Goal: Task Accomplishment & Management: Use online tool/utility

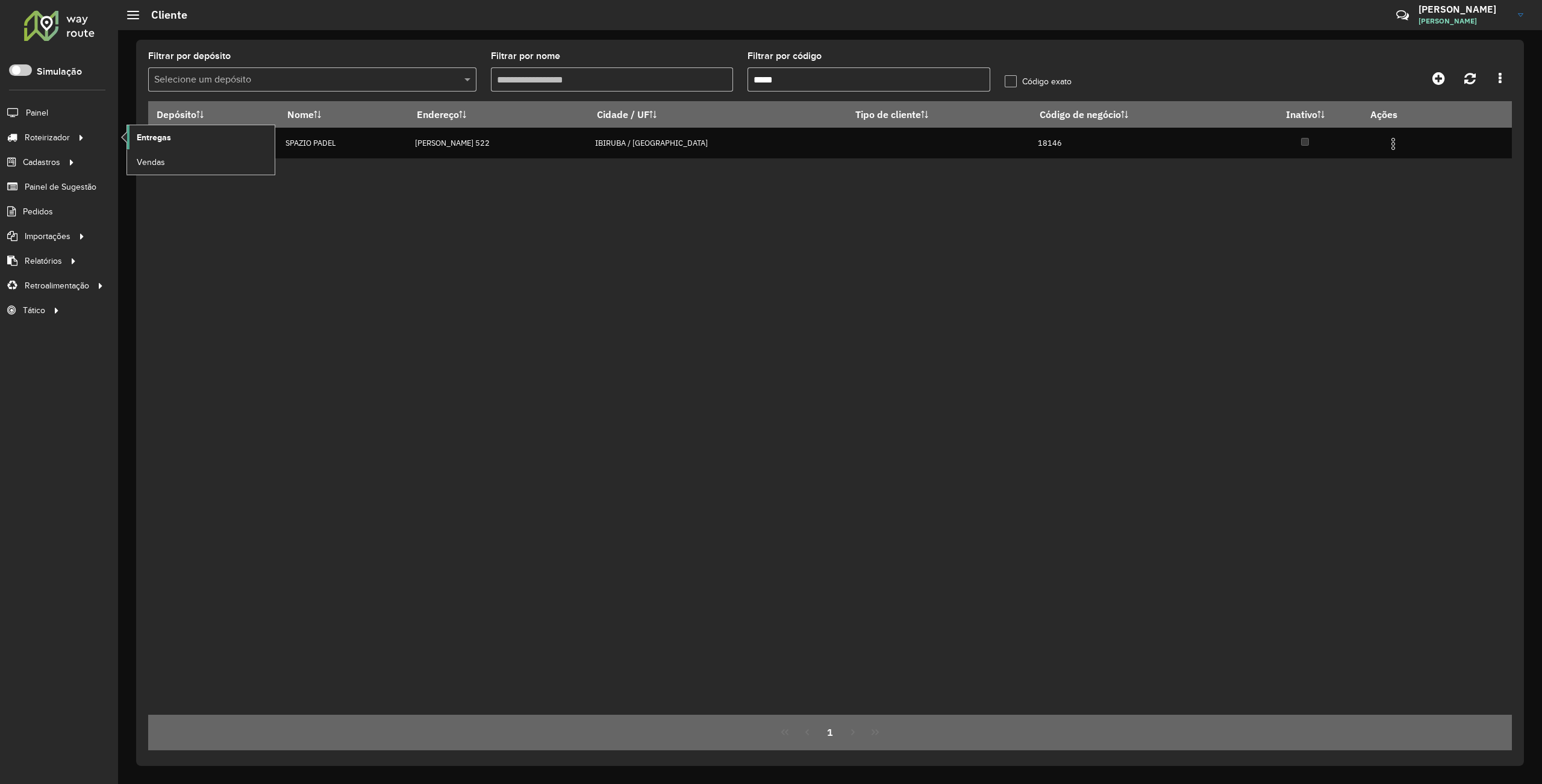
click at [152, 137] on span "Entregas" at bounding box center [154, 138] width 34 height 13
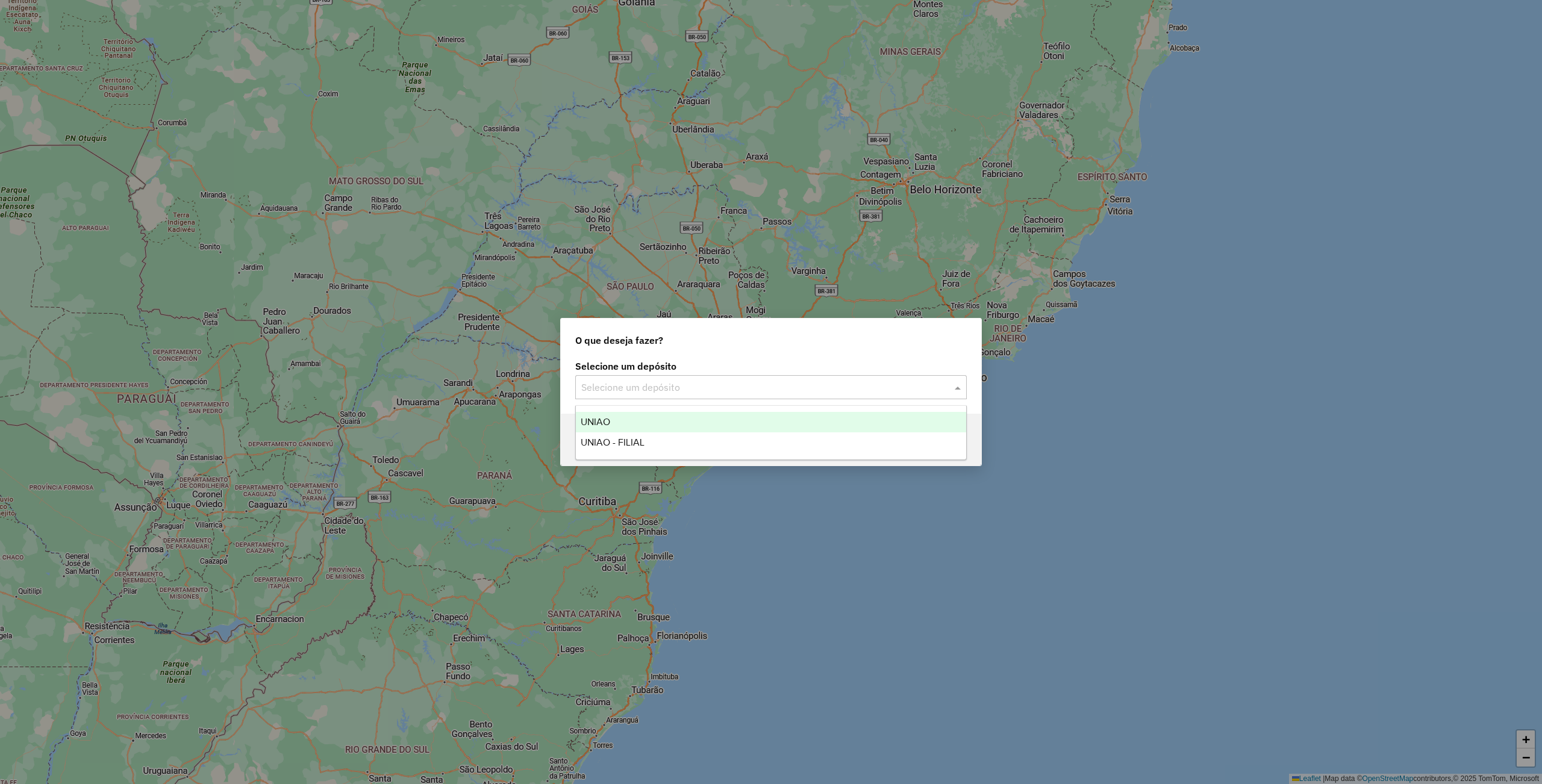
click at [704, 384] on input "text" at bounding box center [758, 388] width 355 height 14
click at [621, 419] on div "UNIAO" at bounding box center [770, 422] width 389 height 21
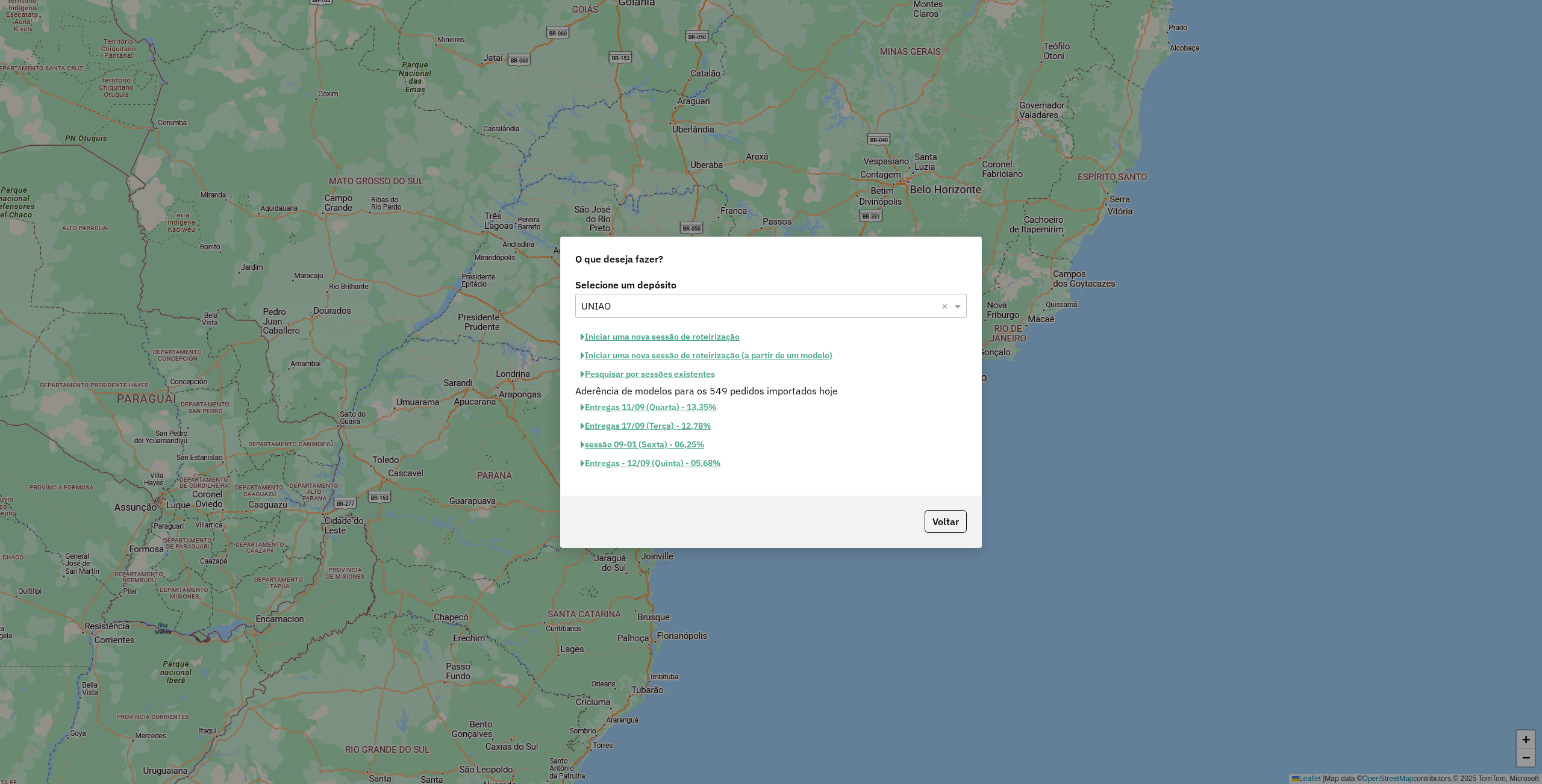
click at [641, 339] on button "Iniciar uma nova sessão de roteirização" at bounding box center [660, 337] width 170 height 19
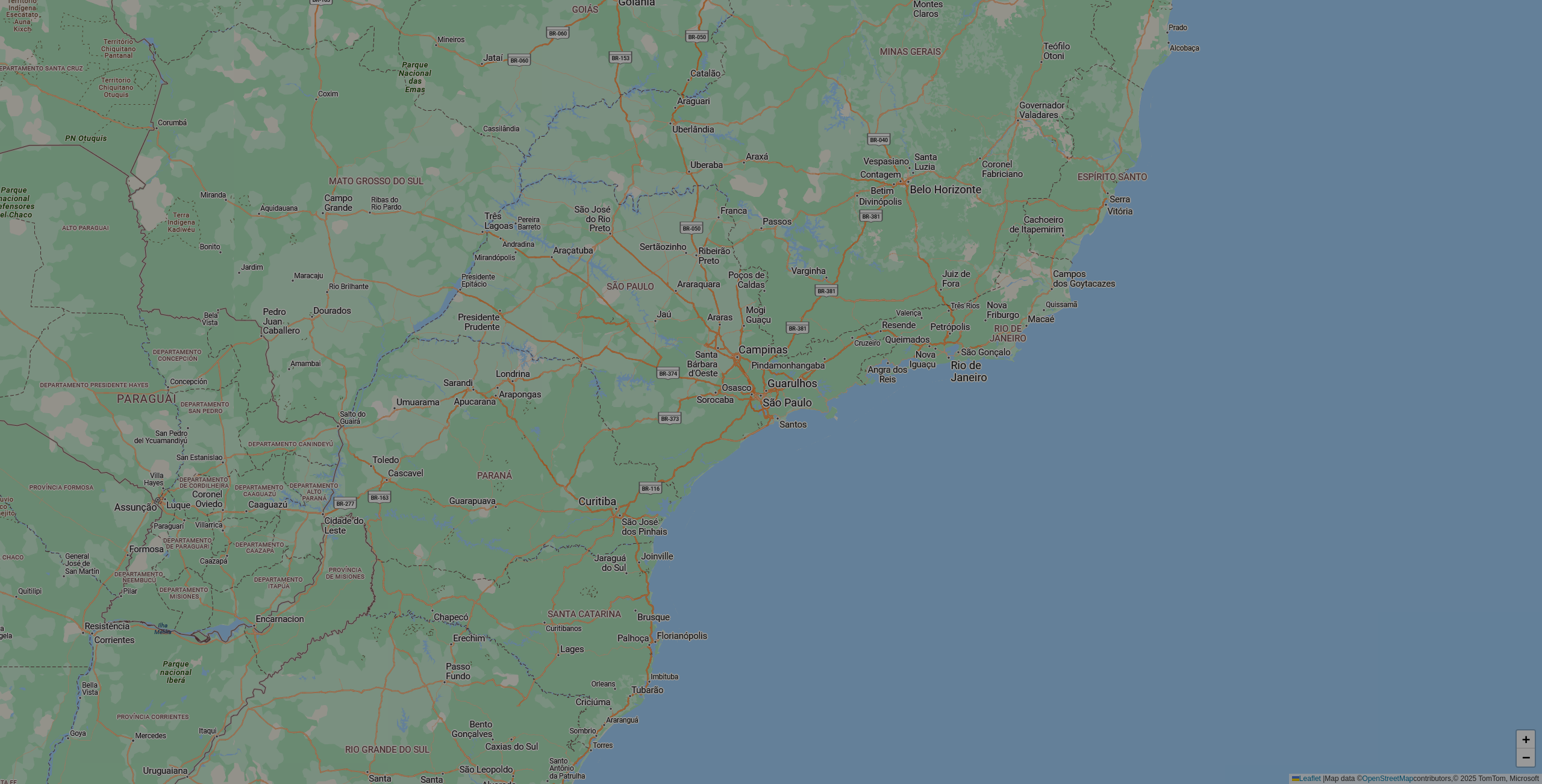
select select "*"
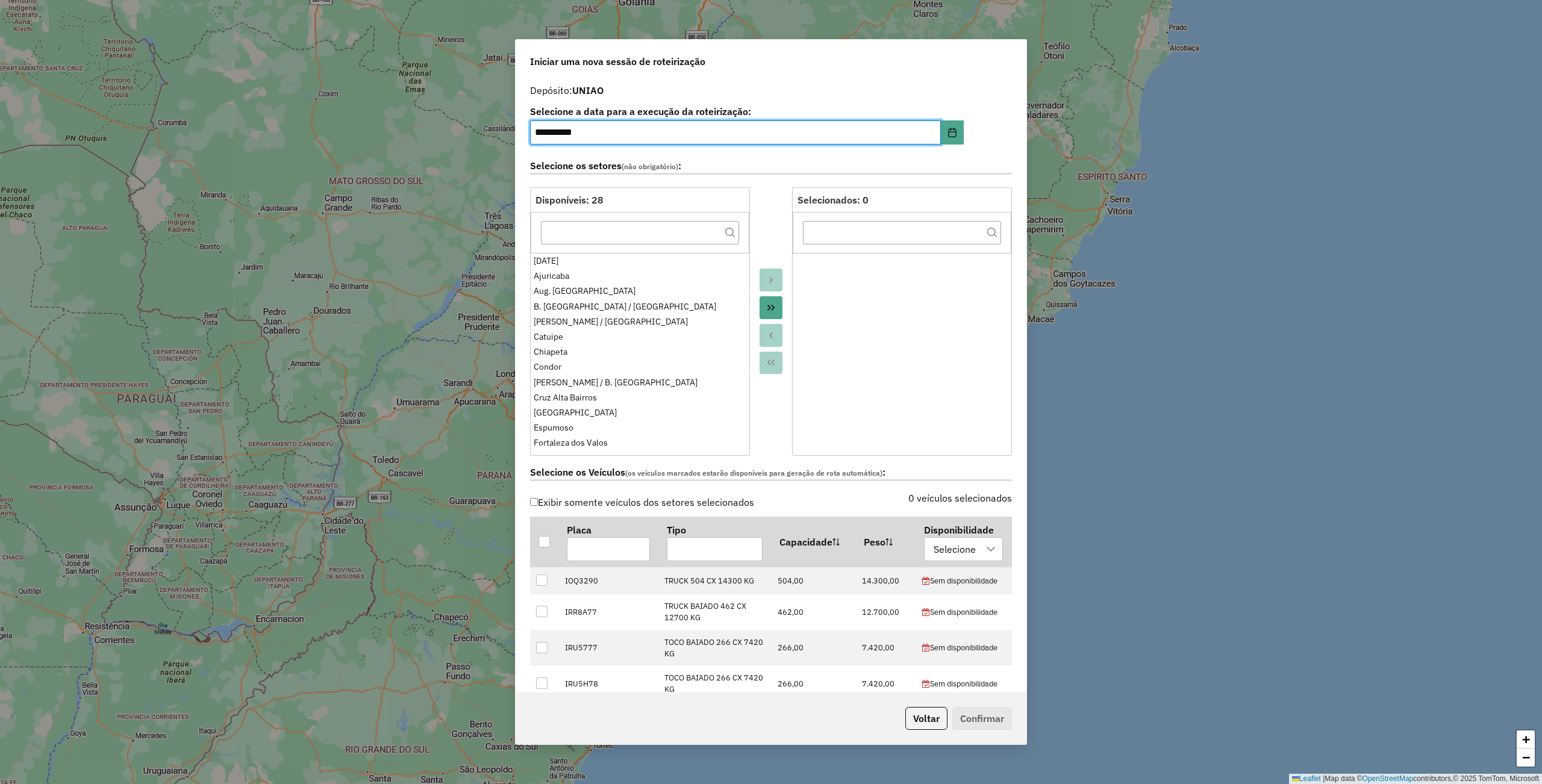
click at [771, 311] on icon "Move All to Target" at bounding box center [771, 308] width 9 height 9
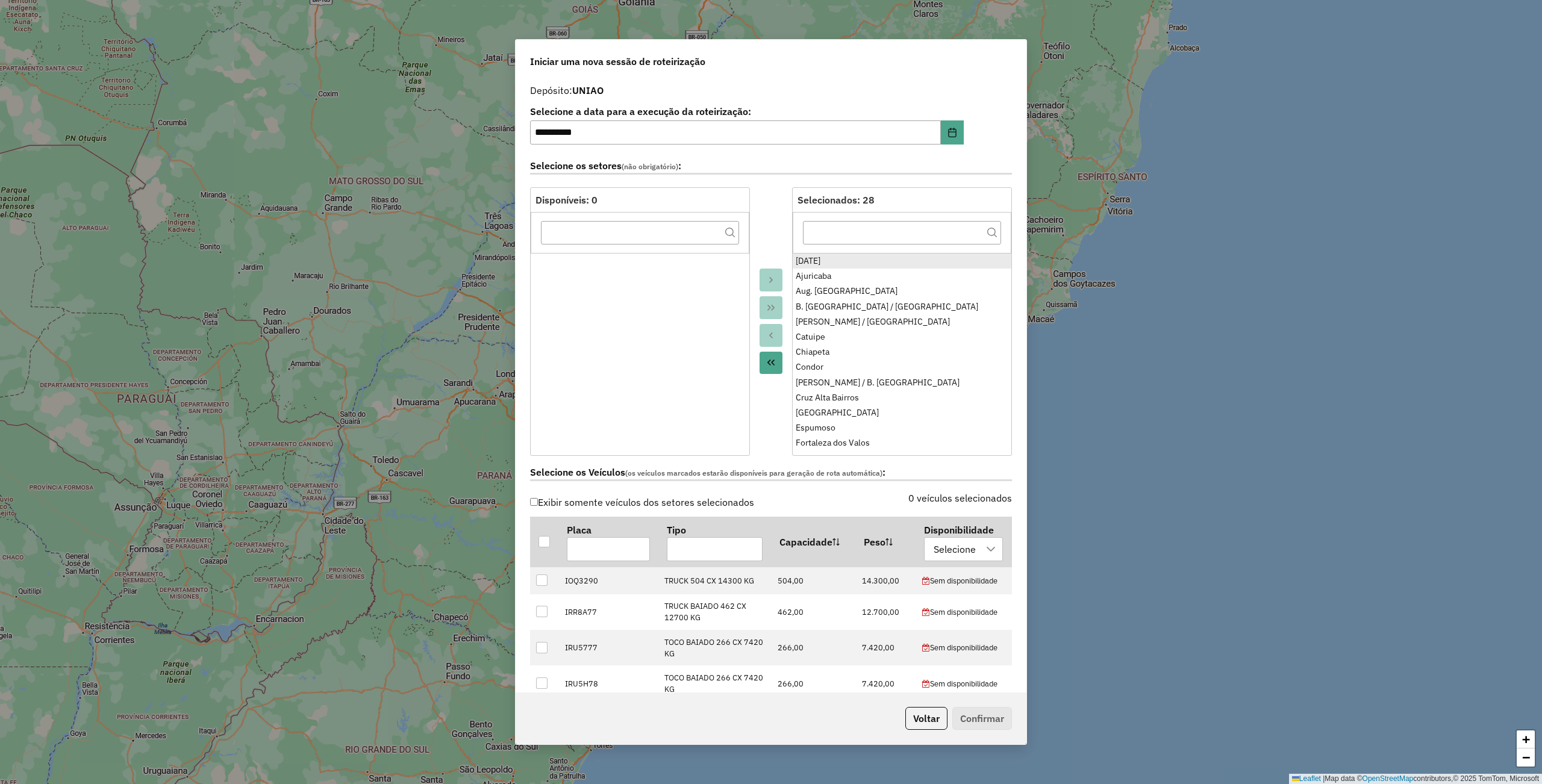
click at [829, 260] on div "[DATE]" at bounding box center [902, 261] width 213 height 13
click at [846, 429] on div "Espumoso" at bounding box center [902, 428] width 213 height 13
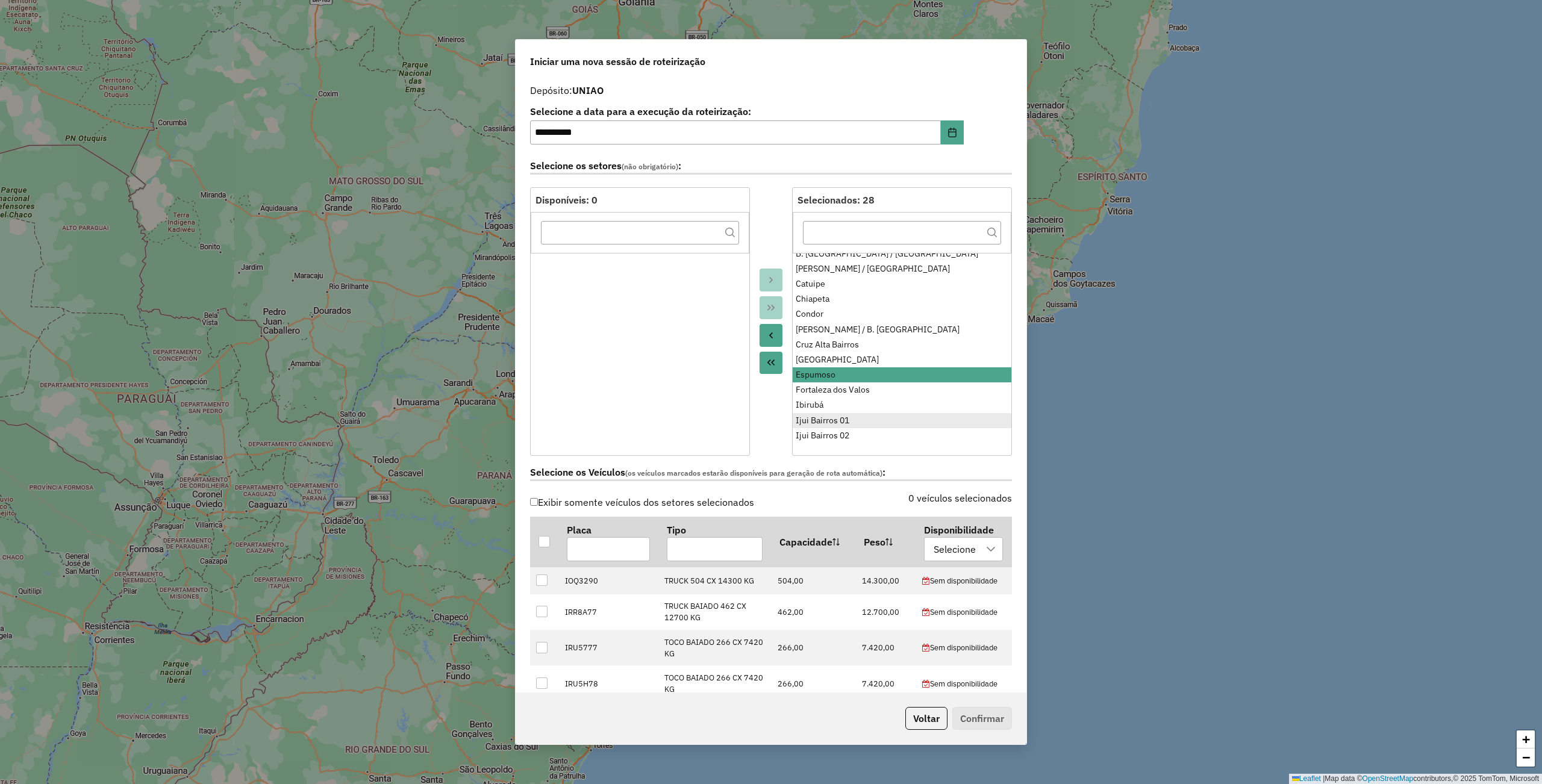
scroll to position [80, 0]
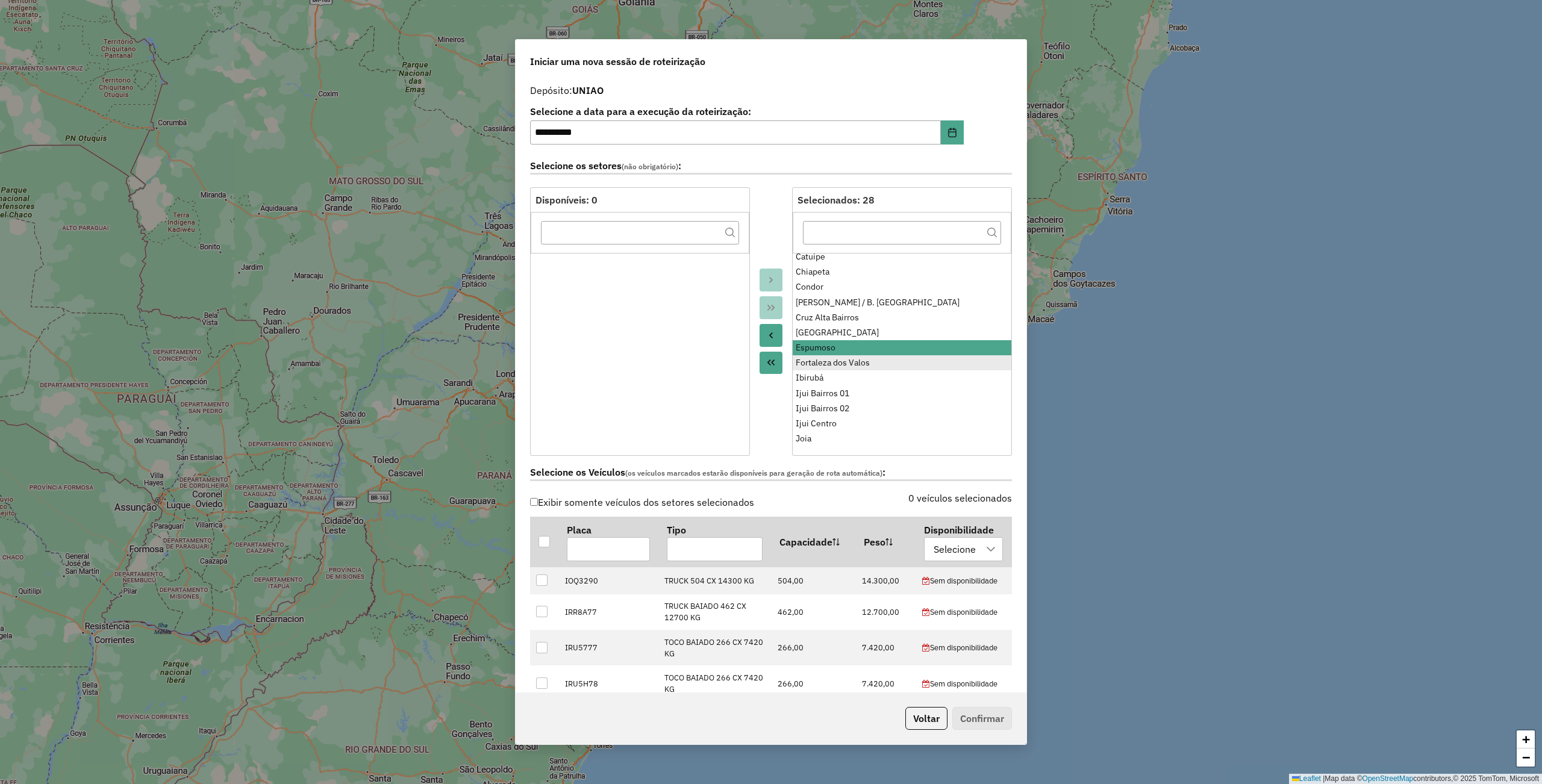
click at [866, 364] on div "Fortaleza dos Valos" at bounding box center [902, 362] width 213 height 13
click at [817, 381] on div "Ibirubá" at bounding box center [902, 377] width 213 height 13
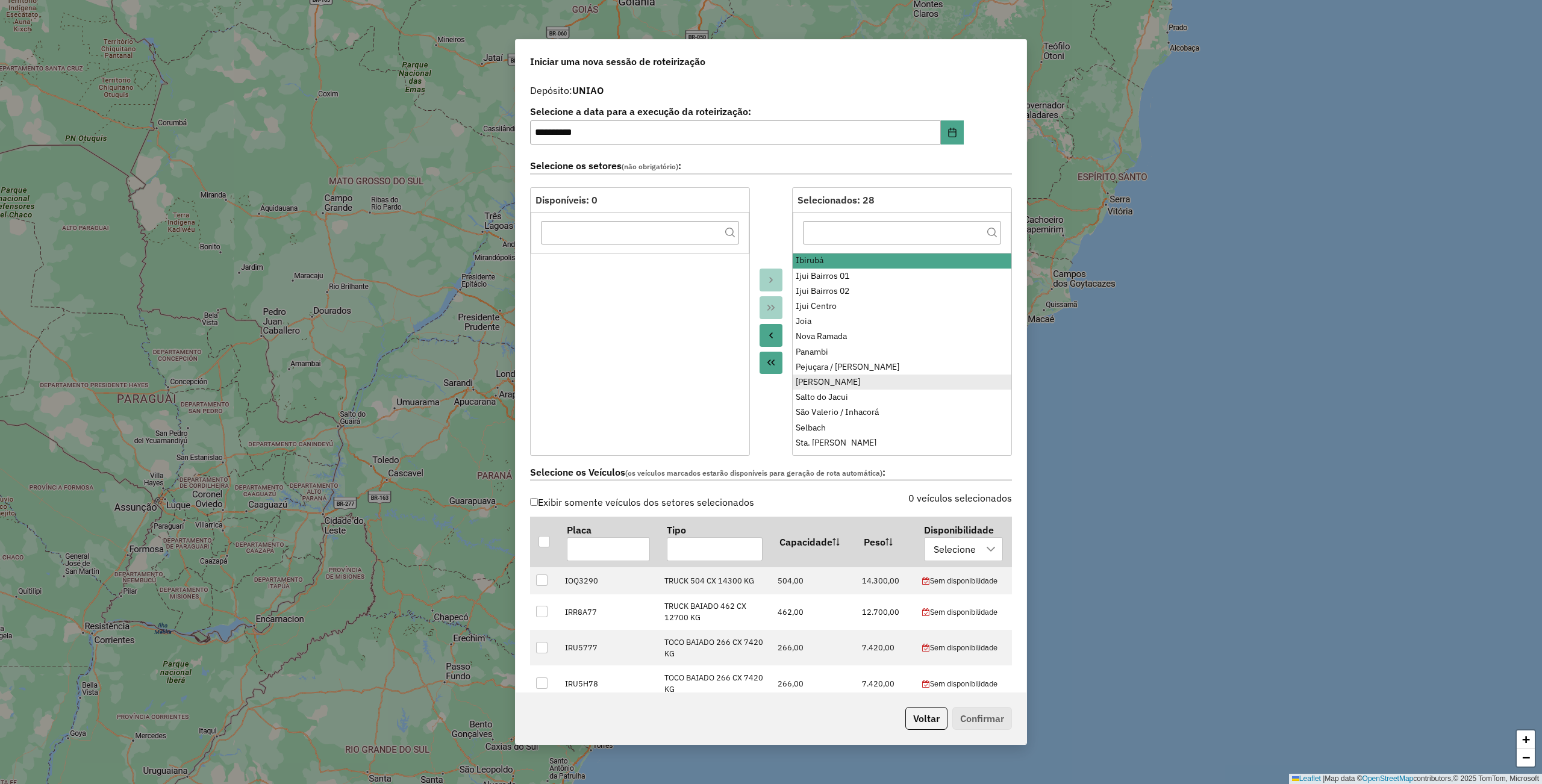
scroll to position [232, 0]
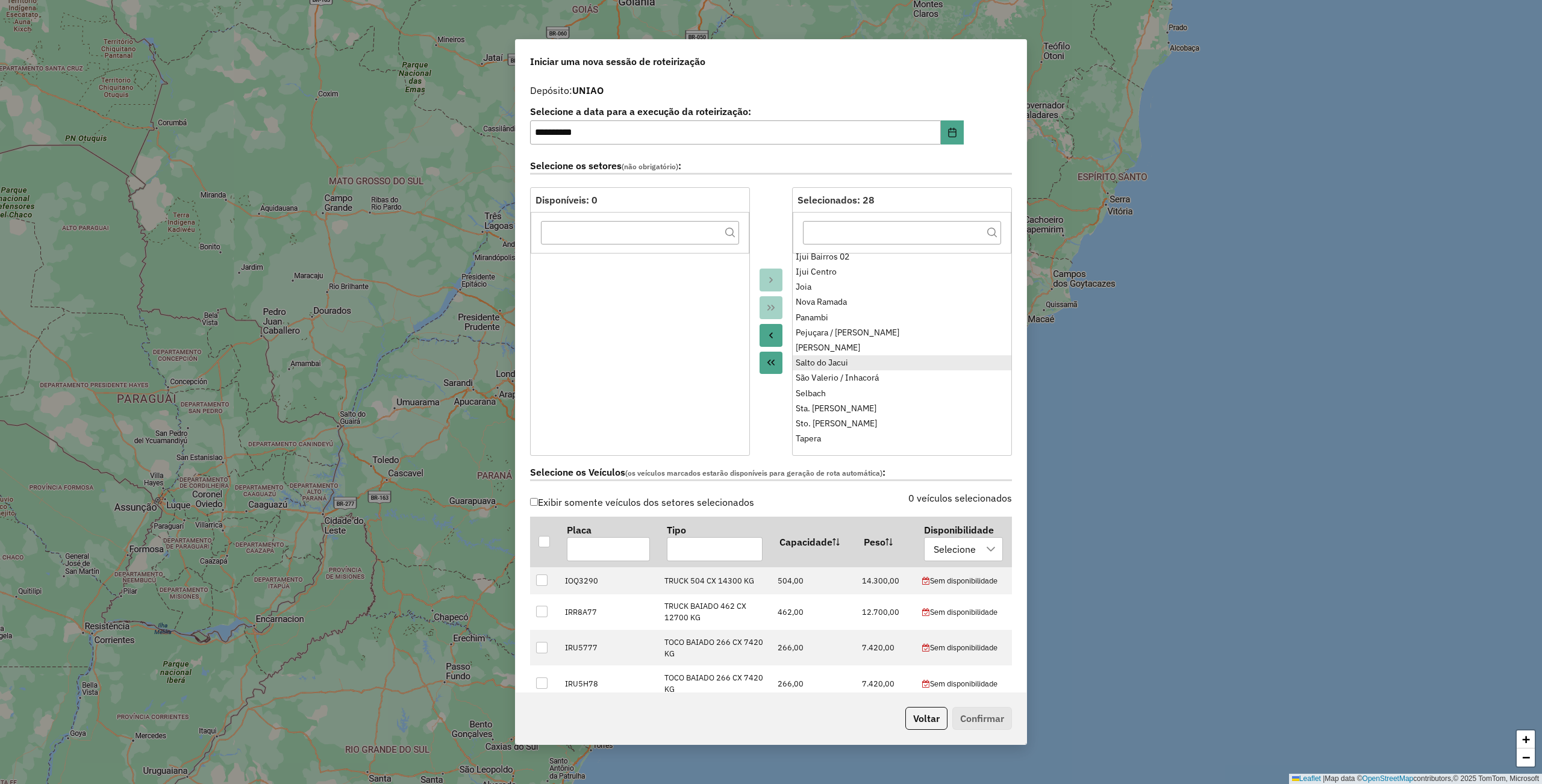
click at [872, 364] on div "Salto do Jacui" at bounding box center [902, 362] width 213 height 13
click at [841, 390] on div "Selbach" at bounding box center [902, 393] width 213 height 13
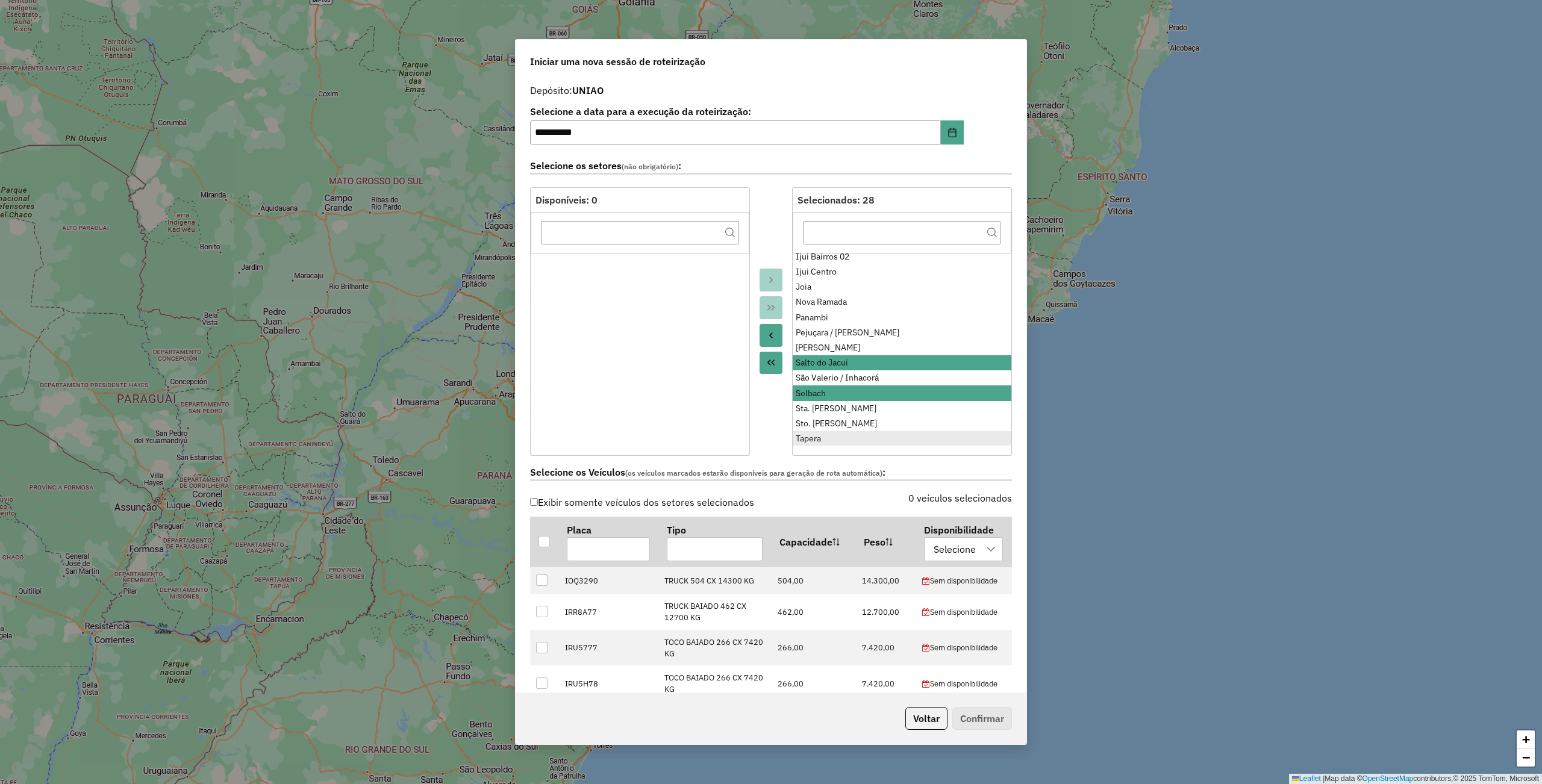
click at [834, 439] on div "Tapera" at bounding box center [902, 438] width 213 height 13
click at [769, 333] on icon "Move to Source" at bounding box center [771, 335] width 4 height 6
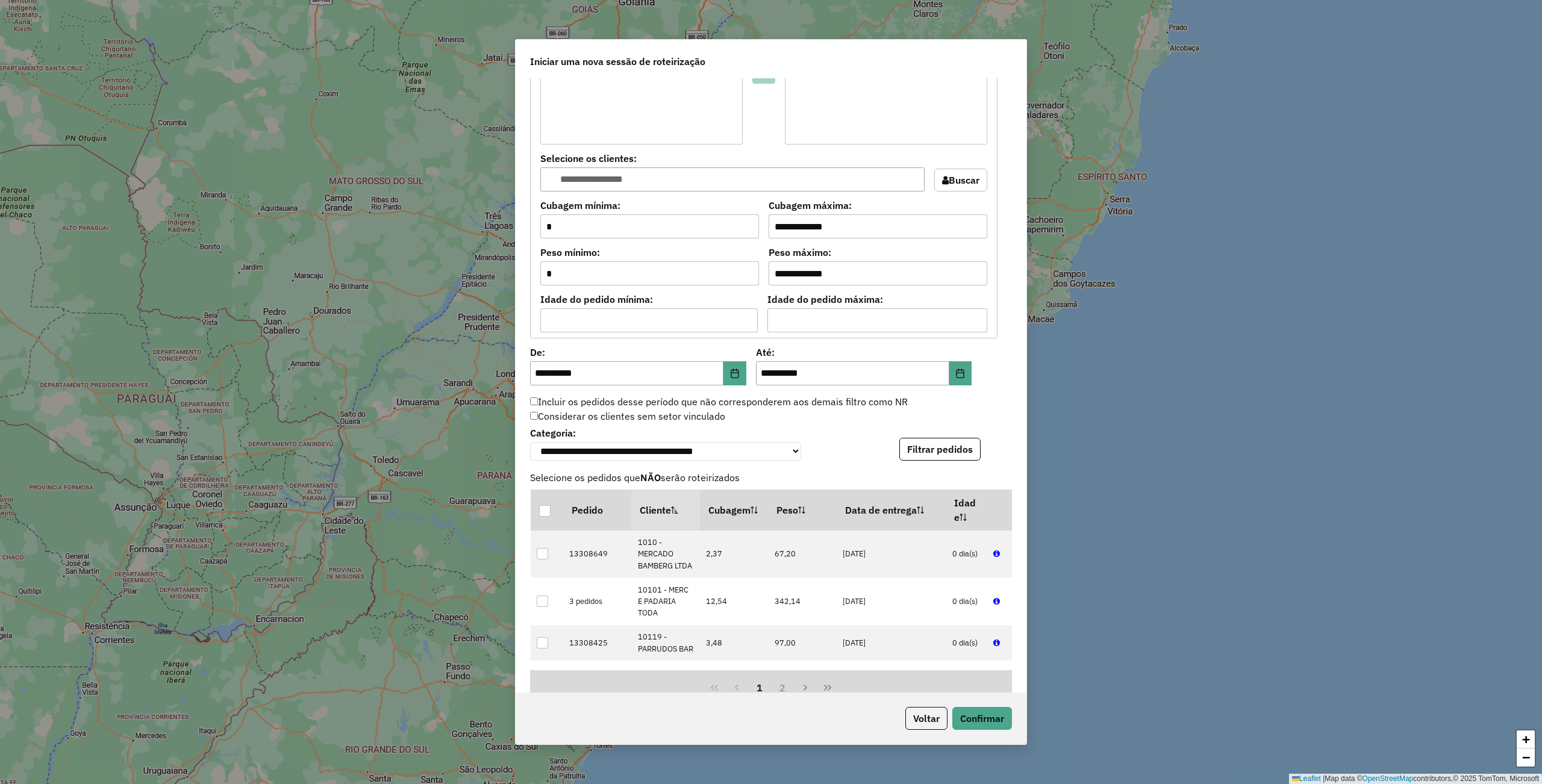
scroll to position [1200, 0]
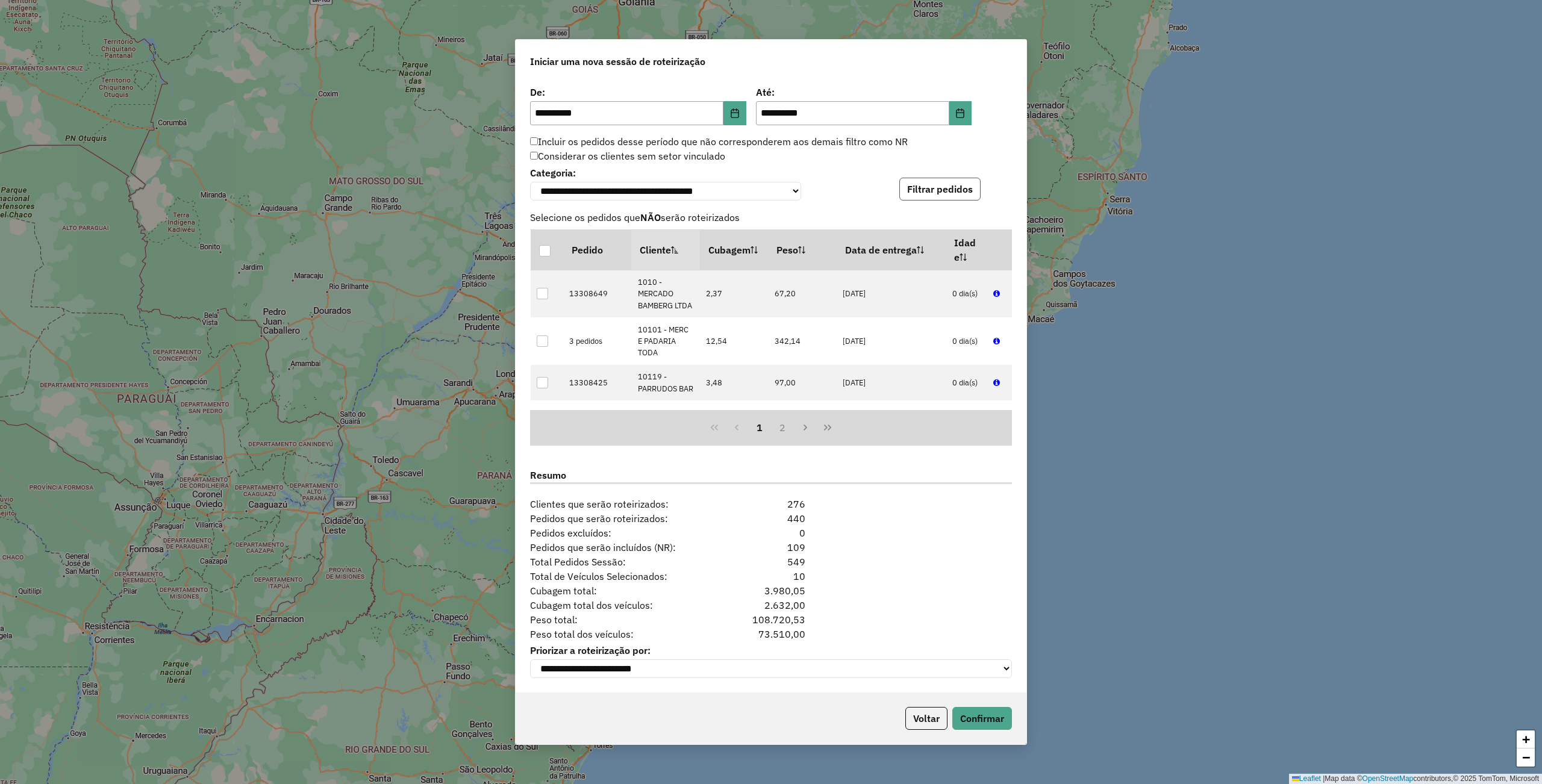
click at [944, 182] on button "Filtrar pedidos" at bounding box center [940, 188] width 82 height 23
click at [973, 725] on button "Confirmar" at bounding box center [982, 718] width 59 height 23
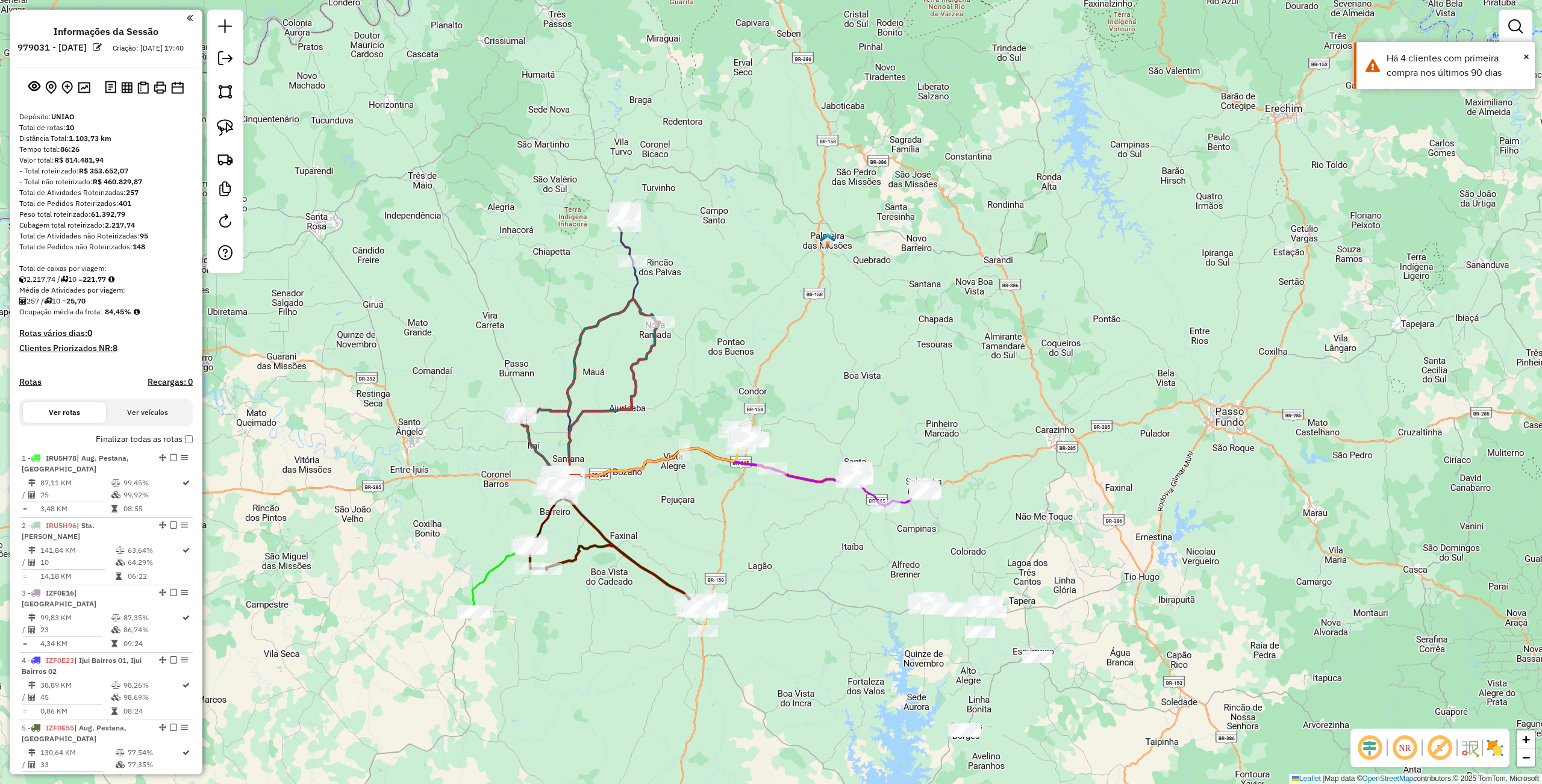
drag, startPoint x: 1016, startPoint y: 466, endPoint x: 841, endPoint y: 630, distance: 239.8
click at [841, 630] on div "Janela de atendimento Grade de atendimento Capacidade Transportadoras Veículos …" at bounding box center [771, 392] width 1542 height 784
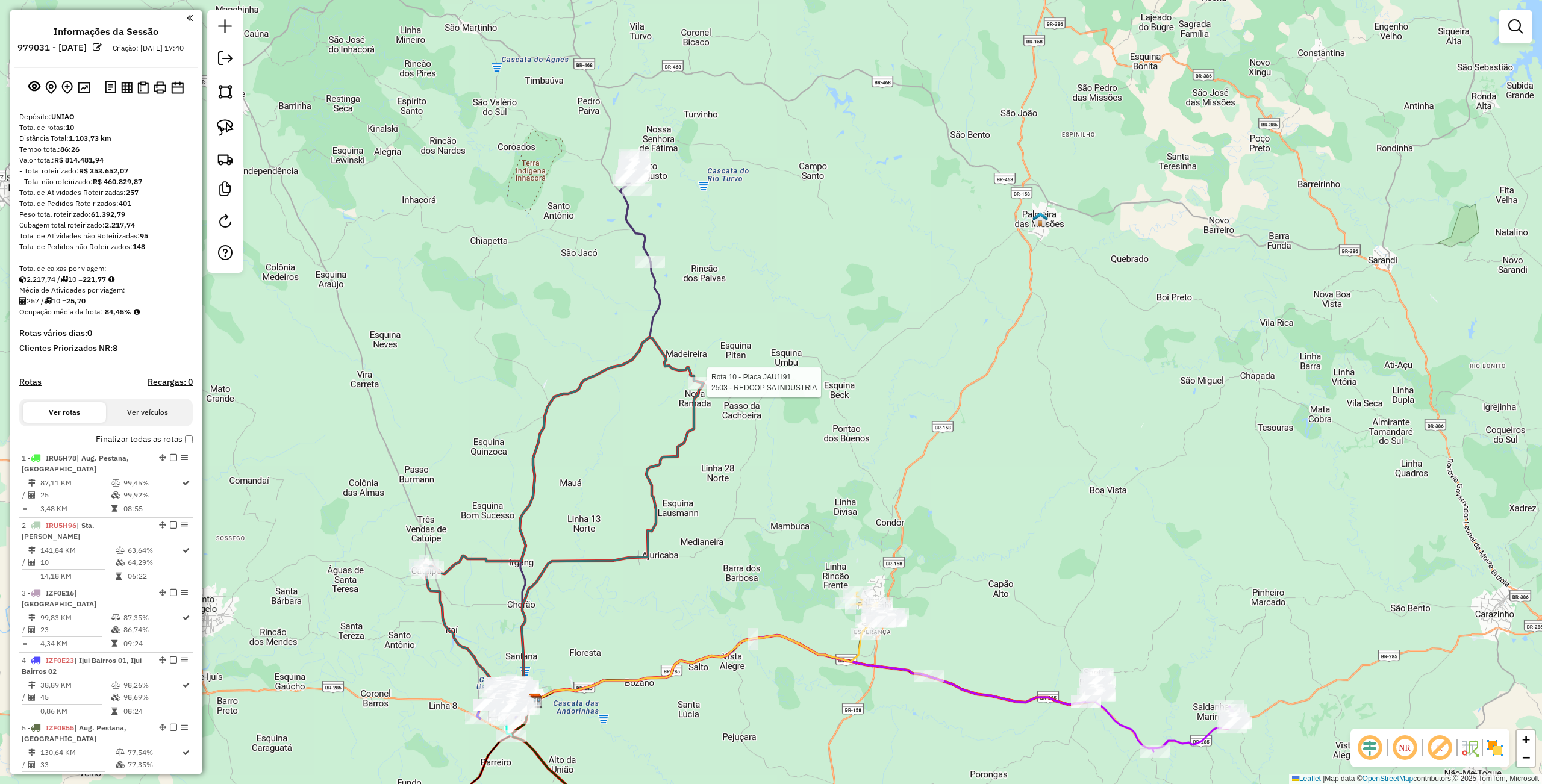
click at [711, 388] on div at bounding box center [704, 382] width 30 height 12
select select "**********"
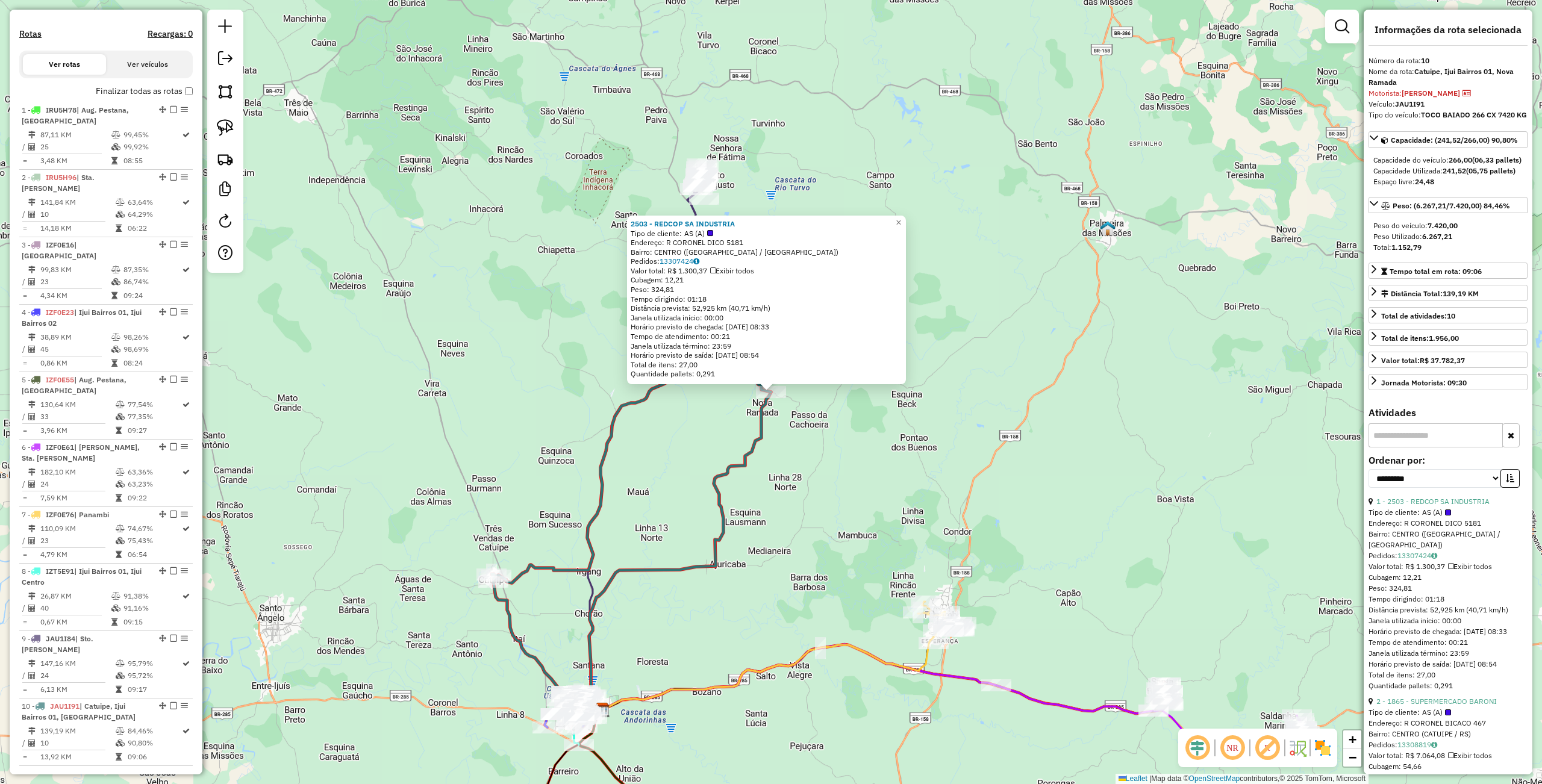
scroll to position [545, 0]
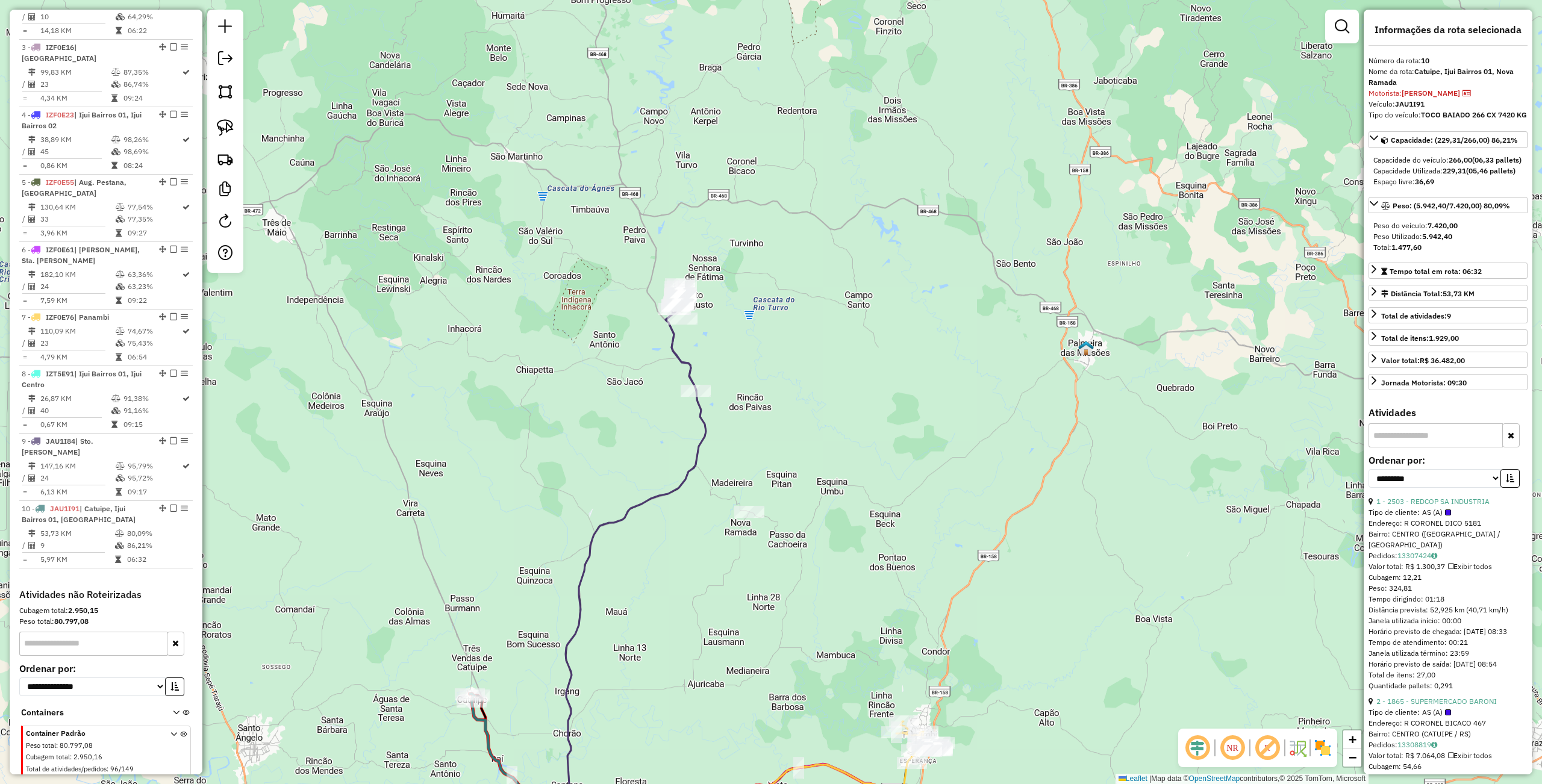
drag, startPoint x: 883, startPoint y: 280, endPoint x: 769, endPoint y: 354, distance: 135.9
click at [860, 399] on div "Janela de atendimento Grade de atendimento Capacidade Transportadoras Veículos …" at bounding box center [771, 392] width 1542 height 784
drag, startPoint x: 224, startPoint y: 114, endPoint x: 231, endPoint y: 127, distance: 14.8
click at [224, 118] on div at bounding box center [226, 141] width 36 height 263
click at [231, 127] on img at bounding box center [225, 127] width 17 height 17
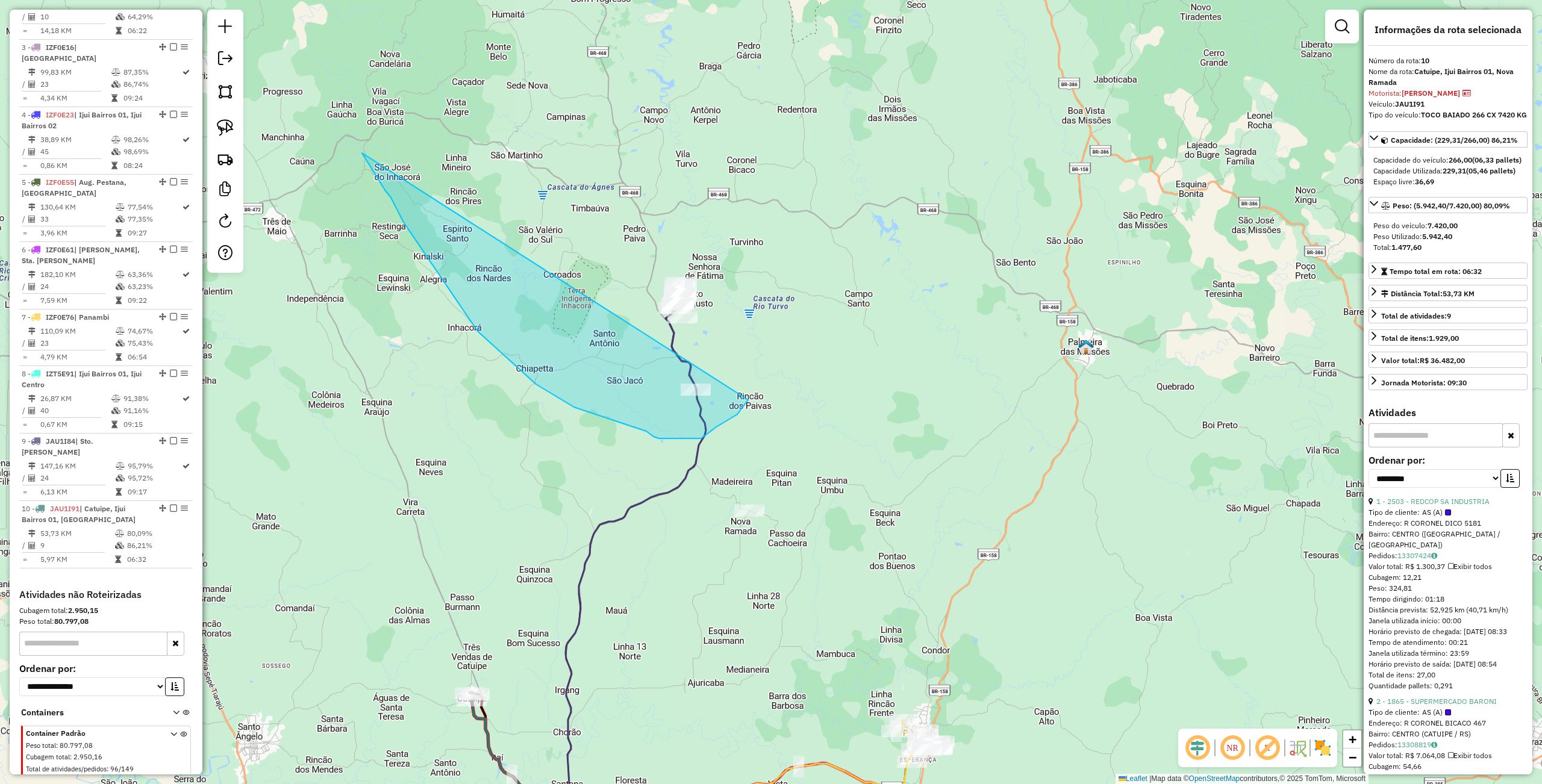
drag, startPoint x: 477, startPoint y: 331, endPoint x: 742, endPoint y: 246, distance: 278.3
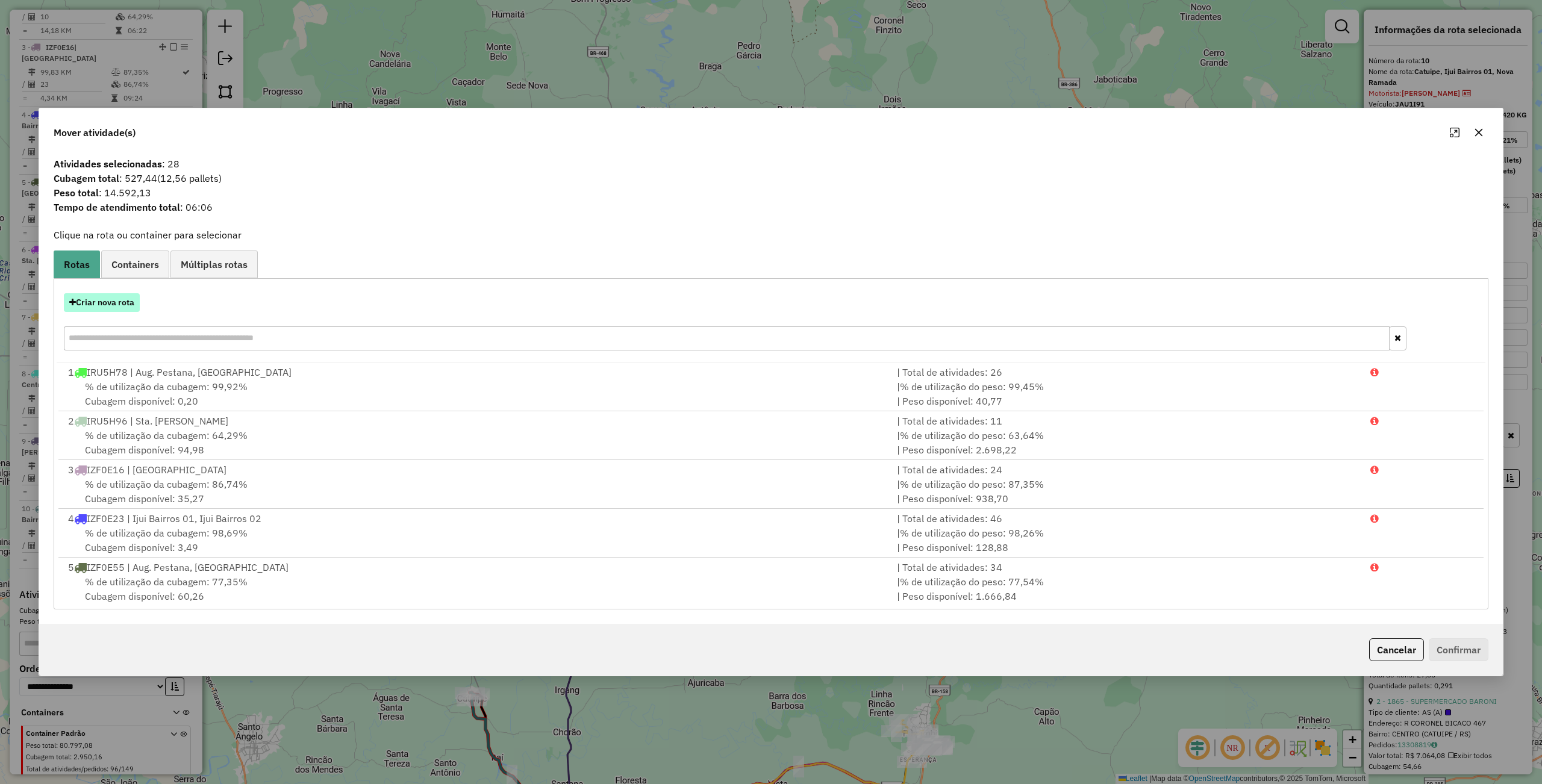
click at [115, 304] on button "Criar nova rota" at bounding box center [102, 303] width 76 height 19
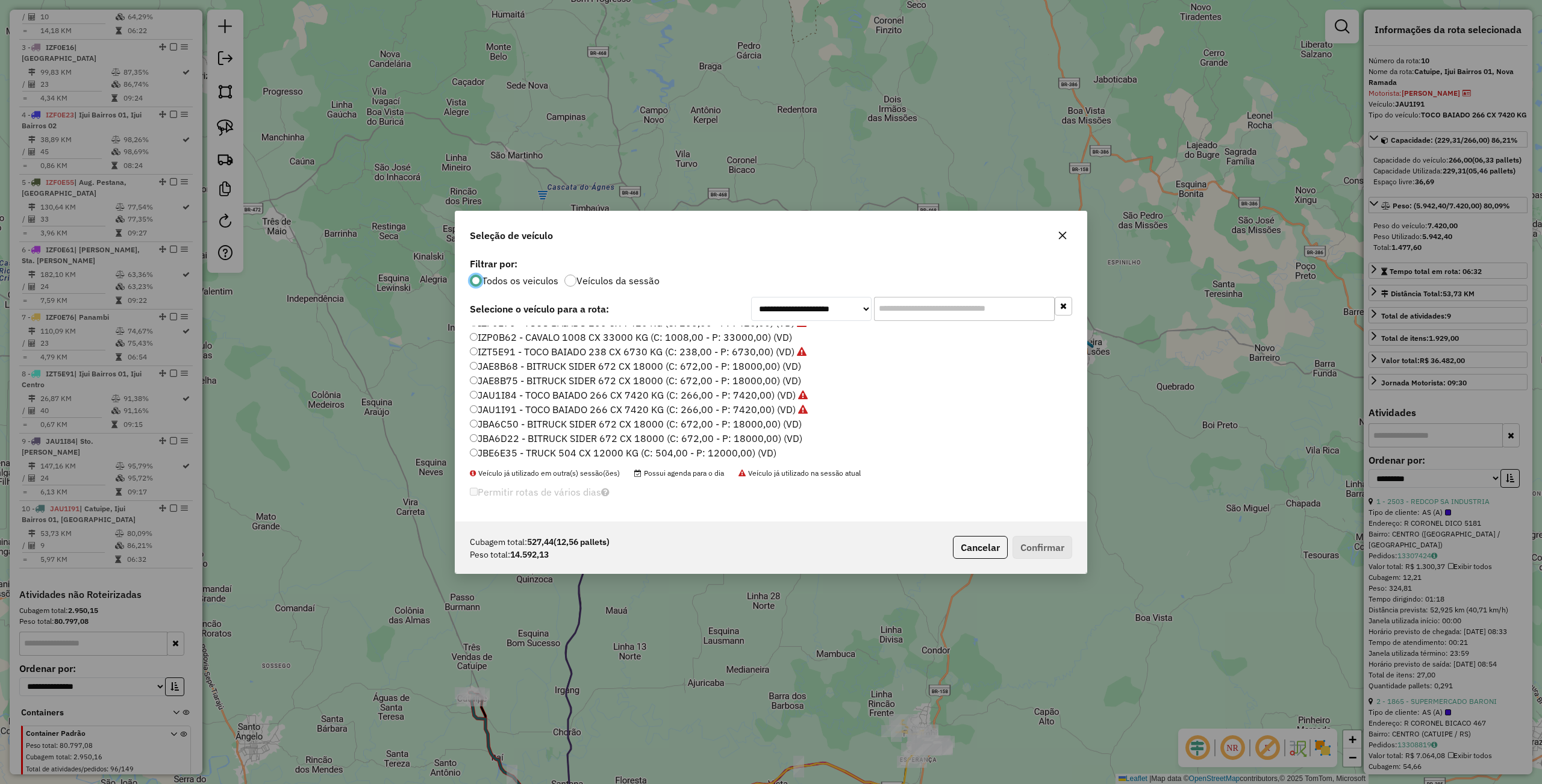
scroll to position [80, 0]
click at [509, 411] on label "IZD7J51 - TRUCK BAIADO 378 CX 12450 KG (C: 378,00 - P: 12450,00) (VD)" at bounding box center [640, 411] width 343 height 14
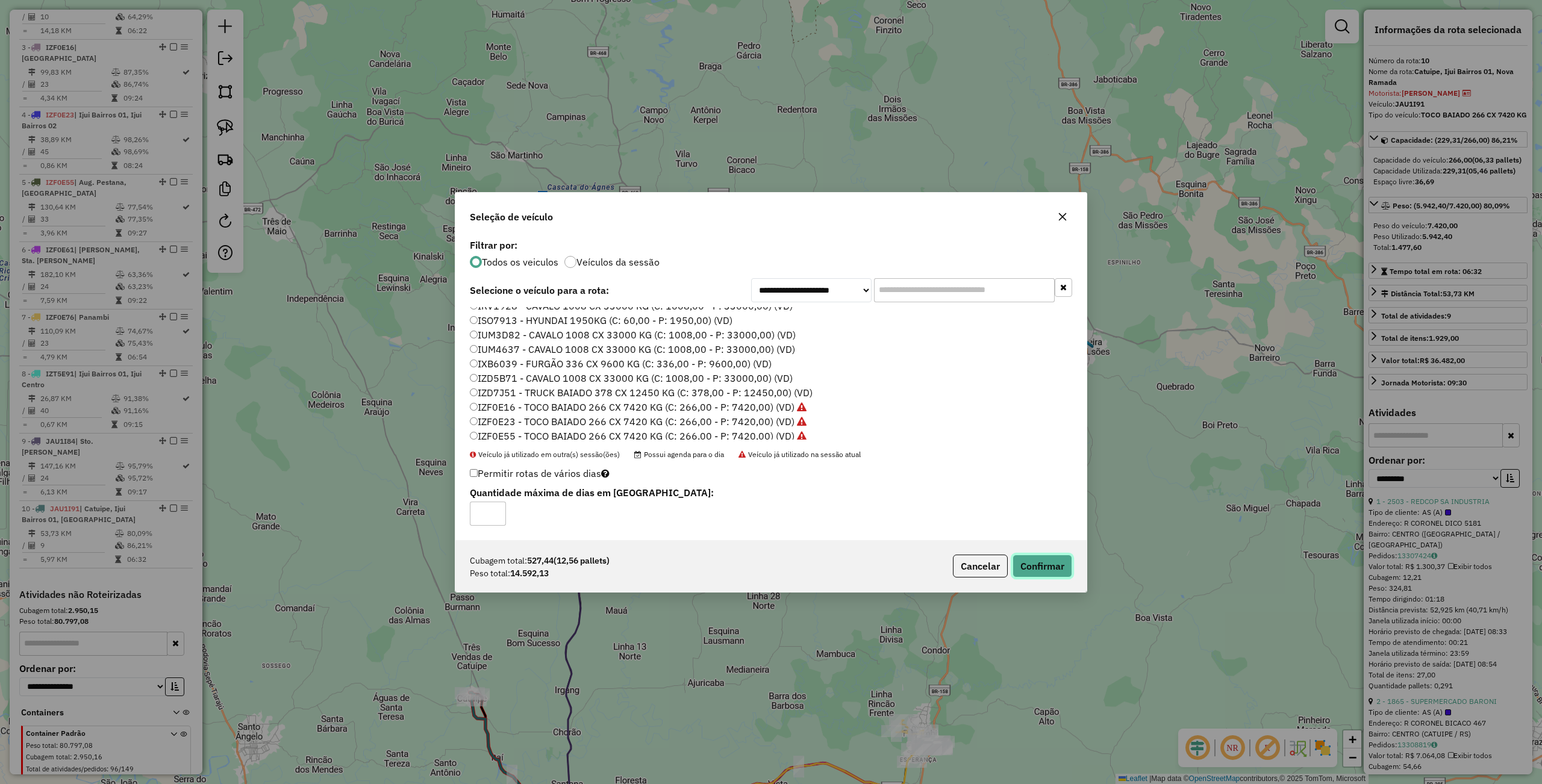
click at [1054, 569] on button "Confirmar" at bounding box center [1042, 566] width 59 height 23
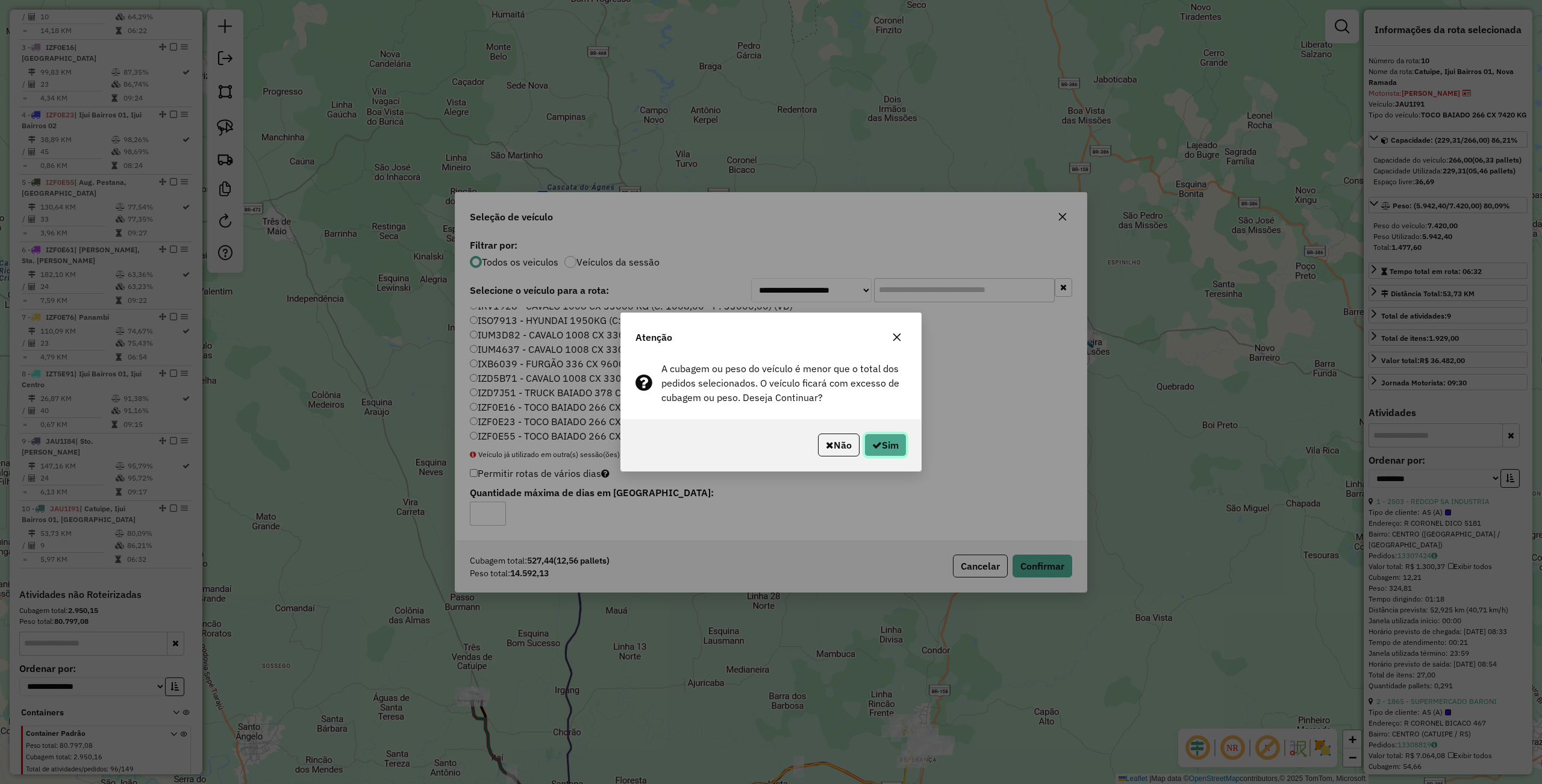
click at [894, 446] on button "Sim" at bounding box center [885, 445] width 42 height 23
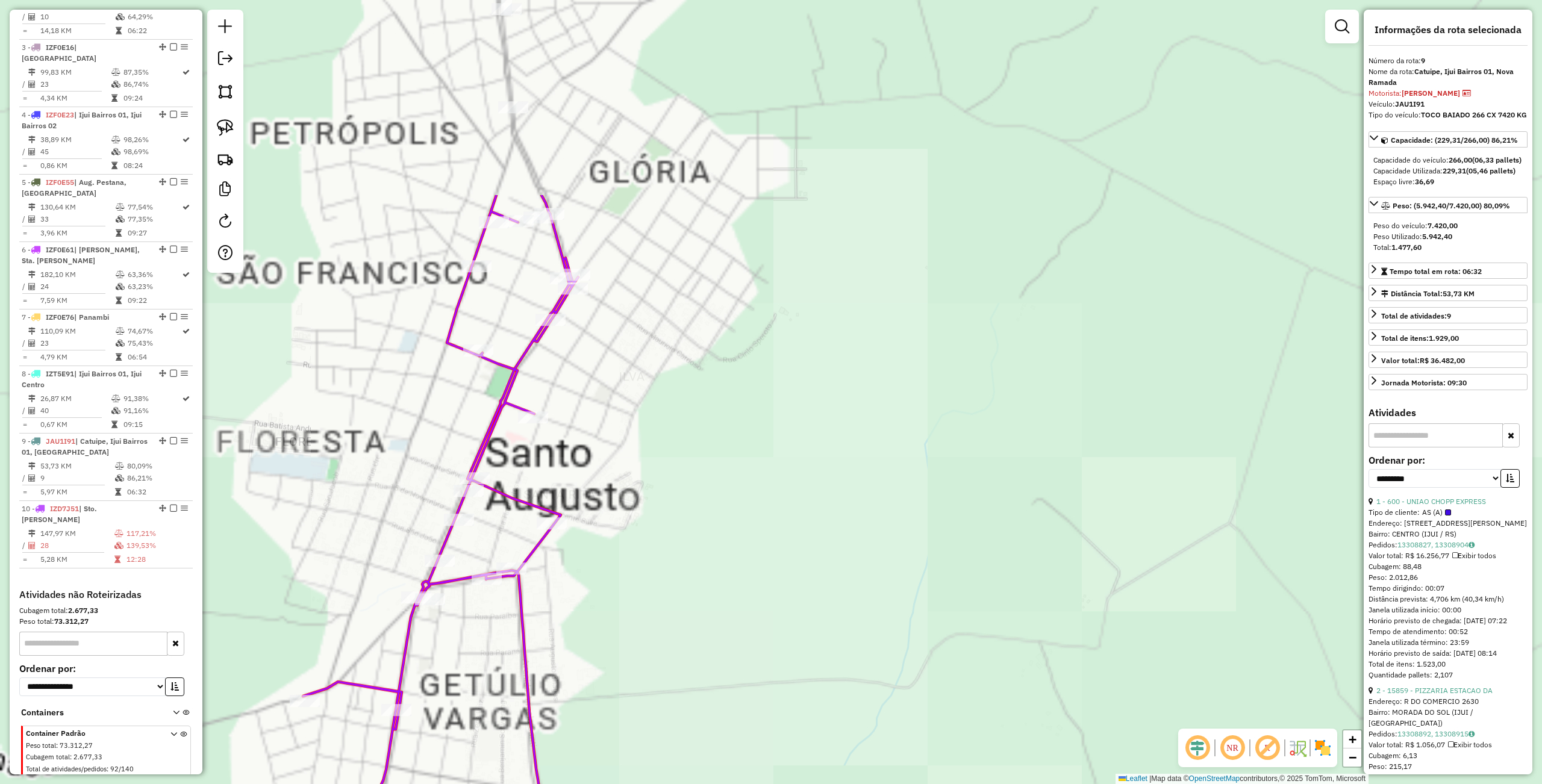
drag, startPoint x: 726, startPoint y: 143, endPoint x: 704, endPoint y: 410, distance: 267.9
click at [712, 454] on div "Janela de atendimento Grade de atendimento Capacidade Transportadoras Veículos …" at bounding box center [771, 392] width 1542 height 784
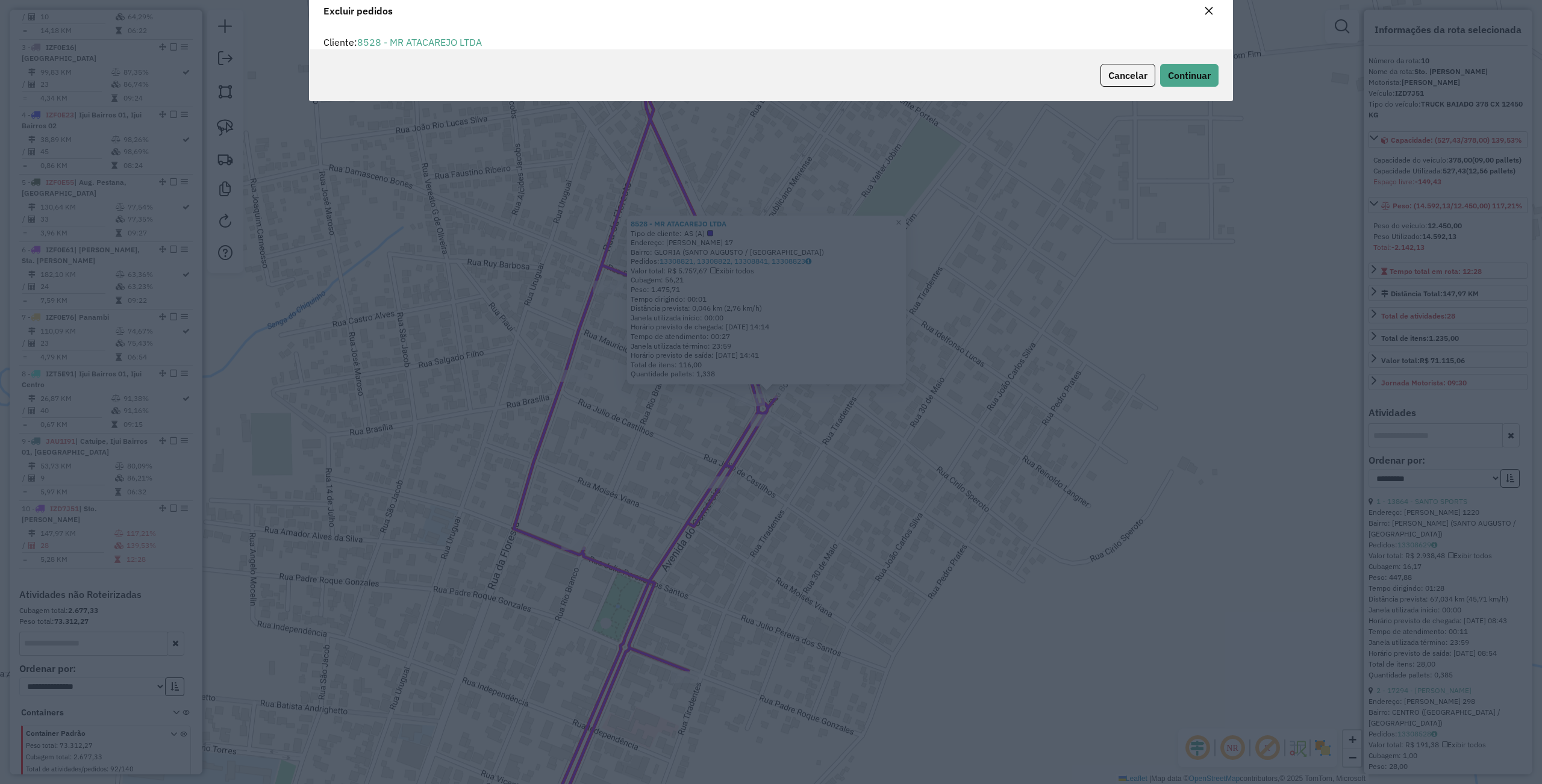
scroll to position [6, 3]
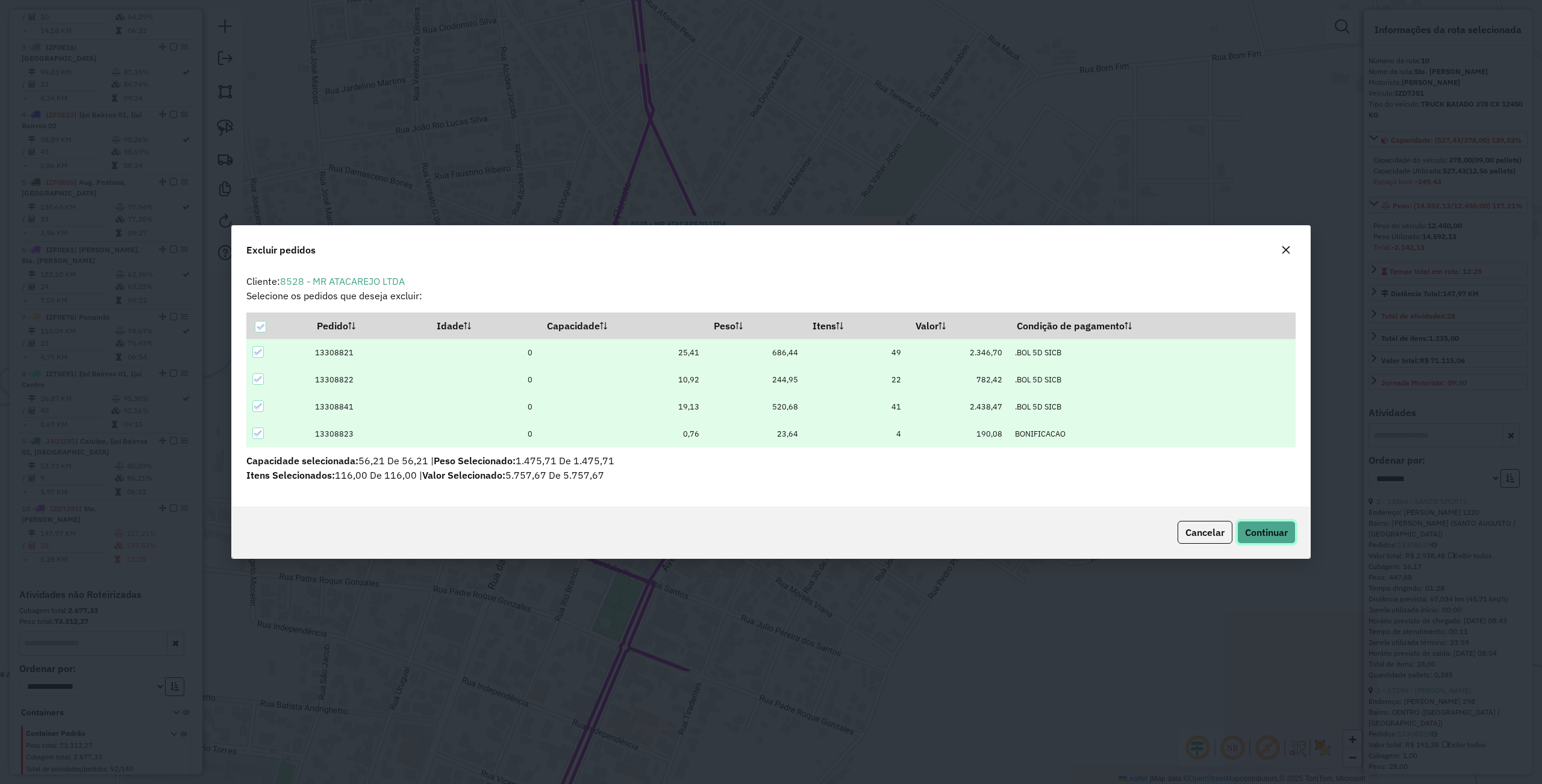
click at [1267, 526] on span "Continuar" at bounding box center [1267, 532] width 43 height 12
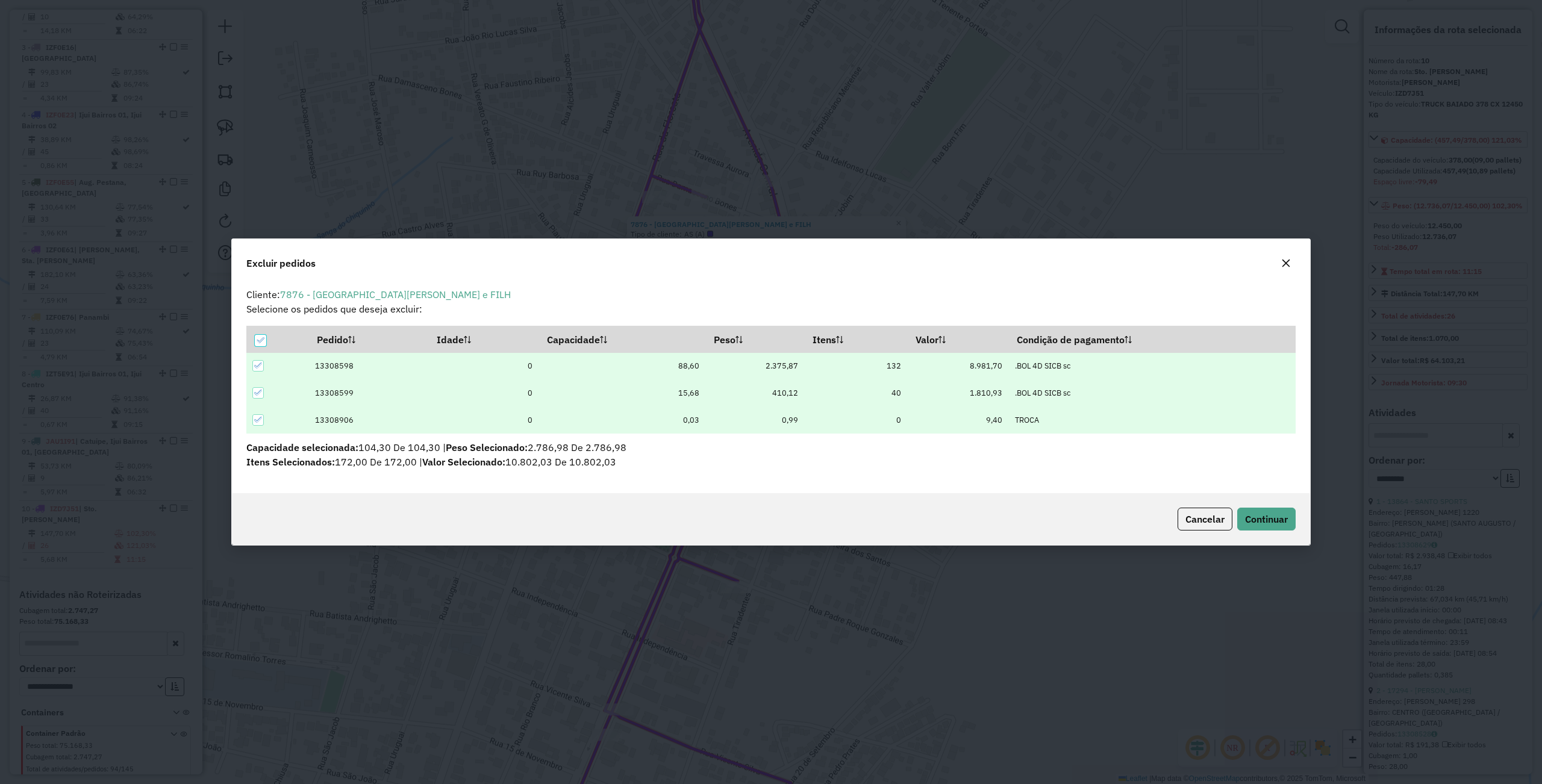
scroll to position [0, 0]
click at [1284, 515] on span "Continuar" at bounding box center [1267, 518] width 43 height 12
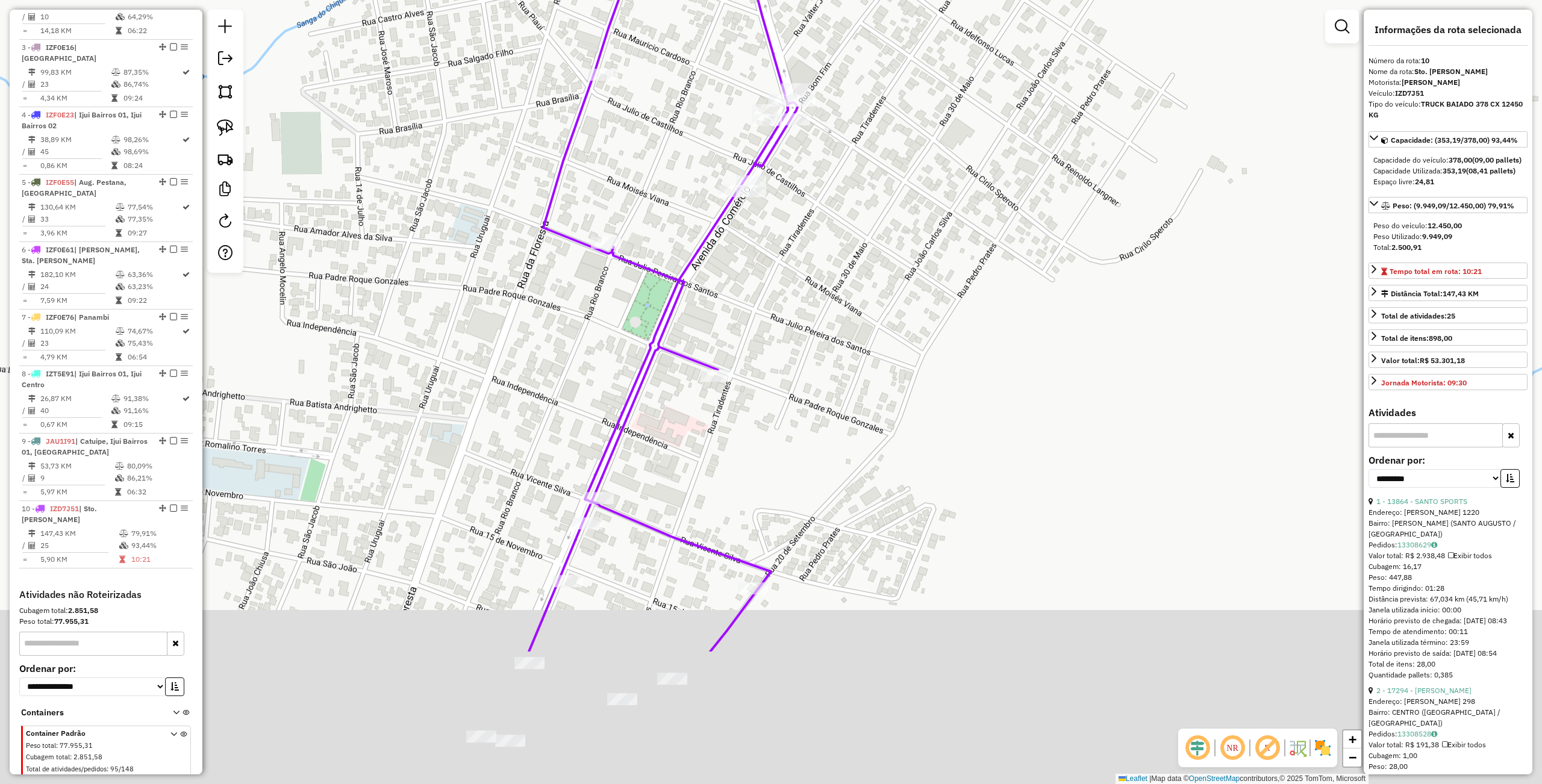
drag, startPoint x: 974, startPoint y: 663, endPoint x: 898, endPoint y: 347, distance: 325.0
click at [912, 335] on div "Janela de atendimento Grade de atendimento Capacidade Transportadoras Veículos …" at bounding box center [771, 392] width 1542 height 784
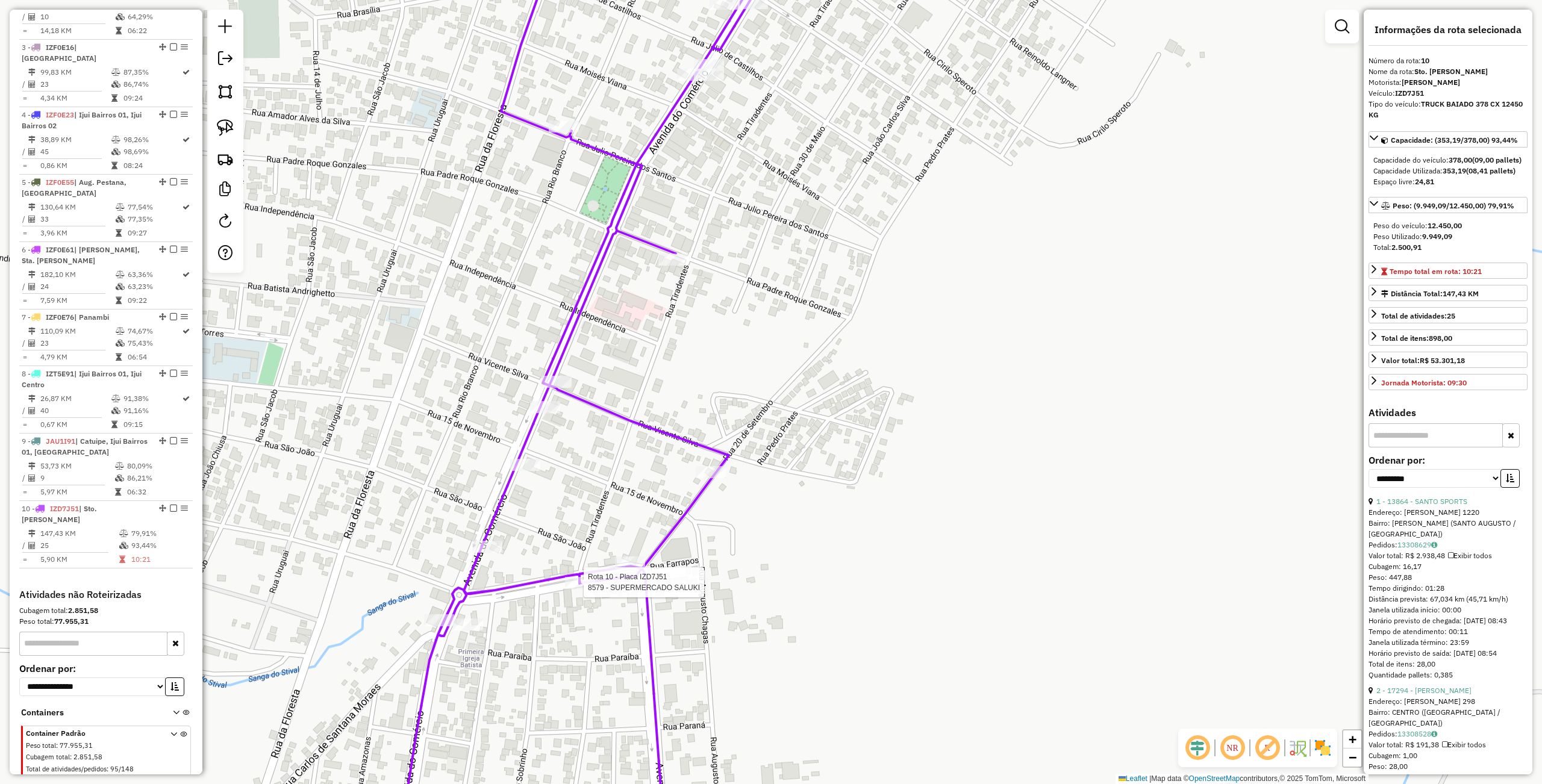
click at [572, 589] on div at bounding box center [580, 582] width 30 height 12
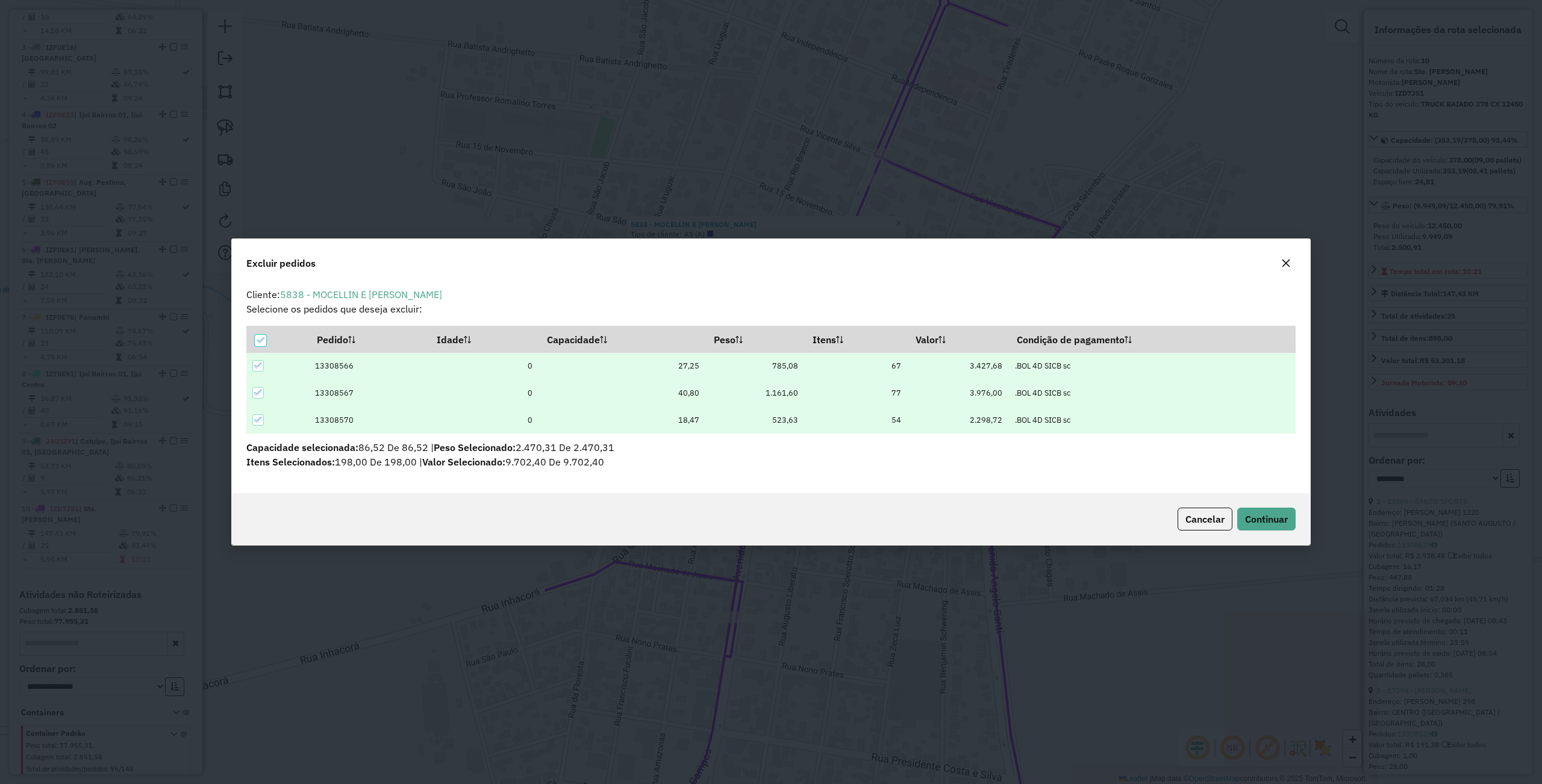
scroll to position [6, 3]
click at [1282, 507] on button "Continuar" at bounding box center [1267, 518] width 59 height 23
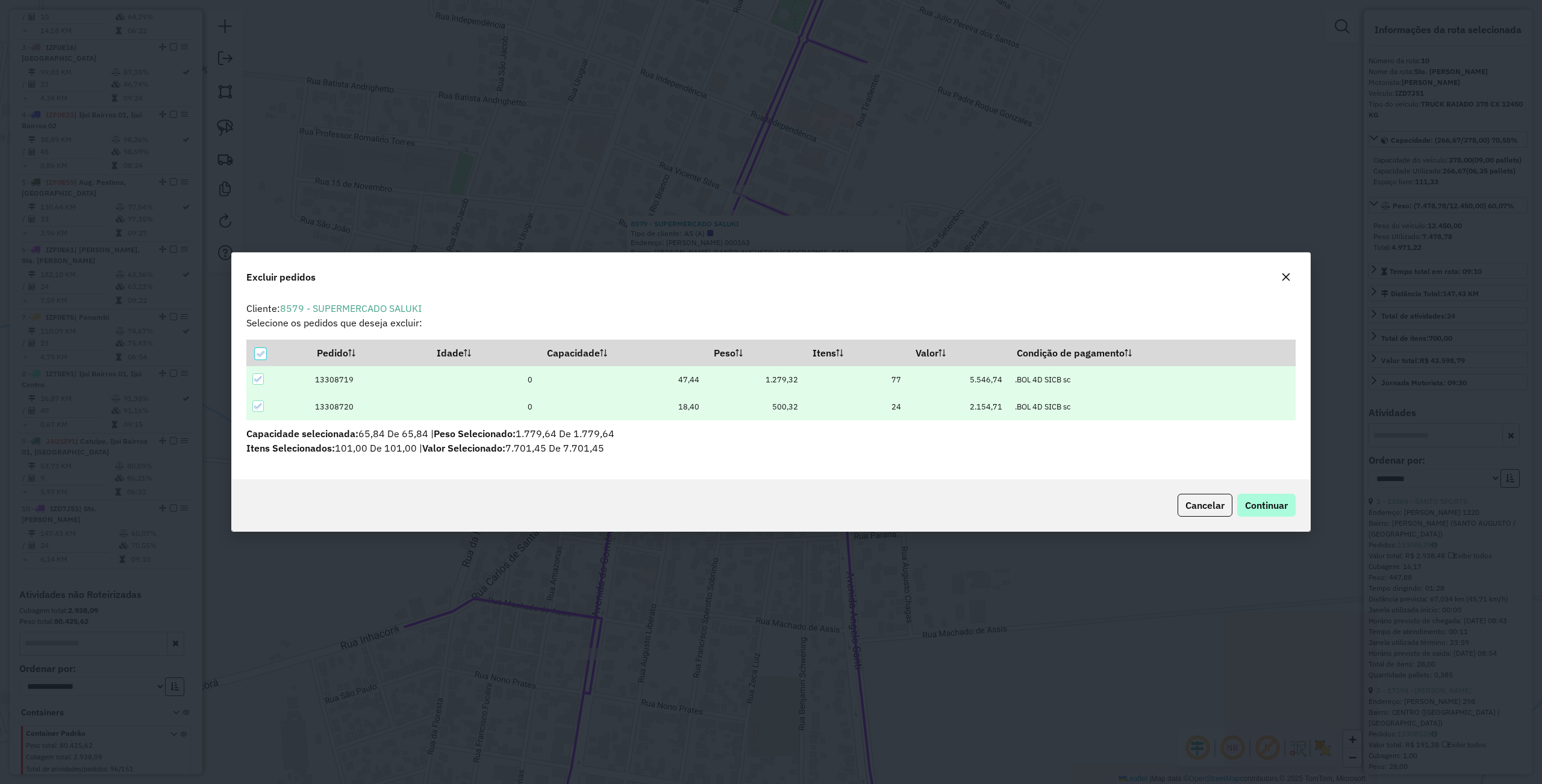
scroll to position [0, 0]
click at [1268, 516] on button "Continuar" at bounding box center [1267, 505] width 59 height 23
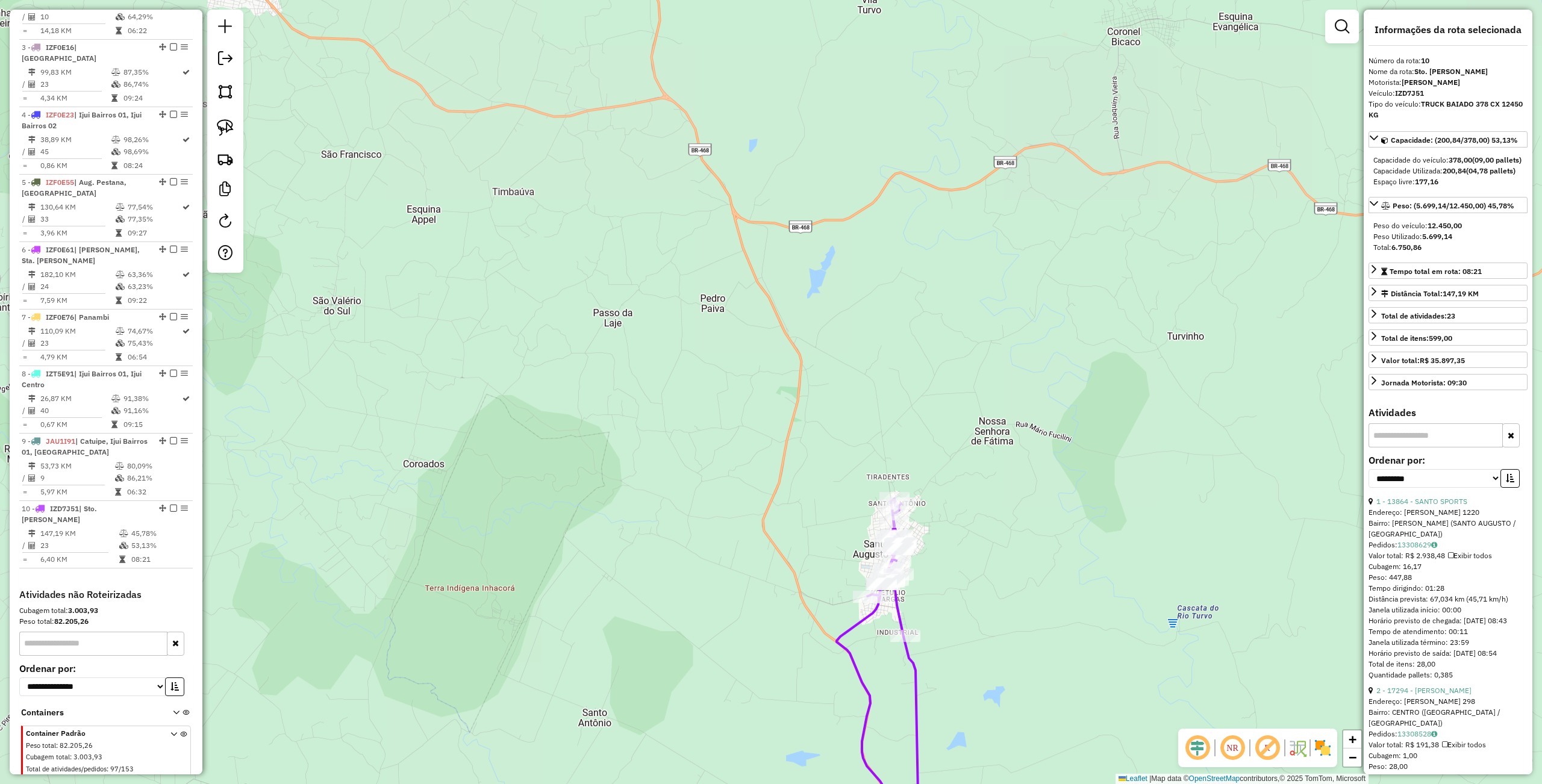
drag, startPoint x: 1037, startPoint y: 634, endPoint x: 983, endPoint y: 429, distance: 212.0
click at [995, 465] on div "Janela de atendimento Grade de atendimento Capacidade Transportadoras Veículos …" at bounding box center [771, 392] width 1542 height 784
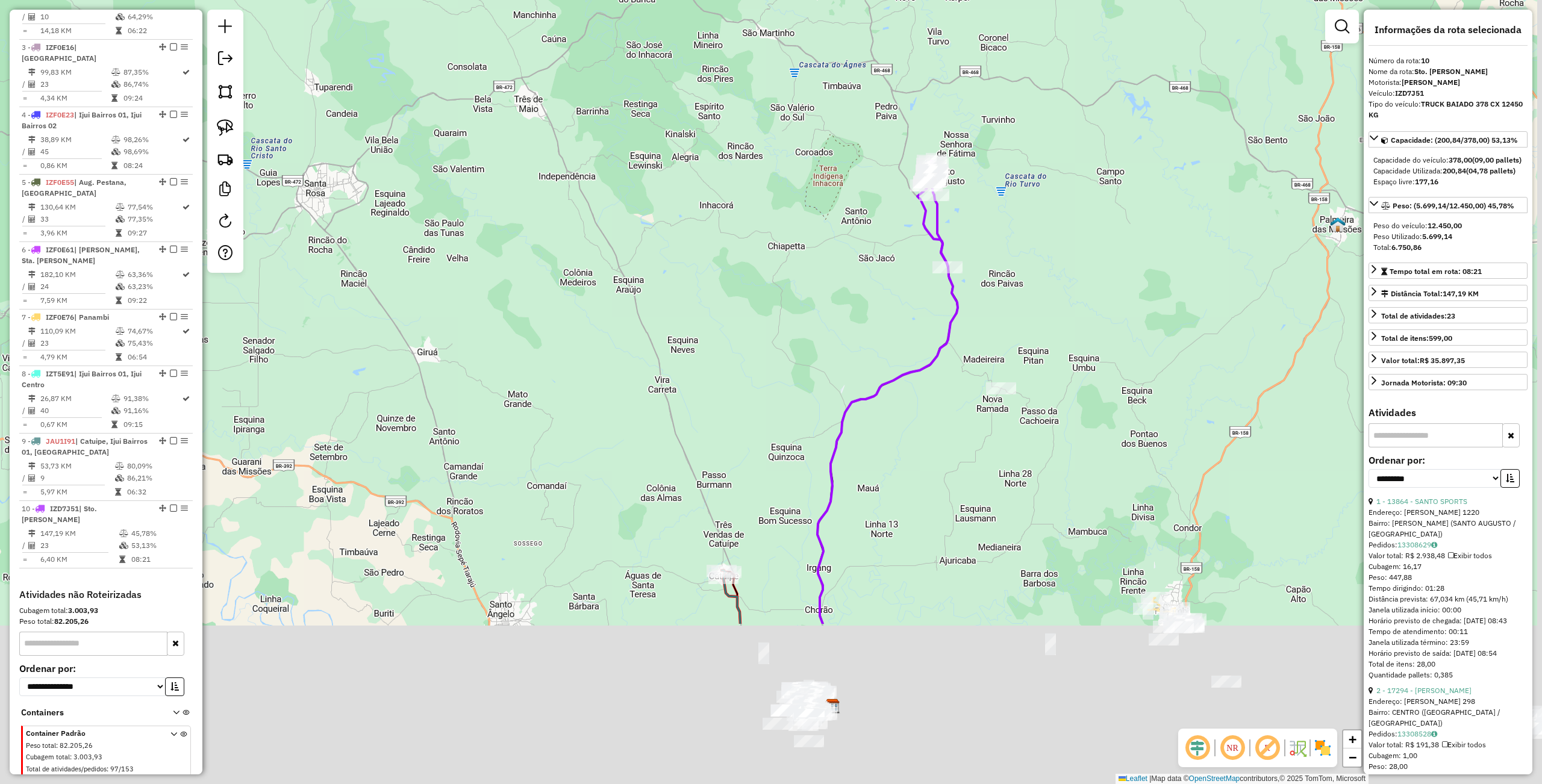
drag, startPoint x: 1030, startPoint y: 422, endPoint x: 1006, endPoint y: 298, distance: 126.3
click at [1024, 296] on div "Janela de atendimento Grade de atendimento Capacidade Transportadoras Veículos …" at bounding box center [771, 392] width 1542 height 784
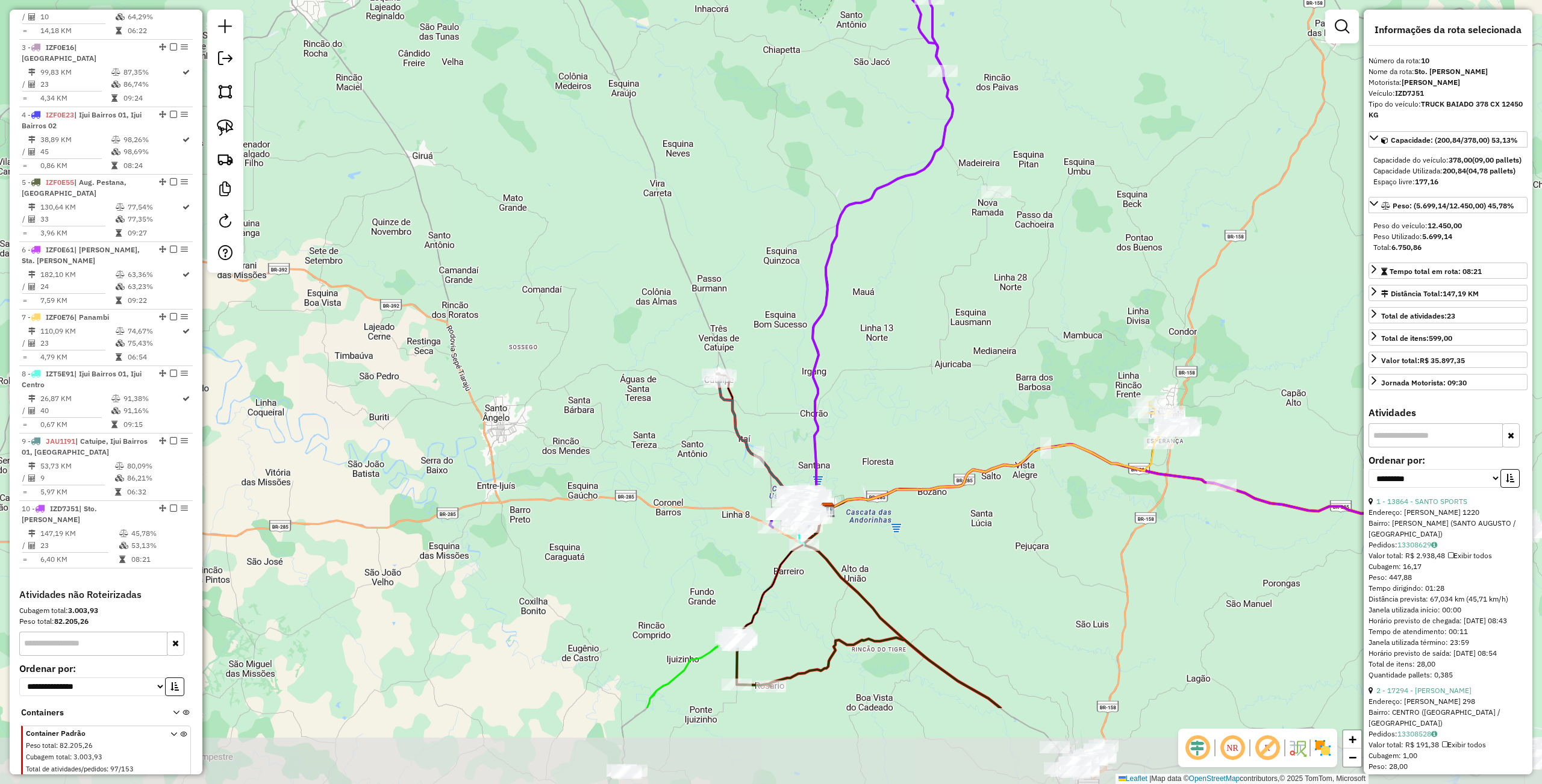
drag, startPoint x: 928, startPoint y: 509, endPoint x: 917, endPoint y: 339, distance: 170.4
click at [917, 339] on div "Janela de atendimento Grade de atendimento Capacidade Transportadoras Veículos …" at bounding box center [771, 392] width 1542 height 784
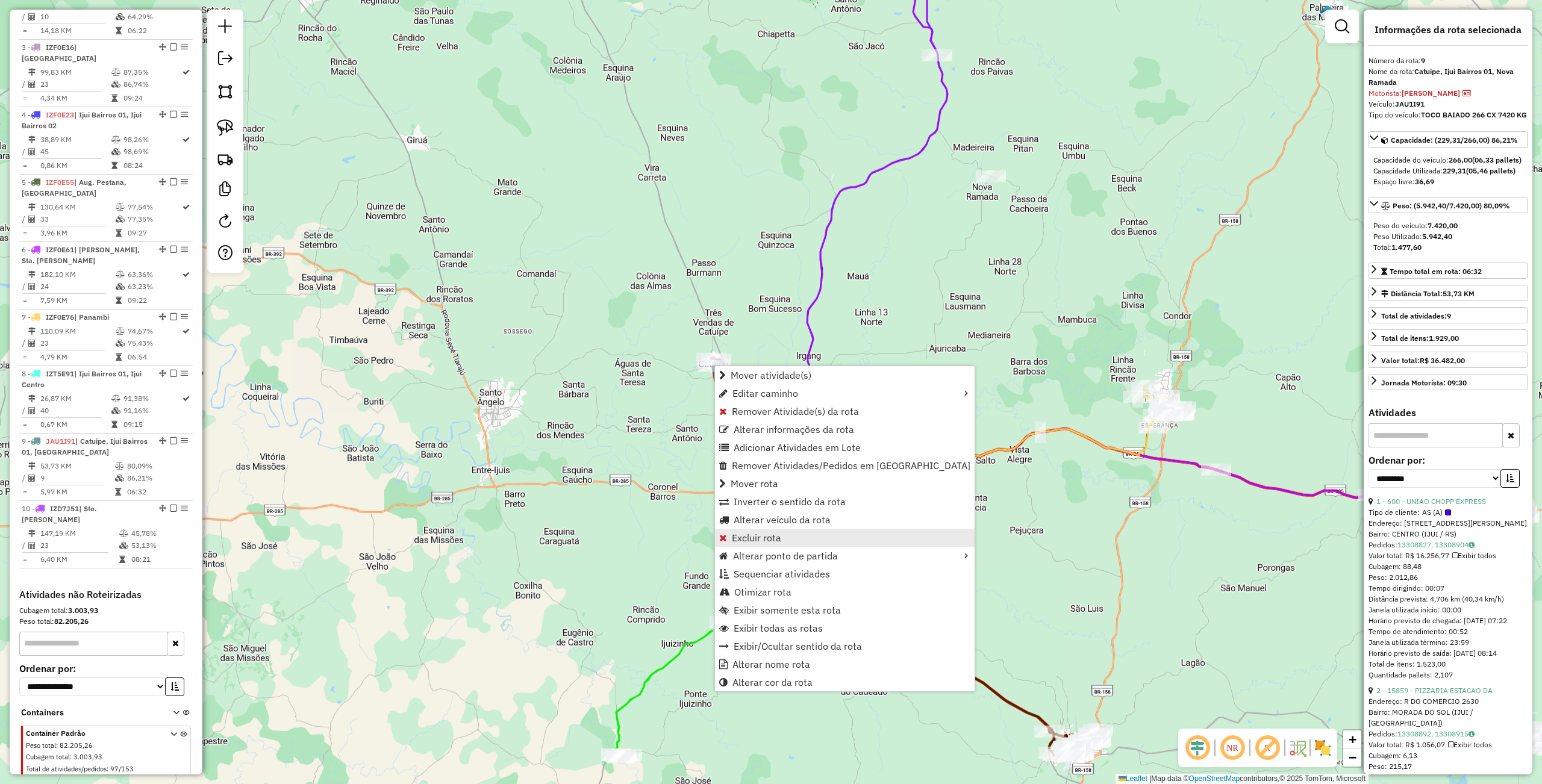
click at [800, 540] on link "Excluir rota" at bounding box center [845, 537] width 260 height 18
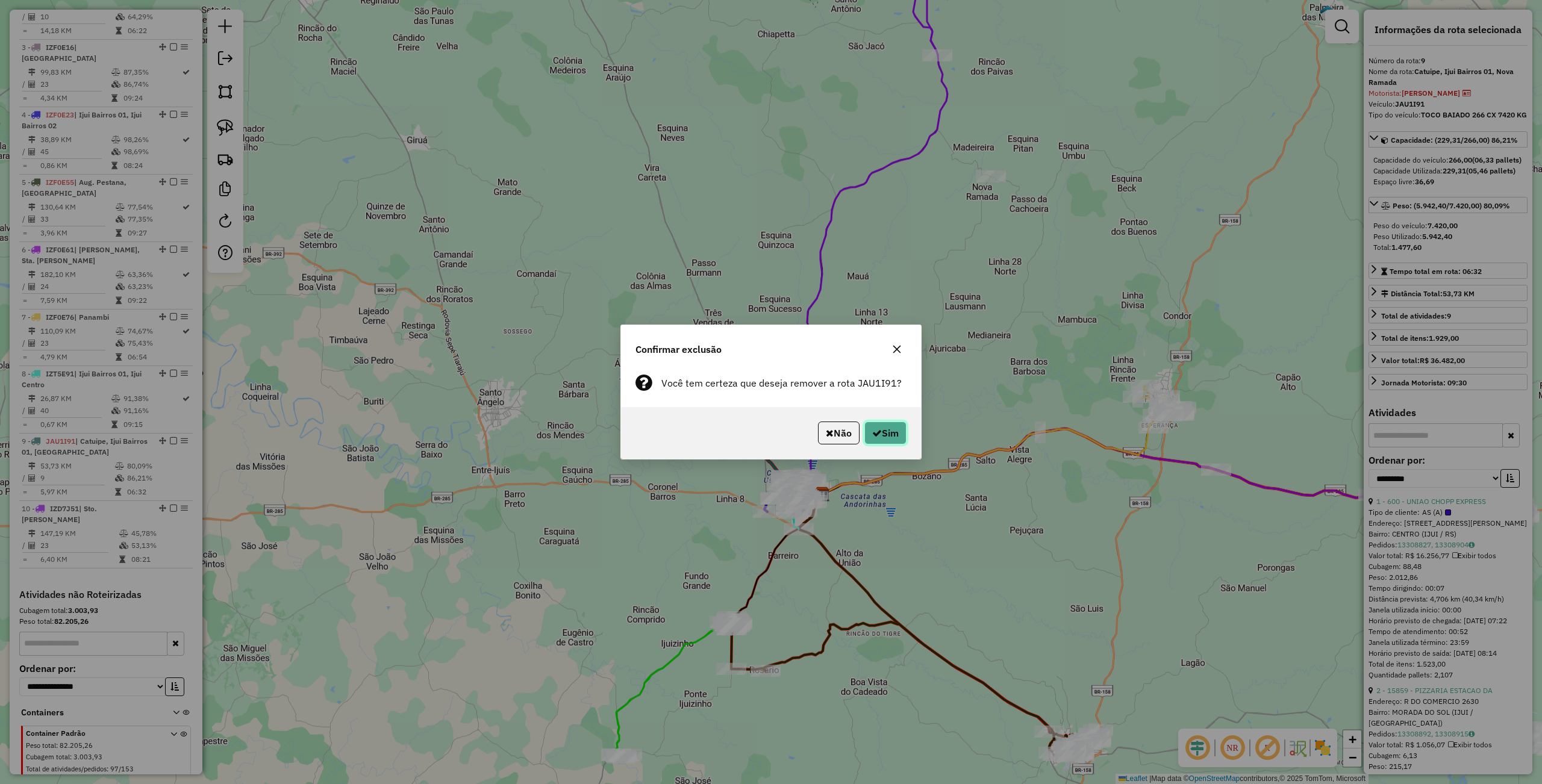
click at [875, 426] on button "Sim" at bounding box center [885, 433] width 42 height 23
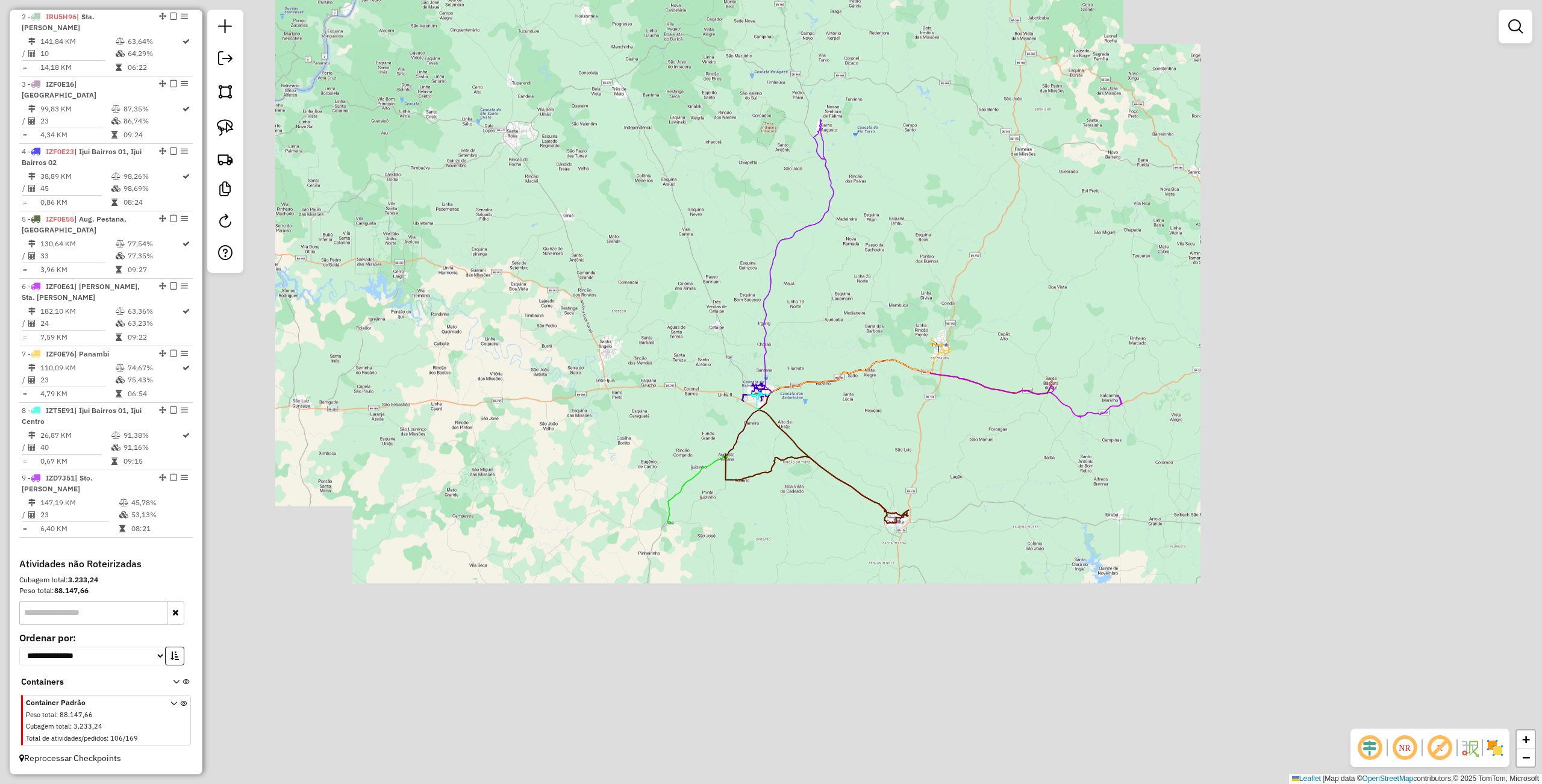
scroll to position [478, 0]
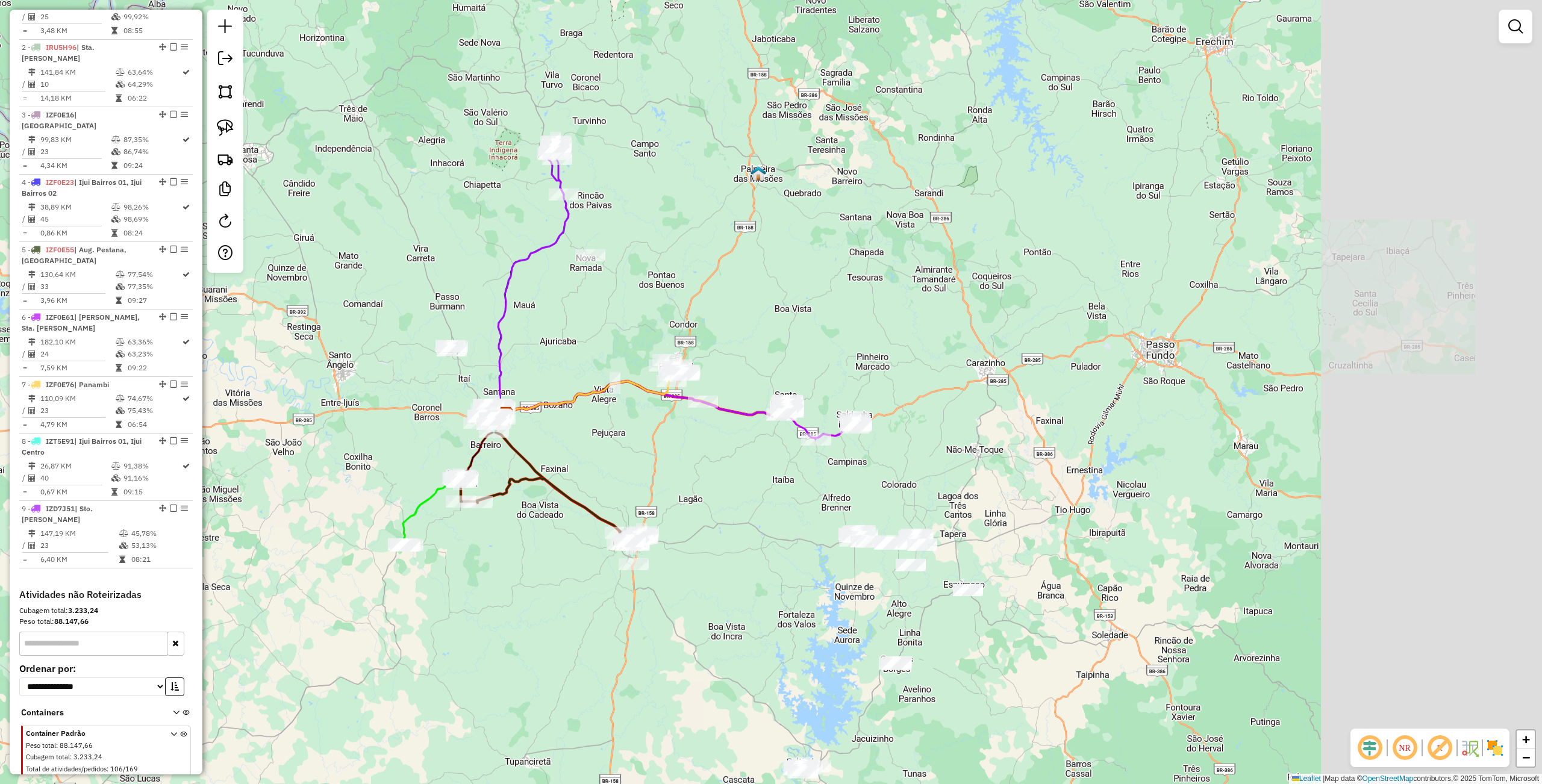
drag, startPoint x: 989, startPoint y: 490, endPoint x: 812, endPoint y: 509, distance: 178.0
click at [812, 509] on div "Janela de atendimento Grade de atendimento Capacidade Transportadoras Veículos …" at bounding box center [771, 392] width 1542 height 784
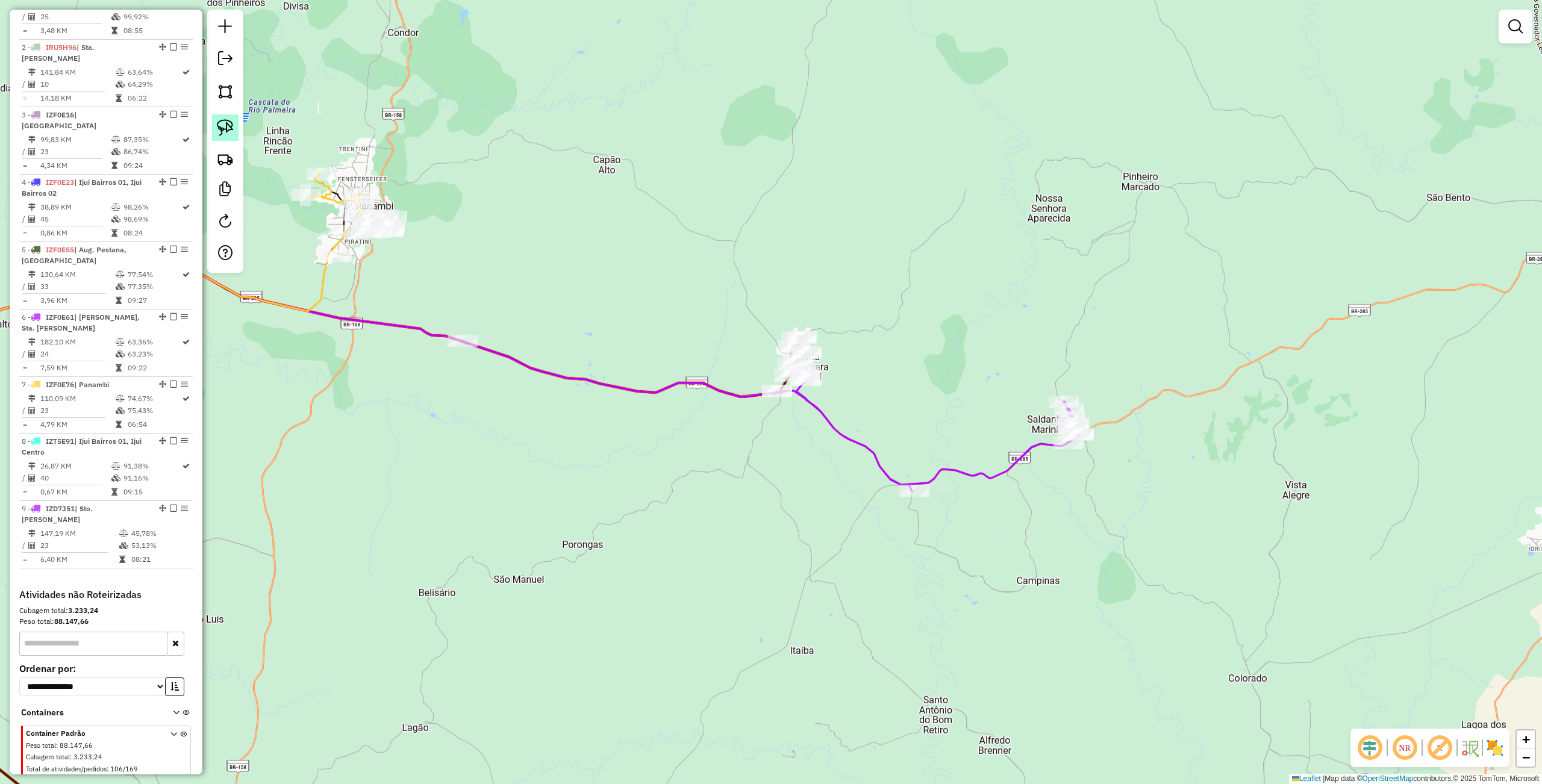
click at [223, 127] on img at bounding box center [225, 127] width 17 height 17
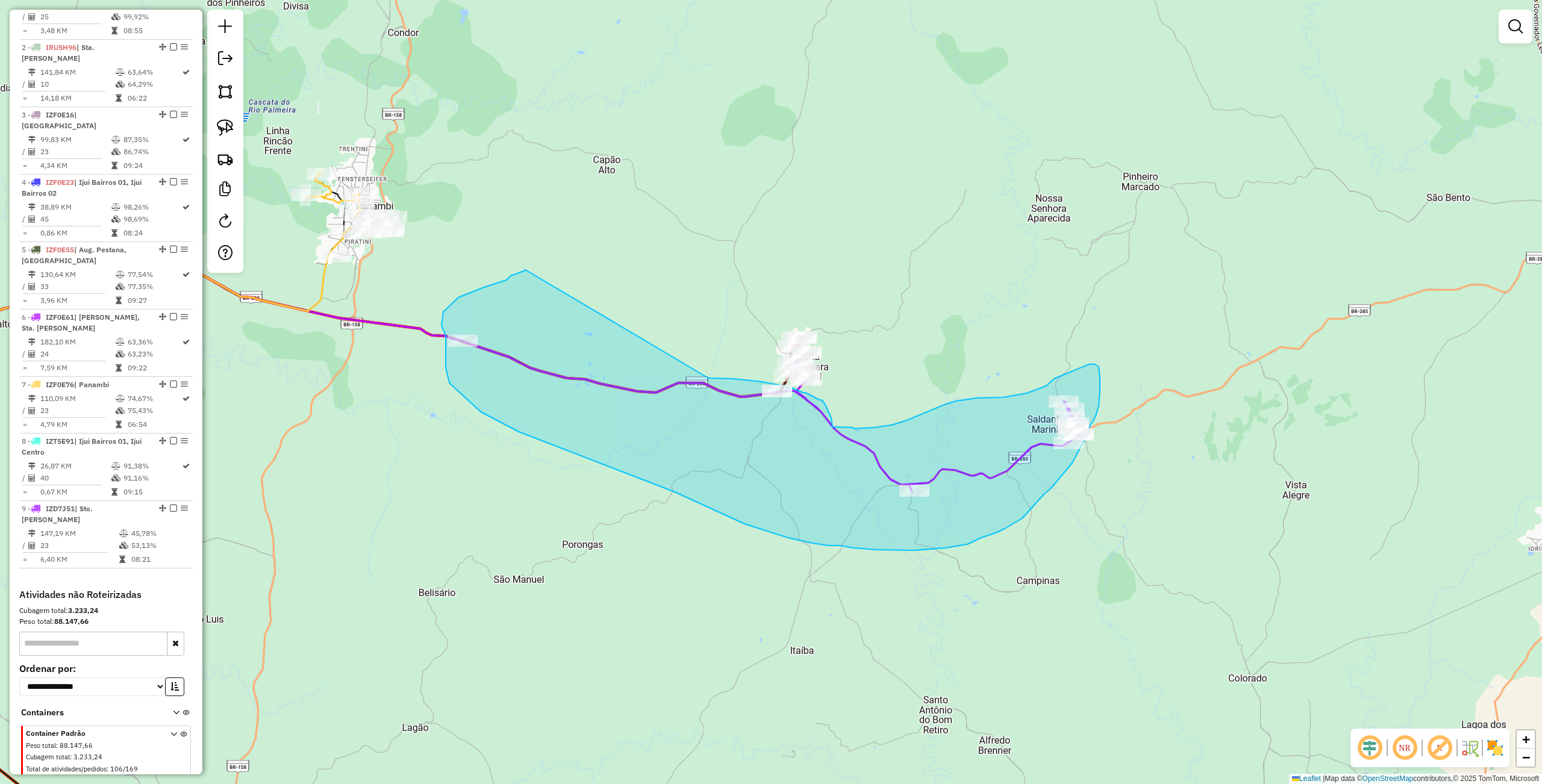
drag, startPoint x: 525, startPoint y: 270, endPoint x: 697, endPoint y: 378, distance: 203.1
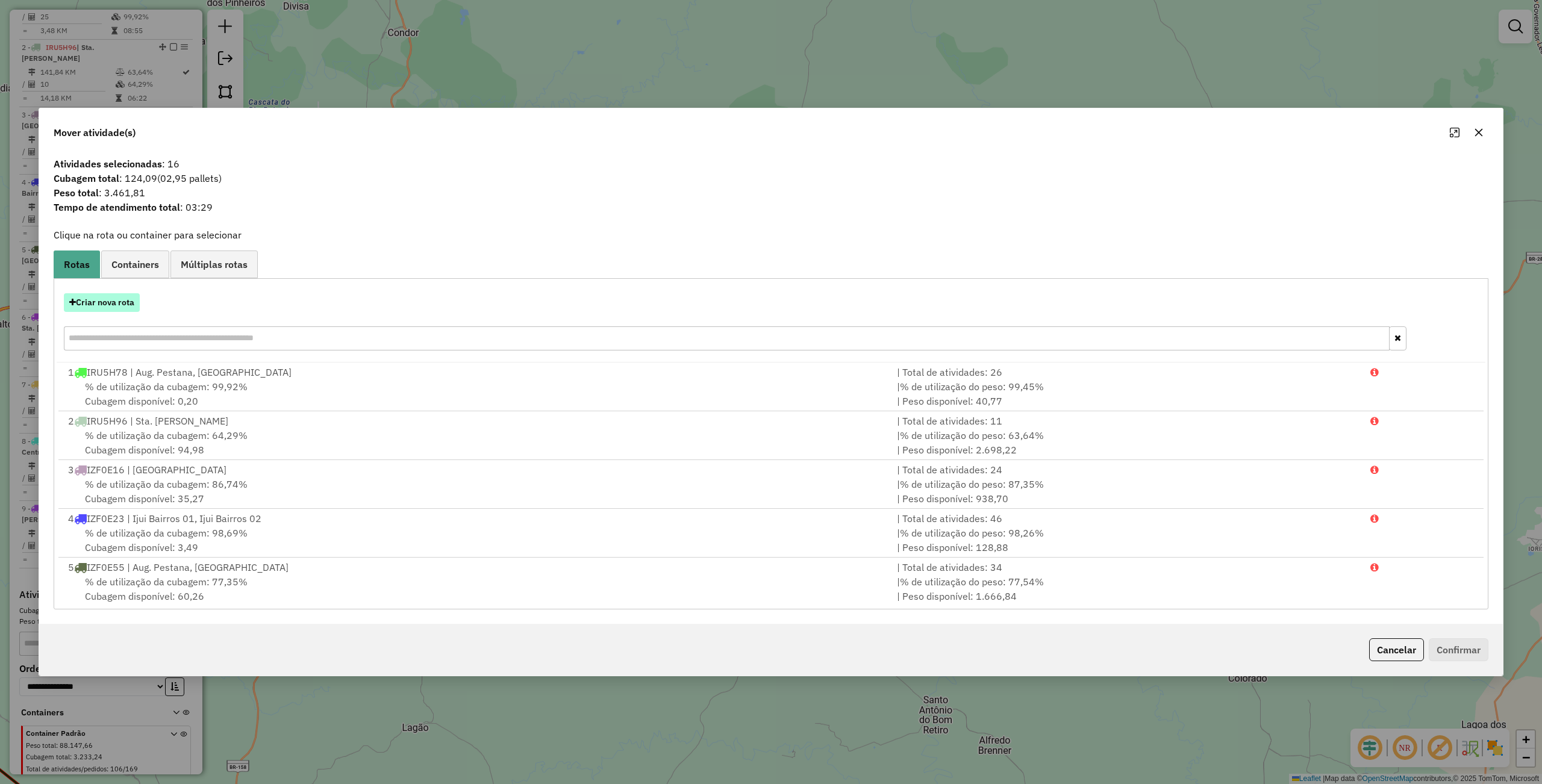
click at [107, 301] on button "Criar nova rota" at bounding box center [102, 303] width 76 height 19
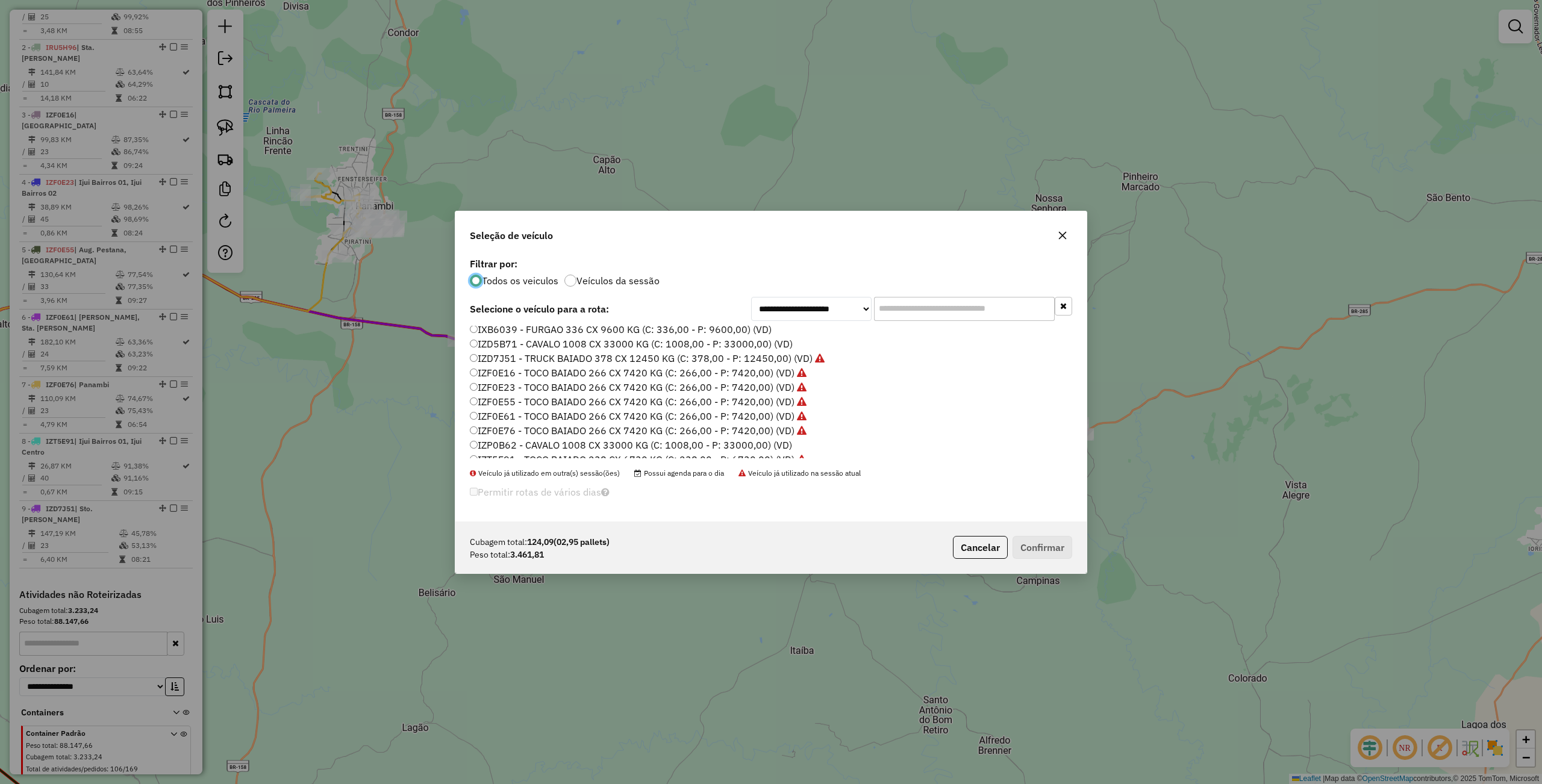
scroll to position [160, 0]
click at [511, 404] on label "IZF0E76 - TOCO BAIADO 266 CX 7420 KG (C: 266,00 - P: 7420,00) (VD)" at bounding box center [637, 403] width 336 height 14
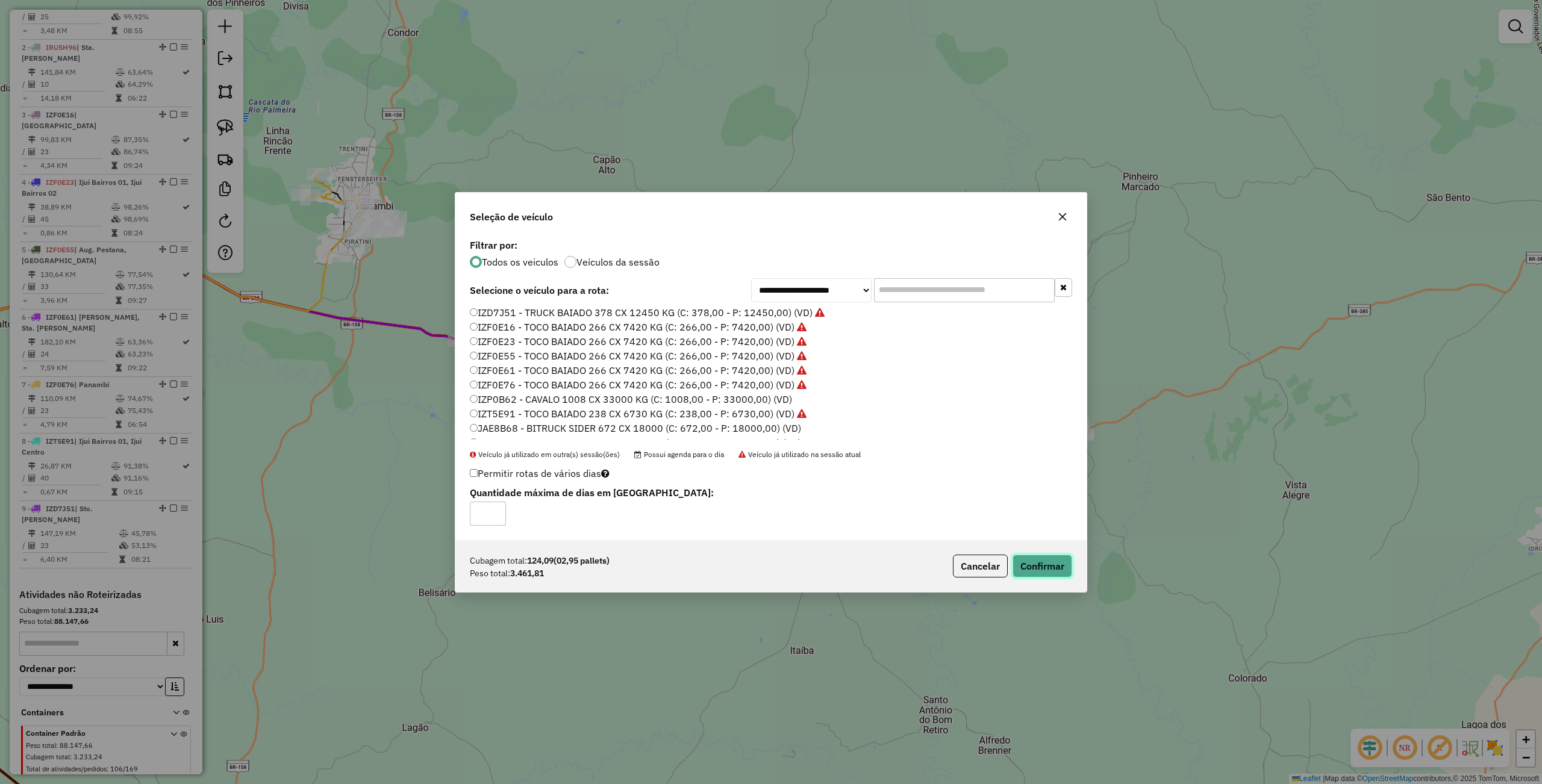
click at [1039, 568] on button "Confirmar" at bounding box center [1042, 566] width 59 height 23
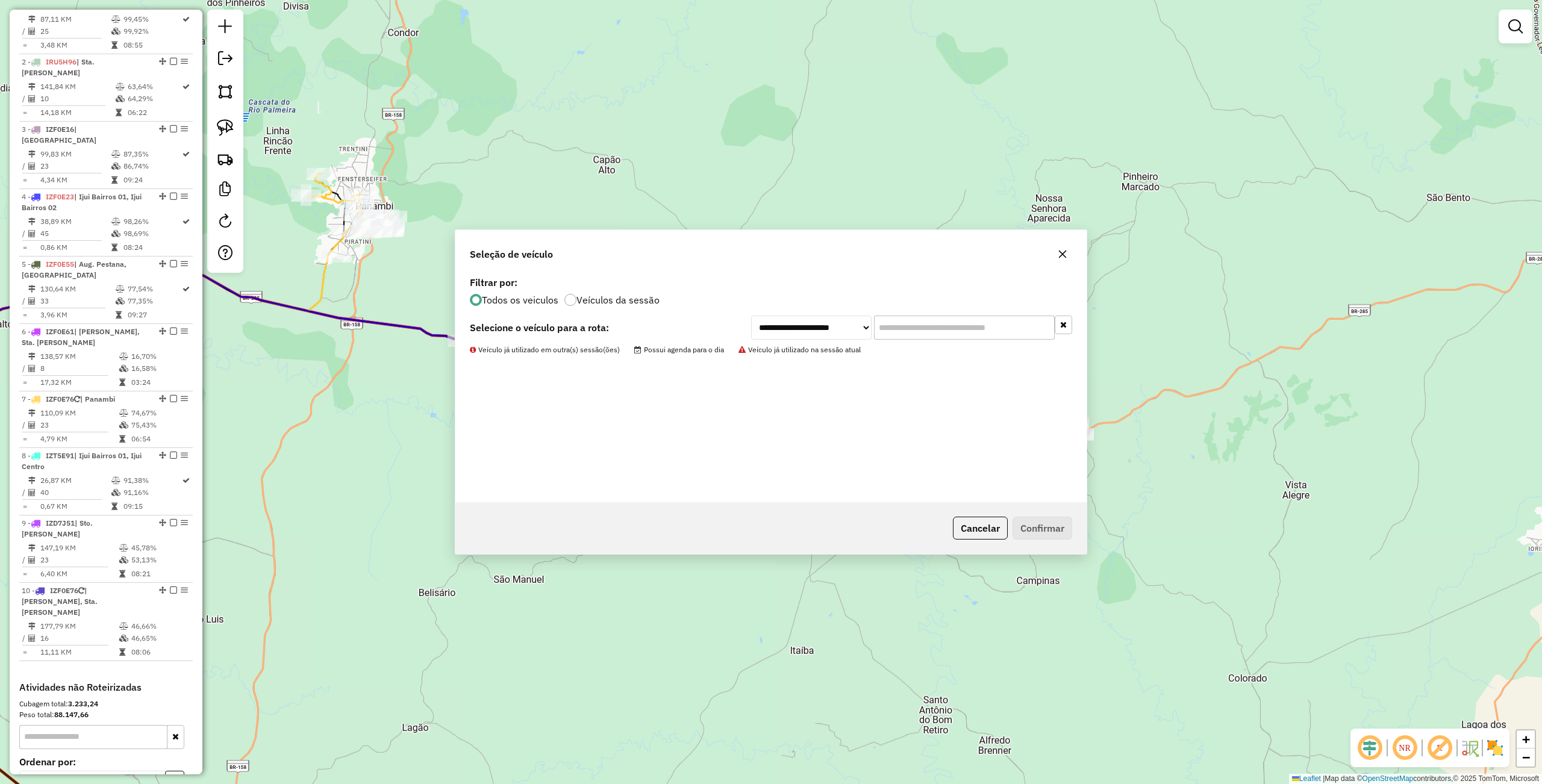
scroll to position [561, 0]
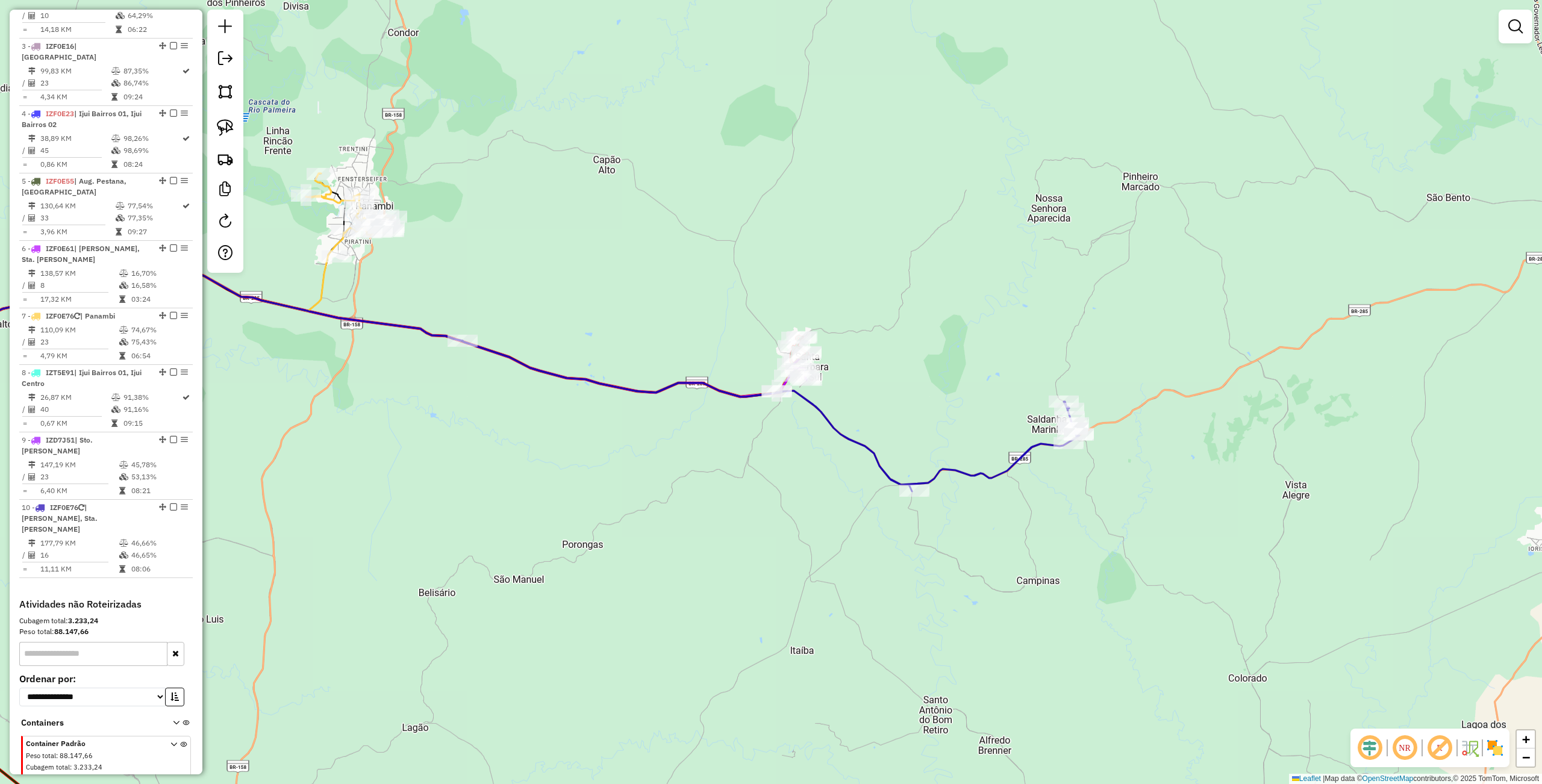
click at [227, 130] on img at bounding box center [225, 127] width 17 height 17
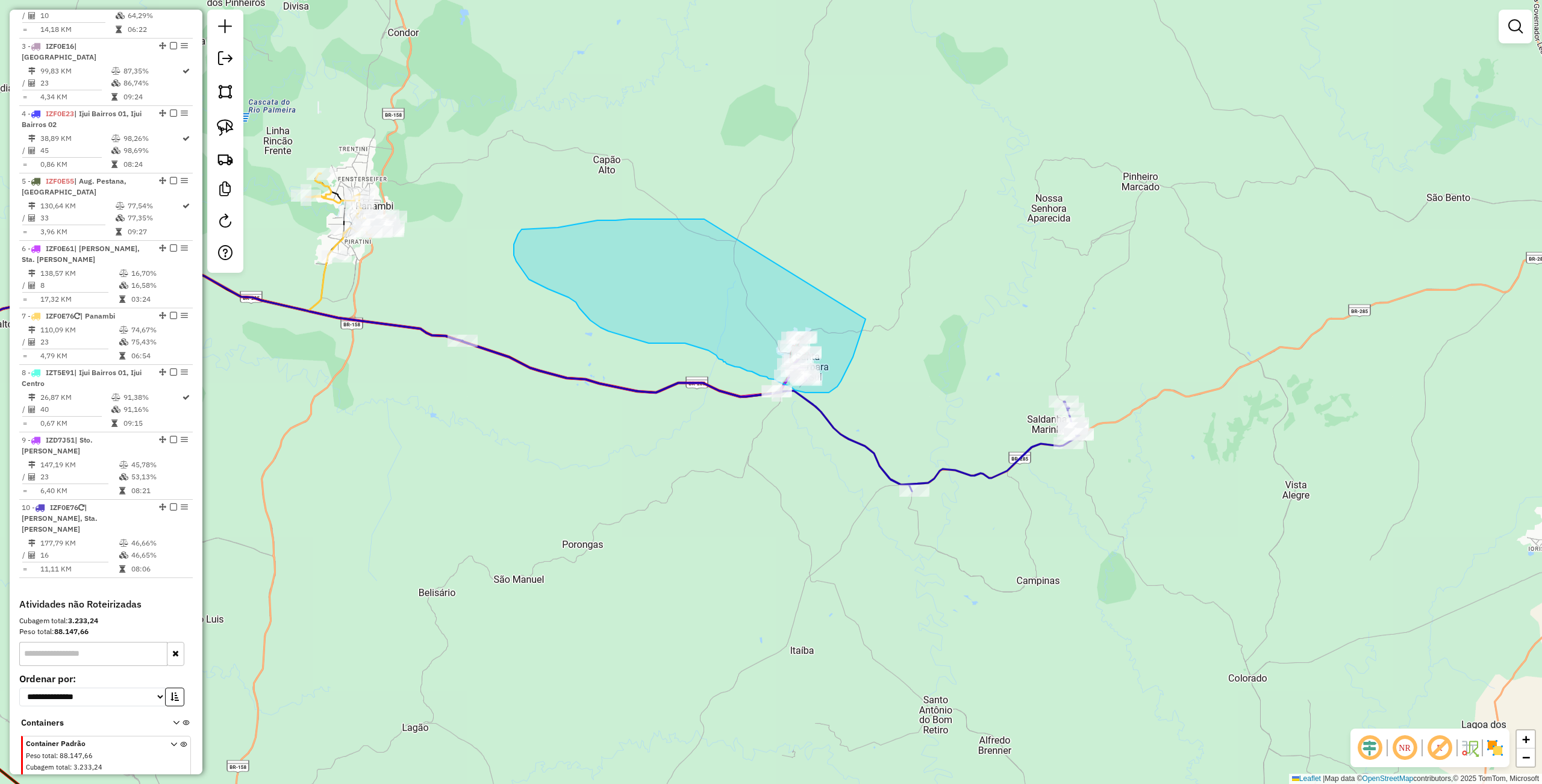
drag, startPoint x: 697, startPoint y: 219, endPoint x: 865, endPoint y: 319, distance: 195.5
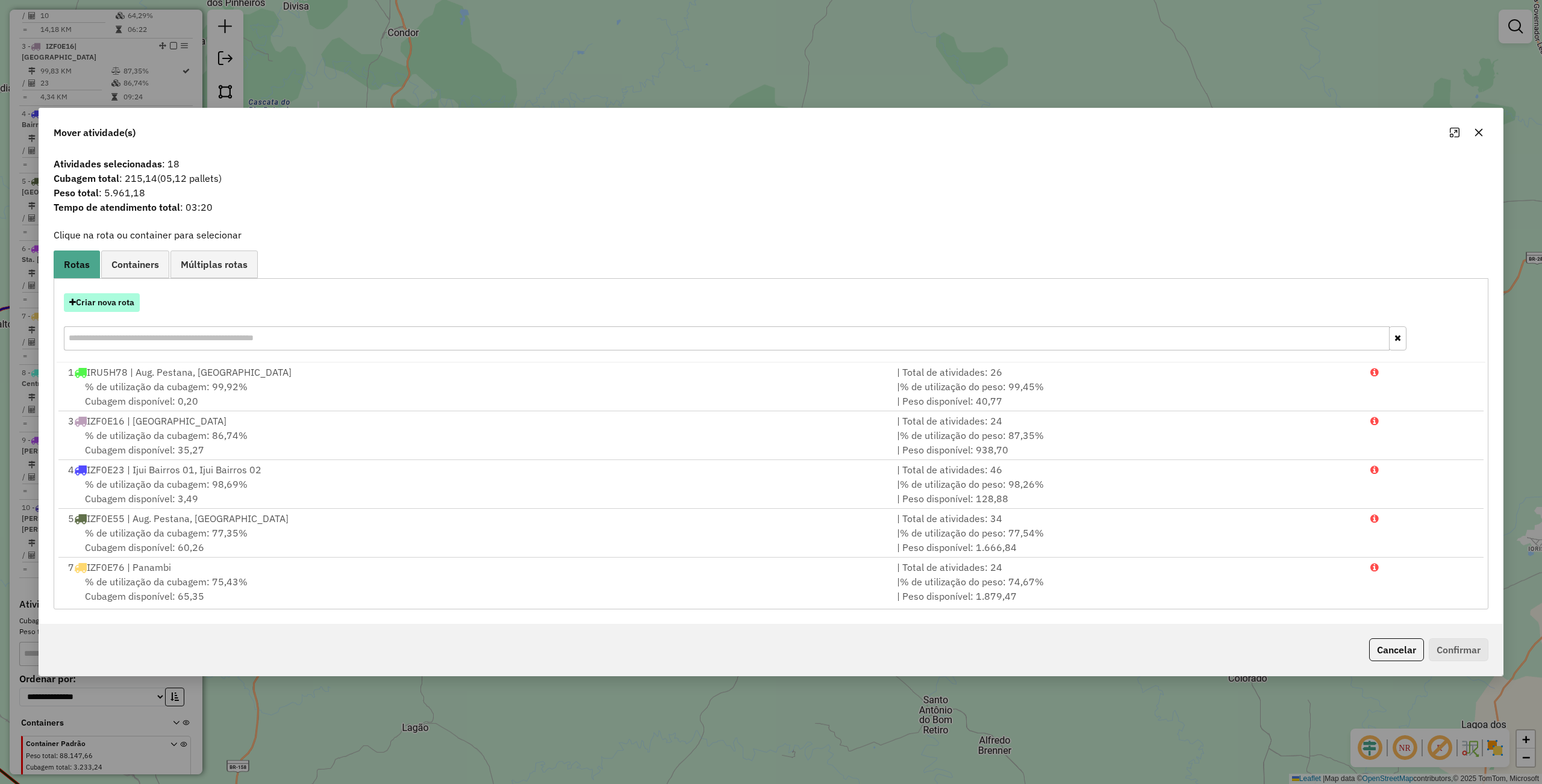
click at [106, 305] on button "Criar nova rota" at bounding box center [102, 303] width 76 height 19
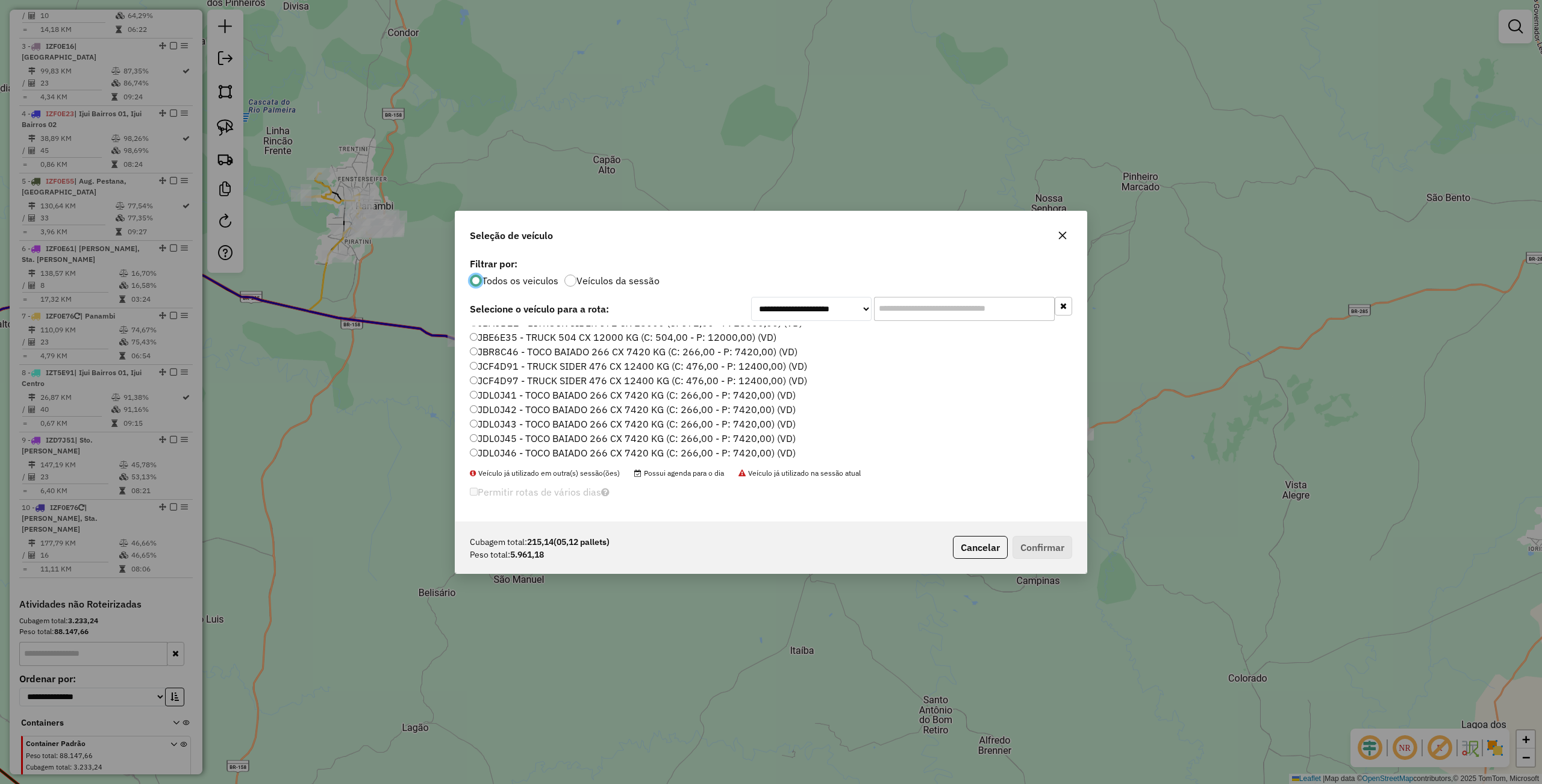
scroll to position [358, 0]
click at [515, 416] on label "JDL0J43 - TOCO BAIADO 266 CX 7420 KG (C: 266,00 - P: 7420,00) (VD)" at bounding box center [632, 421] width 326 height 14
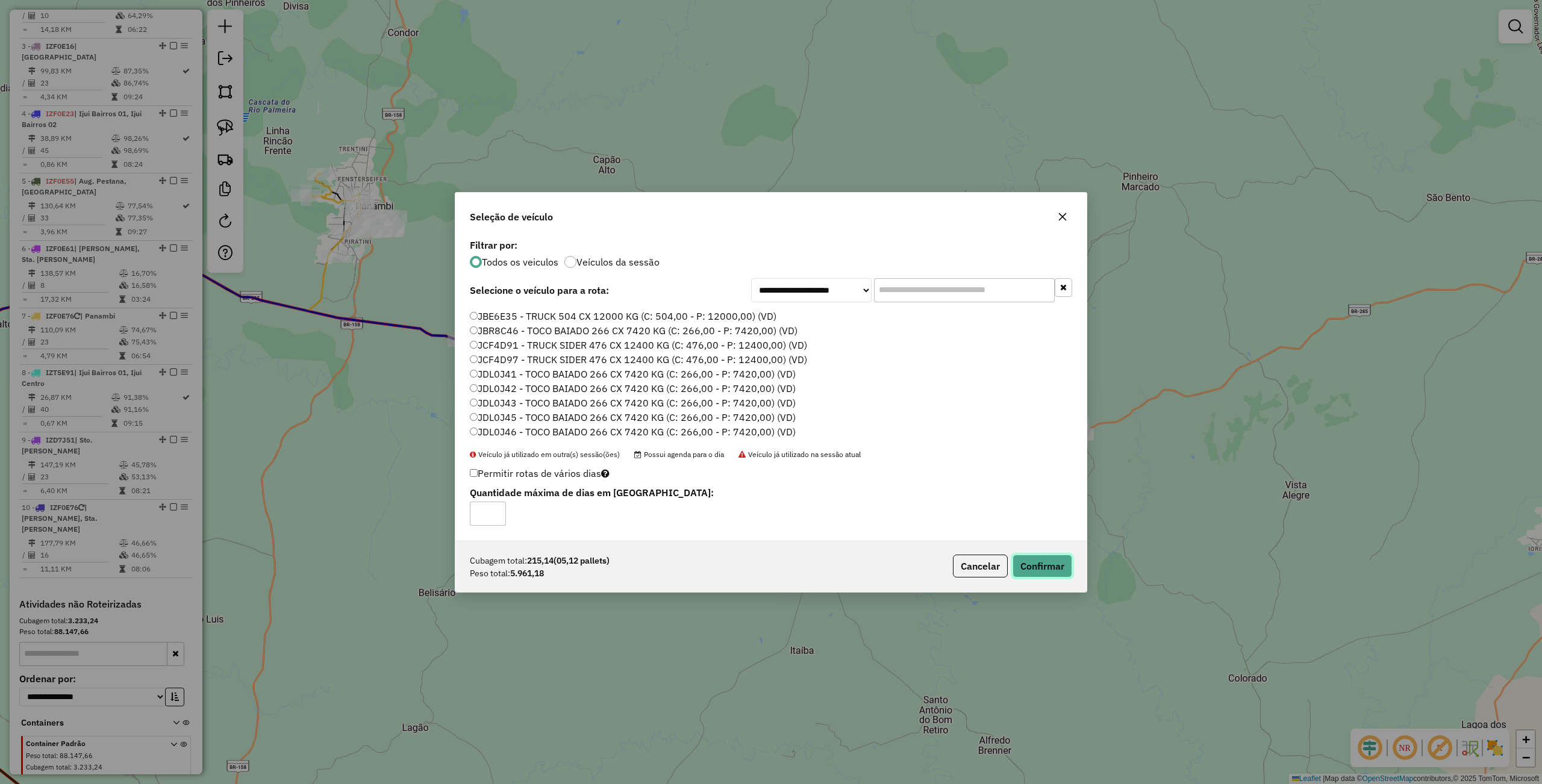
click at [1031, 569] on button "Confirmar" at bounding box center [1042, 566] width 59 height 23
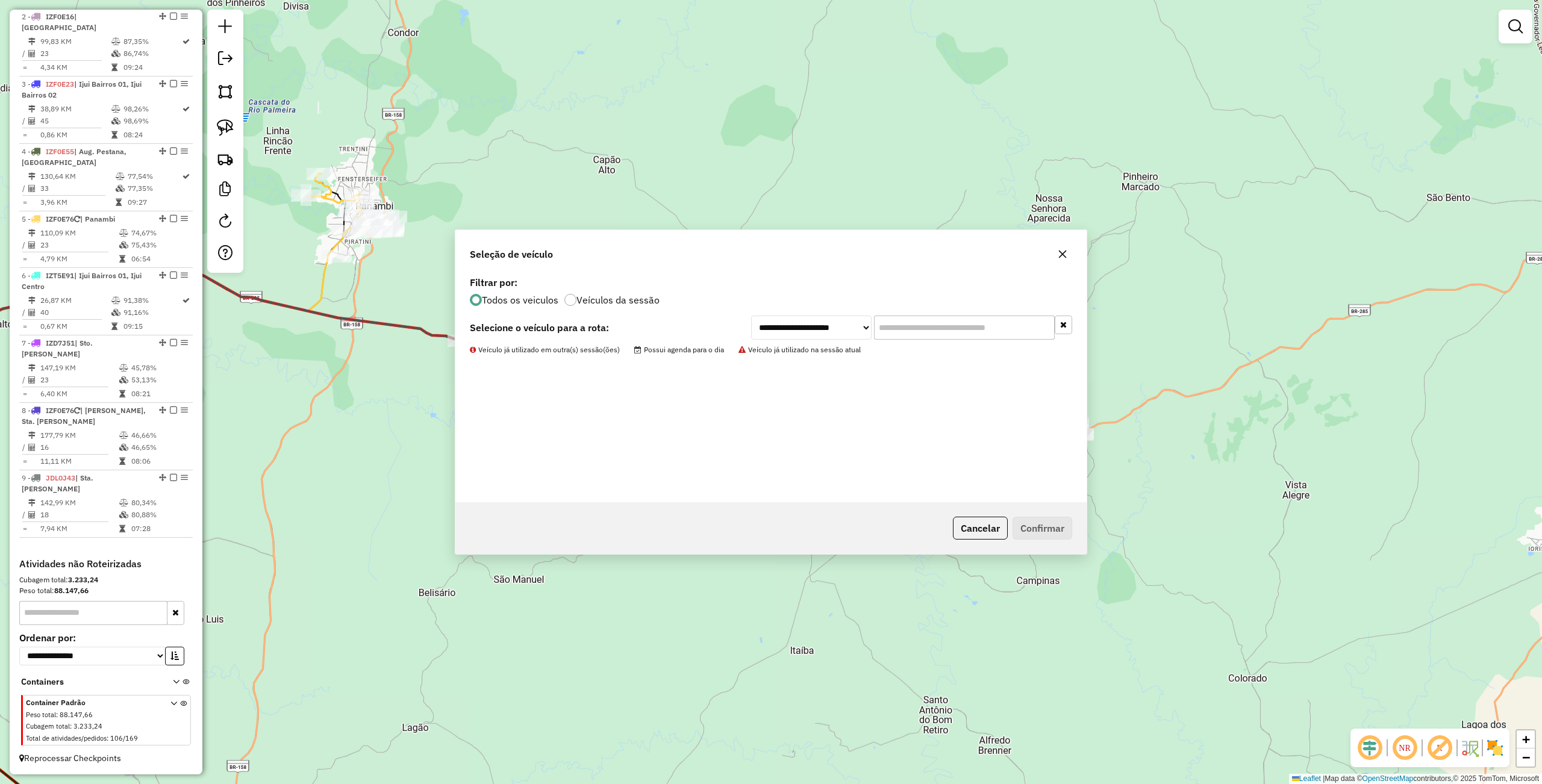
scroll to position [478, 0]
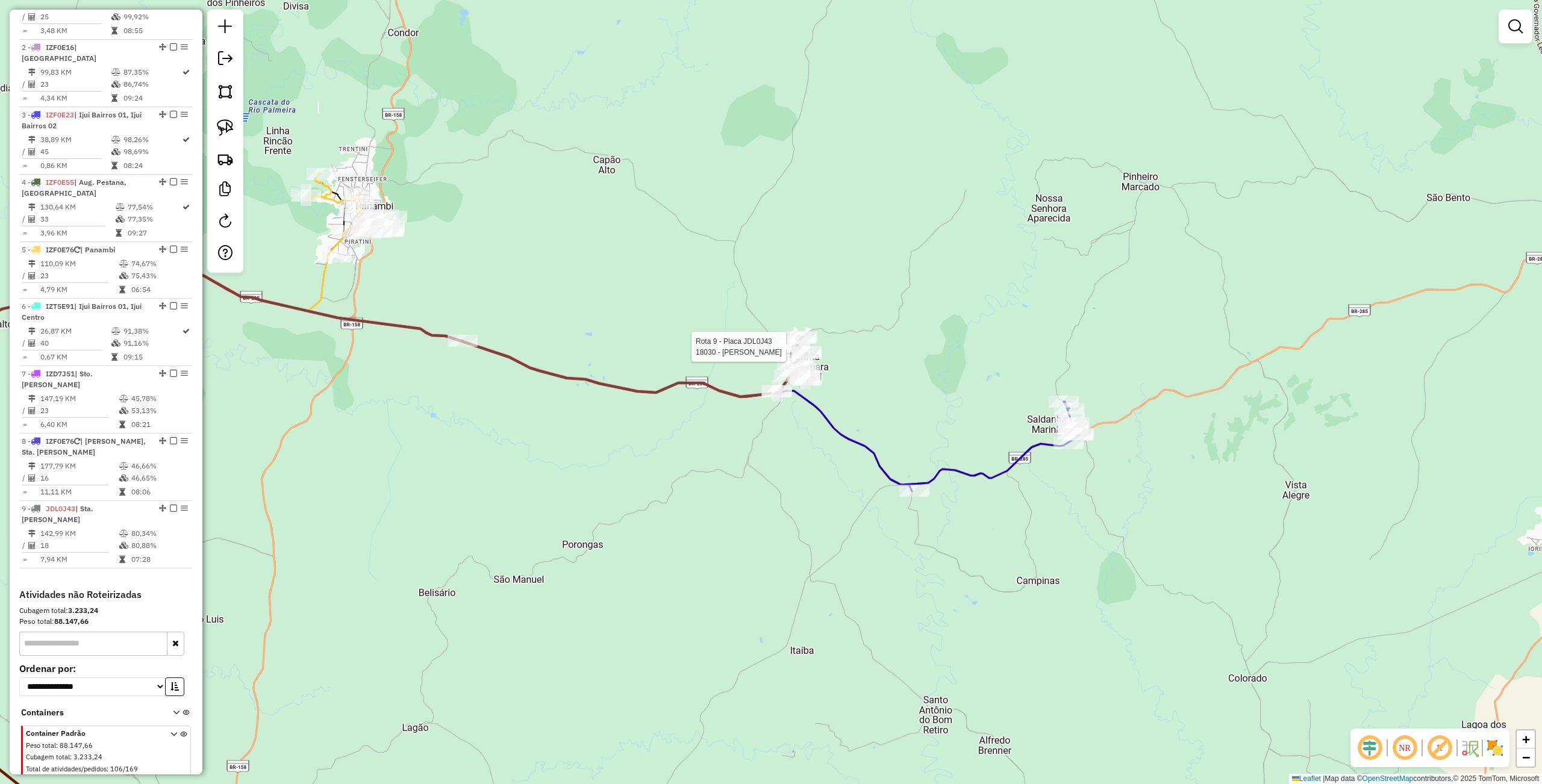
select select "**********"
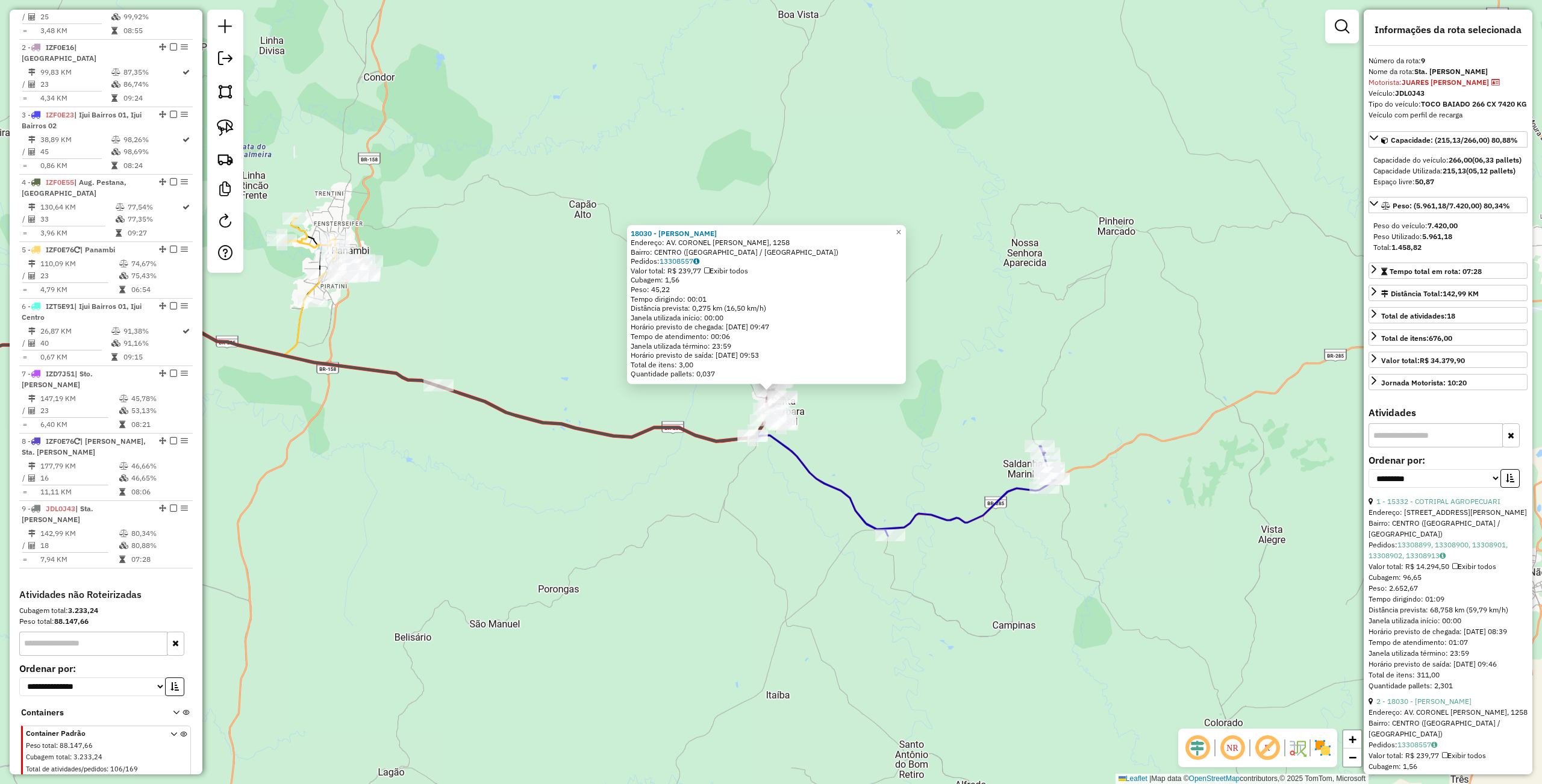
click at [725, 532] on div "18030 - [PERSON_NAME]: AV. CORONEL [PERSON_NAME], 1258 Bairro: [GEOGRAPHIC_DATA…" at bounding box center [771, 392] width 1542 height 784
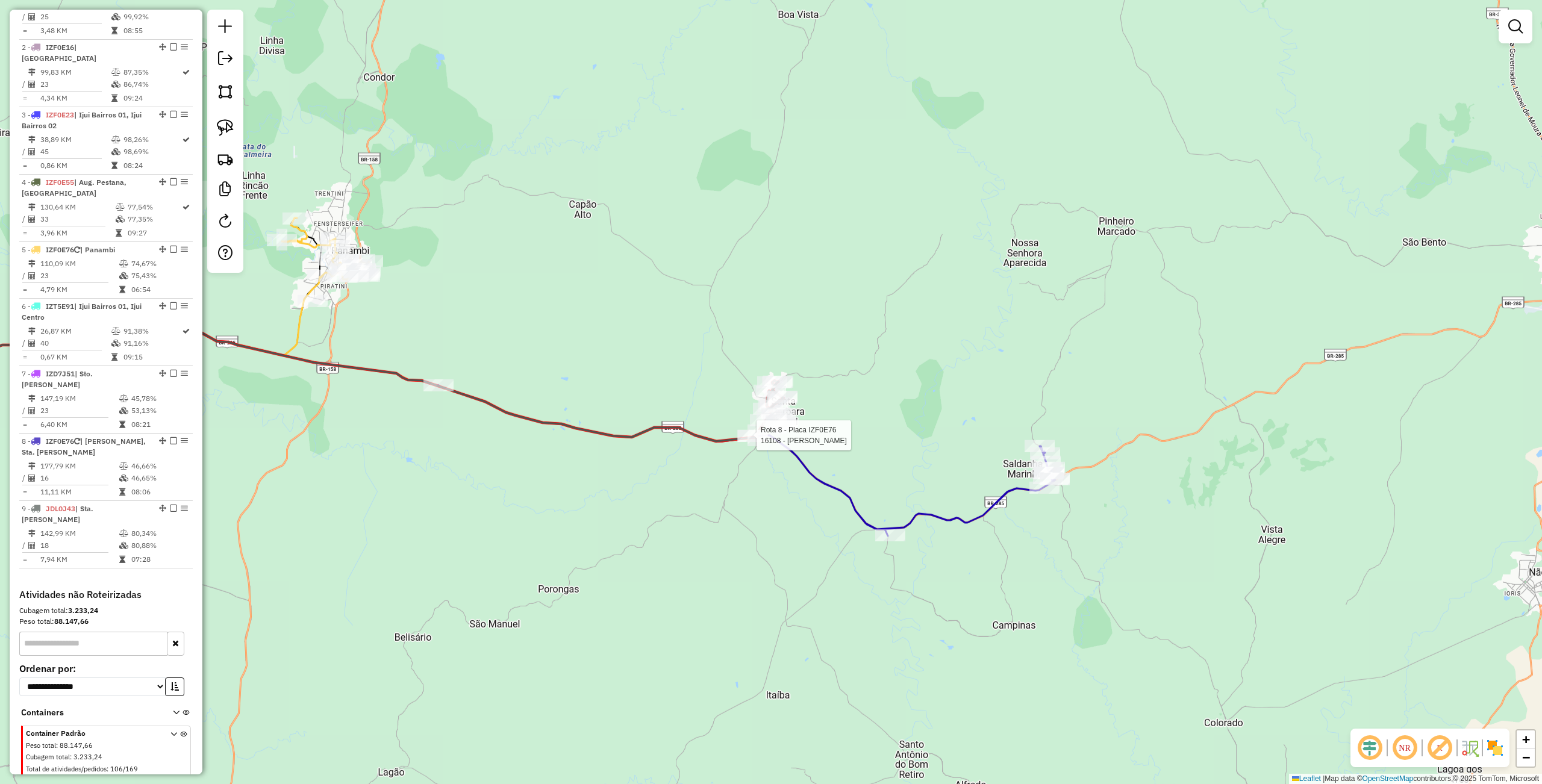
select select "**********"
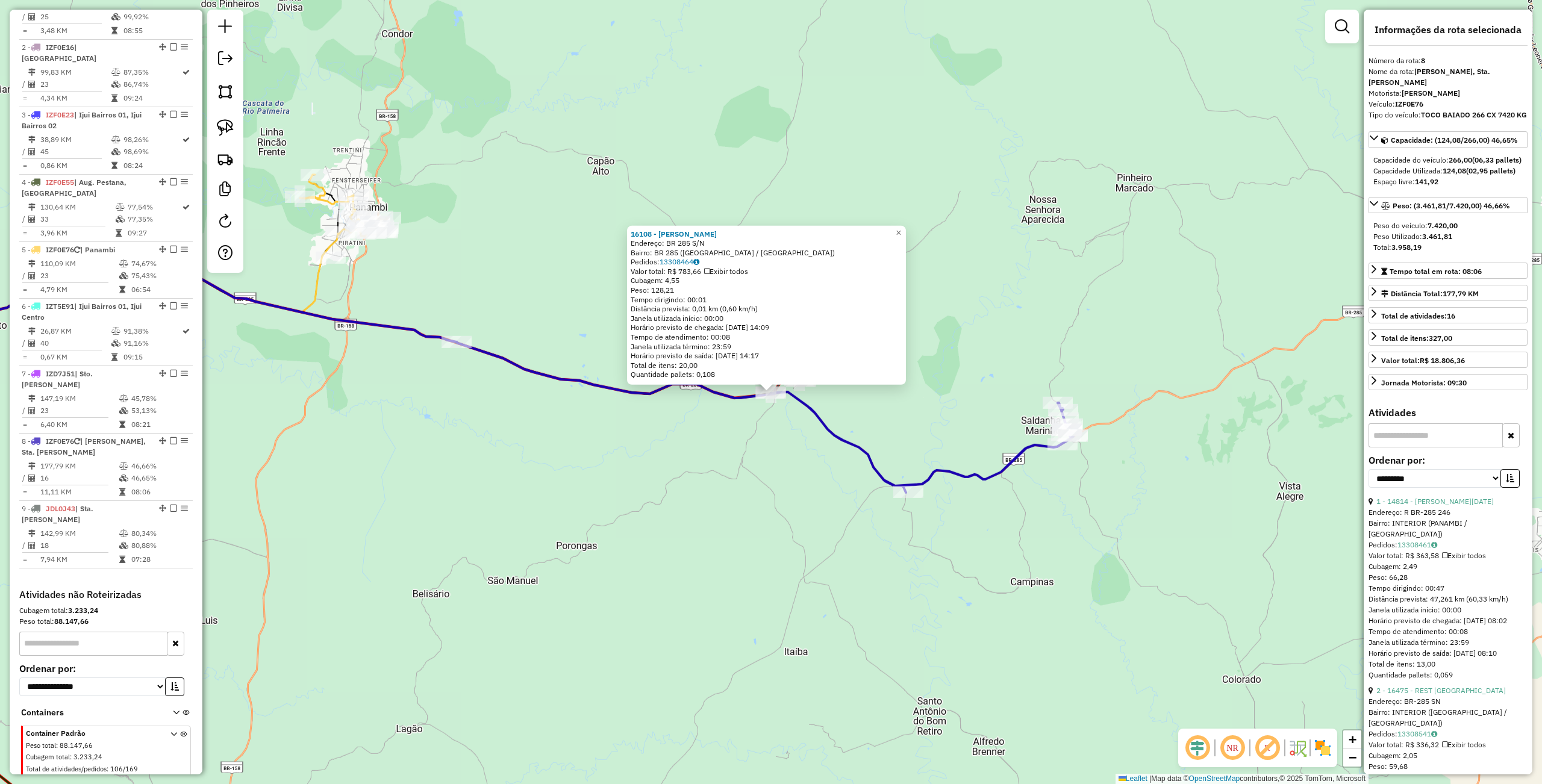
click at [771, 552] on div "16108 - POSTO OLIVEIRA Endereço: BR 285 S/N Bairro: BR 285 (SANTA BARBARA DO SU…" at bounding box center [771, 392] width 1542 height 784
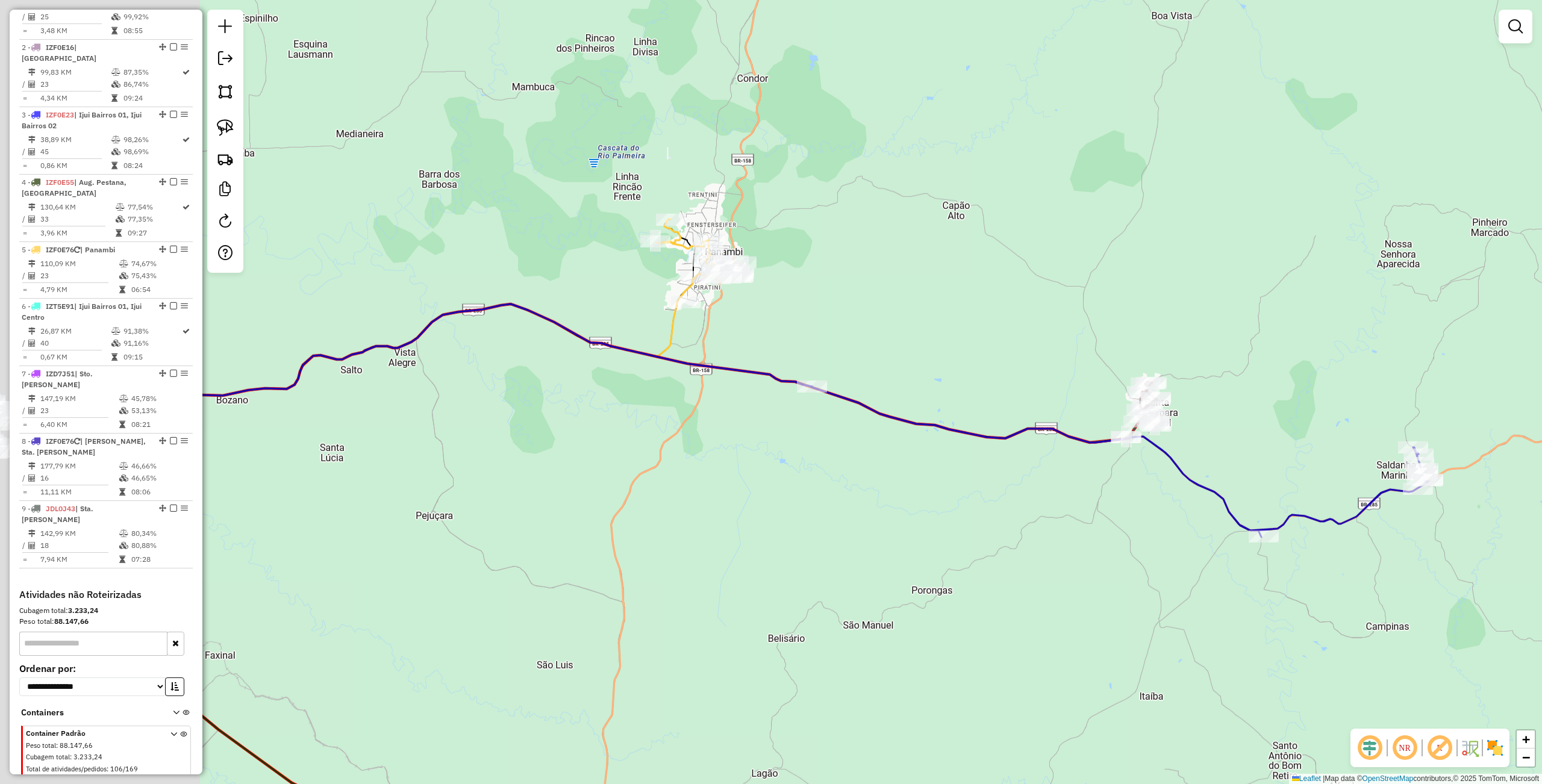
drag, startPoint x: 648, startPoint y: 530, endPoint x: 950, endPoint y: 547, distance: 302.5
click at [1092, 583] on div "Janela de atendimento Grade de atendimento Capacidade Transportadoras Veículos …" at bounding box center [771, 392] width 1542 height 784
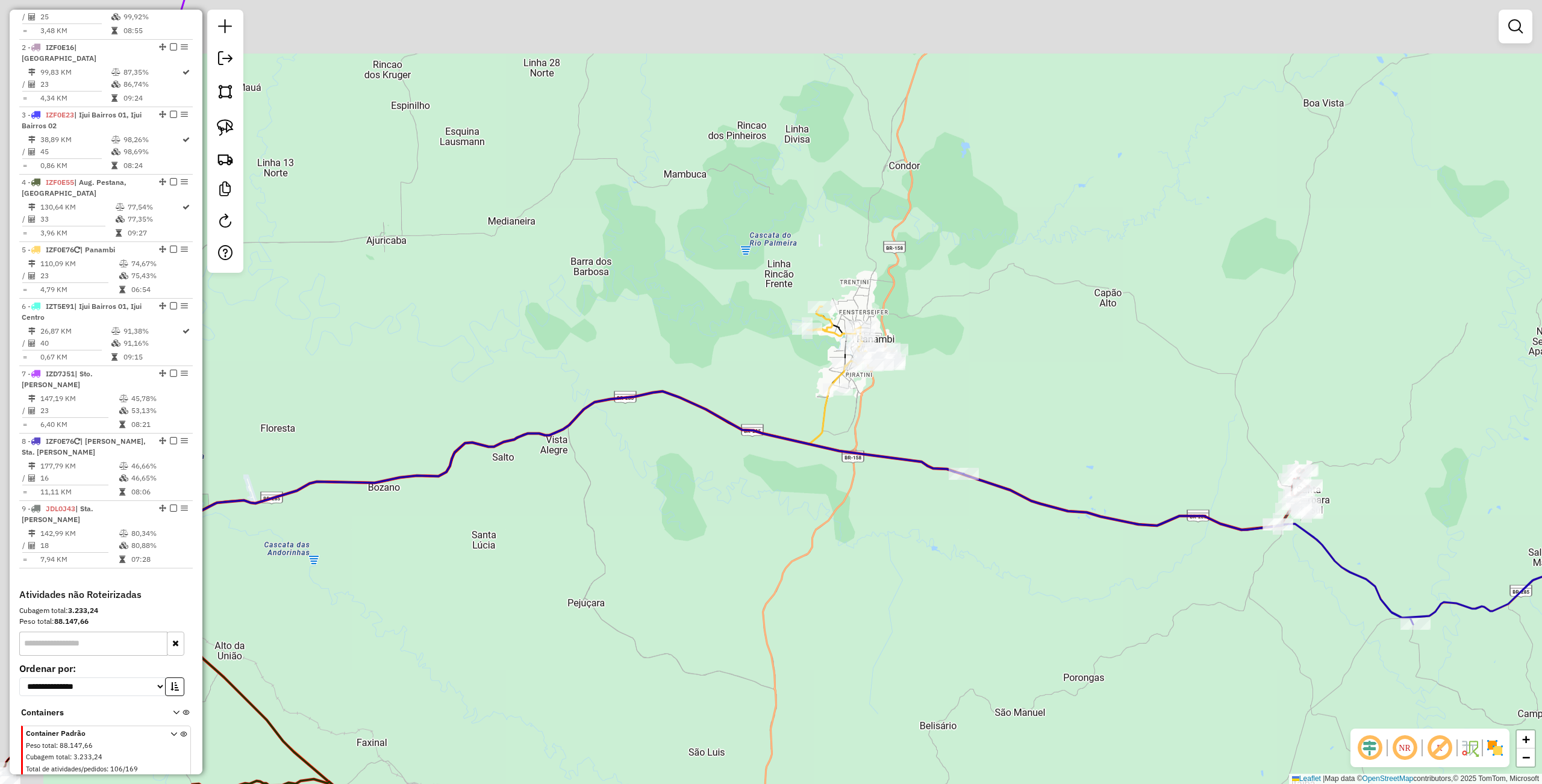
drag, startPoint x: 834, startPoint y: 520, endPoint x: 841, endPoint y: 582, distance: 62.4
click at [877, 658] on div "Janela de atendimento Grade de atendimento Capacidade Transportadoras Veículos …" at bounding box center [771, 392] width 1542 height 784
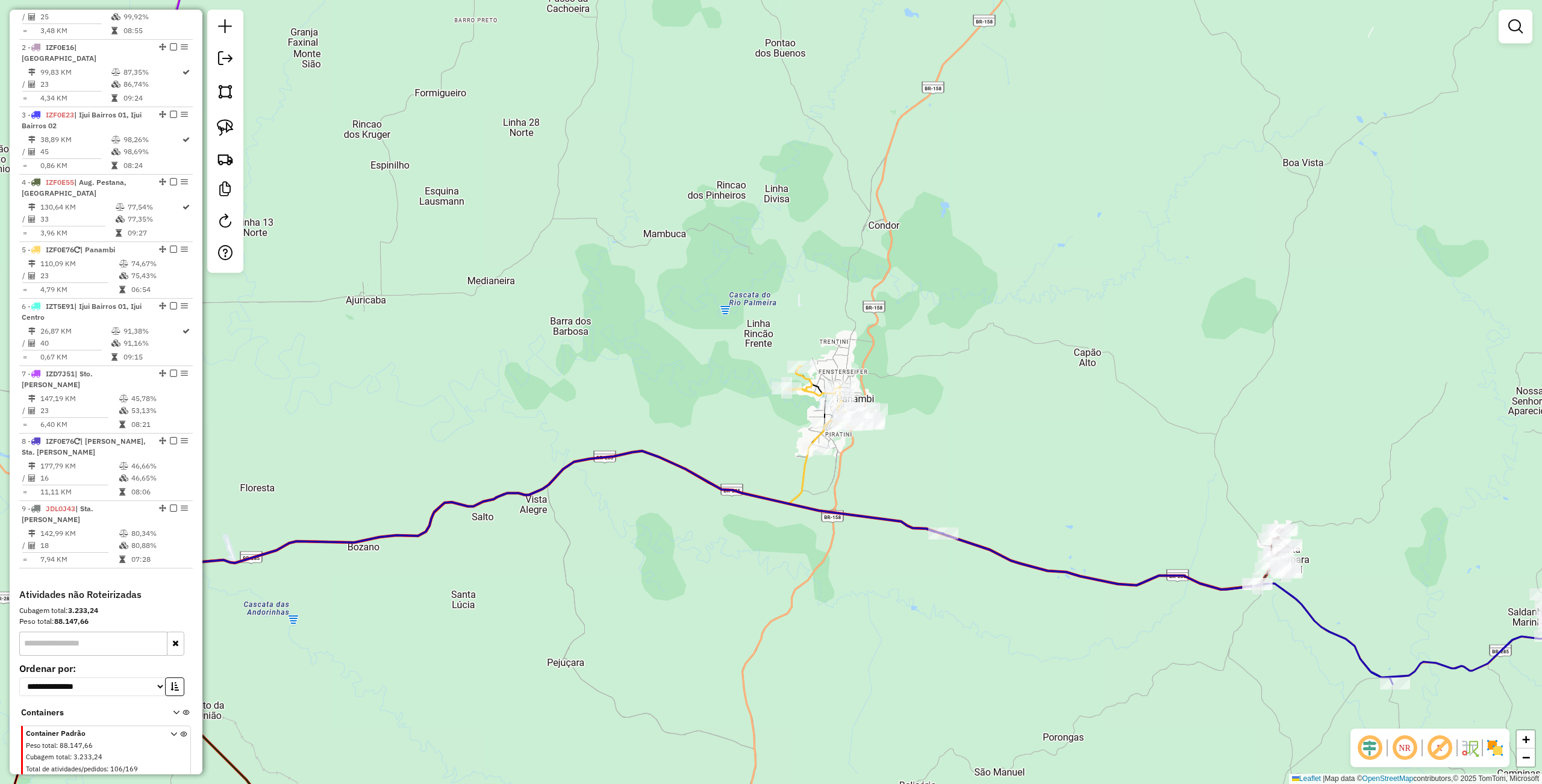
click at [211, 128] on div at bounding box center [226, 141] width 36 height 263
click at [233, 131] on img at bounding box center [225, 127] width 17 height 17
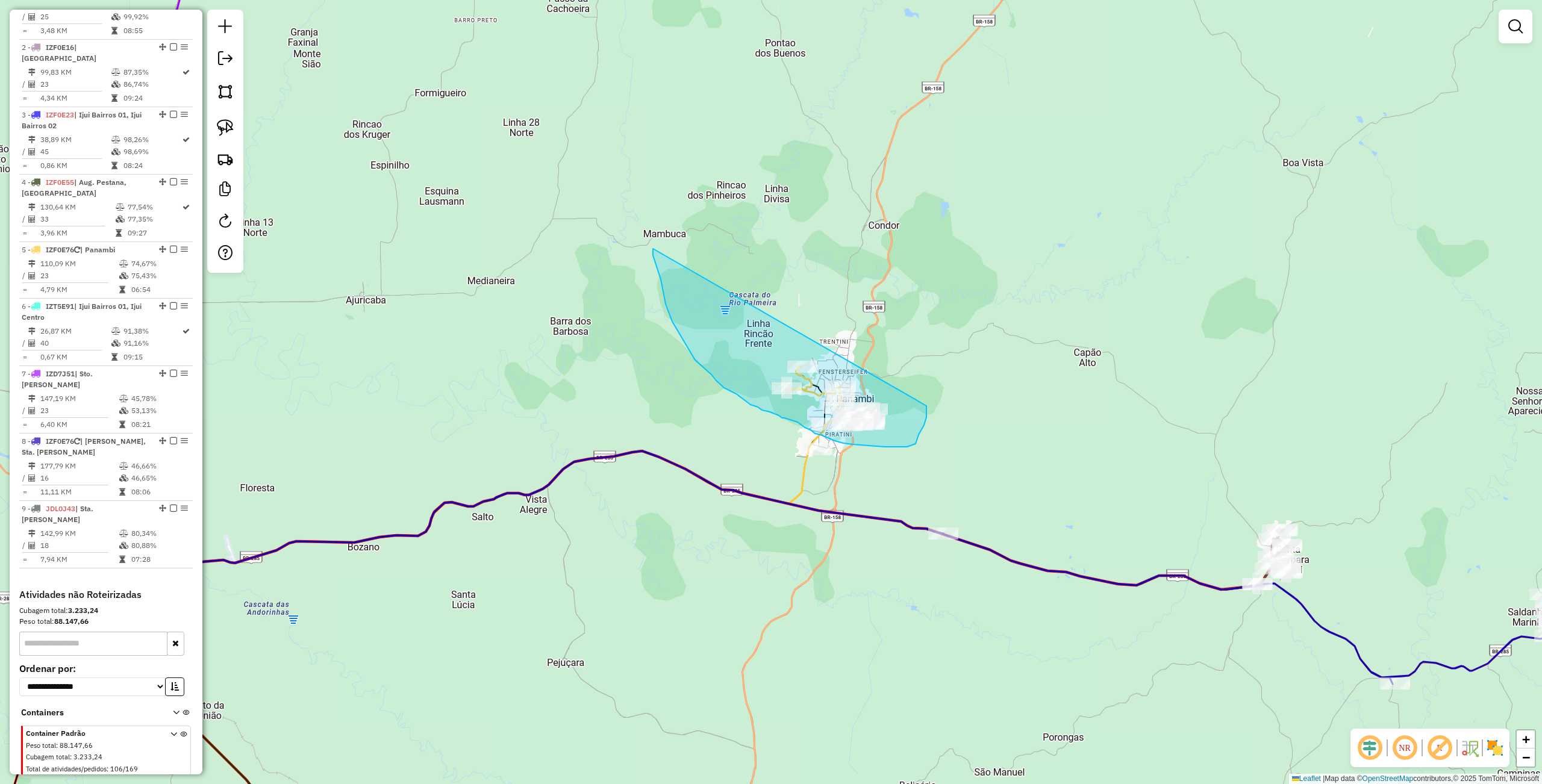
drag, startPoint x: 653, startPoint y: 251, endPoint x: 923, endPoint y: 374, distance: 296.7
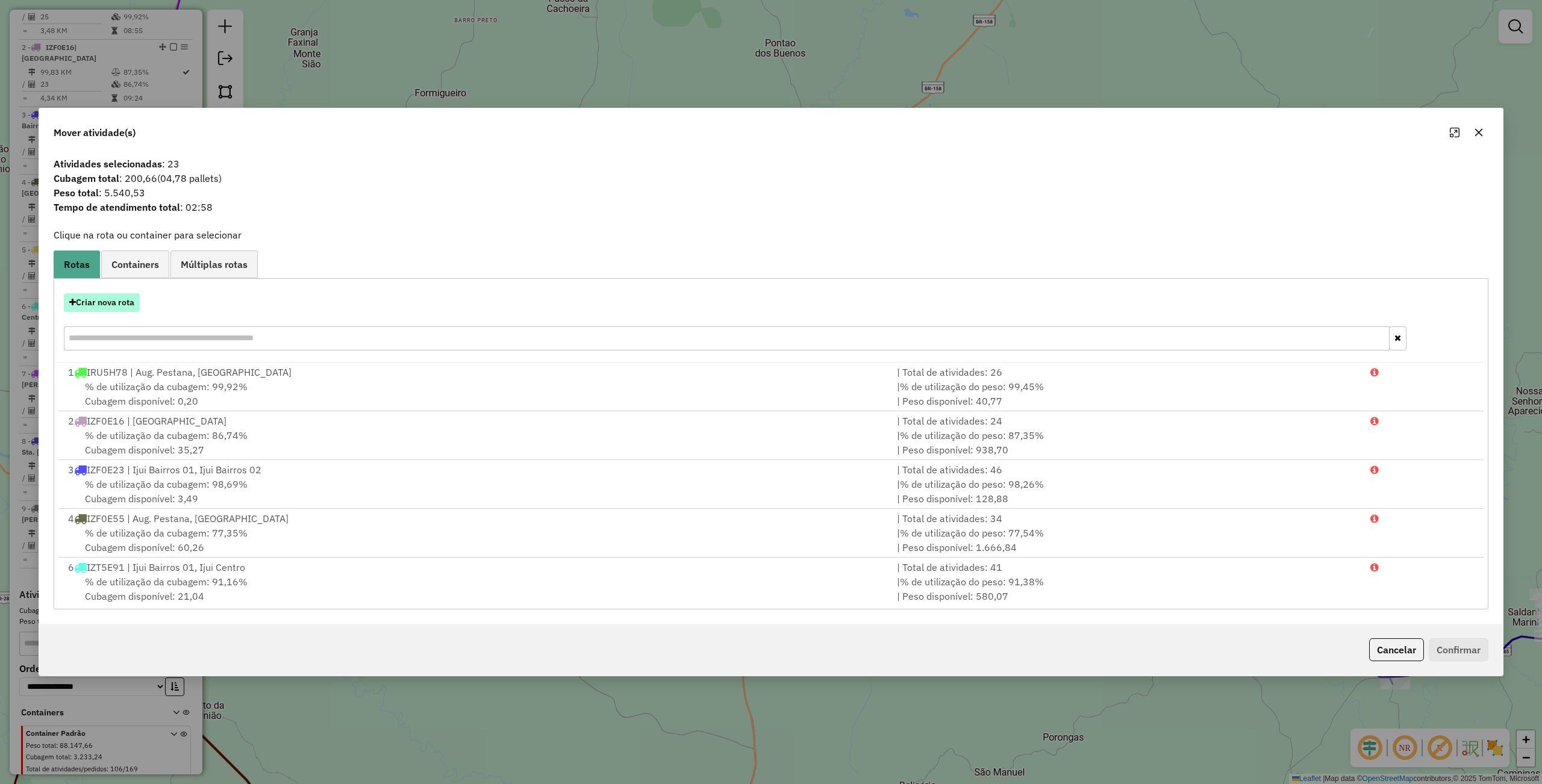
click at [111, 298] on button "Criar nova rota" at bounding box center [102, 303] width 76 height 19
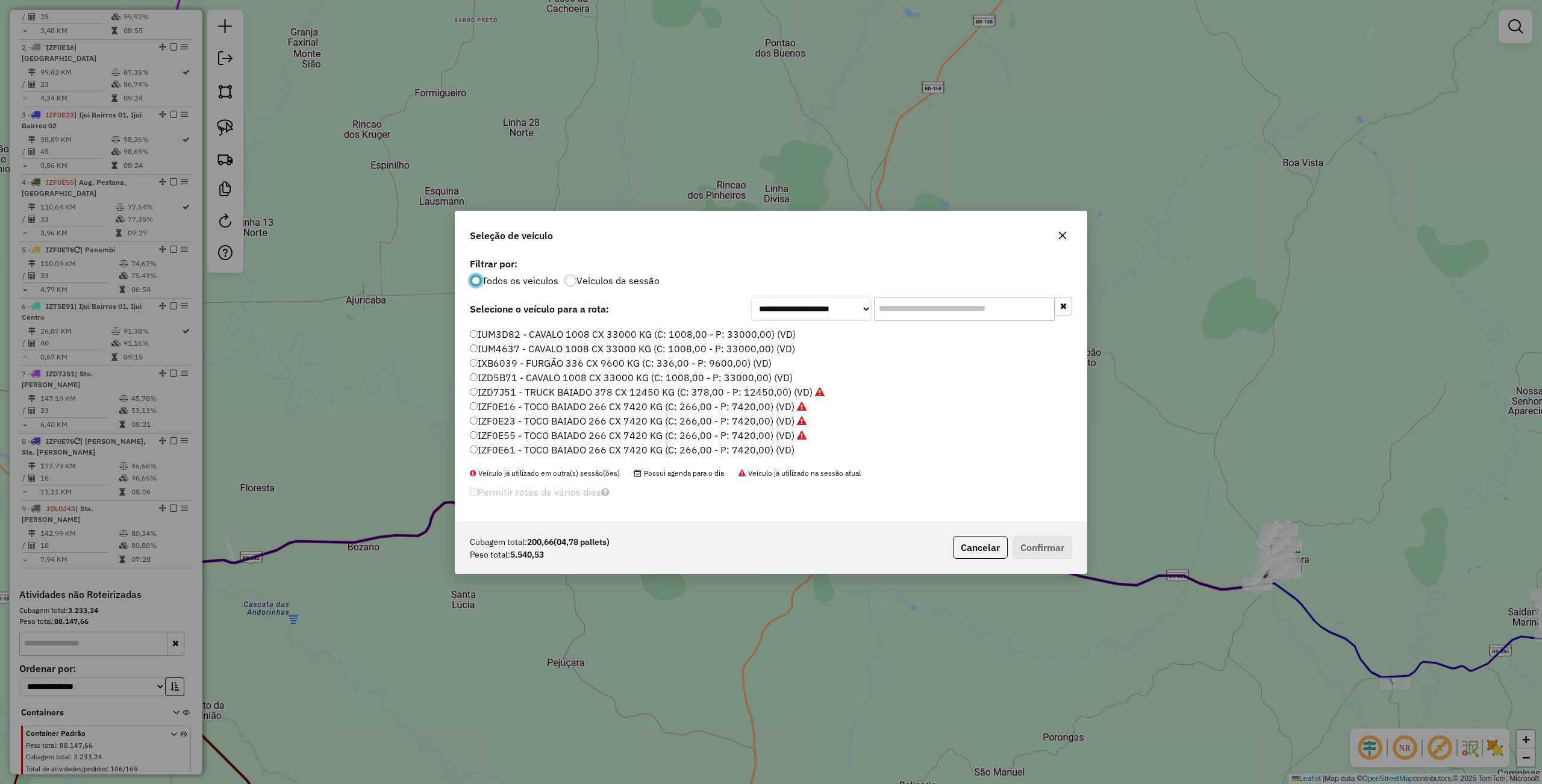
scroll to position [358, 0]
click at [499, 434] on label "JDL0J45 - TOCO BAIADO 266 CX 7420 KG (C: 266,00 - P: 7420,00) (VD)" at bounding box center [632, 436] width 326 height 14
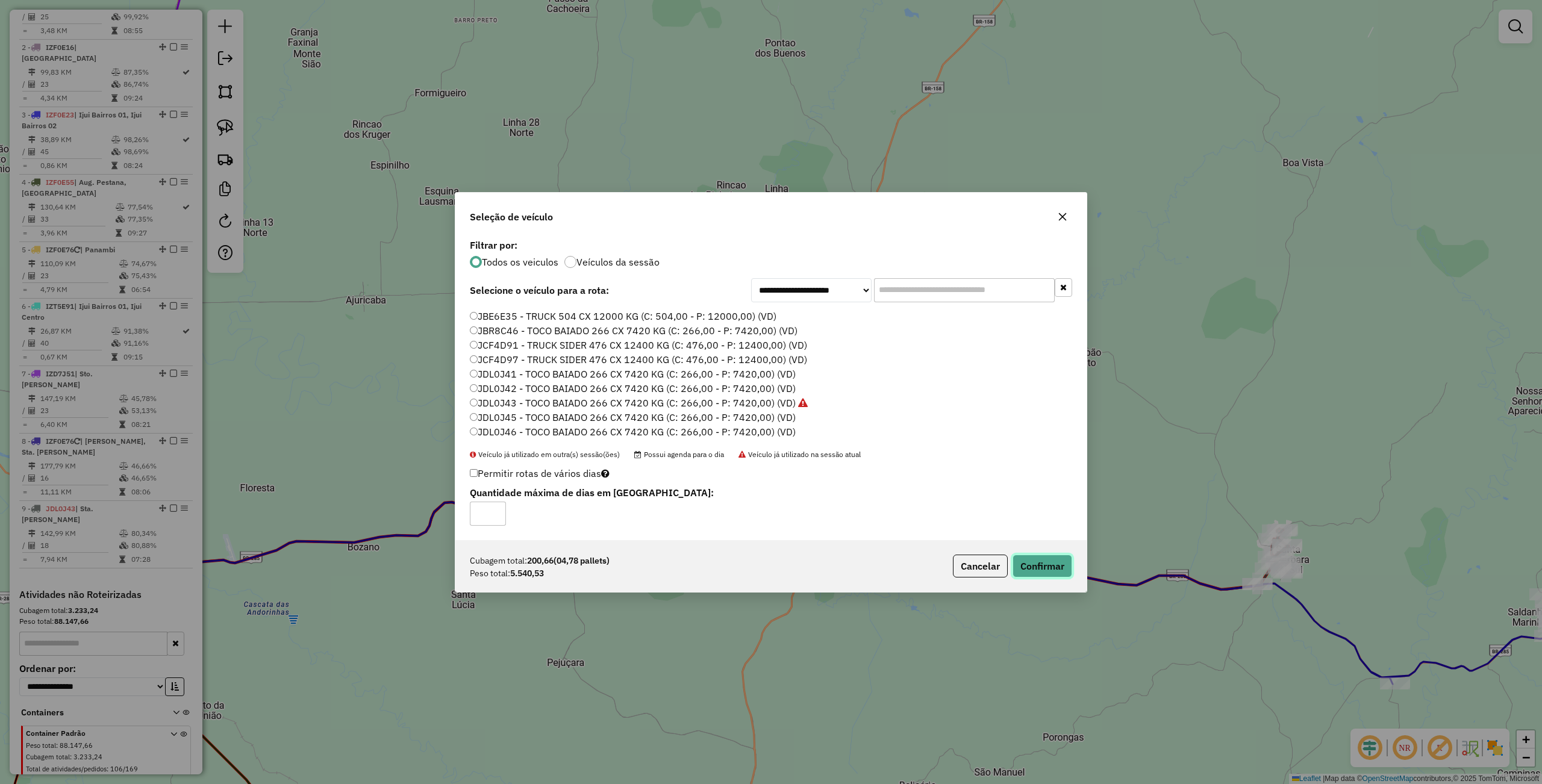
click at [1054, 561] on button "Confirmar" at bounding box center [1042, 566] width 59 height 23
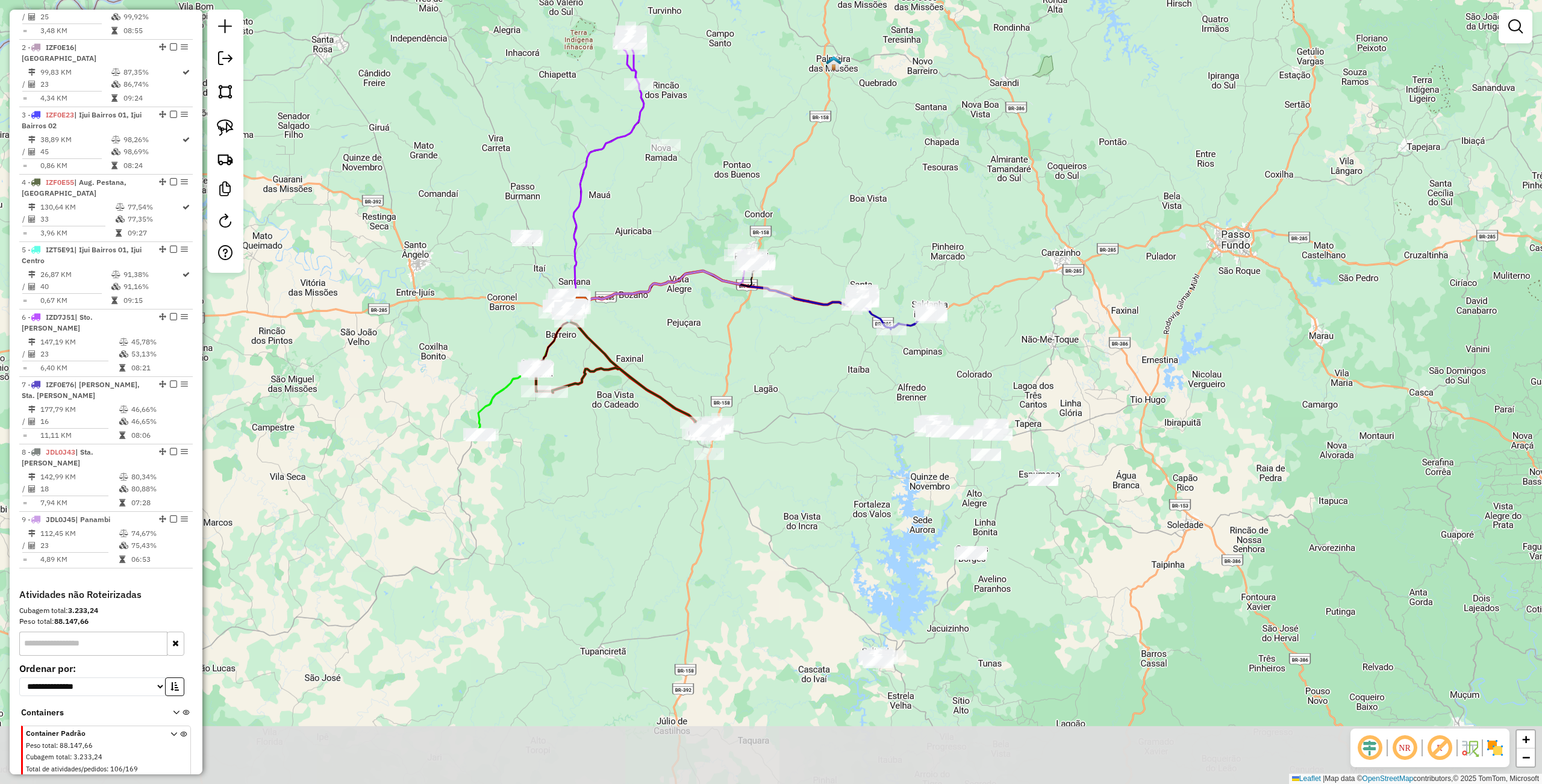
drag, startPoint x: 892, startPoint y: 509, endPoint x: 815, endPoint y: 403, distance: 131.0
click at [777, 358] on div "Janela de atendimento Grade de atendimento Capacidade Transportadoras Veículos …" at bounding box center [771, 392] width 1542 height 784
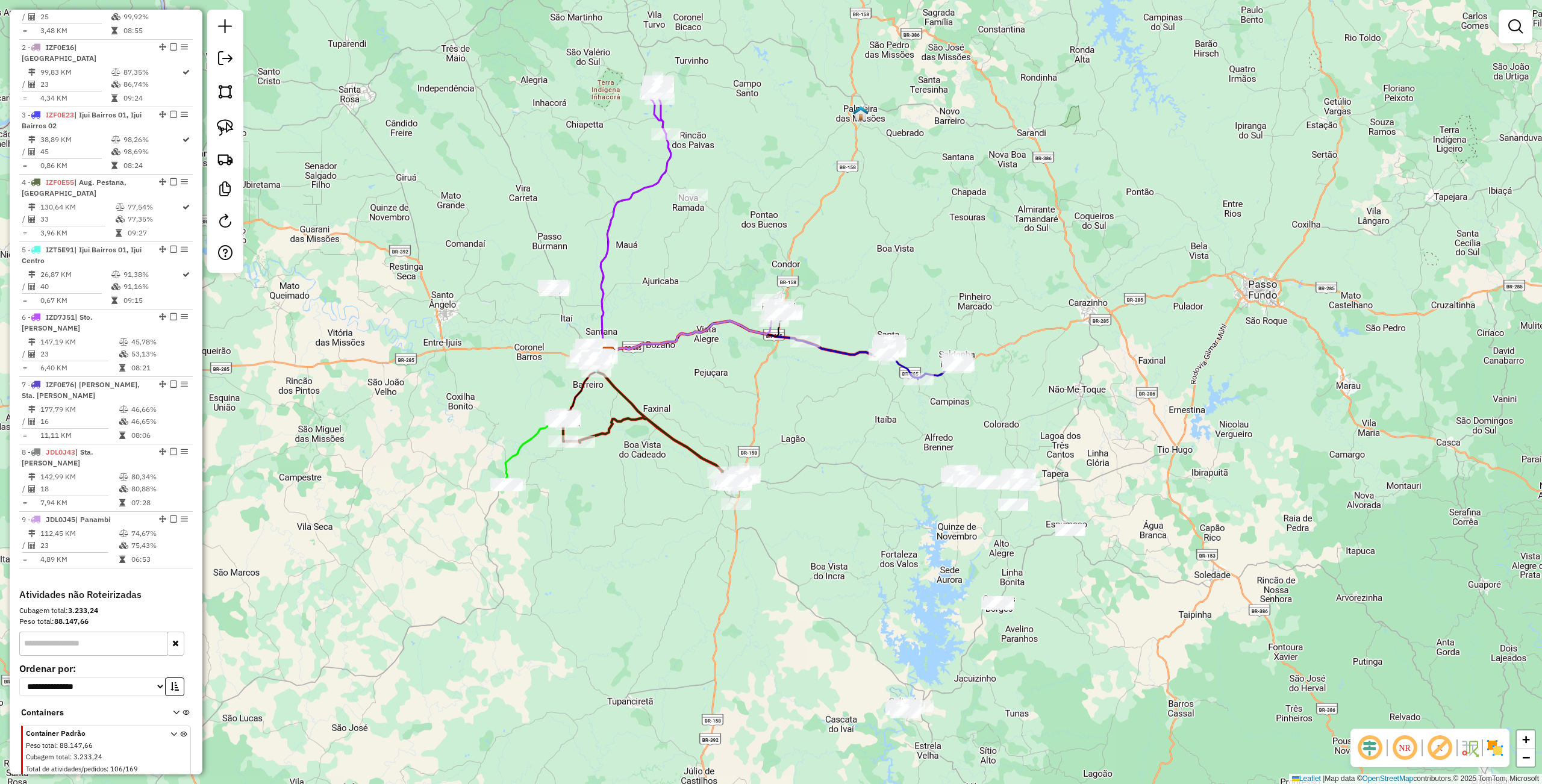
drag, startPoint x: 855, startPoint y: 479, endPoint x: 883, endPoint y: 589, distance: 113.5
click at [883, 589] on div "Janela de atendimento Grade de atendimento Capacidade Transportadoras Veículos …" at bounding box center [771, 392] width 1542 height 784
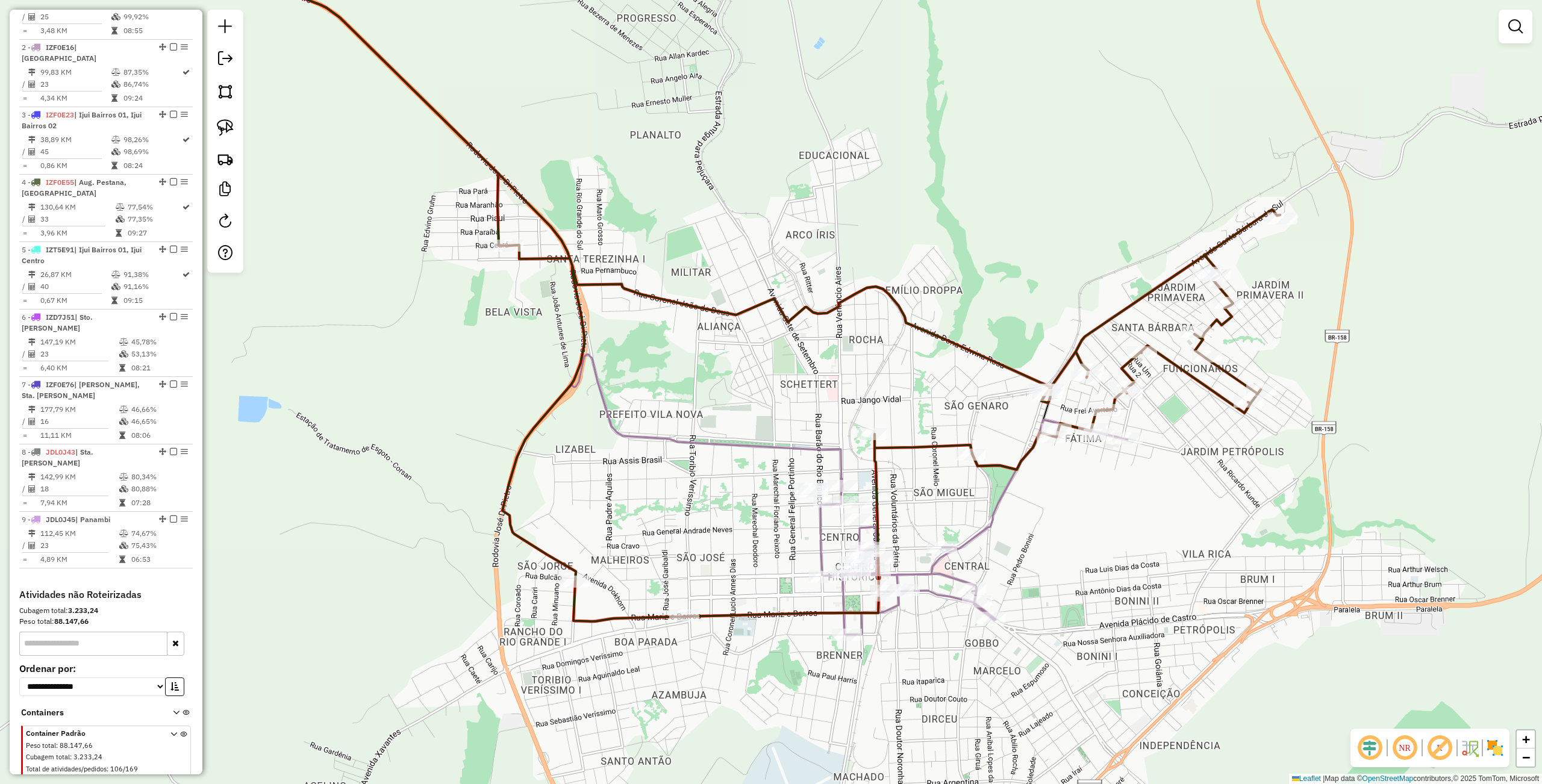
drag, startPoint x: 510, startPoint y: 237, endPoint x: 772, endPoint y: 287, distance: 266.7
click at [772, 287] on div "Janela de atendimento Grade de atendimento Capacidade Transportadoras Veículos …" at bounding box center [771, 392] width 1542 height 784
click at [222, 125] on img at bounding box center [225, 127] width 17 height 17
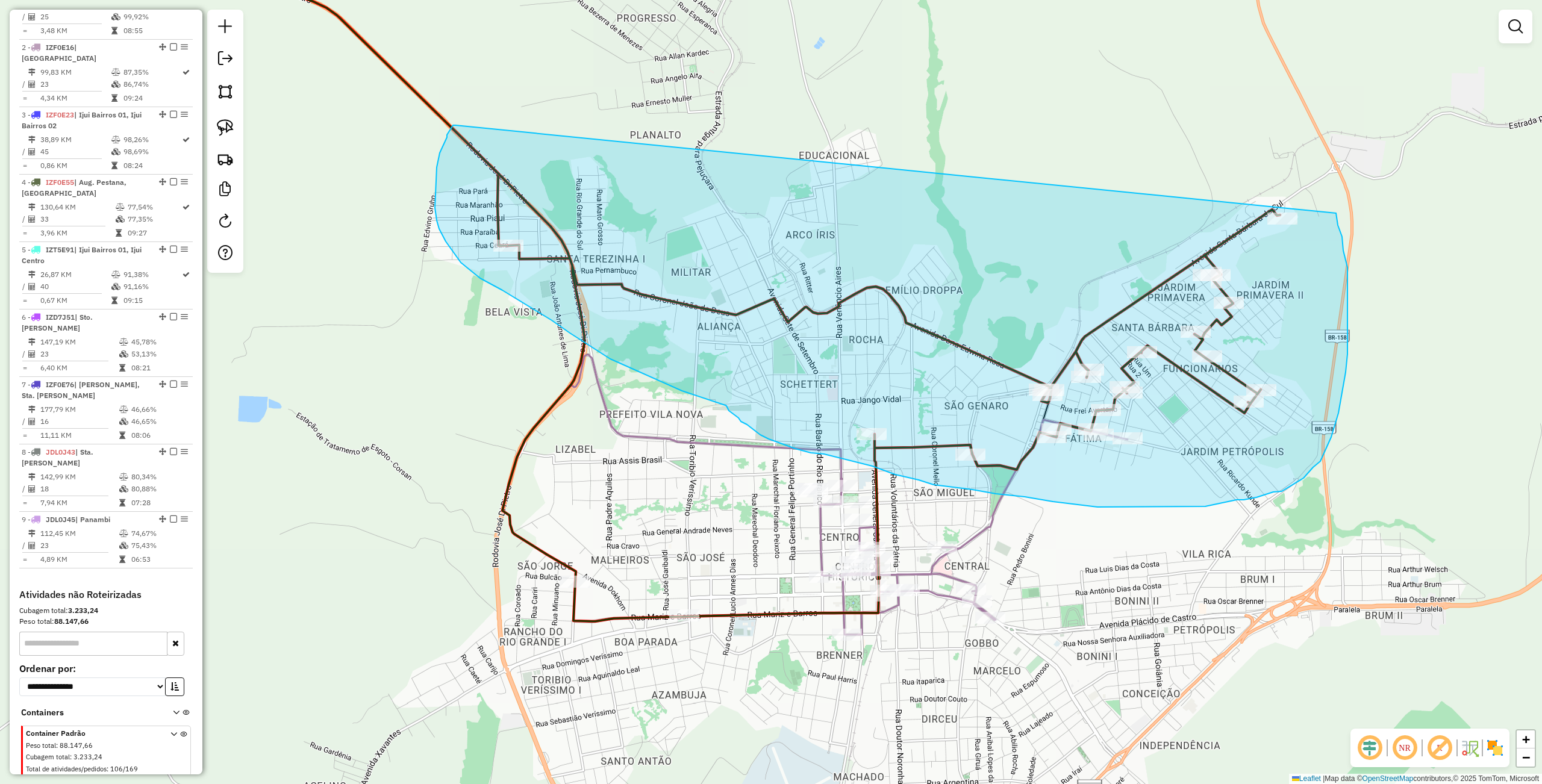
drag, startPoint x: 437, startPoint y: 168, endPoint x: 1325, endPoint y: 171, distance: 888.0
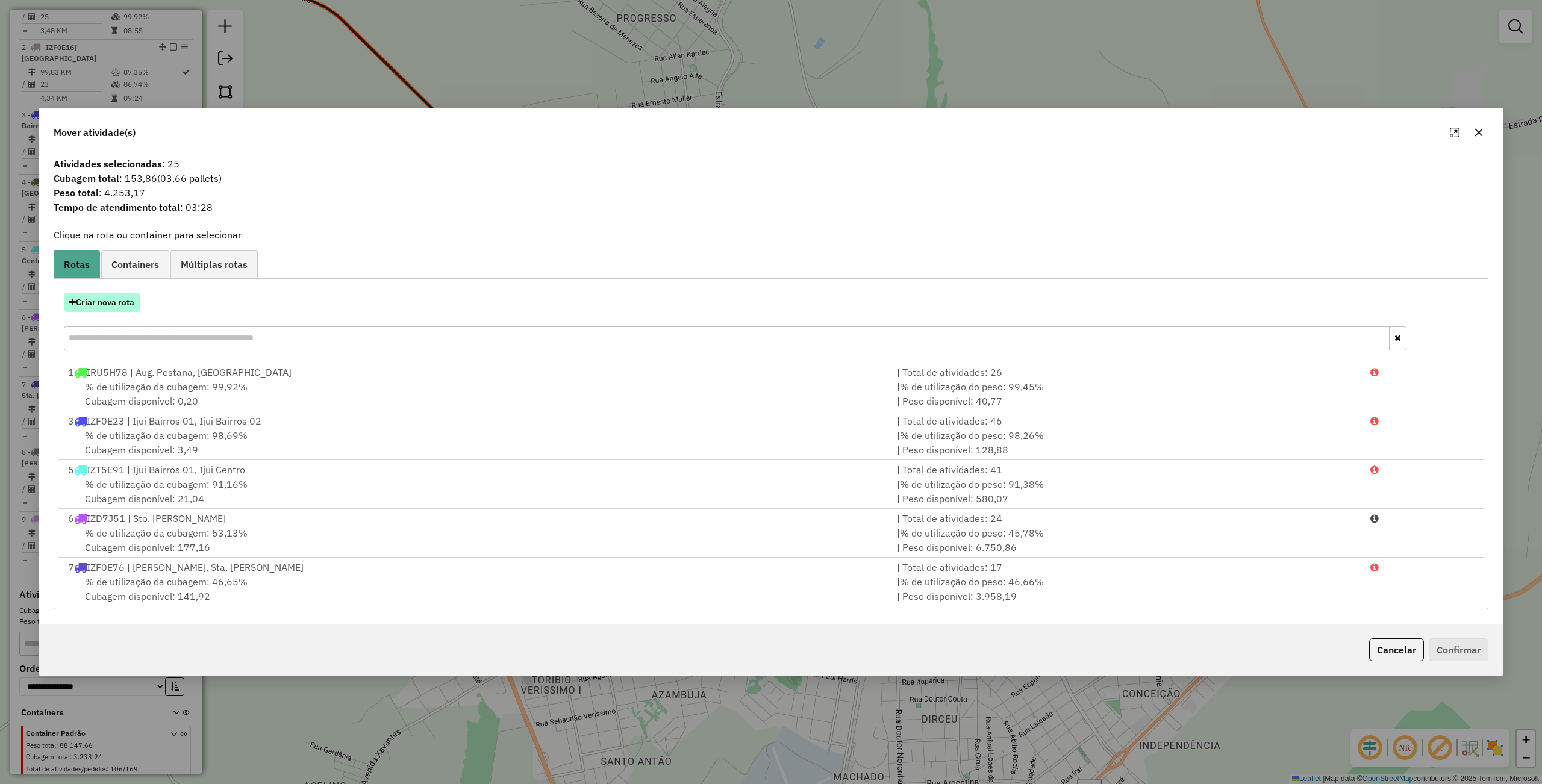
click at [106, 305] on button "Criar nova rota" at bounding box center [102, 303] width 76 height 19
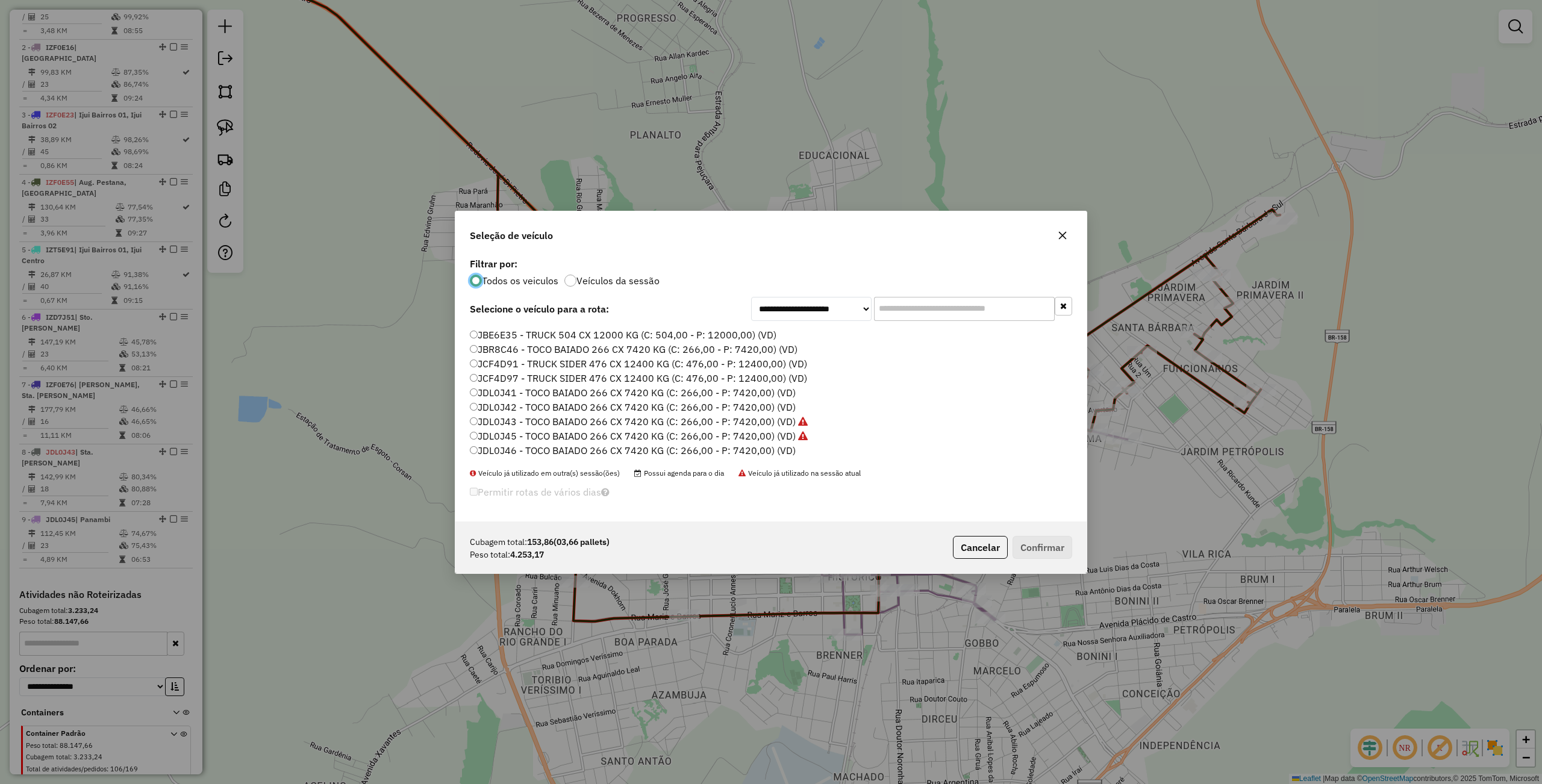
drag, startPoint x: 521, startPoint y: 403, endPoint x: 530, endPoint y: 402, distance: 9.1
click at [521, 404] on label "JDL0J42 - TOCO BAIADO 266 CX 7420 KG (C: 266,00 - P: 7420,00) (VD)" at bounding box center [632, 407] width 326 height 14
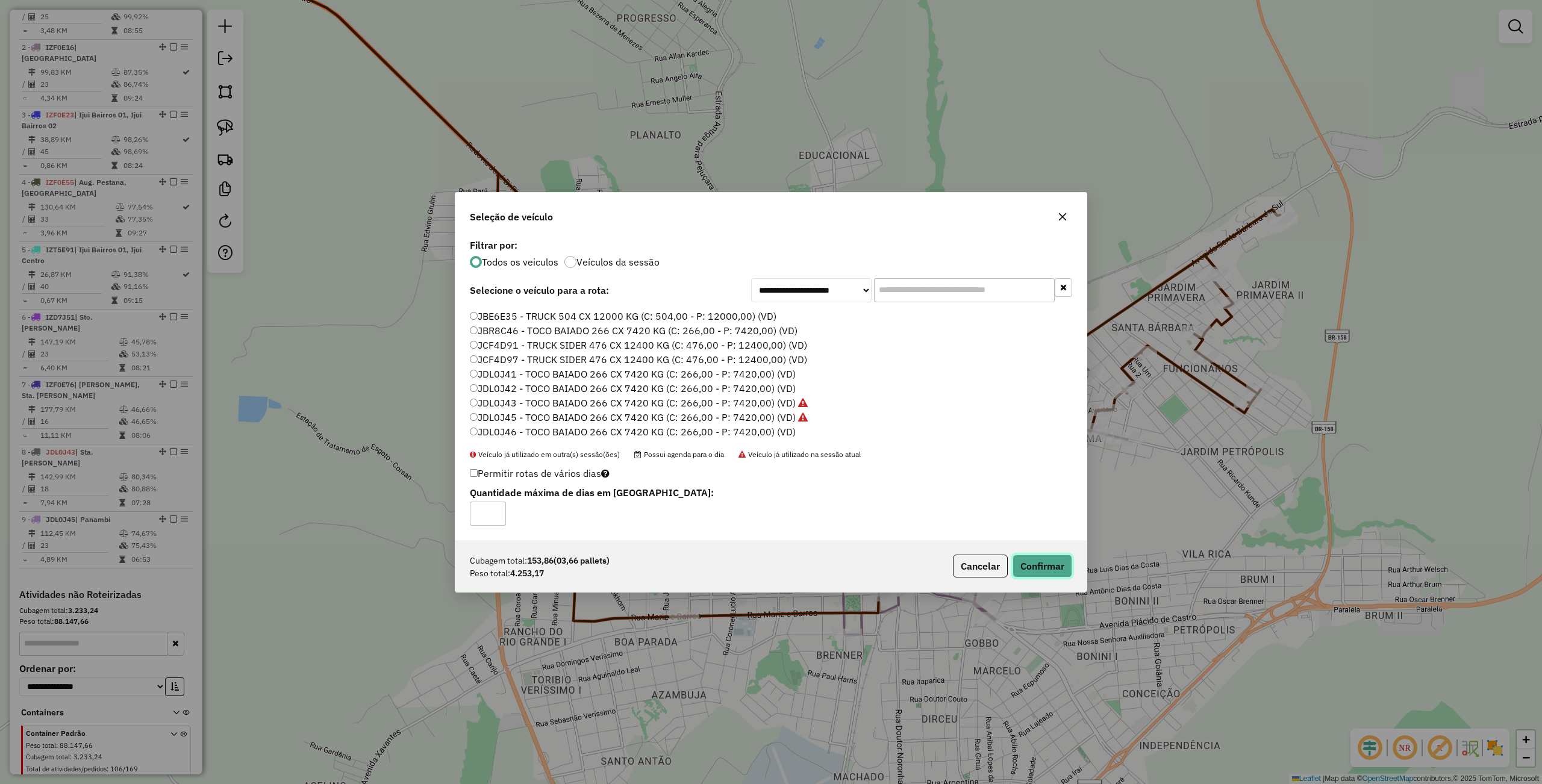
click at [1042, 572] on button "Confirmar" at bounding box center [1042, 566] width 59 height 23
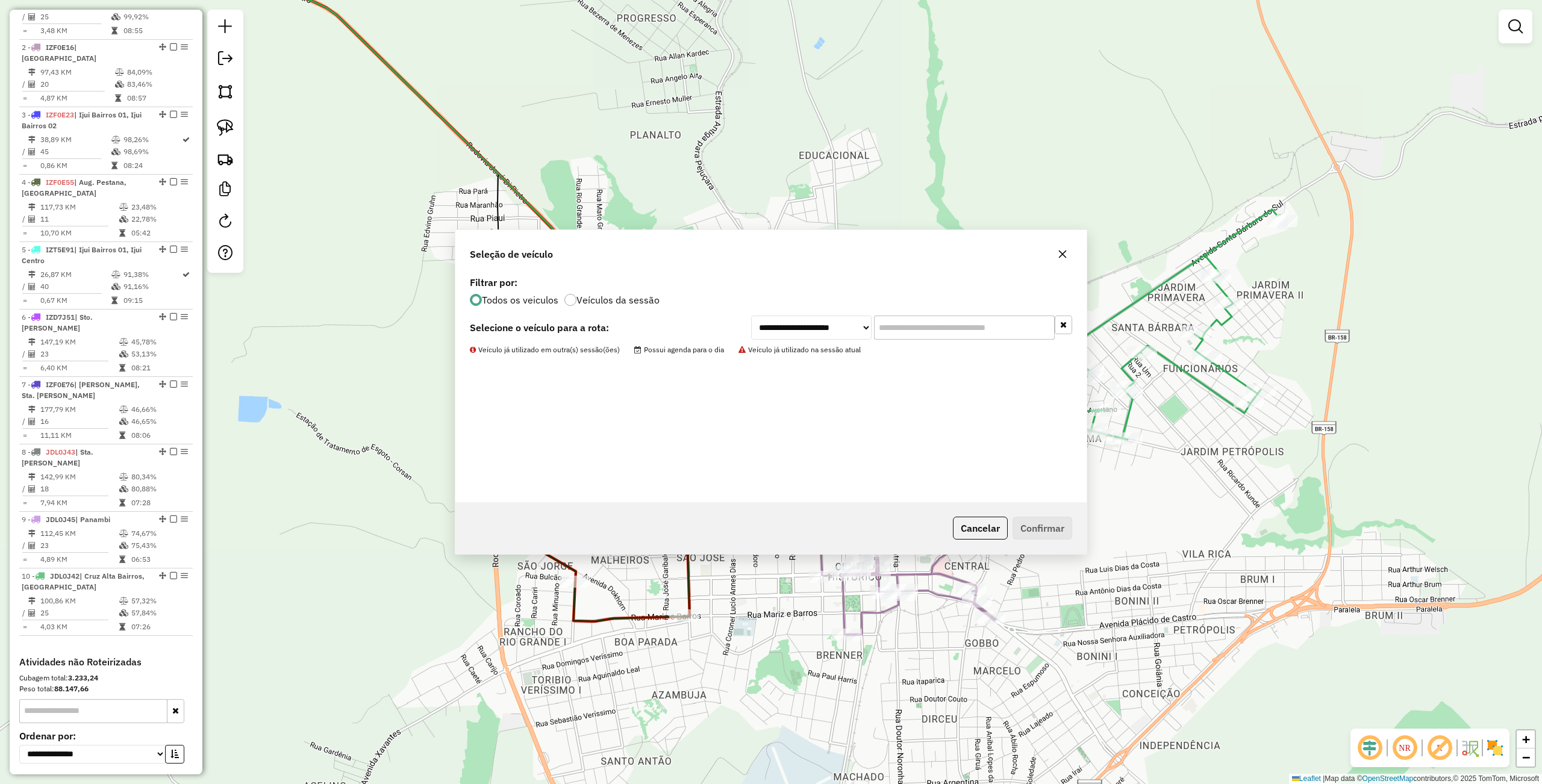
scroll to position [489, 0]
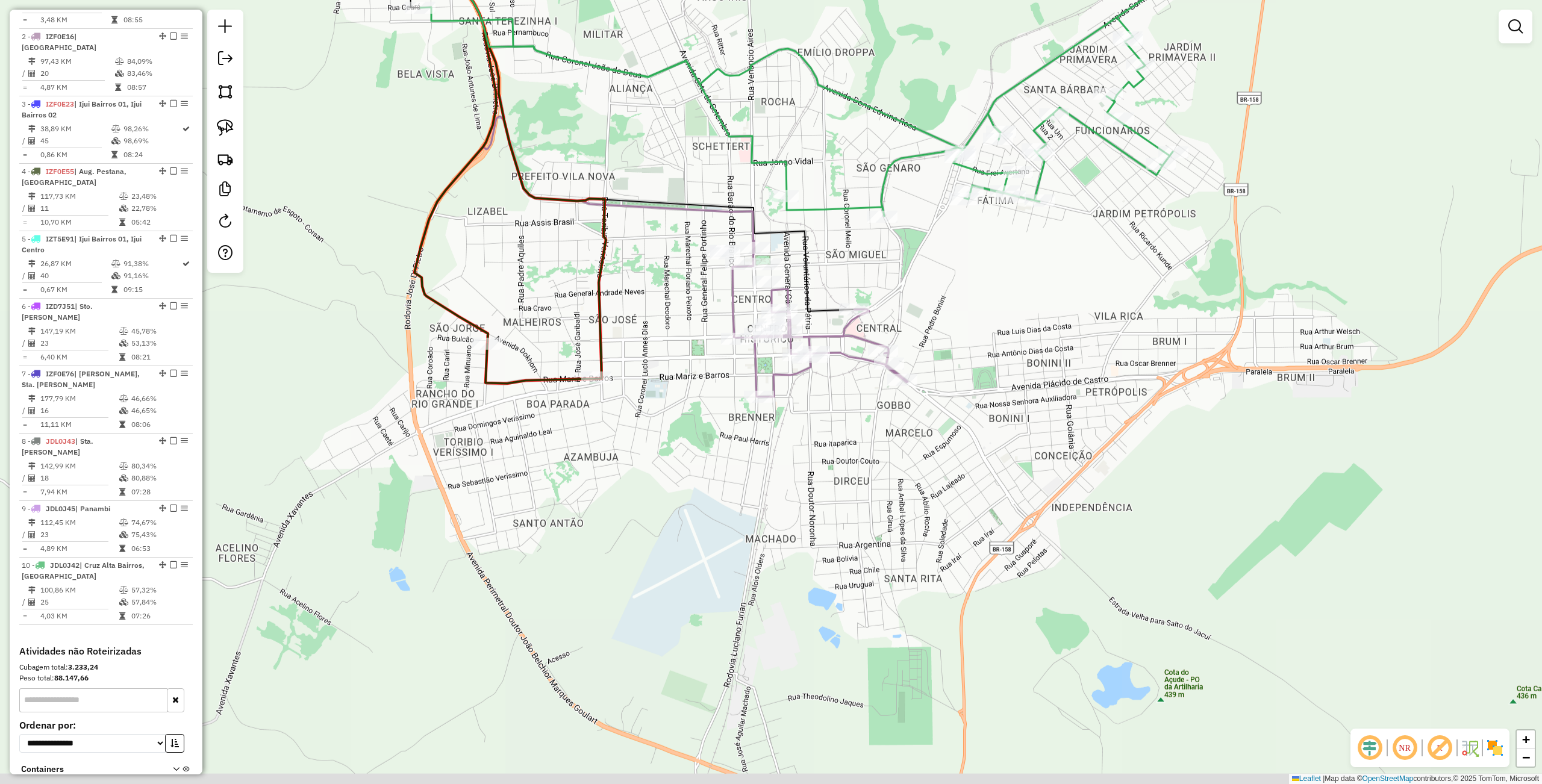
drag, startPoint x: 915, startPoint y: 556, endPoint x: 818, endPoint y: 309, distance: 265.4
click at [827, 316] on div "Janela de atendimento Grade de atendimento Capacidade Transportadoras Veículos …" at bounding box center [771, 392] width 1542 height 784
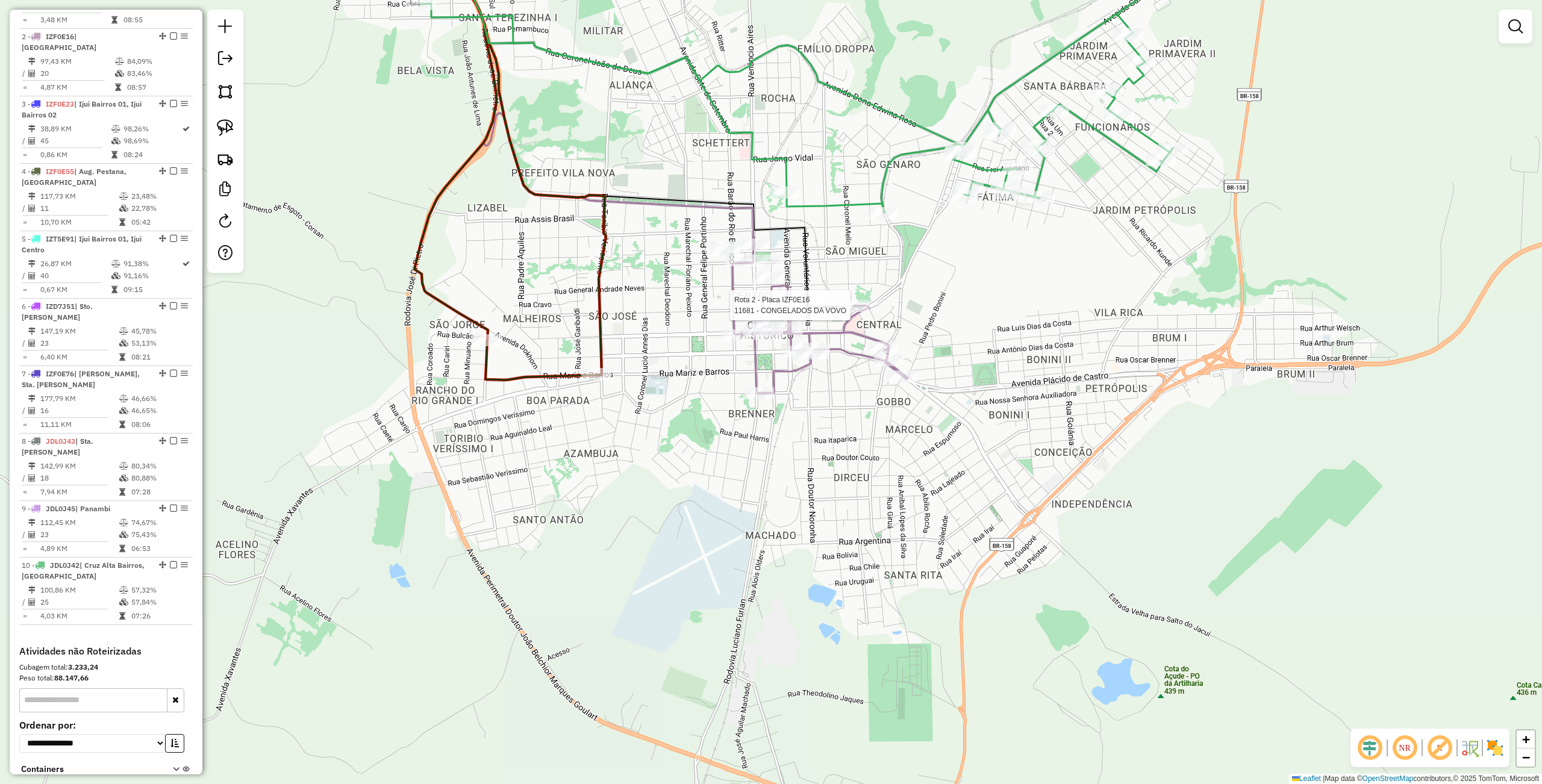
drag, startPoint x: 220, startPoint y: 121, endPoint x: 298, endPoint y: 153, distance: 84.3
click at [219, 122] on img at bounding box center [225, 127] width 17 height 17
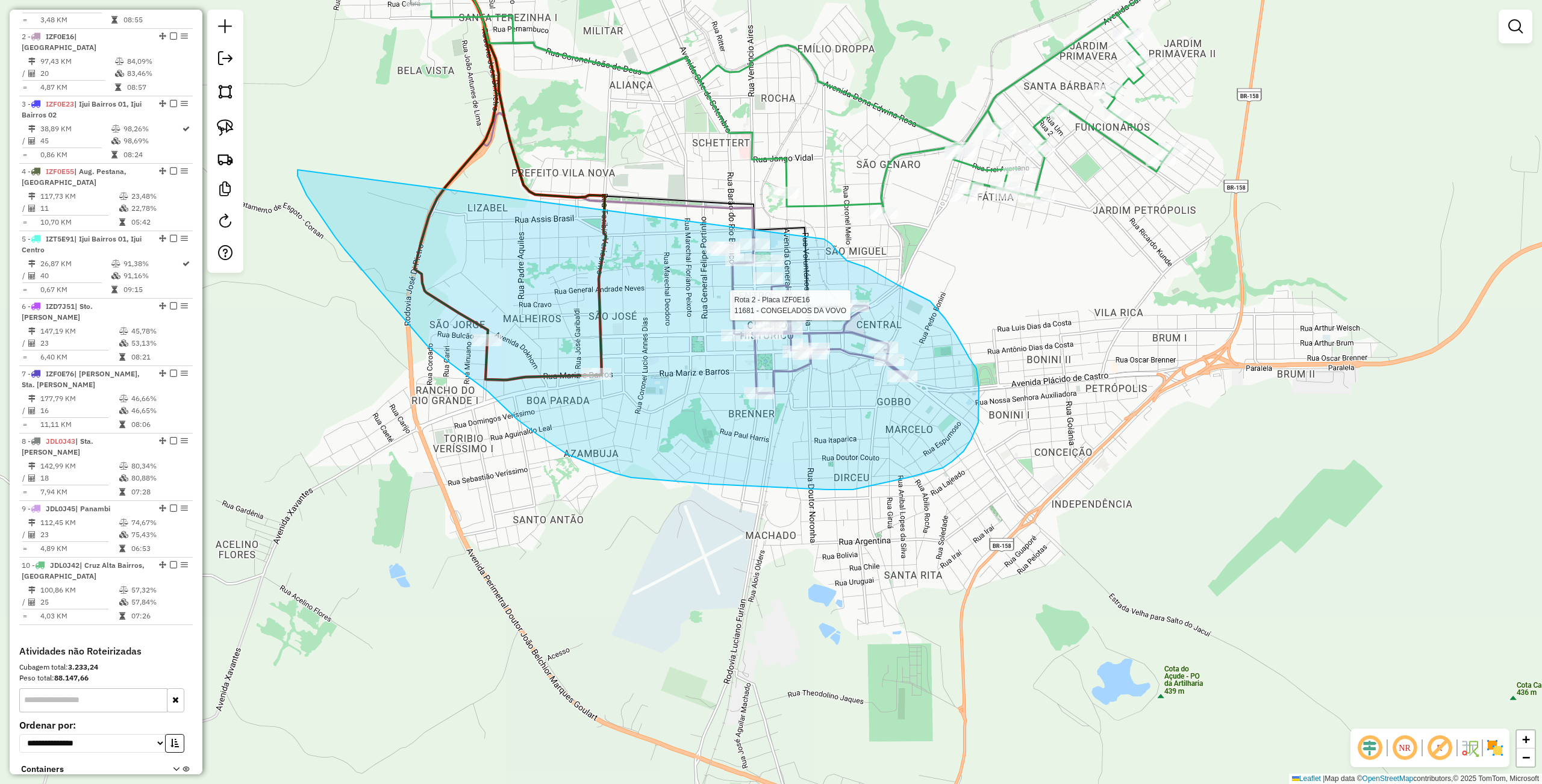
drag, startPoint x: 306, startPoint y: 195, endPoint x: 822, endPoint y: 237, distance: 517.7
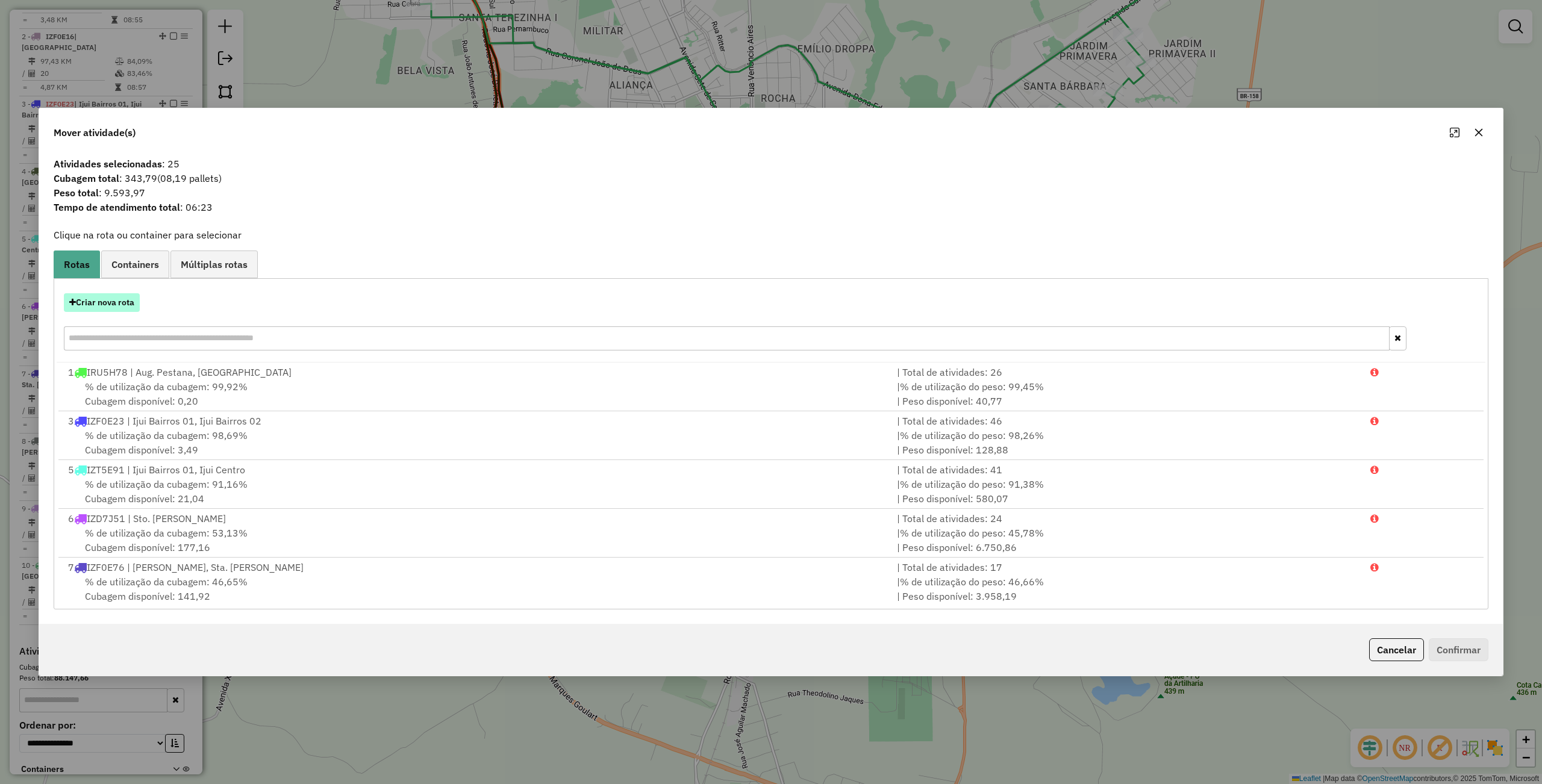
click at [109, 302] on button "Criar nova rota" at bounding box center [102, 303] width 76 height 19
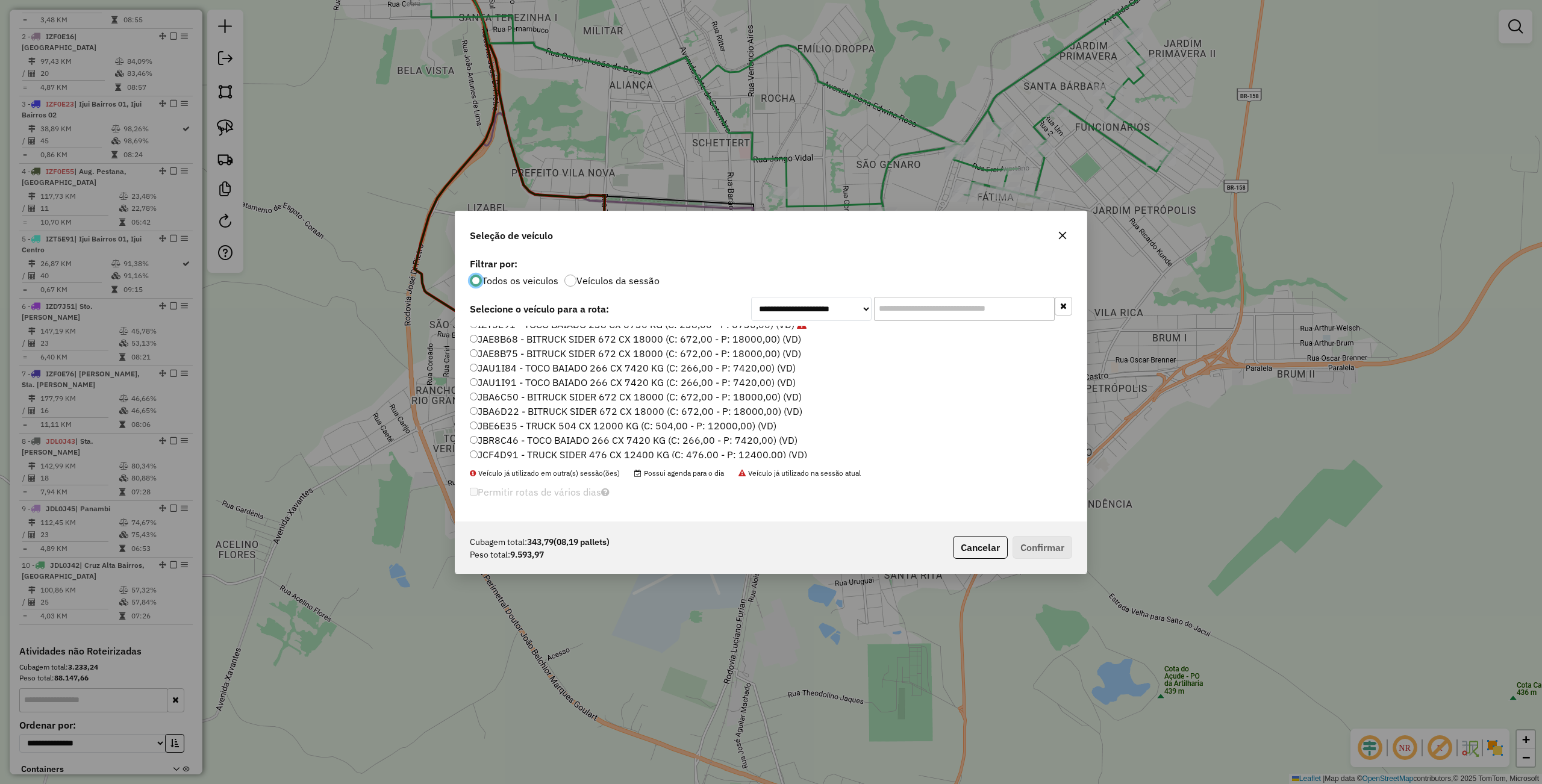
scroll to position [241, 0]
click at [520, 388] on label "JAU1I84 - TOCO BAIADO 266 CX 7420 KG (C: 266,00 - P: 7420,00) (VD)" at bounding box center [632, 395] width 326 height 14
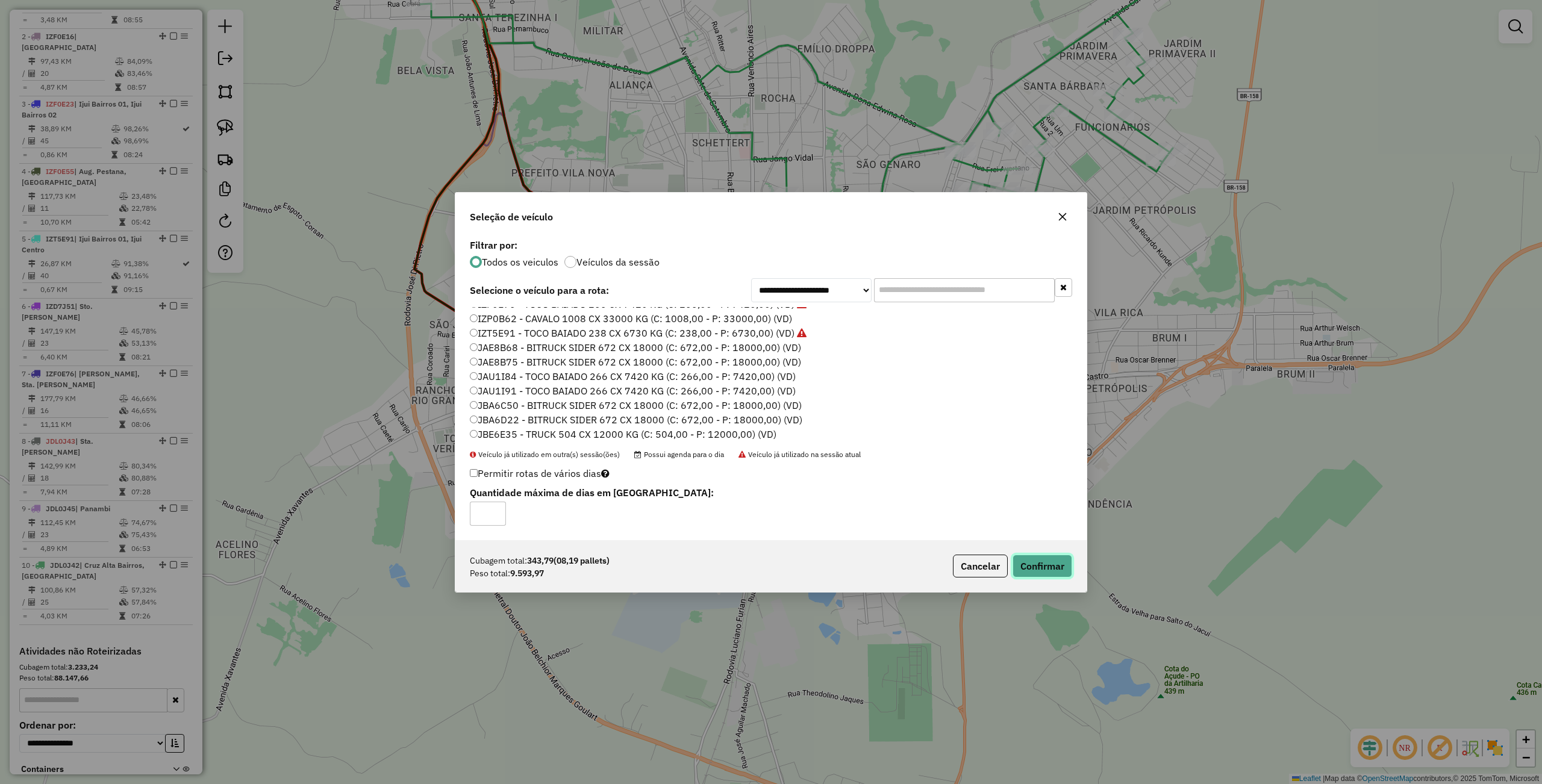
click at [1030, 574] on button "Confirmar" at bounding box center [1042, 566] width 59 height 23
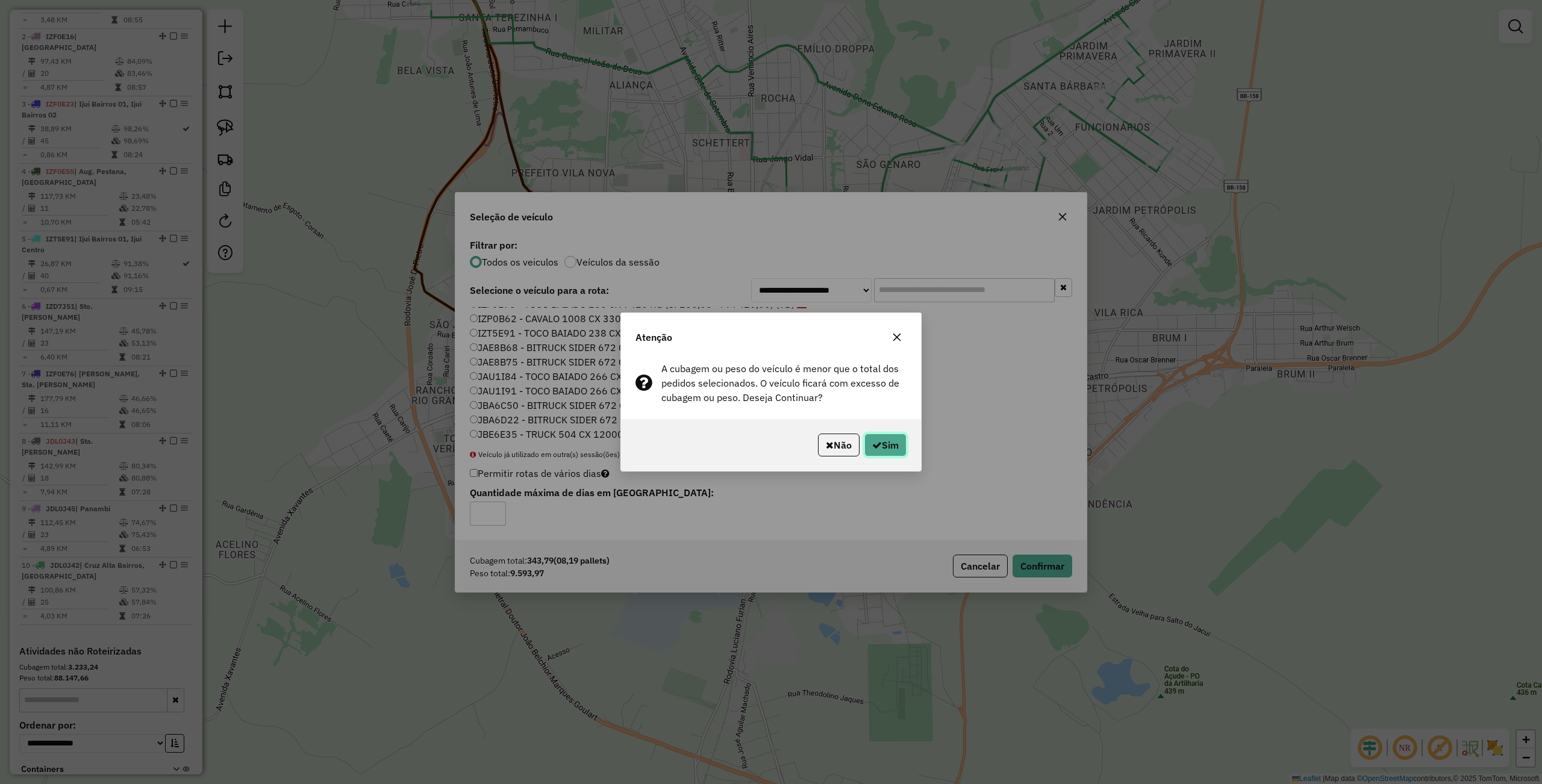
click at [865, 451] on button "Sim" at bounding box center [885, 445] width 42 height 23
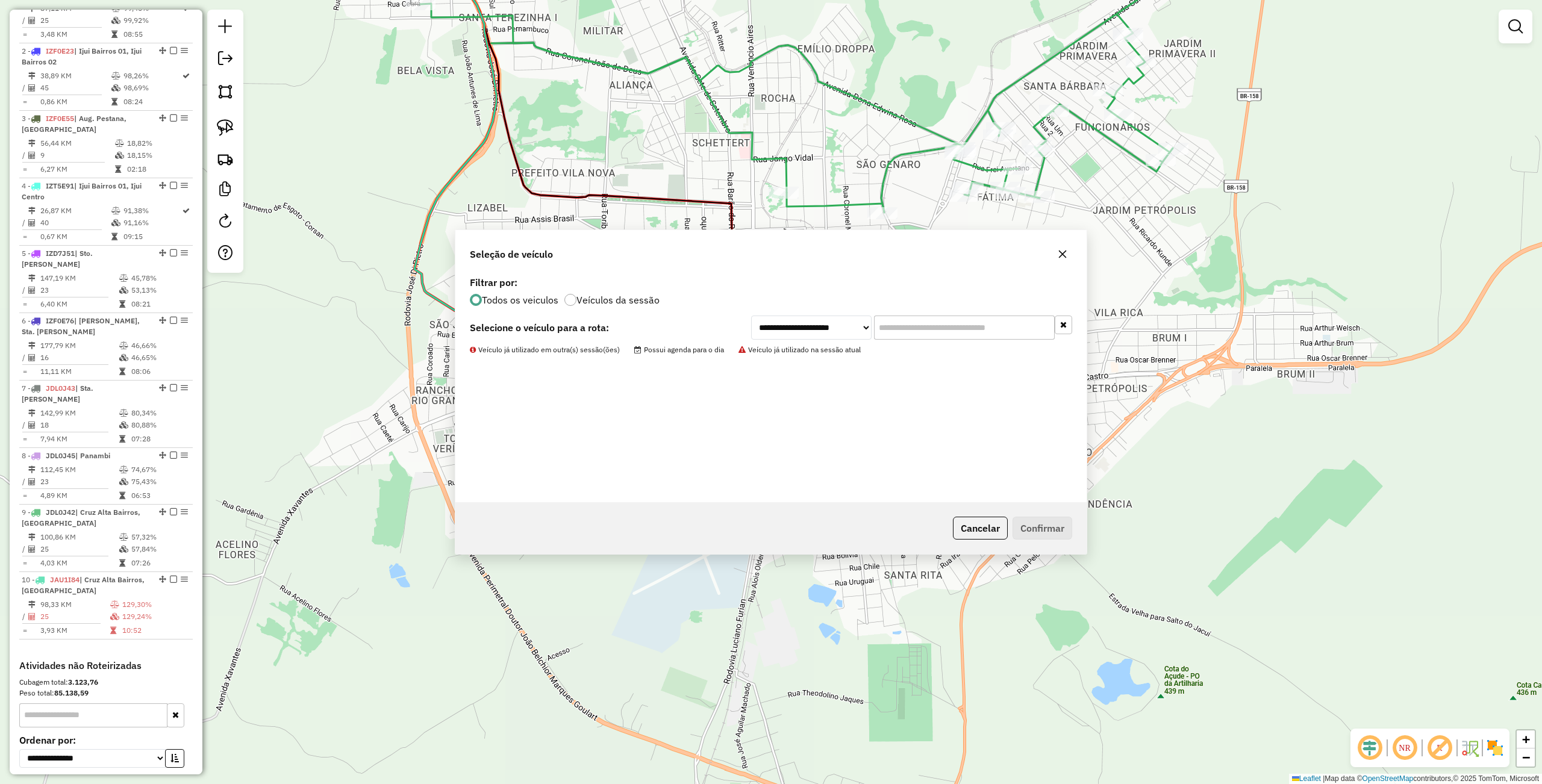
scroll to position [504, 0]
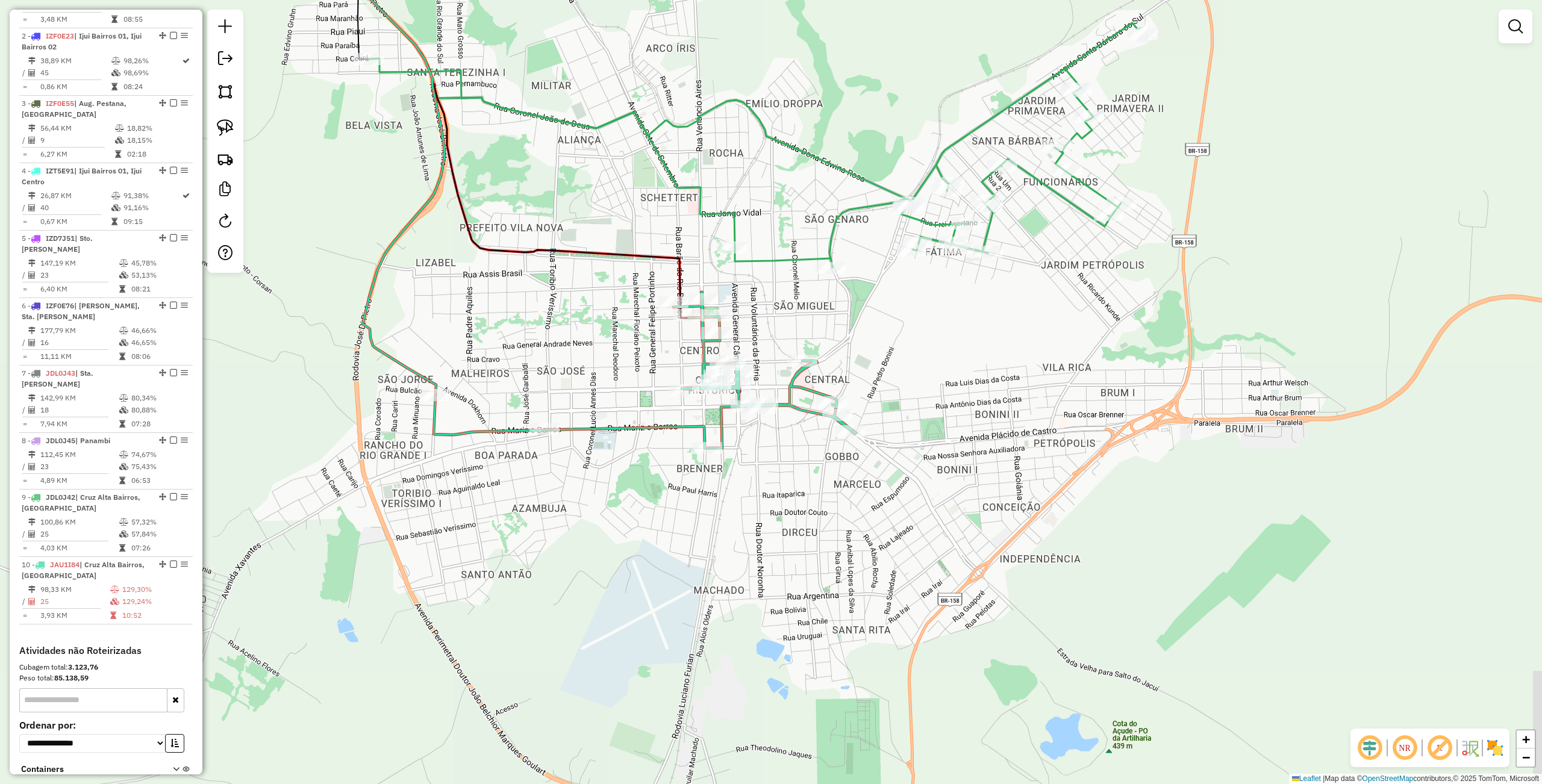
drag, startPoint x: 853, startPoint y: 393, endPoint x: 792, endPoint y: 464, distance: 93.6
click at [792, 464] on div "Janela de atendimento Grade de atendimento Capacidade Transportadoras Veículos …" at bounding box center [771, 392] width 1542 height 784
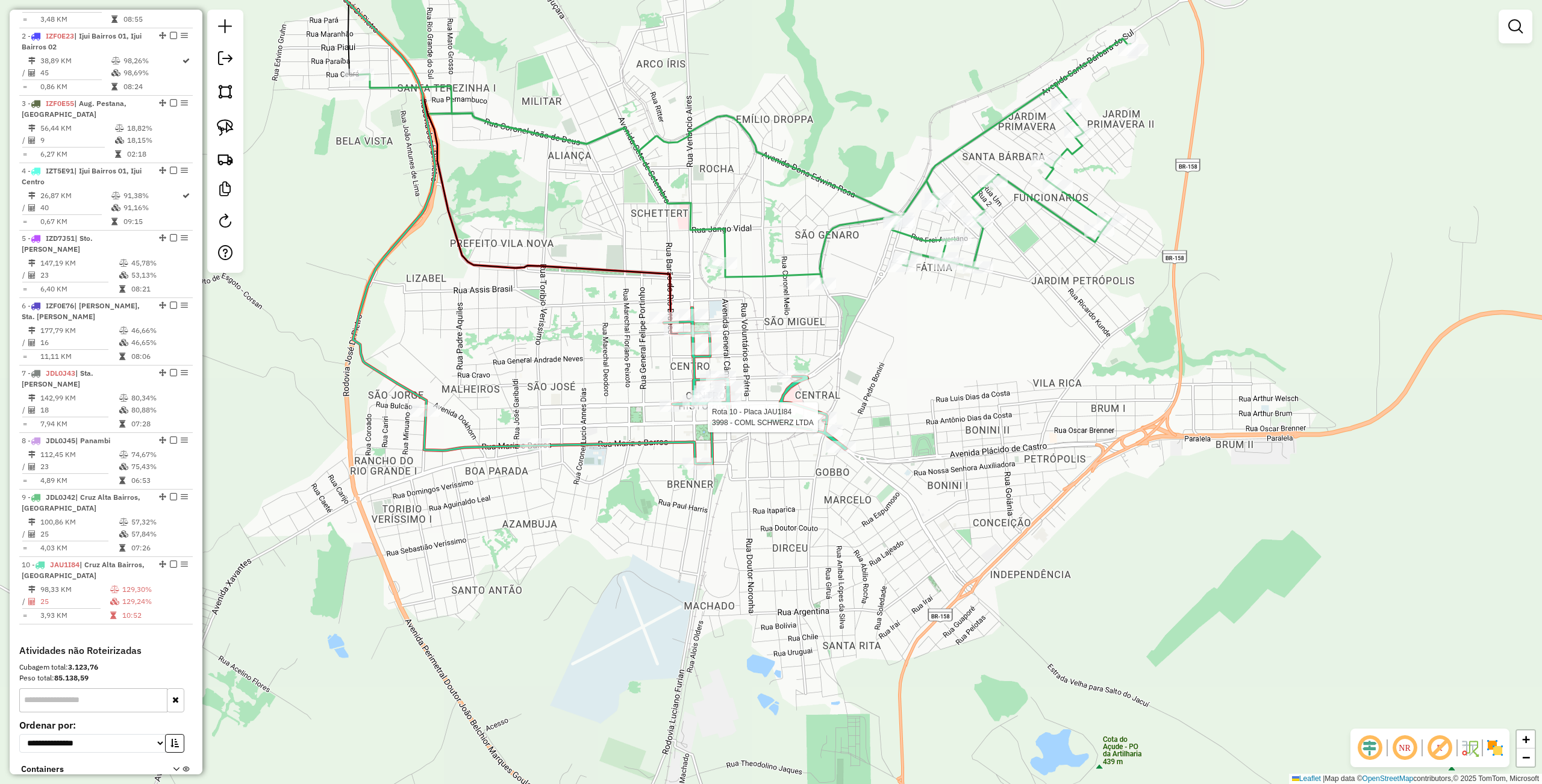
select select "**********"
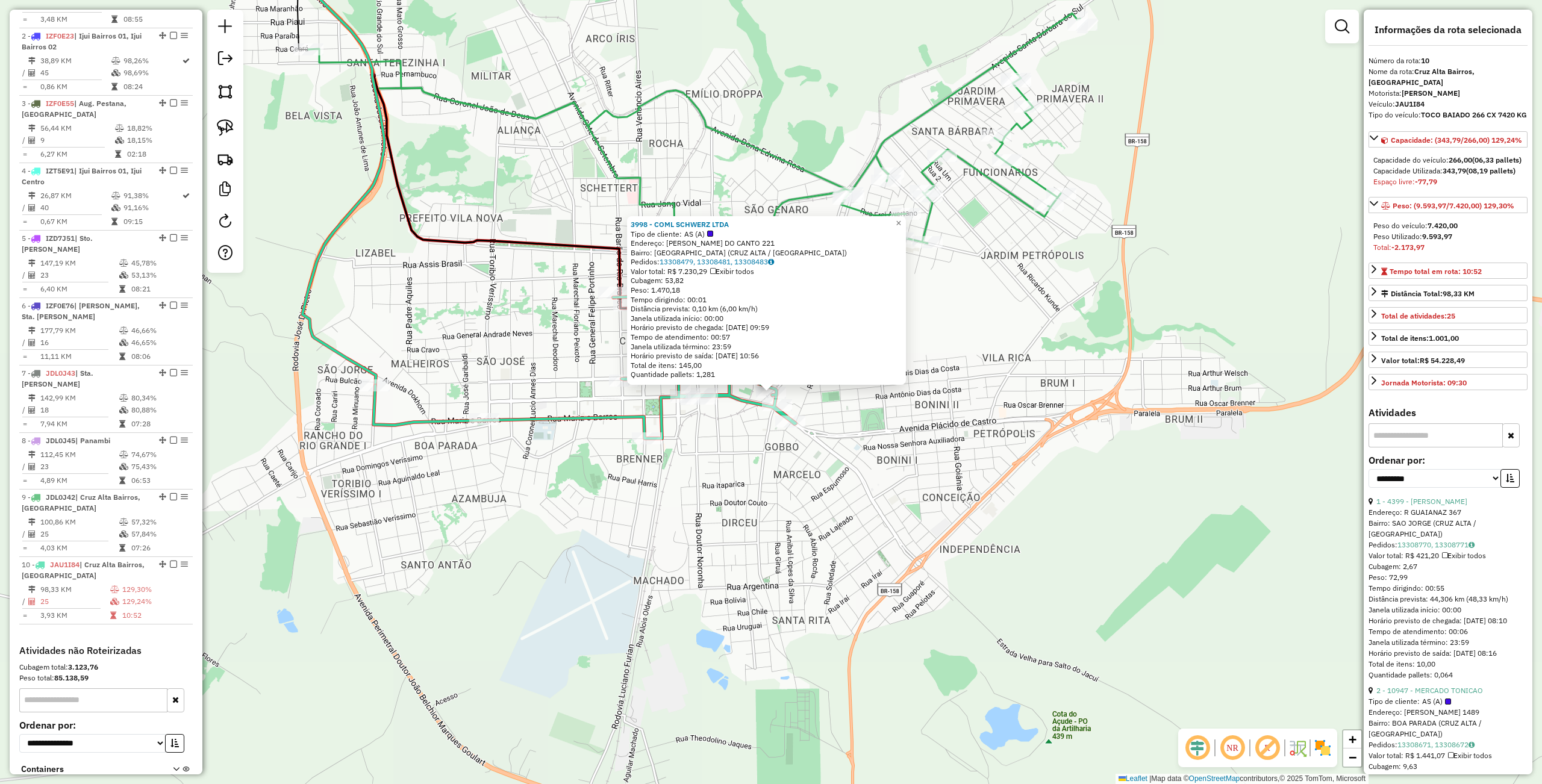
scroll to position [571, 0]
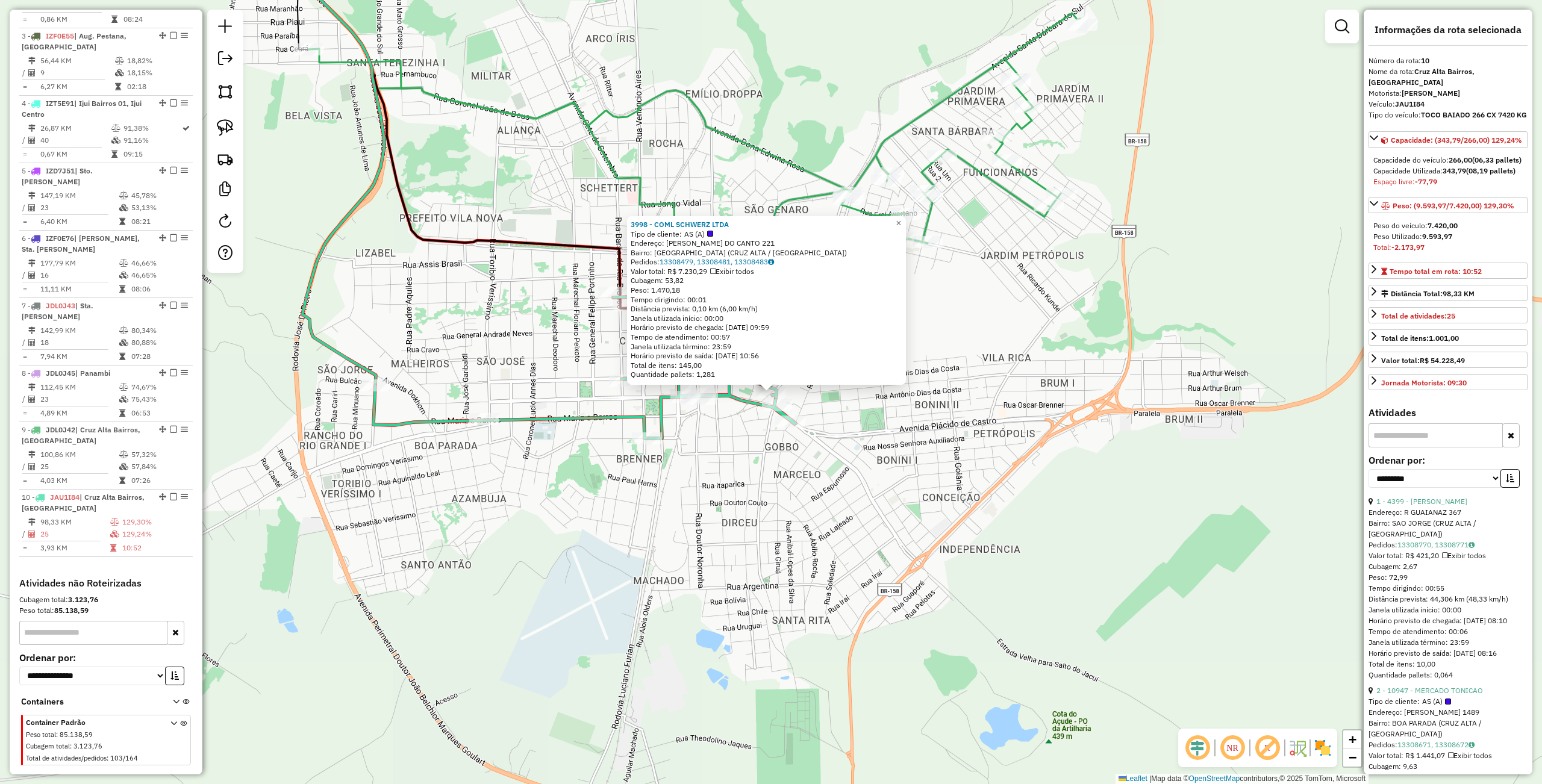
click at [887, 437] on div "3998 - COML SCHWERZ LTDA Tipo de cliente: AS (A) Endereço: R BORGES DO CANTO 22…" at bounding box center [771, 392] width 1542 height 784
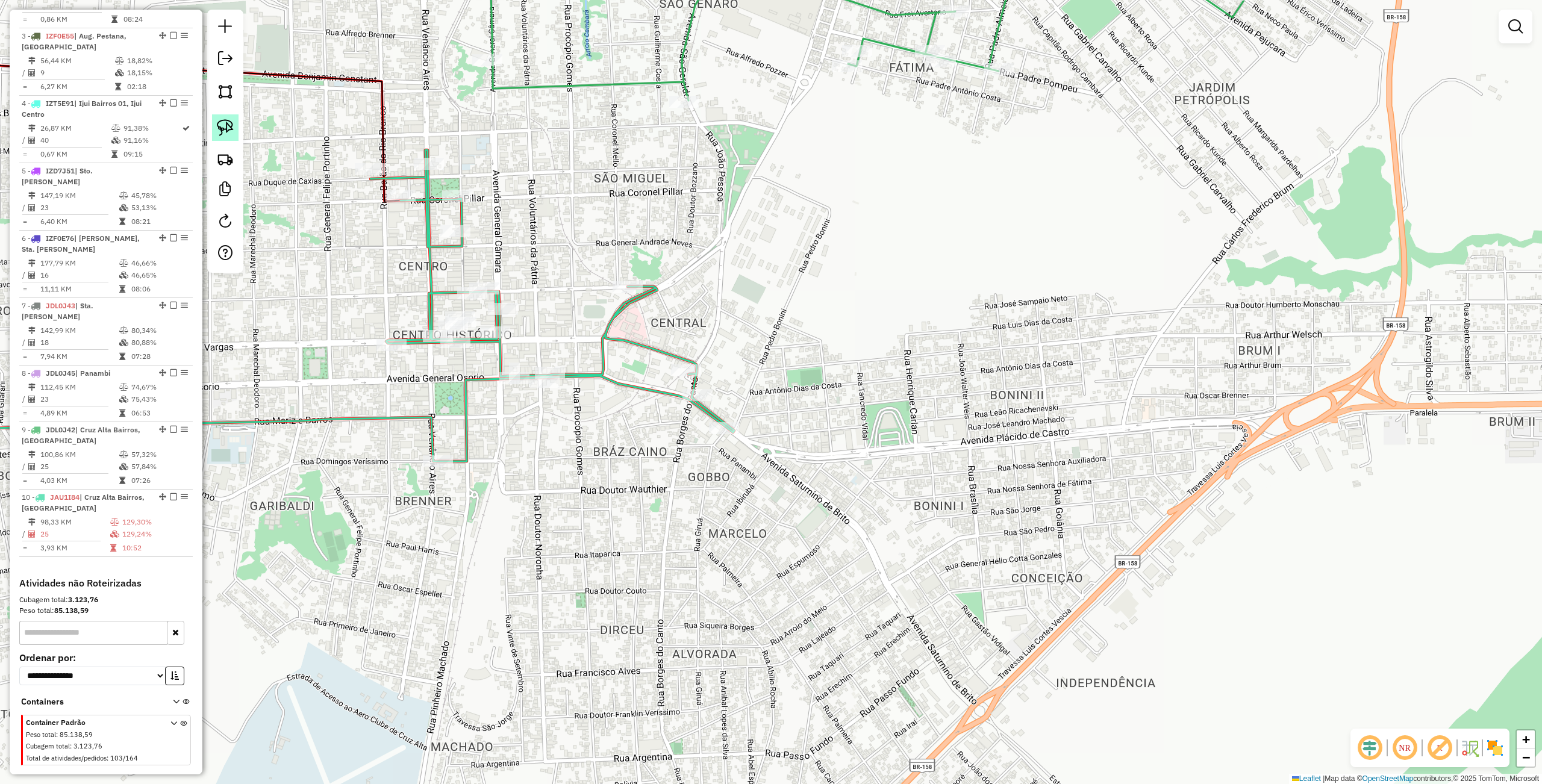
click at [218, 116] on link at bounding box center [225, 127] width 26 height 26
drag, startPoint x: 632, startPoint y: 335, endPoint x: 723, endPoint y: 376, distance: 99.8
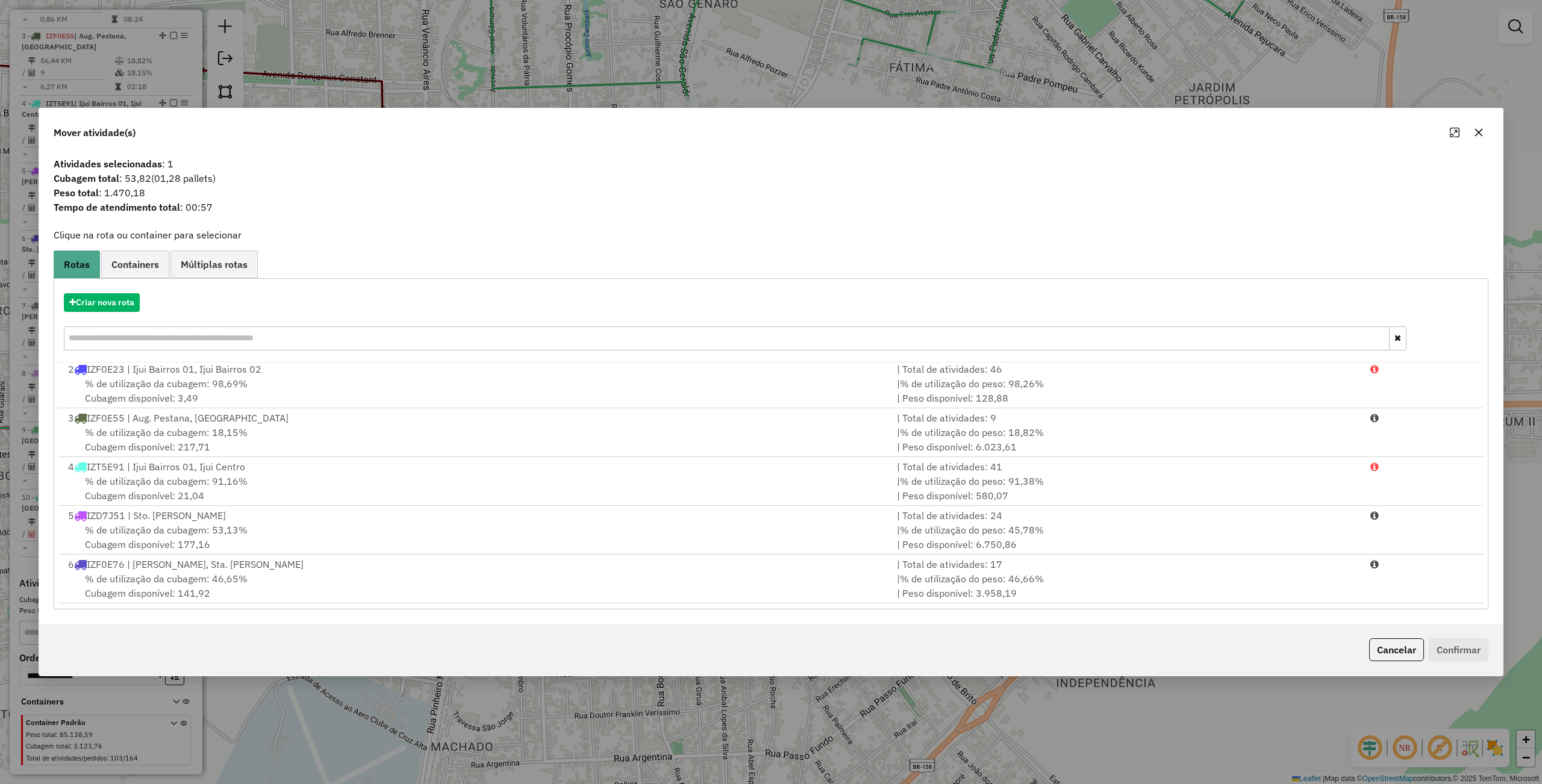
scroll to position [200, 0]
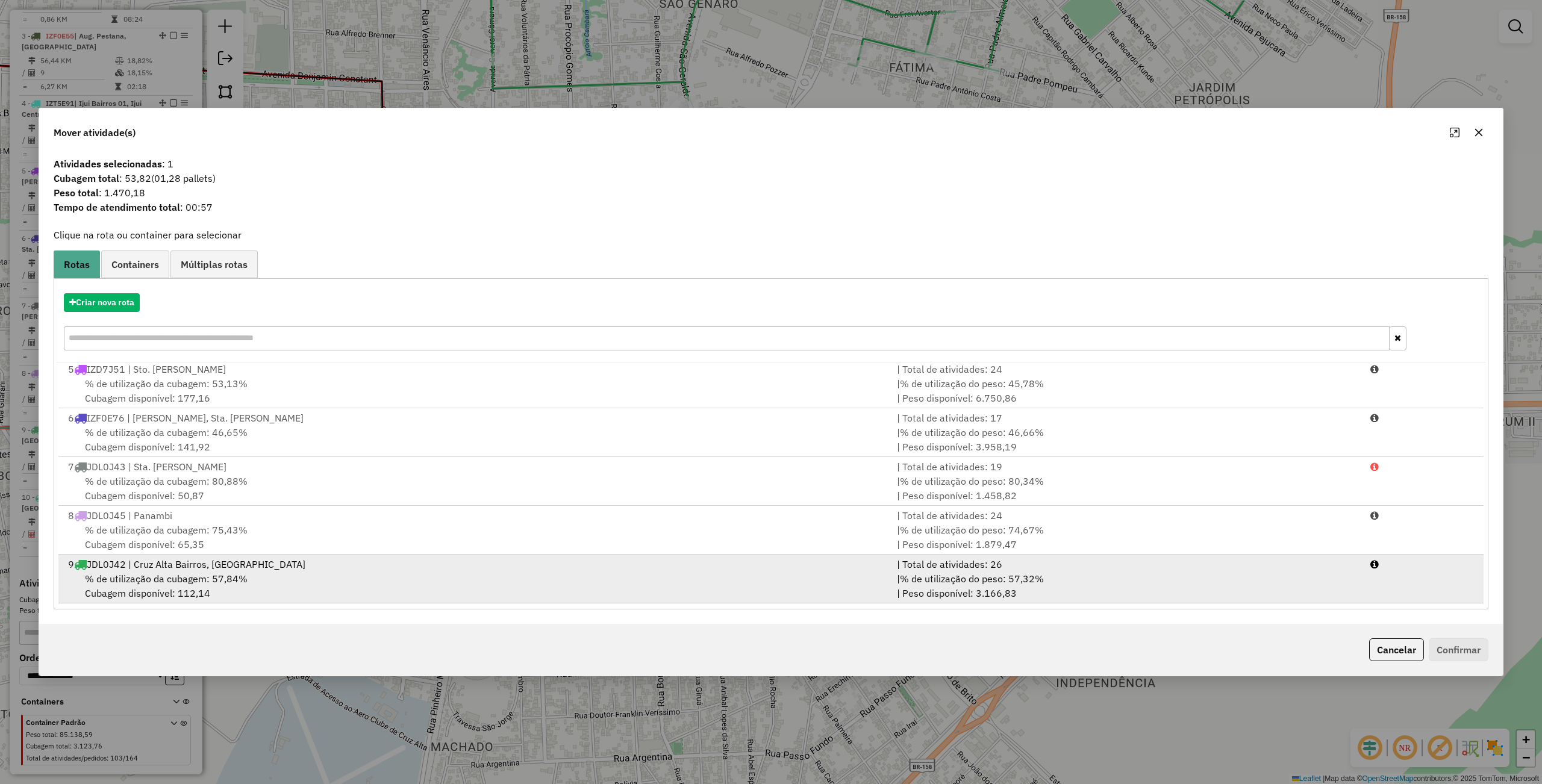
click at [268, 565] on div "9 JDL0J42 | Cruz Alta Bairros, Cruz Alta Centro" at bounding box center [475, 564] width 829 height 14
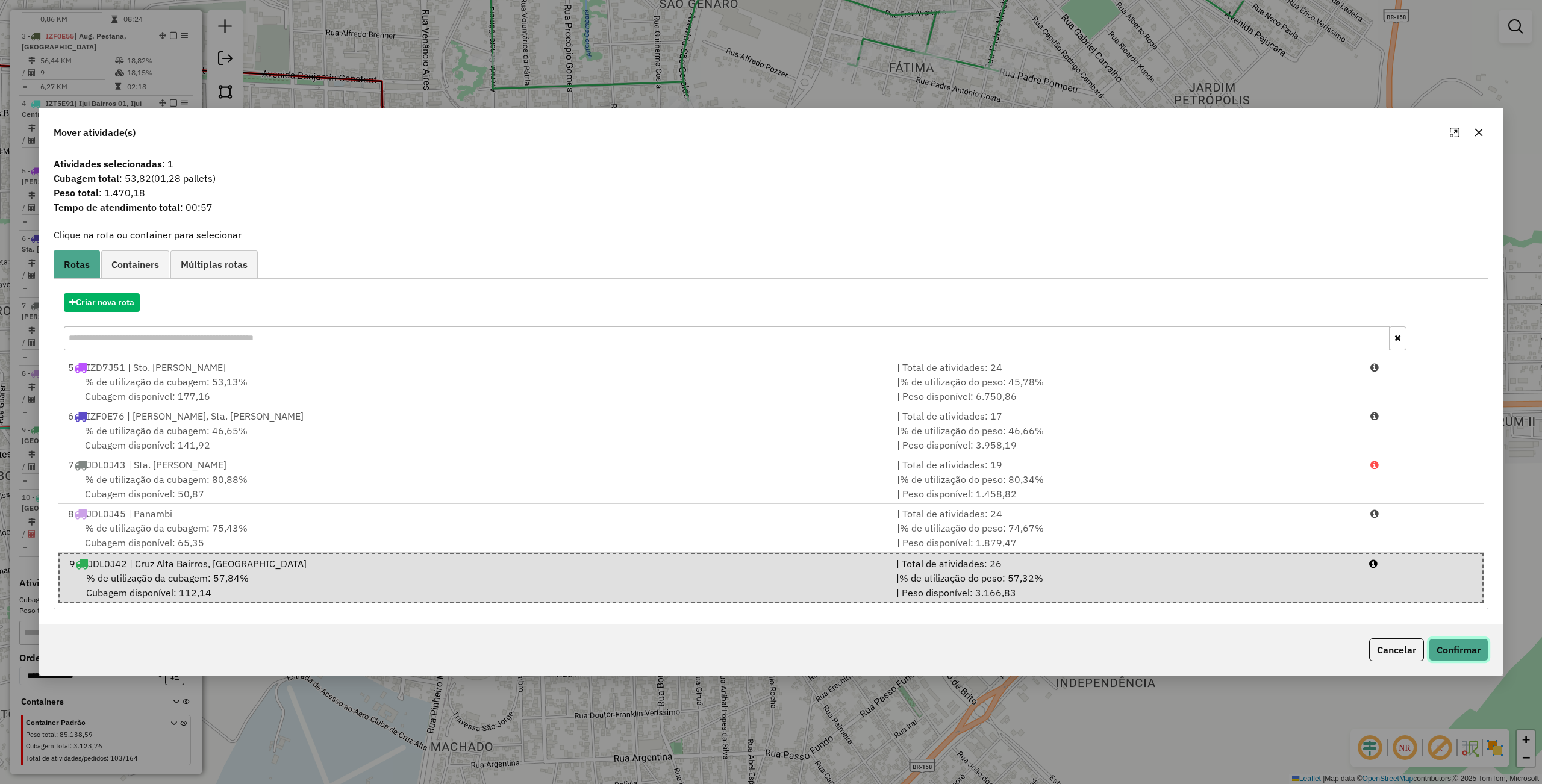
click at [1439, 655] on button "Confirmar" at bounding box center [1458, 649] width 59 height 23
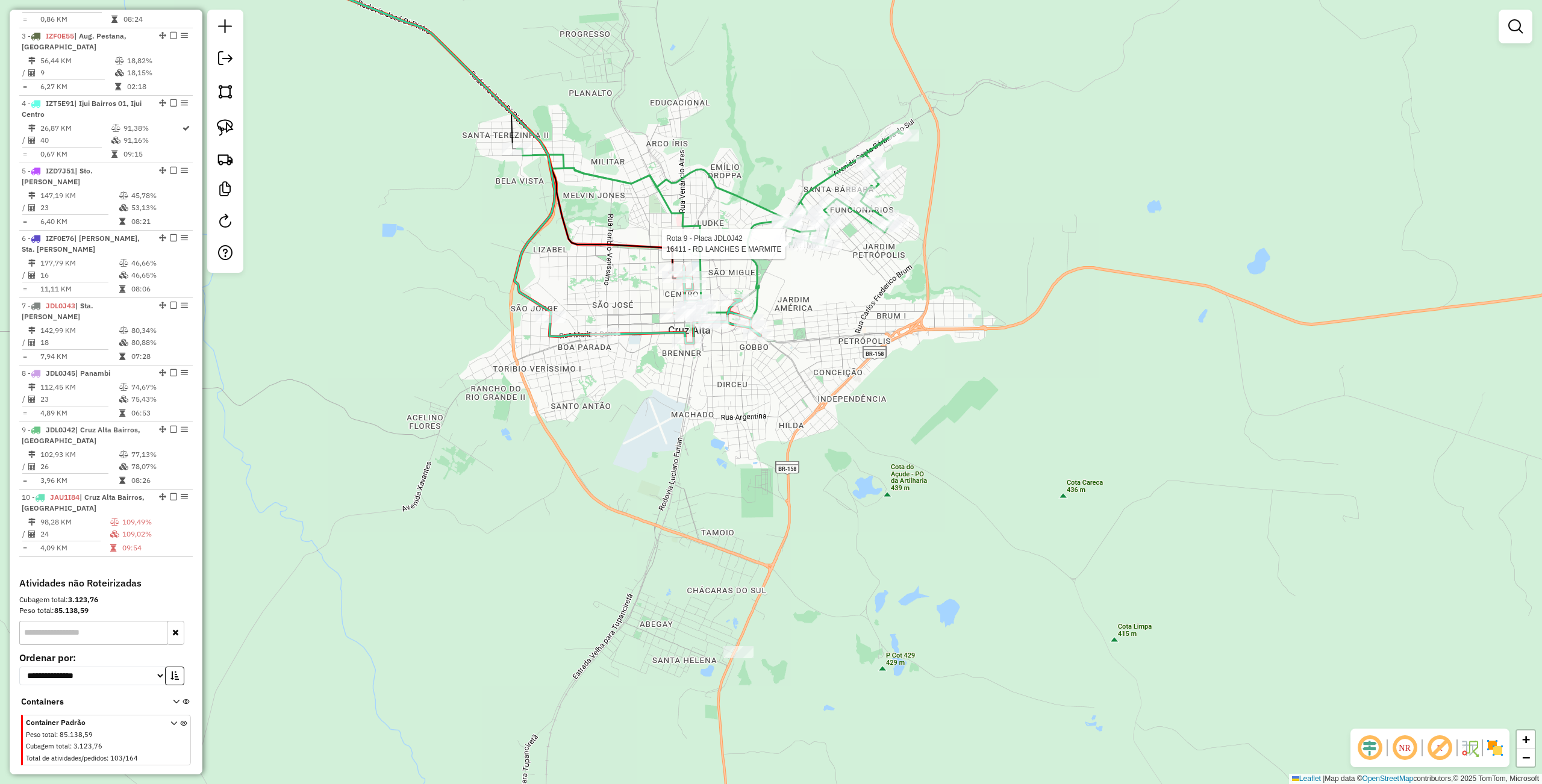
select select "**********"
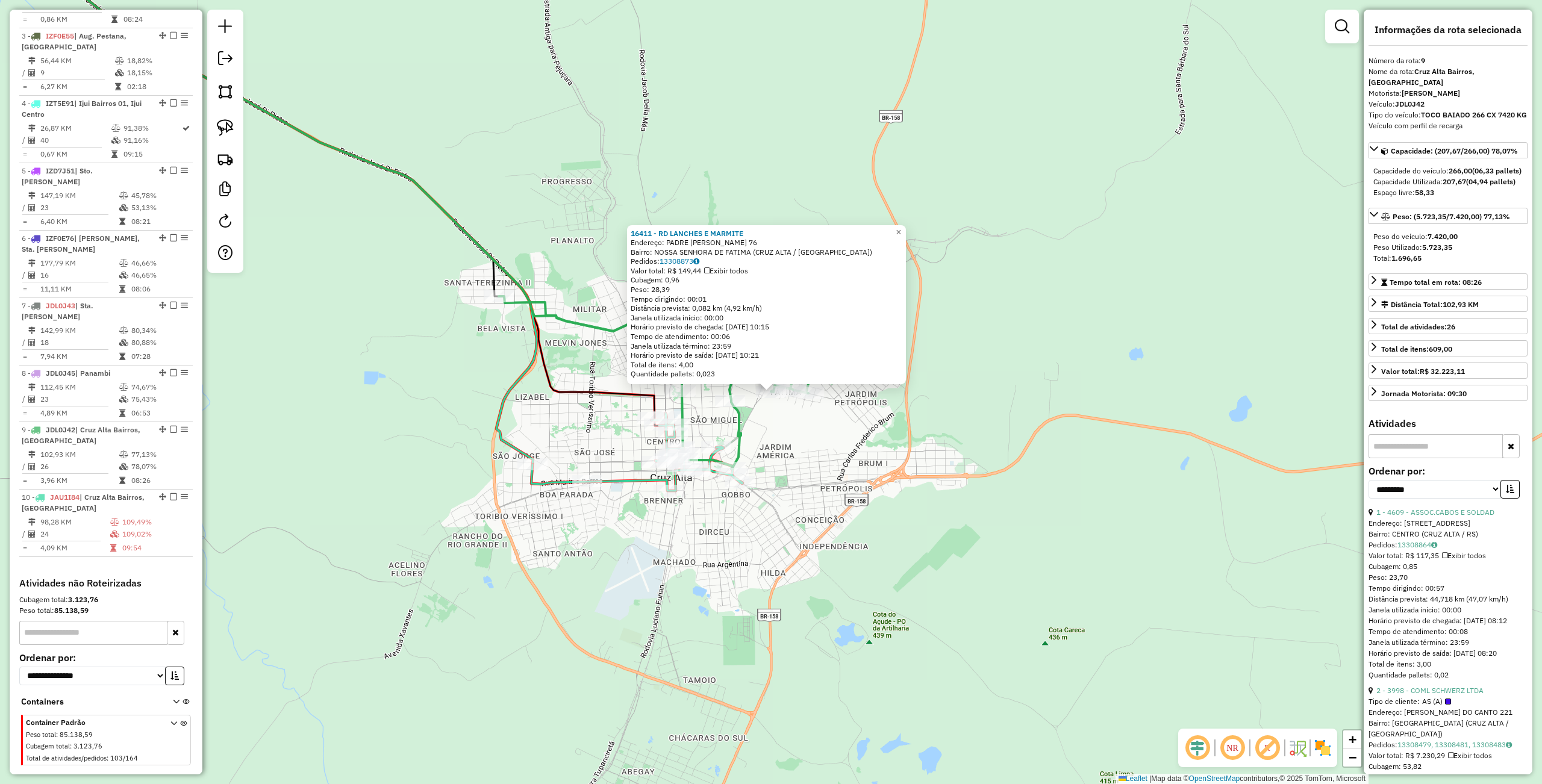
click at [894, 477] on div "16411 - RD LANCHES E MARMITE Endereço: PADRE ANTONIO COSTA 76 Bairro: NOSSA SEN…" at bounding box center [771, 392] width 1542 height 784
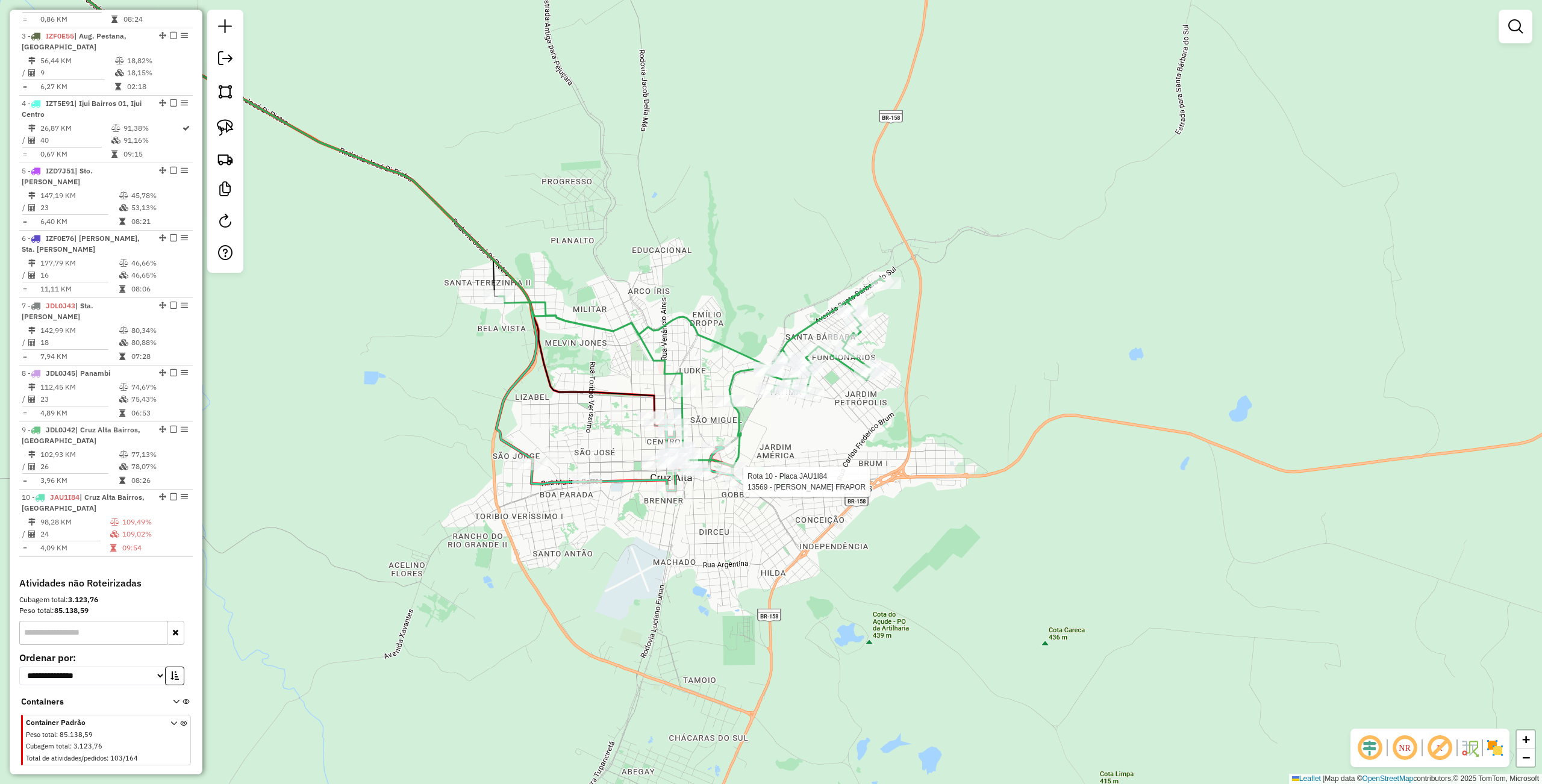
select select "**********"
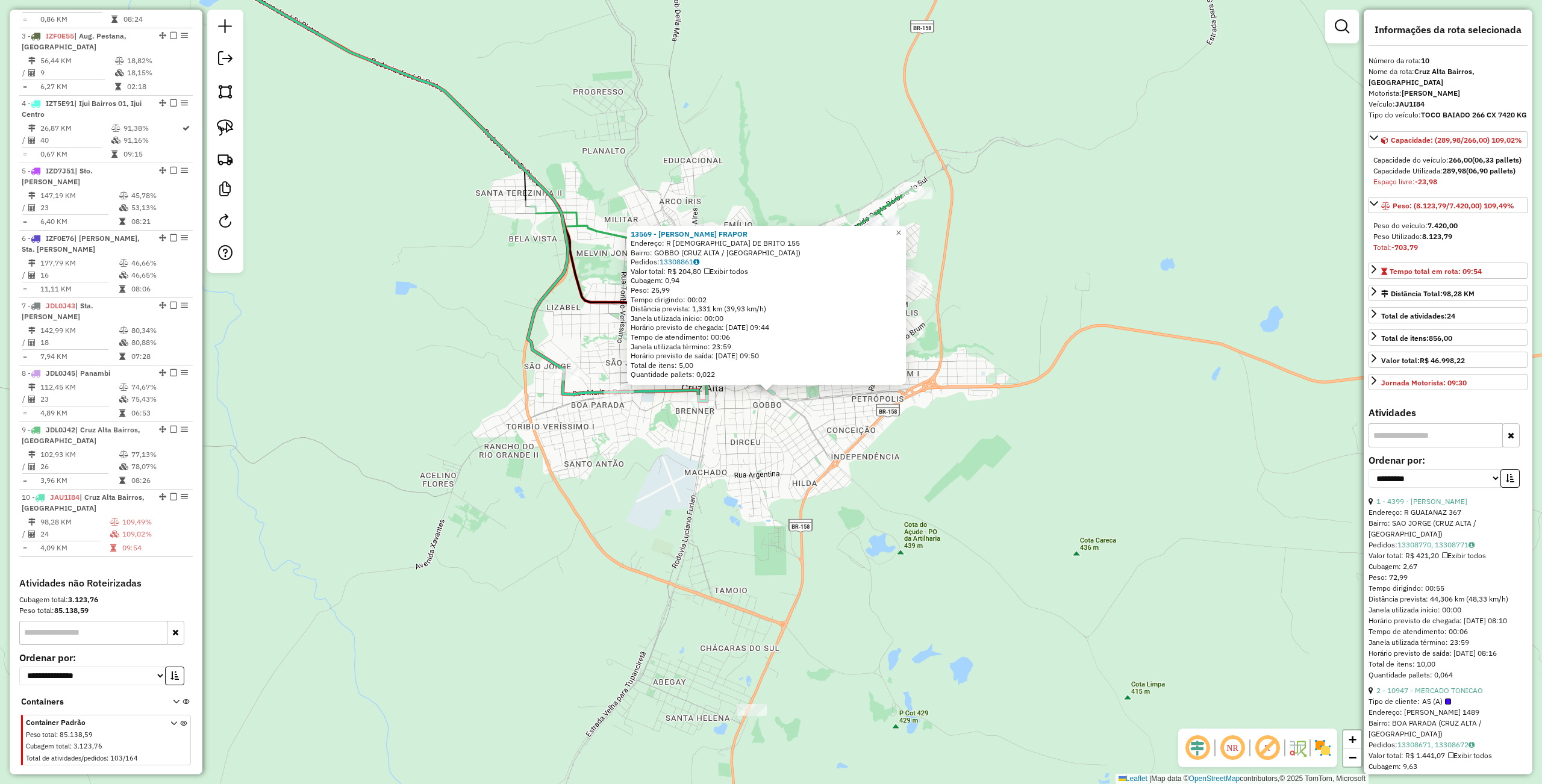
click at [820, 518] on div "13569 - RAFAEL JUNIOR FRAPOR Endereço: R SATURNINO DE BRITO 155 Bairro: GOBBO (…" at bounding box center [771, 392] width 1542 height 784
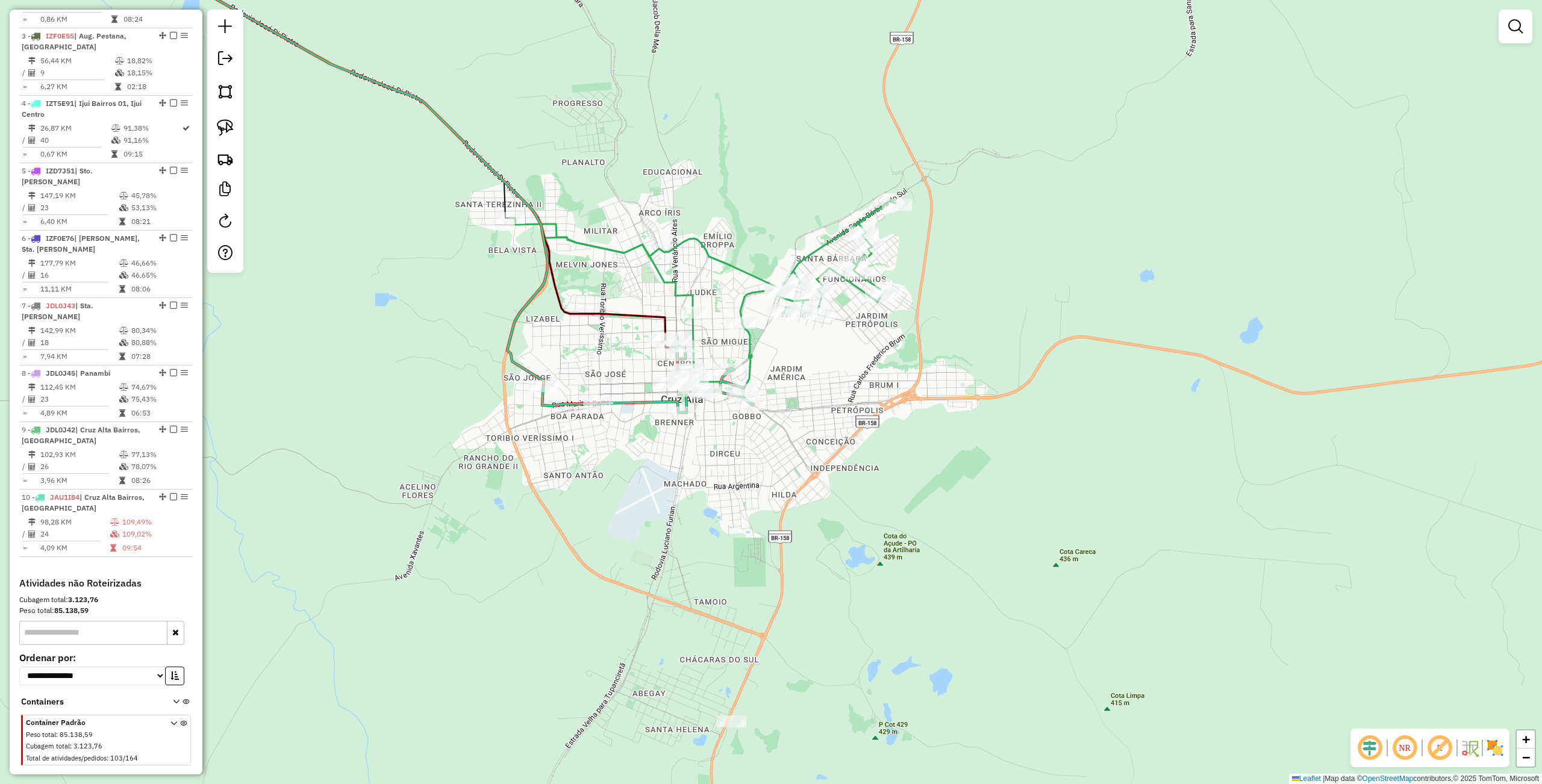
click at [790, 506] on div "Janela de atendimento Grade de atendimento Capacidade Transportadoras Veículos …" at bounding box center [771, 392] width 1542 height 784
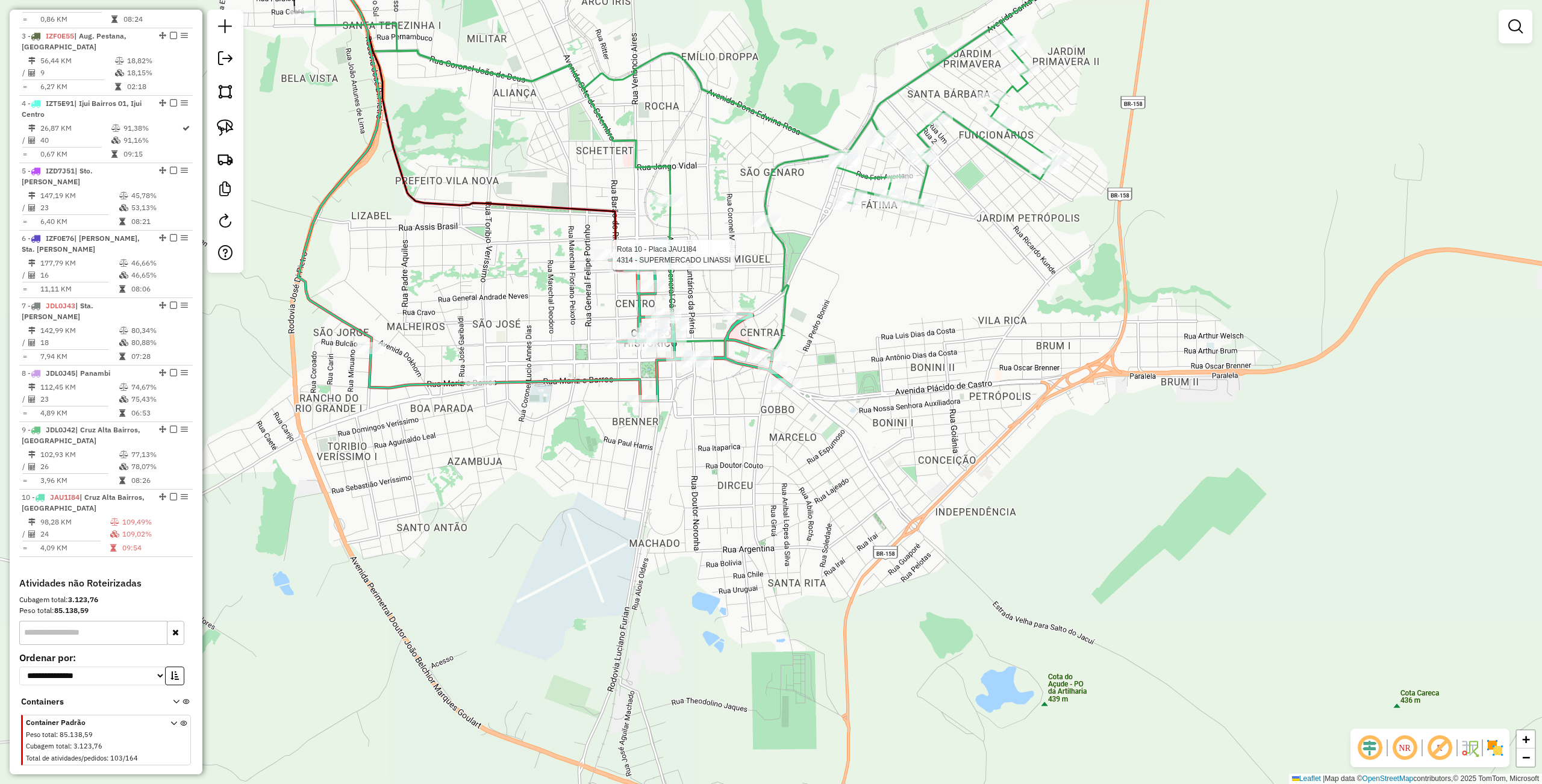
select select "**********"
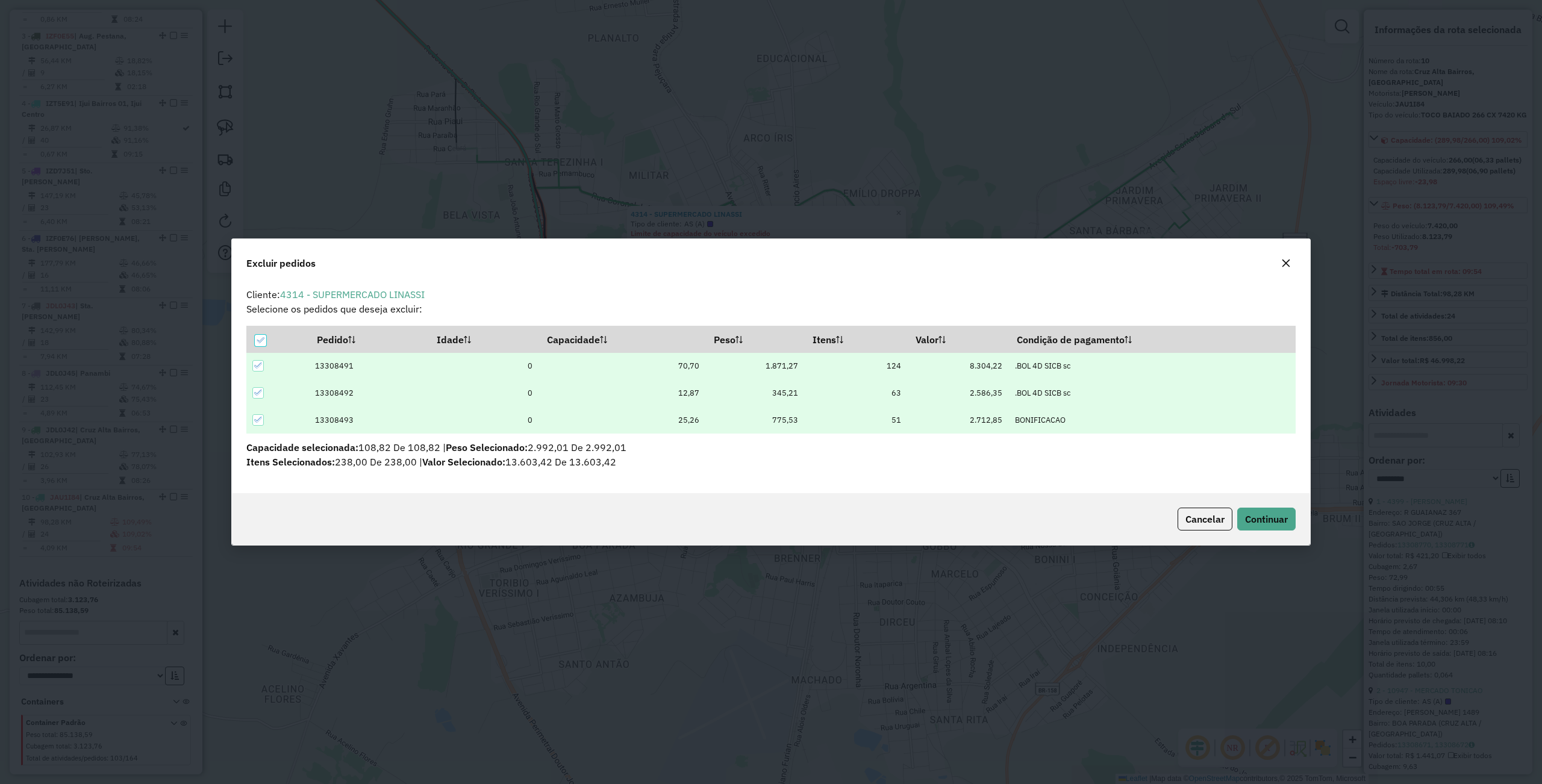
scroll to position [6, 3]
click at [1253, 520] on span "Continuar" at bounding box center [1267, 518] width 43 height 12
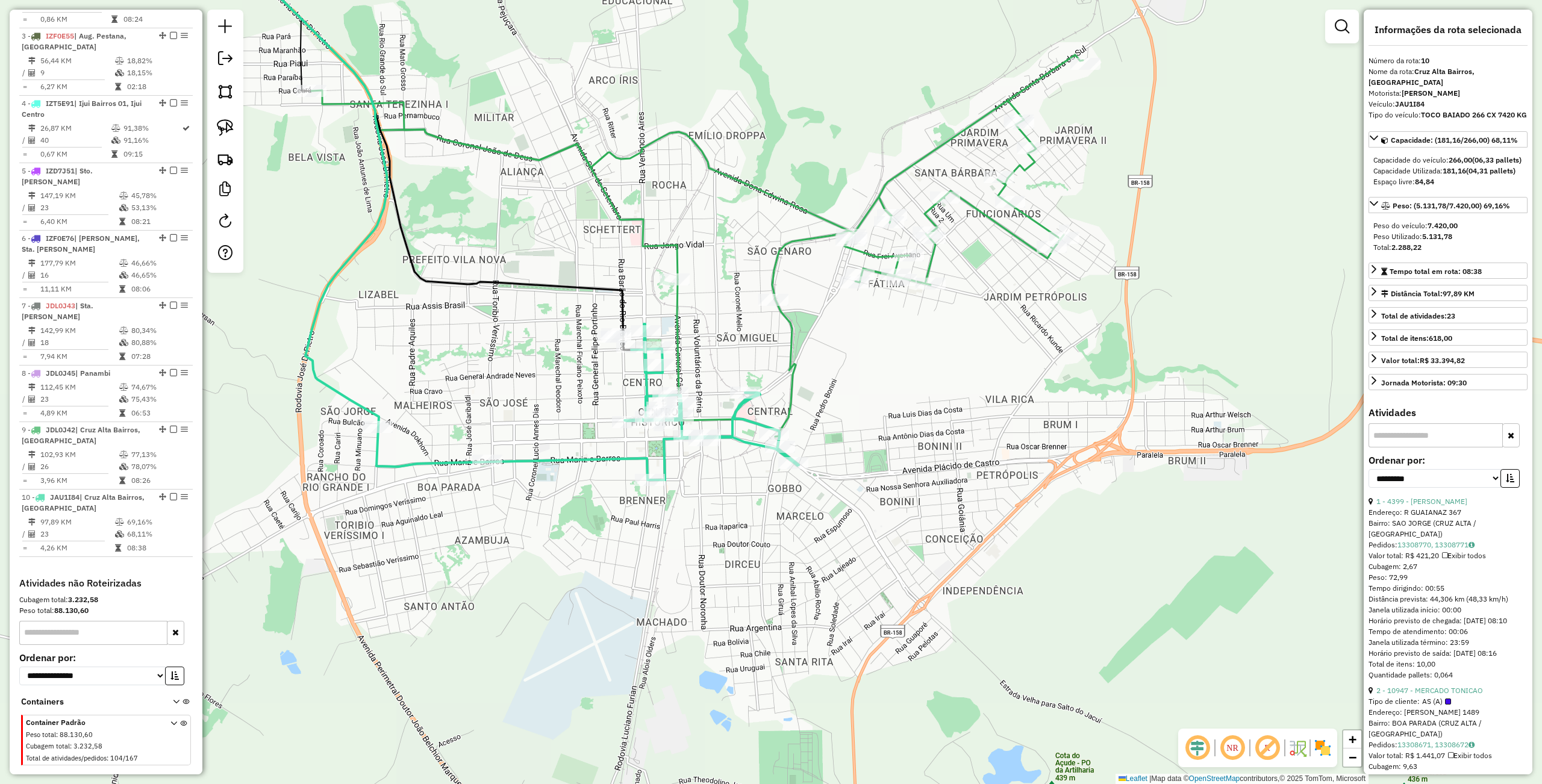
drag, startPoint x: 731, startPoint y: 595, endPoint x: 575, endPoint y: 536, distance: 166.8
click at [575, 537] on div "Janela de atendimento Grade de atendimento Capacidade Transportadoras Veículos …" at bounding box center [771, 392] width 1542 height 784
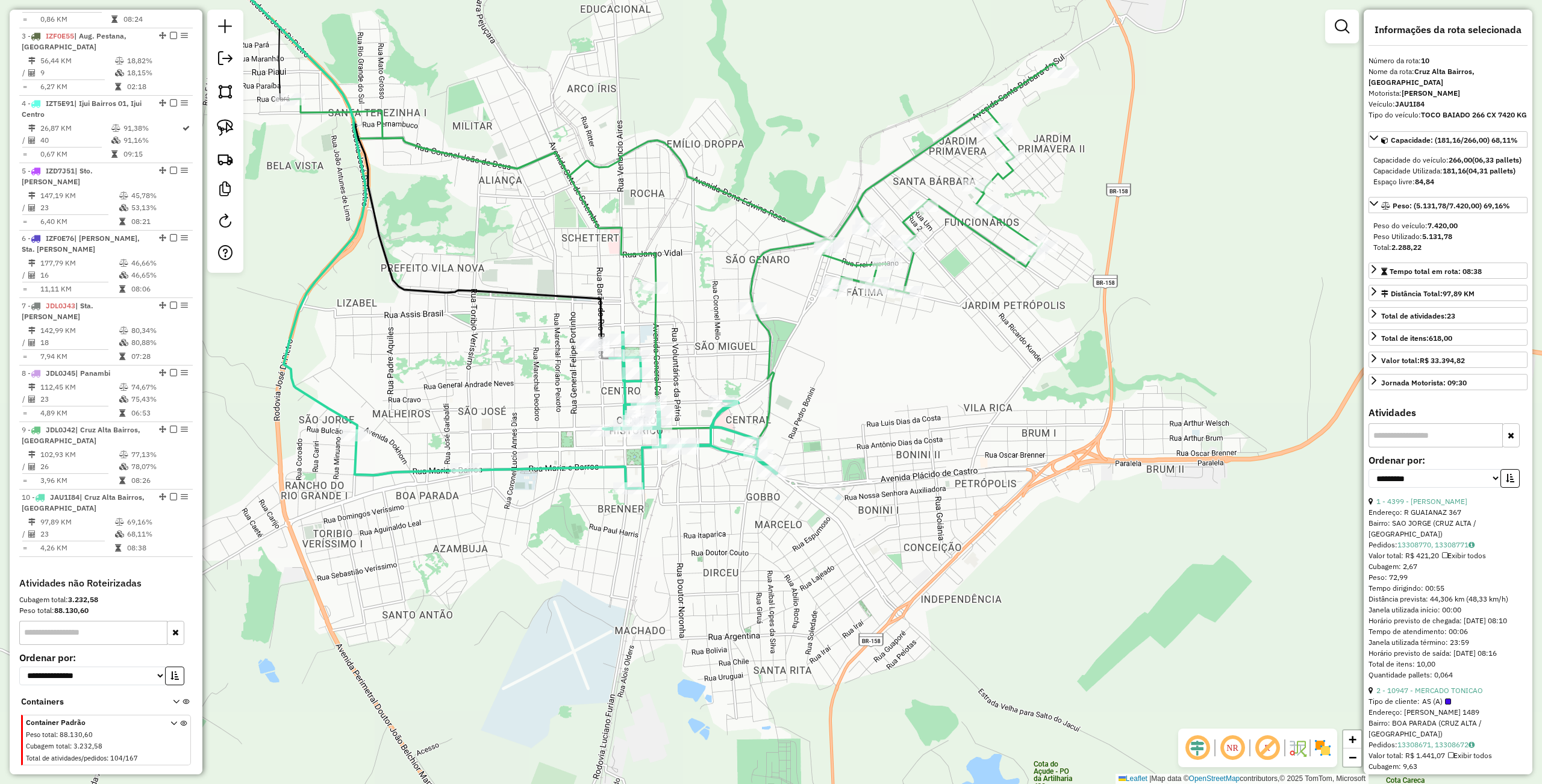
drag, startPoint x: 725, startPoint y: 492, endPoint x: 702, endPoint y: 504, distance: 25.9
click at [702, 504] on div "Janela de atendimento Grade de atendimento Capacidade Transportadoras Veículos …" at bounding box center [771, 392] width 1542 height 784
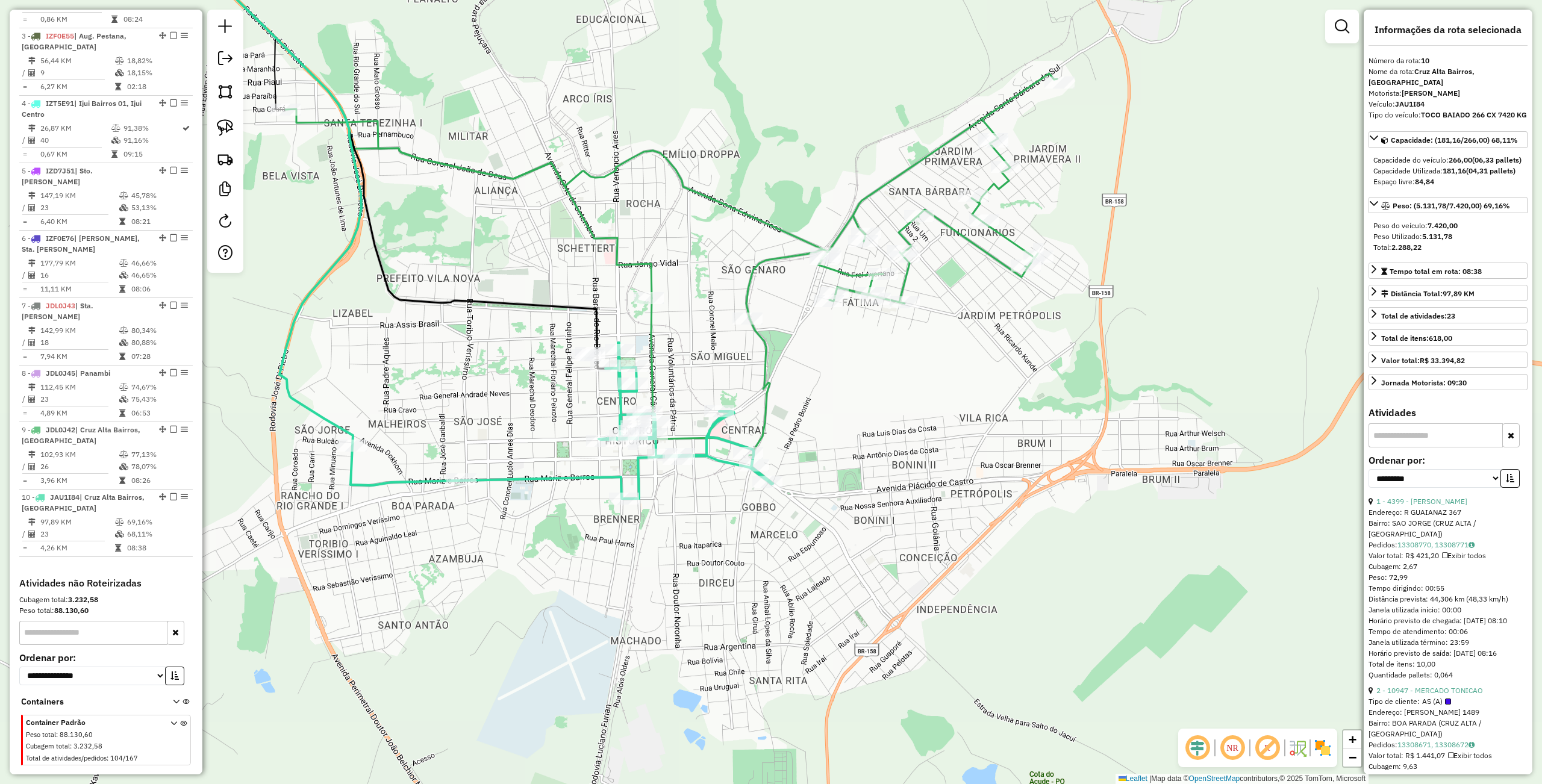
drag, startPoint x: 706, startPoint y: 513, endPoint x: 699, endPoint y: 522, distance: 11.4
click at [699, 522] on div "Janela de atendimento Grade de atendimento Capacidade Transportadoras Veículos …" at bounding box center [771, 392] width 1542 height 784
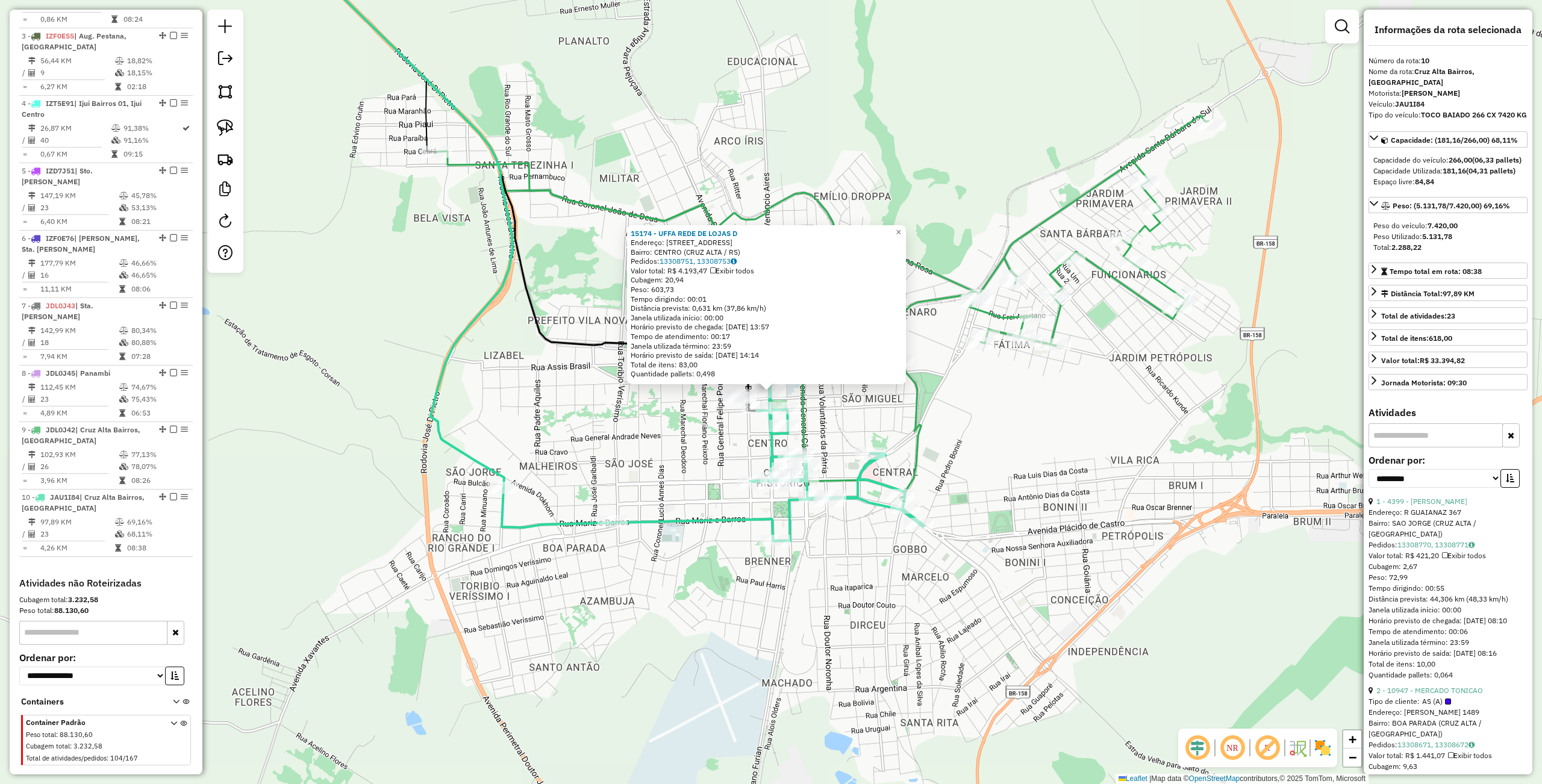
click at [568, 458] on div "15174 - UFFA REDE DE LOJAS D Endereço: R VENANCIO AIRES 1686 830 Bairro: CENTRO…" at bounding box center [771, 392] width 1542 height 784
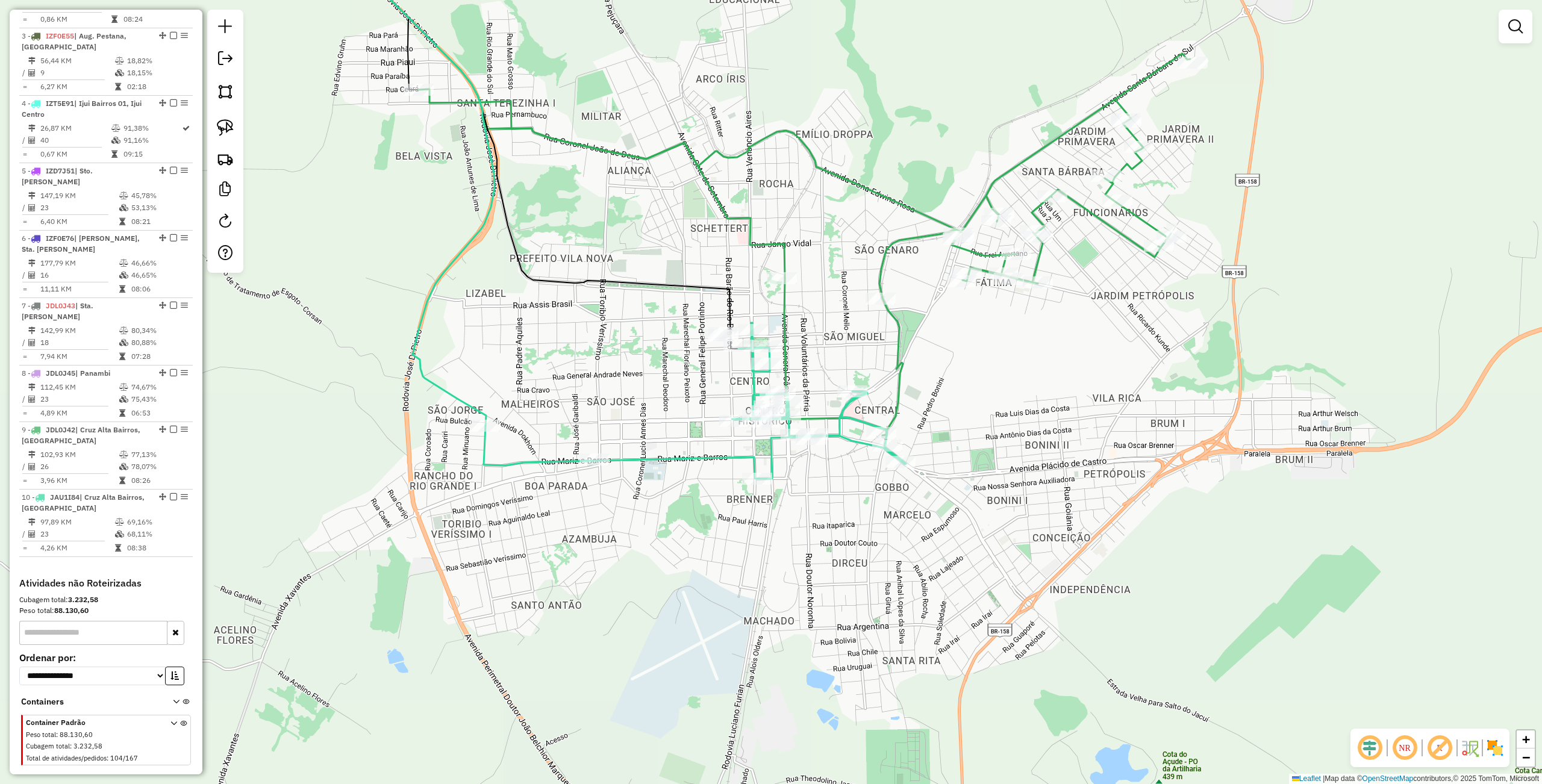
drag, startPoint x: 595, startPoint y: 422, endPoint x: 568, endPoint y: 377, distance: 52.5
click at [568, 377] on div "Janela de atendimento Grade de atendimento Capacidade Transportadoras Veículos …" at bounding box center [771, 392] width 1542 height 784
select select "**********"
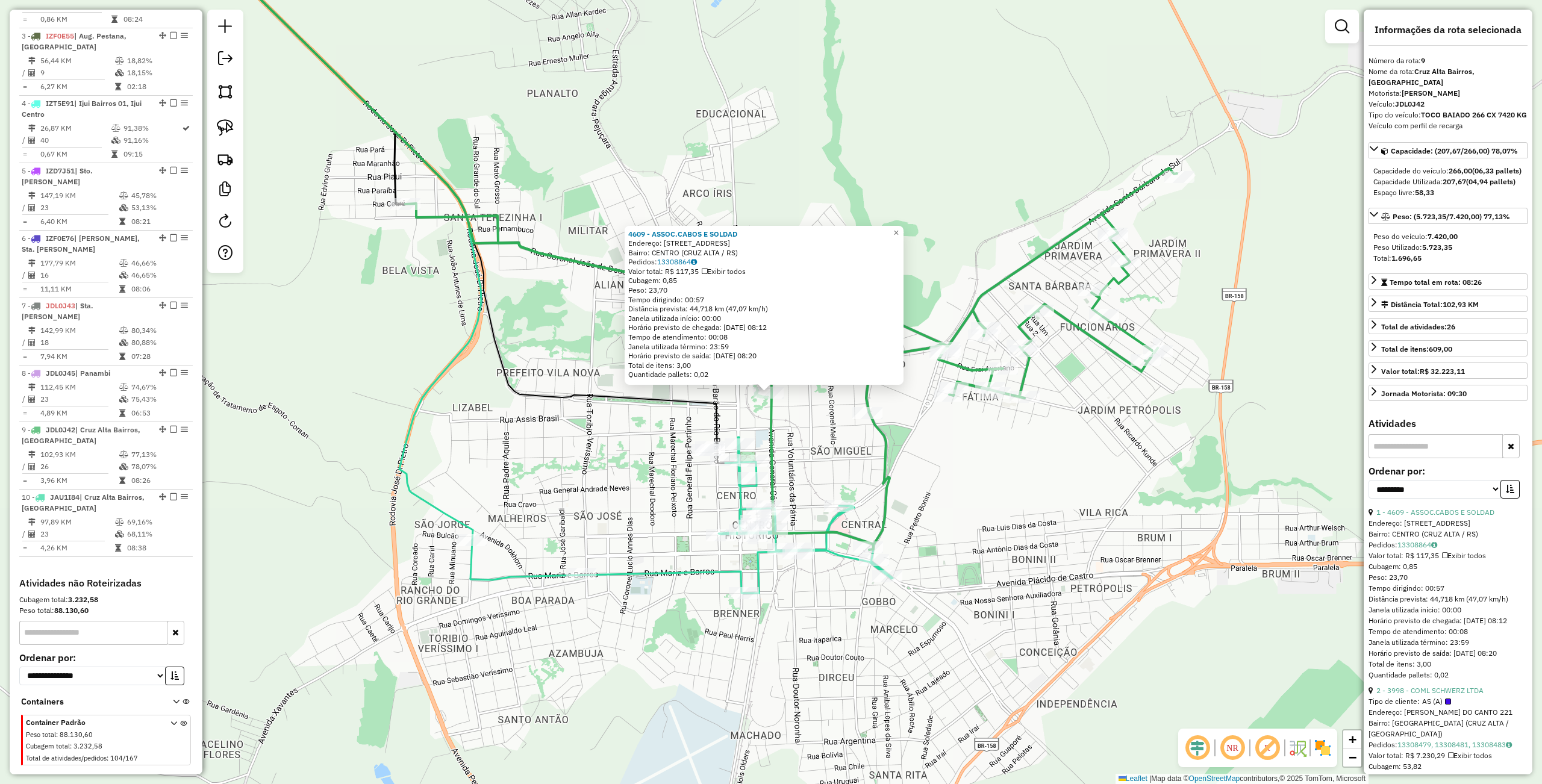
drag, startPoint x: 1096, startPoint y: 597, endPoint x: 1087, endPoint y: 593, distance: 9.8
click at [1092, 598] on div "4609 - ASSOC.CABOS E SOLDAD Endereço: Av GENERAL CAMARA 1 115 Bairro: CENTRO (C…" at bounding box center [771, 392] width 1542 height 784
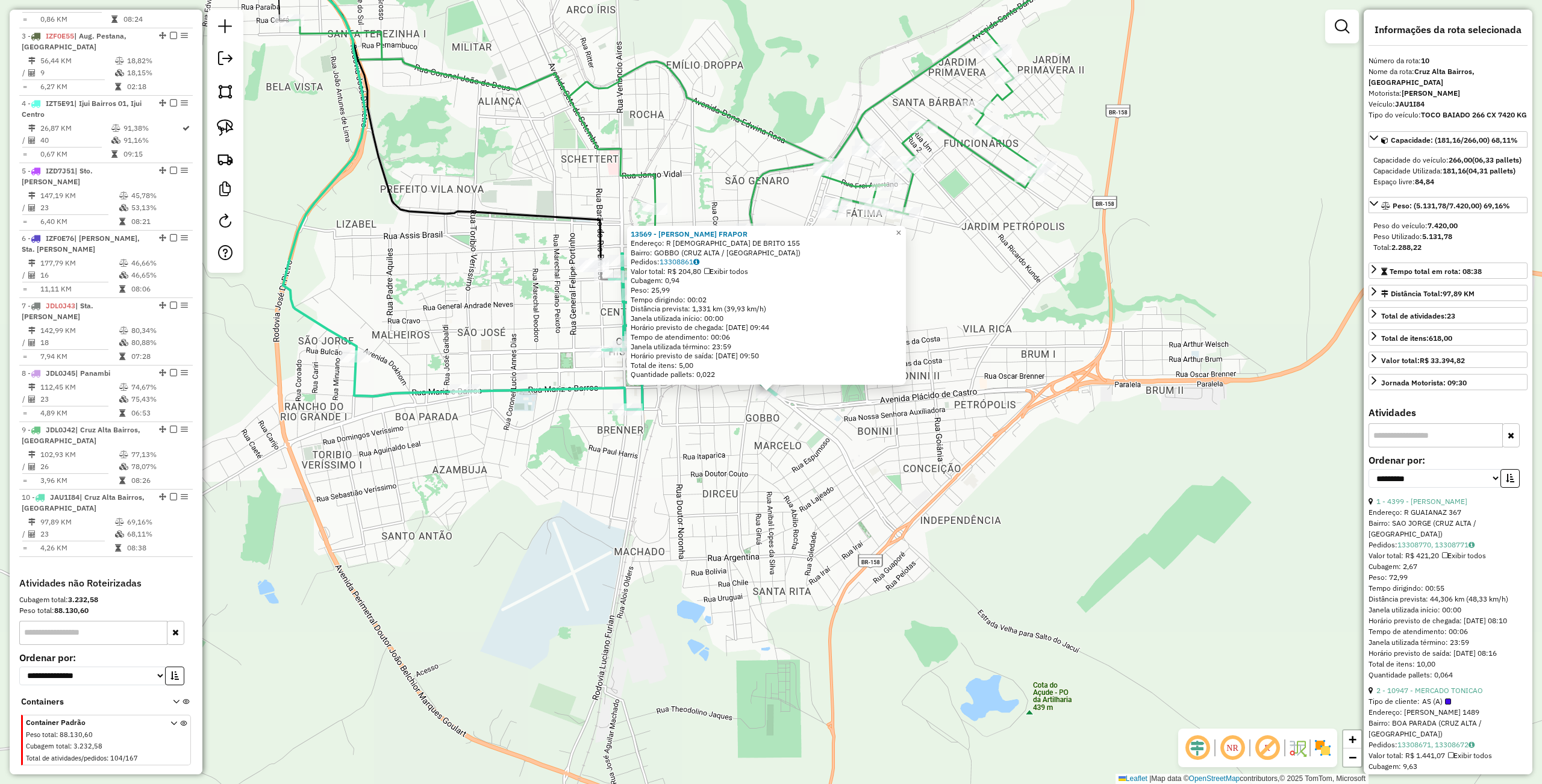
click at [870, 577] on div "13569 - RAFAEL JUNIOR FRAPOR Endereço: R SATURNINO DE BRITO 155 Bairro: GOBBO (…" at bounding box center [771, 392] width 1542 height 784
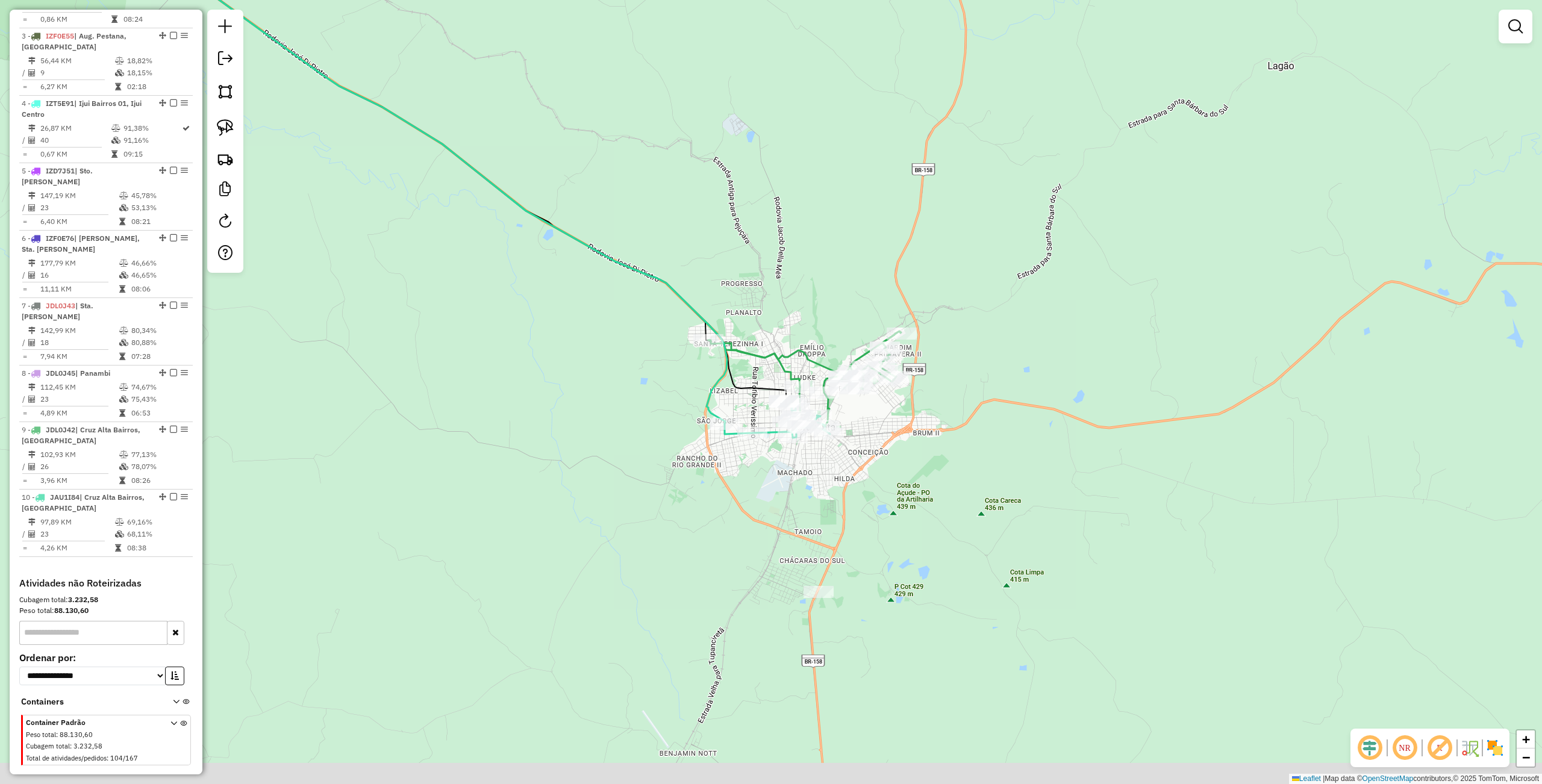
drag, startPoint x: 889, startPoint y: 516, endPoint x: 926, endPoint y: 475, distance: 55.2
click at [923, 477] on div "Janela de atendimento Grade de atendimento Capacidade Transportadoras Veículos …" at bounding box center [771, 392] width 1542 height 784
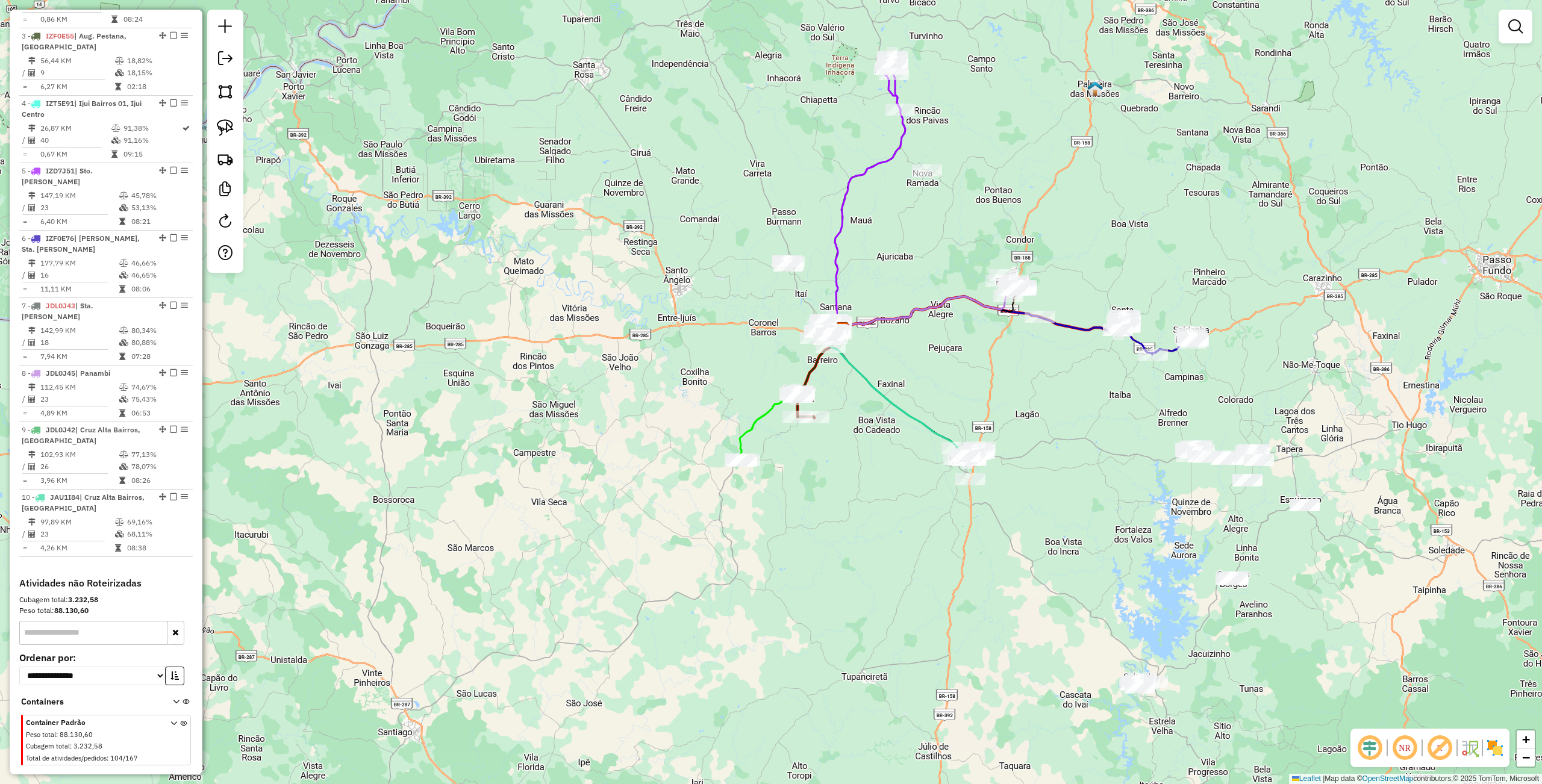
drag, startPoint x: 805, startPoint y: 395, endPoint x: 813, endPoint y: 373, distance: 23.4
click at [860, 379] on div "Janela de atendimento Grade de atendimento Capacidade Transportadoras Veículos …" at bounding box center [771, 392] width 1542 height 784
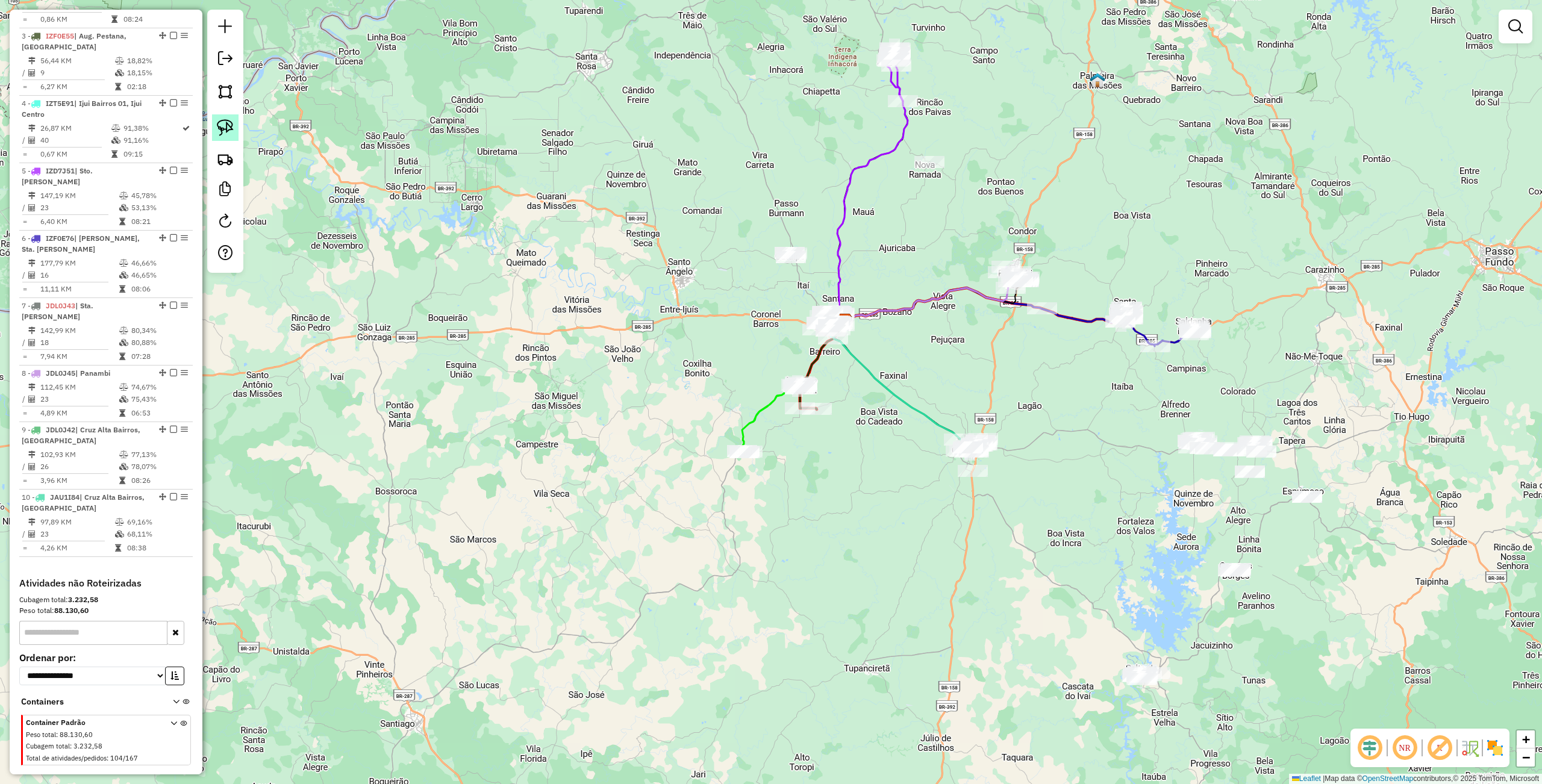
click at [226, 129] on img at bounding box center [225, 127] width 17 height 17
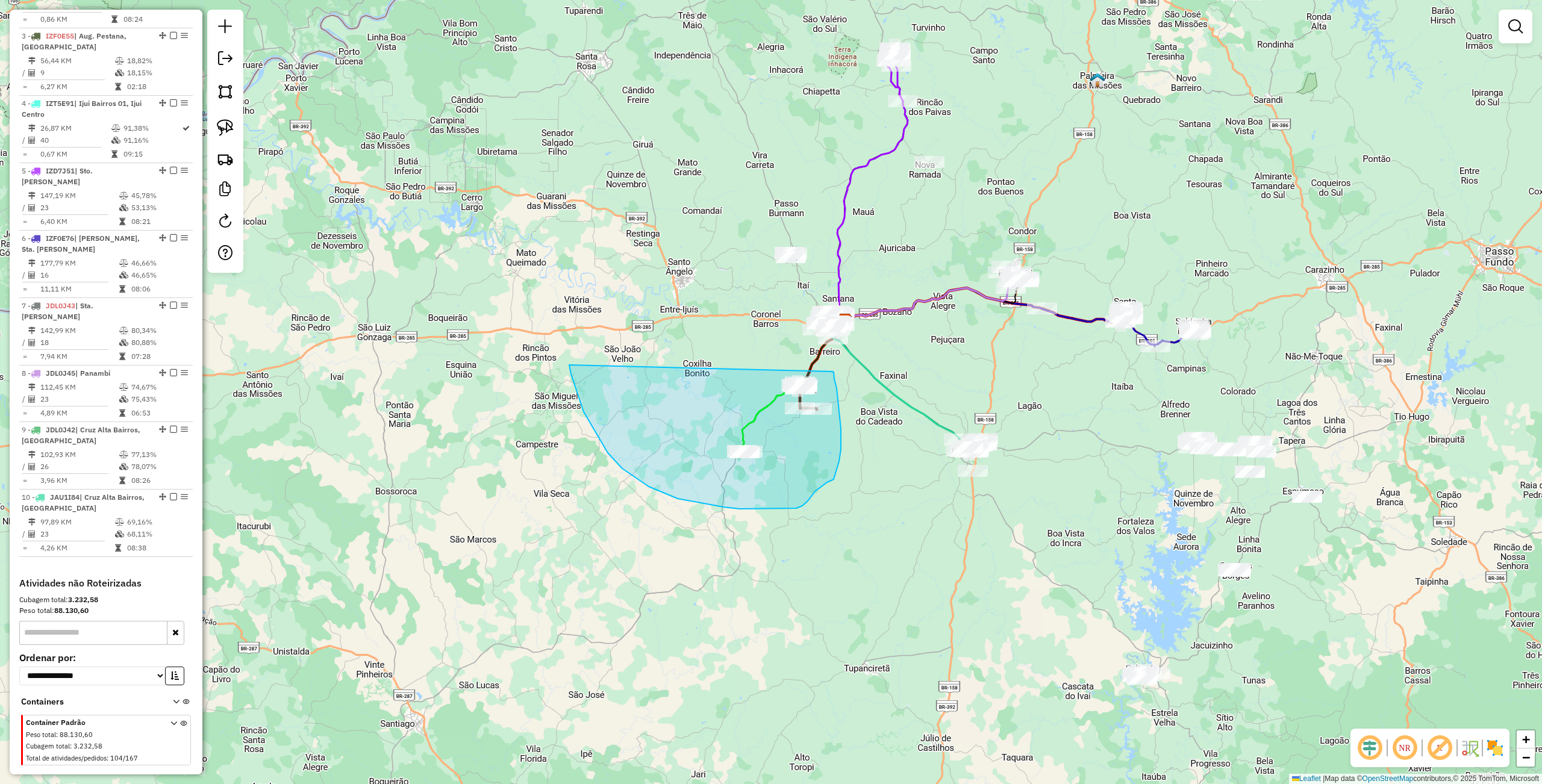
drag, startPoint x: 573, startPoint y: 379, endPoint x: 832, endPoint y: 371, distance: 259.1
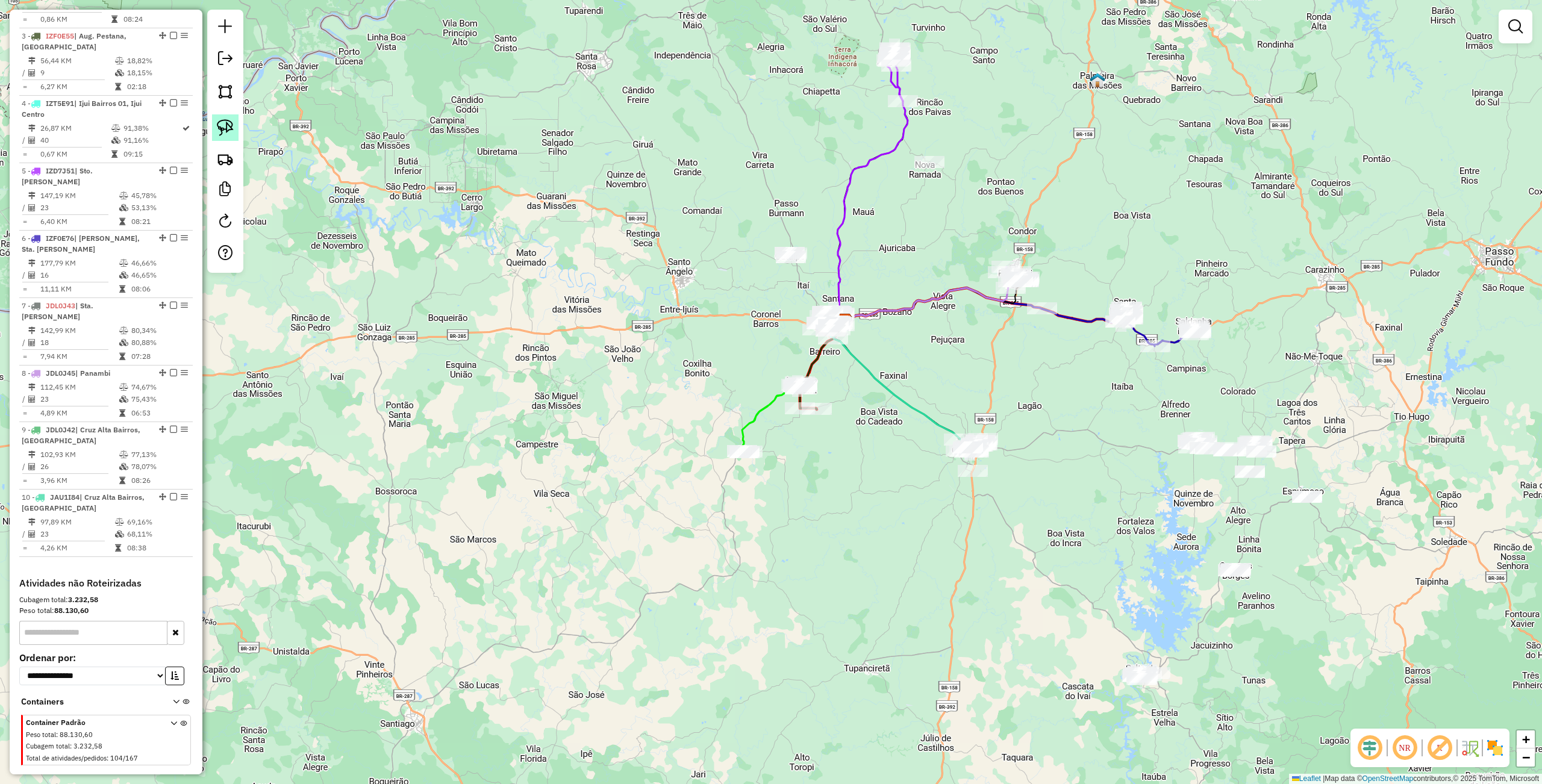
click at [220, 129] on img at bounding box center [225, 127] width 17 height 17
drag, startPoint x: 538, startPoint y: 384, endPoint x: 776, endPoint y: 448, distance: 246.5
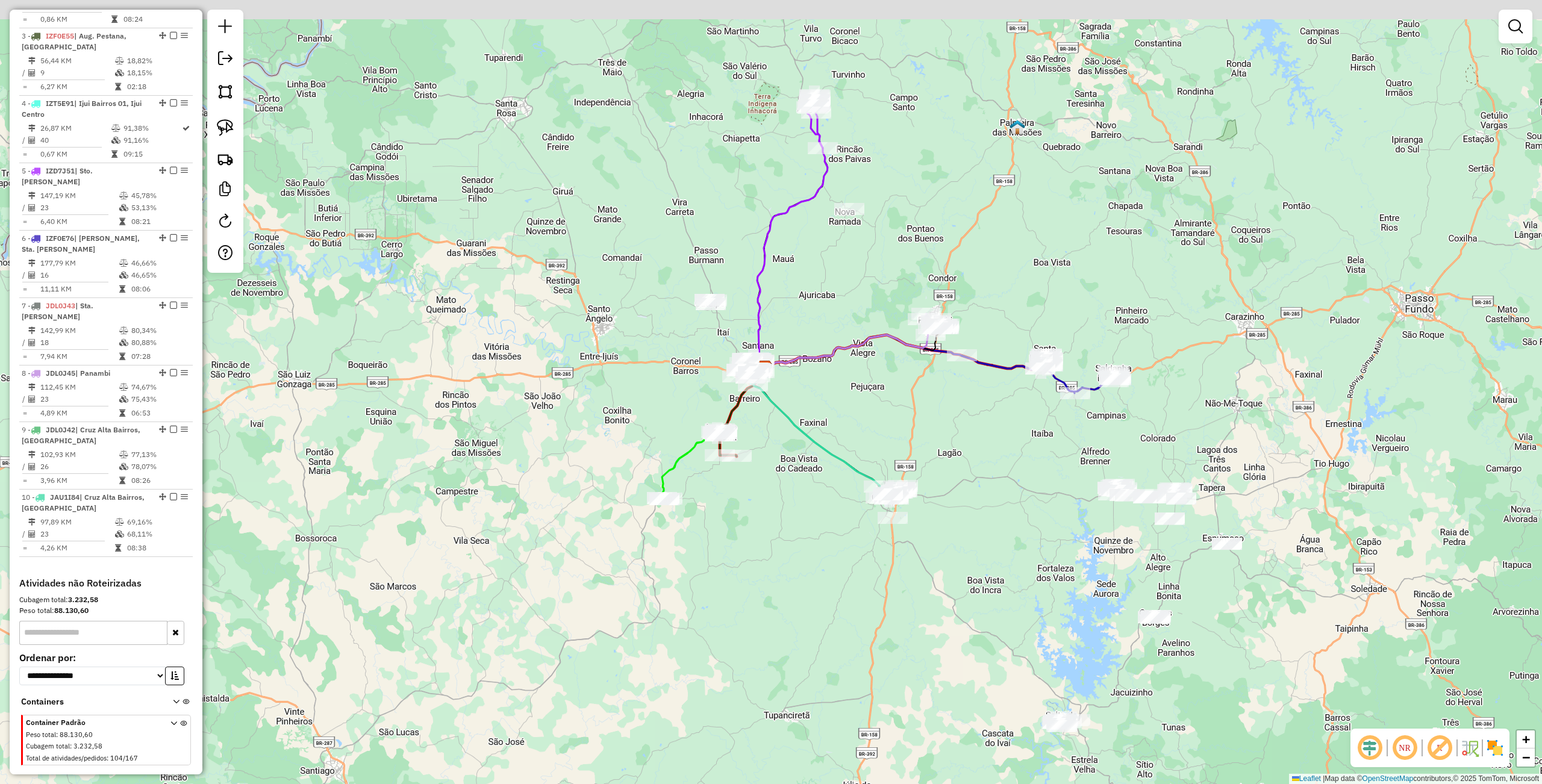
drag, startPoint x: 767, startPoint y: 466, endPoint x: 682, endPoint y: 517, distance: 99.1
click at [671, 521] on div "Janela de atendimento Grade de atendimento Capacidade Transportadoras Veículos …" at bounding box center [771, 392] width 1542 height 784
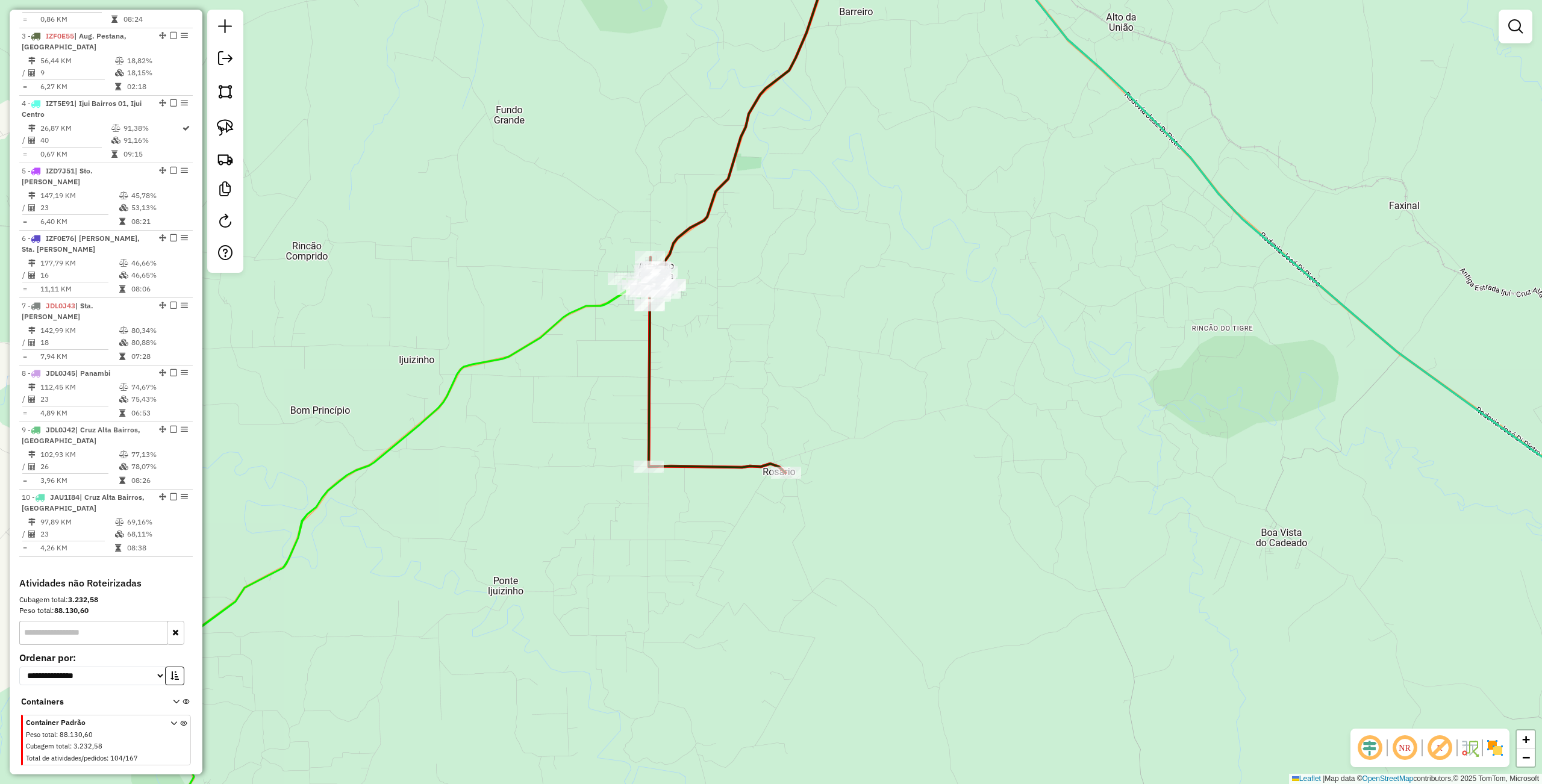
drag, startPoint x: 425, startPoint y: 252, endPoint x: 461, endPoint y: 239, distance: 38.3
click at [461, 239] on div "Janela de atendimento Grade de atendimento Capacidade Transportadoras Veículos …" at bounding box center [771, 392] width 1542 height 784
click at [237, 127] on link at bounding box center [225, 127] width 26 height 26
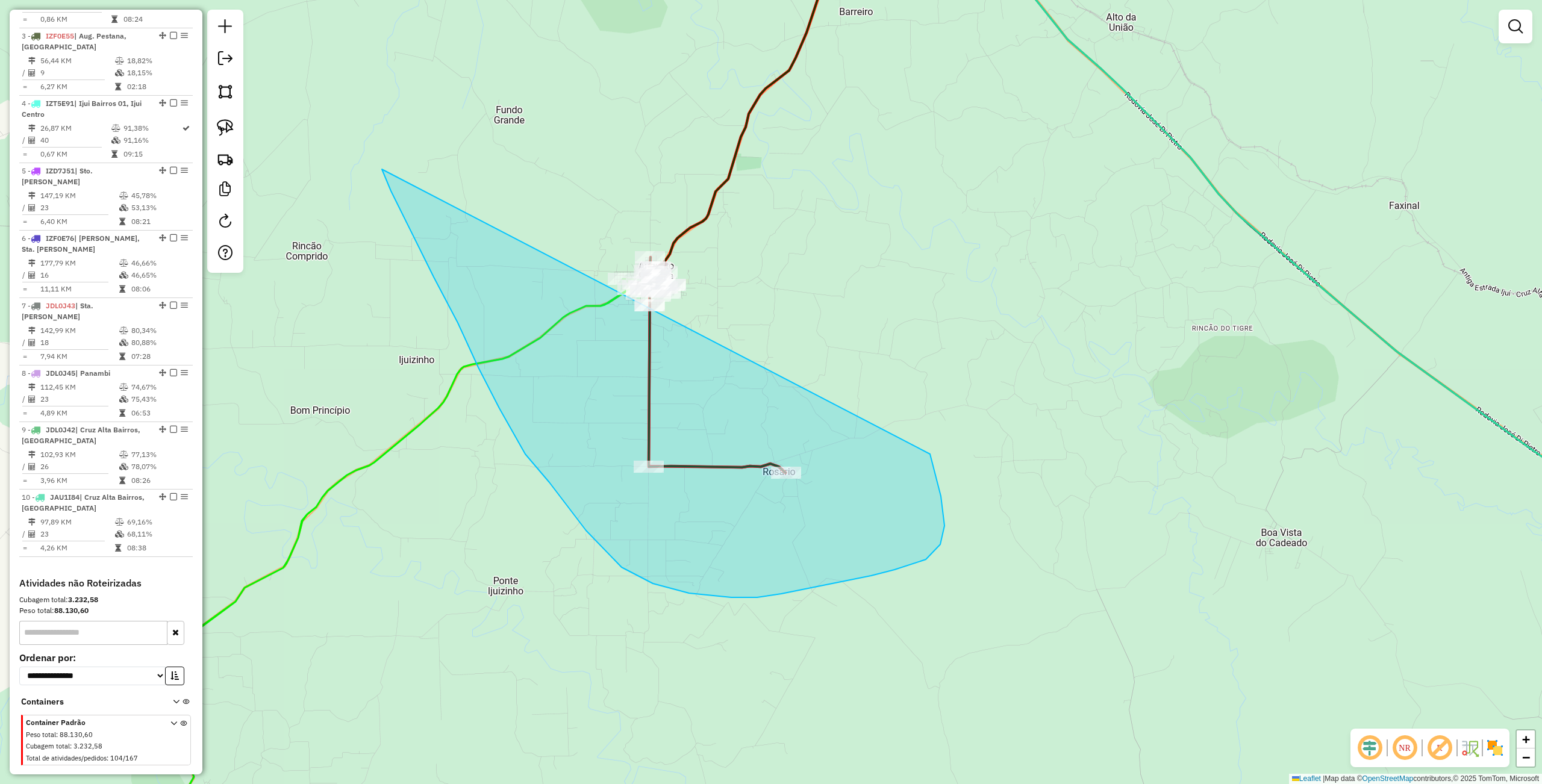
drag, startPoint x: 397, startPoint y: 201, endPoint x: 875, endPoint y: 328, distance: 494.6
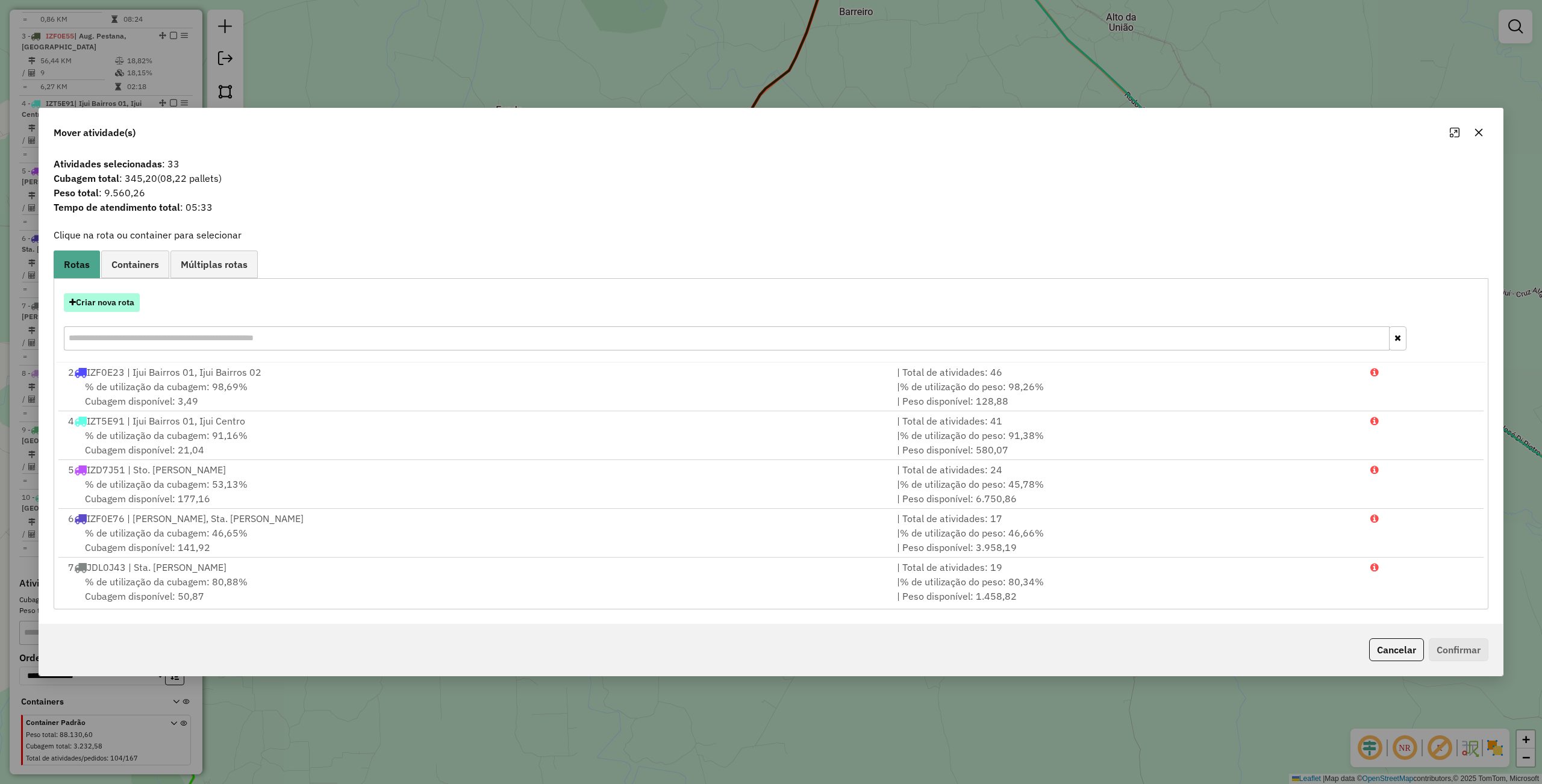
click at [81, 298] on button "Criar nova rota" at bounding box center [102, 303] width 76 height 19
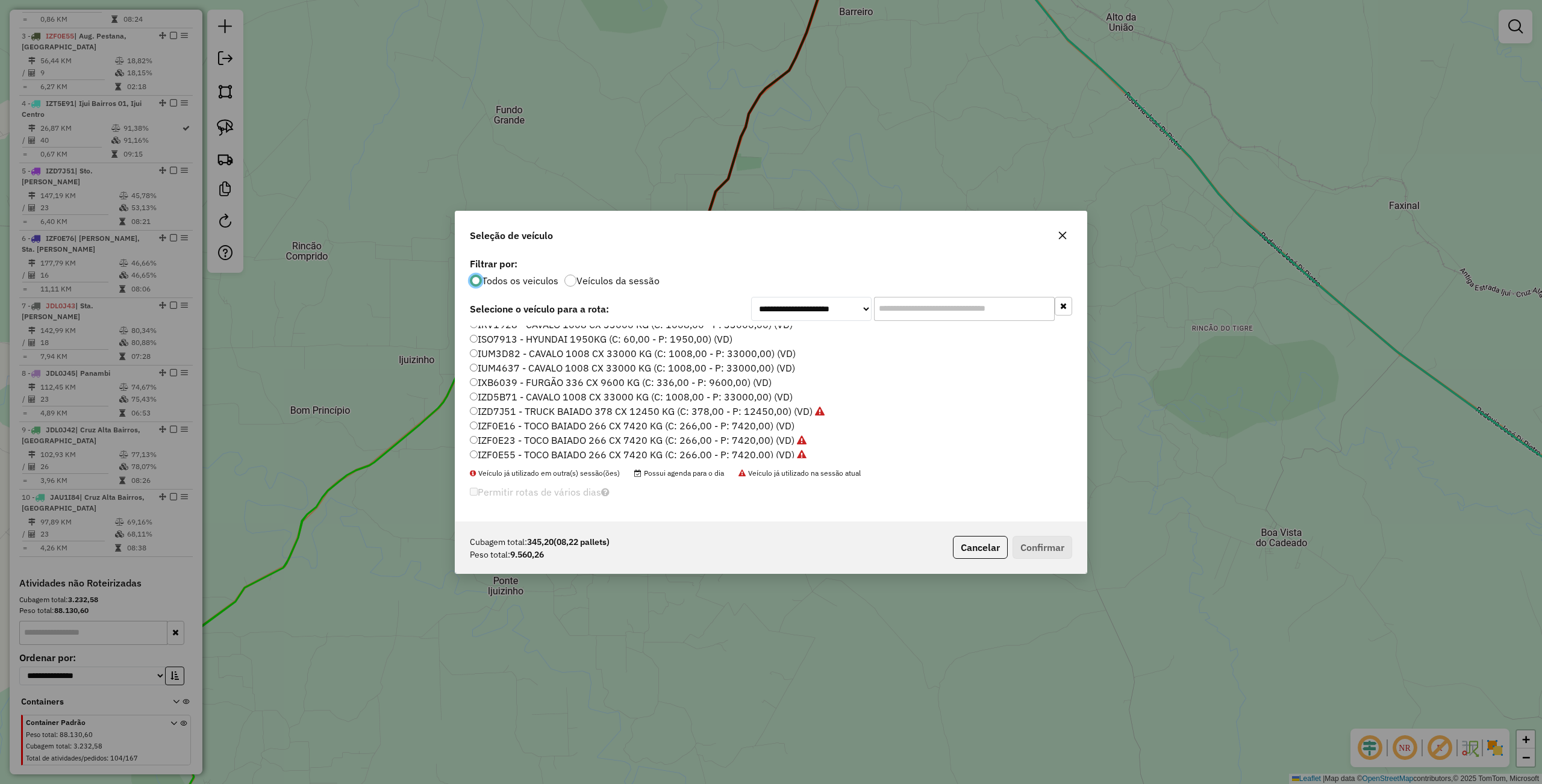
scroll to position [160, 0]
click at [517, 384] on label "IZF0E61 - TOCO BAIADO 266 CX 7420 KG (C: 266,00 - P: 7420,00) (VD)" at bounding box center [632, 388] width 325 height 14
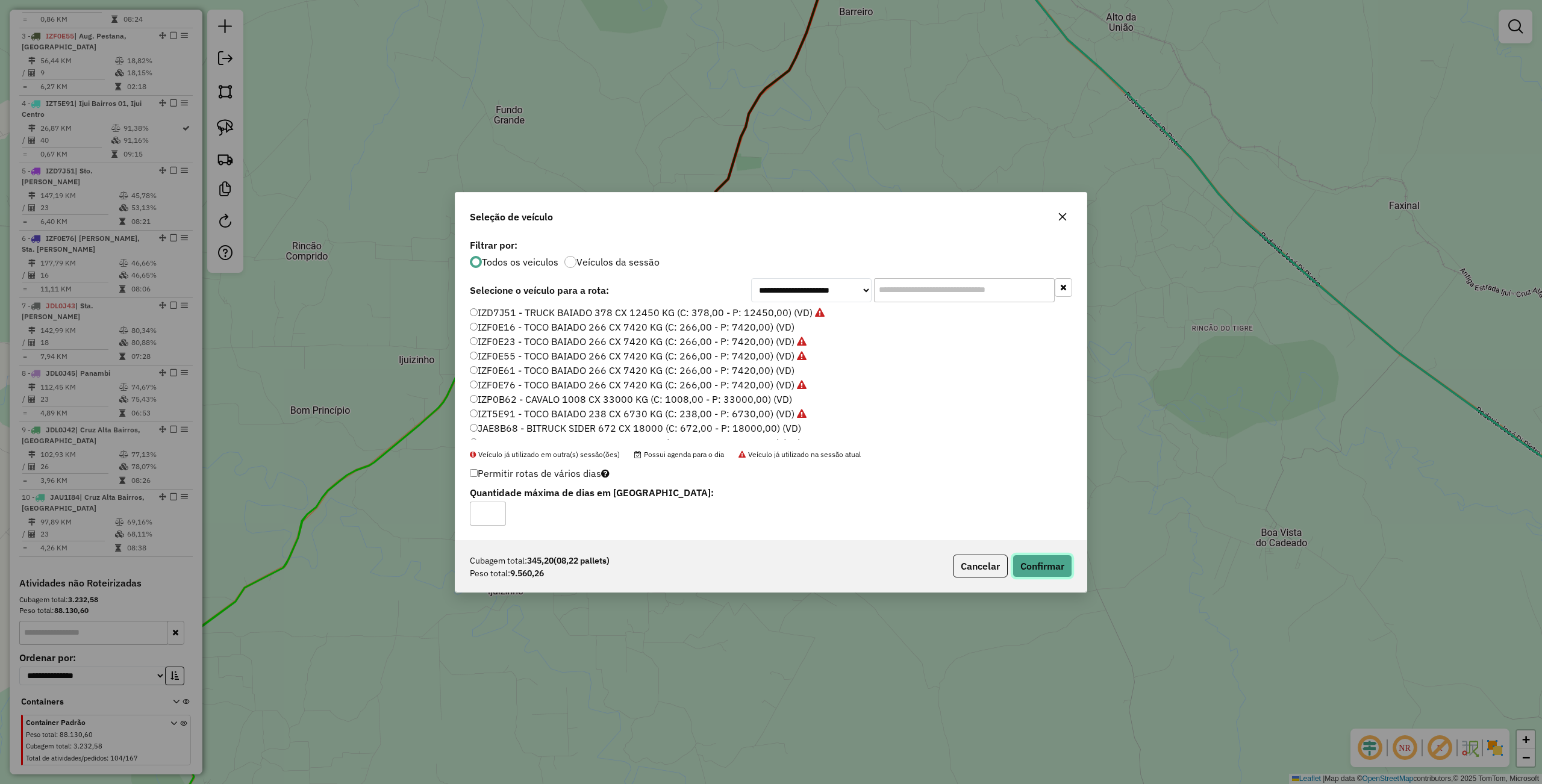
click at [1055, 565] on button "Confirmar" at bounding box center [1042, 566] width 59 height 23
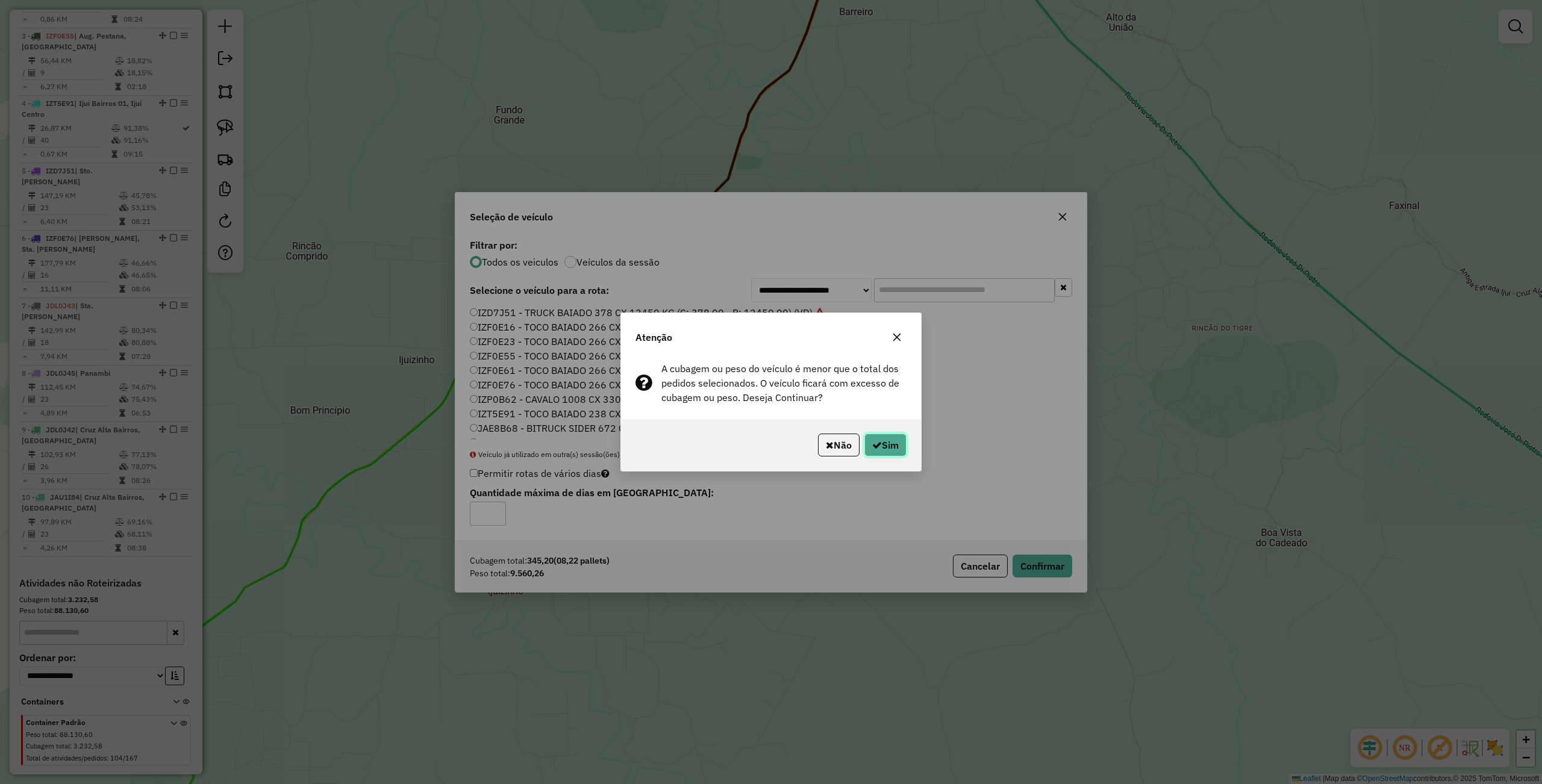
click at [878, 454] on button "Sim" at bounding box center [885, 445] width 42 height 23
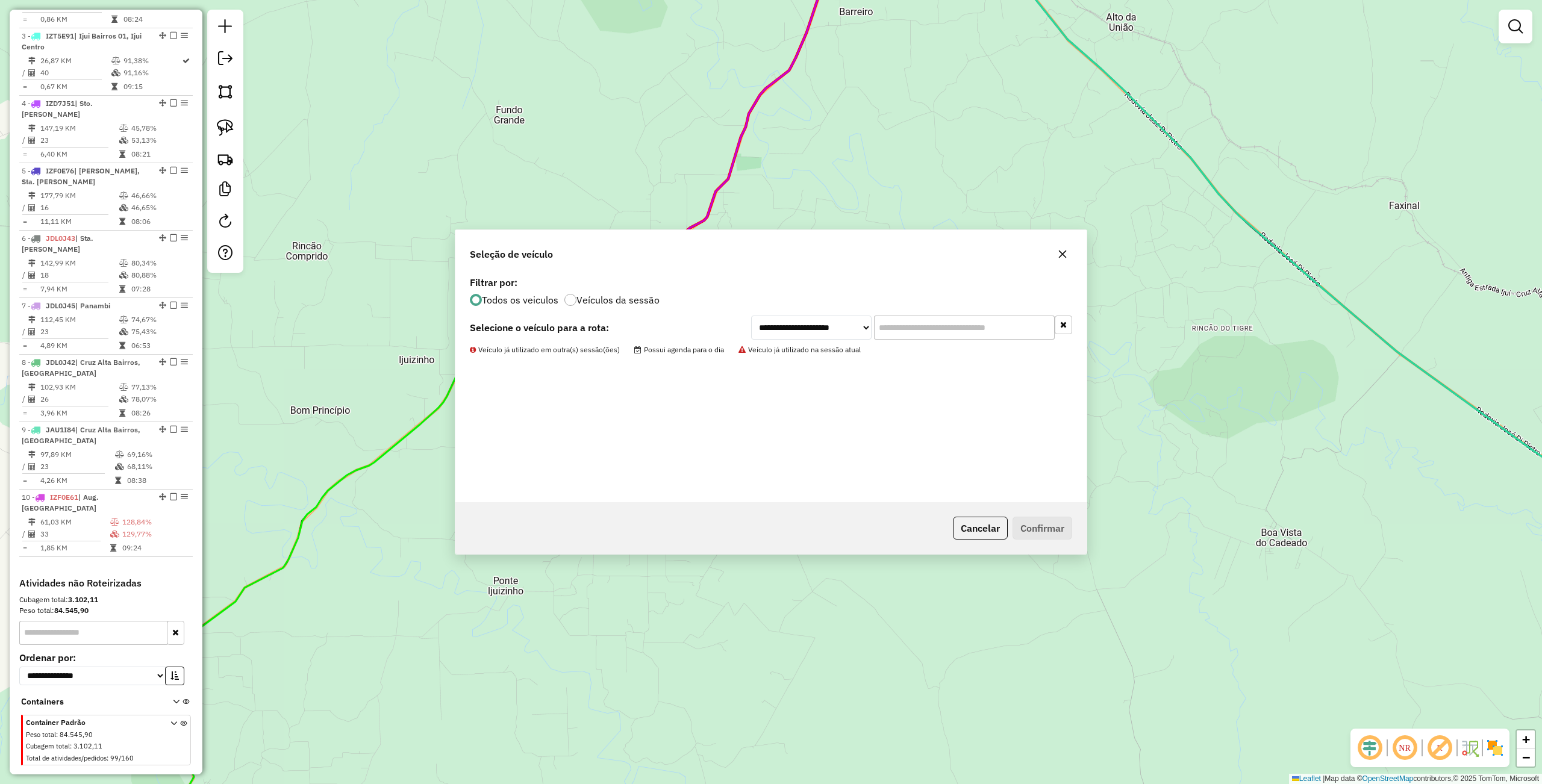
scroll to position [561, 0]
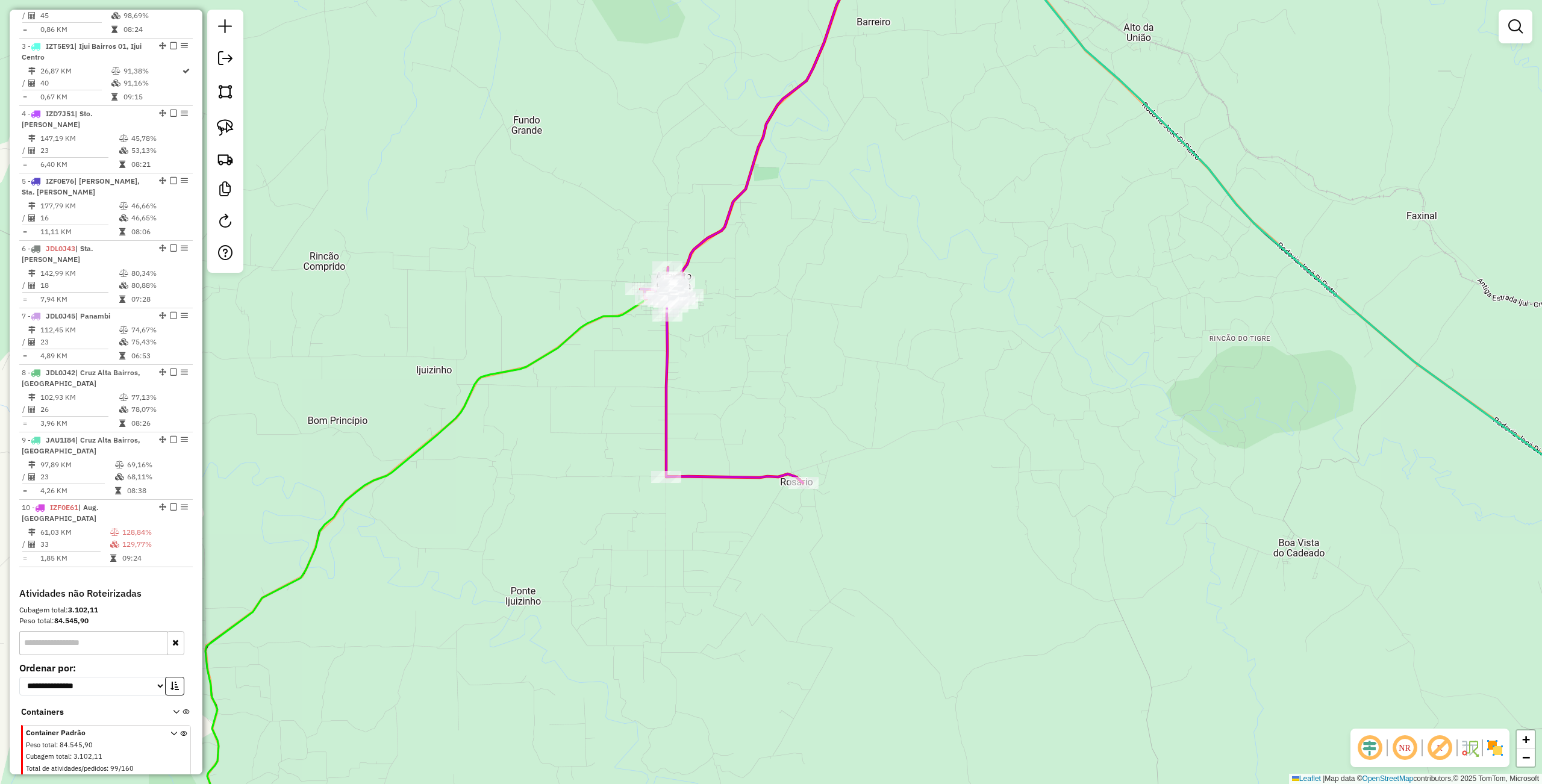
click at [758, 358] on div "Janela de atendimento Grade de atendimento Capacidade Transportadoras Veículos …" at bounding box center [771, 392] width 1542 height 784
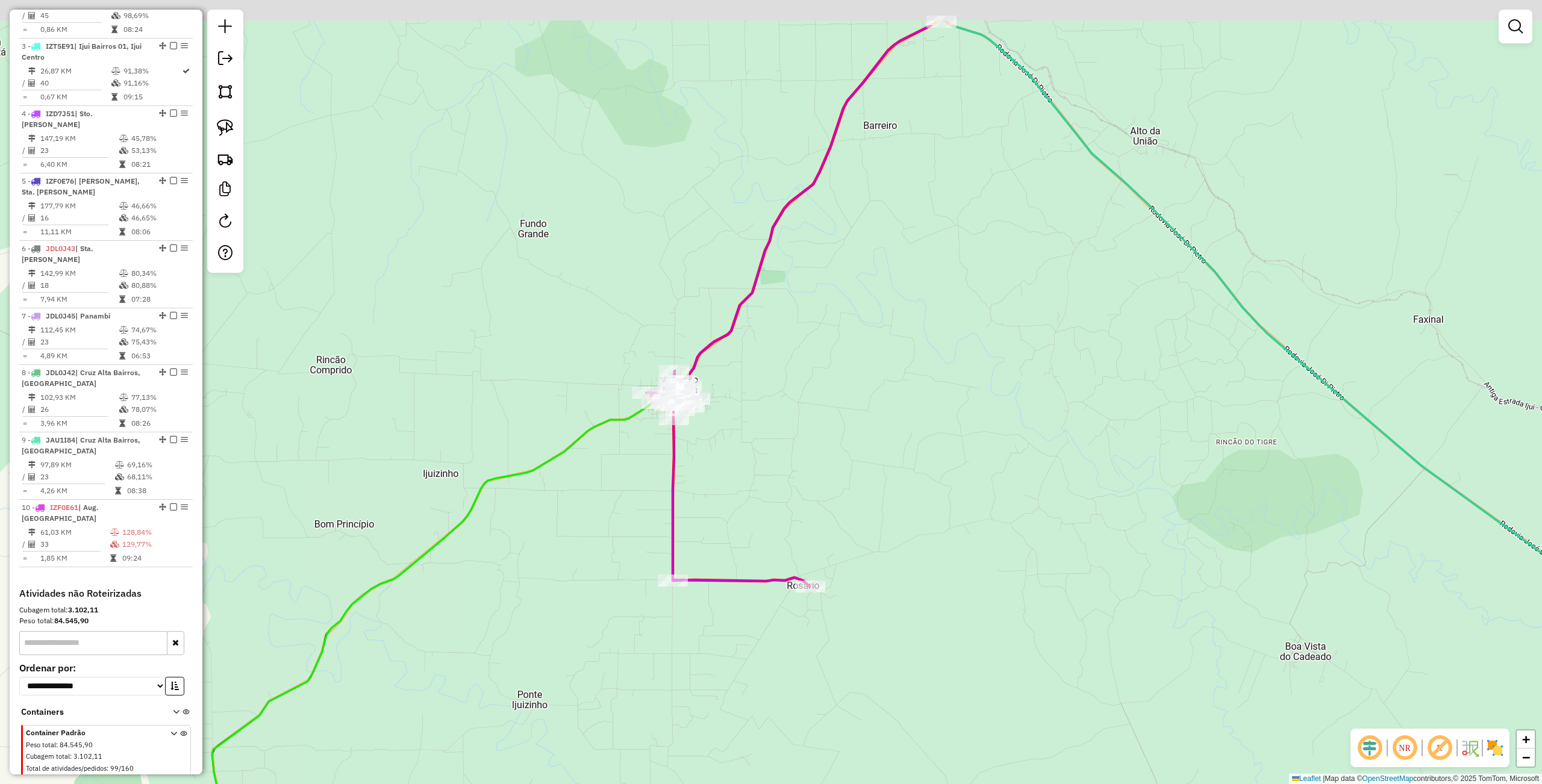
drag, startPoint x: 774, startPoint y: 494, endPoint x: 767, endPoint y: 513, distance: 20.2
click at [779, 537] on div "Janela de atendimento Grade de atendimento Capacidade Transportadoras Veículos …" at bounding box center [771, 392] width 1542 height 784
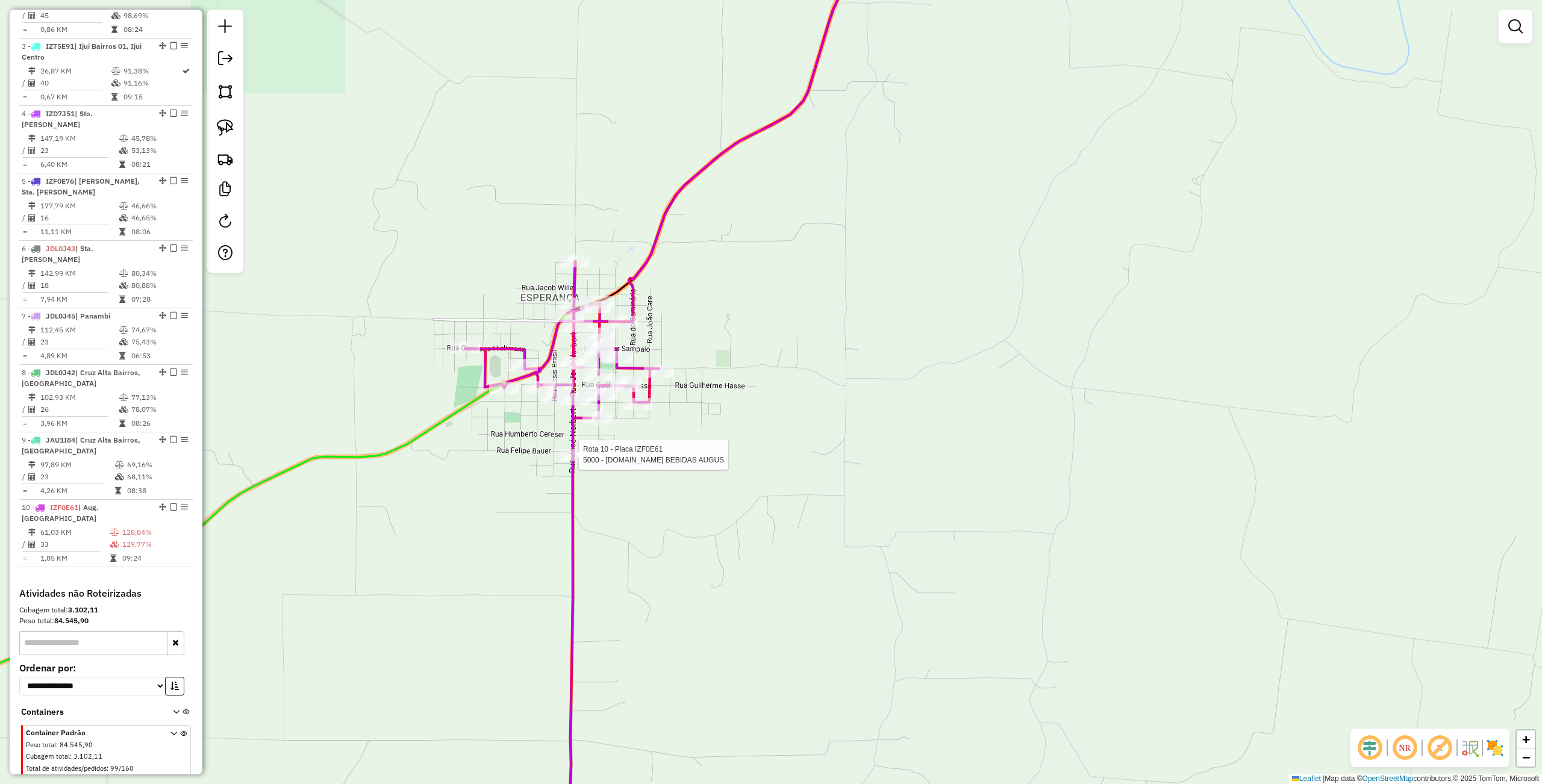
select select "**********"
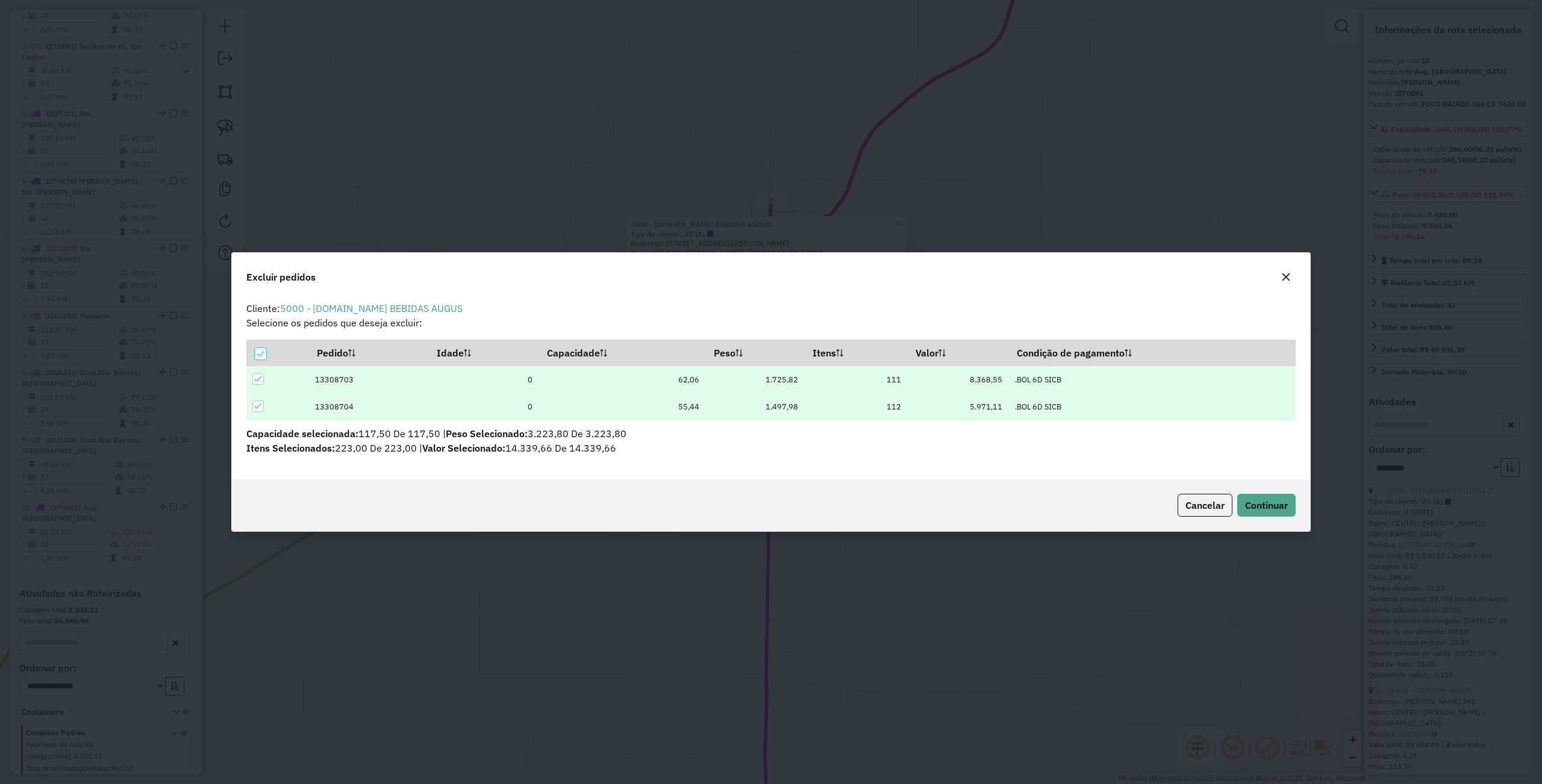
scroll to position [0, 0]
click at [1275, 502] on span "Continuar" at bounding box center [1267, 505] width 43 height 12
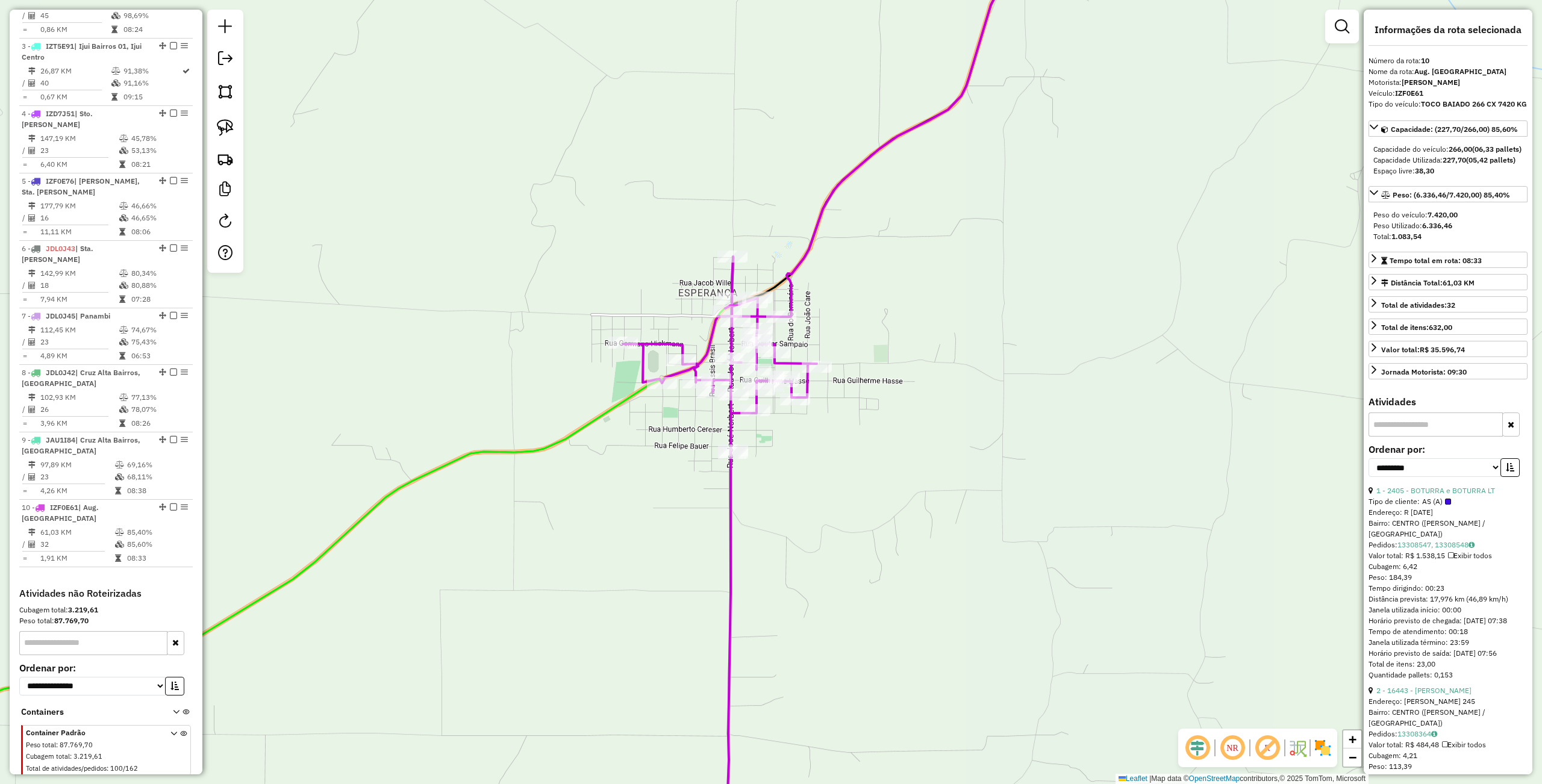
click at [883, 576] on div "Janela de atendimento Grade de atendimento Capacidade Transportadoras Veículos …" at bounding box center [771, 392] width 1542 height 784
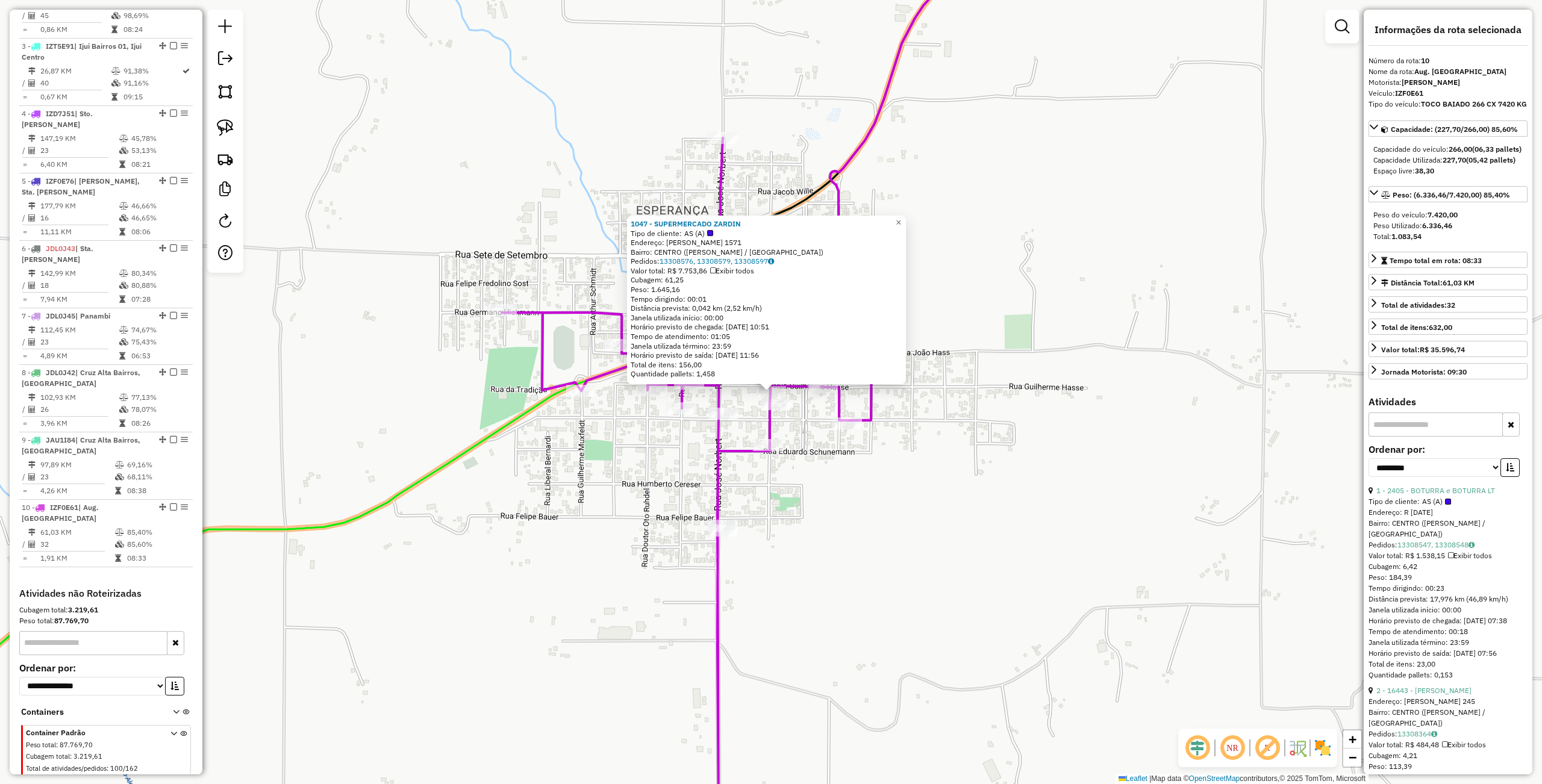
drag, startPoint x: 921, startPoint y: 574, endPoint x: 921, endPoint y: 557, distance: 17.0
click at [921, 574] on div "1047 - SUPERMERCADO ZARDIN Tipo de cliente: AS (A) Endereço: R SOARES DE BARROS…" at bounding box center [771, 392] width 1542 height 784
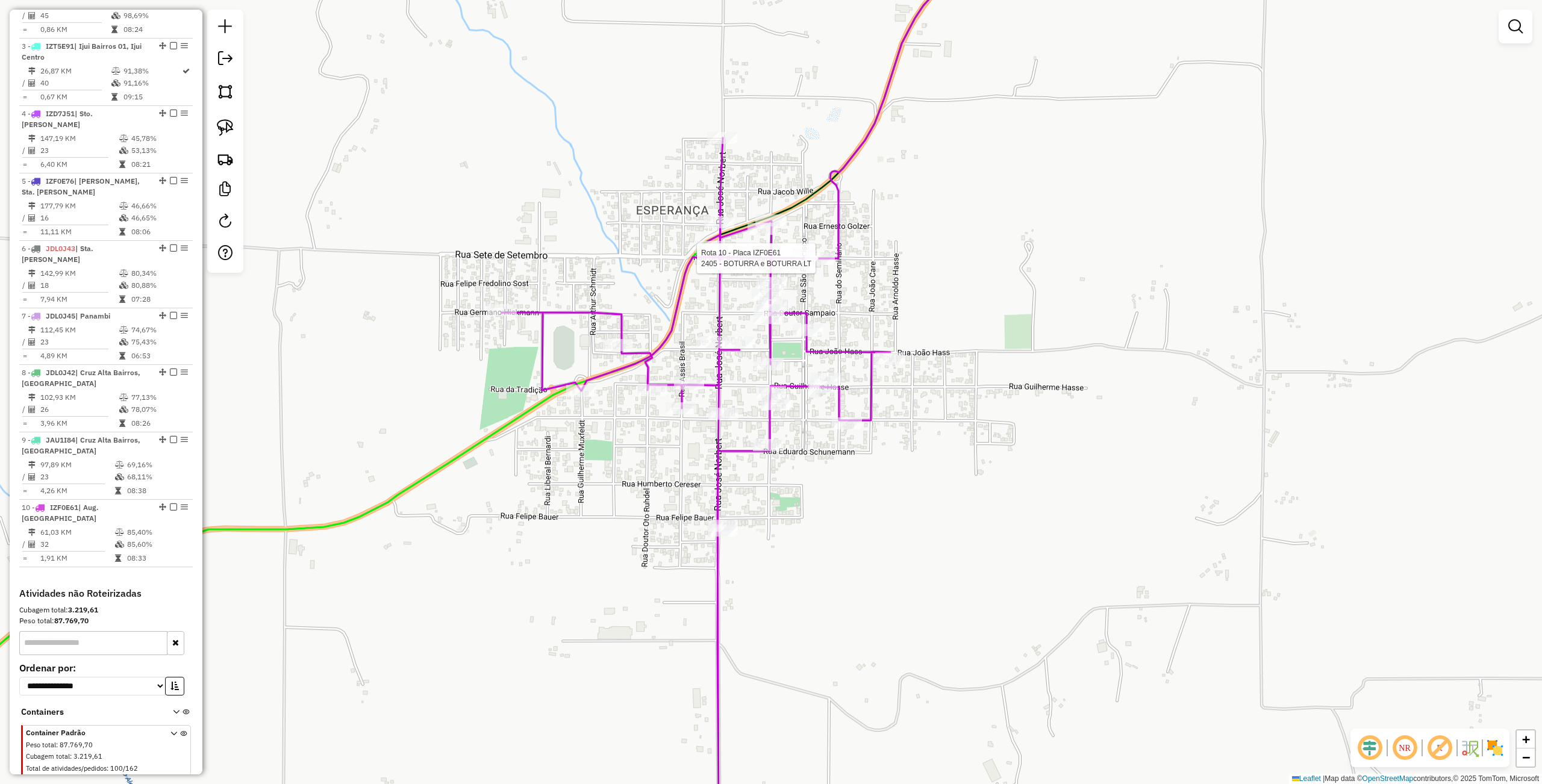
select select "**********"
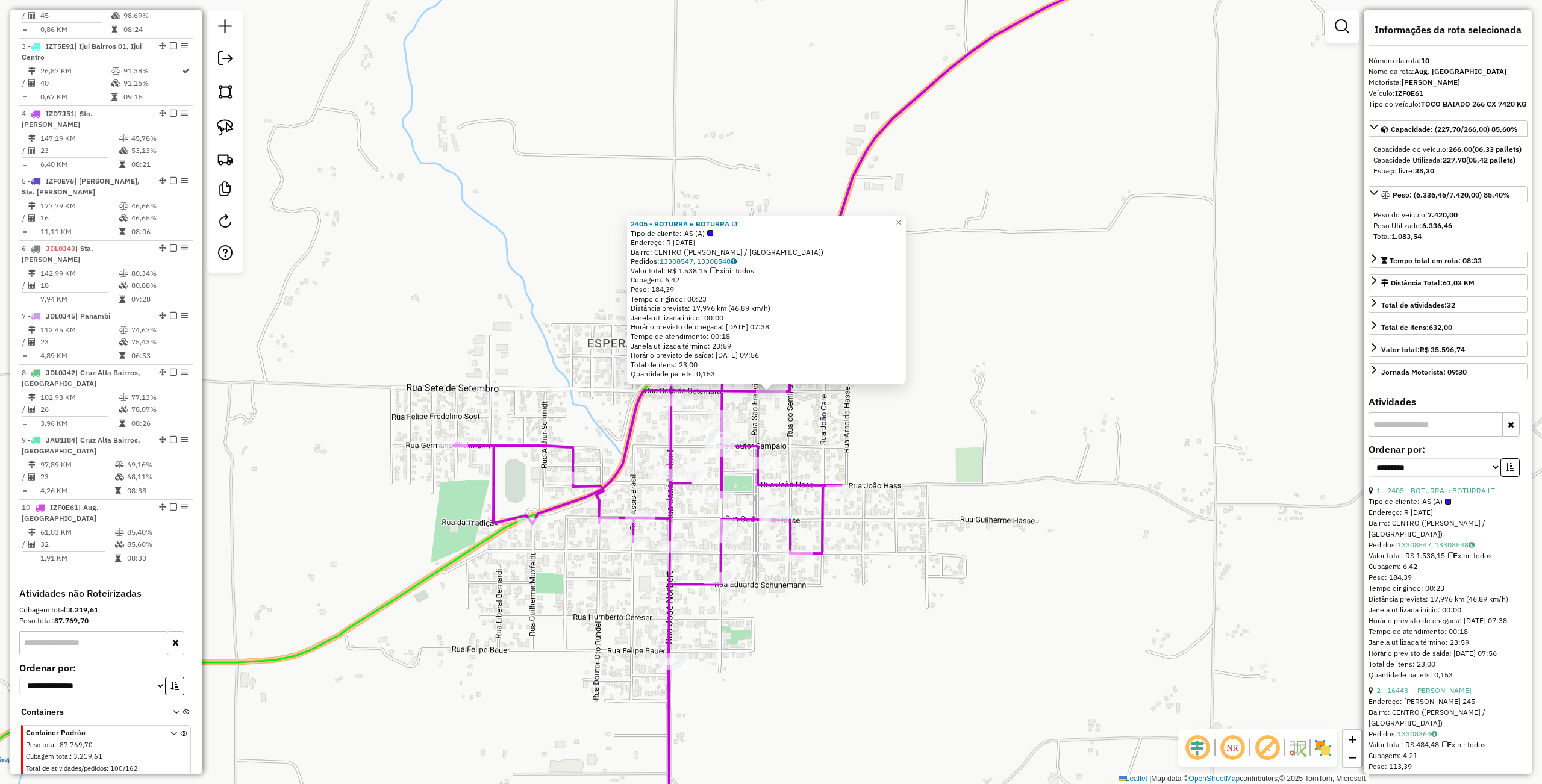
click at [998, 507] on div "2405 - BOTURRA e BOTURRA LT Tipo de cliente: AS (A) Endereço: R 7 SETEMBRO 1560…" at bounding box center [771, 392] width 1542 height 784
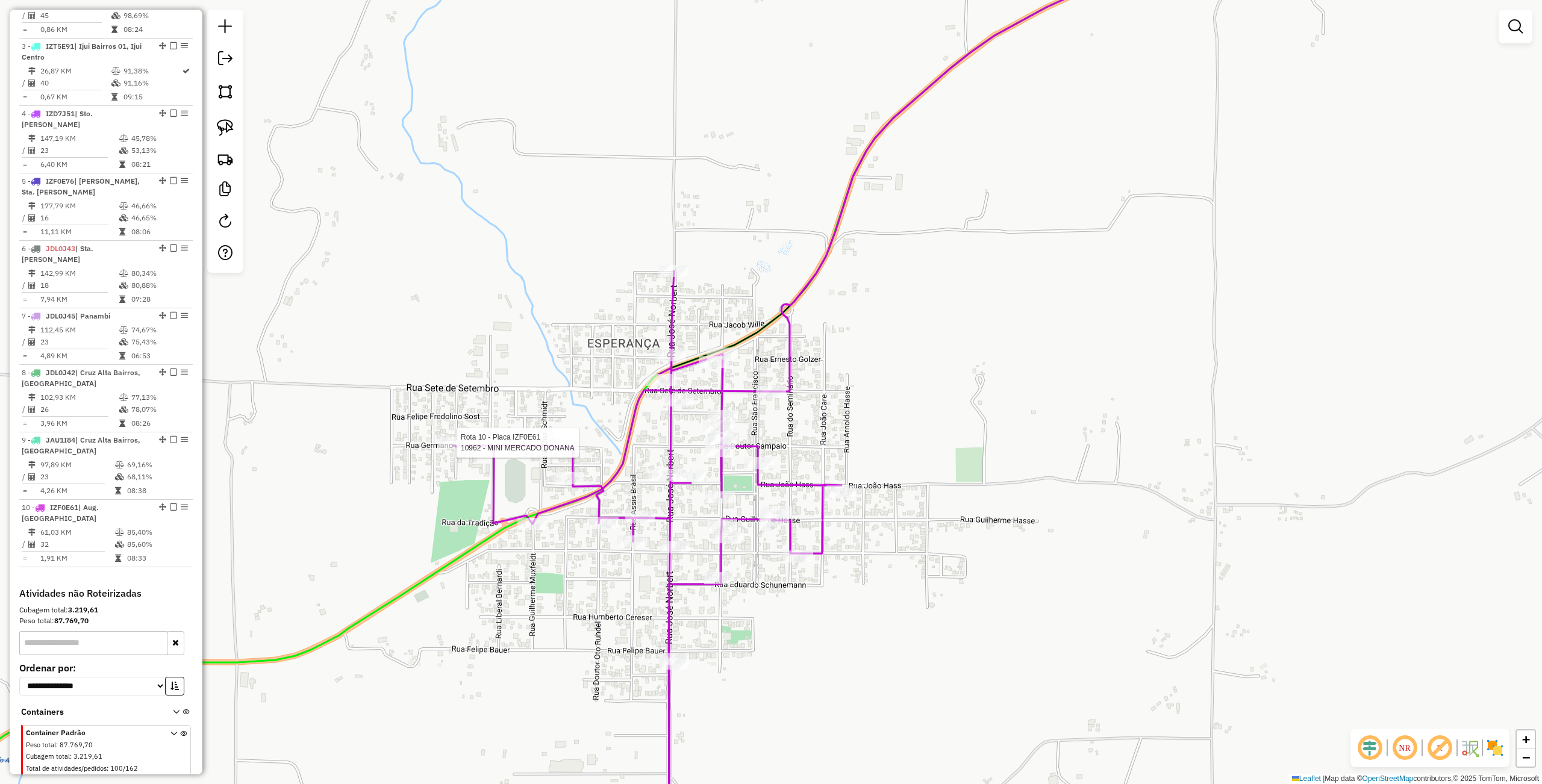
select select "**********"
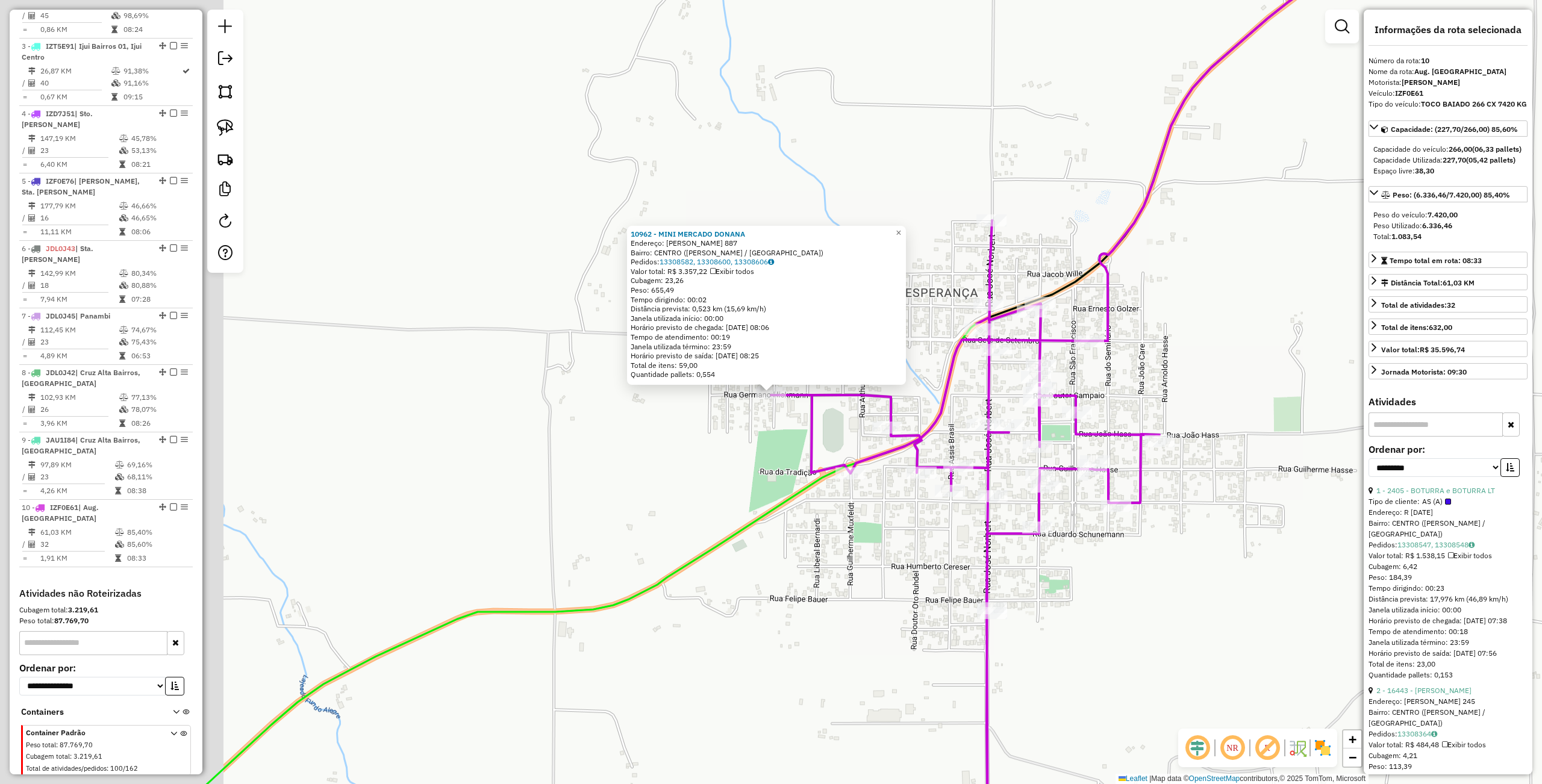
click at [503, 490] on div "Rota 10 - Placa IZF0E61 10962 - MINI MERCADO DONANA 10962 - MINI MERCADO DONANA…" at bounding box center [771, 392] width 1542 height 784
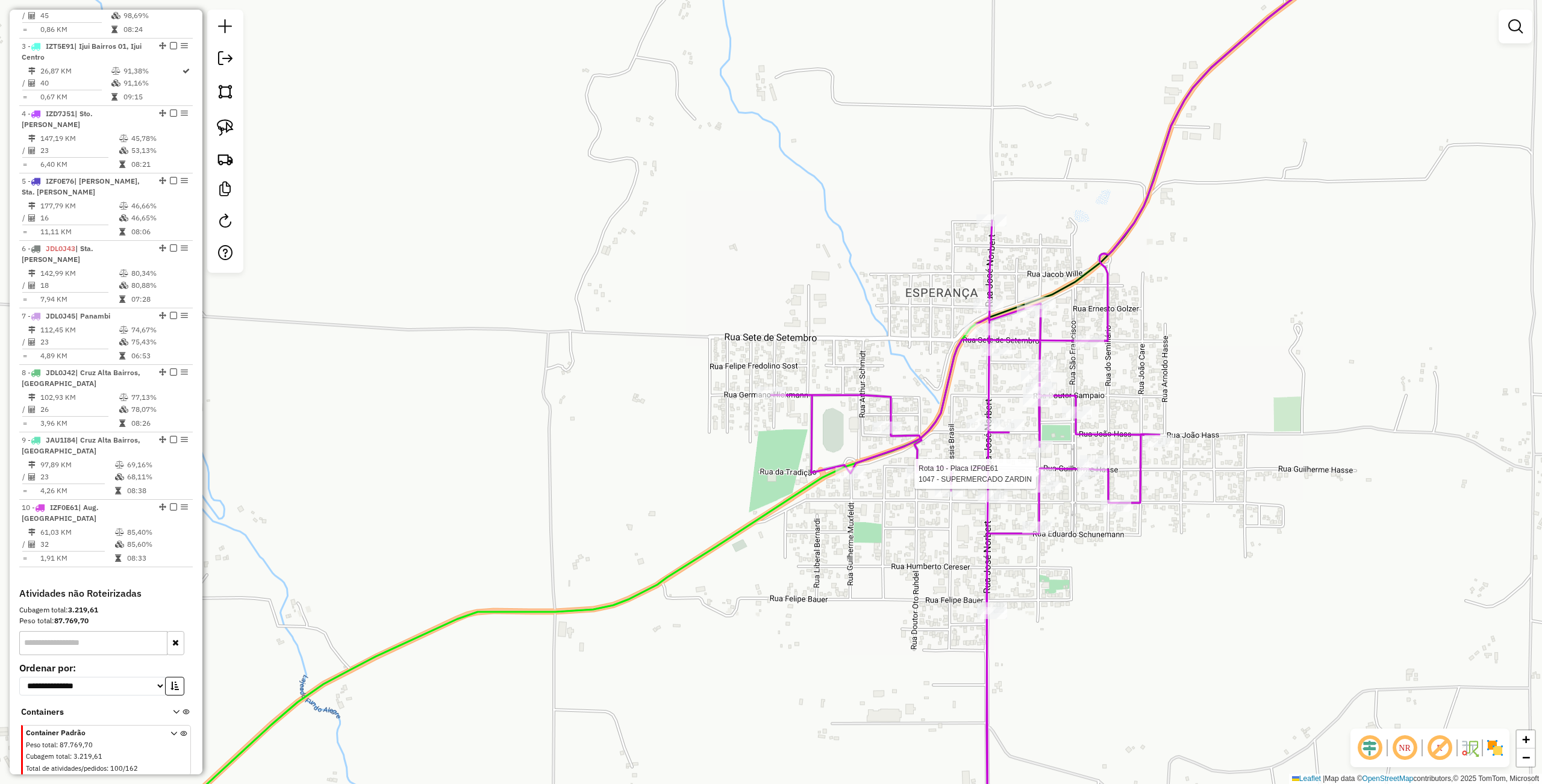
select select "**********"
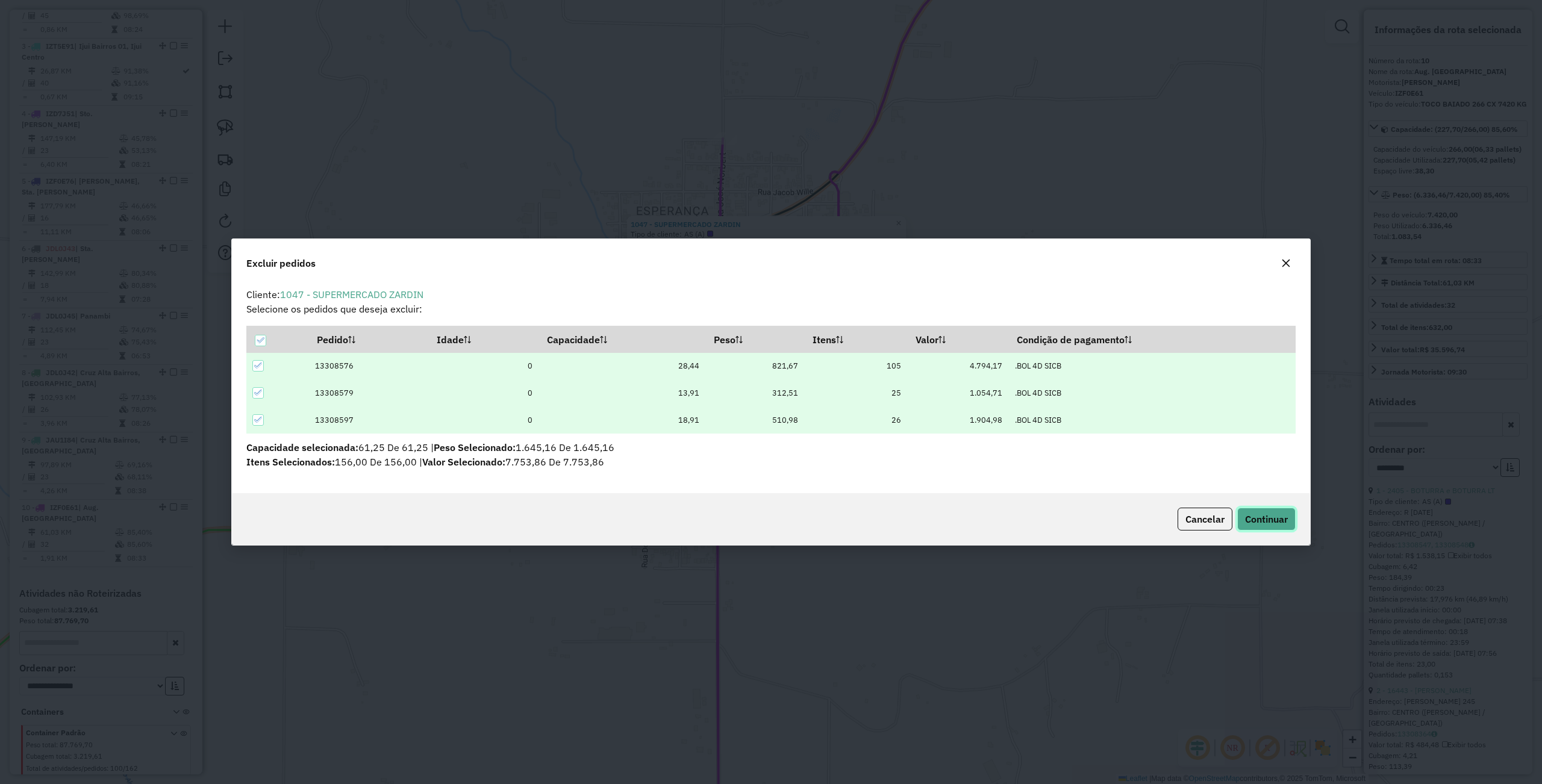
click at [1263, 526] on button "Continuar" at bounding box center [1267, 518] width 59 height 23
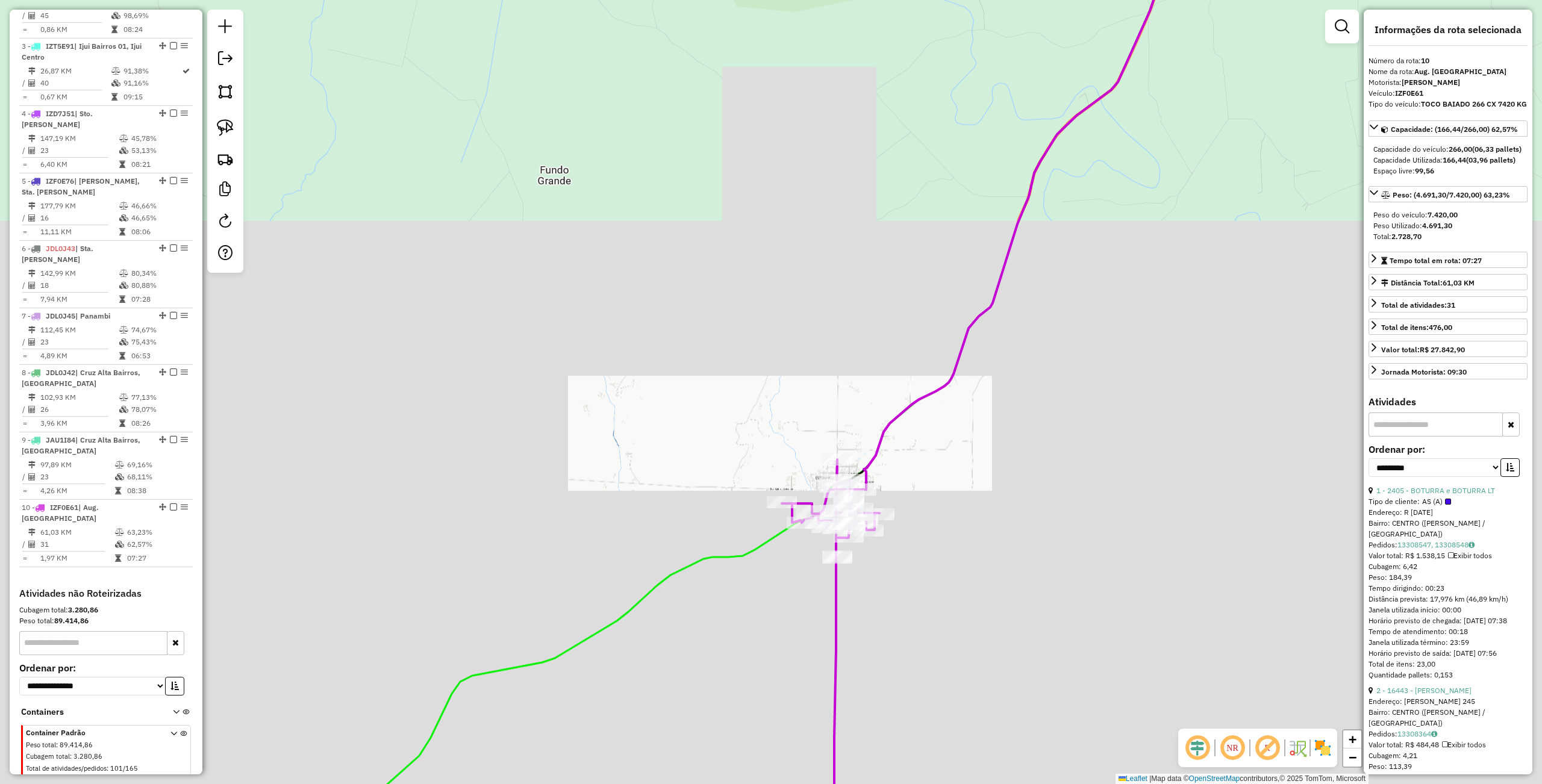
click at [1009, 245] on div "Janela de atendimento Grade de atendimento Capacidade Transportadoras Veículos …" at bounding box center [771, 392] width 1542 height 784
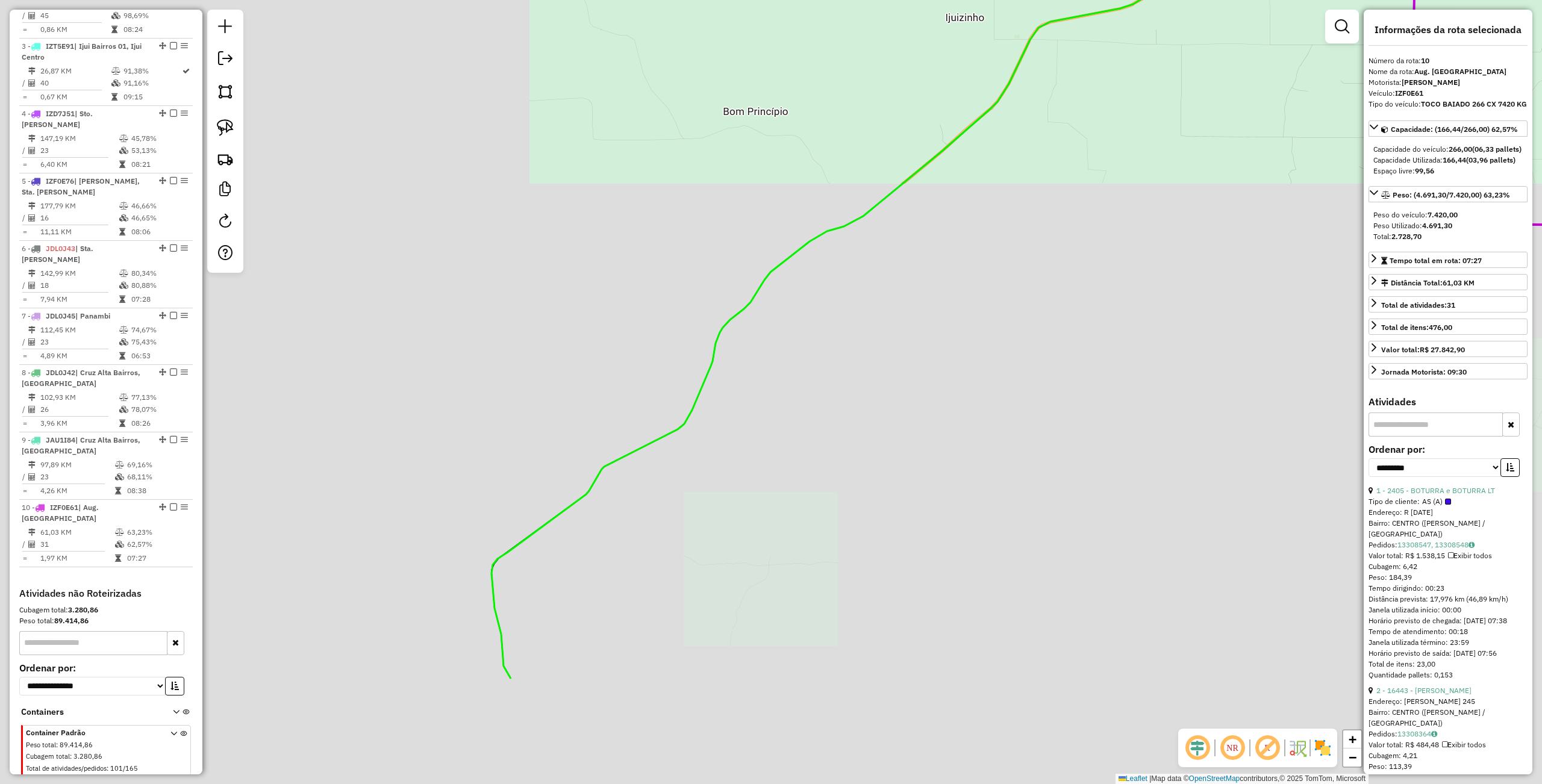
drag, startPoint x: 691, startPoint y: 414, endPoint x: 1029, endPoint y: 229, distance: 385.3
click at [1029, 229] on div "Janela de atendimento Grade de atendimento Capacidade Transportadoras Veículos …" at bounding box center [771, 392] width 1542 height 784
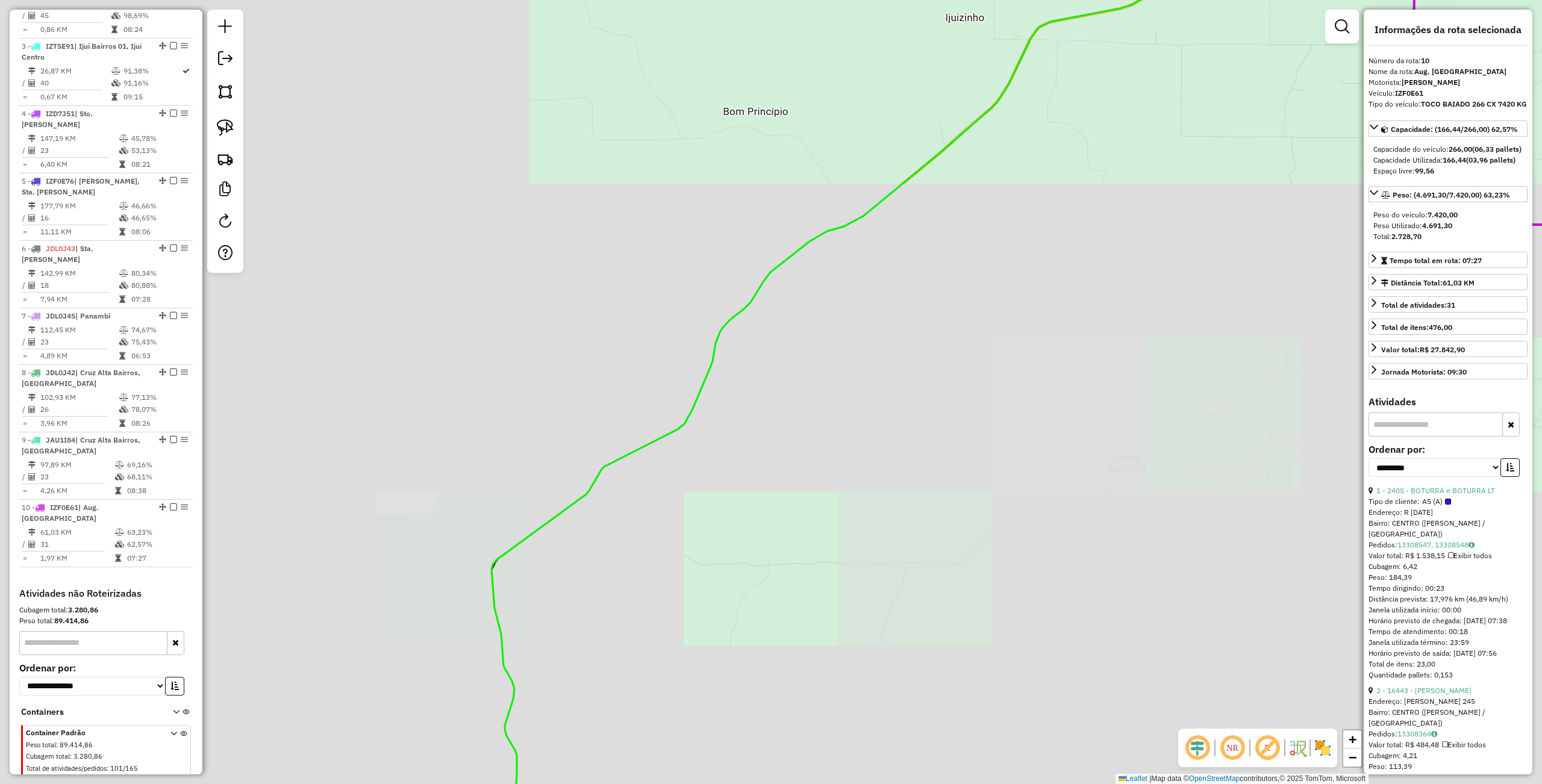
click at [855, 72] on div "Janela de atendimento Grade de atendimento Capacidade Transportadoras Veículos …" at bounding box center [771, 392] width 1542 height 784
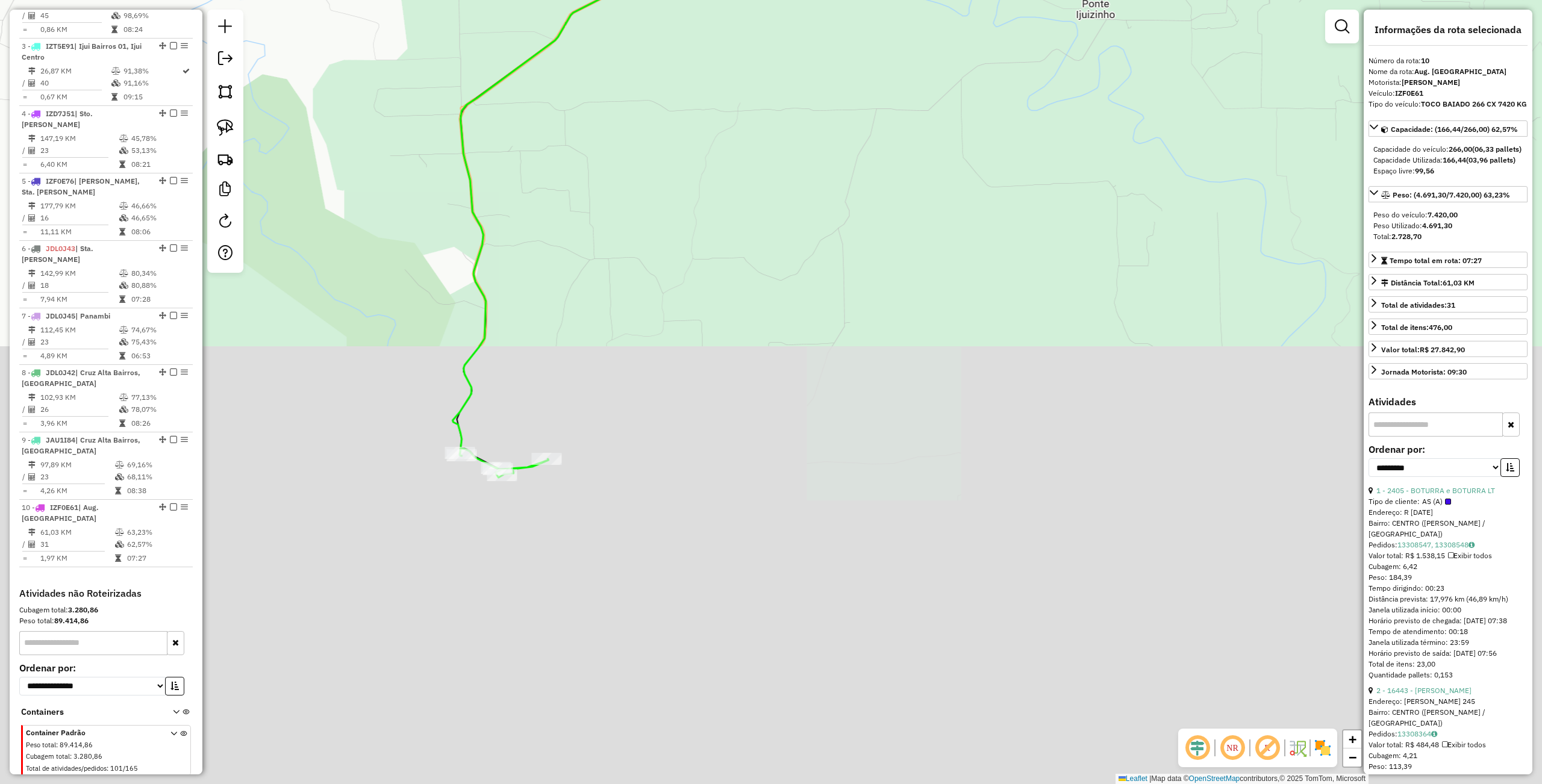
drag, startPoint x: 866, startPoint y: 436, endPoint x: 890, endPoint y: 406, distance: 38.4
click at [890, 406] on div "Janela de atendimento Grade de atendimento Capacidade Transportadoras Veículos …" at bounding box center [771, 392] width 1542 height 784
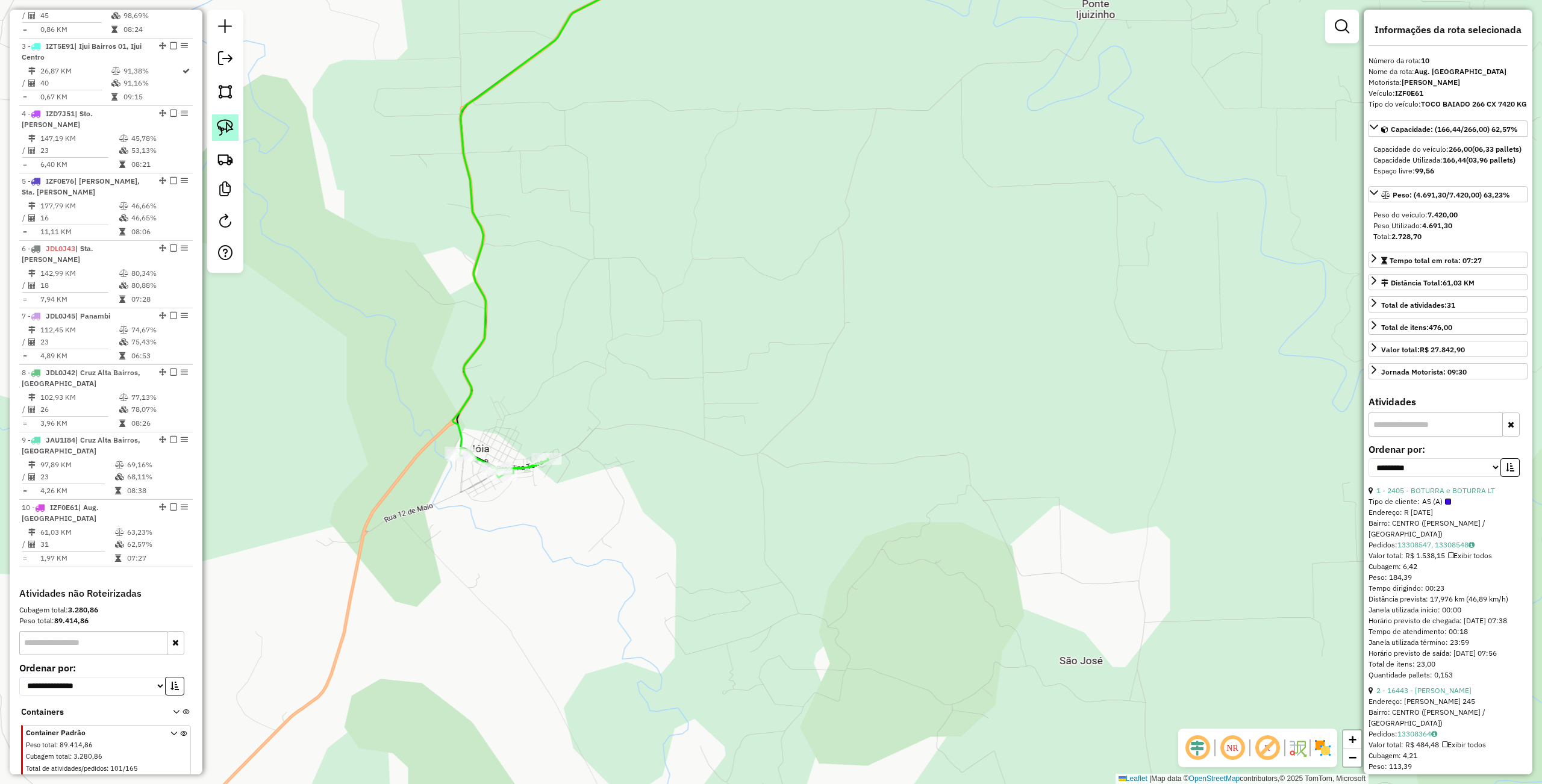
click at [227, 128] on img at bounding box center [225, 127] width 17 height 17
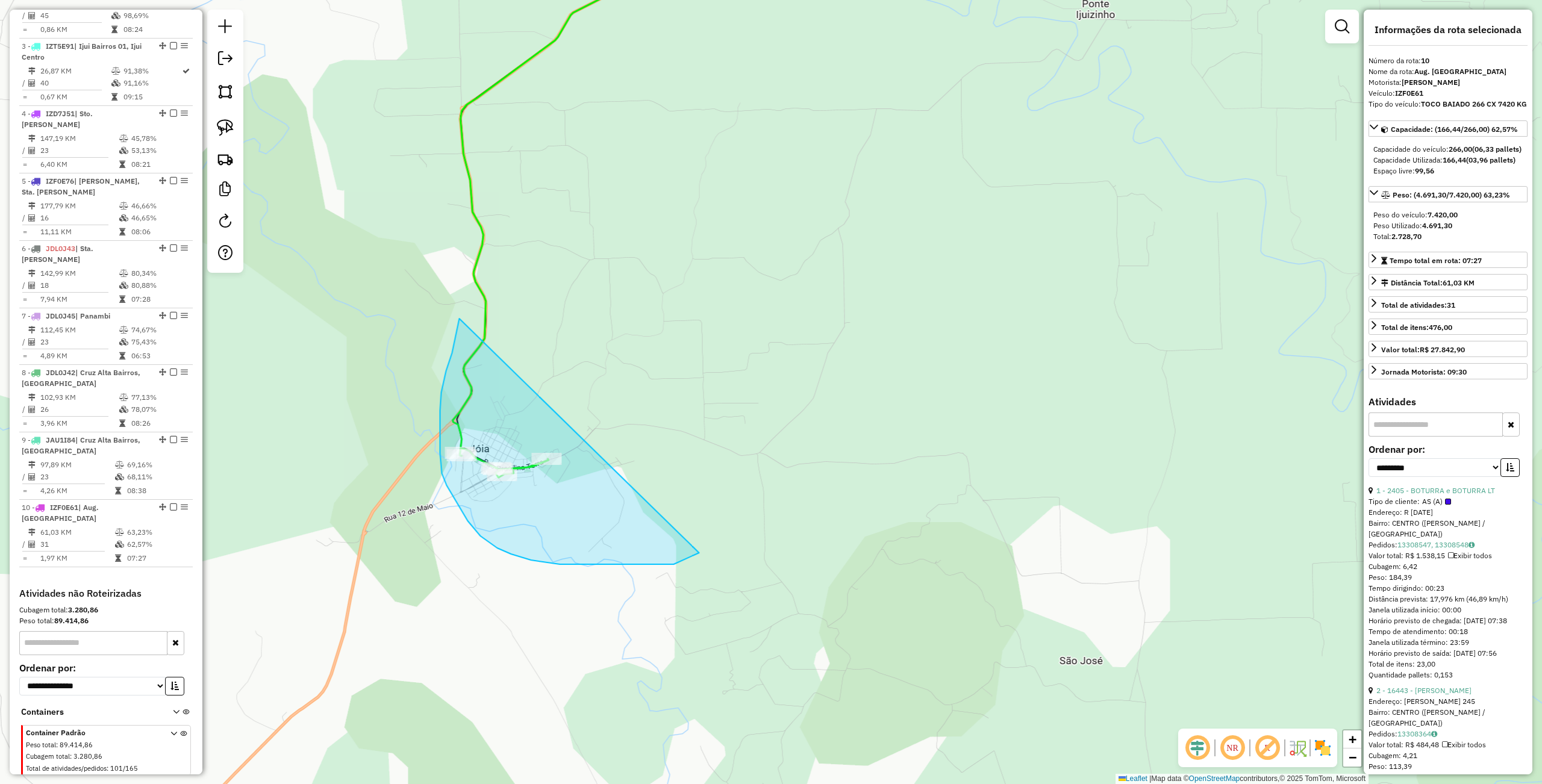
drag, startPoint x: 454, startPoint y: 339, endPoint x: 714, endPoint y: 532, distance: 323.8
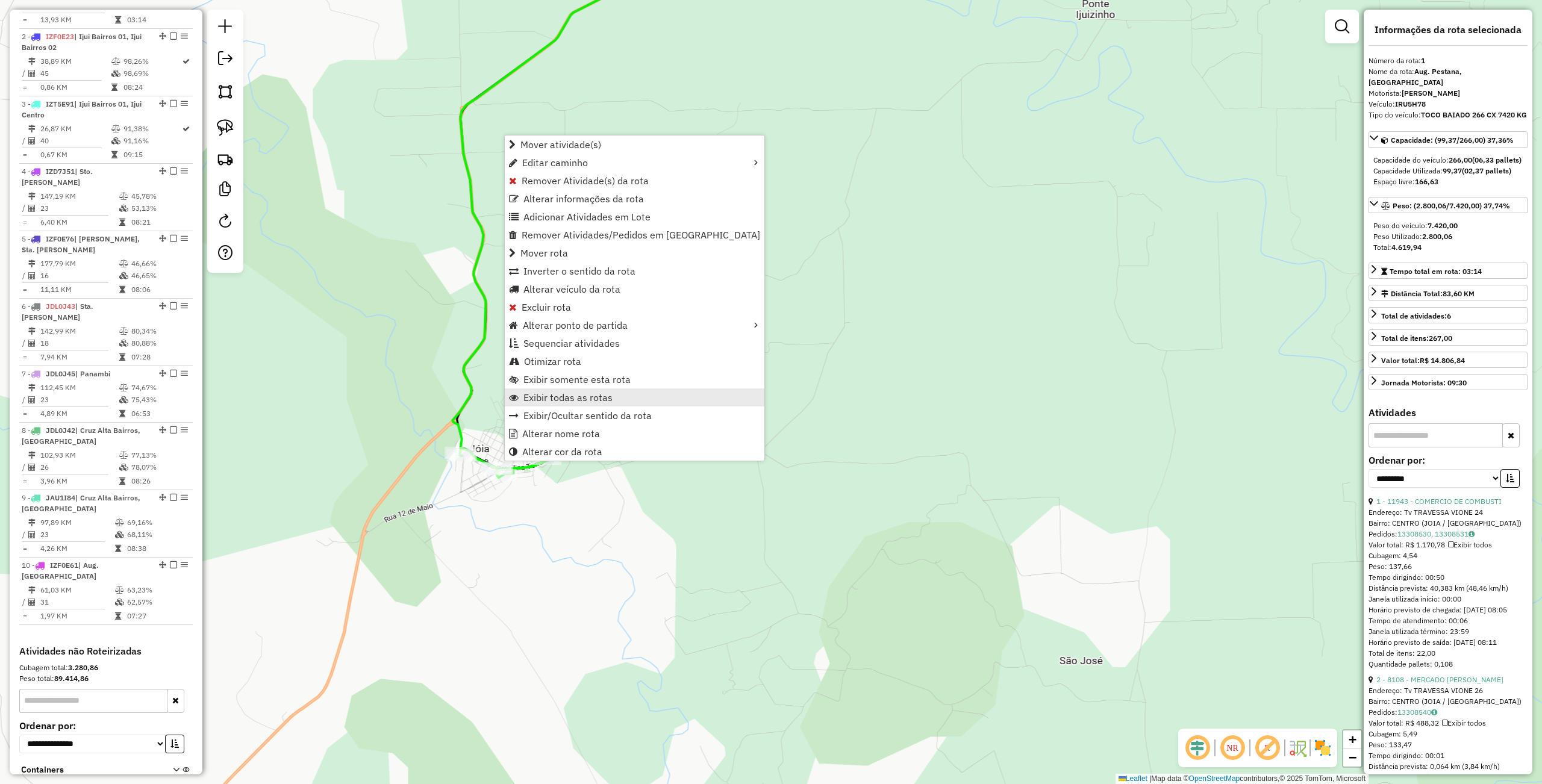
scroll to position [465, 0]
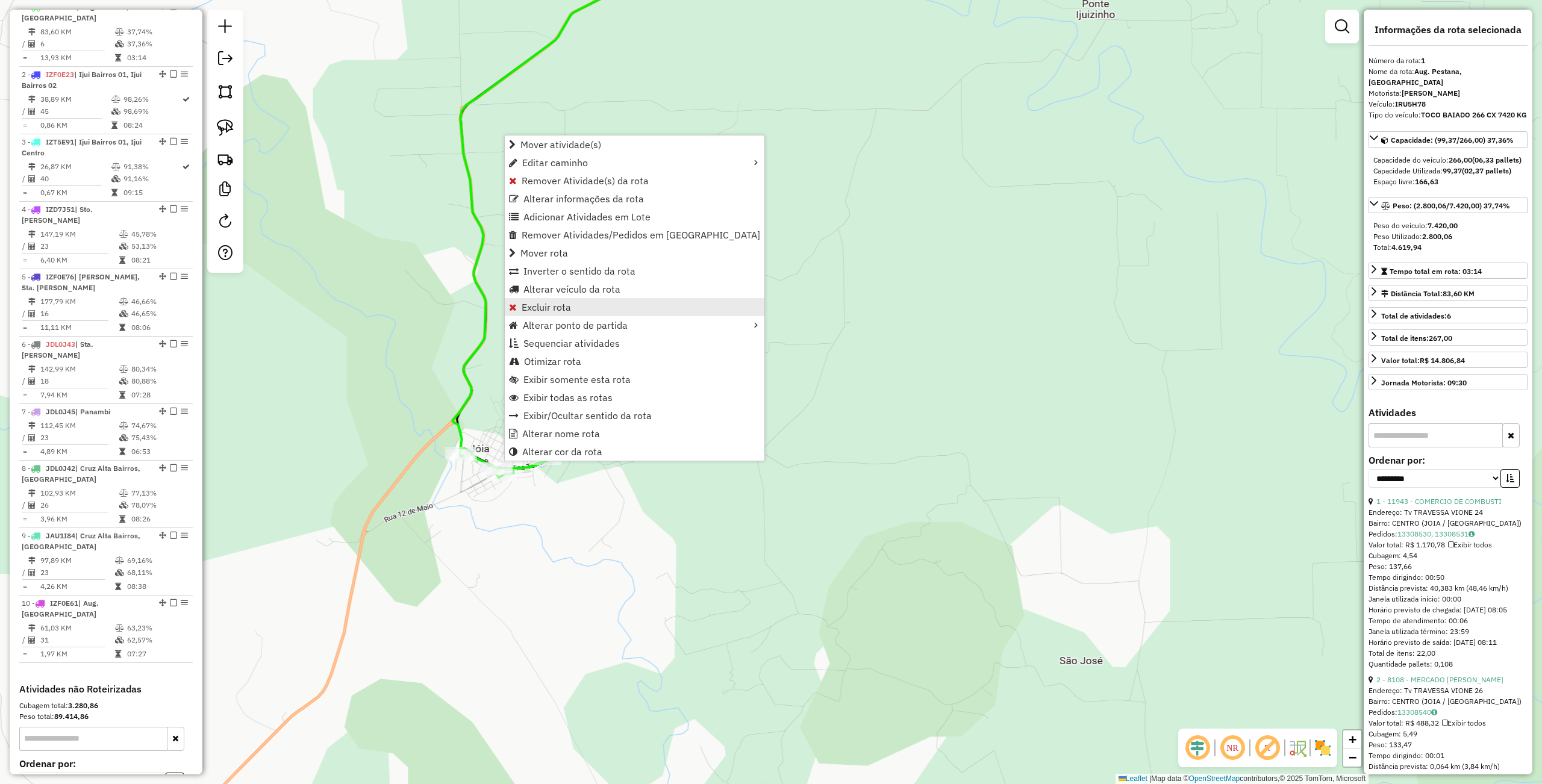
click at [557, 309] on span "Excluir rota" at bounding box center [546, 307] width 49 height 9
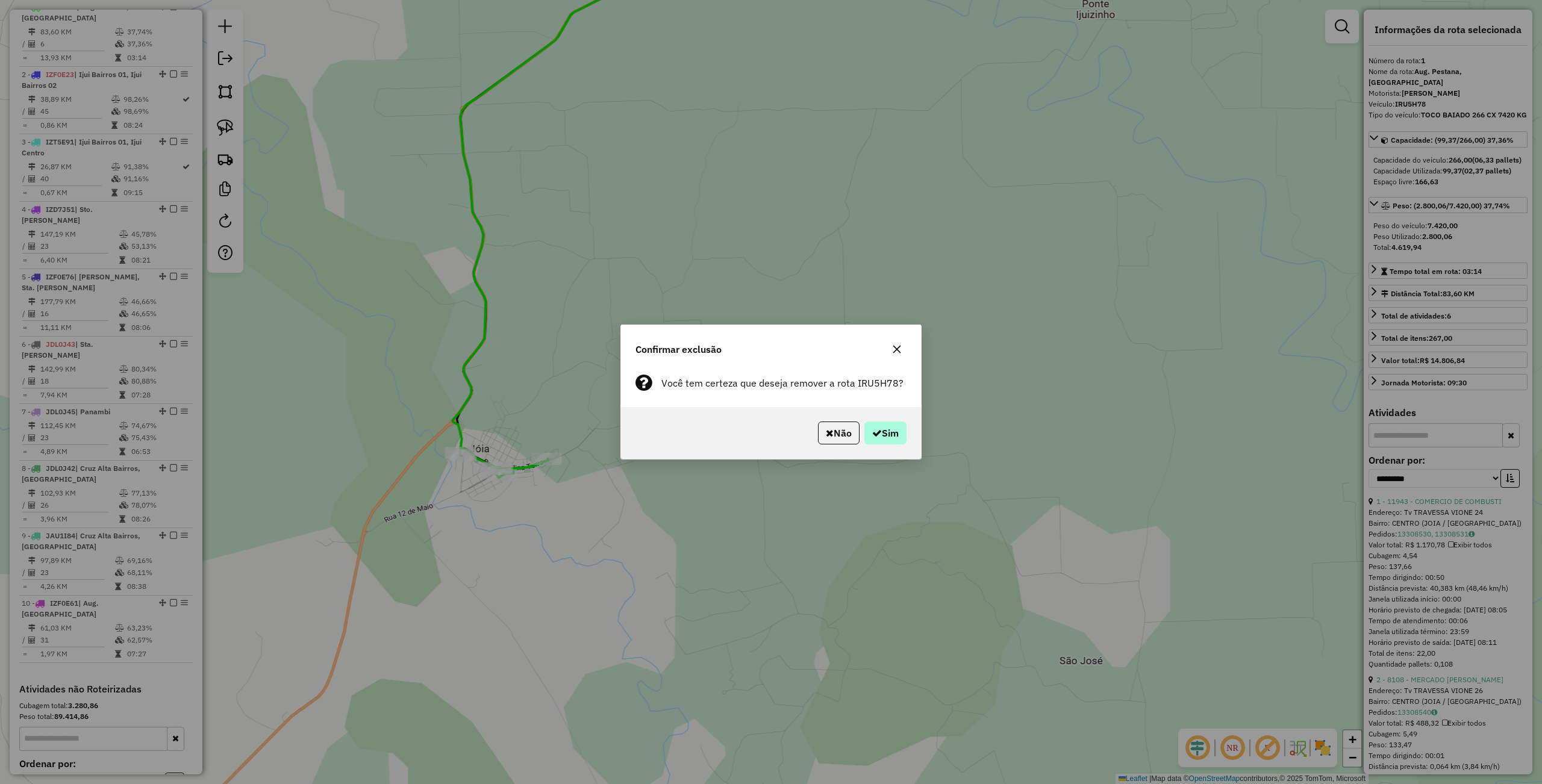
drag, startPoint x: 932, startPoint y: 434, endPoint x: 890, endPoint y: 434, distance: 42.0
click at [933, 434] on div "Confirmar exclusão Você tem certeza que deseja remover a rota IRU5H78? Não Sim" at bounding box center [771, 392] width 1542 height 784
click at [883, 434] on button "Sim" at bounding box center [885, 433] width 42 height 23
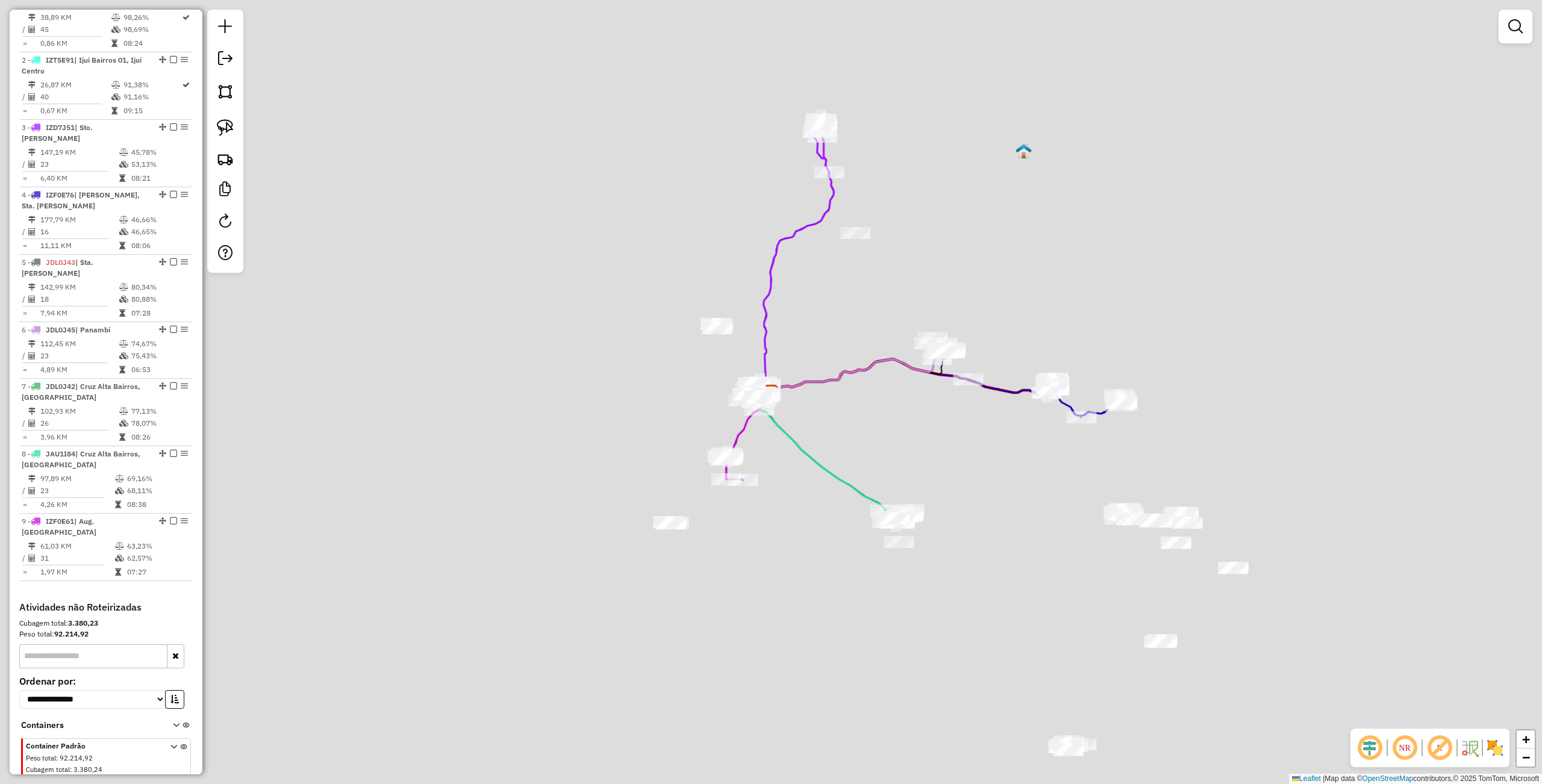
scroll to position [451, 0]
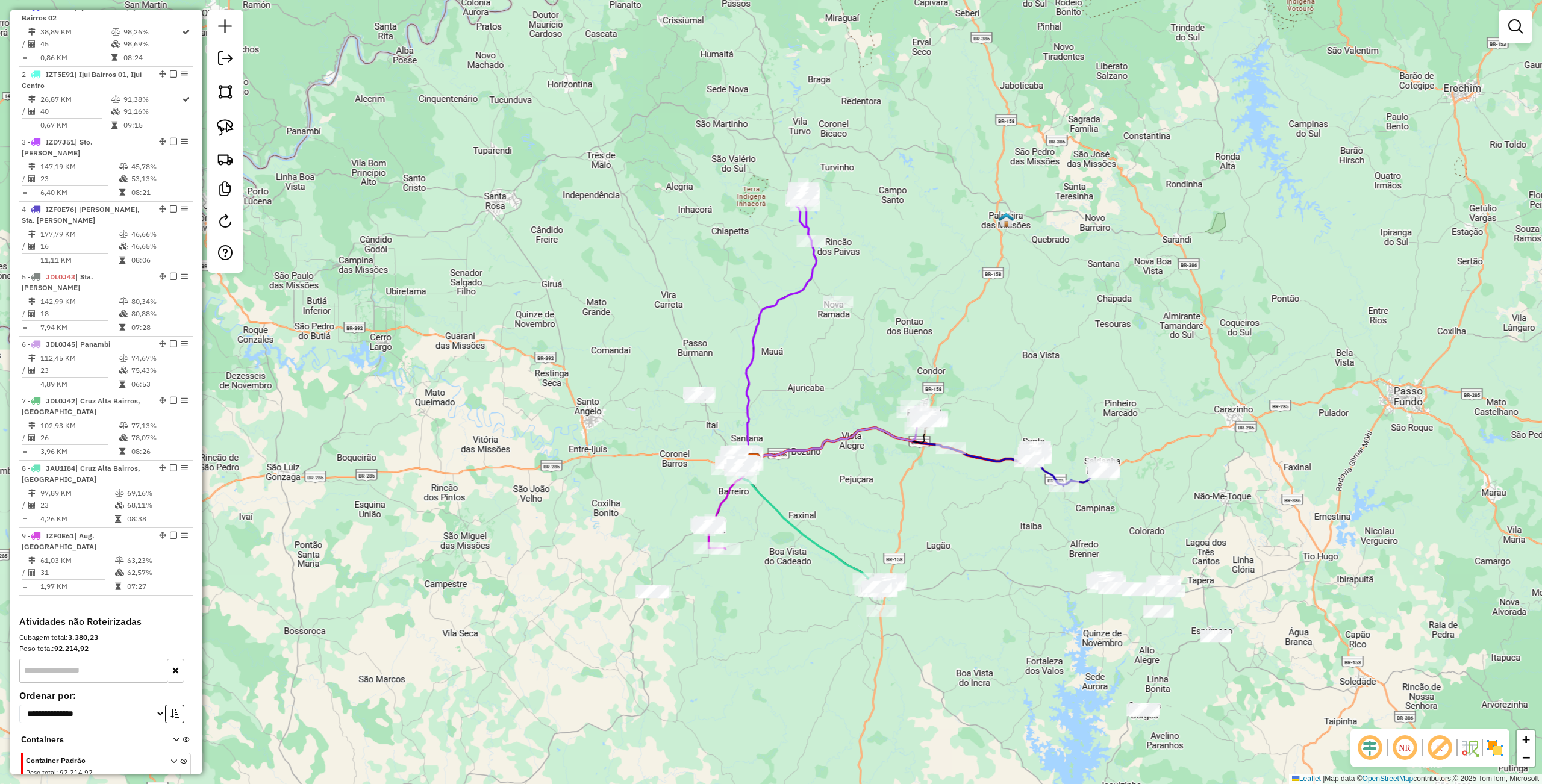
drag, startPoint x: 847, startPoint y: 456, endPoint x: 830, endPoint y: 525, distance: 71.1
click at [830, 525] on div "Janela de atendimento Grade de atendimento Capacidade Transportadoras Veículos …" at bounding box center [771, 392] width 1542 height 784
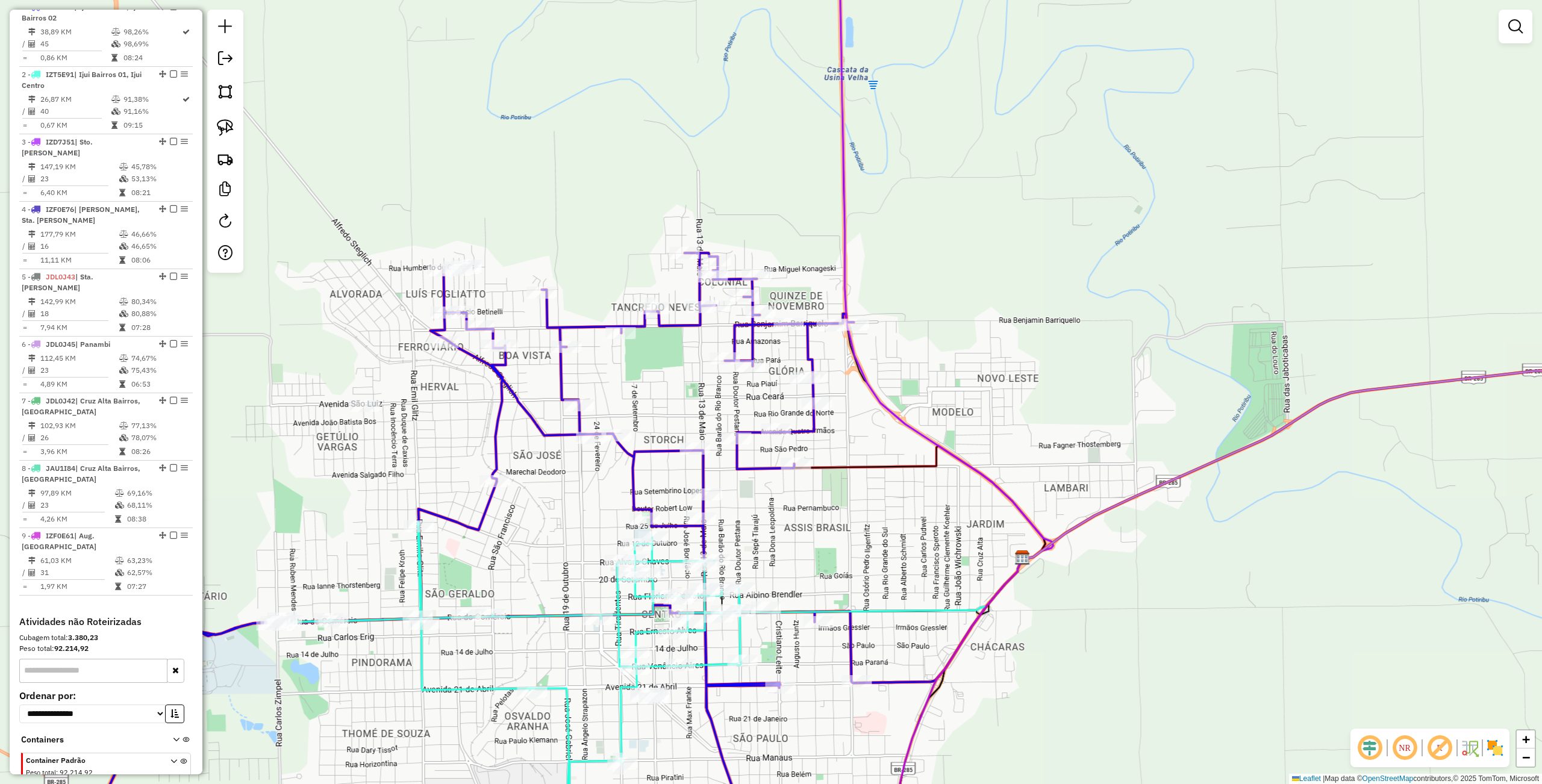
click at [241, 123] on div at bounding box center [226, 141] width 36 height 263
click at [218, 127] on img at bounding box center [225, 127] width 17 height 17
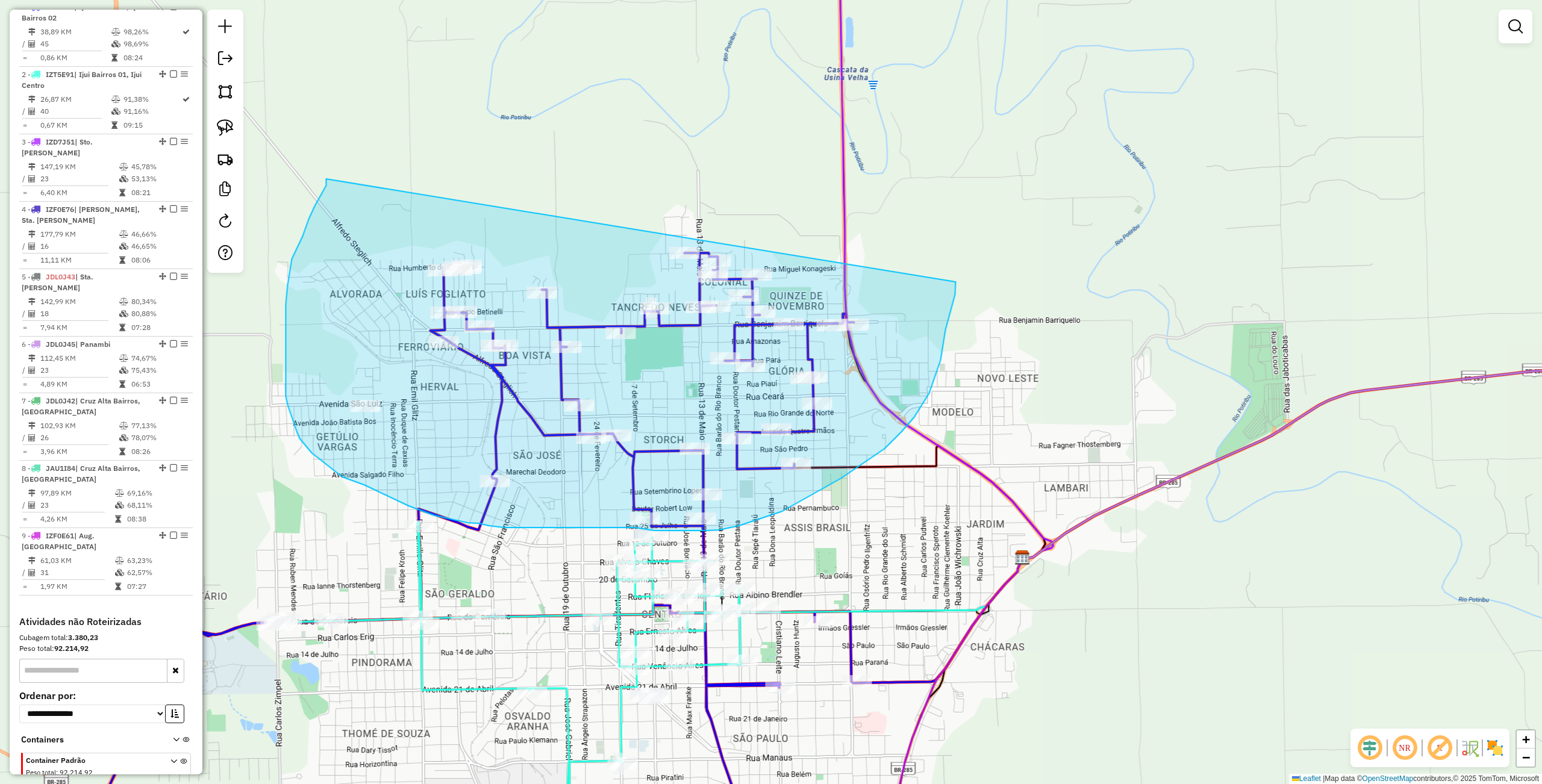
drag, startPoint x: 326, startPoint y: 179, endPoint x: 957, endPoint y: 258, distance: 635.9
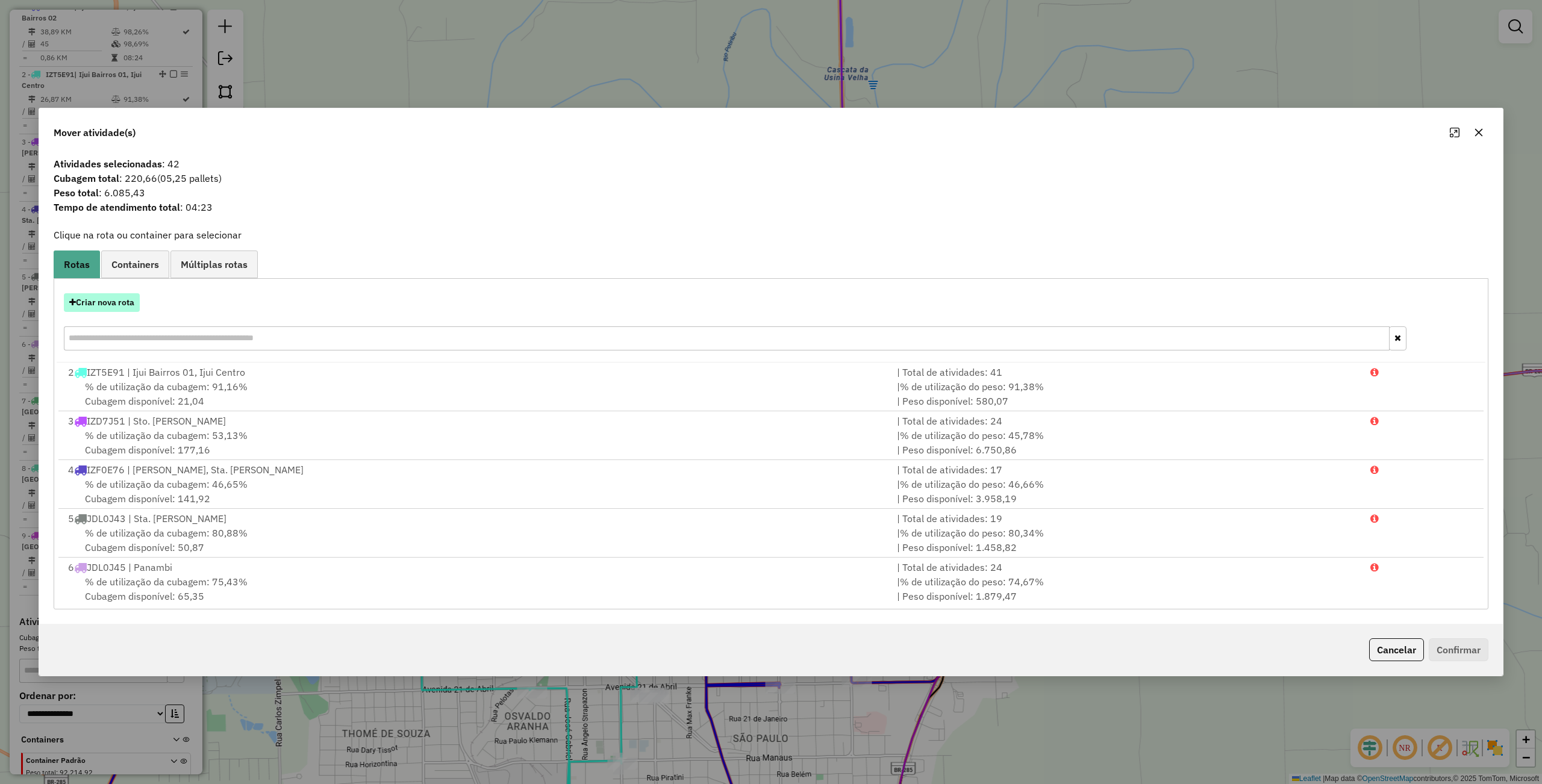
click at [77, 309] on button "Criar nova rota" at bounding box center [102, 303] width 76 height 19
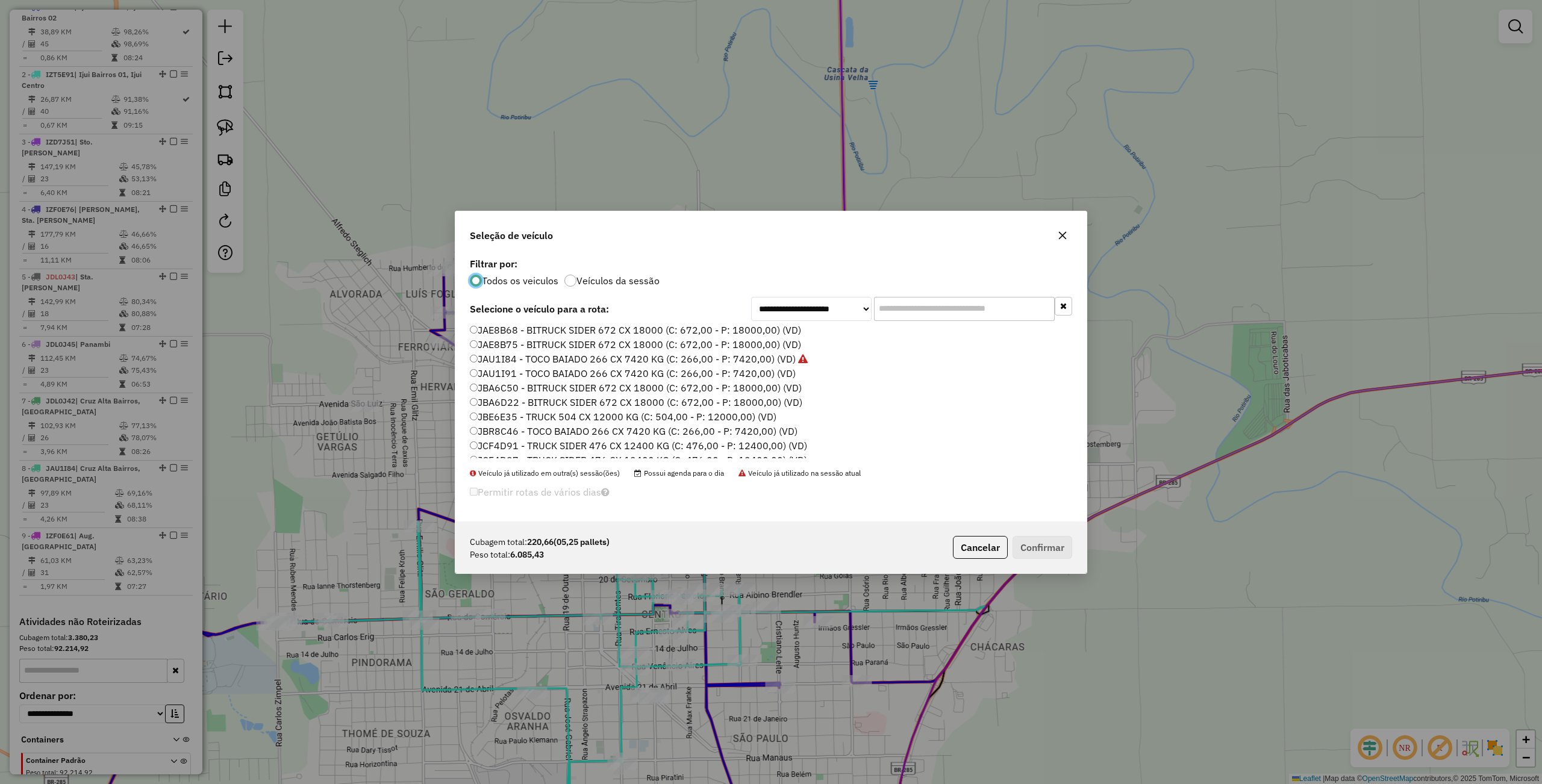
scroll to position [358, 0]
click at [509, 451] on label "JDL0J46 - TOCO BAIADO 266 CX 7420 KG (C: 266,00 - P: 7420,00) (VD)" at bounding box center [632, 450] width 326 height 14
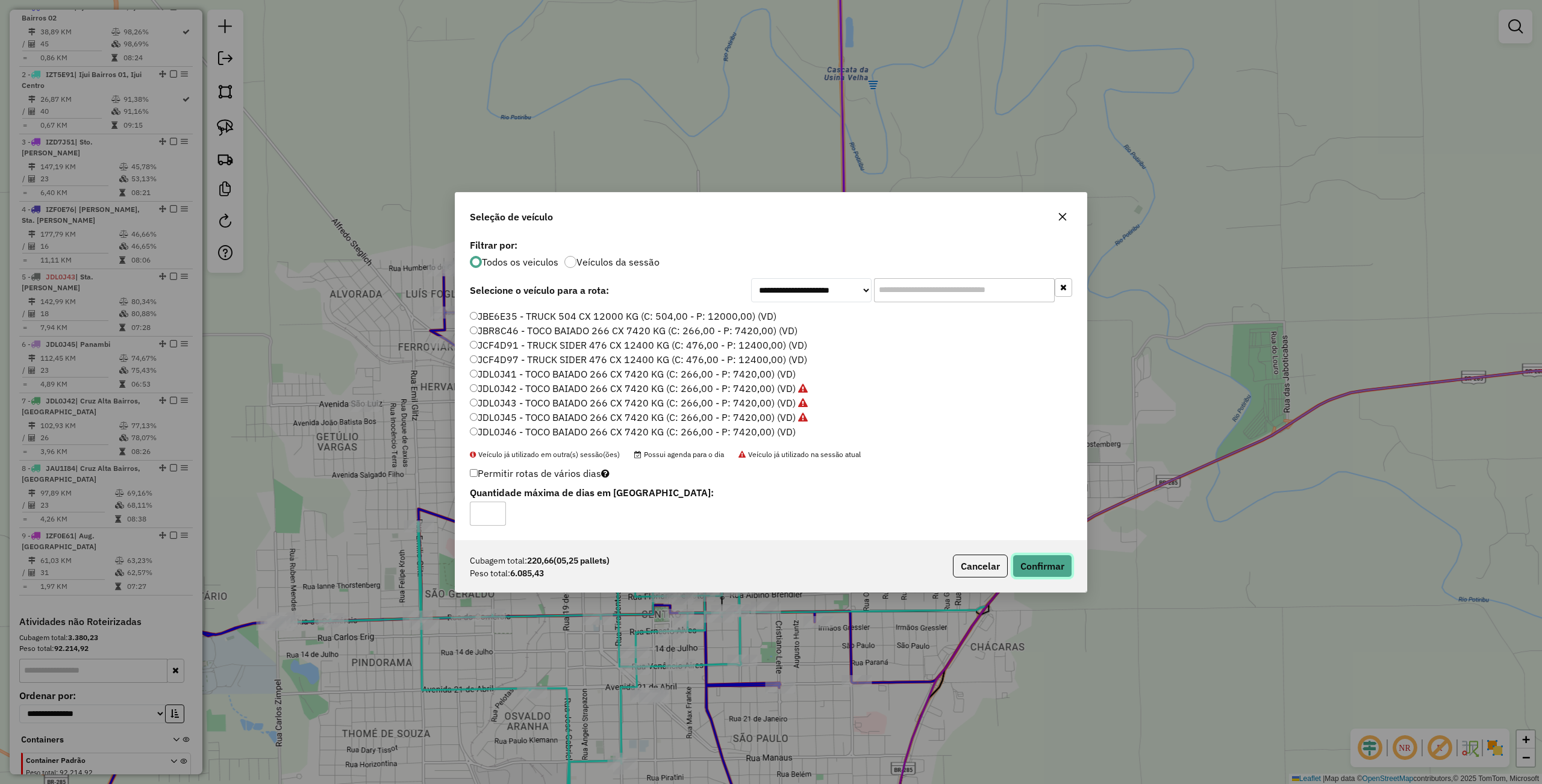
click at [1044, 564] on button "Confirmar" at bounding box center [1042, 566] width 59 height 23
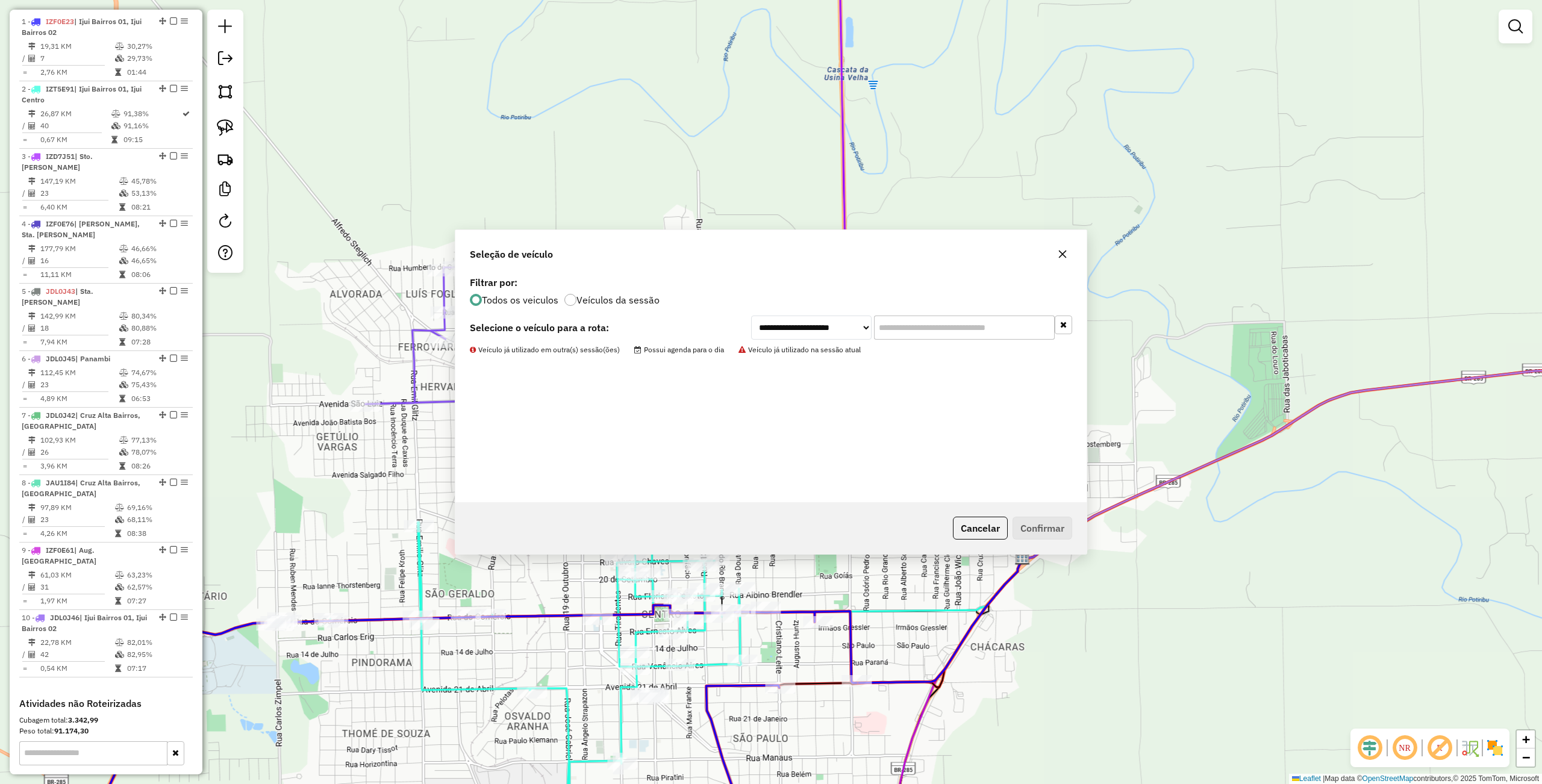
scroll to position [465, 0]
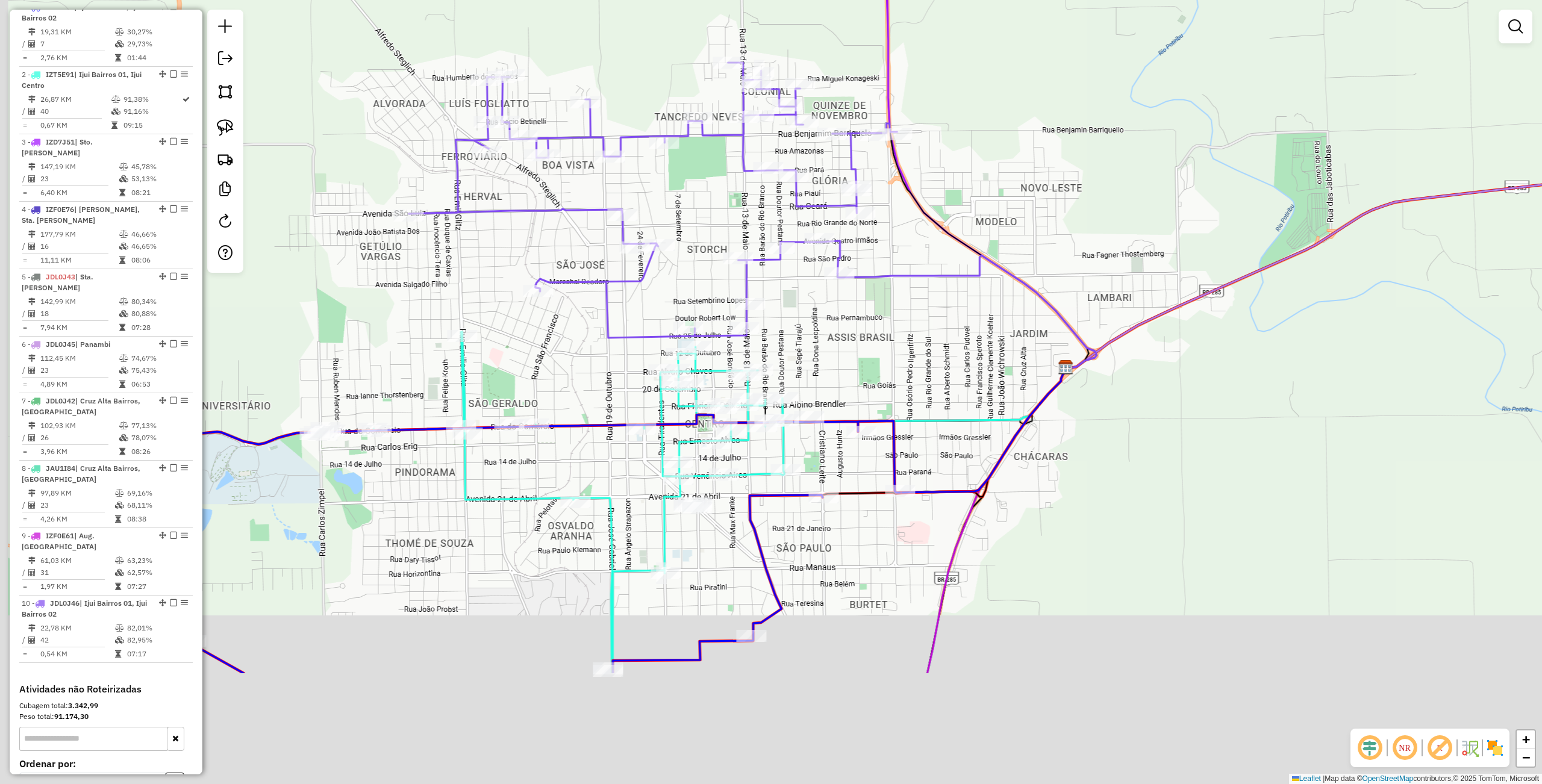
drag, startPoint x: 1169, startPoint y: 684, endPoint x: 1132, endPoint y: 556, distance: 133.2
click at [1217, 477] on div "Janela de atendimento Grade de atendimento Capacidade Transportadoras Veículos …" at bounding box center [771, 392] width 1542 height 784
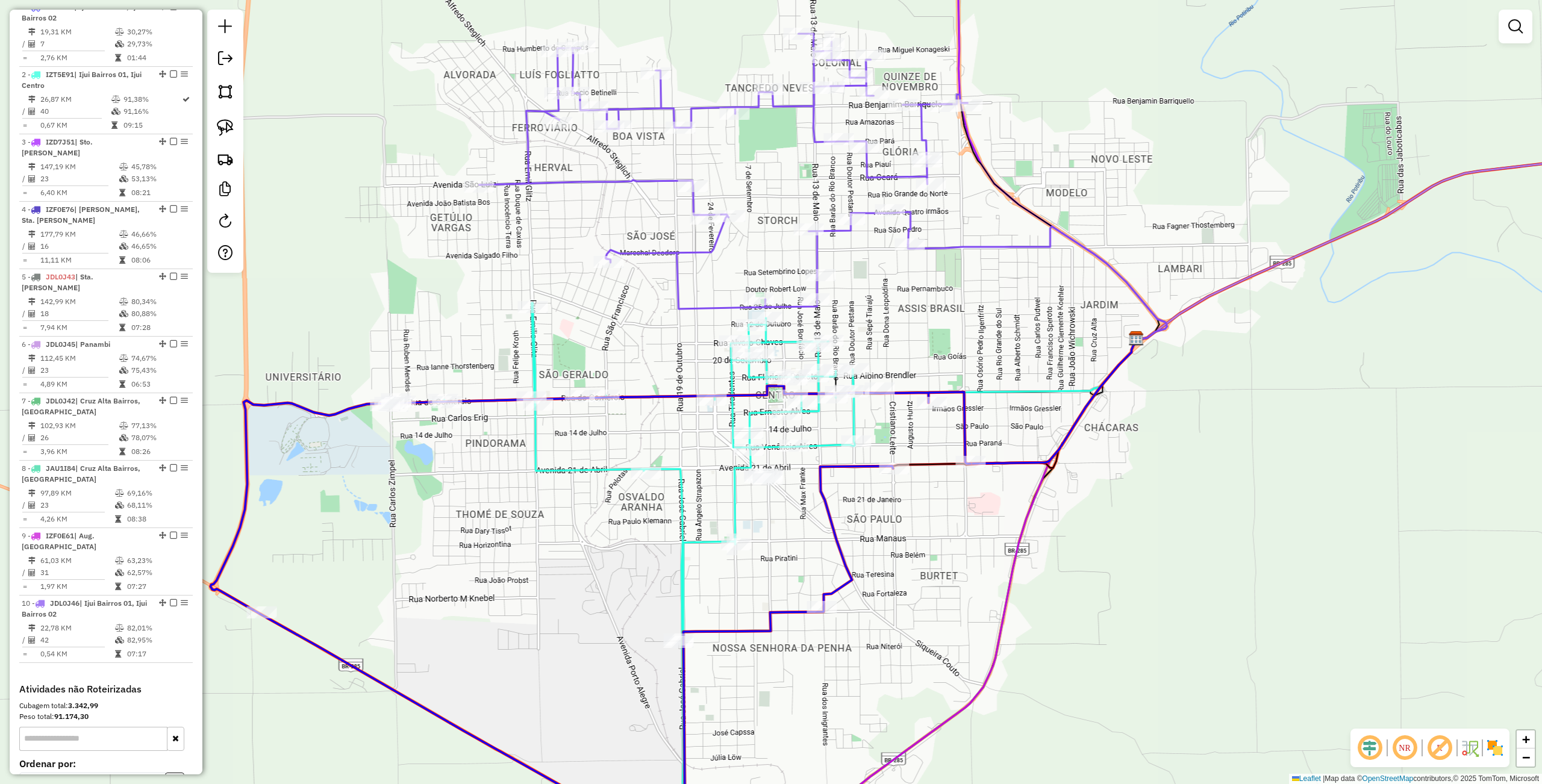
drag, startPoint x: 1087, startPoint y: 642, endPoint x: 1153, endPoint y: 630, distance: 67.1
click at [1153, 630] on div "Janela de atendimento Grade de atendimento Capacidade Transportadoras Veículos …" at bounding box center [771, 392] width 1542 height 784
click at [222, 131] on img at bounding box center [225, 127] width 17 height 17
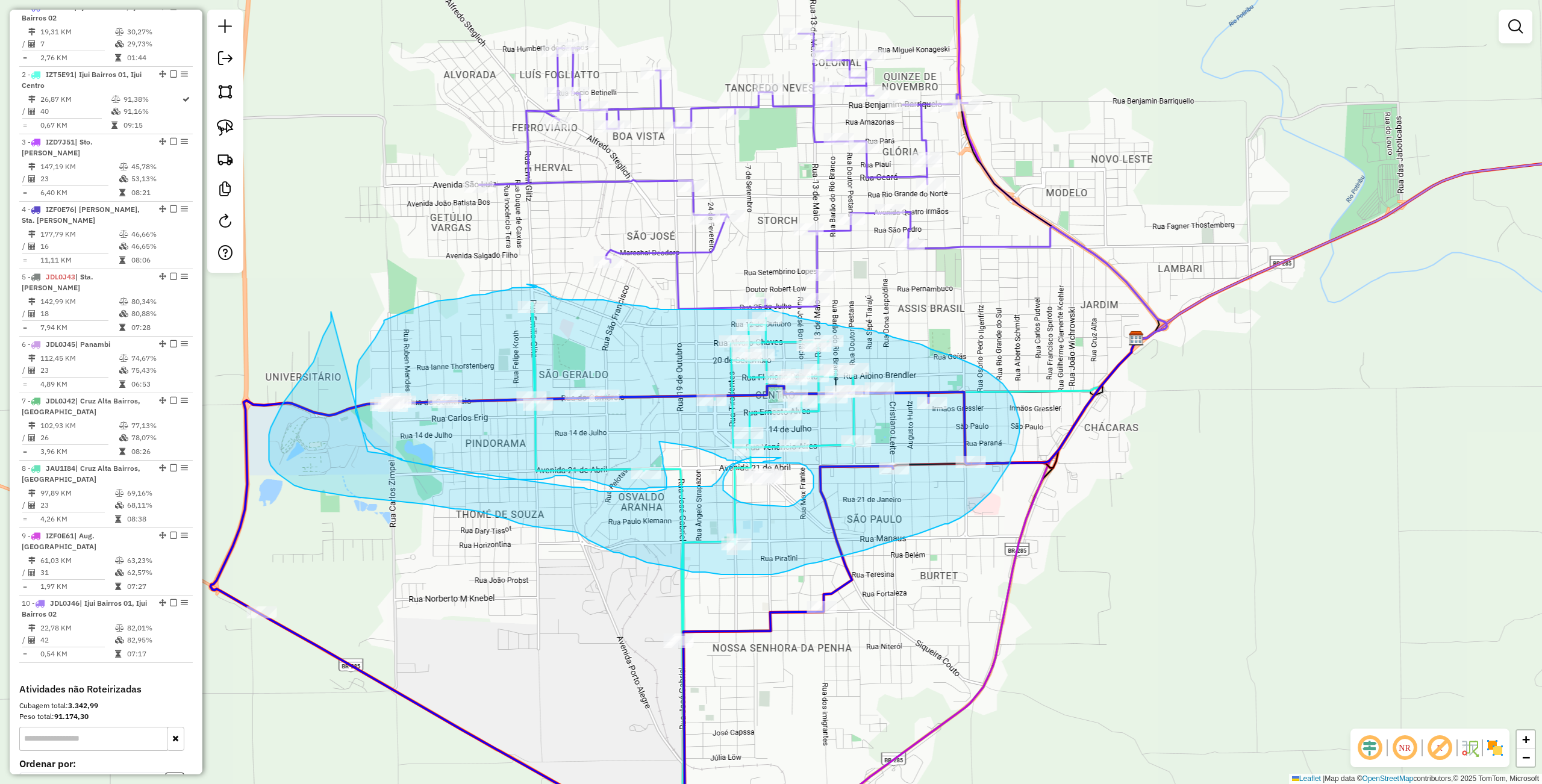
drag, startPoint x: 331, startPoint y: 312, endPoint x: 367, endPoint y: 452, distance: 144.6
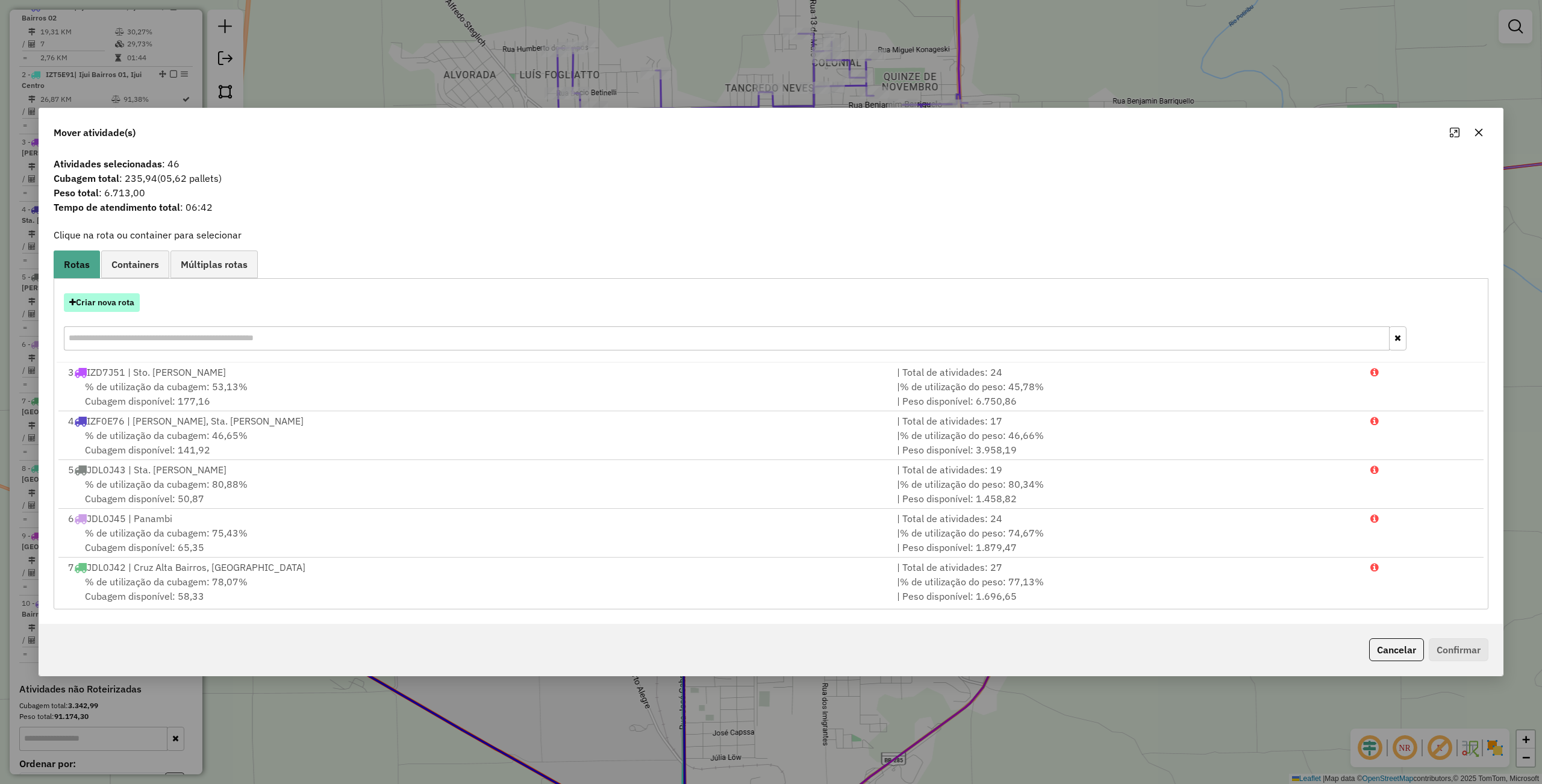
click at [89, 298] on button "Criar nova rota" at bounding box center [102, 303] width 76 height 19
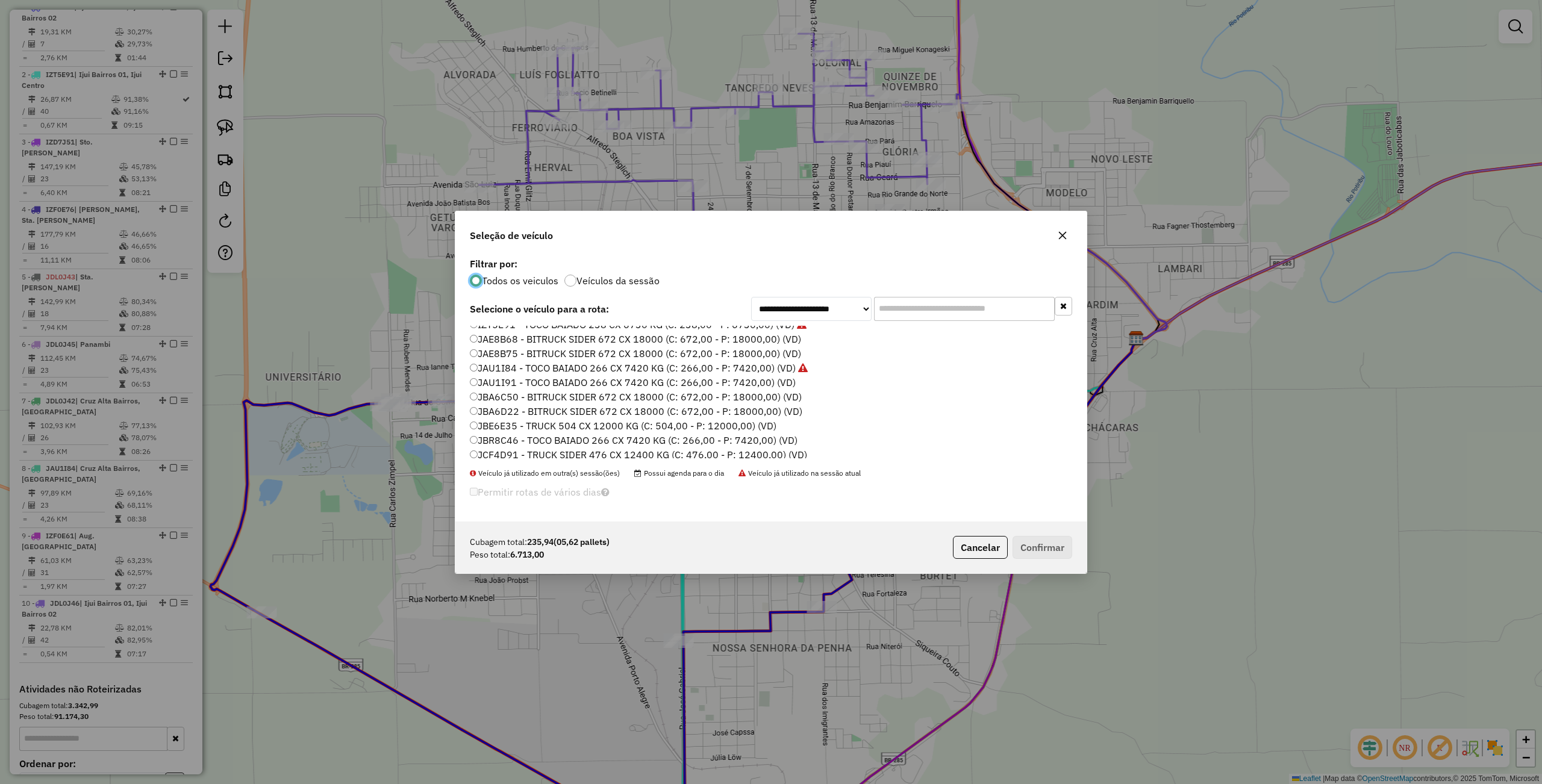
scroll to position [241, 0]
click at [506, 350] on label "IZT5E91 - TOCO BAIADO 238 CX 6730 KG (C: 238,00 - P: 6730,00) (VD)" at bounding box center [637, 351] width 336 height 14
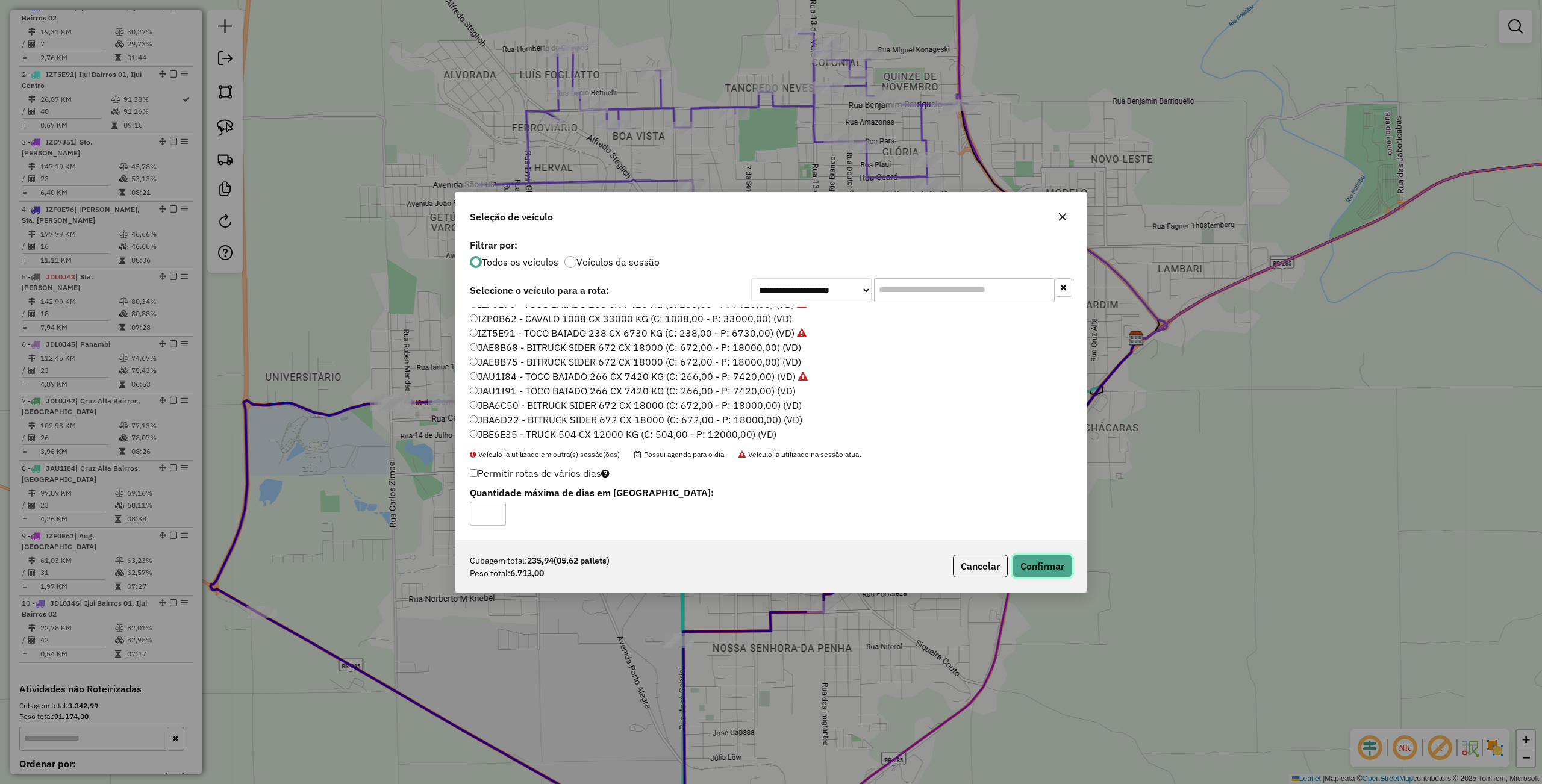
click at [1046, 566] on button "Confirmar" at bounding box center [1042, 566] width 59 height 23
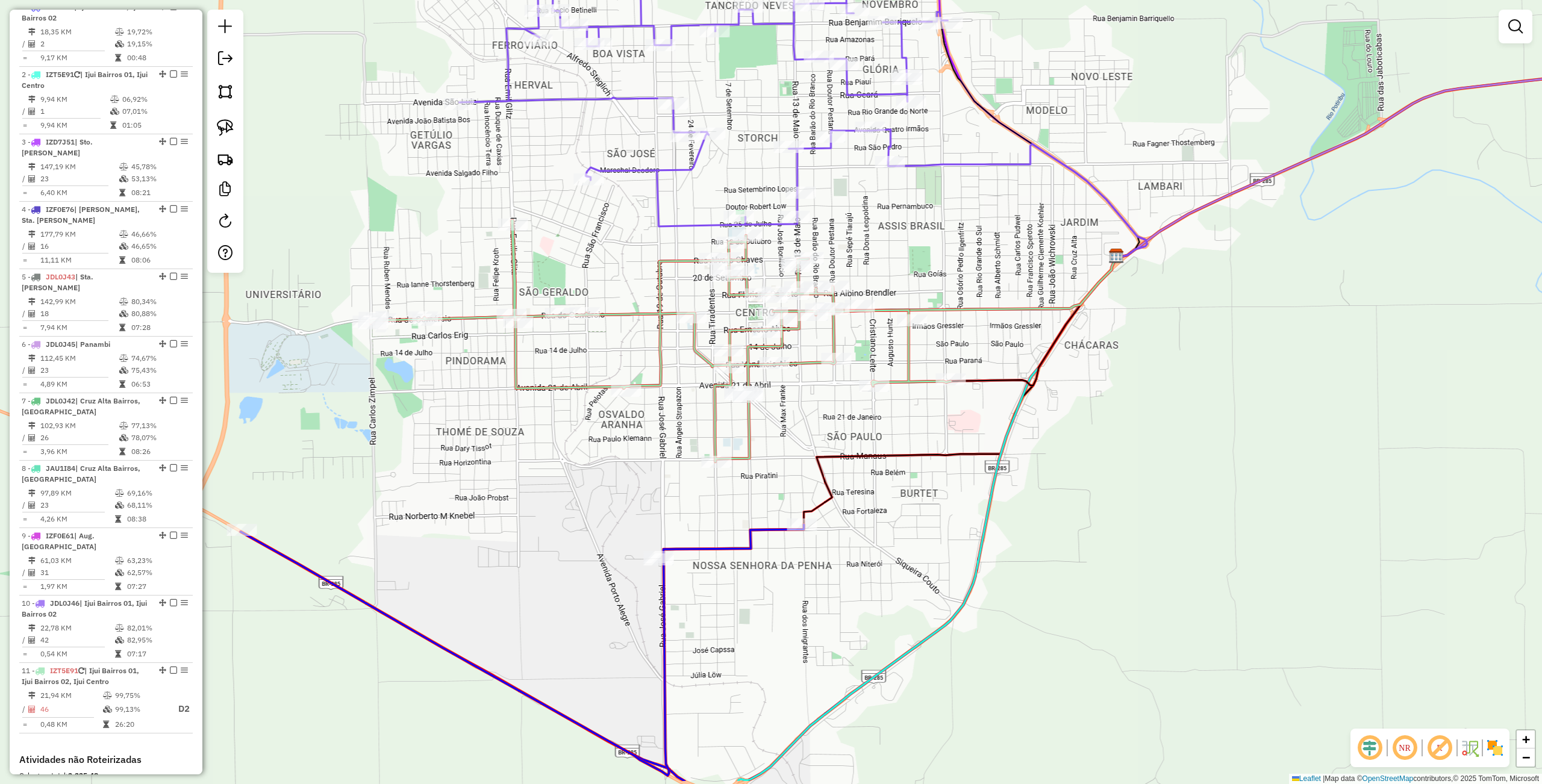
drag, startPoint x: 897, startPoint y: 619, endPoint x: 877, endPoint y: 537, distance: 84.4
click at [877, 537] on div "Janela de atendimento Grade de atendimento Capacidade Transportadoras Veículos …" at bounding box center [771, 392] width 1542 height 784
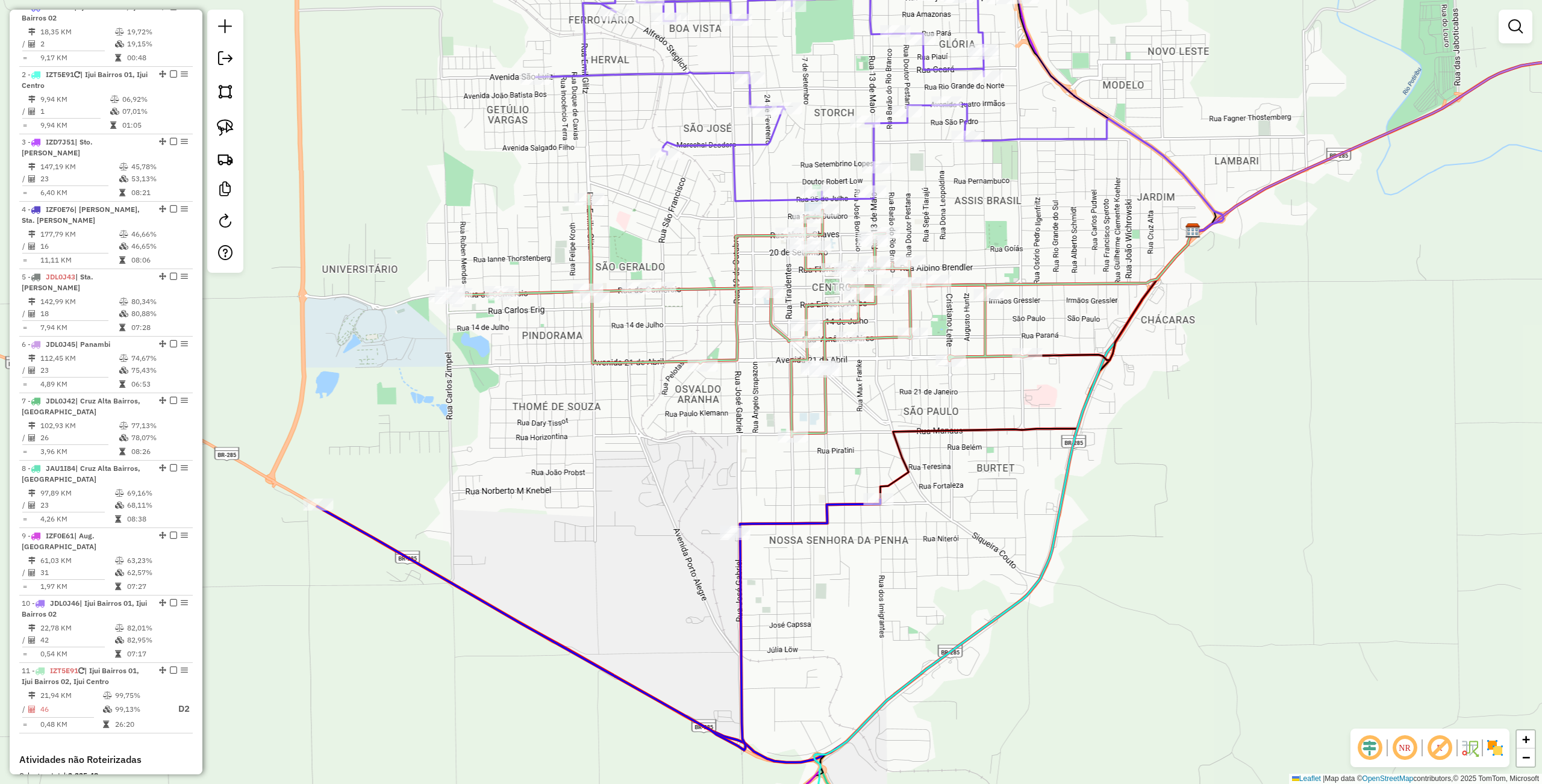
drag, startPoint x: 878, startPoint y: 540, endPoint x: 955, endPoint y: 515, distance: 81.0
click at [955, 515] on div "Janela de atendimento Grade de atendimento Capacidade Transportadoras Veículos …" at bounding box center [771, 392] width 1542 height 784
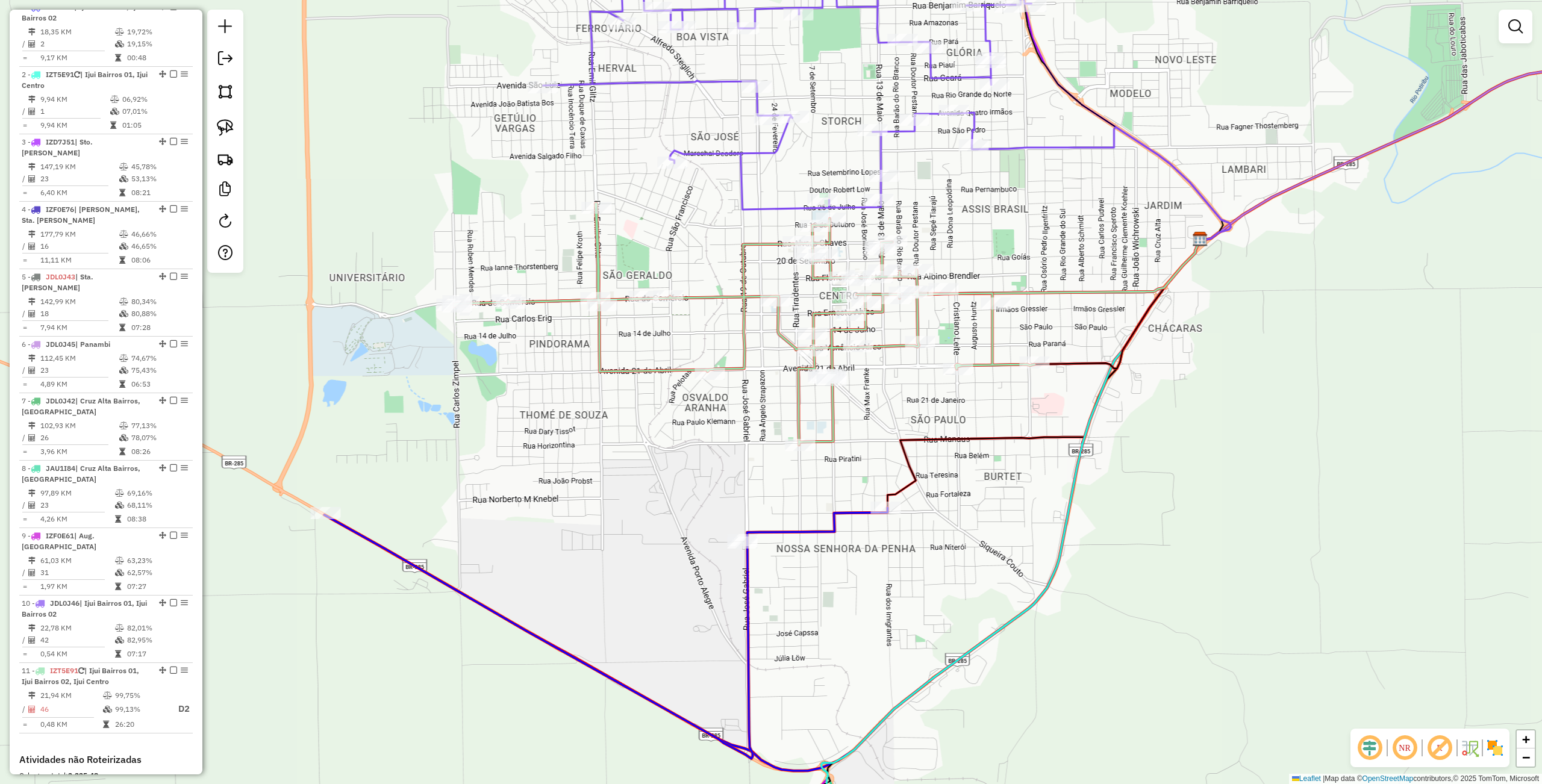
drag, startPoint x: 957, startPoint y: 517, endPoint x: 964, endPoint y: 526, distance: 11.4
click at [964, 526] on div "Janela de atendimento Grade de atendimento Capacidade Transportadoras Veículos …" at bounding box center [771, 392] width 1542 height 784
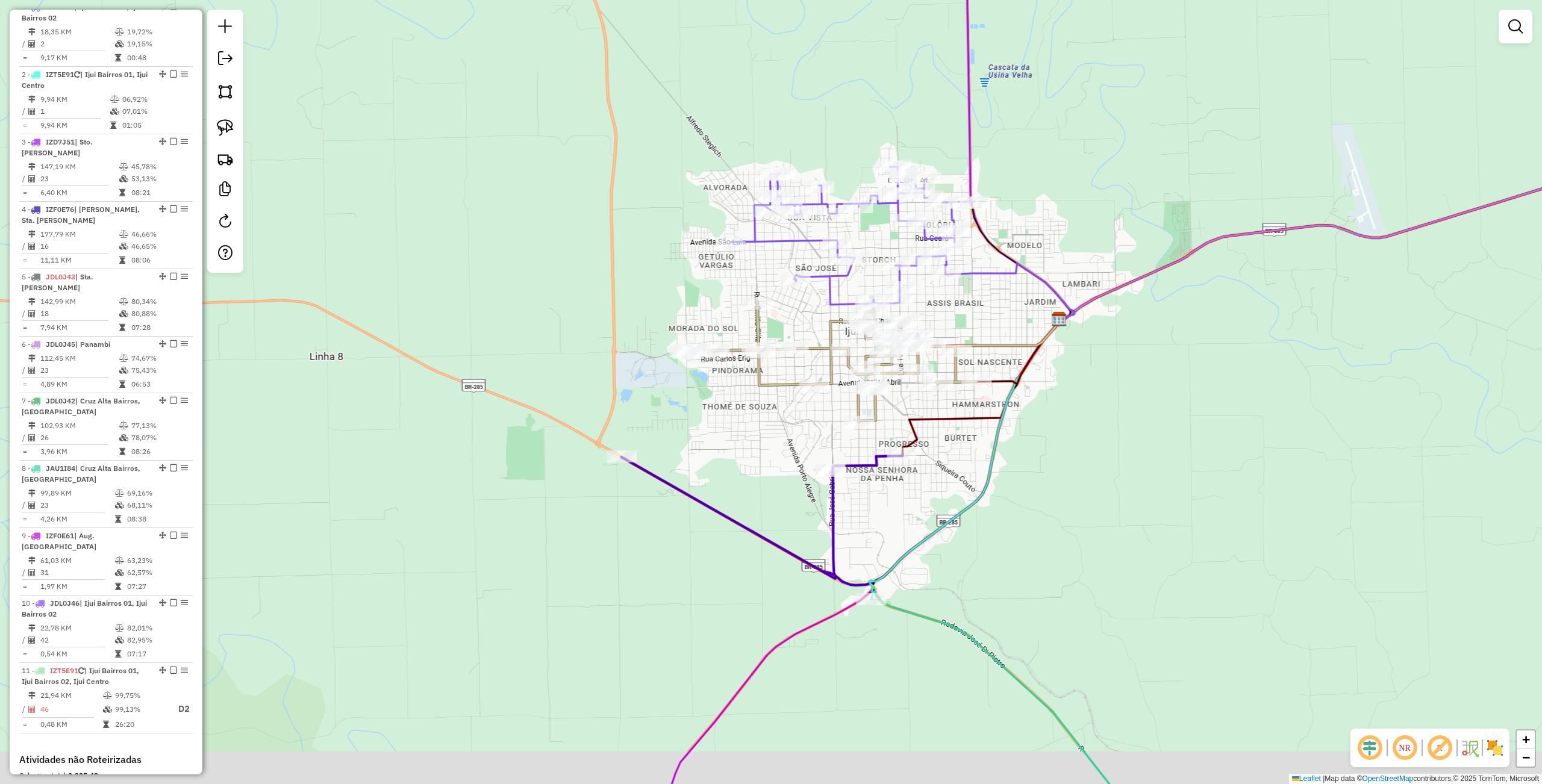
drag, startPoint x: 967, startPoint y: 530, endPoint x: 959, endPoint y: 513, distance: 18.8
click at [959, 513] on icon at bounding box center [965, 460] width 190 height 278
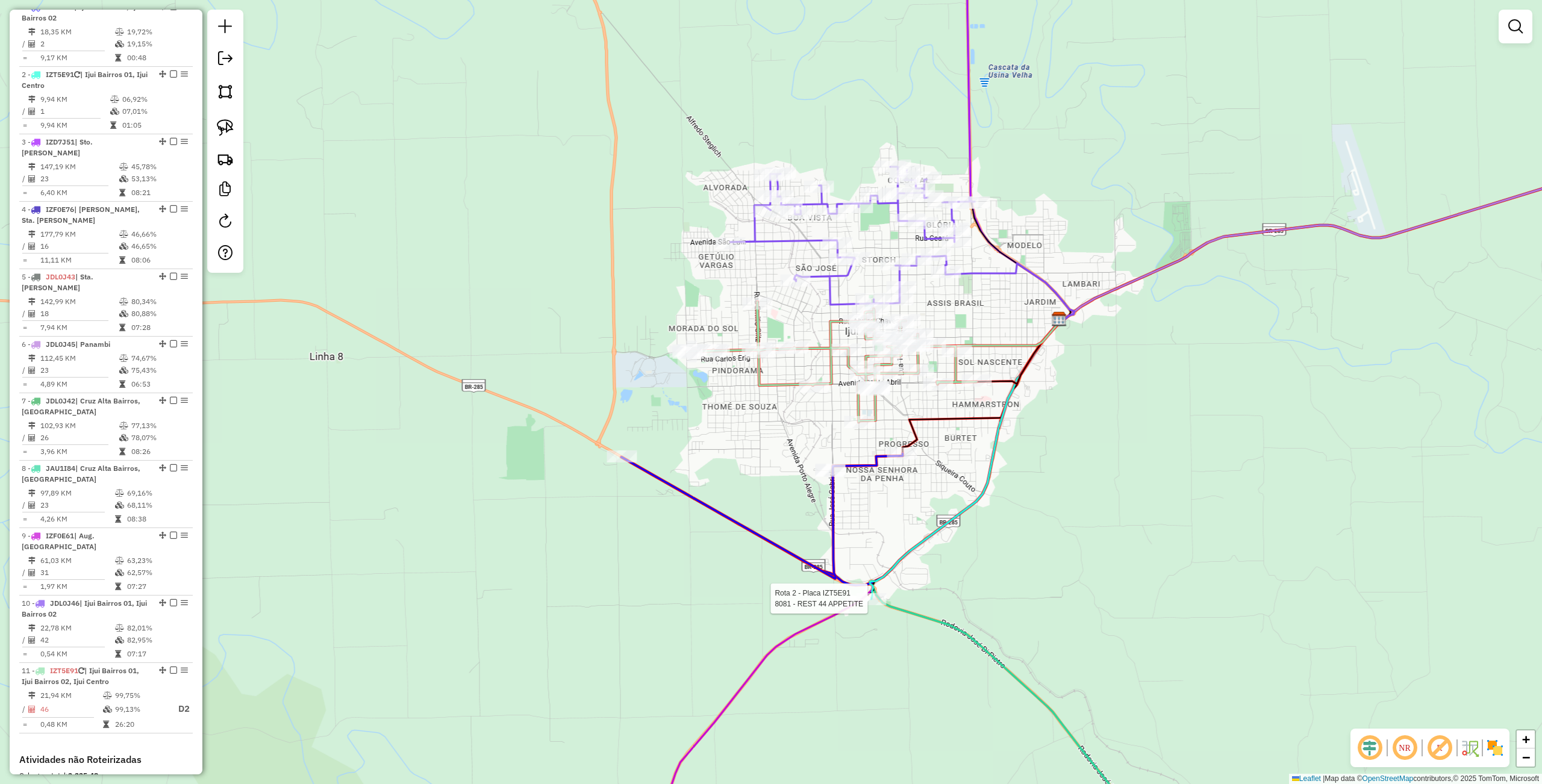
select select "**********"
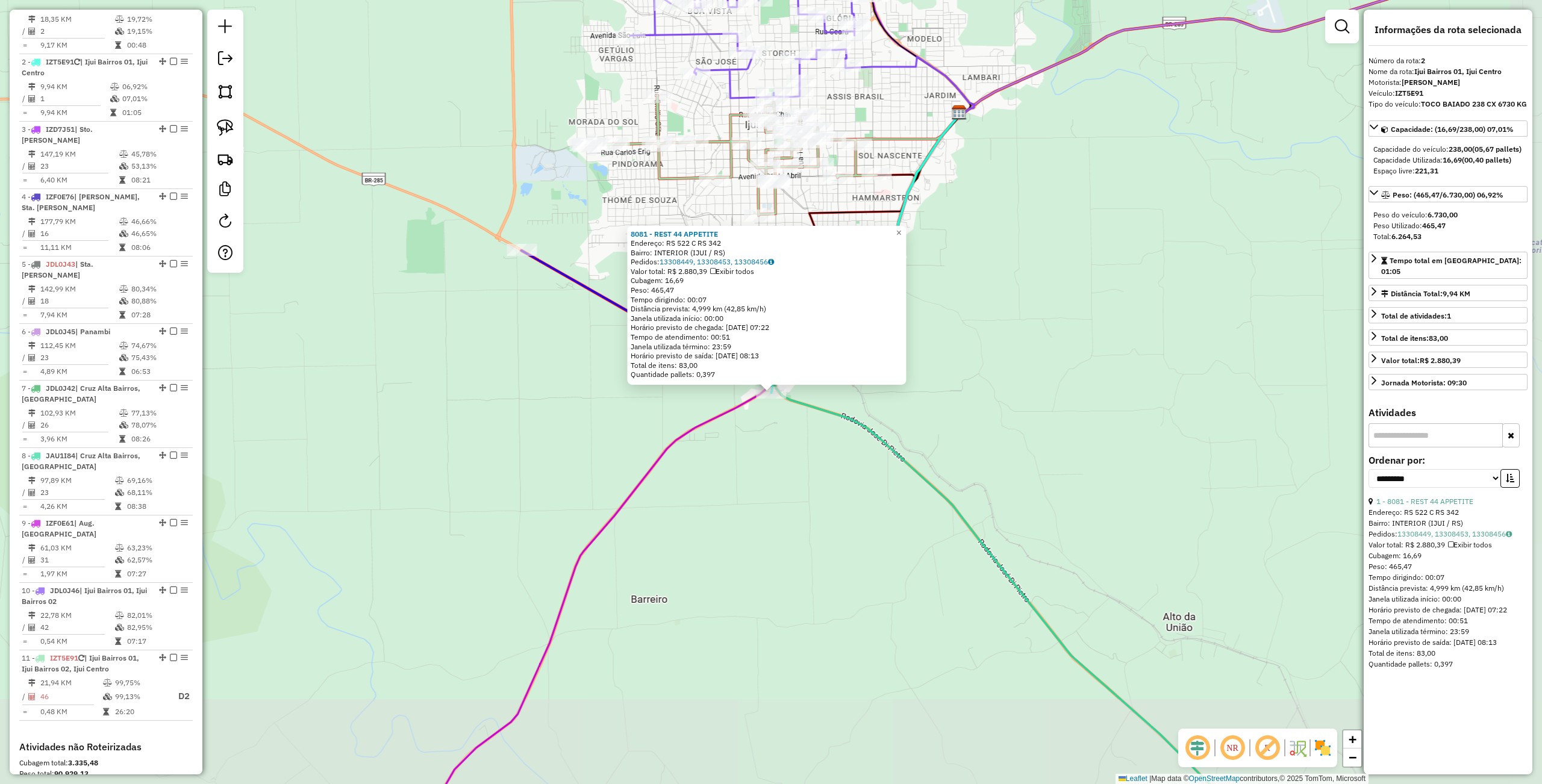
scroll to position [532, 0]
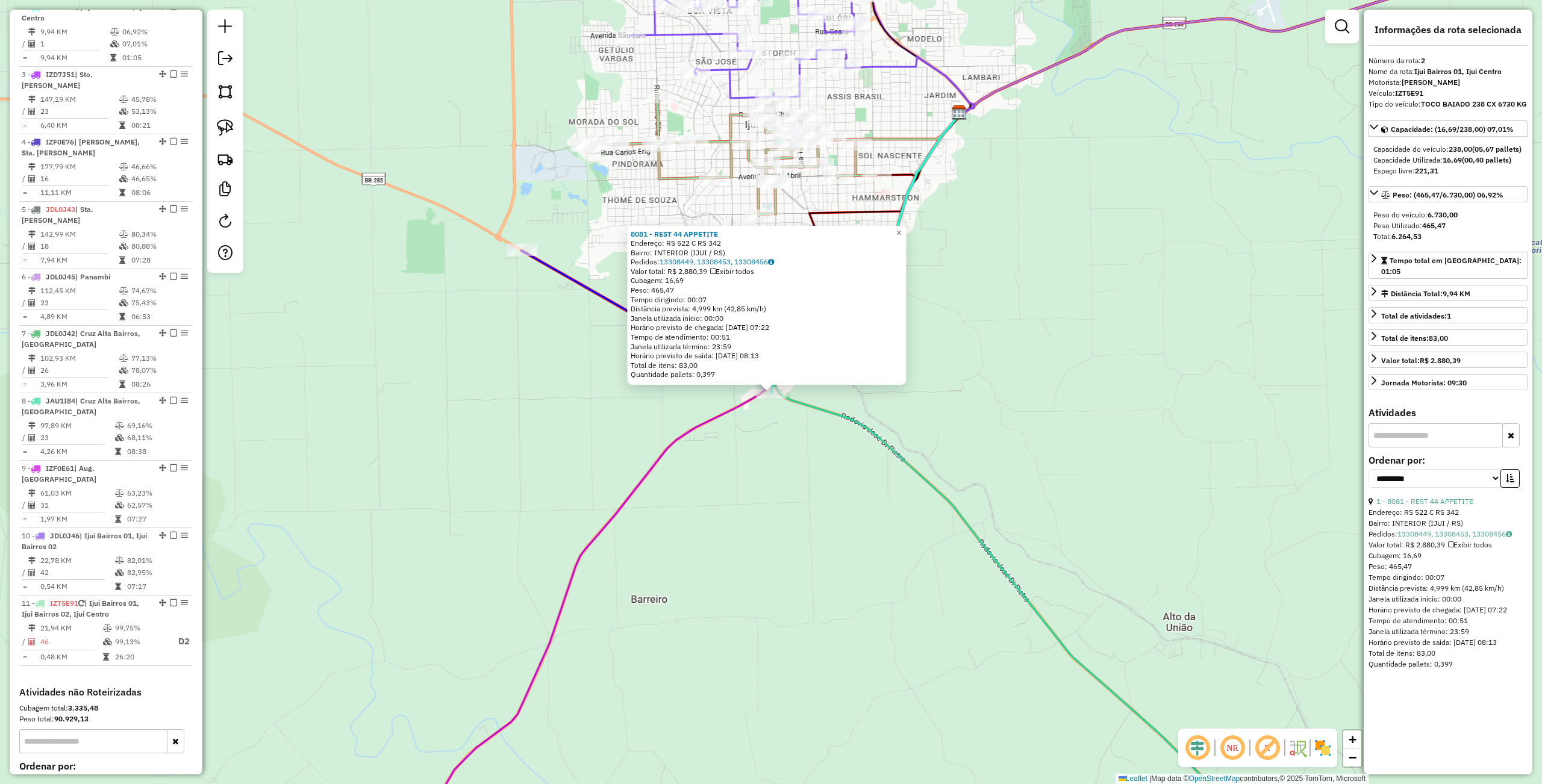
click at [852, 555] on div "8081 - REST 44 APPETITE Endereço: RS 522 C RS 342 Bairro: INTERIOR (IJUI / RS) …" at bounding box center [771, 392] width 1542 height 784
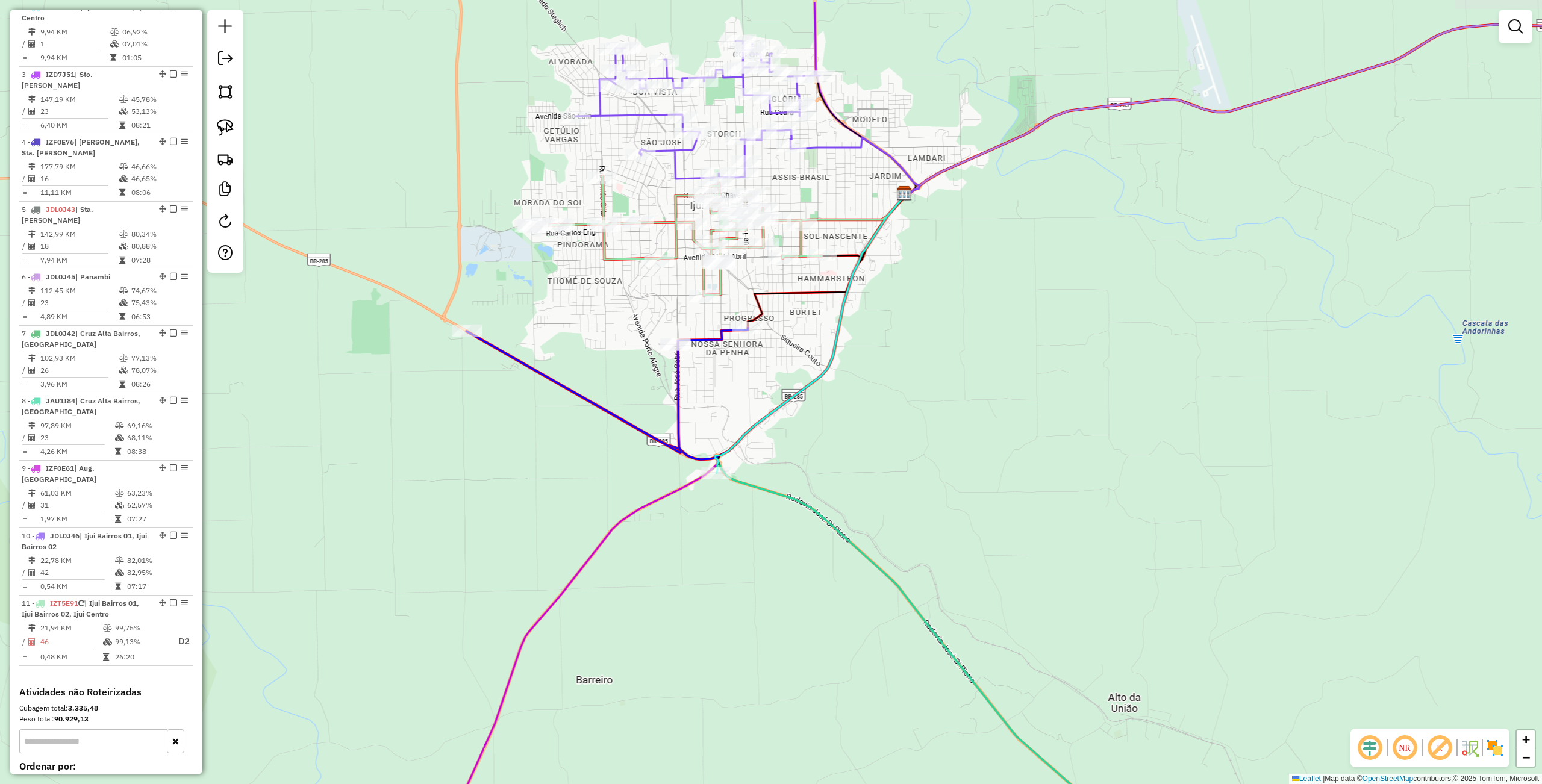
drag, startPoint x: 961, startPoint y: 411, endPoint x: 906, endPoint y: 492, distance: 97.9
click at [906, 492] on div "Janela de atendimento Grade de atendimento Capacidade Transportadoras Veículos …" at bounding box center [771, 392] width 1542 height 784
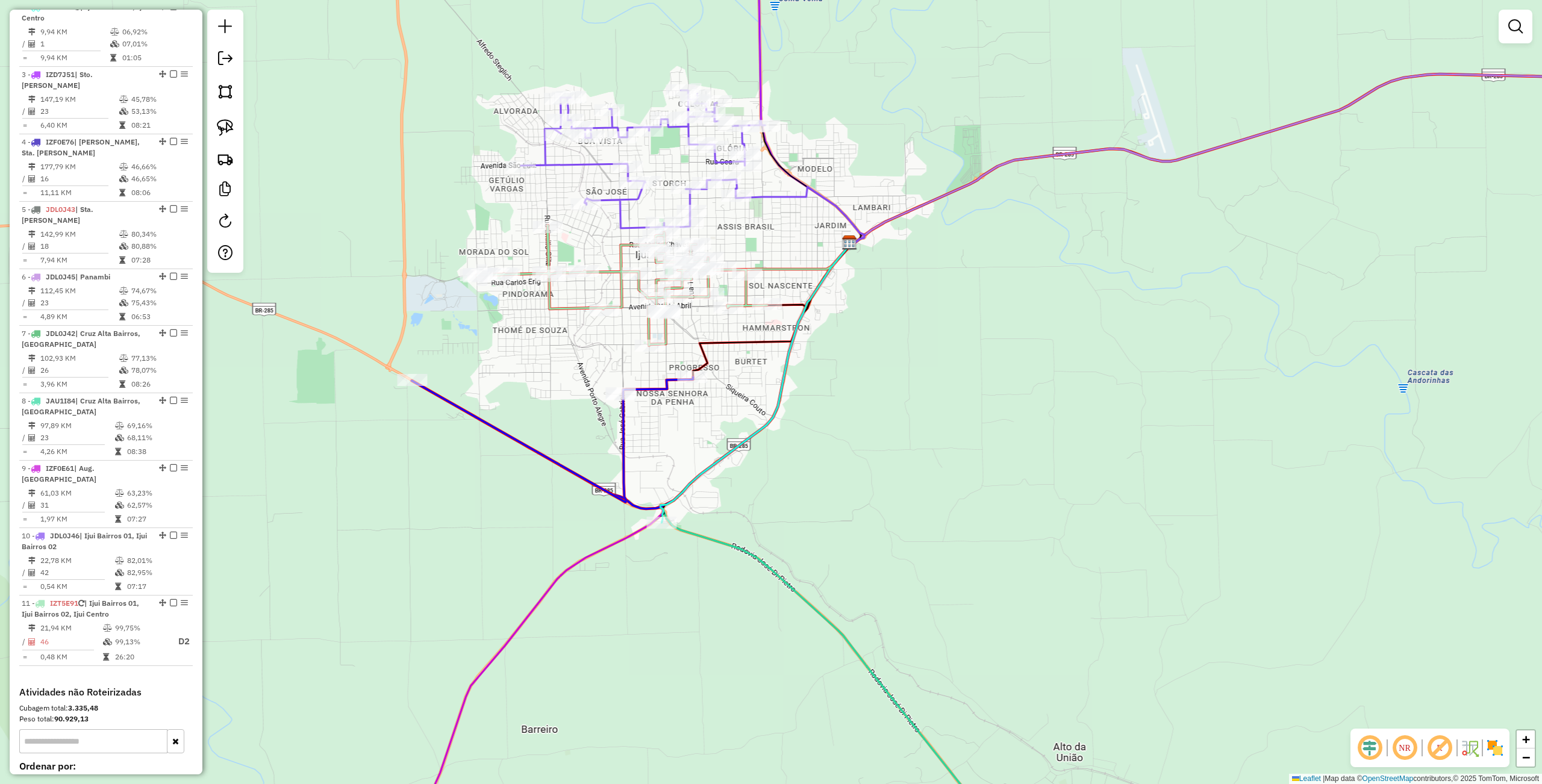
drag, startPoint x: 938, startPoint y: 431, endPoint x: 883, endPoint y: 480, distance: 73.7
click at [883, 480] on div "Janela de atendimento Grade de atendimento Capacidade Transportadoras Veículos …" at bounding box center [771, 392] width 1542 height 784
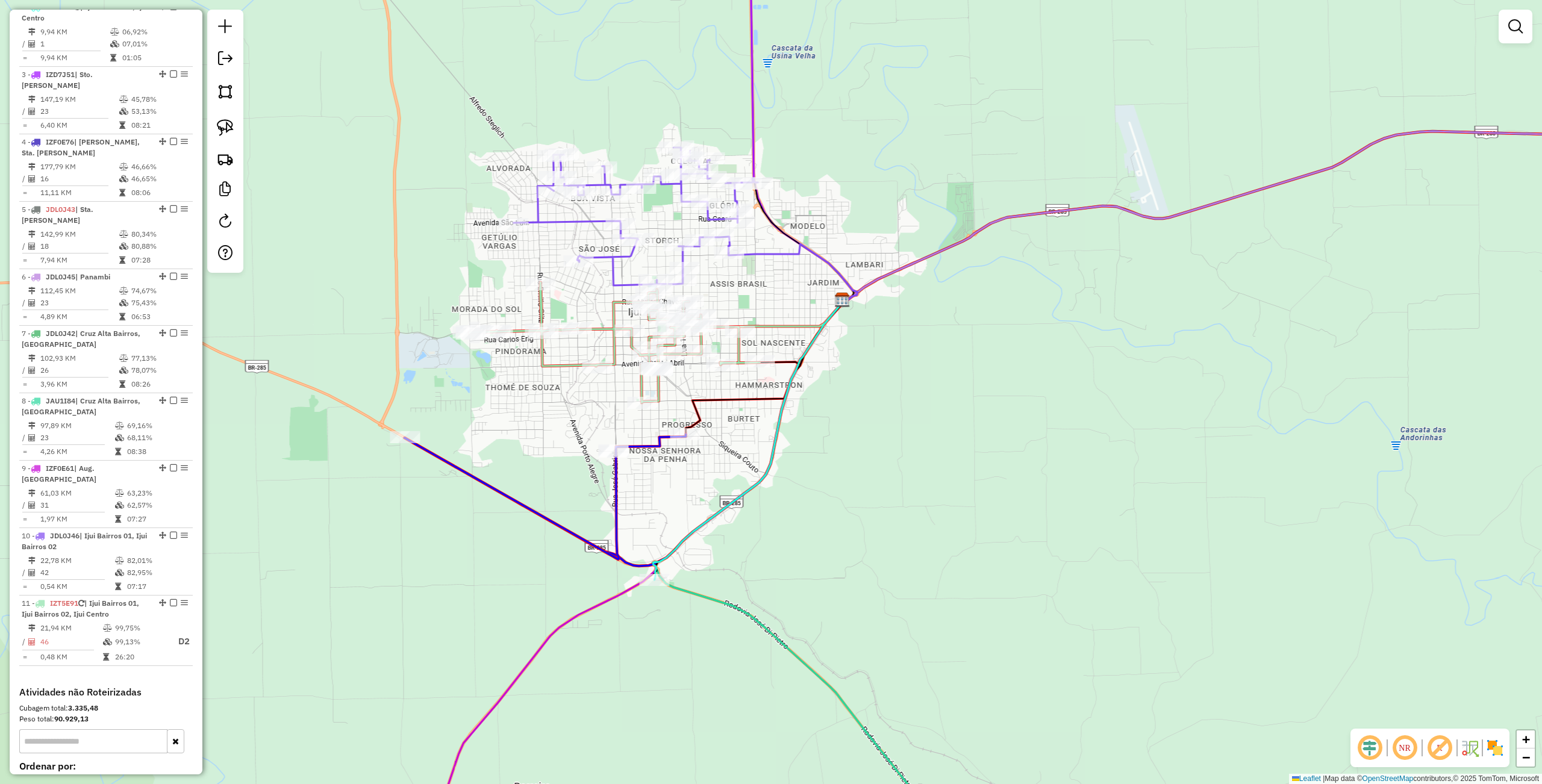
drag, startPoint x: 812, startPoint y: 424, endPoint x: 805, endPoint y: 463, distance: 39.6
click at [805, 464] on div "Janela de atendimento Grade de atendimento Capacidade Transportadoras Veículos …" at bounding box center [771, 392] width 1542 height 784
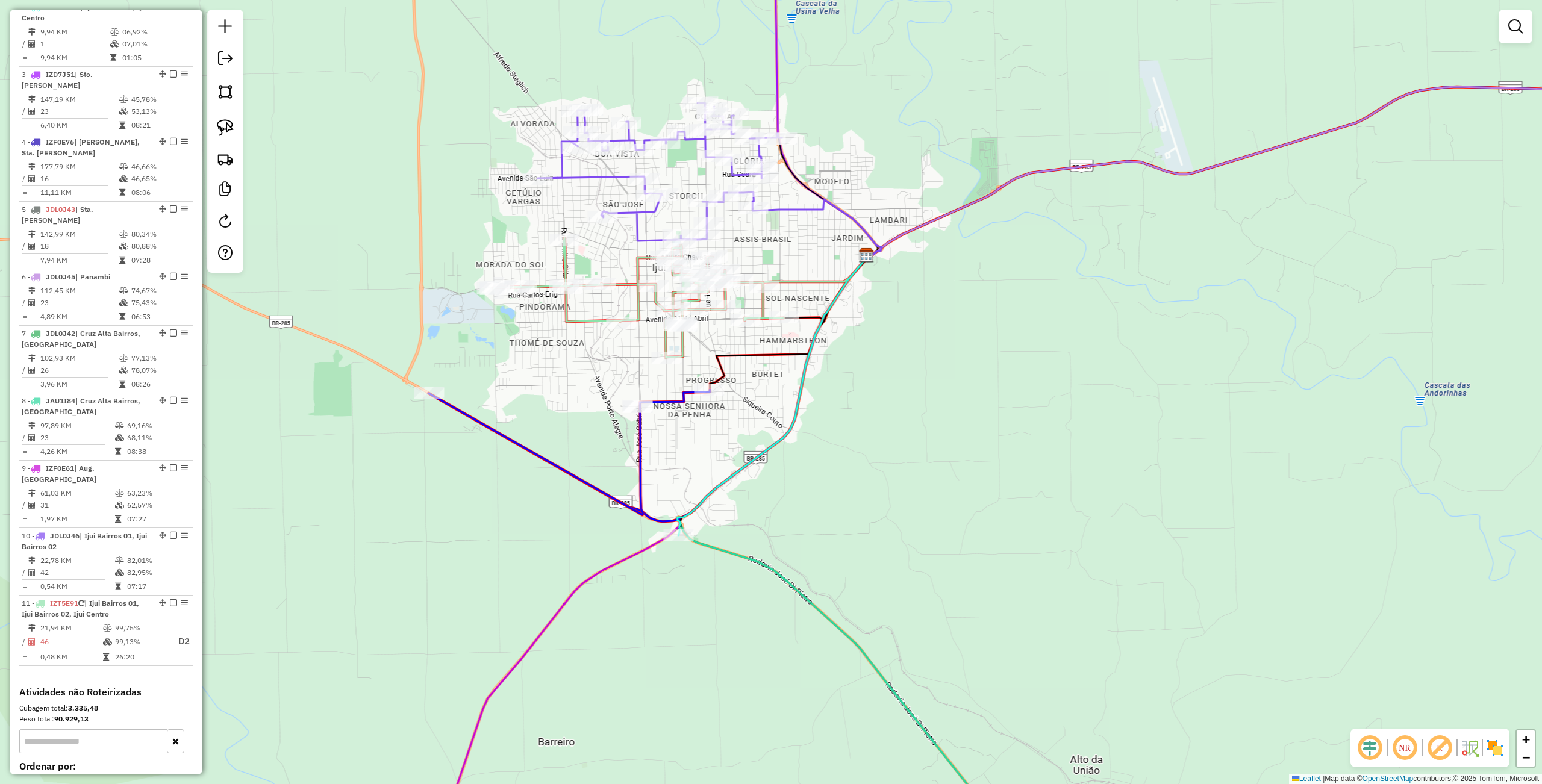
drag, startPoint x: 860, startPoint y: 337, endPoint x: 885, endPoint y: 290, distance: 53.2
click at [885, 290] on div "Janela de atendimento Grade de atendimento Capacidade Transportadoras Veículos …" at bounding box center [771, 392] width 1542 height 784
click at [683, 469] on div "Janela de atendimento Grade de atendimento Capacidade Transportadoras Veículos …" at bounding box center [771, 392] width 1542 height 784
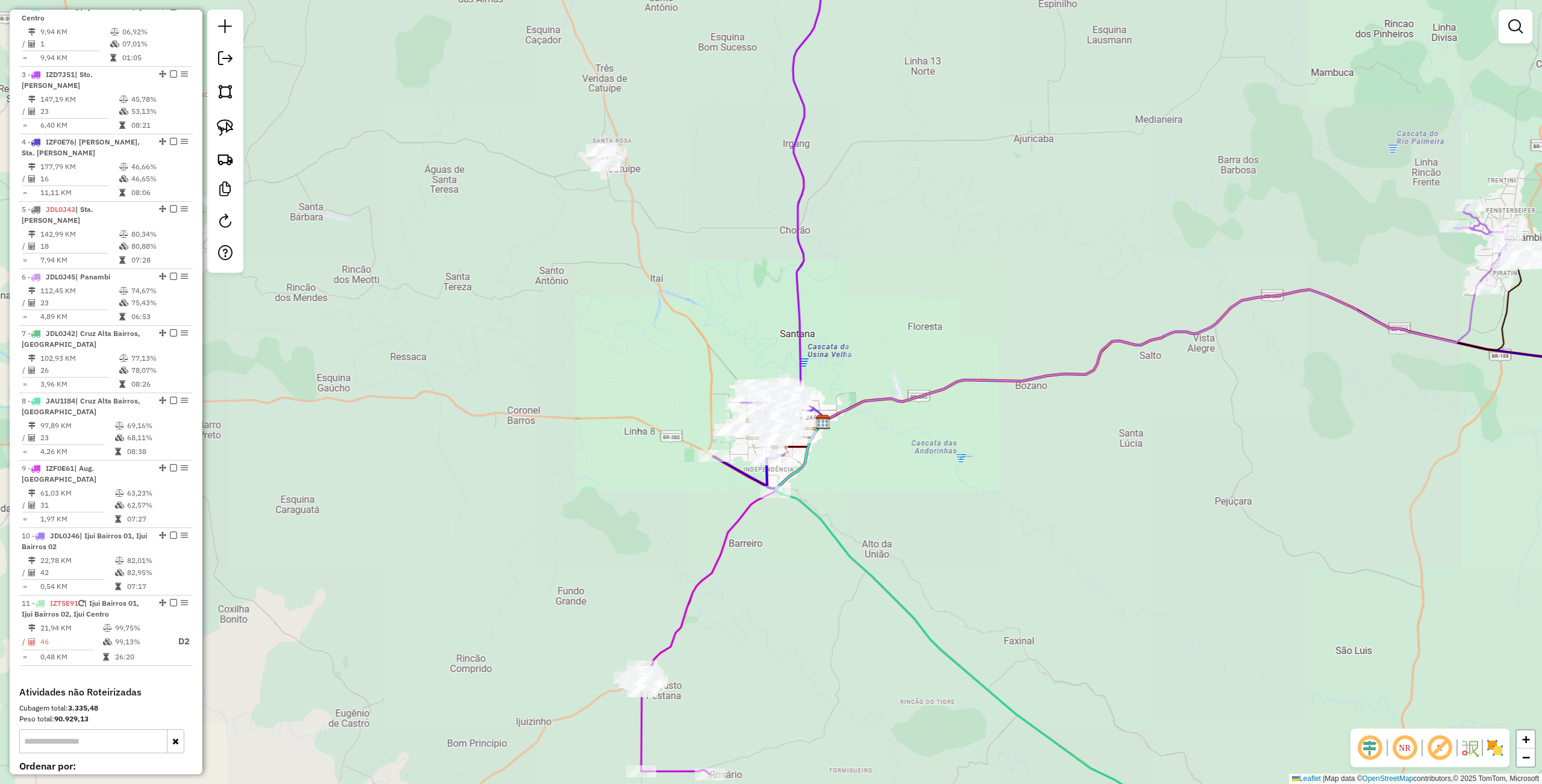
click at [919, 492] on div "Janela de atendimento Grade de atendimento Capacidade Transportadoras Veículos …" at bounding box center [771, 392] width 1542 height 784
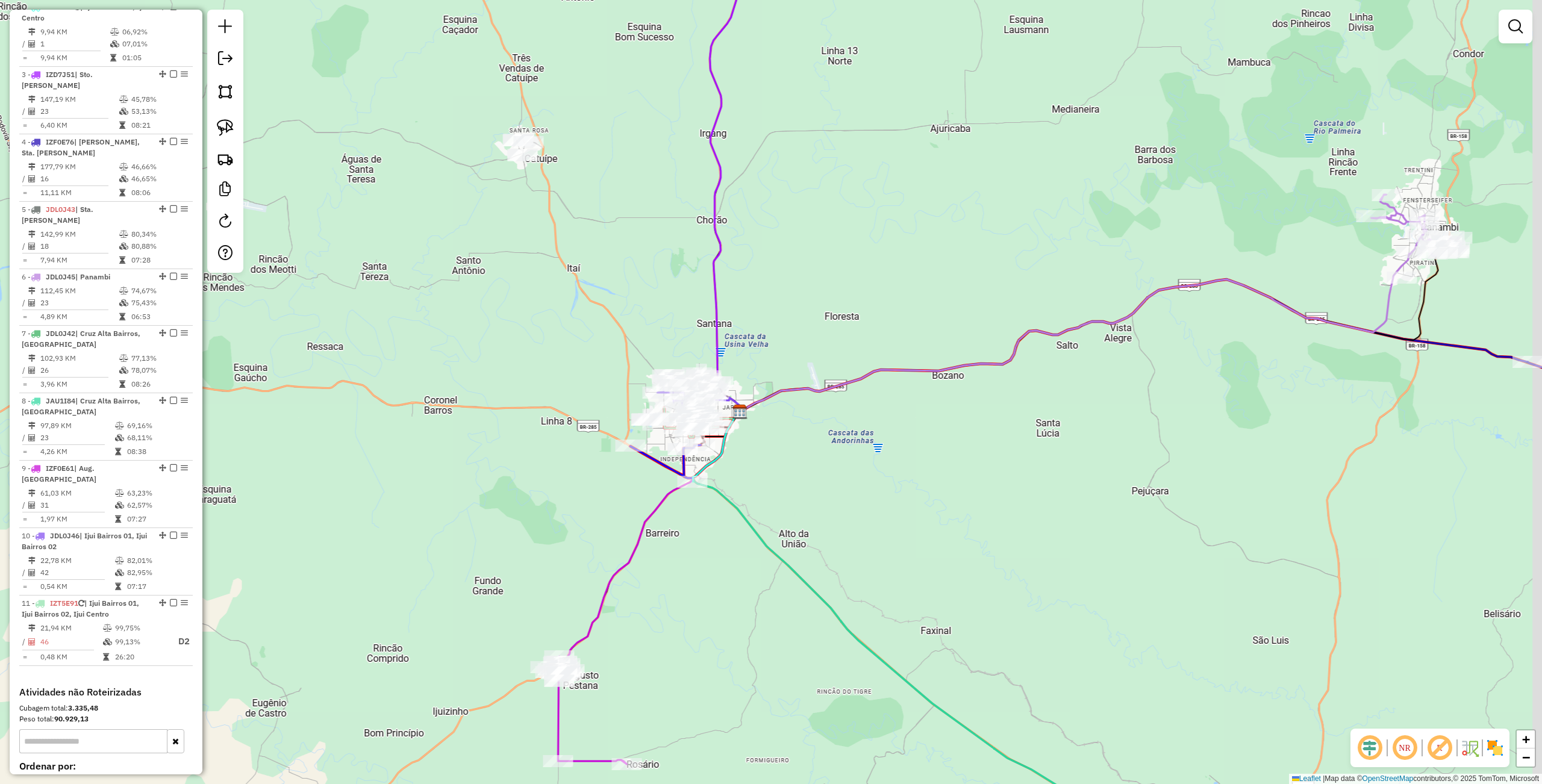
drag, startPoint x: 1004, startPoint y: 521, endPoint x: 967, endPoint y: 494, distance: 45.8
click at [859, 472] on div "Janela de atendimento Grade de atendimento Capacidade Transportadoras Veículos …" at bounding box center [771, 392] width 1542 height 784
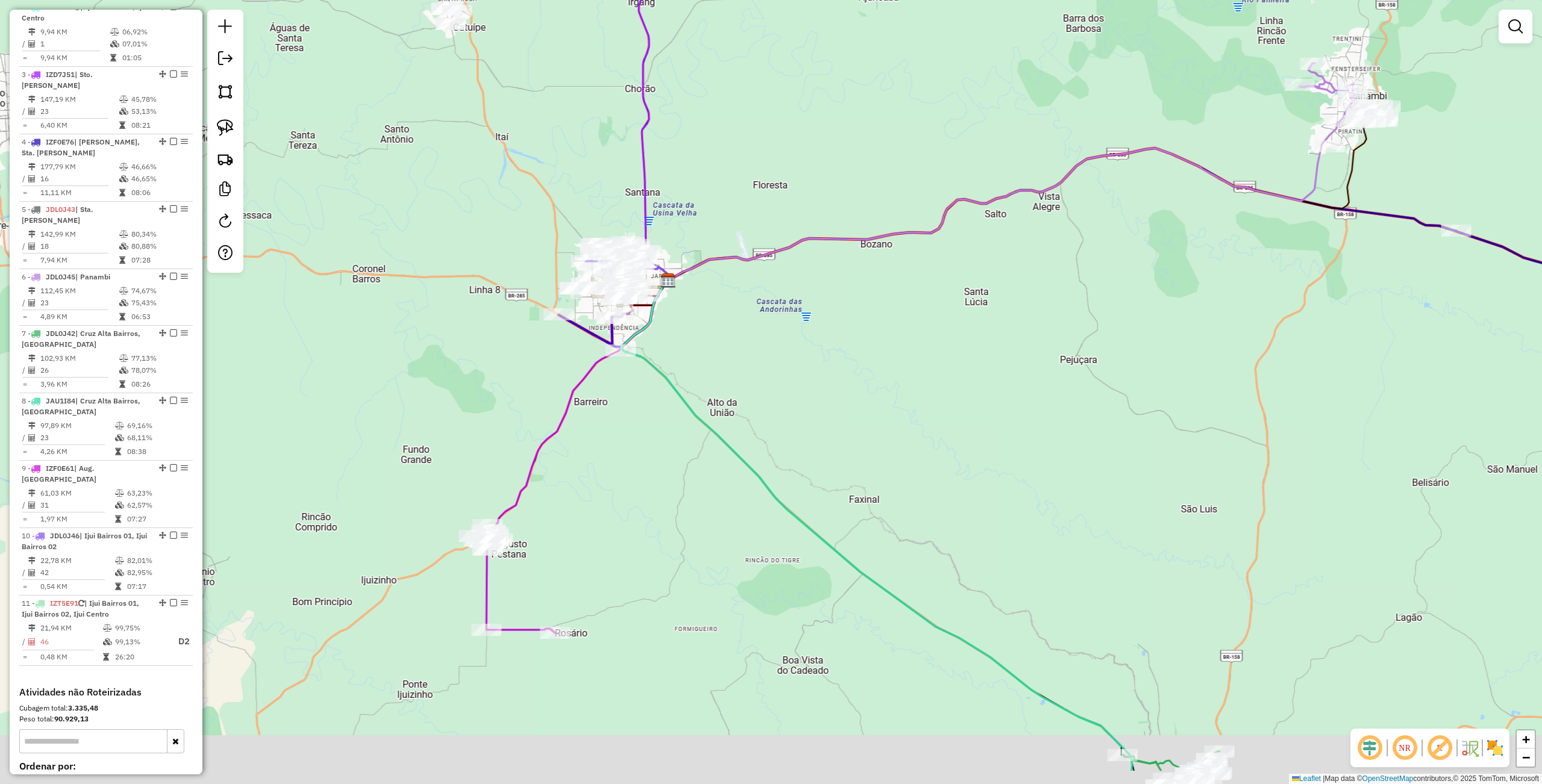
drag, startPoint x: 976, startPoint y: 509, endPoint x: 968, endPoint y: 492, distance: 18.8
click at [968, 404] on div "Janela de atendimento Grade de atendimento Capacidade Transportadoras Veículos …" at bounding box center [771, 392] width 1542 height 784
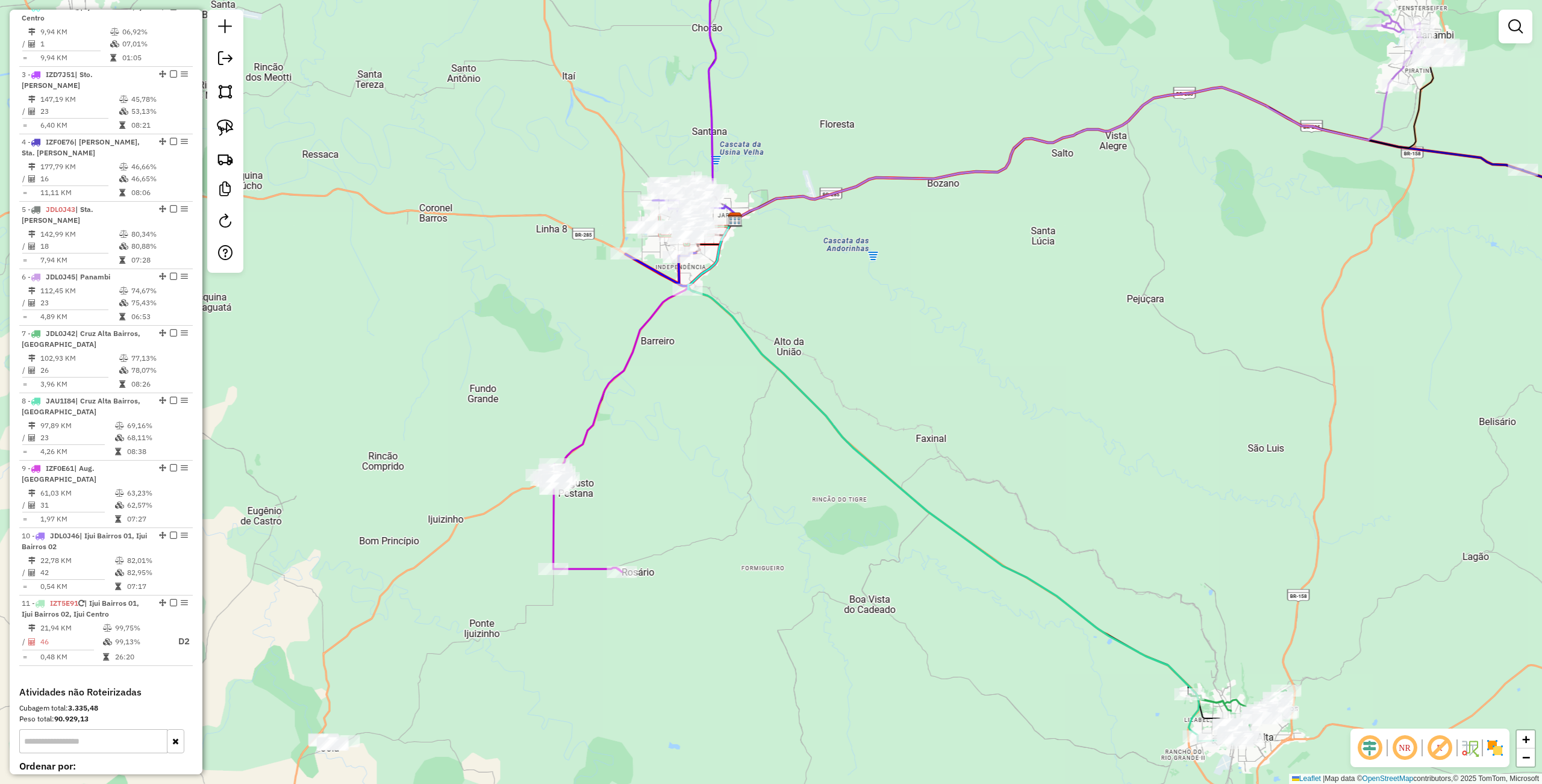
drag, startPoint x: 930, startPoint y: 573, endPoint x: 955, endPoint y: 479, distance: 97.3
click at [996, 525] on div "Janela de atendimento Grade de atendimento Capacidade Transportadoras Veículos …" at bounding box center [771, 392] width 1542 height 784
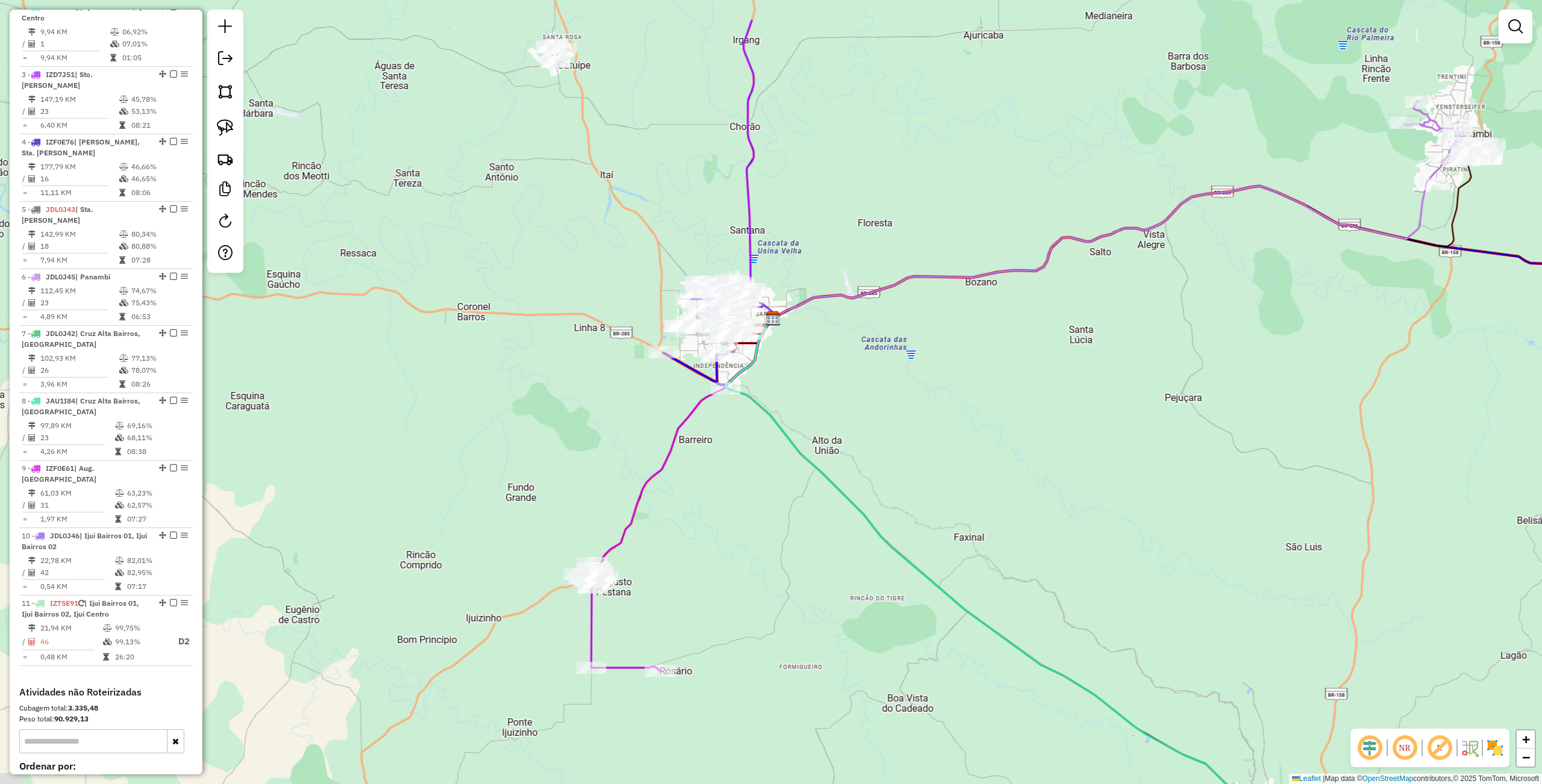
drag, startPoint x: 917, startPoint y: 403, endPoint x: 940, endPoint y: 475, distance: 75.6
click at [970, 543] on div "Janela de atendimento Grade de atendimento Capacidade Transportadoras Veículos …" at bounding box center [771, 392] width 1542 height 784
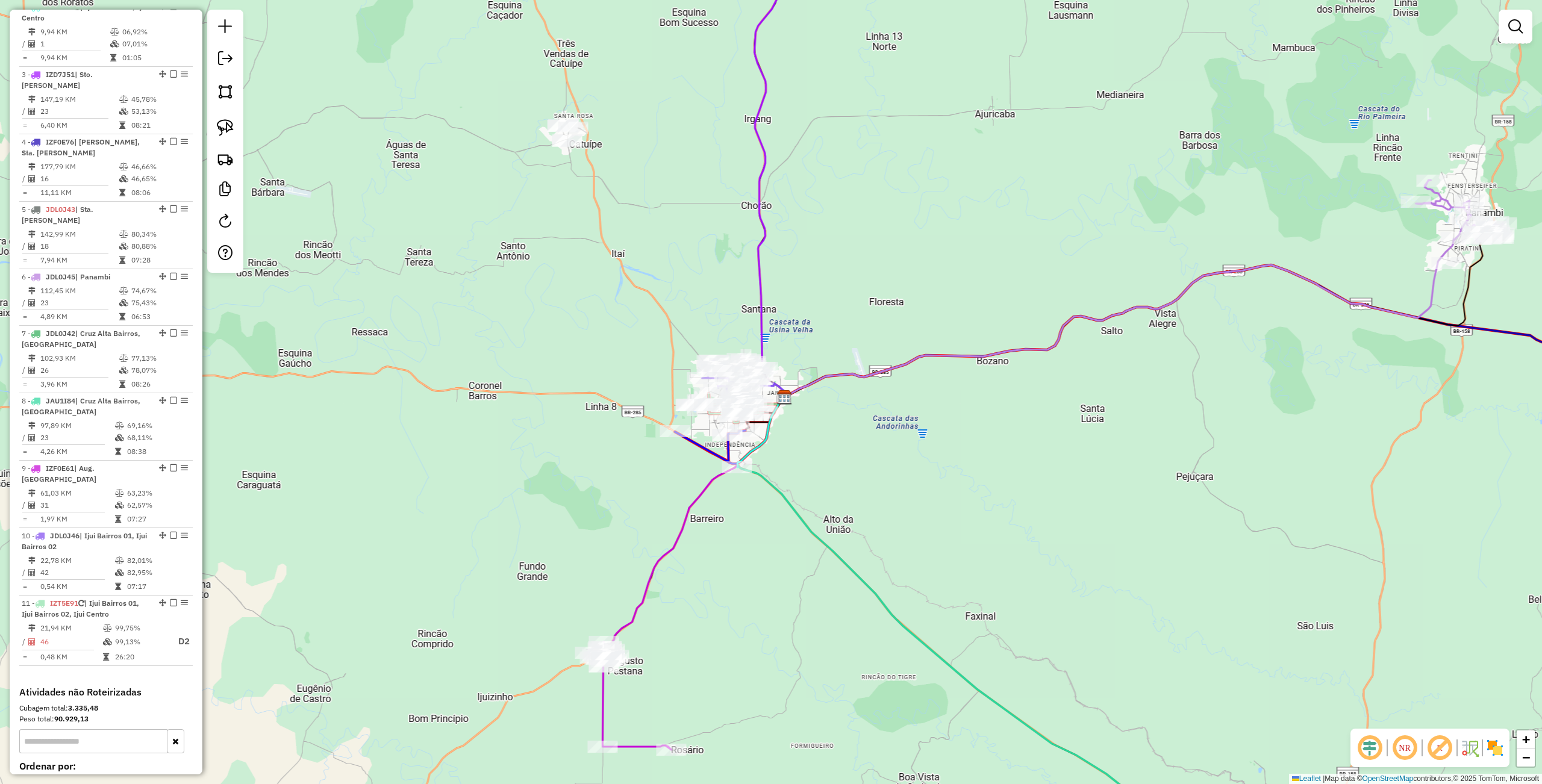
drag, startPoint x: 930, startPoint y: 492, endPoint x: 862, endPoint y: 530, distance: 77.9
click at [902, 545] on div "Janela de atendimento Grade de atendimento Capacidade Transportadoras Veículos …" at bounding box center [771, 392] width 1542 height 784
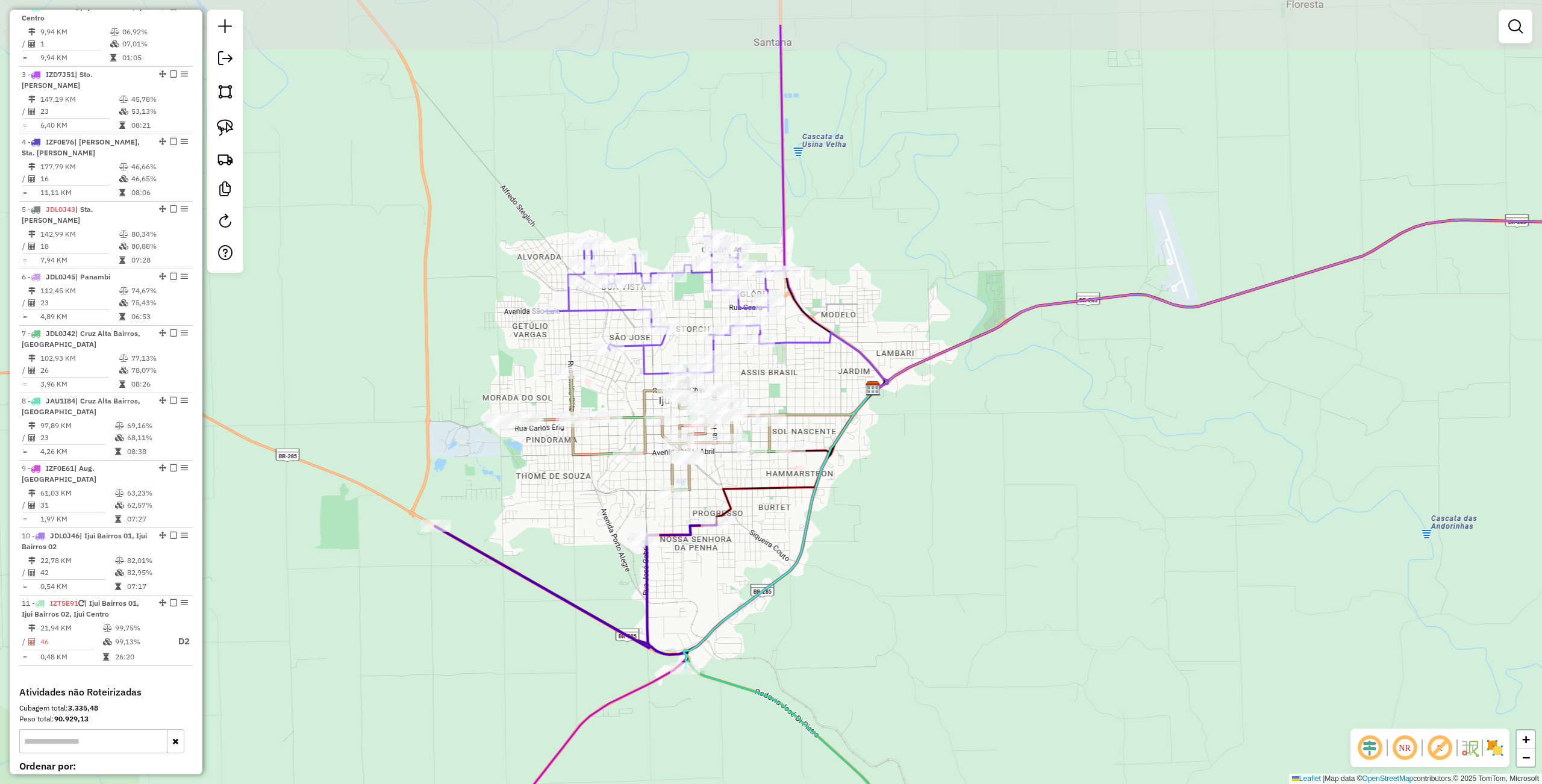
drag, startPoint x: 789, startPoint y: 547, endPoint x: 811, endPoint y: 614, distance: 70.5
click at [811, 614] on div "Janela de atendimento Grade de atendimento Capacidade Transportadoras Veículos …" at bounding box center [771, 392] width 1542 height 784
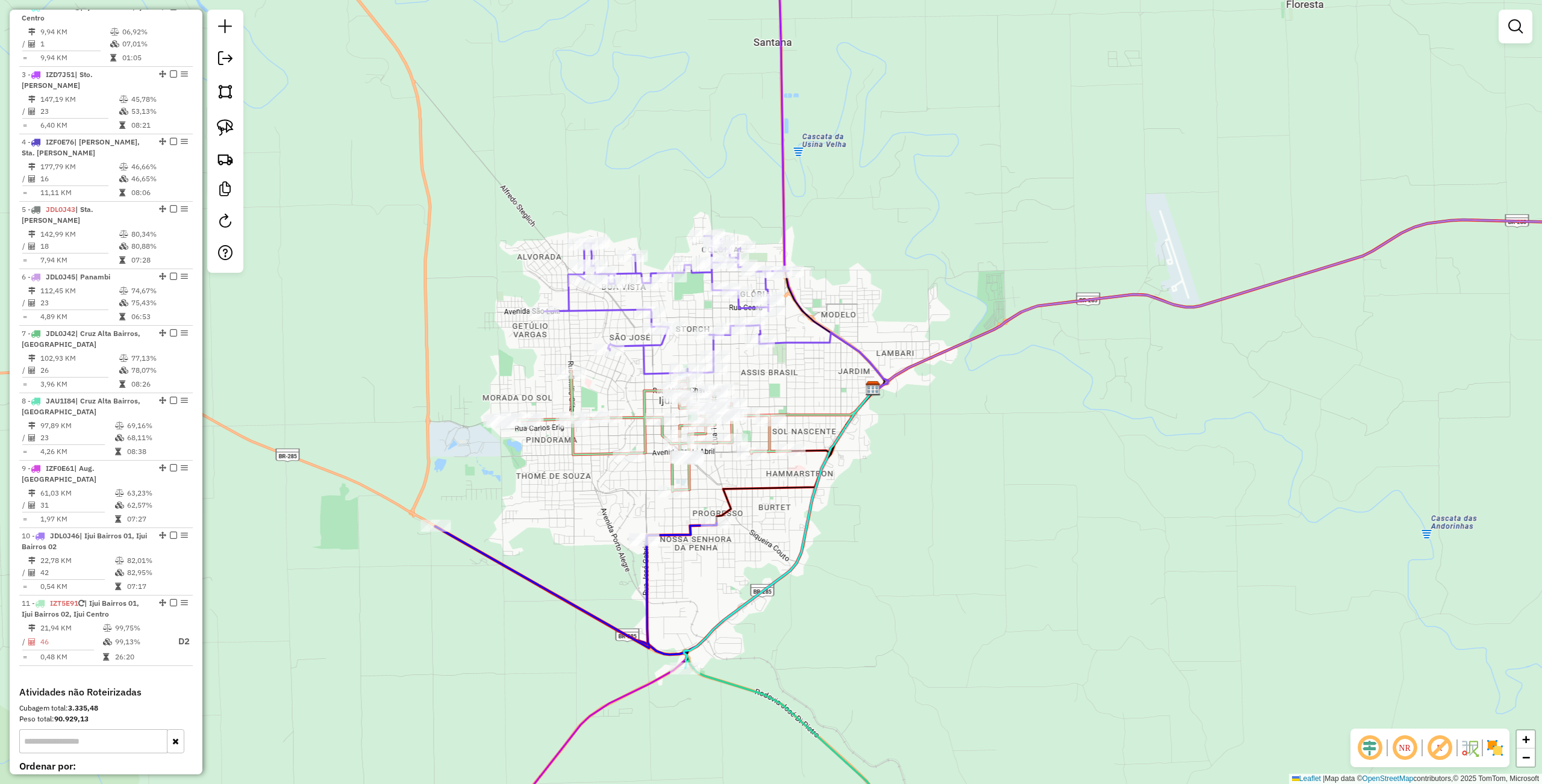
click at [909, 521] on div "Rota 11 - Placa IZT5E91 11220 - NC STEAKHOUSE RESTAU Janela de atendimento Grad…" at bounding box center [771, 392] width 1542 height 784
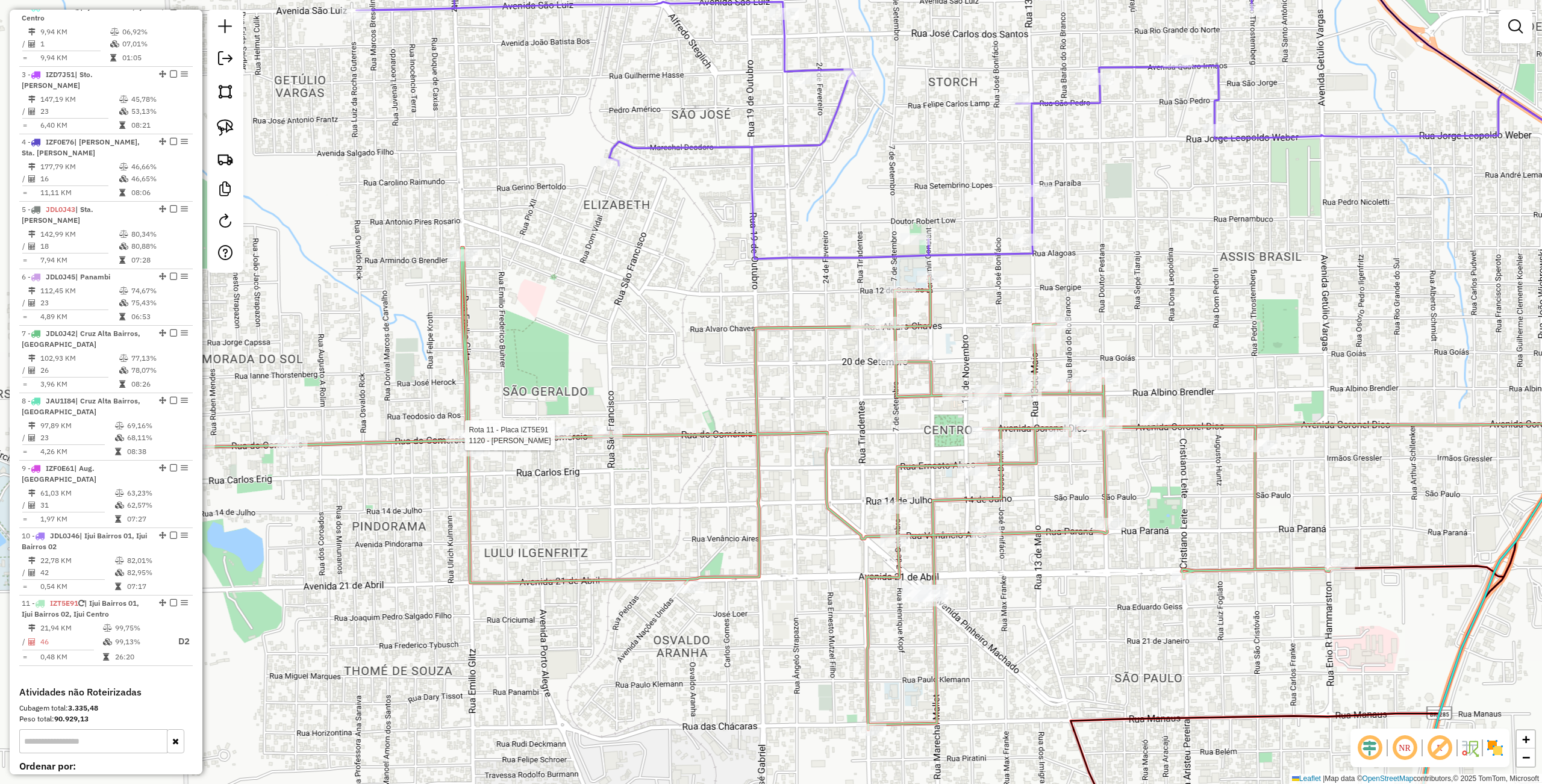
select select "**********"
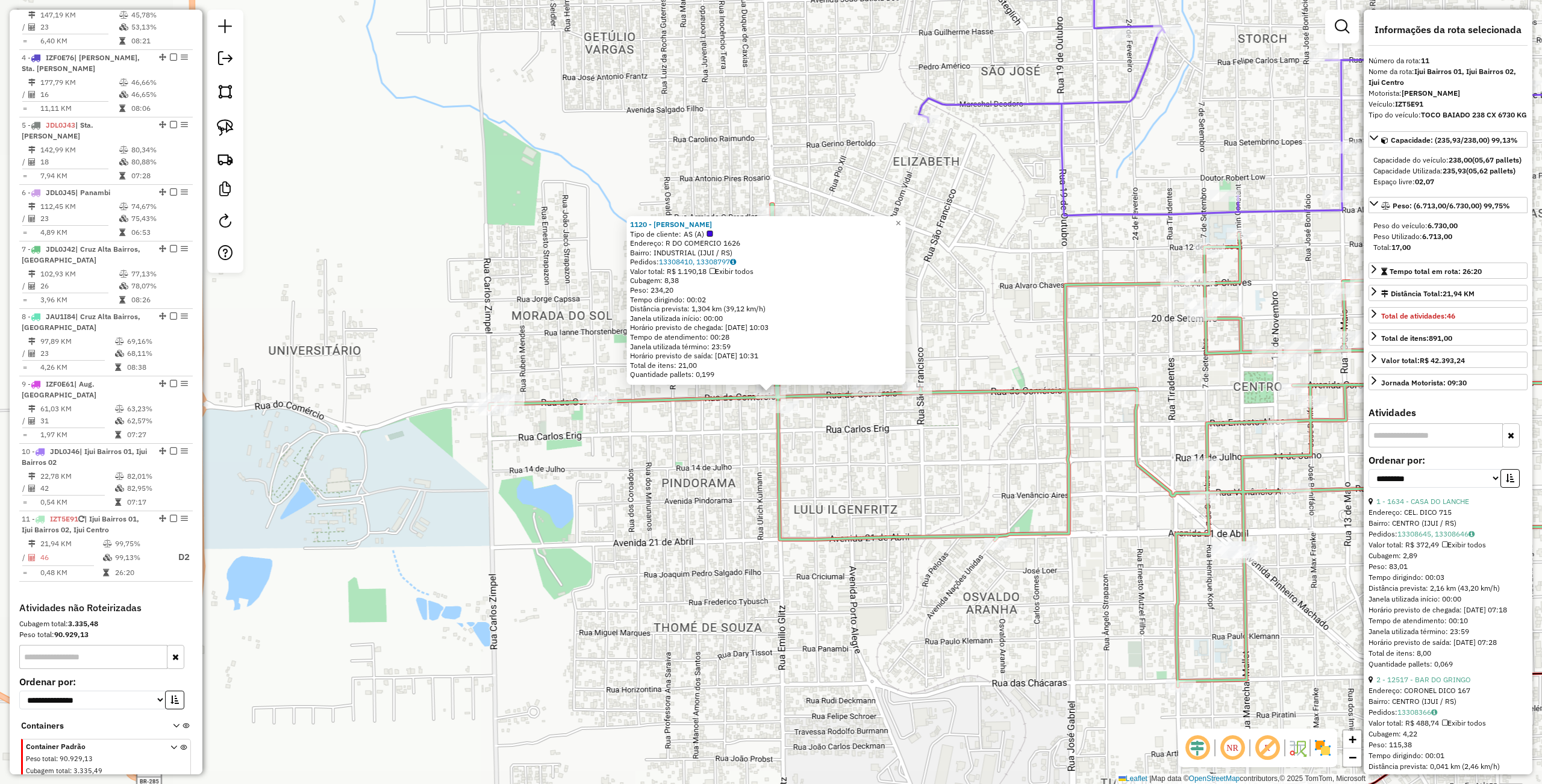
scroll to position [642, 0]
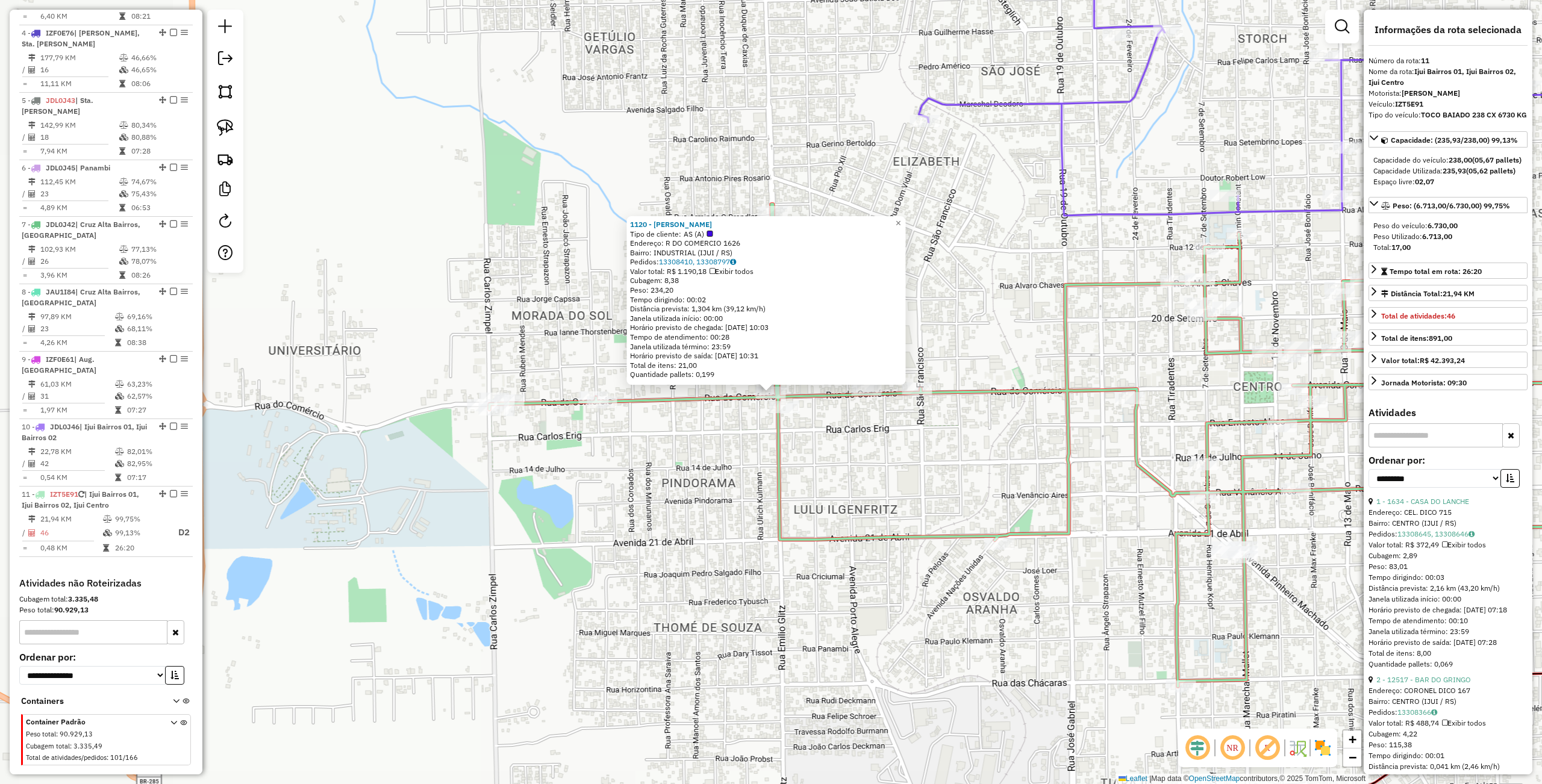
click at [608, 475] on div "1120 - SERGIO LUIZ CASAGRAN Tipo de cliente: AS (A) Endereço: R DO COMERCIO 162…" at bounding box center [771, 392] width 1542 height 784
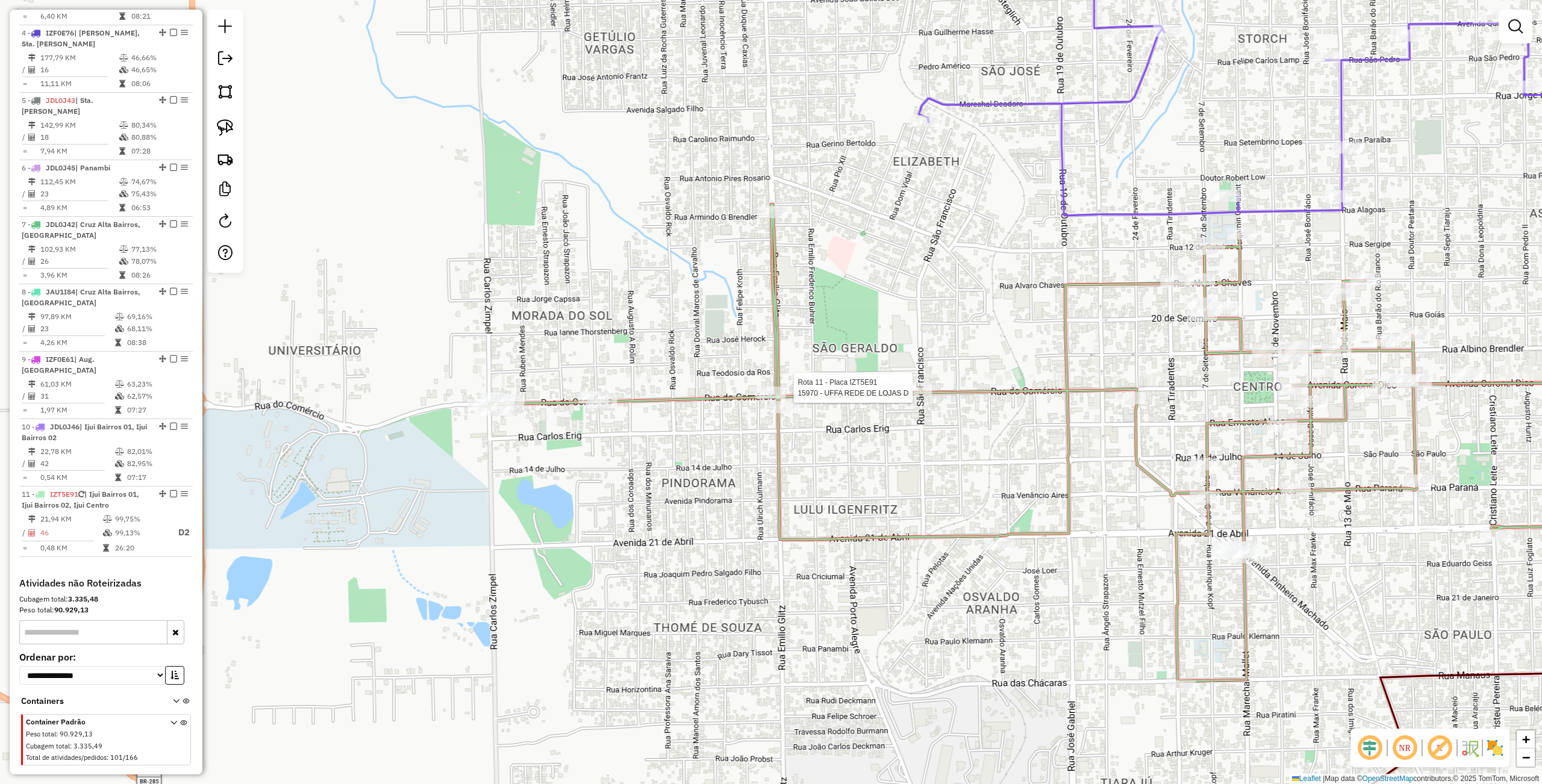
select select "**********"
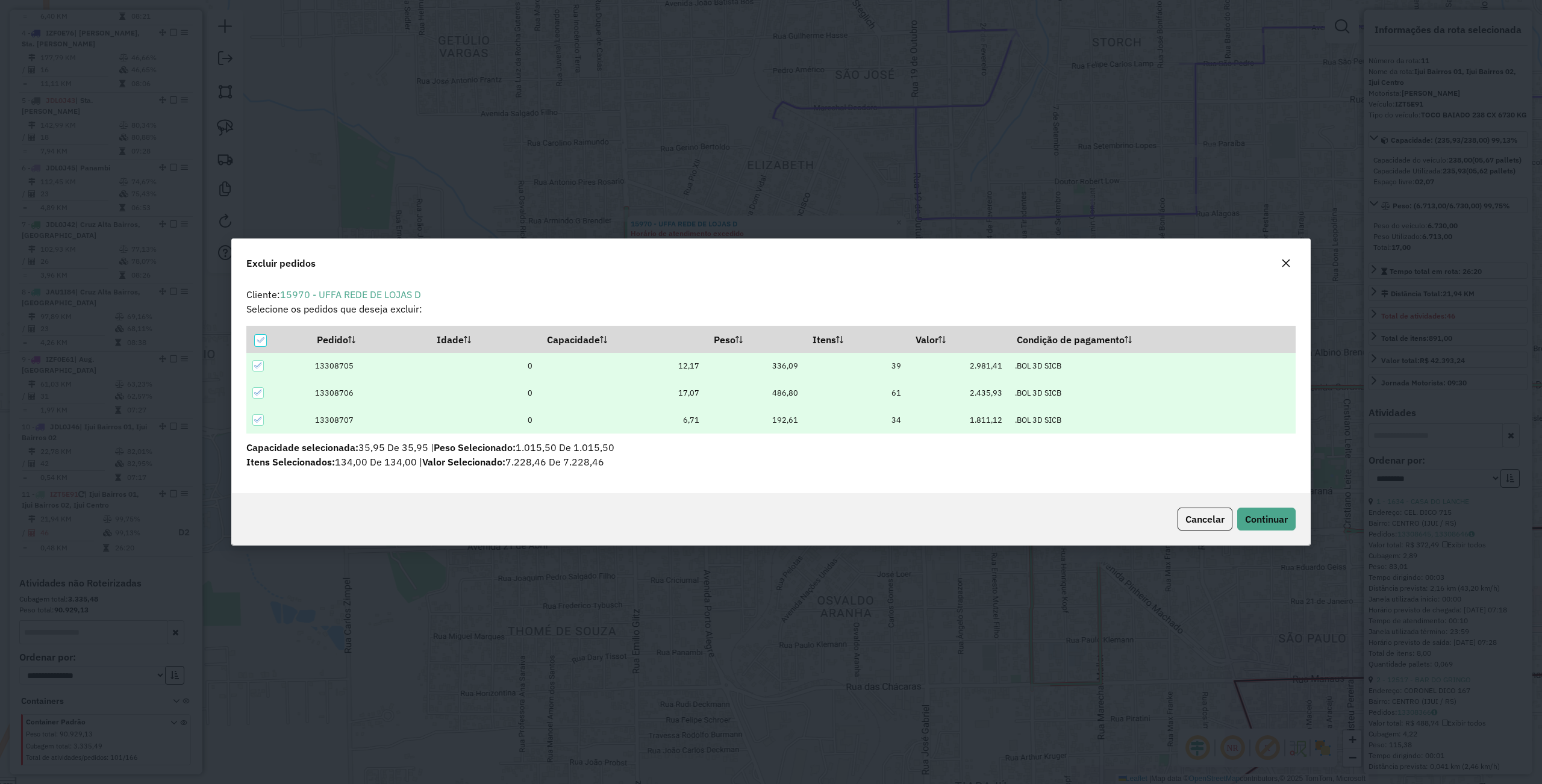
scroll to position [6, 3]
click at [1281, 514] on span "Continuar" at bounding box center [1267, 518] width 43 height 12
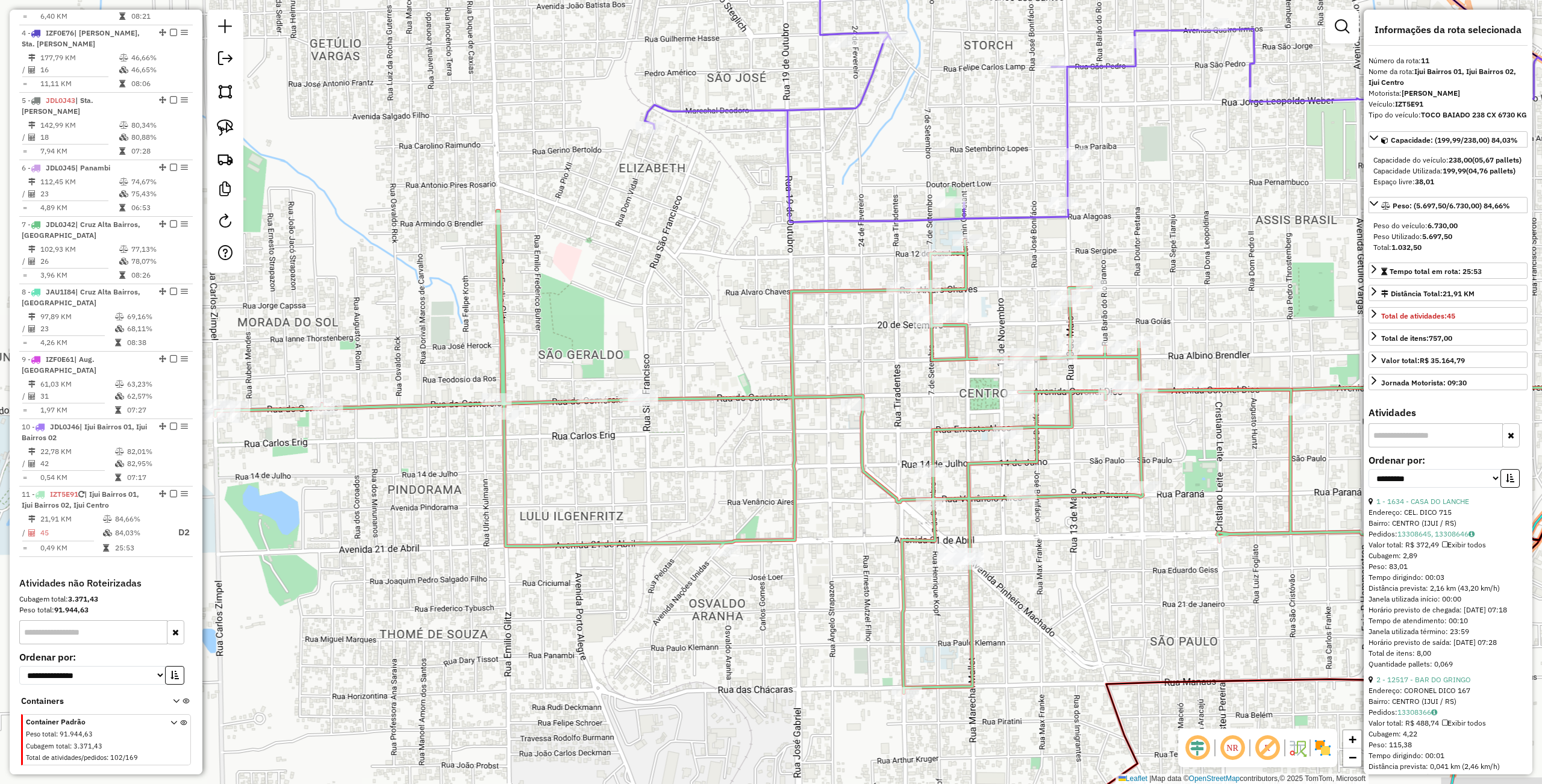
drag, startPoint x: 1239, startPoint y: 487, endPoint x: 981, endPoint y: 494, distance: 258.1
click at [982, 502] on icon at bounding box center [795, 451] width 1160 height 482
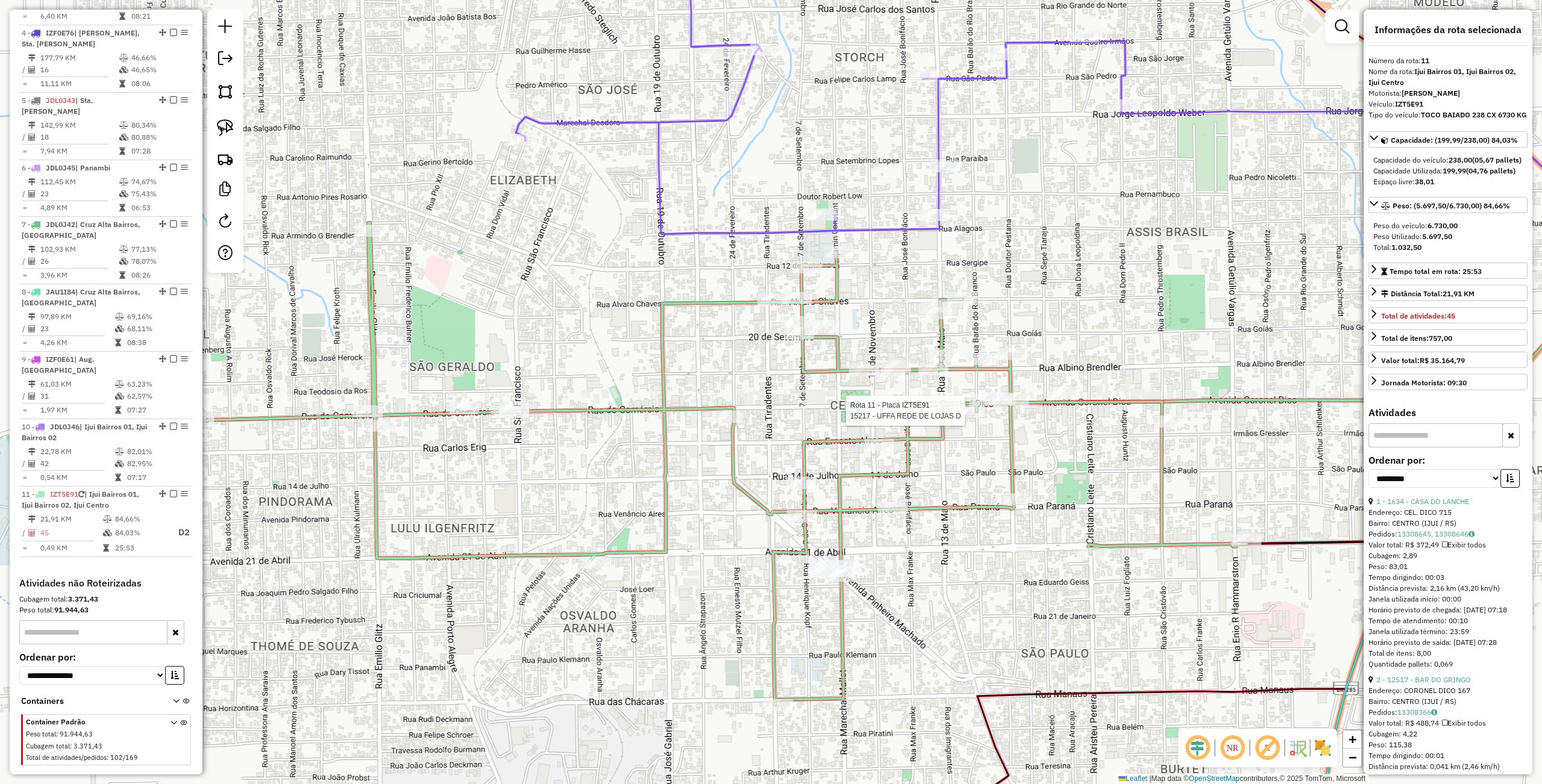
click at [963, 417] on div at bounding box center [969, 411] width 30 height 12
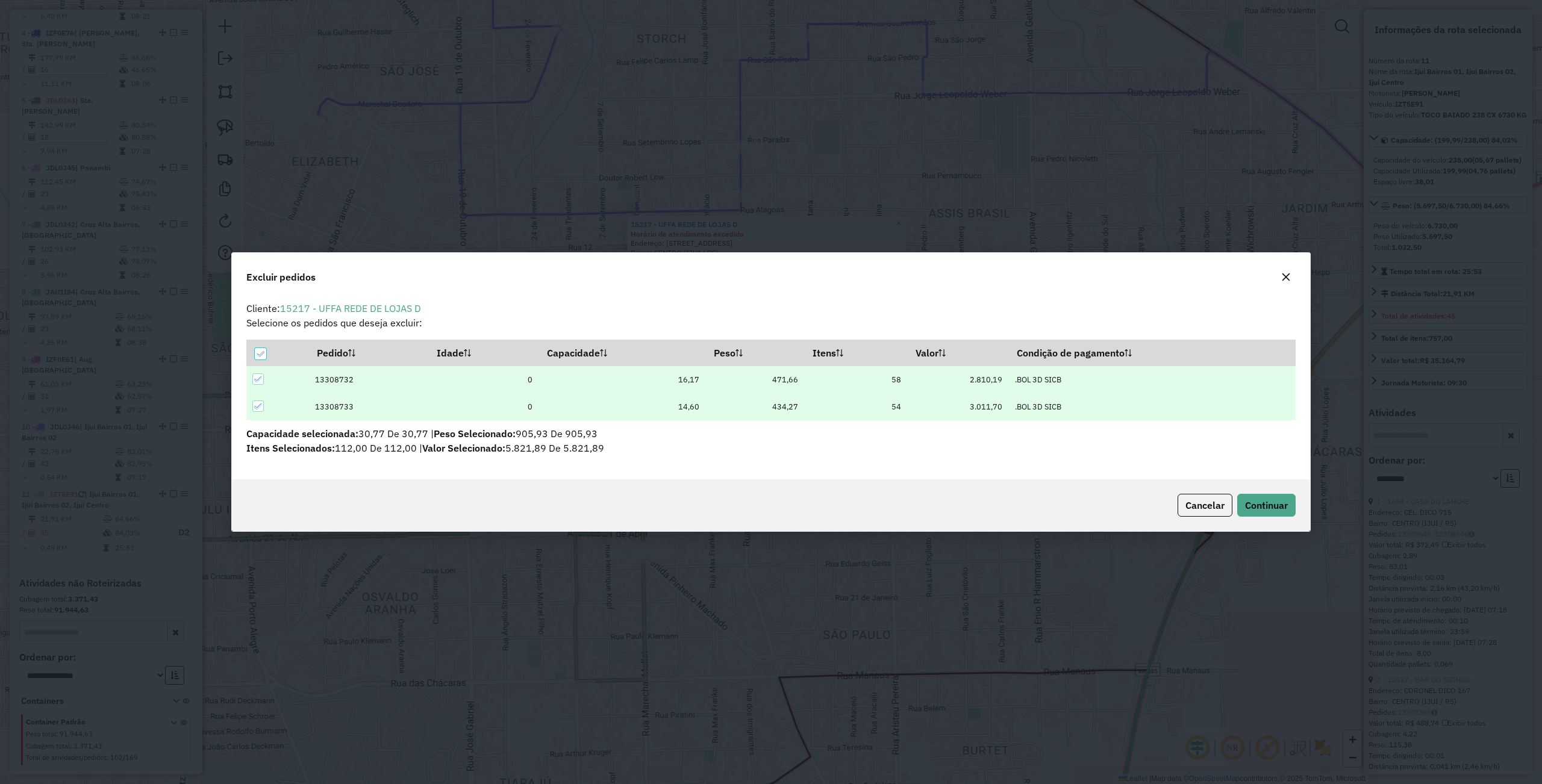
scroll to position [0, 0]
click at [1241, 504] on button "Continuar" at bounding box center [1267, 505] width 59 height 23
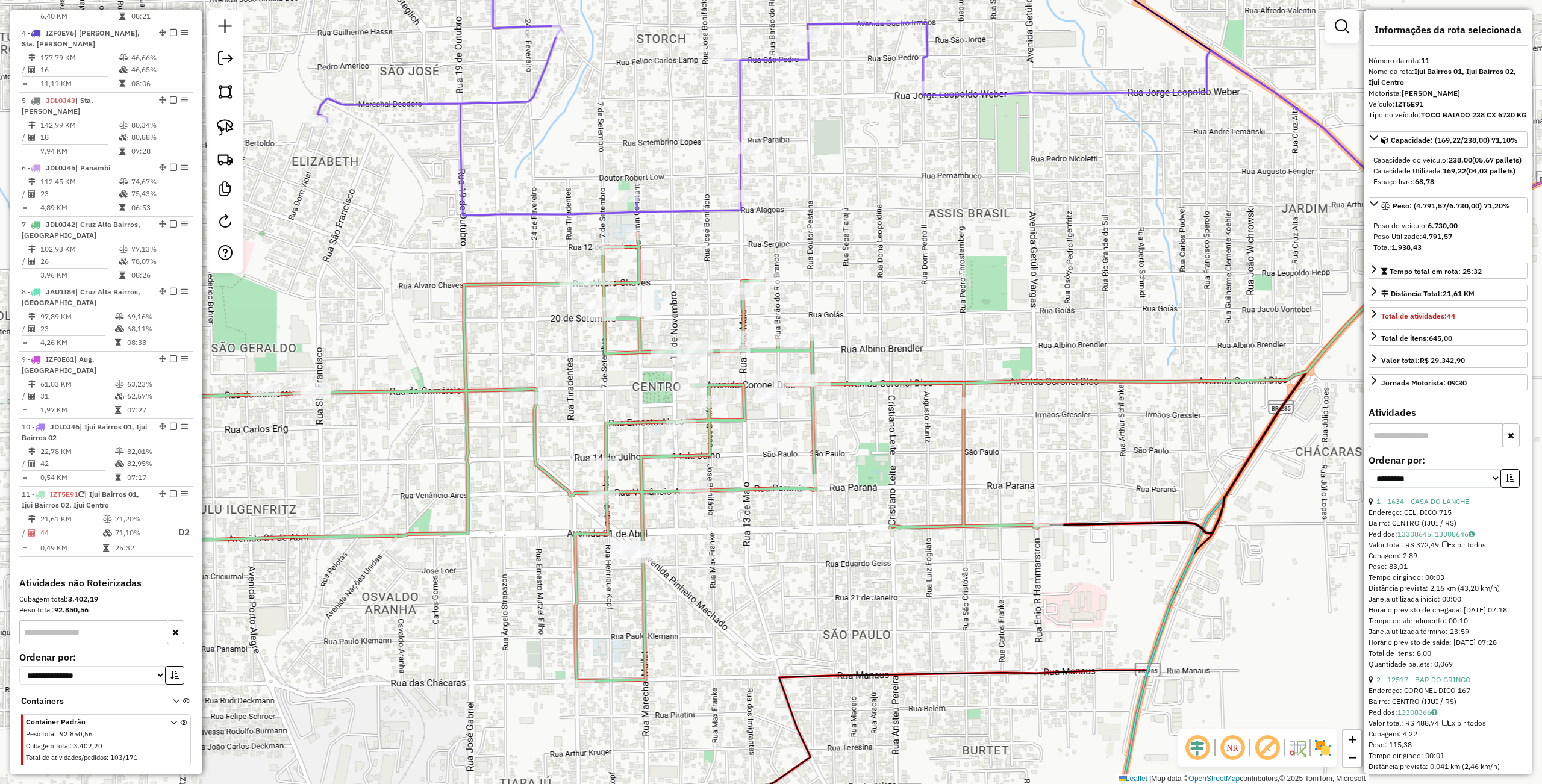
drag, startPoint x: 1138, startPoint y: 538, endPoint x: 1101, endPoint y: 458, distance: 88.1
click at [1113, 472] on div "Janela de atendimento Grade de atendimento Capacidade Transportadoras Veículos …" at bounding box center [771, 392] width 1542 height 784
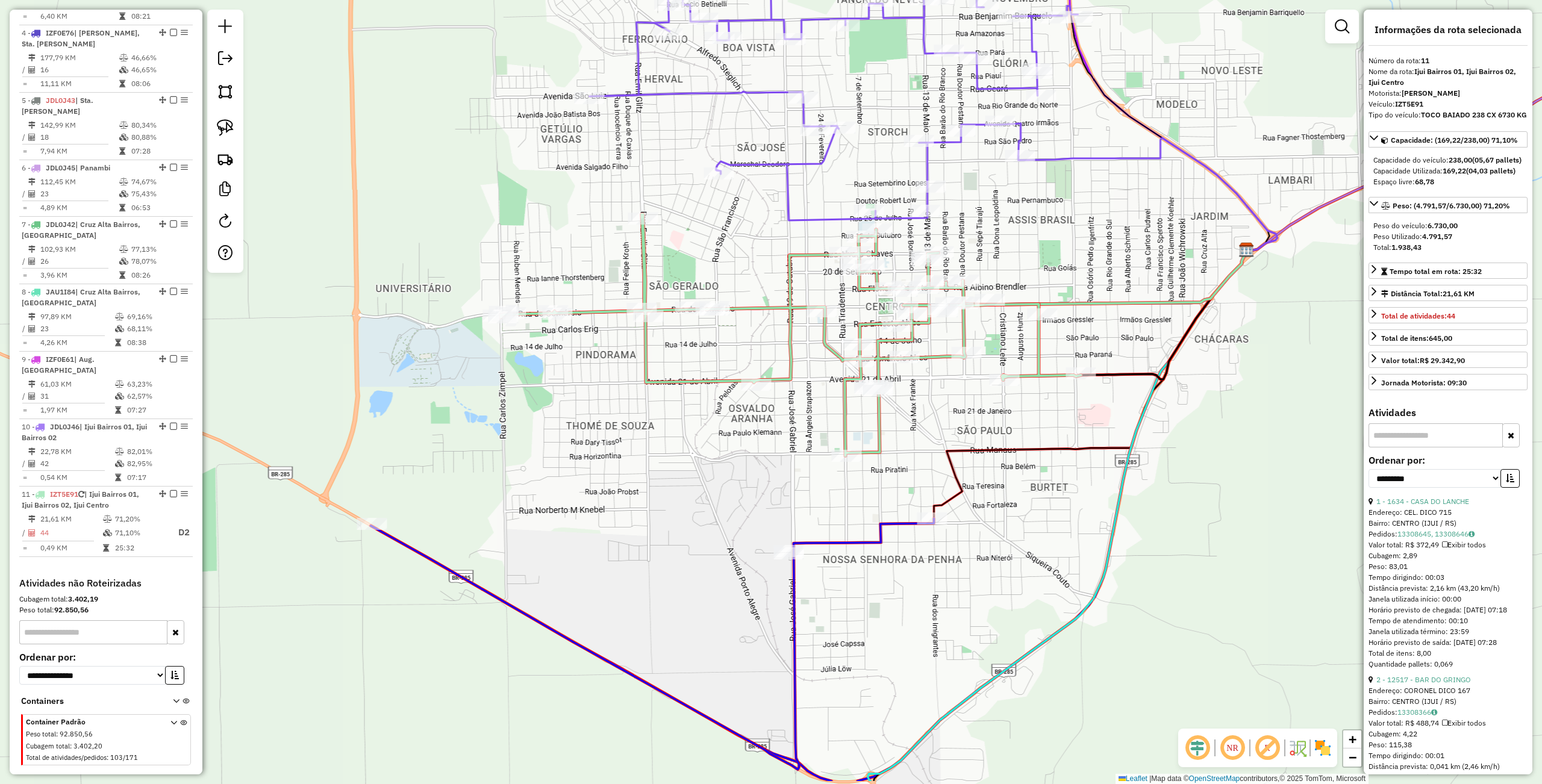
drag, startPoint x: 1024, startPoint y: 562, endPoint x: 1023, endPoint y: 465, distance: 97.0
click at [1039, 464] on div "Janela de atendimento Grade de atendimento Capacidade Transportadoras Veículos …" at bounding box center [771, 392] width 1542 height 784
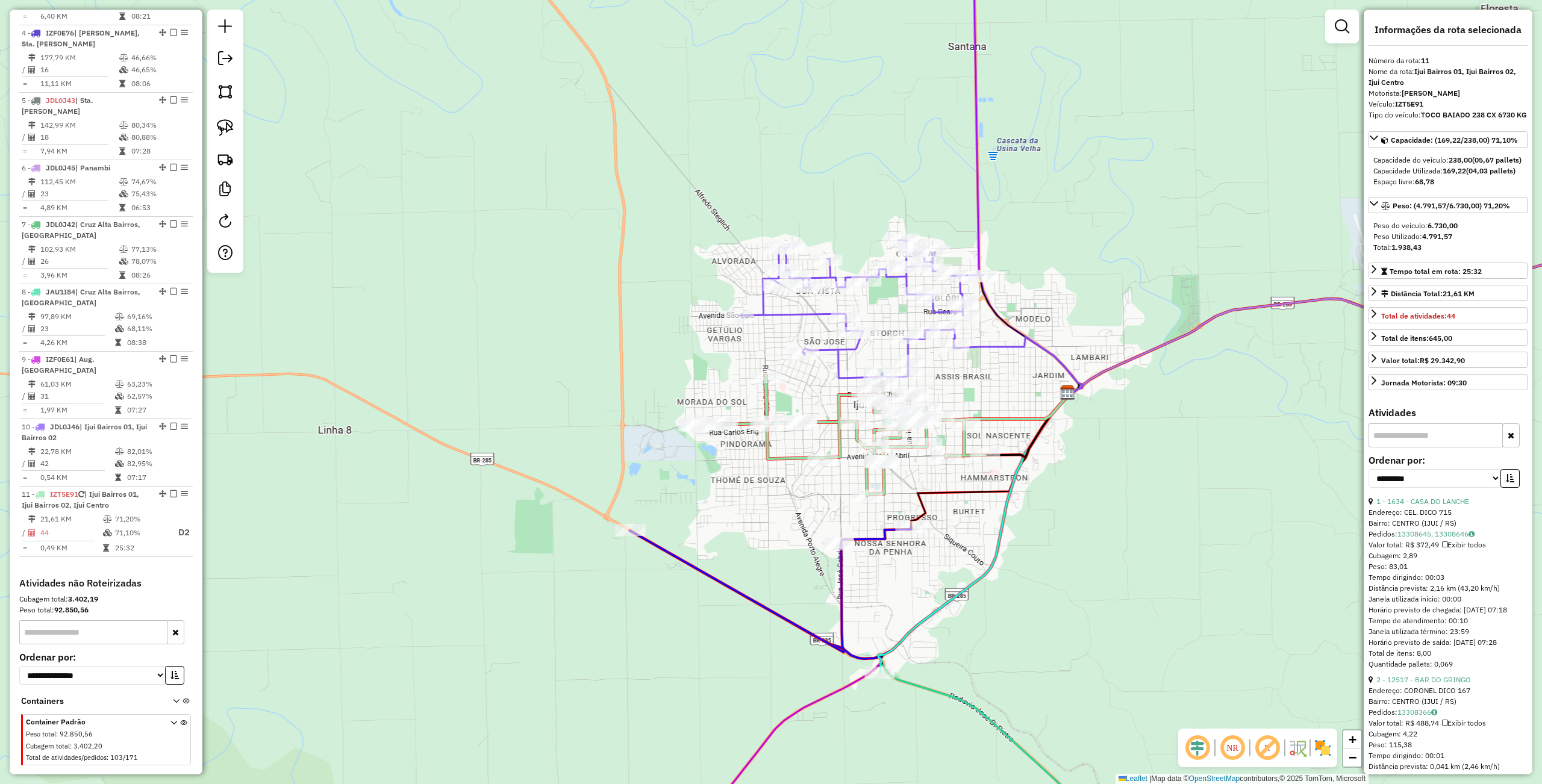
drag, startPoint x: 1145, startPoint y: 494, endPoint x: 1080, endPoint y: 535, distance: 76.9
click at [1080, 535] on div "Janela de atendimento Grade de atendimento Capacidade Transportadoras Veículos …" at bounding box center [771, 392] width 1542 height 784
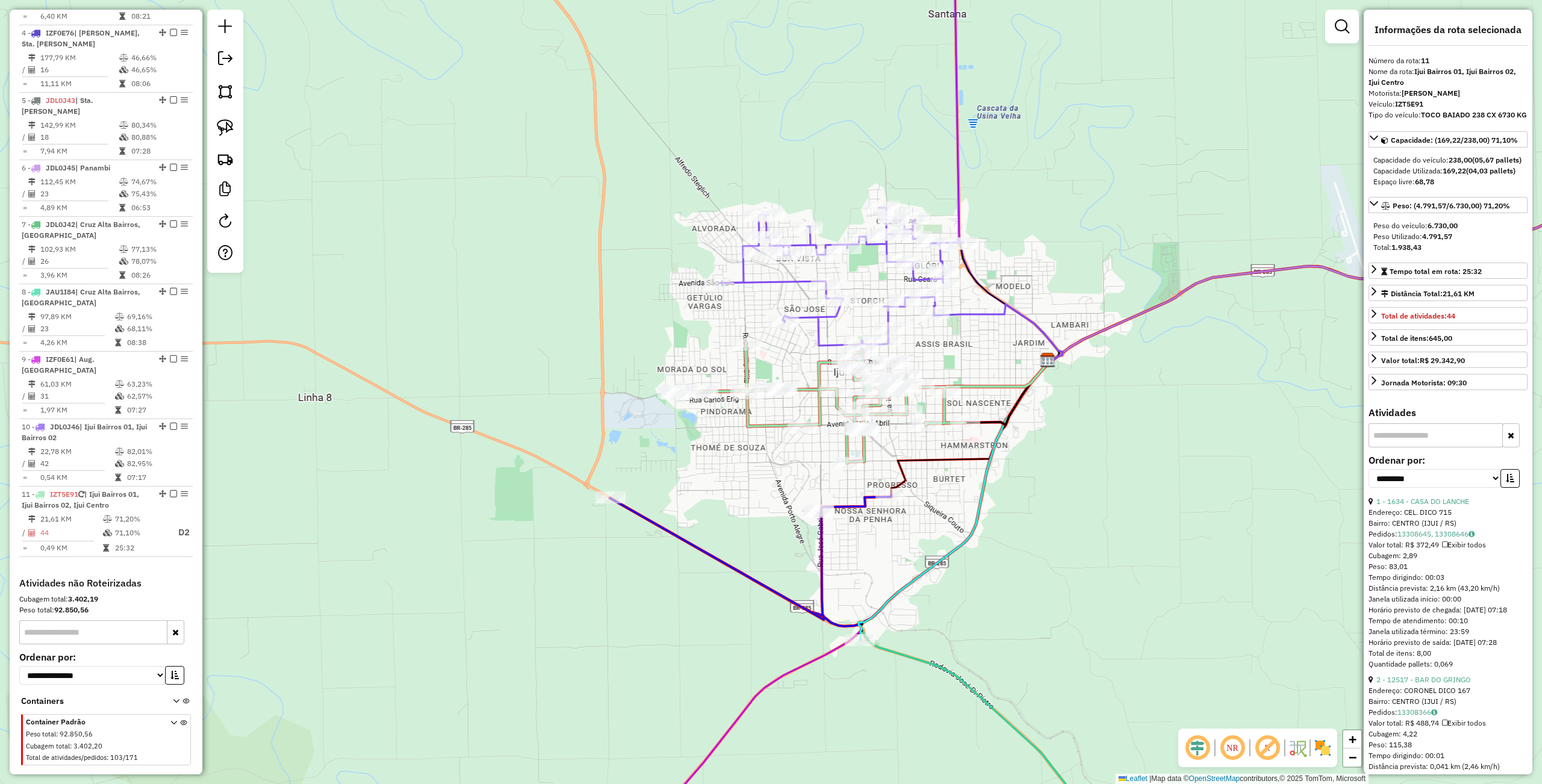
drag, startPoint x: 1096, startPoint y: 555, endPoint x: 1078, endPoint y: 521, distance: 38.5
click at [1078, 521] on div "Janela de atendimento Grade de atendimento Capacidade Transportadoras Veículos …" at bounding box center [771, 392] width 1542 height 784
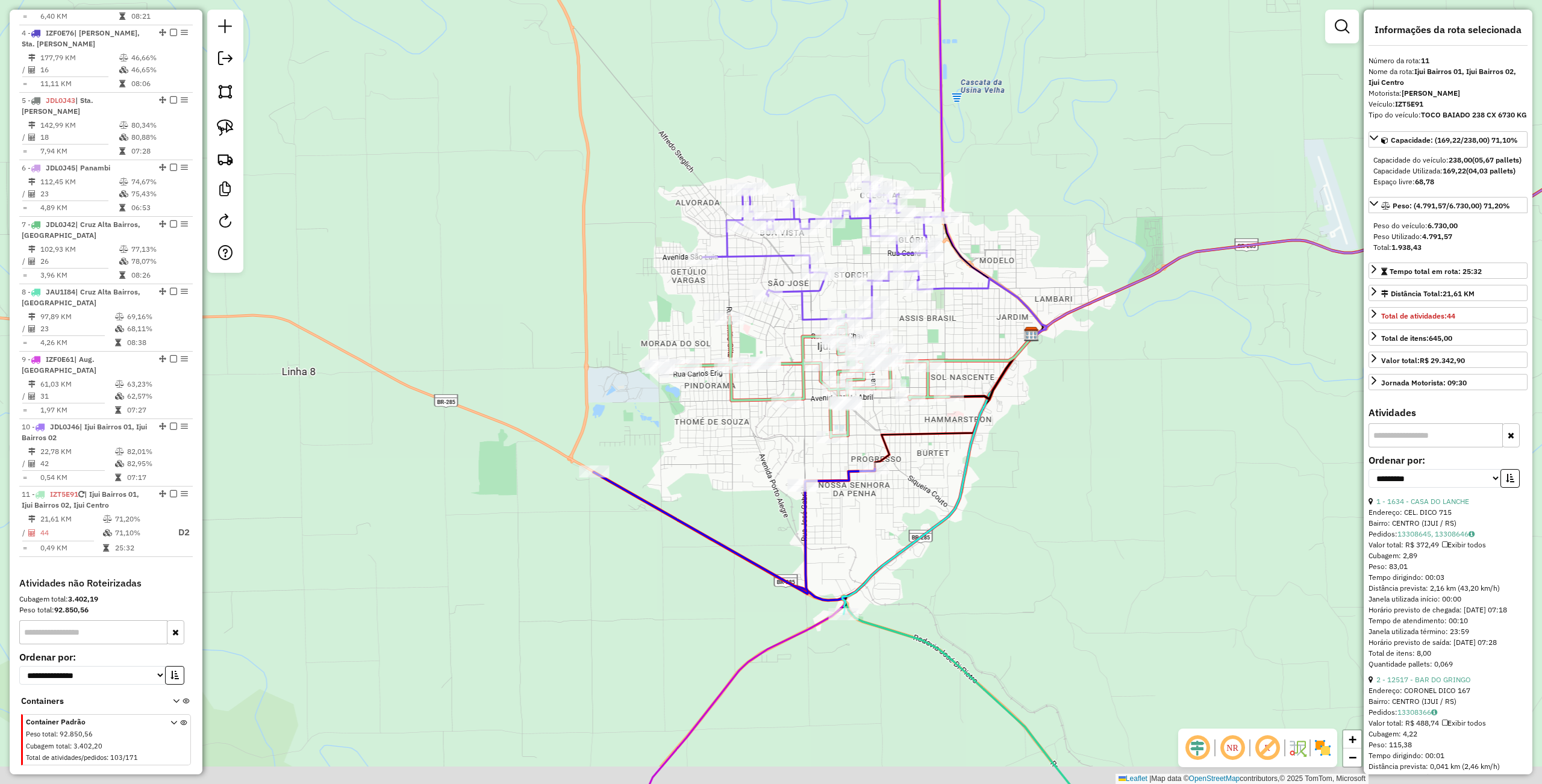
drag, startPoint x: 1041, startPoint y: 581, endPoint x: 1024, endPoint y: 555, distance: 31.1
click at [1024, 555] on div "Janela de atendimento Grade de atendimento Capacidade Transportadoras Veículos …" at bounding box center [771, 392] width 1542 height 784
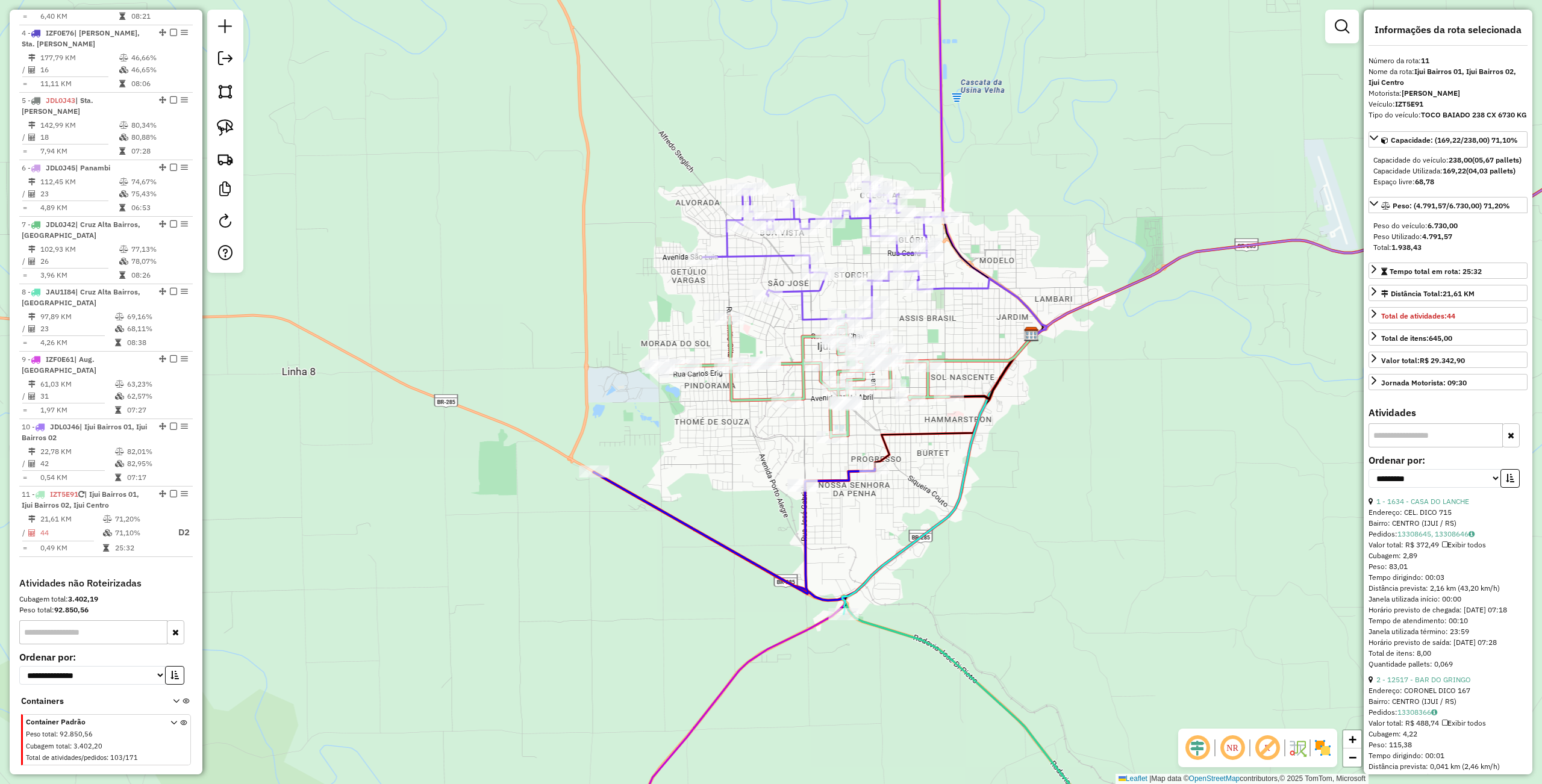
drag, startPoint x: 1008, startPoint y: 424, endPoint x: 785, endPoint y: 434, distance: 223.2
click at [785, 434] on div "Janela de atendimento Grade de atendimento Capacidade Transportadoras Veículos …" at bounding box center [771, 392] width 1542 height 784
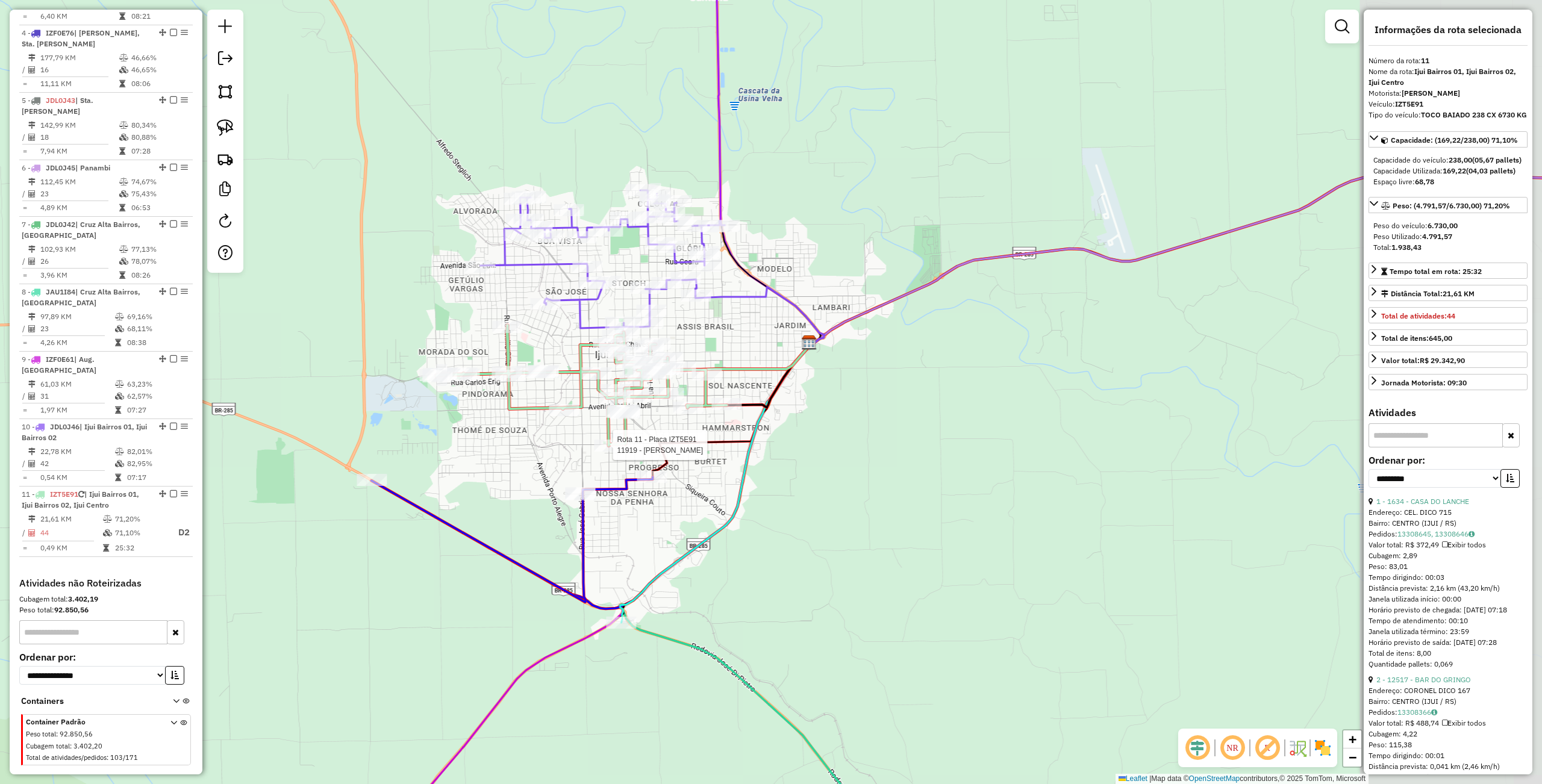
drag, startPoint x: 1069, startPoint y: 450, endPoint x: 1026, endPoint y: 444, distance: 43.4
click at [1065, 450] on div "Rota 11 - Placa IZT5E91 11919 - DIOGO HUTH Janela de atendimento Grade de atend…" at bounding box center [771, 392] width 1542 height 784
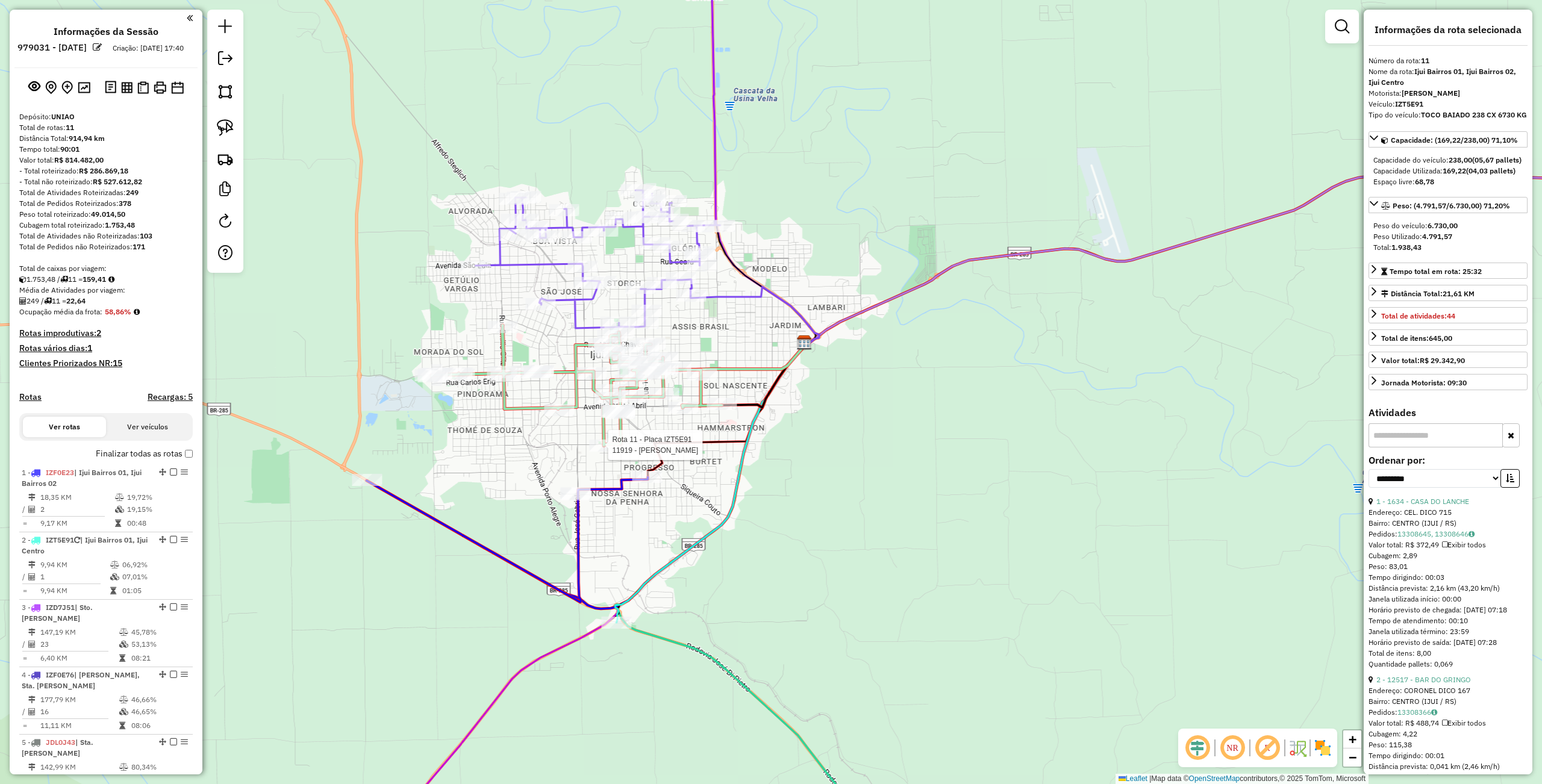
select select "**********"
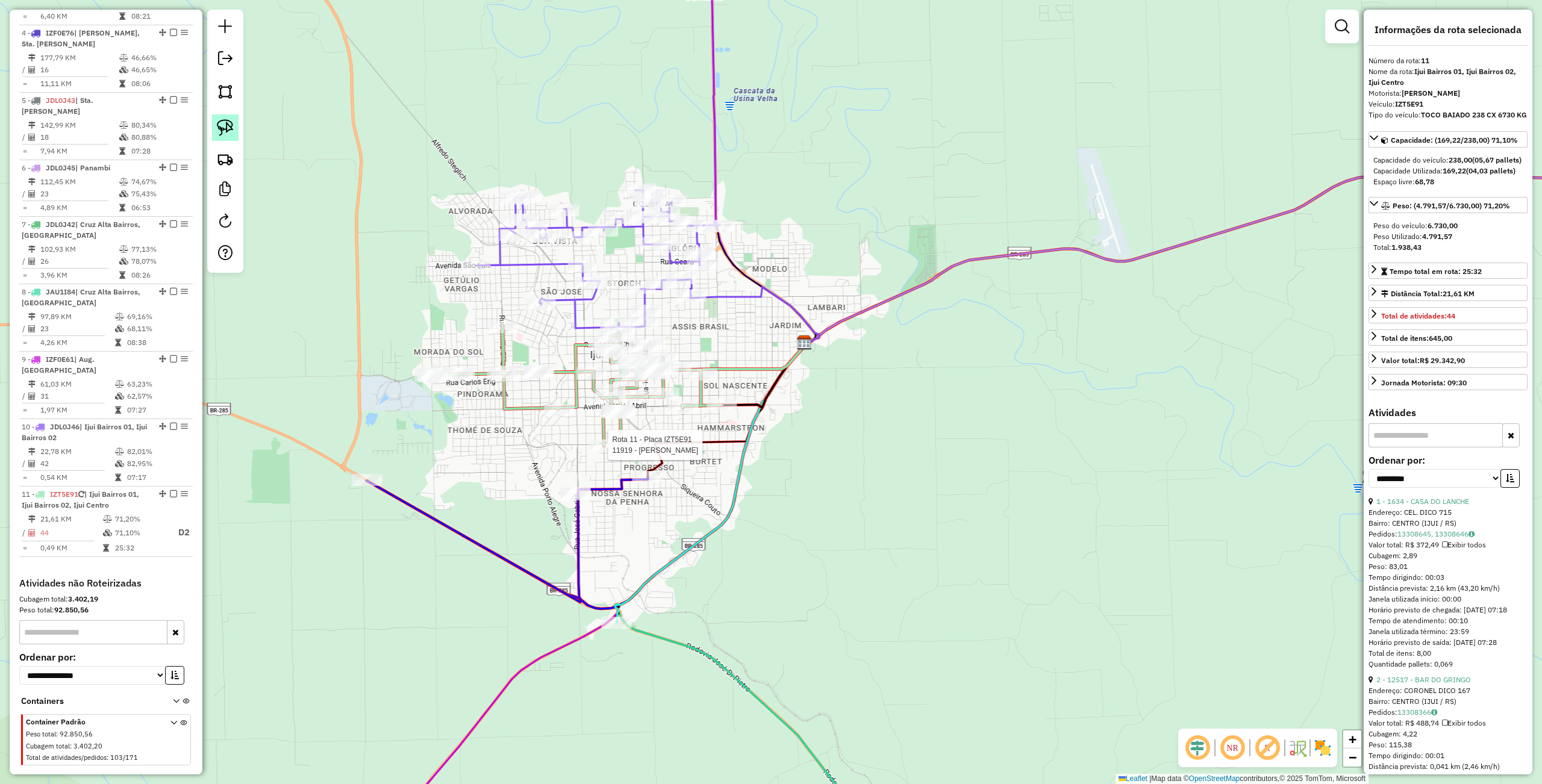
click at [225, 124] on img at bounding box center [225, 127] width 17 height 17
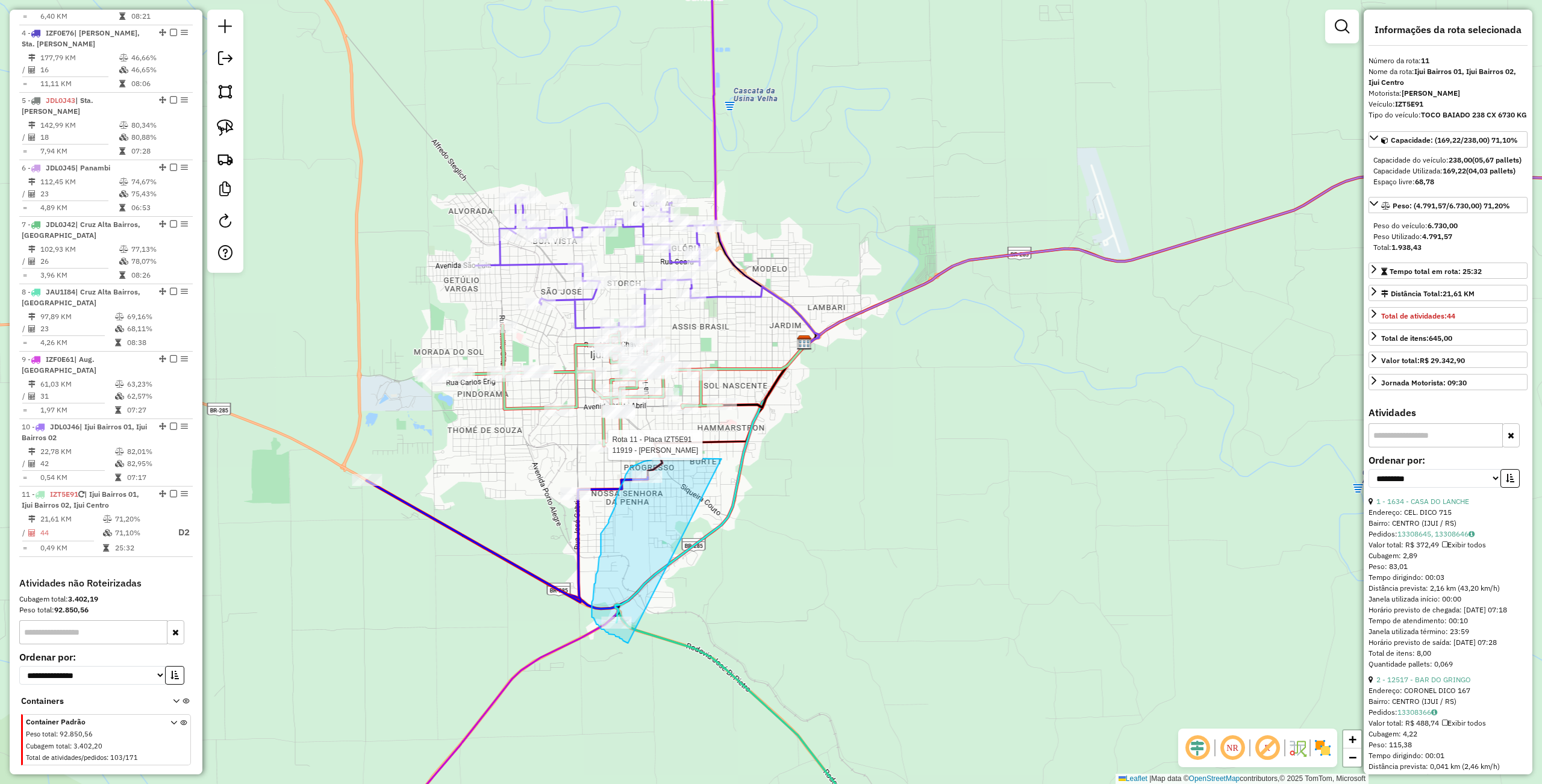
drag, startPoint x: 721, startPoint y: 459, endPoint x: 628, endPoint y: 643, distance: 206.2
drag, startPoint x: 598, startPoint y: 656, endPoint x: 638, endPoint y: 619, distance: 54.5
click at [635, 625] on div "Rota 11 - Placa IZT5E91 11919 - DIOGO HUTH Janela de atendimento Grade de atend…" at bounding box center [771, 392] width 1542 height 784
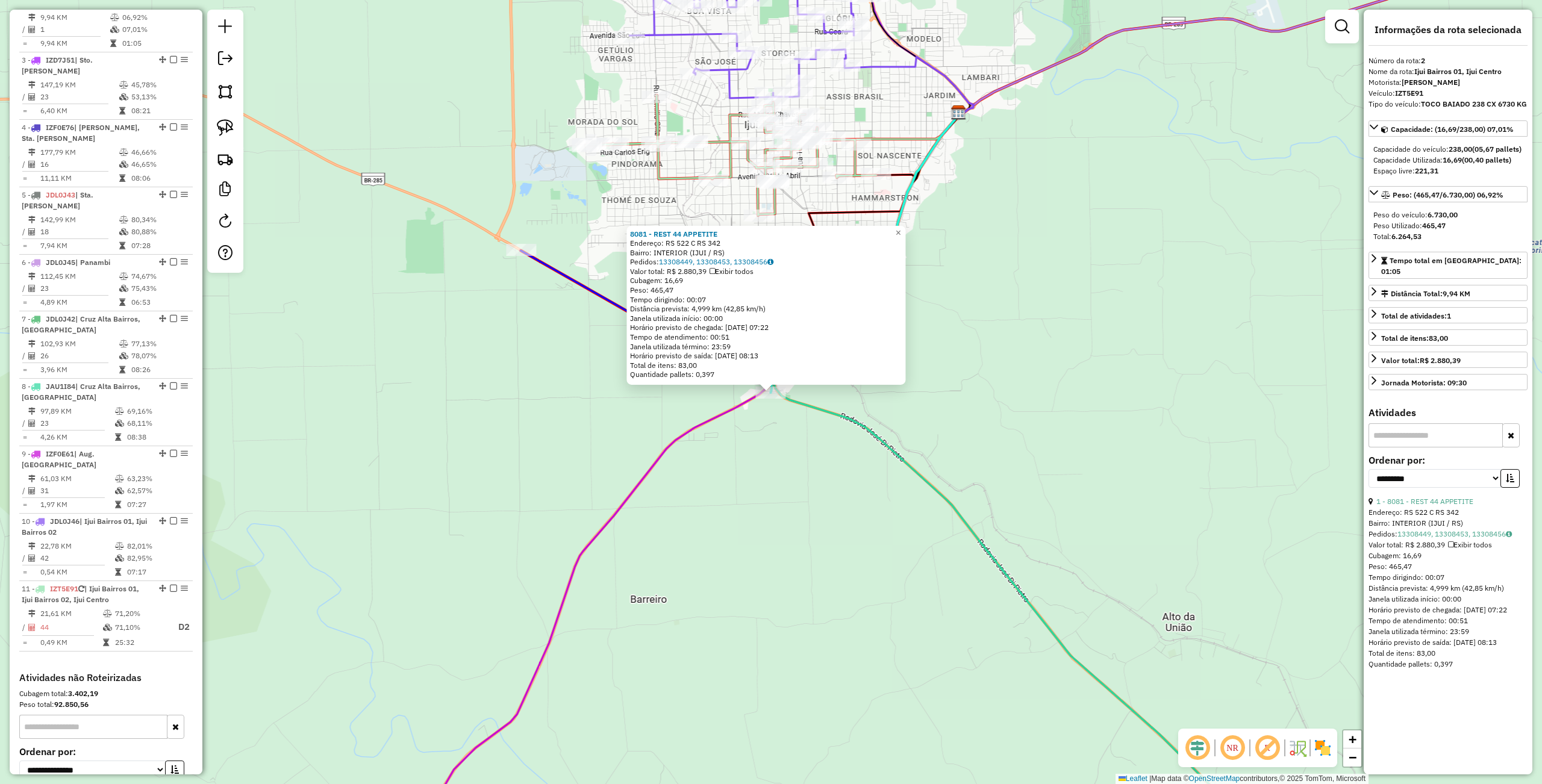
scroll to position [532, 0]
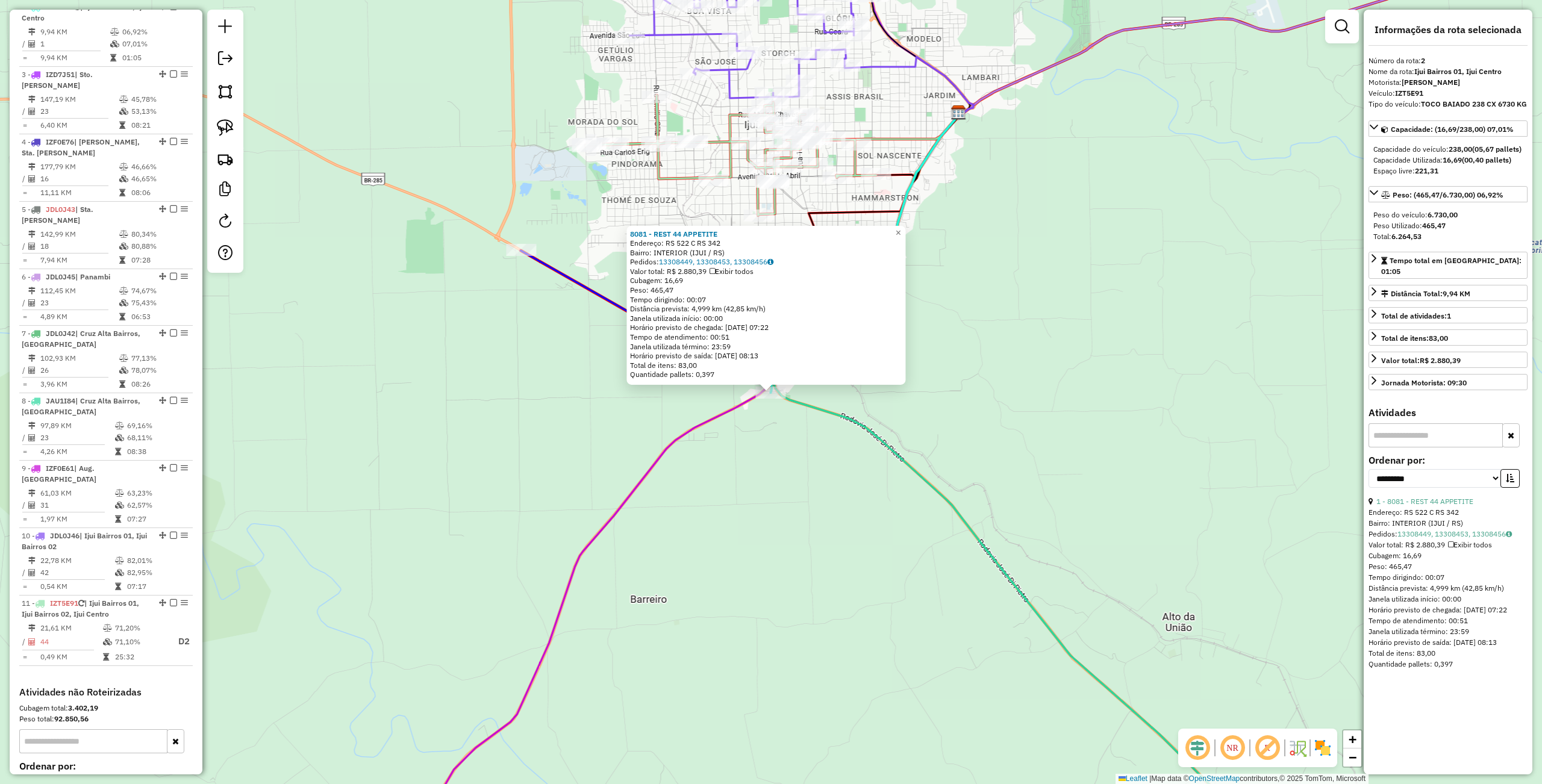
click at [692, 602] on div "8081 - REST 44 APPETITE Endereço: RS 522 C RS 342 Bairro: INTERIOR (IJUI / [GEO…" at bounding box center [771, 392] width 1542 height 784
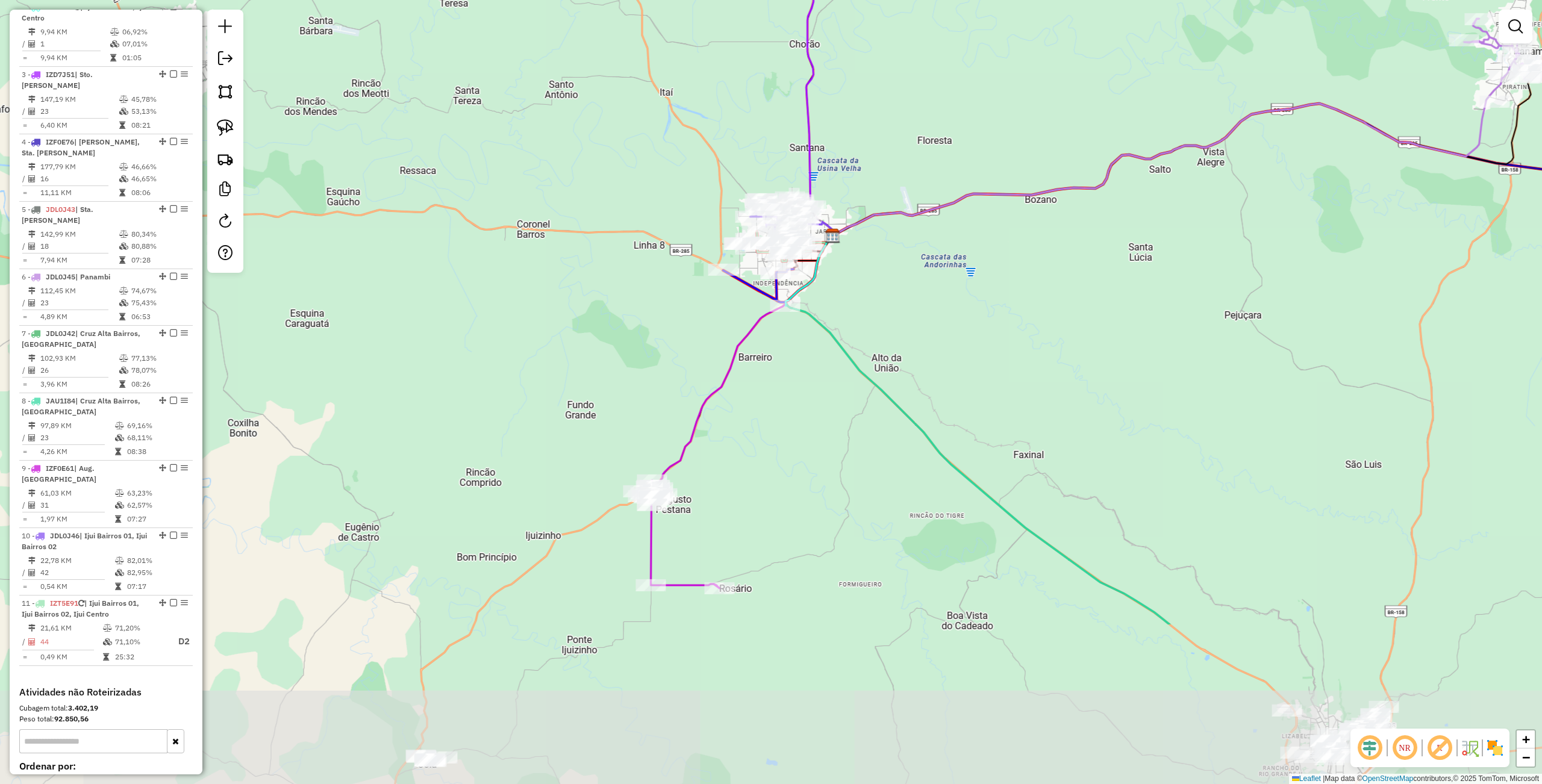
drag, startPoint x: 714, startPoint y: 619, endPoint x: 766, endPoint y: 393, distance: 231.9
click at [766, 393] on div "Janela de atendimento Grade de atendimento Capacidade Transportadoras Veículos …" at bounding box center [771, 392] width 1542 height 784
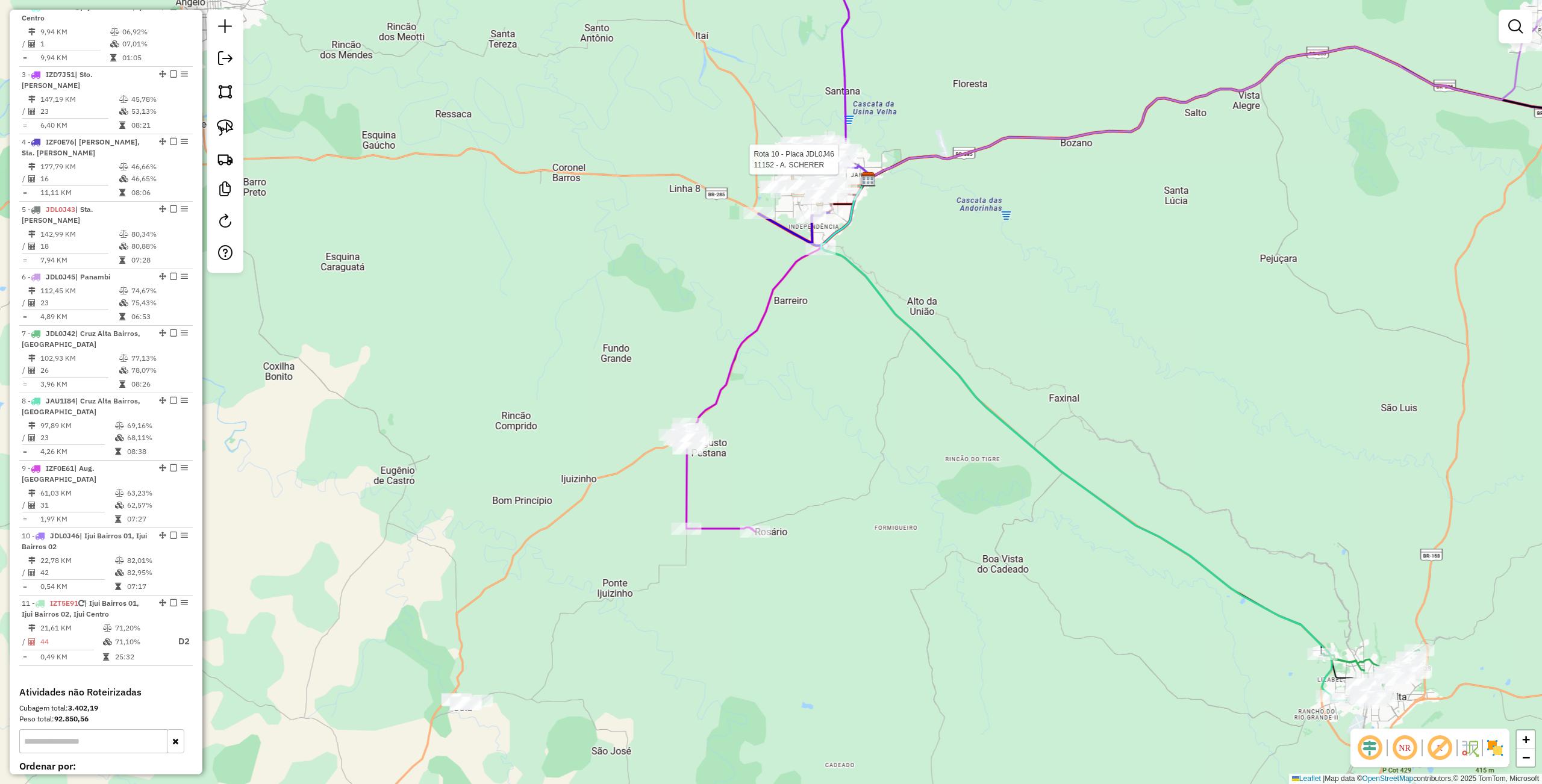
drag, startPoint x: 774, startPoint y: 491, endPoint x: 810, endPoint y: 434, distance: 67.4
click at [810, 434] on div "Rota 10 - Placa JDL0J46 11152 - A. SCHERER Janela de atendimento Grade de atend…" at bounding box center [771, 392] width 1542 height 784
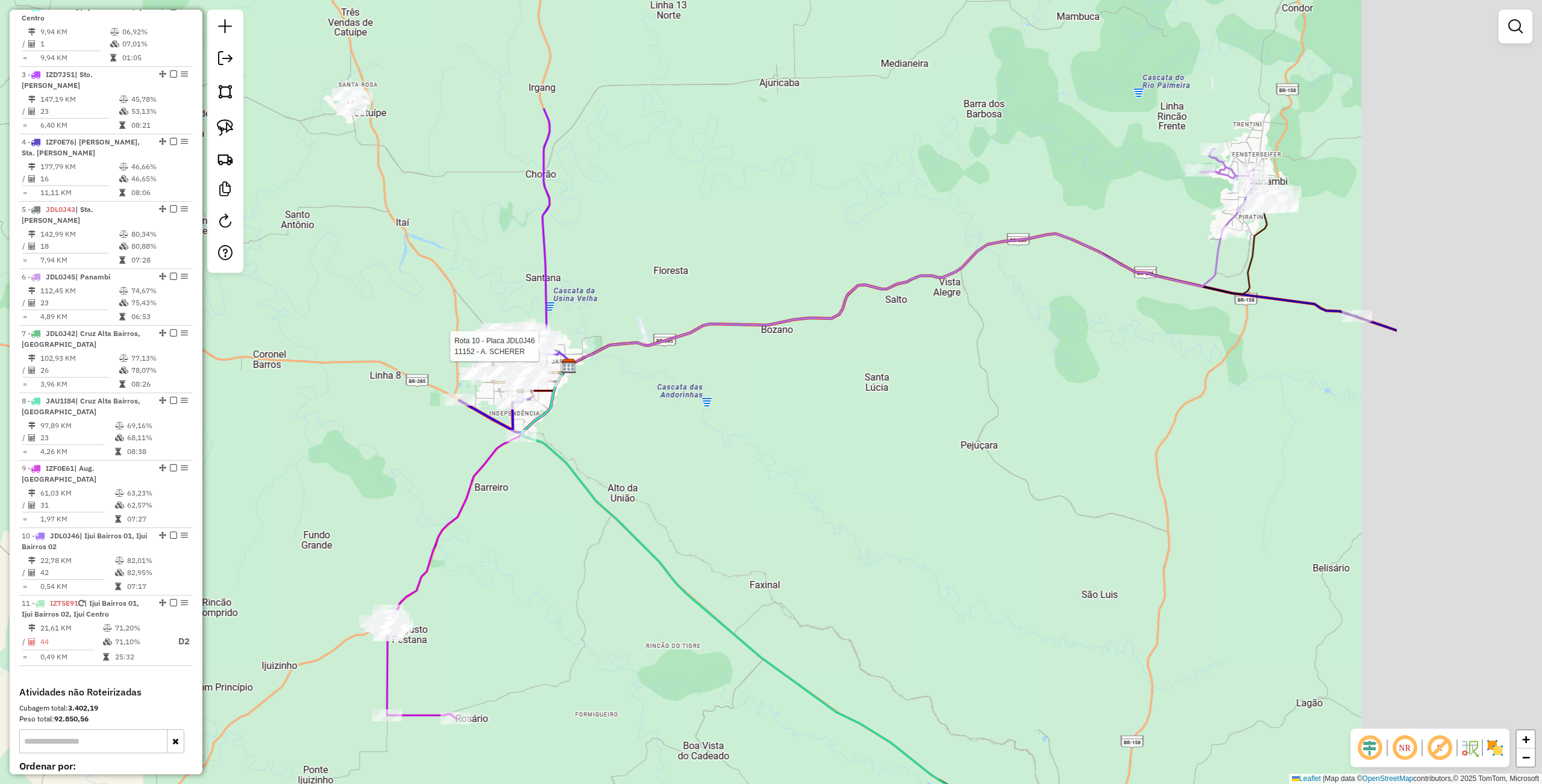
drag, startPoint x: 950, startPoint y: 409, endPoint x: 651, endPoint y: 596, distance: 352.7
click at [651, 596] on div "Rota 10 - Placa JDL0J46 11152 - A. SCHERER Janela de atendimento Grade de atend…" at bounding box center [771, 392] width 1542 height 784
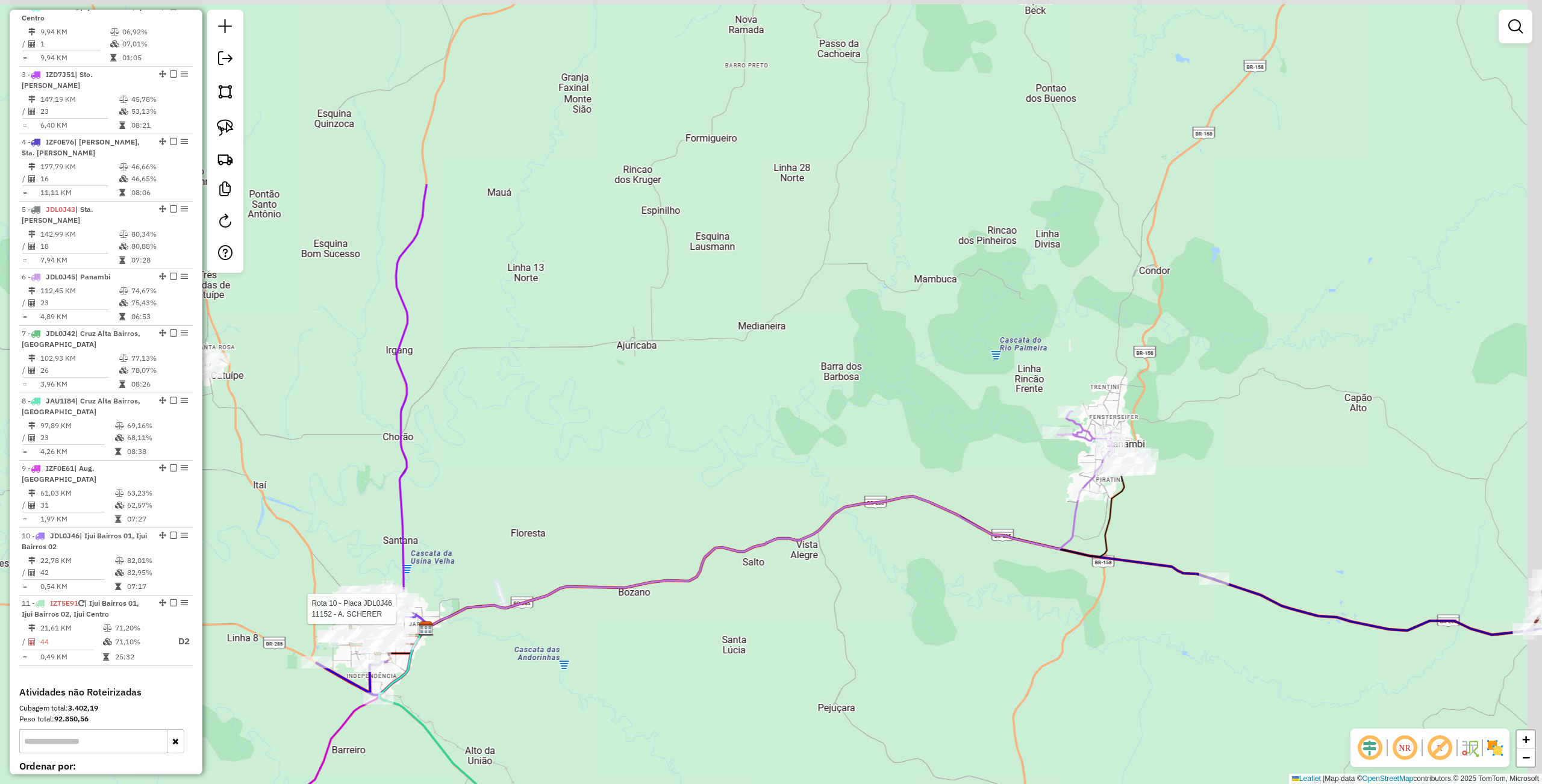
drag, startPoint x: 943, startPoint y: 396, endPoint x: 800, endPoint y: 658, distance: 298.5
click at [800, 658] on div "Rota 10 - Placa JDL0J46 11152 - A. SCHERER Rota 9 - Placa IZF0E61 18113 - NELSO…" at bounding box center [771, 392] width 1542 height 784
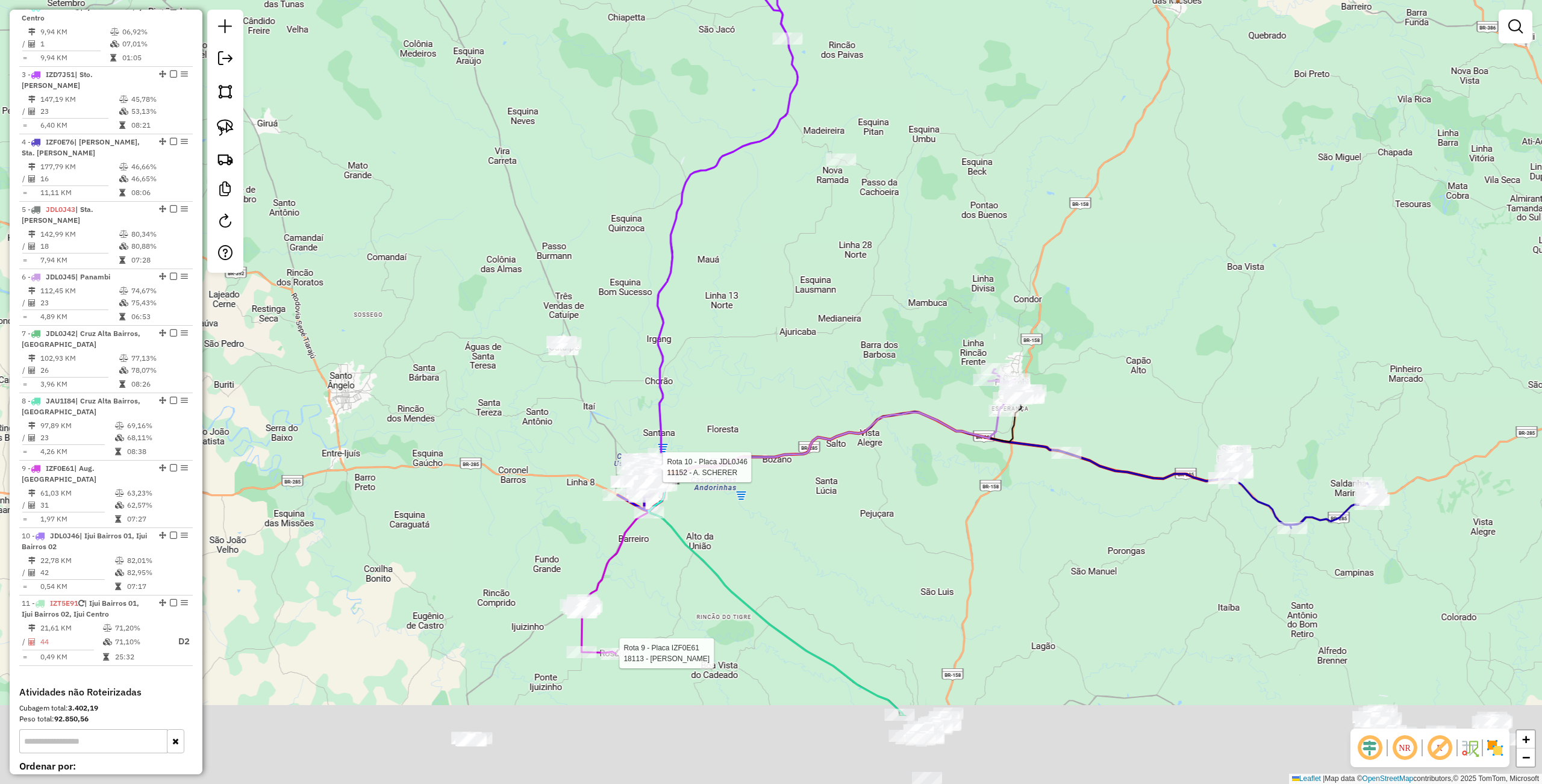
drag, startPoint x: 798, startPoint y: 653, endPoint x: 872, endPoint y: 437, distance: 228.3
click at [902, 416] on div "Rota 10 - Placa JDL0J46 11152 - A. SCHERER Rota 9 - Placa IZF0E61 18113 - NELSO…" at bounding box center [771, 392] width 1542 height 784
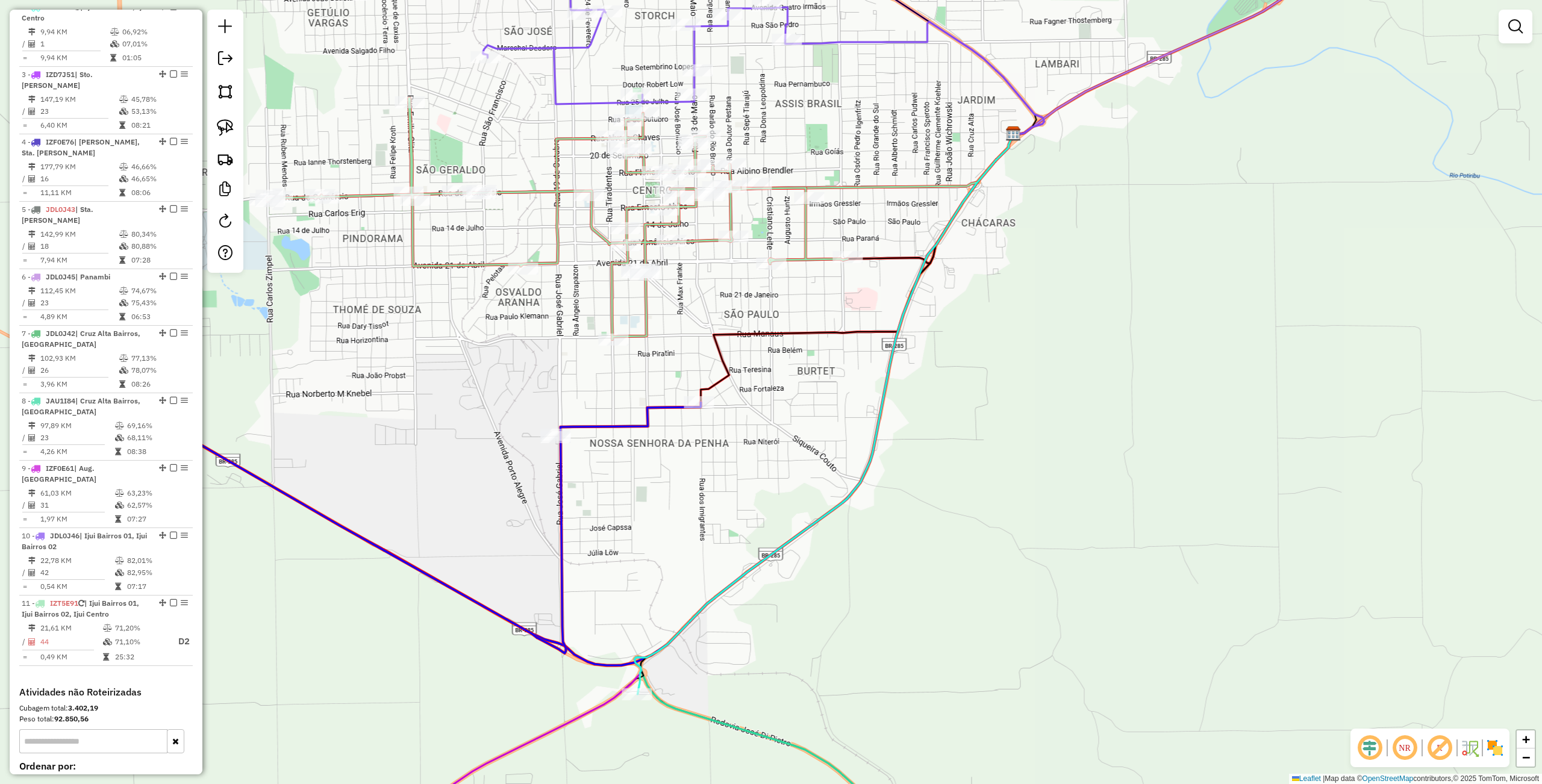
drag, startPoint x: 735, startPoint y: 272, endPoint x: 735, endPoint y: 290, distance: 18.0
click at [735, 290] on div "Rota 10 - Placa JDL0J46 11152 - A. SCHERER Rota 9 - Placa IZF0E61 18113 - NELSO…" at bounding box center [771, 392] width 1542 height 784
click at [575, 490] on div "Rota 10 - Placa JDL0J46 11152 - A. SCHERER Rota 9 - Placa IZF0E61 18113 - NELSO…" at bounding box center [771, 392] width 1542 height 784
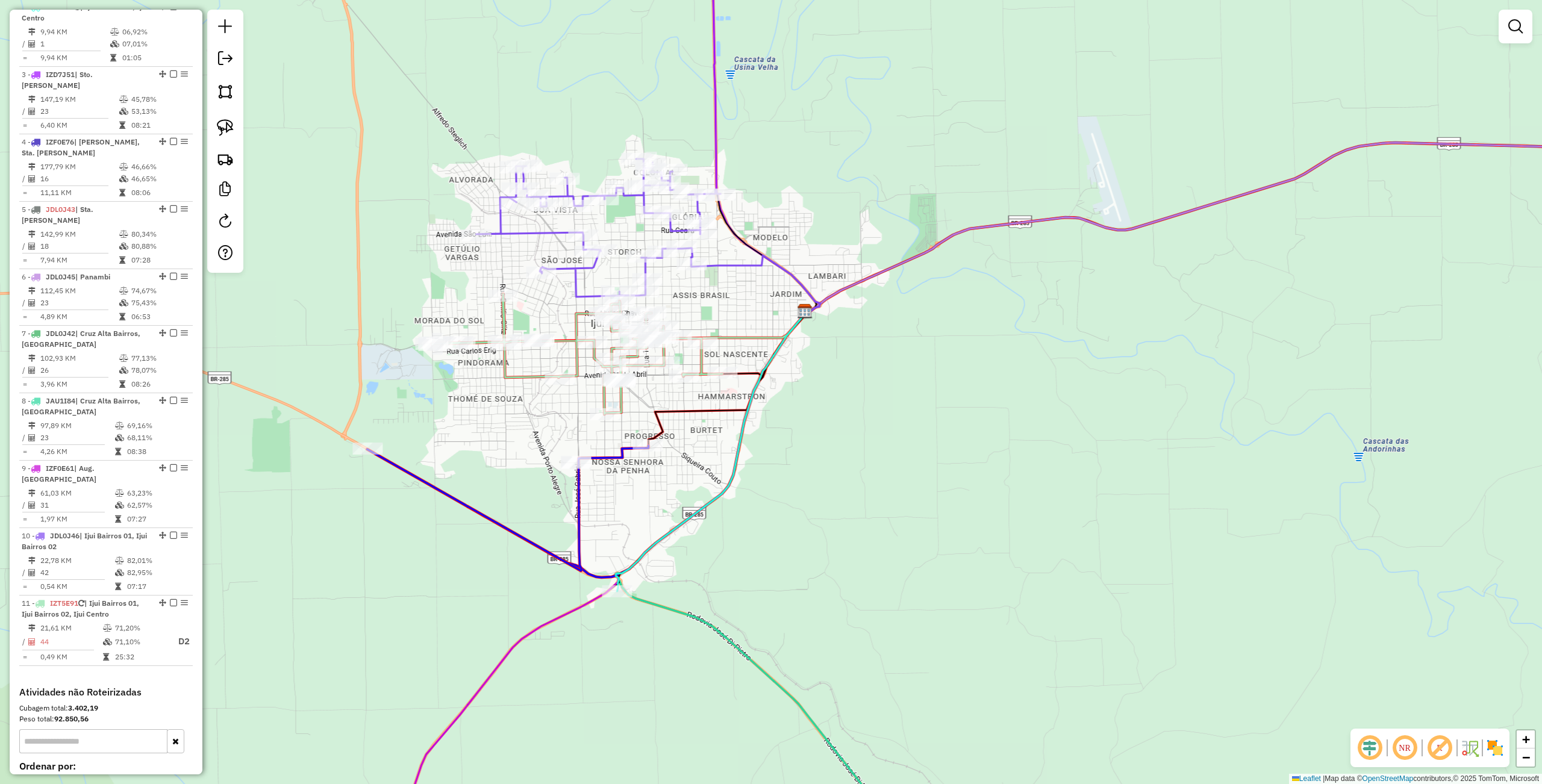
click at [750, 547] on div "Janela de atendimento Grade de atendimento Capacidade Transportadoras Veículos …" at bounding box center [771, 392] width 1542 height 784
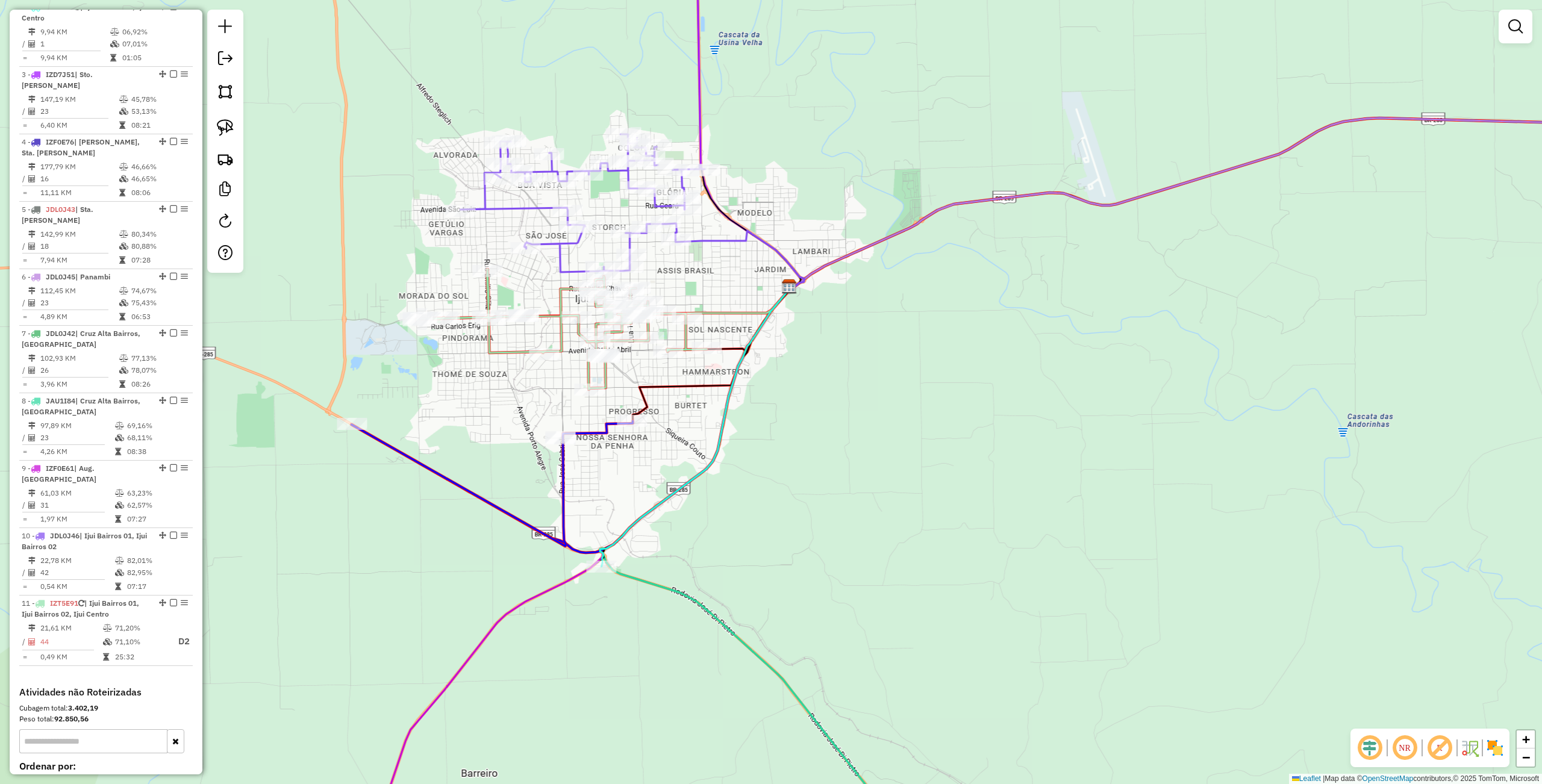
drag, startPoint x: 762, startPoint y: 540, endPoint x: 743, endPoint y: 492, distance: 51.6
click at [742, 499] on div "Janela de atendimento Grade de atendimento Capacidade Transportadoras Veículos …" at bounding box center [771, 392] width 1542 height 784
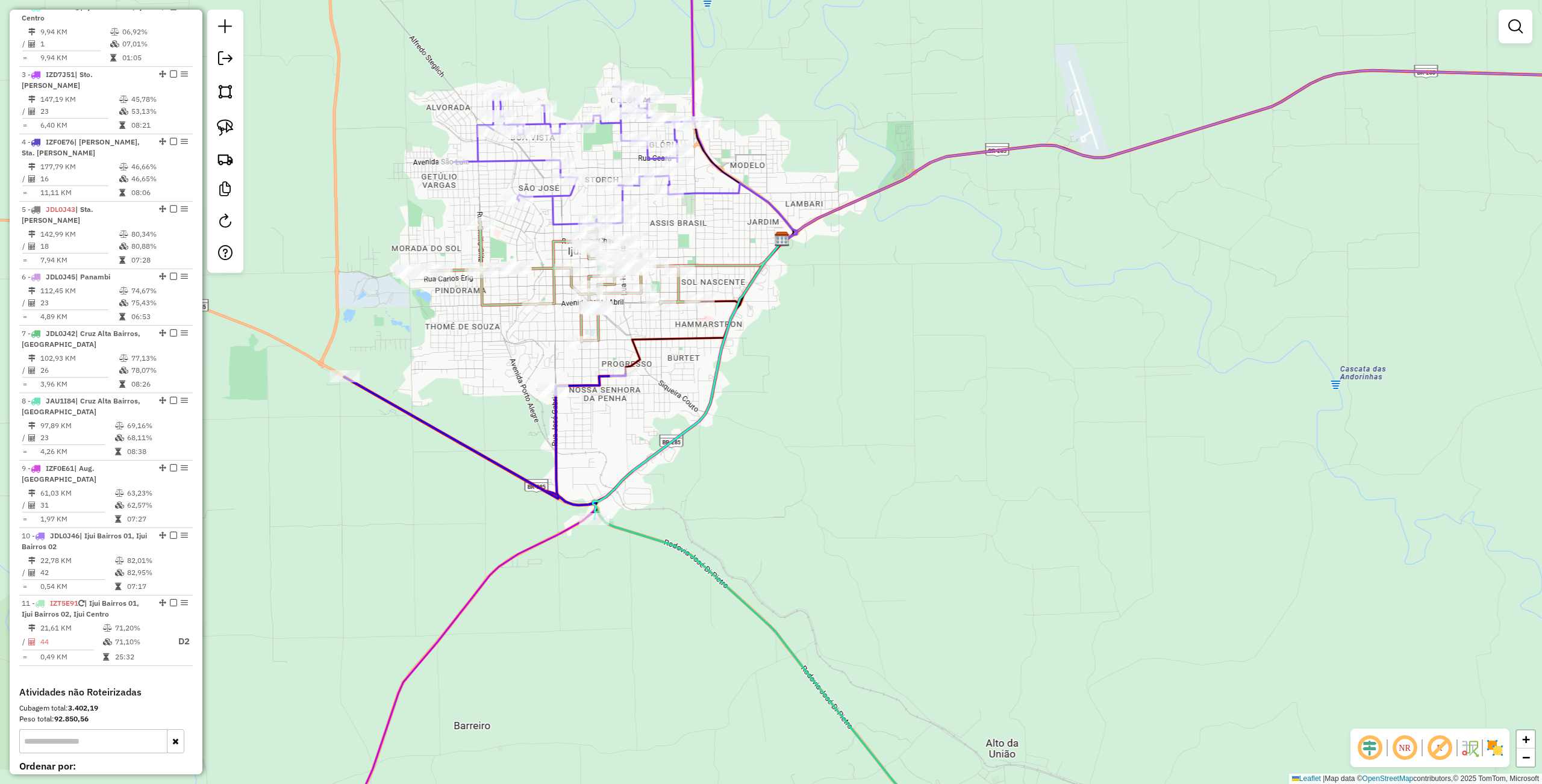
drag, startPoint x: 764, startPoint y: 533, endPoint x: 762, endPoint y: 499, distance: 34.1
click at [762, 499] on div "Janela de atendimento Grade de atendimento Capacidade Transportadoras Veículos …" at bounding box center [771, 392] width 1542 height 784
click at [764, 496] on div "Janela de atendimento Grade de atendimento Capacidade Transportadoras Veículos …" at bounding box center [771, 392] width 1542 height 784
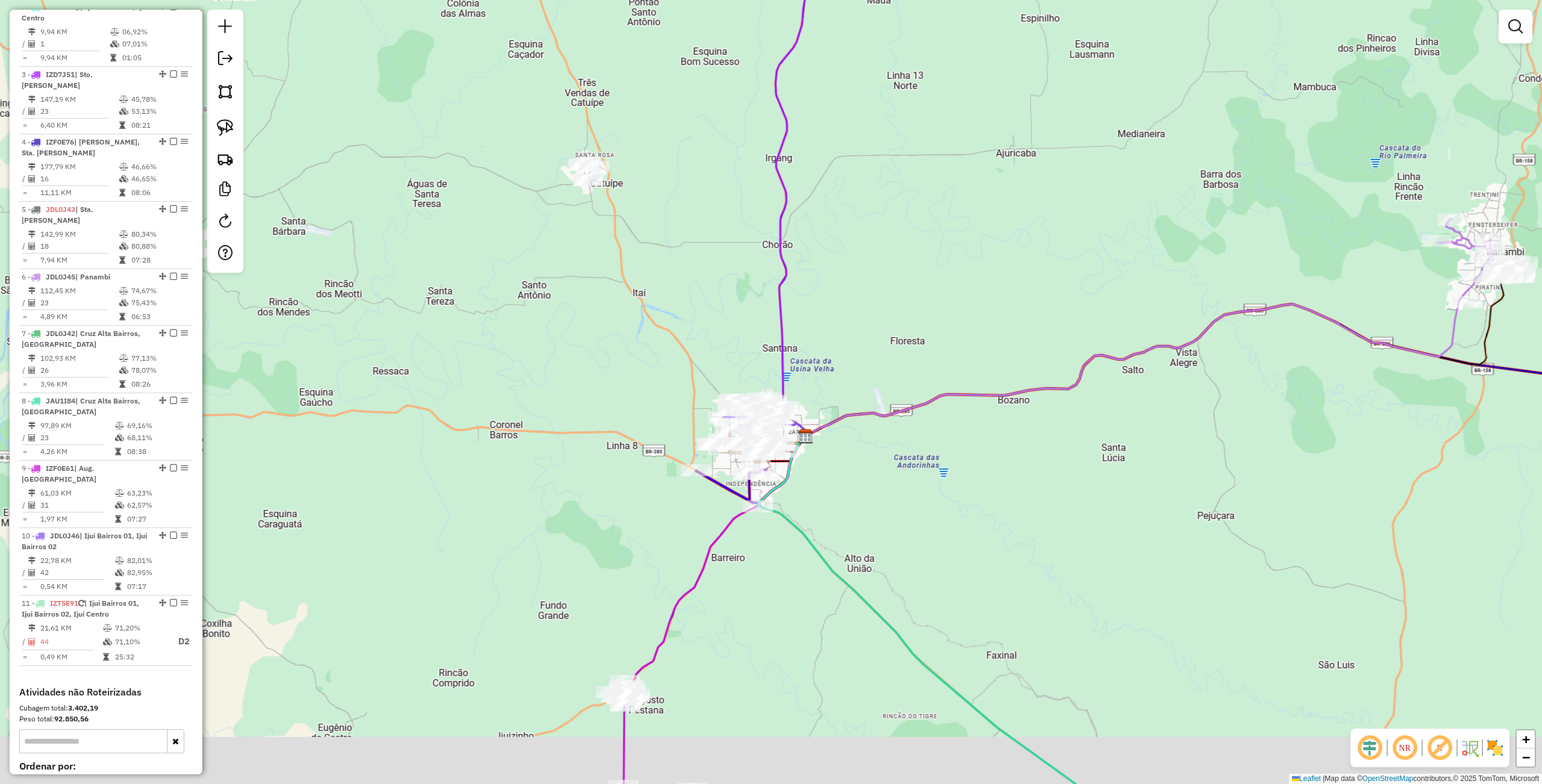
drag, startPoint x: 762, startPoint y: 602, endPoint x: 752, endPoint y: 439, distance: 163.3
click at [760, 436] on div "Janela de atendimento Grade de atendimento Capacidade Transportadoras Veículos …" at bounding box center [771, 392] width 1542 height 784
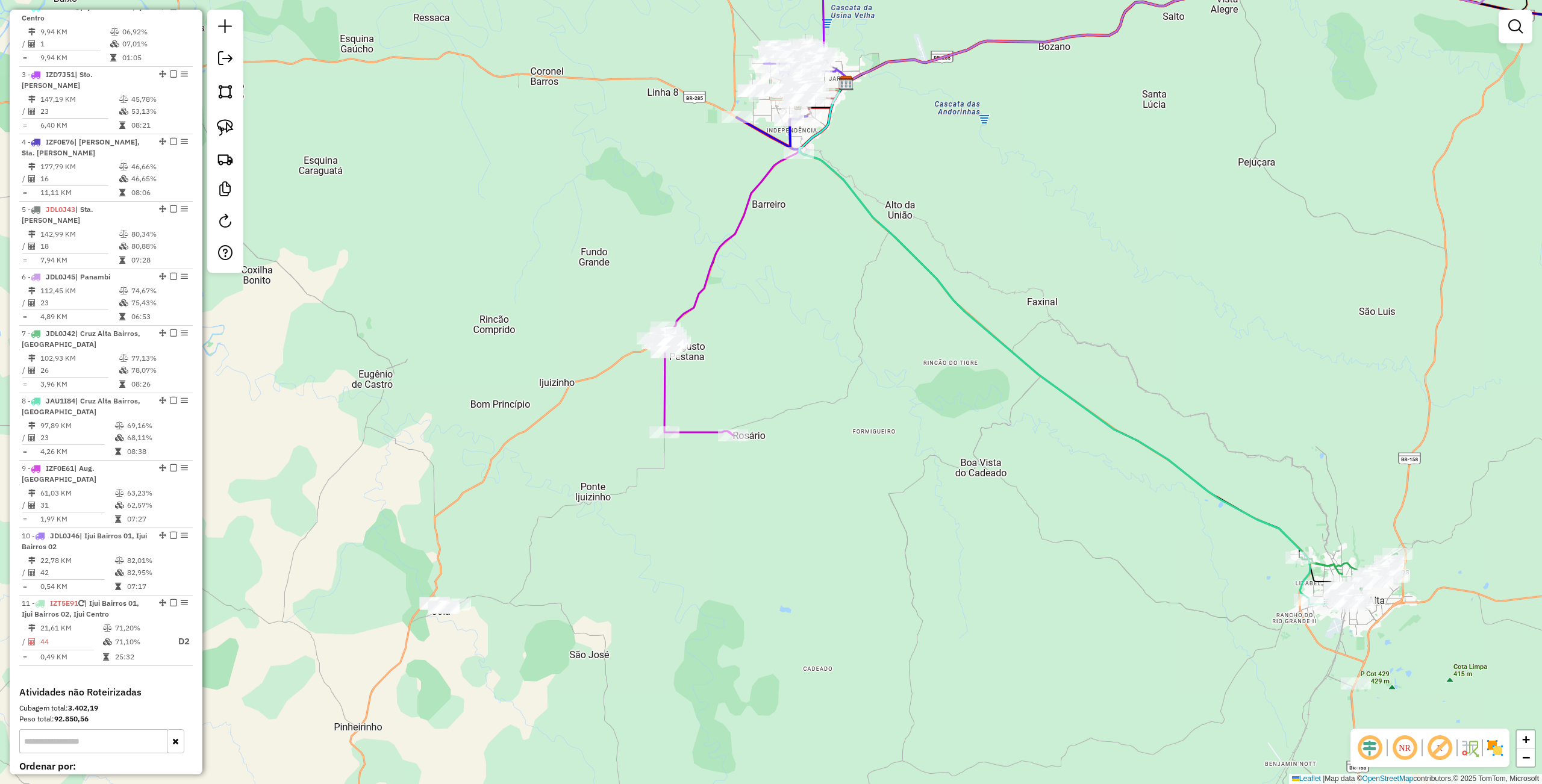
drag, startPoint x: 729, startPoint y: 613, endPoint x: 778, endPoint y: 379, distance: 239.1
click at [786, 392] on div "Janela de atendimento Grade de atendimento Capacidade Transportadoras Veículos …" at bounding box center [771, 392] width 1542 height 784
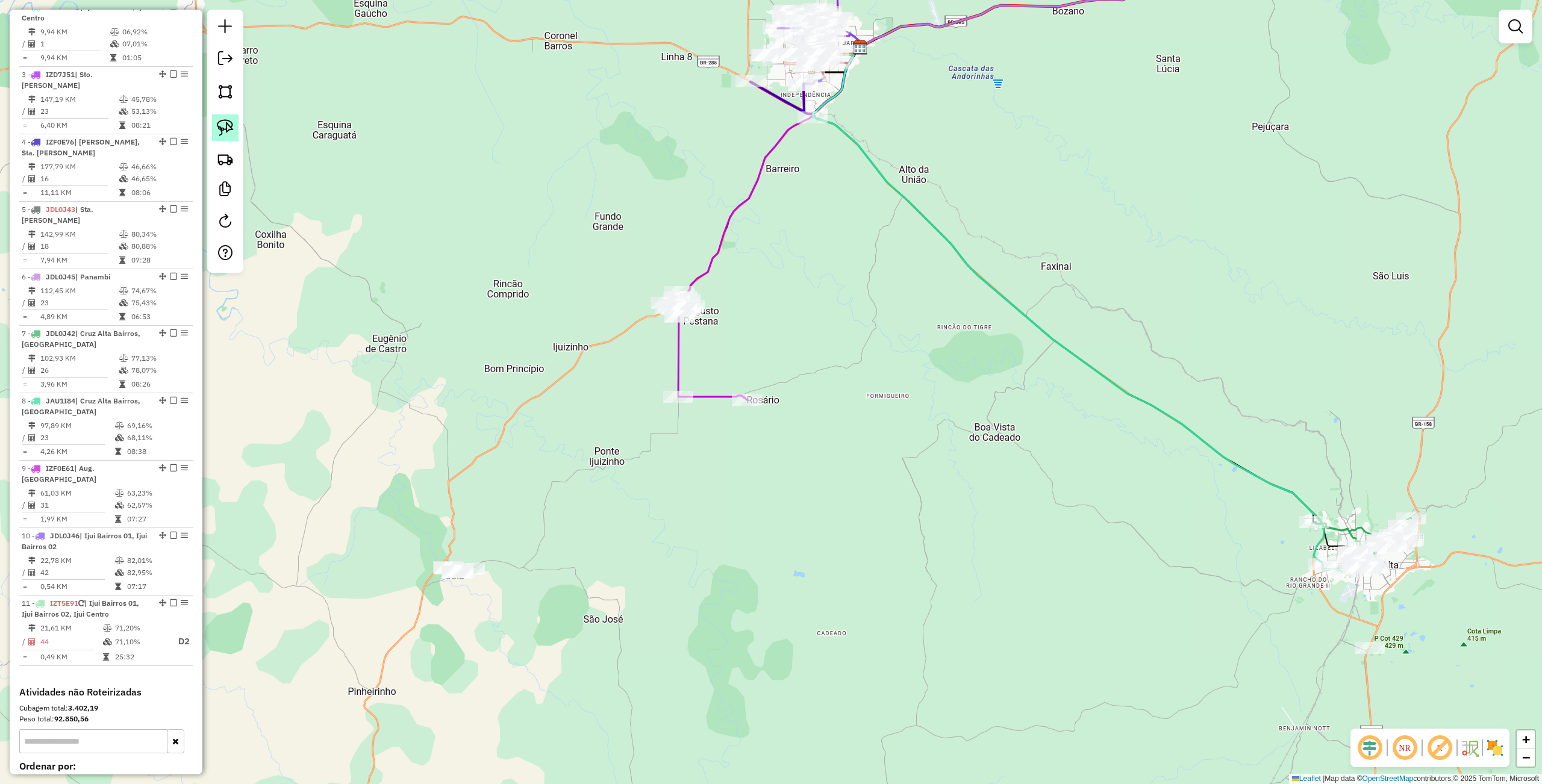
click at [230, 127] on img at bounding box center [225, 127] width 17 height 17
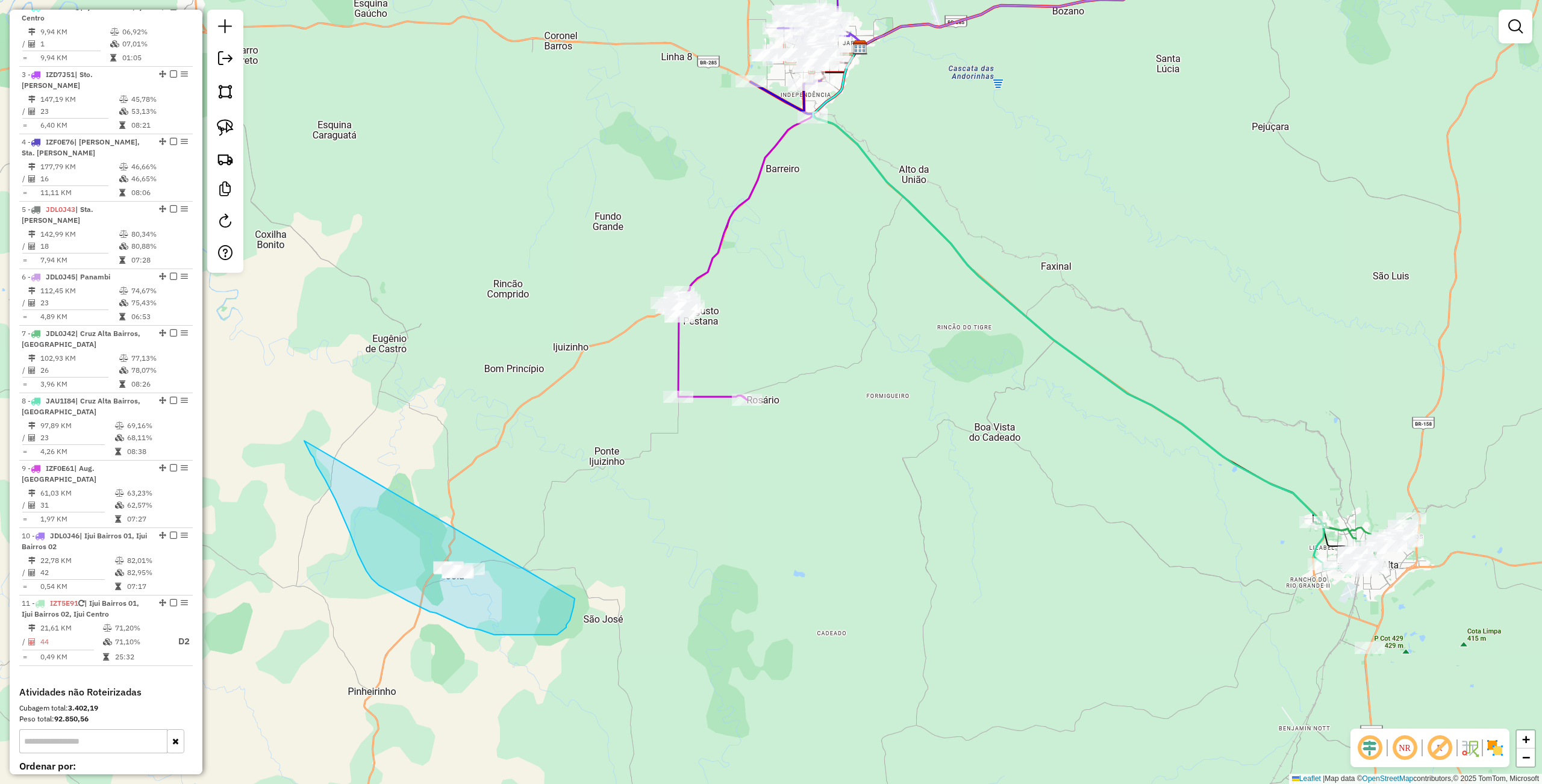
drag, startPoint x: 306, startPoint y: 444, endPoint x: 575, endPoint y: 598, distance: 310.0
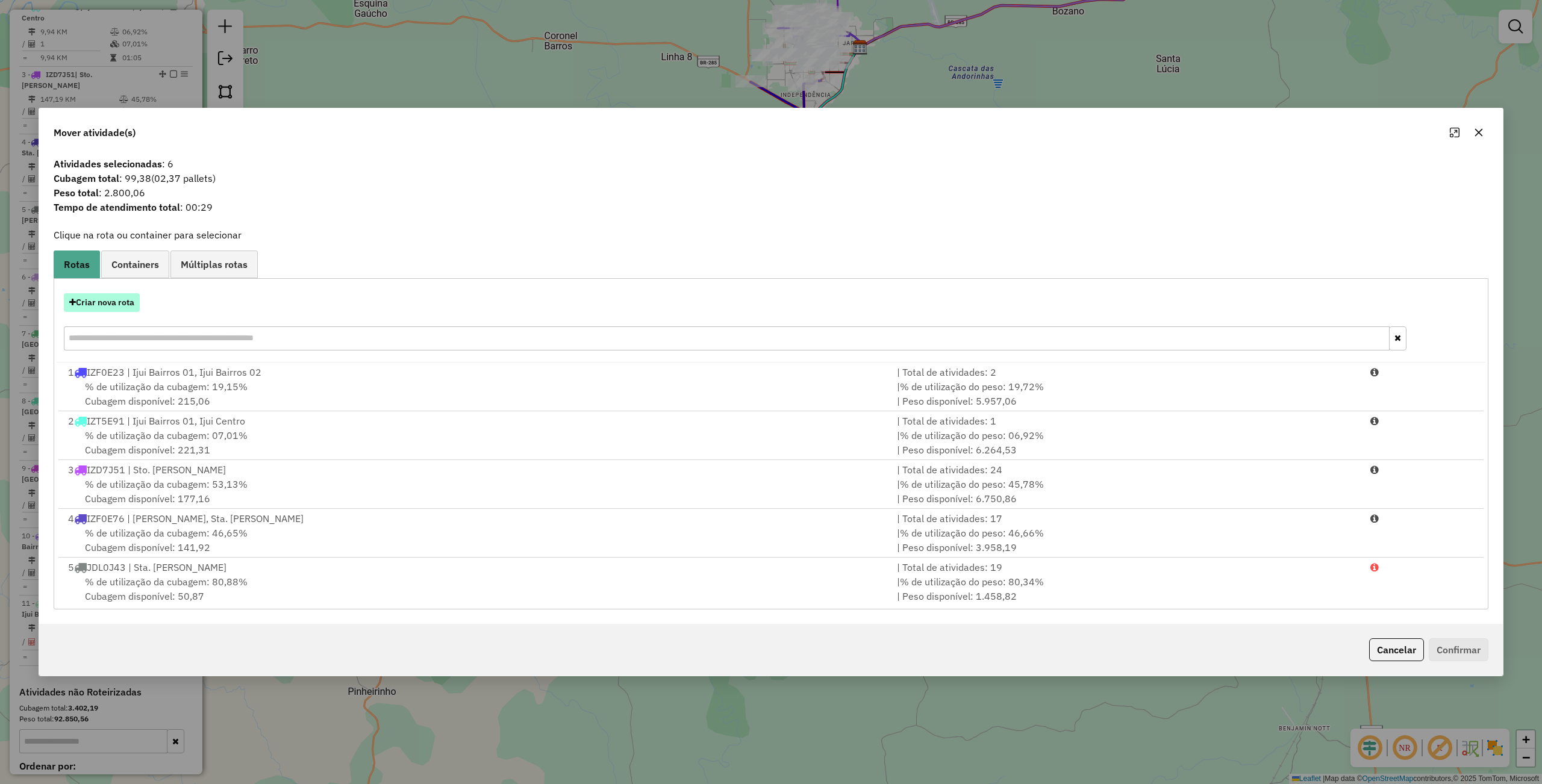
click at [104, 297] on button "Criar nova rota" at bounding box center [102, 303] width 76 height 19
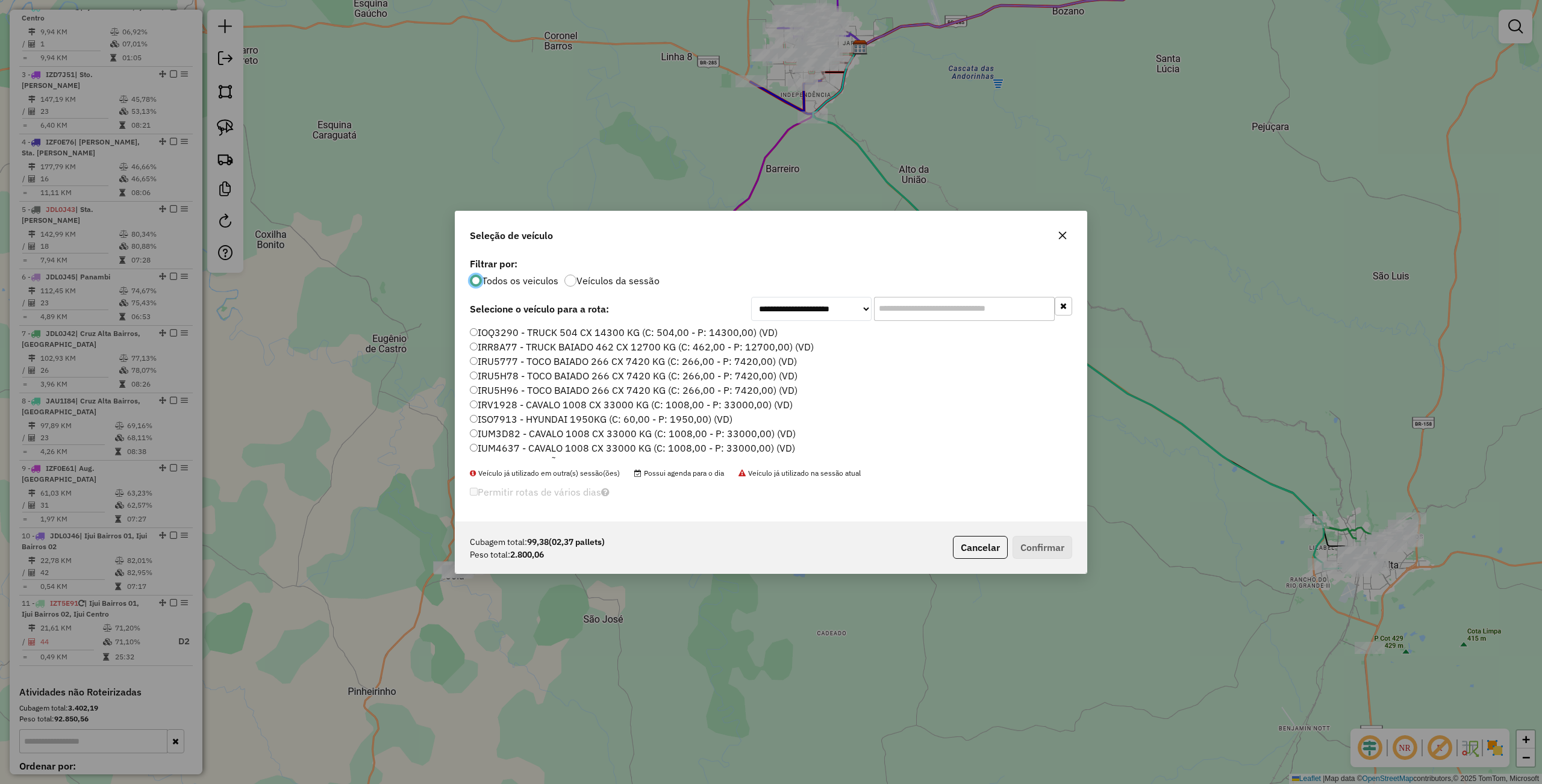
scroll to position [358, 0]
click at [512, 338] on label "JBE6E35 - TRUCK 504 CX 12000 KG (C: 504,00 - P: 12000,00) (VD)" at bounding box center [622, 335] width 306 height 14
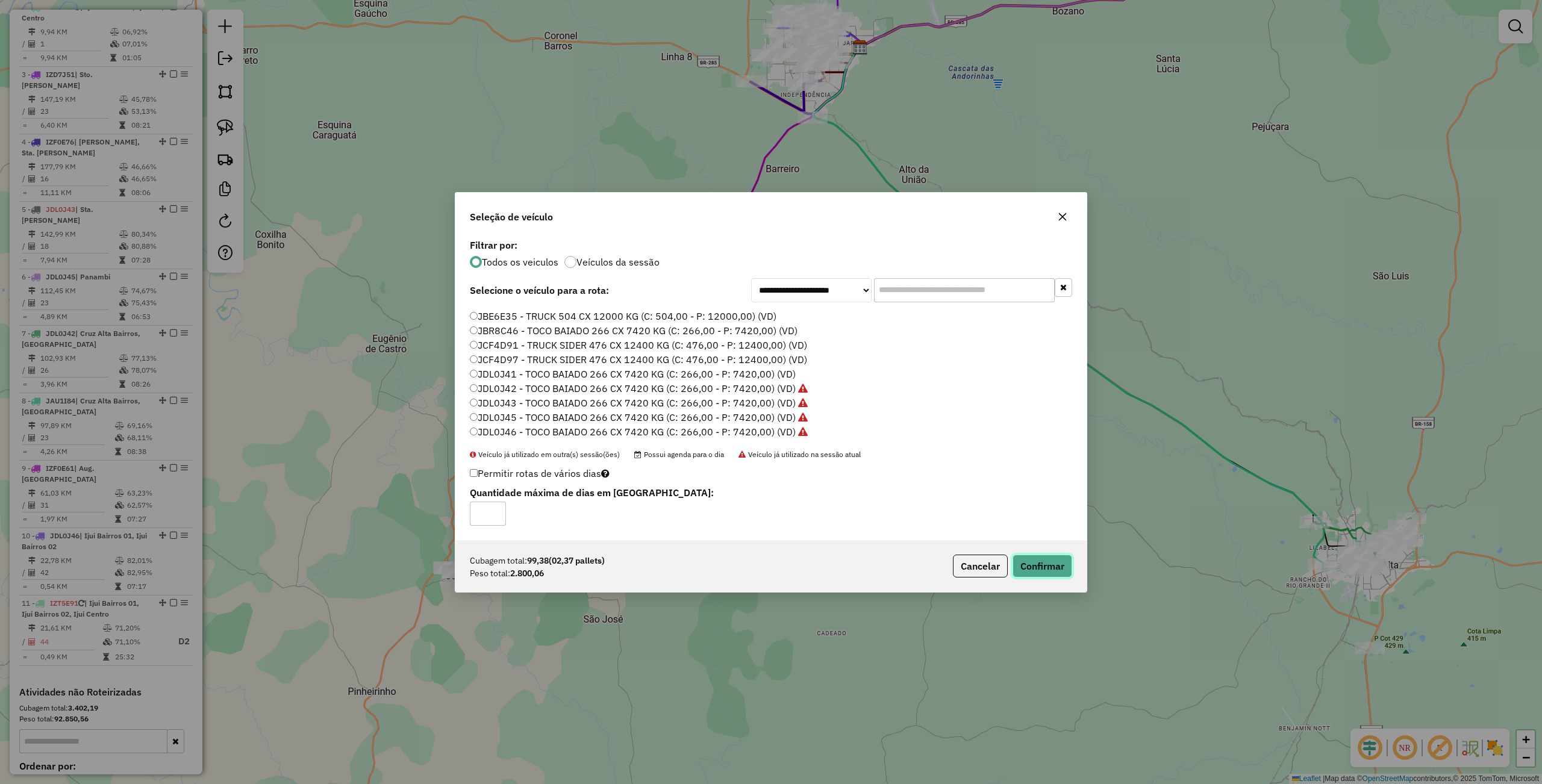
click at [1042, 562] on button "Confirmar" at bounding box center [1042, 566] width 59 height 23
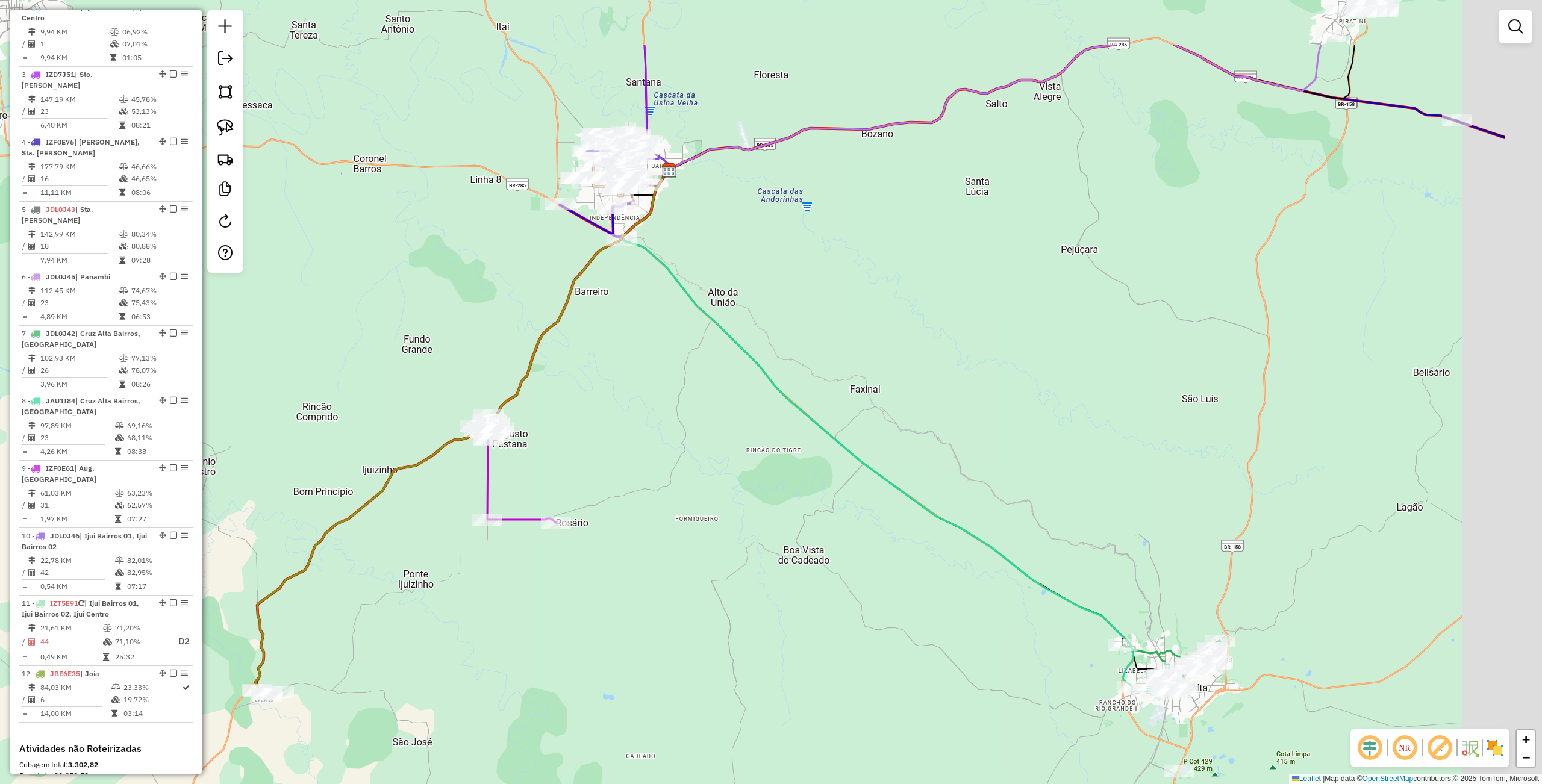
drag, startPoint x: 528, startPoint y: 653, endPoint x: 506, endPoint y: 651, distance: 22.1
click at [469, 739] on div "Janela de atendimento Grade de atendimento Capacidade Transportadoras Veículos …" at bounding box center [771, 392] width 1542 height 784
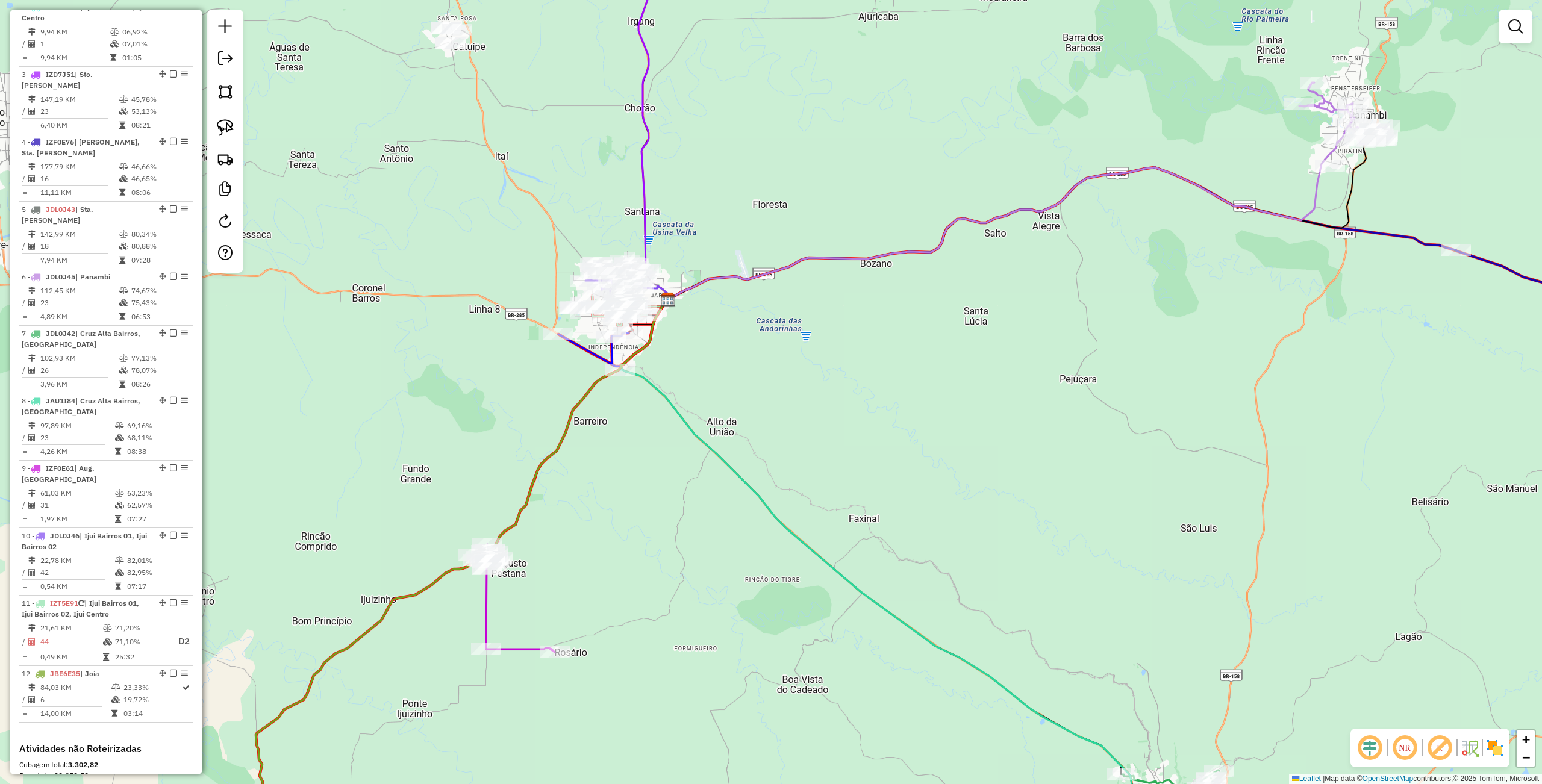
drag, startPoint x: 514, startPoint y: 519, endPoint x: 571, endPoint y: 562, distance: 71.4
click at [571, 562] on div "Janela de atendimento Grade de atendimento Capacidade Transportadoras Veículos …" at bounding box center [771, 392] width 1542 height 784
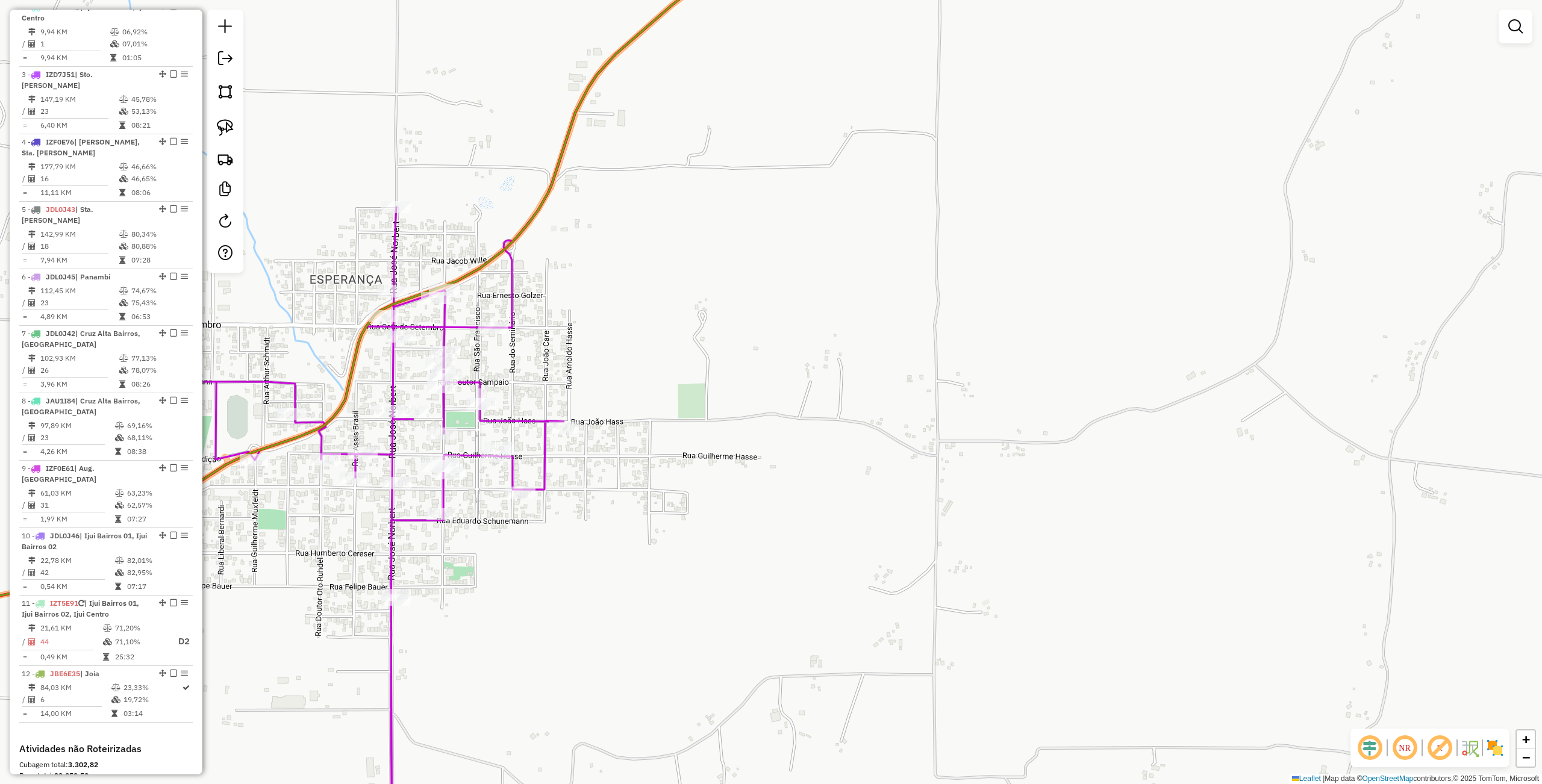
drag, startPoint x: 218, startPoint y: 116, endPoint x: 379, endPoint y: 383, distance: 311.8
click at [218, 119] on link at bounding box center [225, 127] width 26 height 26
drag, startPoint x: 339, startPoint y: 559, endPoint x: 409, endPoint y: 504, distance: 89.0
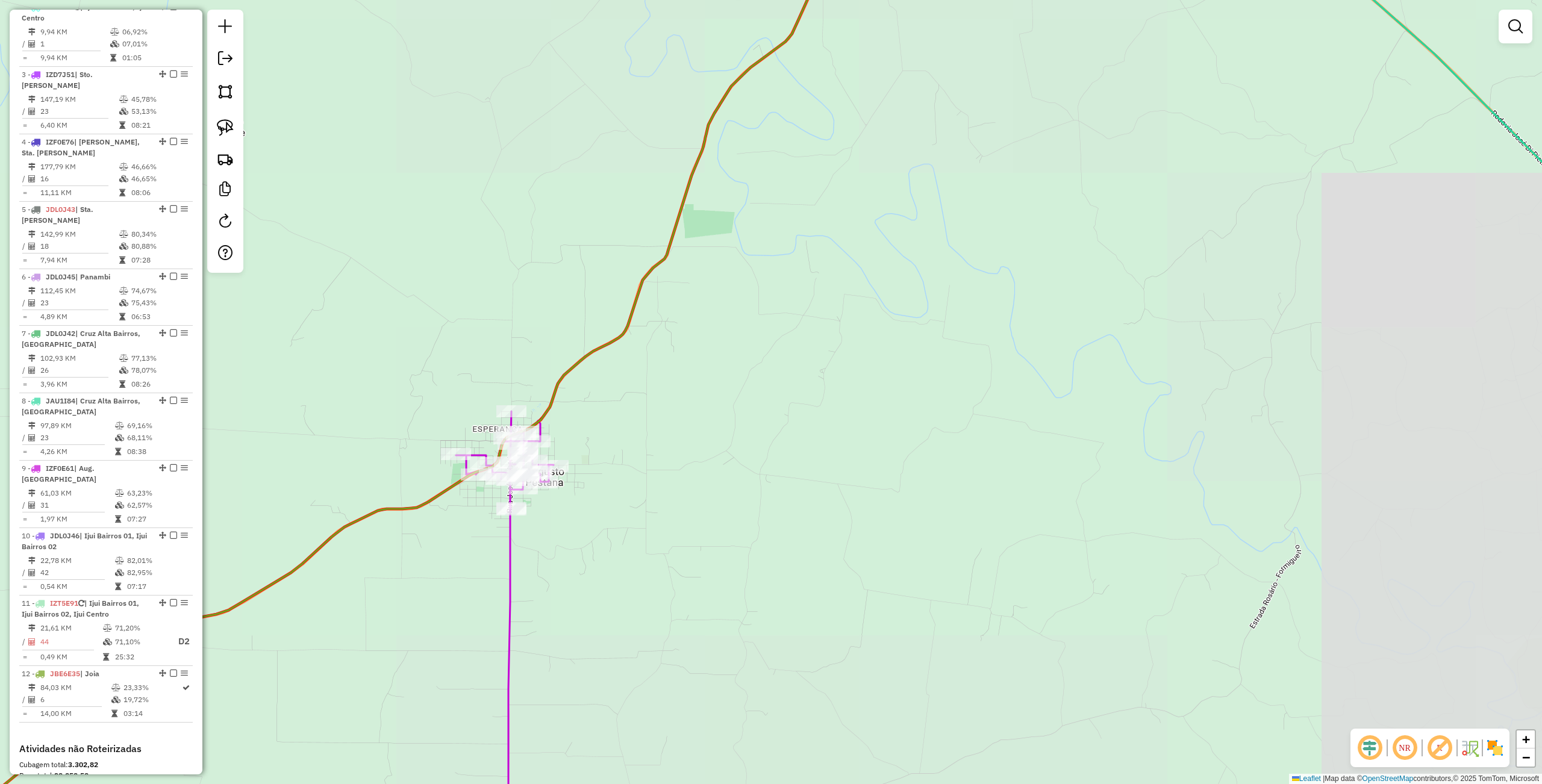
click at [581, 600] on div "Rota 9 - Placa IZF0E61 11150 - KEILA LEAL XAVIER GE Janela de atendimento Grade…" at bounding box center [771, 392] width 1542 height 784
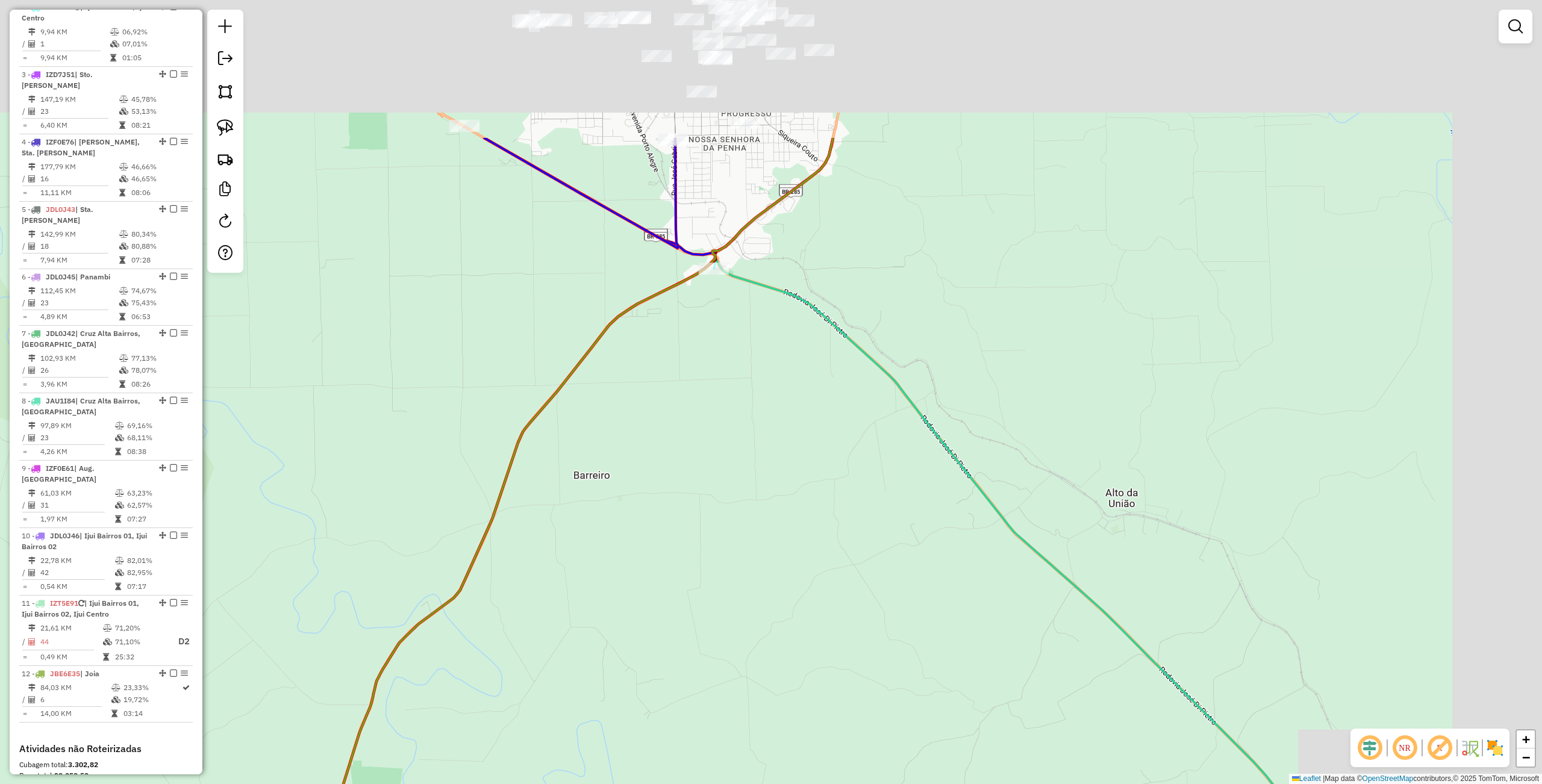
drag, startPoint x: 606, startPoint y: 593, endPoint x: 593, endPoint y: 558, distance: 37.3
click at [536, 693] on div "Janela de atendimento Grade de atendimento Capacidade Transportadoras Veículos …" at bounding box center [771, 392] width 1542 height 784
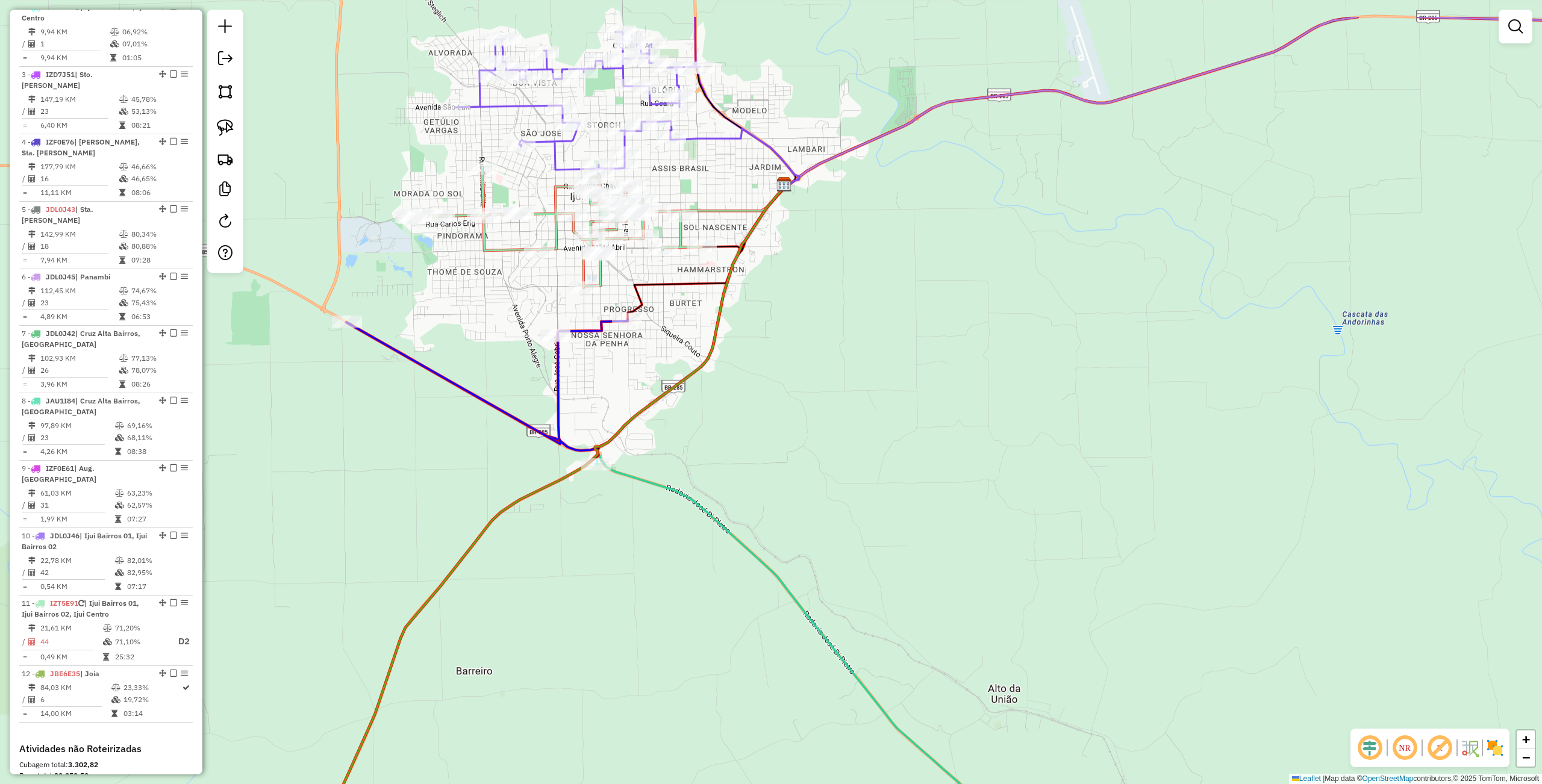
drag, startPoint x: 603, startPoint y: 559, endPoint x: 570, endPoint y: 623, distance: 72.0
click at [570, 623] on div "Janela de atendimento Grade de atendimento Capacidade Transportadoras Veículos …" at bounding box center [771, 392] width 1542 height 784
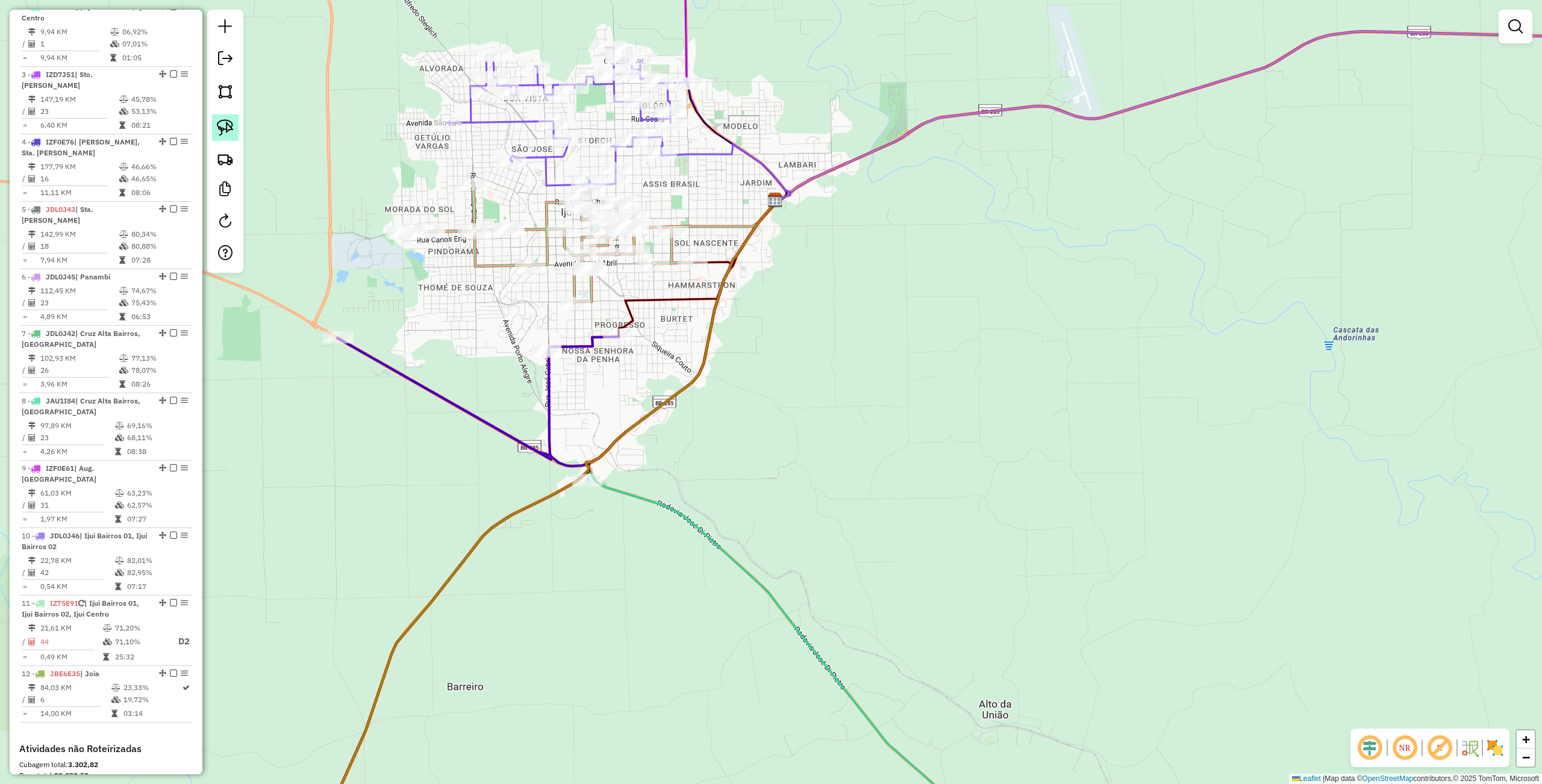
click at [222, 124] on img at bounding box center [225, 127] width 17 height 17
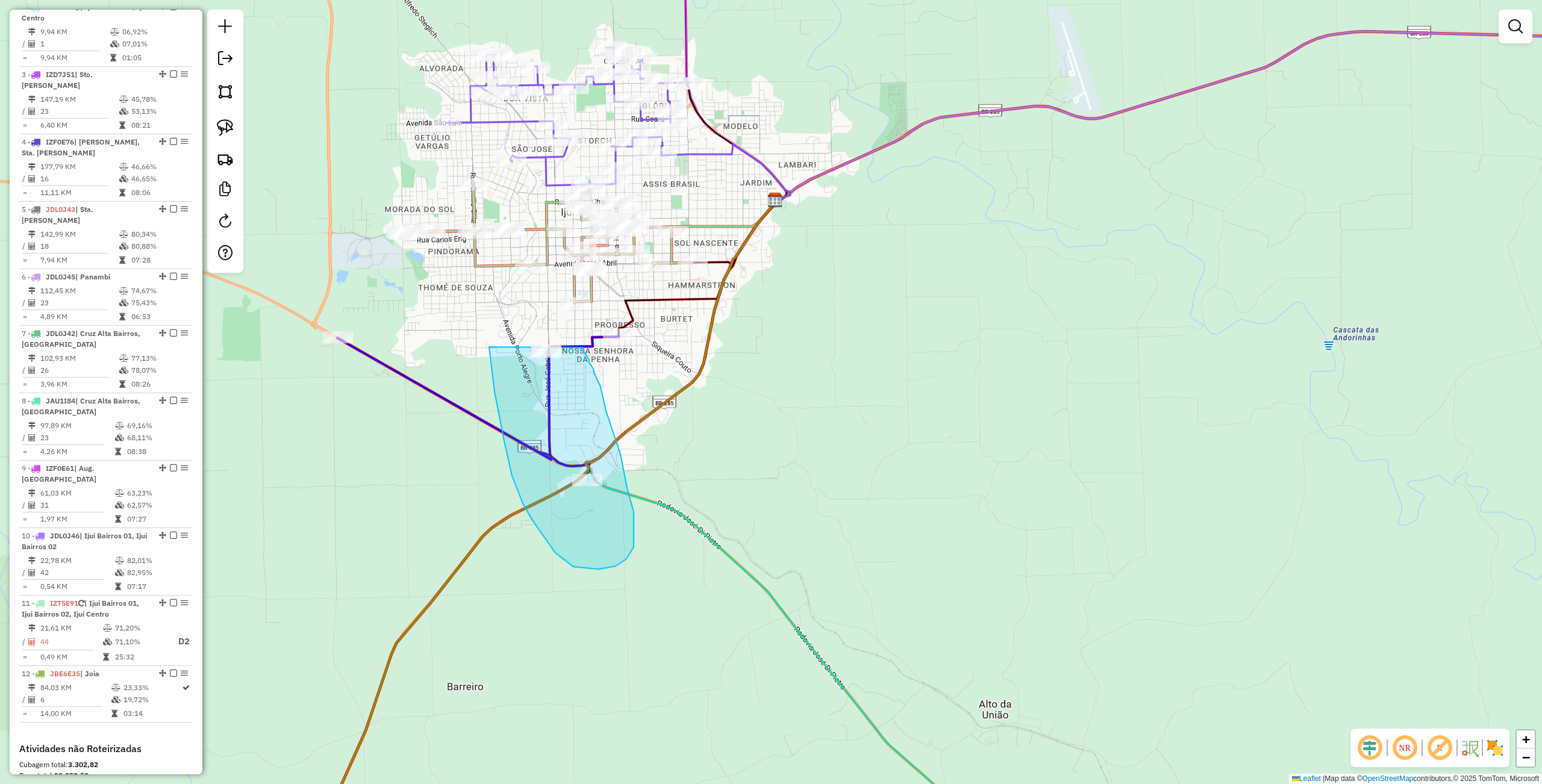
drag, startPoint x: 489, startPoint y: 347, endPoint x: 578, endPoint y: 339, distance: 89.4
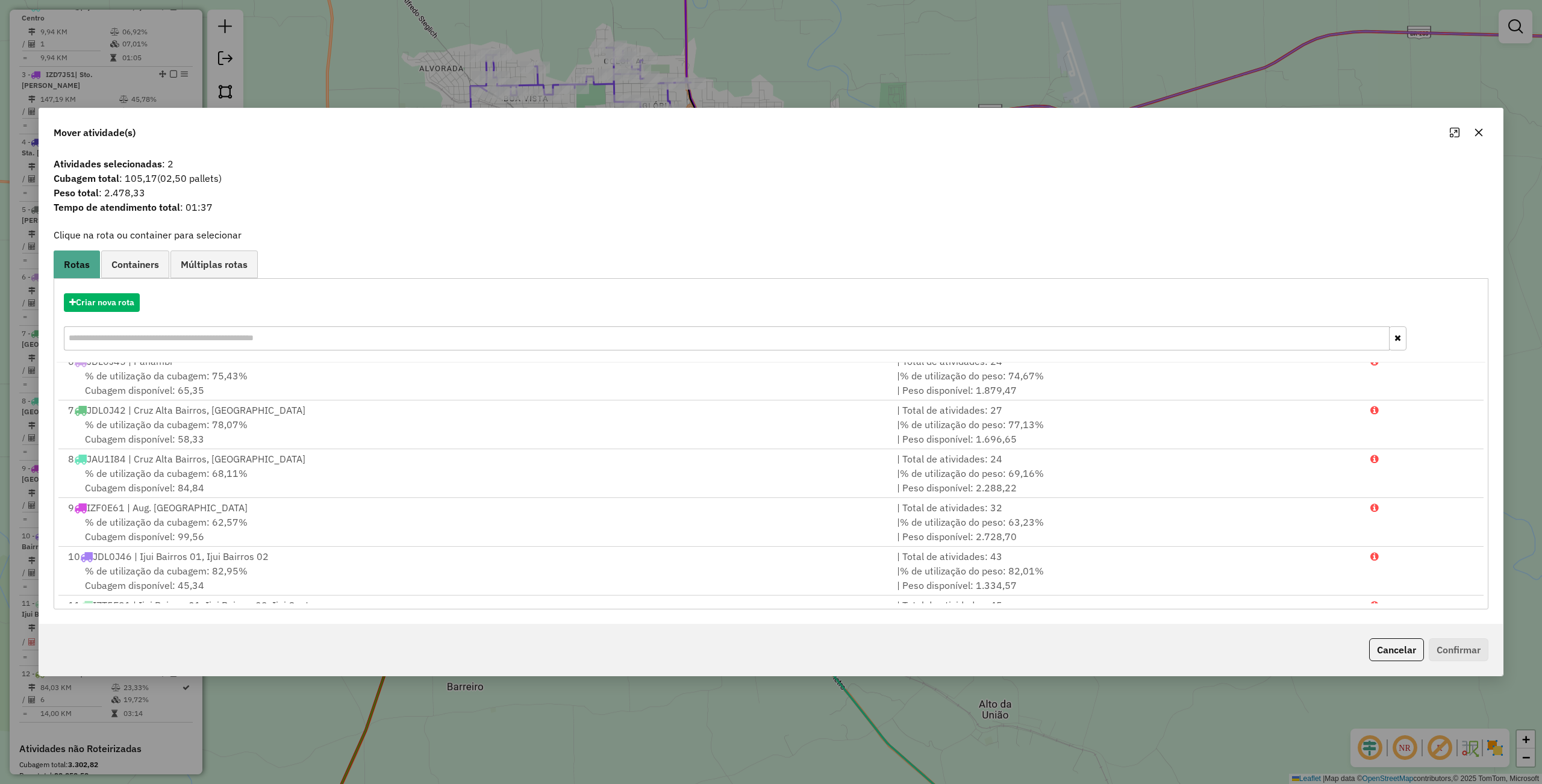
scroll to position [297, 0]
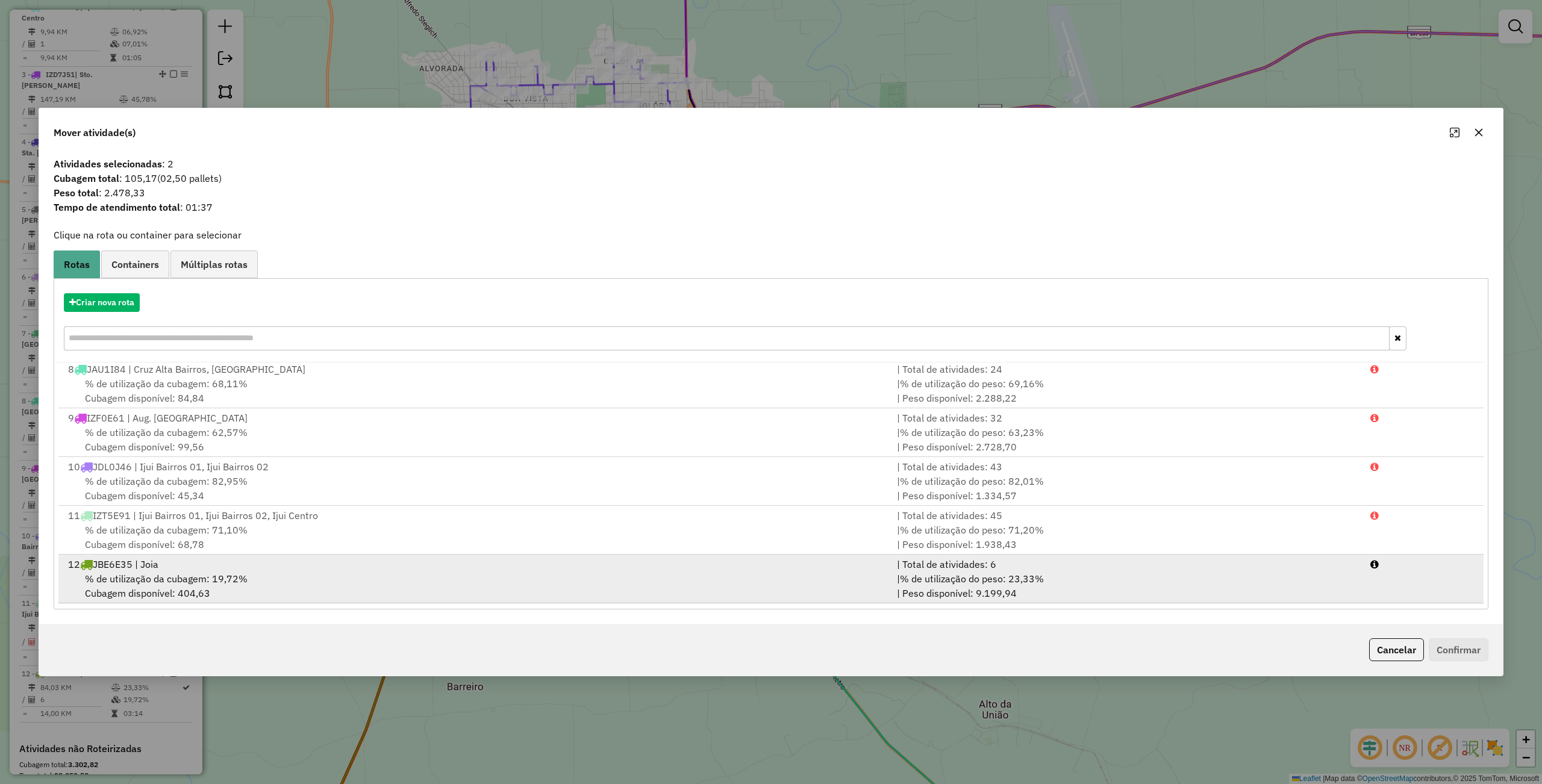
click at [298, 571] on div "% de utilização da cubagem: 19,72% Cubagem disponível: 404,63" at bounding box center [475, 585] width 829 height 29
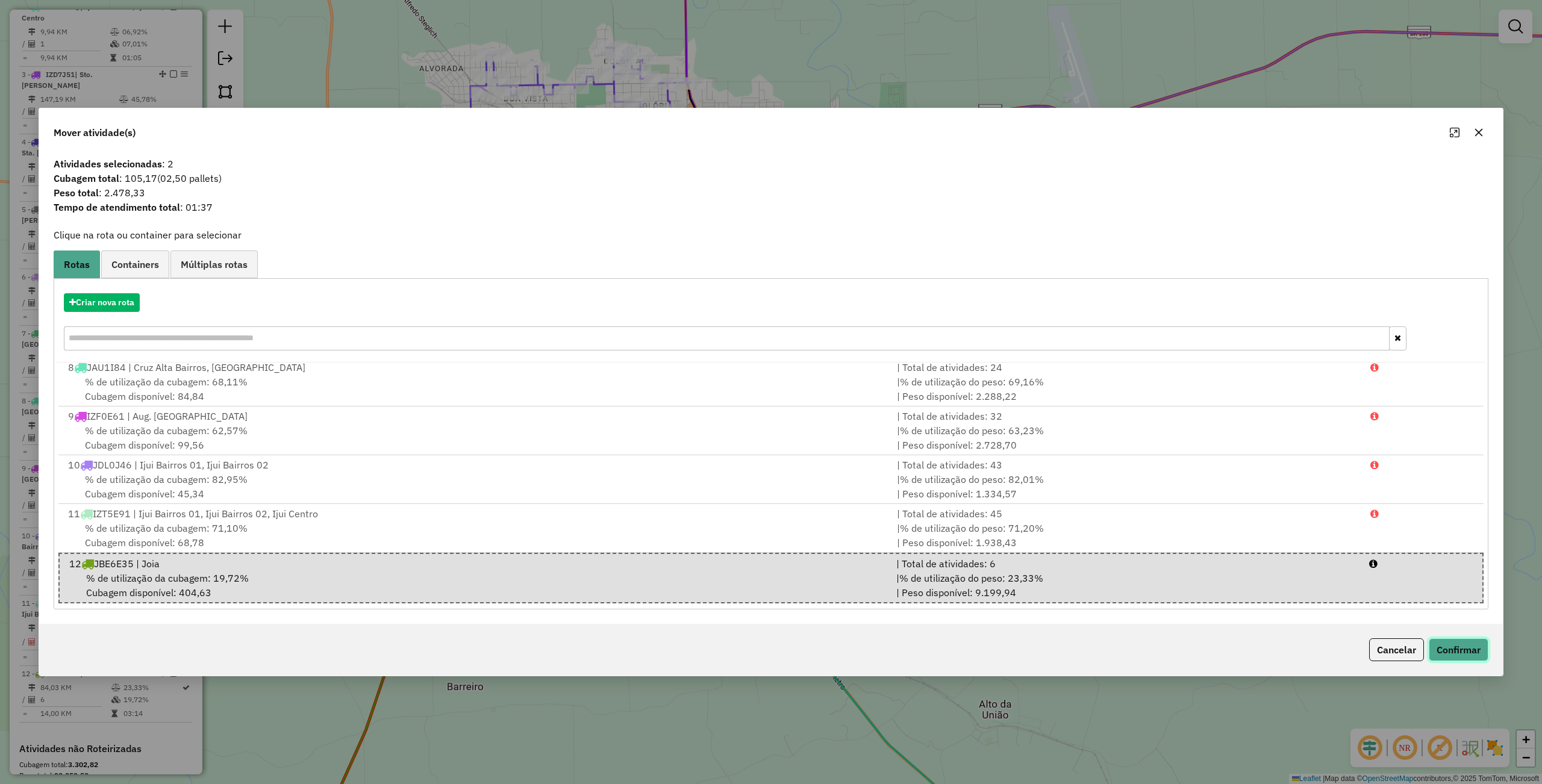
click at [1439, 656] on button "Confirmar" at bounding box center [1458, 649] width 59 height 23
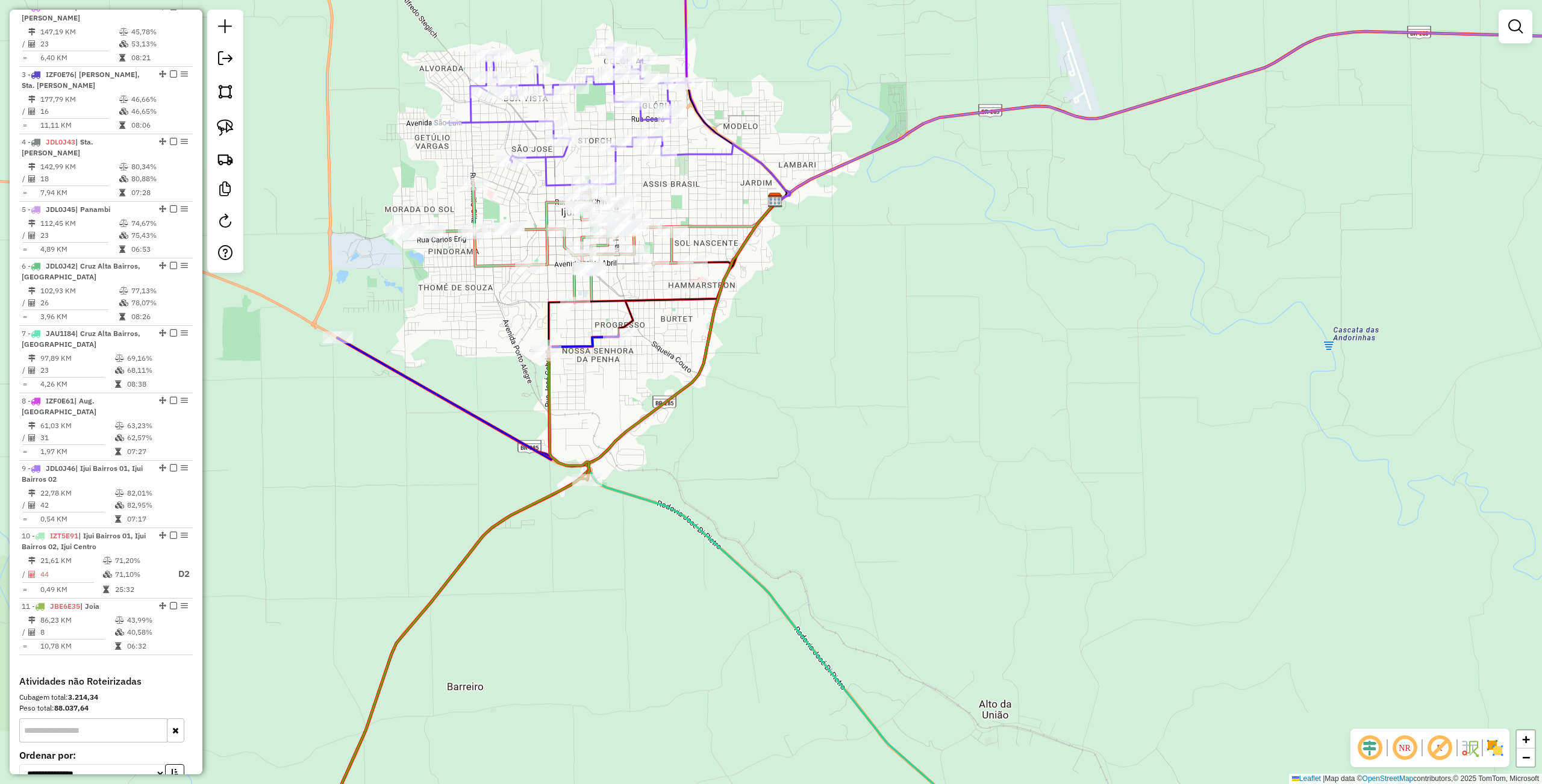
click at [598, 490] on icon at bounding box center [802, 532] width 432 height 662
select select "**********"
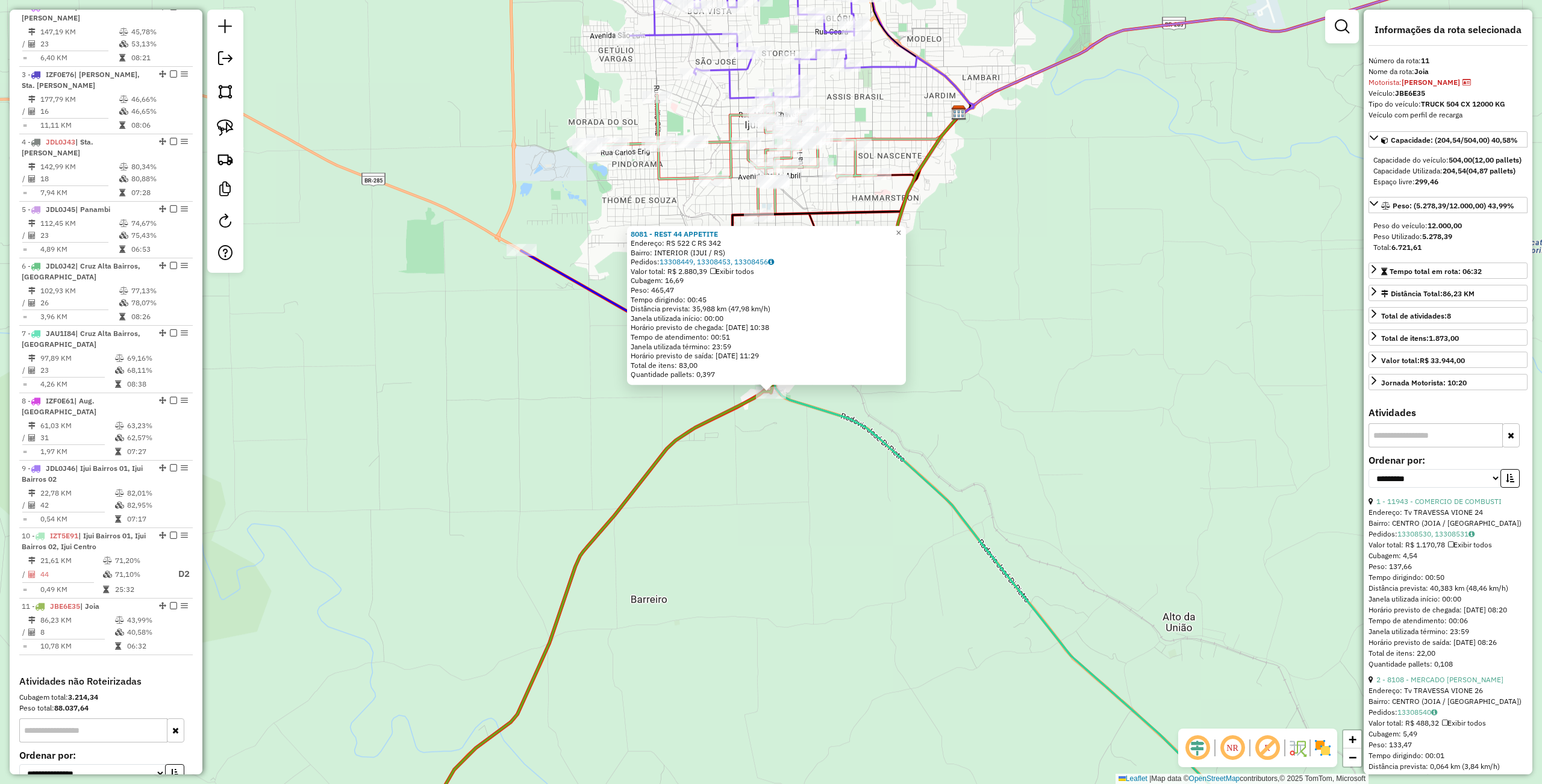
scroll to position [631, 0]
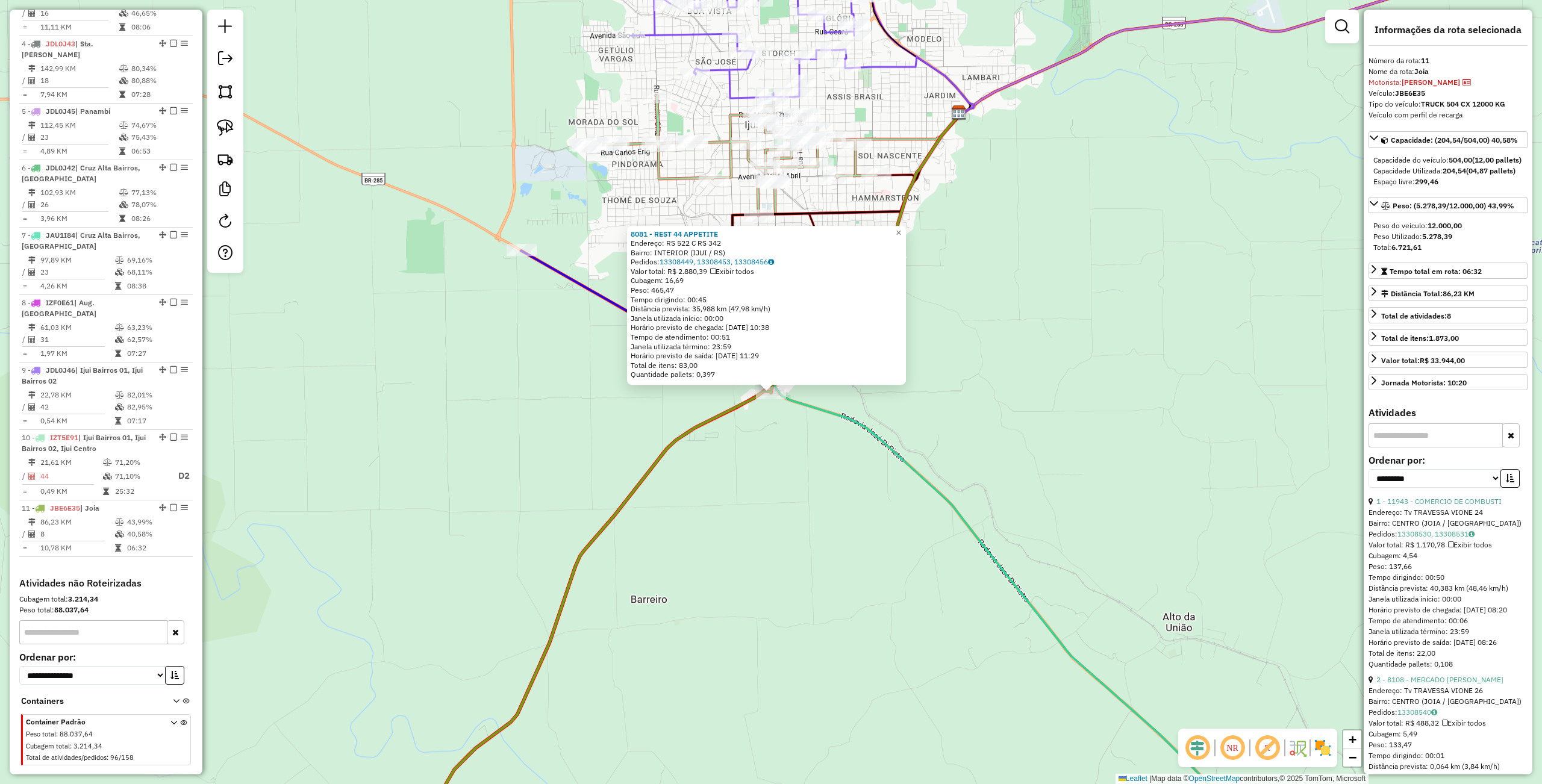
click at [678, 508] on div "8081 - REST 44 APPETITE Endereço: RS 522 C RS 342 Bairro: INTERIOR (IJUI / RS) …" at bounding box center [771, 392] width 1542 height 784
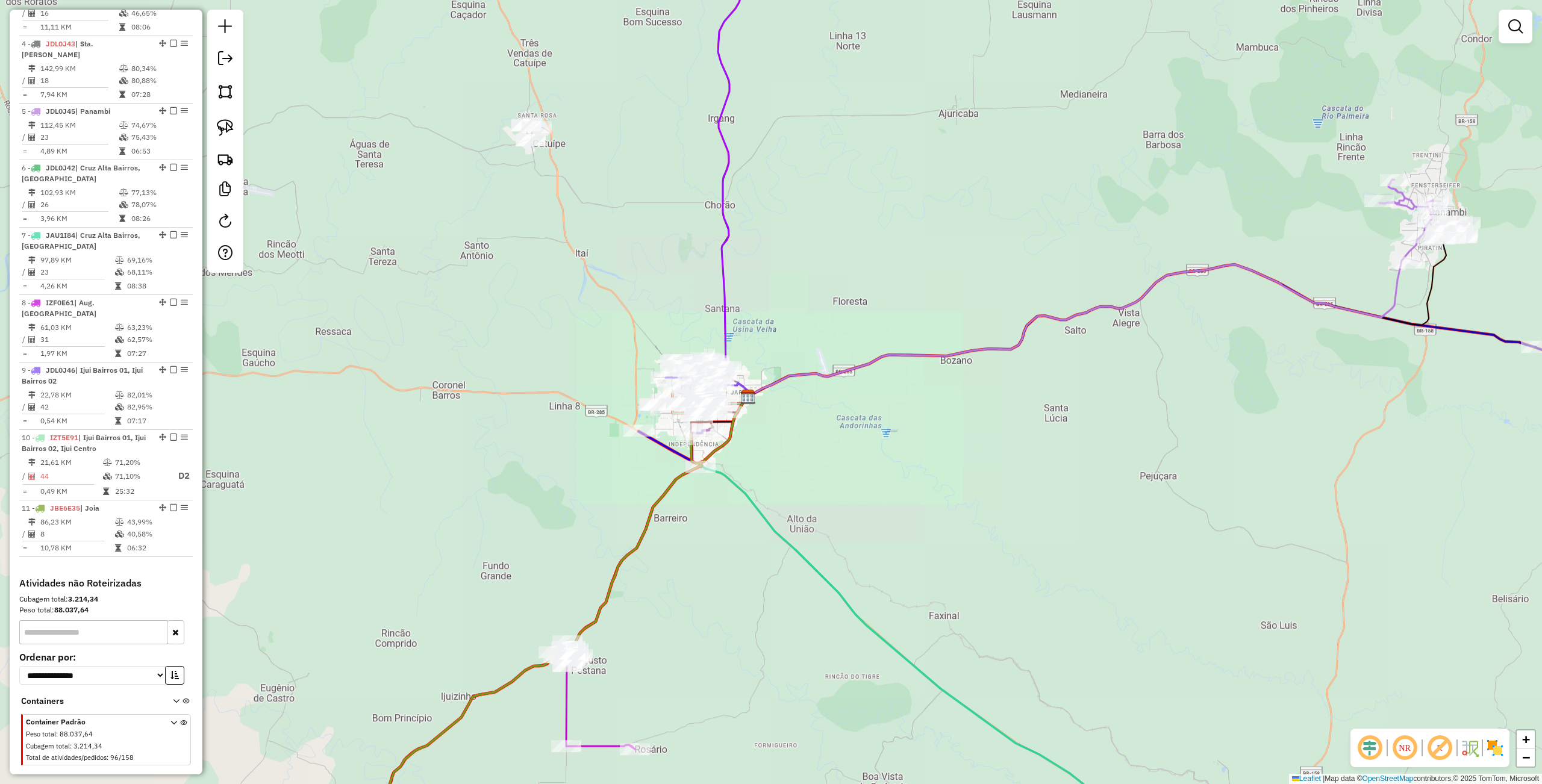
drag, startPoint x: 693, startPoint y: 622, endPoint x: 794, endPoint y: 305, distance: 332.7
click at [777, 343] on div "Janela de atendimento Grade de atendimento Capacidade Transportadoras Veículos …" at bounding box center [771, 392] width 1542 height 784
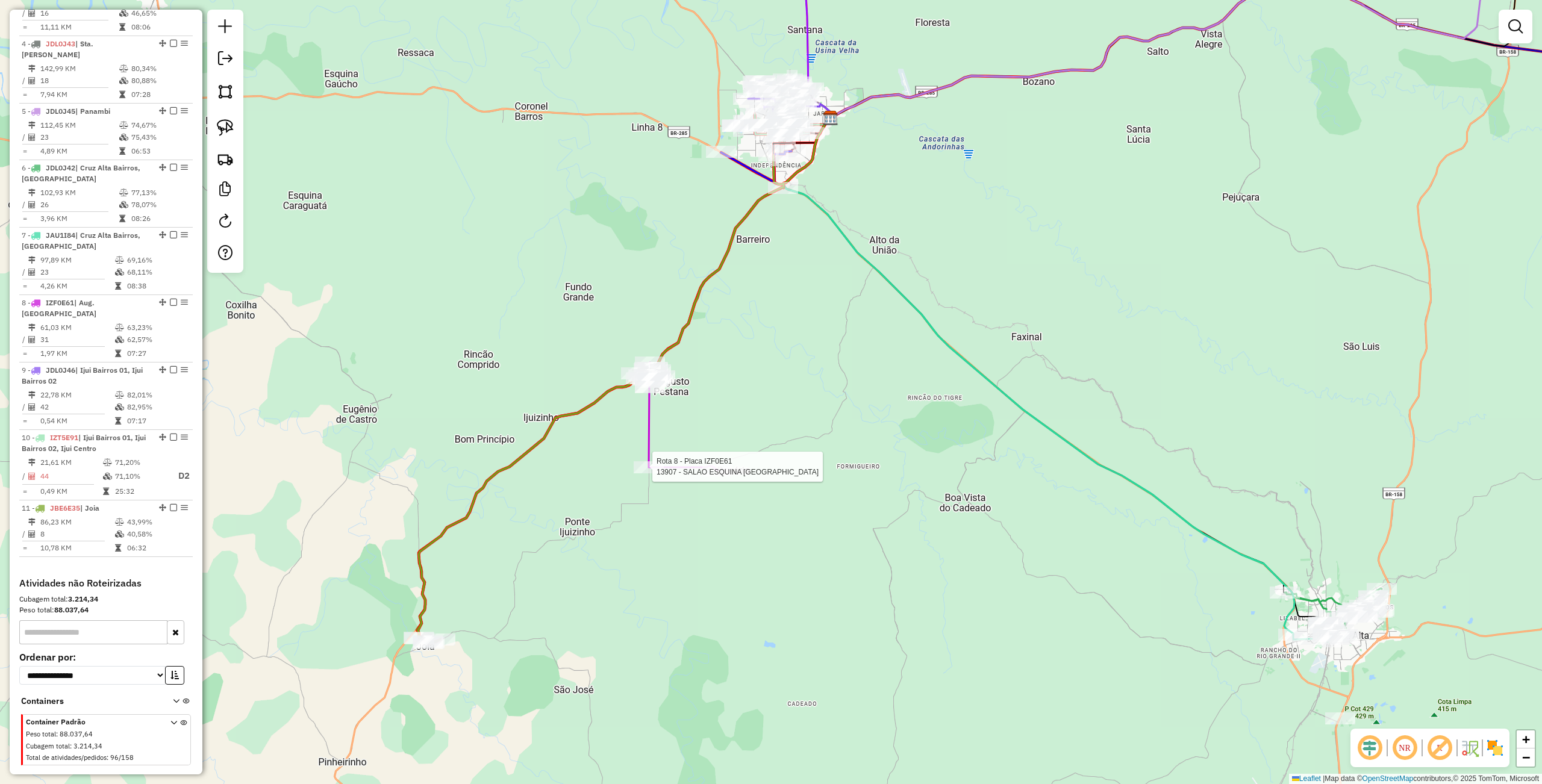
select select "**********"
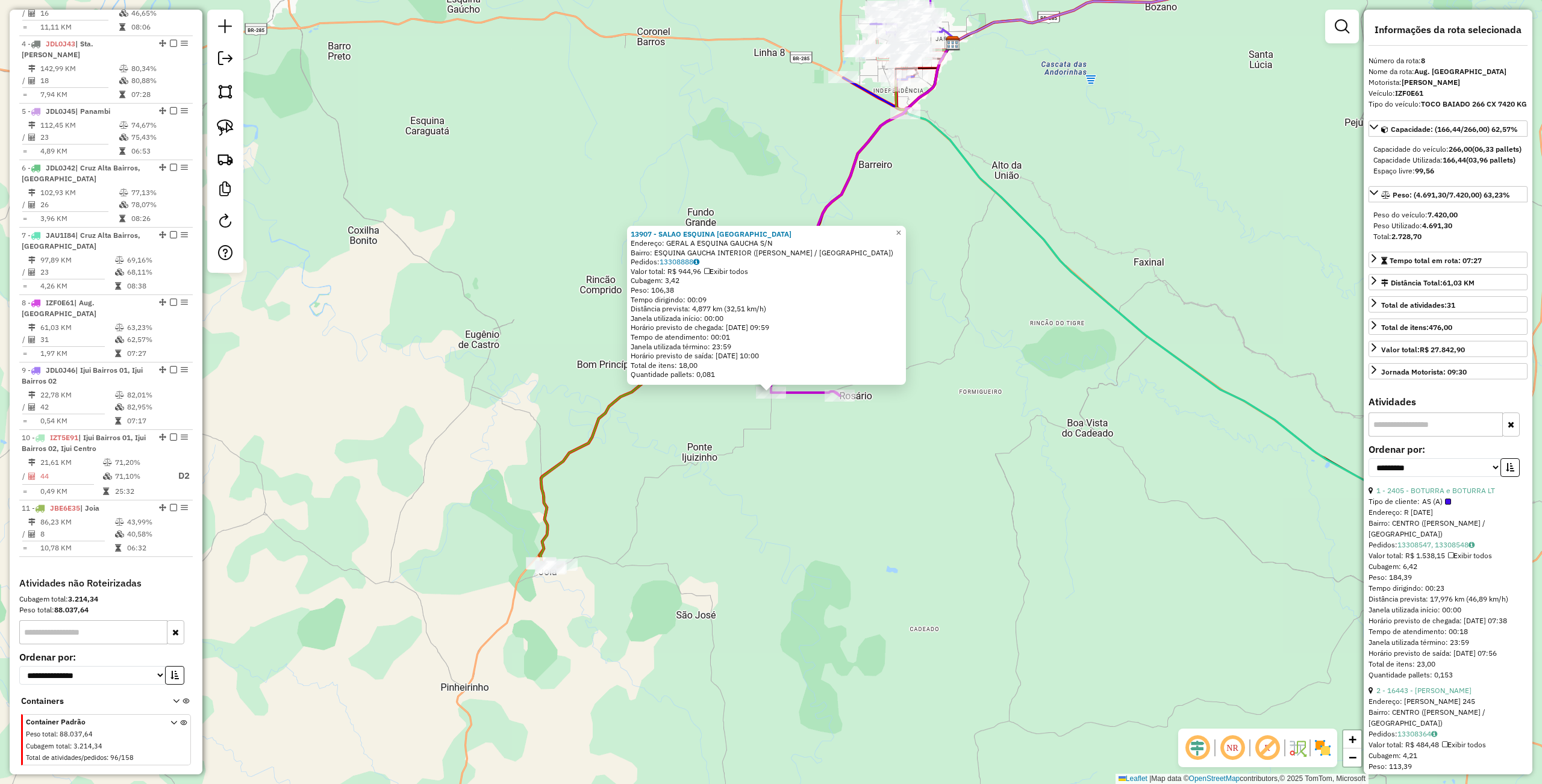
click at [864, 494] on div "13907 - SALAO ESQUINA GAUCHA Endereço: GERAL A ESQUINA GAUCHA S/N Bairro: ESQUI…" at bounding box center [771, 392] width 1542 height 784
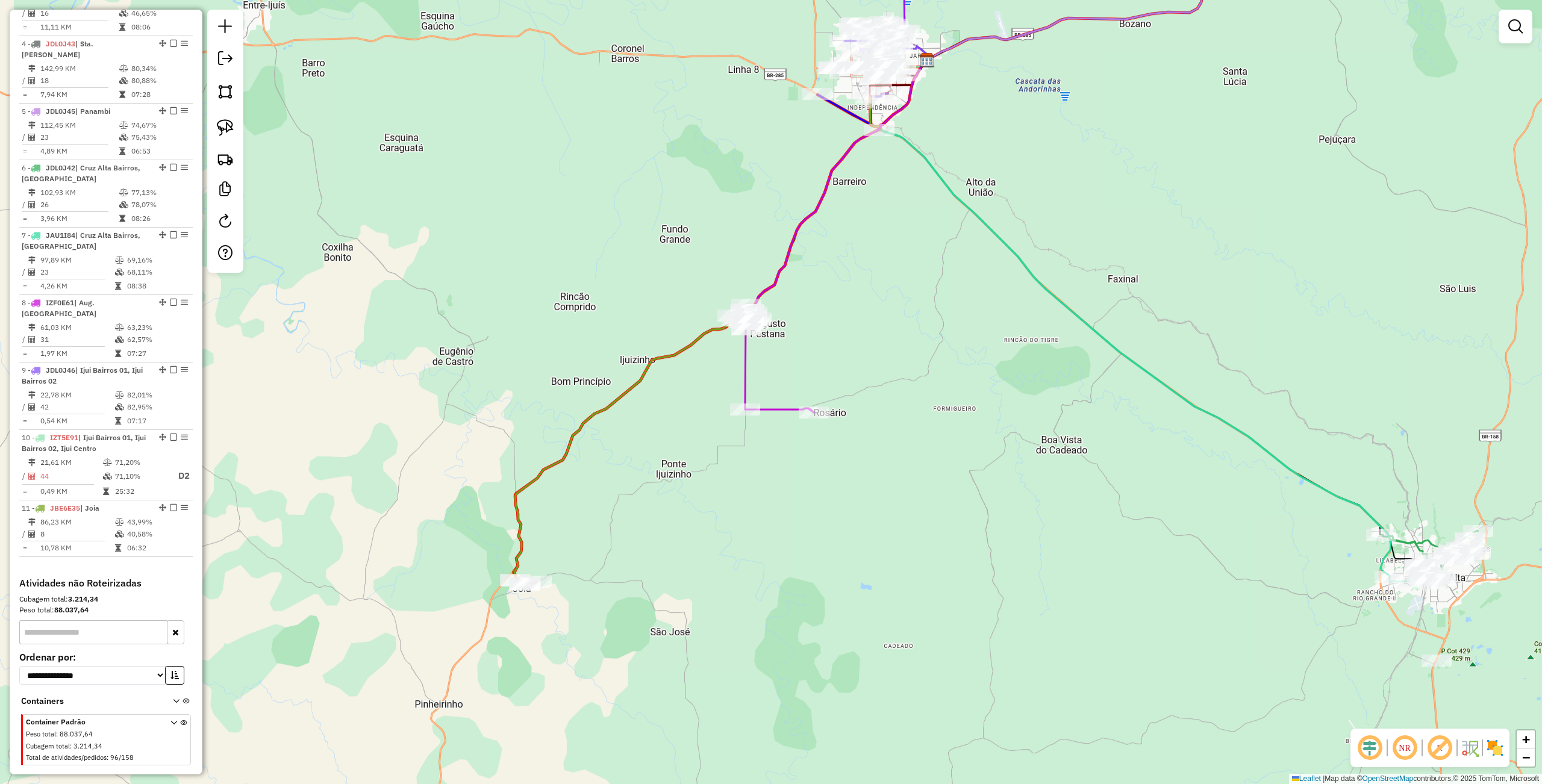
drag, startPoint x: 892, startPoint y: 477, endPoint x: 808, endPoint y: 450, distance: 88.2
click at [847, 532] on div "Janela de atendimento Grade de atendimento Capacidade Transportadoras Veículos …" at bounding box center [771, 392] width 1542 height 784
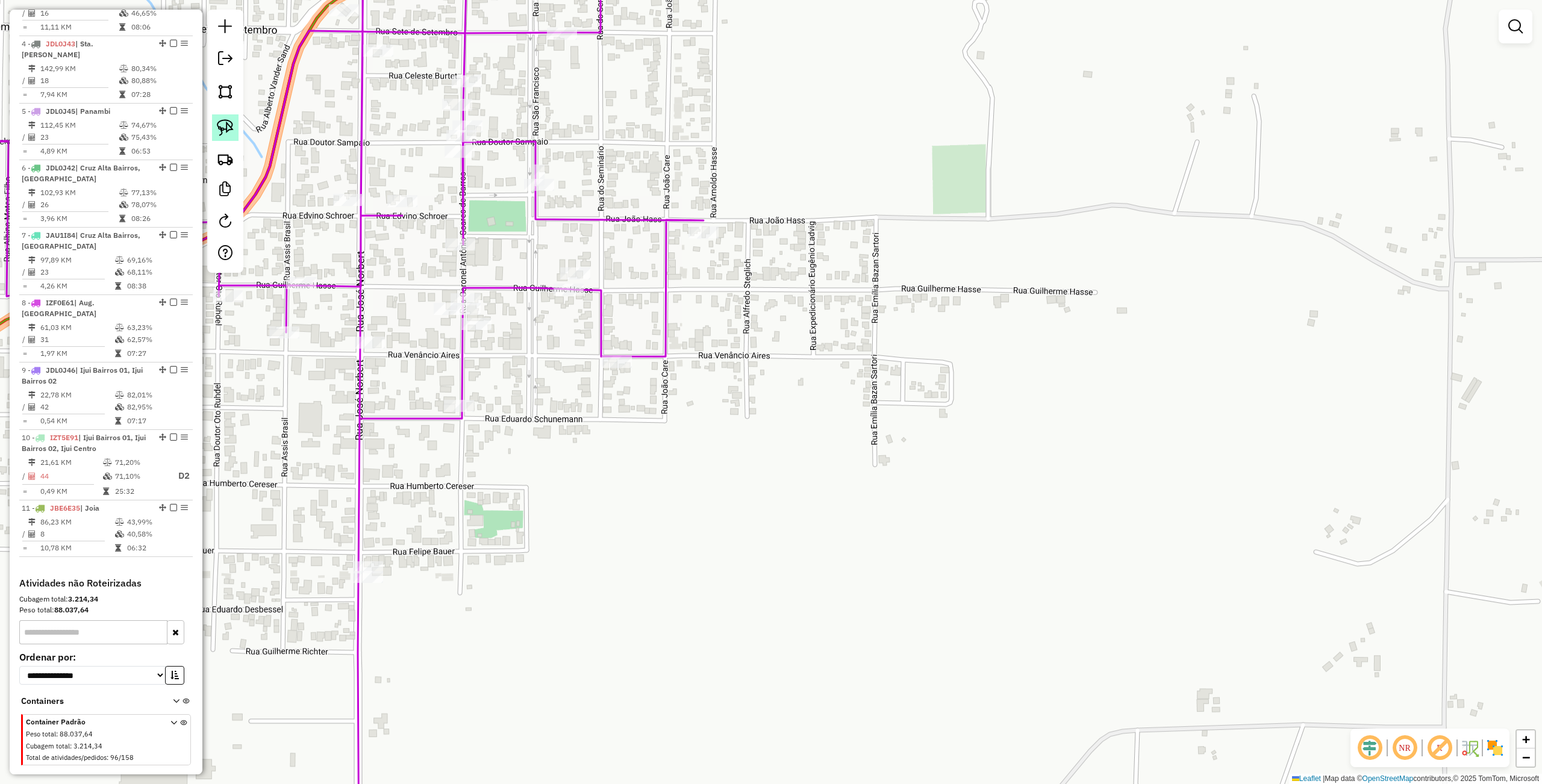
click at [222, 119] on img at bounding box center [225, 127] width 17 height 17
drag, startPoint x: 396, startPoint y: 301, endPoint x: 523, endPoint y: 295, distance: 127.1
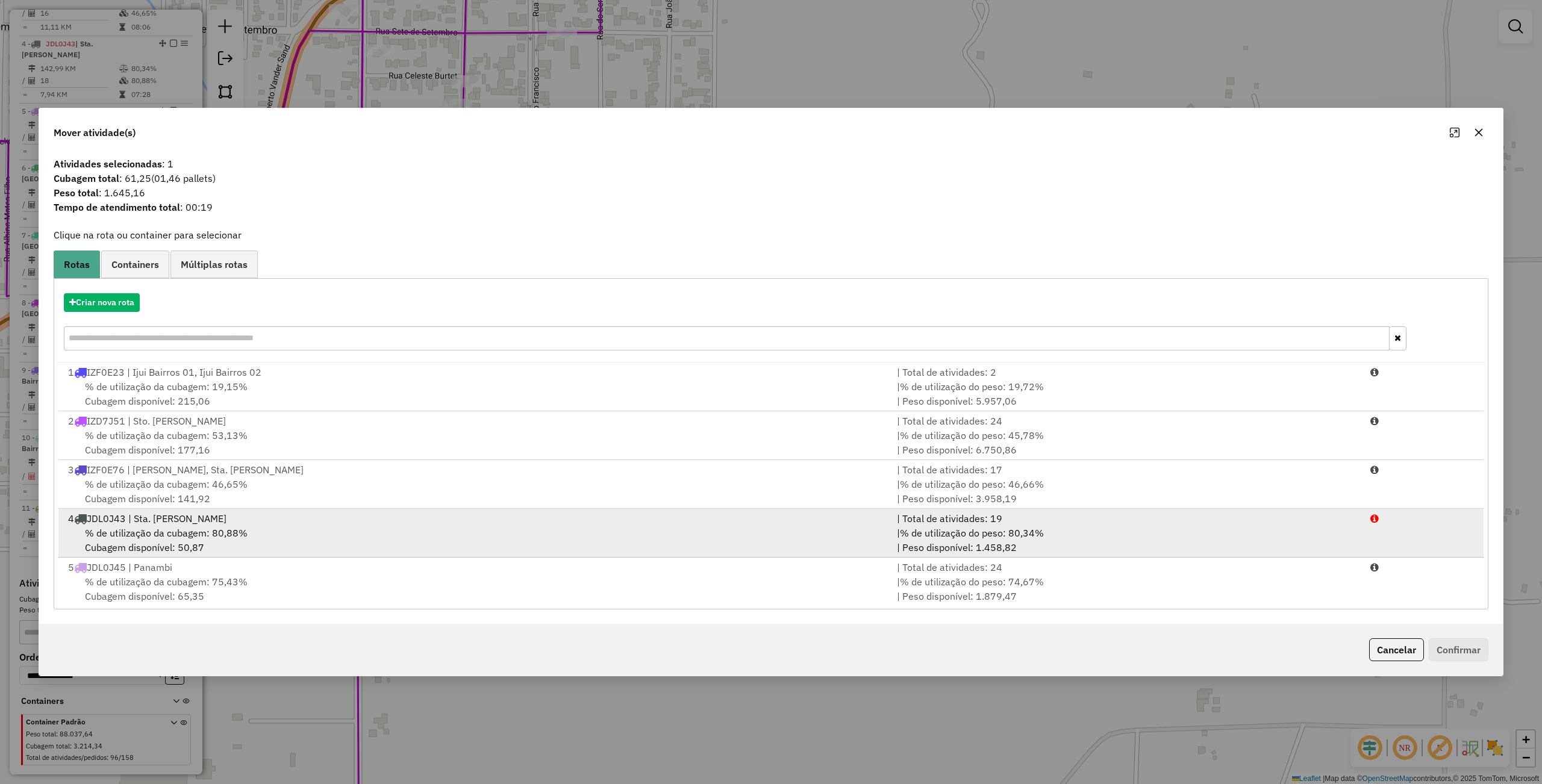
scroll to position [297, 0]
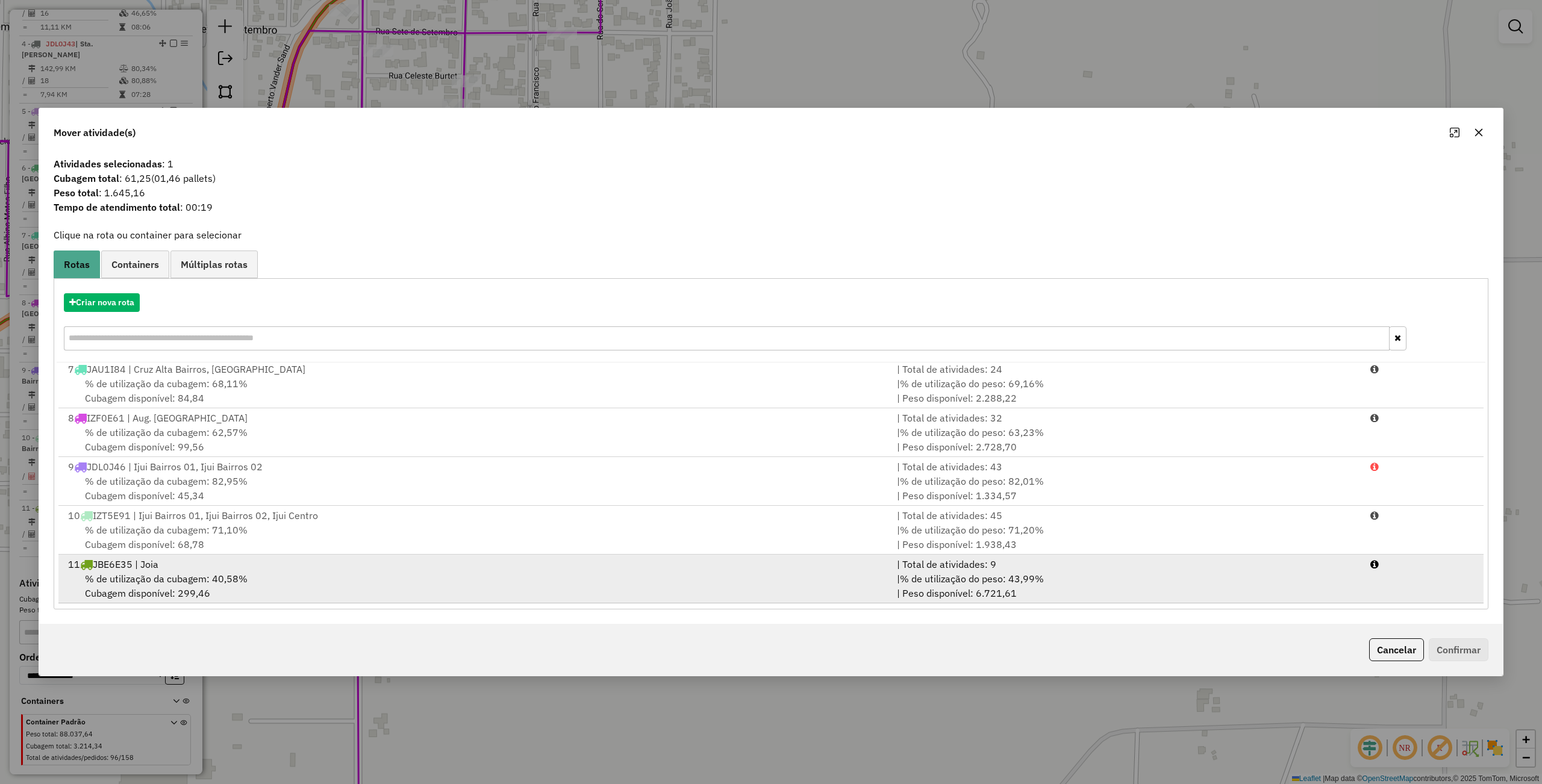
click at [340, 589] on div "% de utilização da cubagem: 40,58% Cubagem disponível: 299,46" at bounding box center [475, 585] width 829 height 29
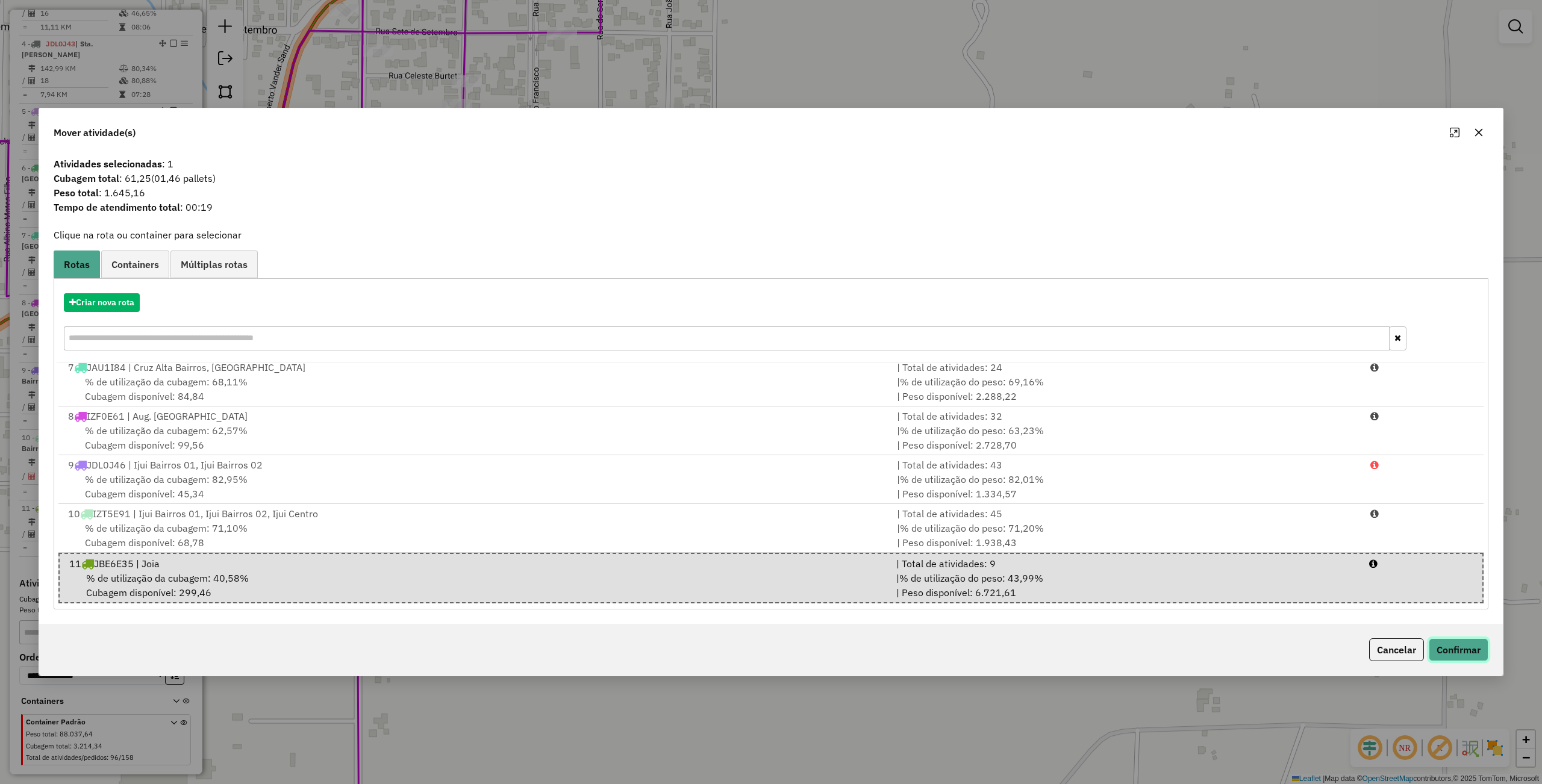
click at [1450, 639] on button "Confirmar" at bounding box center [1458, 649] width 59 height 23
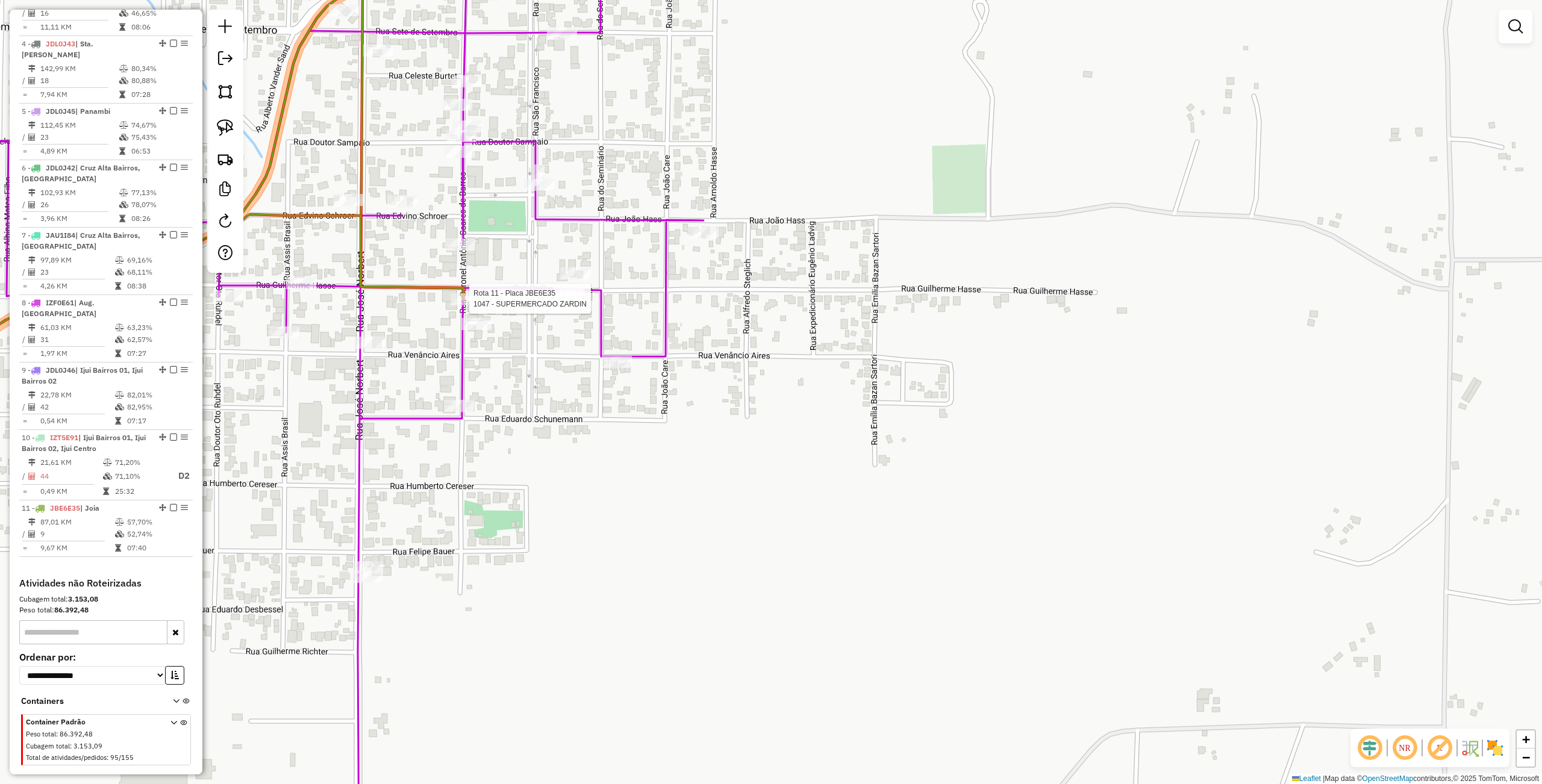
select select "**********"
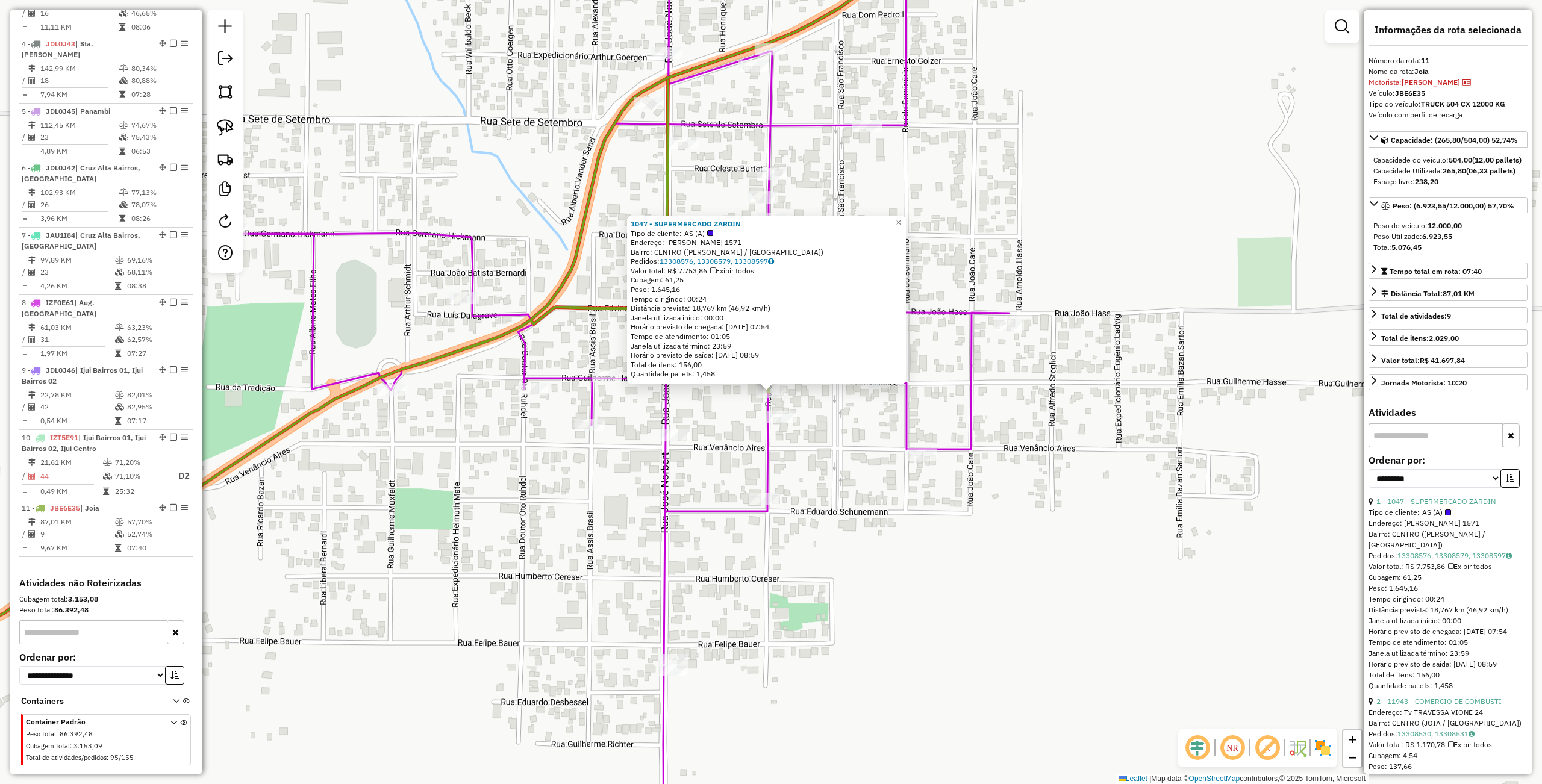
click at [545, 586] on div "1047 - SUPERMERCADO ZARDIN Tipo de cliente: AS (A) Endereço: R SOARES DE BARROS…" at bounding box center [771, 392] width 1542 height 784
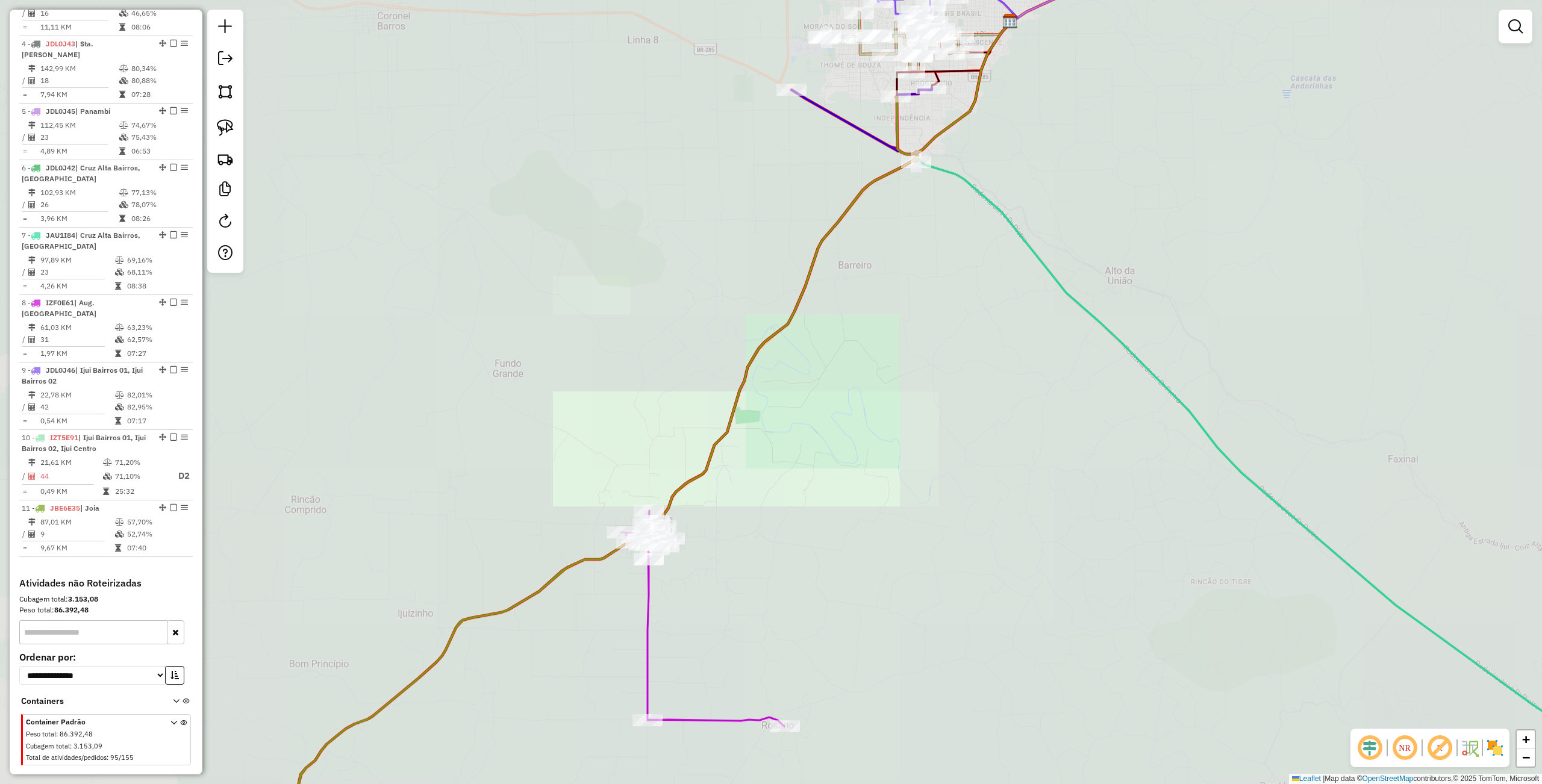
drag, startPoint x: 875, startPoint y: 397, endPoint x: 736, endPoint y: 571, distance: 222.7
click at [740, 570] on div "Janela de atendimento Grade de atendimento Capacidade Transportadoras Veículos …" at bounding box center [771, 392] width 1542 height 784
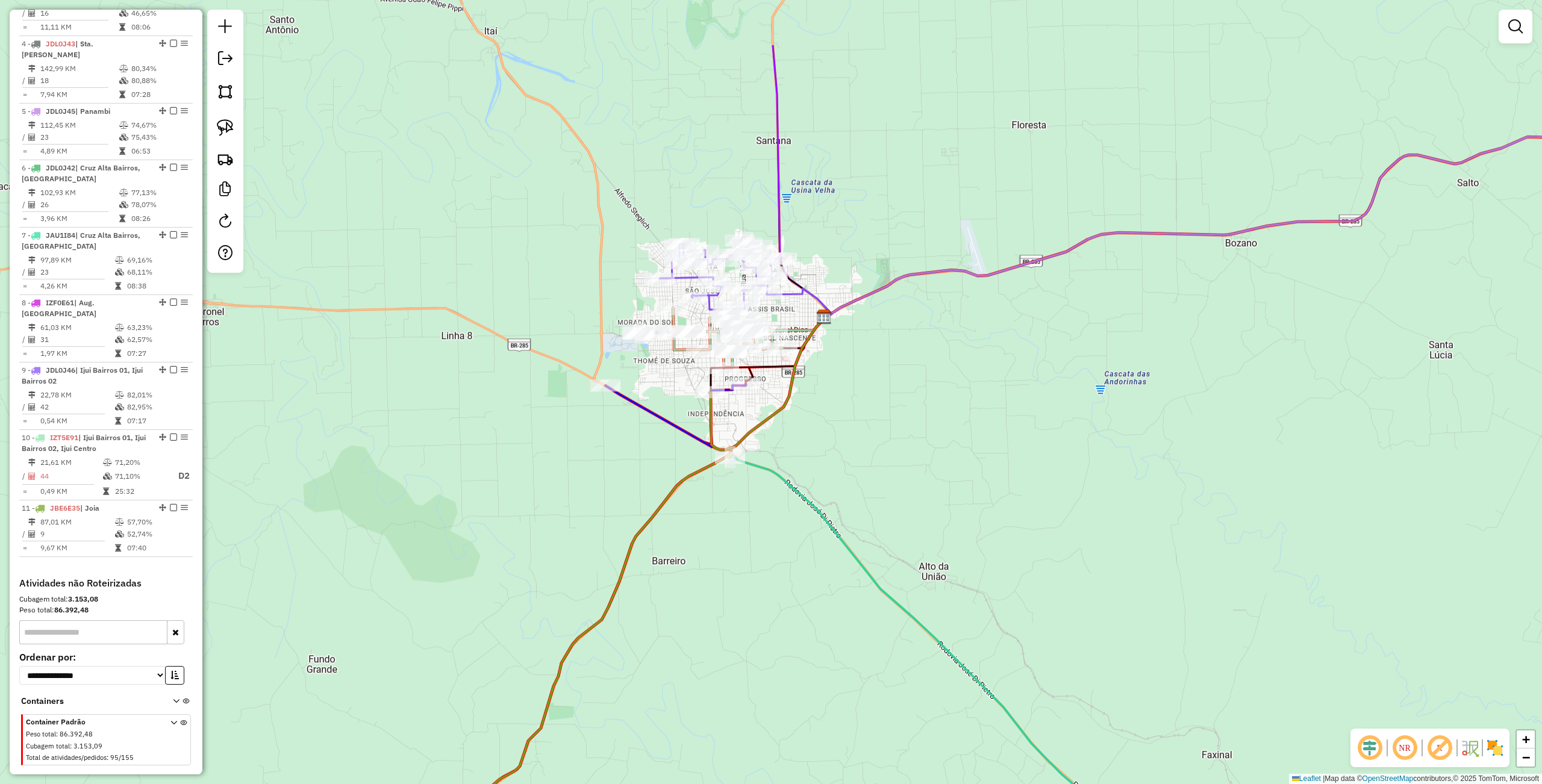
drag, startPoint x: 803, startPoint y: 598, endPoint x: 896, endPoint y: 509, distance: 128.7
click at [789, 646] on div "Janela de atendimento Grade de atendimento Capacidade Transportadoras Veículos …" at bounding box center [771, 392] width 1542 height 784
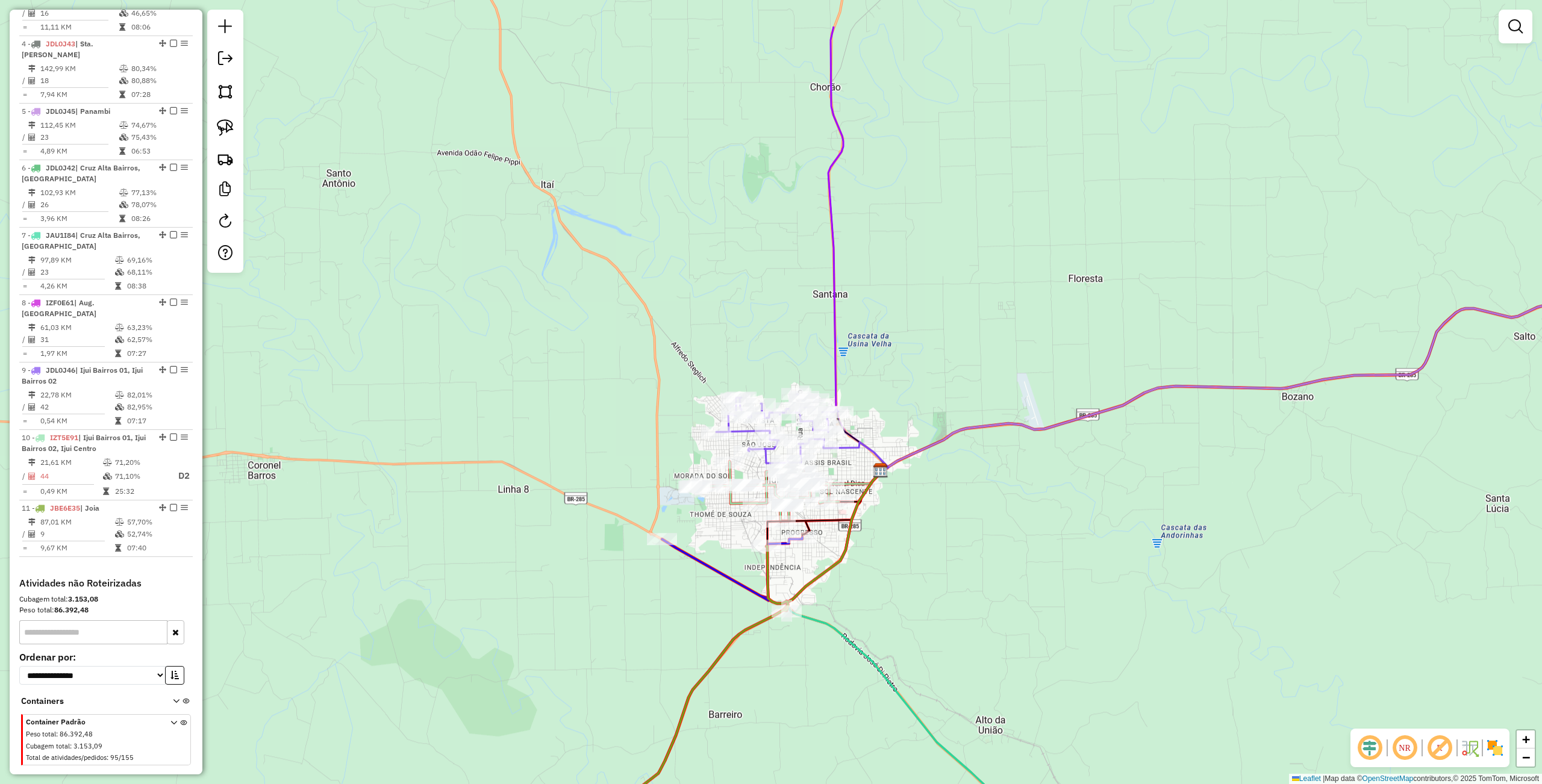
drag, startPoint x: 943, startPoint y: 561, endPoint x: 977, endPoint y: 583, distance: 40.5
click at [977, 583] on div "Janela de atendimento Grade de atendimento Capacidade Transportadoras Veículos …" at bounding box center [771, 392] width 1542 height 784
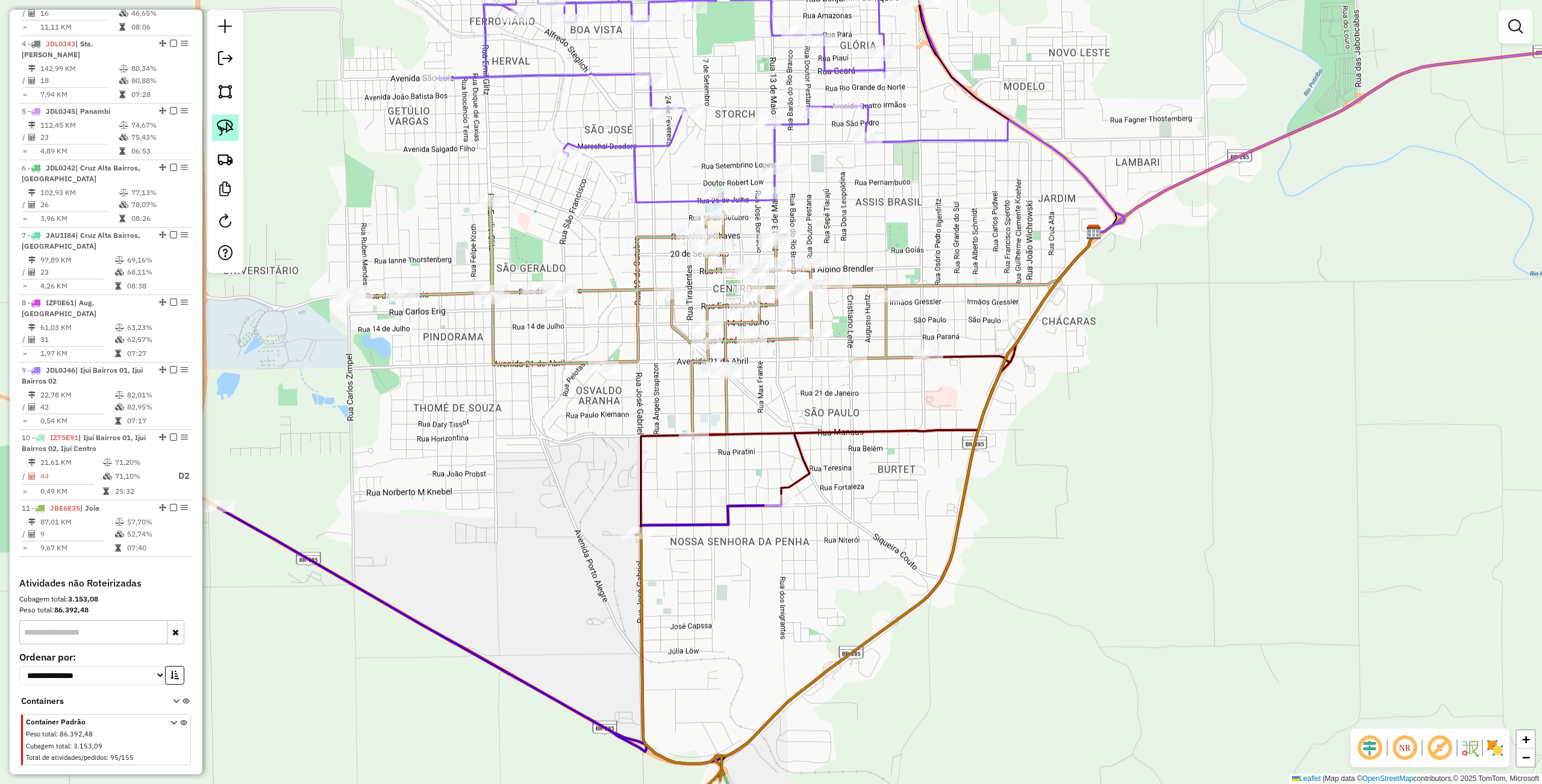
click at [220, 123] on img at bounding box center [225, 127] width 17 height 17
drag, startPoint x: 803, startPoint y: 366, endPoint x: 735, endPoint y: 381, distance: 69.6
click at [735, 381] on div "Janela de atendimento Grade de atendimento Capacidade Transportadoras Veículos …" at bounding box center [771, 392] width 1542 height 784
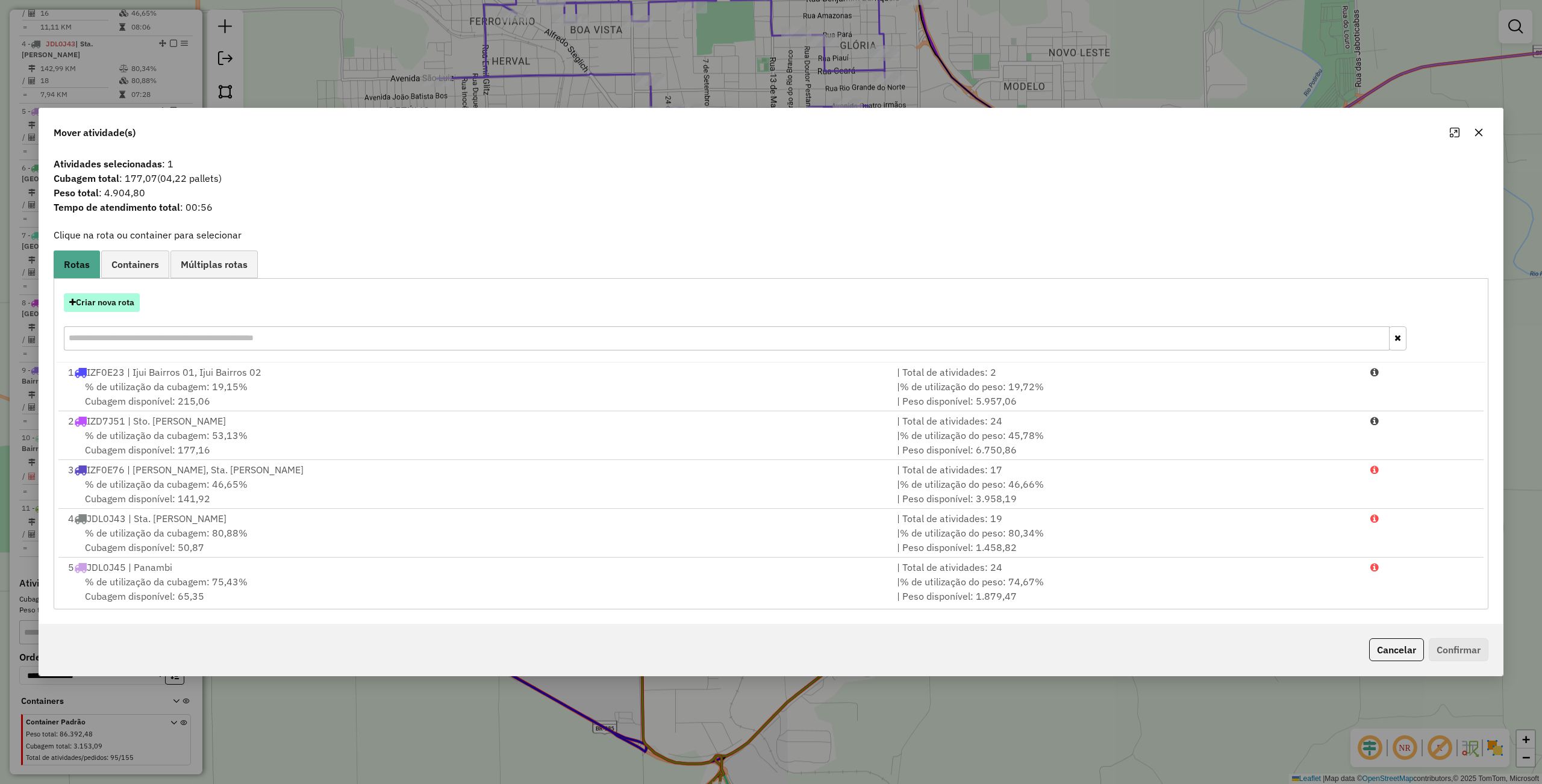
click at [117, 304] on button "Criar nova rota" at bounding box center [102, 303] width 76 height 19
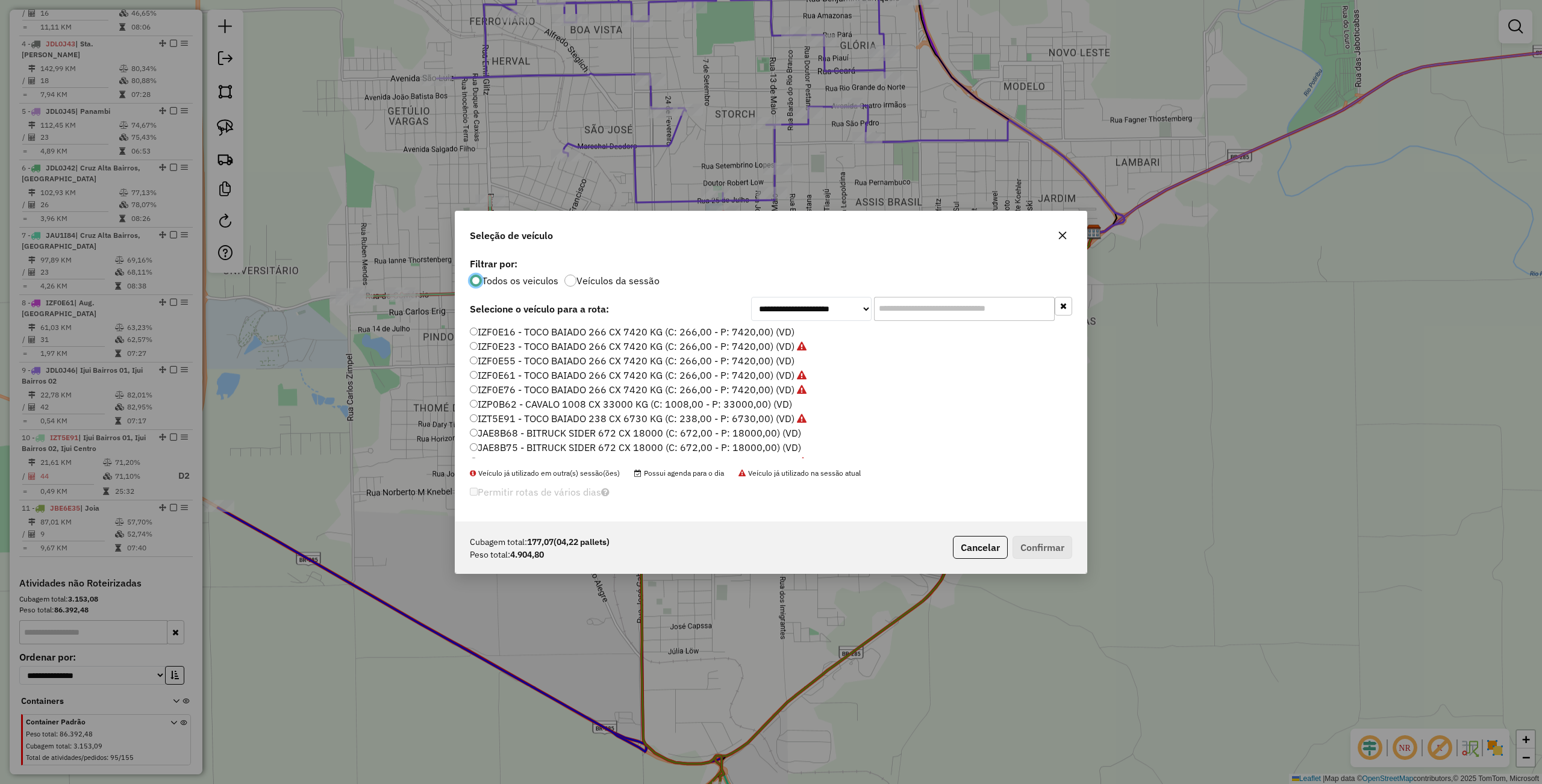
scroll to position [358, 0]
click at [514, 378] on label "JCF4D97 - TRUCK SIDER 476 CX 12400 KG (C: 476,00 - P: 12400,00) (VD)" at bounding box center [638, 378] width 337 height 14
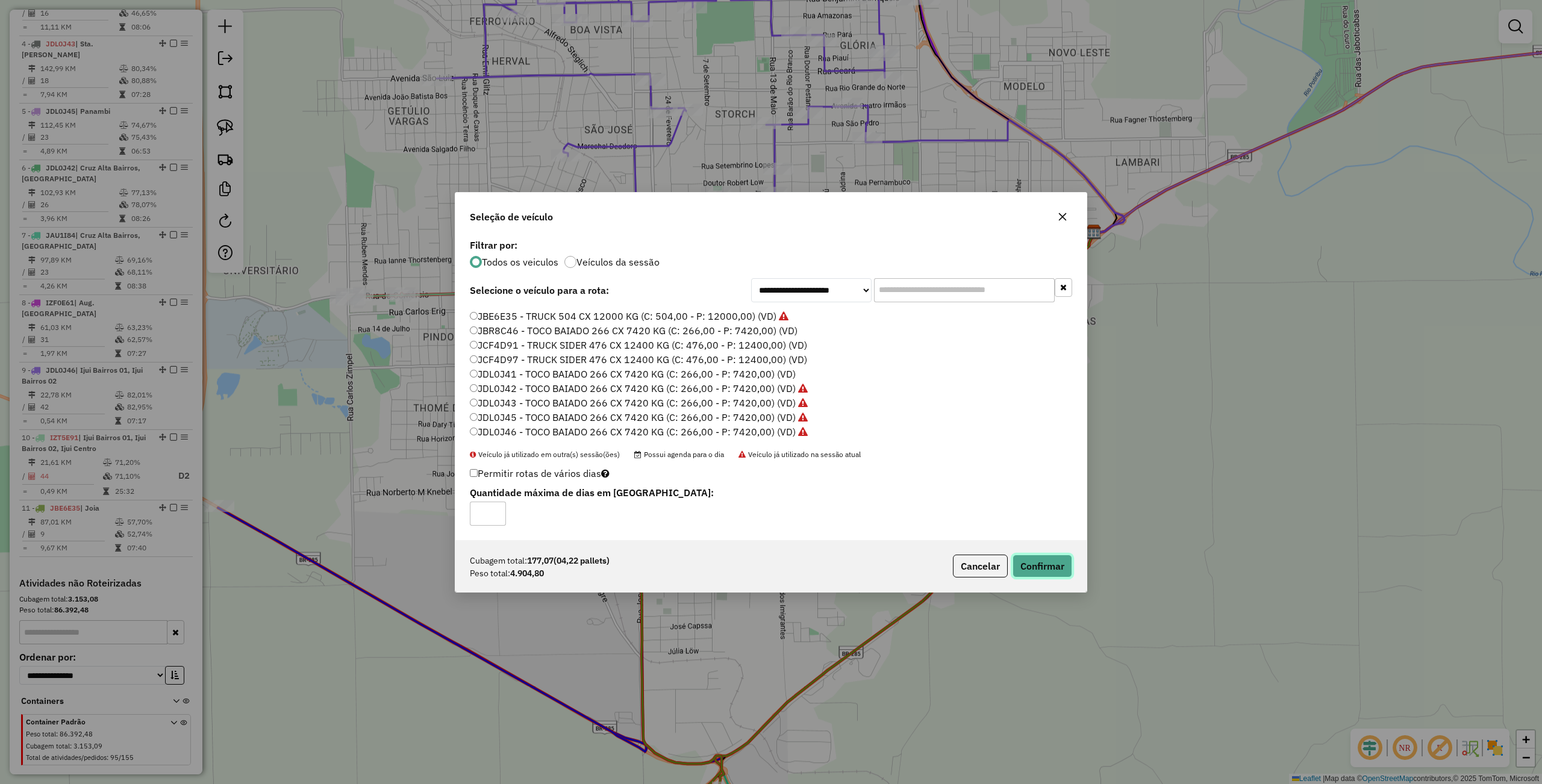
click at [1030, 562] on button "Confirmar" at bounding box center [1042, 566] width 59 height 23
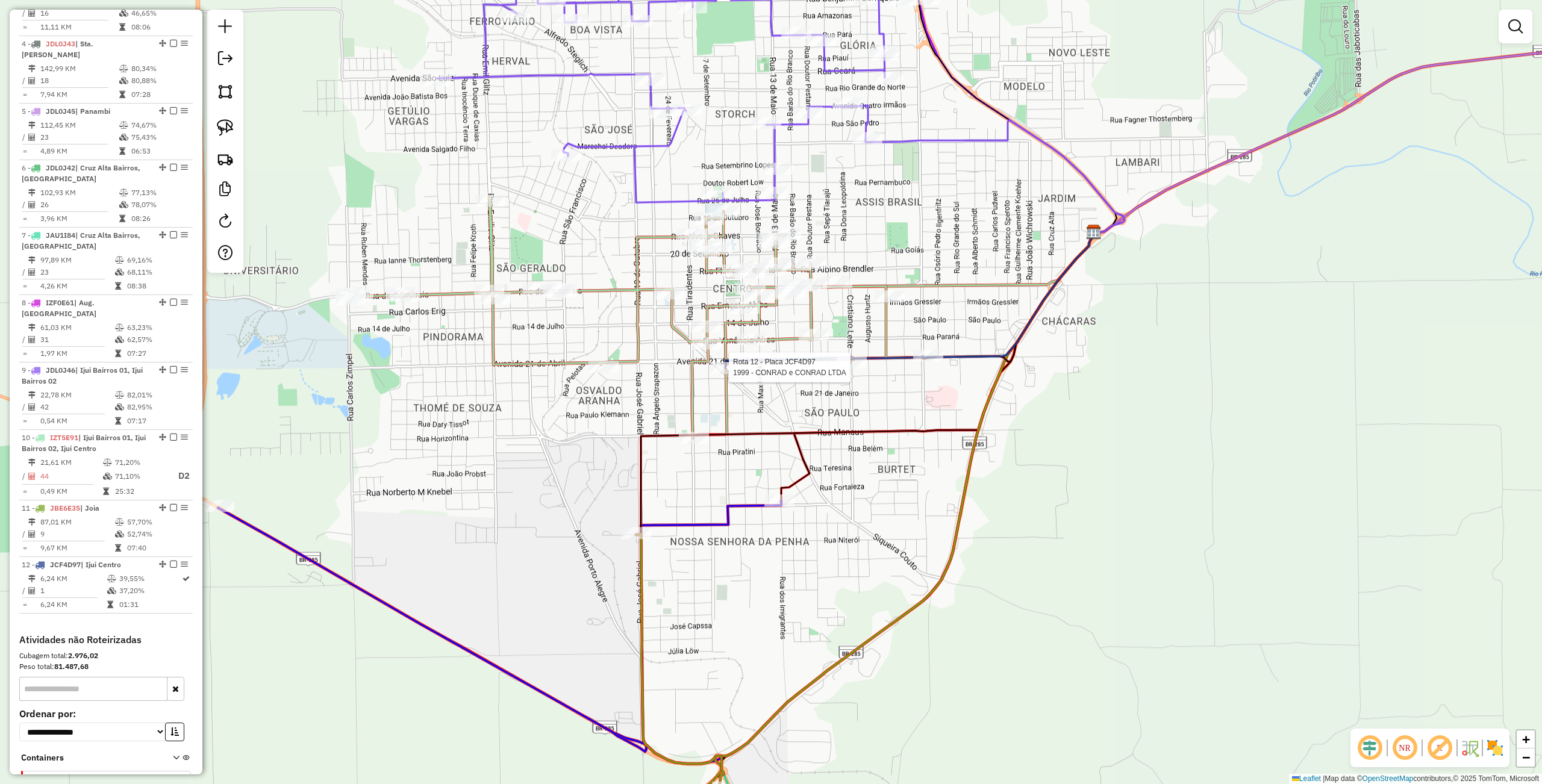
select select "**********"
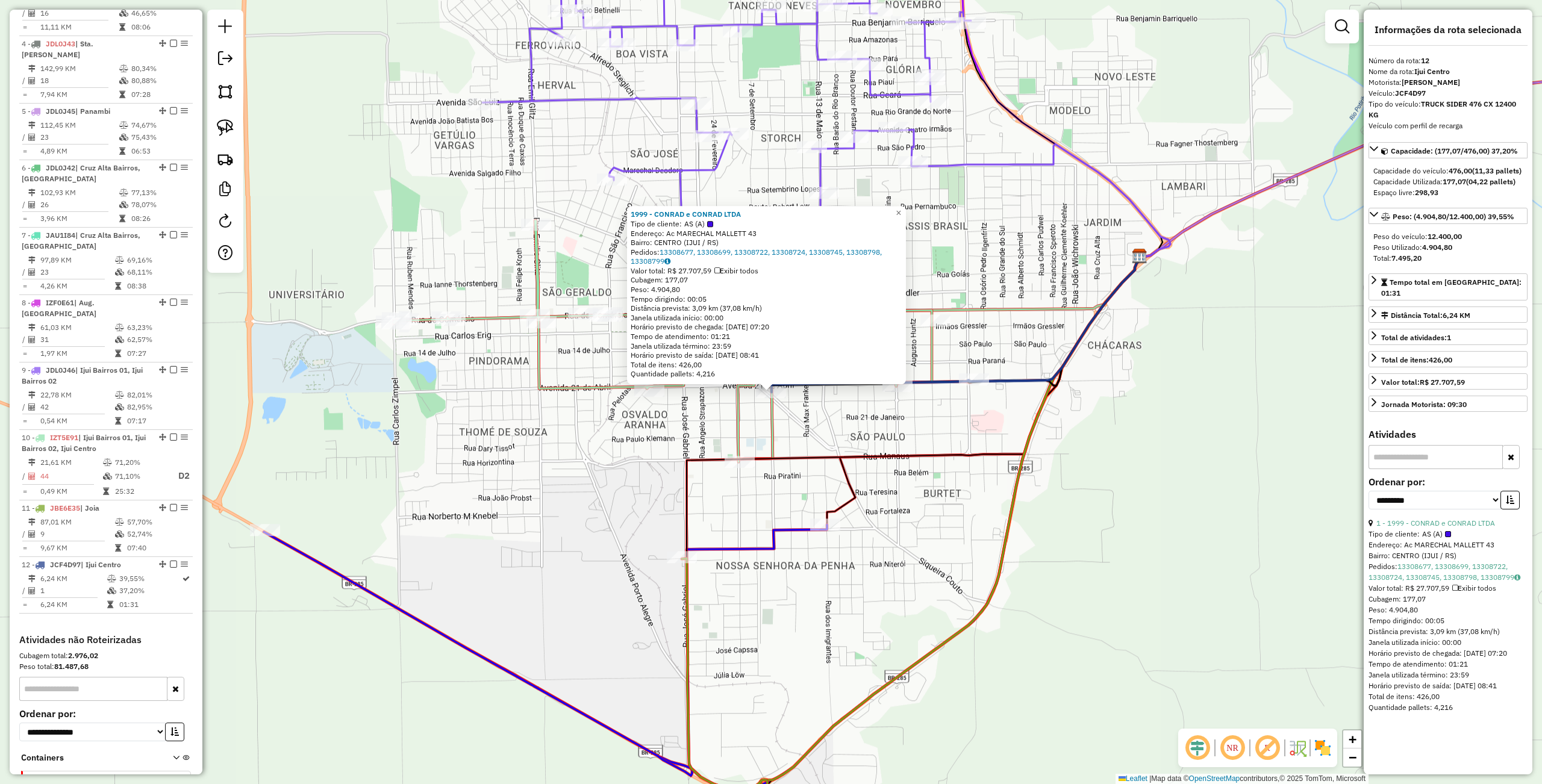
scroll to position [687, 0]
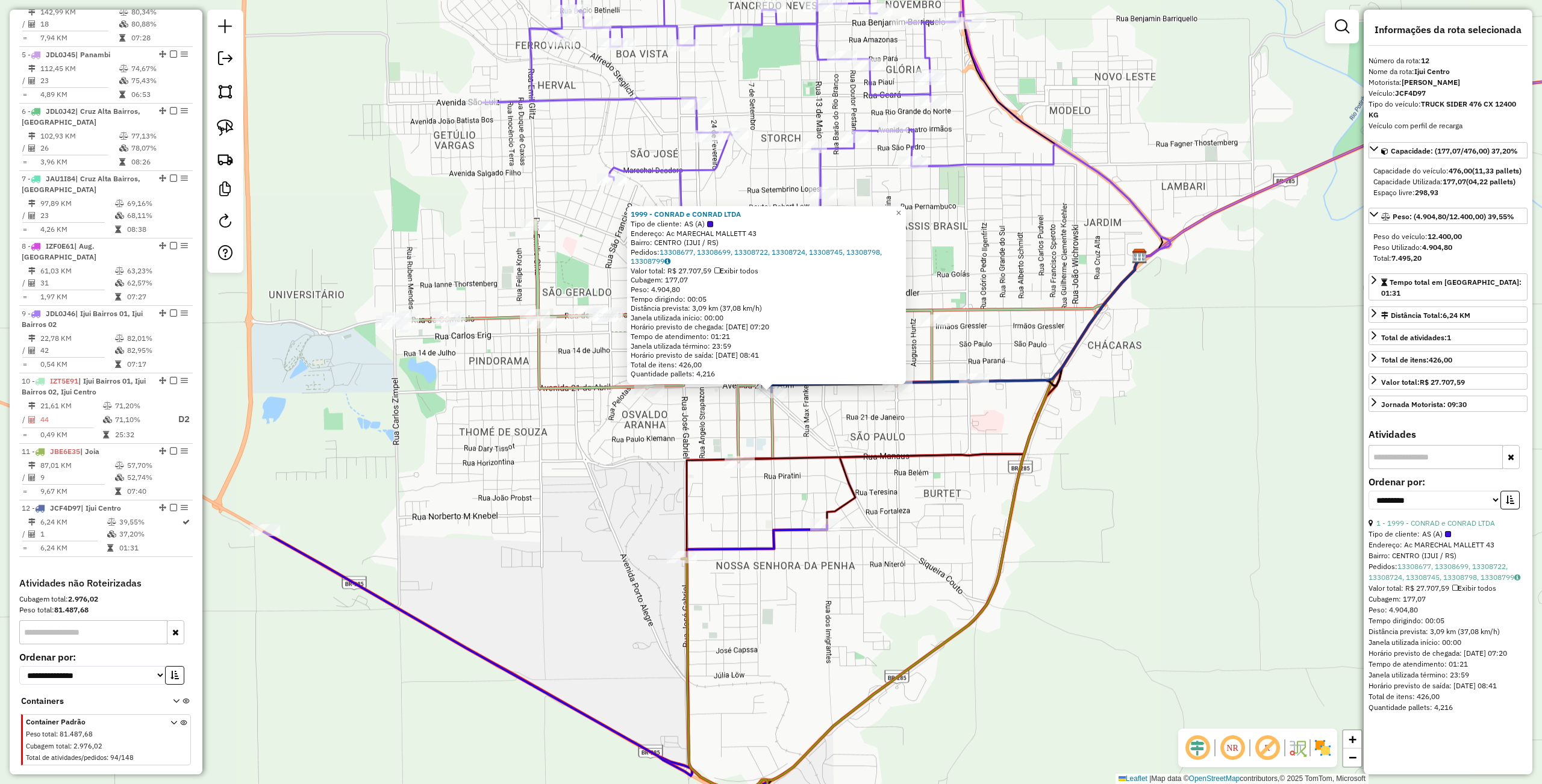
click at [899, 559] on div "Rota 12 - Placa JCF4D97 1999 - CONRAD e CONRAD LTDA 1999 - CONRAD e CONRAD LTDA…" at bounding box center [771, 392] width 1542 height 784
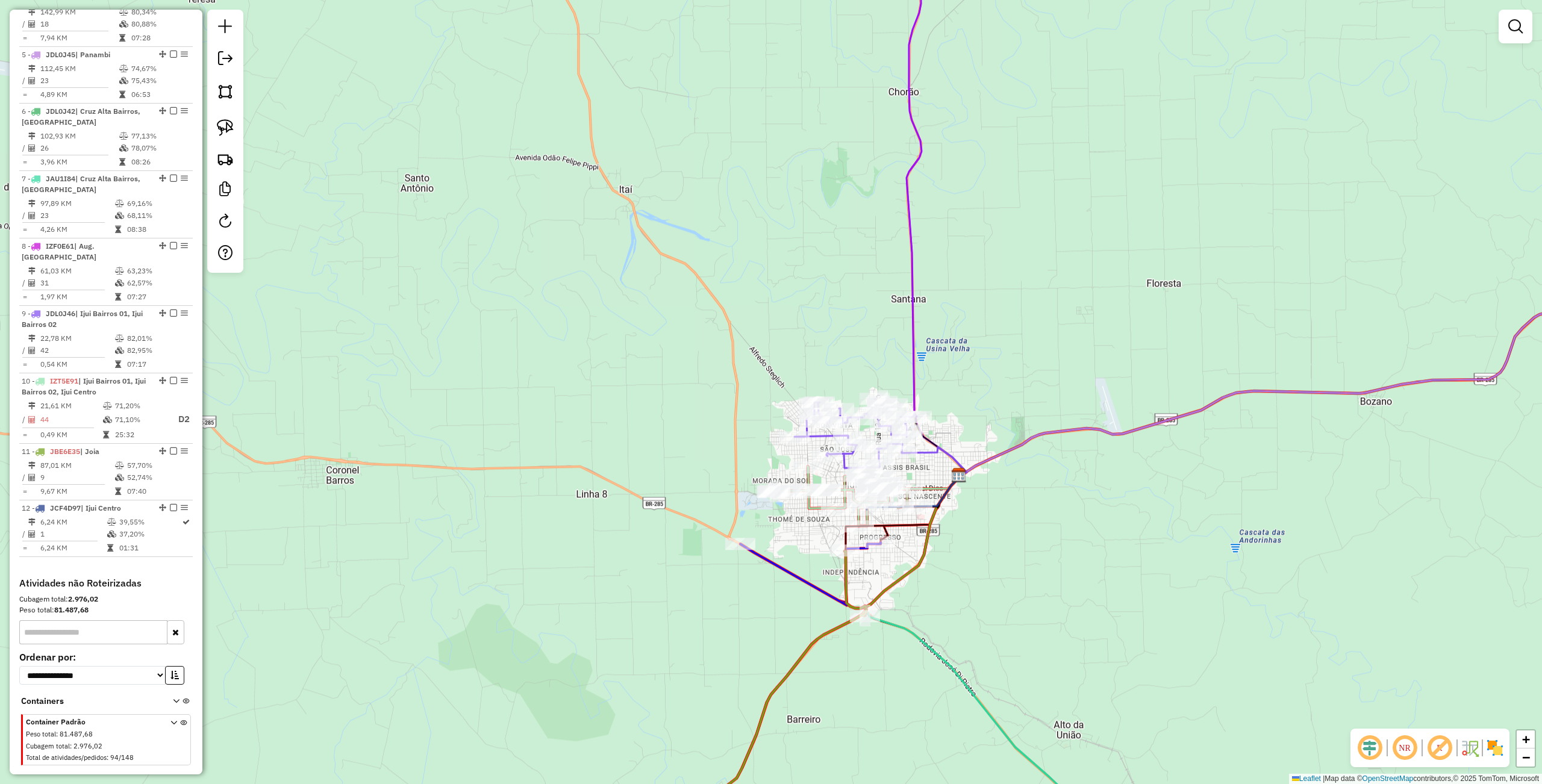
click at [996, 571] on div "Janela de atendimento Grade de atendimento Capacidade Transportadoras Veículos …" at bounding box center [771, 392] width 1542 height 784
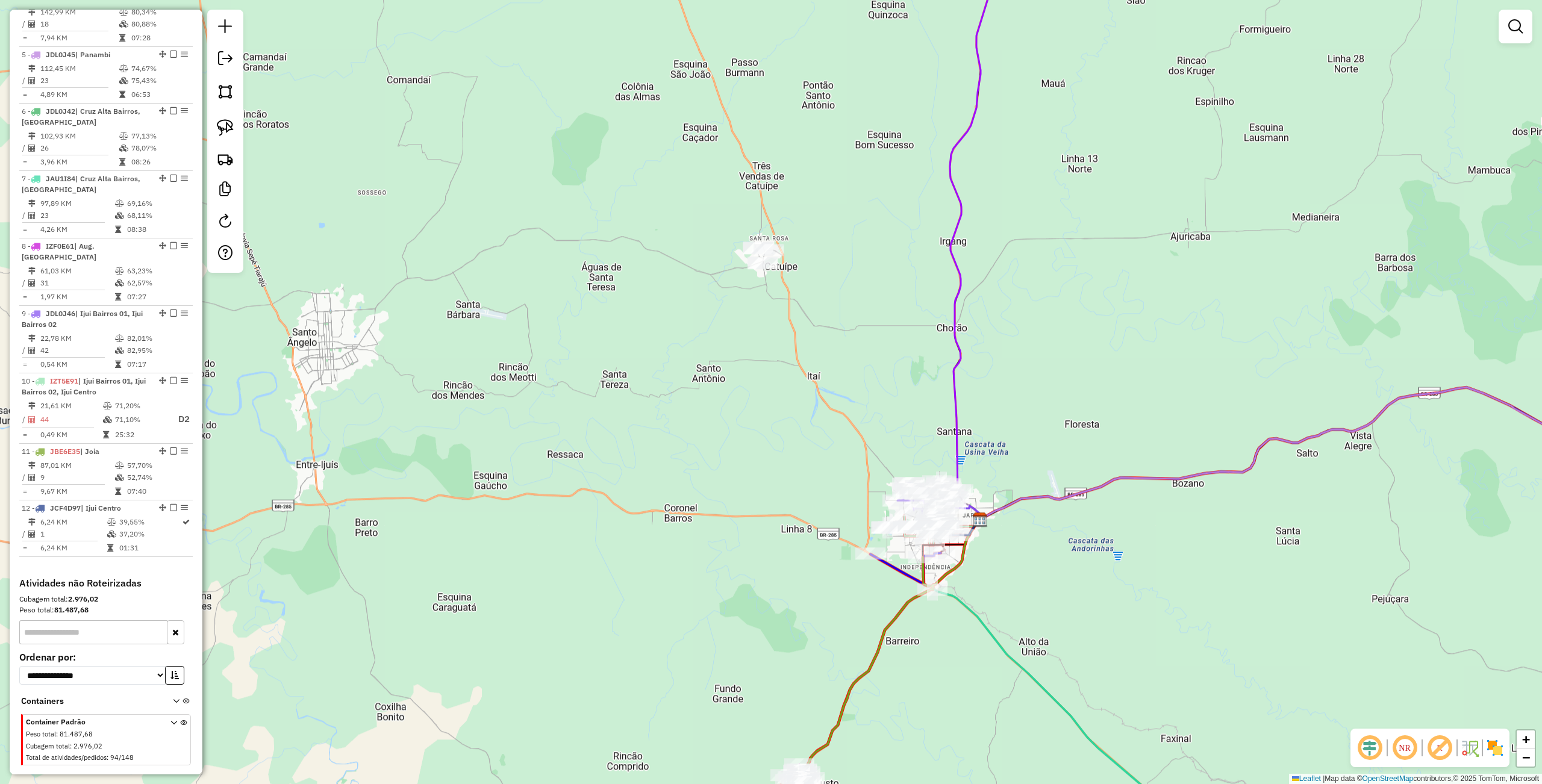
drag, startPoint x: 1069, startPoint y: 547, endPoint x: 1063, endPoint y: 543, distance: 7.2
click at [1067, 547] on div "Janela de atendimento Grade de atendimento Capacidade Transportadoras Veículos …" at bounding box center [771, 392] width 1542 height 784
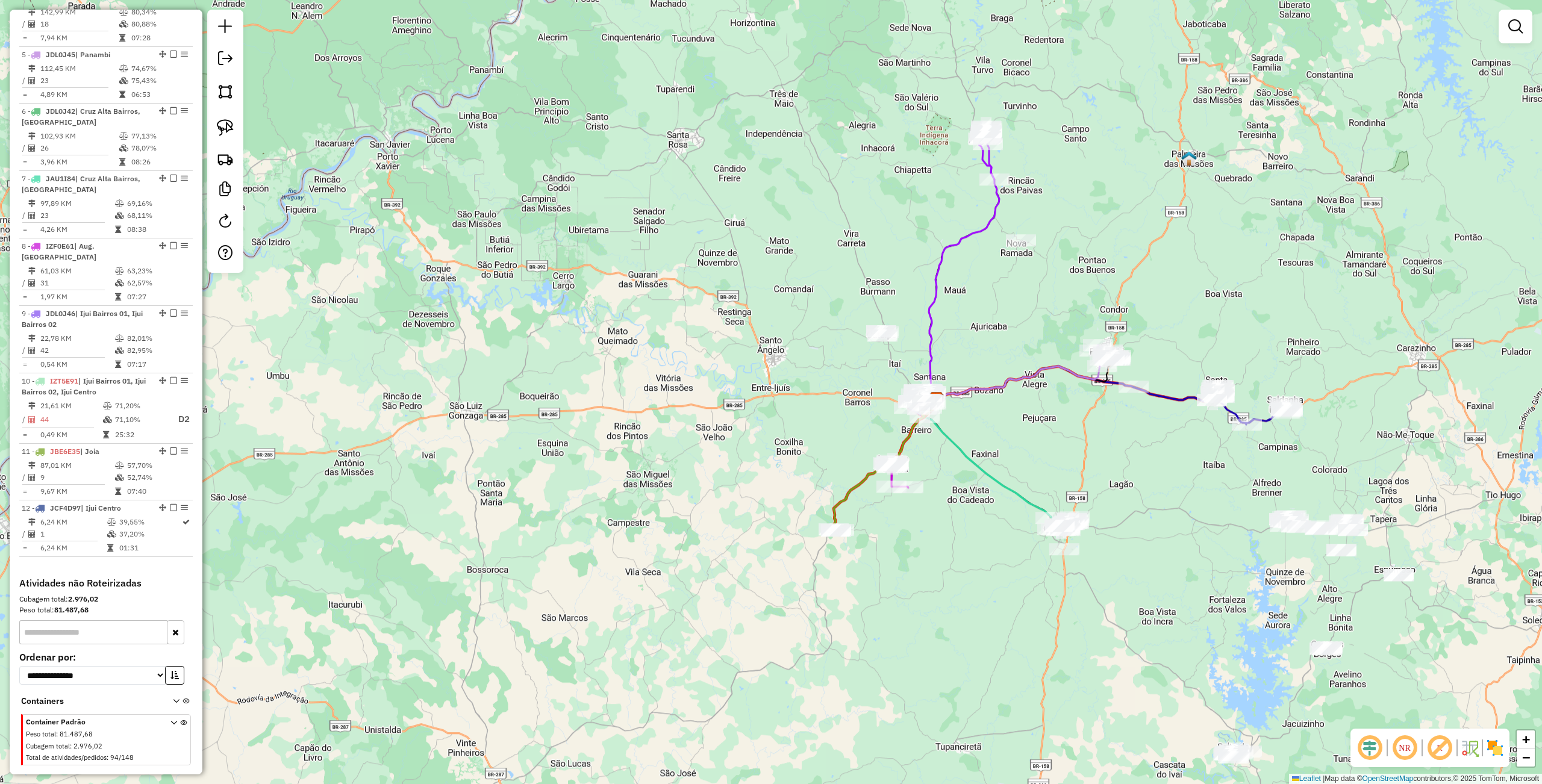
drag, startPoint x: 1122, startPoint y: 588, endPoint x: 1018, endPoint y: 450, distance: 172.8
click at [1018, 450] on div "Janela de atendimento Grade de atendimento Capacidade Transportadoras Veículos …" at bounding box center [771, 392] width 1542 height 784
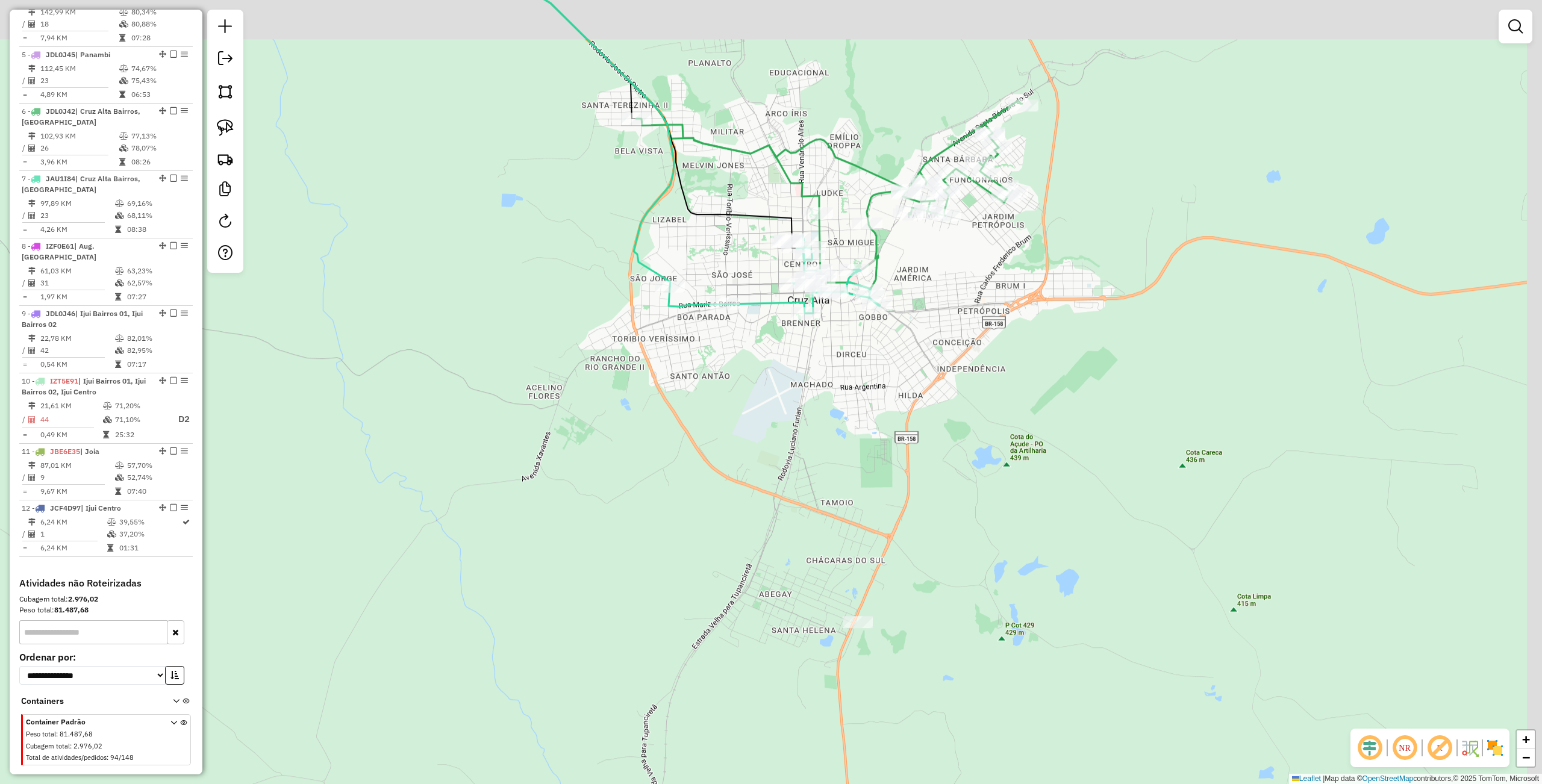
drag, startPoint x: 970, startPoint y: 381, endPoint x: 923, endPoint y: 426, distance: 65.1
click at [923, 426] on div "Janela de atendimento Grade de atendimento Capacidade Transportadoras Veículos …" at bounding box center [771, 392] width 1542 height 784
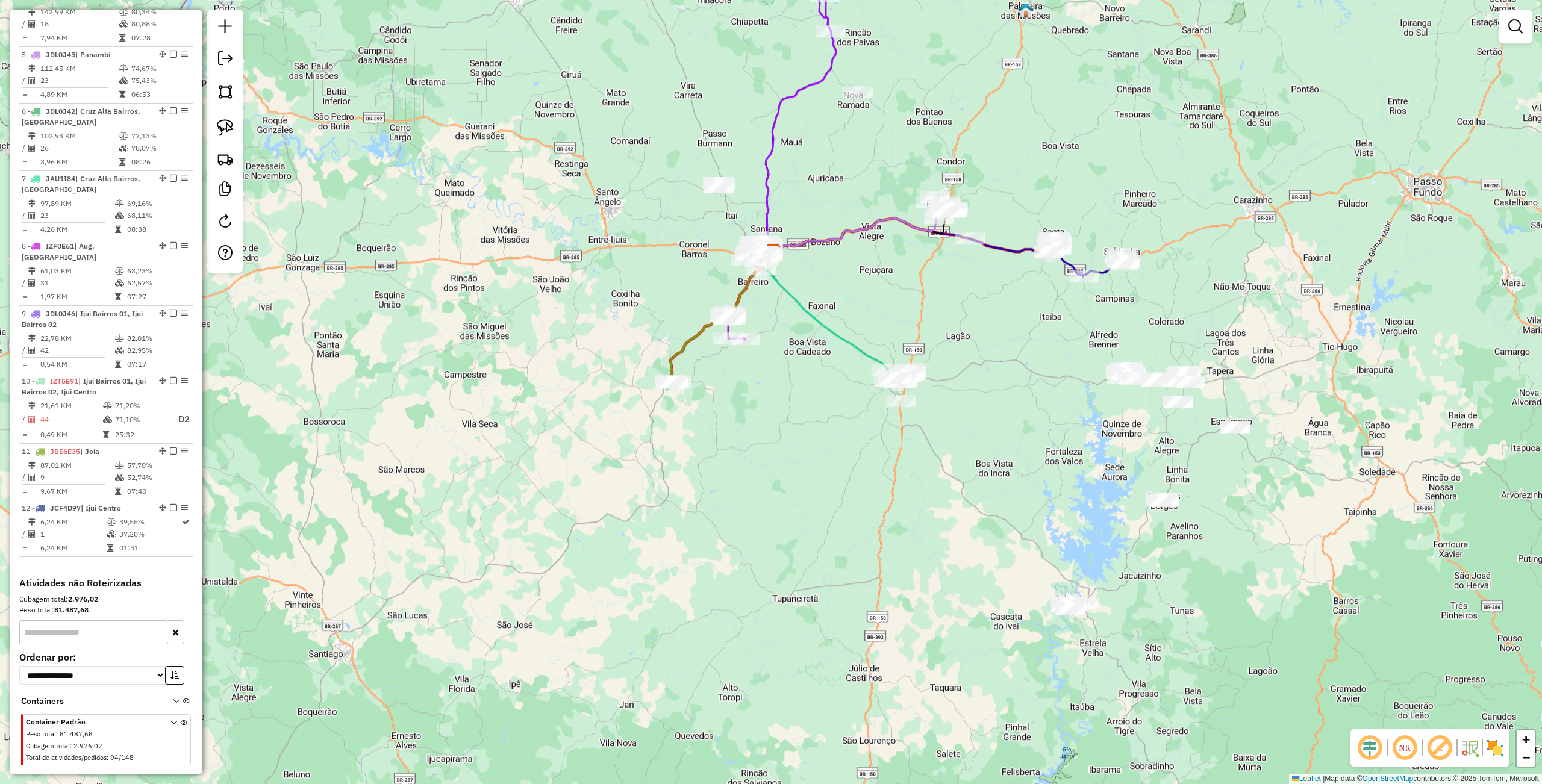
click at [827, 337] on icon at bounding box center [826, 316] width 128 height 130
select select "**********"
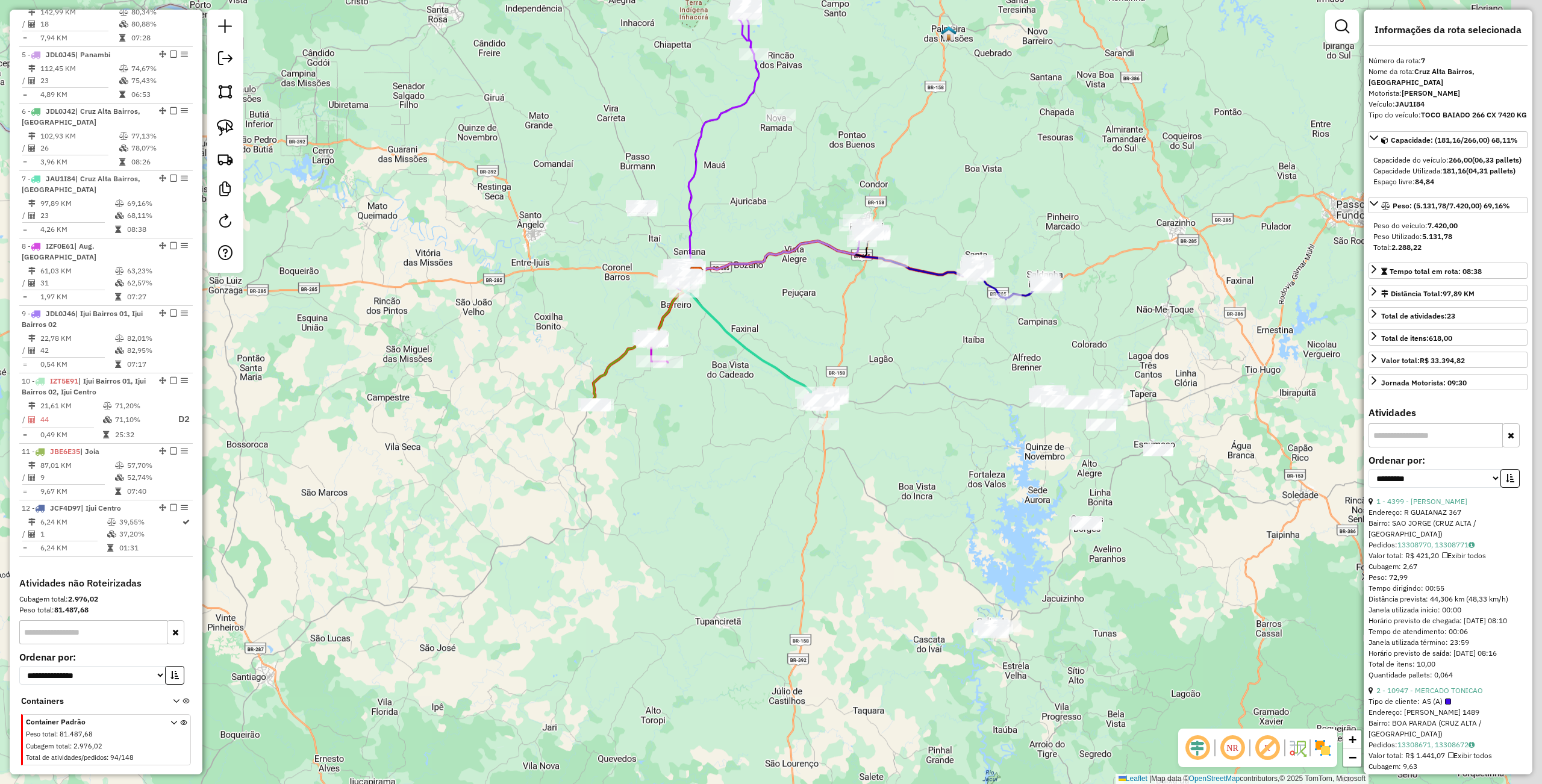
drag, startPoint x: 850, startPoint y: 558, endPoint x: 769, endPoint y: 580, distance: 83.9
click at [772, 580] on div "Janela de atendimento Grade de atendimento Capacidade Transportadoras Veículos …" at bounding box center [771, 392] width 1542 height 784
click at [762, 576] on div "Janela de atendimento Grade de atendimento Capacidade Transportadoras Veículos …" at bounding box center [771, 392] width 1542 height 784
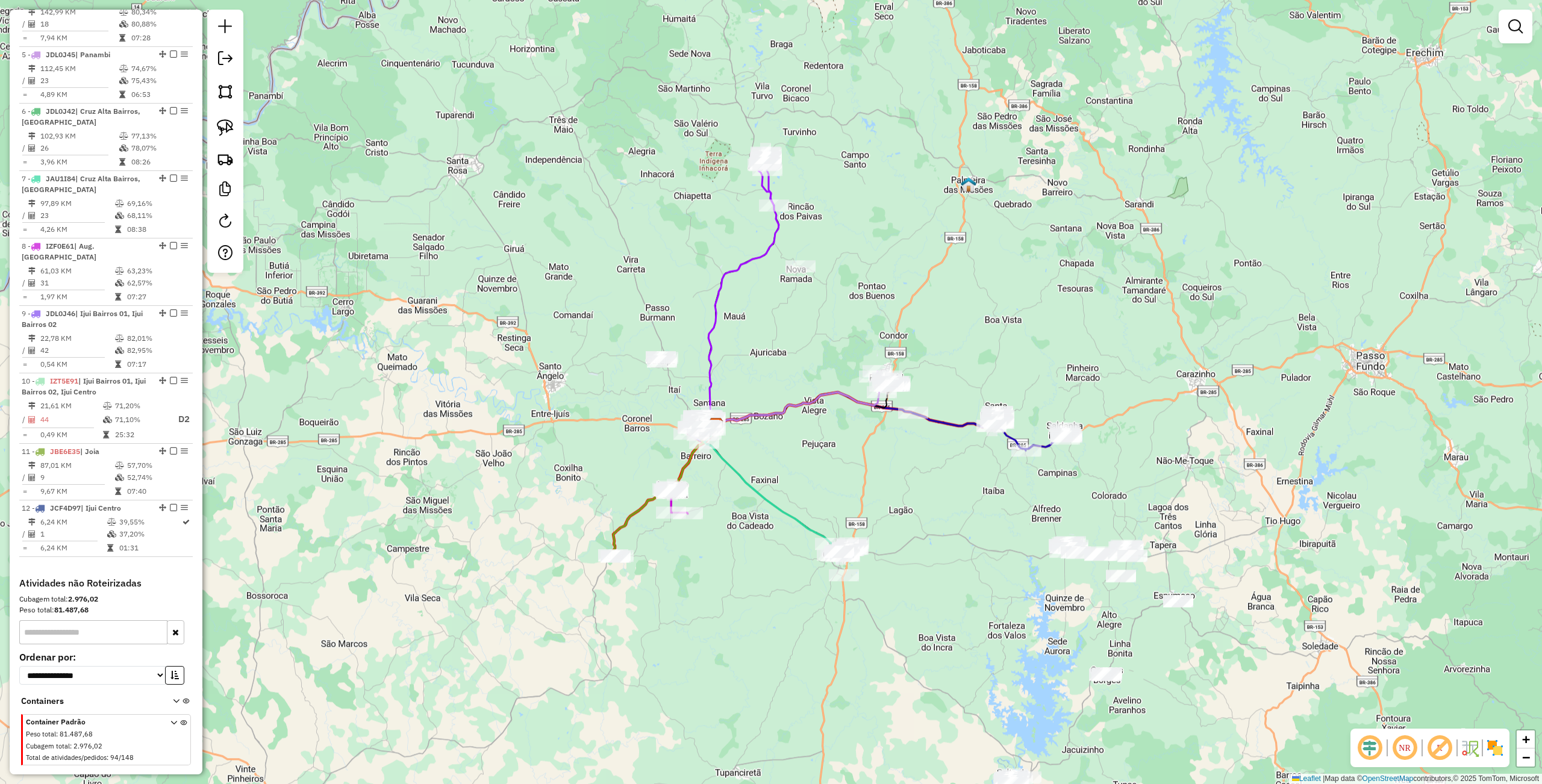
drag, startPoint x: 782, startPoint y: 581, endPoint x: 812, endPoint y: 740, distance: 161.8
click at [812, 740] on div "Janela de atendimento Grade de atendimento Capacidade Transportadoras Veículos …" at bounding box center [771, 392] width 1542 height 784
click at [749, 597] on div "Rota 11 - Placa JBE6E35 13804 - ELIAN BATISTA BASSO Rota 11 - Placa JBE6E35 812…" at bounding box center [771, 392] width 1542 height 784
click at [615, 562] on div at bounding box center [616, 555] width 30 height 12
select select "**********"
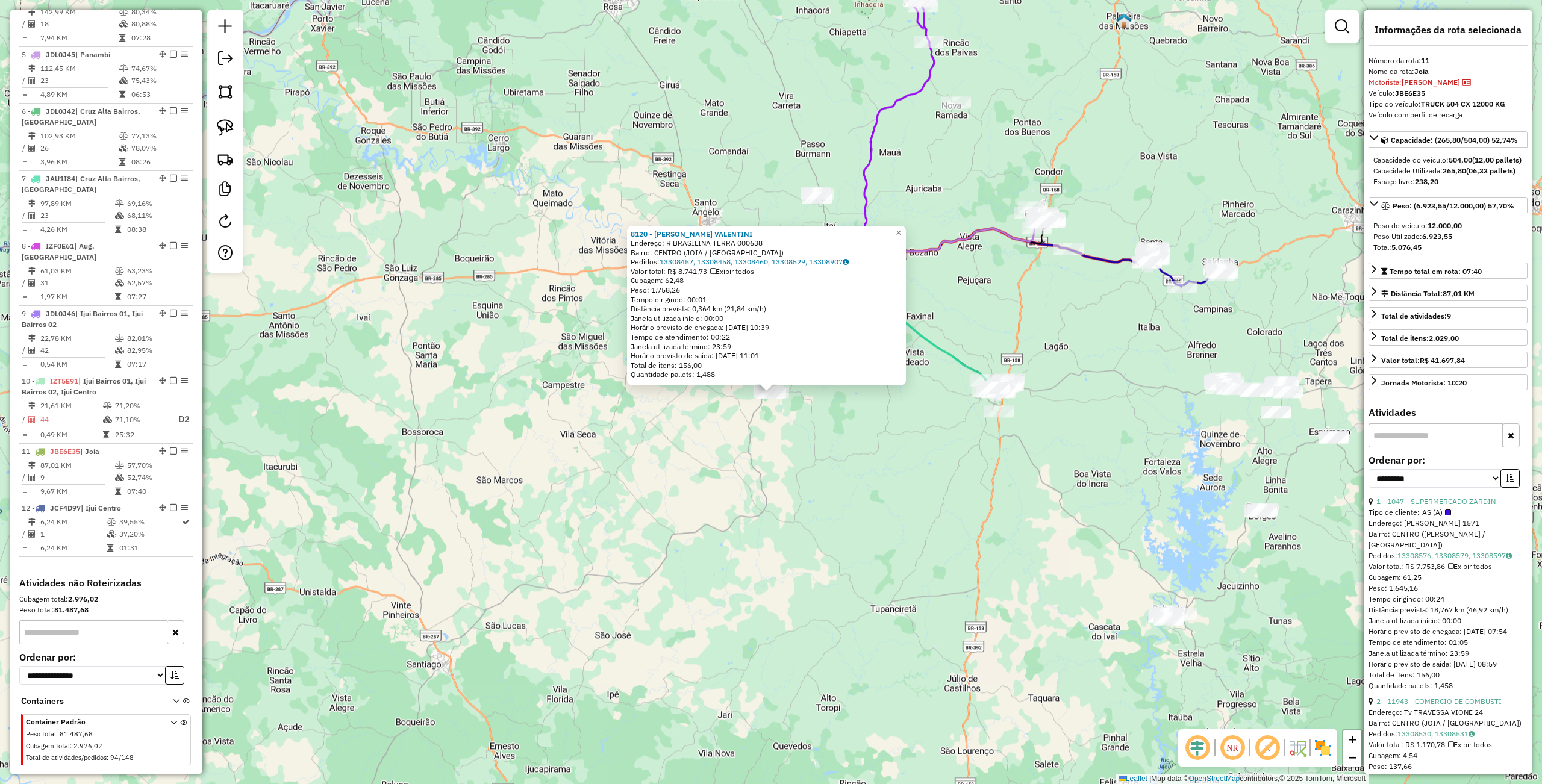
click at [918, 600] on div "8120 - EVANDO J. VALENTINI Endereço: R BRASILINA TERRA 000638 Bairro: CENTRO (J…" at bounding box center [771, 392] width 1542 height 784
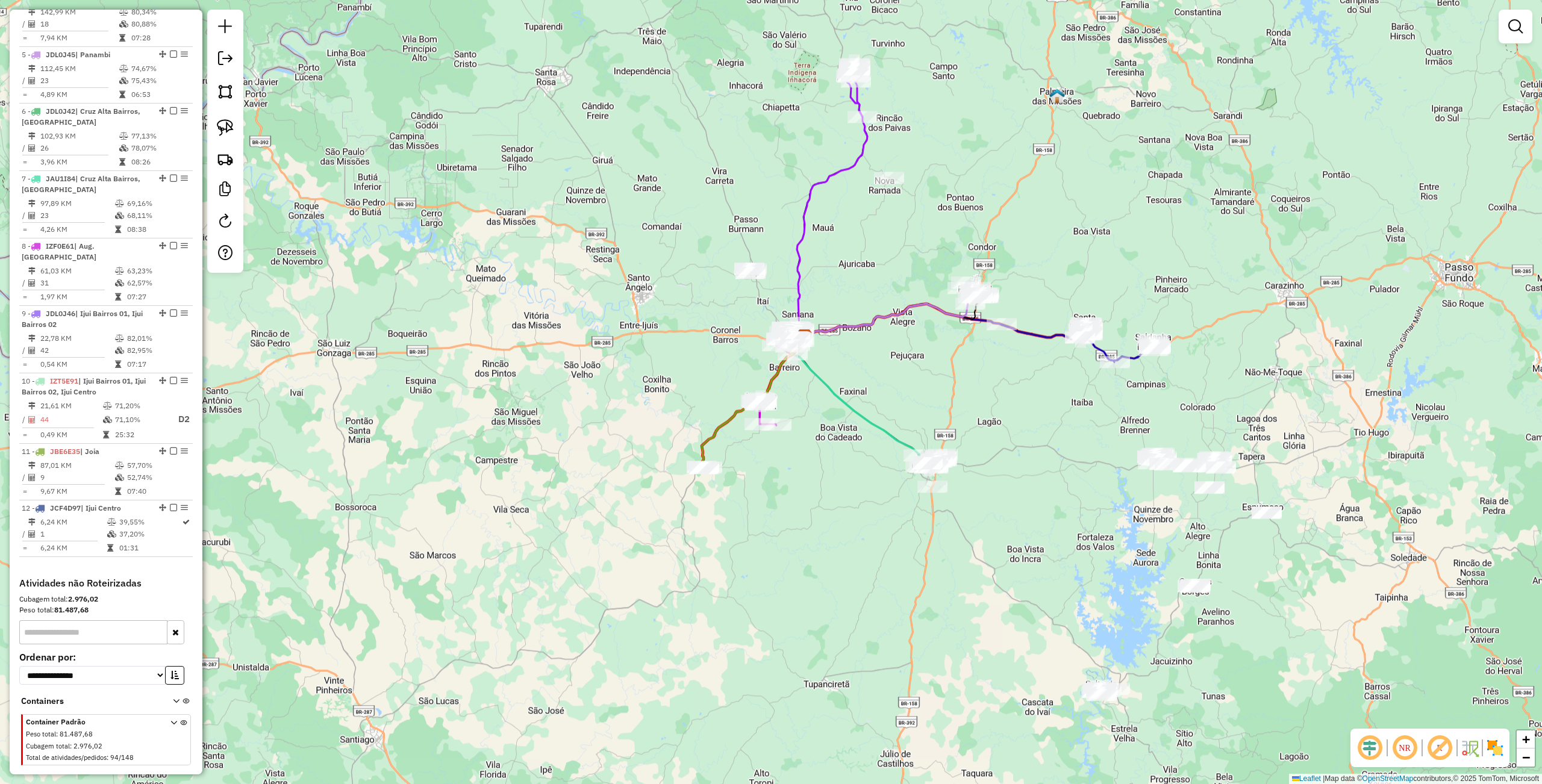
drag, startPoint x: 885, startPoint y: 613, endPoint x: 736, endPoint y: 680, distance: 163.4
click at [737, 702] on div "Janela de atendimento Grade de atendimento Capacidade Transportadoras Veículos …" at bounding box center [771, 392] width 1542 height 784
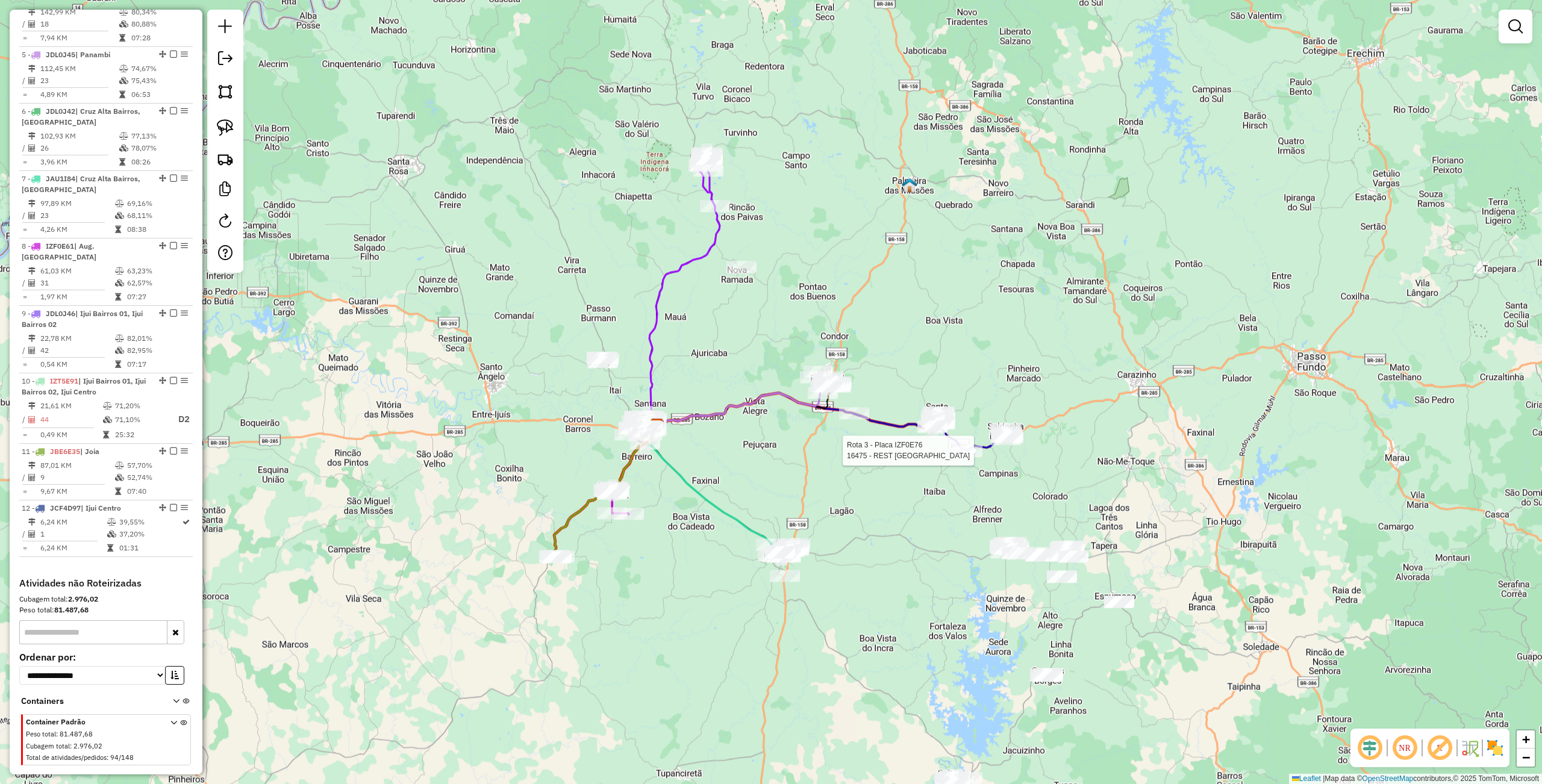
select select "**********"
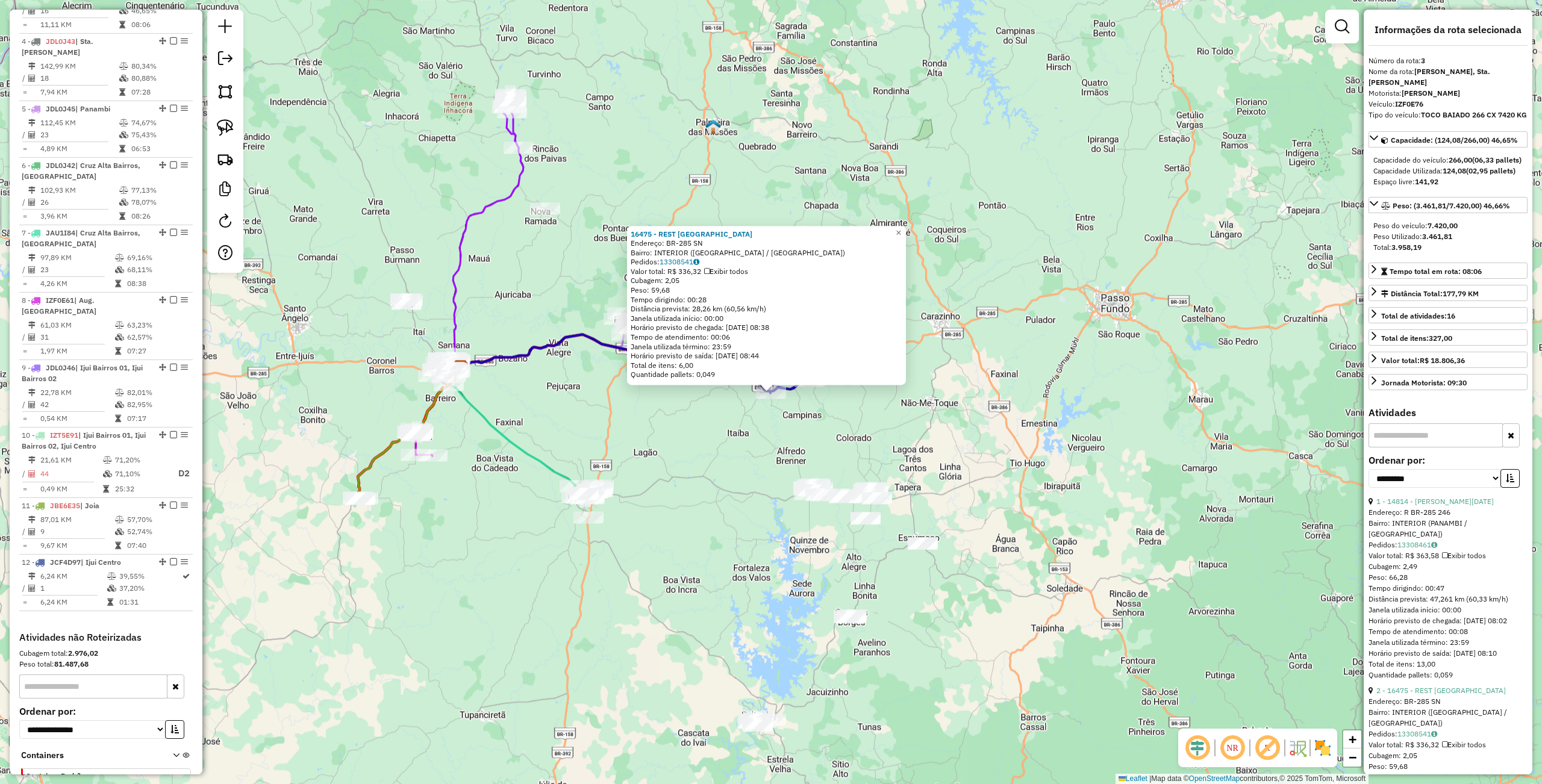
scroll to position [590, 0]
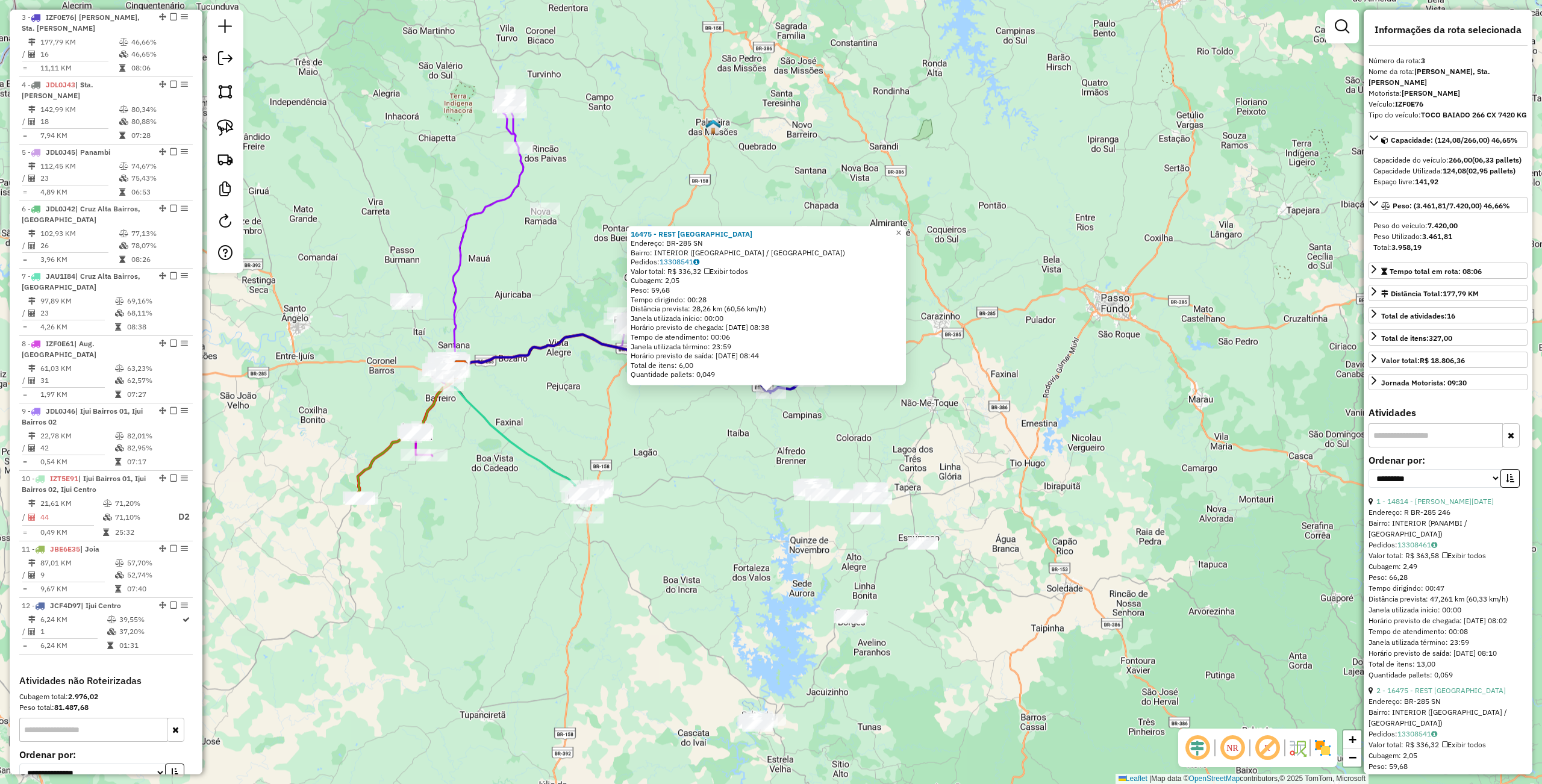
click at [714, 502] on div "16475 - REST HOTEL CASA CHEI Endereço: BR-285 SN Bairro: INTERIOR (SANTA BARBAR…" at bounding box center [771, 392] width 1542 height 784
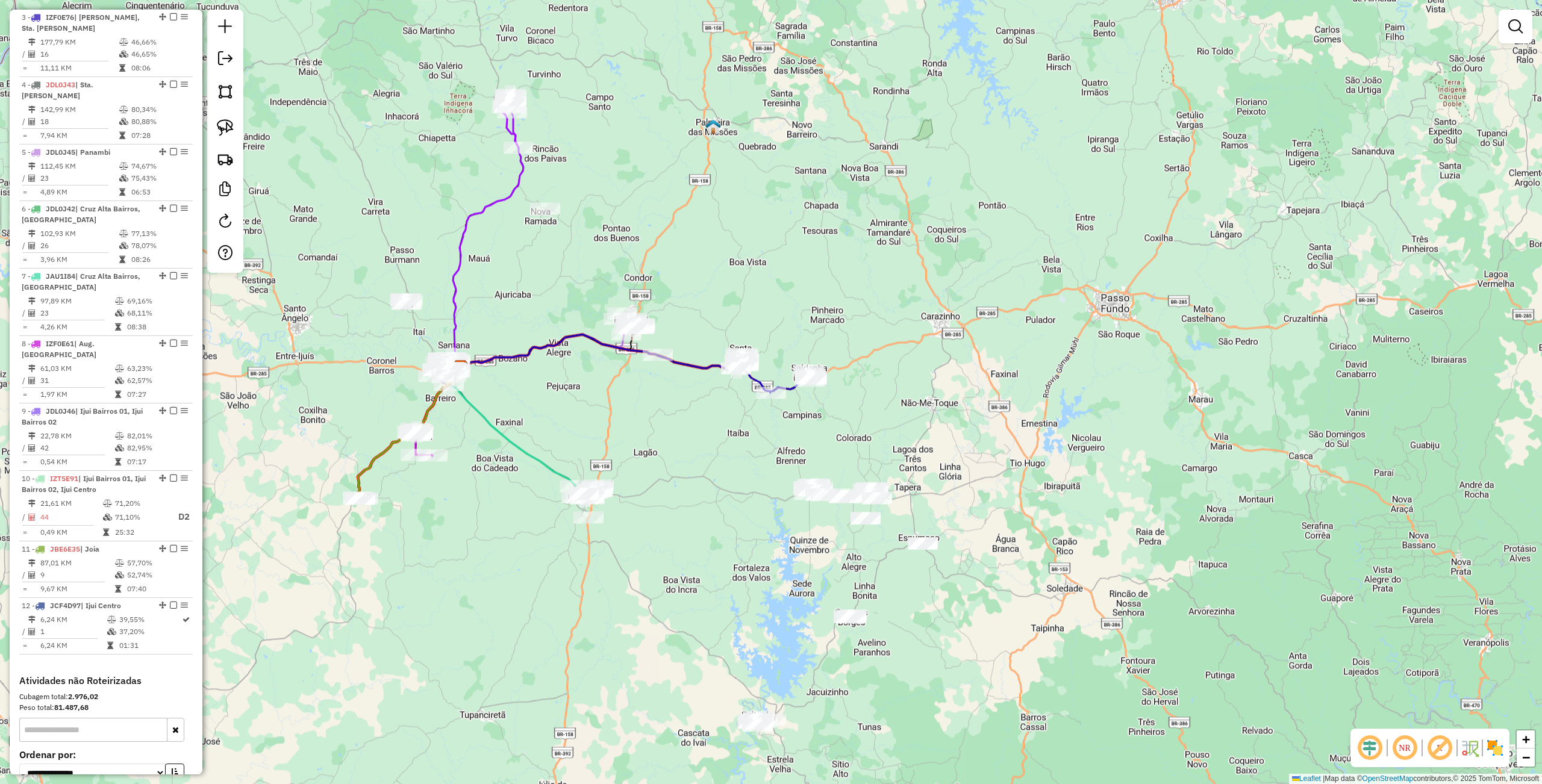
click at [742, 354] on icon at bounding box center [741, 359] width 4 height 11
select select "**********"
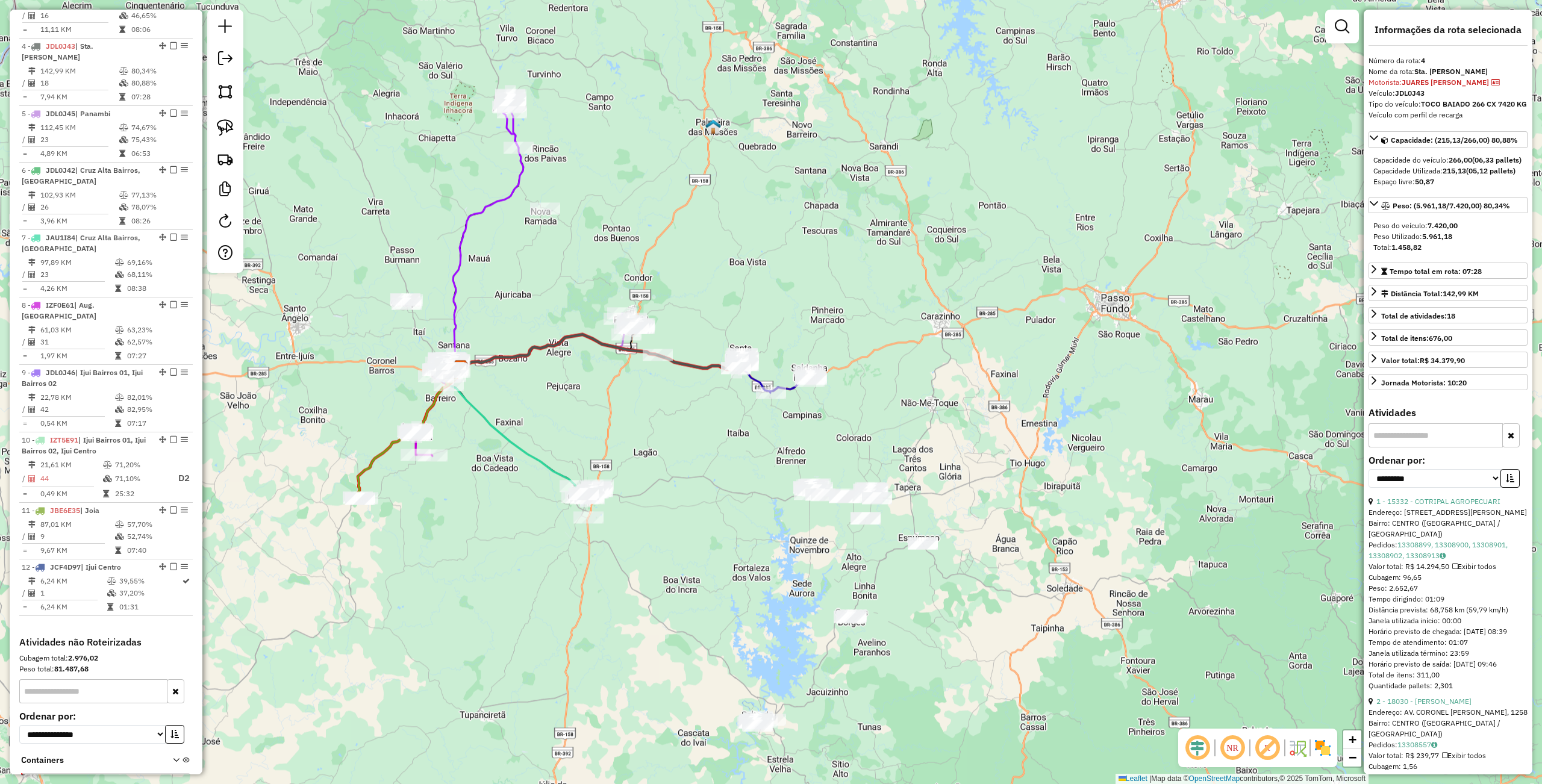
scroll to position [657, 0]
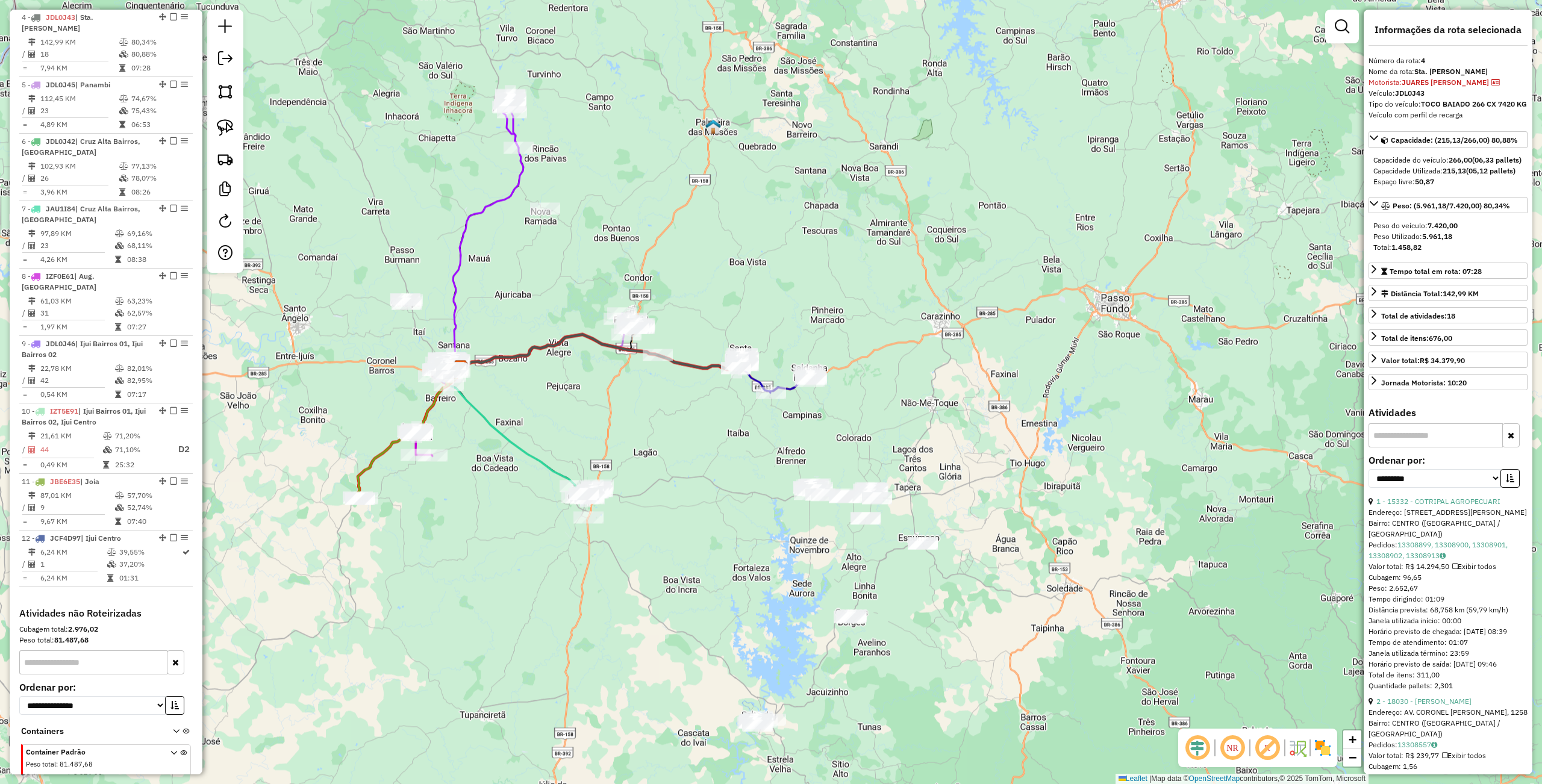
click at [699, 507] on div "Janela de atendimento Grade de atendimento Capacidade Transportadoras Veículos …" at bounding box center [771, 392] width 1542 height 784
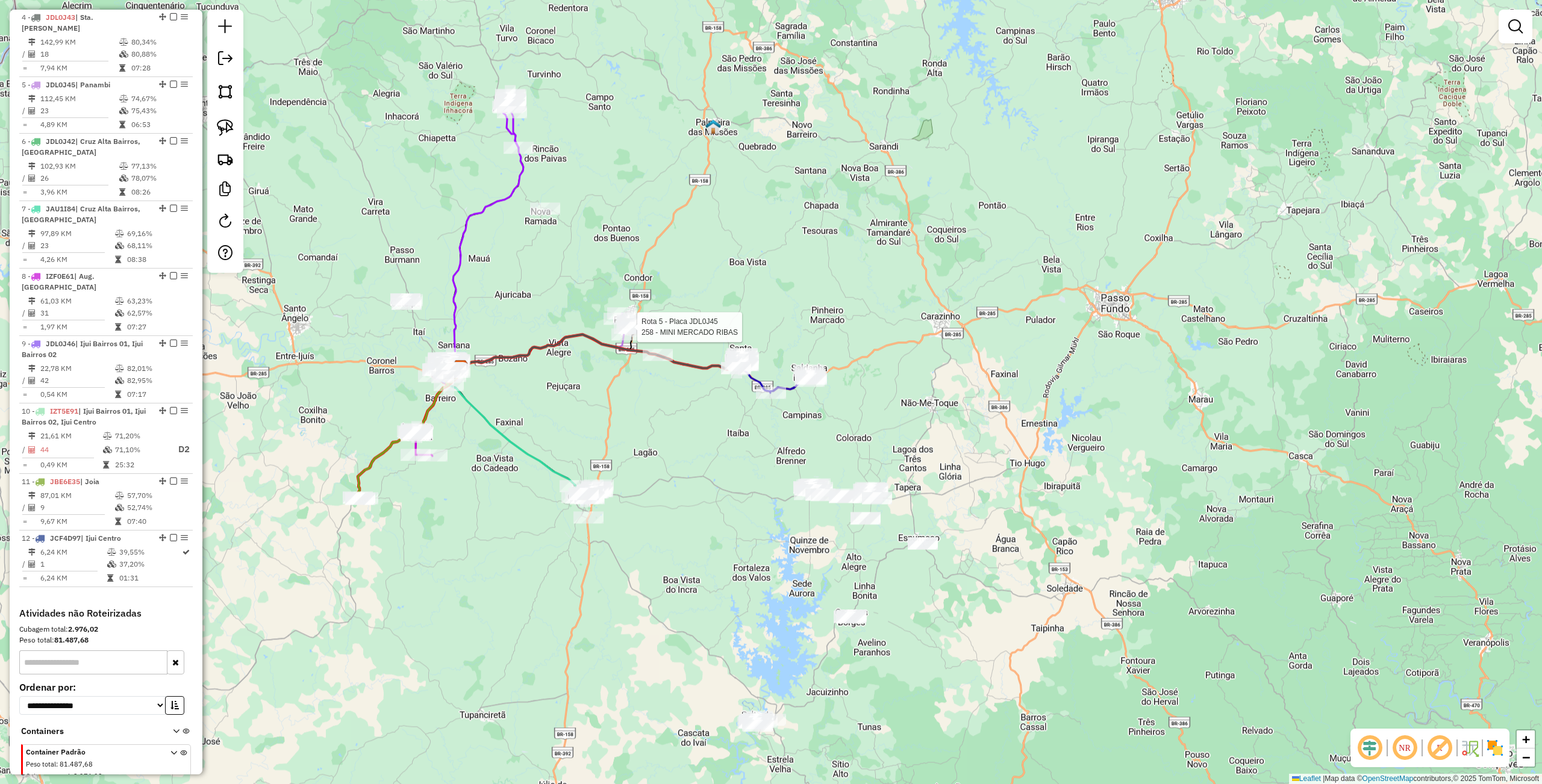
select select "**********"
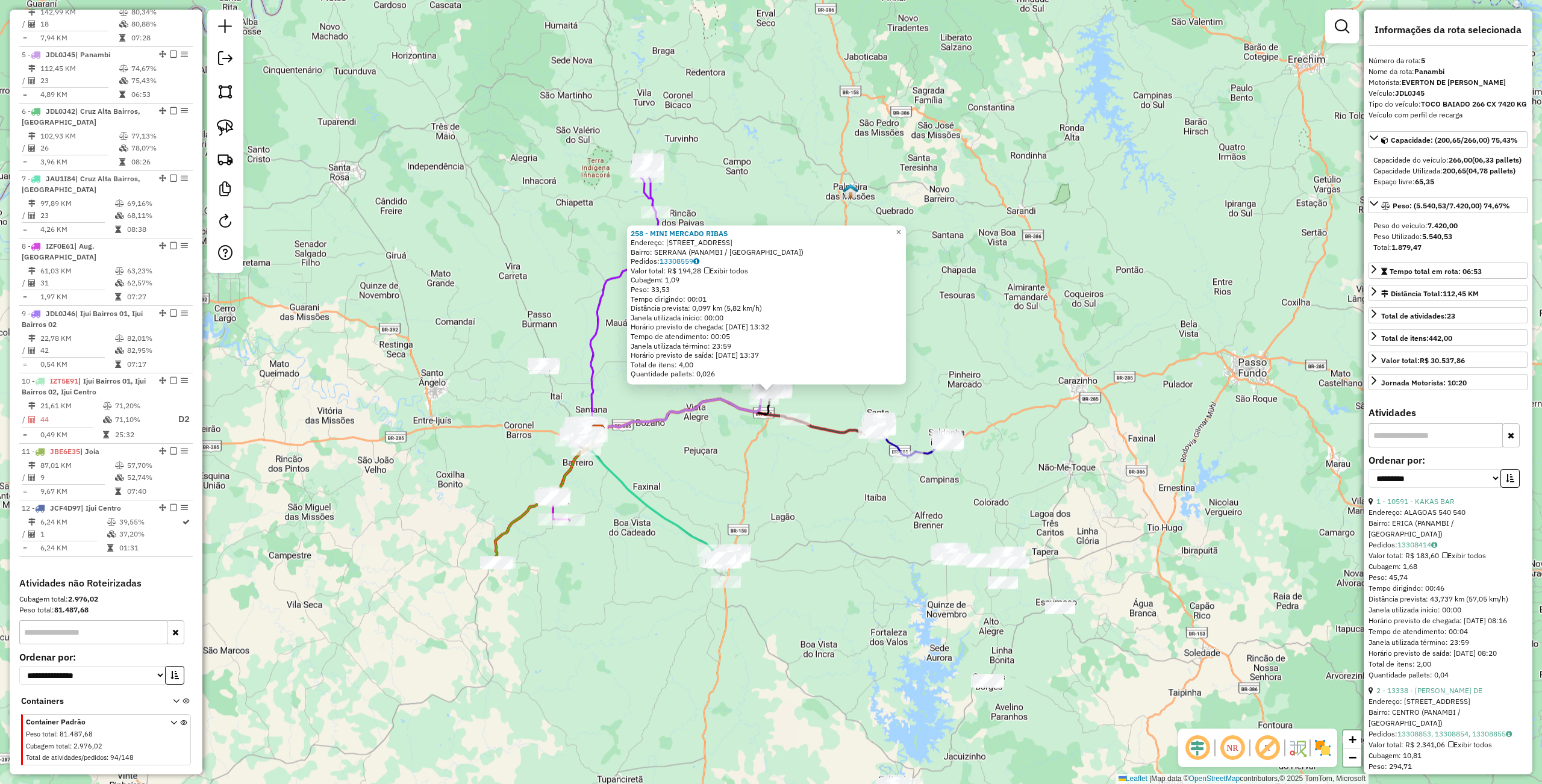
scroll to position [687, 0]
drag, startPoint x: 901, startPoint y: 580, endPoint x: 785, endPoint y: 608, distance: 119.3
click at [901, 580] on div "258 - MINI MERCADO RIBAS Endereço: RUA SERRANA 333 Bairro: SERRANA (PANAMBI / R…" at bounding box center [771, 392] width 1542 height 784
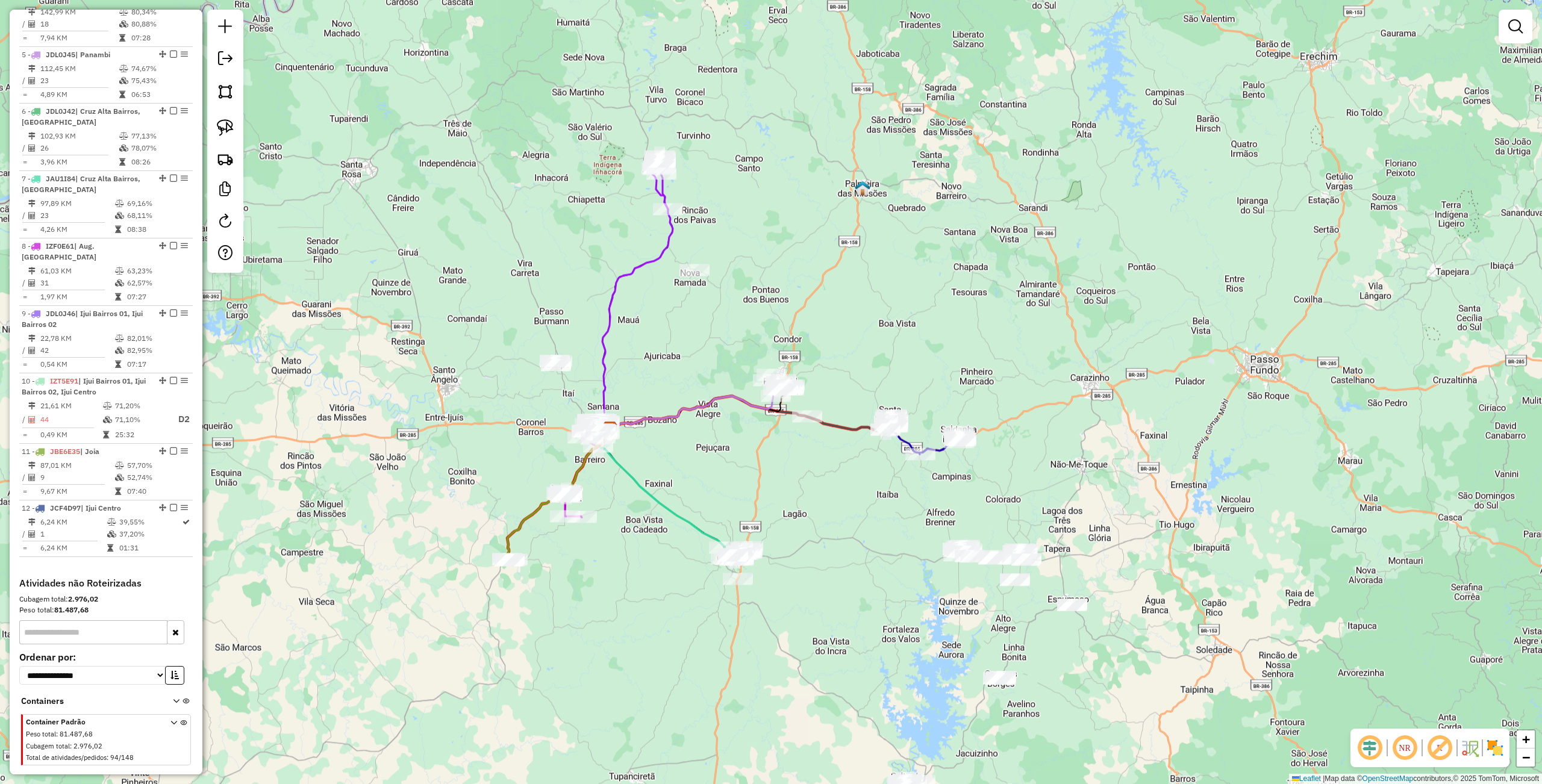
drag, startPoint x: 785, startPoint y: 608, endPoint x: 839, endPoint y: 591, distance: 56.6
click at [839, 591] on div "Rota 5 - Placa JDL0J45 258 - MINI MERCADO RIBAS 258 - MINI MERCADO RIBAS Endere…" at bounding box center [771, 392] width 1542 height 784
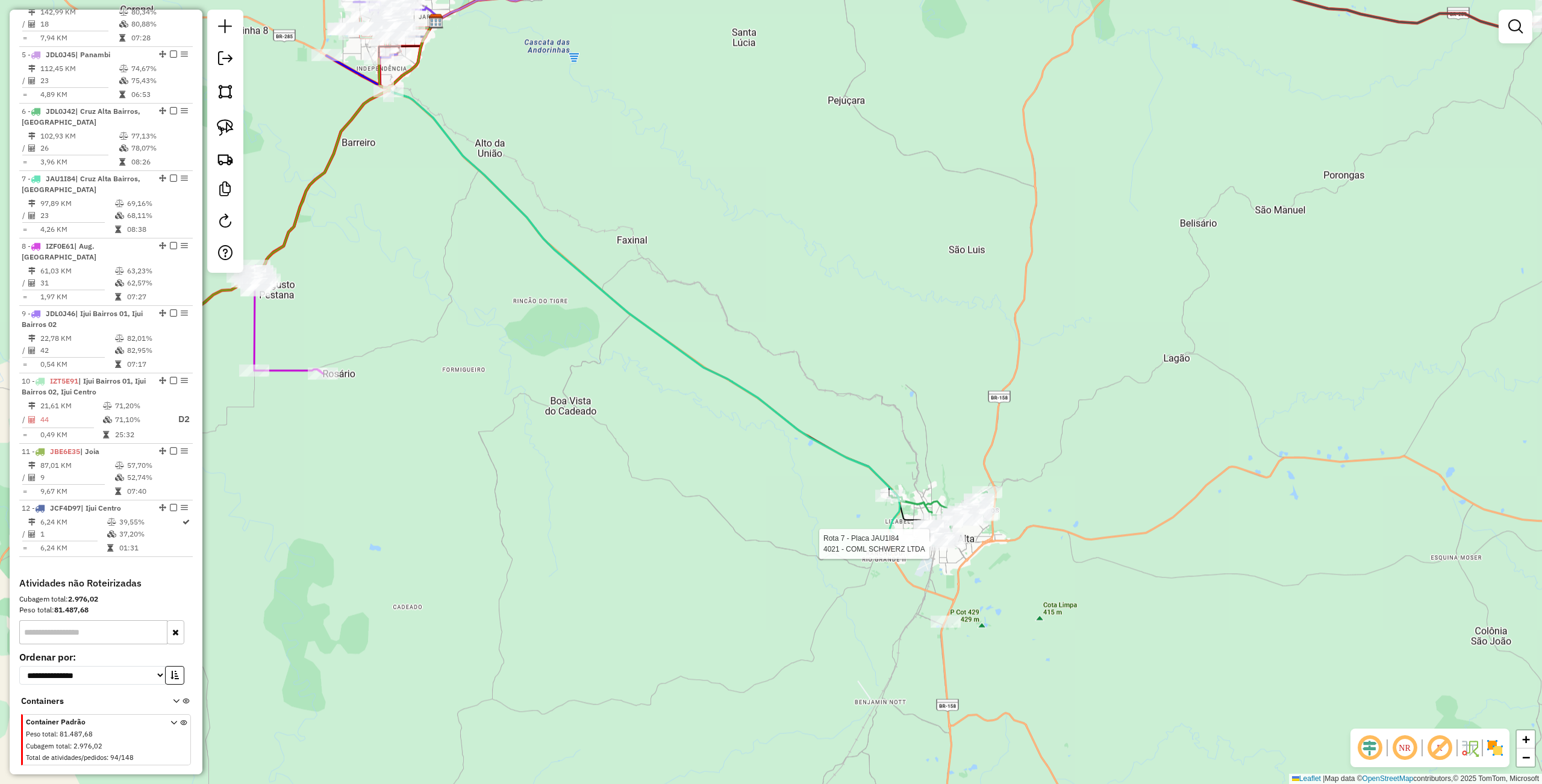
select select "**********"
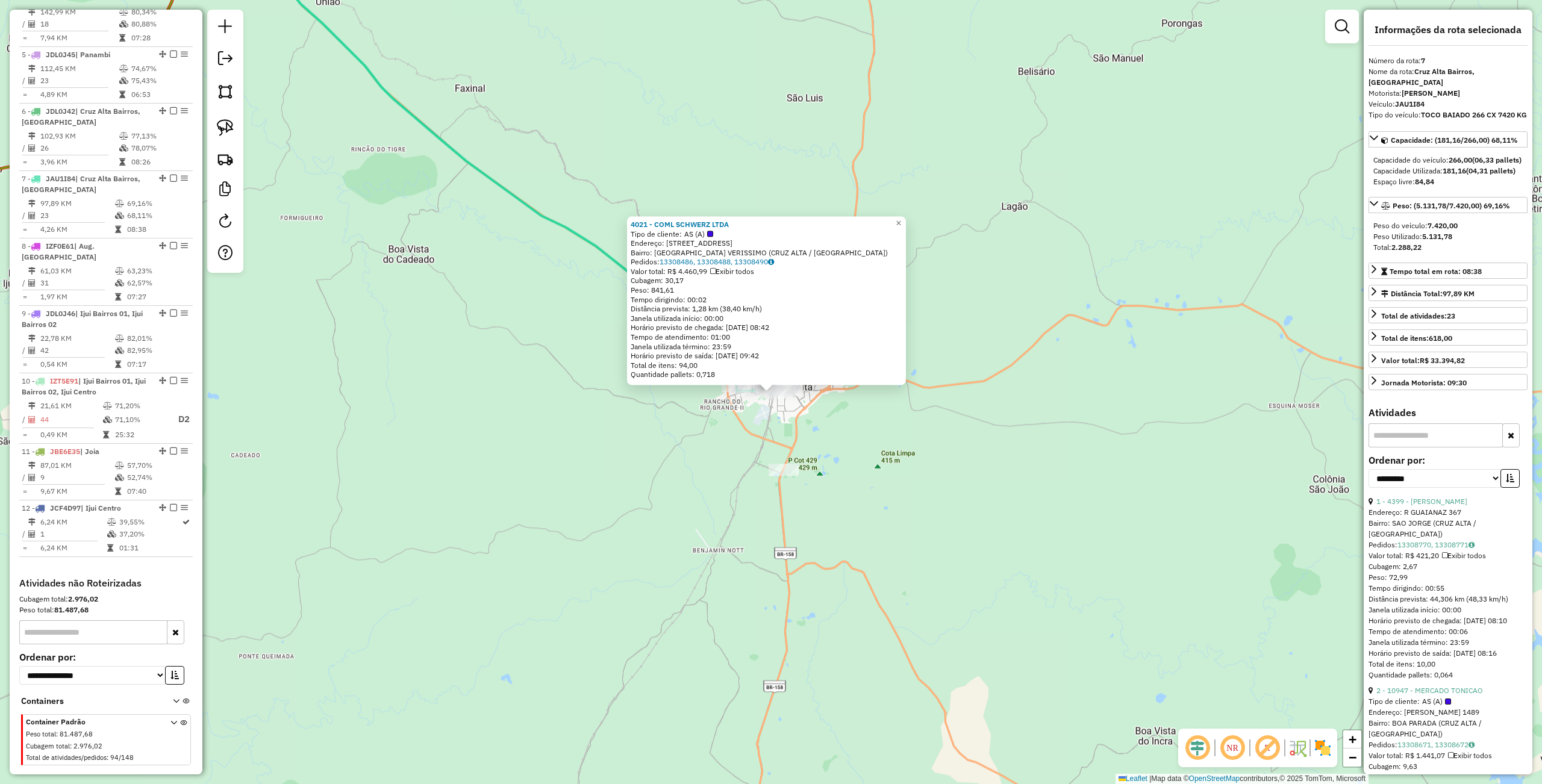
click at [714, 460] on div "4021 - COML SCHWERZ LTDA Tipo de cliente: AS (A) Endereço: [STREET_ADDRESS] [GE…" at bounding box center [771, 392] width 1542 height 784
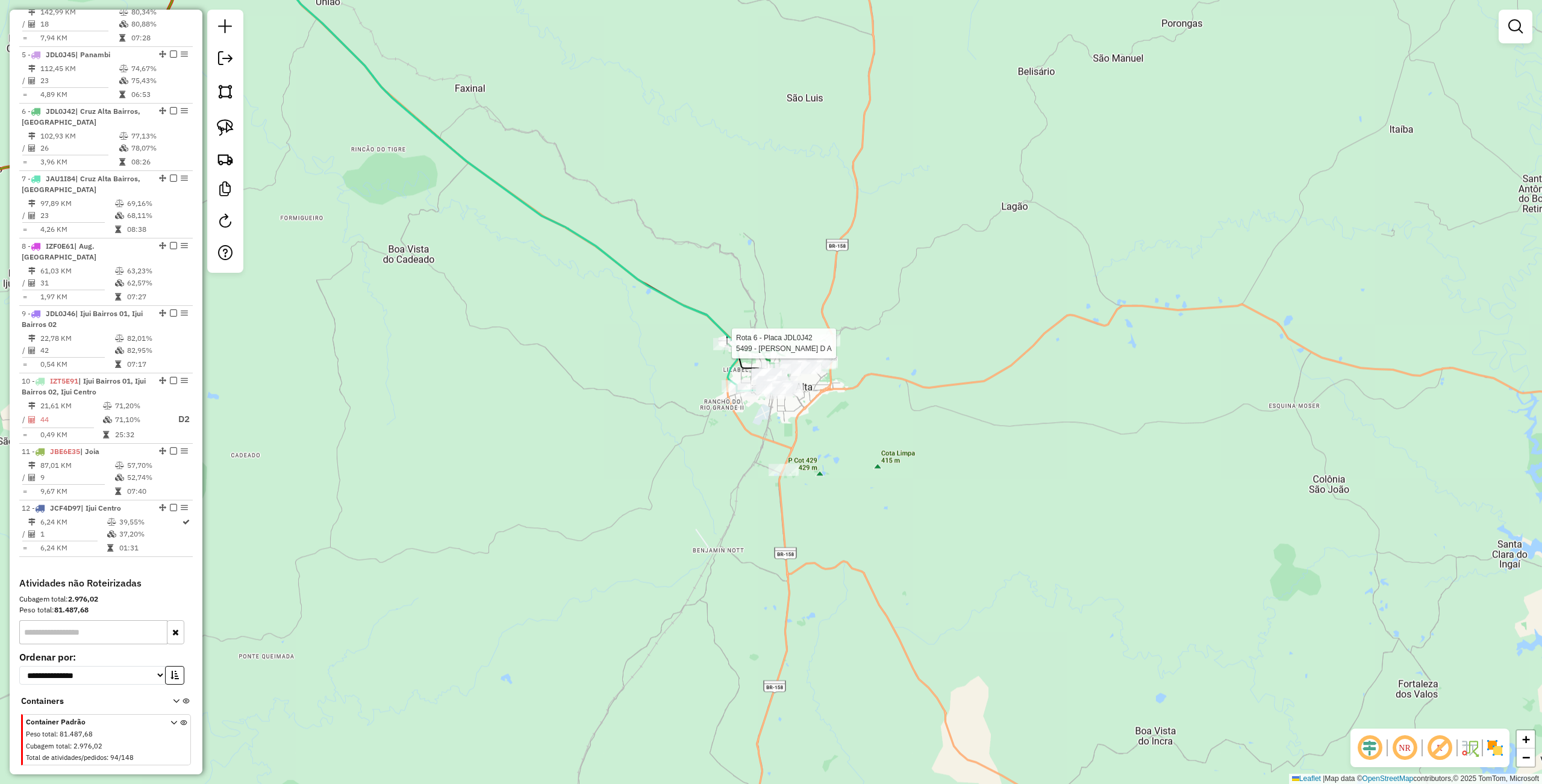
select select "**********"
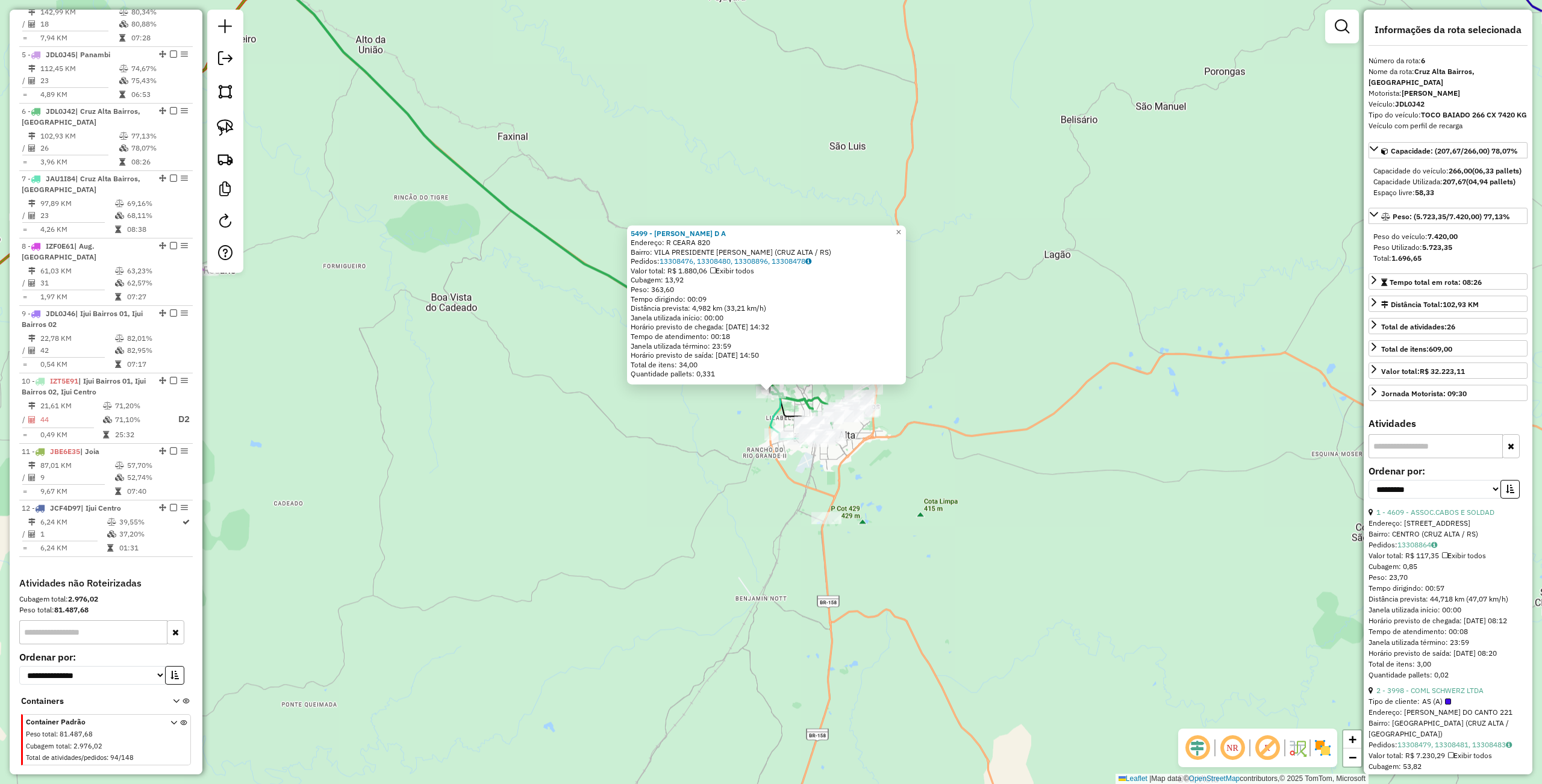
click at [648, 466] on div "5499 - ANDRELISE ABELLO D A Endereço: R CEARA 820 Bairro: VILA PRESIDENTE JOAO …" at bounding box center [771, 392] width 1542 height 784
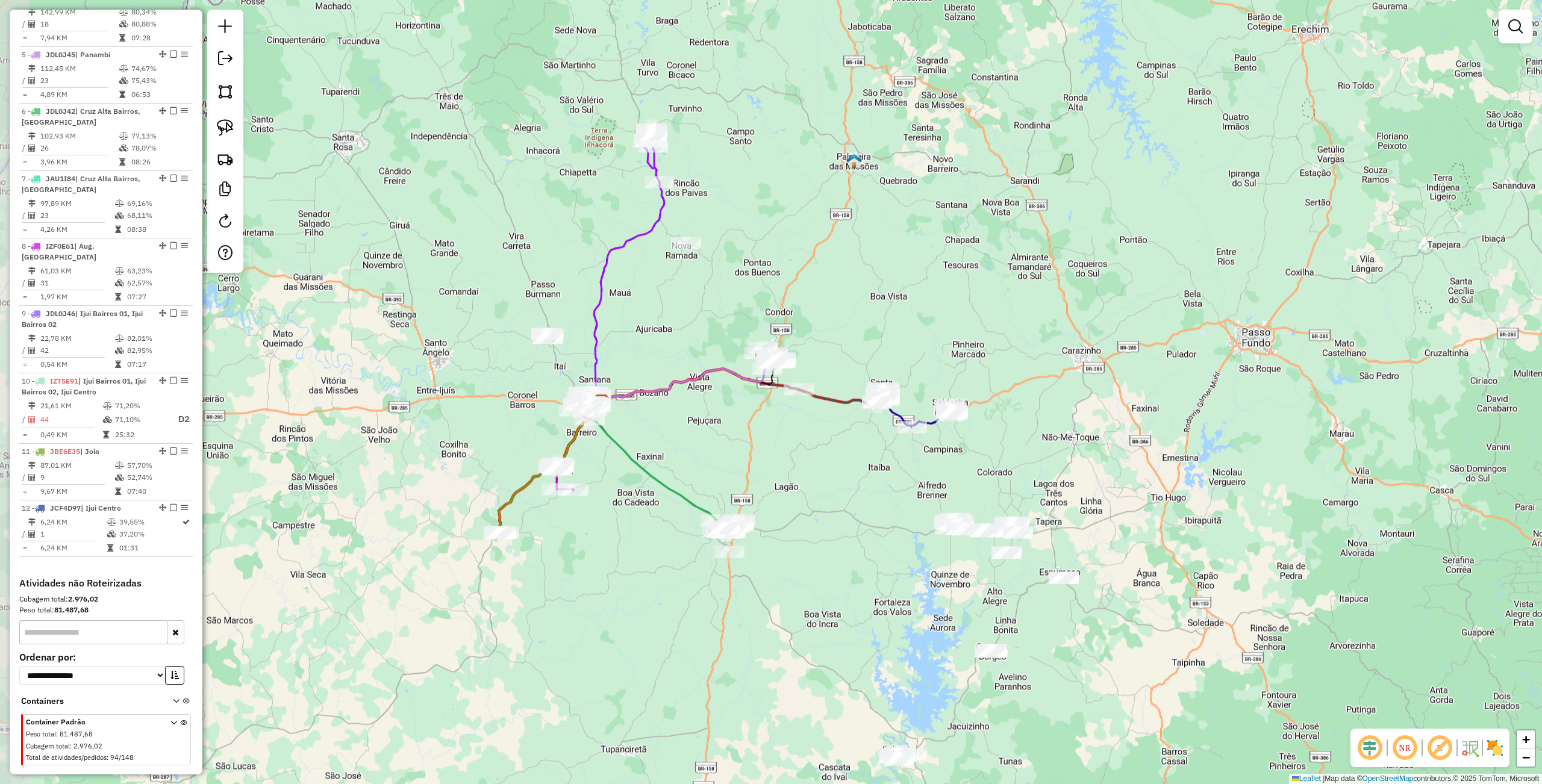
drag, startPoint x: 632, startPoint y: 388, endPoint x: 665, endPoint y: 461, distance: 80.1
click at [665, 461] on div "Janela de atendimento Grade de atendimento Capacidade Transportadoras Veículos …" at bounding box center [771, 392] width 1542 height 784
click at [651, 187] on div at bounding box center [659, 181] width 30 height 12
select select "**********"
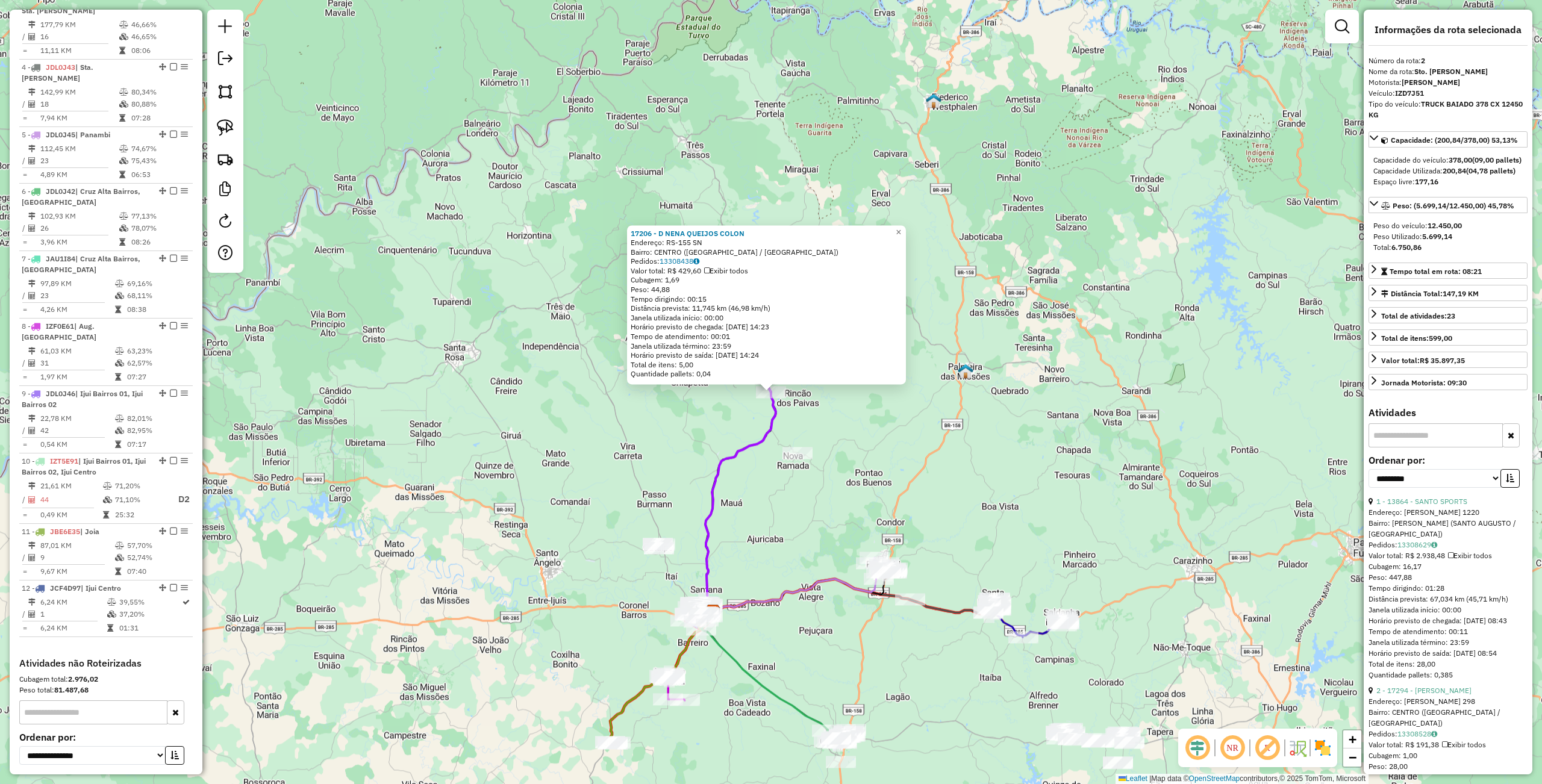
scroll to position [532, 0]
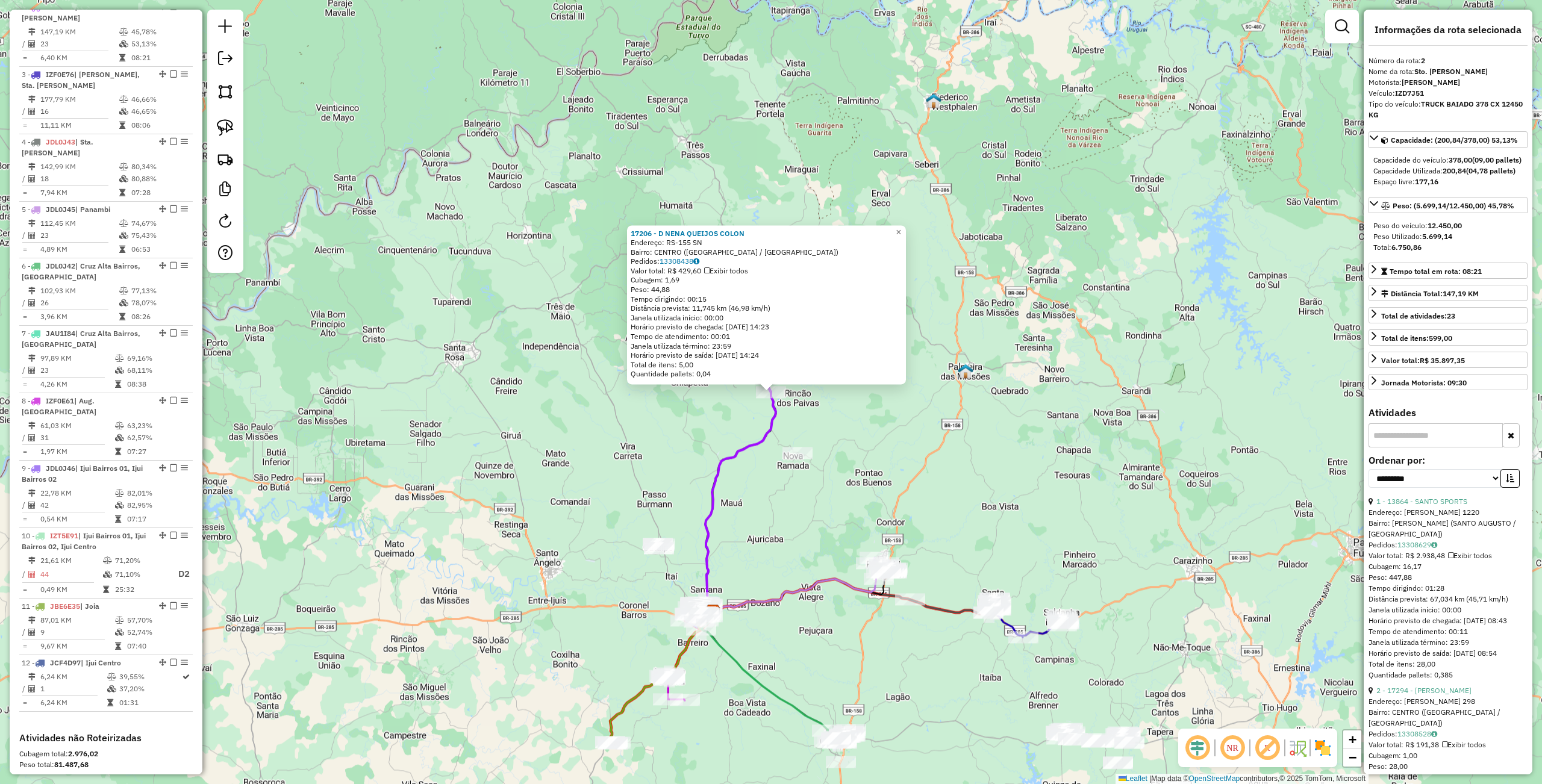
click at [458, 552] on div "17206 - D NENA QUEIJOS COLON Endereço: RS-155 SN Bairro: [GEOGRAPHIC_DATA] ([GE…" at bounding box center [771, 392] width 1542 height 784
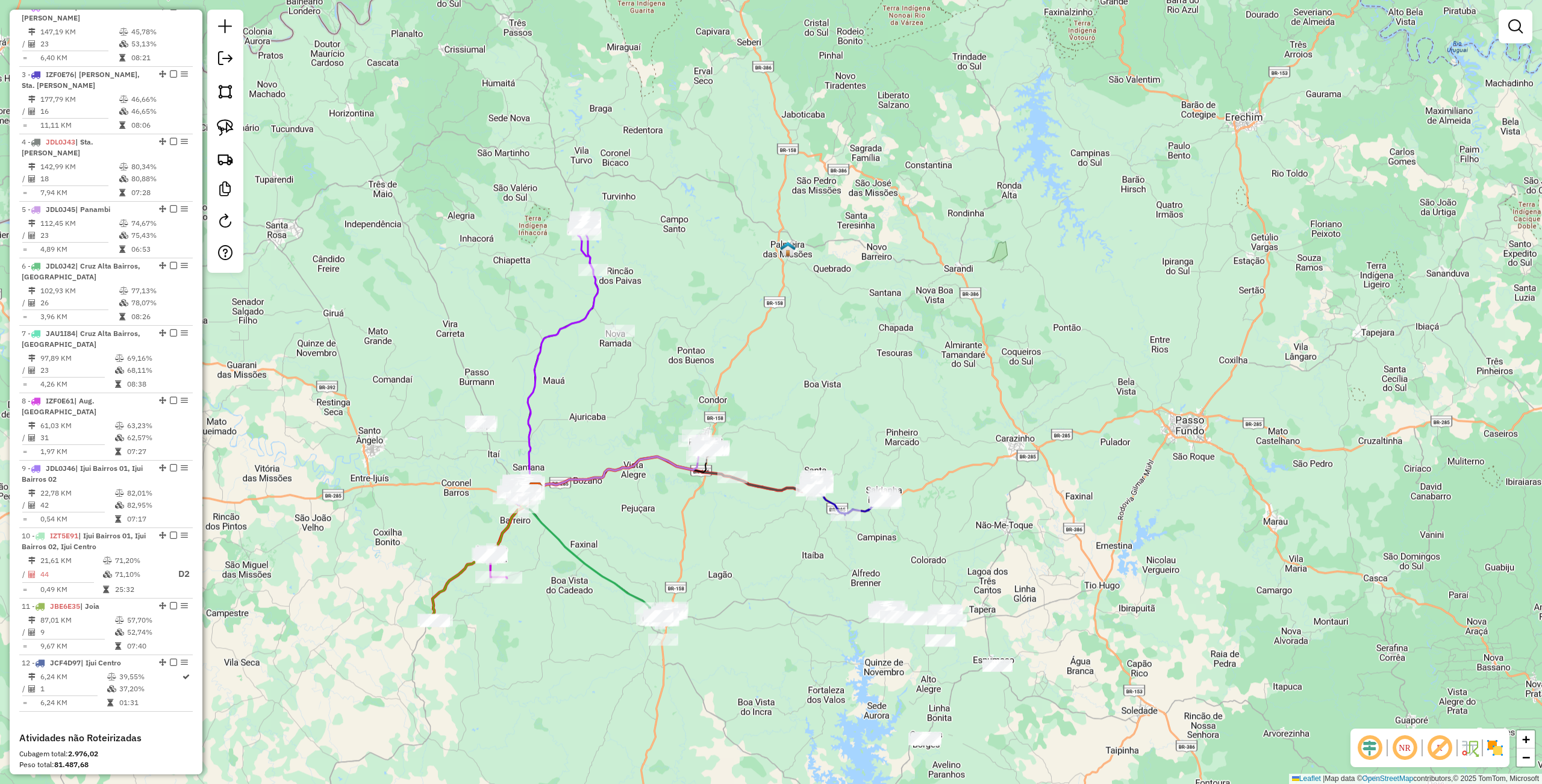
drag, startPoint x: 522, startPoint y: 571, endPoint x: 344, endPoint y: 449, distance: 215.8
click at [344, 449] on div "Janela de atendimento Grade de atendimento Capacidade Transportadoras Veículos …" at bounding box center [771, 392] width 1542 height 784
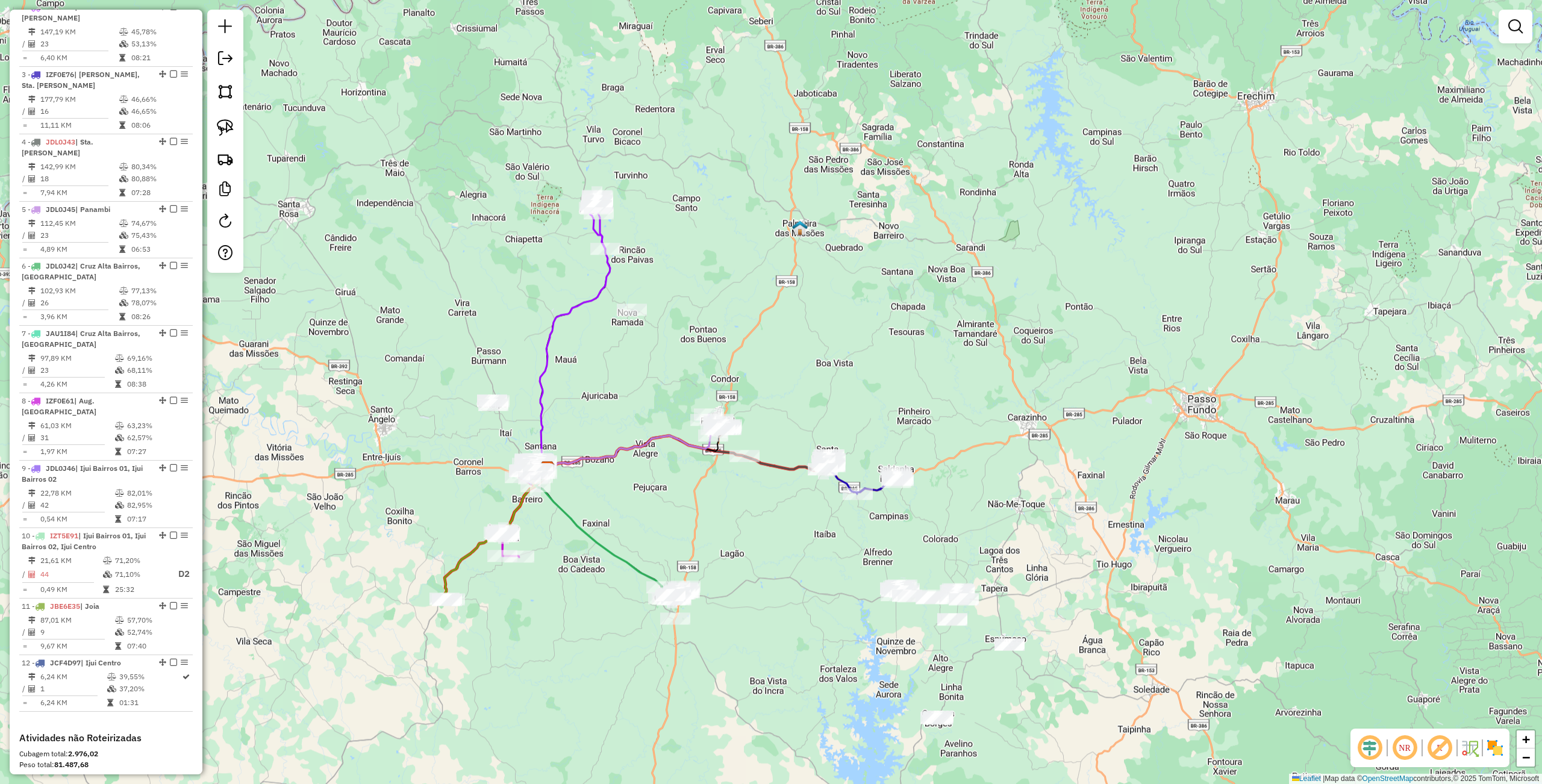
drag, startPoint x: 553, startPoint y: 585, endPoint x: 565, endPoint y: 565, distance: 23.3
click at [565, 565] on div "Janela de atendimento Grade de atendimento Capacidade Transportadoras Veículos …" at bounding box center [771, 392] width 1542 height 784
click at [519, 562] on div at bounding box center [519, 555] width 30 height 12
select select "**********"
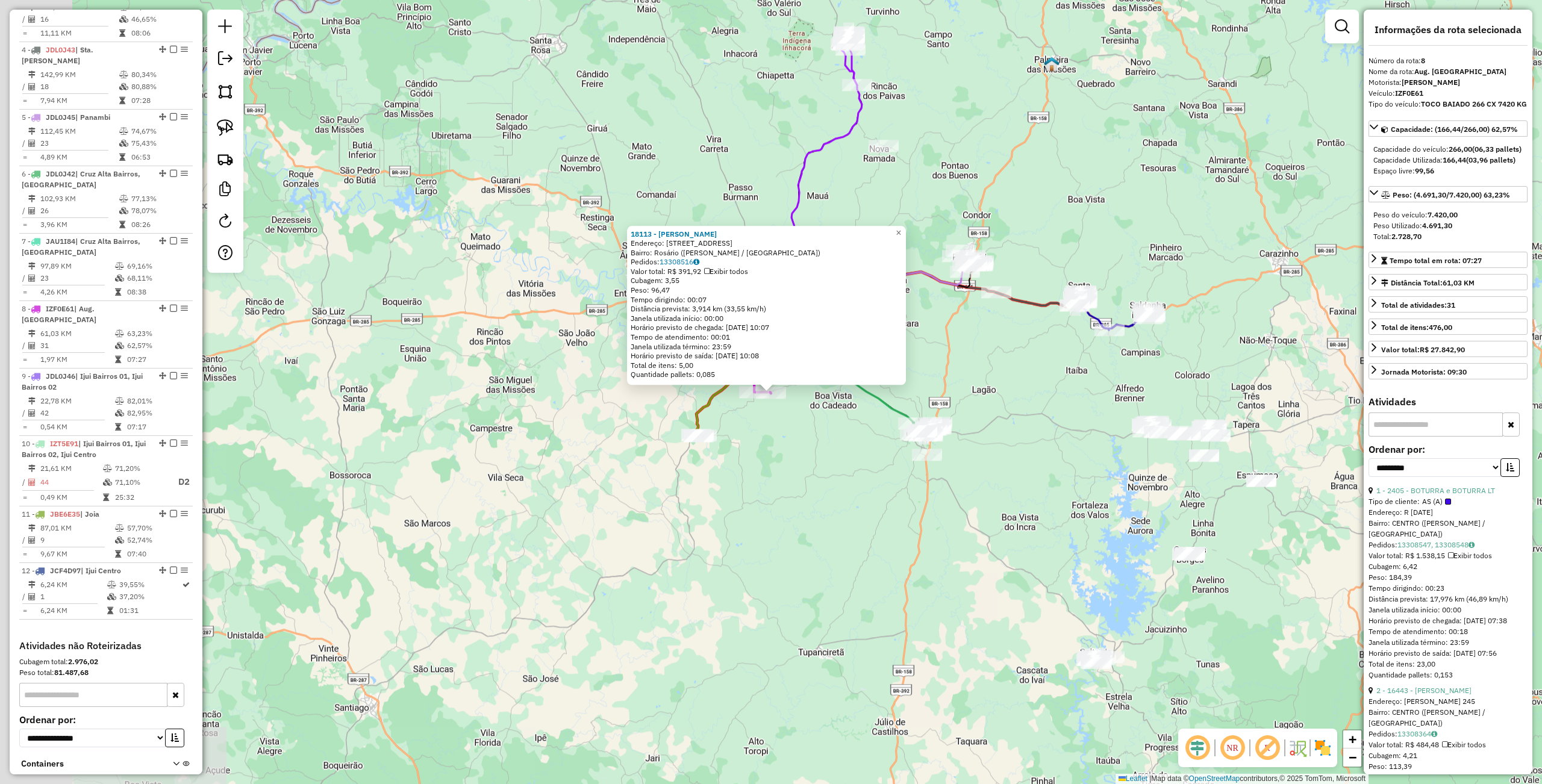
scroll to position [687, 0]
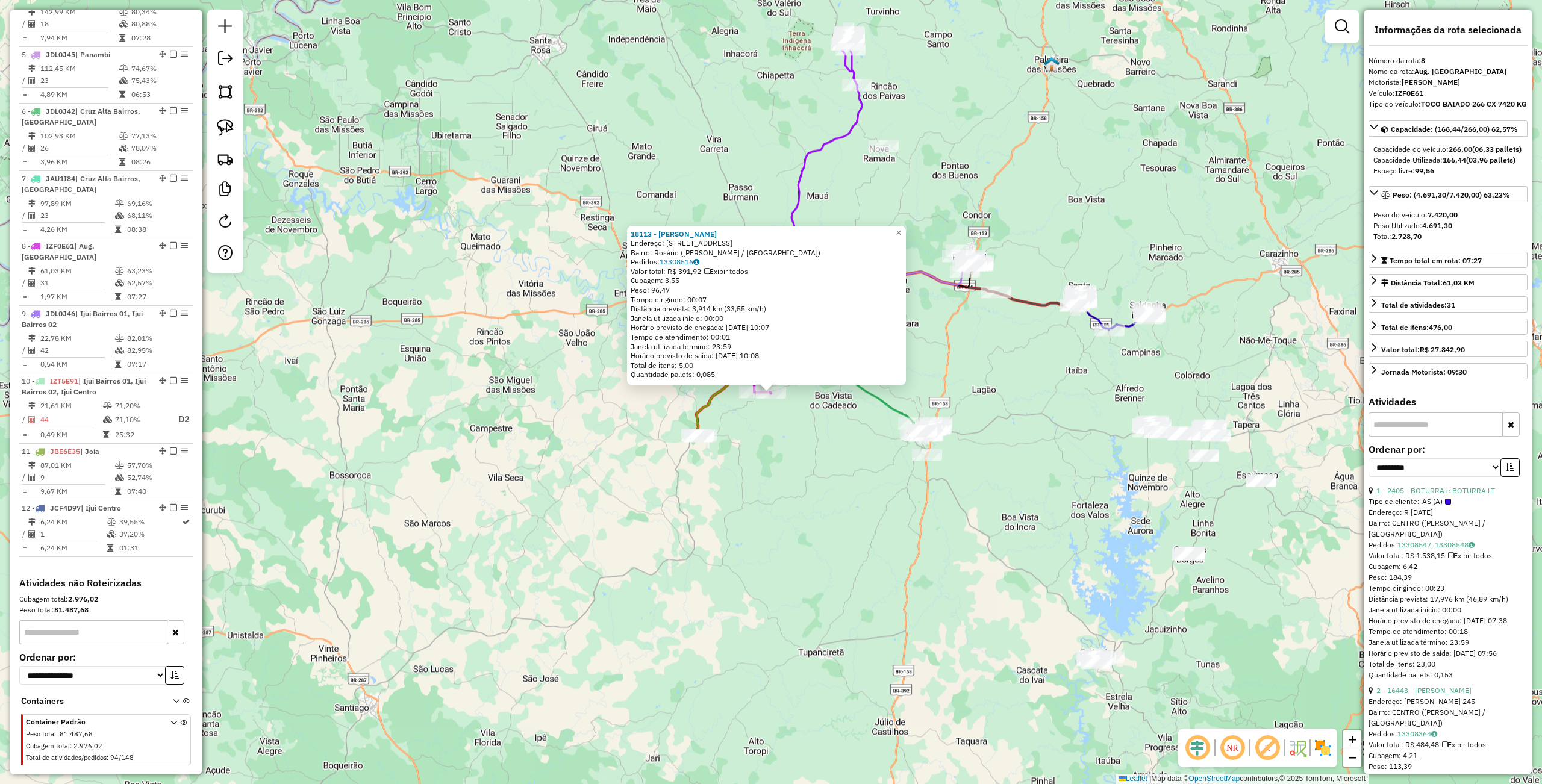
click at [827, 466] on div "Rota 11 - Placa JBE6E35 8120 - EVANDO J. VALENTINI 18113 - NELSO JOSE LAZZARI E…" at bounding box center [771, 392] width 1542 height 784
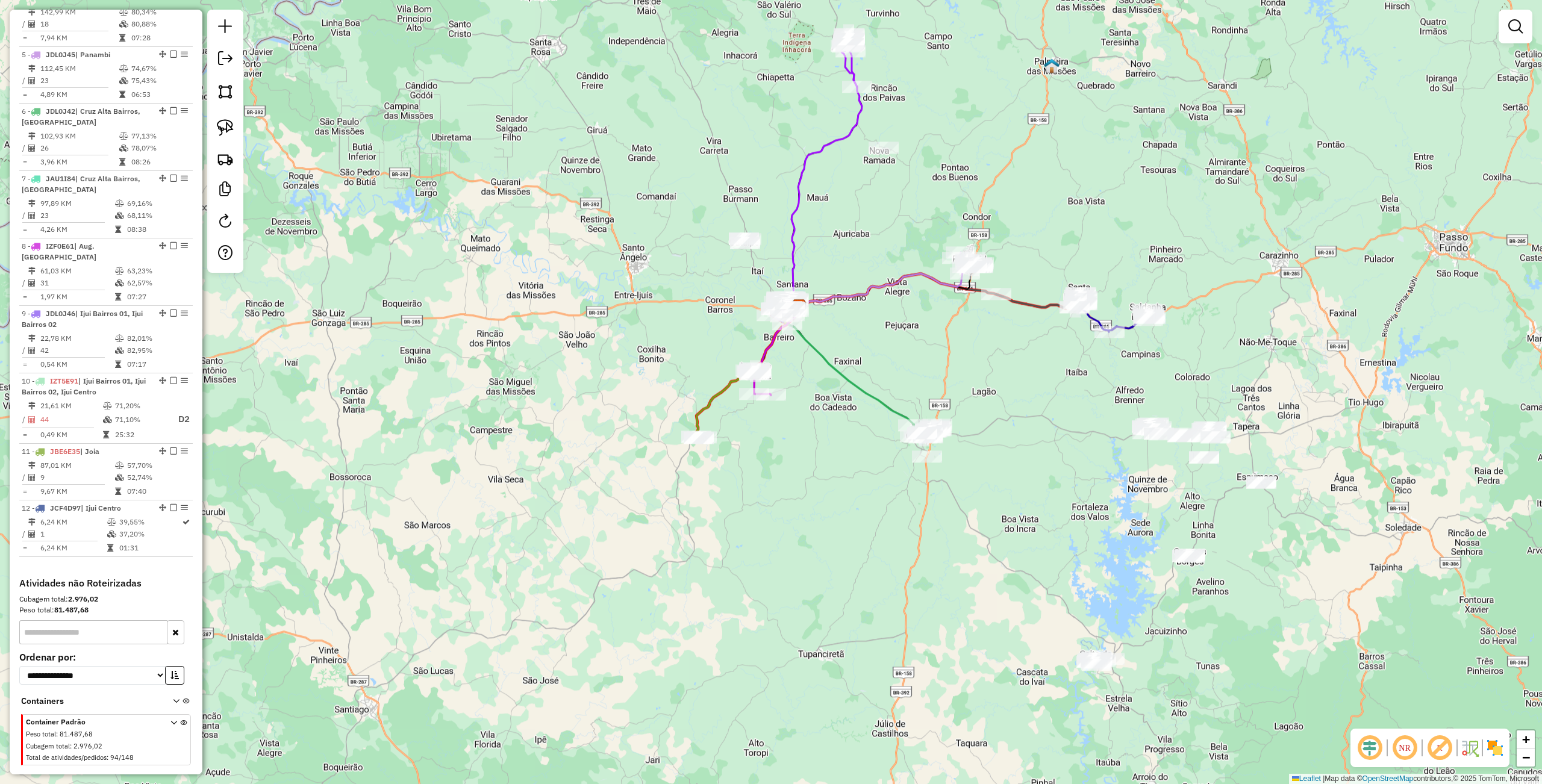
drag, startPoint x: 815, startPoint y: 472, endPoint x: 777, endPoint y: 595, distance: 128.7
click at [776, 603] on div "Janela de atendimento Grade de atendimento Capacidade Transportadoras Veículos …" at bounding box center [771, 392] width 1542 height 784
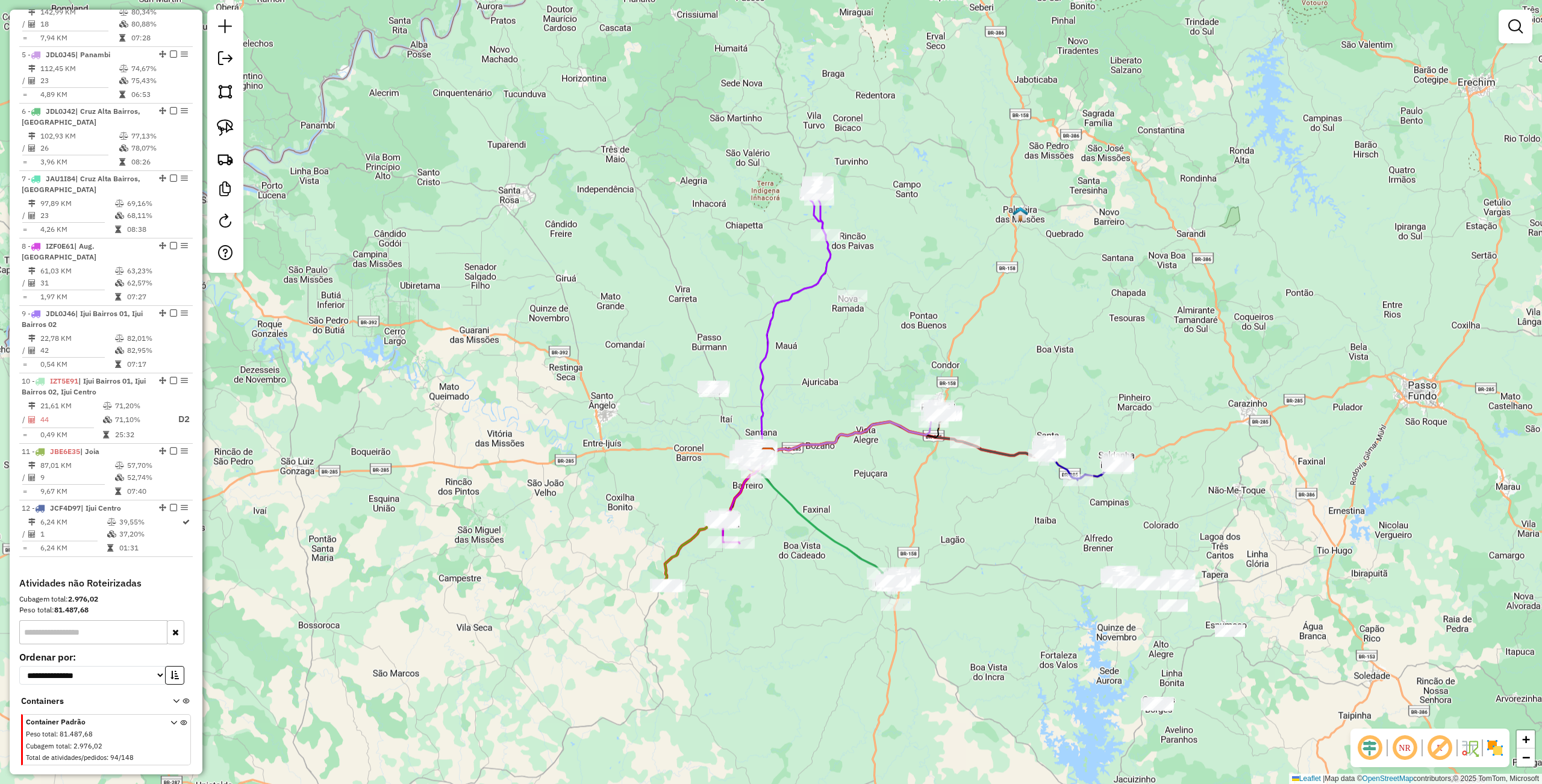
click at [857, 524] on div "Janela de atendimento Grade de atendimento Capacidade Transportadoras Veículos …" at bounding box center [771, 392] width 1542 height 784
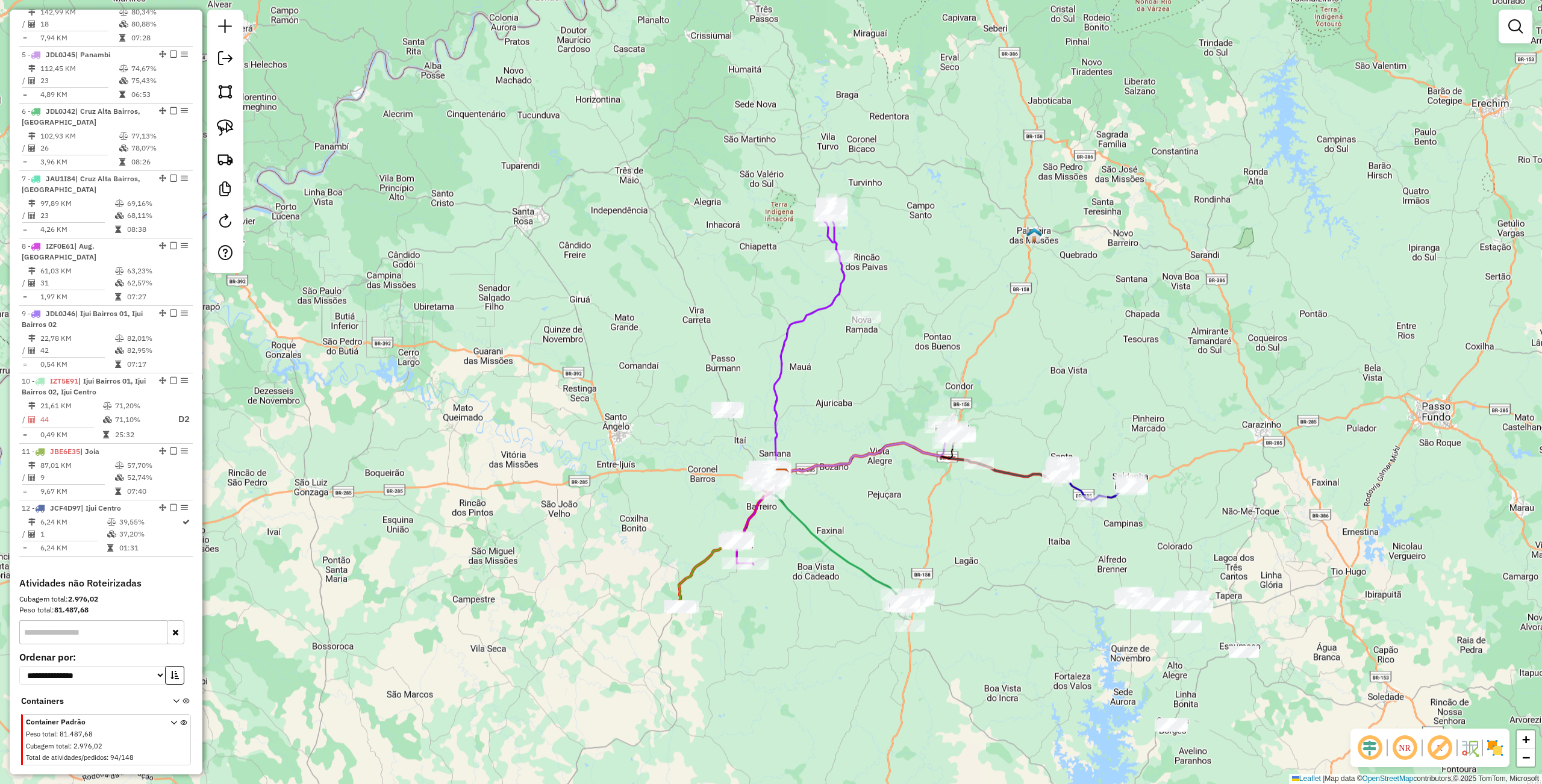
drag, startPoint x: 830, startPoint y: 502, endPoint x: 834, endPoint y: 520, distance: 18.4
click at [834, 520] on div "Janela de atendimento Grade de atendimento Capacidade Transportadoras Veículos …" at bounding box center [771, 392] width 1542 height 784
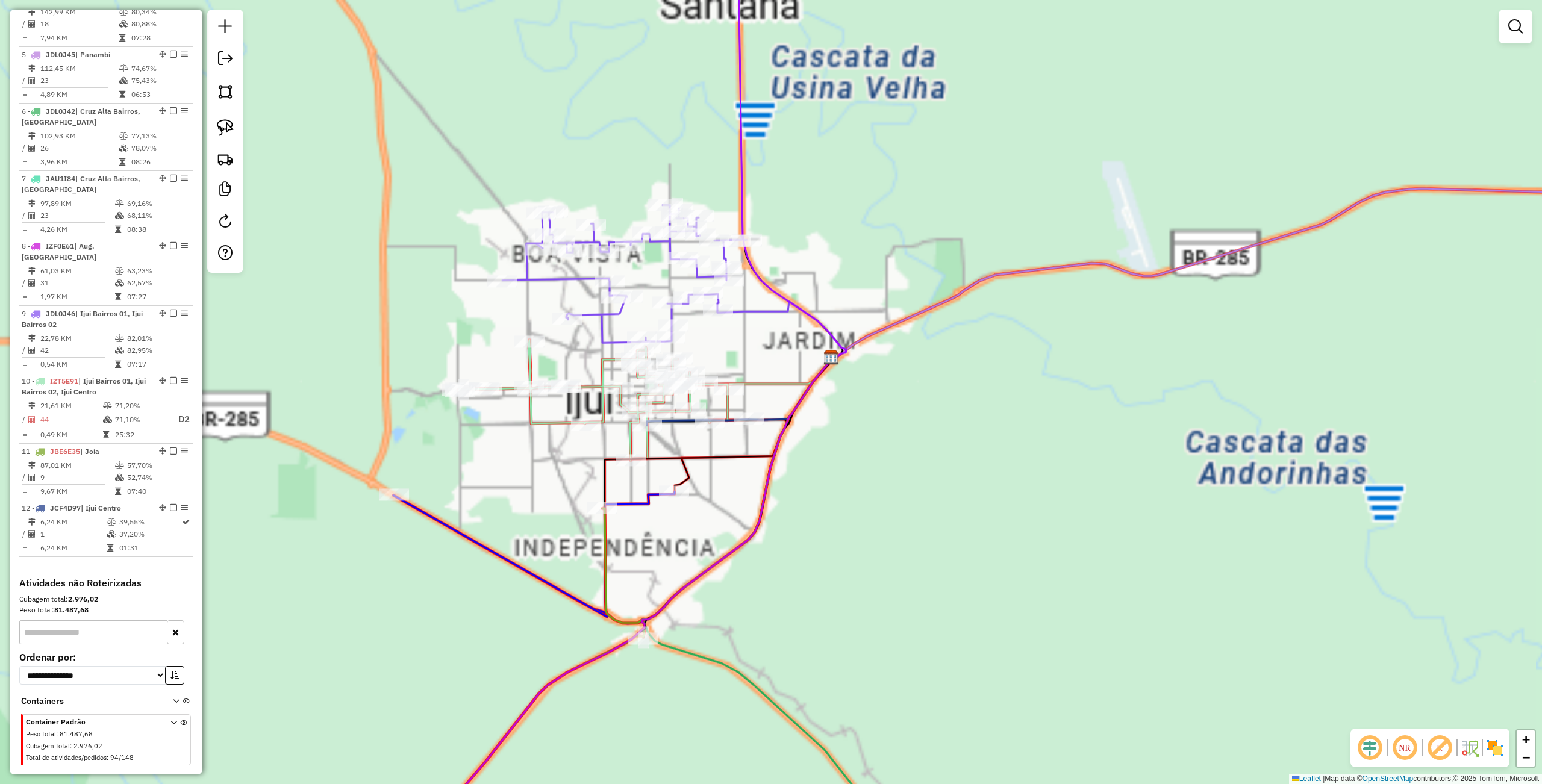
click at [791, 563] on div "Janela de atendimento Grade de atendimento Capacidade Transportadoras Veículos …" at bounding box center [771, 392] width 1542 height 784
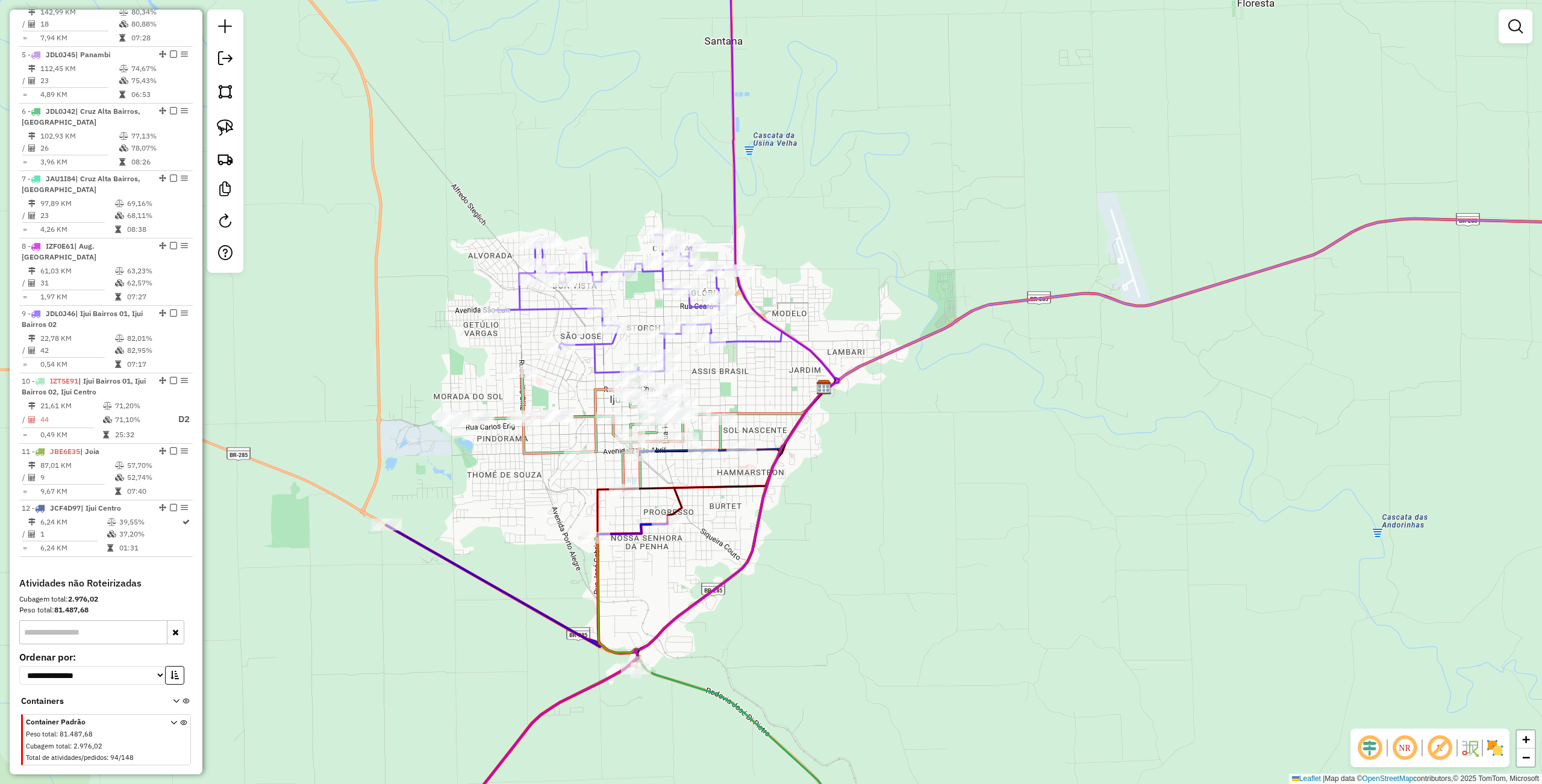
drag, startPoint x: 834, startPoint y: 527, endPoint x: 777, endPoint y: 547, distance: 60.4
click at [777, 547] on div "Janela de atendimento Grade de atendimento Capacidade Transportadoras Veículos …" at bounding box center [771, 392] width 1542 height 784
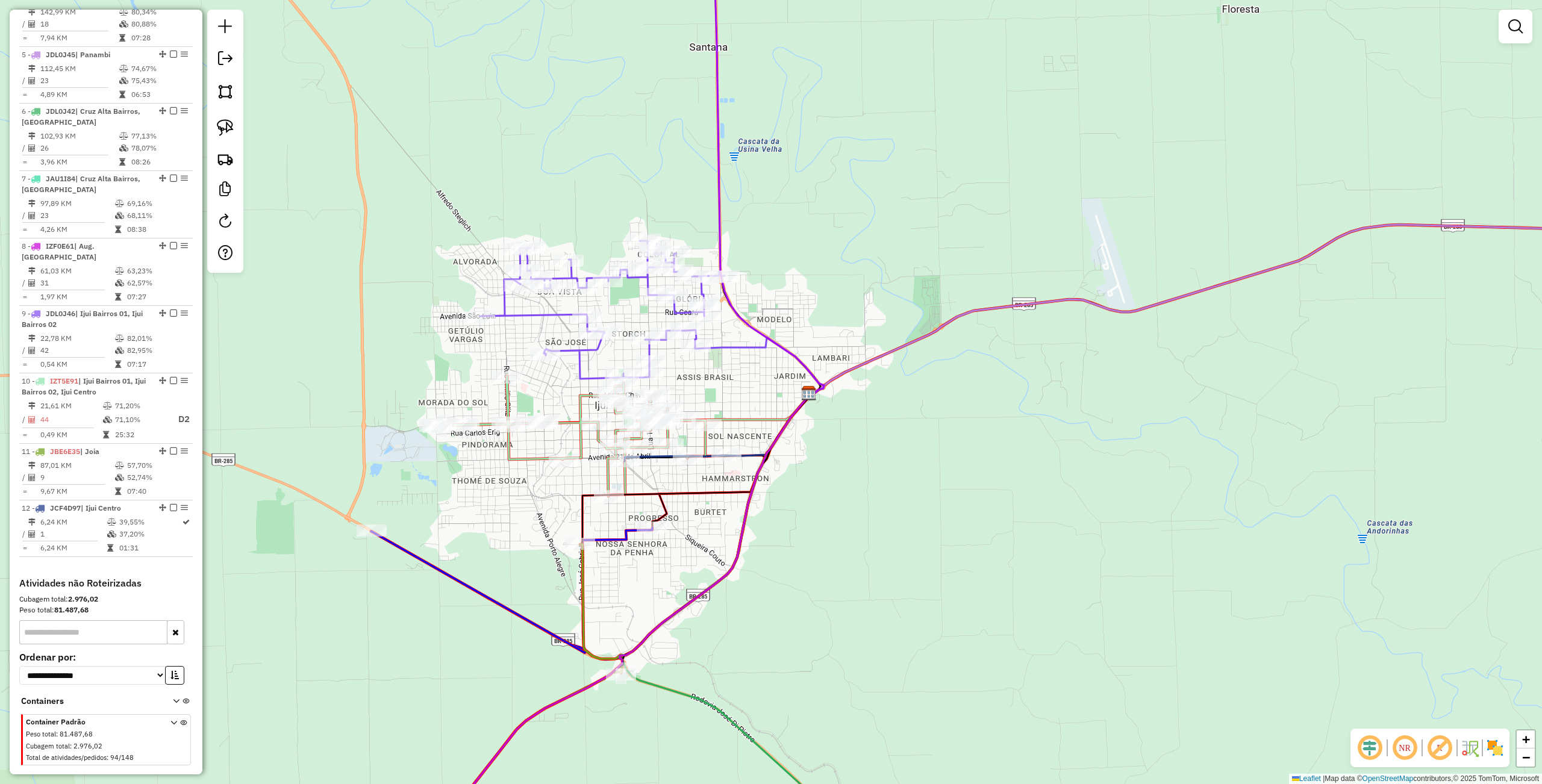
click at [714, 574] on div "Janela de atendimento Grade de atendimento Capacidade Transportadoras Veículos …" at bounding box center [771, 392] width 1542 height 784
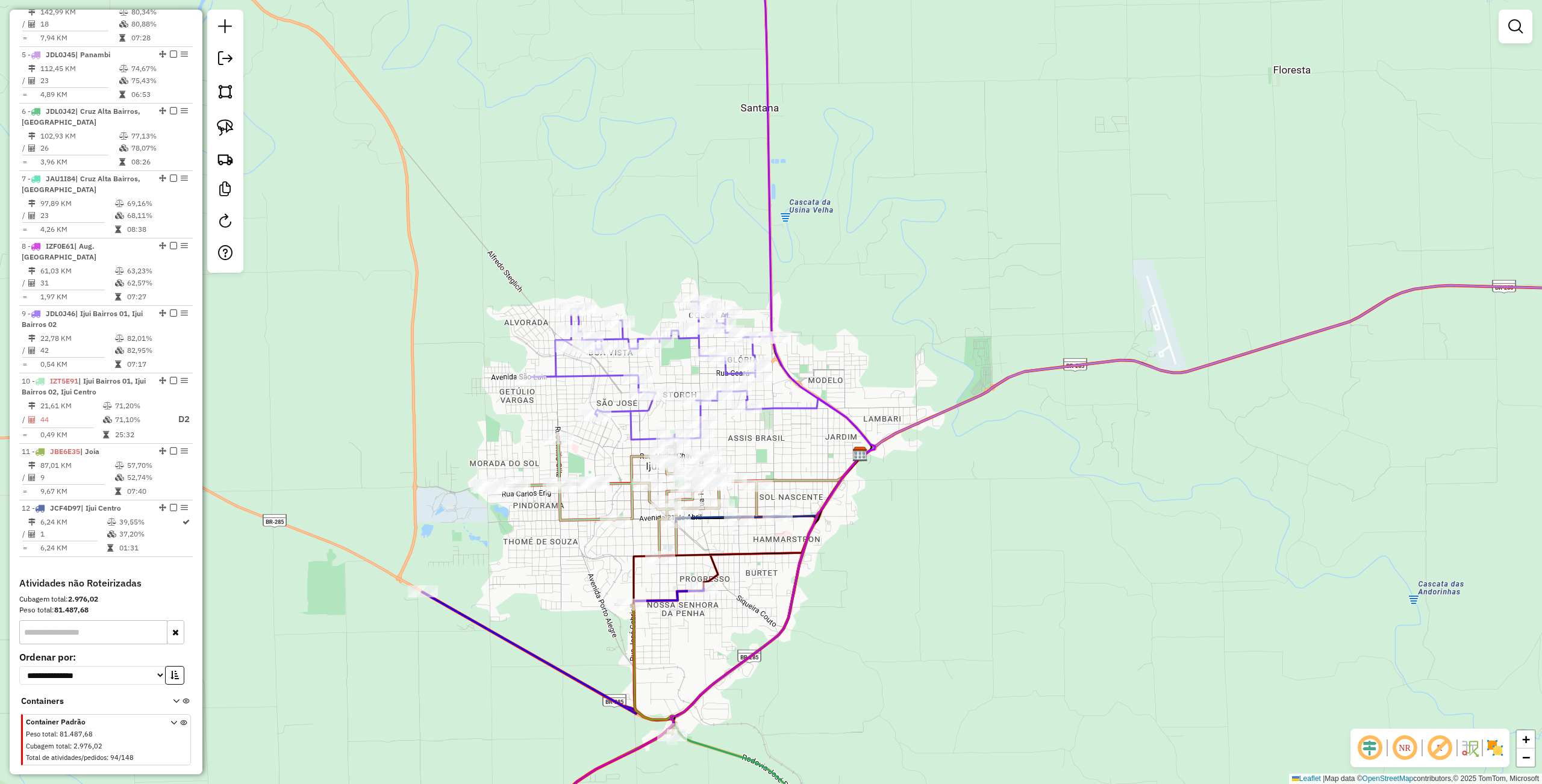
drag, startPoint x: 782, startPoint y: 569, endPoint x: 846, endPoint y: 595, distance: 69.1
click at [846, 595] on div "Janela de atendimento Grade de atendimento Capacidade Transportadoras Veículos …" at bounding box center [771, 392] width 1542 height 784
drag, startPoint x: 773, startPoint y: 572, endPoint x: 792, endPoint y: 608, distance: 40.7
click at [792, 608] on div "Janela de atendimento Grade de atendimento Capacidade Transportadoras Veículos …" at bounding box center [771, 392] width 1542 height 784
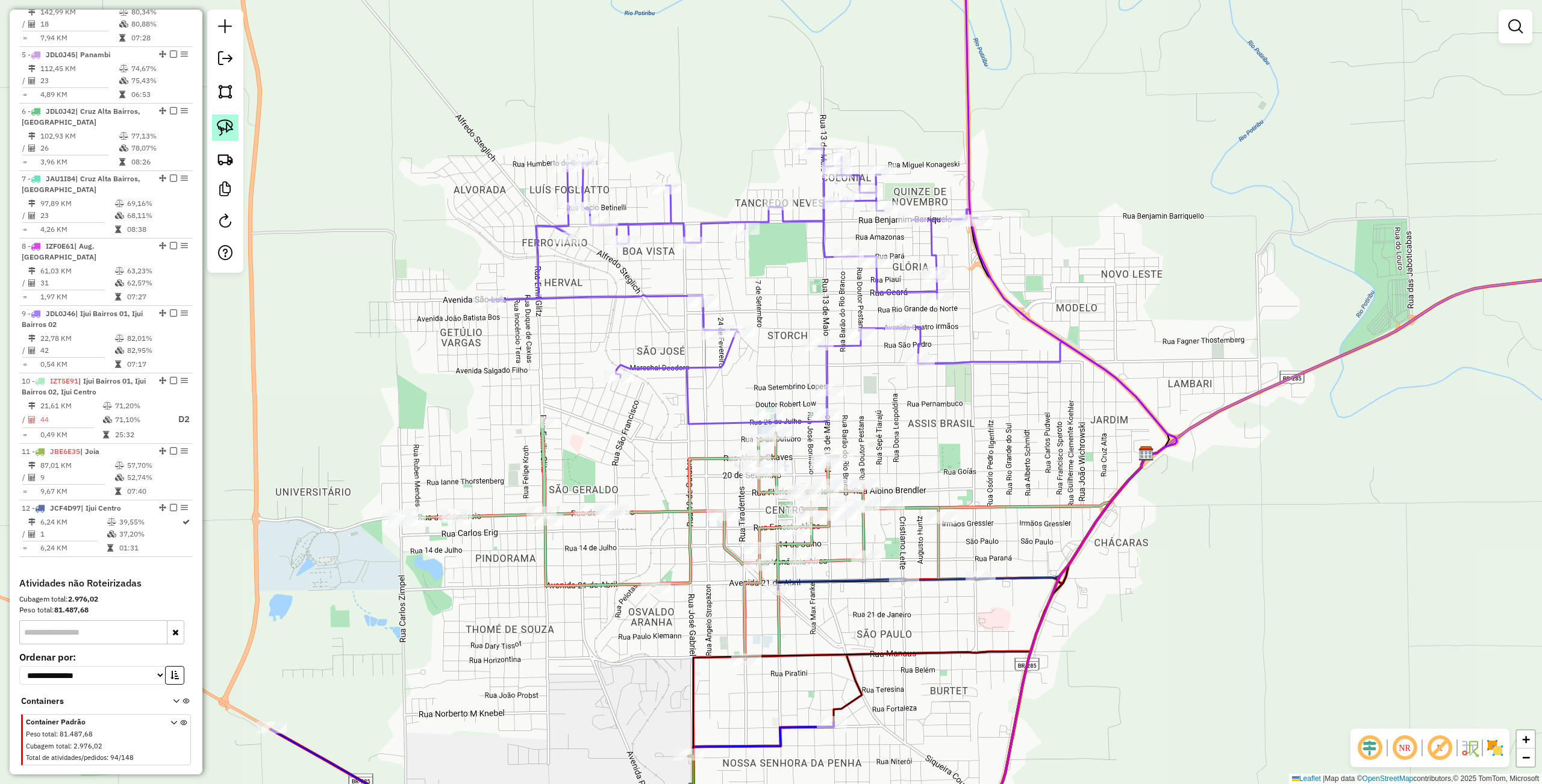
click at [229, 119] on img at bounding box center [225, 127] width 17 height 17
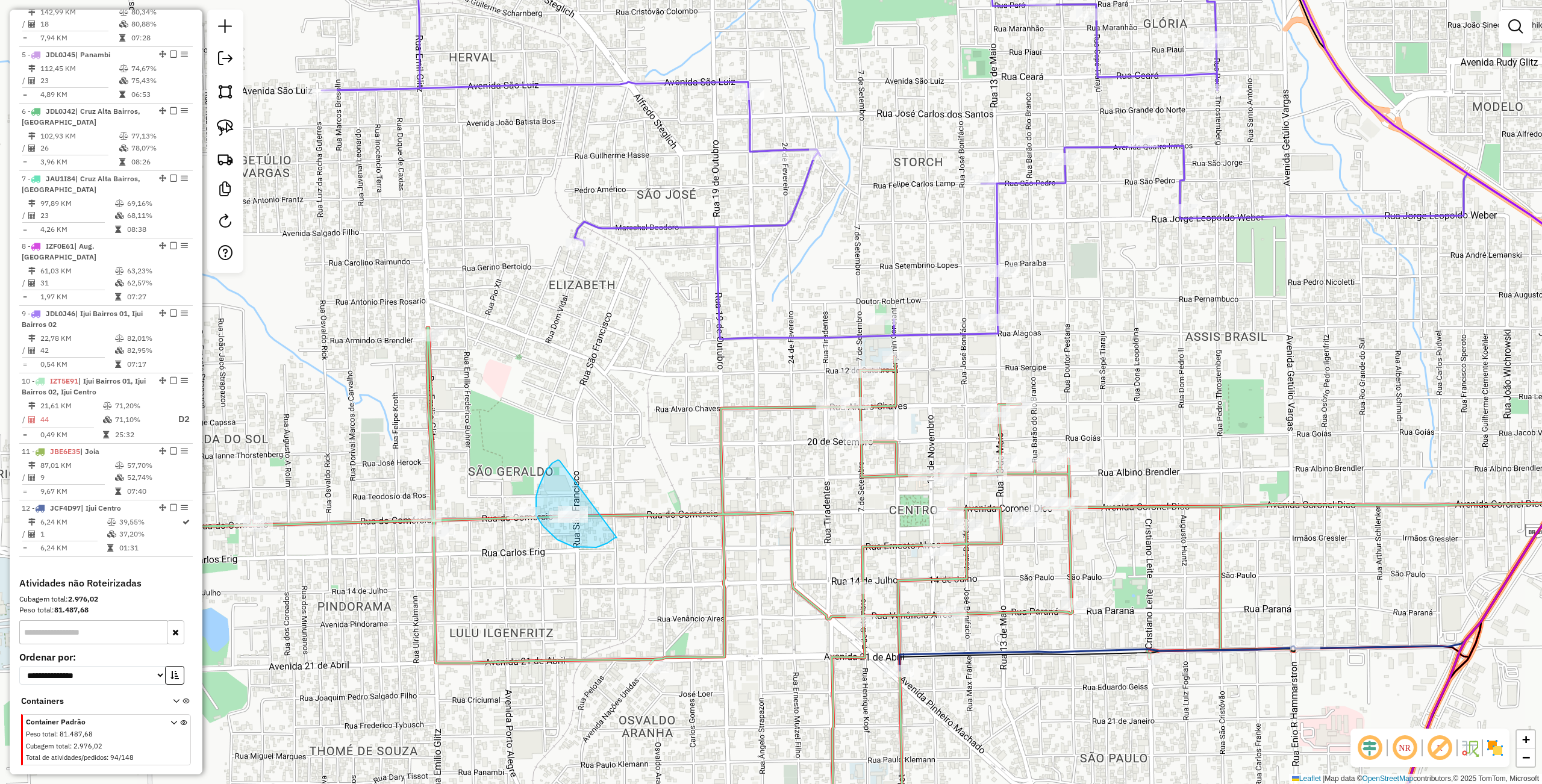
drag, startPoint x: 560, startPoint y: 460, endPoint x: 619, endPoint y: 536, distance: 96.2
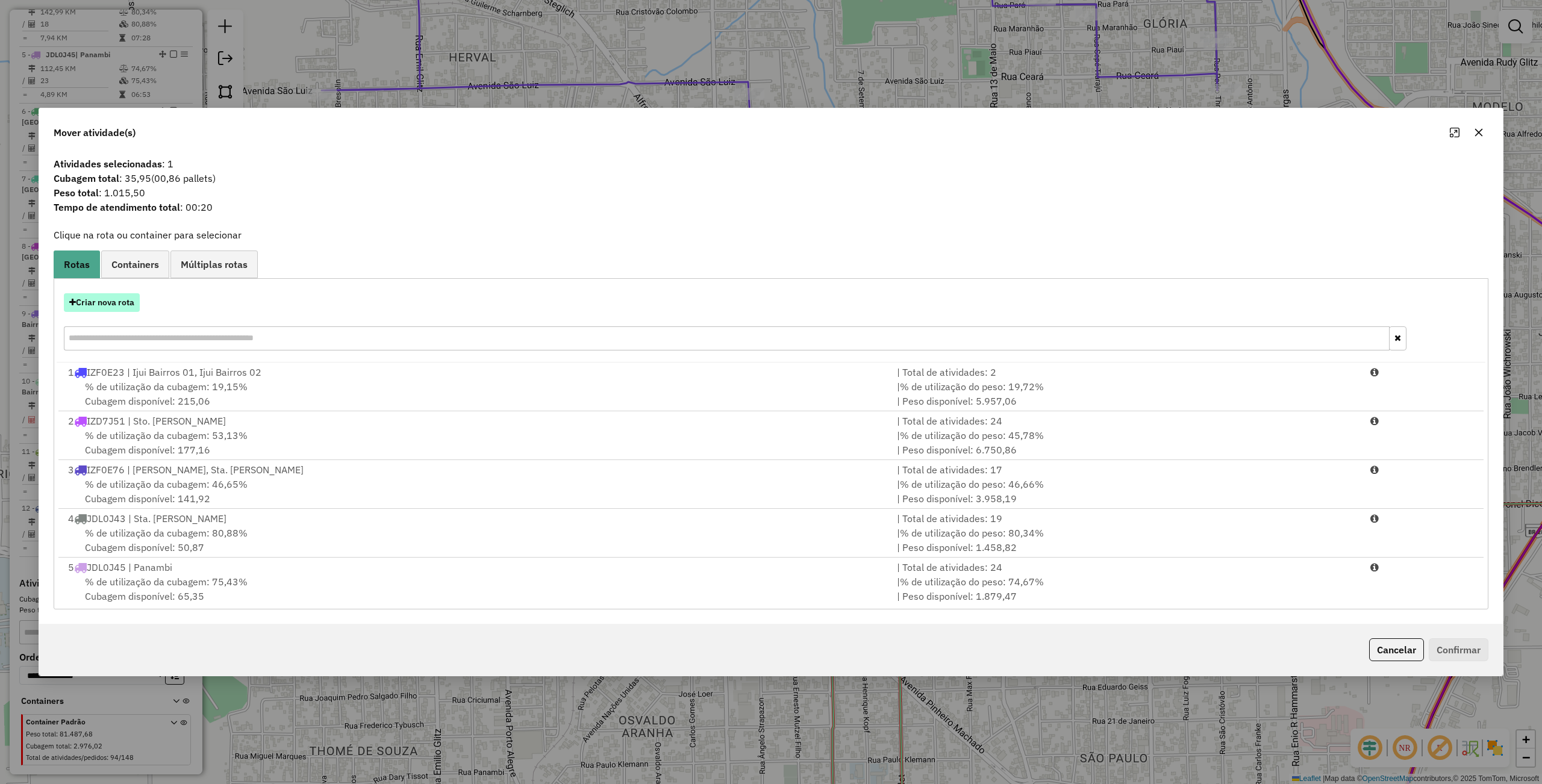
click at [127, 294] on button "Criar nova rota" at bounding box center [102, 303] width 76 height 19
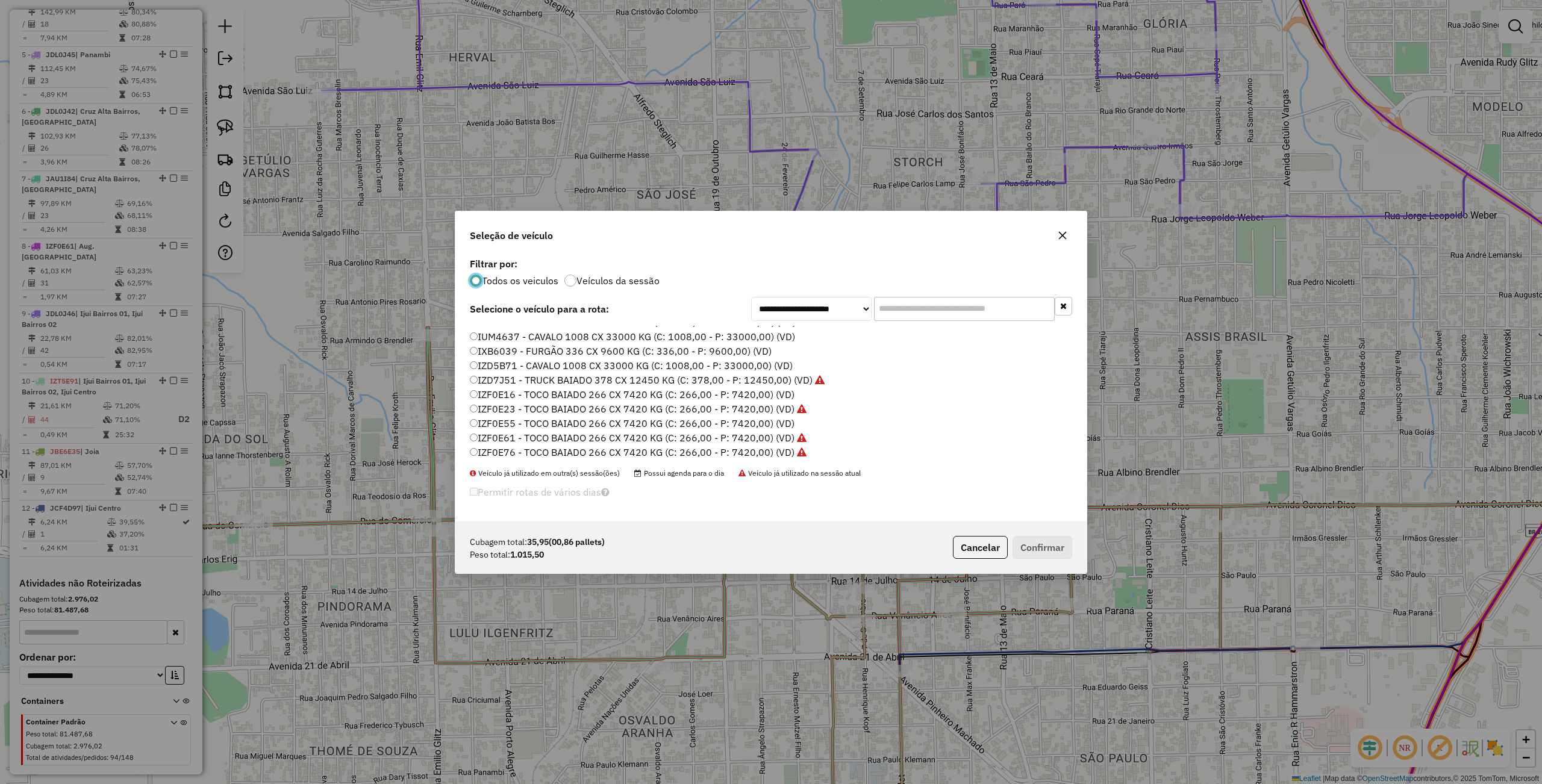
scroll to position [0, 0]
click at [492, 415] on label "ISO7913 - HYUNDAI 1950KG (C: 60,00 - P: 1950,00) (VD)" at bounding box center [601, 419] width 263 height 14
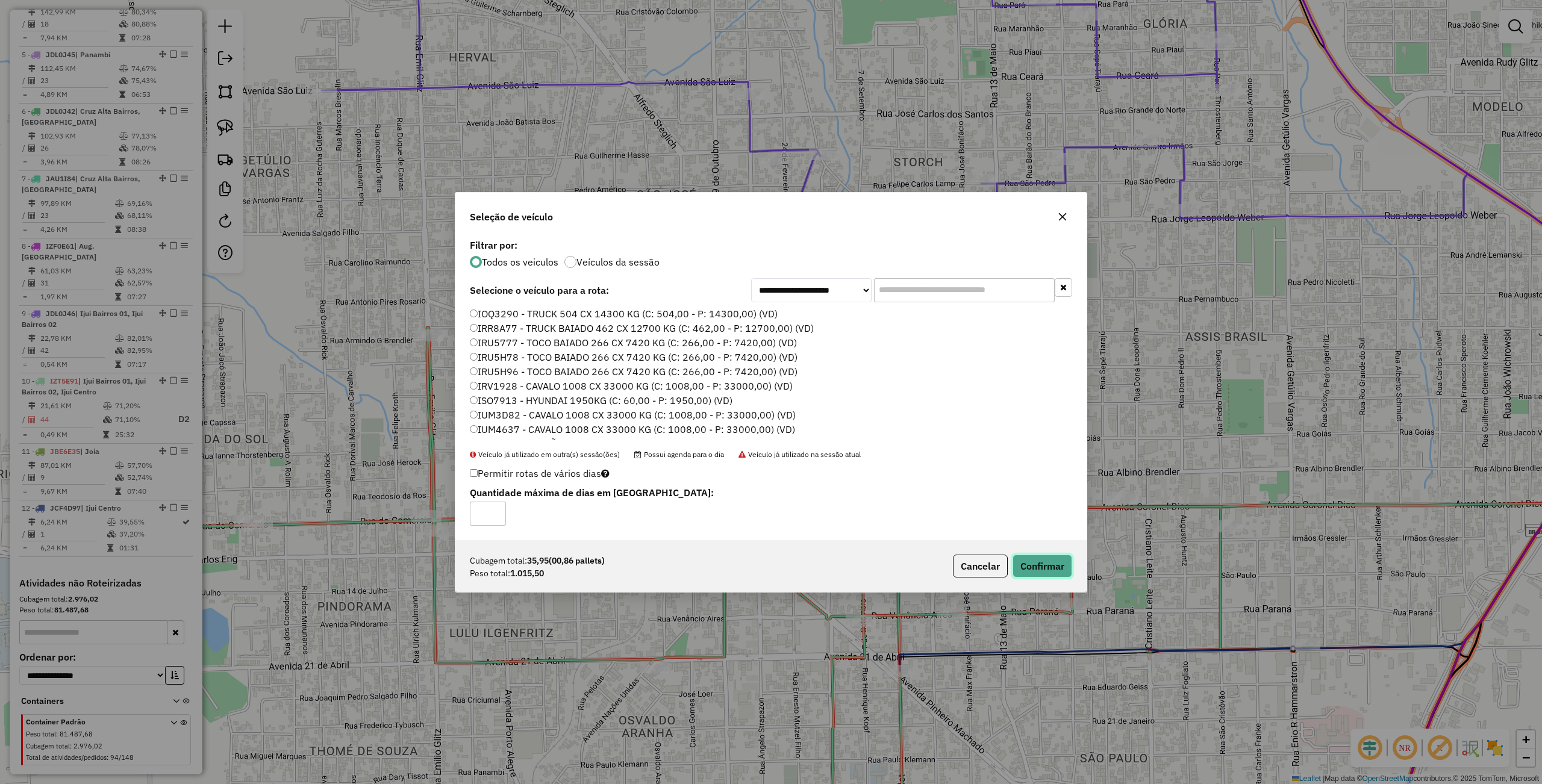
click at [1031, 566] on button "Confirmar" at bounding box center [1042, 566] width 59 height 23
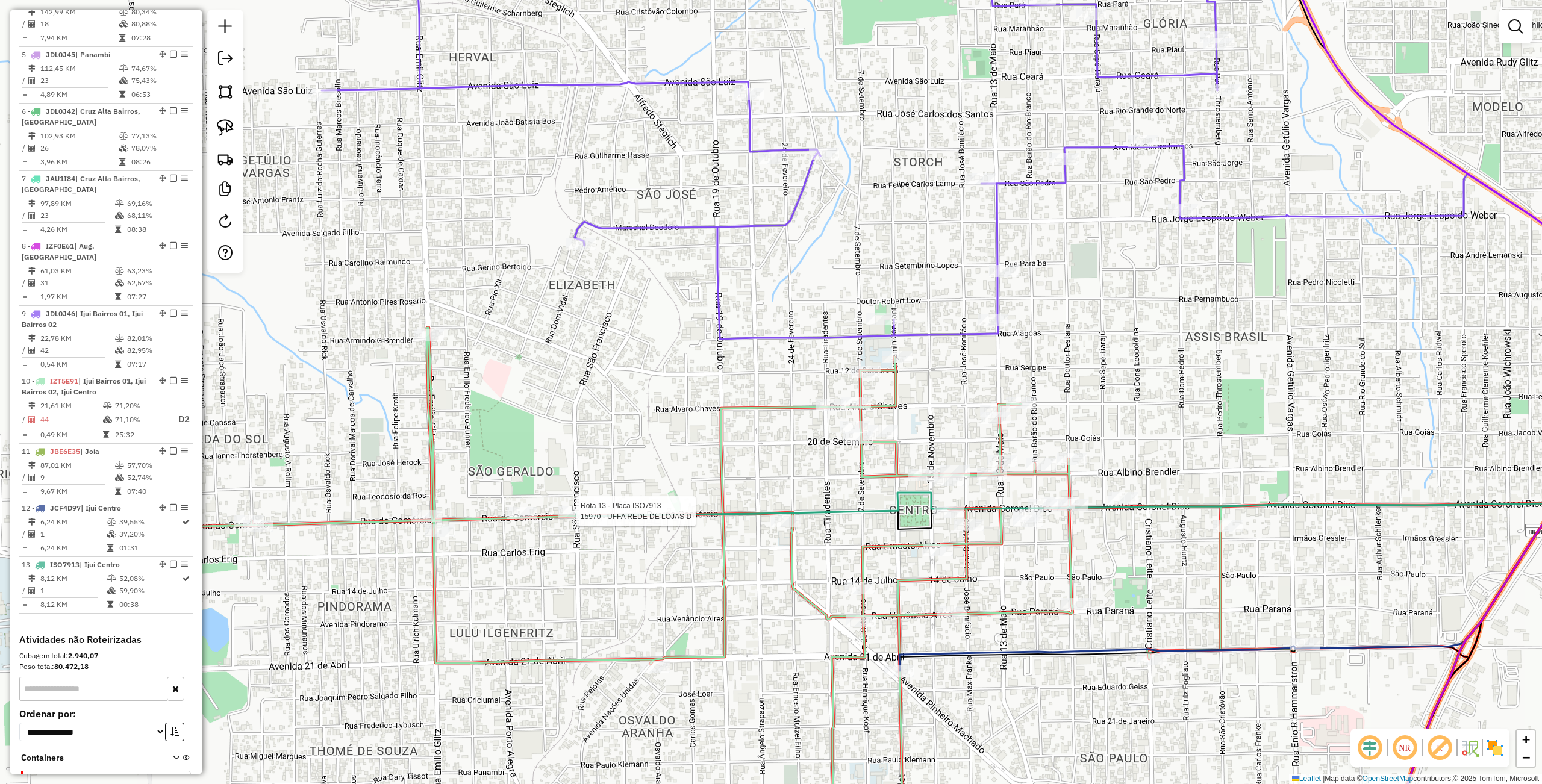
select select "**********"
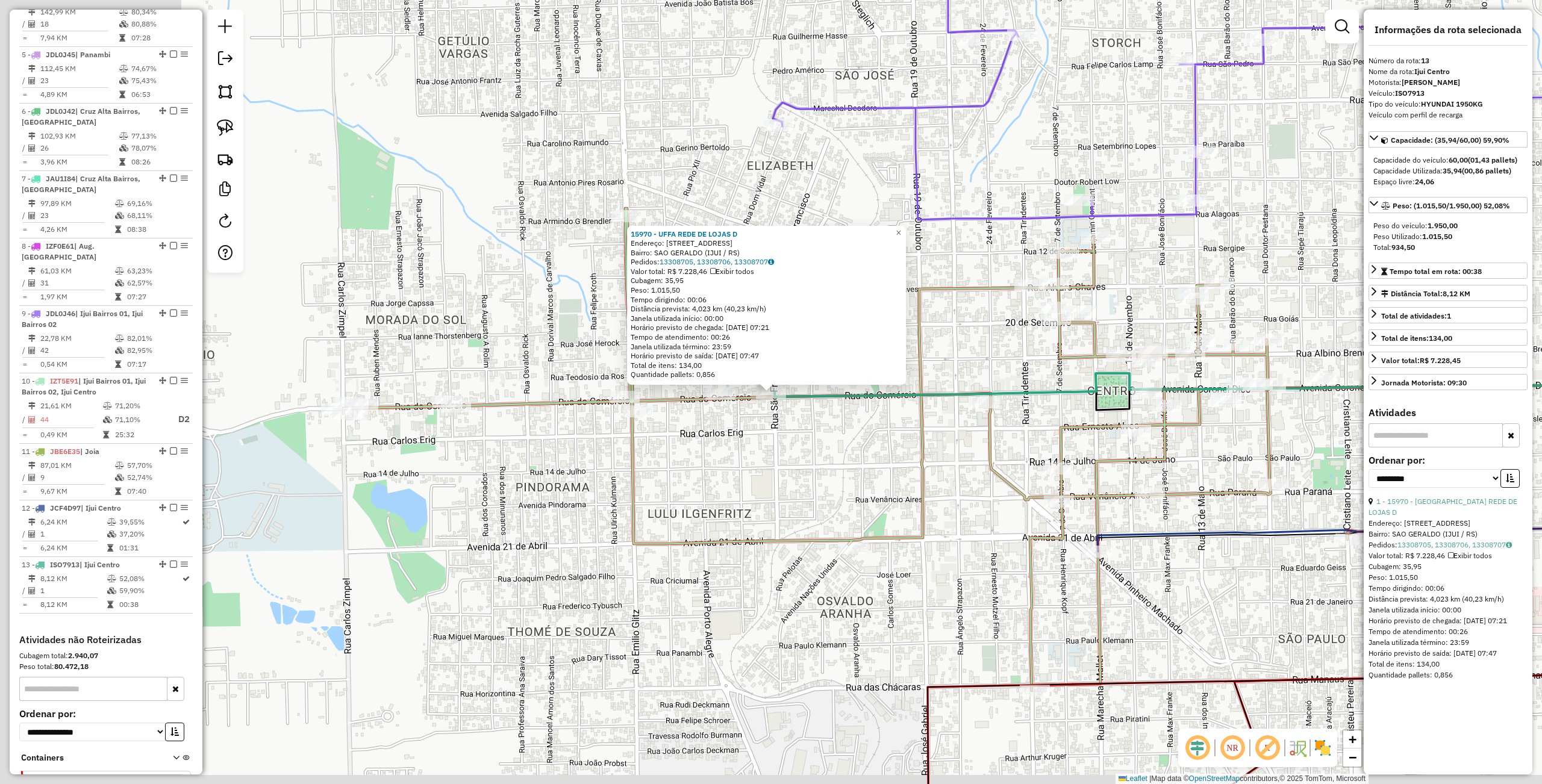
scroll to position [744, 0]
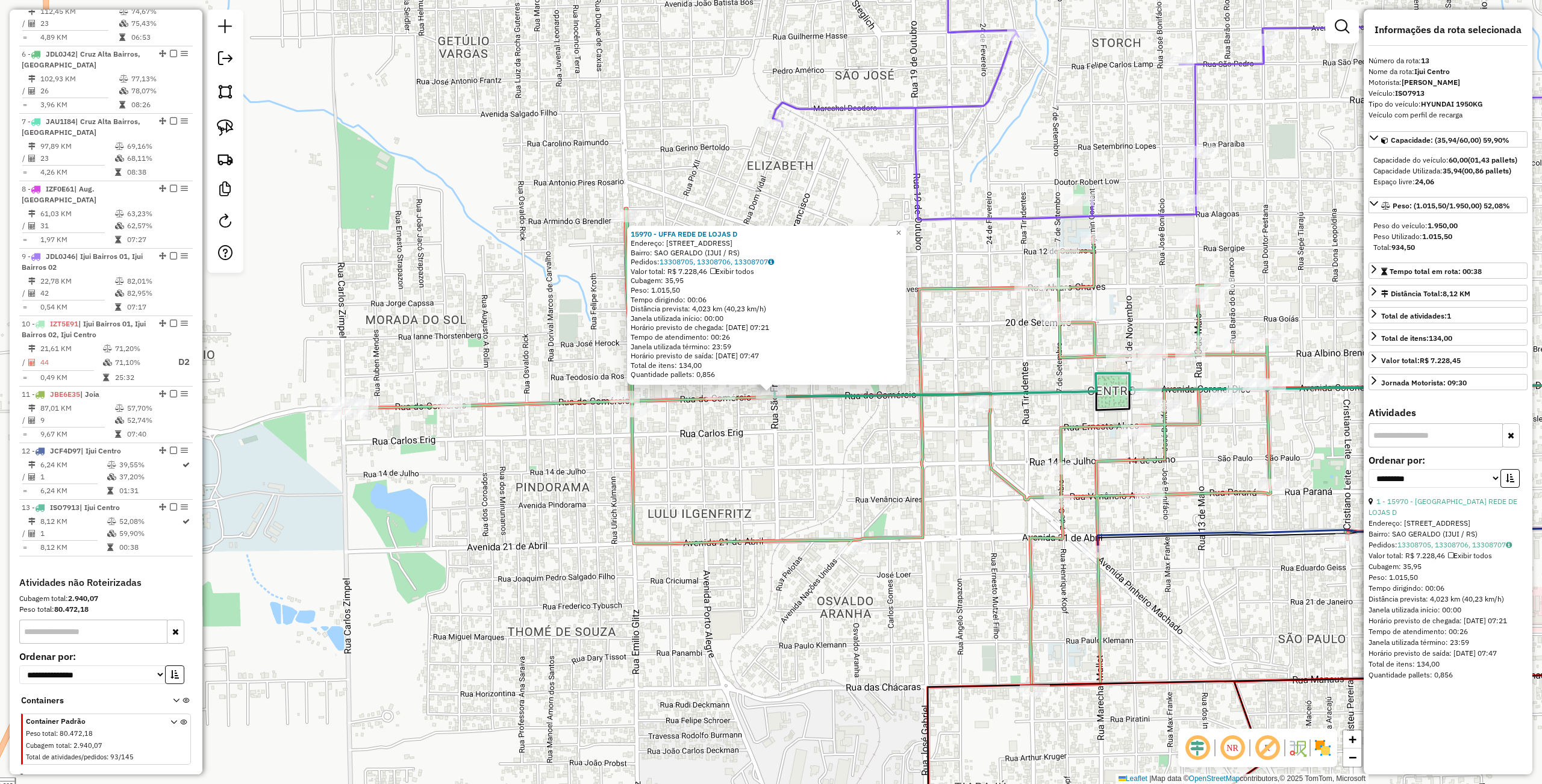
drag, startPoint x: 707, startPoint y: 516, endPoint x: 713, endPoint y: 515, distance: 6.1
click at [707, 516] on div "15970 - UFFA REDE DE LOJAS D Endereço: R SAO FRANCISCO 409 Bairro: SAO GERALDO …" at bounding box center [771, 392] width 1542 height 784
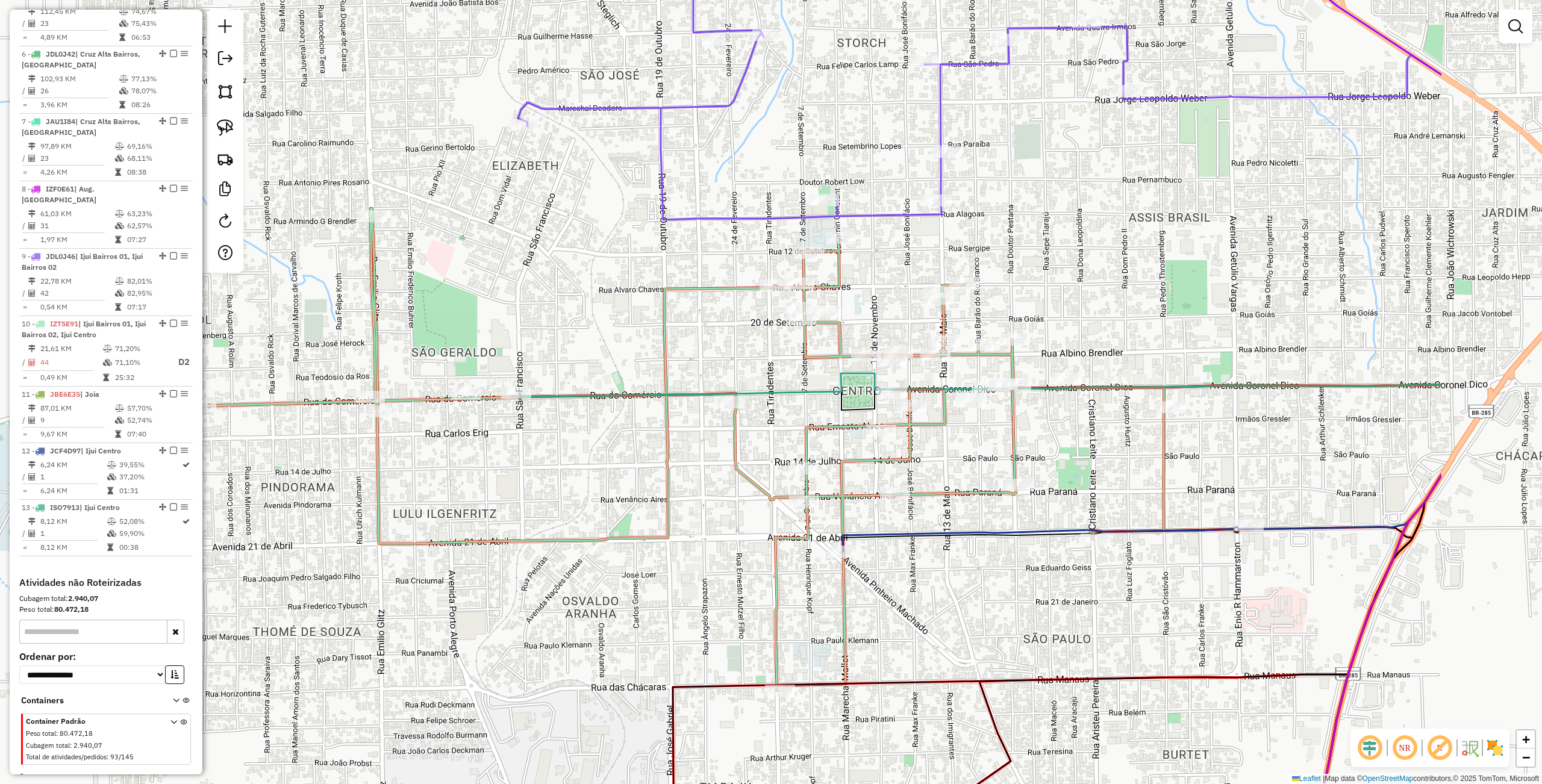
drag, startPoint x: 697, startPoint y: 516, endPoint x: 580, endPoint y: 501, distance: 118.0
click at [552, 510] on div "Janela de atendimento Grade de atendimento Capacidade Transportadoras Veículos …" at bounding box center [771, 392] width 1542 height 784
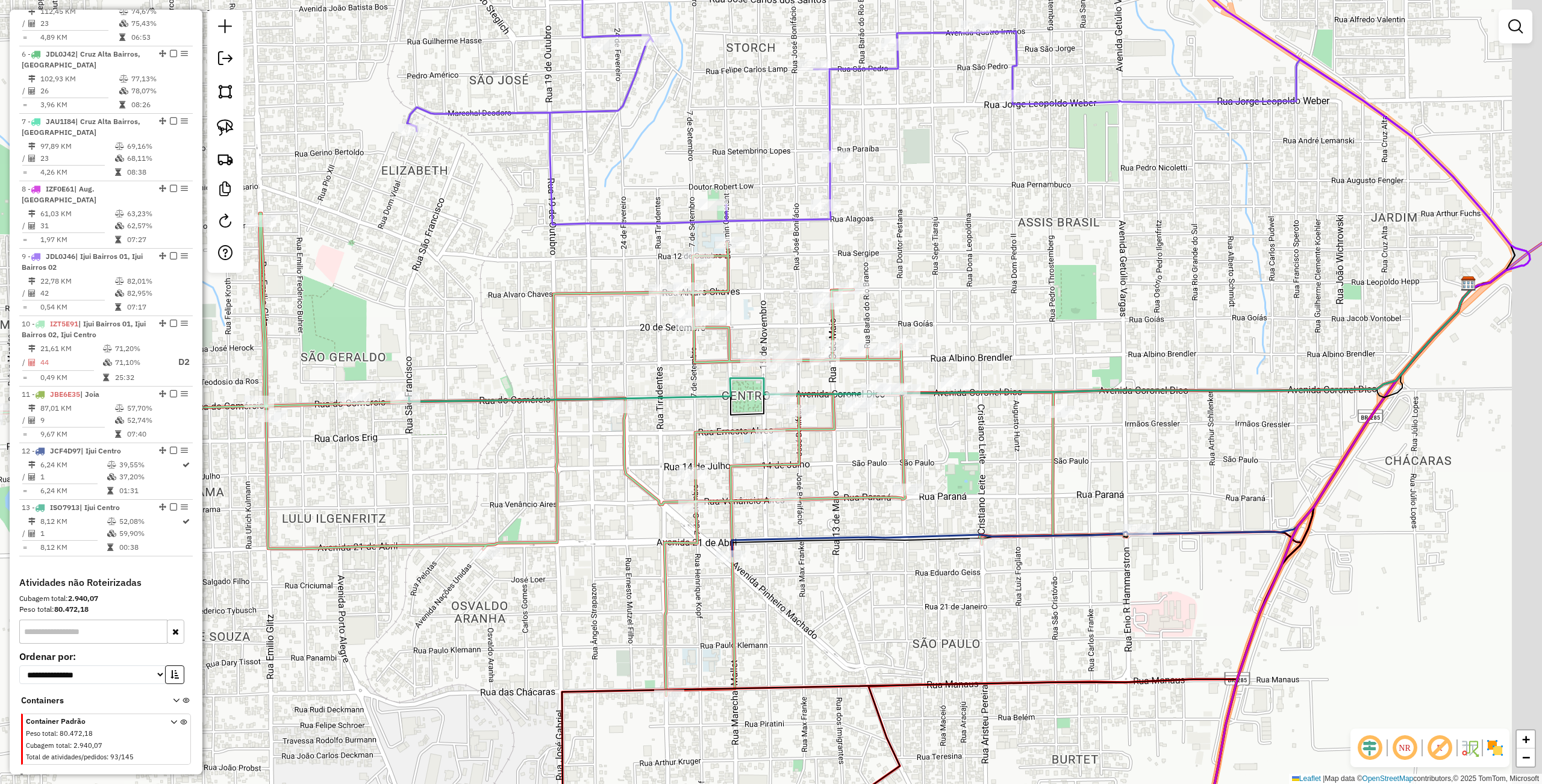
drag, startPoint x: 1041, startPoint y: 444, endPoint x: 973, endPoint y: 456, distance: 69.1
click at [973, 456] on div "Janela de atendimento Grade de atendimento Capacidade Transportadoras Veículos …" at bounding box center [771, 392] width 1542 height 784
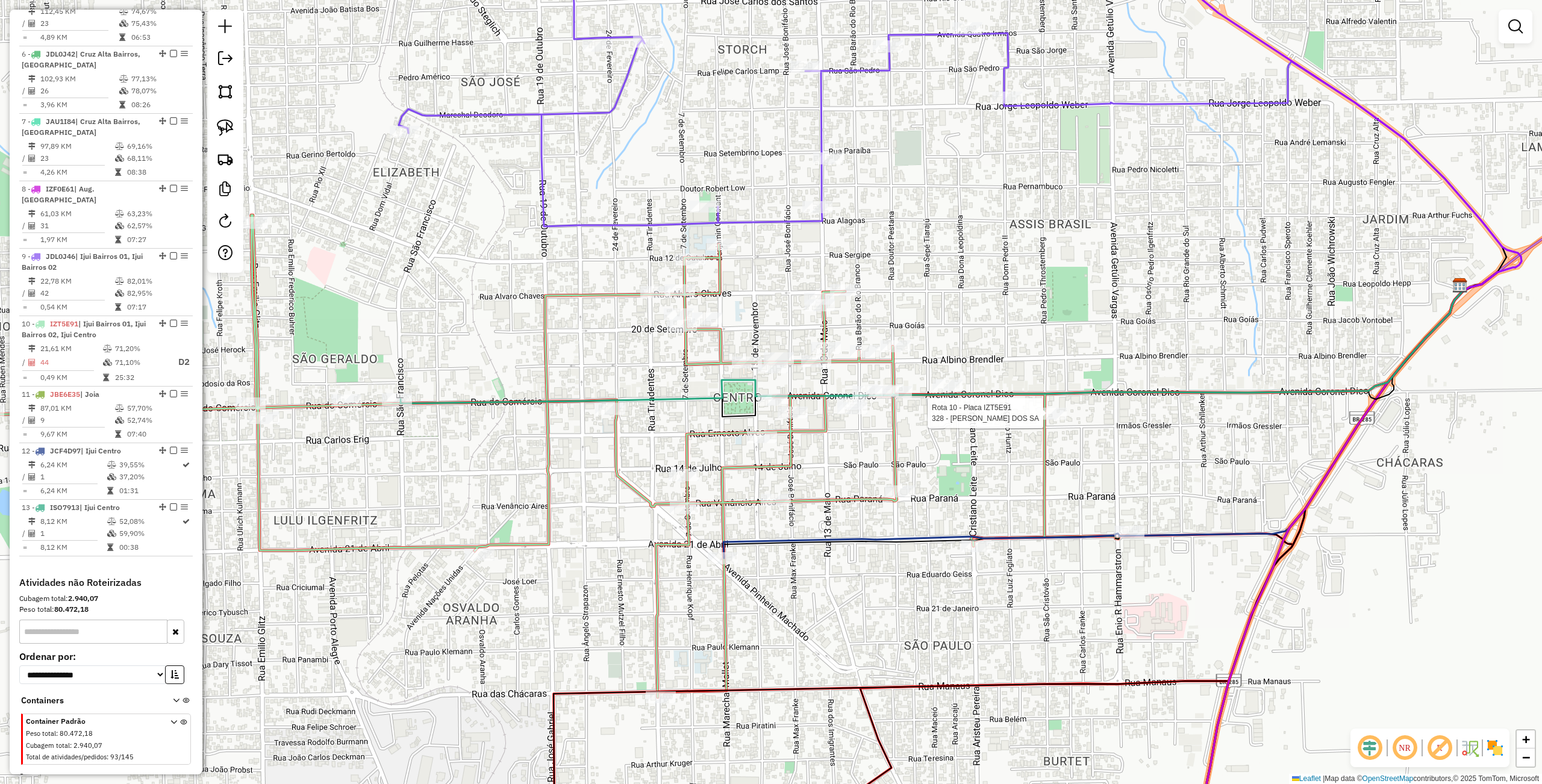
select select "**********"
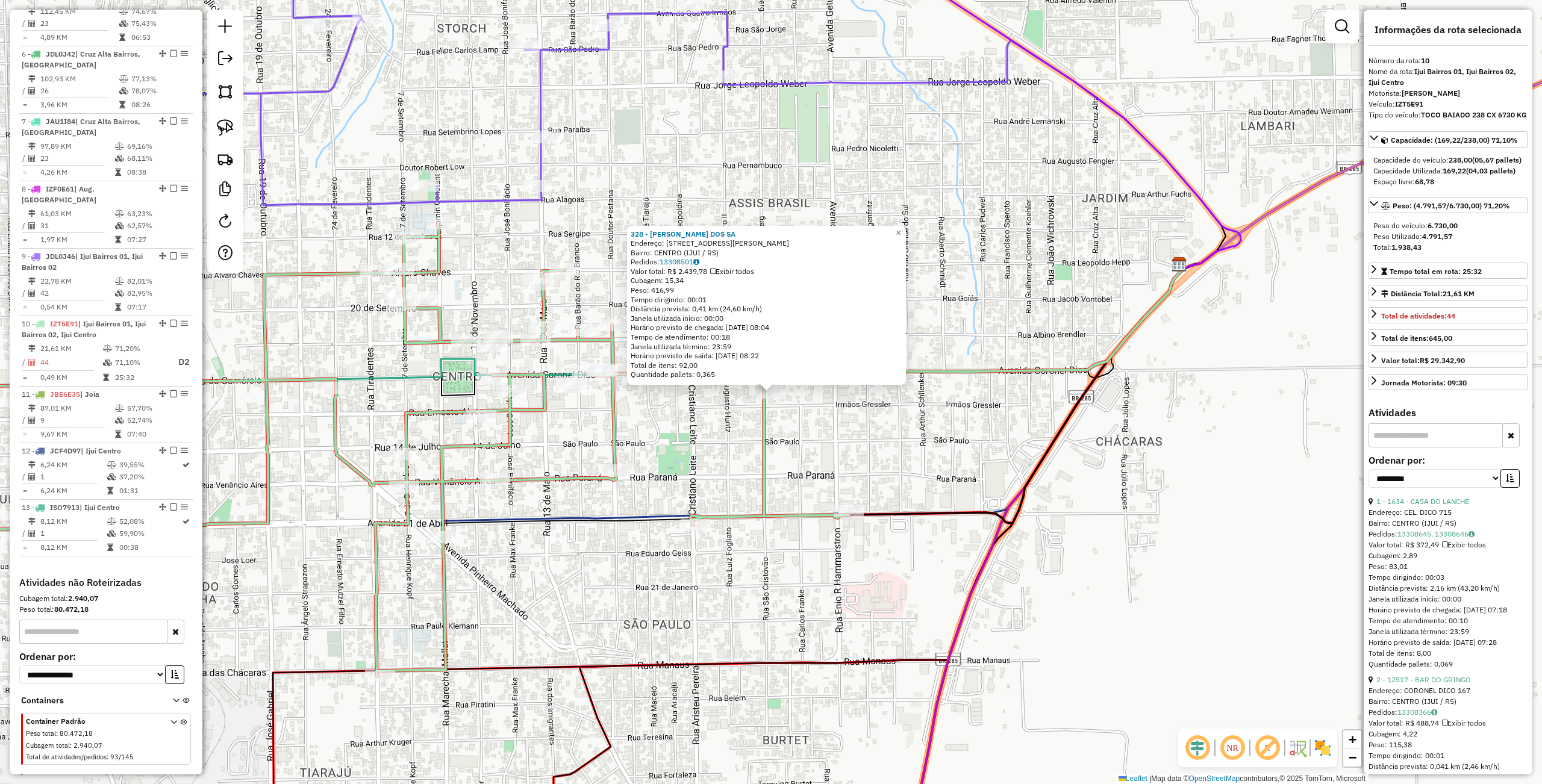
click at [1023, 449] on div "328 - EDEMAR BORGES DOS SA Endereço: R PEDRO THORSTEMBER 399 Bairro: CENTRO (IJ…" at bounding box center [771, 392] width 1542 height 784
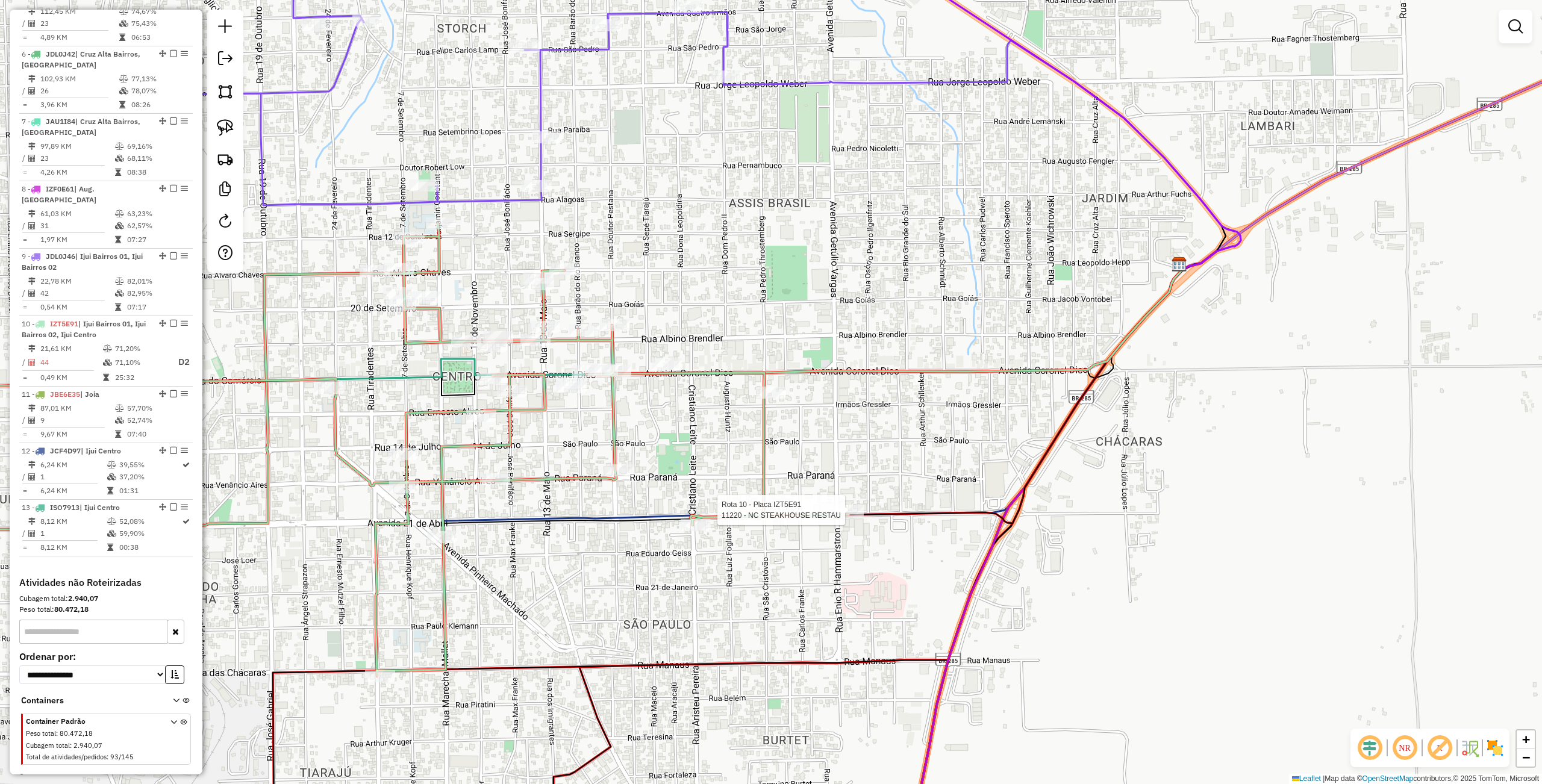
select select "**********"
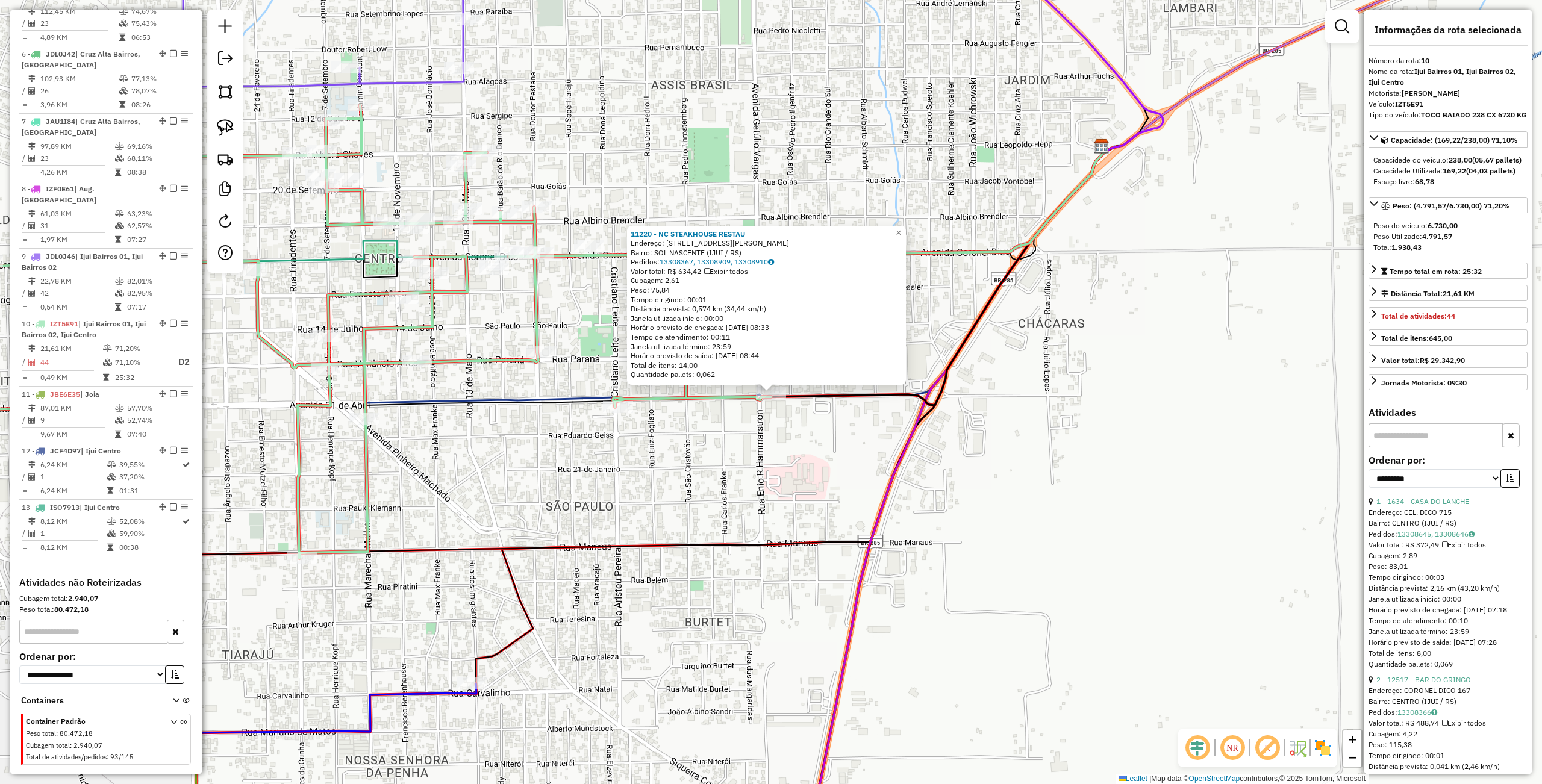
click at [797, 504] on div "11220 - NC STEAKHOUSE RESTAU Endereço: R DAVI JOSE MARTINS 915 Bairro: SOL NASC…" at bounding box center [771, 392] width 1542 height 784
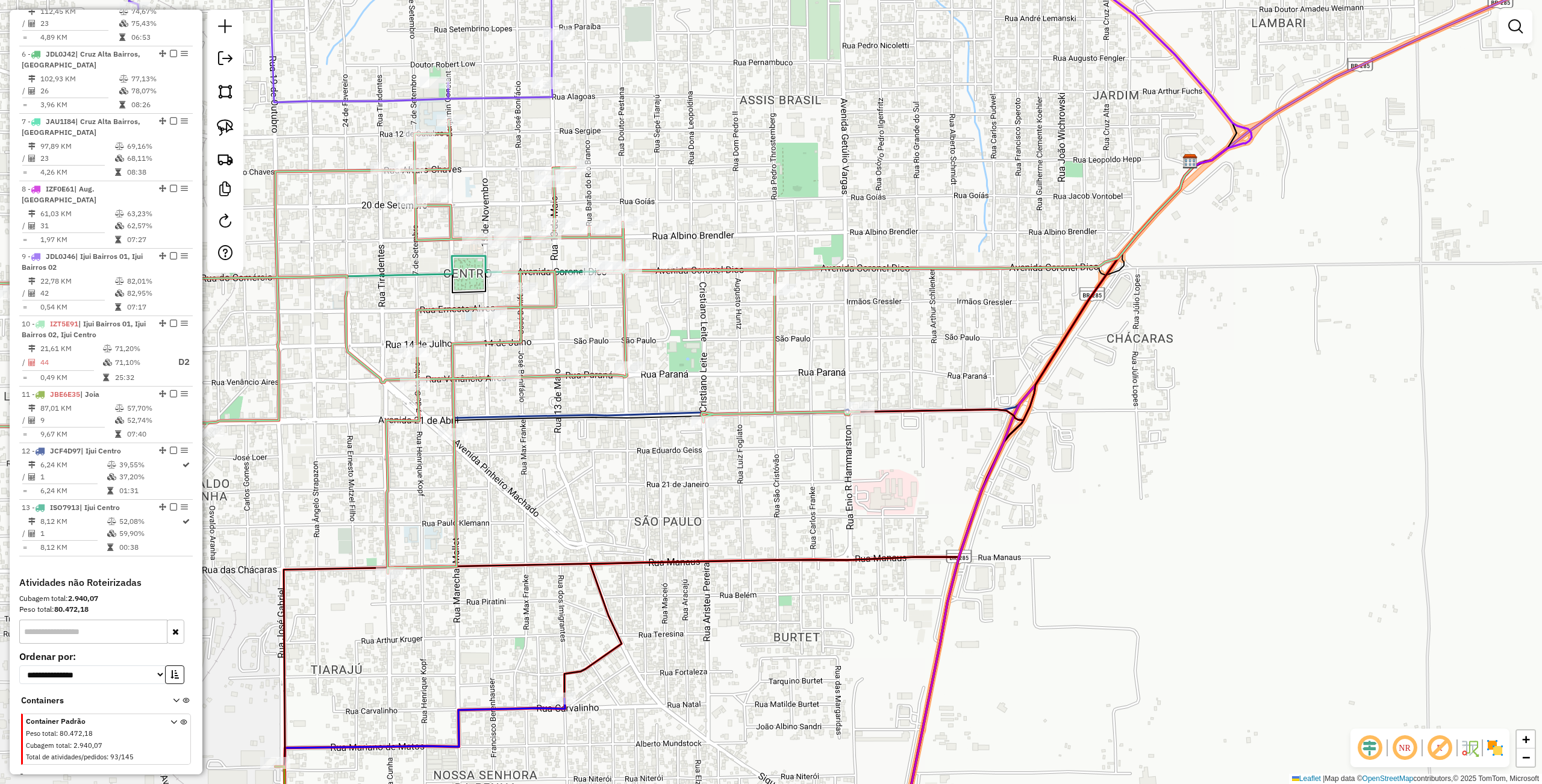
drag, startPoint x: 709, startPoint y: 477, endPoint x: 801, endPoint y: 494, distance: 93.6
click at [801, 494] on div "Janela de atendimento Grade de atendimento Capacidade Transportadoras Veículos …" at bounding box center [771, 392] width 1542 height 784
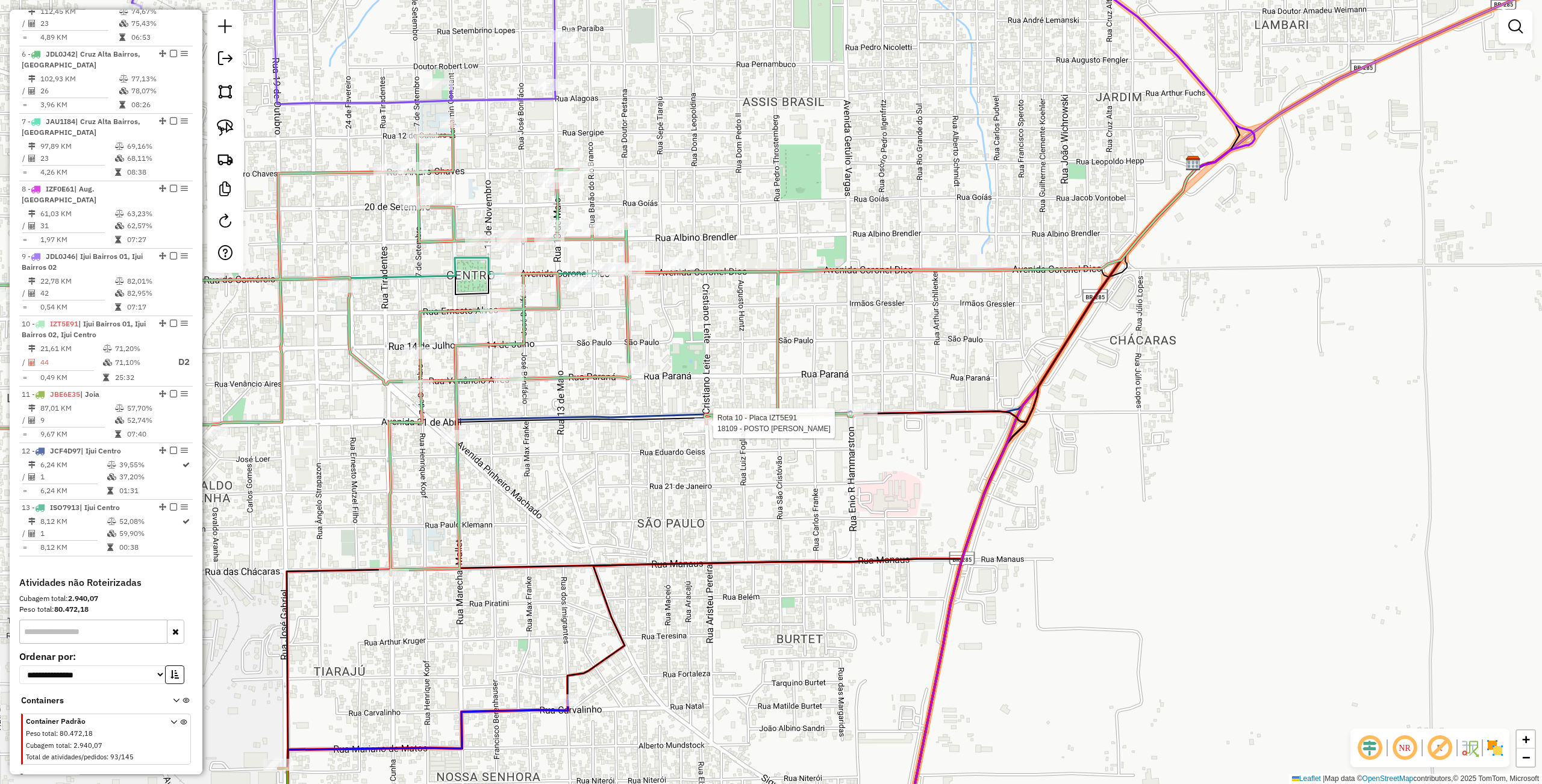
click at [708, 430] on div at bounding box center [709, 423] width 30 height 12
select select "**********"
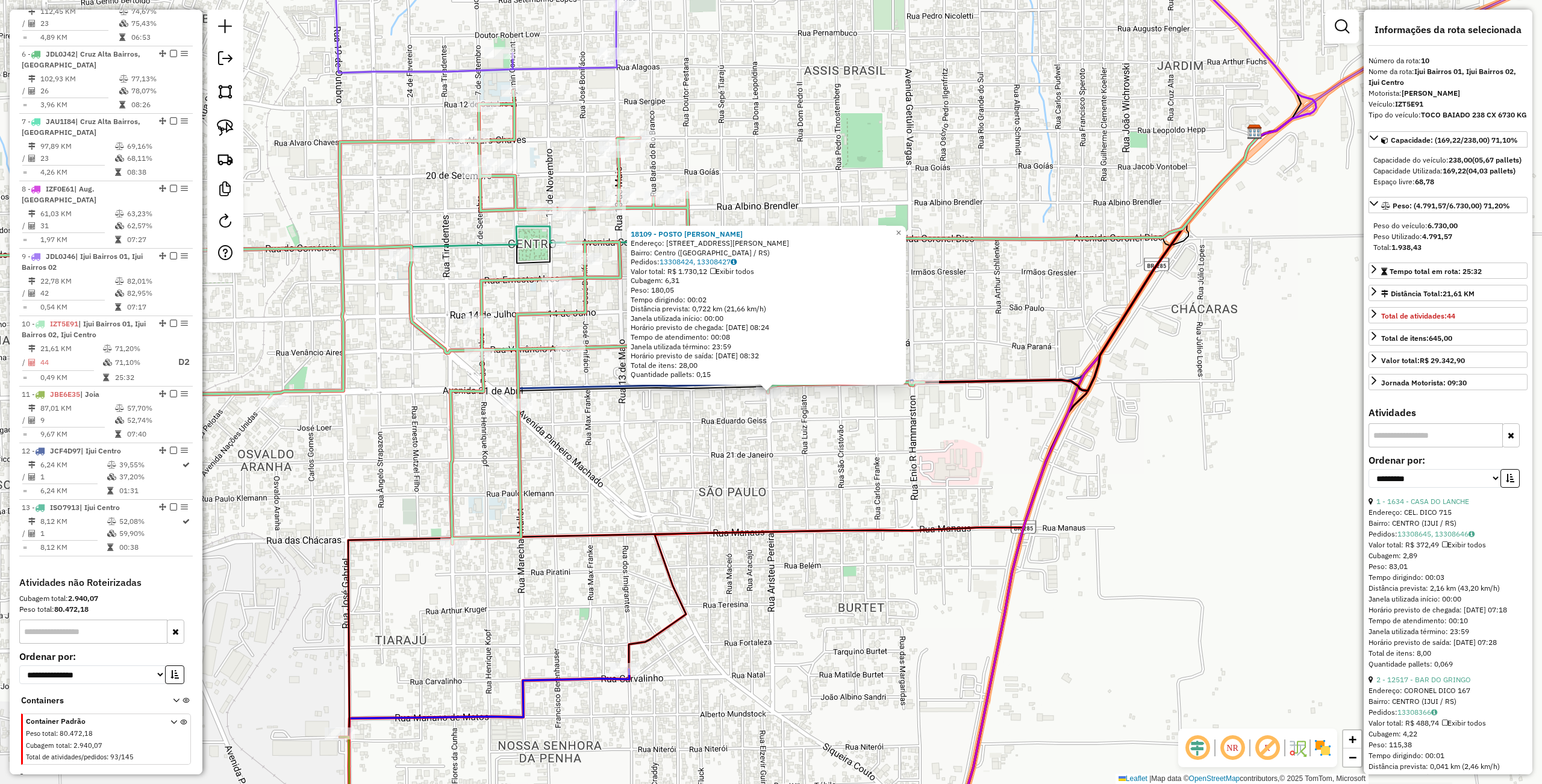
click at [695, 456] on div "18109 - POSTO MALMANN Endereço: Rua Aristeu Pereira, 43 Bairro: Centro (Ijuí / …" at bounding box center [771, 392] width 1542 height 784
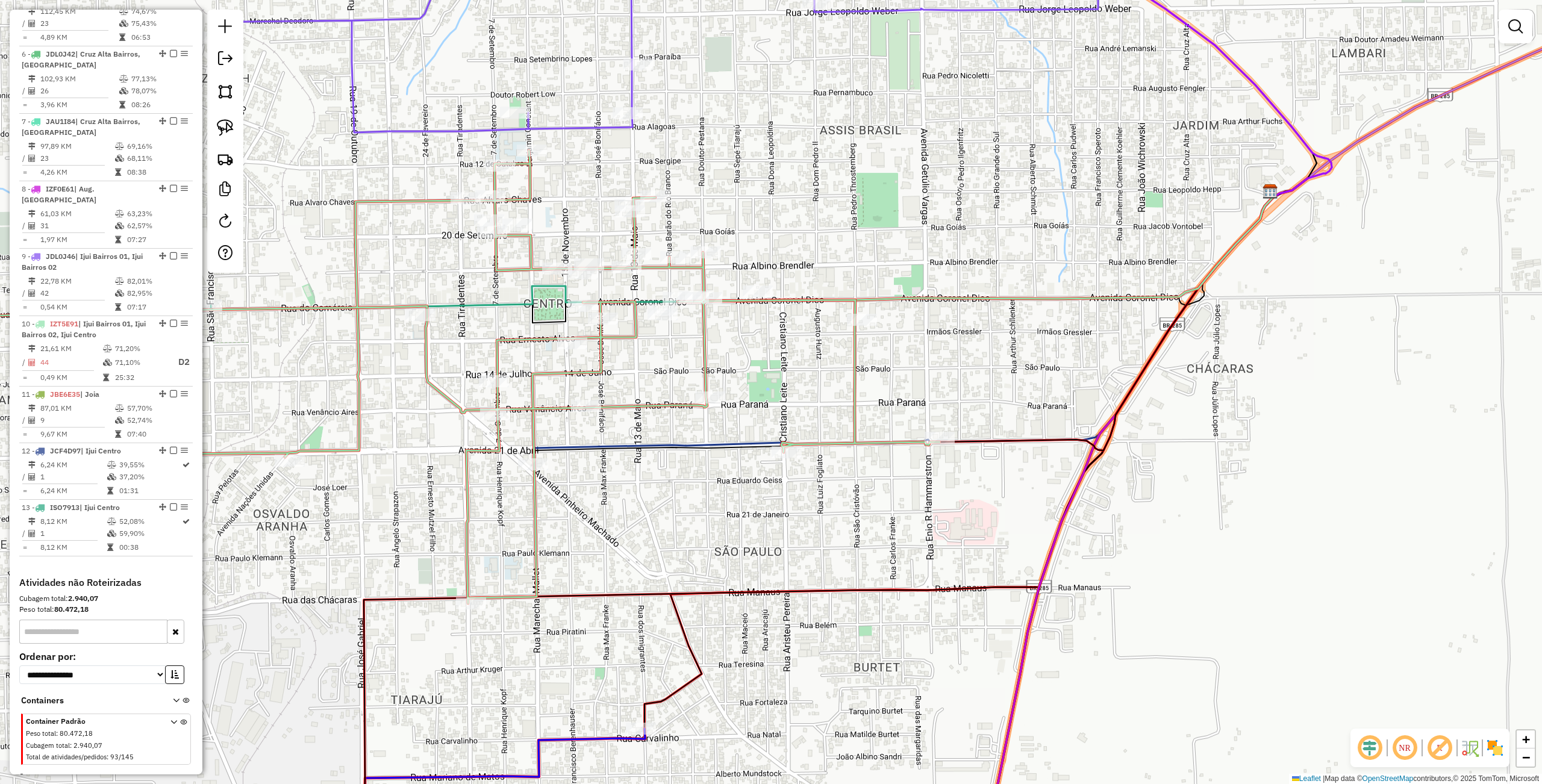
drag, startPoint x: 767, startPoint y: 357, endPoint x: 727, endPoint y: 403, distance: 61.0
click at [781, 412] on div "Janela de atendimento Grade de atendimento Capacidade Transportadoras Veículos …" at bounding box center [771, 392] width 1542 height 784
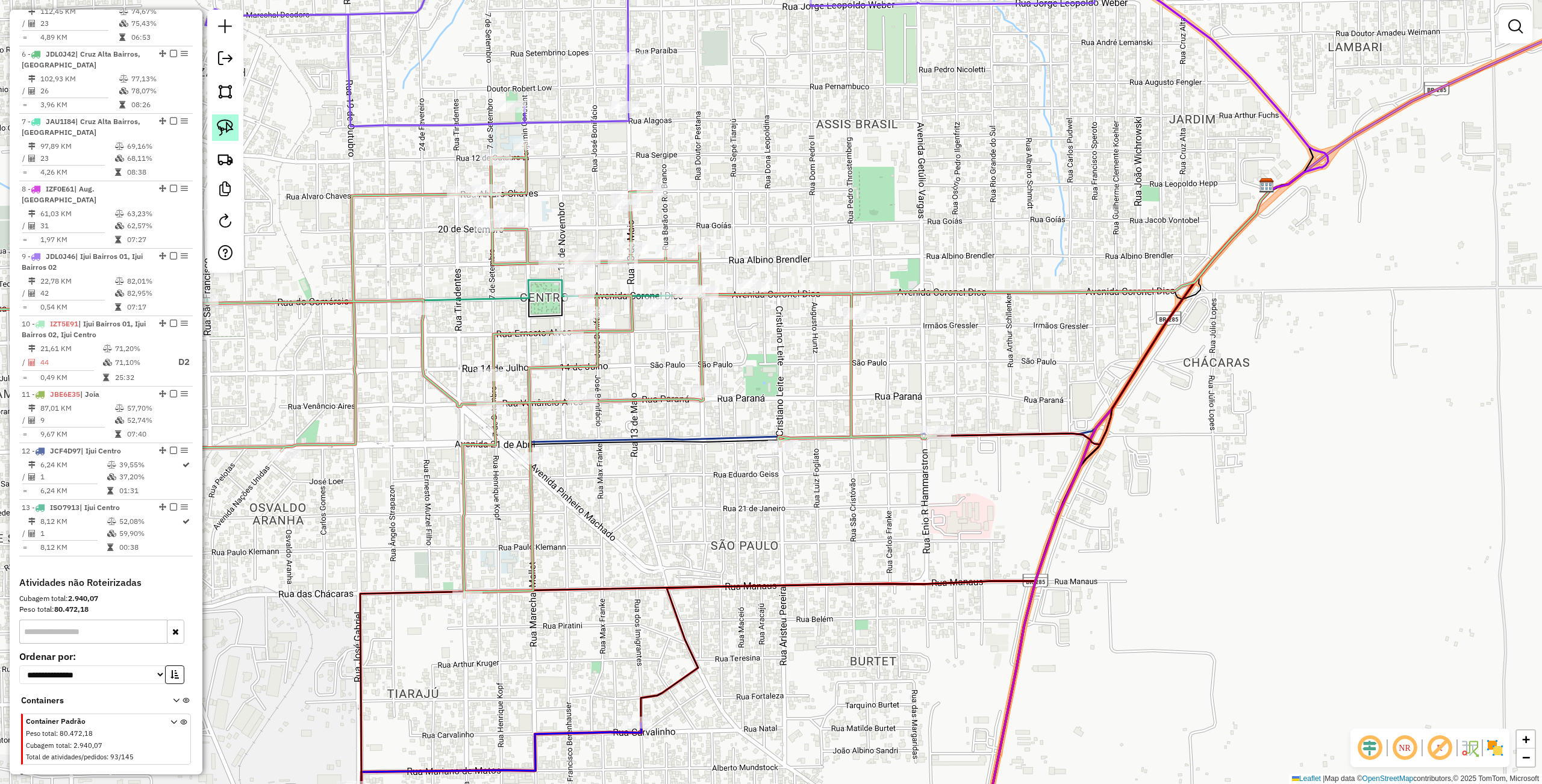
click at [231, 129] on img at bounding box center [225, 127] width 17 height 17
drag, startPoint x: 783, startPoint y: 418, endPoint x: 796, endPoint y: 456, distance: 40.2
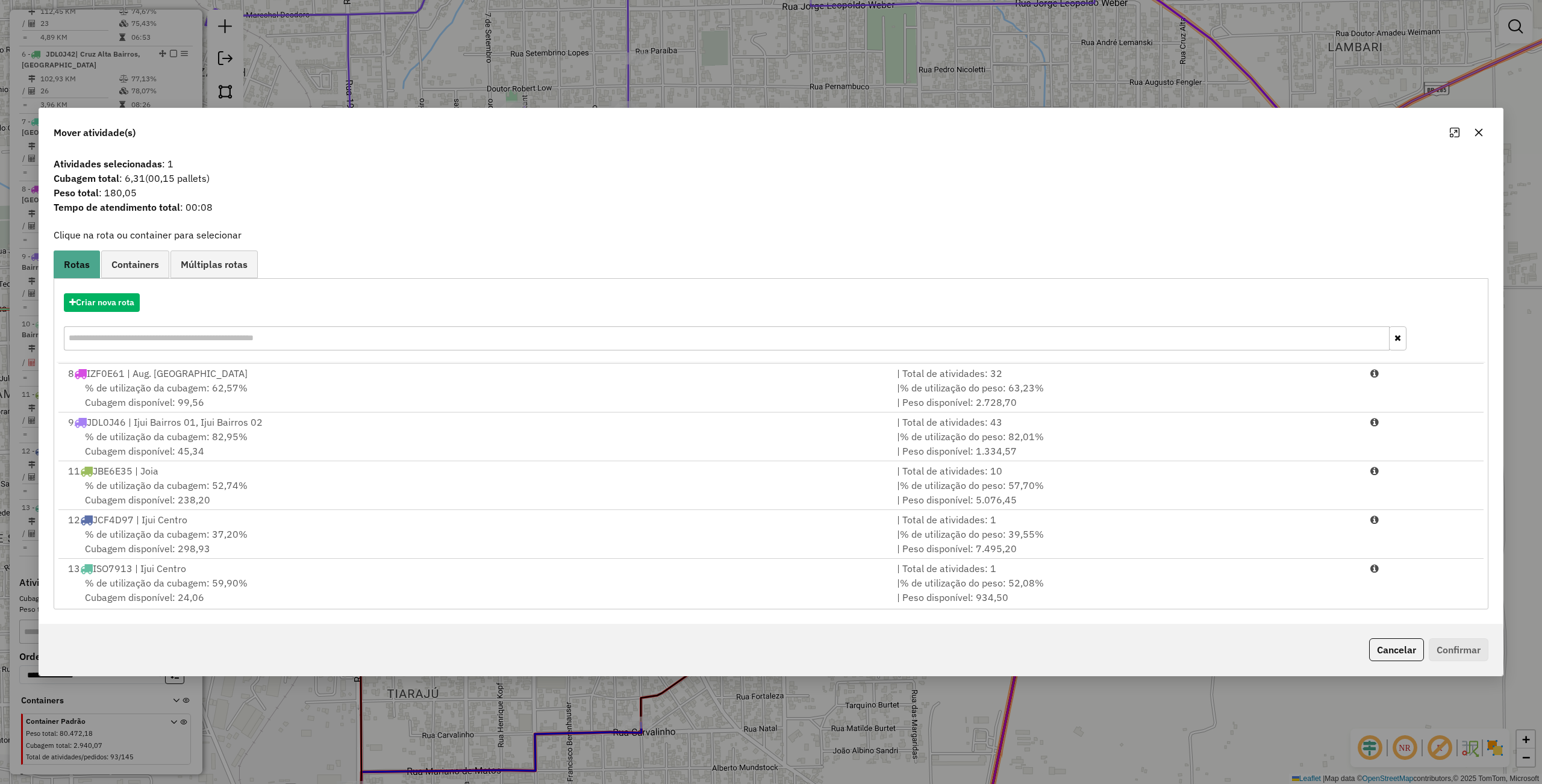
scroll to position [347, 0]
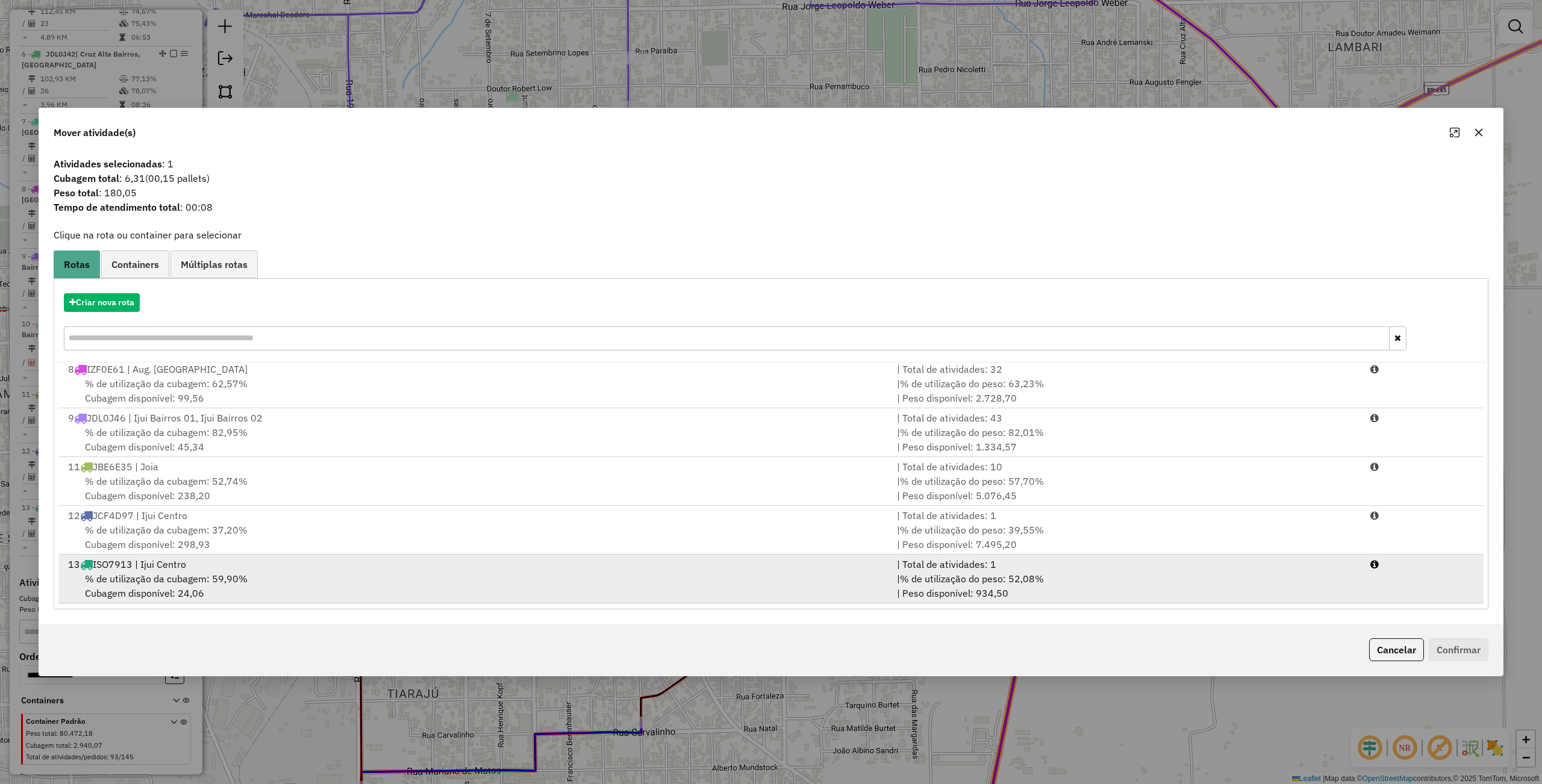
click at [377, 590] on div "% de utilização da cubagem: 59,90% Cubagem disponível: 24,06" at bounding box center [475, 585] width 829 height 29
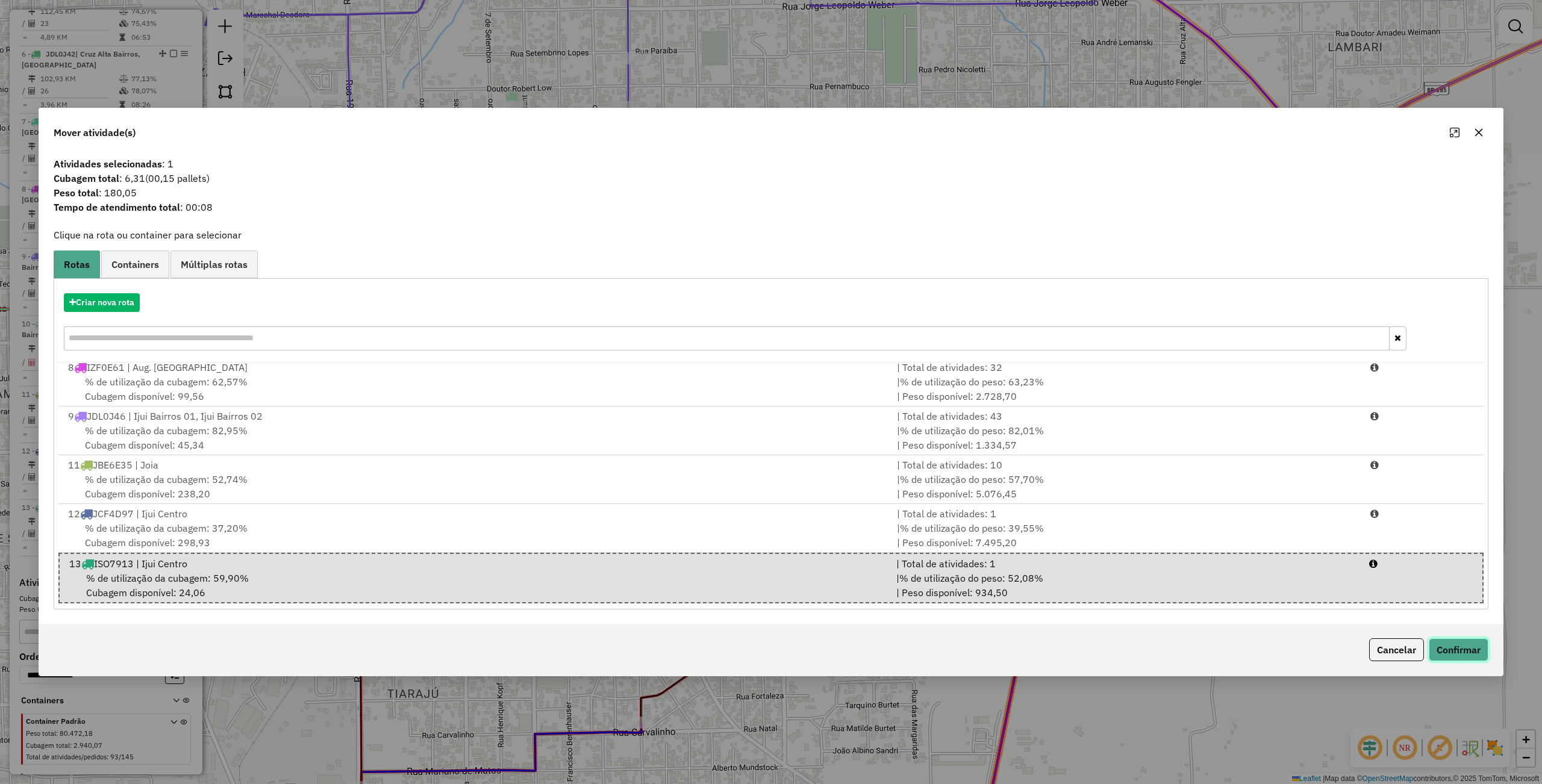
click at [1448, 648] on button "Confirmar" at bounding box center [1458, 649] width 59 height 23
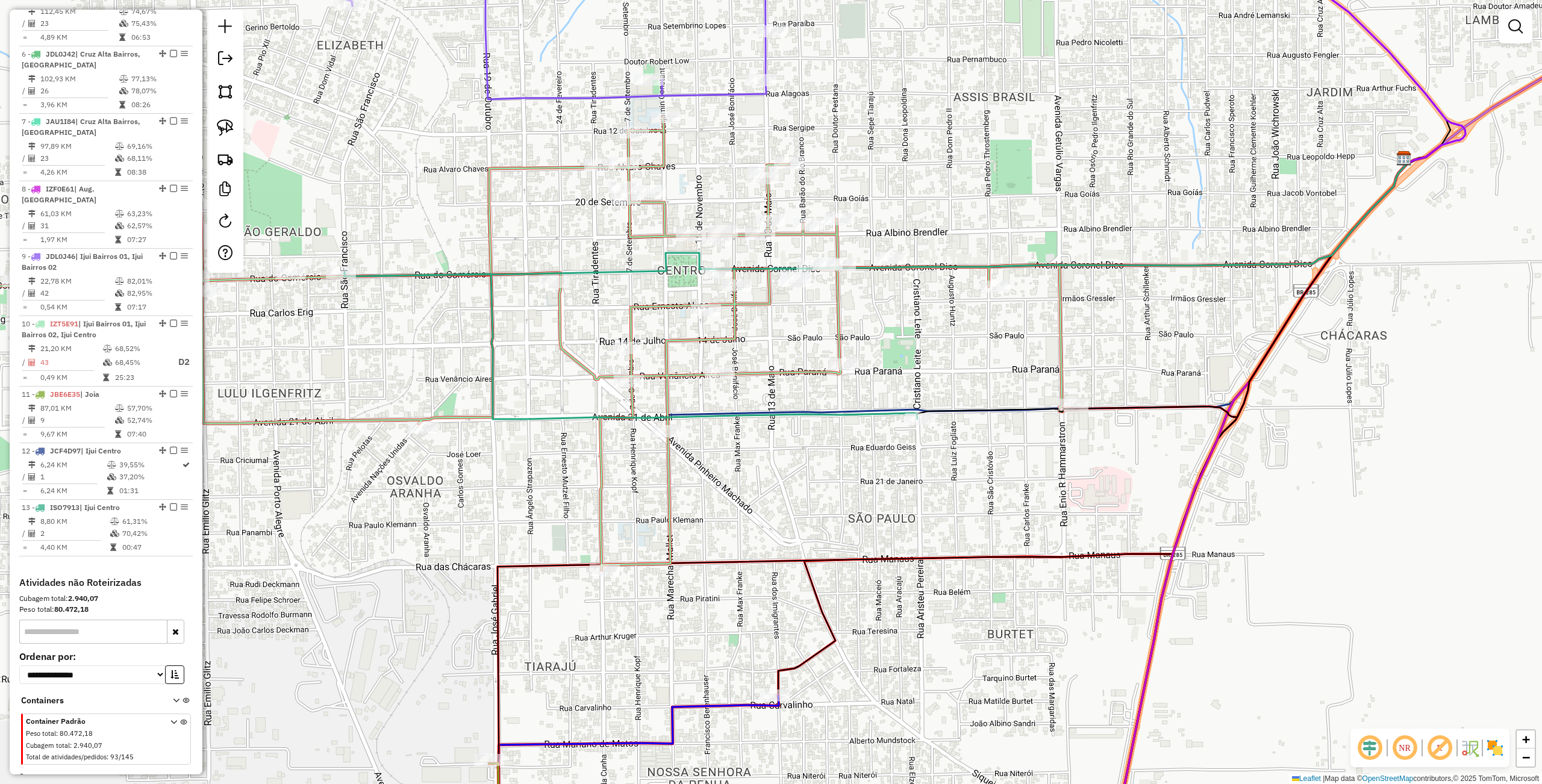
drag, startPoint x: 718, startPoint y: 447, endPoint x: 758, endPoint y: 422, distance: 47.2
click at [865, 417] on icon at bounding box center [631, 346] width 573 height 147
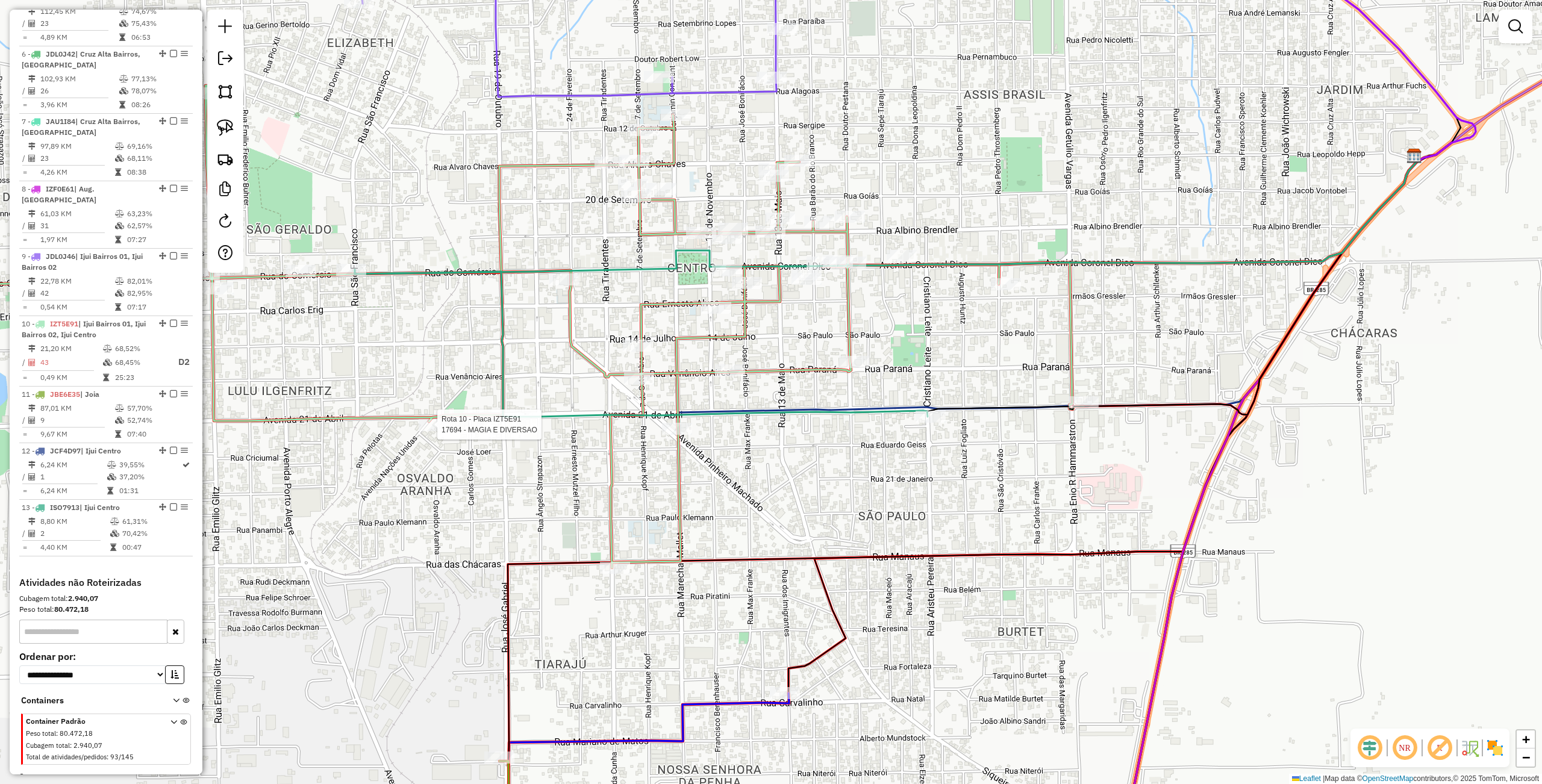
select select "**********"
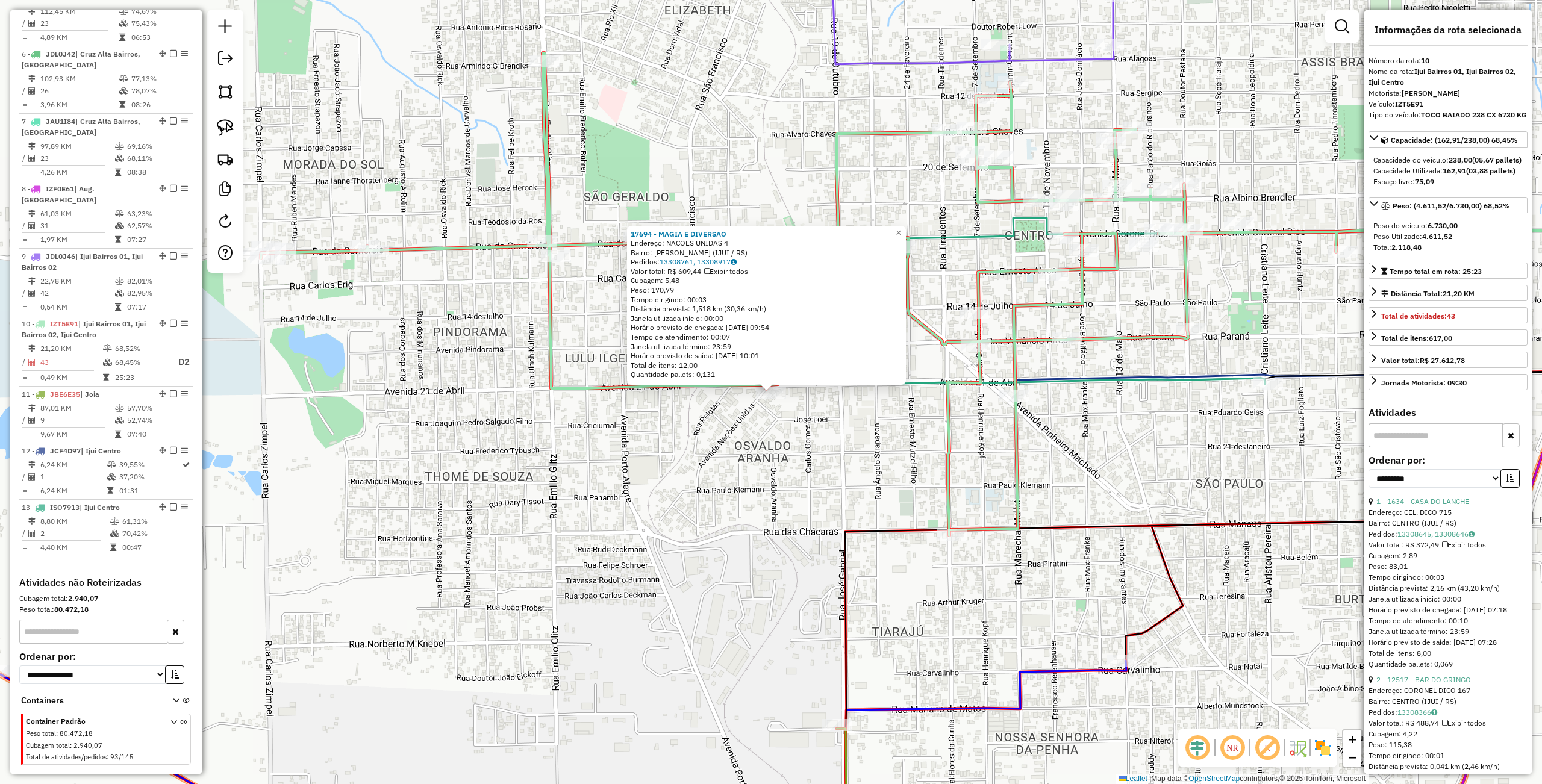
drag, startPoint x: 622, startPoint y: 475, endPoint x: 561, endPoint y: 460, distance: 62.8
click at [622, 475] on div "17694 - MAGIA E DIVERSAO Endereço: NACOES UNIDAS 4 Bairro: OSVALDO ARANHA (IJUI…" at bounding box center [771, 392] width 1542 height 784
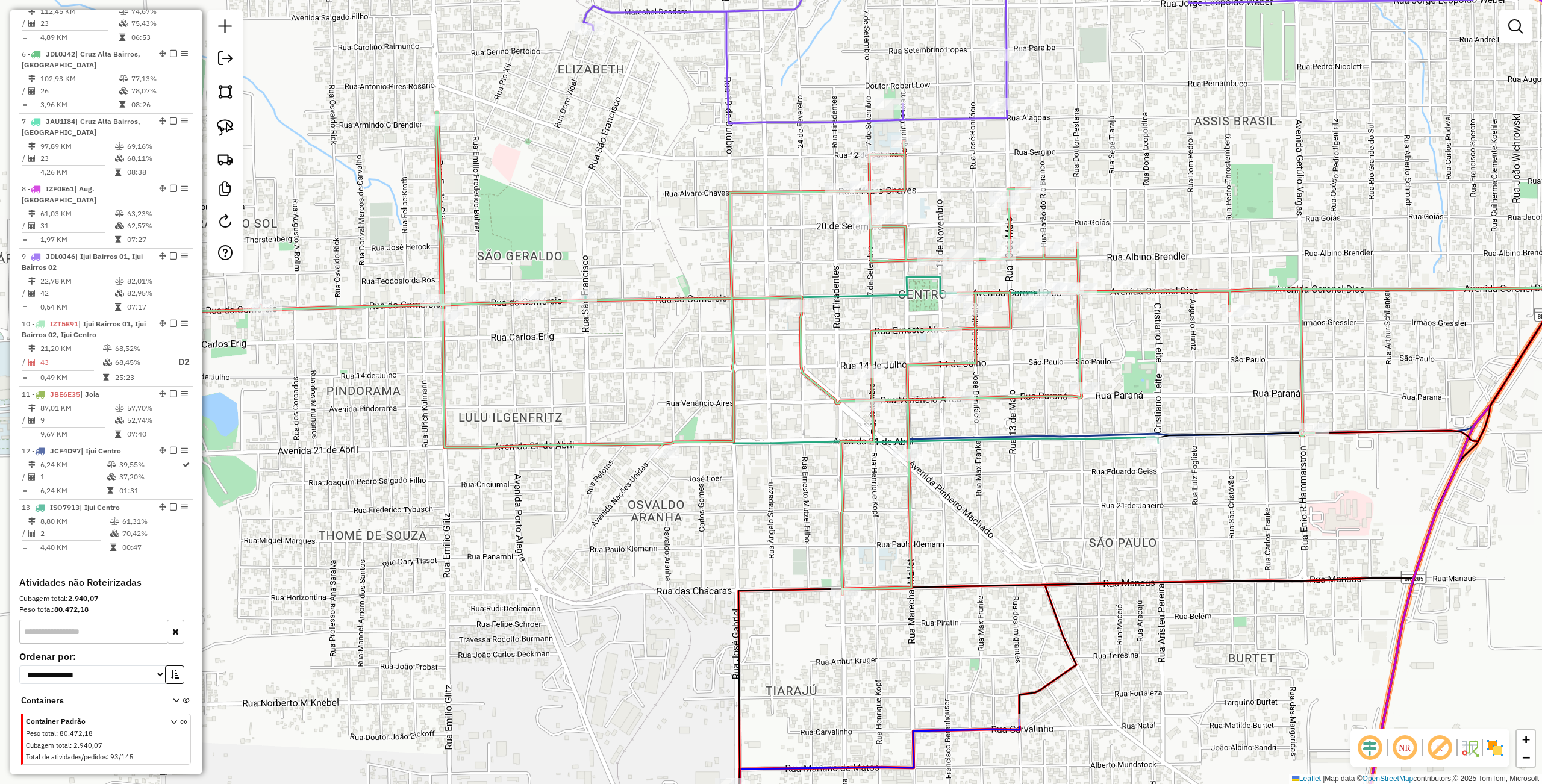
drag, startPoint x: 505, startPoint y: 379, endPoint x: 442, endPoint y: 422, distance: 76.3
click at [442, 422] on icon at bounding box center [734, 353] width 1160 height 482
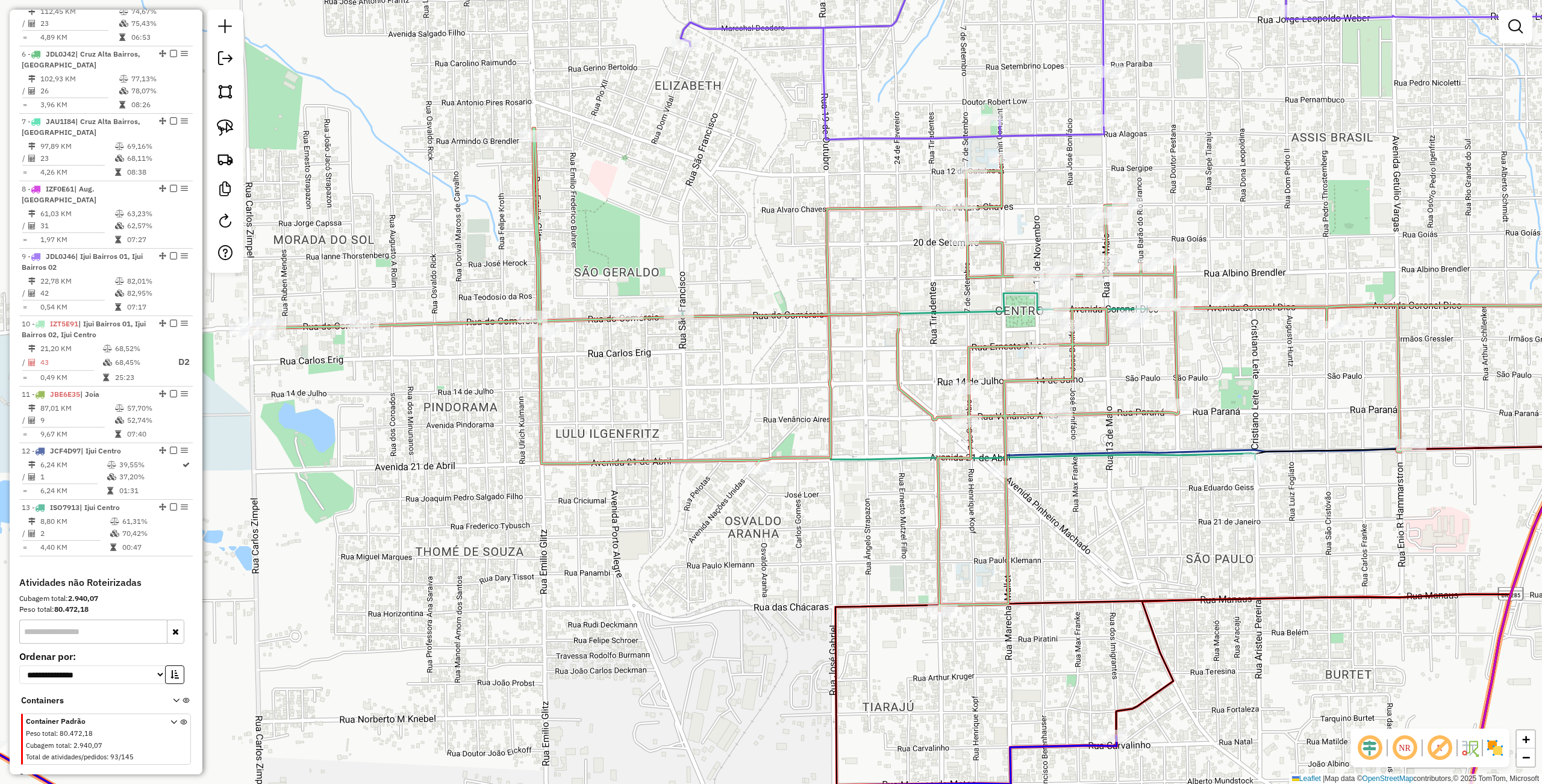
drag, startPoint x: 527, startPoint y: 386, endPoint x: 583, endPoint y: 388, distance: 56.0
click at [624, 402] on div "Janela de atendimento Grade de atendimento Capacidade Transportadoras Veículos …" at bounding box center [771, 392] width 1542 height 784
select select "**********"
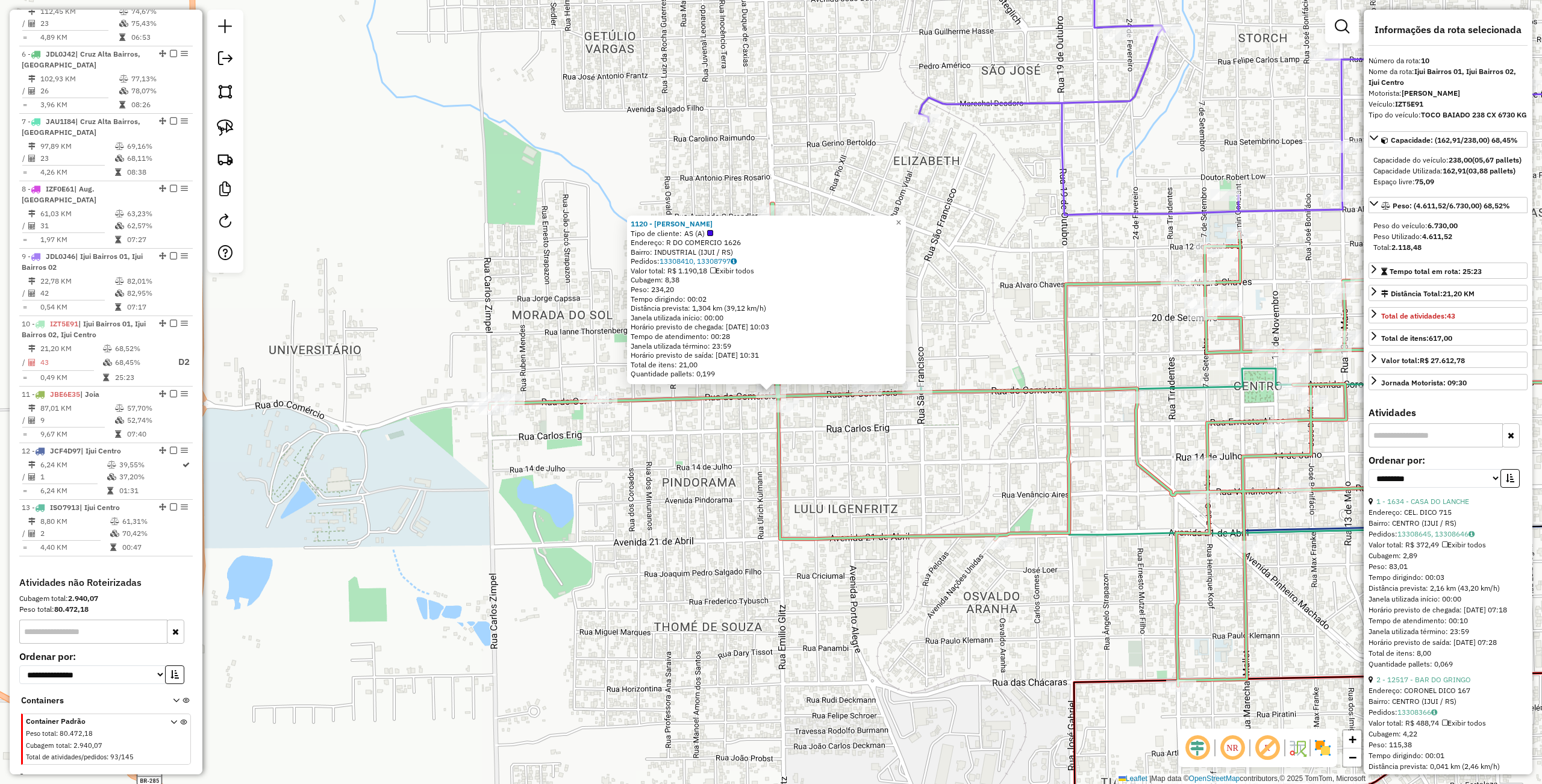
click at [666, 489] on div "1120 - SERGIO LUIZ CASAGRAN Tipo de cliente: AS (A) Endereço: R DO COMERCIO 162…" at bounding box center [771, 392] width 1542 height 784
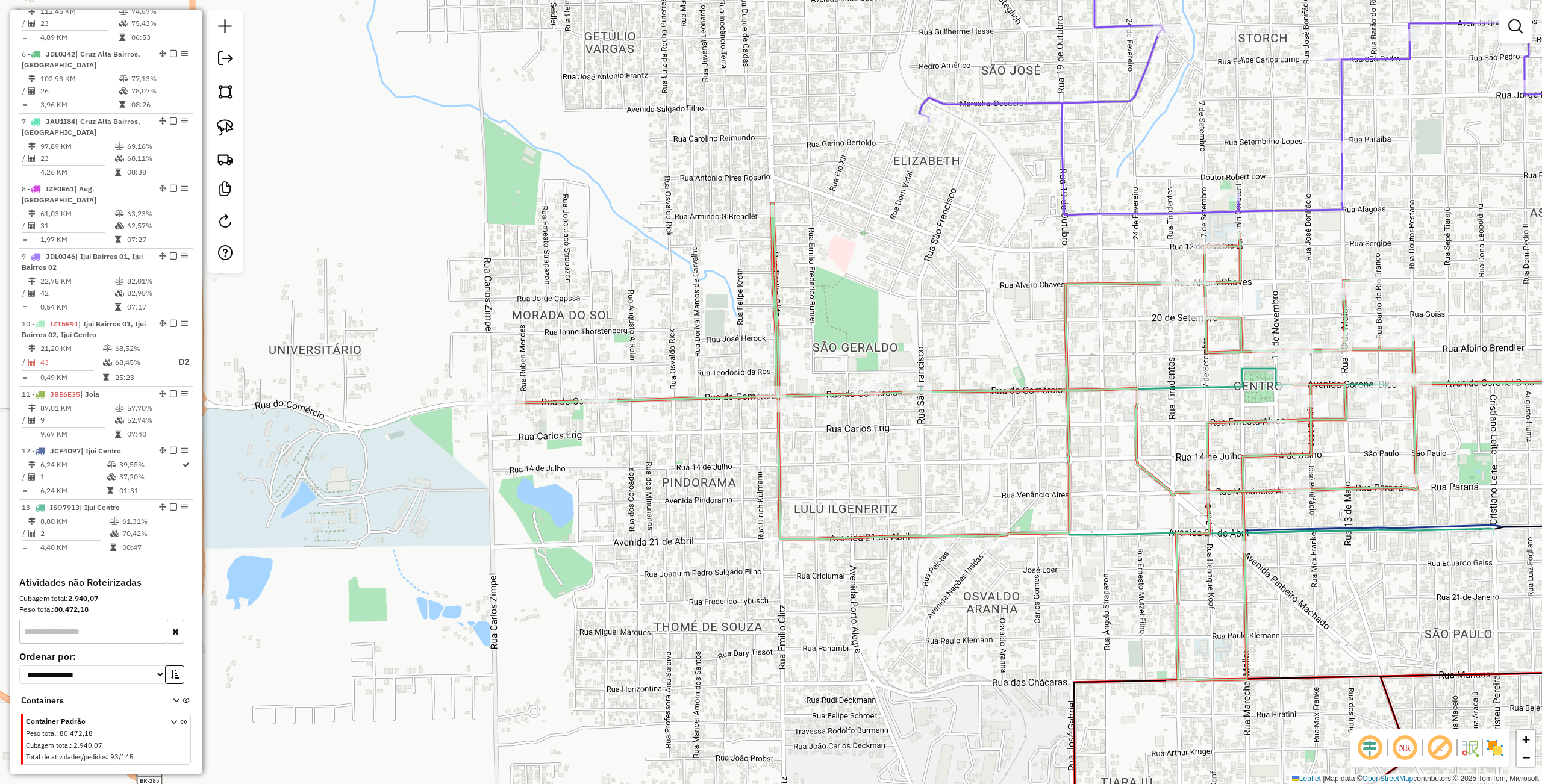
drag, startPoint x: 695, startPoint y: 487, endPoint x: 586, endPoint y: 483, distance: 109.1
click at [586, 483] on div "Janela de atendimento Grade de atendimento Capacidade Transportadoras Veículos …" at bounding box center [771, 392] width 1542 height 784
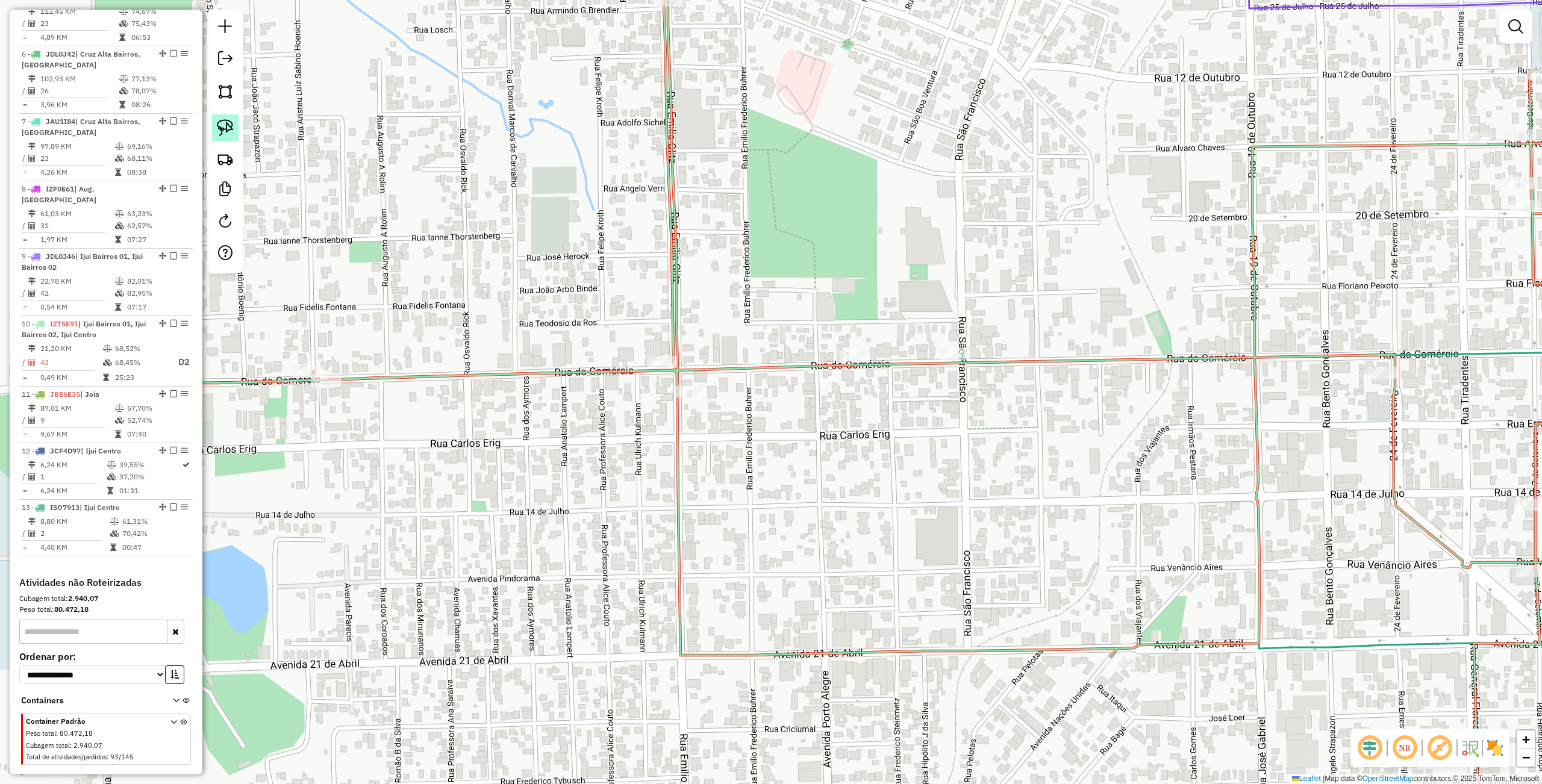
click at [219, 127] on img at bounding box center [225, 127] width 17 height 17
drag, startPoint x: 595, startPoint y: 305, endPoint x: 707, endPoint y: 354, distance: 122.2
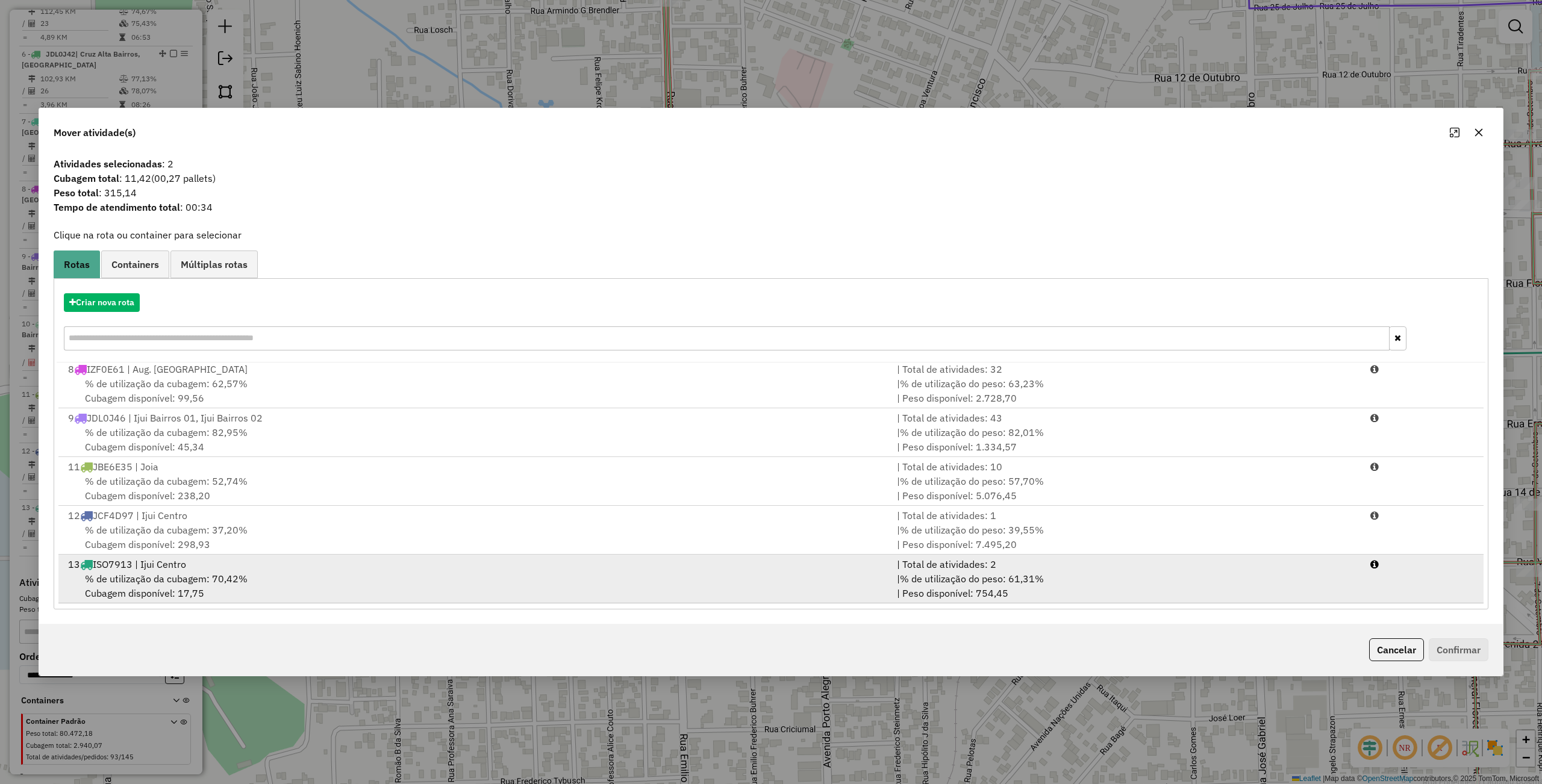
click at [312, 580] on div "% de utilização da cubagem: 70,42% Cubagem disponível: 17,75" at bounding box center [475, 585] width 829 height 29
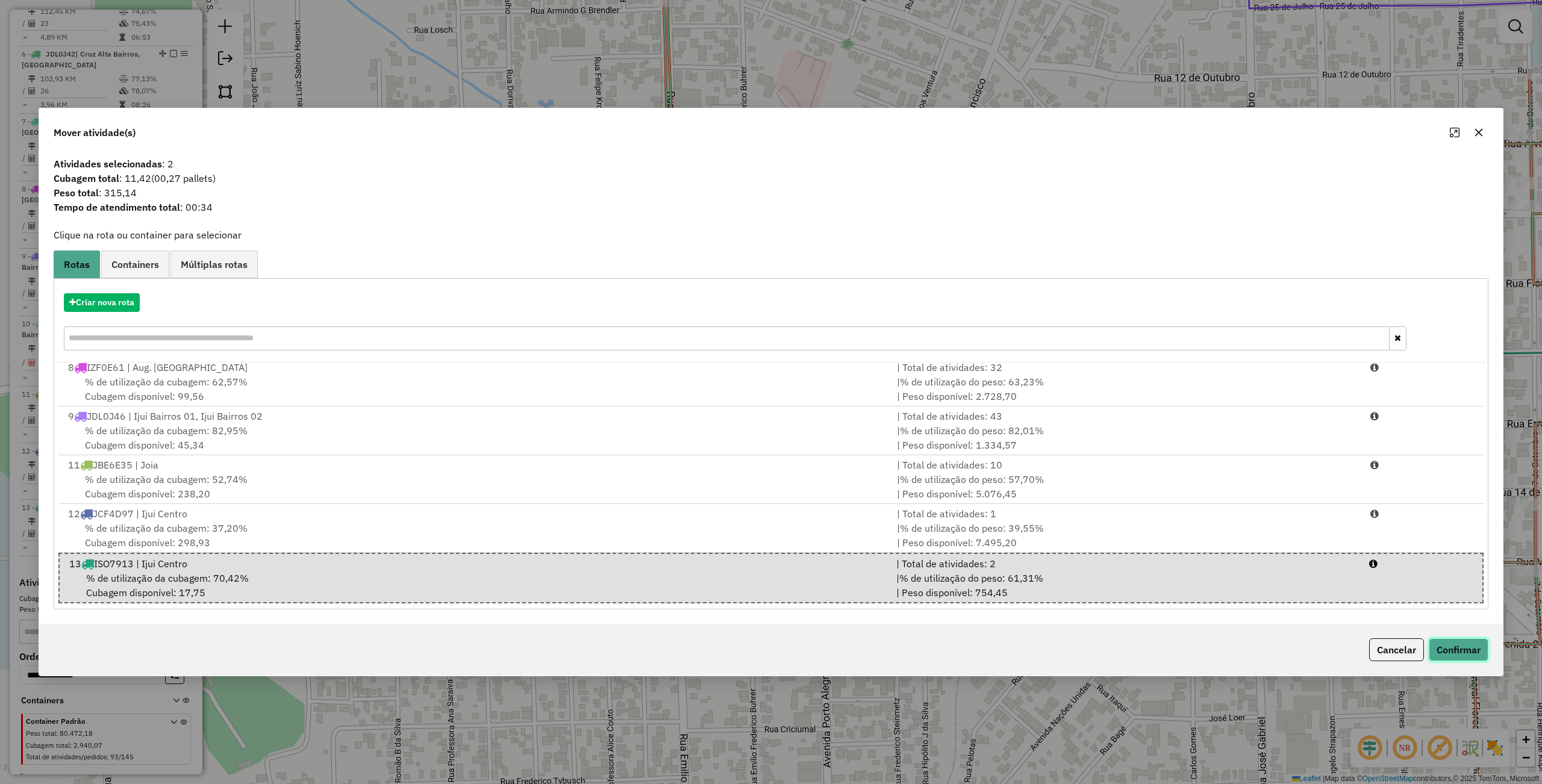
click at [1437, 646] on button "Confirmar" at bounding box center [1458, 649] width 59 height 23
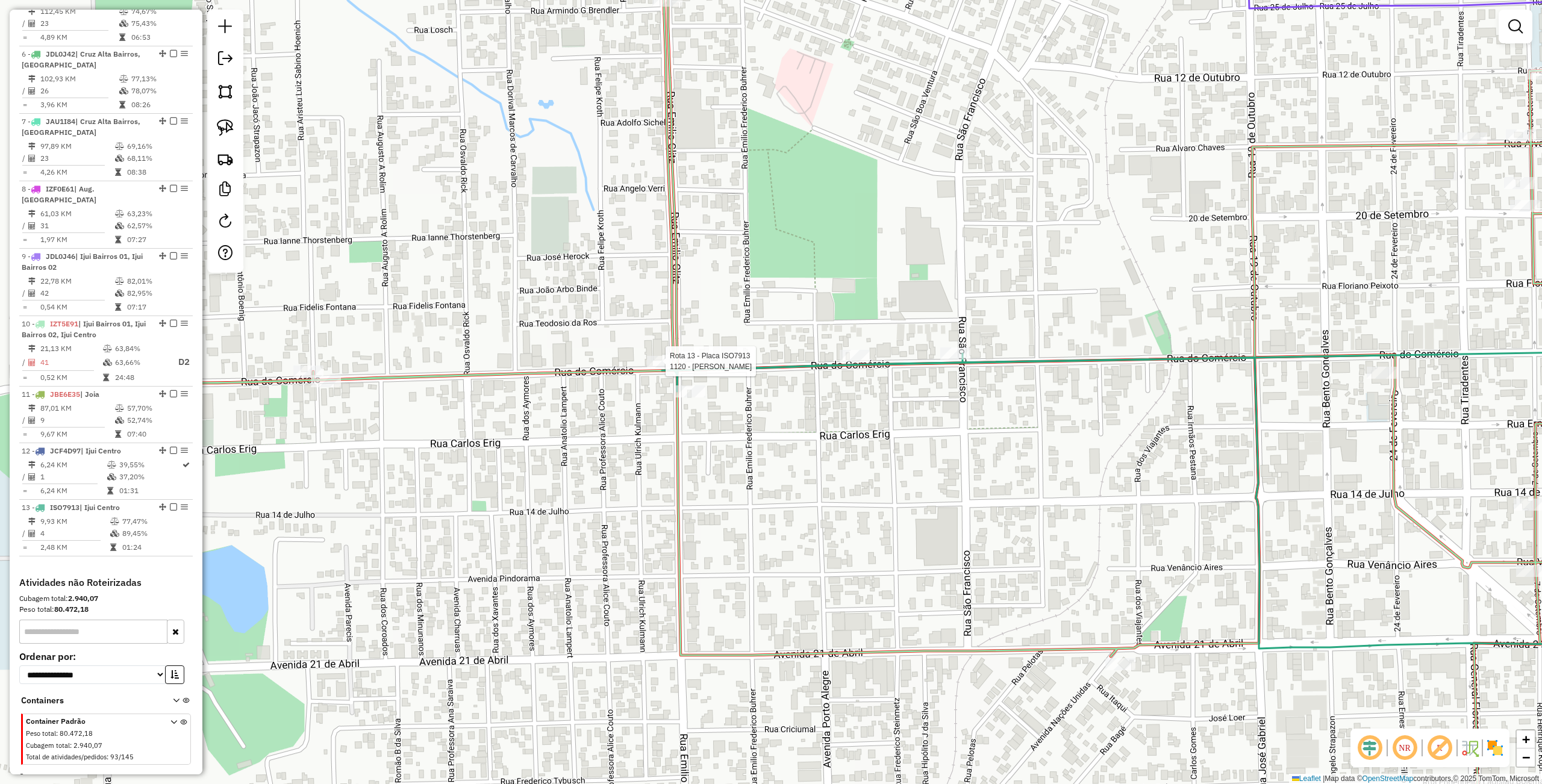
select select "**********"
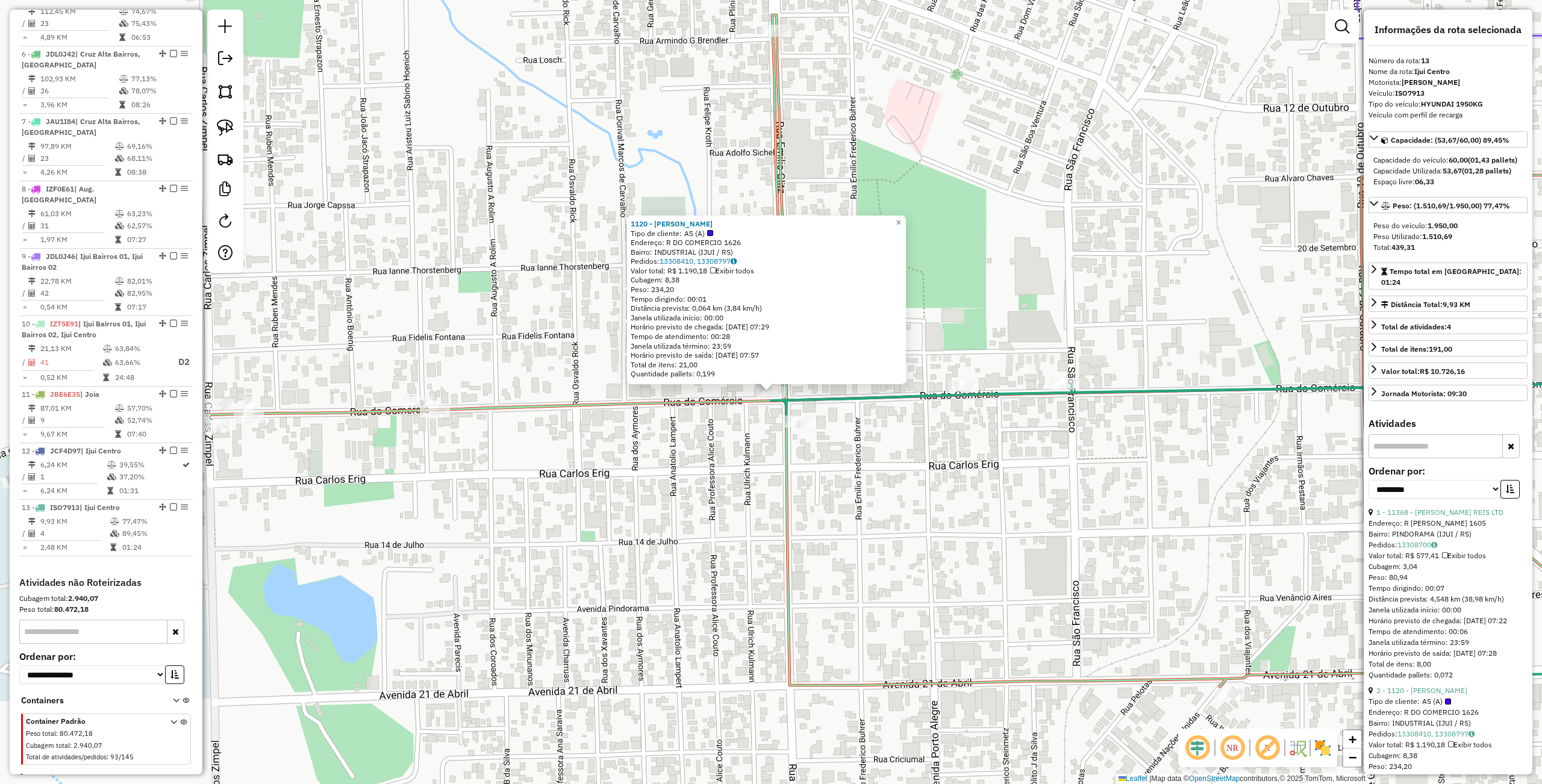
click at [872, 492] on div "1120 - SERGIO LUIZ CASAGRAN Tipo de cliente: AS (A) Endereço: R DO COMERCIO 162…" at bounding box center [771, 392] width 1542 height 784
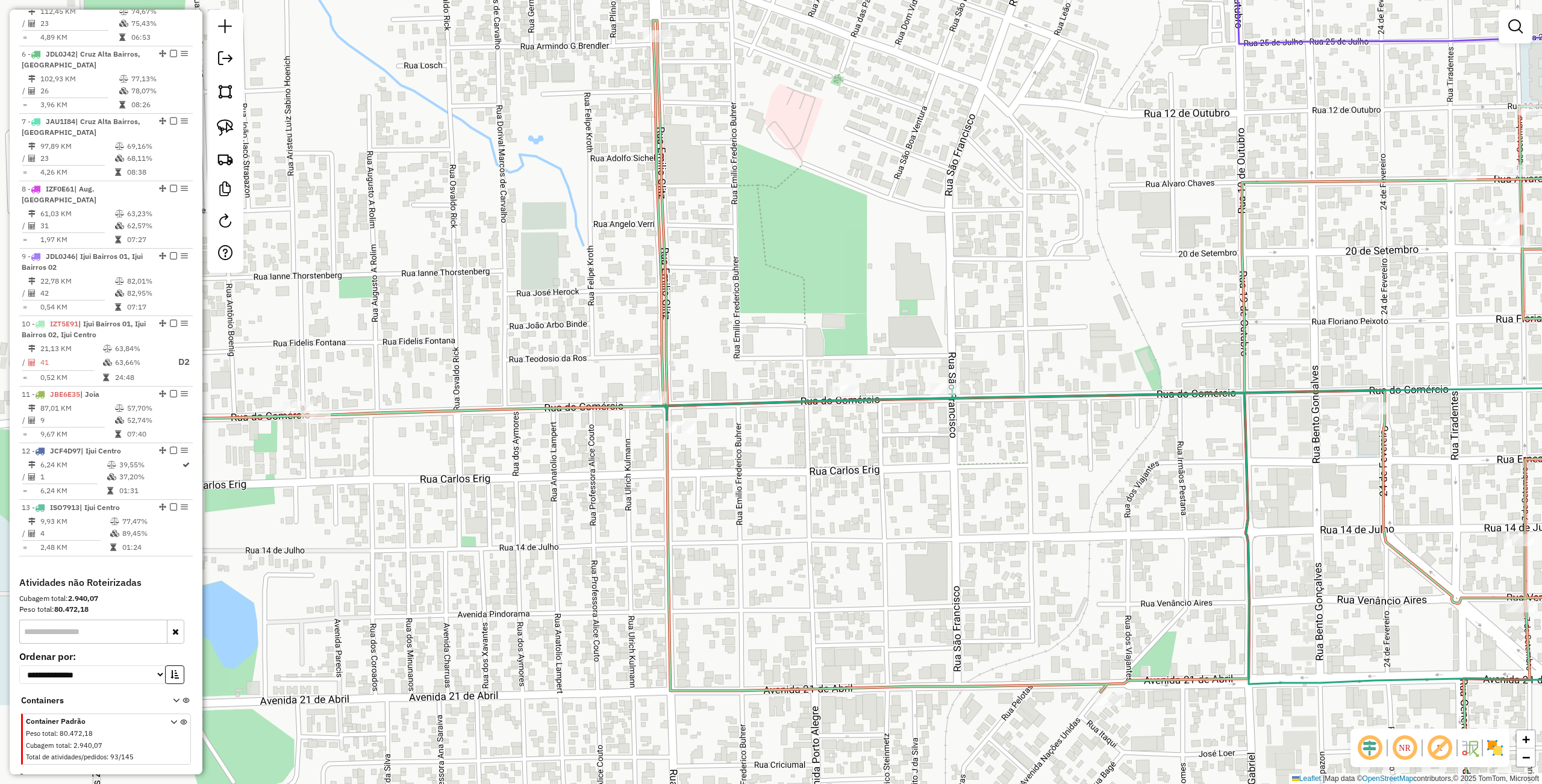
drag, startPoint x: 901, startPoint y: 490, endPoint x: 890, endPoint y: 492, distance: 11.2
click at [890, 492] on div "Janela de atendimento Grade de atendimento Capacidade Transportadoras Veículos …" at bounding box center [771, 392] width 1542 height 784
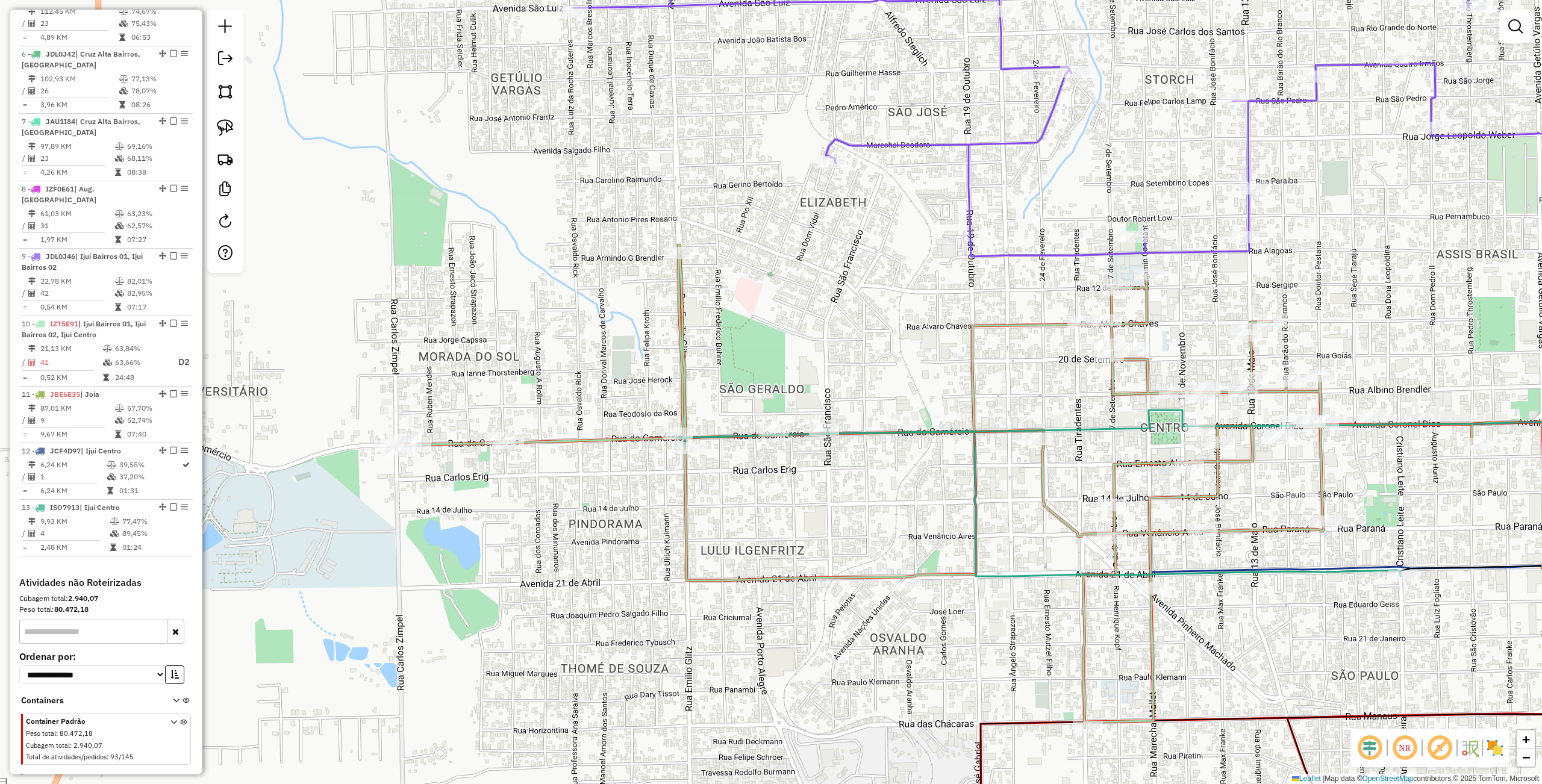
drag, startPoint x: 812, startPoint y: 510, endPoint x: 700, endPoint y: 403, distance: 154.9
click at [778, 509] on div "Janela de atendimento Grade de atendimento Capacidade Transportadoras Veículos …" at bounding box center [771, 392] width 1542 height 784
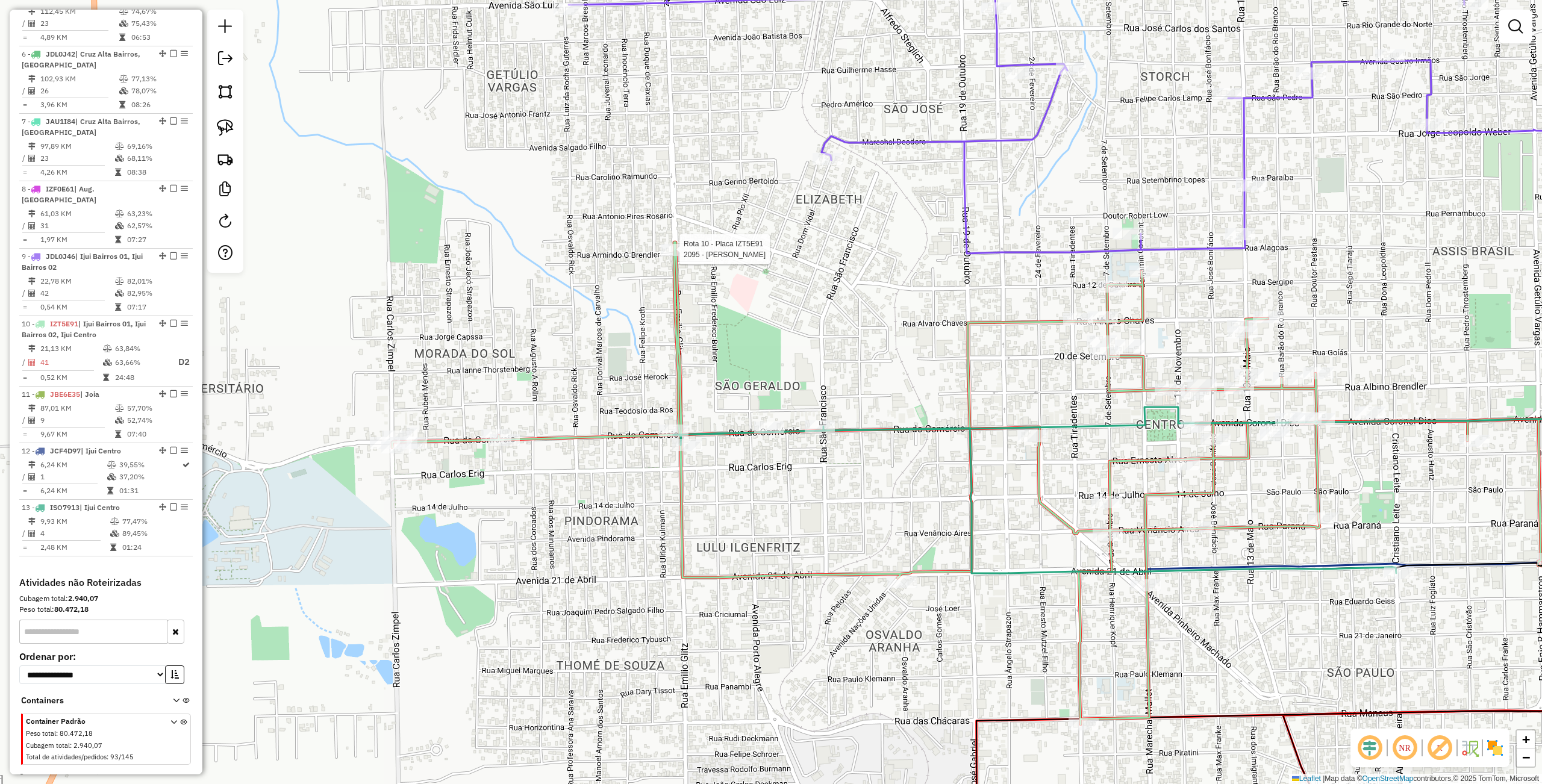
select select "**********"
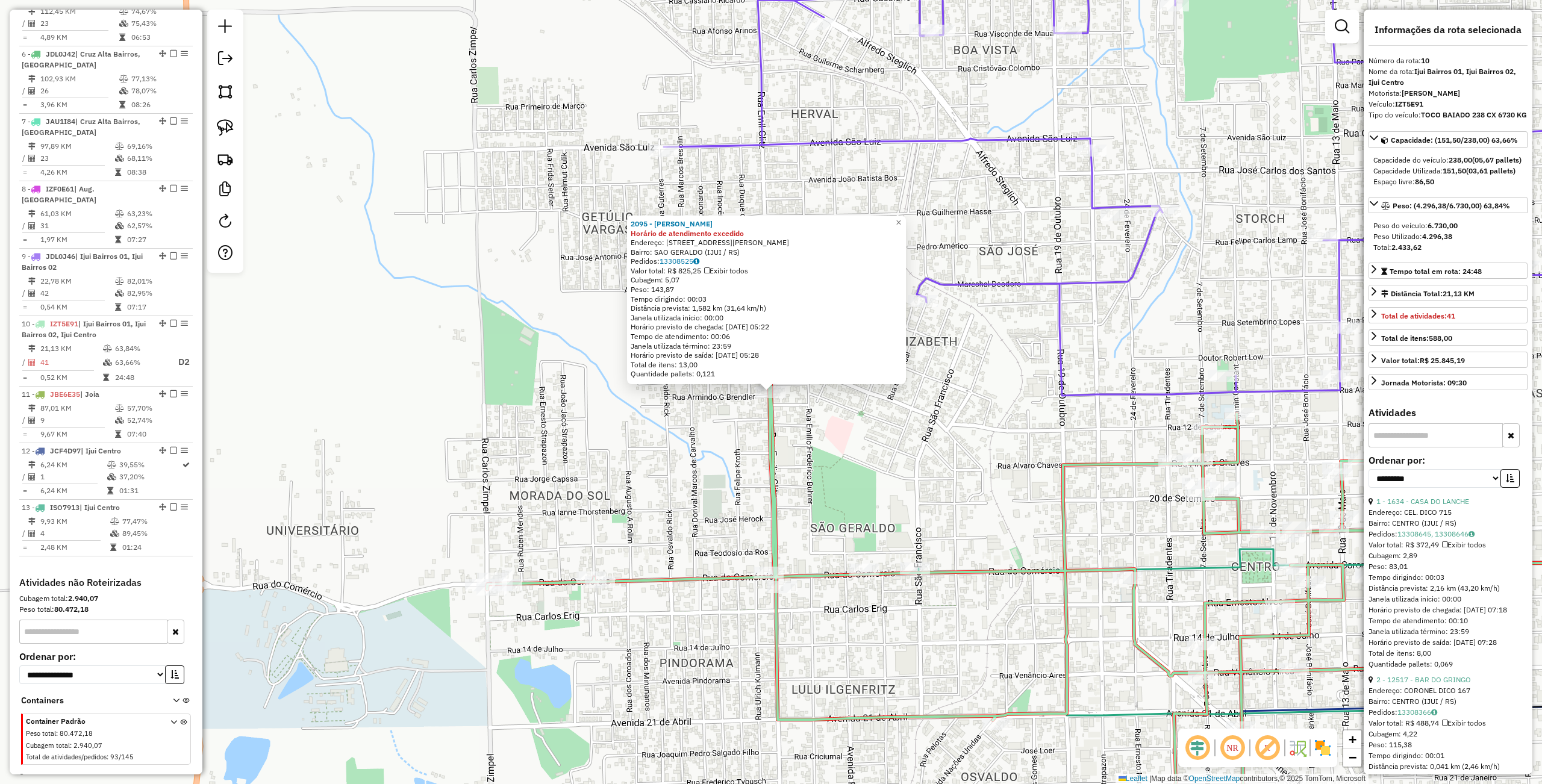
click at [653, 431] on div "2095 - ELENIR MARTINS Horário de atendimento excedido Endereço: R EMILIO GLITZ …" at bounding box center [771, 392] width 1542 height 784
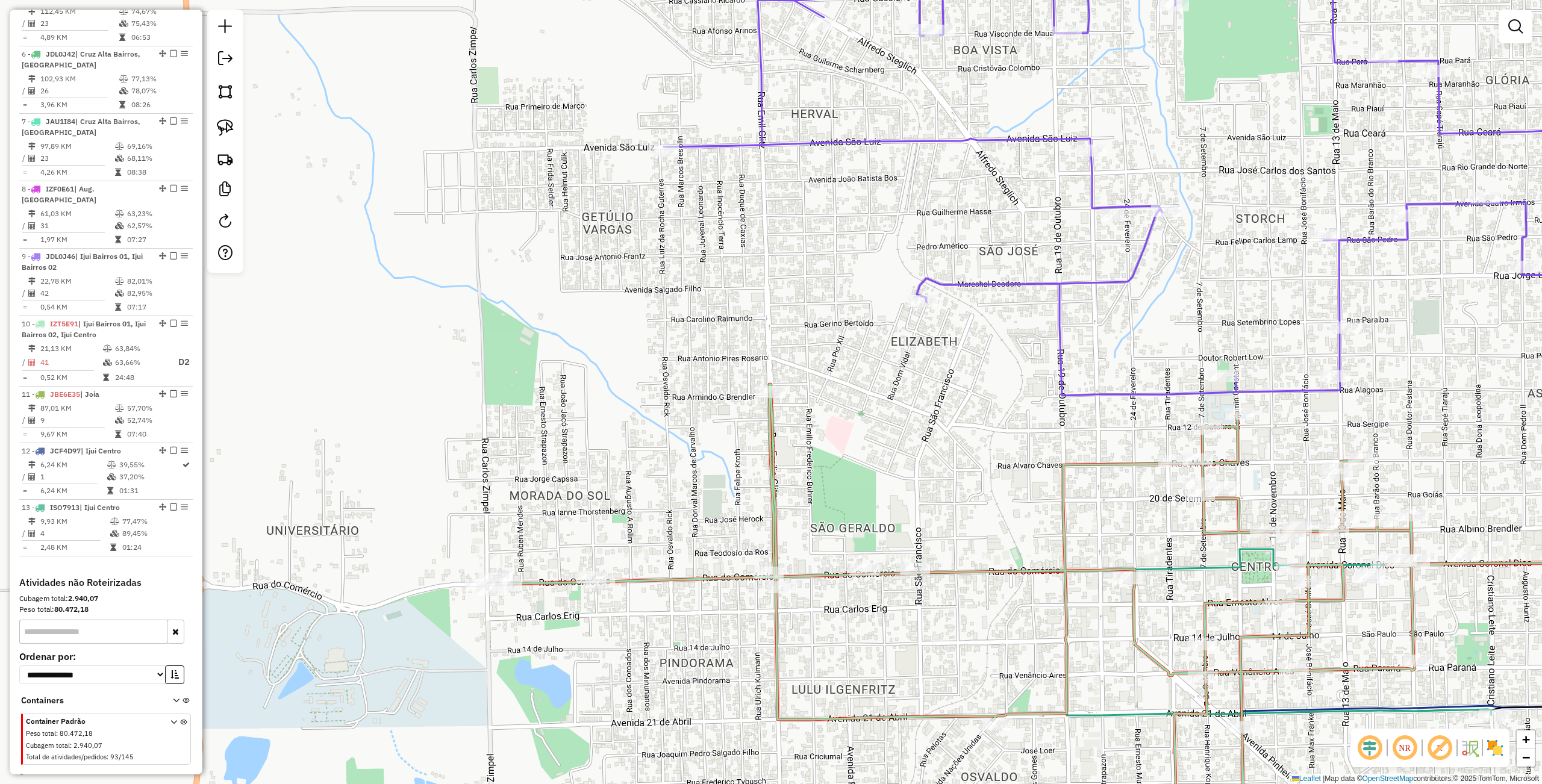
drag, startPoint x: 218, startPoint y: 129, endPoint x: 273, endPoint y: 148, distance: 58.2
click at [218, 129] on img at bounding box center [225, 127] width 17 height 17
drag, startPoint x: 681, startPoint y: 358, endPoint x: 829, endPoint y: 388, distance: 151.0
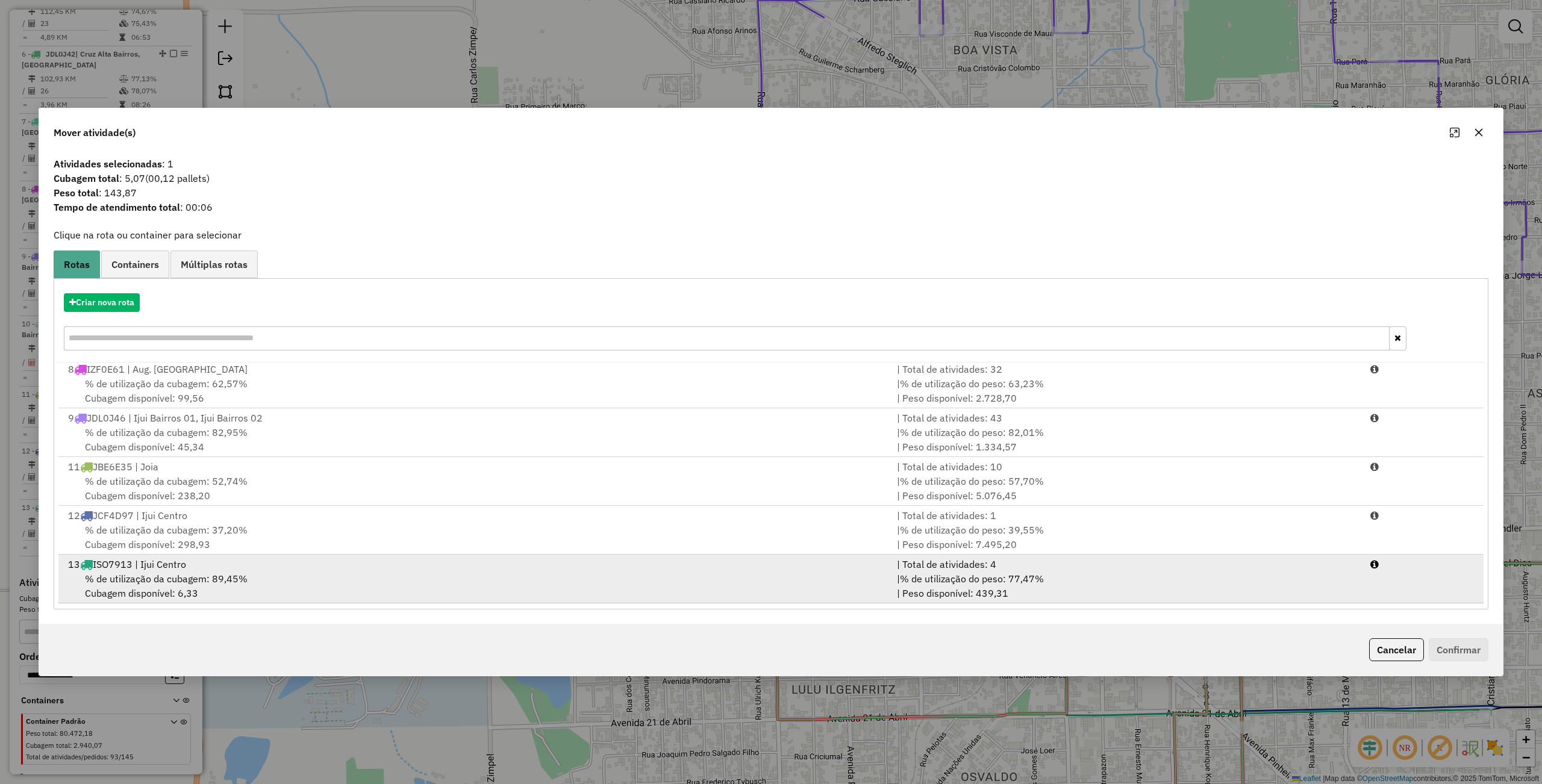
click at [230, 566] on div "13 ISO7913 | Ijui Centro" at bounding box center [475, 564] width 829 height 14
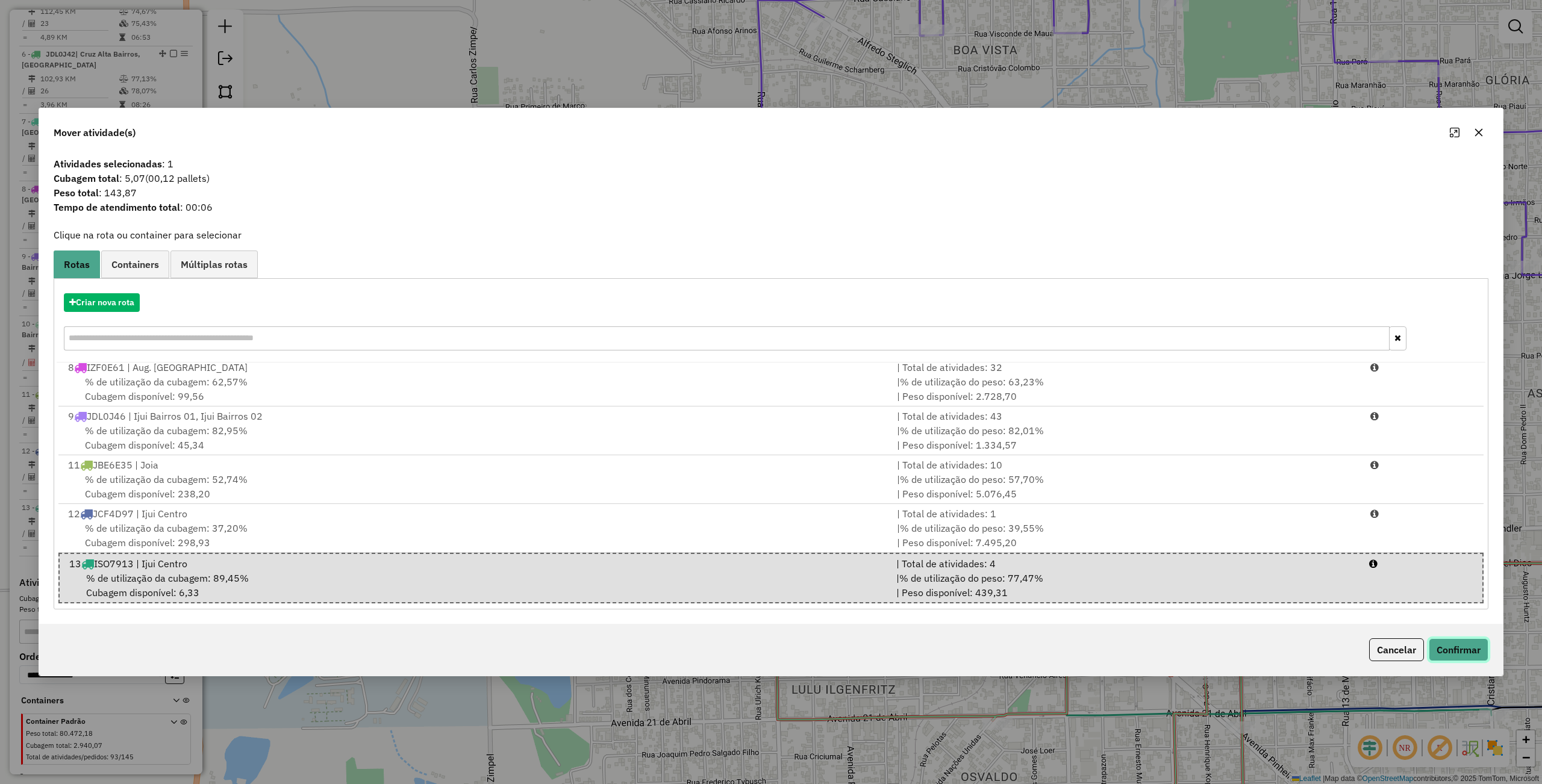
click at [1441, 646] on button "Confirmar" at bounding box center [1458, 649] width 59 height 23
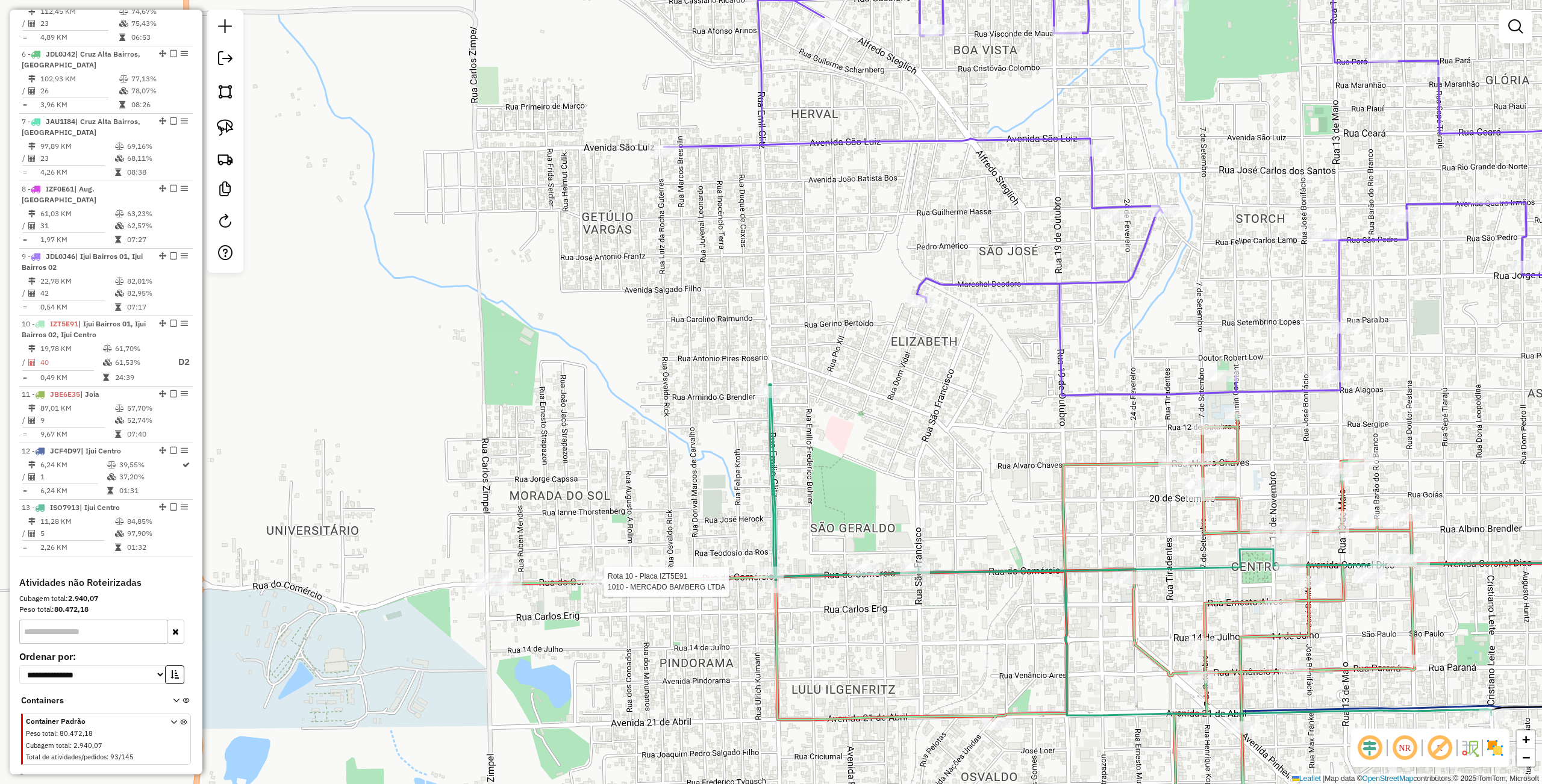
select select "**********"
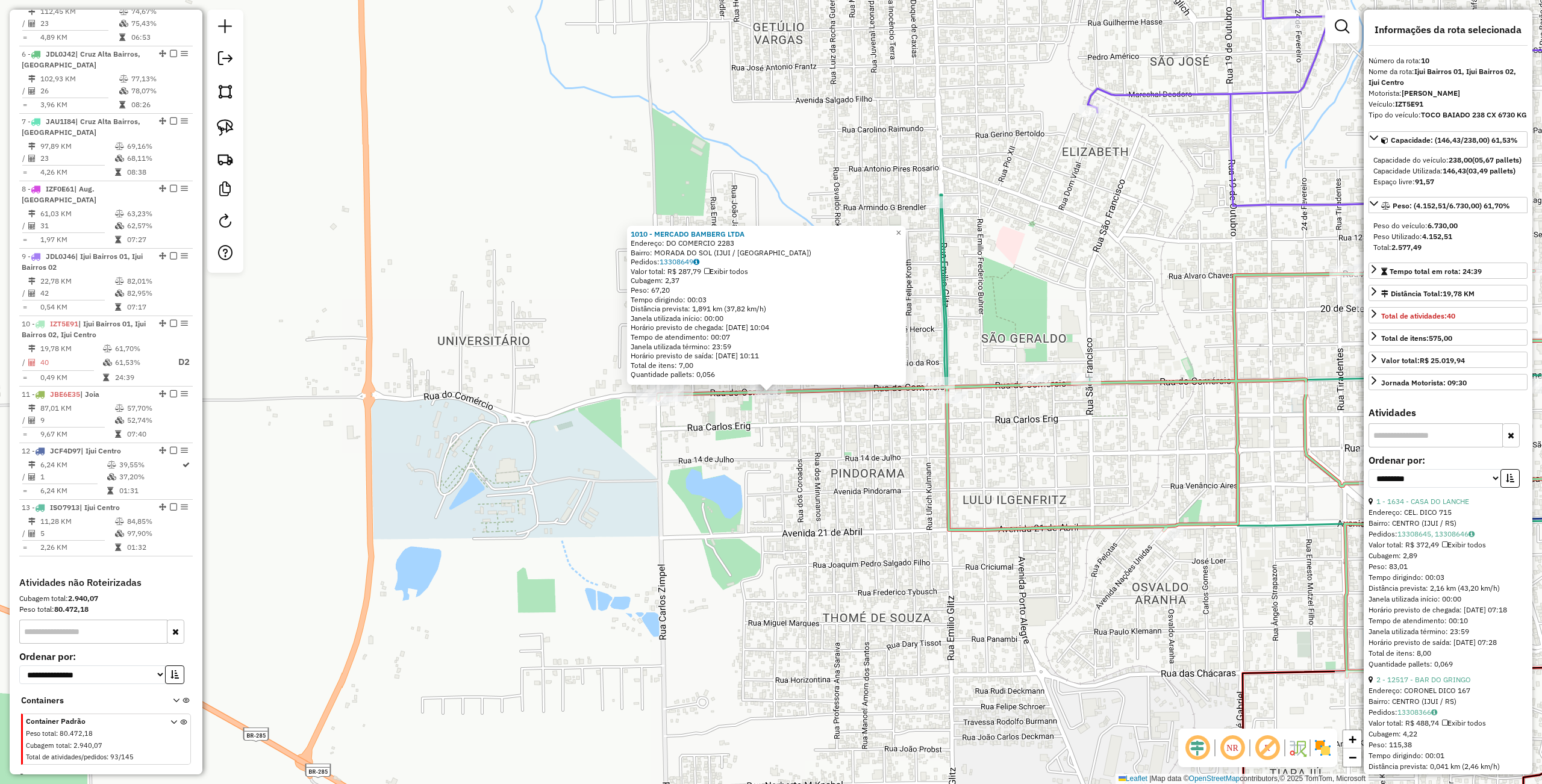
click at [732, 556] on div "1010 - MERCADO BAMBERG LTDA Endereço: DO COMERCIO 2283 Bairro: MORADA DO SOL (I…" at bounding box center [771, 392] width 1542 height 784
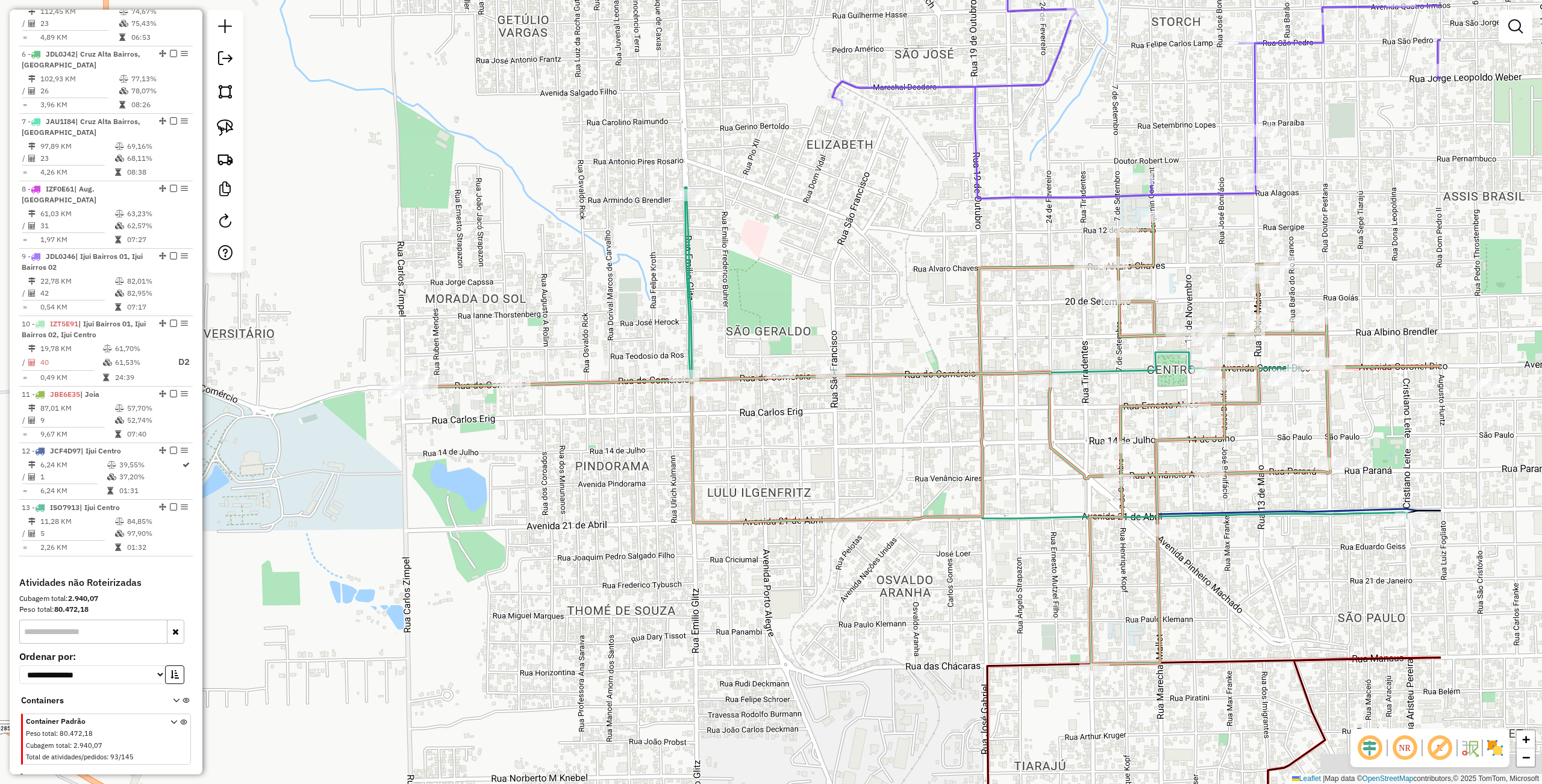
drag, startPoint x: 829, startPoint y: 497, endPoint x: 572, endPoint y: 487, distance: 257.2
click at [572, 490] on div "Janela de atendimento Grade de atendimento Capacidade Transportadoras Veículos …" at bounding box center [771, 392] width 1542 height 784
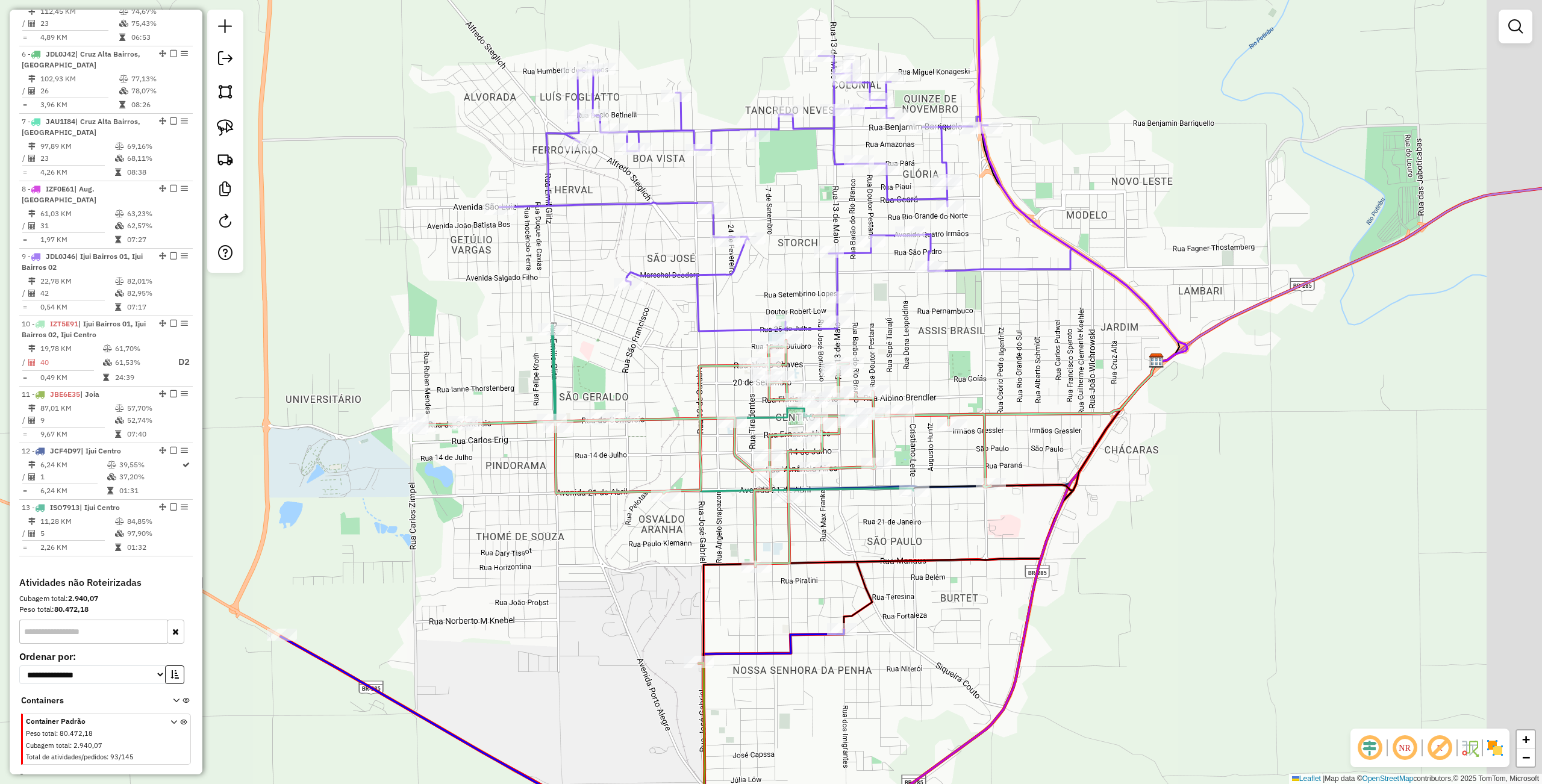
drag, startPoint x: 736, startPoint y: 432, endPoint x: 615, endPoint y: 448, distance: 122.1
click at [615, 448] on div "Janela de atendimento Grade de atendimento Capacidade Transportadoras Veículos …" at bounding box center [771, 392] width 1542 height 784
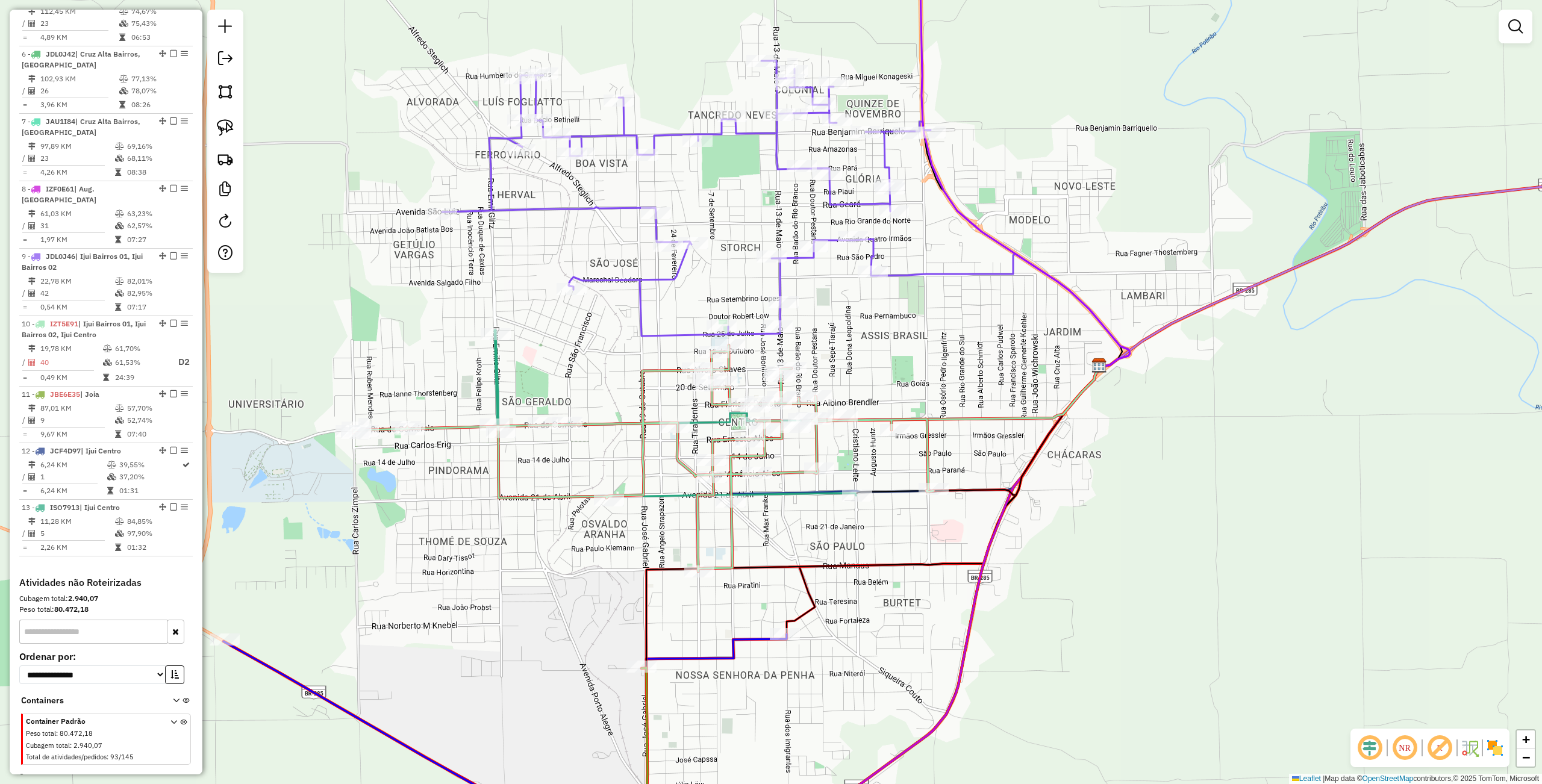
drag, startPoint x: 665, startPoint y: 457, endPoint x: 621, endPoint y: 460, distance: 44.1
click at [621, 460] on div "Janela de atendimento Grade de atendimento Capacidade Transportadoras Veículos …" at bounding box center [771, 392] width 1542 height 784
click at [574, 429] on div at bounding box center [568, 422] width 30 height 12
select select "**********"
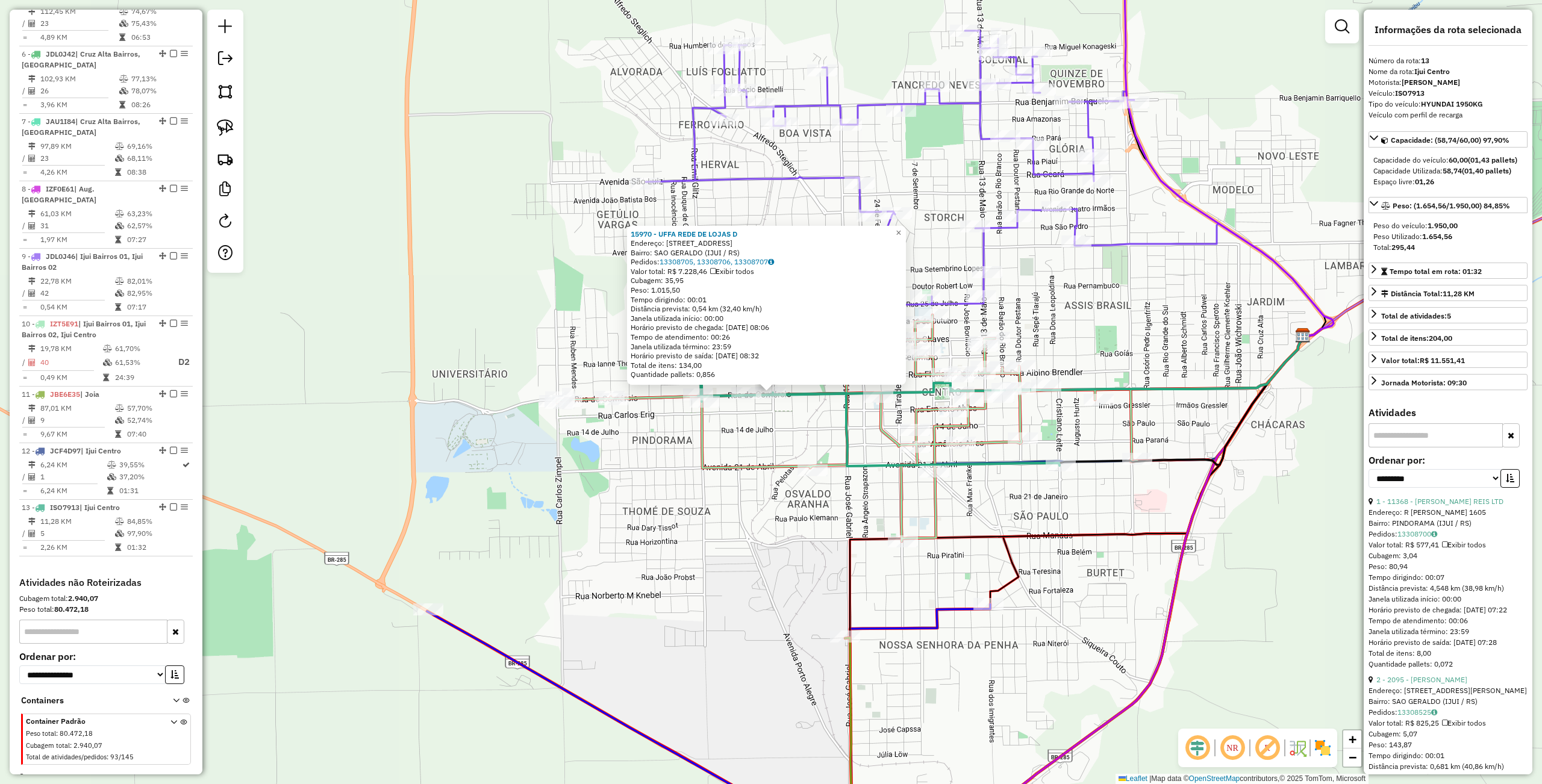
click at [591, 487] on div "15970 - UFFA REDE DE LOJAS D Endereço: R SAO FRANCISCO 409 Bairro: SAO GERALDO …" at bounding box center [771, 392] width 1542 height 784
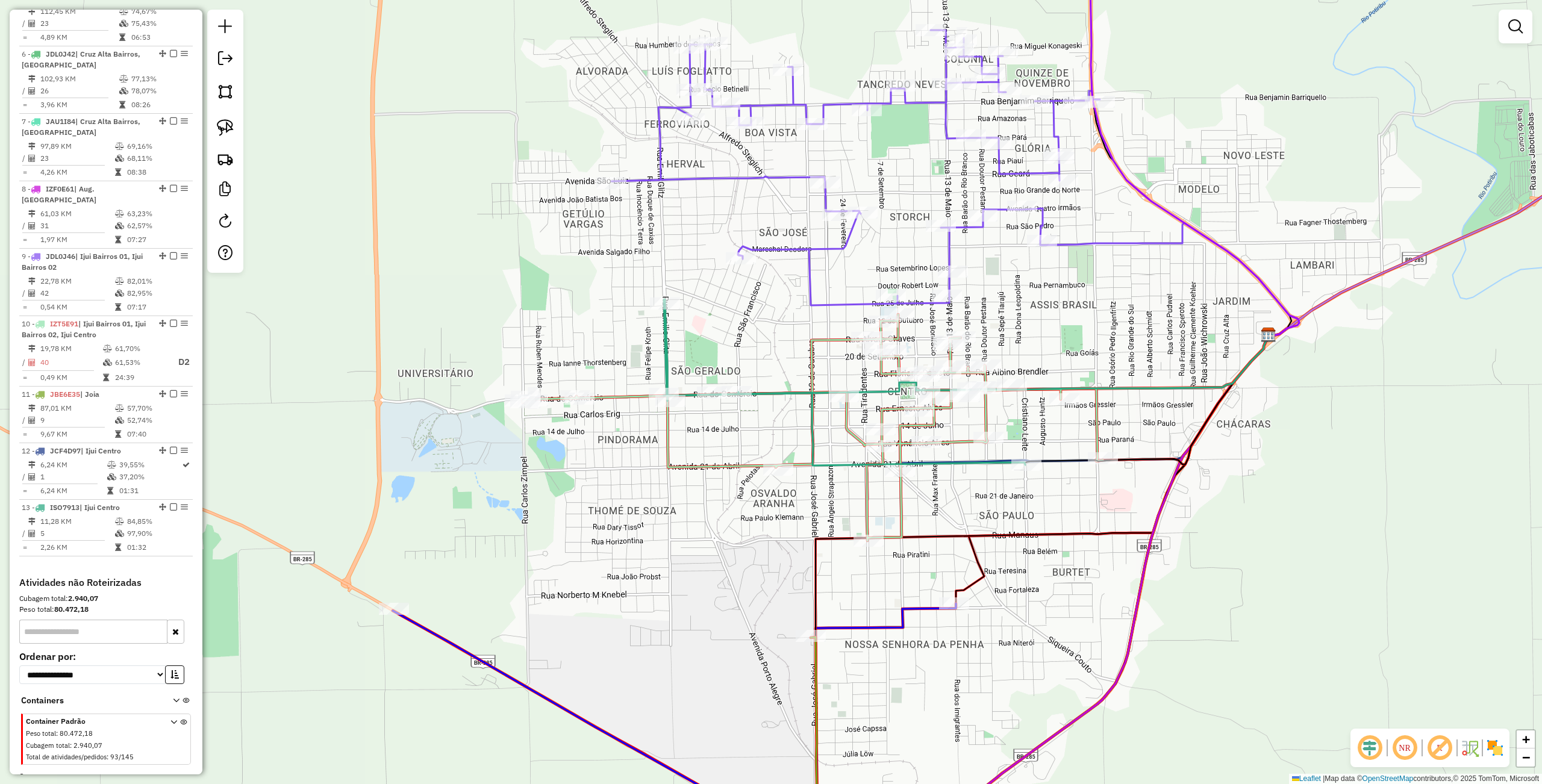
drag, startPoint x: 602, startPoint y: 490, endPoint x: 535, endPoint y: 499, distance: 67.6
click at [535, 499] on div "Janela de atendimento Grade de atendimento Capacidade Transportadoras Veículos …" at bounding box center [771, 392] width 1542 height 784
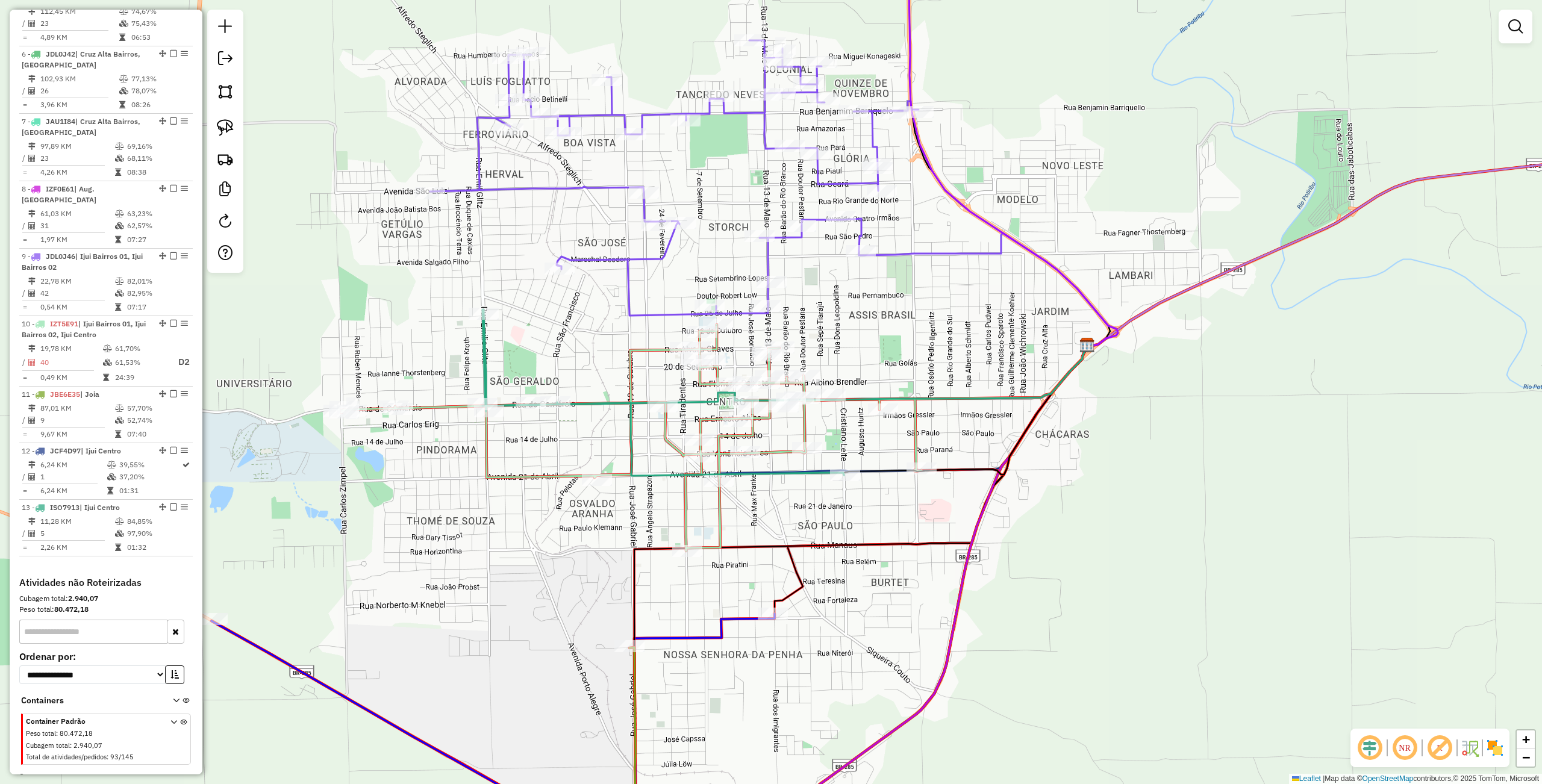
drag, startPoint x: 646, startPoint y: 472, endPoint x: 589, endPoint y: 472, distance: 57.0
click at [589, 472] on icon at bounding box center [631, 437] width 580 height 226
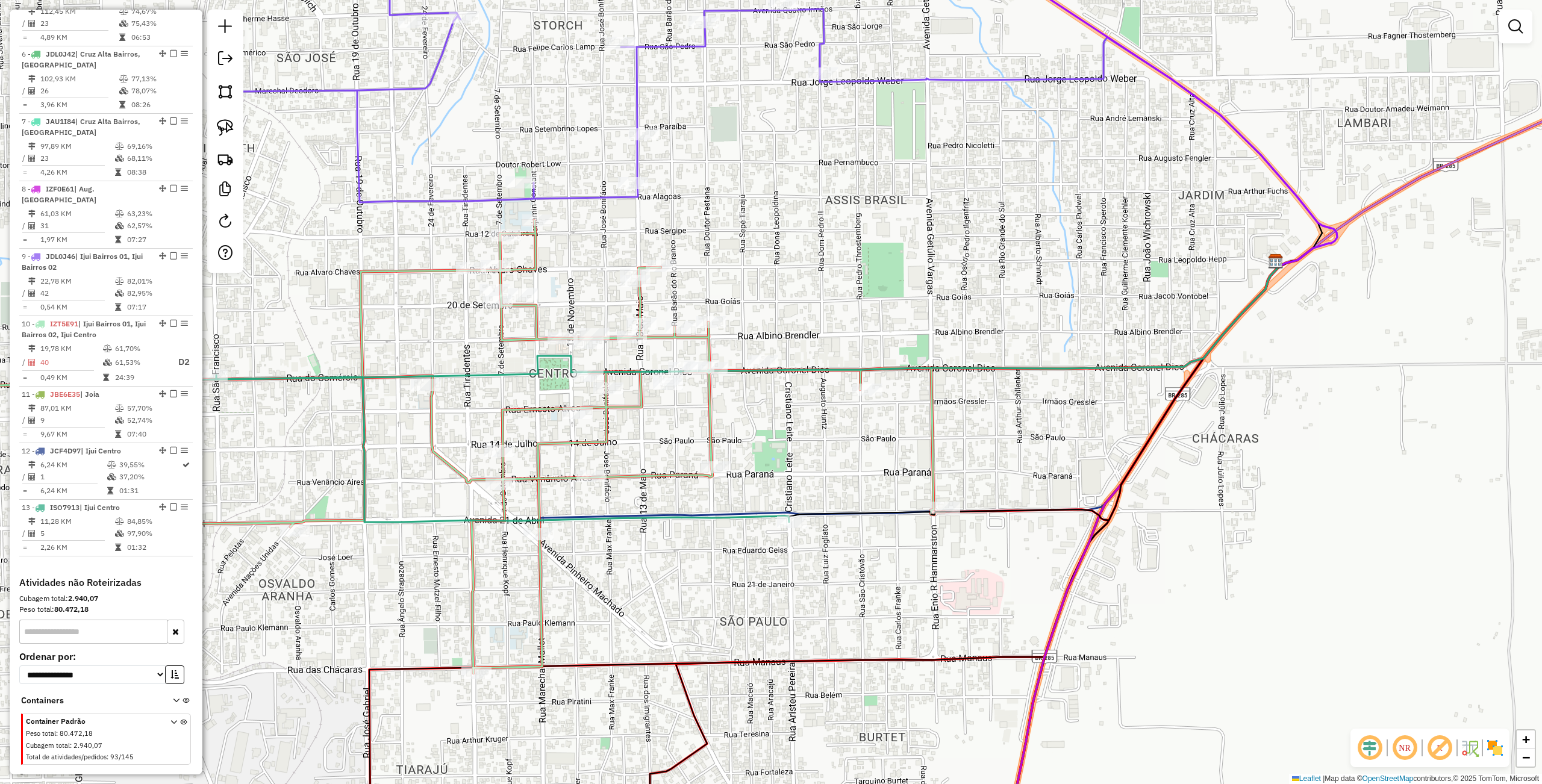
drag, startPoint x: 755, startPoint y: 419, endPoint x: 716, endPoint y: 462, distance: 58.1
click at [779, 439] on div "Janela de atendimento Grade de atendimento Capacidade Transportadoras Veículos …" at bounding box center [771, 392] width 1542 height 784
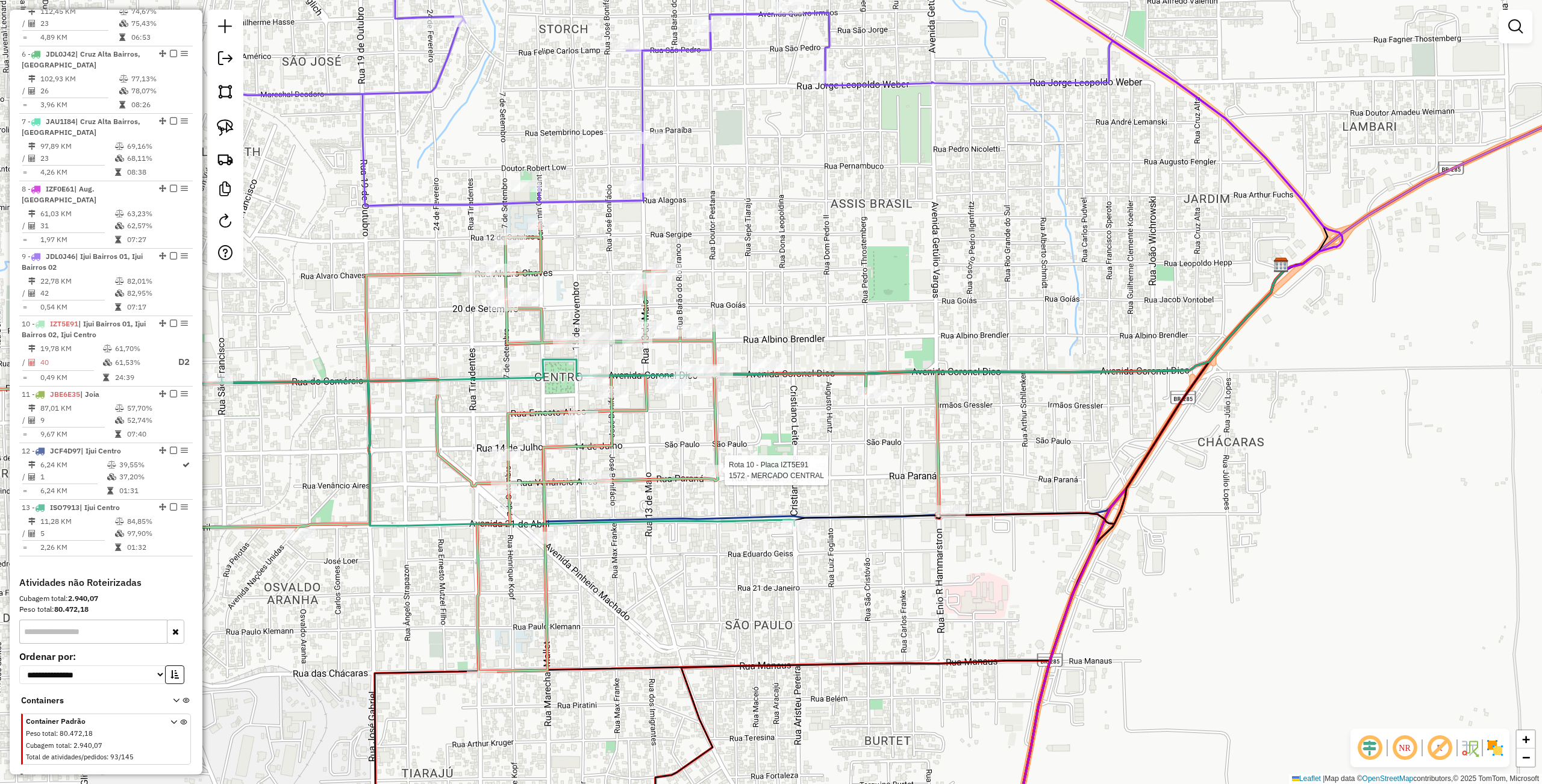
select select "**********"
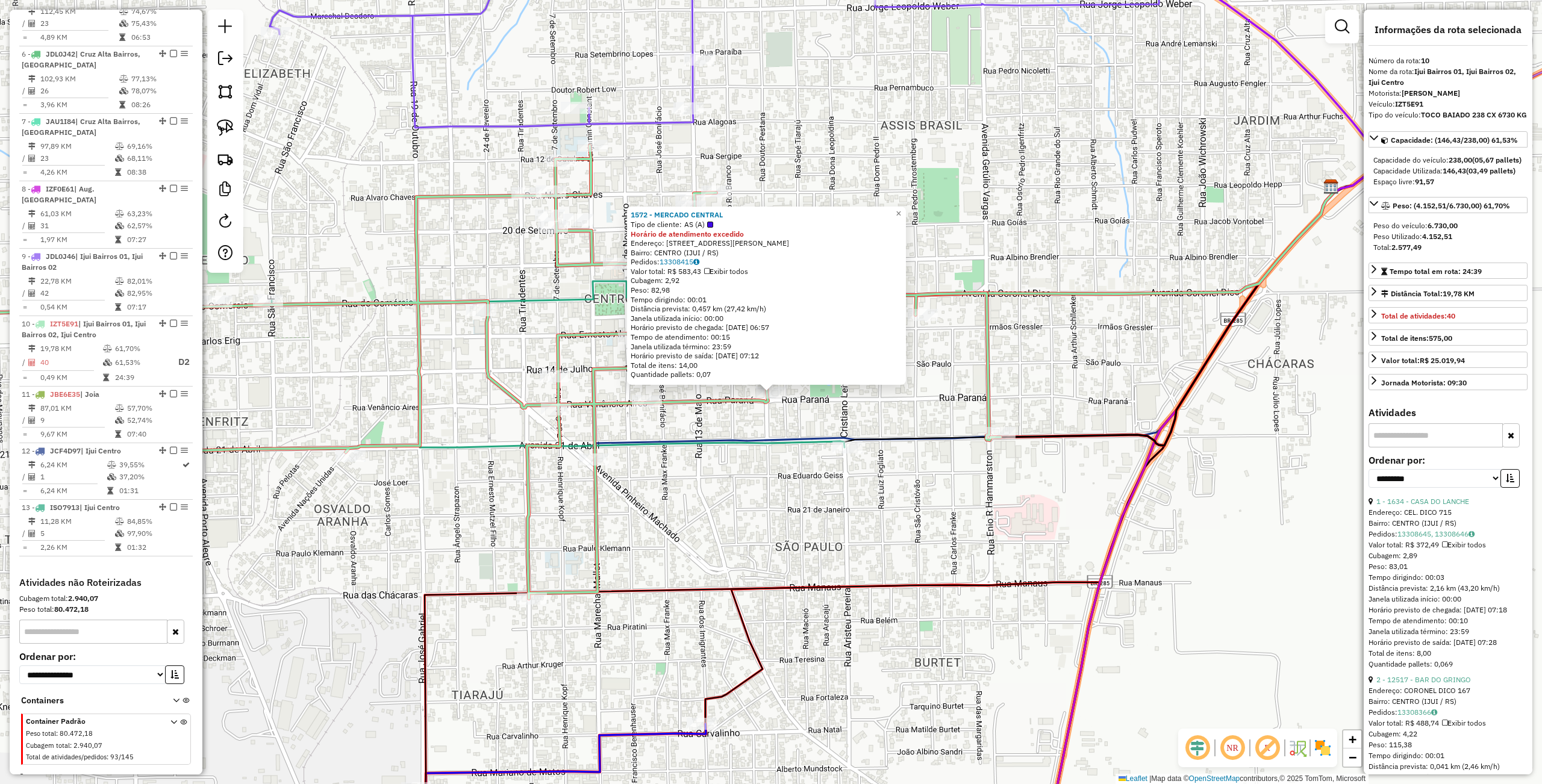
click at [727, 490] on div "1572 - MERCADO CENTRAL Tipo de cliente: AS (A) Horário de atendimento excedido …" at bounding box center [771, 392] width 1542 height 784
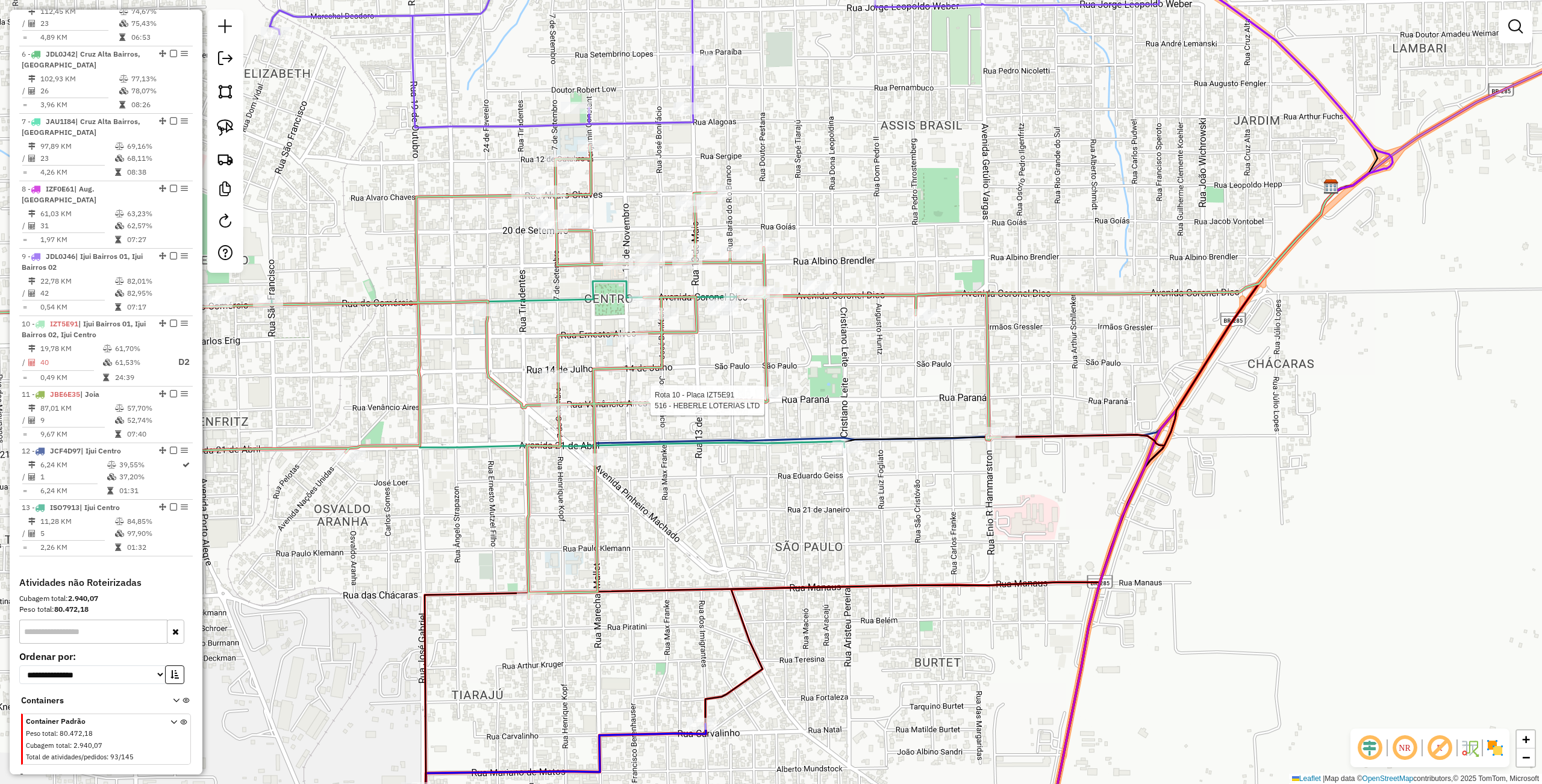
click at [647, 407] on div at bounding box center [647, 400] width 30 height 12
select select "**********"
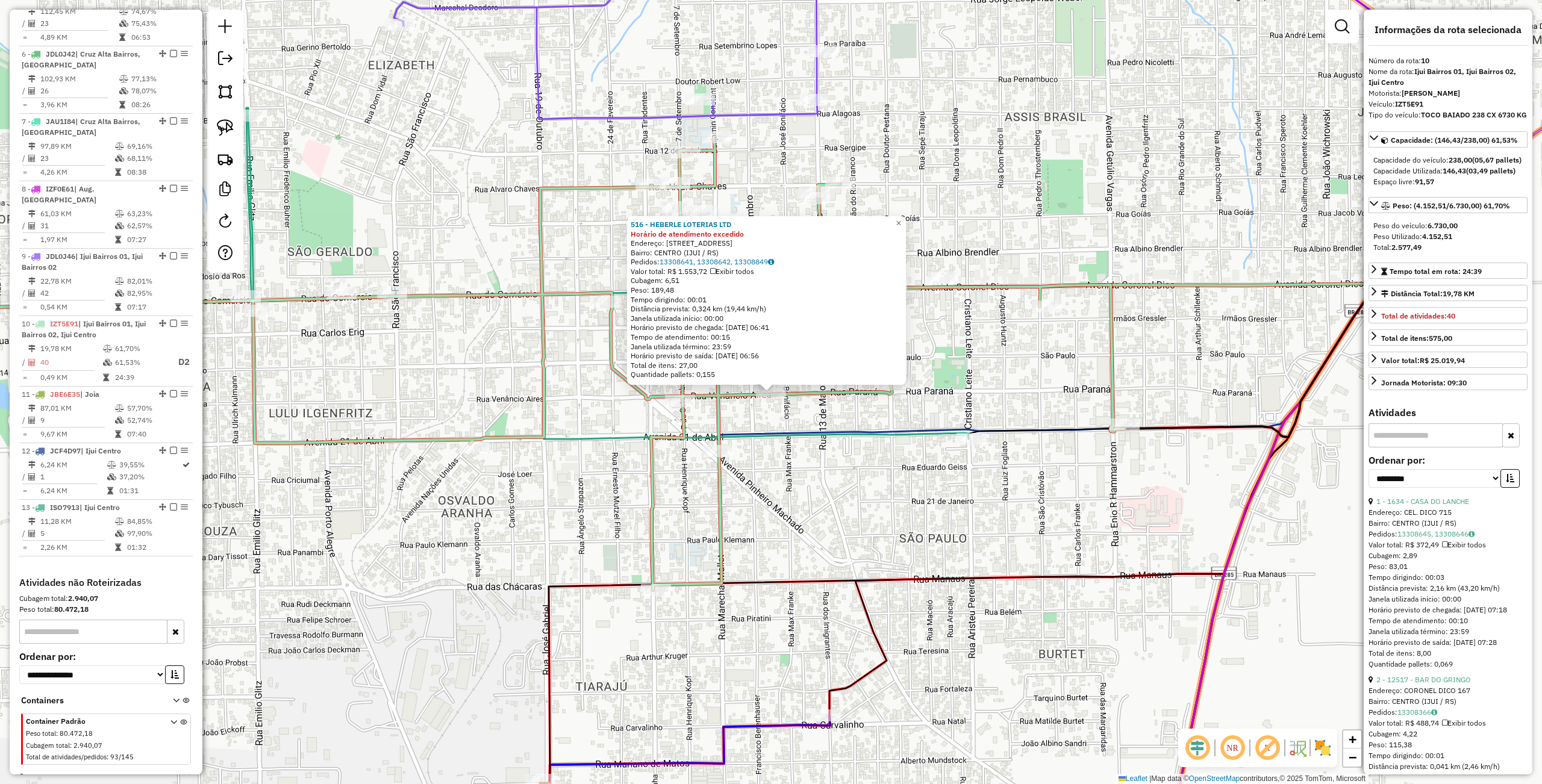
click at [744, 458] on div "516 - HEBERLE LOTERIAS LTD Horário de atendimento excedido Endereço: R VENANCIO…" at bounding box center [771, 392] width 1542 height 784
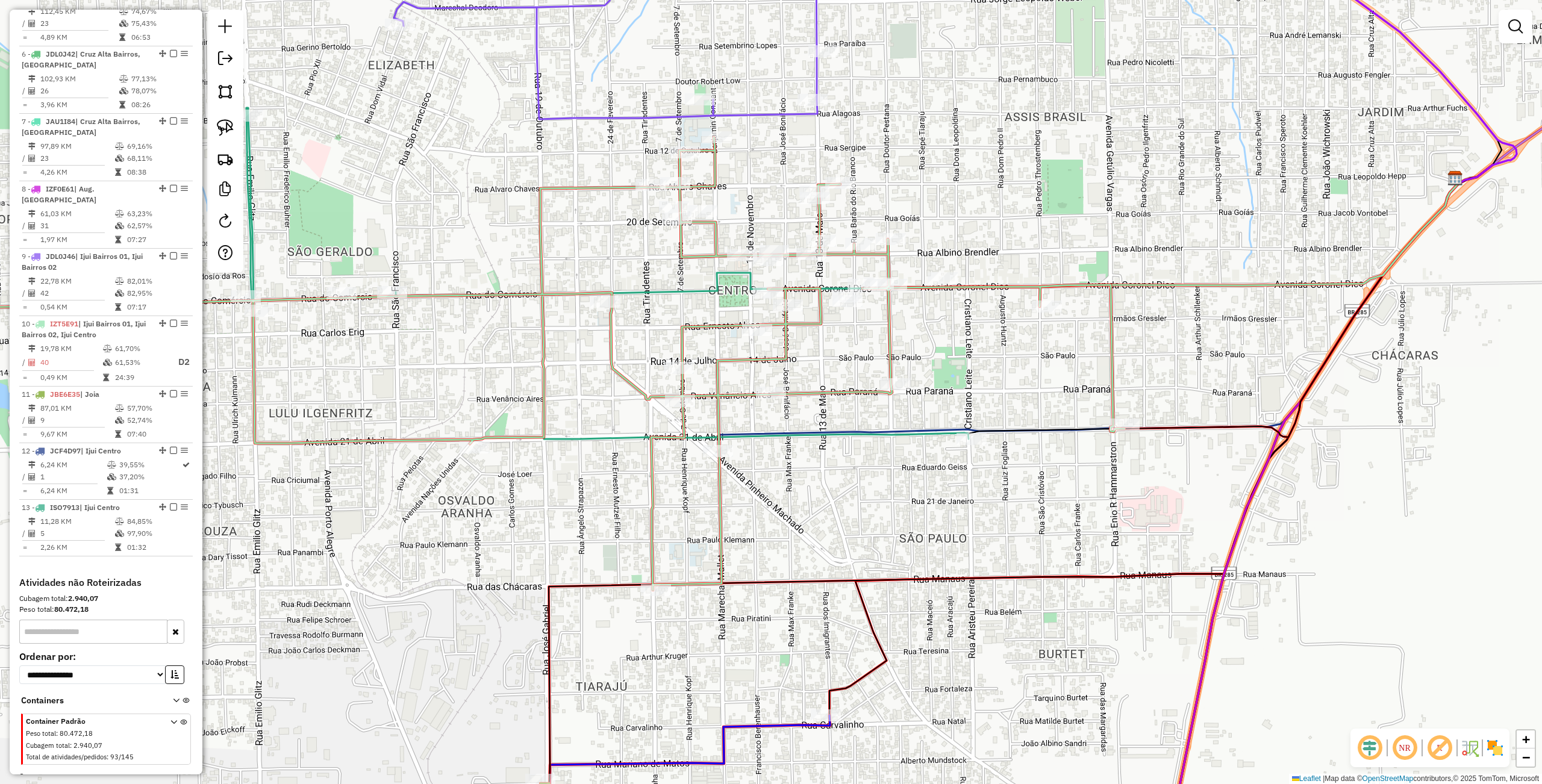
click at [834, 467] on div "Janela de atendimento Grade de atendimento Capacidade Transportadoras Veículos …" at bounding box center [771, 392] width 1542 height 784
drag, startPoint x: 220, startPoint y: 128, endPoint x: 251, endPoint y: 131, distance: 31.1
click at [220, 128] on img at bounding box center [225, 127] width 17 height 17
drag, startPoint x: 887, startPoint y: 366, endPoint x: 938, endPoint y: 393, distance: 57.7
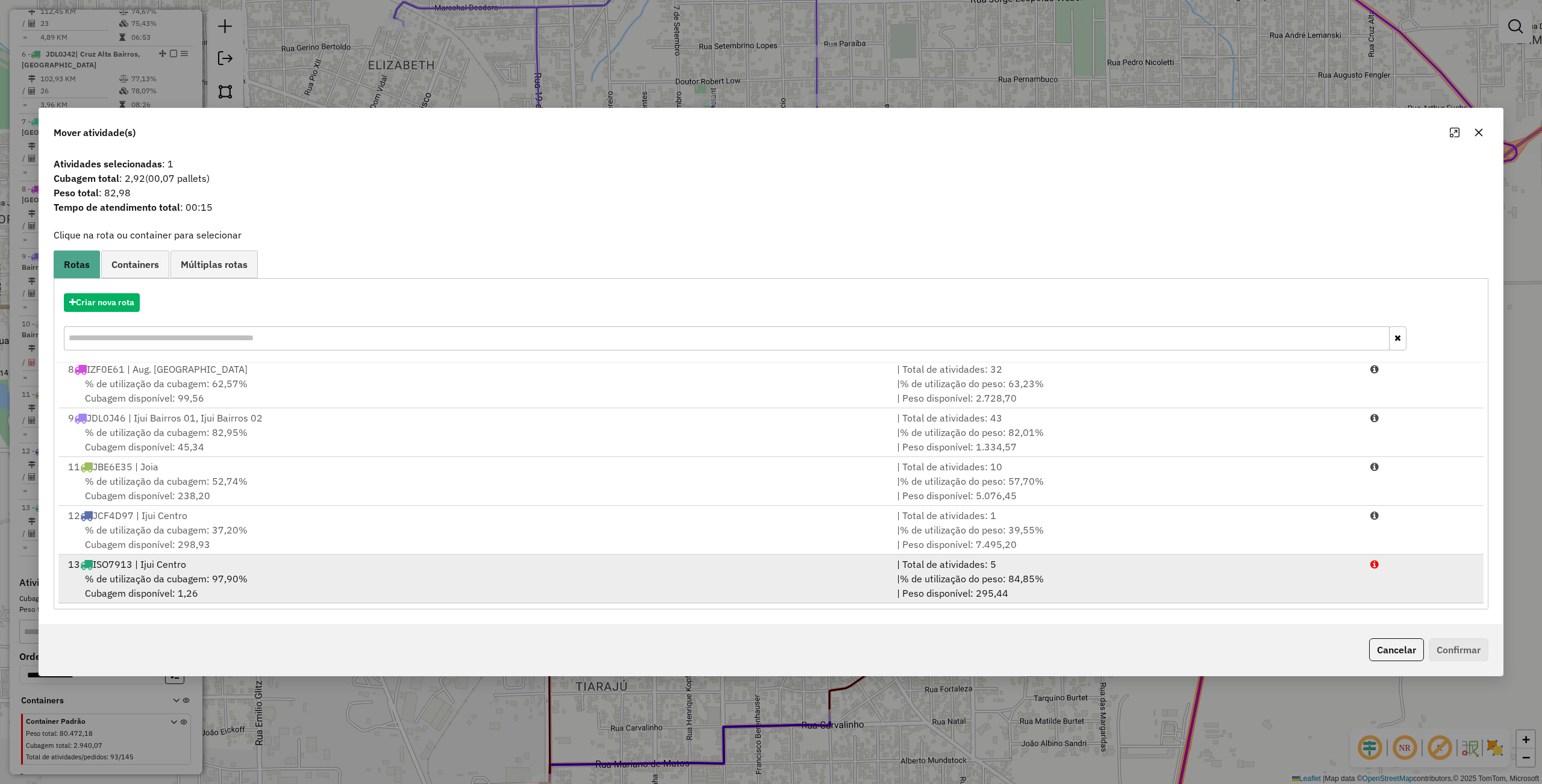
click at [268, 575] on div "% de utilização da cubagem: 97,90% Cubagem disponível: 1,26" at bounding box center [475, 585] width 829 height 29
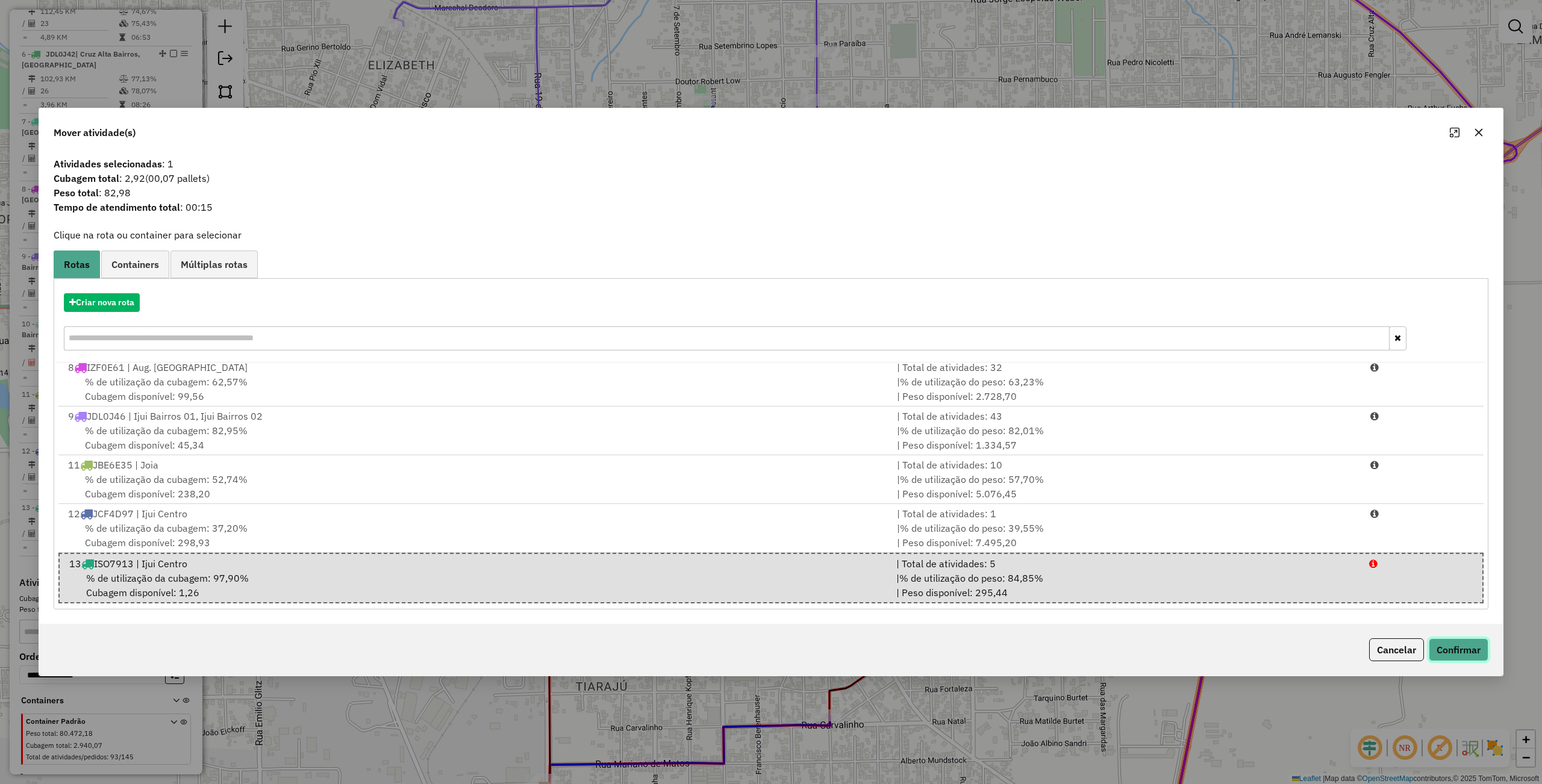
click at [1473, 650] on button "Confirmar" at bounding box center [1458, 649] width 59 height 23
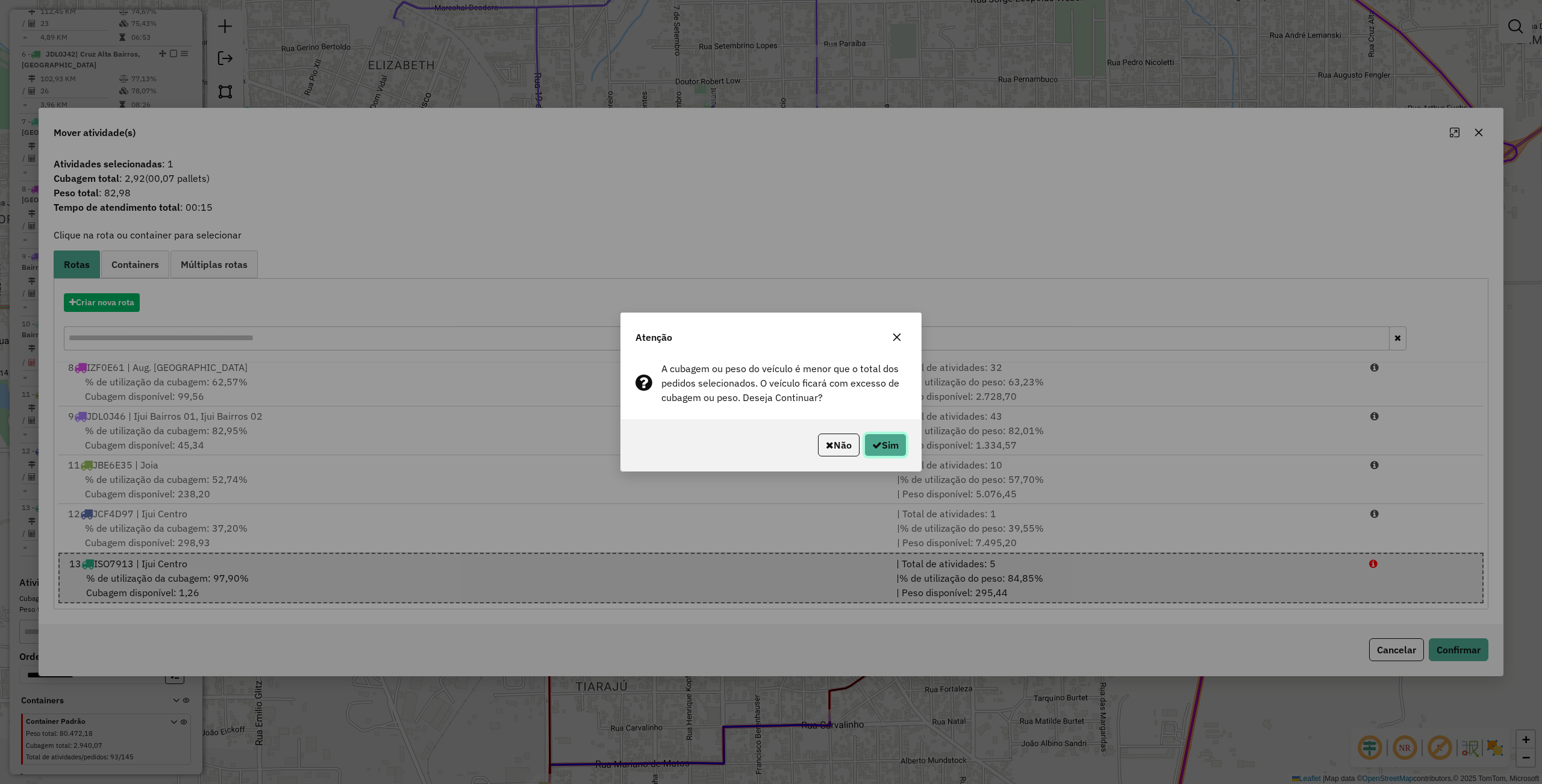
click at [872, 444] on icon "button" at bounding box center [877, 445] width 9 height 9
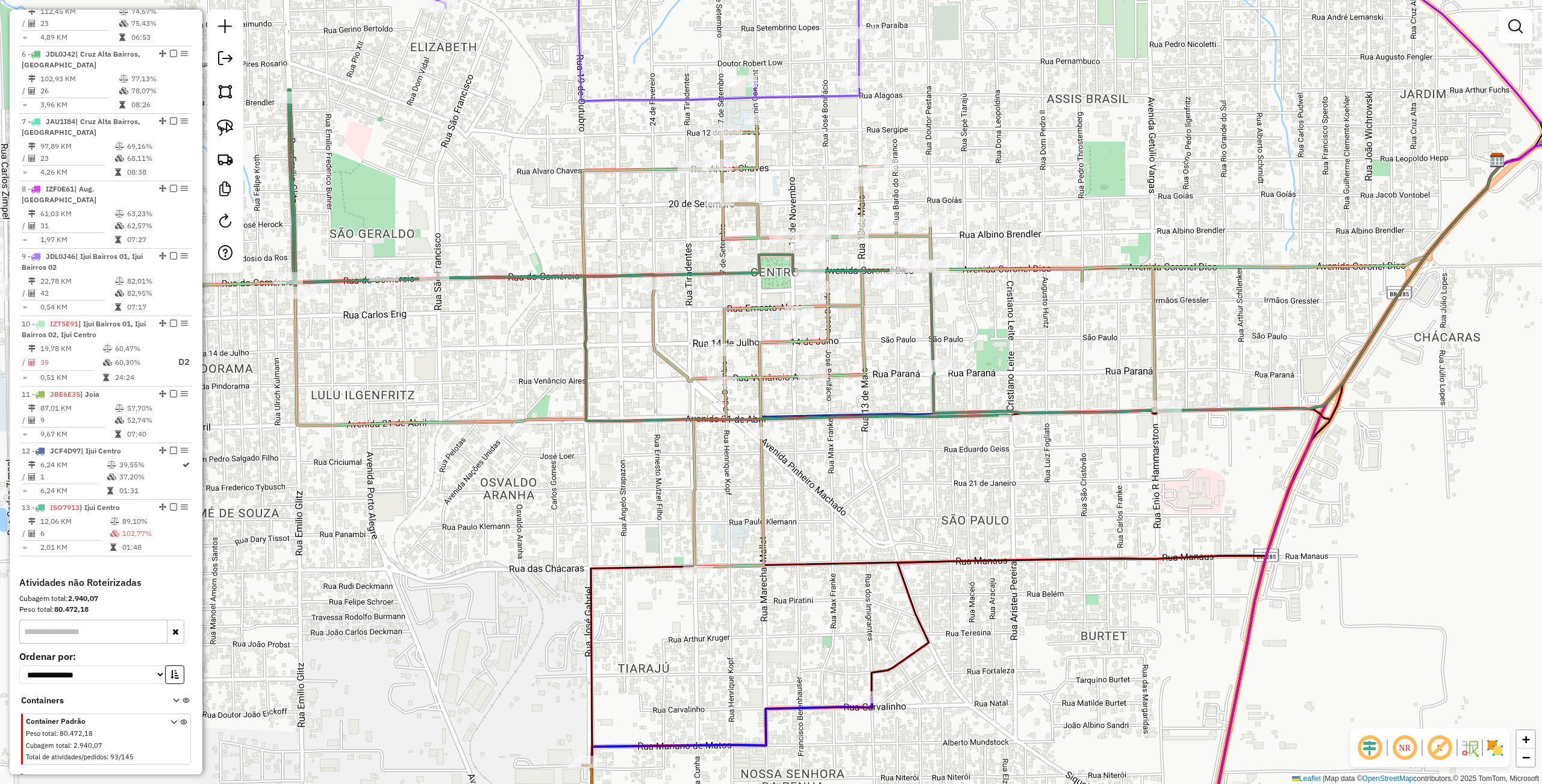
drag, startPoint x: 824, startPoint y: 496, endPoint x: 852, endPoint y: 485, distance: 30.1
click at [852, 485] on div "Janela de atendimento Grade de atendimento Capacidade Transportadoras Veículos …" at bounding box center [771, 392] width 1542 height 784
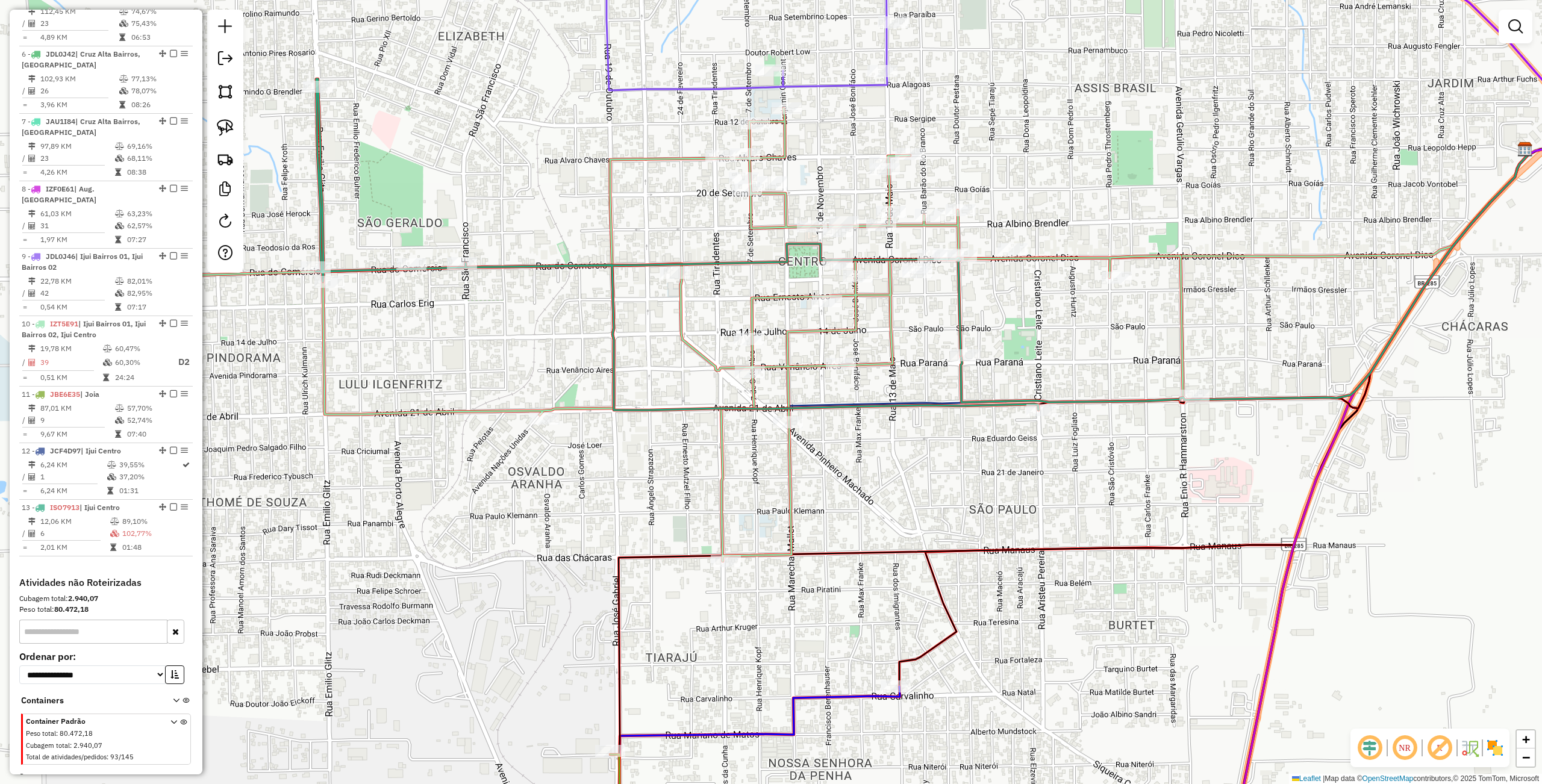
drag, startPoint x: 882, startPoint y: 477, endPoint x: 853, endPoint y: 472, distance: 29.4
click at [890, 487] on div "Janela de atendimento Grade de atendimento Capacidade Transportadoras Veículos …" at bounding box center [771, 392] width 1542 height 784
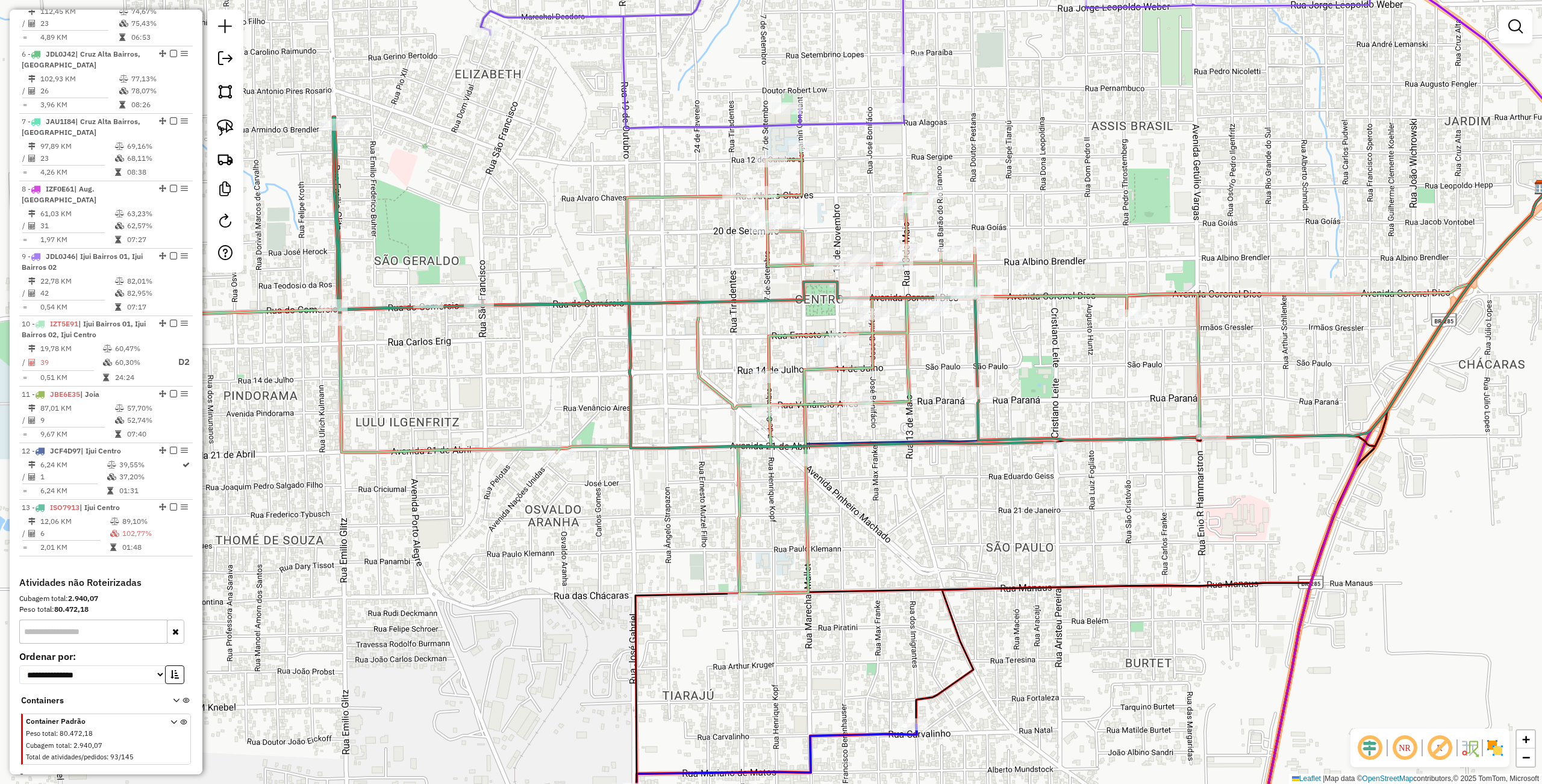
drag, startPoint x: 908, startPoint y: 490, endPoint x: 921, endPoint y: 477, distance: 18.4
click at [908, 491] on div "Janela de atendimento Grade de atendimento Capacidade Transportadoras Veículos …" at bounding box center [771, 392] width 1542 height 784
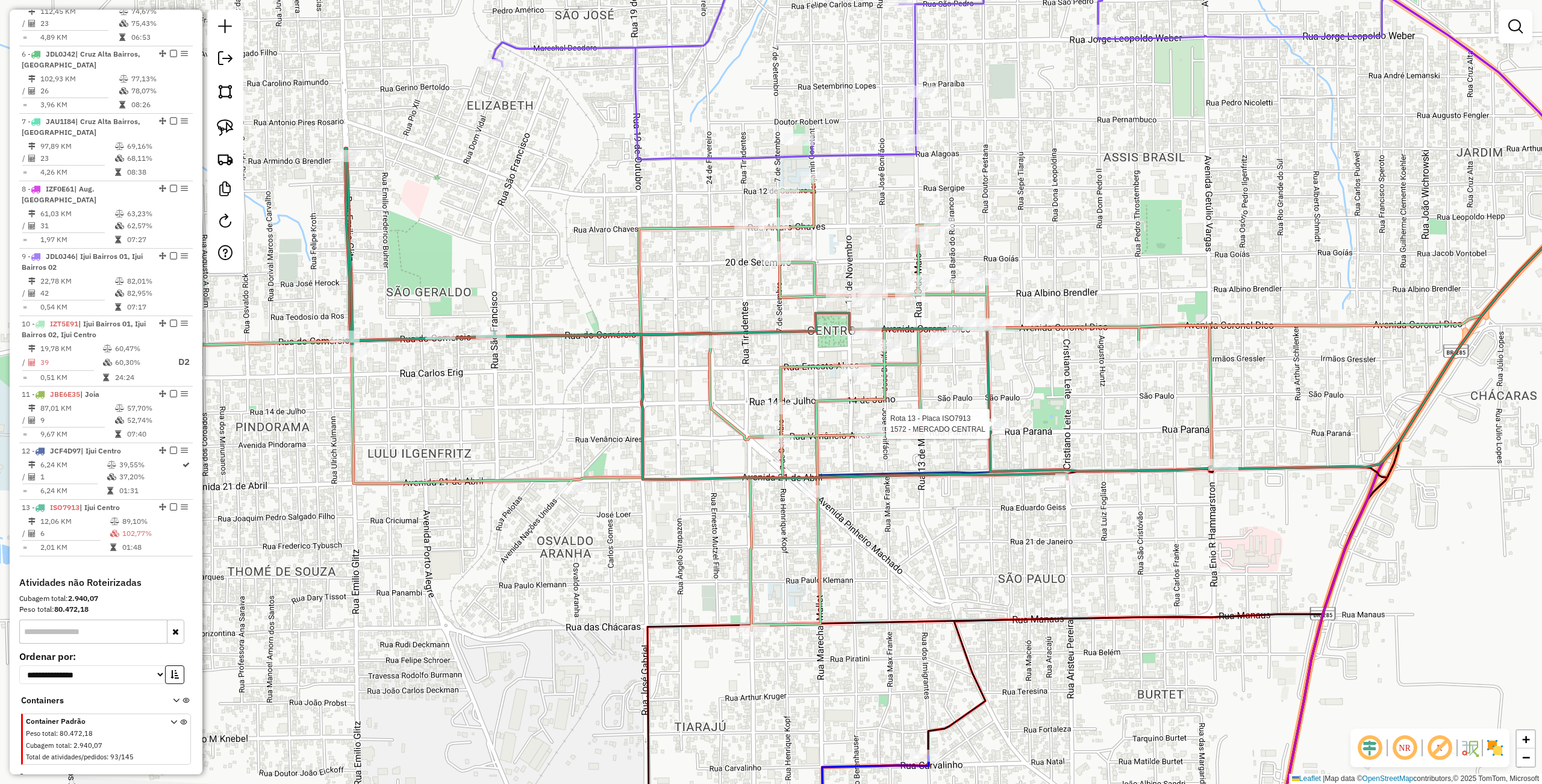
select select "**********"
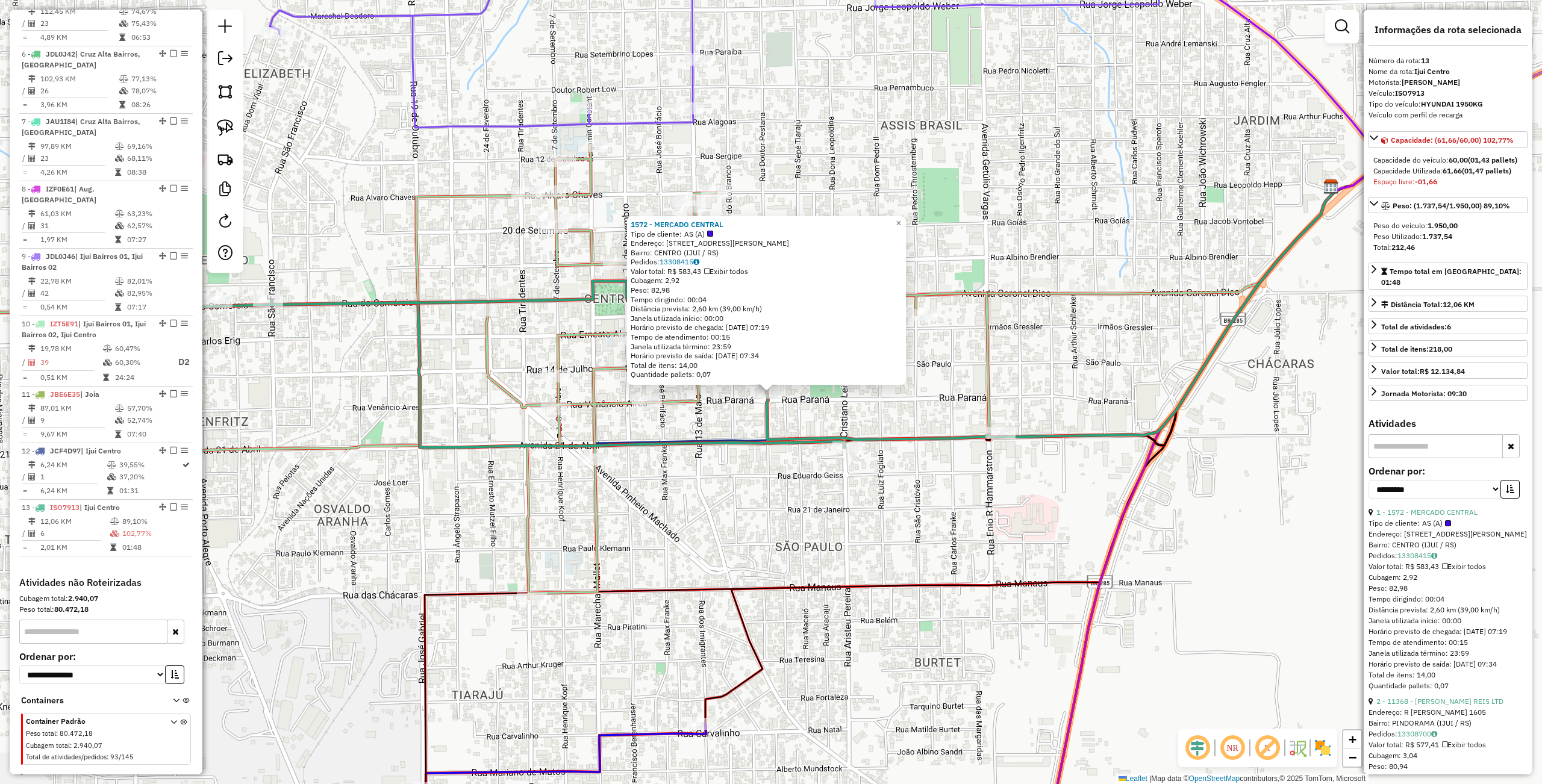
click at [707, 530] on div "1572 - MERCADO CENTRAL Tipo de cliente: AS (A) Endereço: DR PESTANA 125 Bairro:…" at bounding box center [771, 392] width 1542 height 784
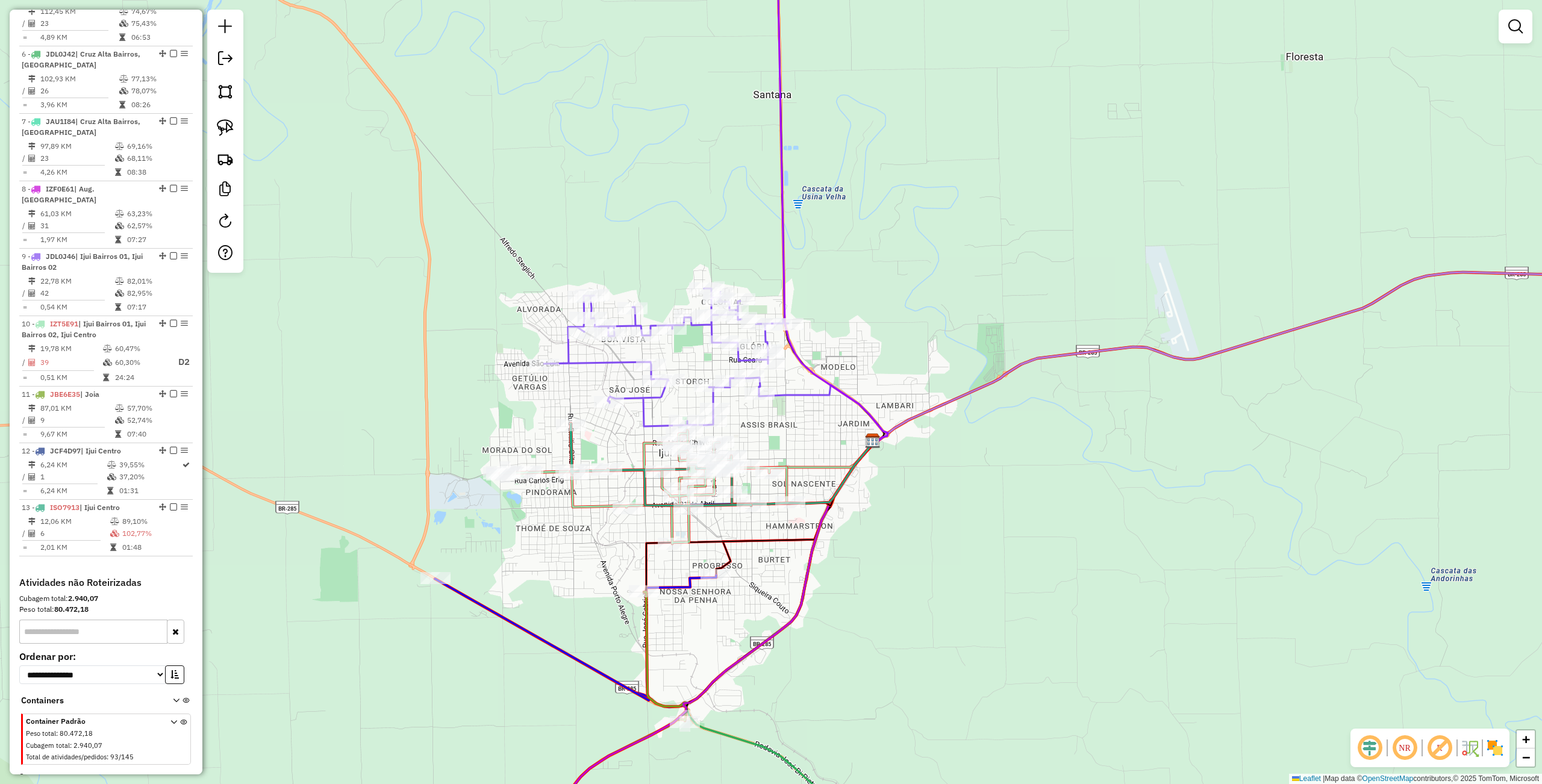
drag, startPoint x: 834, startPoint y: 584, endPoint x: 841, endPoint y: 588, distance: 8.1
click at [841, 588] on div "Janela de atendimento Grade de atendimento Capacidade Transportadoras Veículos …" at bounding box center [771, 392] width 1542 height 784
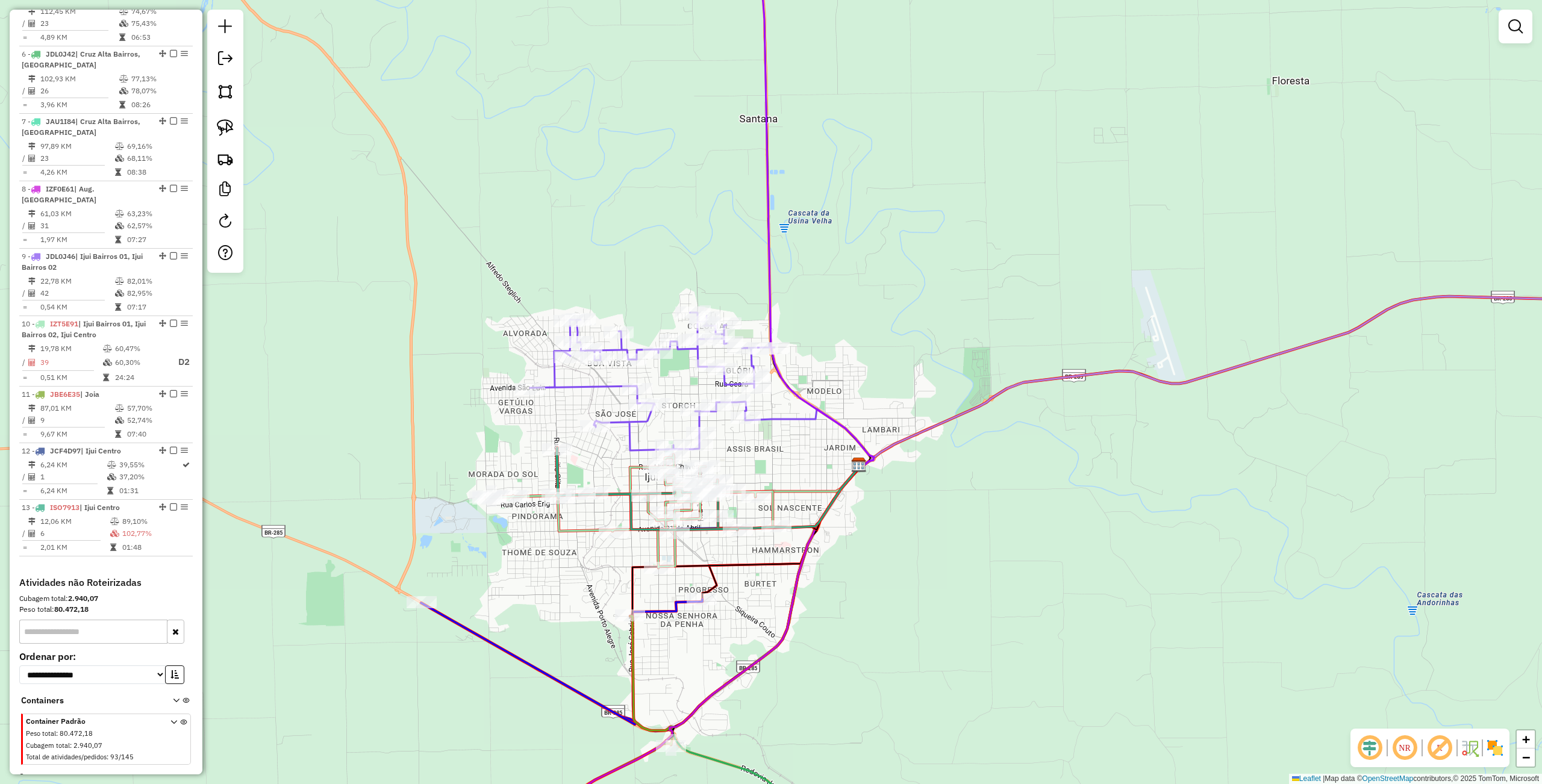
drag, startPoint x: 839, startPoint y: 585, endPoint x: 802, endPoint y: 593, distance: 37.9
click at [810, 619] on div "Janela de atendimento Grade de atendimento Capacidade Transportadoras Veículos …" at bounding box center [771, 392] width 1542 height 784
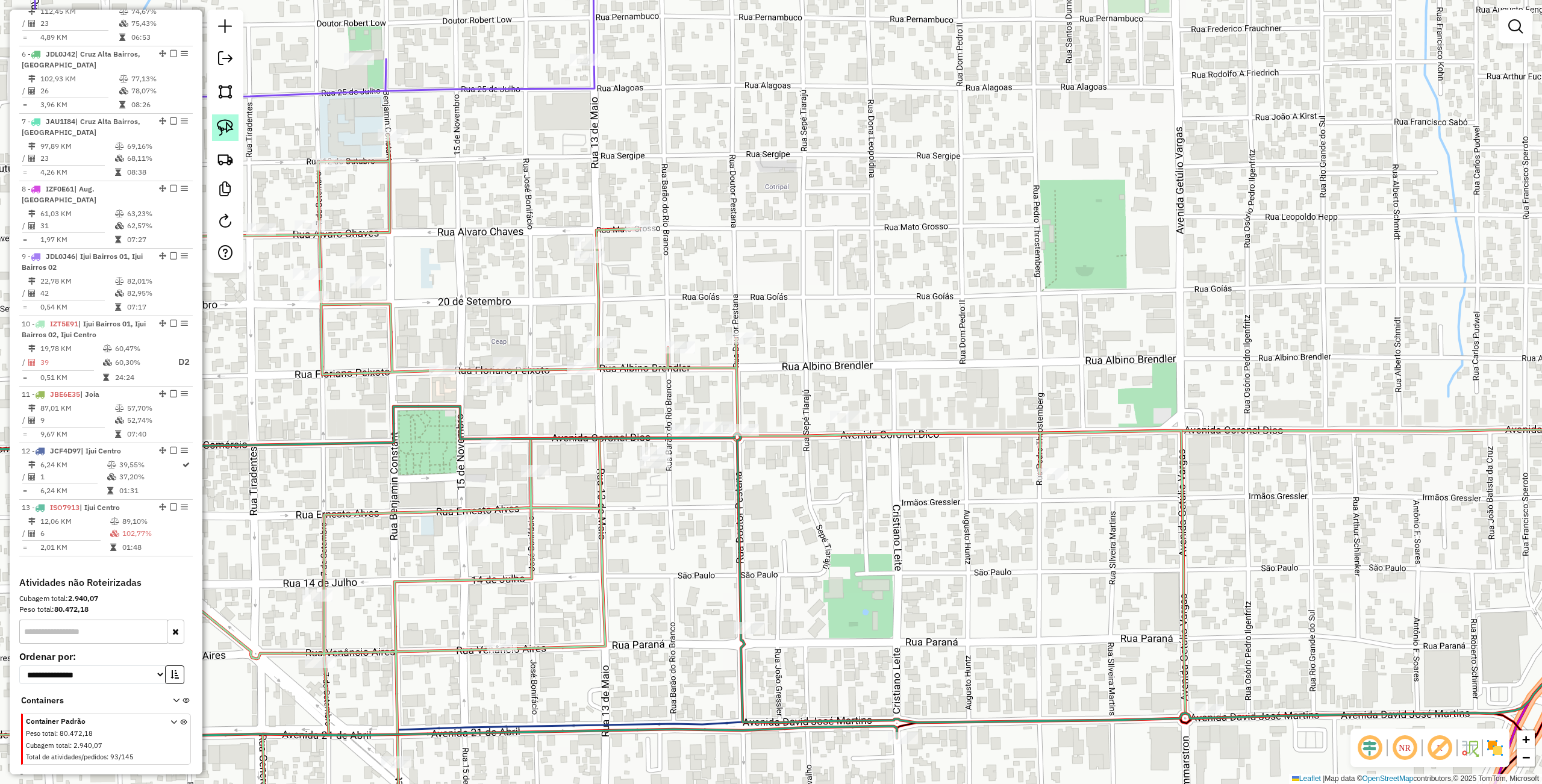
click at [230, 122] on img at bounding box center [225, 127] width 17 height 17
drag, startPoint x: 697, startPoint y: 451, endPoint x: 684, endPoint y: 485, distance: 36.4
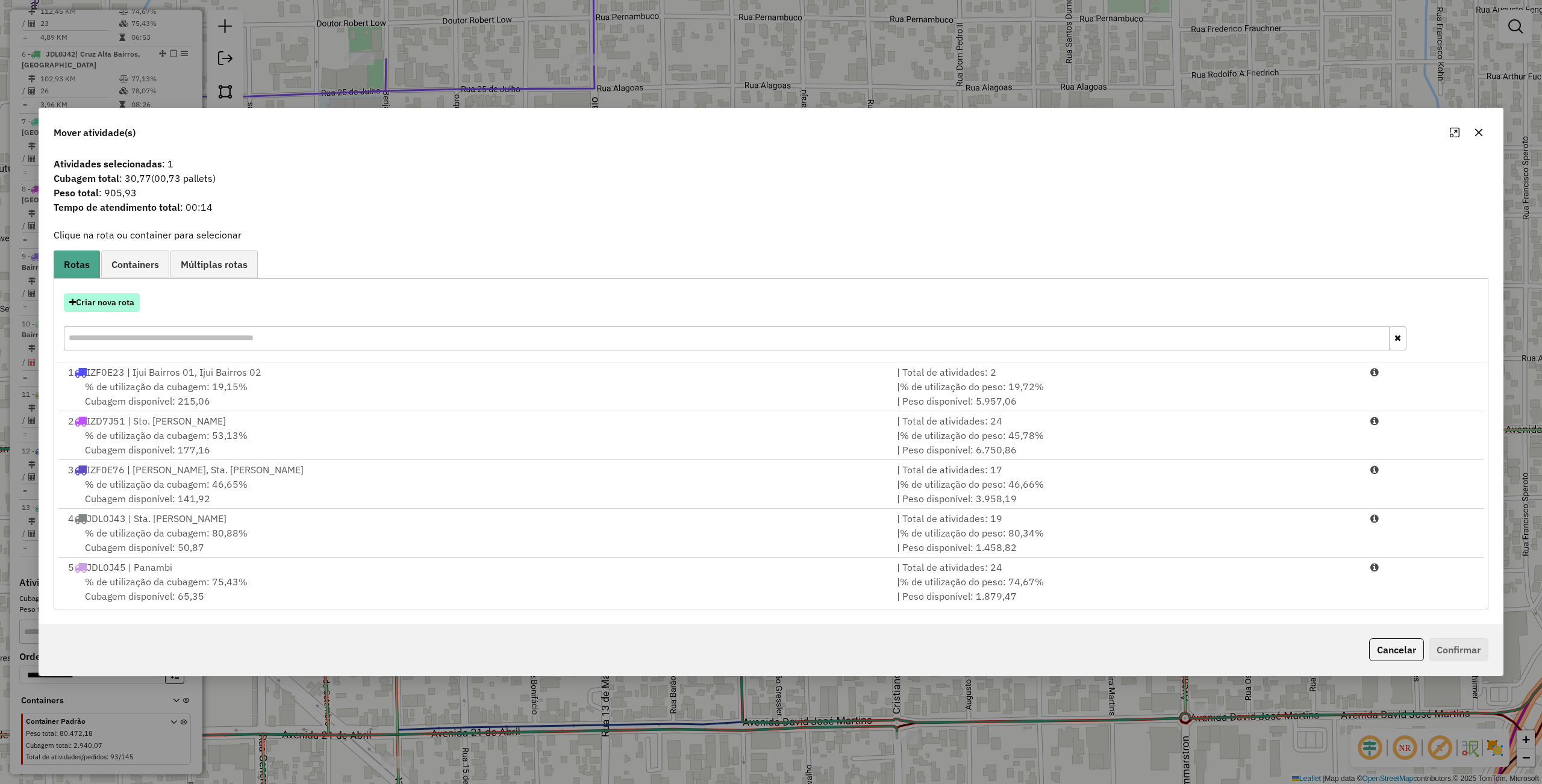
click at [108, 300] on button "Criar nova rota" at bounding box center [102, 303] width 76 height 19
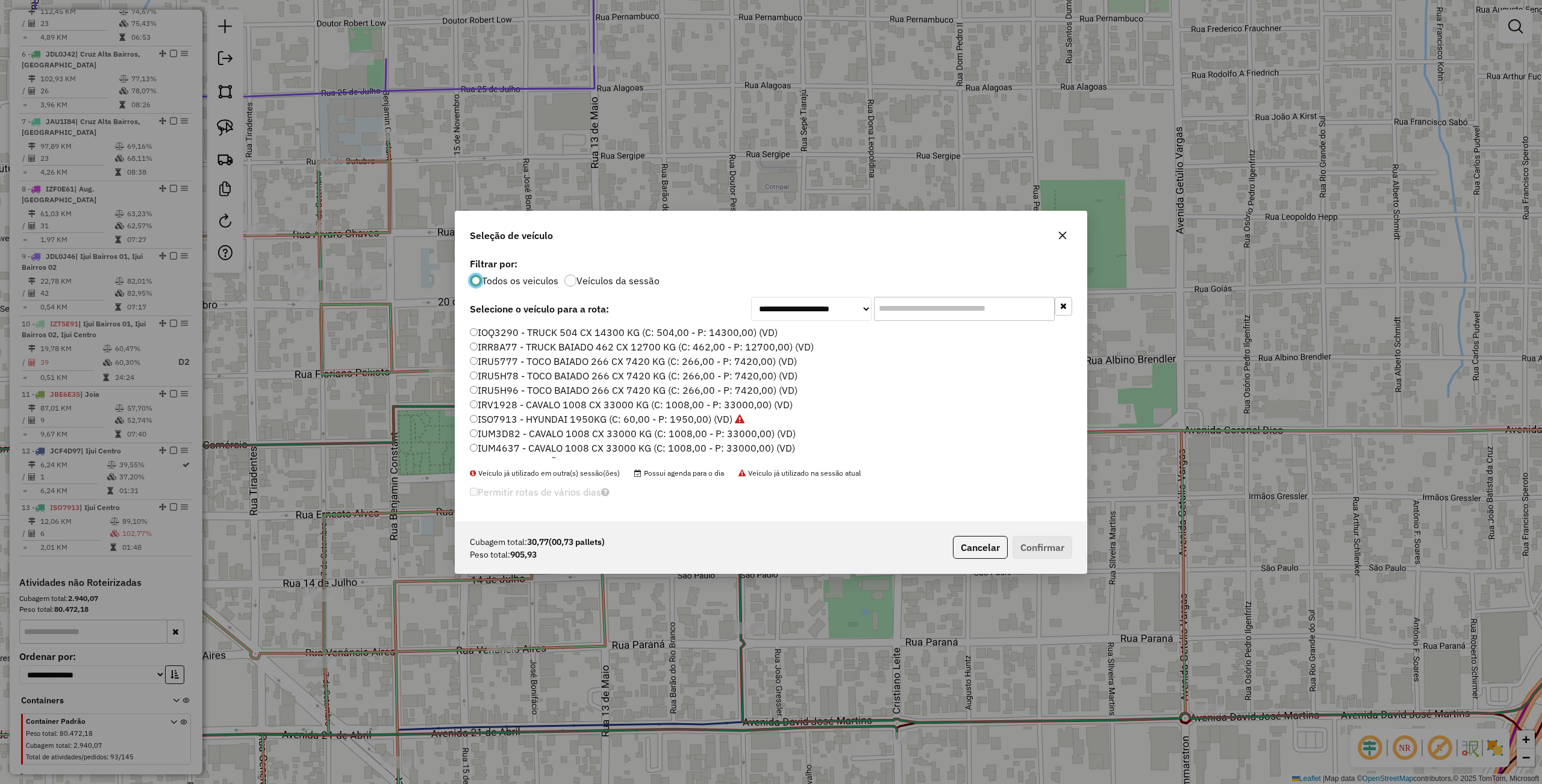
scroll to position [6, 4]
click at [504, 415] on label "ISO7913 - HYUNDAI 1950KG (C: 60,00 - P: 1950,00) (VD)" at bounding box center [606, 419] width 275 height 14
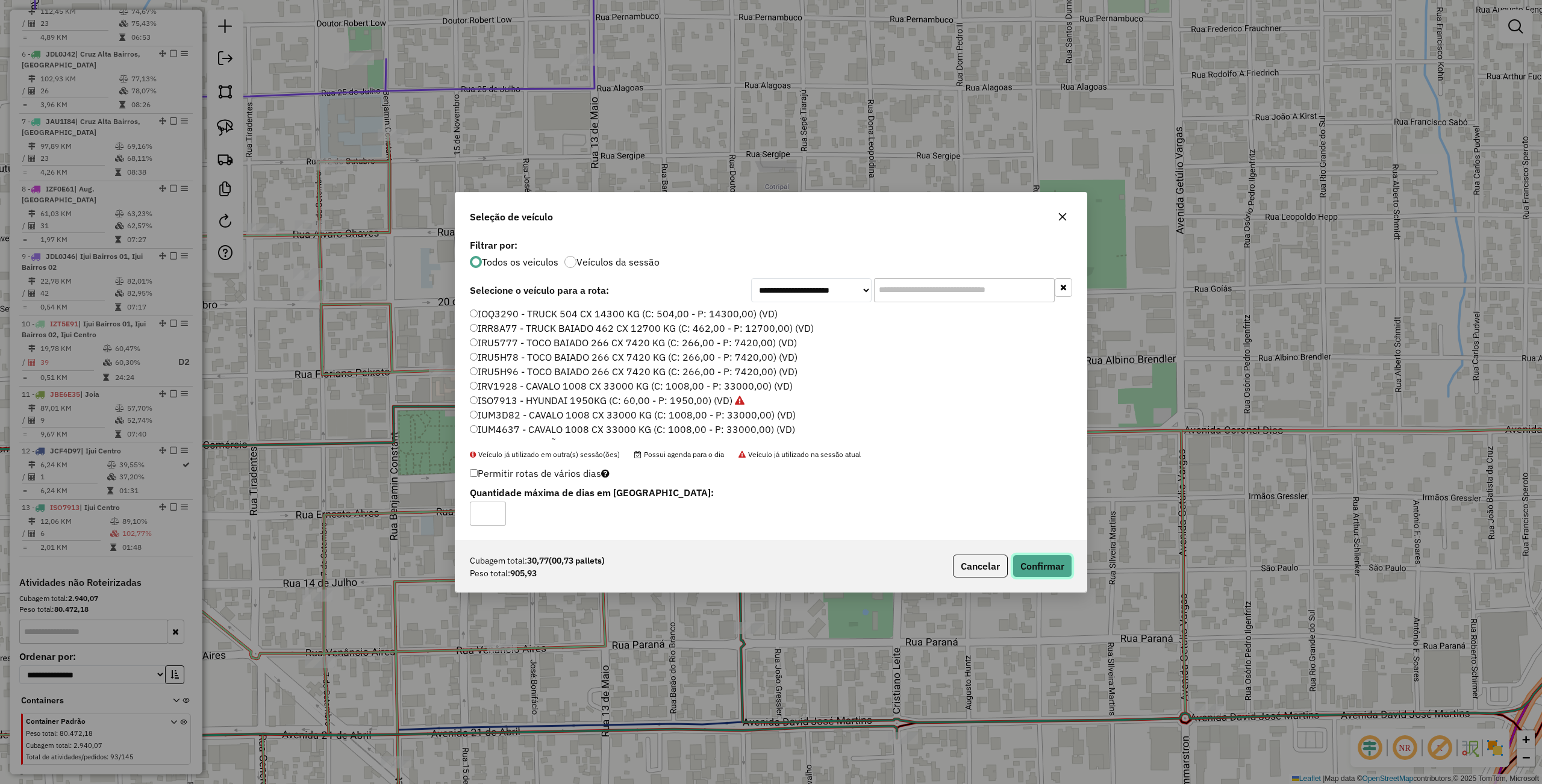
click at [1031, 556] on button "Confirmar" at bounding box center [1042, 566] width 59 height 23
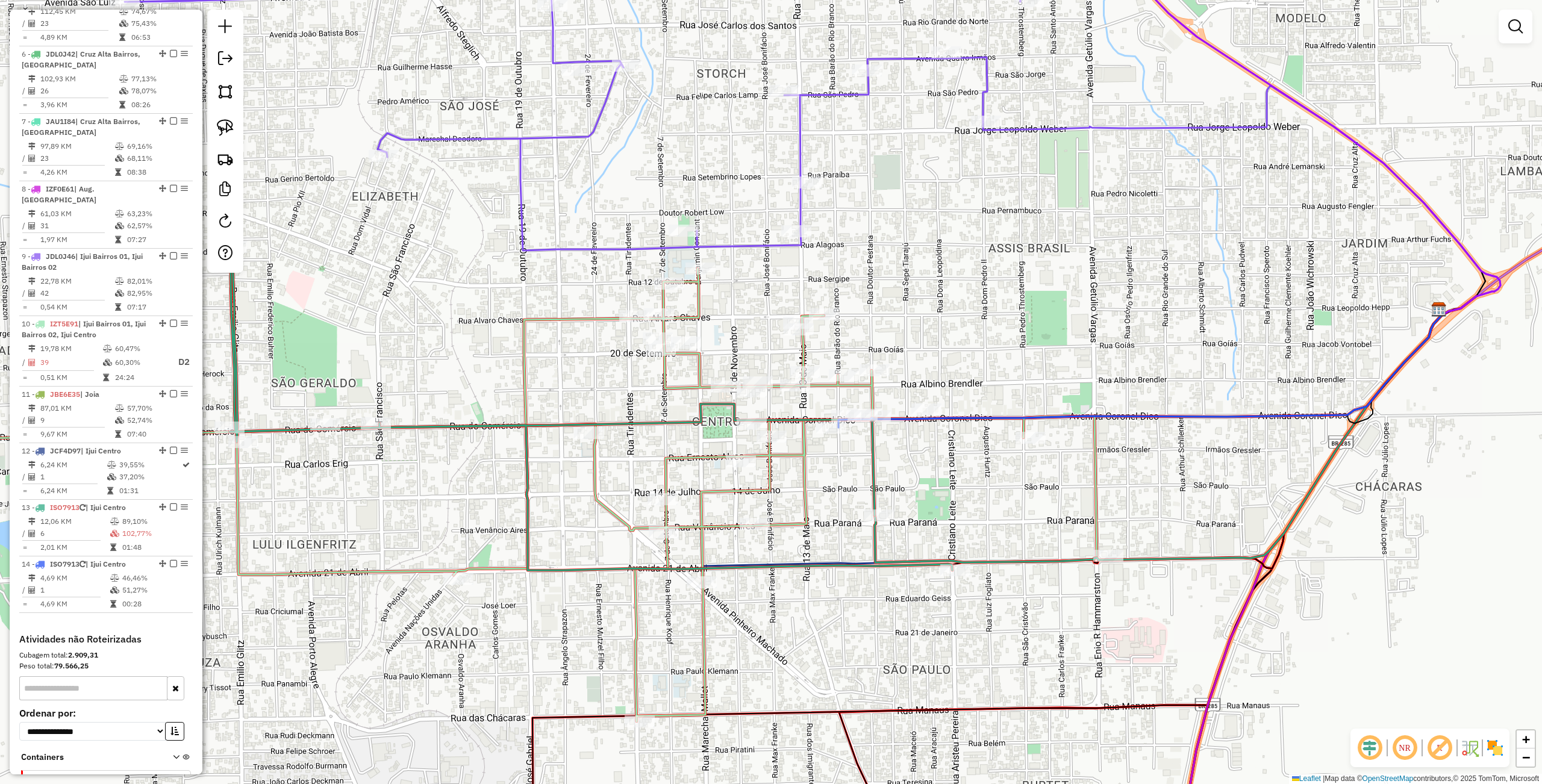
drag, startPoint x: 896, startPoint y: 309, endPoint x: 947, endPoint y: 331, distance: 55.5
click at [947, 331] on div "Janela de atendimento Grade de atendimento Capacidade Transportadoras Veículos …" at bounding box center [771, 392] width 1542 height 784
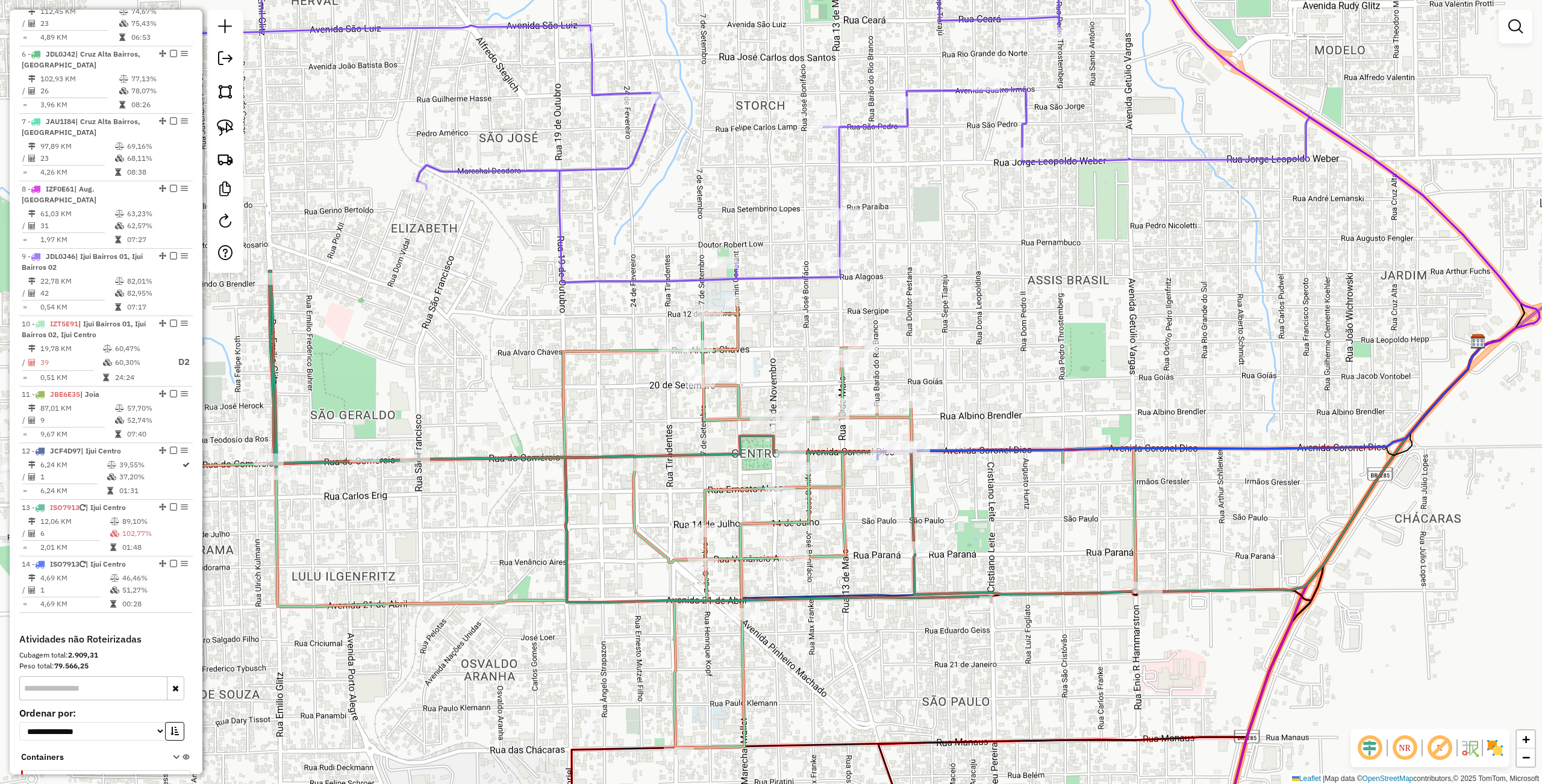
drag, startPoint x: 916, startPoint y: 294, endPoint x: 951, endPoint y: 326, distance: 47.4
click at [951, 326] on div "Janela de atendimento Grade de atendimento Capacidade Transportadoras Veículos …" at bounding box center [771, 392] width 1542 height 784
select select "**********"
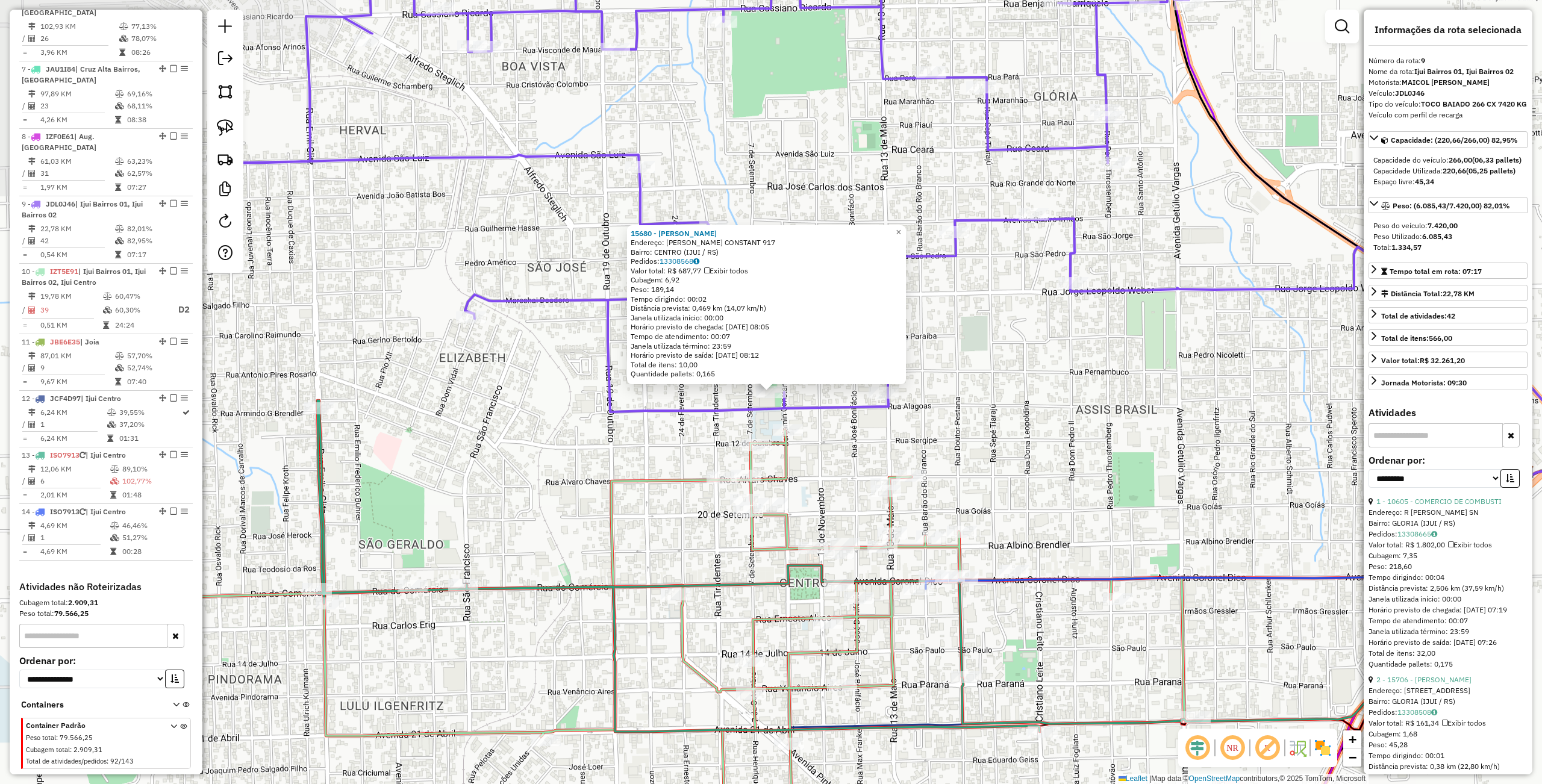
scroll to position [801, 0]
click at [970, 432] on div "15680 - FABIO RICARDO SCHNEI Endereço: R BENJAMIN CONSTANT 917 Bairro: CENTRO (…" at bounding box center [771, 392] width 1542 height 784
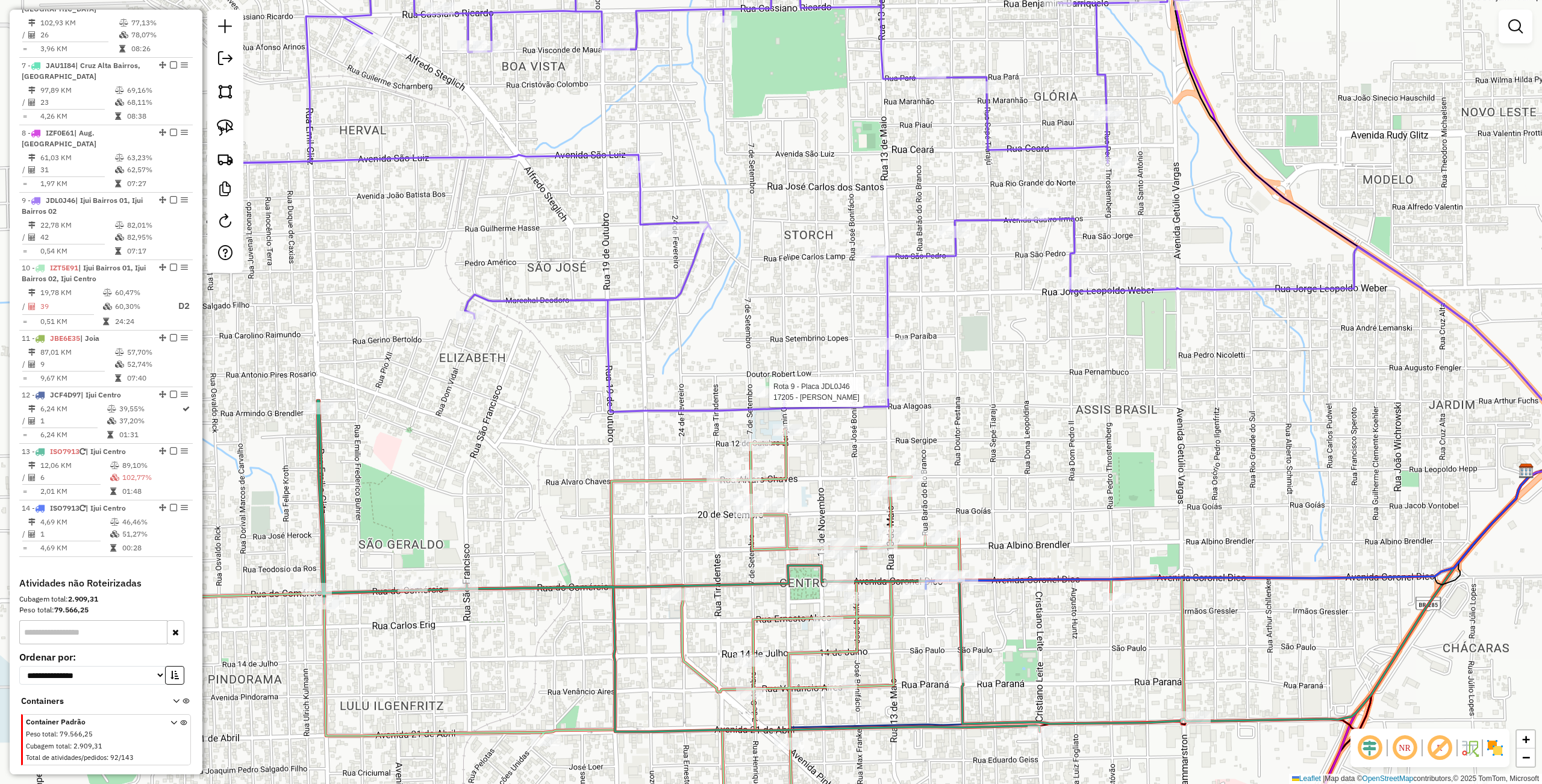
click at [883, 385] on icon at bounding box center [701, 166] width 977 height 490
select select "**********"
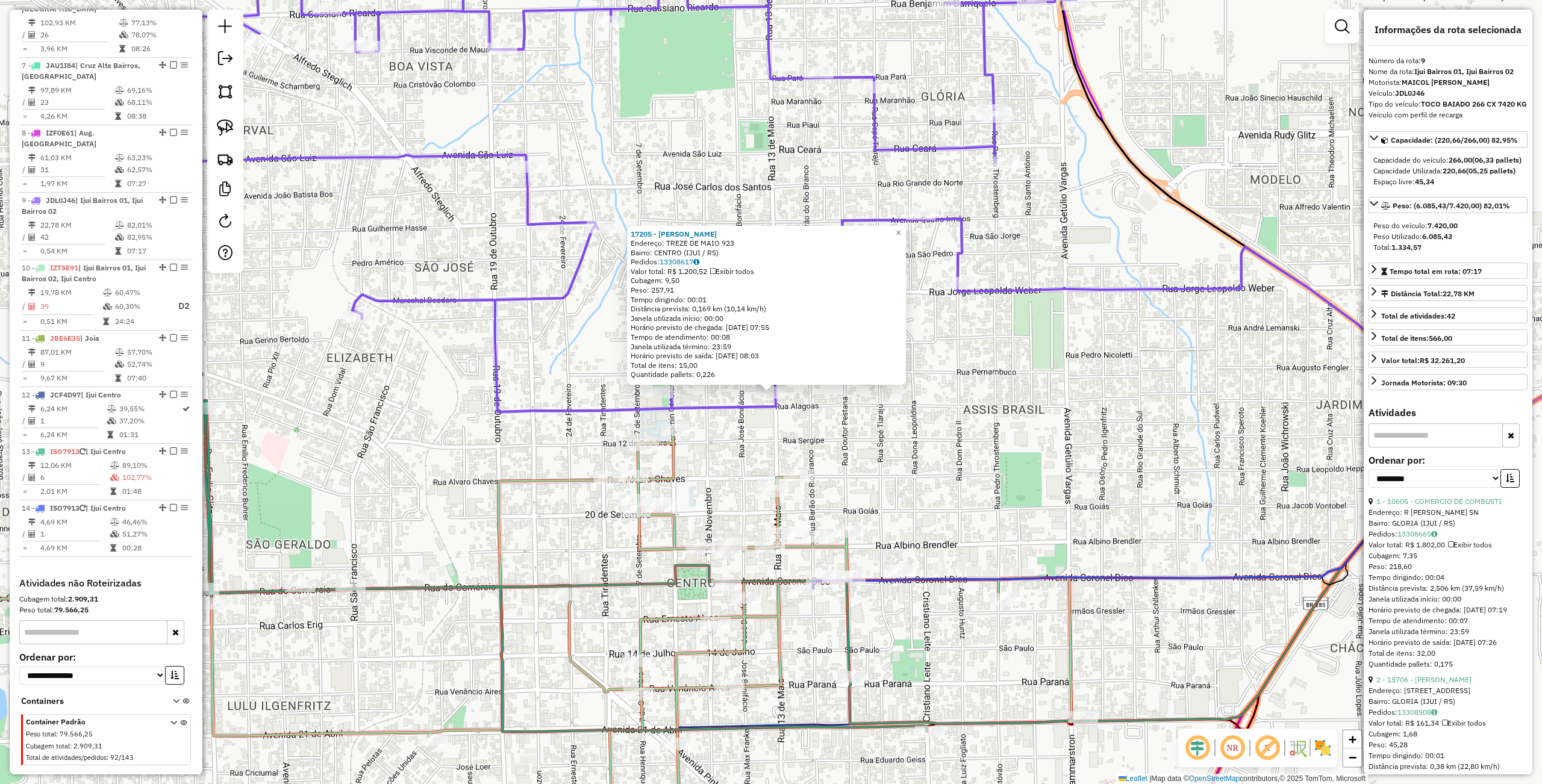
click at [959, 413] on div "17205 - JOAO PEDRO TISSOT Endereço: TREZE DE MAIO 923 Bairro: CENTRO (IJUI / RS…" at bounding box center [771, 392] width 1542 height 784
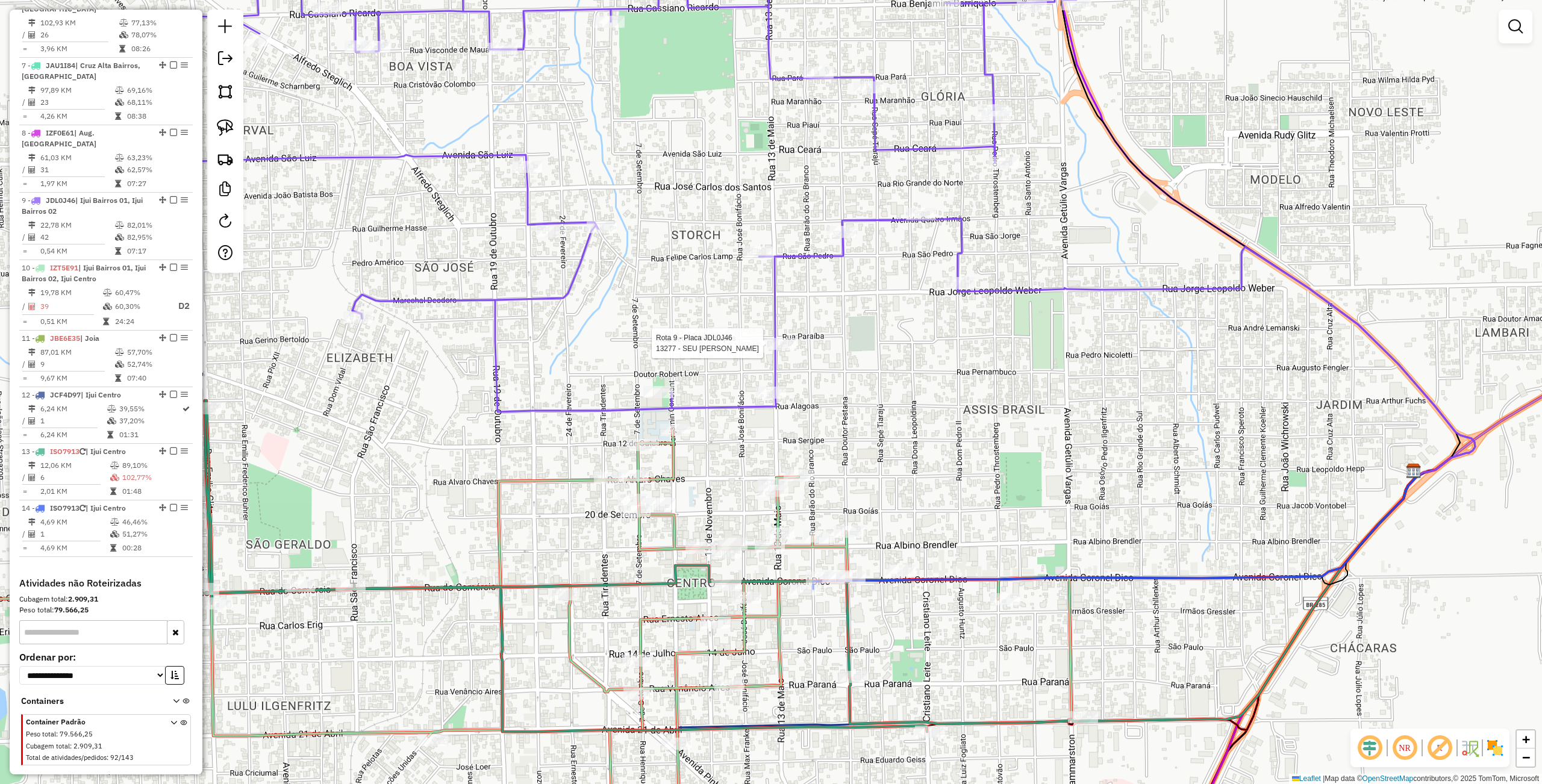
select select "**********"
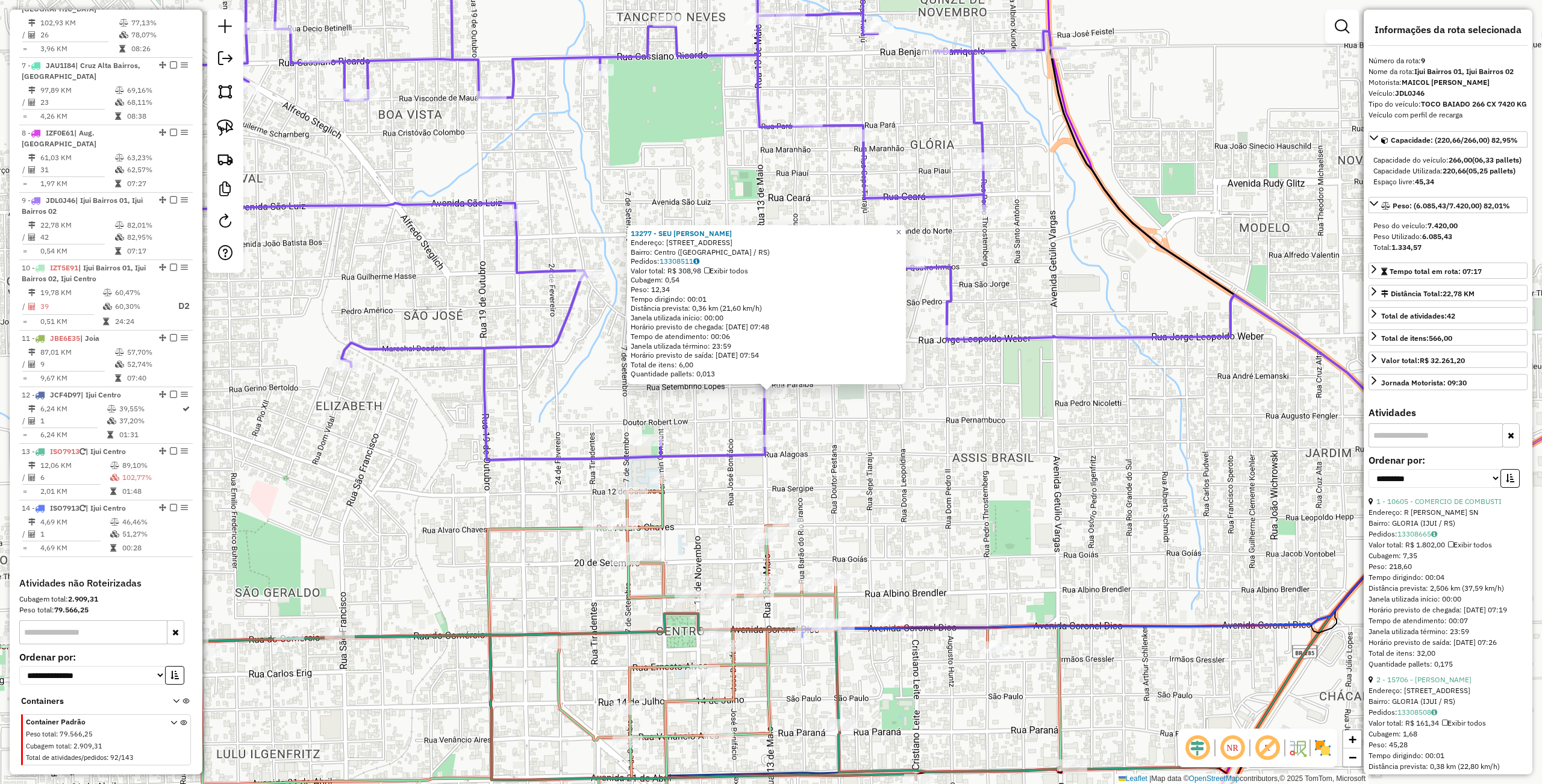
drag, startPoint x: 873, startPoint y: 388, endPoint x: 631, endPoint y: 379, distance: 242.2
click at [873, 388] on div "13277 - SEU JORGE BARBER SHO Endereço: Rua Paraíba, 10 Bairro: Centro (Ijuí / R…" at bounding box center [771, 392] width 1542 height 784
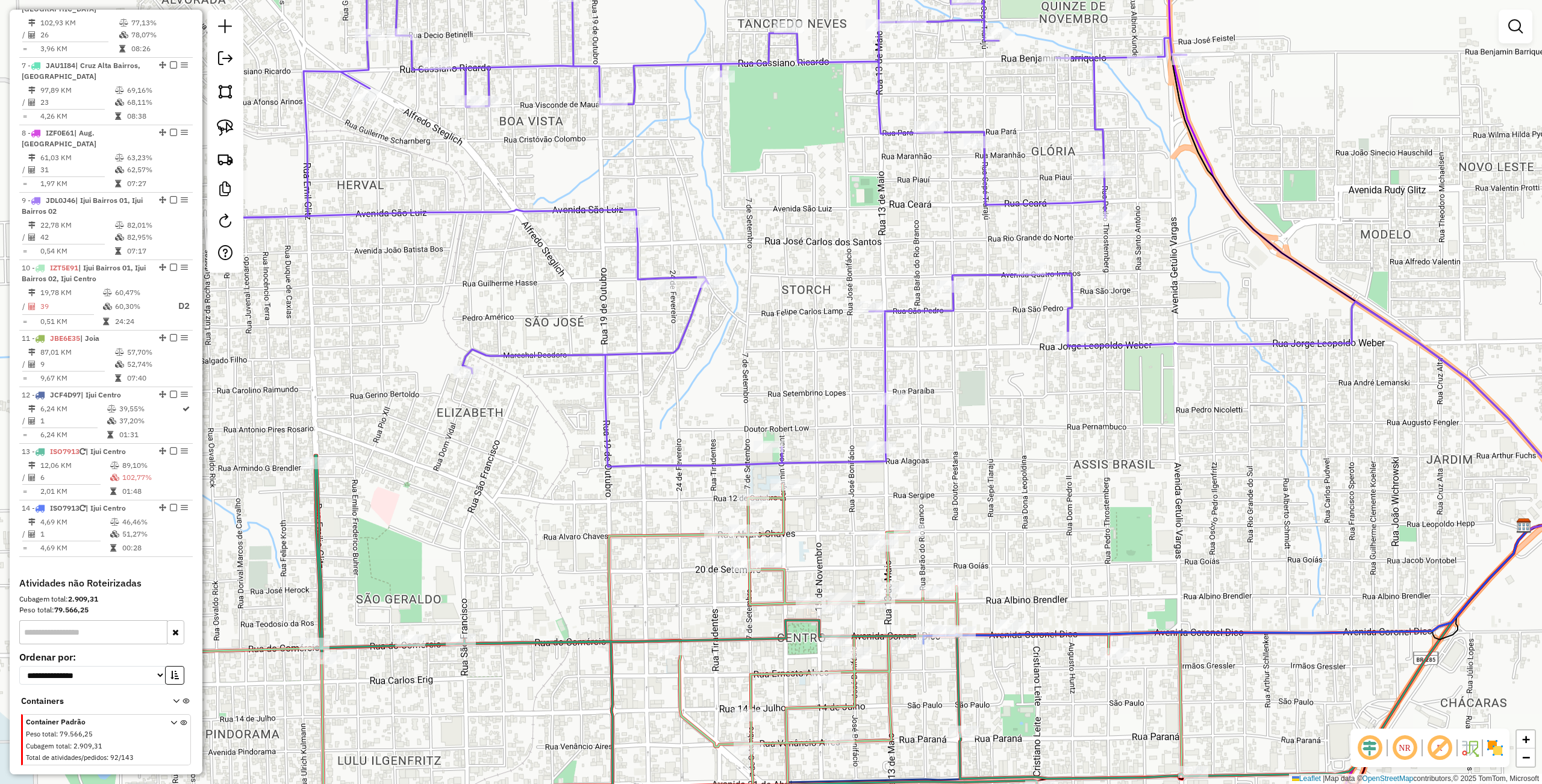
drag, startPoint x: 571, startPoint y: 386, endPoint x: 556, endPoint y: 378, distance: 17.0
click at [582, 385] on div "Janela de atendimento Grade de atendimento Capacidade Transportadoras Veículos …" at bounding box center [771, 392] width 1542 height 784
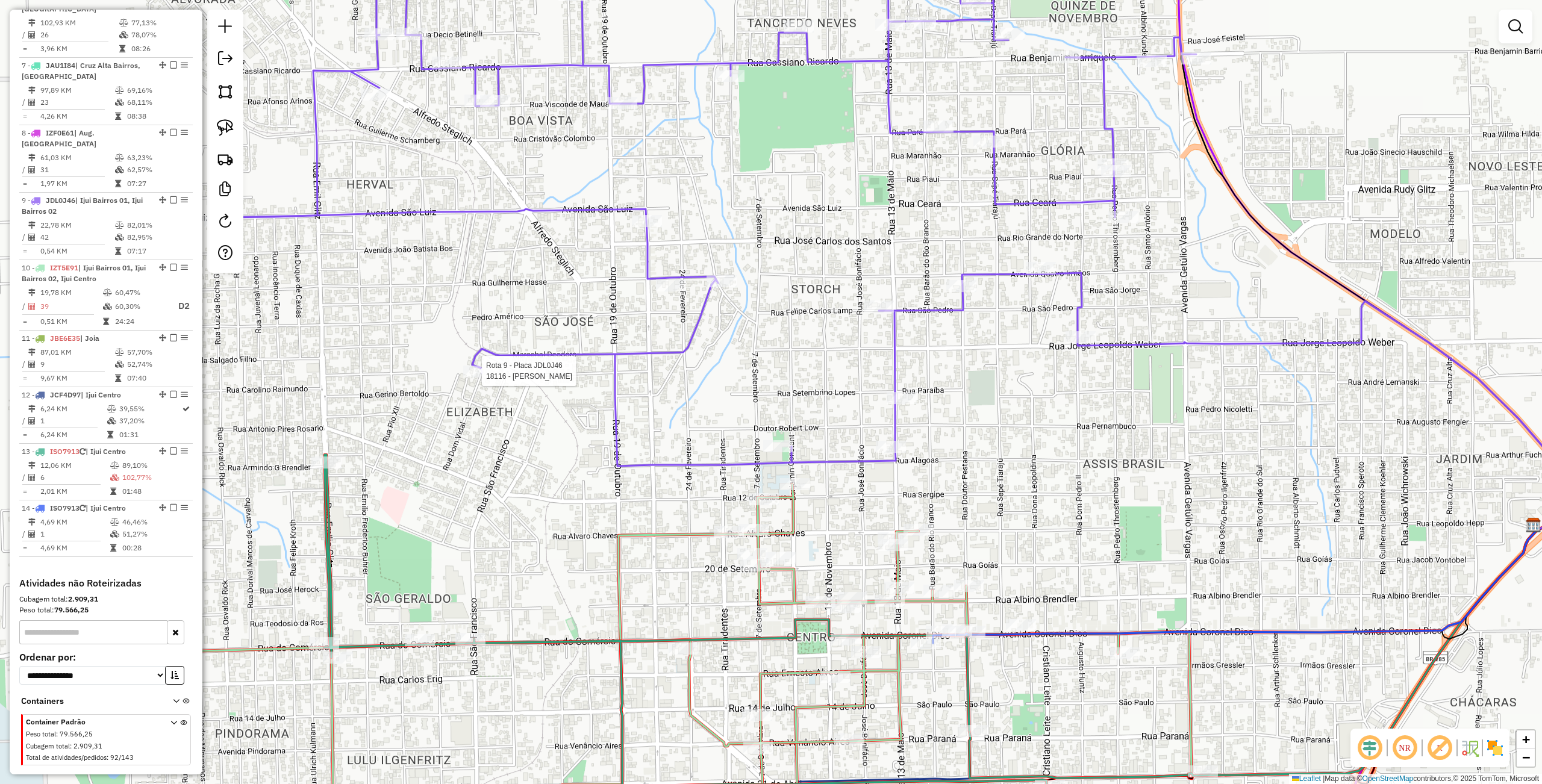
select select "**********"
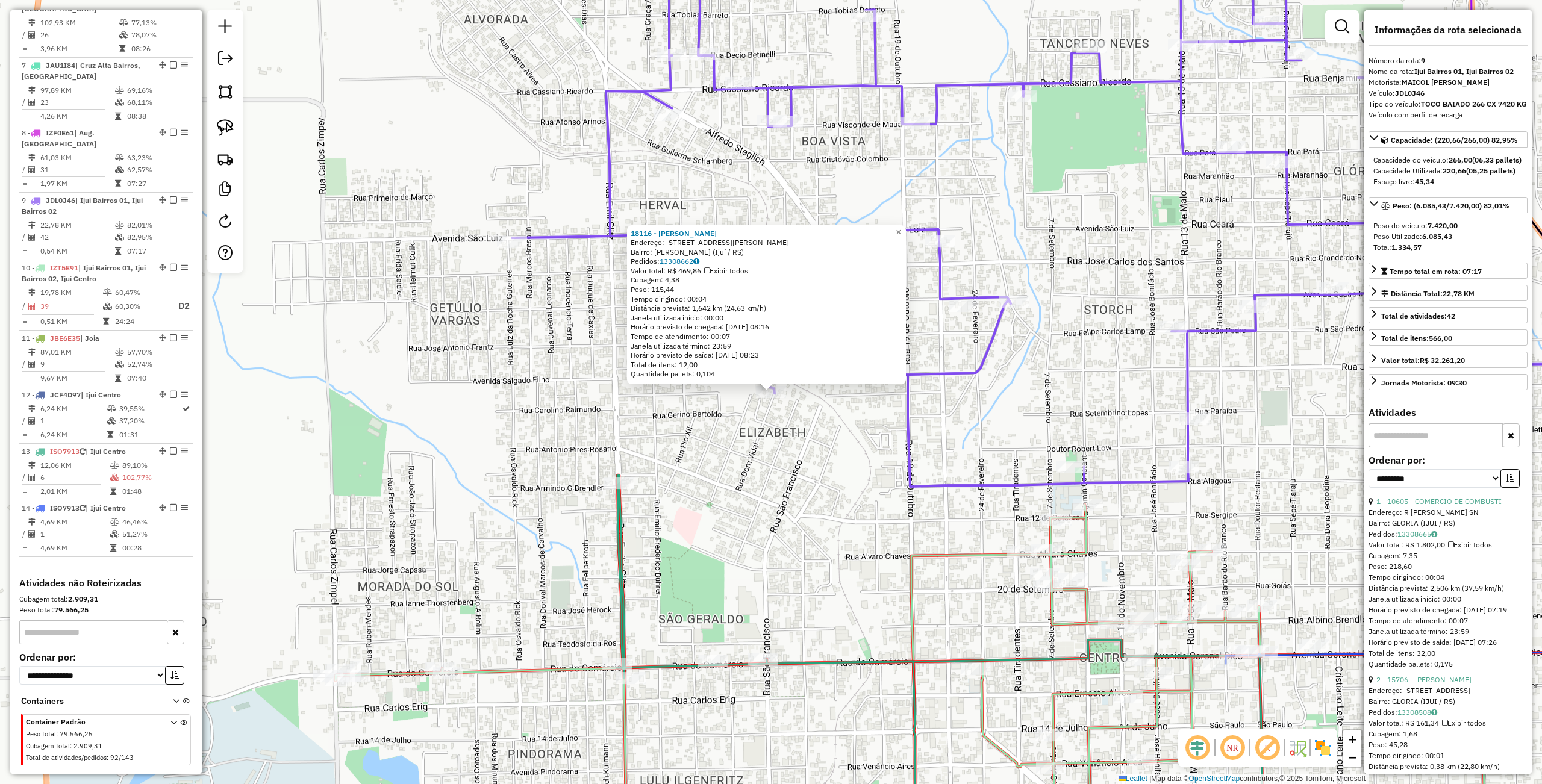
click at [553, 439] on div "18116 - FERNANDA JULIANA Endereço: Rua Dom Vidal, 55 Bairro: Elizabeth (Ijuí / …" at bounding box center [771, 392] width 1542 height 784
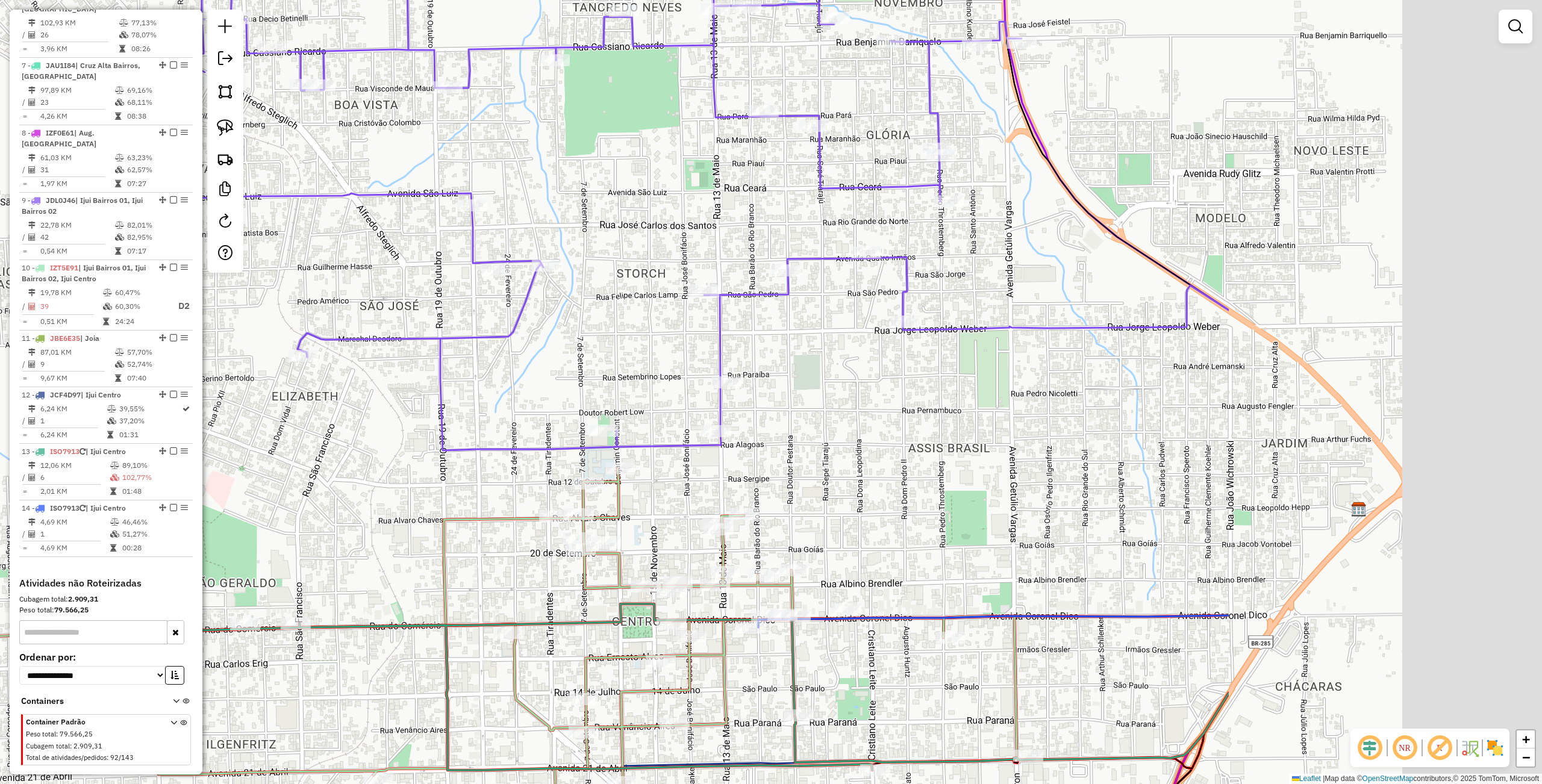
drag, startPoint x: 736, startPoint y: 460, endPoint x: 268, endPoint y: 424, distance: 469.4
click at [268, 424] on div "Janela de atendimento Grade de atendimento Capacidade Transportadoras Veículos …" at bounding box center [771, 392] width 1542 height 784
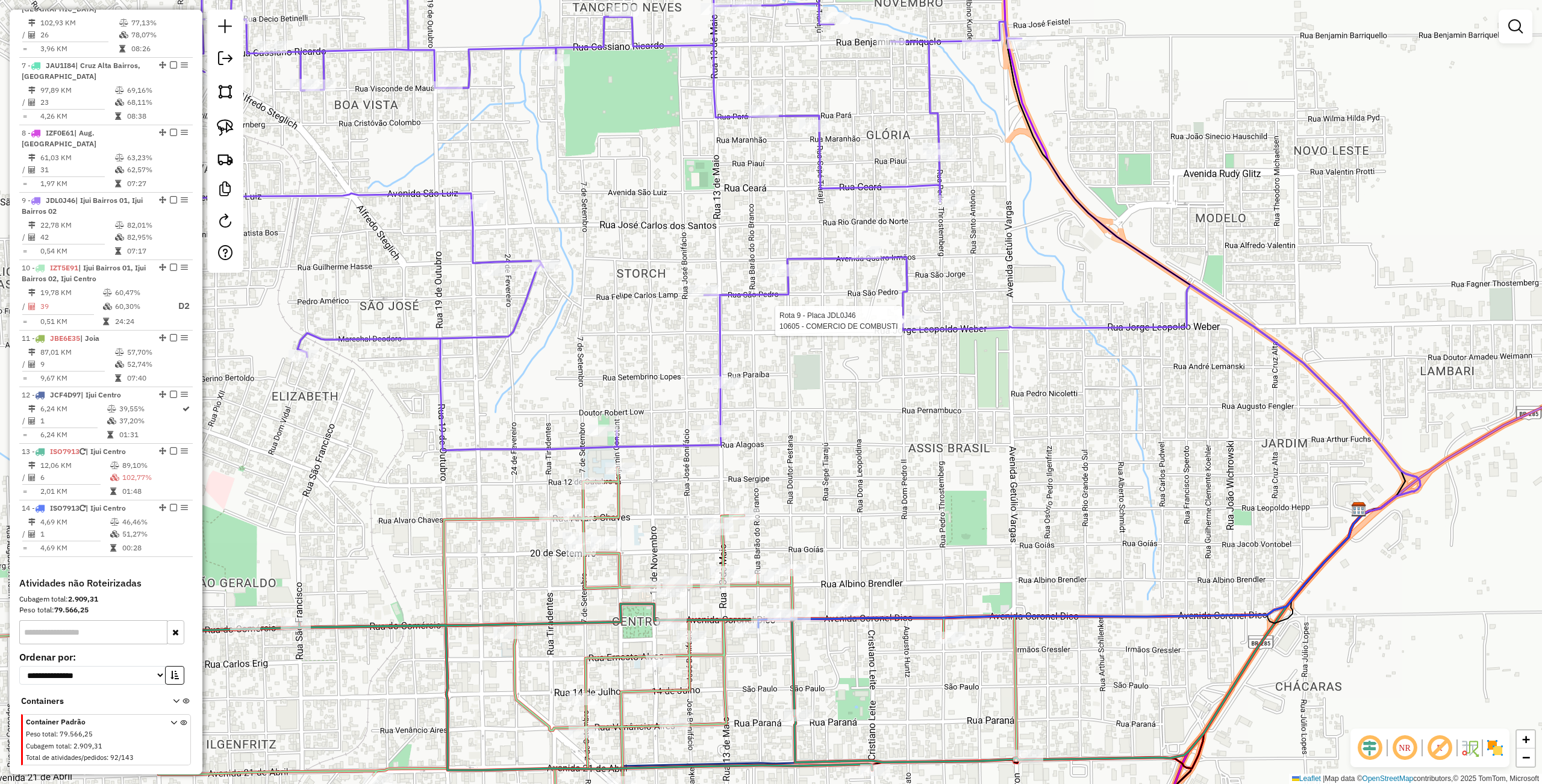
select select "**********"
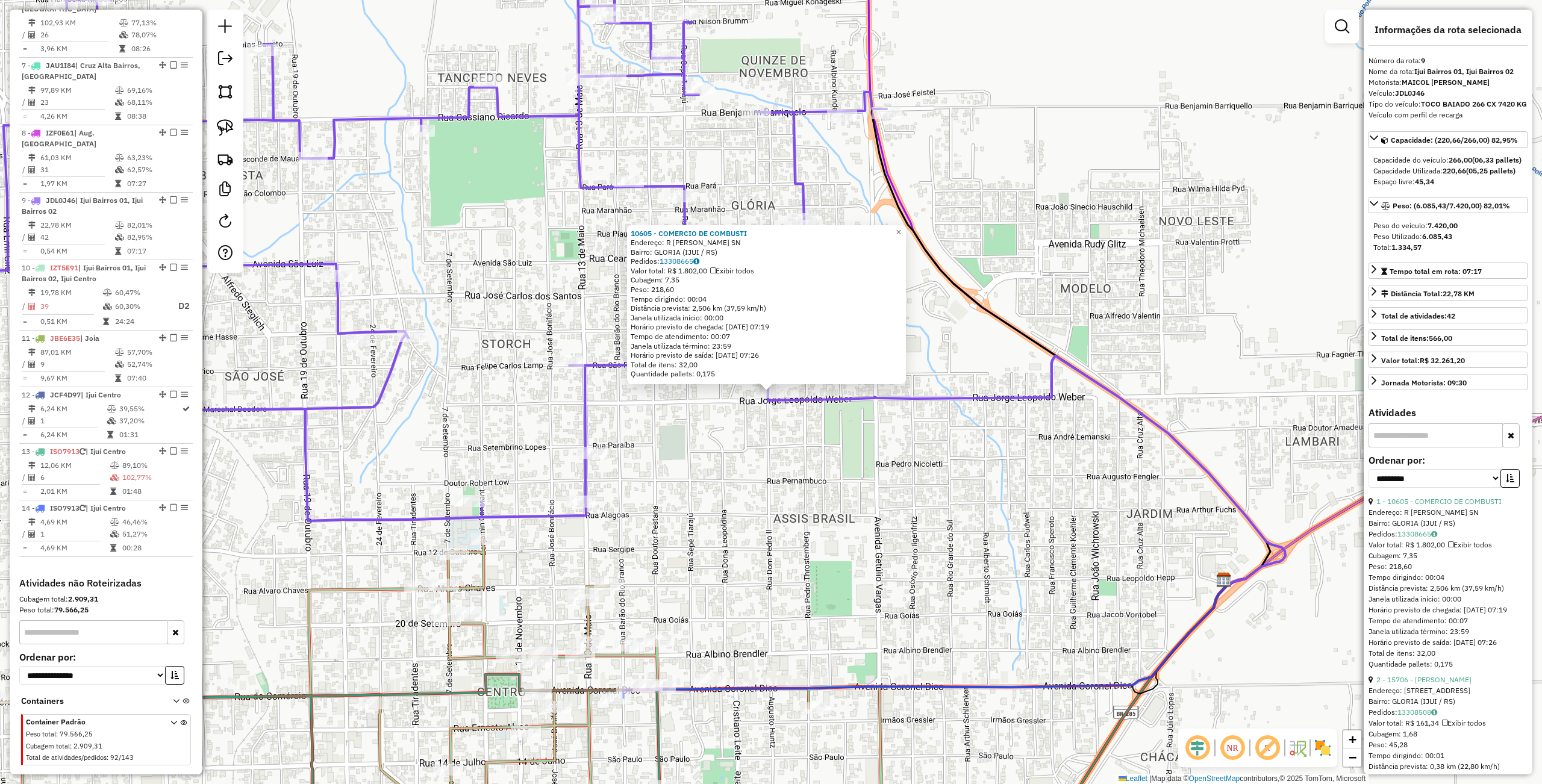
click at [740, 411] on div "10605 - COMERCIO DE COMBUSTI Endereço: R JORGE LEOPOLDO WEBER SN Bairro: GLORIA…" at bounding box center [771, 392] width 1542 height 784
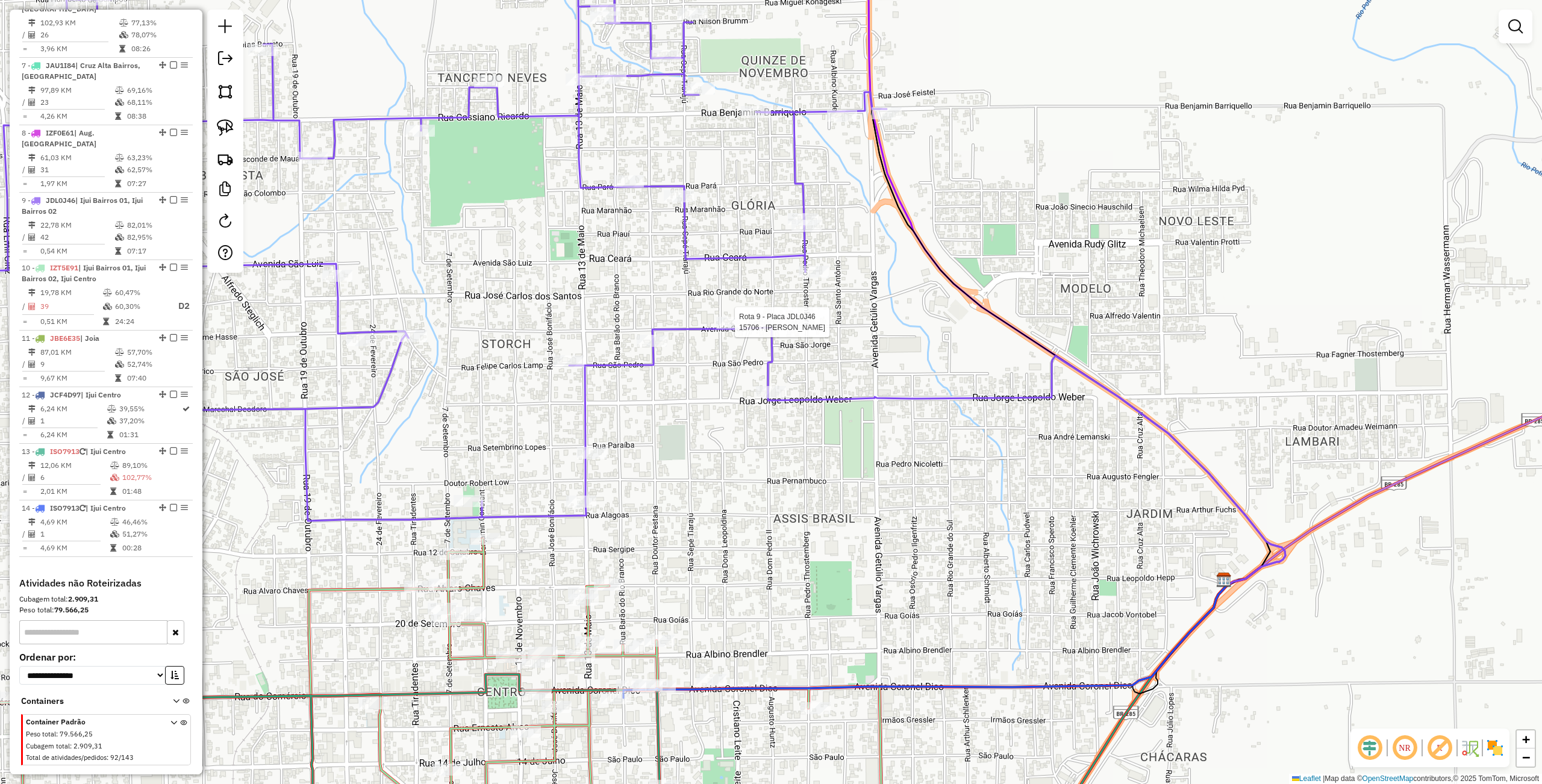
select select "**********"
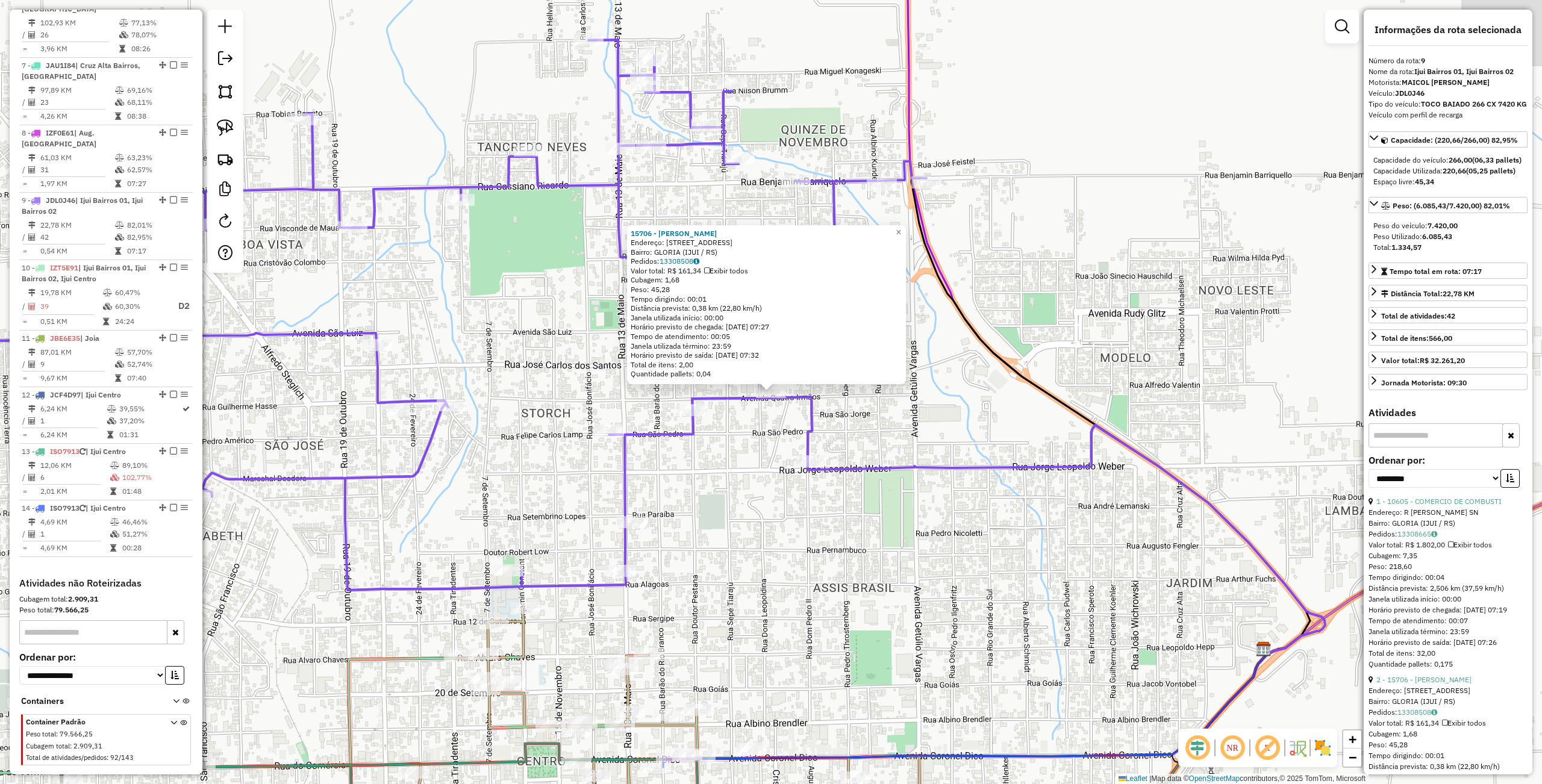
click at [716, 447] on div "15706 - WILLIAN ARIEL MARIAN Endereço: Av QUATRO IRMAOS 421 Bairro: GLORIA (IJU…" at bounding box center [771, 392] width 1542 height 784
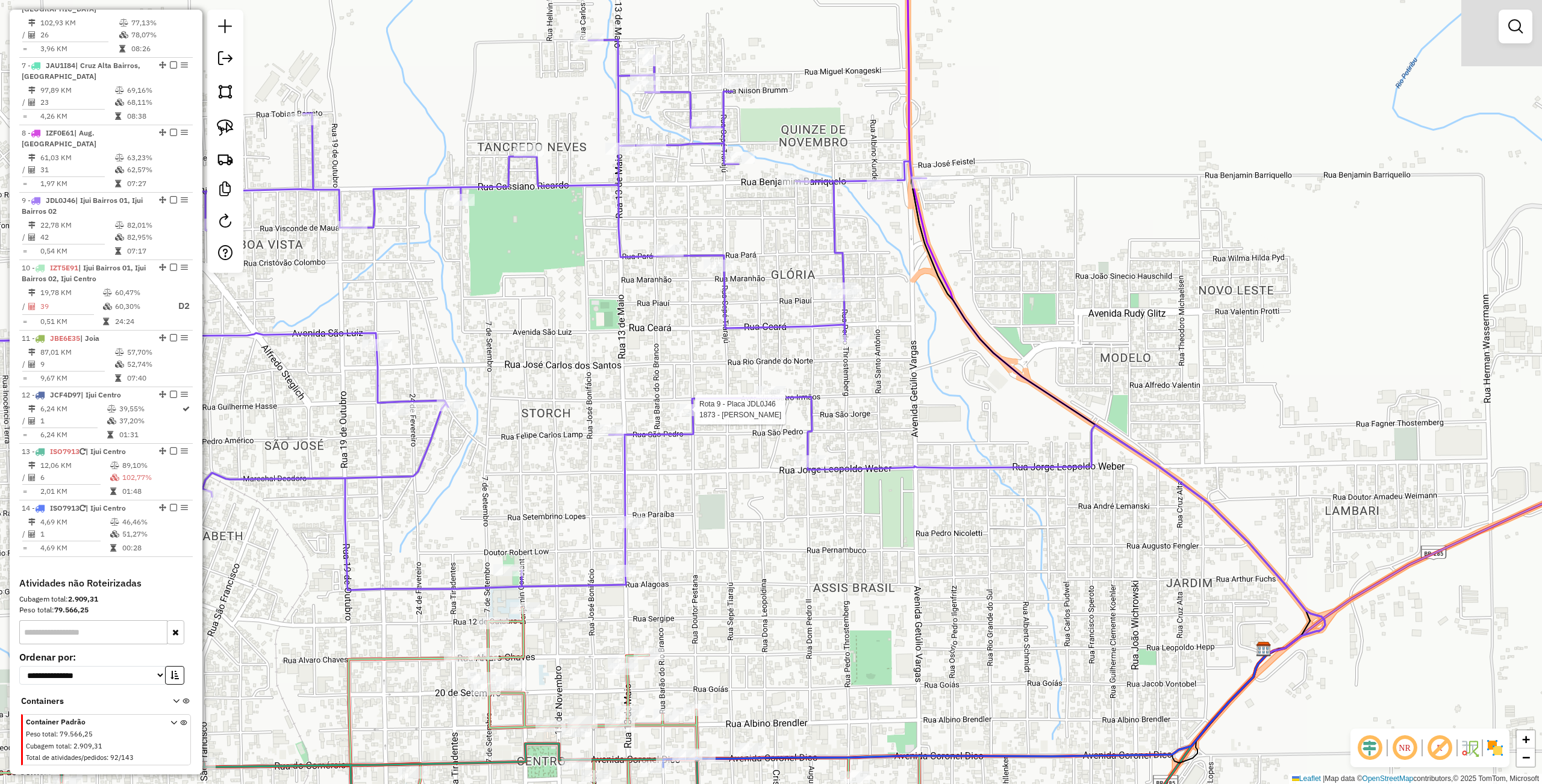
select select "**********"
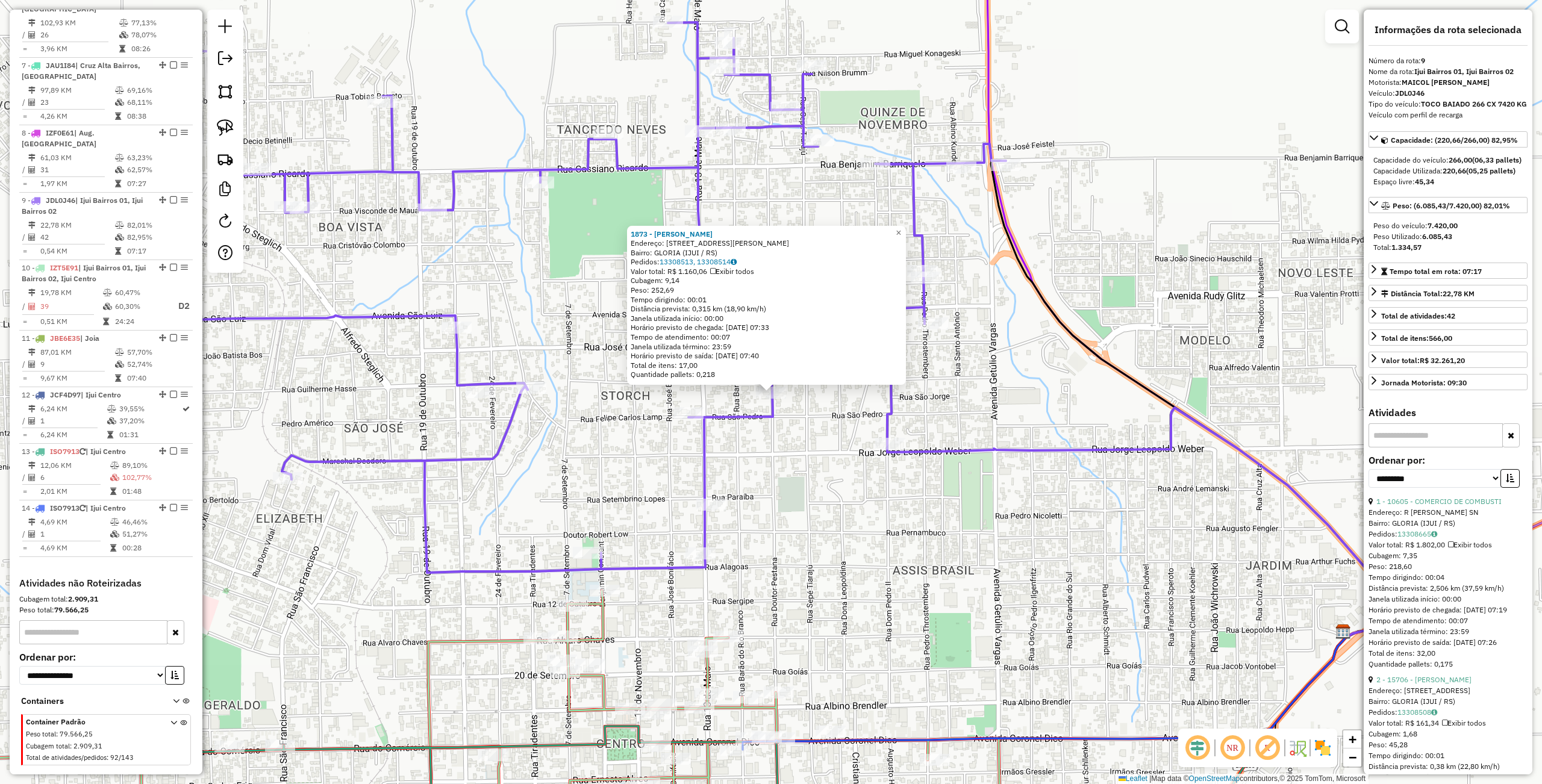
click at [762, 479] on div "Rota 9 - Placa JDL0J46 13364 - LAISA TEIXEIRA 1873 - LANCHERIA LISBINSKI Endere…" at bounding box center [771, 392] width 1542 height 784
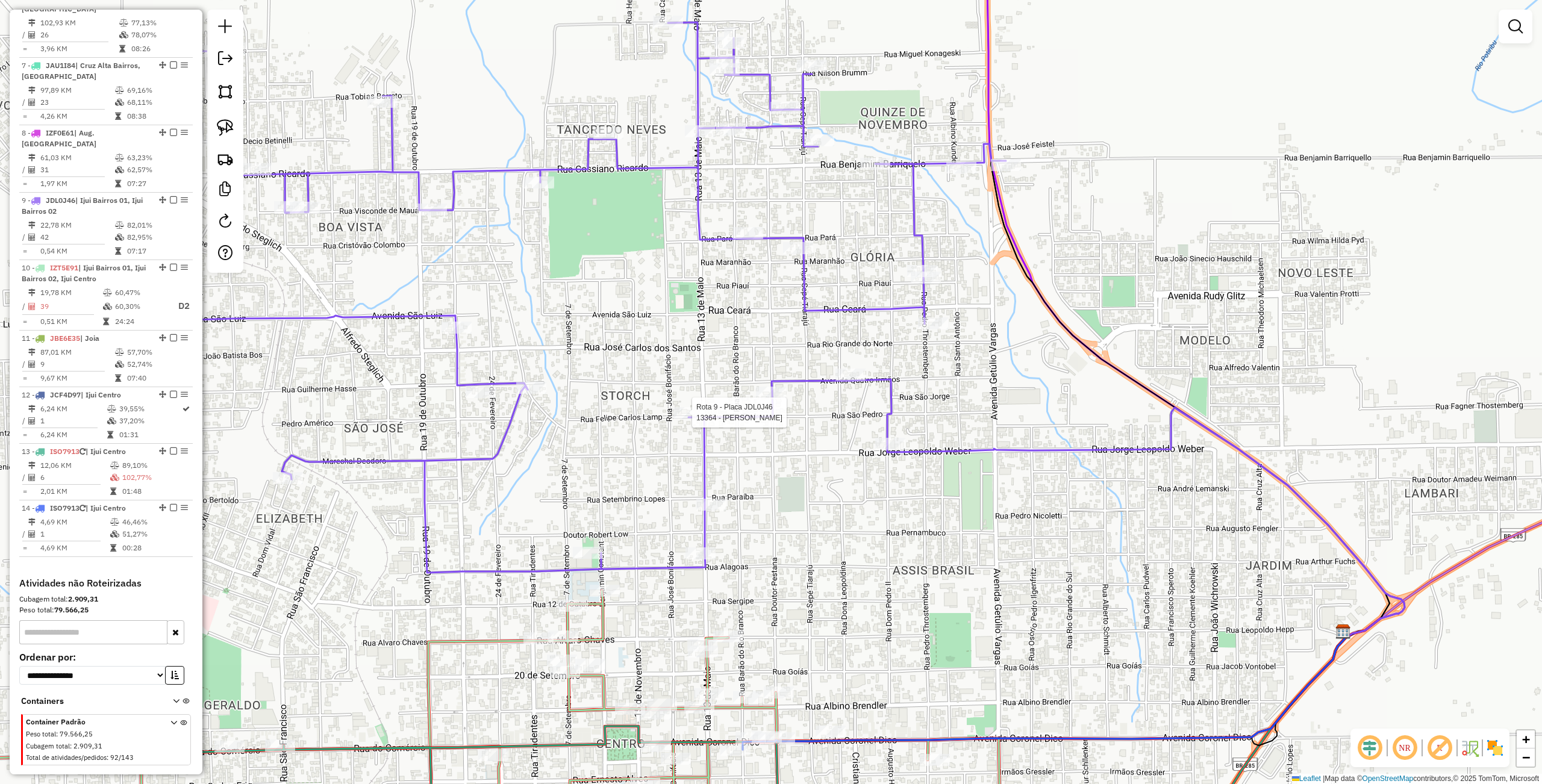
select select "**********"
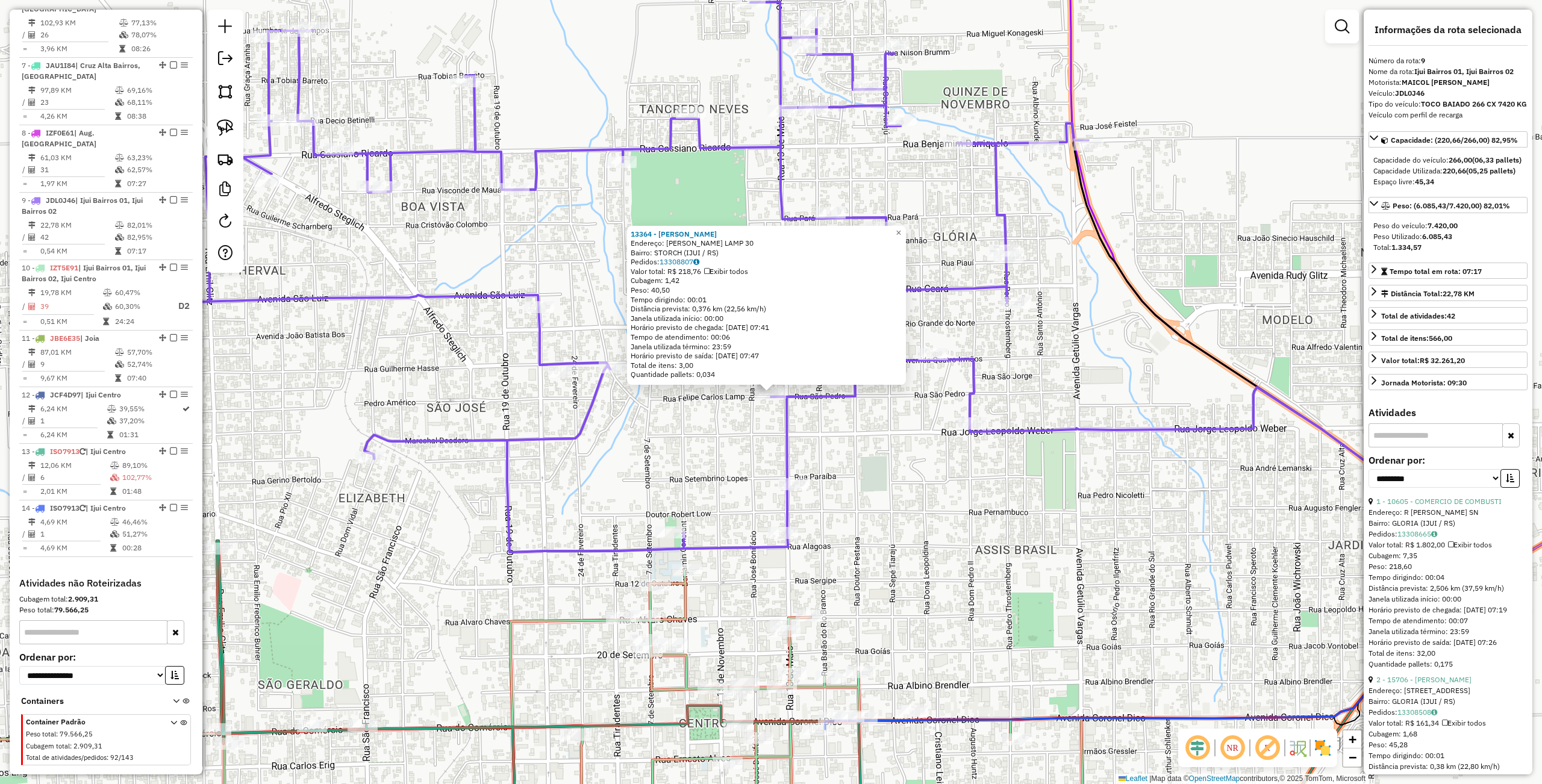
click at [839, 480] on div "13364 - LAISA TEIXEIRA Endereço: FELIPE C LAMP 30 Bairro: STORCH (IJUI / RS) Pe…" at bounding box center [771, 392] width 1542 height 784
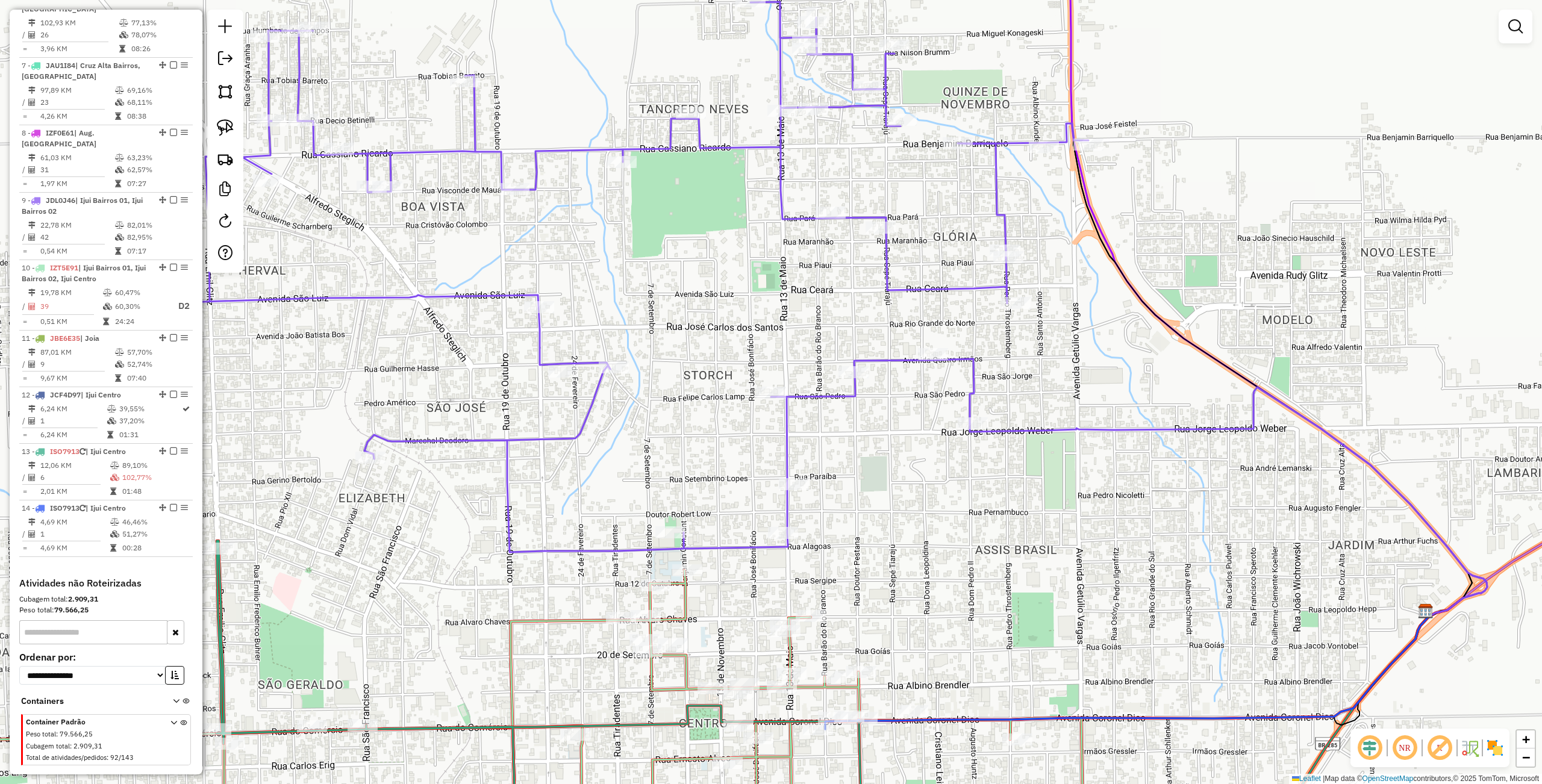
drag, startPoint x: 875, startPoint y: 482, endPoint x: 890, endPoint y: 434, distance: 50.3
click at [890, 434] on div "Janela de atendimento Grade de atendimento Capacidade Transportadoras Veículos …" at bounding box center [771, 392] width 1542 height 784
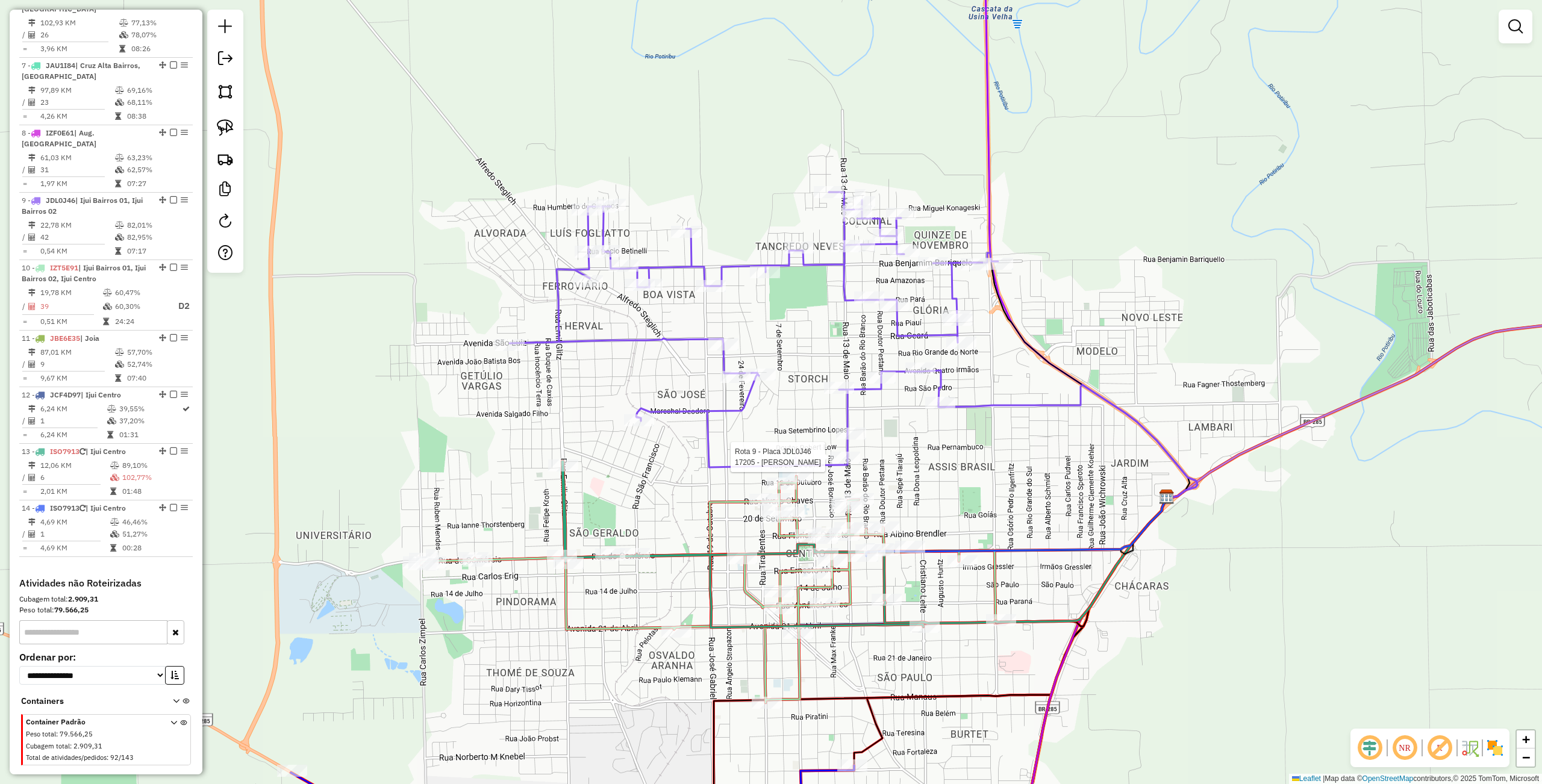
select select "**********"
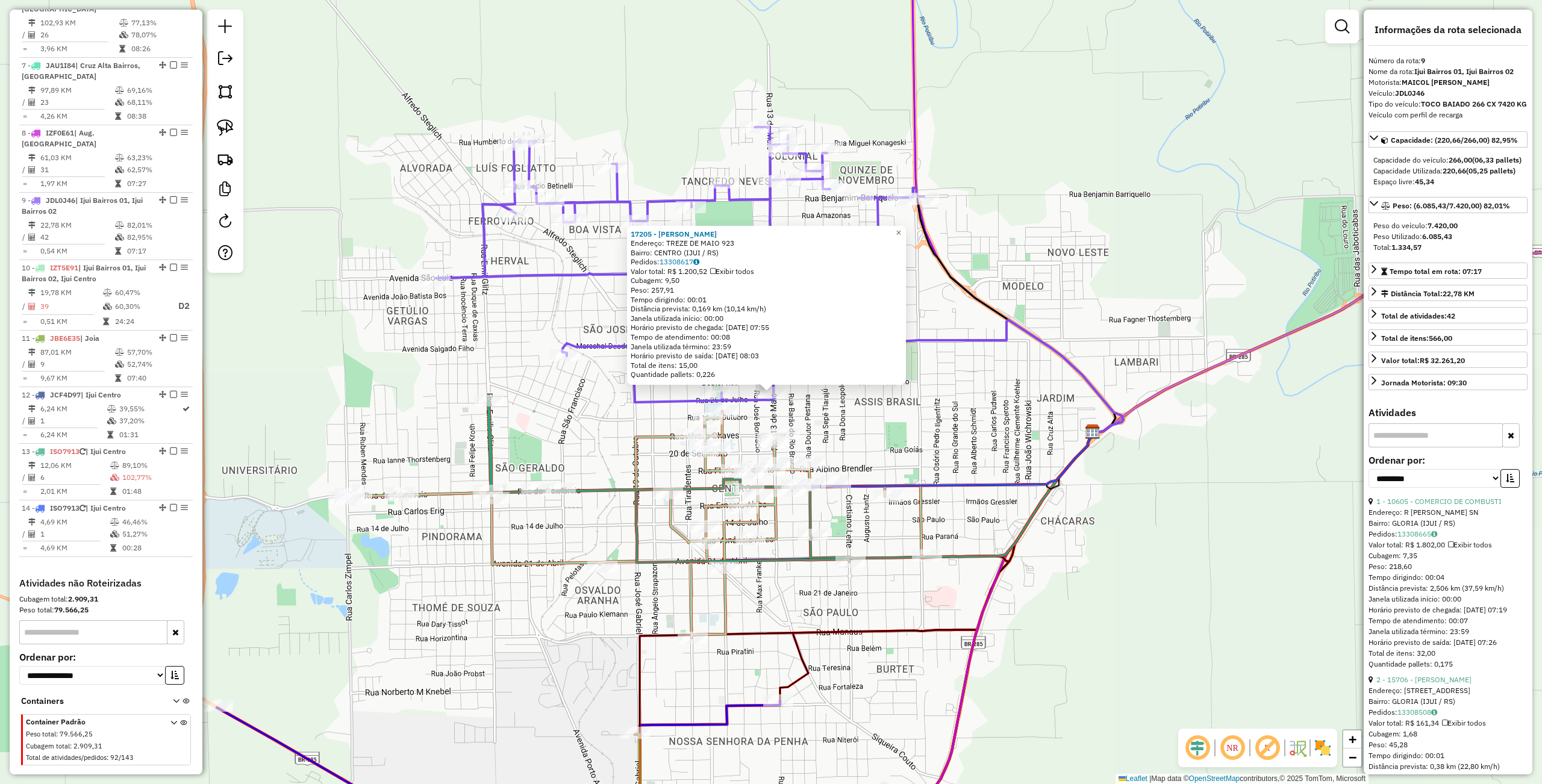
click at [1015, 408] on div "17205 - JOAO PEDRO TISSOT Endereço: TREZE DE MAIO 923 Bairro: CENTRO (IJUI / RS…" at bounding box center [771, 392] width 1542 height 784
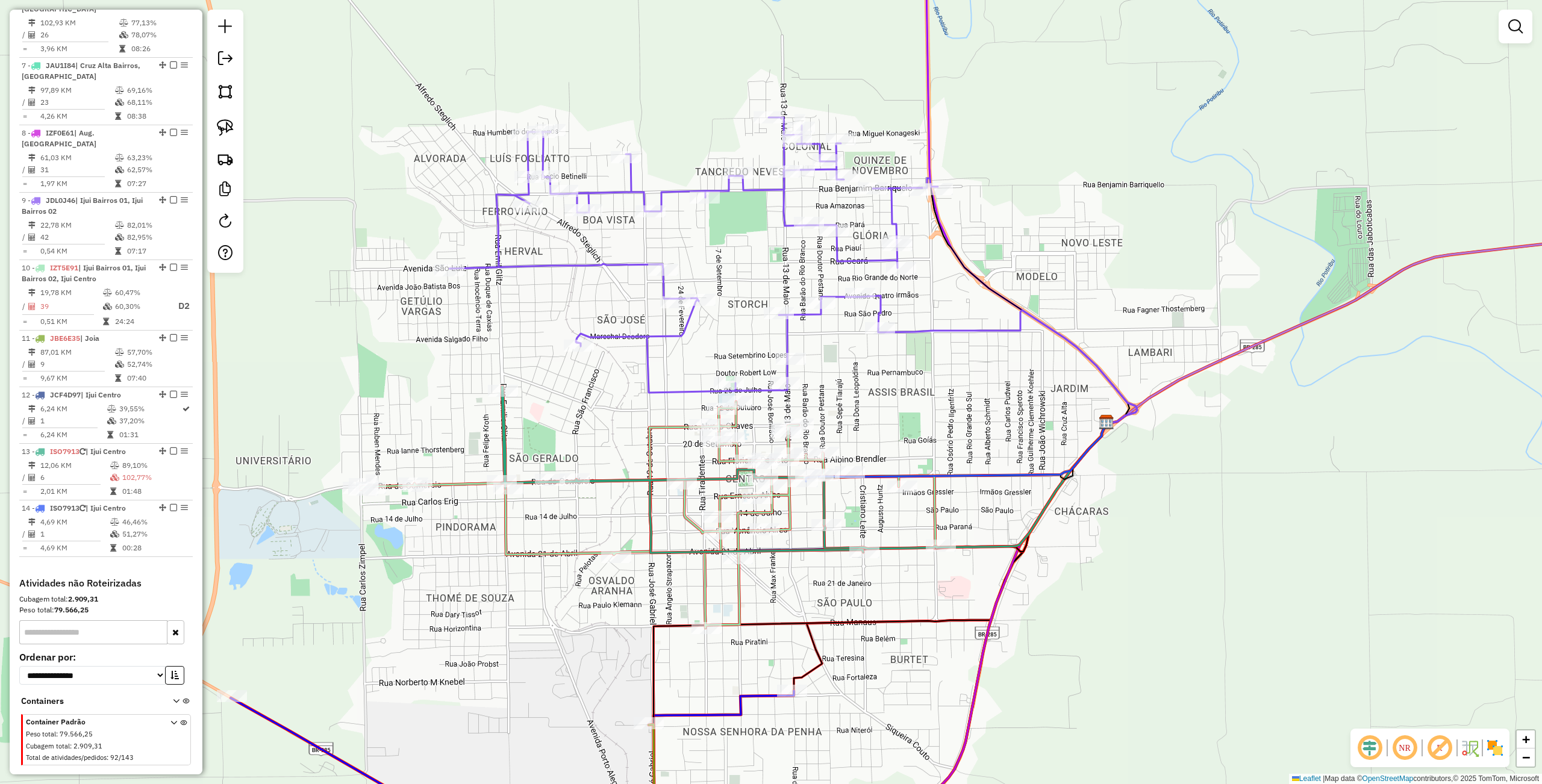
drag, startPoint x: 875, startPoint y: 408, endPoint x: 889, endPoint y: 388, distance: 24.4
click at [890, 398] on div "Janela de atendimento Grade de atendimento Capacidade Transportadoras Veículos …" at bounding box center [771, 392] width 1542 height 784
drag, startPoint x: 231, startPoint y: 129, endPoint x: 259, endPoint y: 141, distance: 30.5
click at [231, 129] on img at bounding box center [225, 127] width 17 height 17
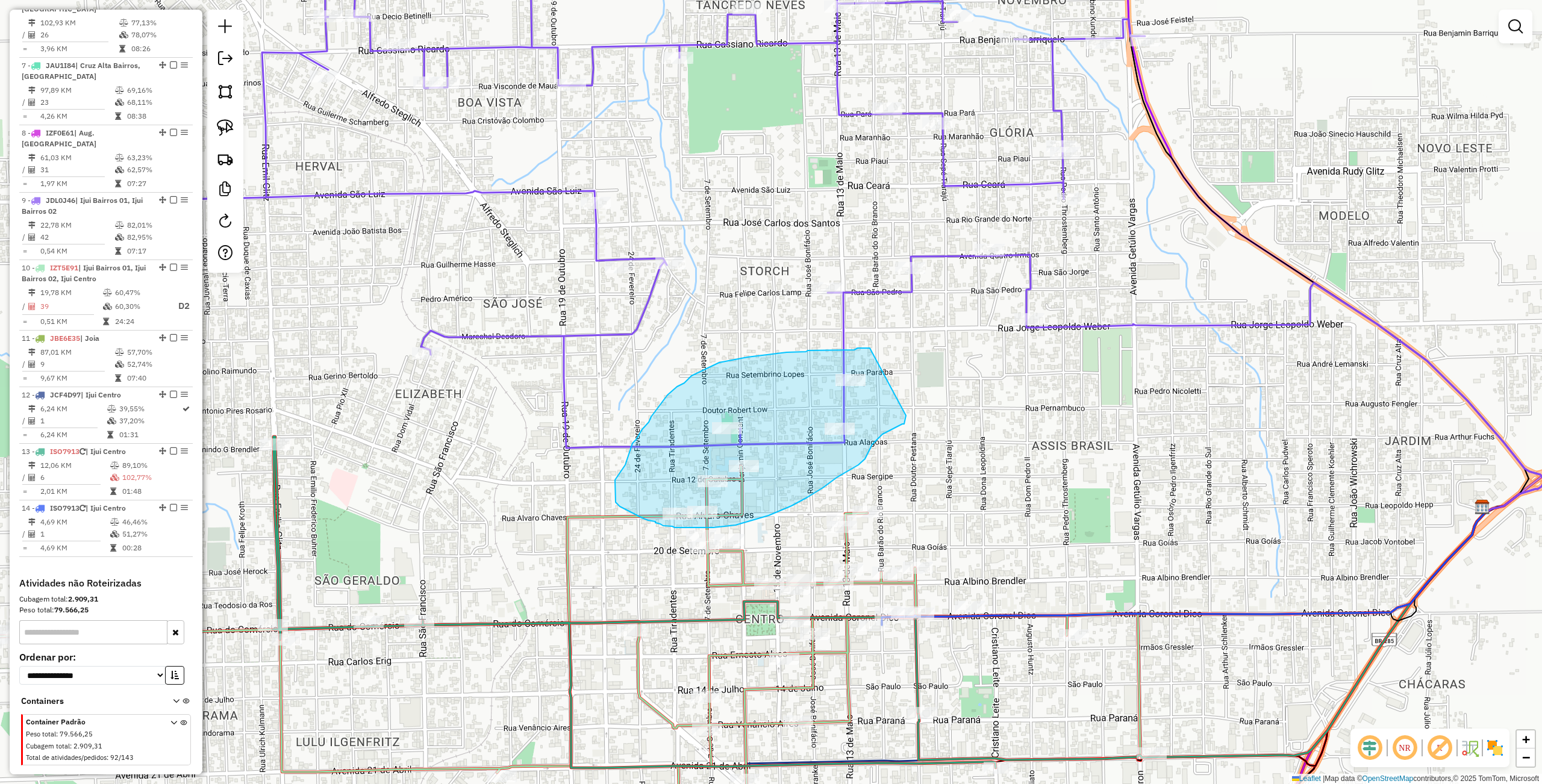
drag, startPoint x: 870, startPoint y: 348, endPoint x: 912, endPoint y: 405, distance: 70.8
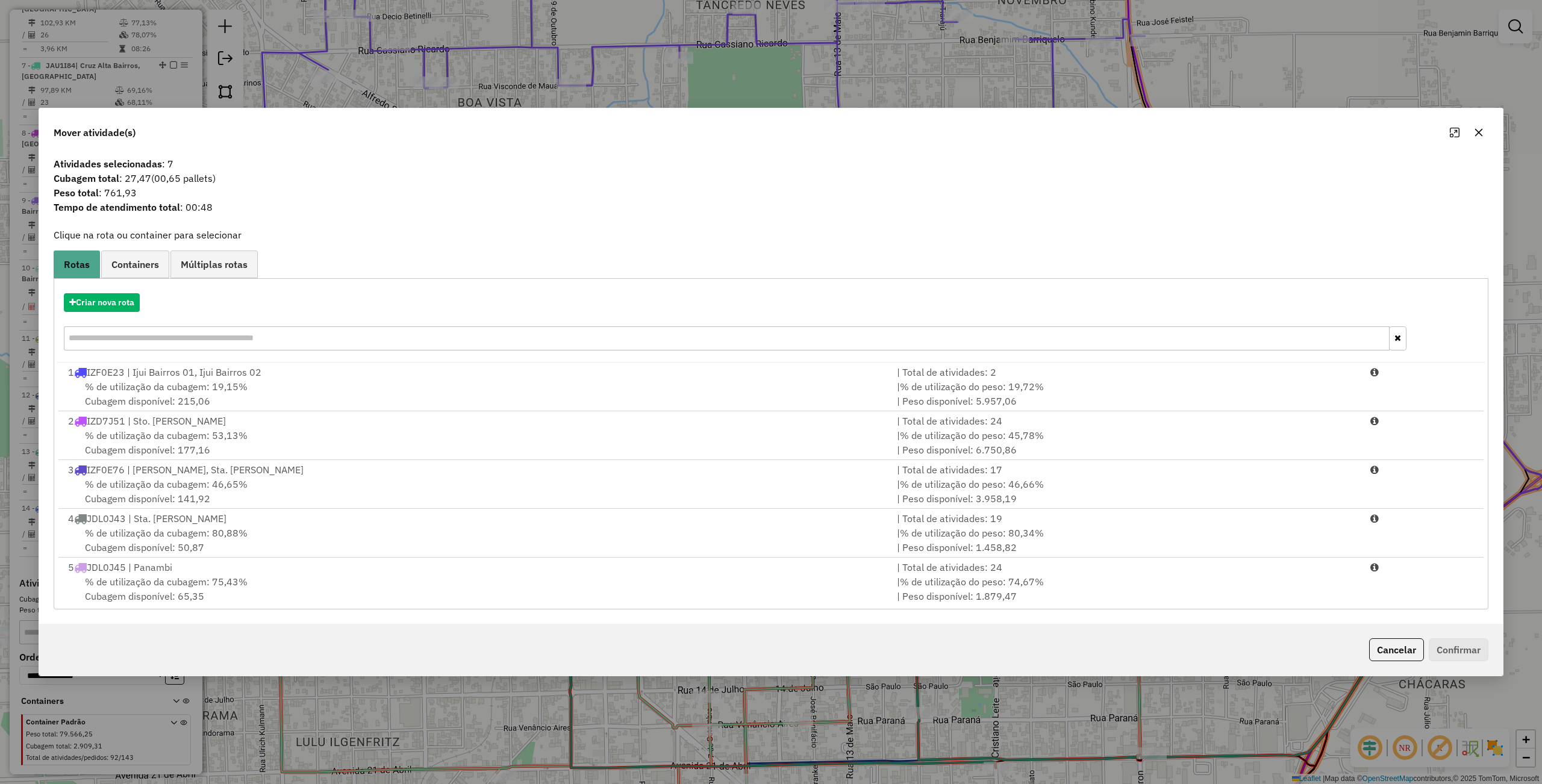
scroll to position [347, 0]
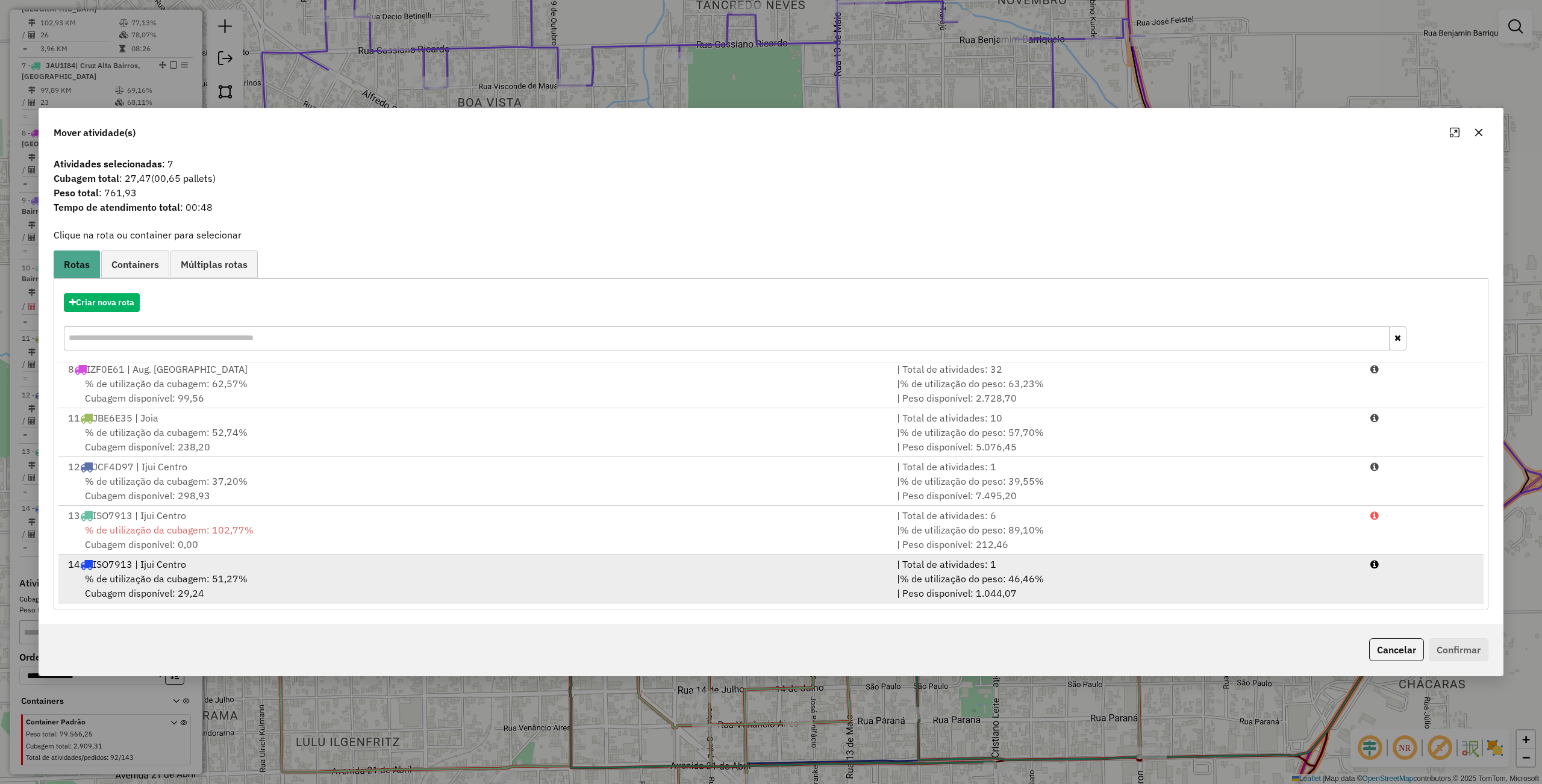
click at [227, 564] on div "14 ISO7913 | Ijui Centro" at bounding box center [475, 564] width 829 height 14
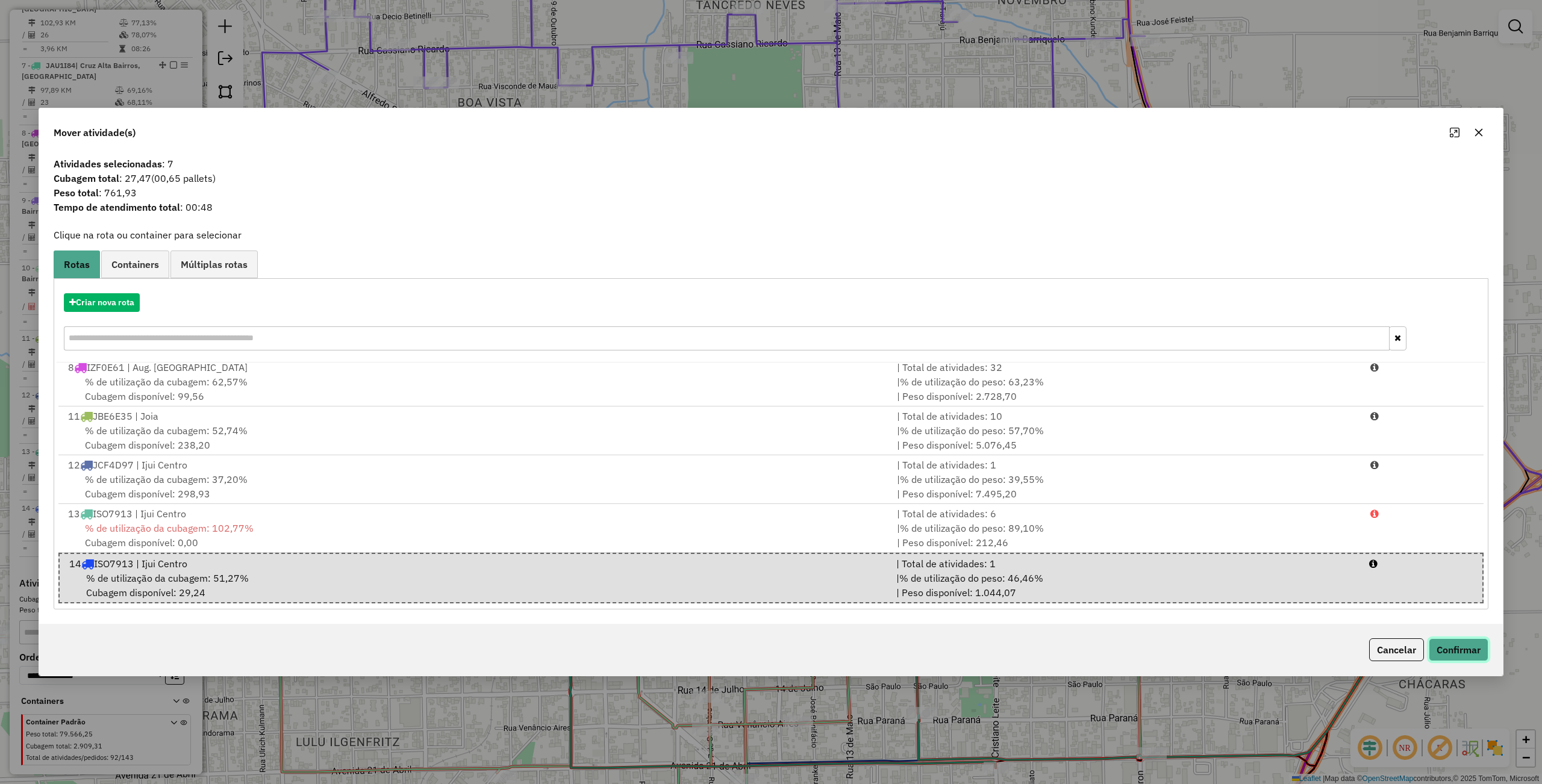
click at [1453, 650] on button "Confirmar" at bounding box center [1458, 649] width 59 height 23
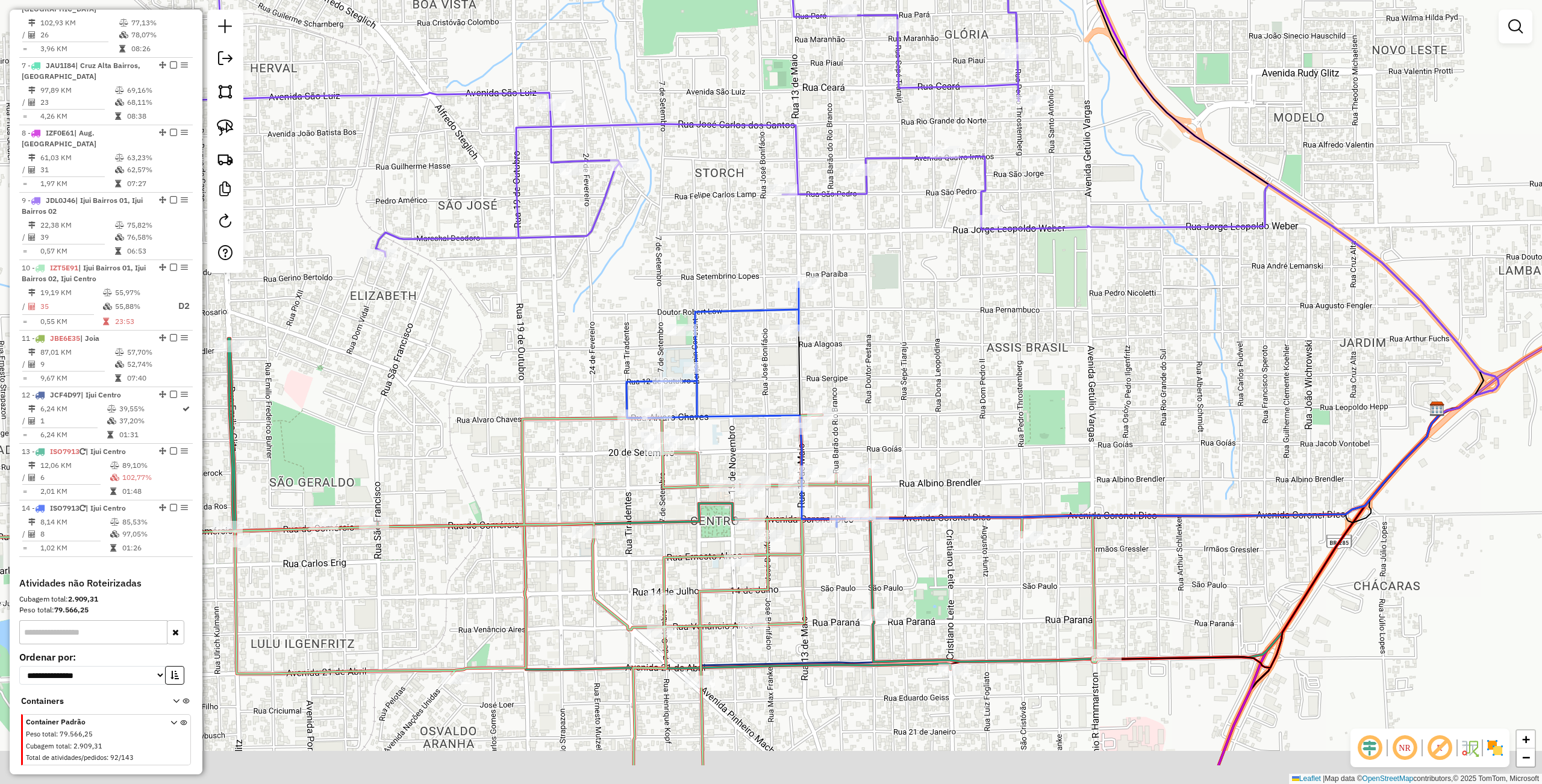
drag, startPoint x: 759, startPoint y: 434, endPoint x: 727, endPoint y: 348, distance: 91.8
click at [714, 335] on div "Janela de atendimento Grade de atendimento Capacidade Transportadoras Veículos …" at bounding box center [771, 392] width 1542 height 784
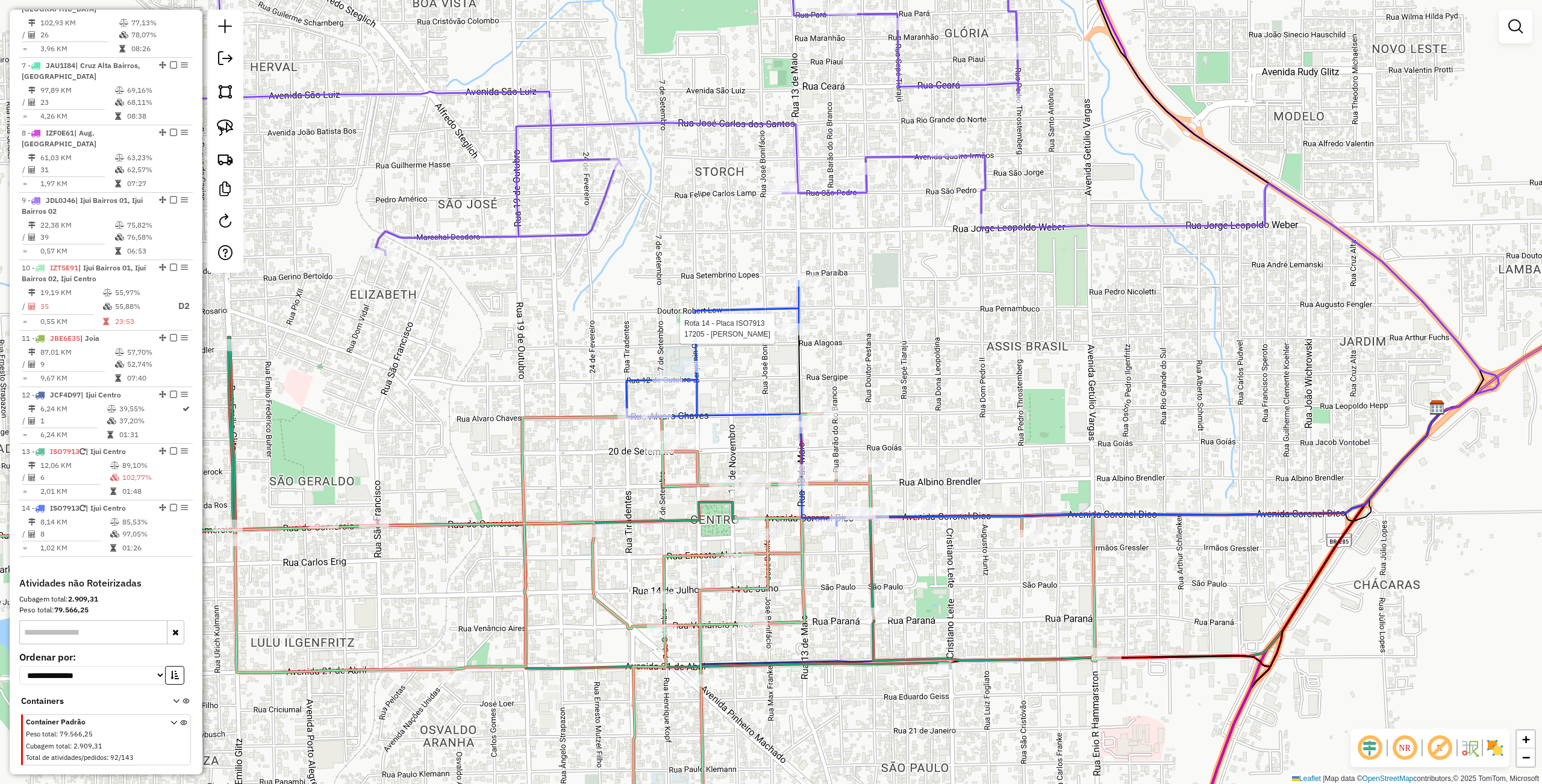
select select "**********"
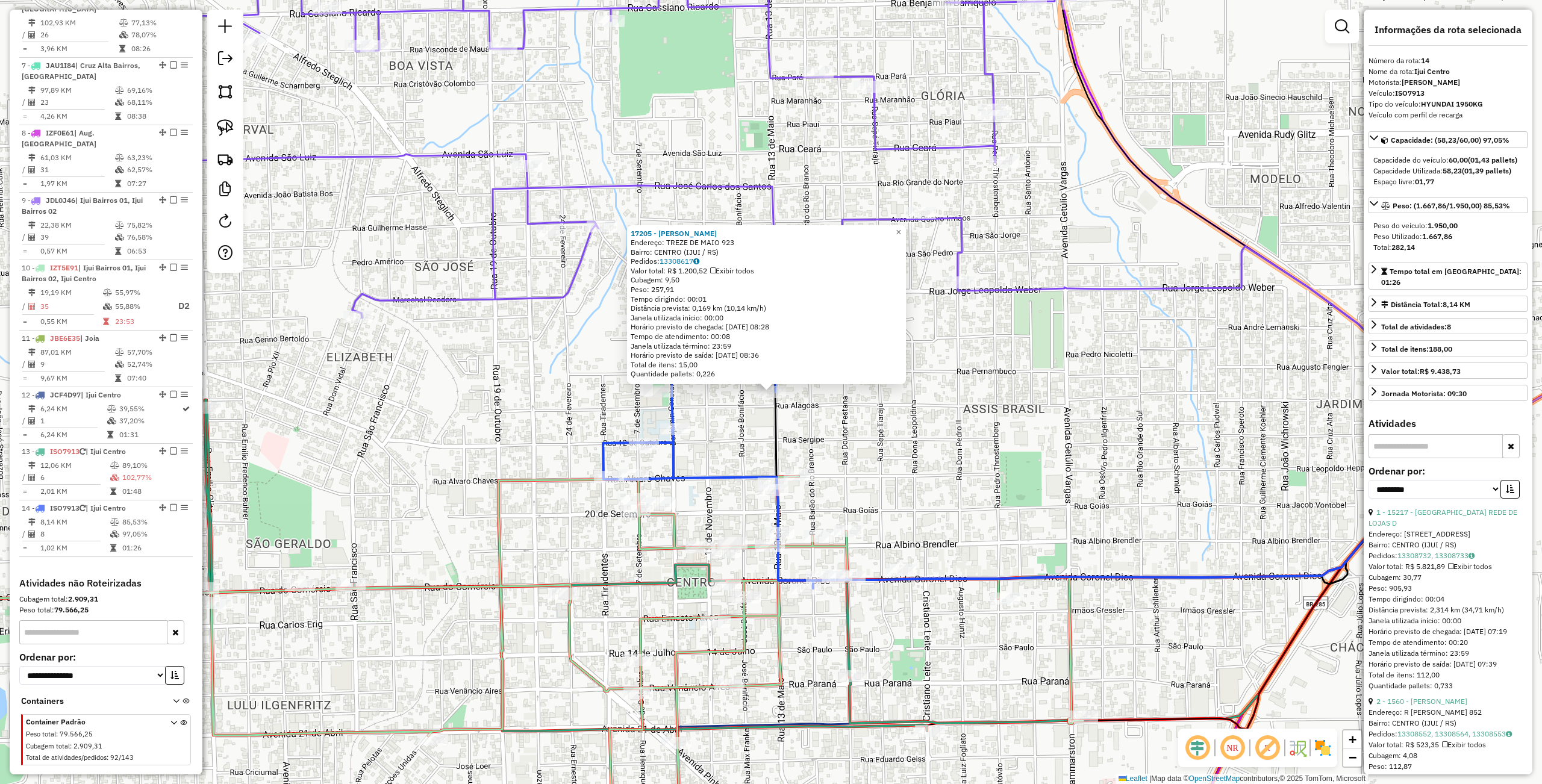
click at [1102, 385] on div "17205 - JOAO PEDRO TISSOT Endereço: TREZE DE MAIO 923 Bairro: CENTRO (IJUI / RS…" at bounding box center [771, 392] width 1542 height 784
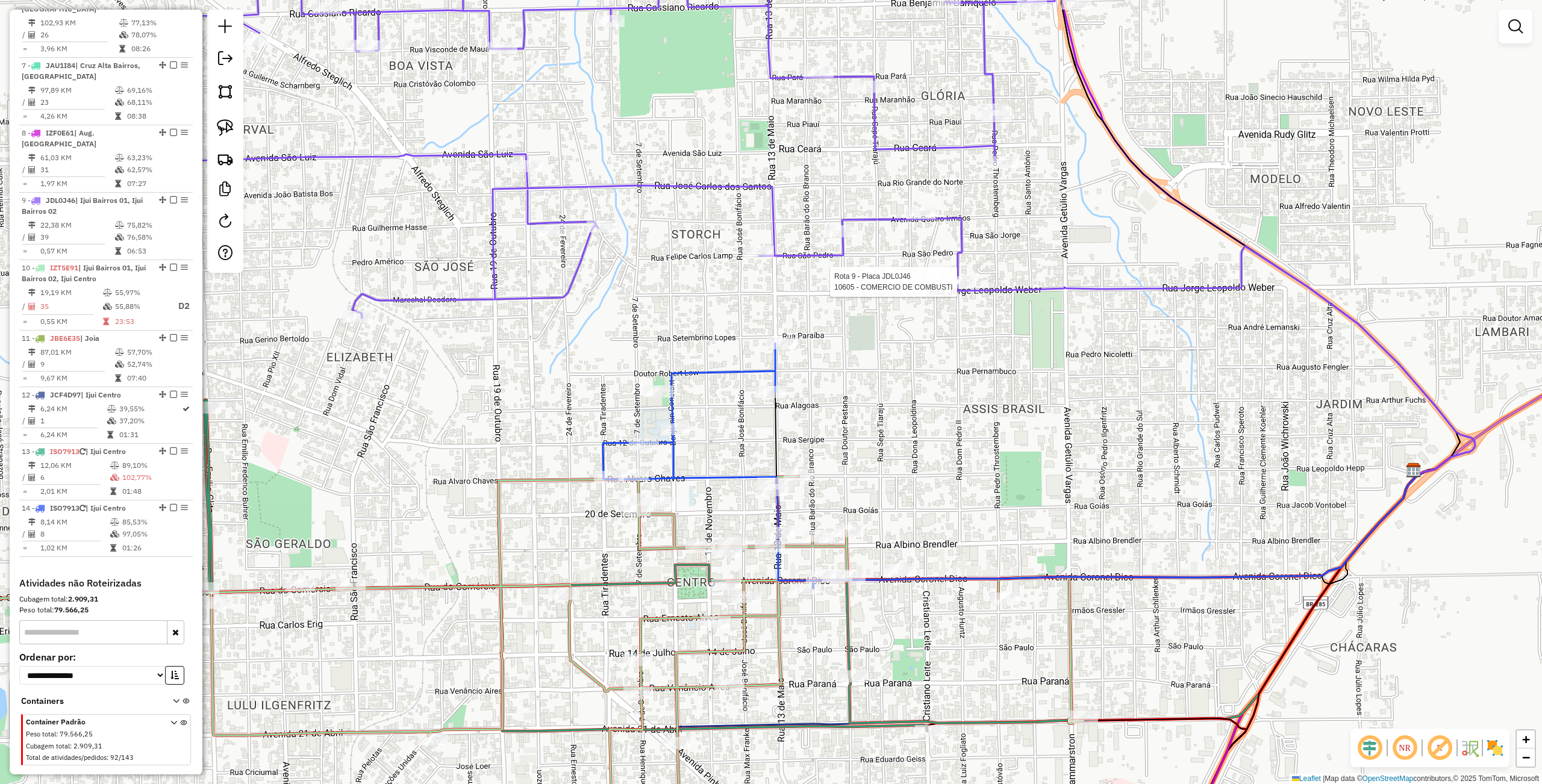
select select "**********"
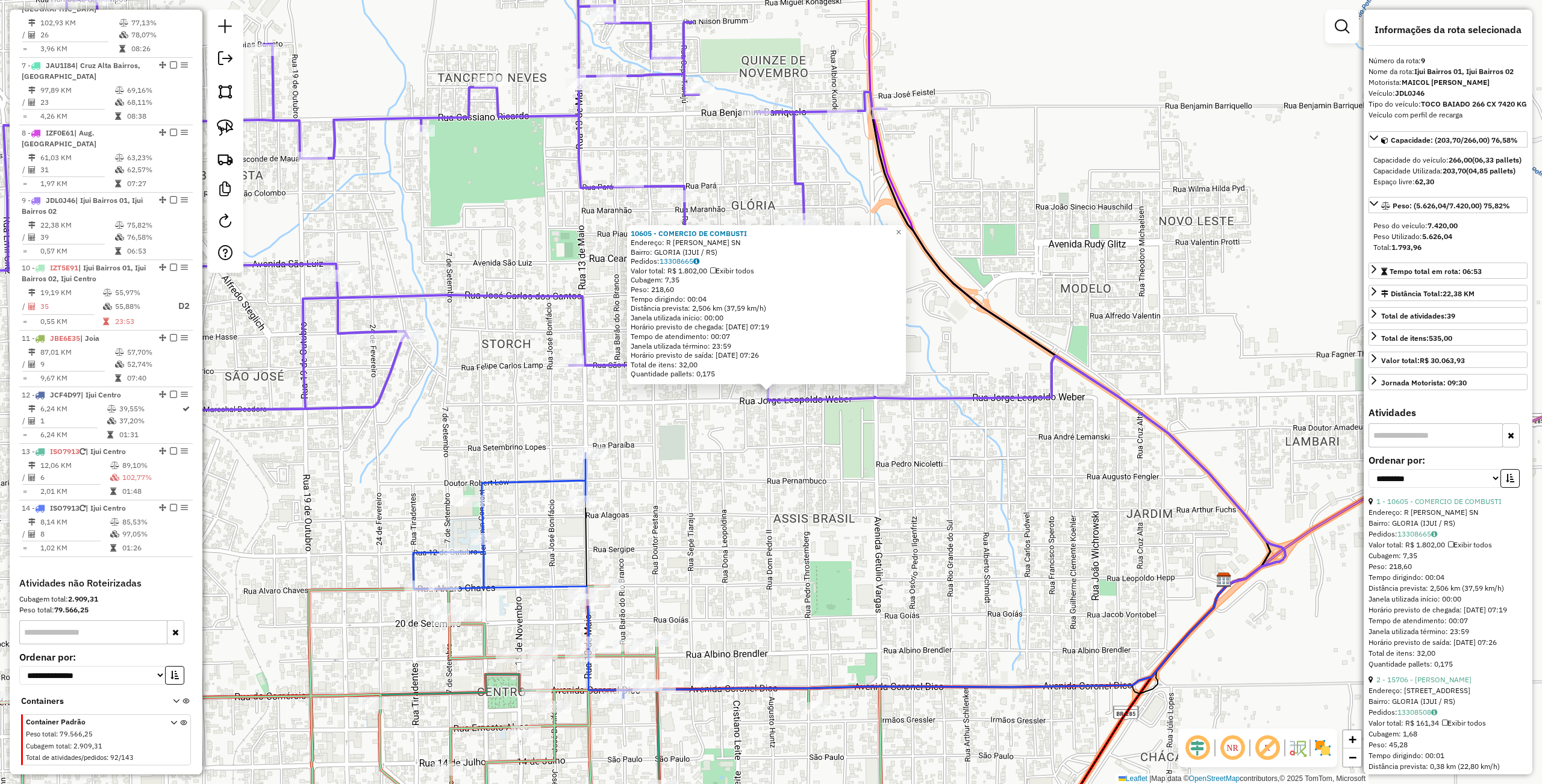
click at [976, 437] on div "10605 - COMERCIO DE COMBUSTI Endereço: R JORGE LEOPOLDO WEBER SN Bairro: GLORIA…" at bounding box center [771, 392] width 1542 height 784
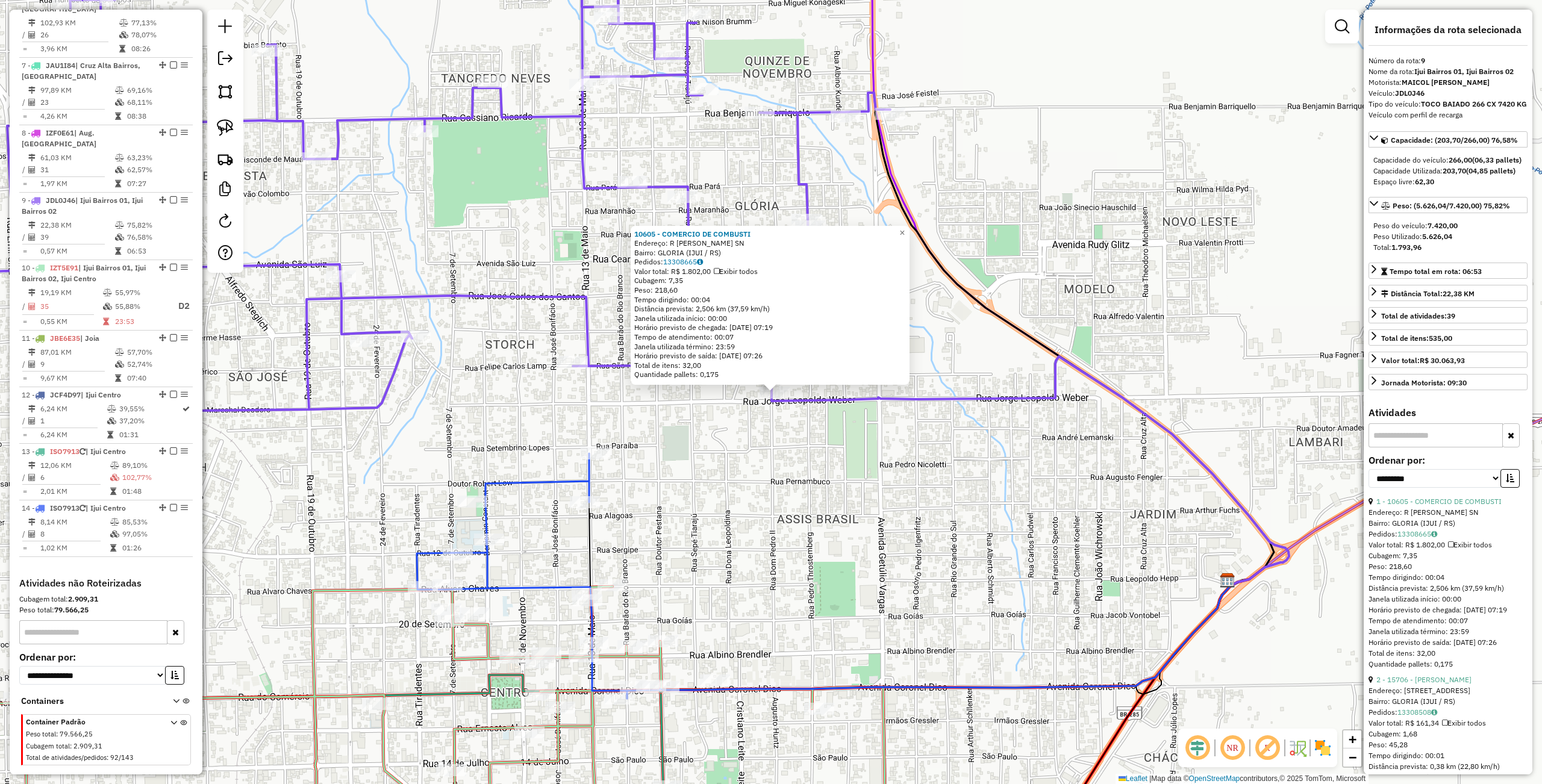
drag, startPoint x: 894, startPoint y: 490, endPoint x: 910, endPoint y: 441, distance: 51.5
click at [910, 445] on div "10605 - COMERCIO DE COMBUSTI Endereço: R JORGE LEOPOLDO WEBER SN Bairro: GLORIA…" at bounding box center [771, 392] width 1542 height 784
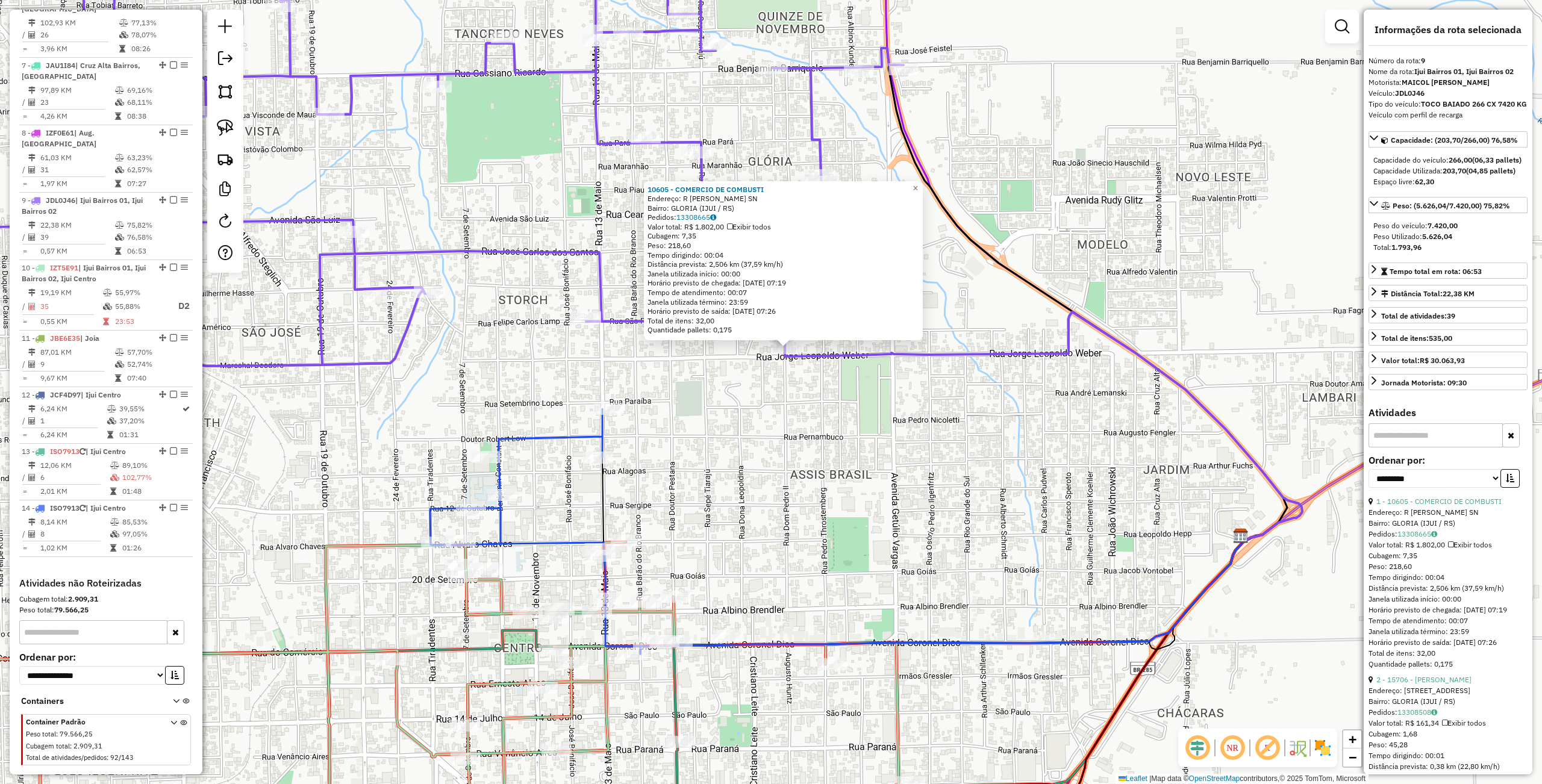
click at [885, 453] on div "10605 - COMERCIO DE COMBUSTI Endereço: R JORGE LEOPOLDO WEBER SN Bairro: GLORIA…" at bounding box center [771, 392] width 1542 height 784
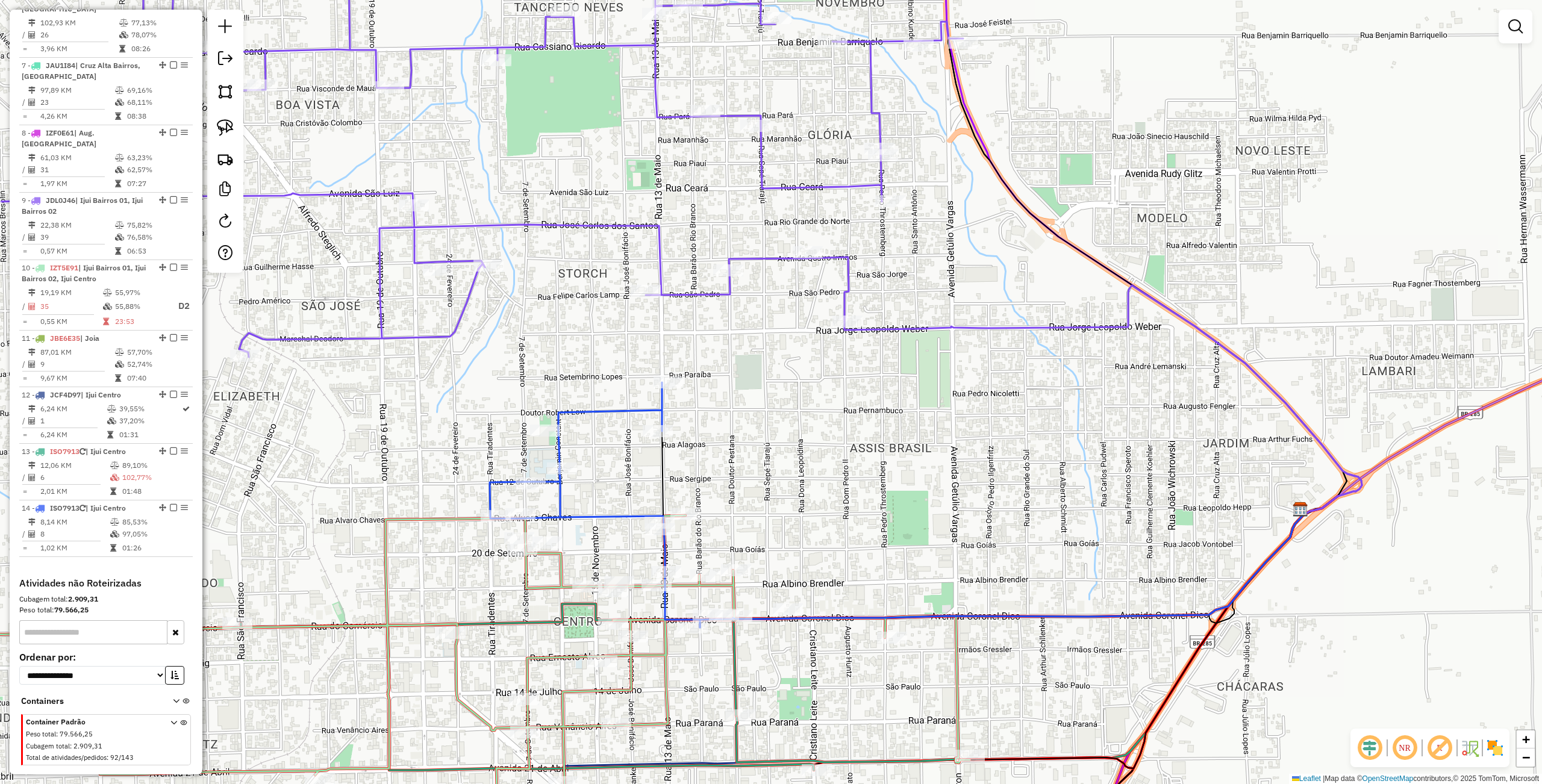
drag, startPoint x: 837, startPoint y: 479, endPoint x: 945, endPoint y: 422, distance: 122.1
click at [961, 429] on div "Janela de atendimento Grade de atendimento Capacidade Transportadoras Veículos …" at bounding box center [771, 392] width 1542 height 784
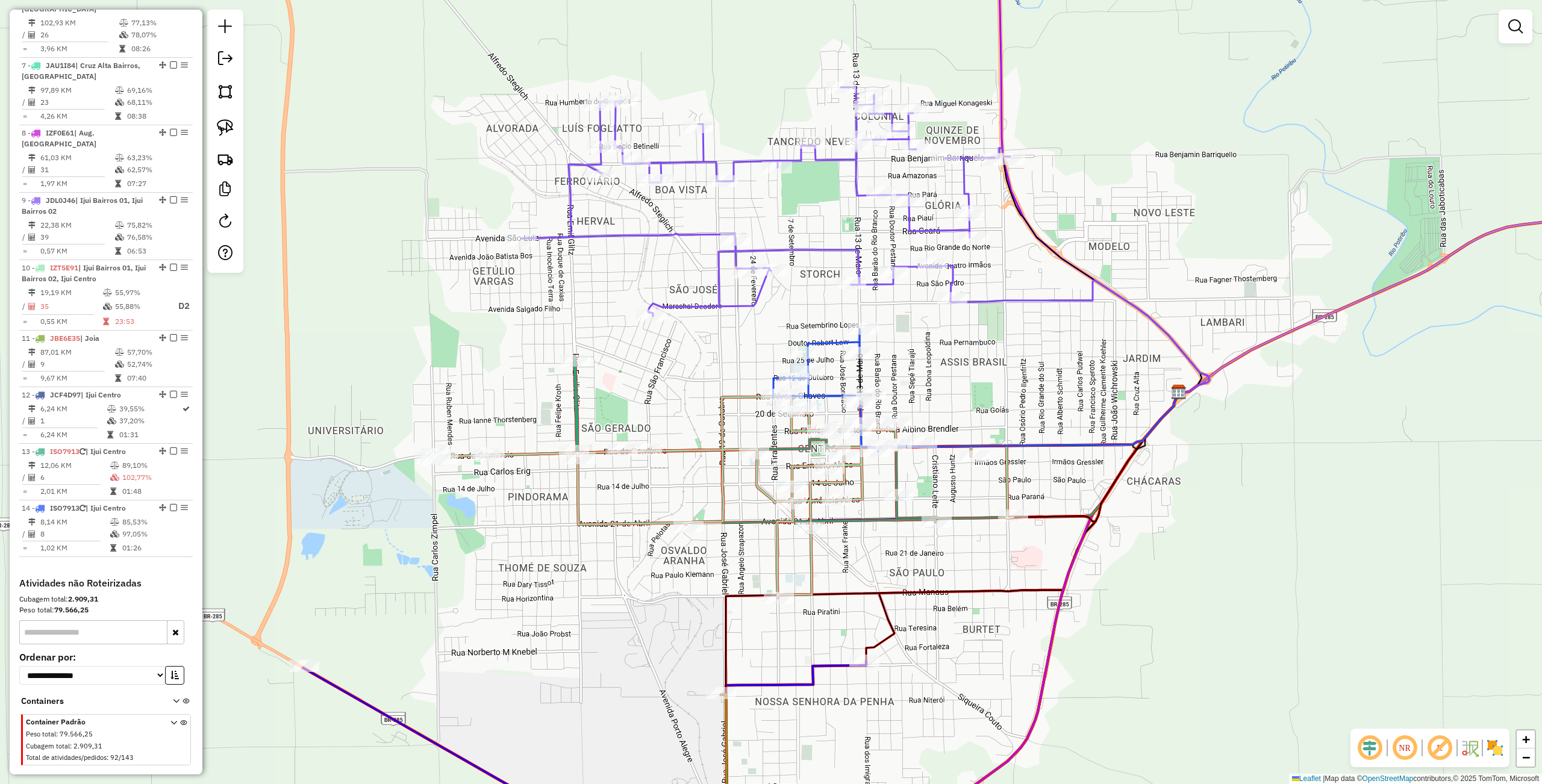
drag, startPoint x: 938, startPoint y: 403, endPoint x: 936, endPoint y: 415, distance: 12.2
click at [940, 390] on div "Janela de atendimento Grade de atendimento Capacidade Transportadoras Veículos …" at bounding box center [771, 392] width 1542 height 784
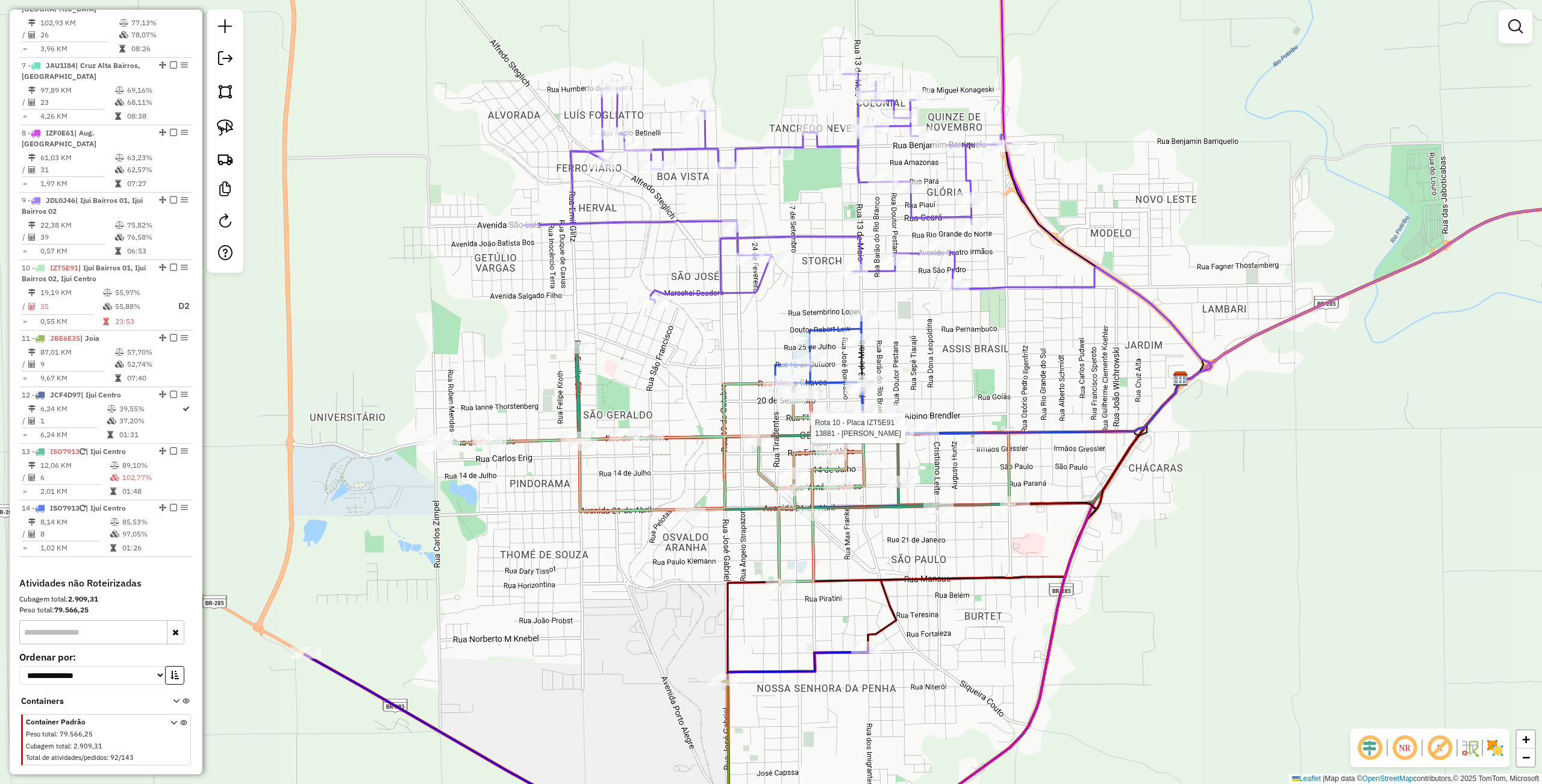
click at [925, 434] on div at bounding box center [924, 428] width 30 height 12
select select "**********"
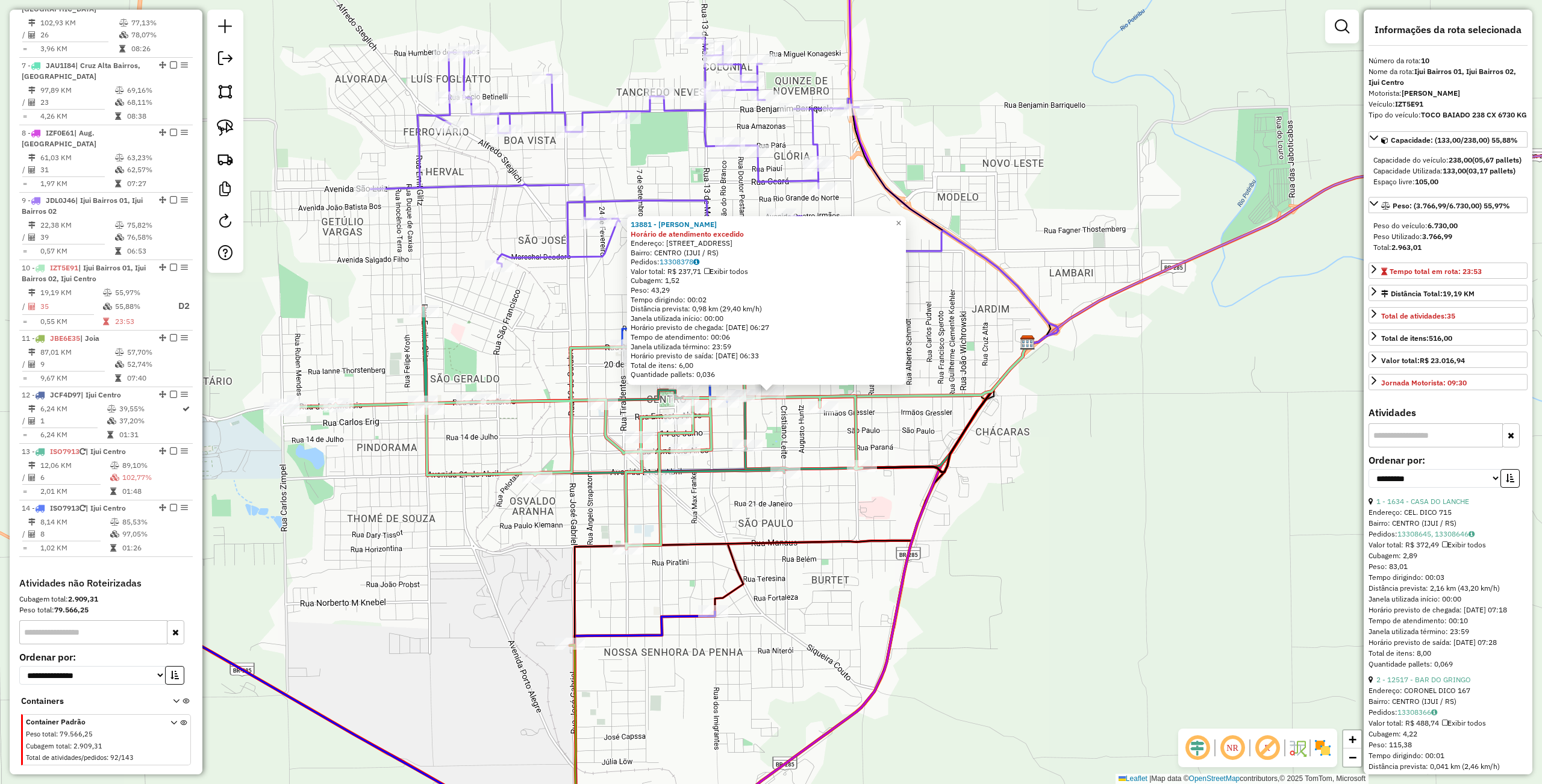
drag, startPoint x: 953, startPoint y: 557, endPoint x: 931, endPoint y: 559, distance: 22.1
click at [952, 557] on div "13881 - ANDERSON SARTORI Horário de atendimento excedido Endereço: Av CORONEL D…" at bounding box center [771, 392] width 1542 height 784
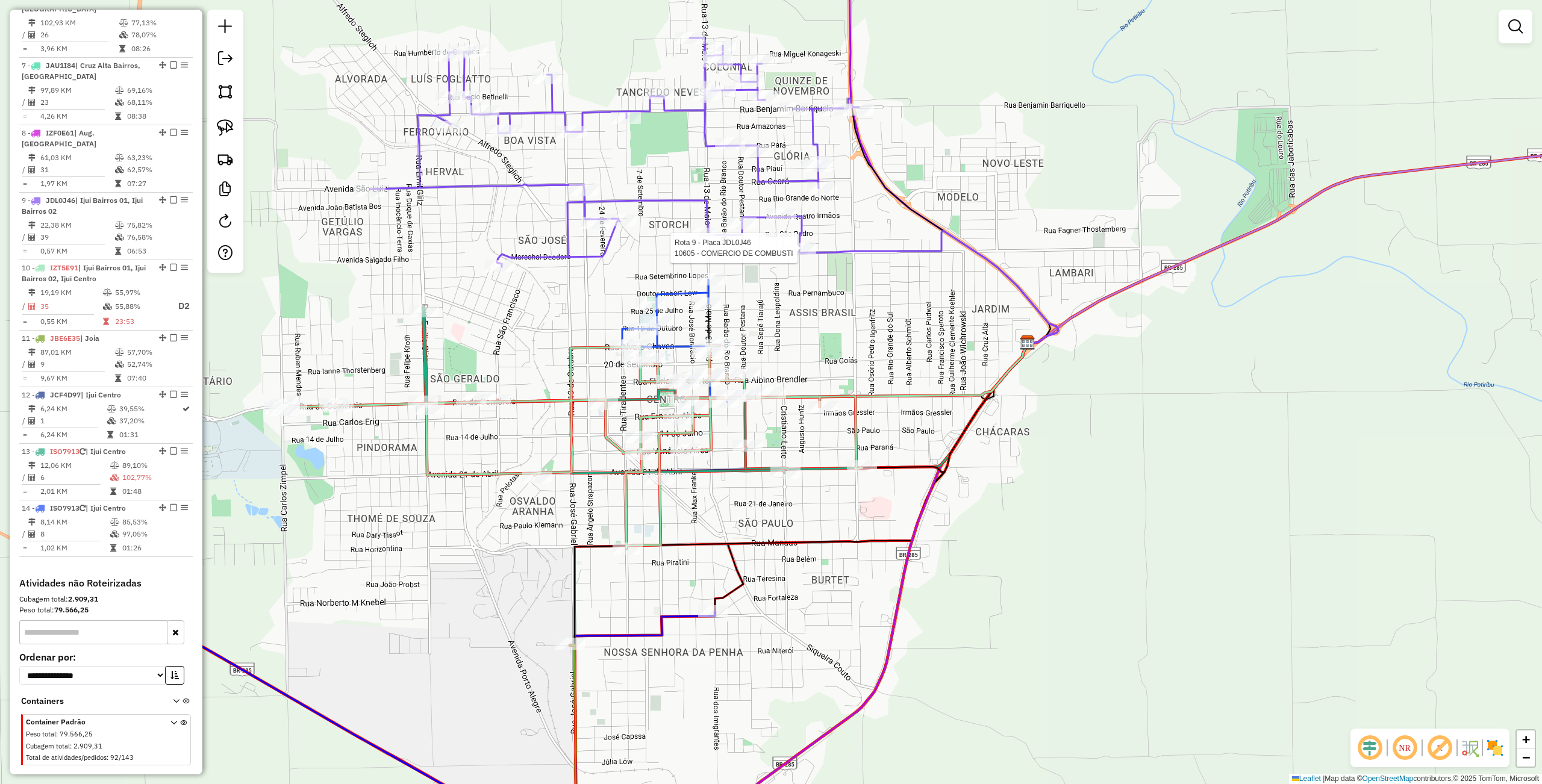
select select "**********"
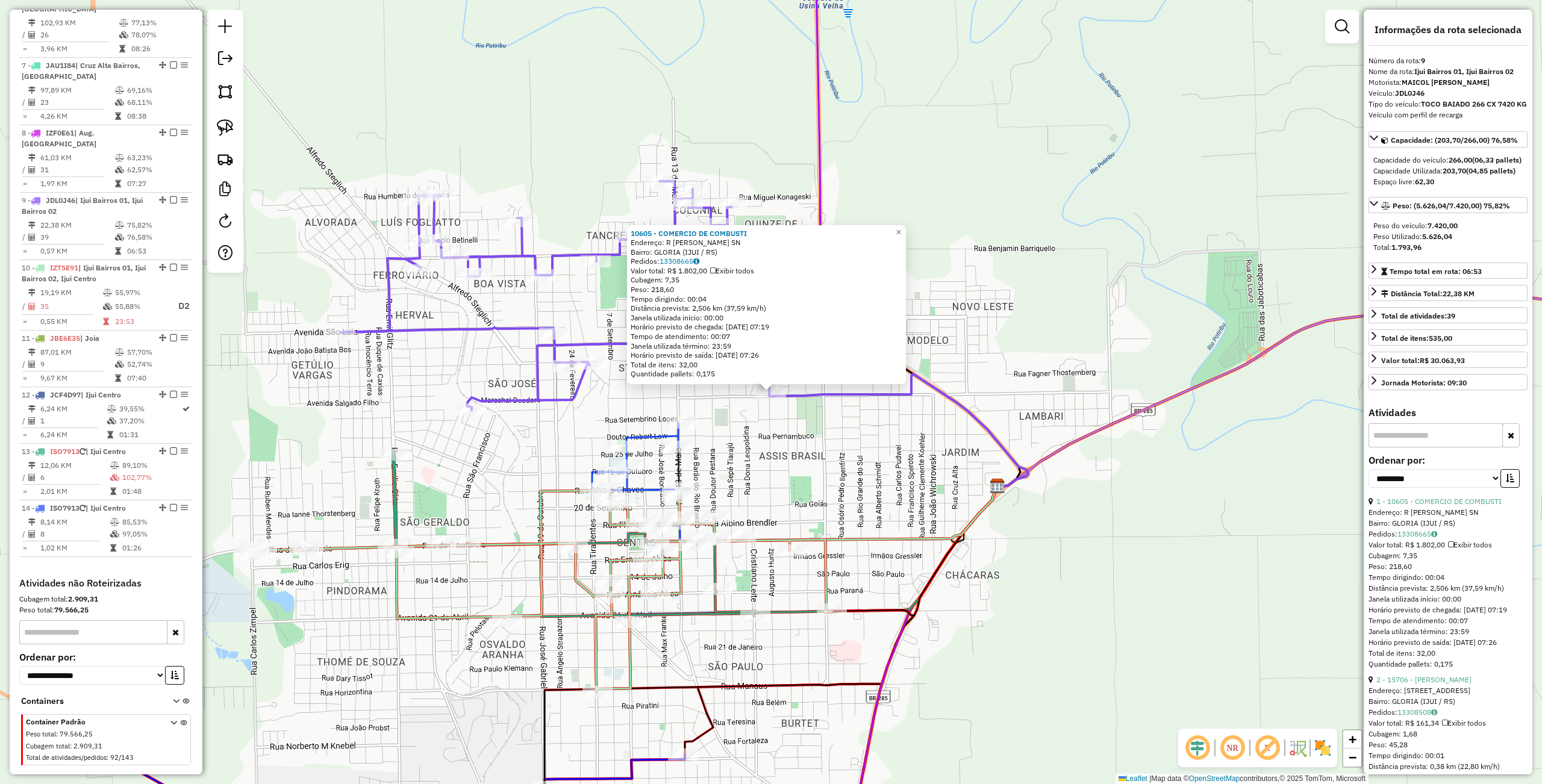
drag, startPoint x: 1044, startPoint y: 660, endPoint x: 930, endPoint y: 691, distance: 118.1
click at [1037, 658] on div "10605 - COMERCIO DE COMBUSTI Endereço: R JORGE LEOPOLDO WEBER SN Bairro: GLORIA…" at bounding box center [771, 392] width 1542 height 784
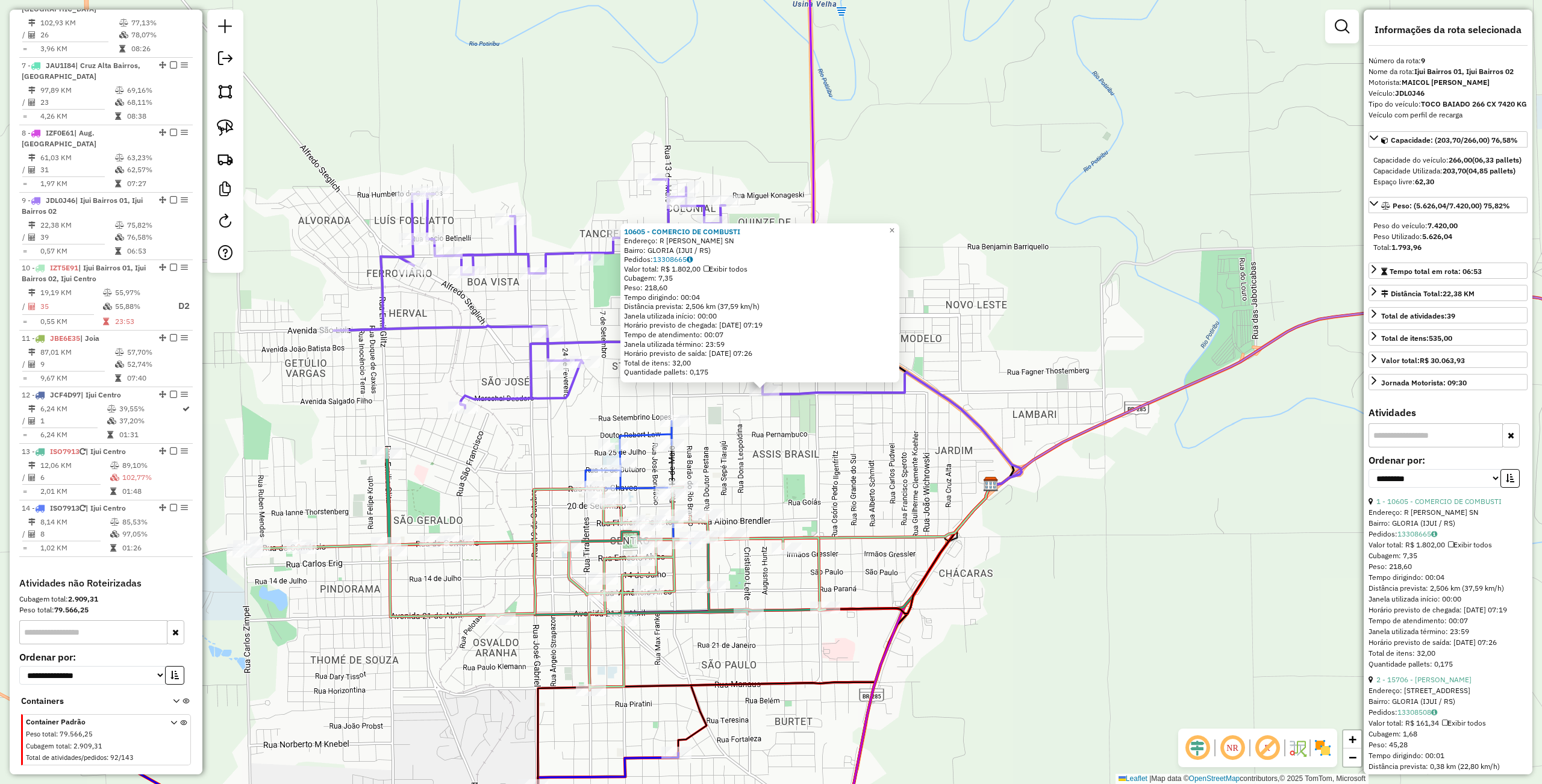
drag, startPoint x: 1010, startPoint y: 554, endPoint x: 1081, endPoint y: 401, distance: 168.7
click at [1124, 378] on div "10605 - COMERCIO DE COMBUSTI Endereço: R JORGE LEOPOLDO WEBER SN Bairro: GLORIA…" at bounding box center [771, 392] width 1542 height 784
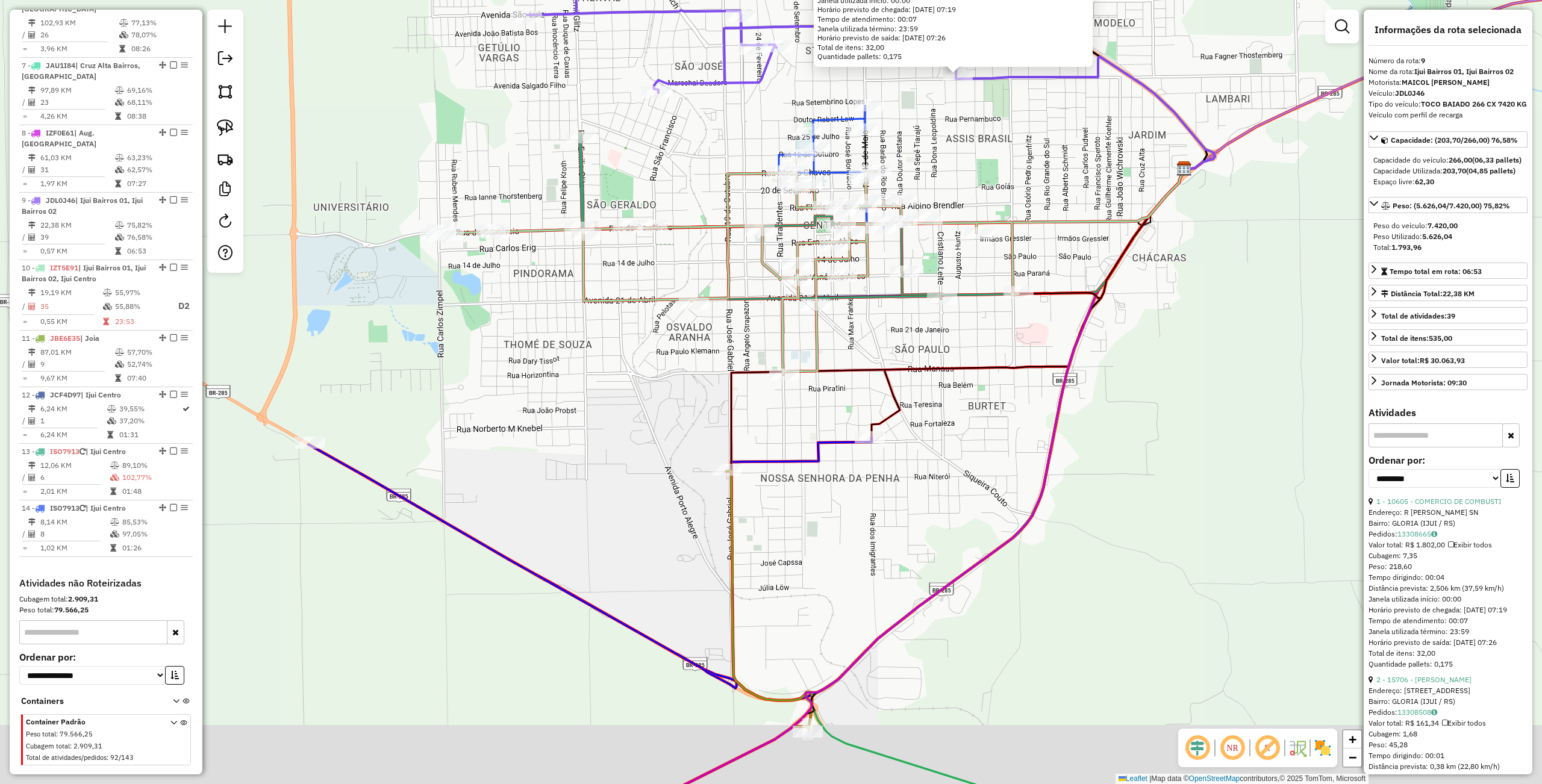
click at [978, 528] on div "10605 - COMERCIO DE COMBUSTI Endereço: R JORGE LEOPOLDO WEBER SN Bairro: GLORIA…" at bounding box center [771, 392] width 1542 height 784
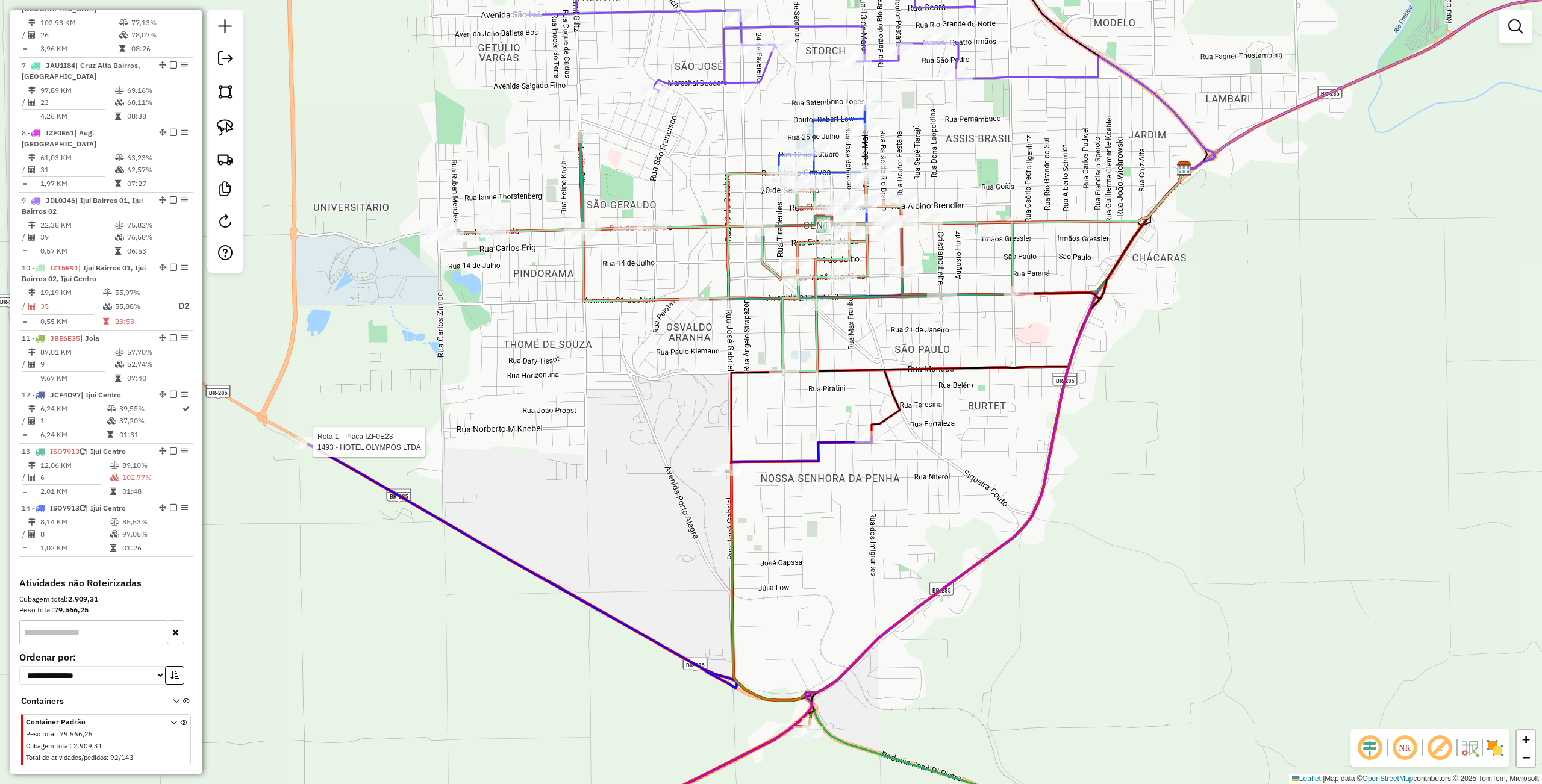
click at [305, 449] on div at bounding box center [310, 442] width 30 height 12
select select "**********"
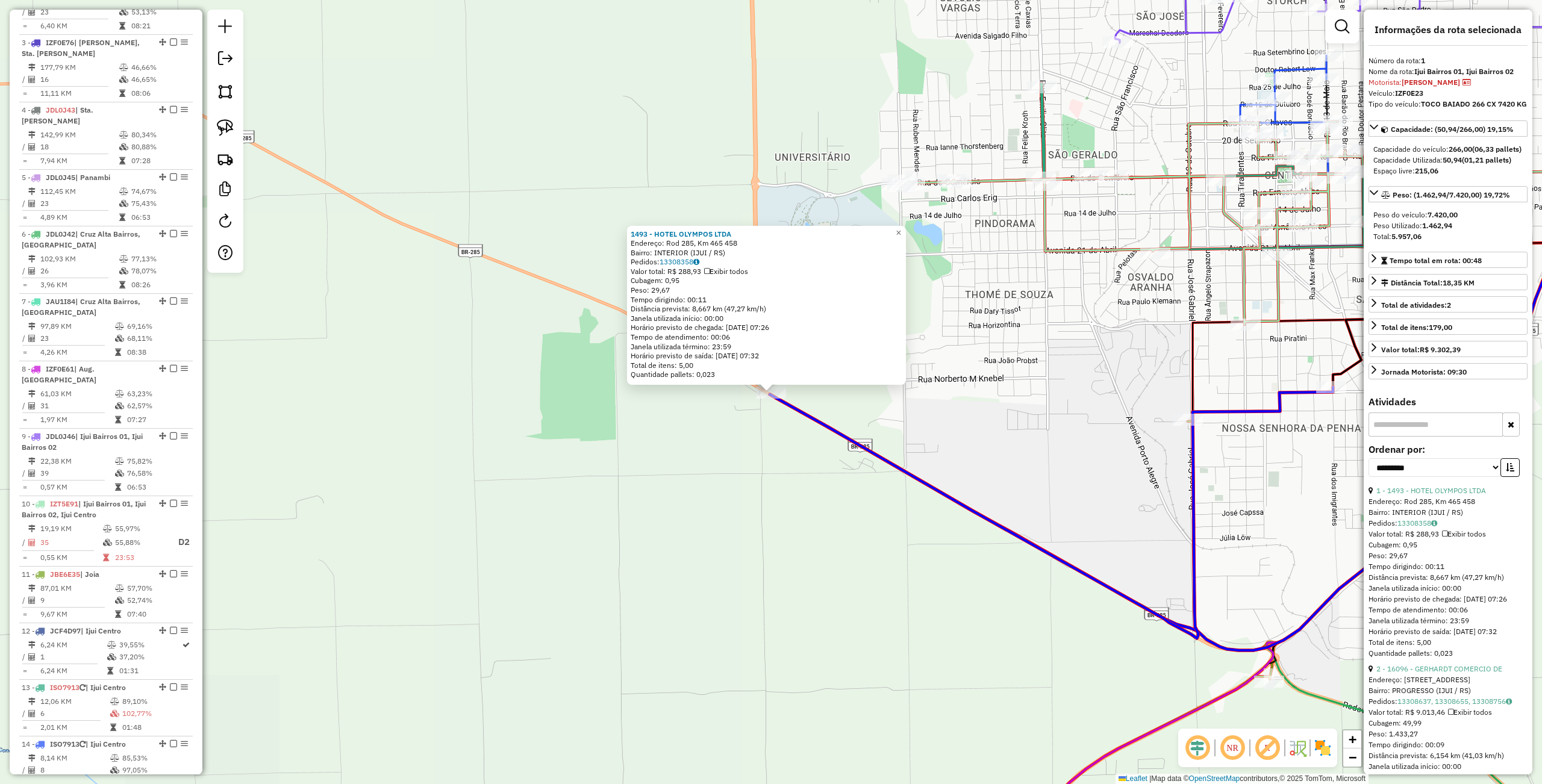
scroll to position [465, 0]
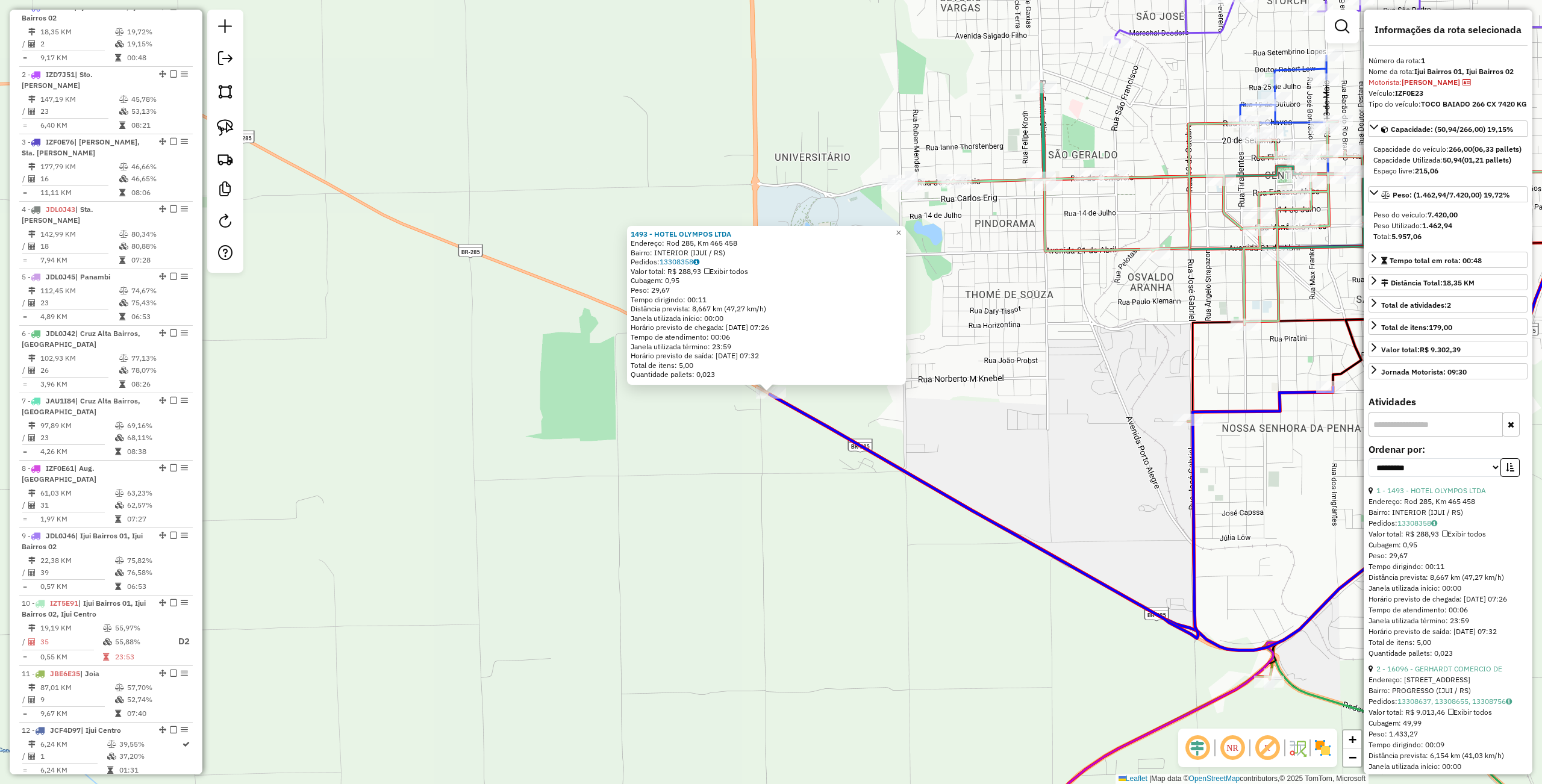
click at [503, 555] on div "1493 - HOTEL OLYMPOS LTDA Endereço: Rod 285, Km 465 458 Bairro: INTERIOR (IJUI …" at bounding box center [771, 392] width 1542 height 784
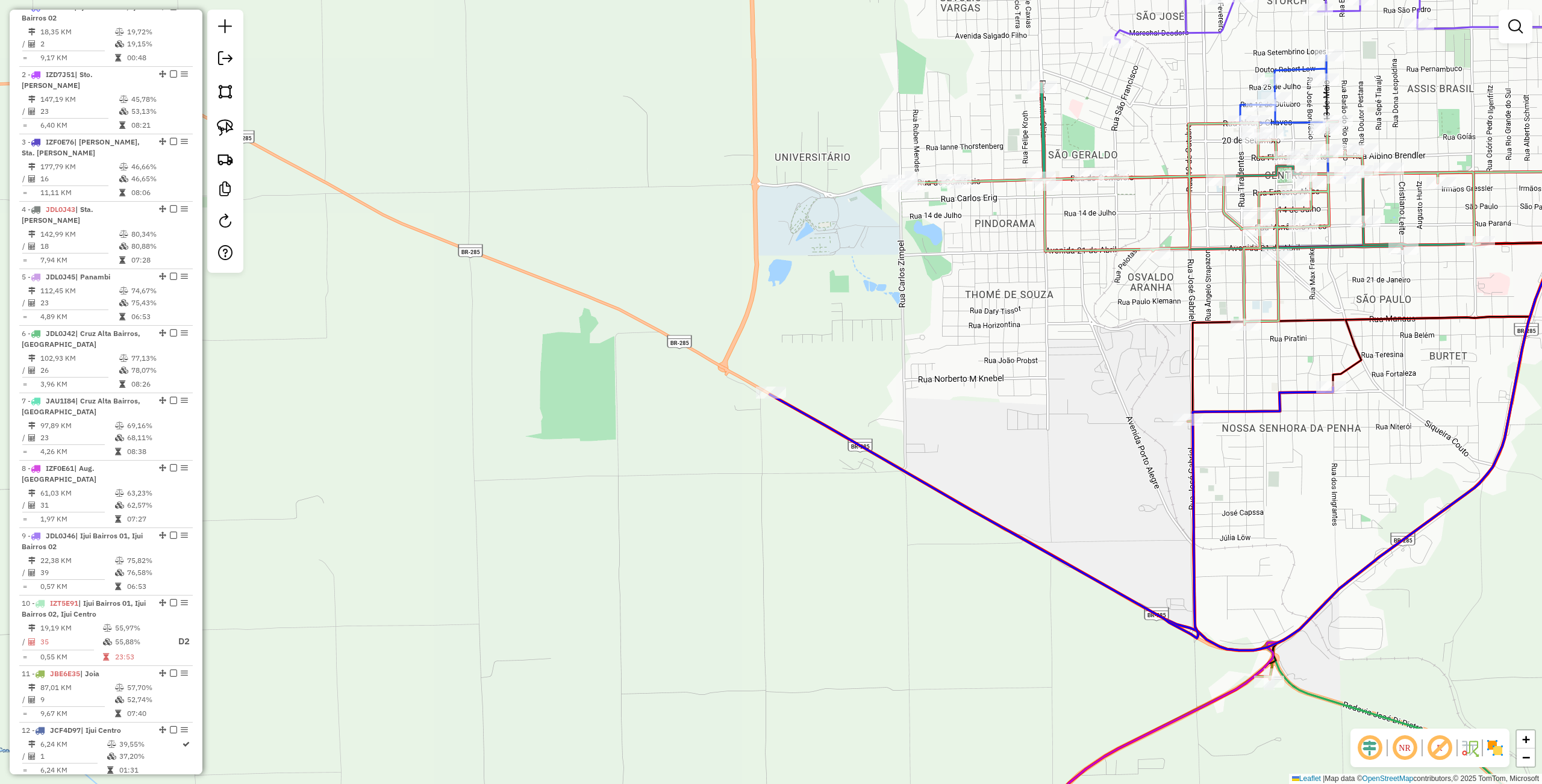
drag, startPoint x: 690, startPoint y: 566, endPoint x: 638, endPoint y: 559, distance: 52.5
click at [639, 561] on div "Janela de atendimento Grade de atendimento Capacidade Transportadoras Veículos …" at bounding box center [771, 392] width 1542 height 784
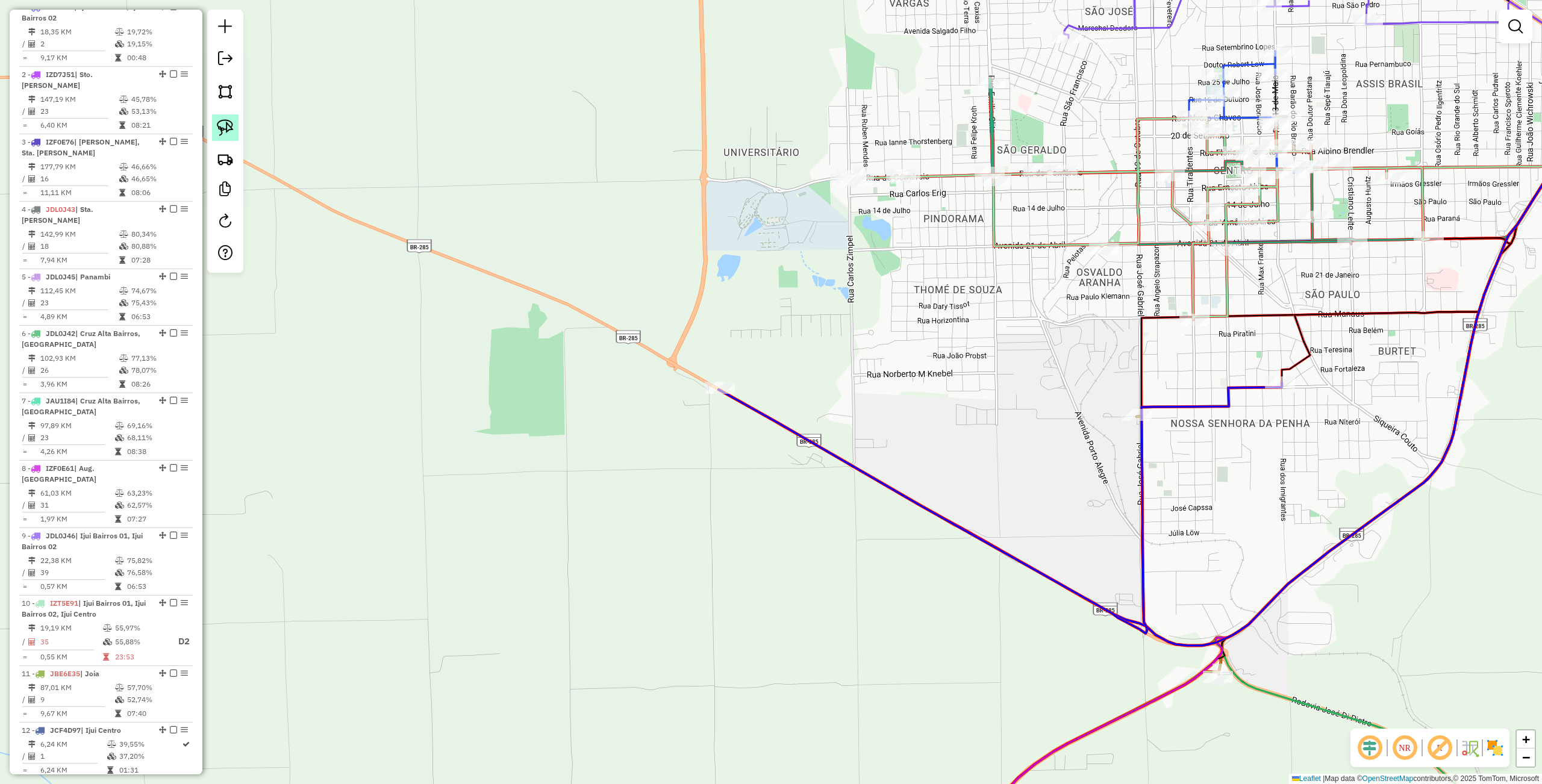
click at [220, 119] on link at bounding box center [225, 127] width 26 height 26
drag, startPoint x: 644, startPoint y: 335, endPoint x: 831, endPoint y: 411, distance: 201.9
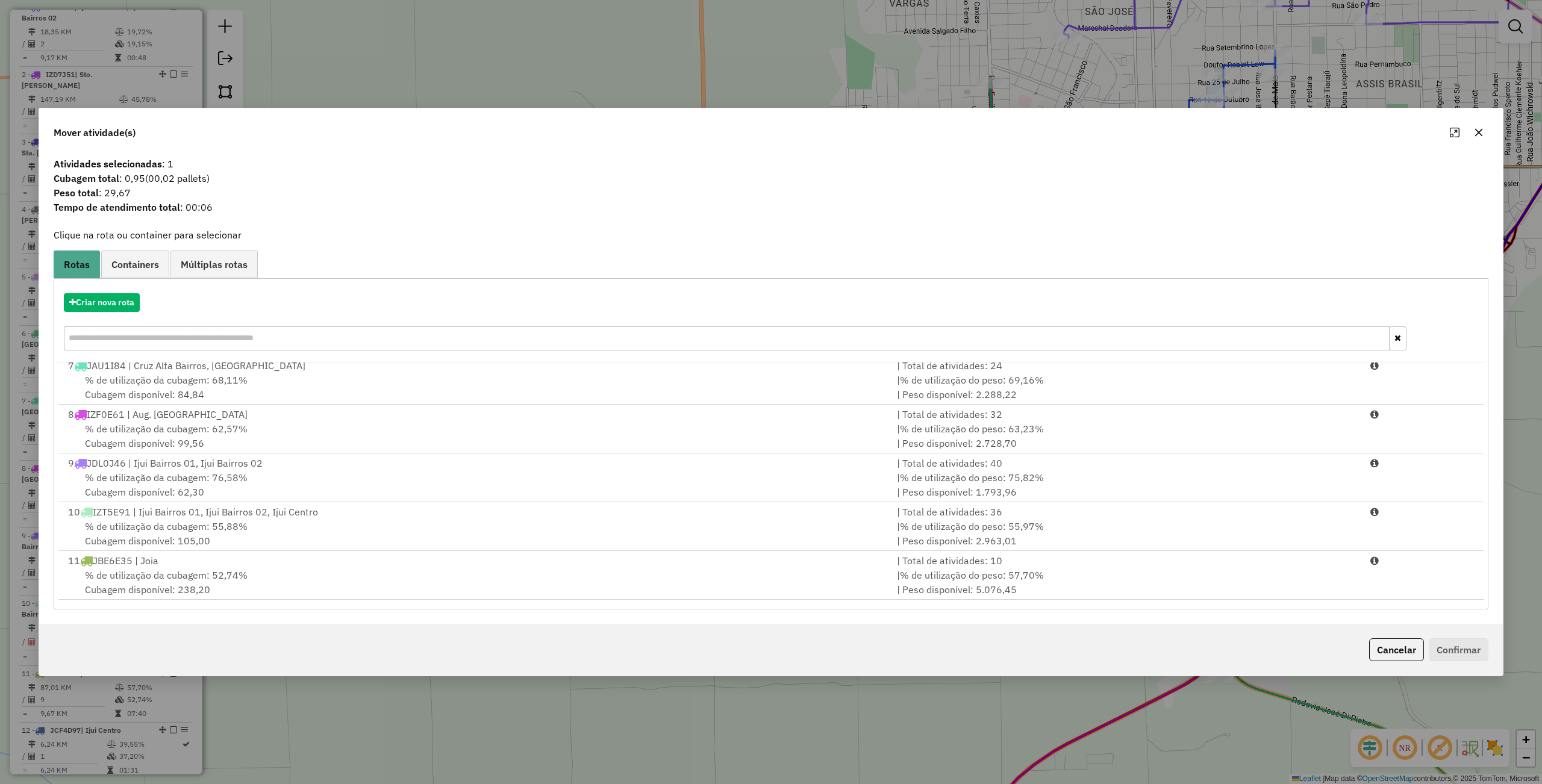
scroll to position [396, 0]
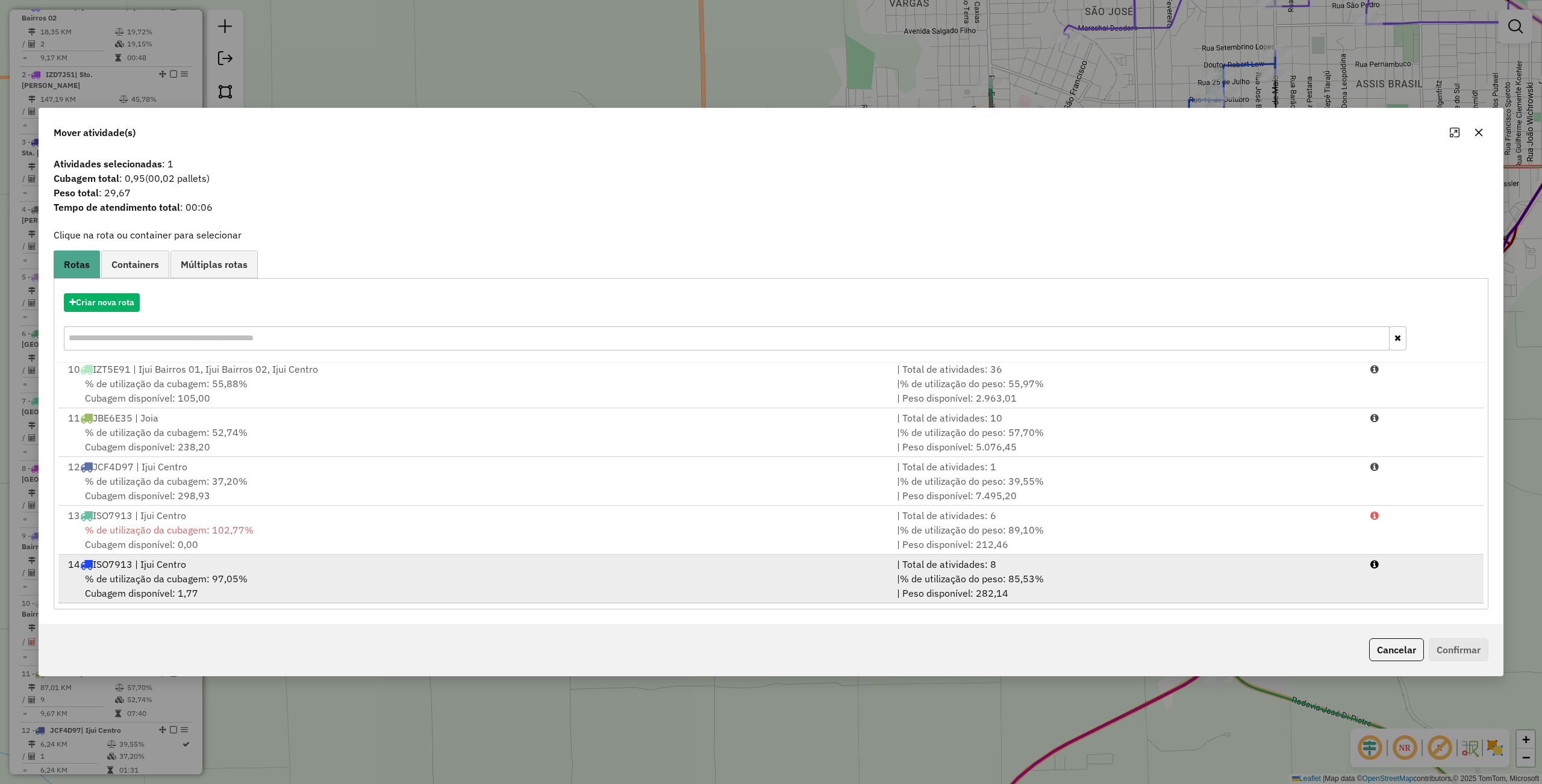
click at [245, 566] on div "14 ISO7913 | Ijui Centro" at bounding box center [475, 564] width 829 height 14
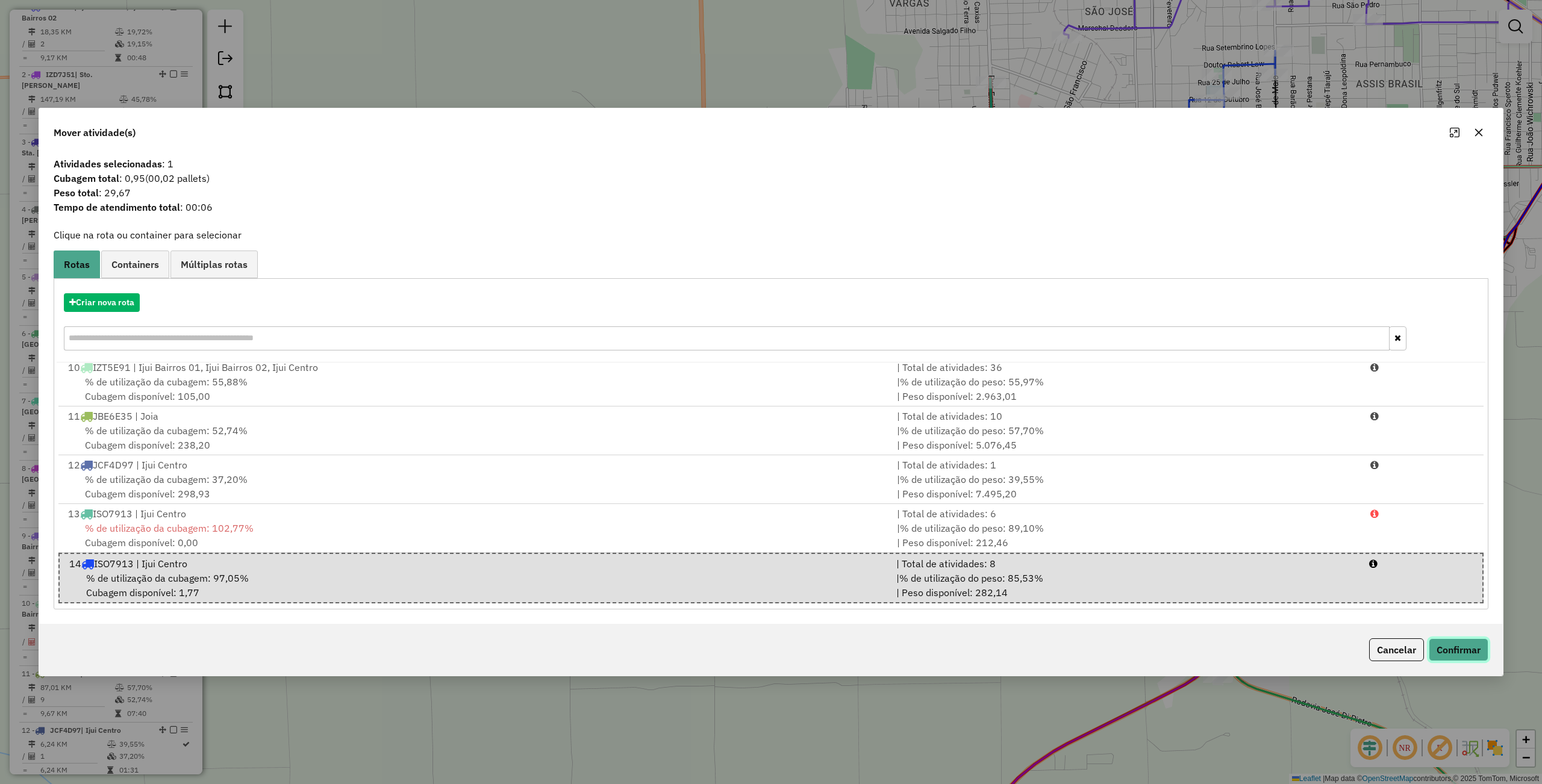
click at [1461, 646] on button "Confirmar" at bounding box center [1458, 649] width 59 height 23
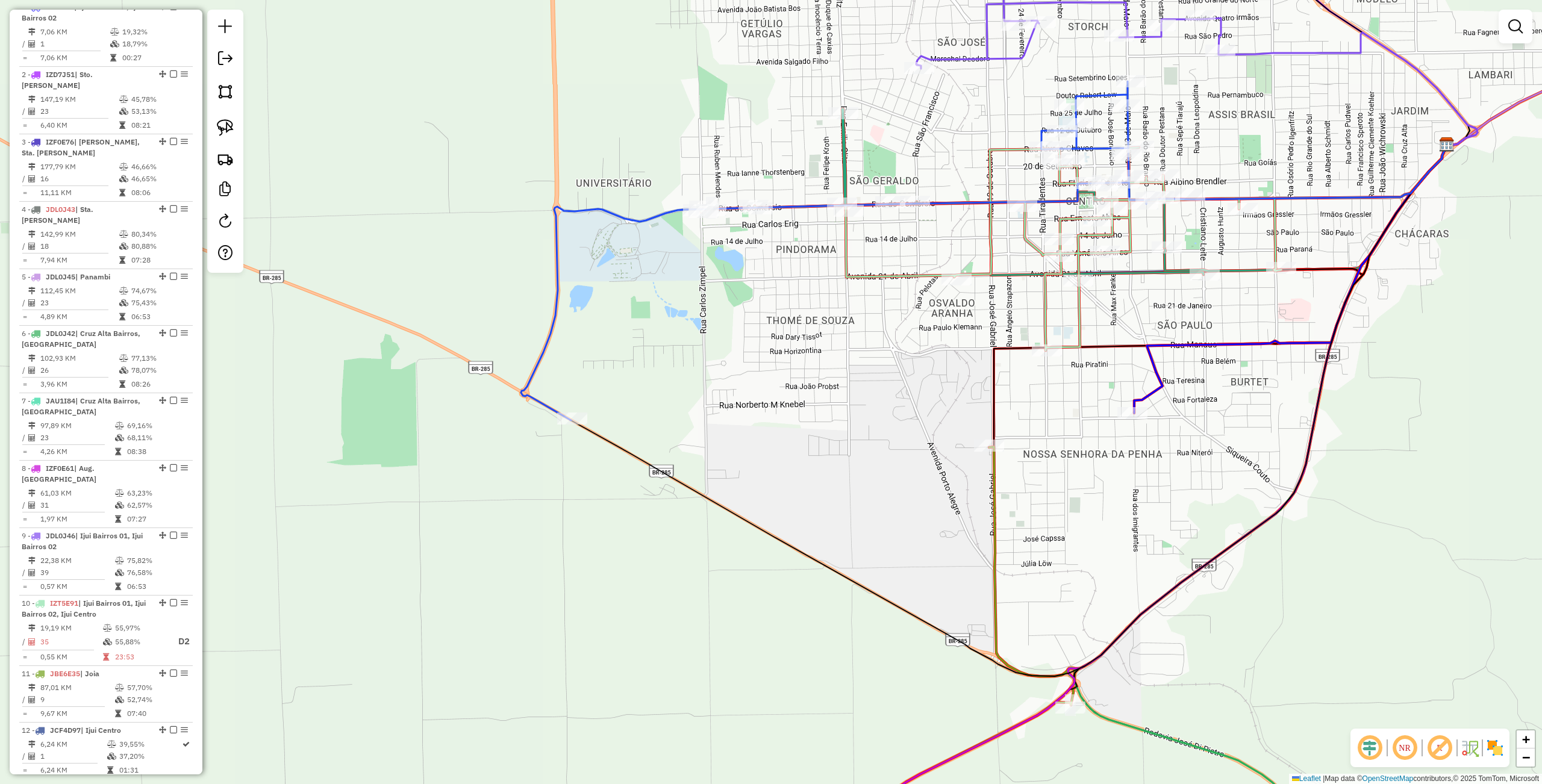
drag, startPoint x: 841, startPoint y: 456, endPoint x: 711, endPoint y: 487, distance: 133.6
click at [711, 487] on div "Janela de atendimento Grade de atendimento Capacidade Transportadoras Veículos …" at bounding box center [771, 392] width 1542 height 784
select select "**********"
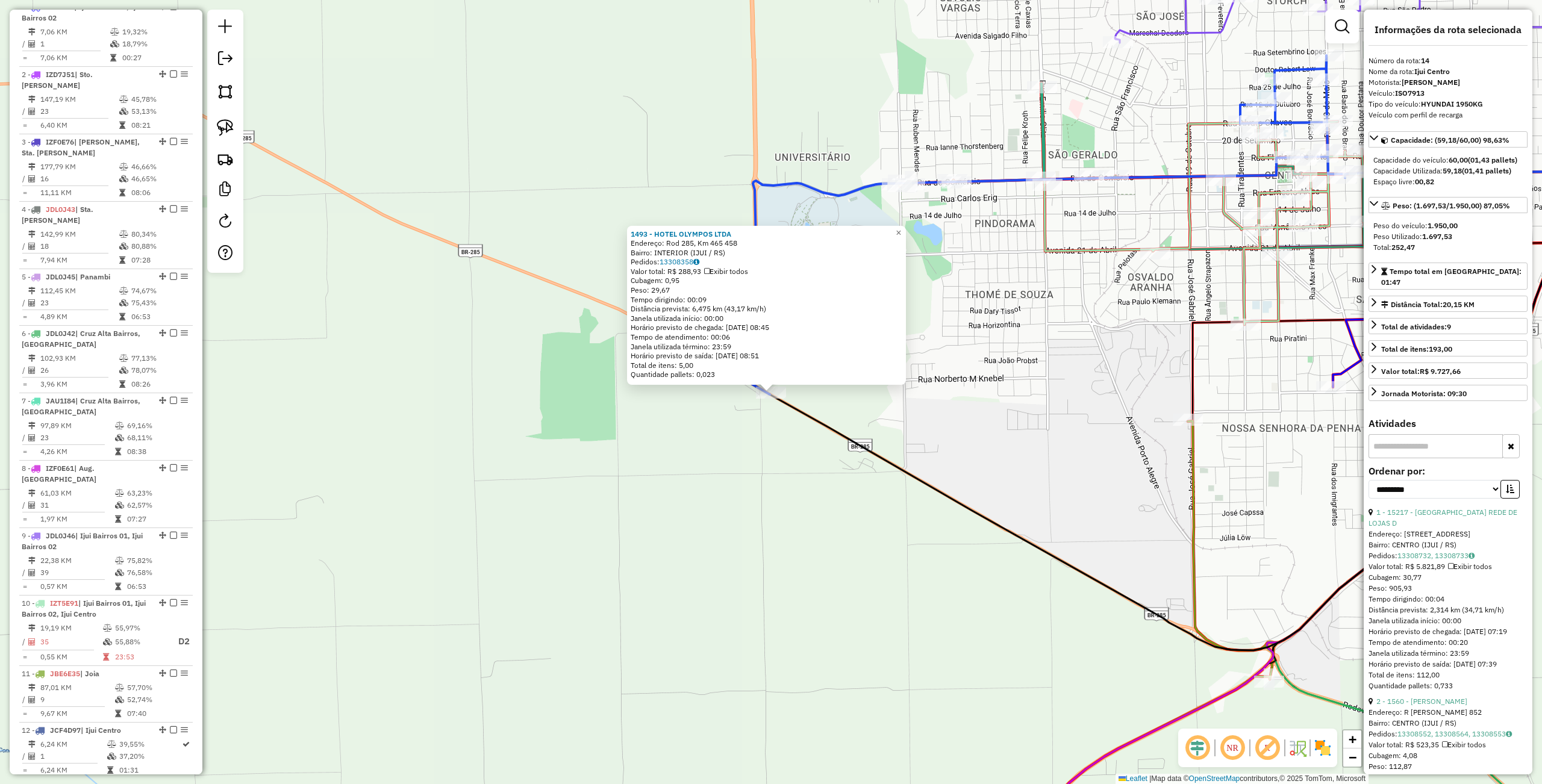
scroll to position [801, 0]
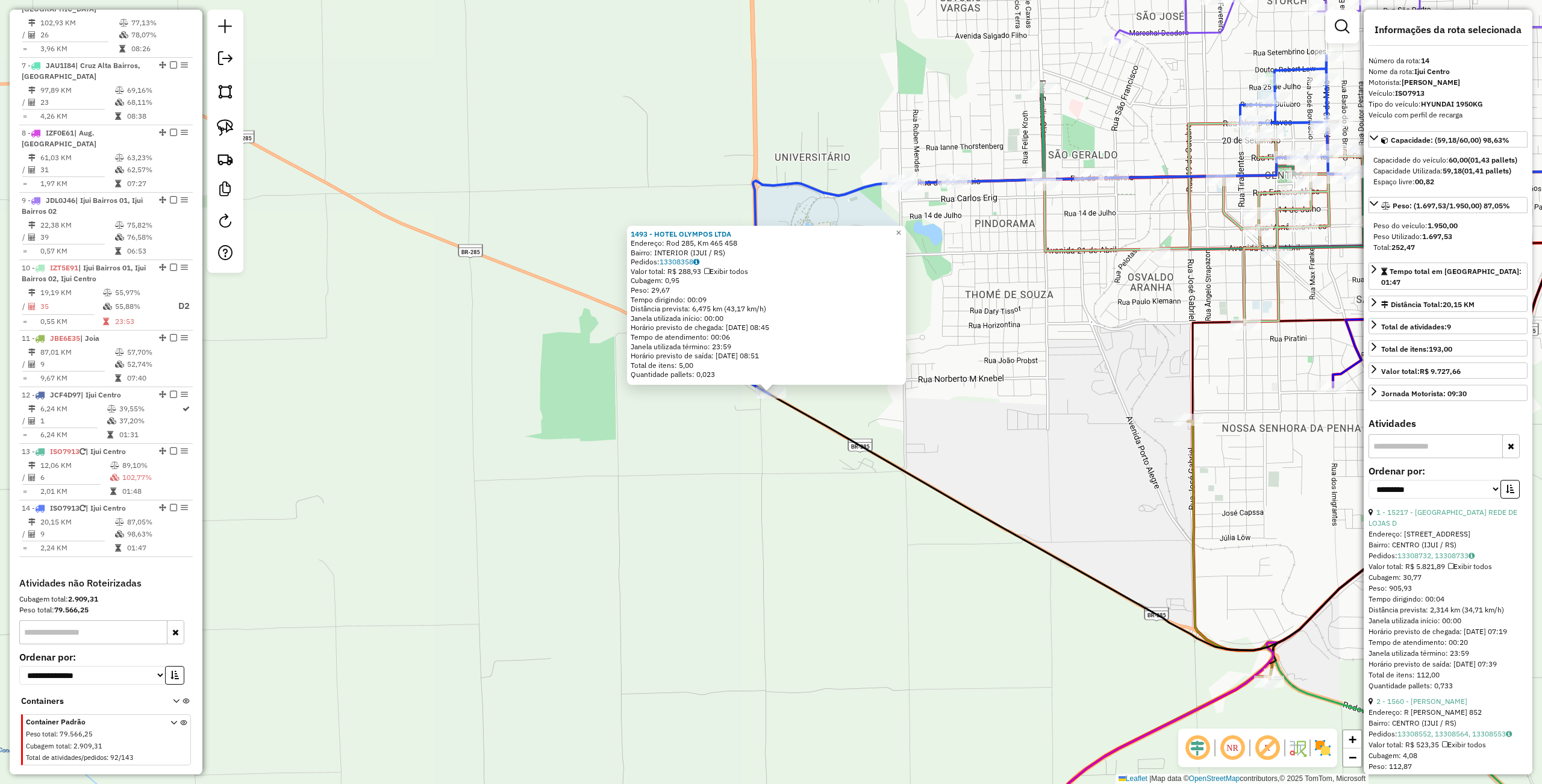
click at [936, 470] on div "1493 - HOTEL OLYMPOS LTDA Endereço: Rod 285, Km 465 458 Bairro: INTERIOR (IJUI …" at bounding box center [771, 392] width 1542 height 784
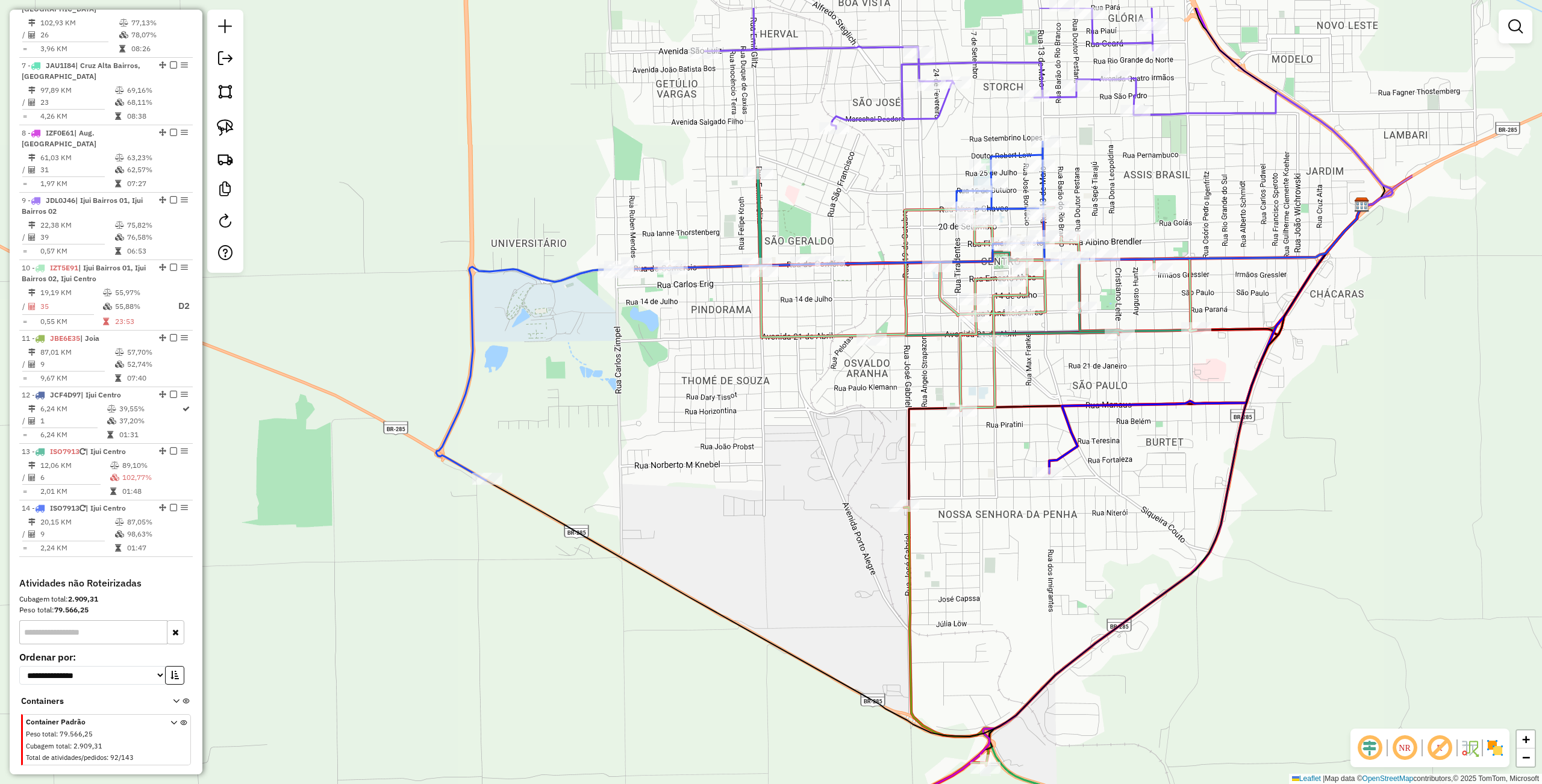
drag, startPoint x: 918, startPoint y: 460, endPoint x: 701, endPoint y: 512, distance: 223.1
click at [701, 512] on div "Janela de atendimento Grade de atendimento Capacidade Transportadoras Veículos …" at bounding box center [771, 392] width 1542 height 784
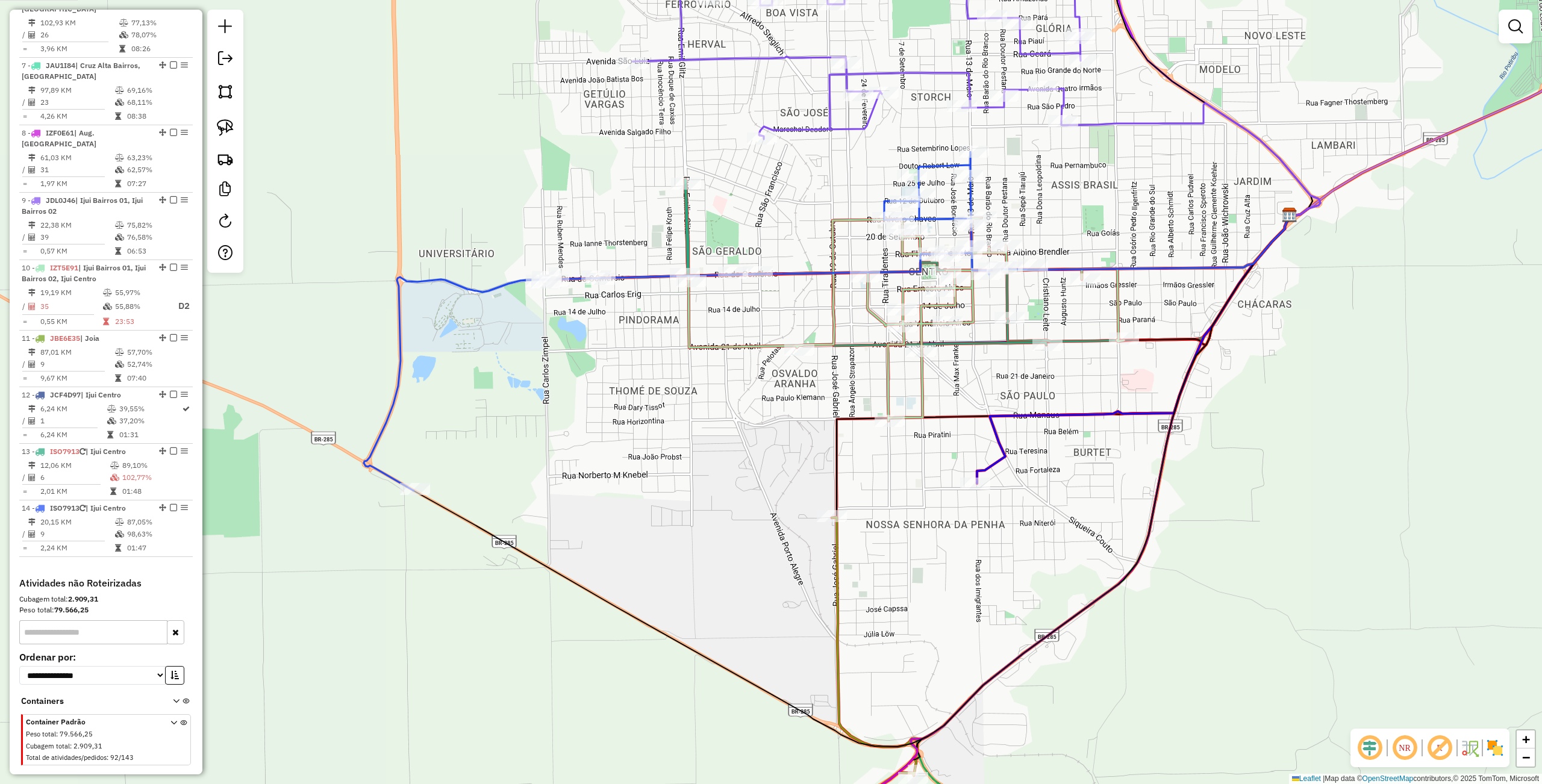
drag, startPoint x: 762, startPoint y: 489, endPoint x: 699, endPoint y: 496, distance: 63.4
click at [699, 496] on div "Janela de atendimento Grade de atendimento Capacidade Transportadoras Veículos …" at bounding box center [771, 392] width 1542 height 784
select select "**********"
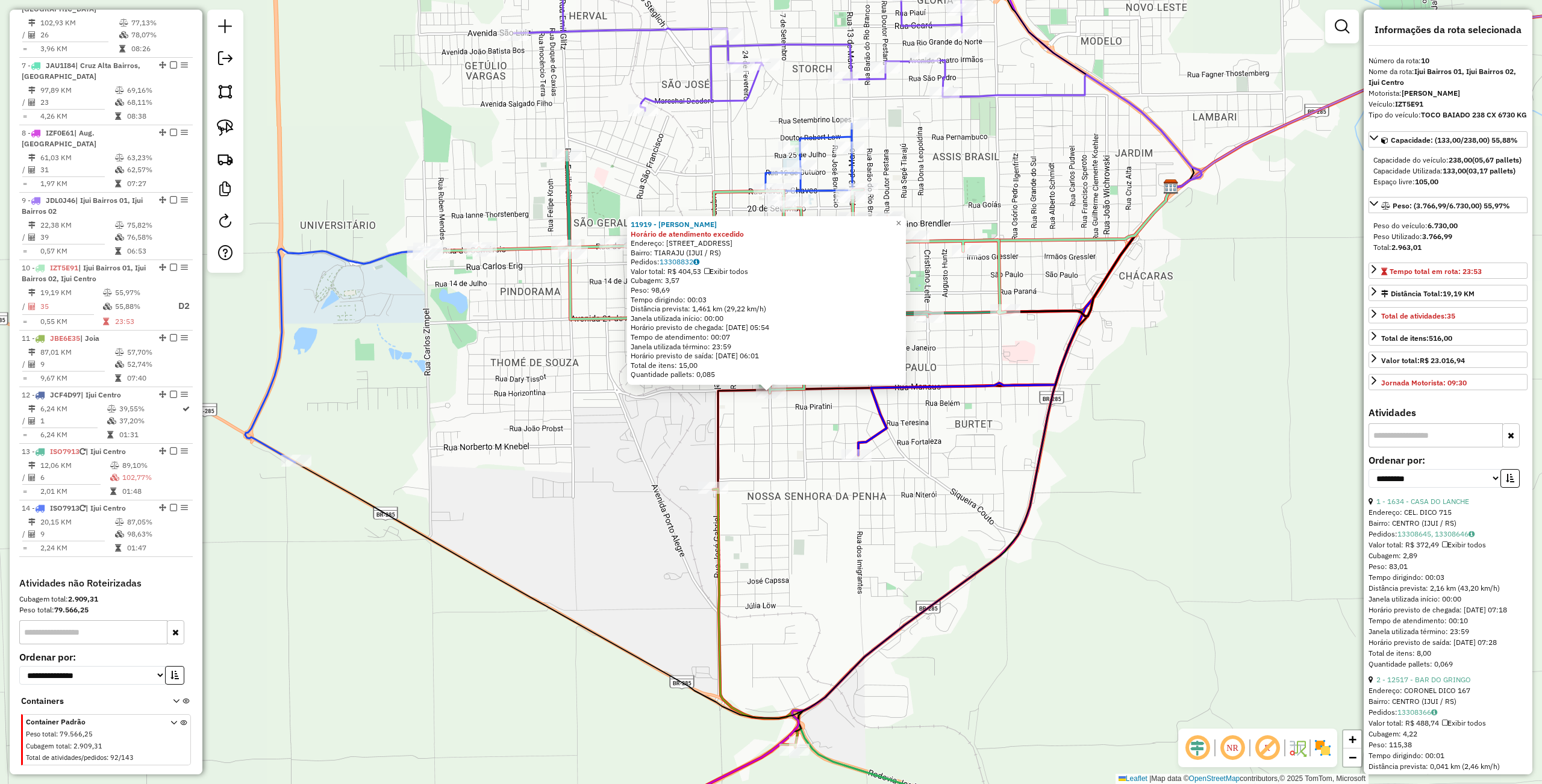
click at [834, 545] on div "11919 - DIOGO HUTH Horário de atendimento excedido Endereço: R DAS CHACARAS 557…" at bounding box center [771, 392] width 1542 height 784
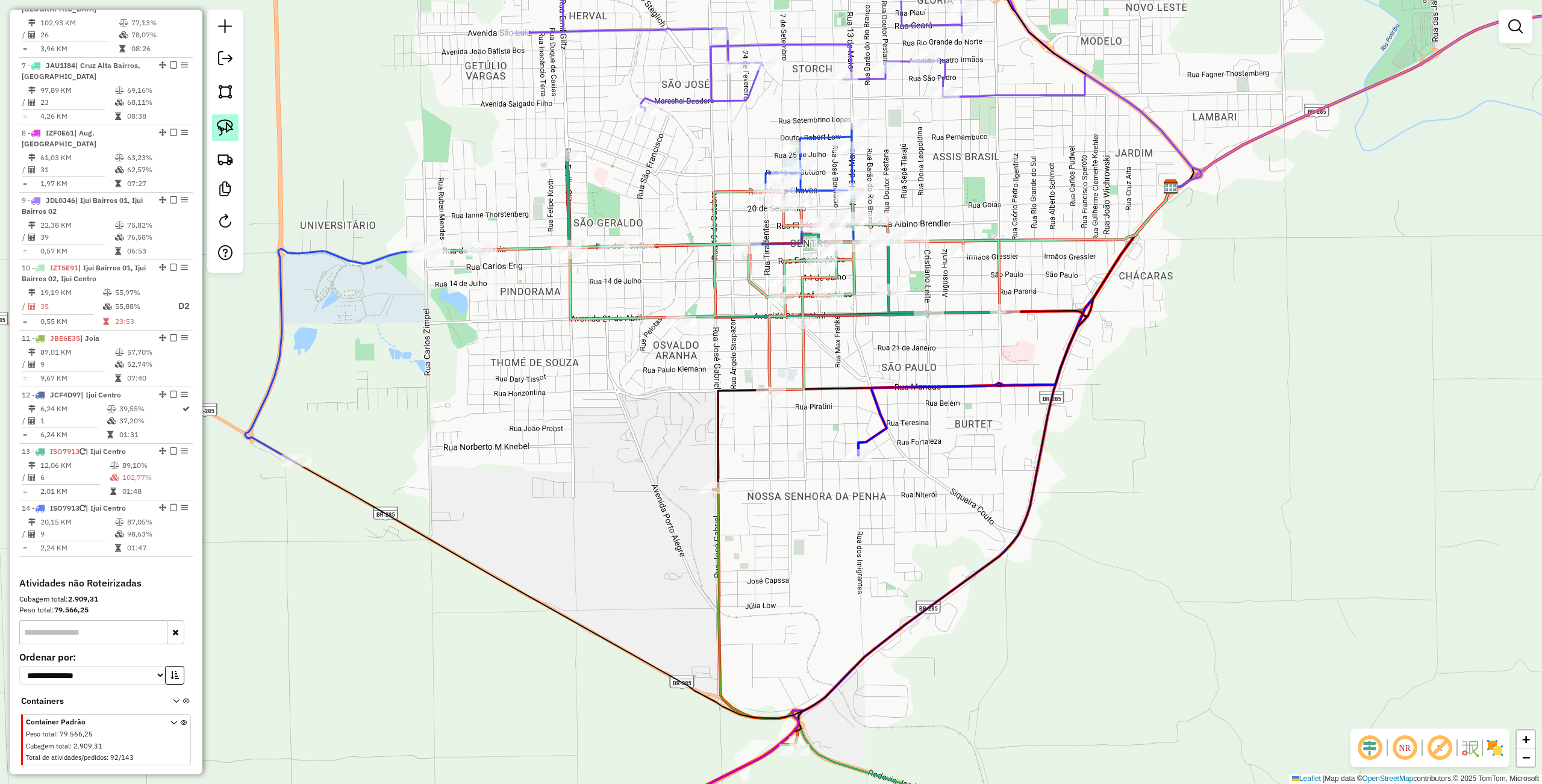
drag, startPoint x: 222, startPoint y: 124, endPoint x: 237, endPoint y: 123, distance: 15.0
click at [222, 124] on img at bounding box center [225, 127] width 17 height 17
select select "**********"
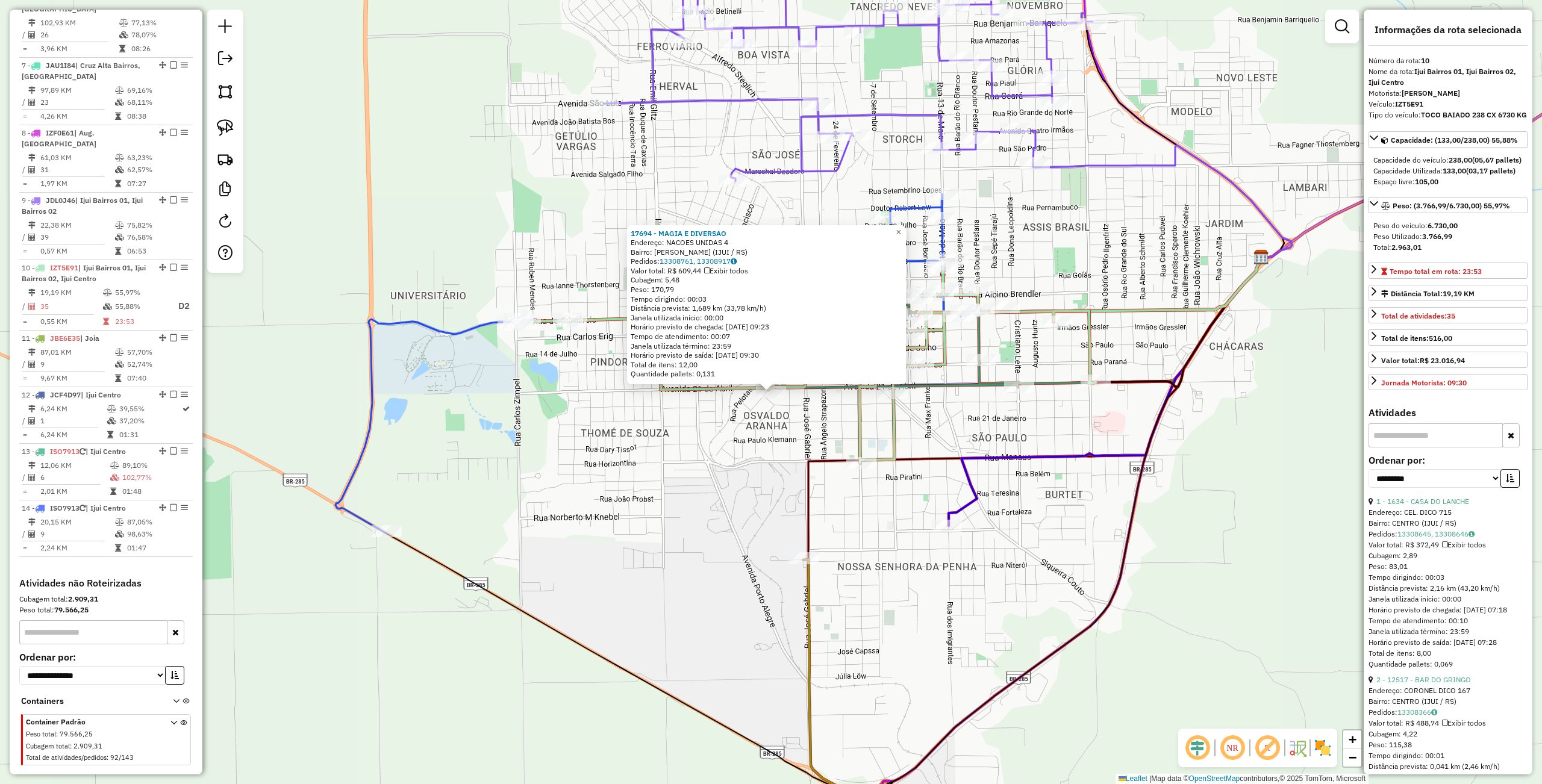
click at [651, 453] on div "17694 - MAGIA E DIVERSAO Endereço: NACOES UNIDAS 4 Bairro: OSVALDO ARANHA (IJUI…" at bounding box center [771, 392] width 1542 height 784
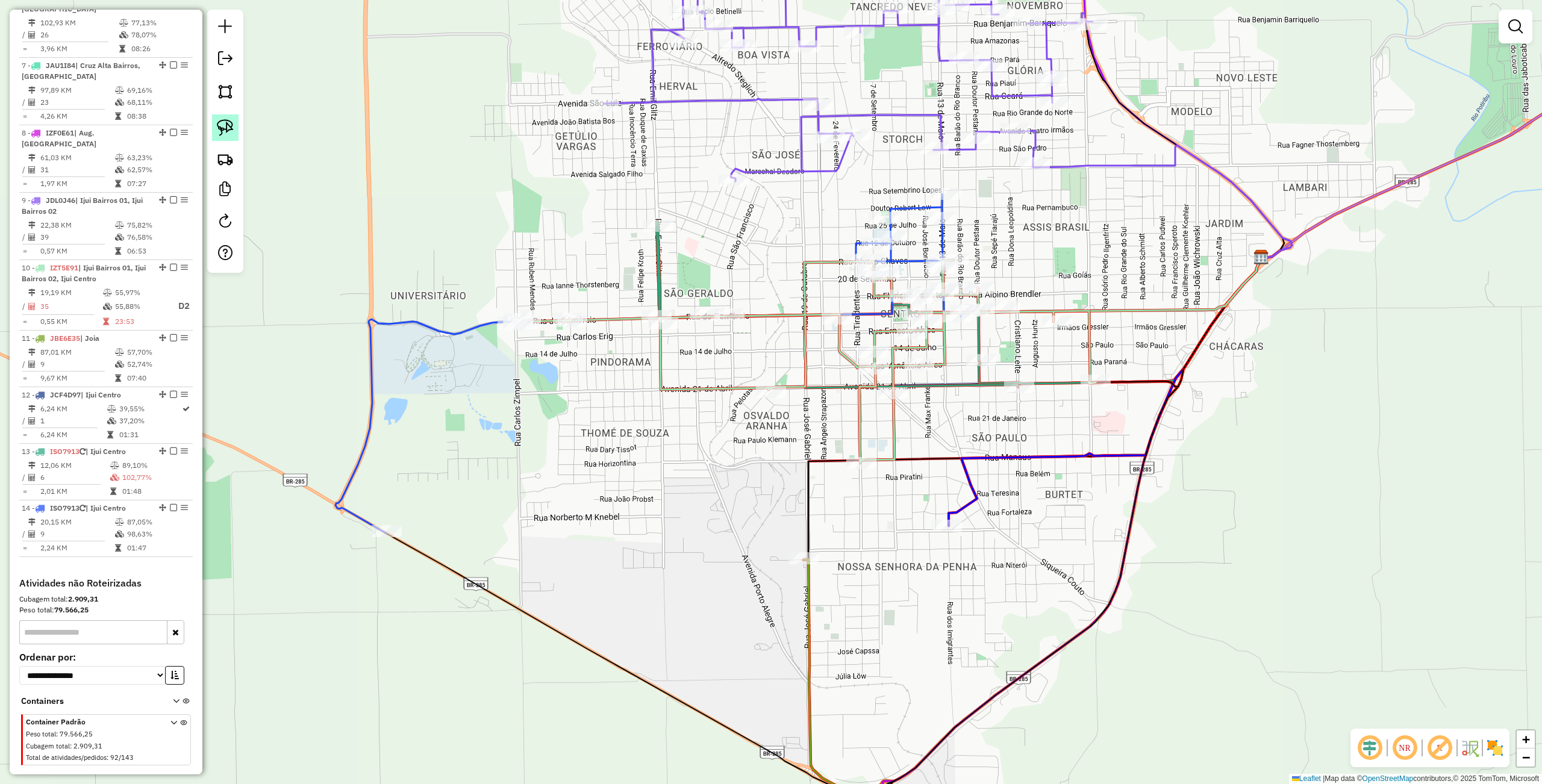
drag, startPoint x: 217, startPoint y: 122, endPoint x: 236, endPoint y: 127, distance: 19.6
click at [217, 122] on img at bounding box center [225, 127] width 17 height 17
drag, startPoint x: 718, startPoint y: 376, endPoint x: 815, endPoint y: 390, distance: 98.0
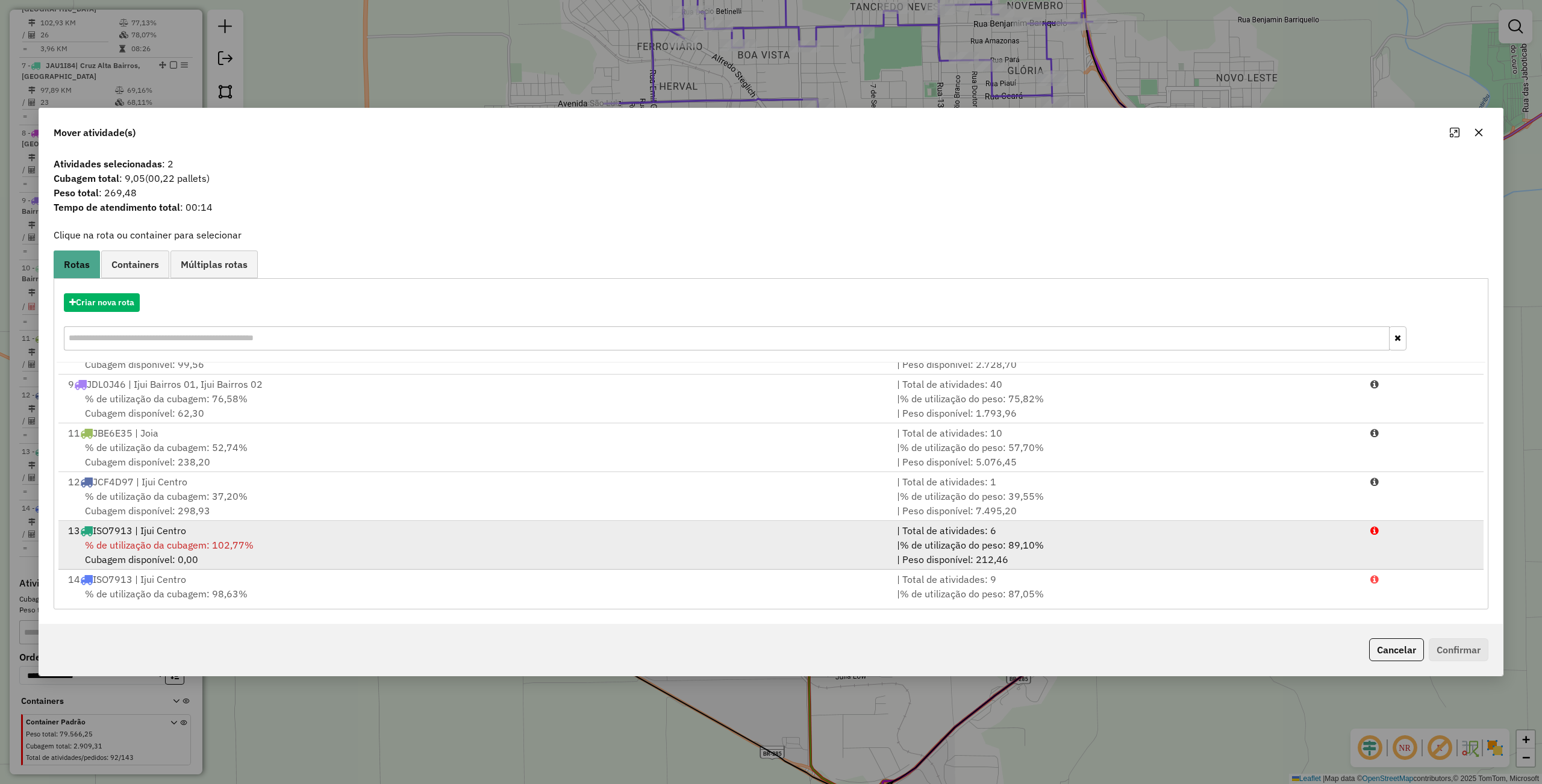
scroll to position [396, 0]
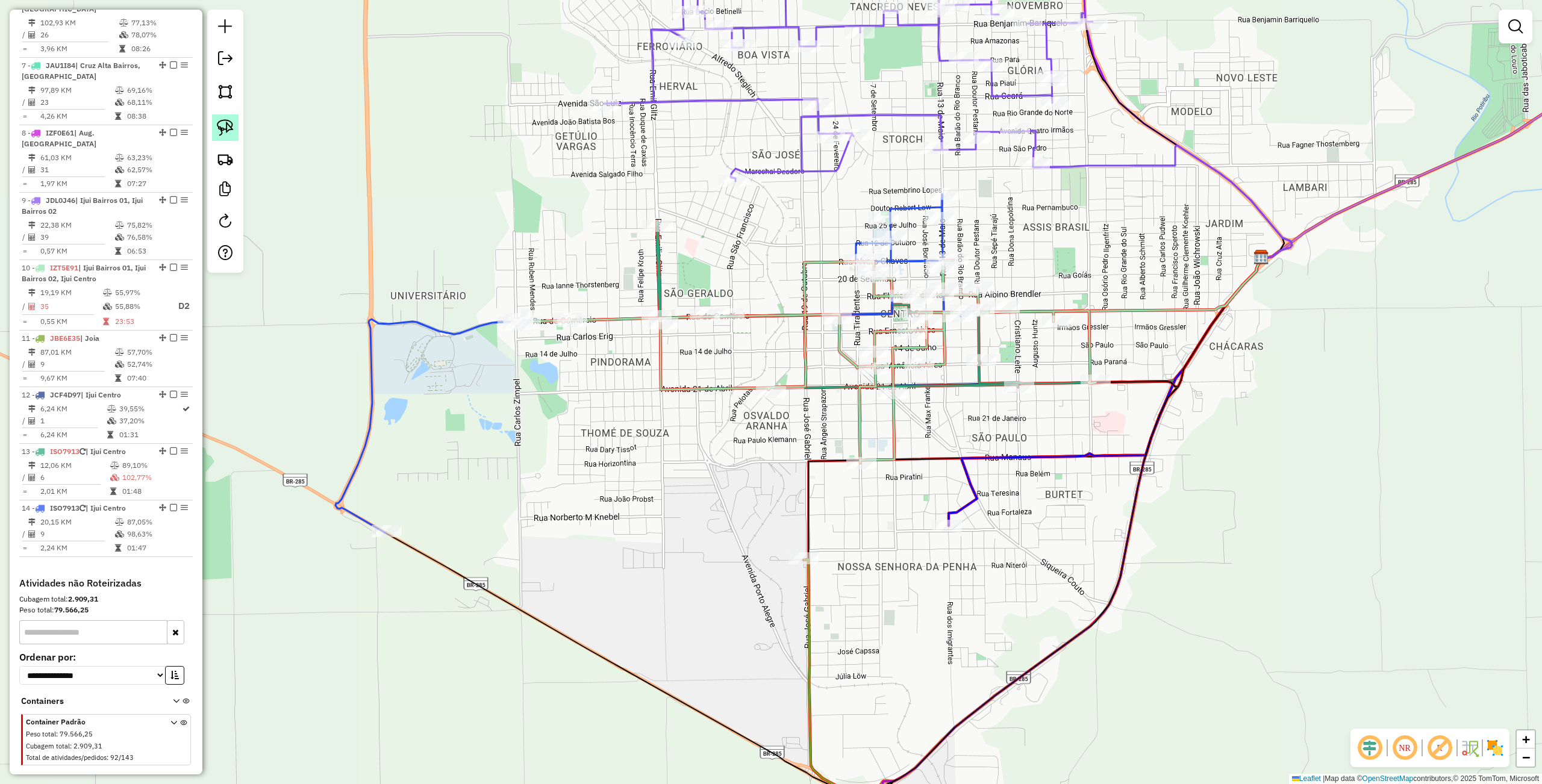
click at [226, 127] on img at bounding box center [225, 127] width 17 height 17
drag, startPoint x: 902, startPoint y: 447, endPoint x: 878, endPoint y: 470, distance: 33.2
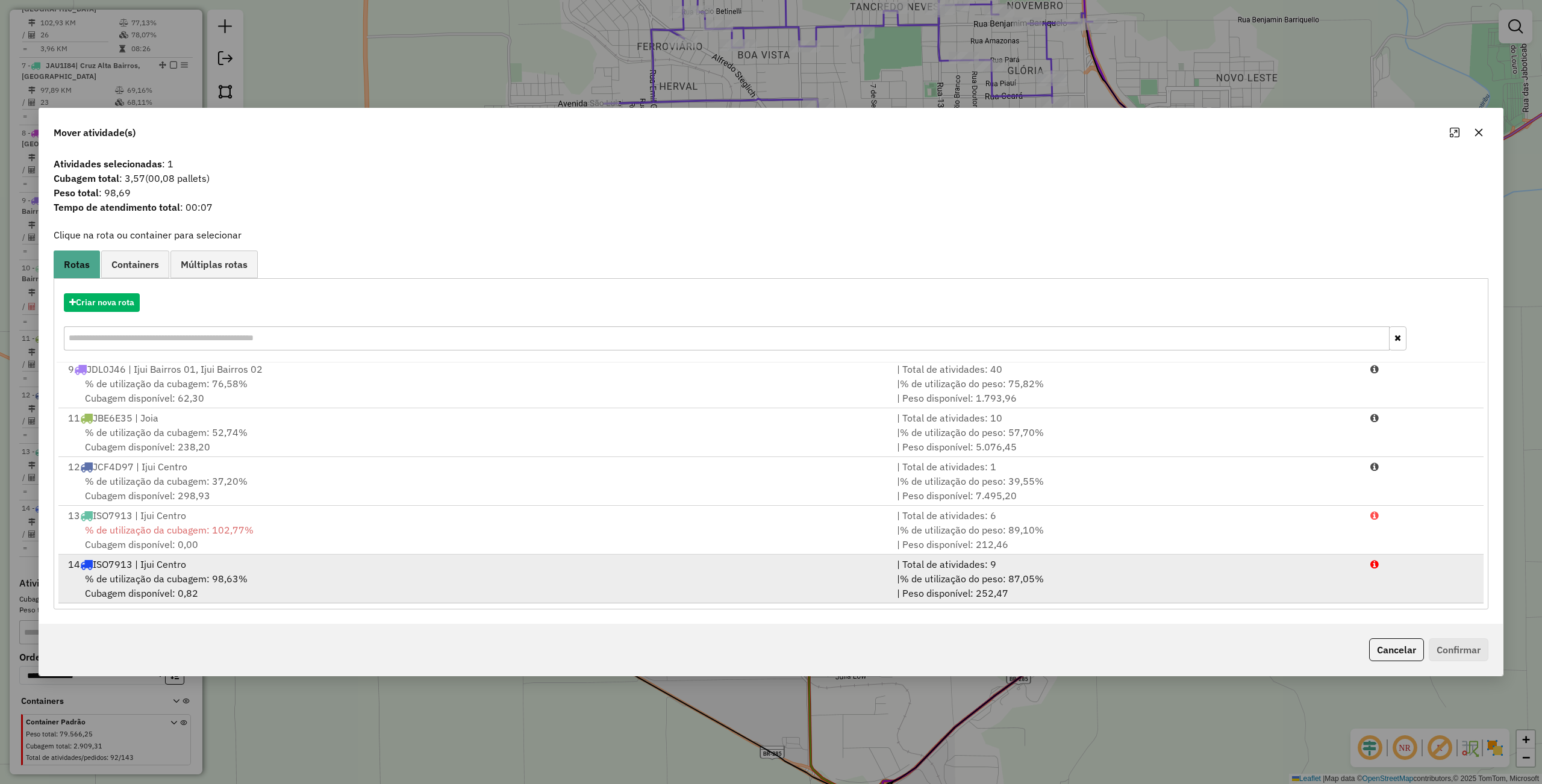
click at [293, 560] on div "14 ISO7913 | Ijui Centro" at bounding box center [475, 564] width 829 height 14
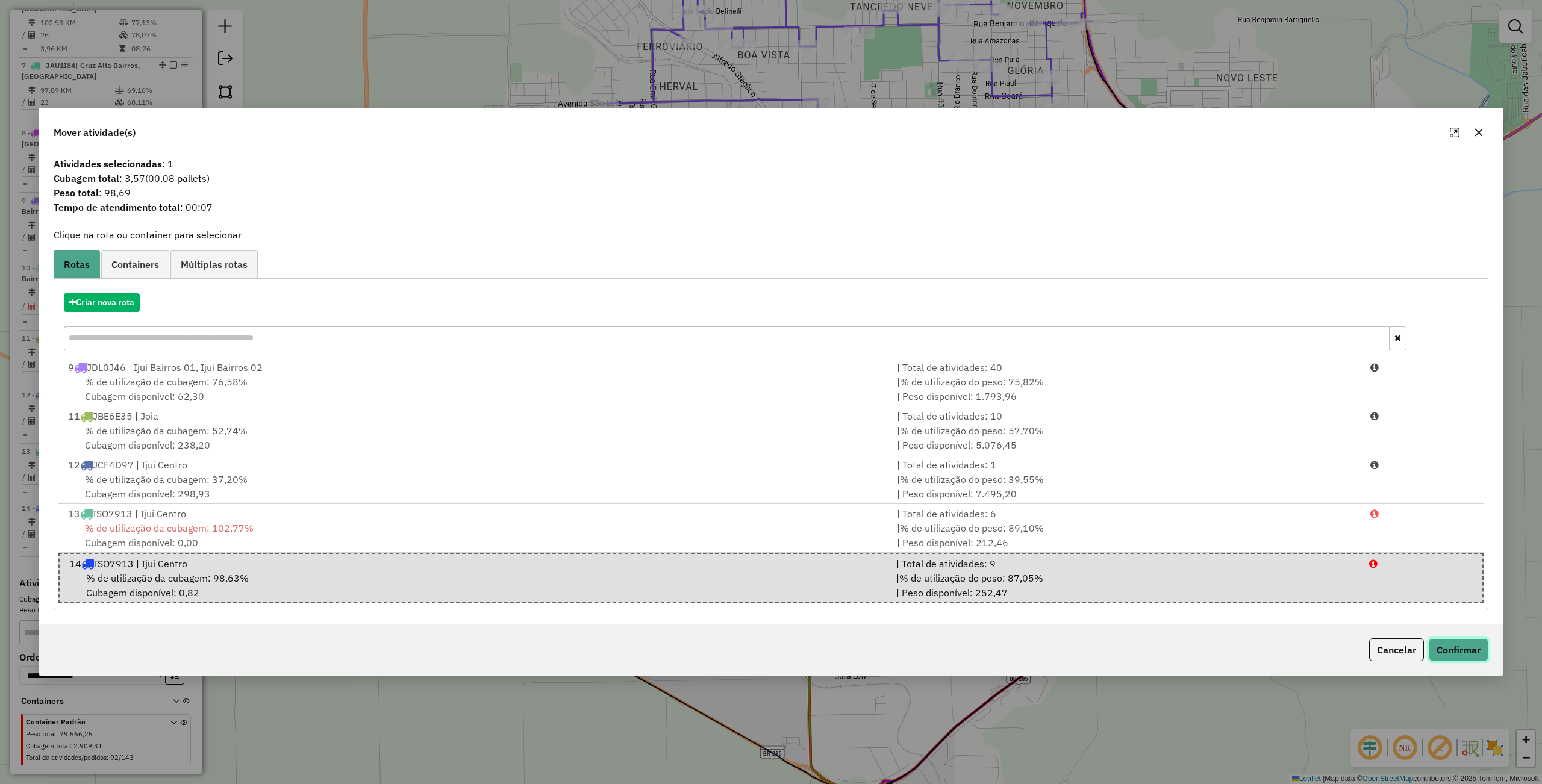
click at [1453, 656] on button "Confirmar" at bounding box center [1458, 649] width 59 height 23
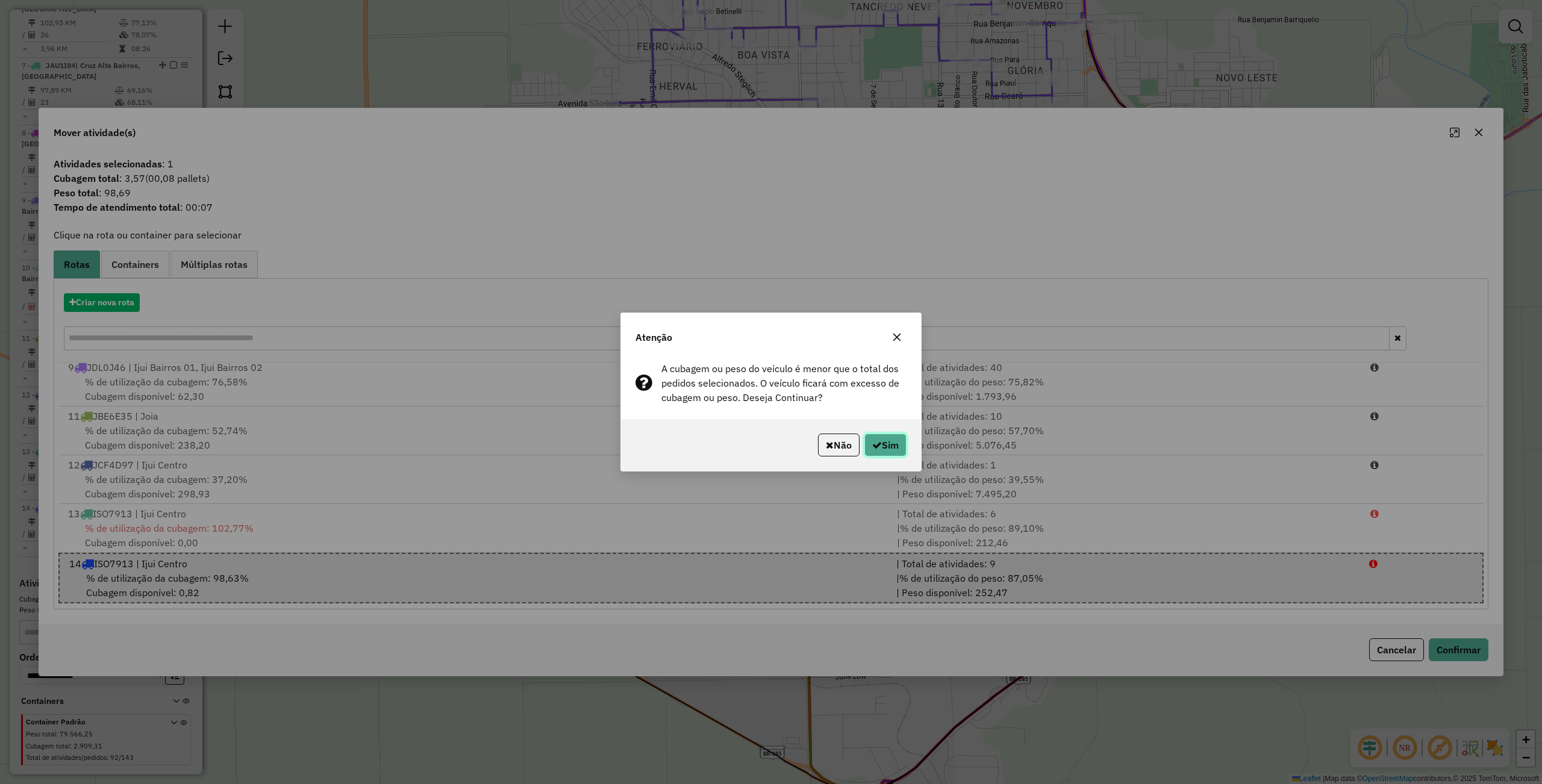
click at [887, 454] on button "Sim" at bounding box center [885, 445] width 42 height 23
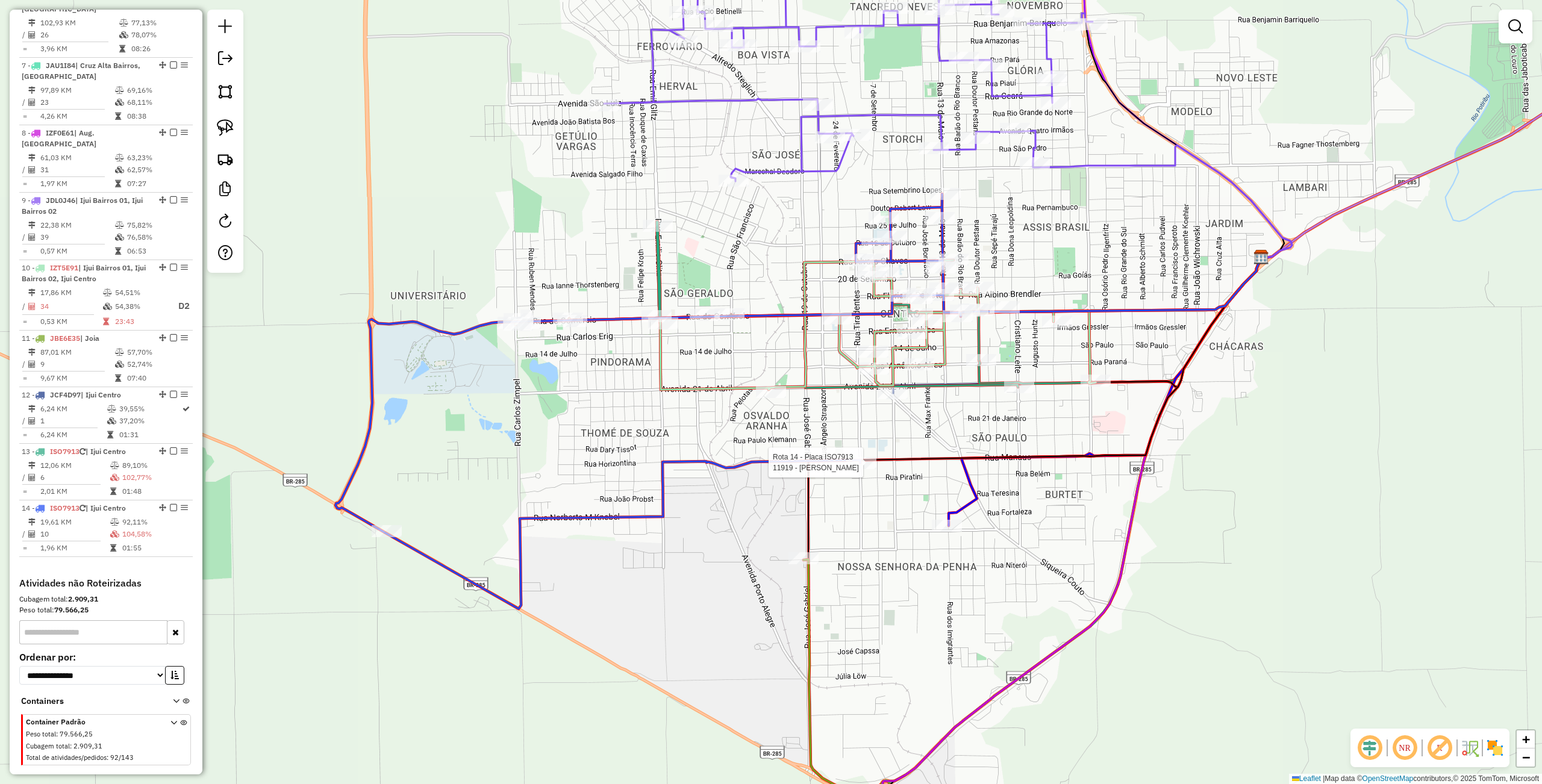
select select "**********"
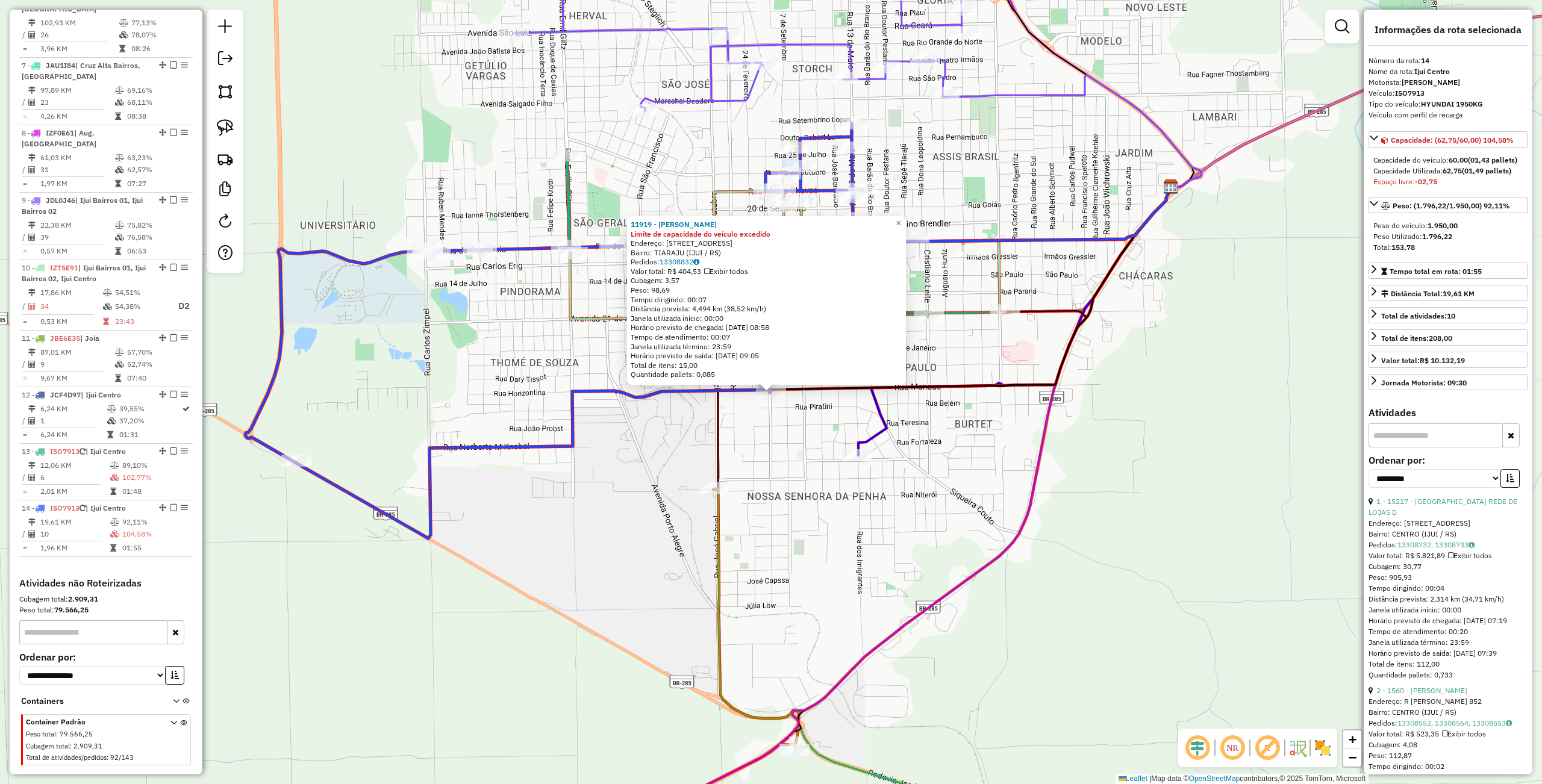
click at [750, 665] on div "11919 - DIOGO HUTH Limite de capacidade do veículo excedido Endereço: R DAS CHA…" at bounding box center [771, 392] width 1542 height 784
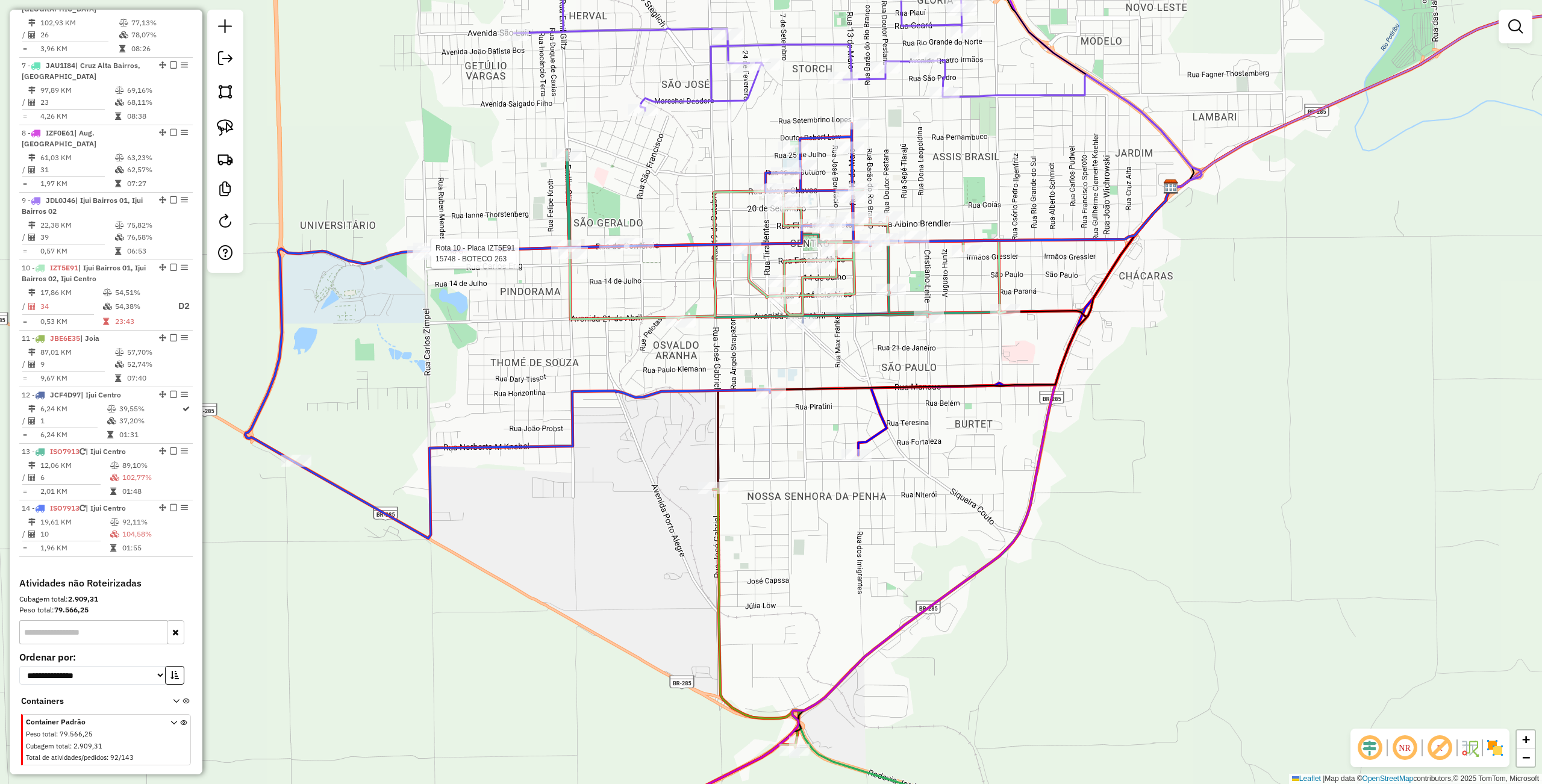
select select "**********"
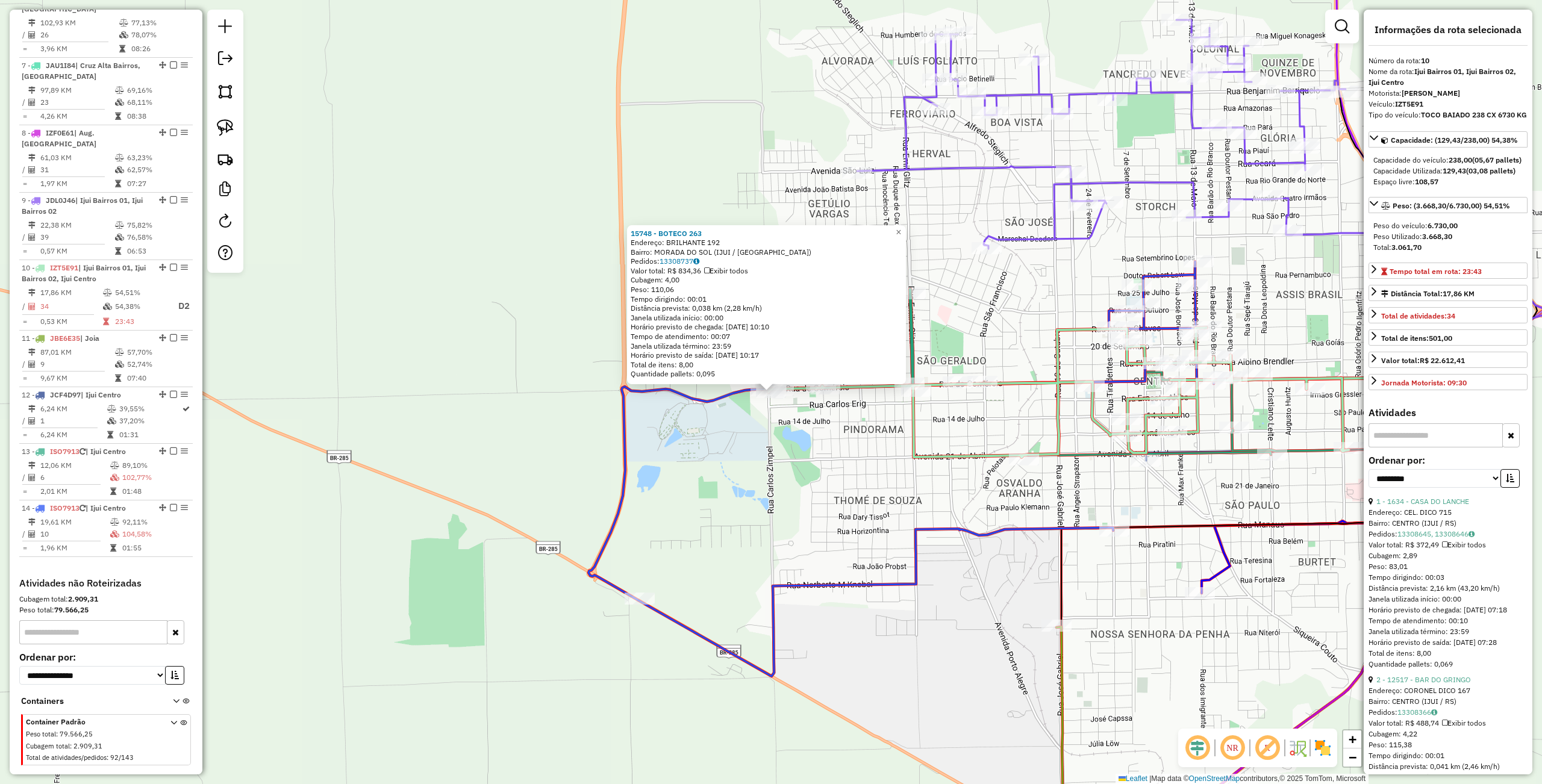
click at [855, 656] on div "15748 - BOTECO 263 Endereço: BRILHANTE 192 Bairro: [GEOGRAPHIC_DATA] (IJUI / [G…" at bounding box center [771, 392] width 1542 height 784
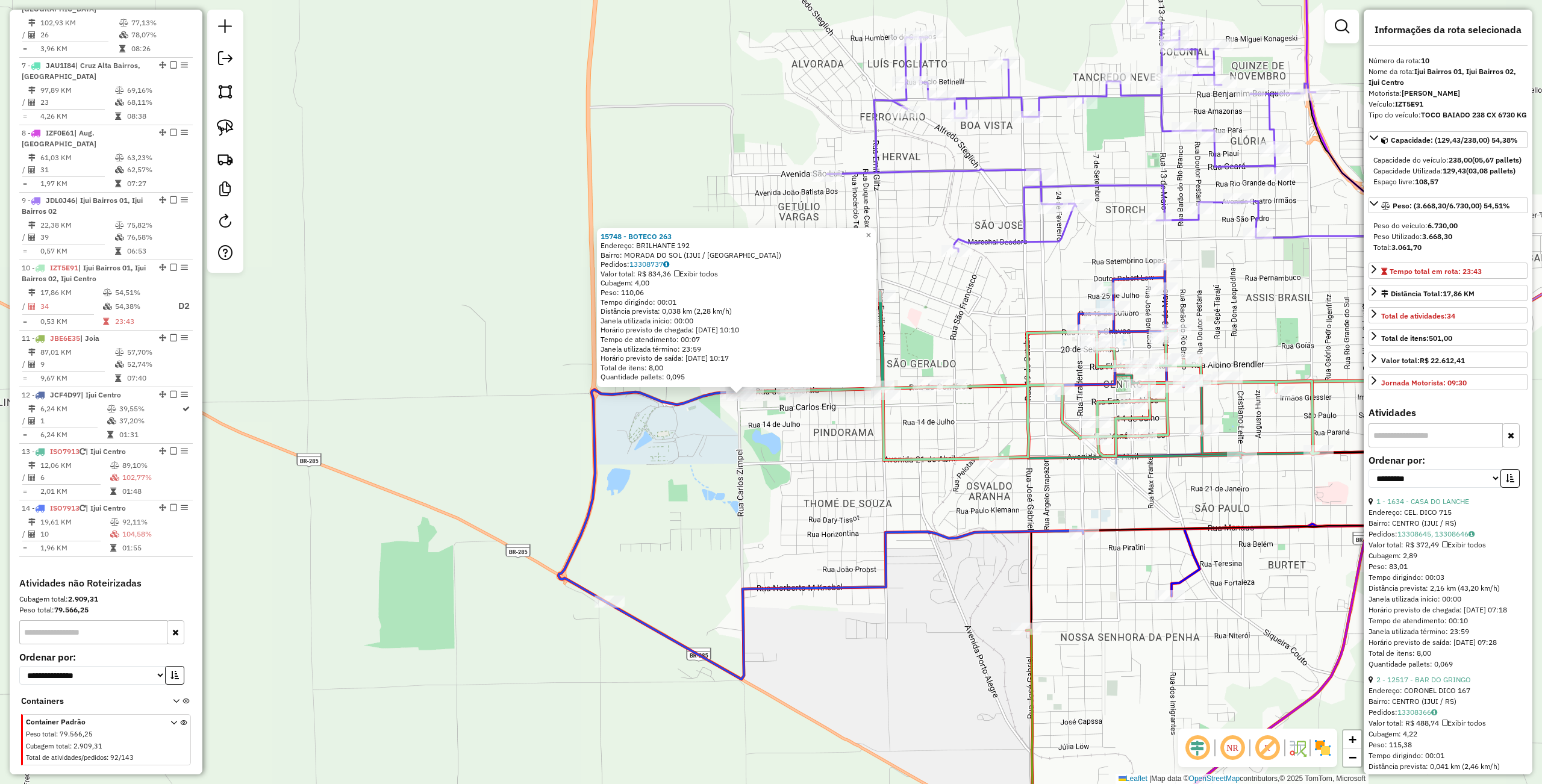
drag, startPoint x: 849, startPoint y: 530, endPoint x: 783, endPoint y: 540, distance: 66.8
click at [708, 547] on div "15748 - BOTECO 263 Endereço: BRILHANTE 192 Bairro: [GEOGRAPHIC_DATA] (IJUI / [G…" at bounding box center [771, 392] width 1542 height 784
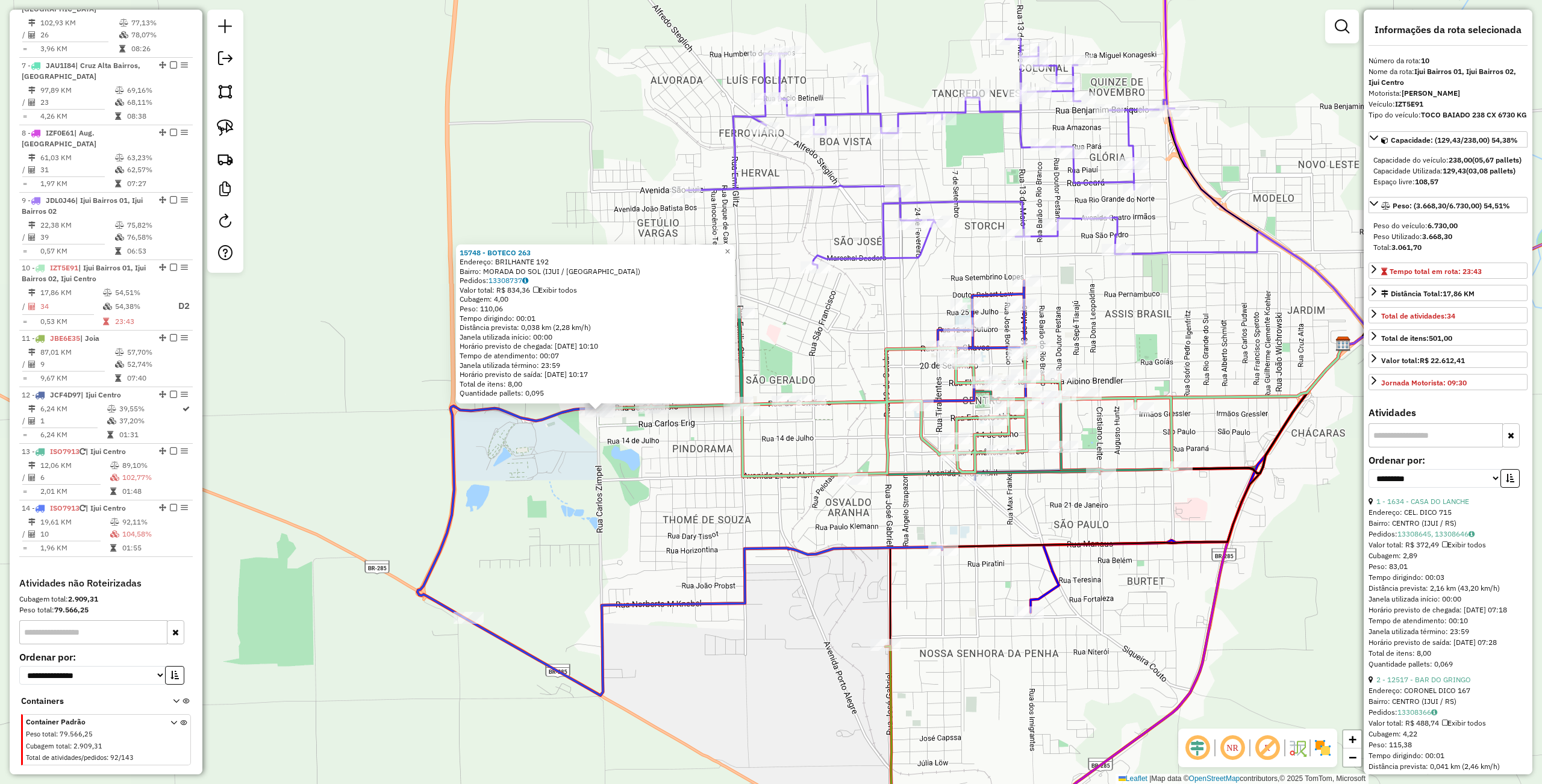
click at [1059, 528] on div "15748 - BOTECO 263 Endereço: BRILHANTE 192 Bairro: [GEOGRAPHIC_DATA] (IJUI / [G…" at bounding box center [771, 392] width 1542 height 784
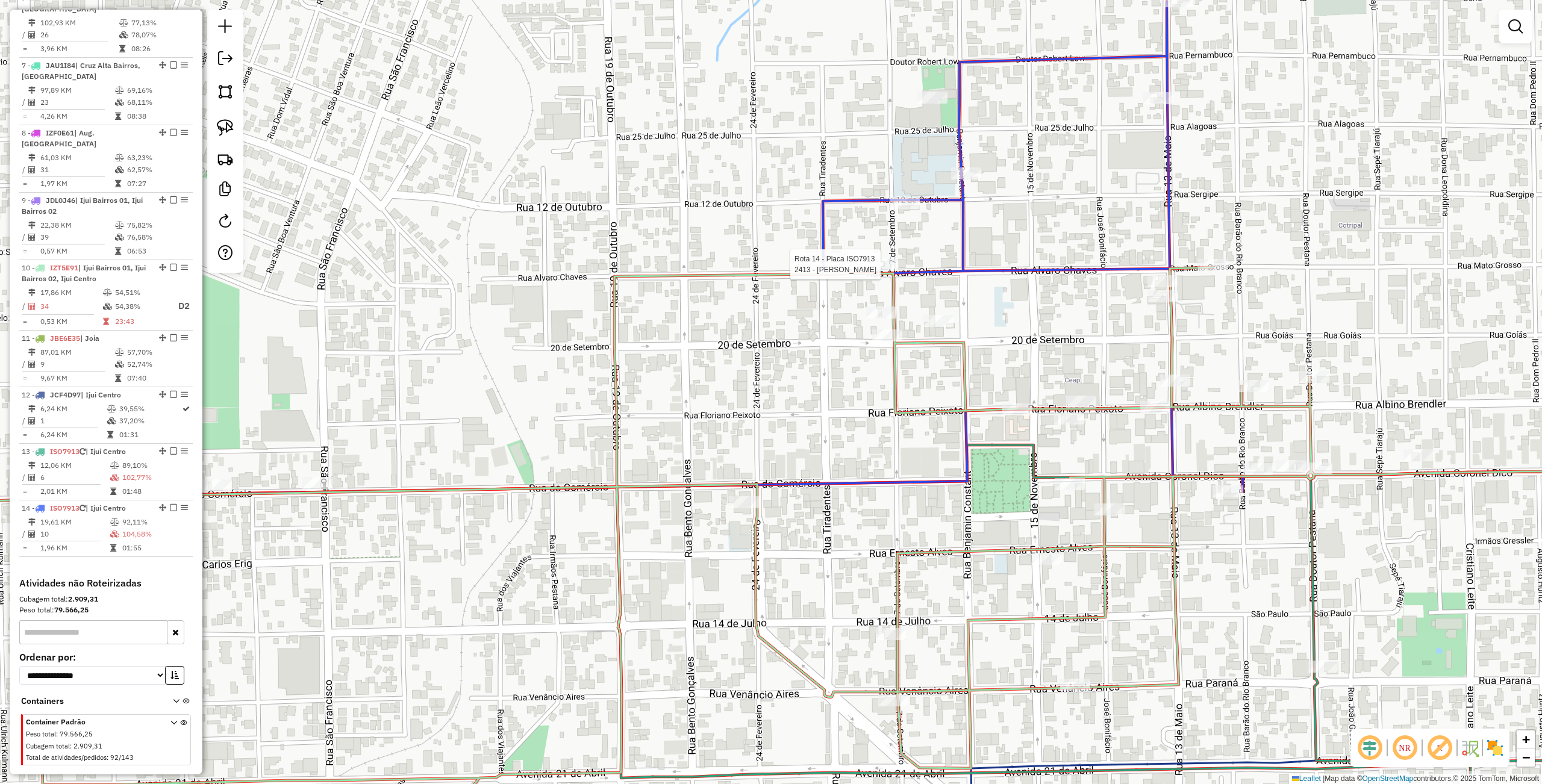
select select "**********"
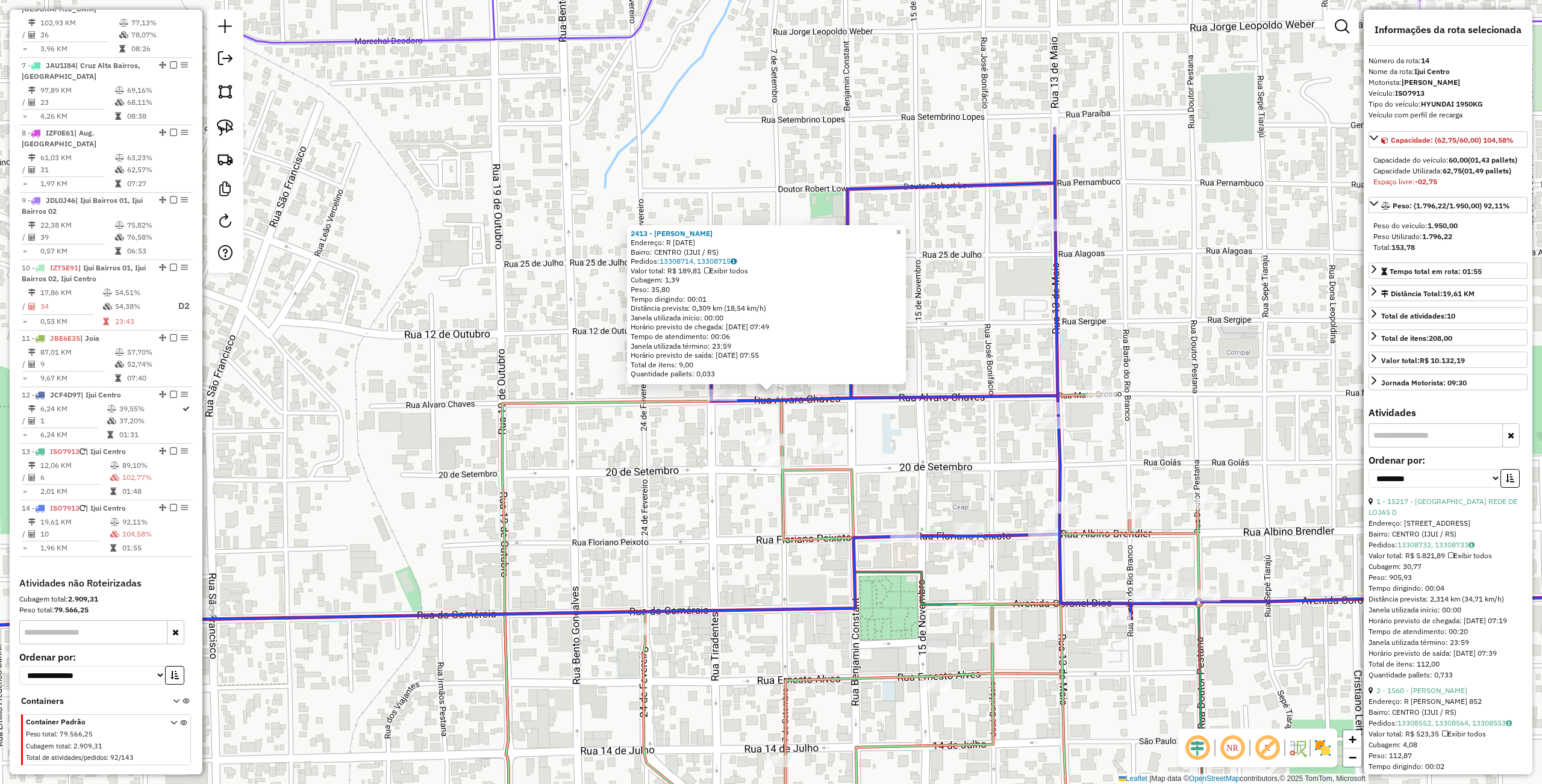
click at [692, 439] on div "2413 - RAFAEL WUTTIG Endereço: R 7 DE SETEMBRO 702 Bairro: CENTRO (IJUI / RS) P…" at bounding box center [771, 392] width 1542 height 784
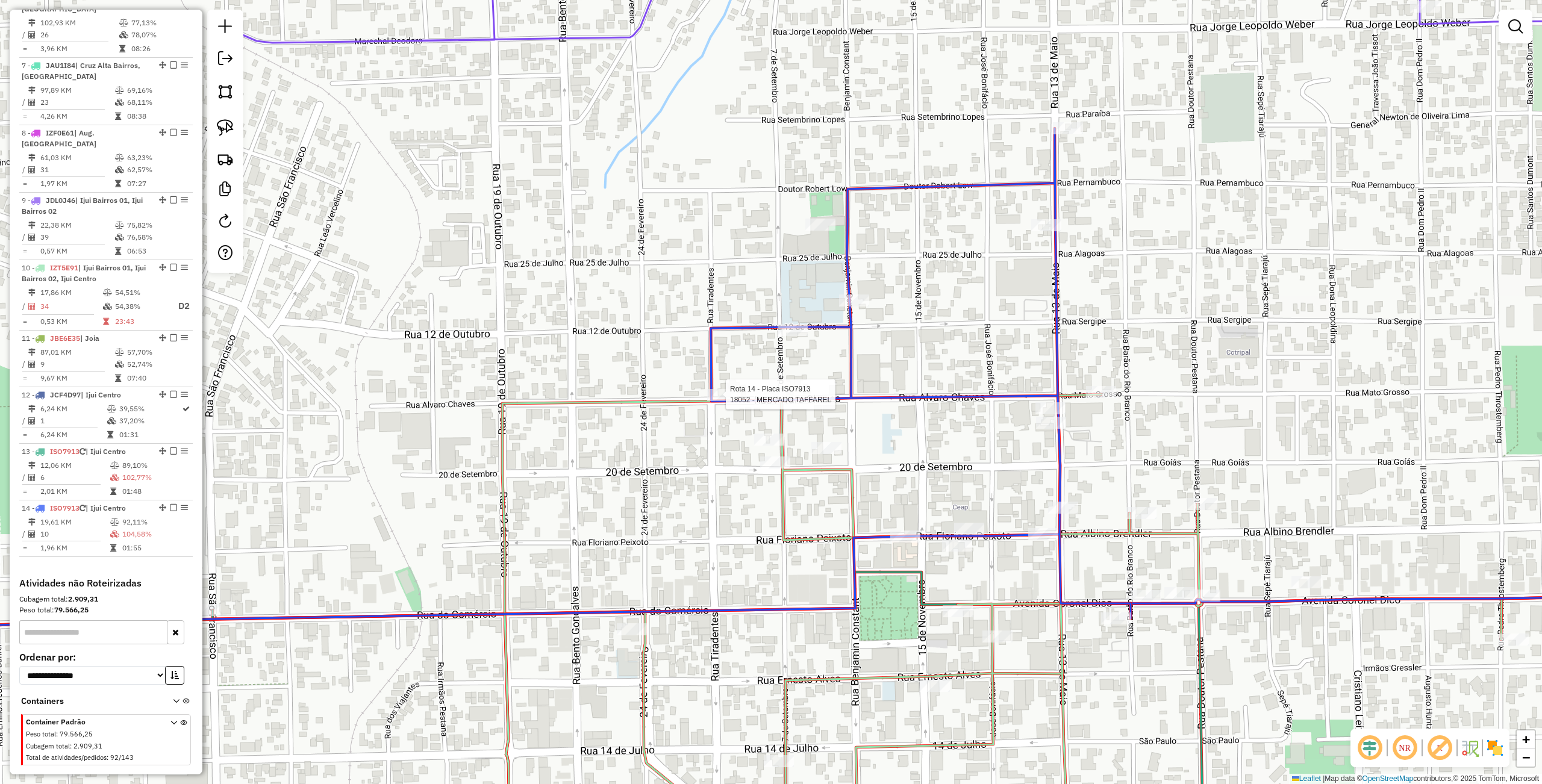
select select "**********"
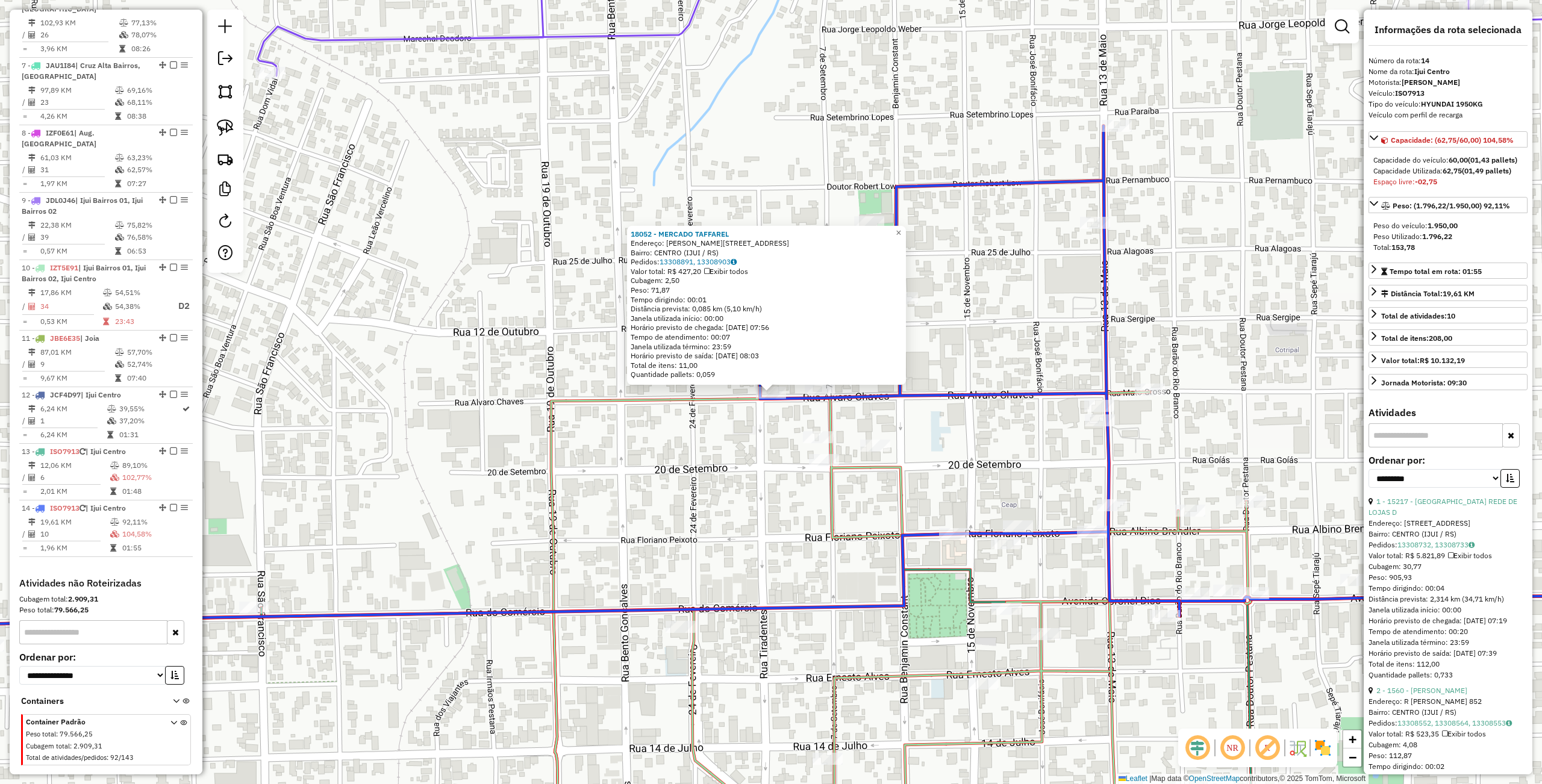
click at [689, 437] on div "18052 - MERCADO TAFFAREL Endereço: ALVARO CHAVES 470 Bairro: CENTRO (IJUI / RS)…" at bounding box center [771, 392] width 1542 height 784
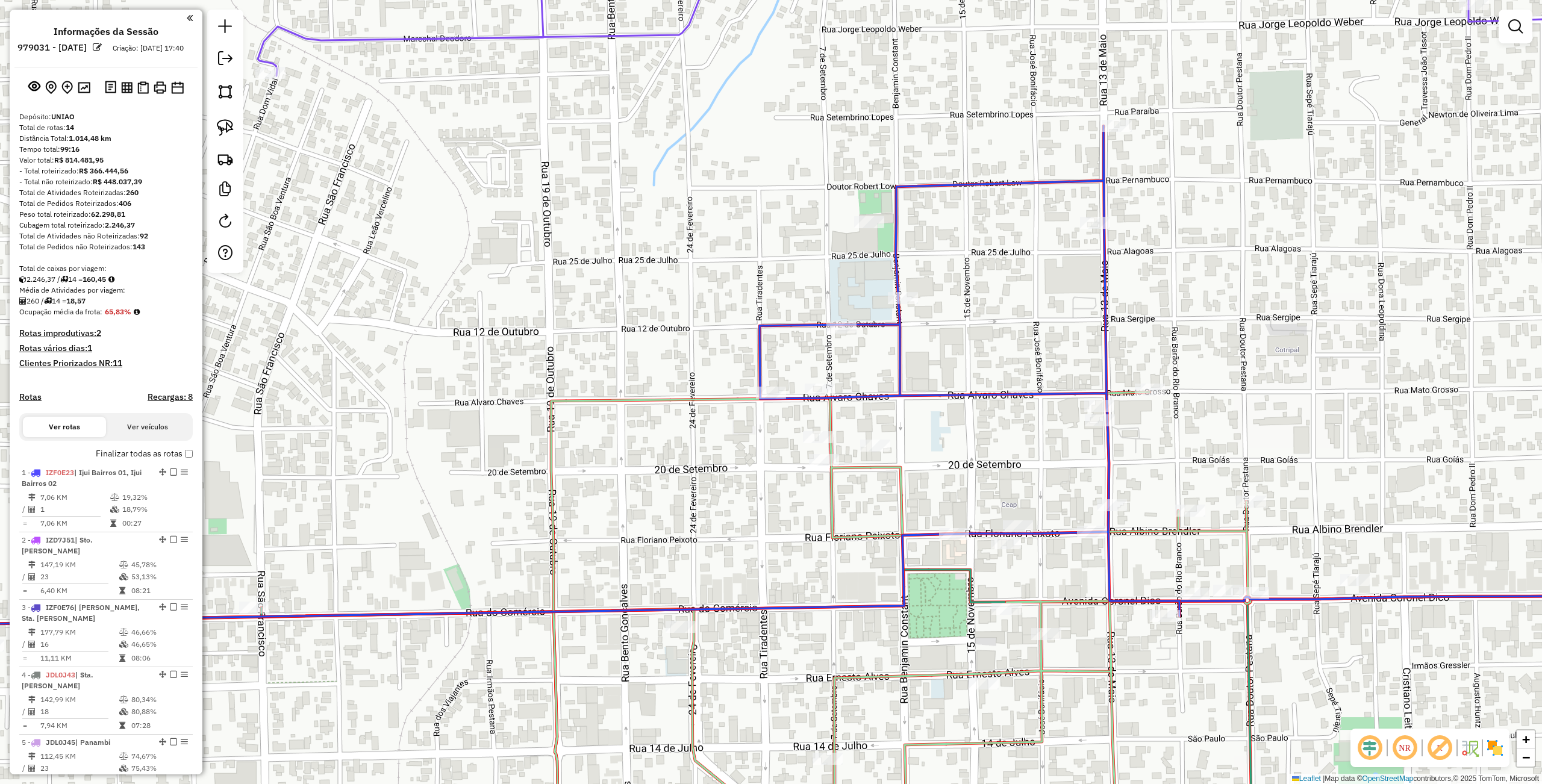
scroll to position [801, 0]
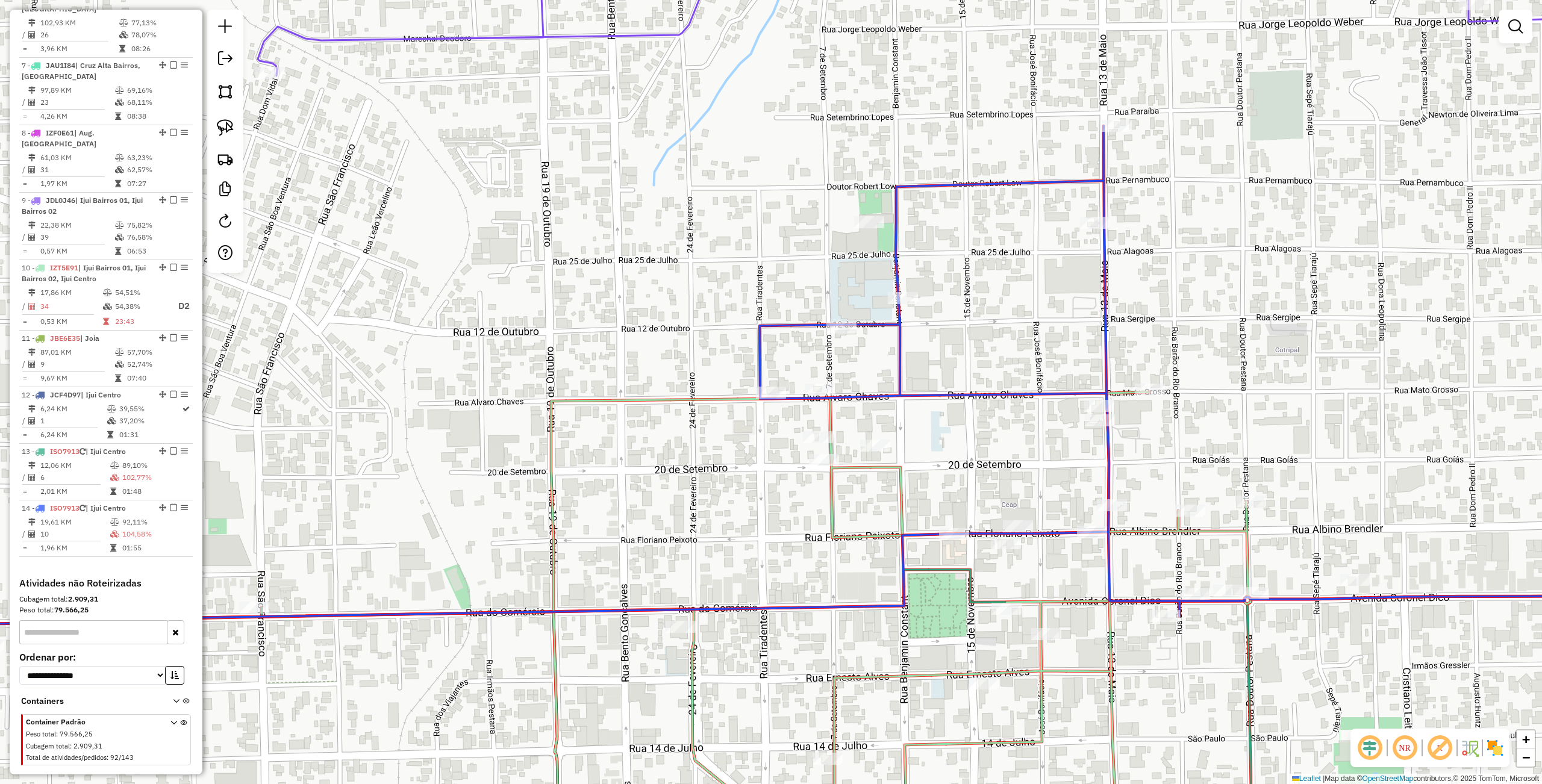
drag, startPoint x: 222, startPoint y: 119, endPoint x: 275, endPoint y: 143, distance: 58.2
click at [222, 119] on img at bounding box center [225, 127] width 17 height 17
drag, startPoint x: 674, startPoint y: 372, endPoint x: 851, endPoint y: 381, distance: 177.2
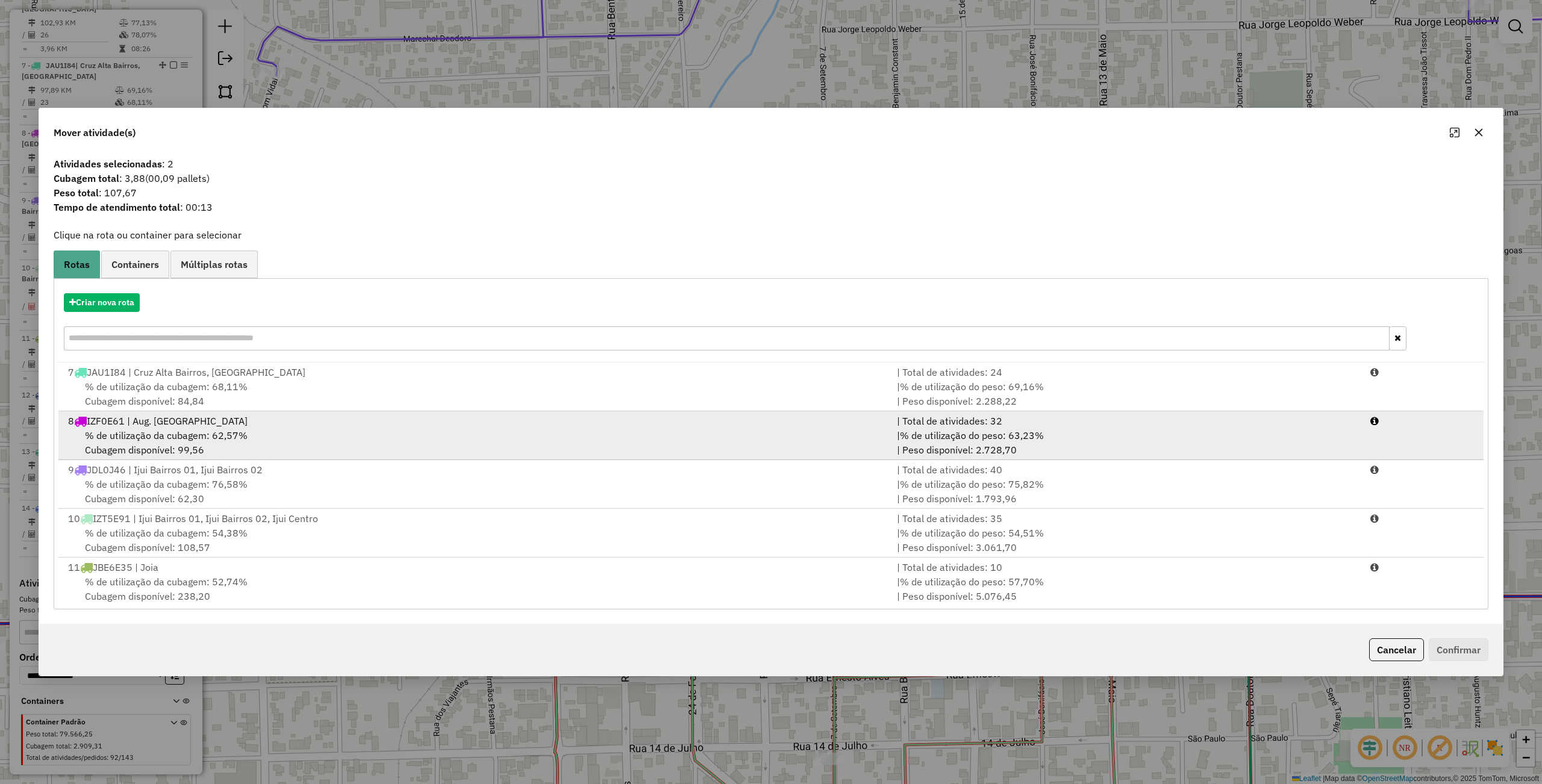
scroll to position [316, 0]
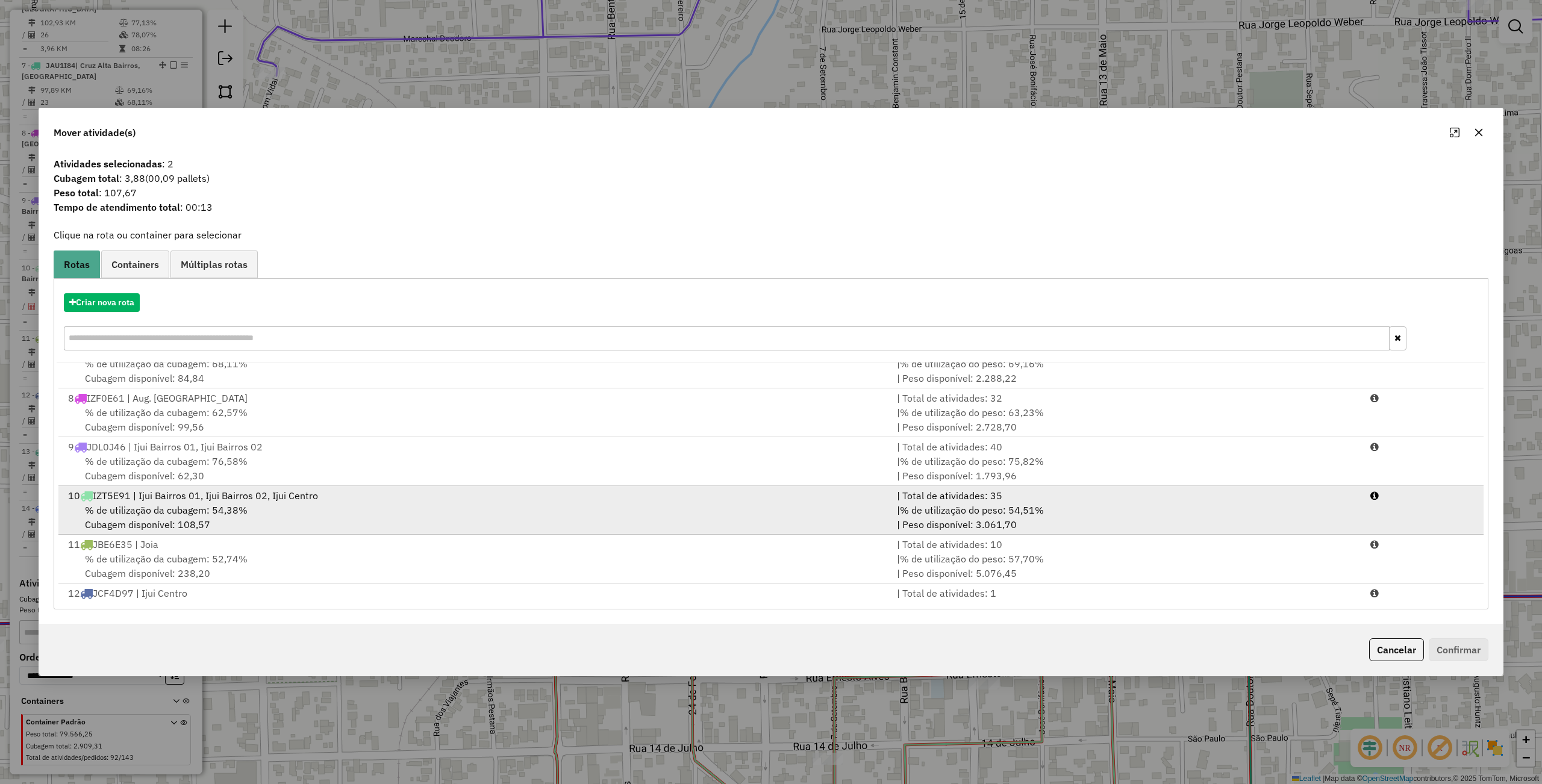
click at [212, 505] on span "% de utilização da cubagem: 54,38%" at bounding box center [165, 509] width 162 height 12
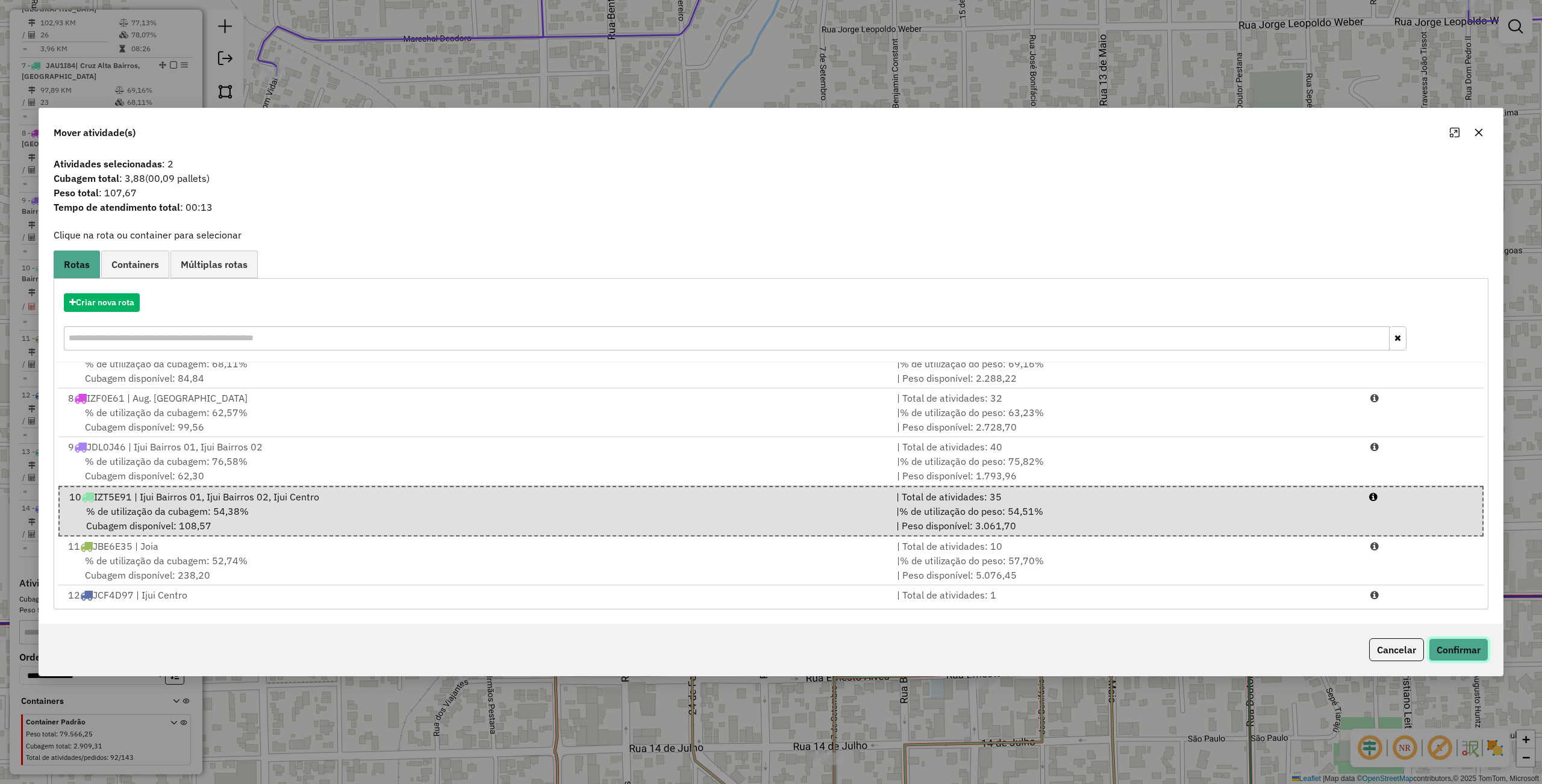
click at [1437, 649] on button "Confirmar" at bounding box center [1458, 649] width 59 height 23
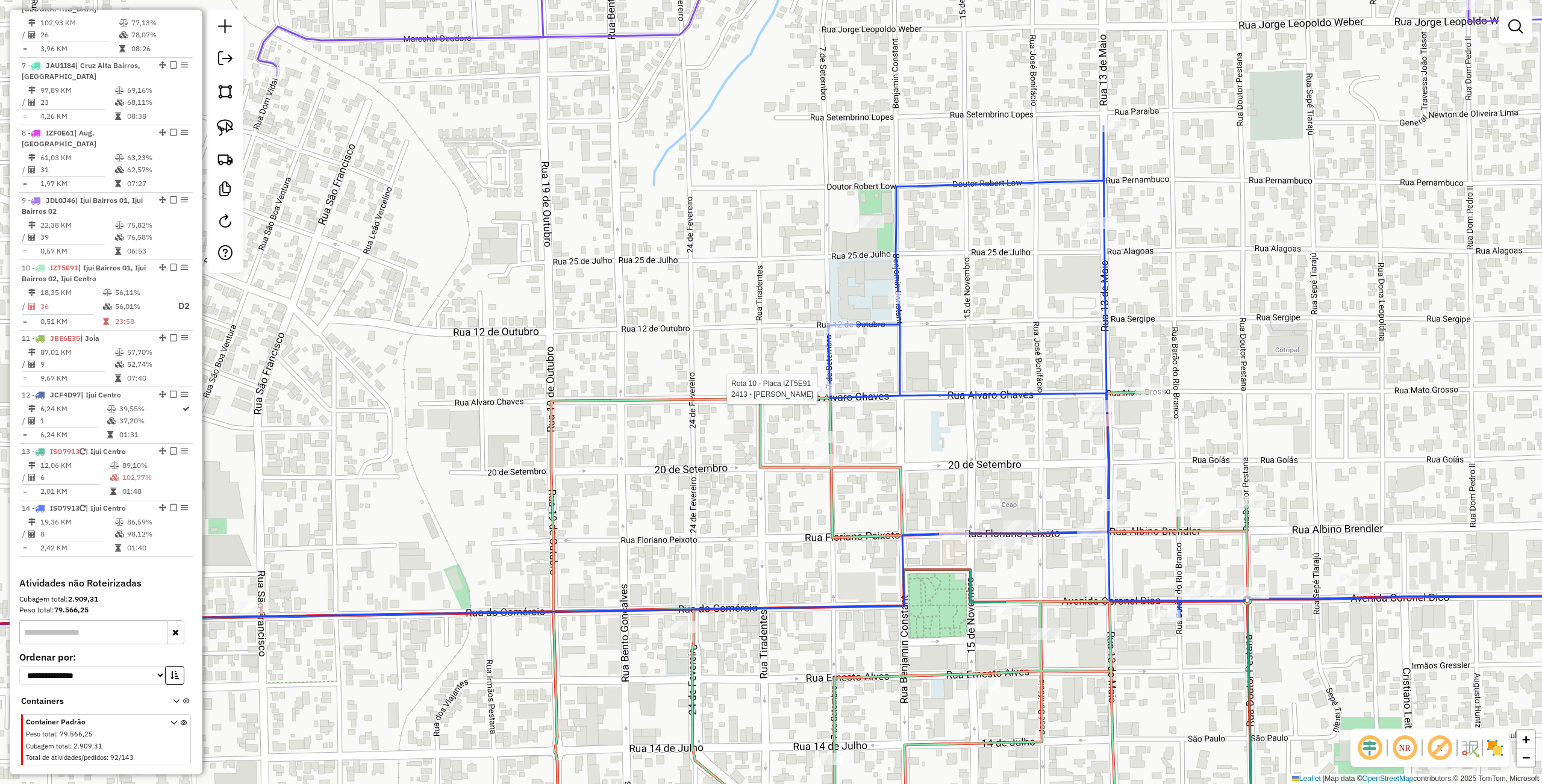
select select "**********"
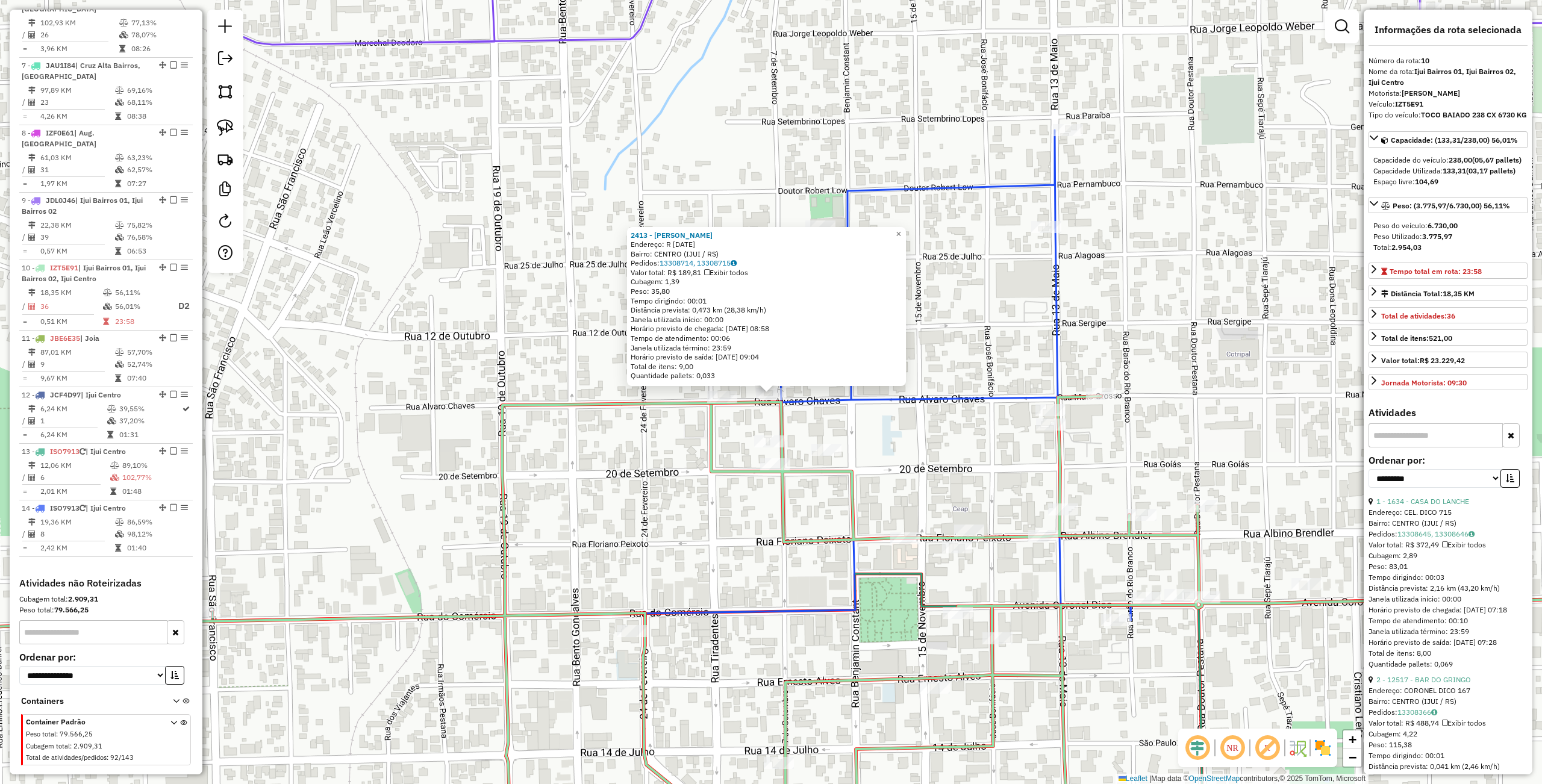
click at [713, 439] on icon at bounding box center [746, 631] width 1800 height 469
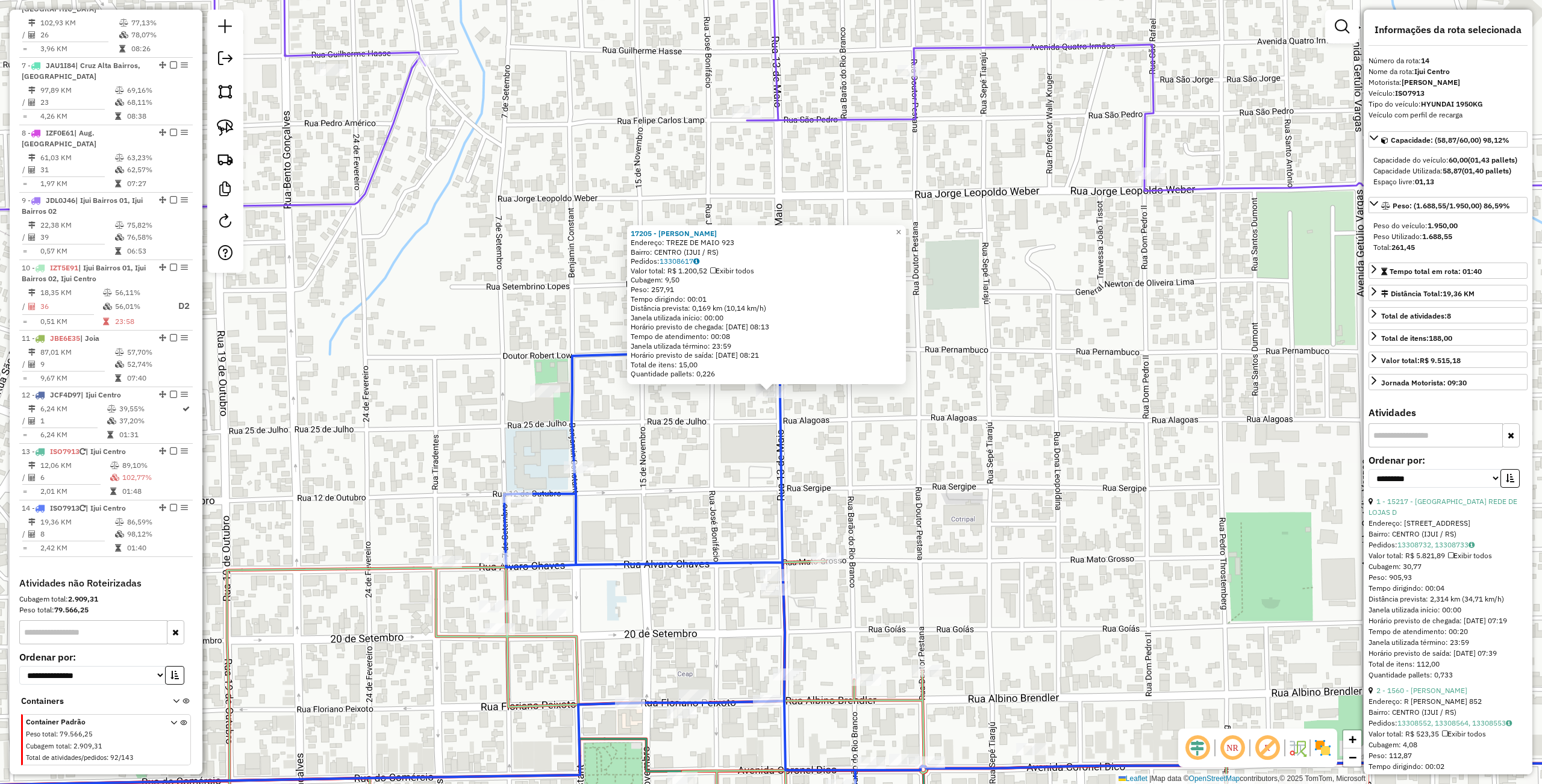
drag, startPoint x: 1058, startPoint y: 366, endPoint x: 1070, endPoint y: 343, distance: 25.9
click at [1058, 366] on div "17205 - JOAO PEDRO TISSOT Endereço: TREZE DE MAIO 923 Bairro: CENTRO (IJUI / RS…" at bounding box center [771, 392] width 1542 height 784
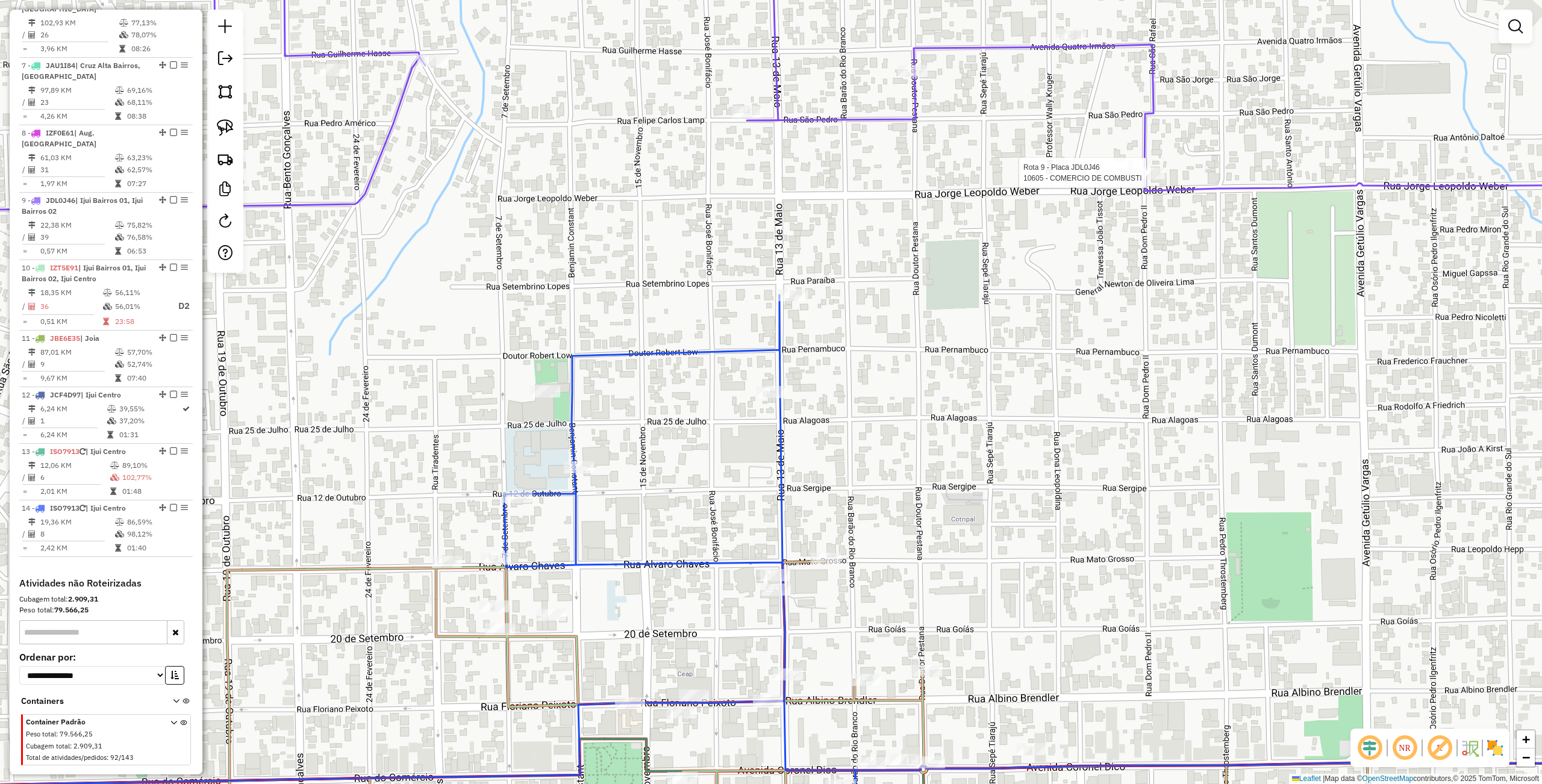
select select "**********"
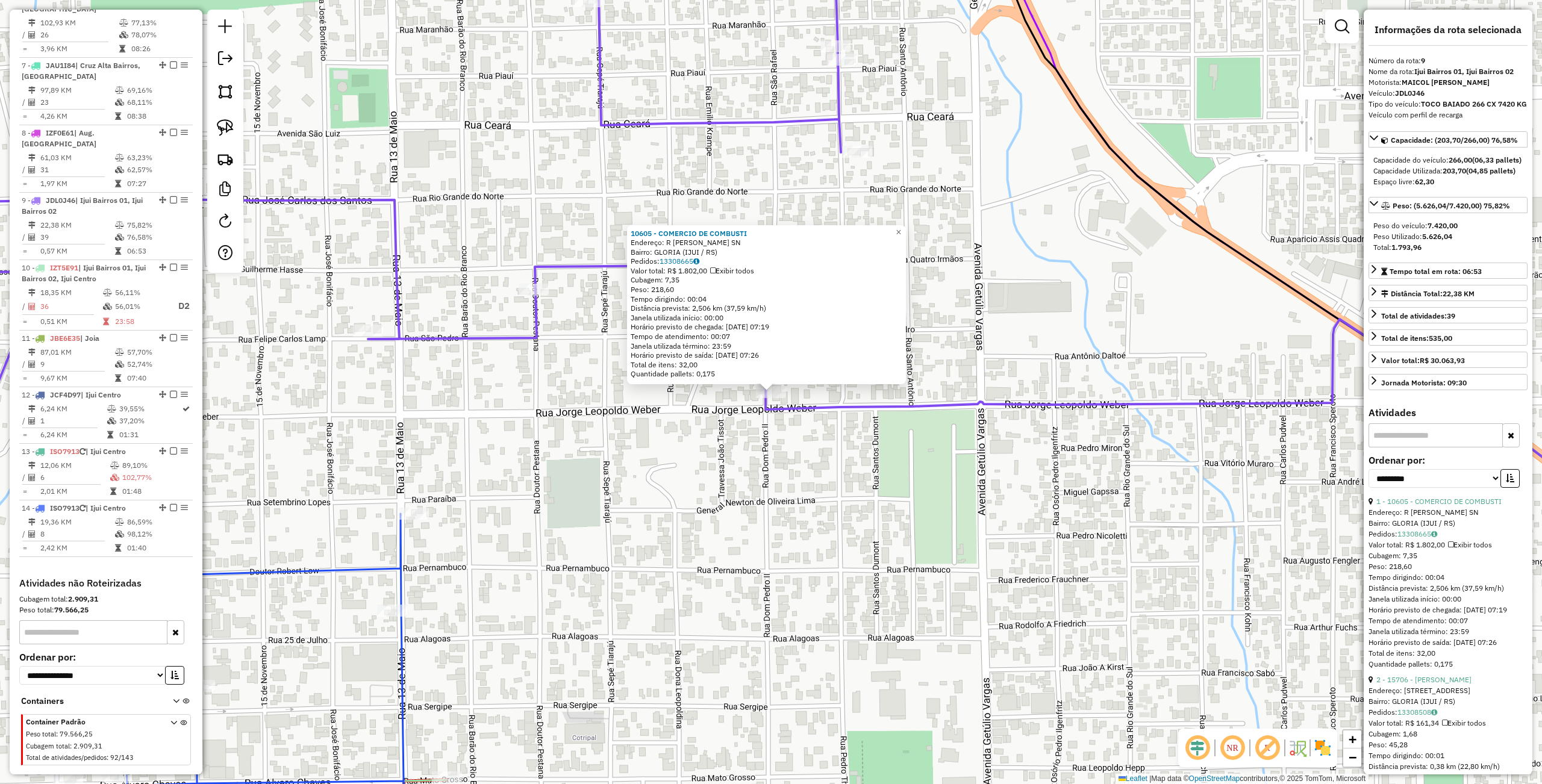
drag, startPoint x: 506, startPoint y: 540, endPoint x: 519, endPoint y: 542, distance: 13.2
click at [506, 540] on div "10605 - COMERCIO DE COMBUSTI Endereço: R JORGE LEOPOLDO WEBER SN Bairro: GLORIA…" at bounding box center [771, 392] width 1542 height 784
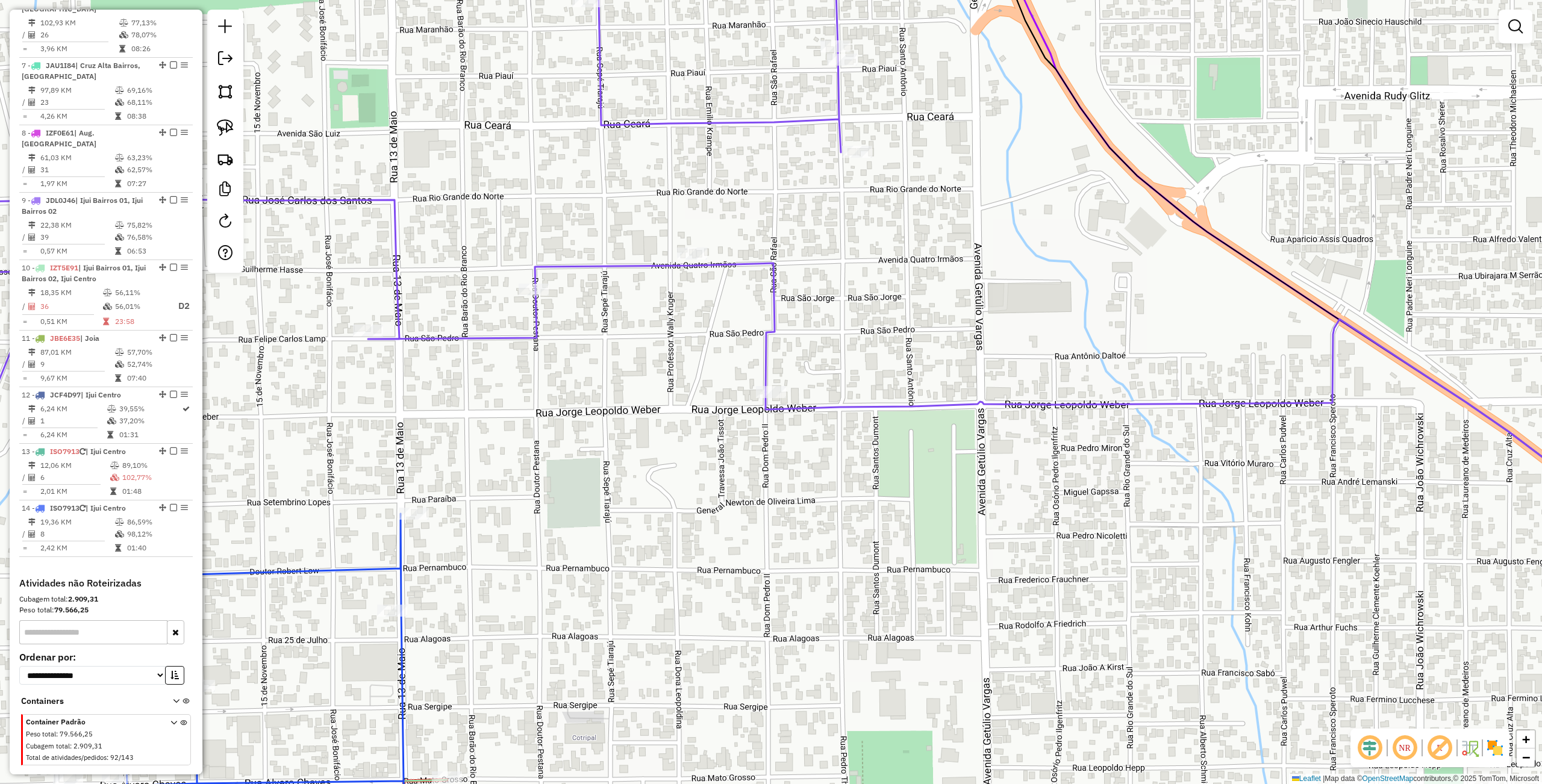
drag, startPoint x: 825, startPoint y: 467, endPoint x: 878, endPoint y: 450, distance: 55.7
click at [845, 461] on div "Janela de atendimento Grade de atendimento Capacidade Transportadoras Veículos …" at bounding box center [771, 392] width 1542 height 784
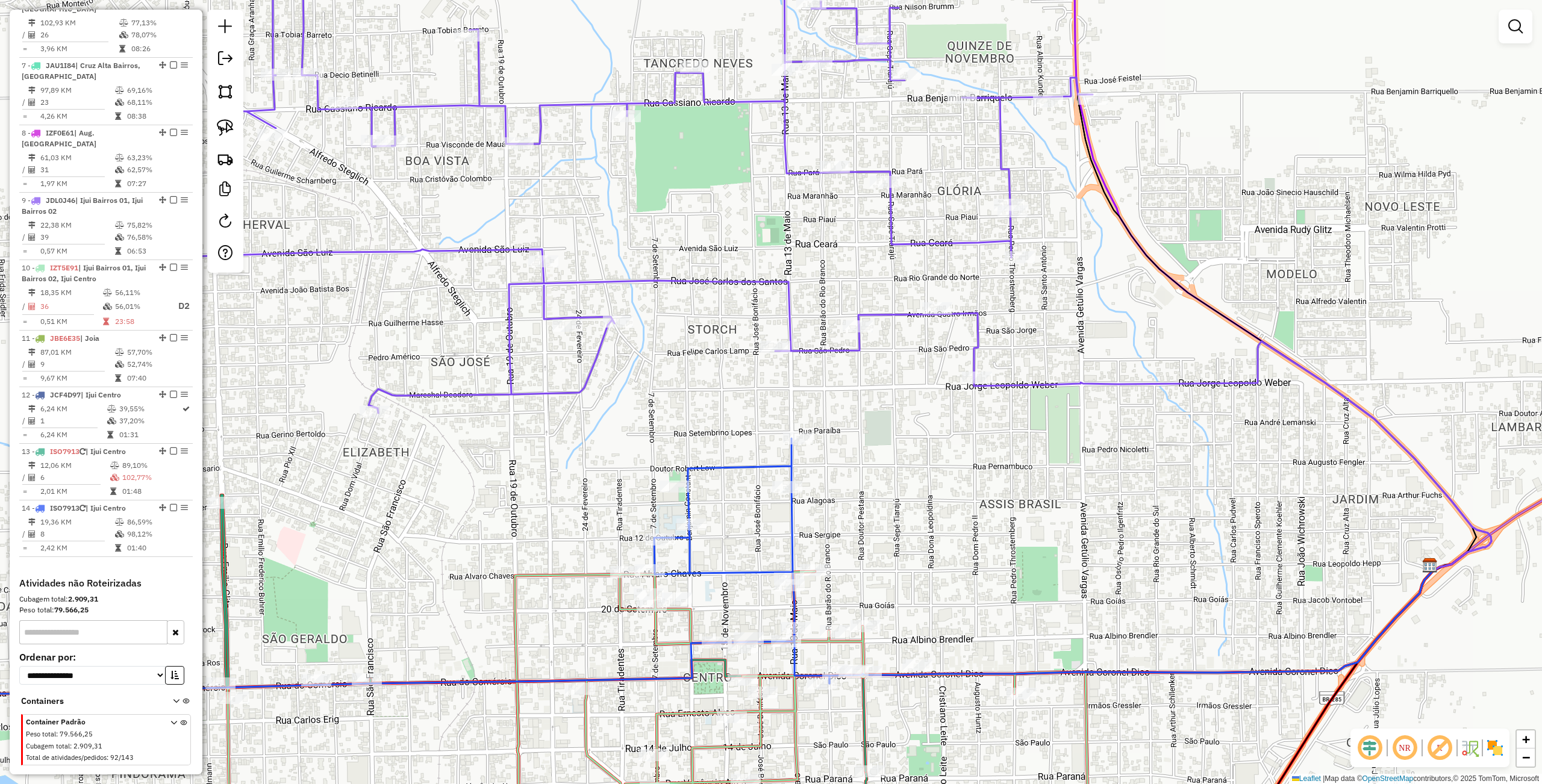
drag, startPoint x: 872, startPoint y: 492, endPoint x: 873, endPoint y: 407, distance: 85.0
click at [873, 407] on div "Janela de atendimento Grade de atendimento Capacidade Transportadoras Veículos …" at bounding box center [771, 392] width 1542 height 784
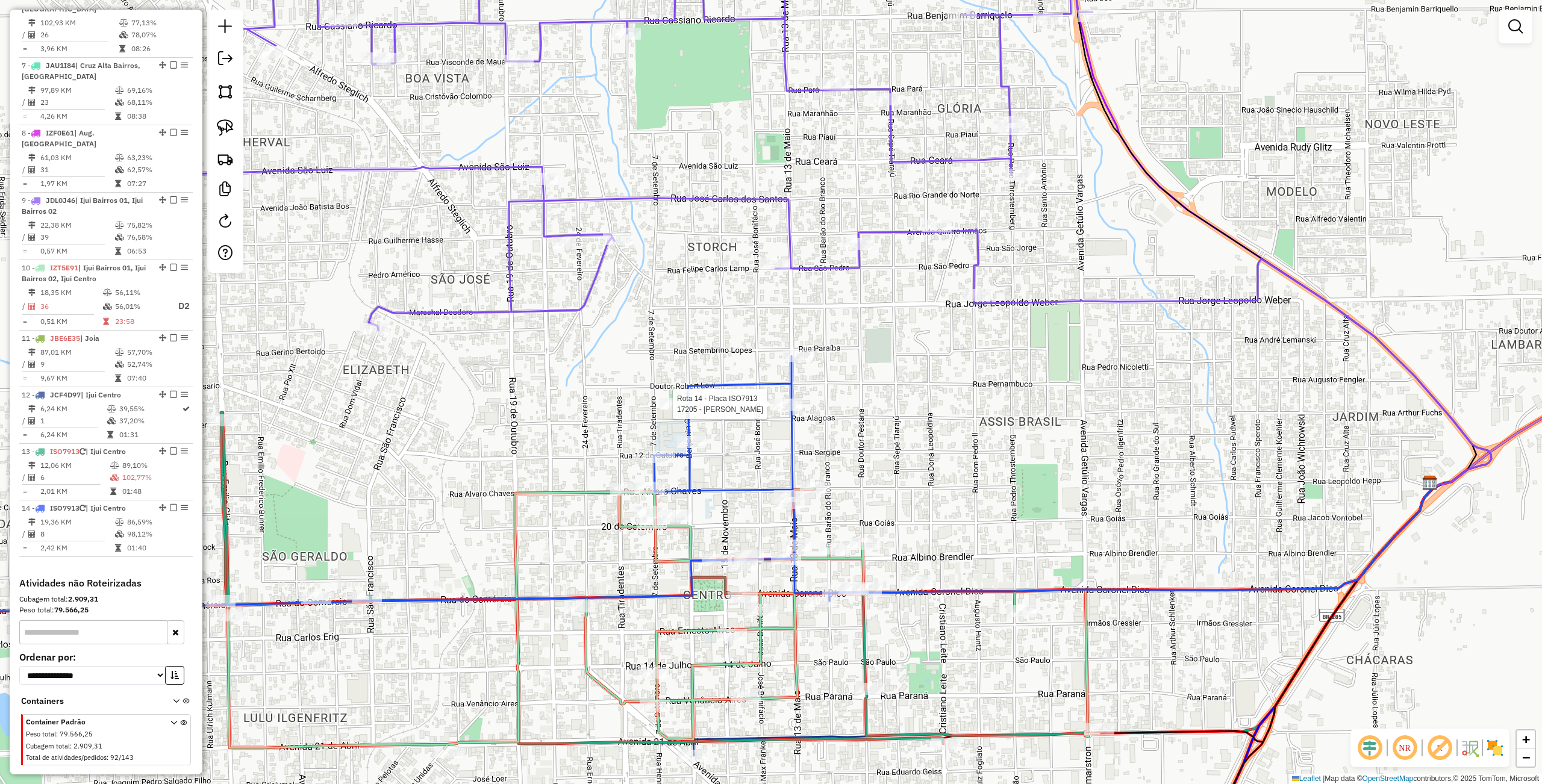
select select "**********"
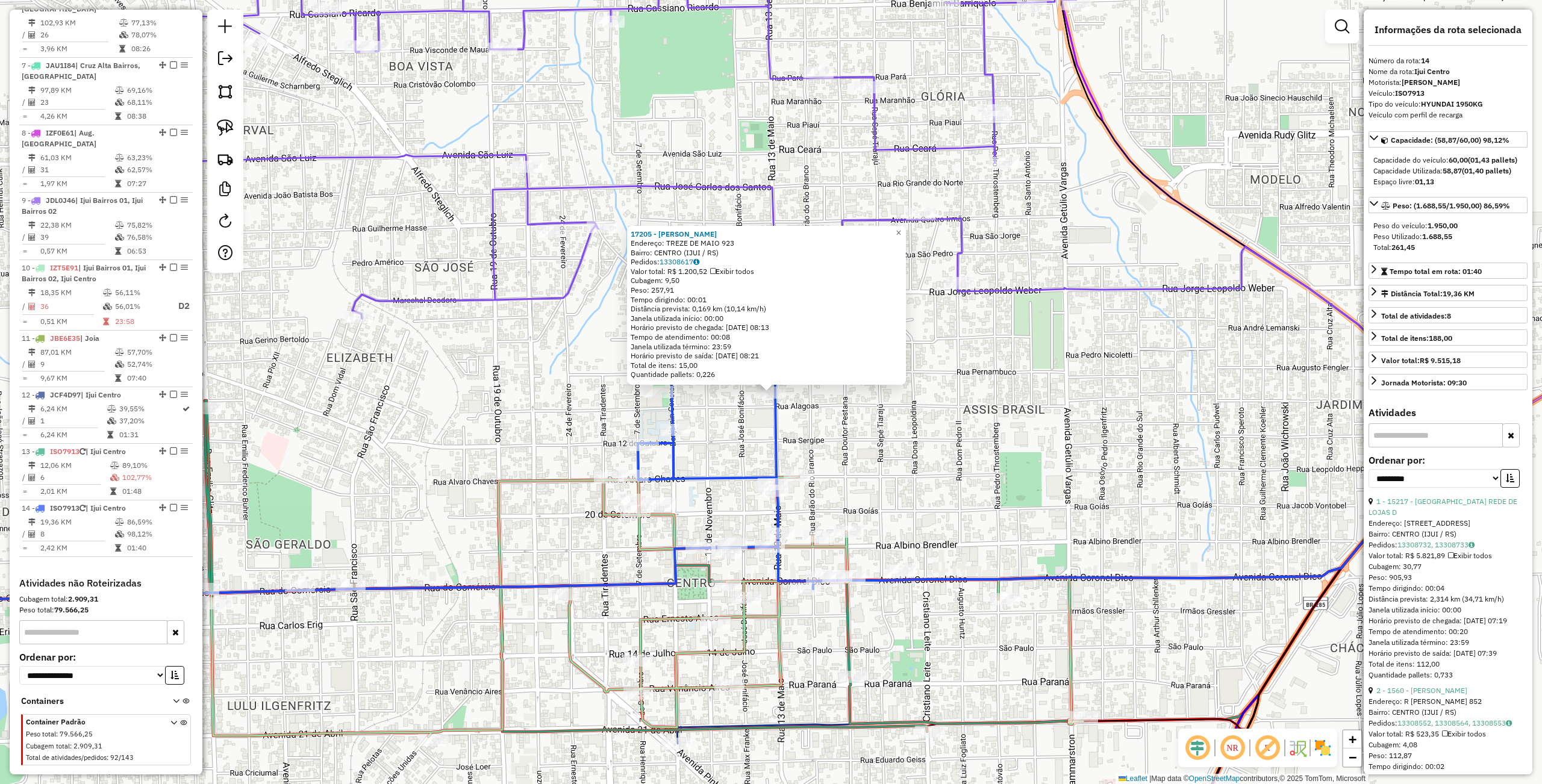
click at [945, 429] on div "17205 - JOAO PEDRO TISSOT Endereço: TREZE DE MAIO 923 Bairro: CENTRO (IJUI / RS…" at bounding box center [771, 392] width 1542 height 784
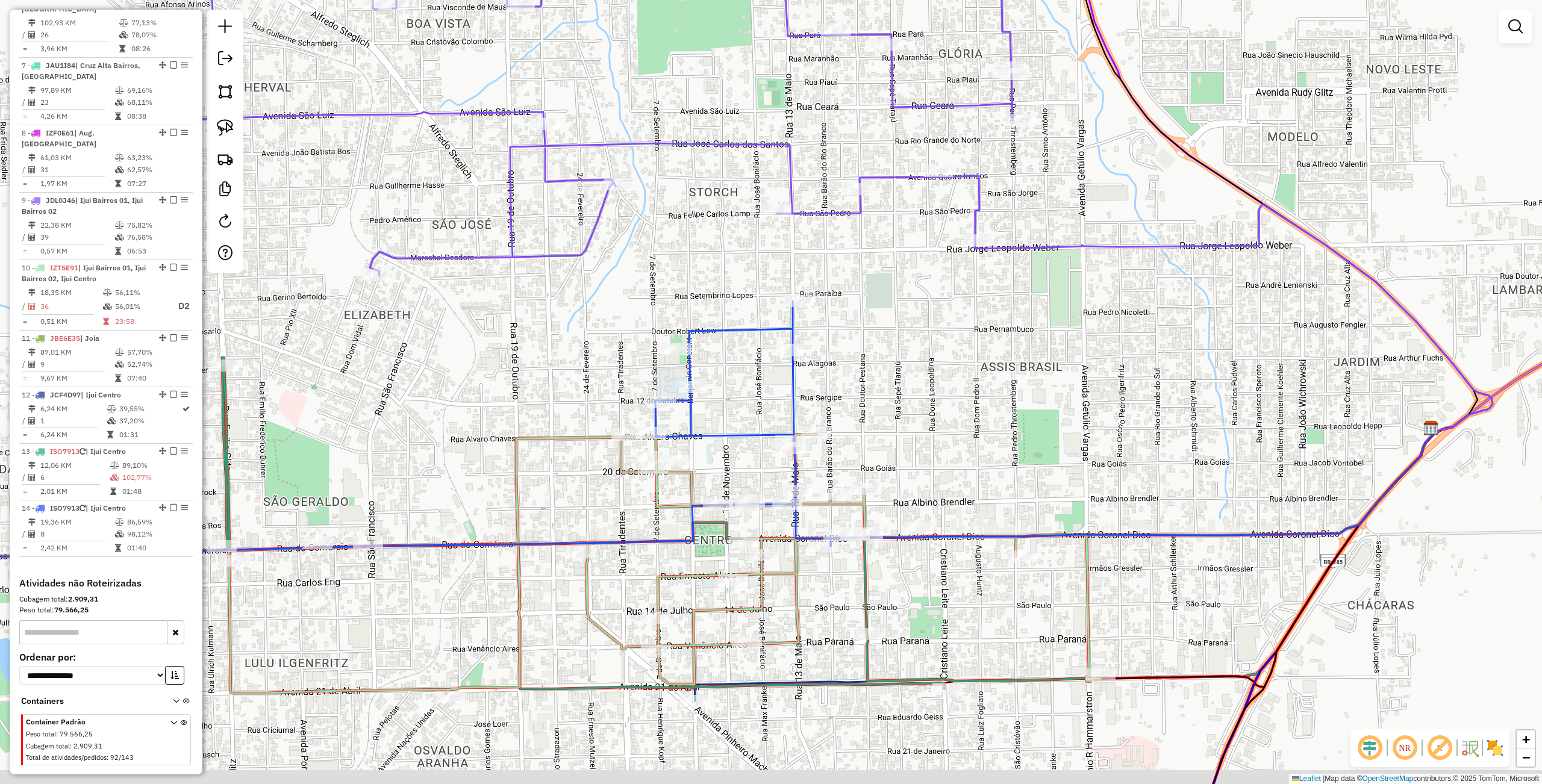
drag, startPoint x: 935, startPoint y: 448, endPoint x: 952, endPoint y: 404, distance: 47.2
click at [952, 404] on div "Janela de atendimento Grade de atendimento Capacidade Transportadoras Veículos …" at bounding box center [771, 392] width 1542 height 784
drag, startPoint x: 887, startPoint y: 422, endPoint x: 986, endPoint y: 412, distance: 99.5
click at [899, 422] on div "Janela de atendimento Grade de atendimento Capacidade Transportadoras Veículos …" at bounding box center [771, 392] width 1542 height 784
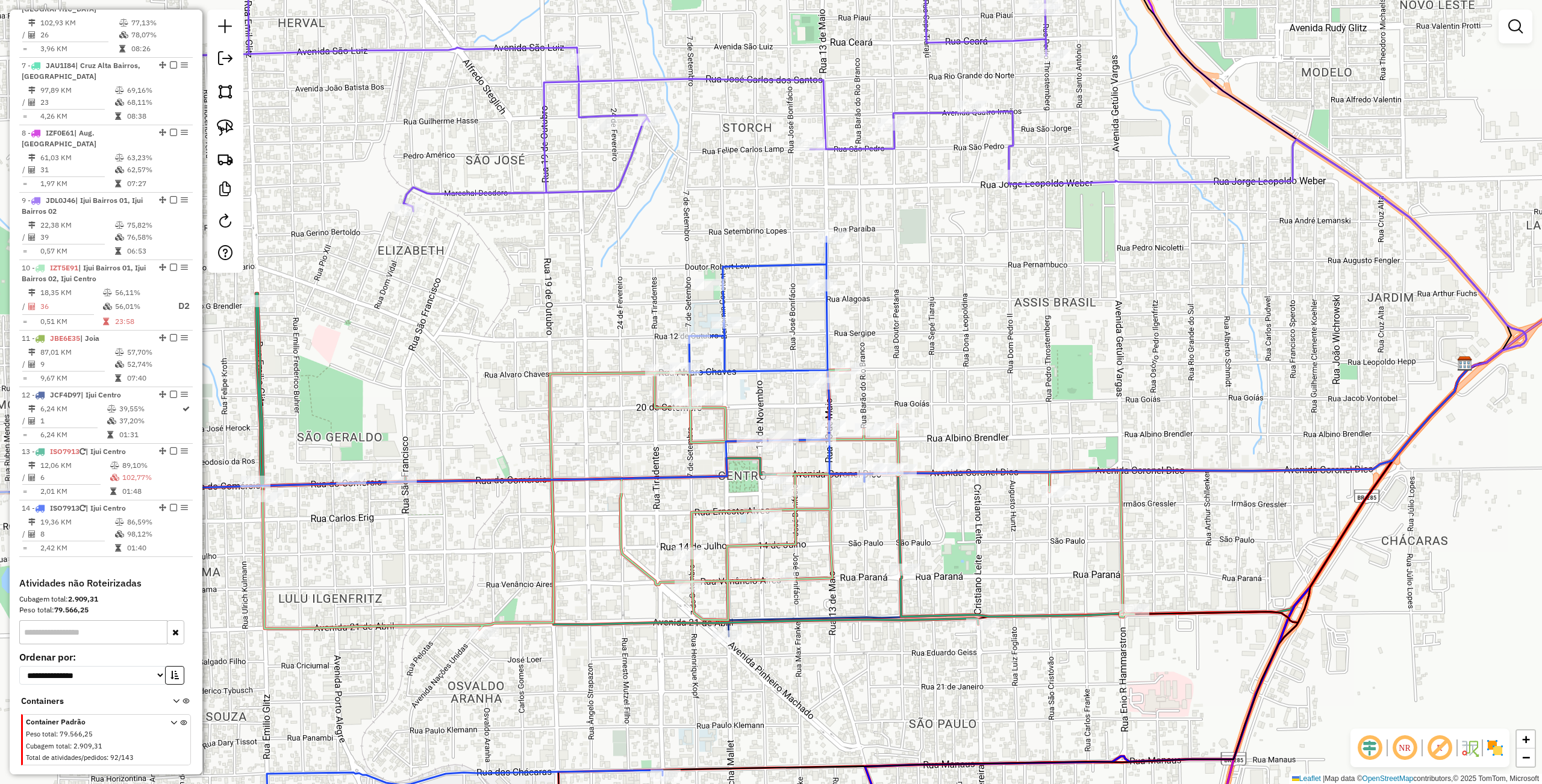
drag, startPoint x: 1008, startPoint y: 417, endPoint x: 1027, endPoint y: 360, distance: 60.1
click at [1027, 360] on div "Janela de atendimento Grade de atendimento Capacidade Transportadoras Veículos …" at bounding box center [771, 392] width 1542 height 784
select select "**********"
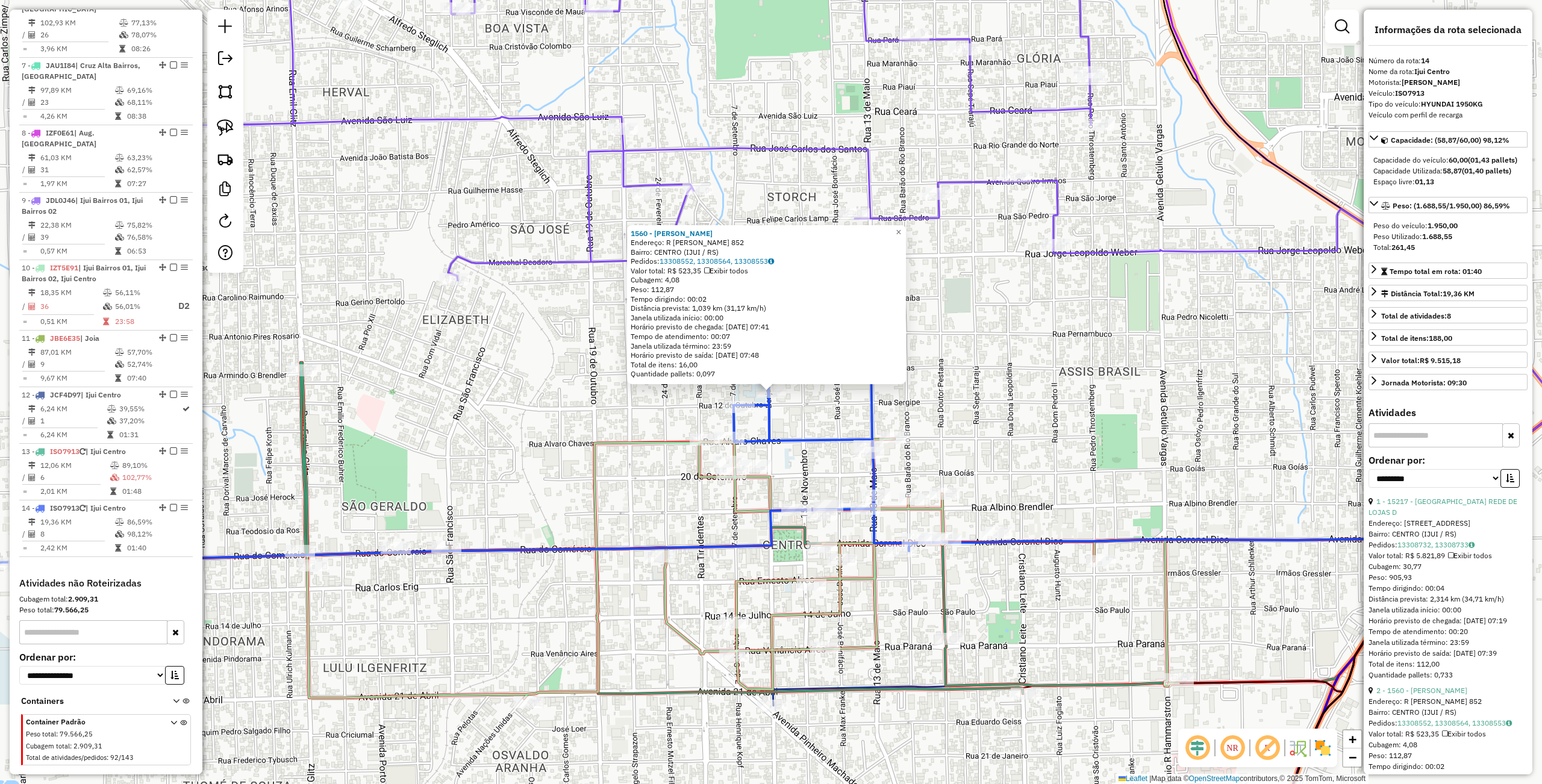
click at [495, 392] on div "1560 - RUI KLEIN Endereço: R BENJAMIM CONSTANT 852 Bairro: CENTRO (IJUI / RS) P…" at bounding box center [771, 392] width 1542 height 784
click at [464, 314] on div "1560 - RUI KLEIN Endereço: R BENJAMIM CONSTANT 852 Bairro: CENTRO (IJUI / RS) P…" at bounding box center [771, 392] width 1542 height 784
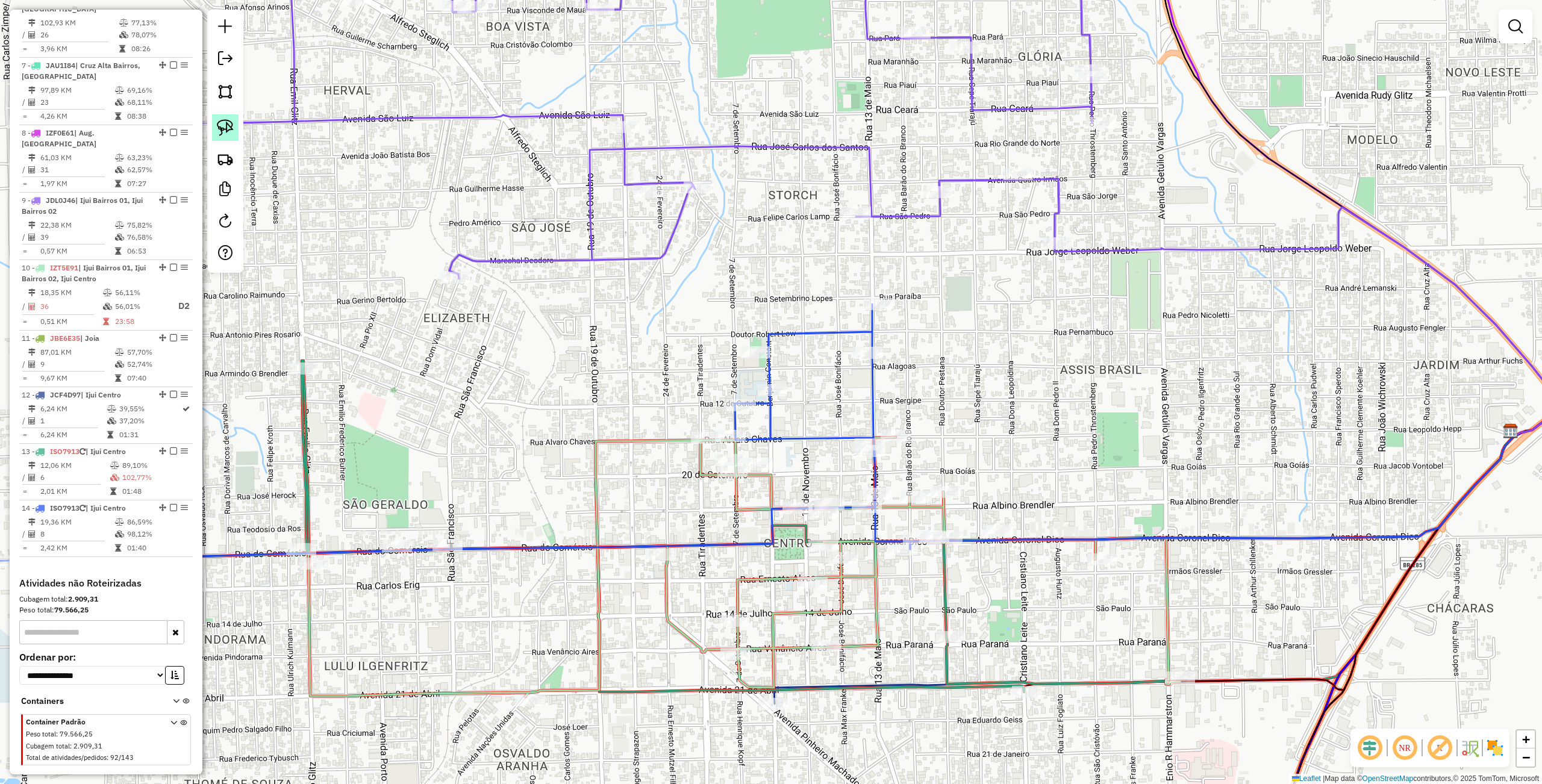
click at [233, 133] on img at bounding box center [225, 127] width 17 height 17
drag, startPoint x: 672, startPoint y: 364, endPoint x: 796, endPoint y: 396, distance: 128.1
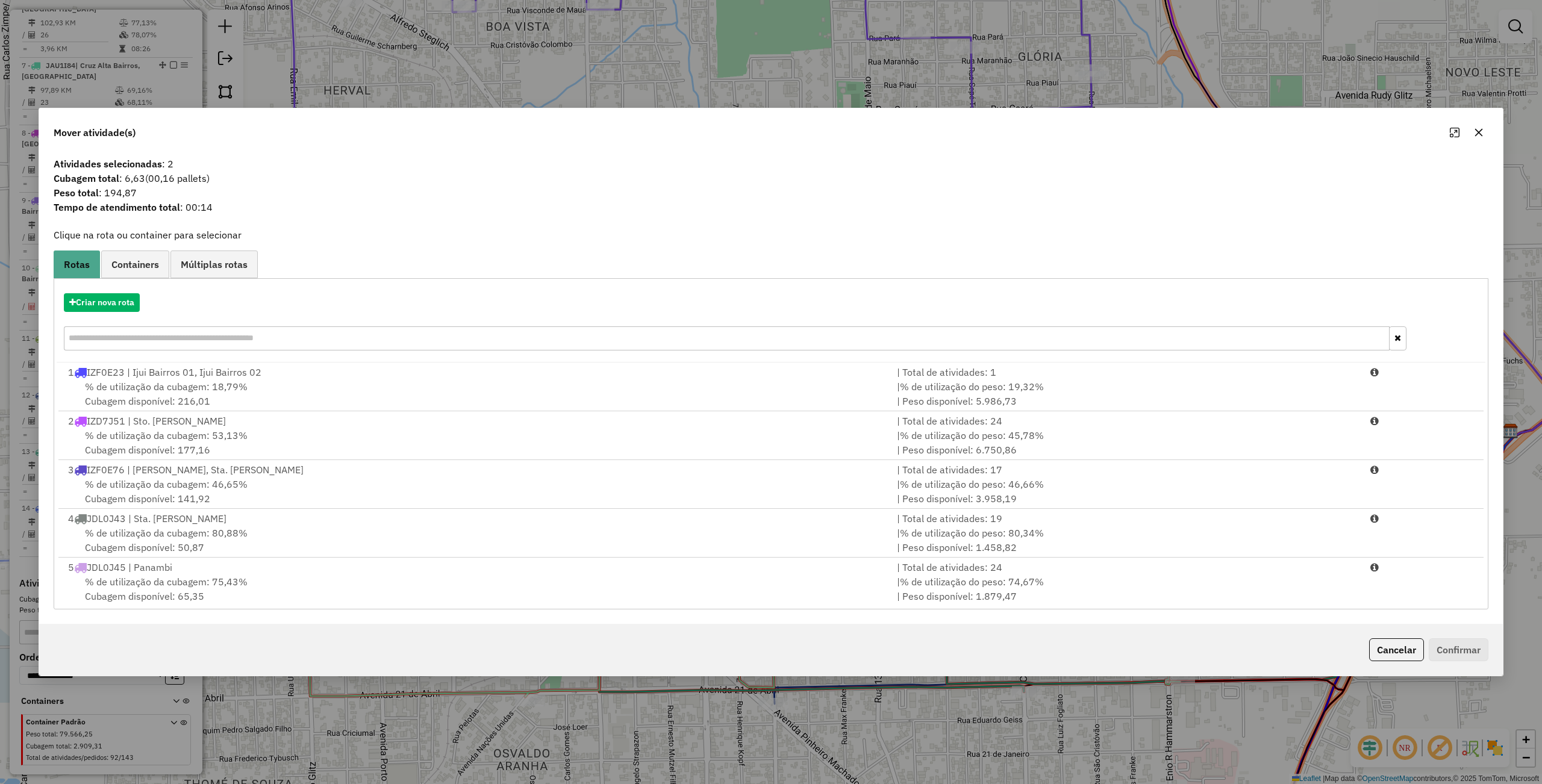
scroll to position [396, 0]
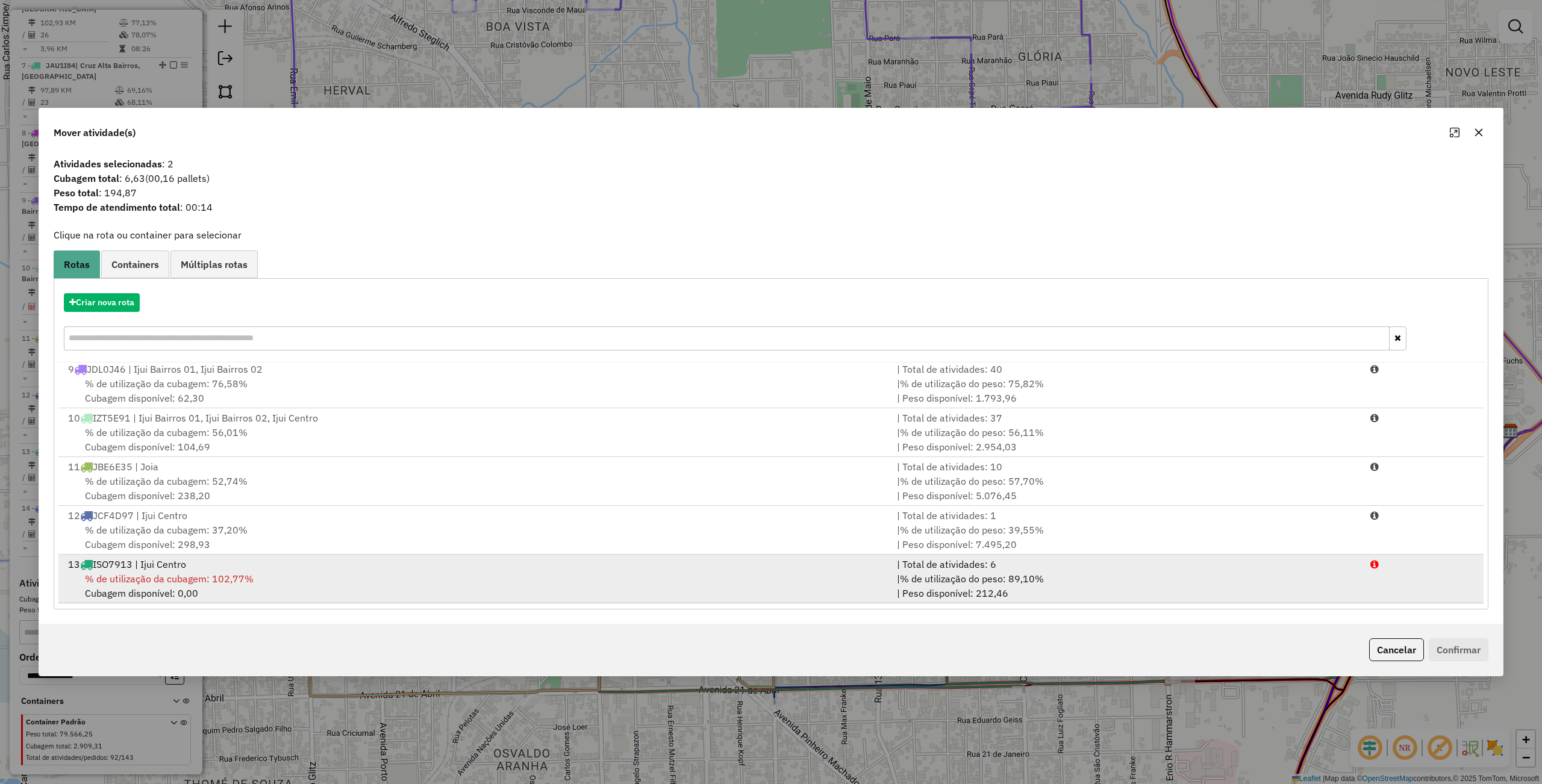
click at [330, 570] on div "13 ISO7913 | Ijui Centro" at bounding box center [475, 564] width 829 height 14
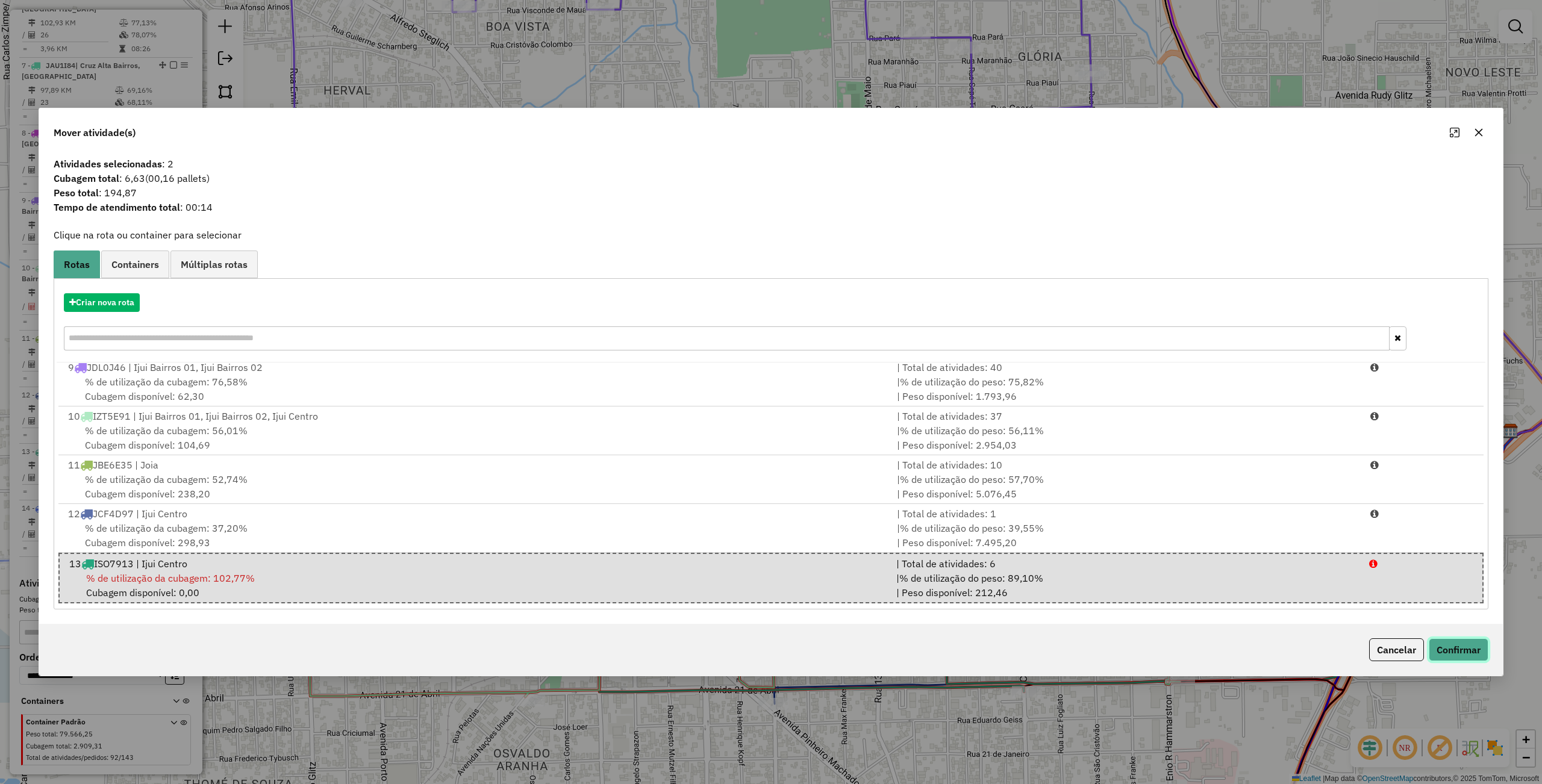
click at [1456, 656] on button "Confirmar" at bounding box center [1458, 649] width 59 height 23
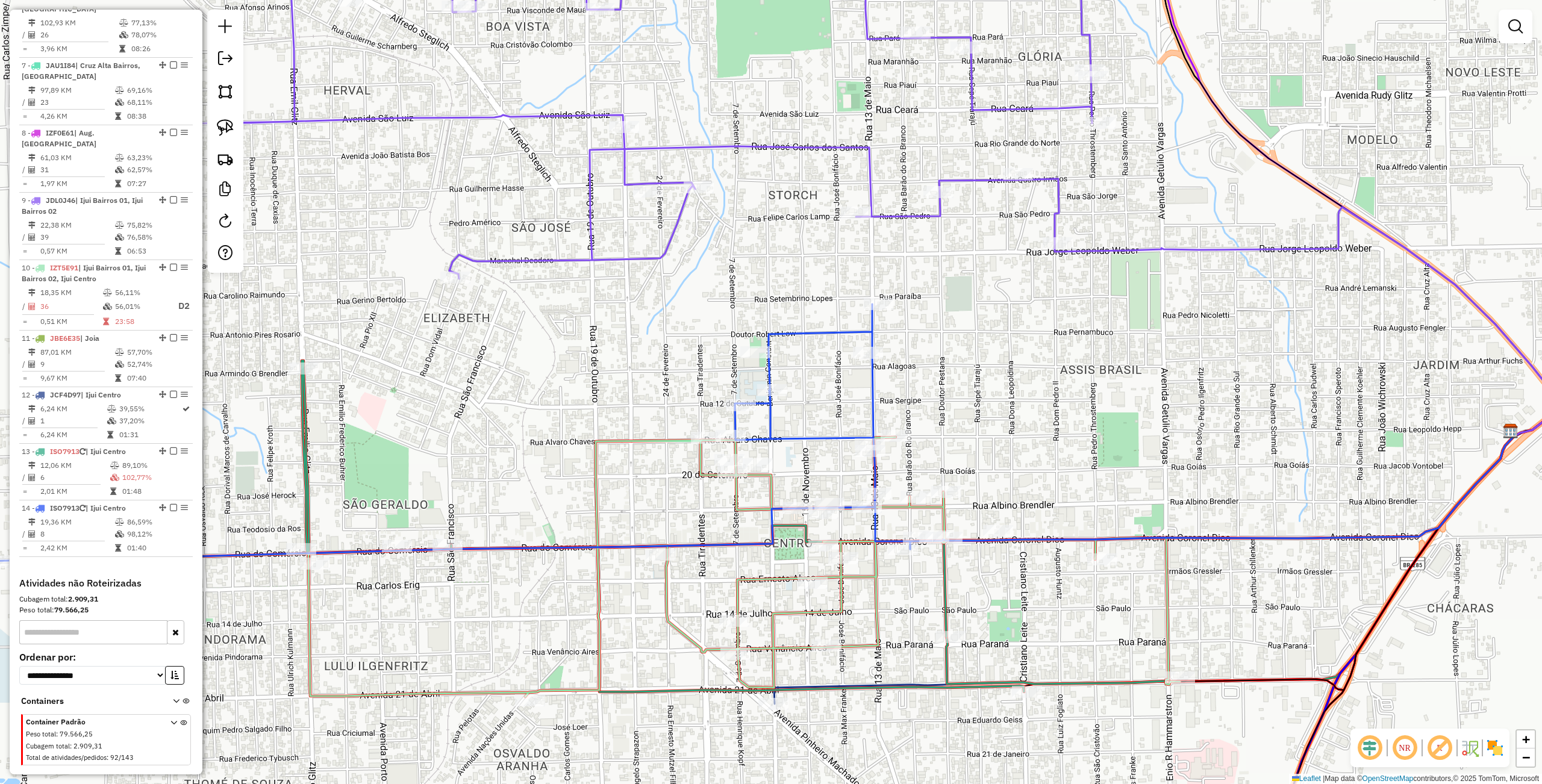
drag, startPoint x: 233, startPoint y: 119, endPoint x: 245, endPoint y: 134, distance: 19.2
click at [233, 119] on link at bounding box center [225, 127] width 26 height 26
drag, startPoint x: 603, startPoint y: 444, endPoint x: 759, endPoint y: 430, distance: 156.6
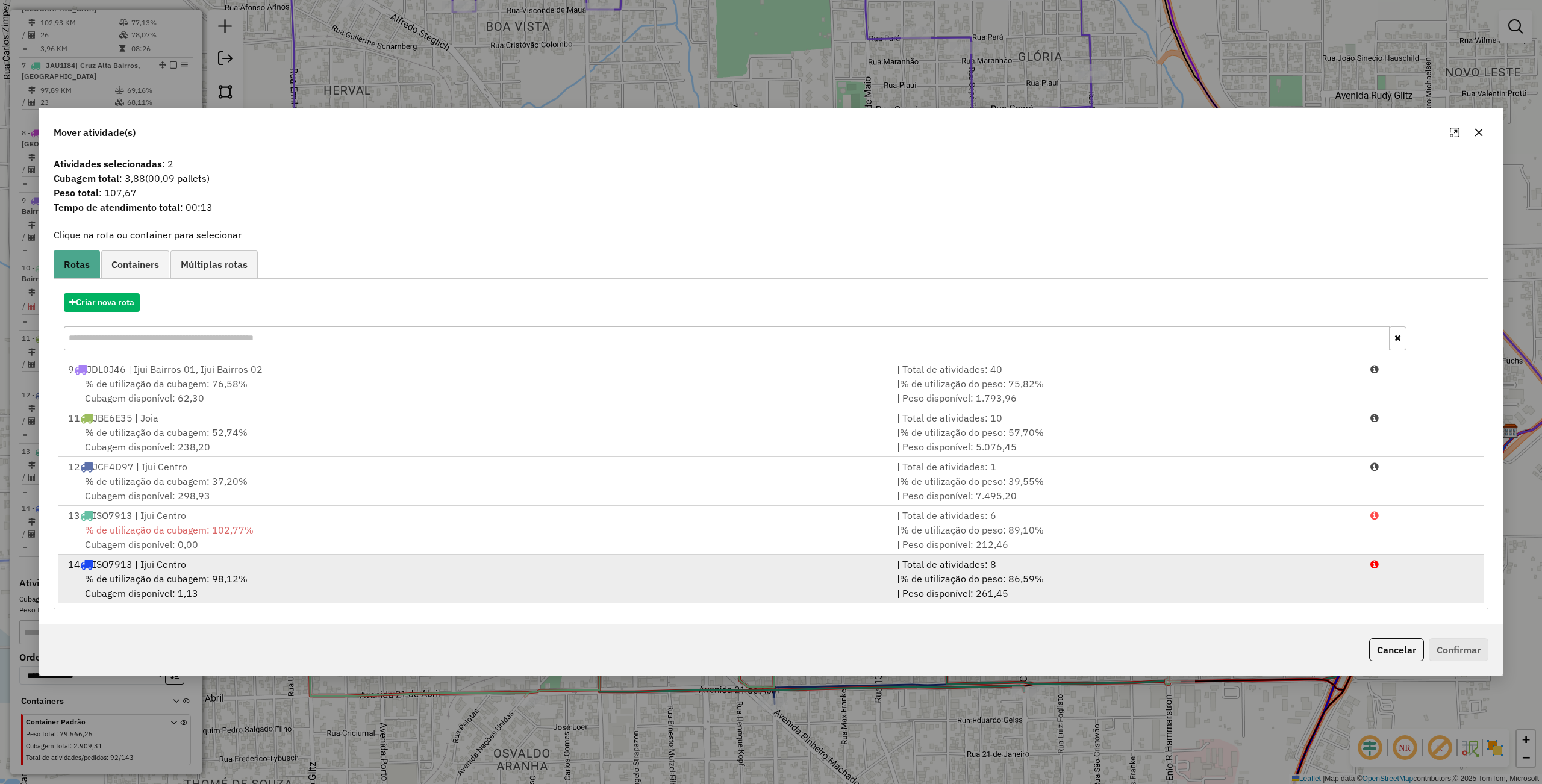
click at [241, 561] on div "14 ISO7913 | Ijui Centro" at bounding box center [475, 564] width 829 height 14
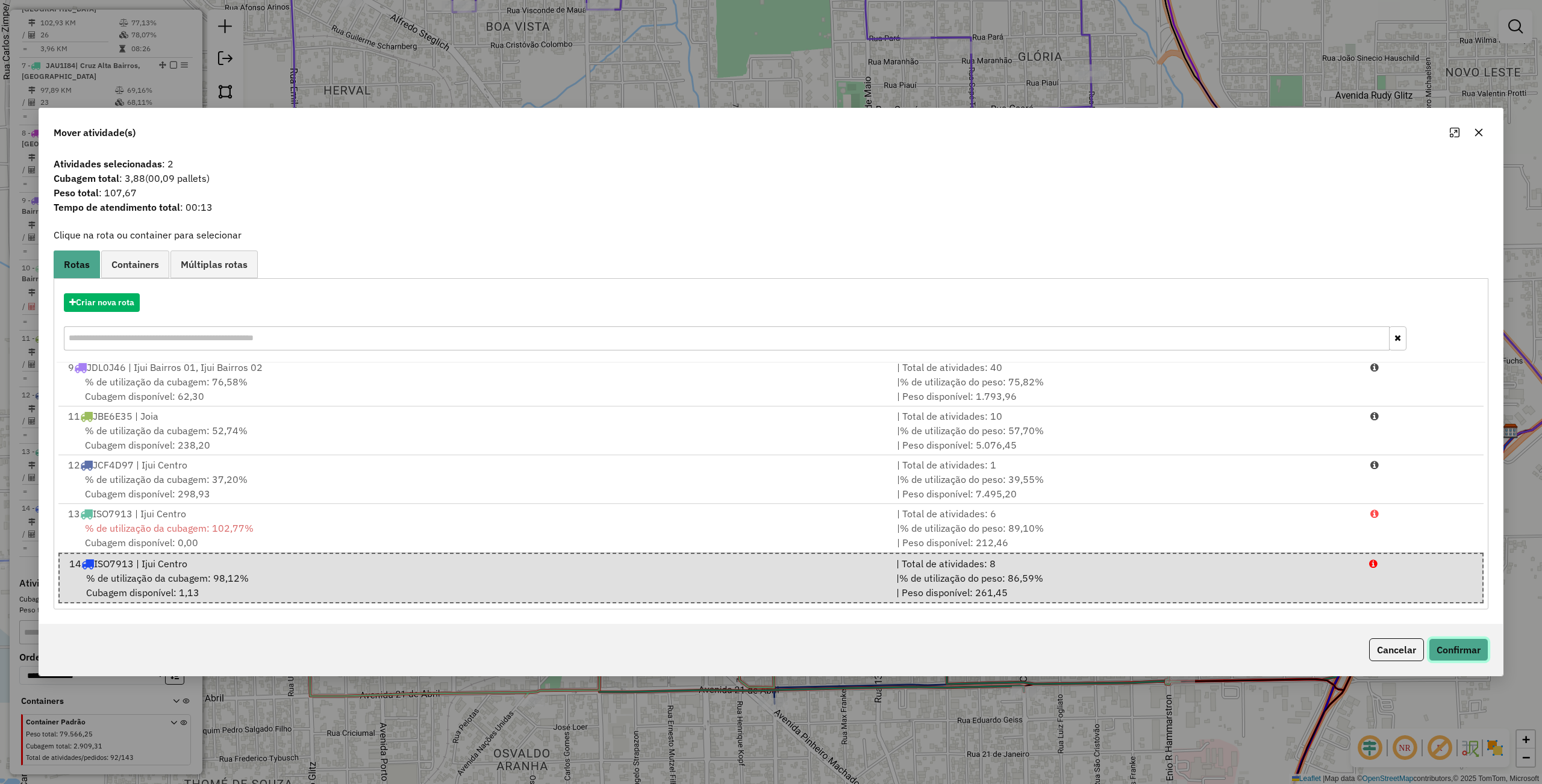
click at [1449, 650] on button "Confirmar" at bounding box center [1458, 649] width 59 height 23
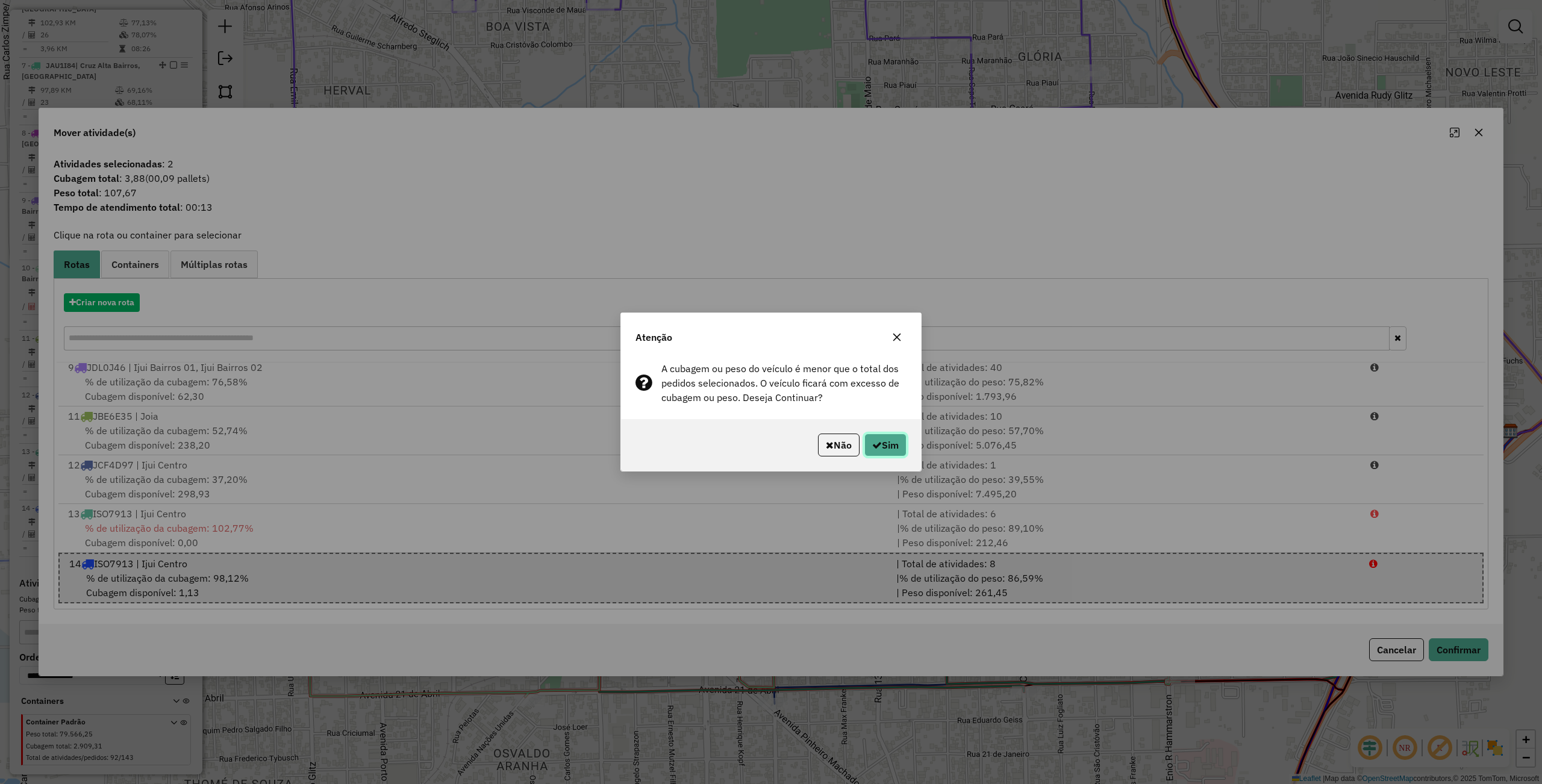
click at [887, 454] on button "Sim" at bounding box center [885, 445] width 42 height 23
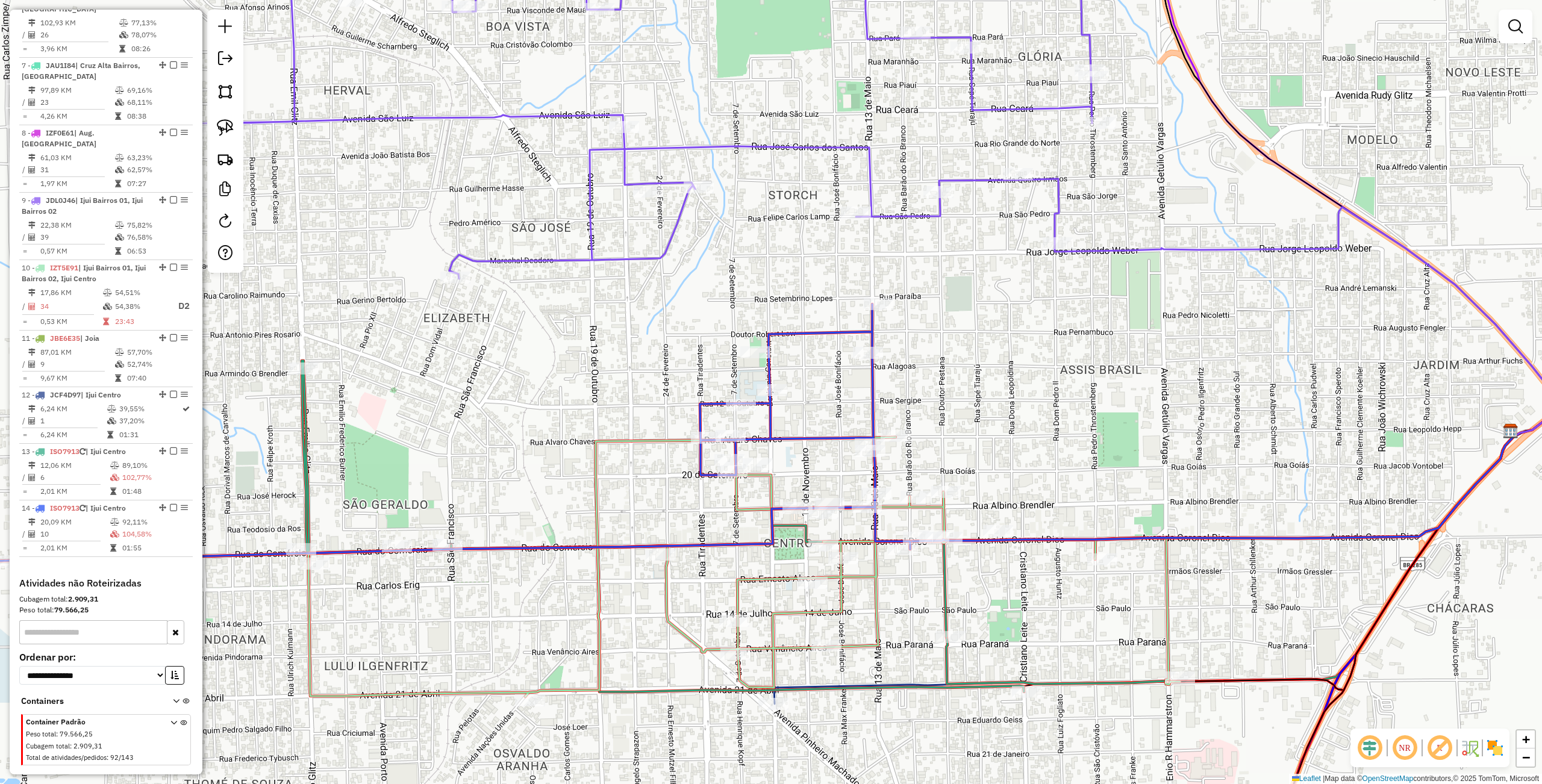
click at [1062, 410] on div "Rota 10 - Placa IZT5E91 1859 - REDE DE POSTOS PARAT Rota 10 - Placa IZT5E91 187…" at bounding box center [771, 392] width 1542 height 784
click at [865, 361] on icon at bounding box center [378, 582] width 1064 height 561
select select "**********"
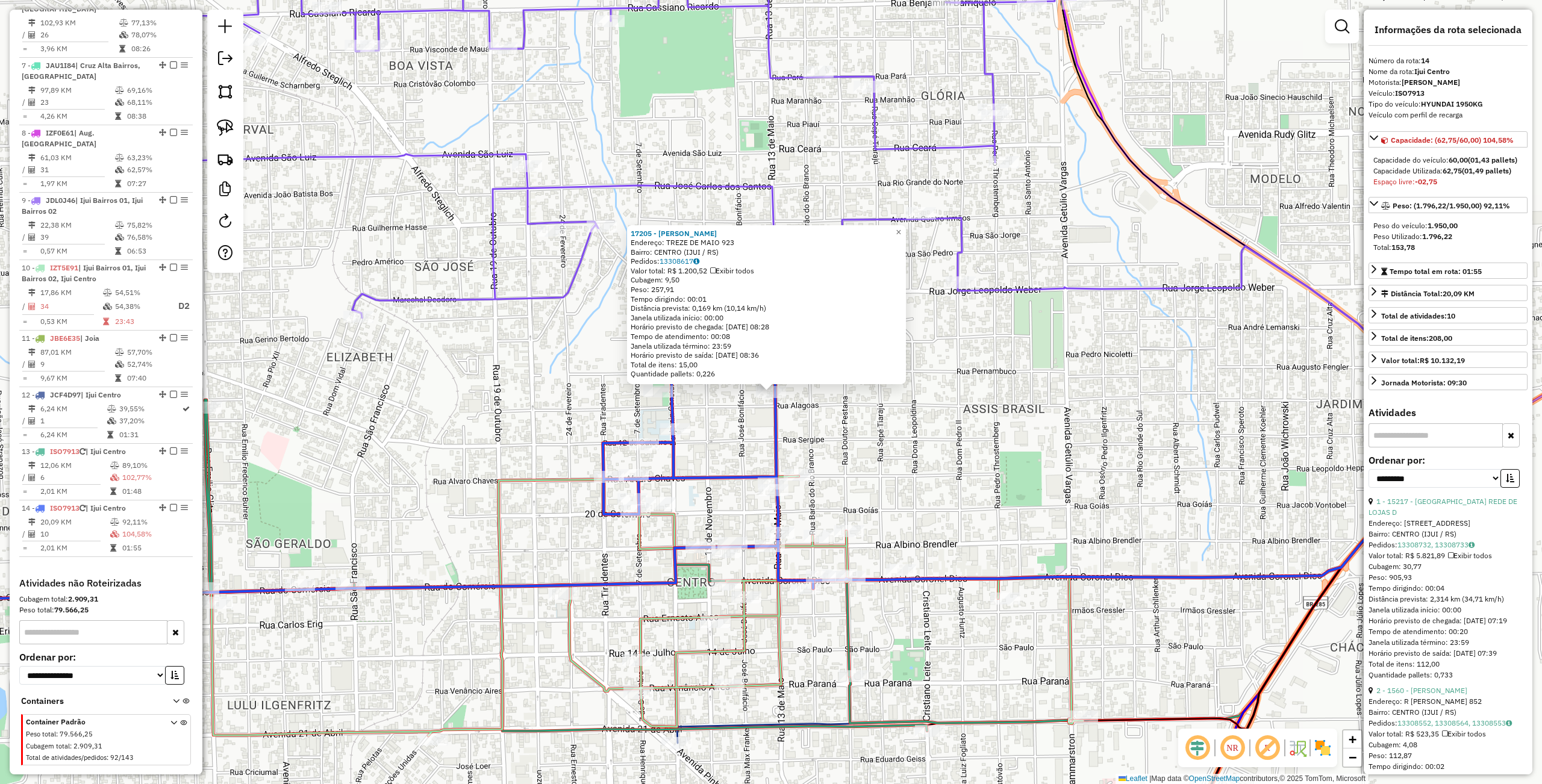
click at [1059, 404] on div "17205 - JOAO PEDRO TISSOT Endereço: TREZE DE MAIO 923 Bairro: CENTRO (IJUI / RS…" at bounding box center [771, 392] width 1542 height 784
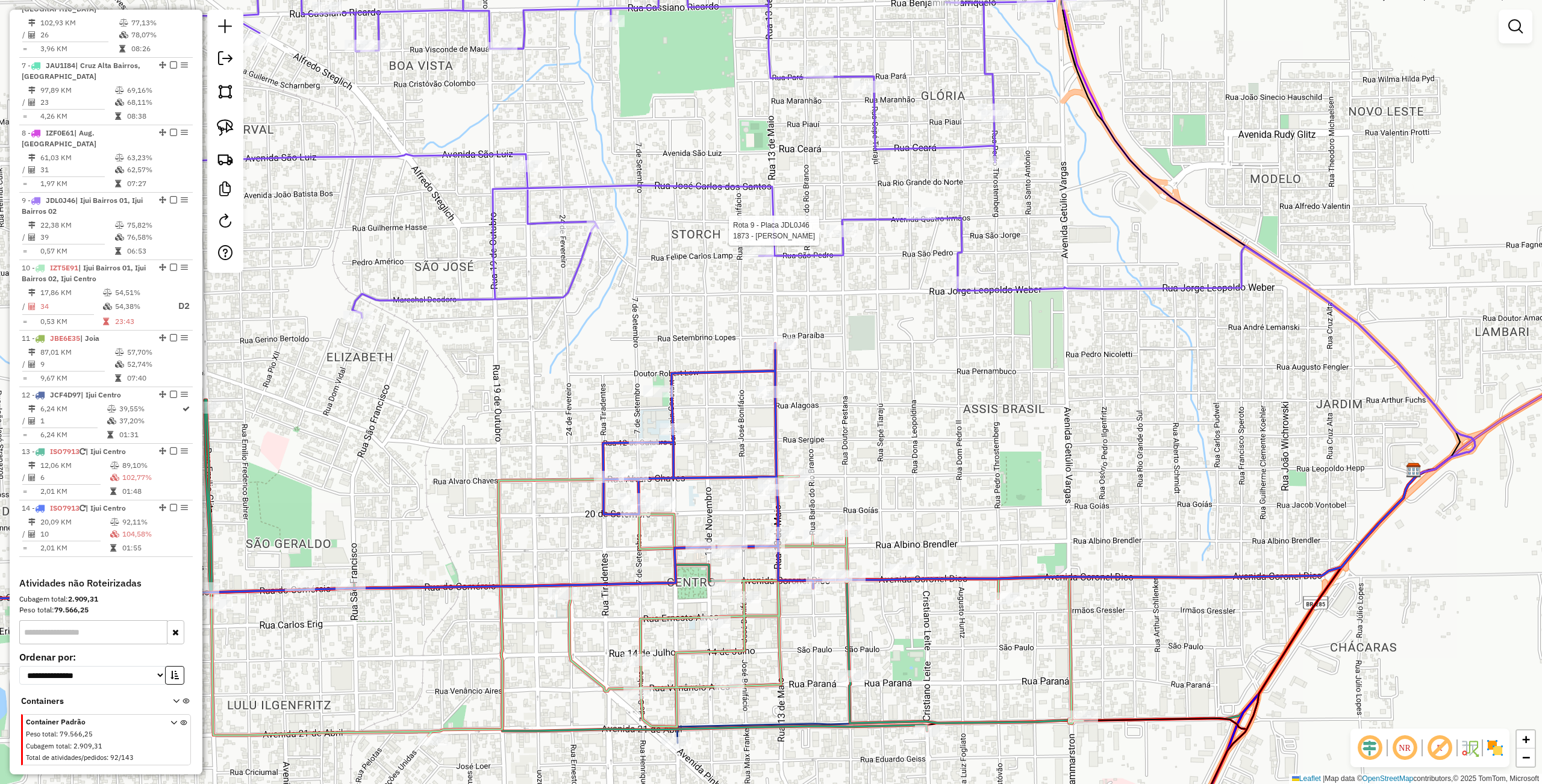
select select "**********"
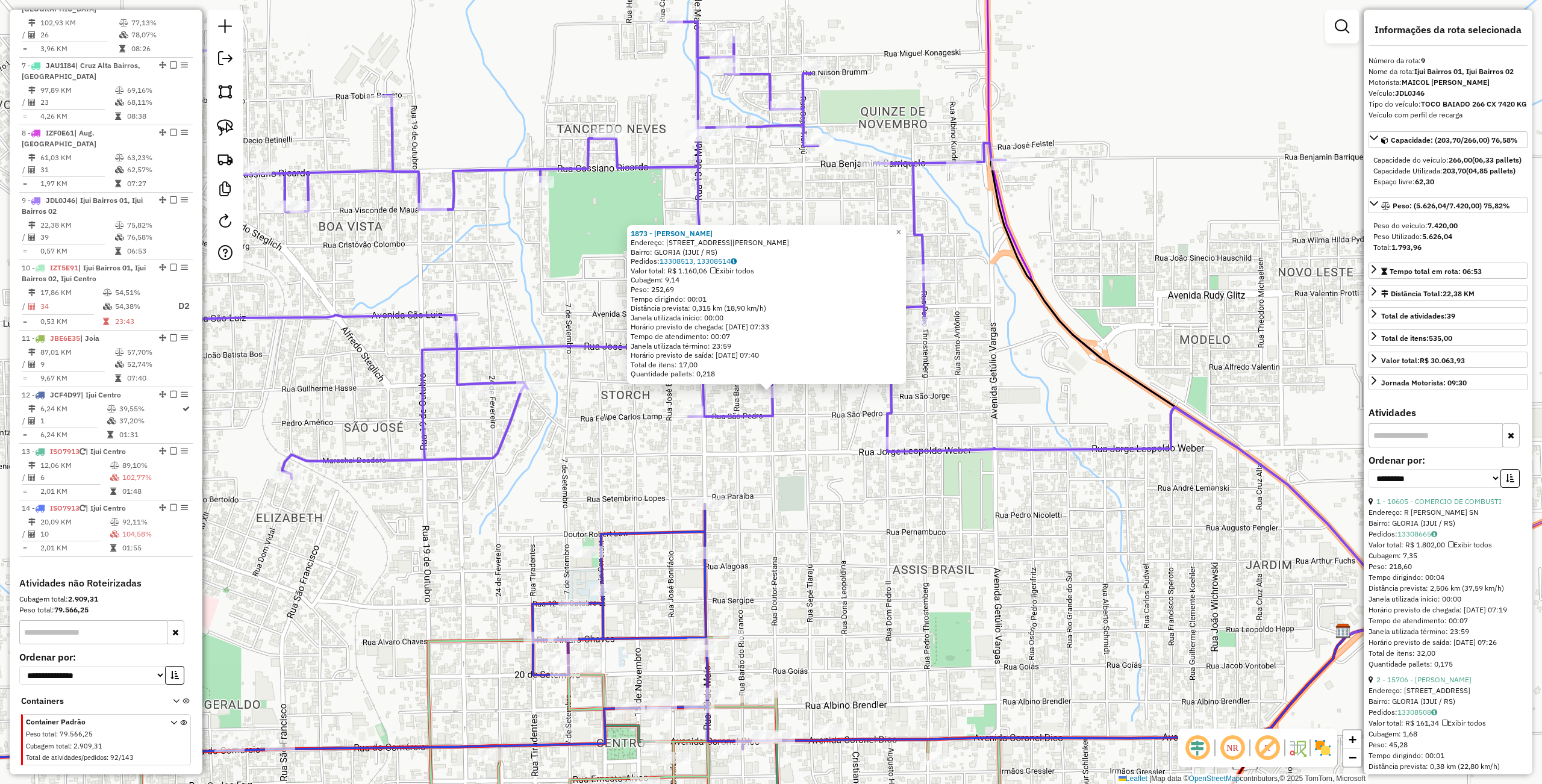
click at [940, 438] on div "1873 - LANCHERIA LISBINSKI Endereço: DR PESTANA 1401 Bairro: GLORIA (IJUI / RS)…" at bounding box center [771, 392] width 1542 height 784
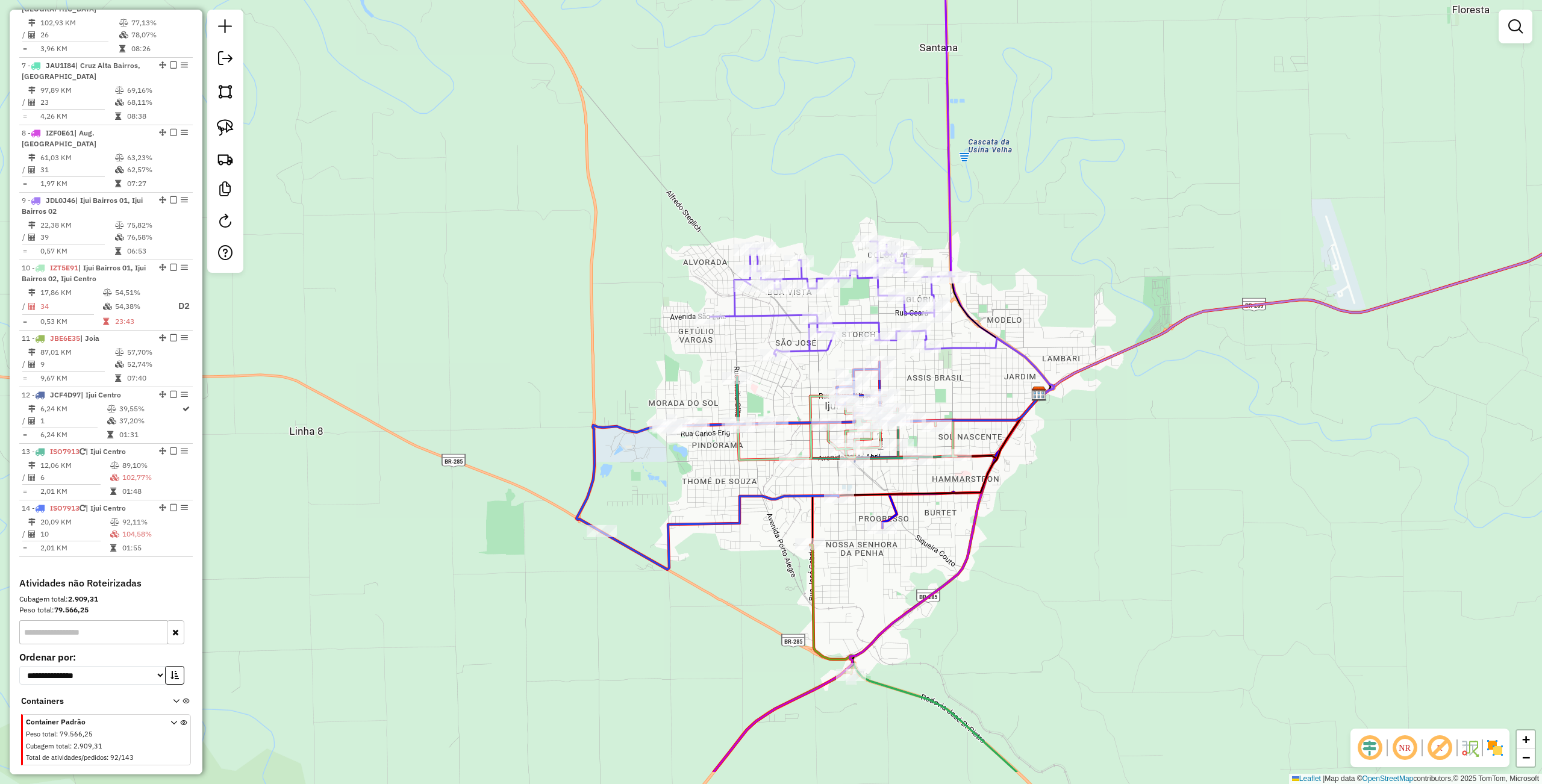
drag, startPoint x: 978, startPoint y: 557, endPoint x: 978, endPoint y: 550, distance: 7.0
click at [978, 554] on div "Janela de atendimento Grade de atendimento Capacidade Transportadoras Veículos …" at bounding box center [771, 392] width 1542 height 784
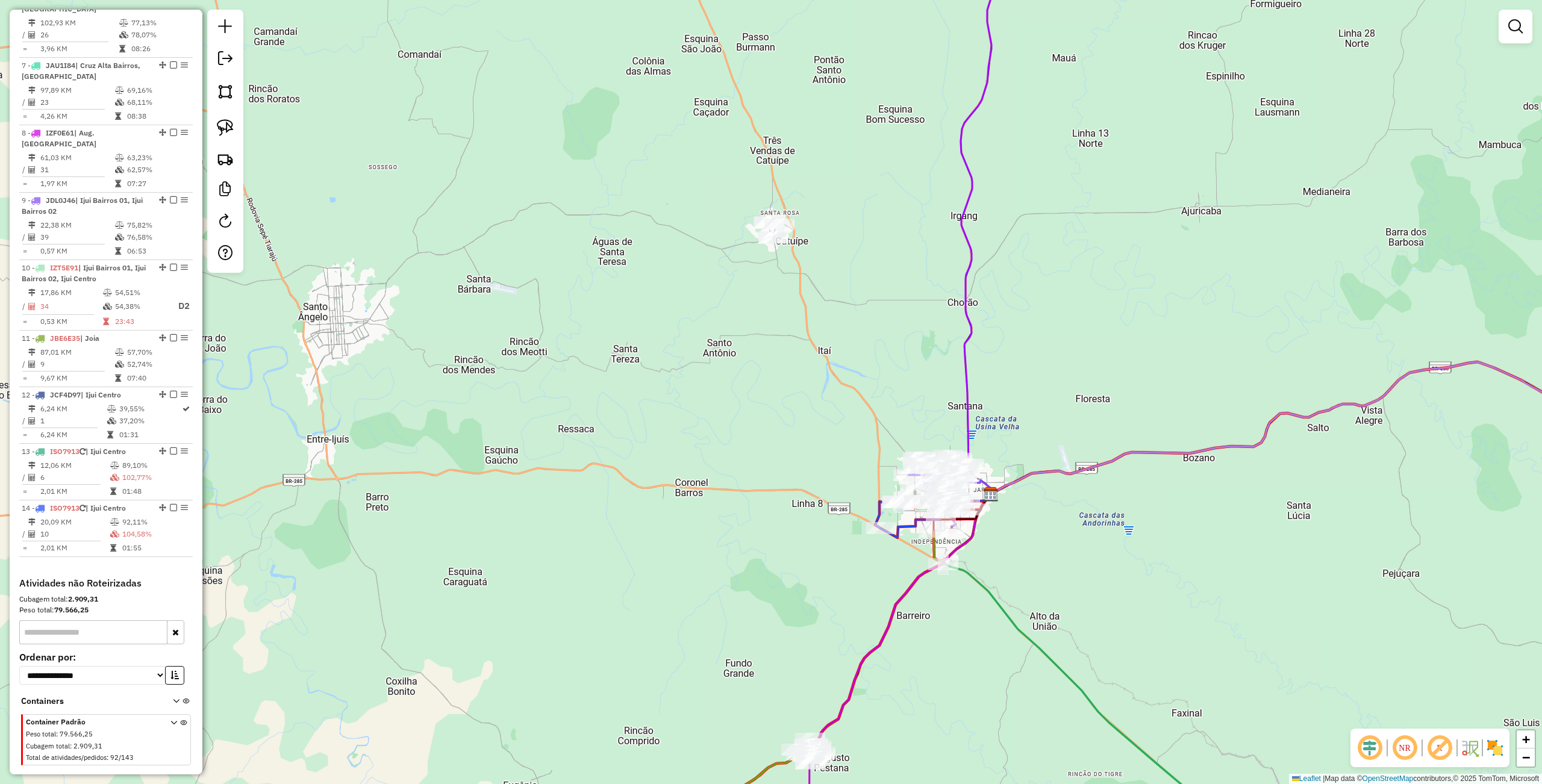
click at [1026, 608] on div "Rota 14 - Placa ISO7913 11919 - DIOGO HUTH Janela de atendimento Grade de atend…" at bounding box center [771, 392] width 1542 height 784
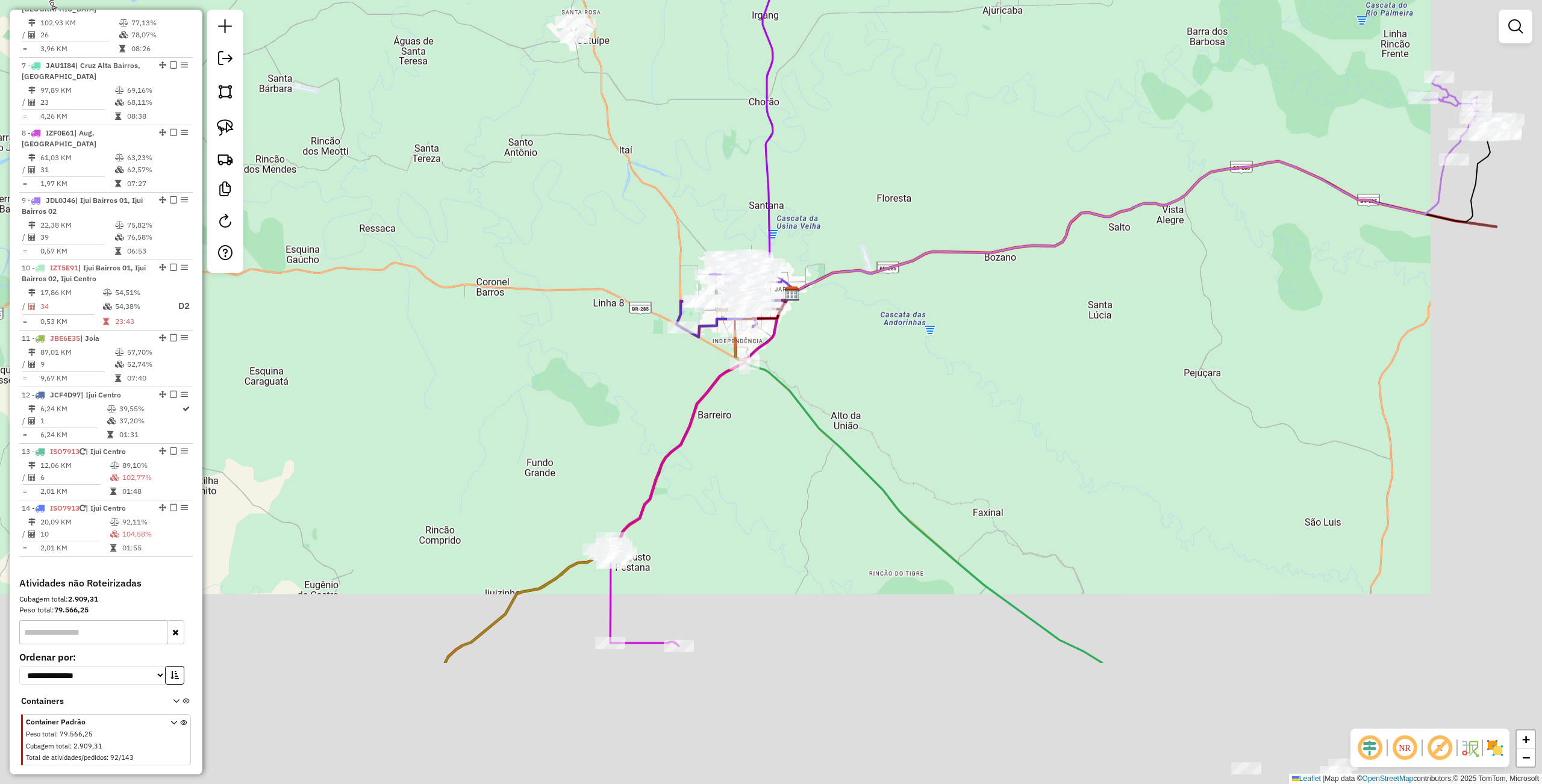
drag, startPoint x: 1056, startPoint y: 627, endPoint x: 863, endPoint y: 456, distance: 257.9
click at [851, 403] on div "Janela de atendimento Grade de atendimento Capacidade Transportadoras Veículos …" at bounding box center [771, 392] width 1542 height 784
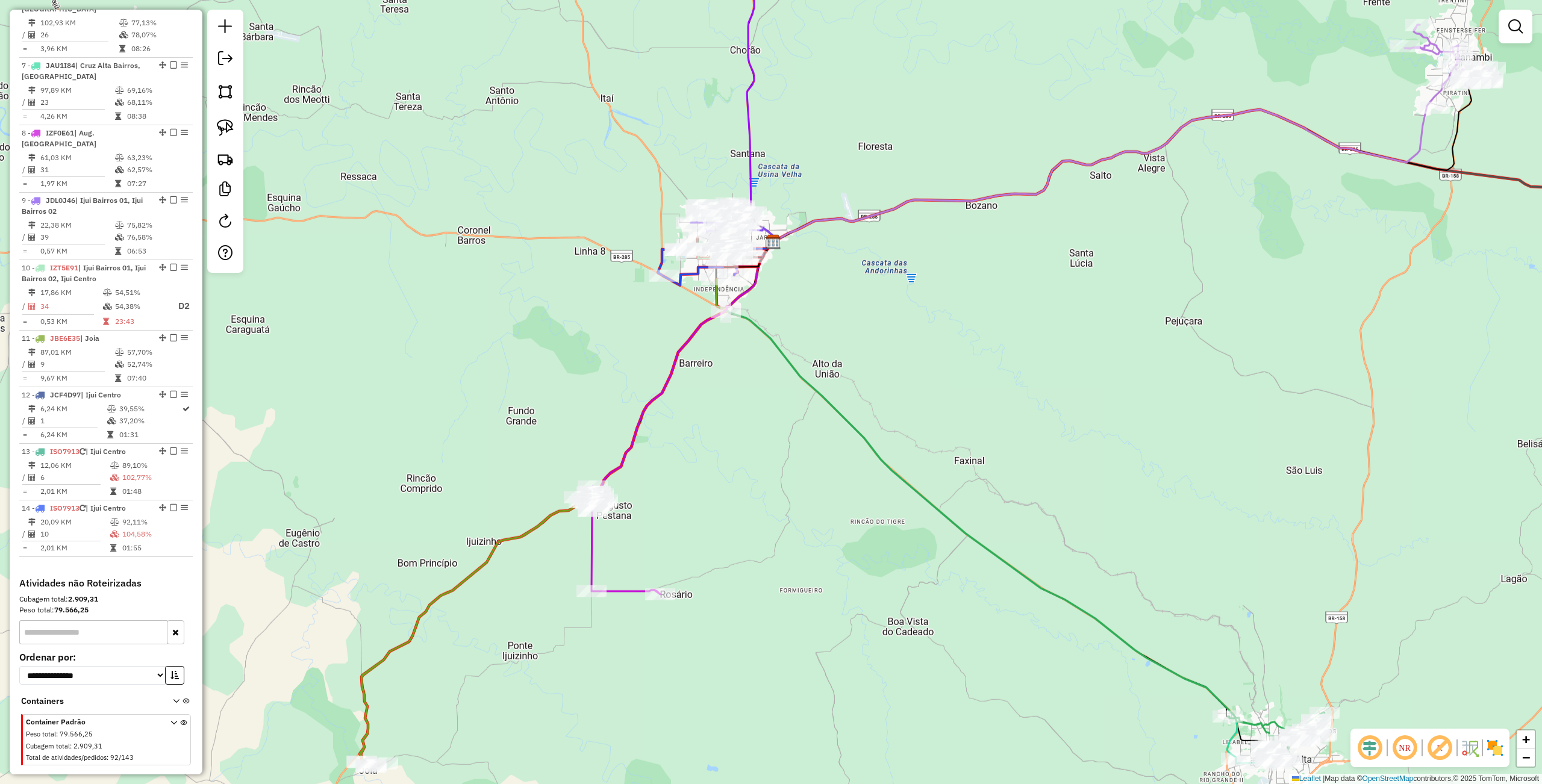
drag, startPoint x: 870, startPoint y: 523, endPoint x: 860, endPoint y: 498, distance: 26.9
click at [860, 498] on div "Janela de atendimento Grade de atendimento Capacidade Transportadoras Veículos …" at bounding box center [771, 392] width 1542 height 784
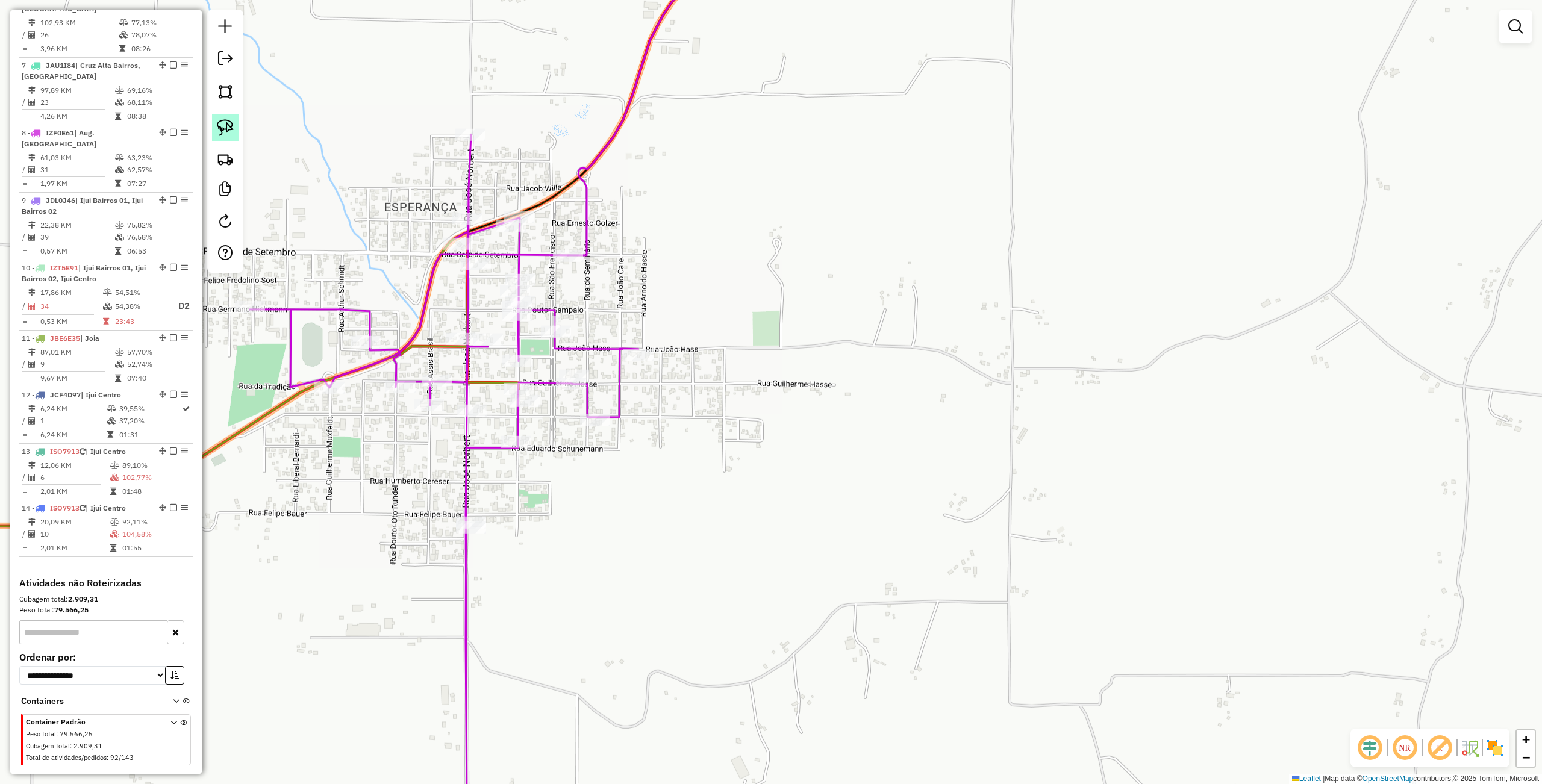
click at [222, 124] on img at bounding box center [225, 127] width 17 height 17
drag, startPoint x: 519, startPoint y: 507, endPoint x: 449, endPoint y: 565, distance: 90.9
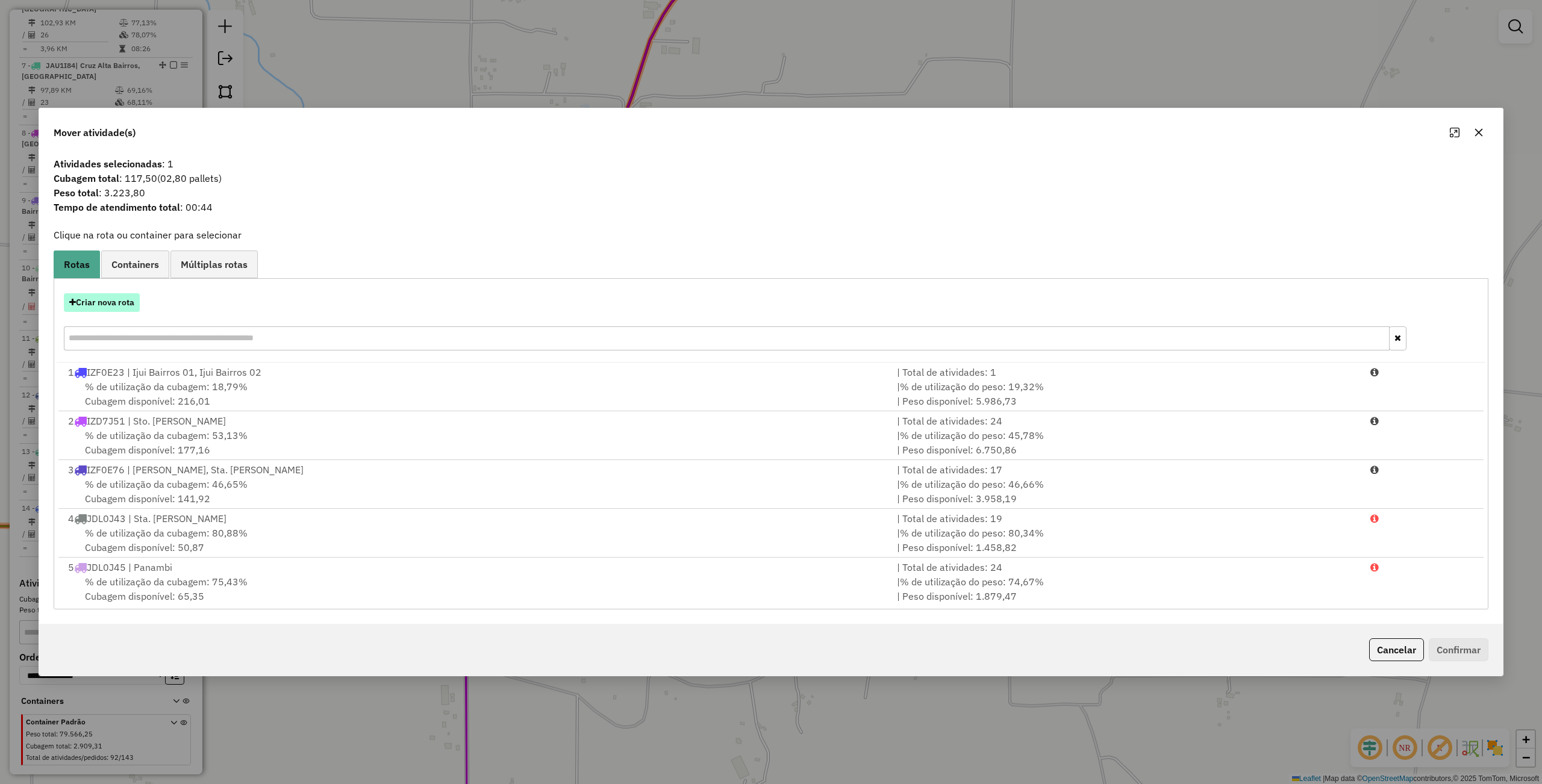
click at [97, 305] on button "Criar nova rota" at bounding box center [102, 303] width 76 height 19
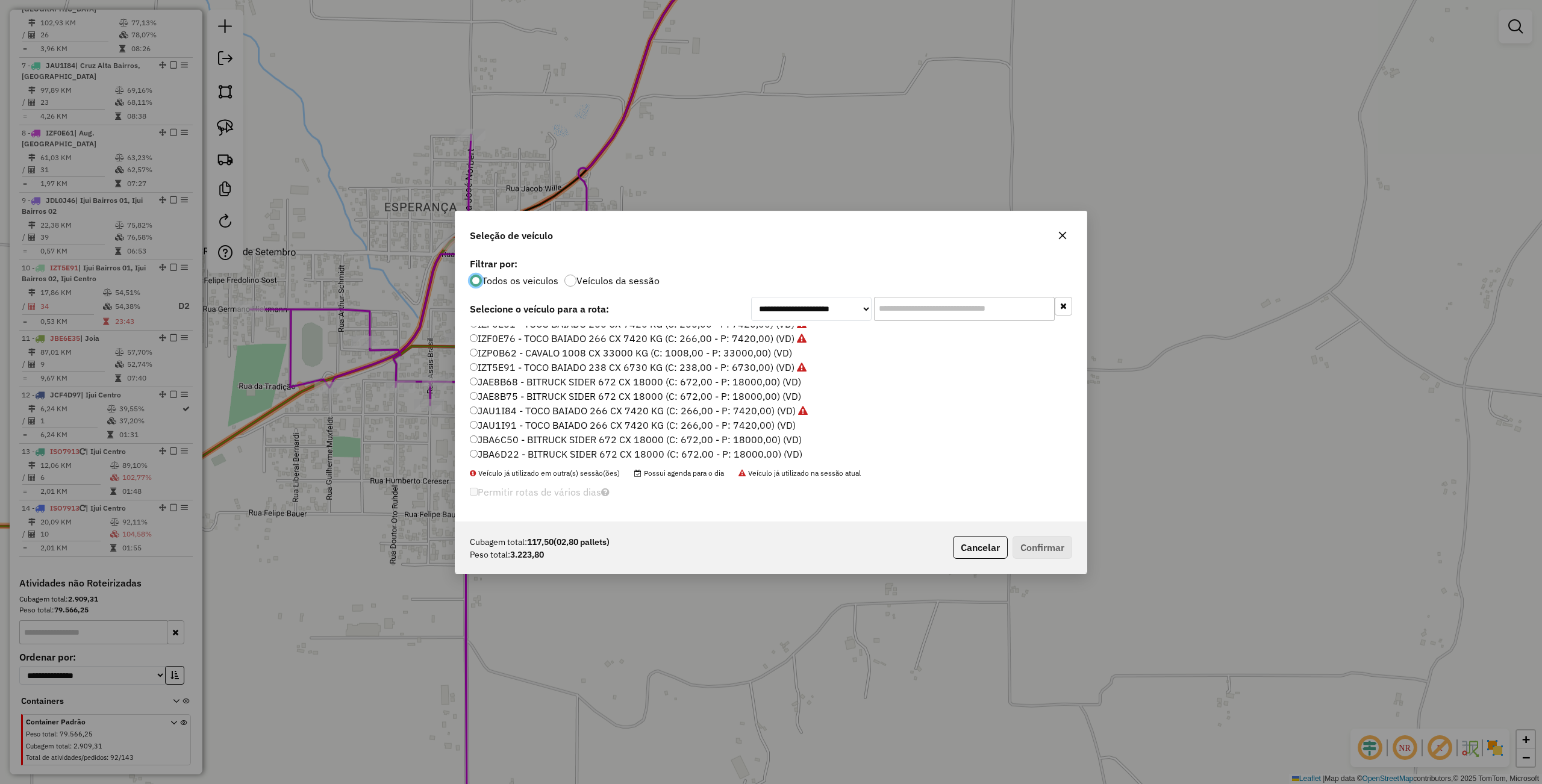
scroll to position [358, 0]
click at [508, 374] on label "JCF4D97 - TRUCK SIDER 476 CX 12400 KG (C: 476,00 - P: 12400,00) (VD)" at bounding box center [644, 378] width 349 height 14
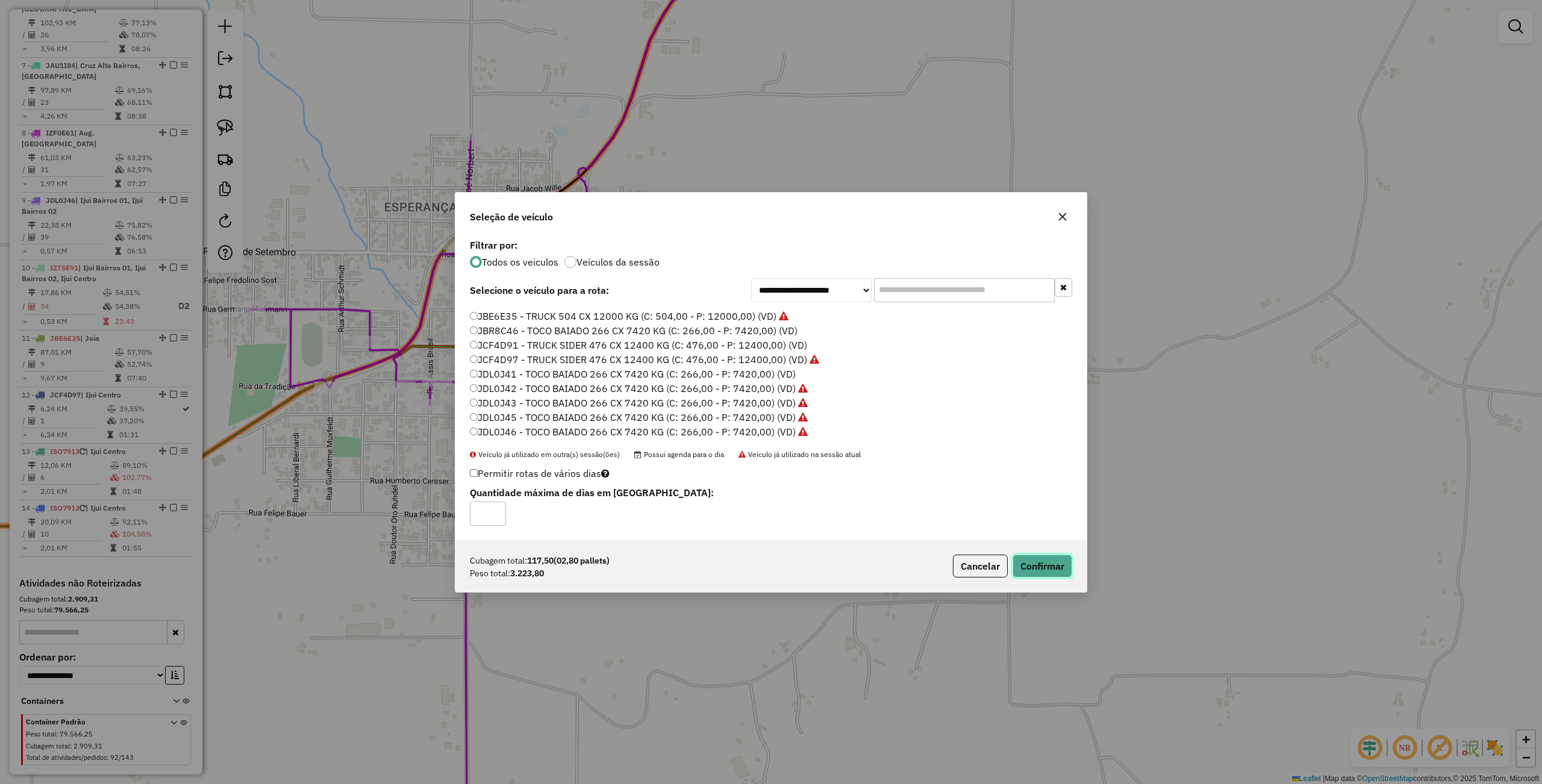
click at [1039, 562] on button "Confirmar" at bounding box center [1042, 566] width 59 height 23
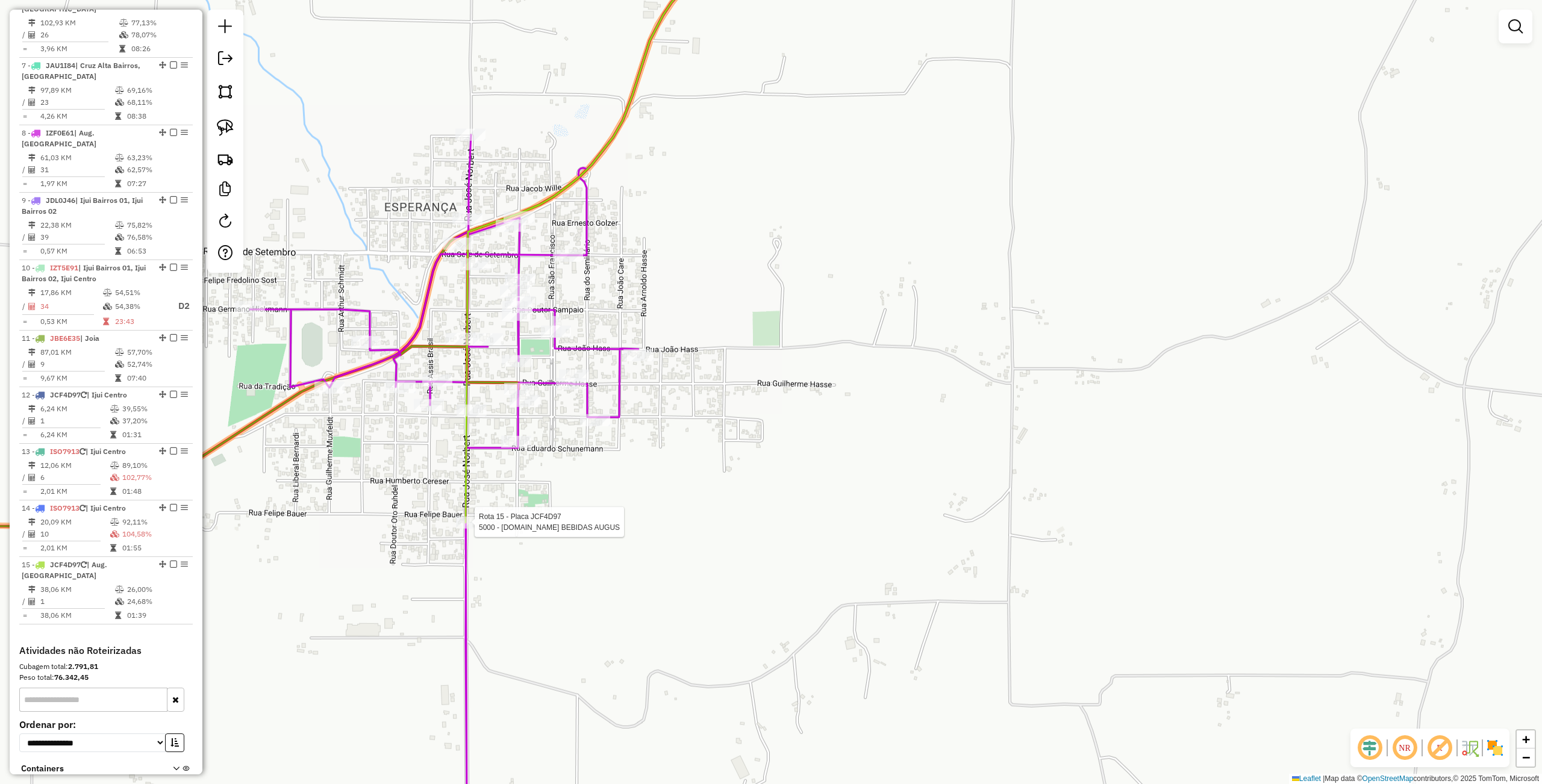
select select "**********"
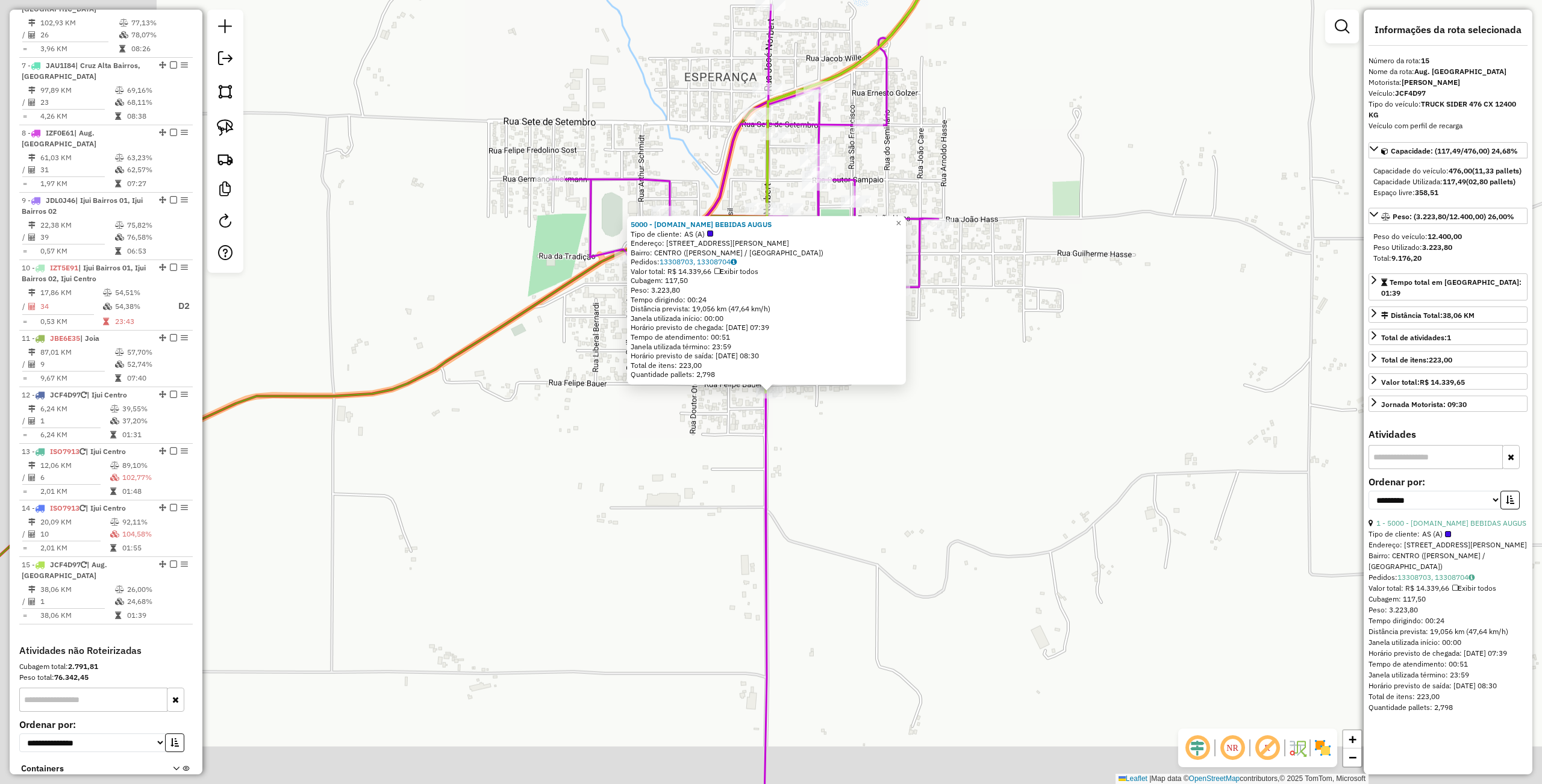
scroll to position [858, 0]
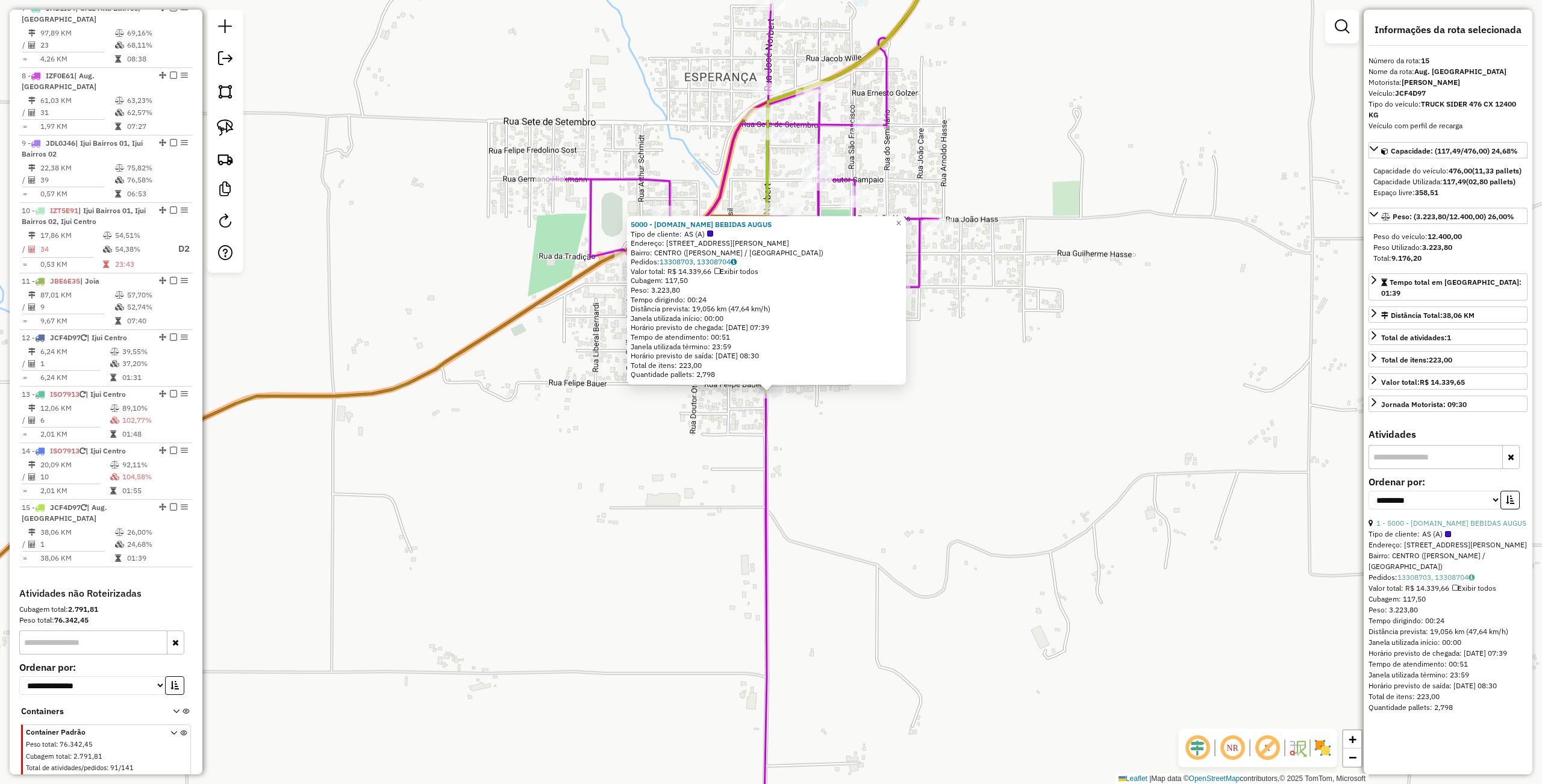
click at [974, 530] on div "5000 - COM.DE BEBIDAS AUGUS Tipo de cliente: AS (A) Endereço: R JOSE NORBERTH 2…" at bounding box center [771, 392] width 1542 height 784
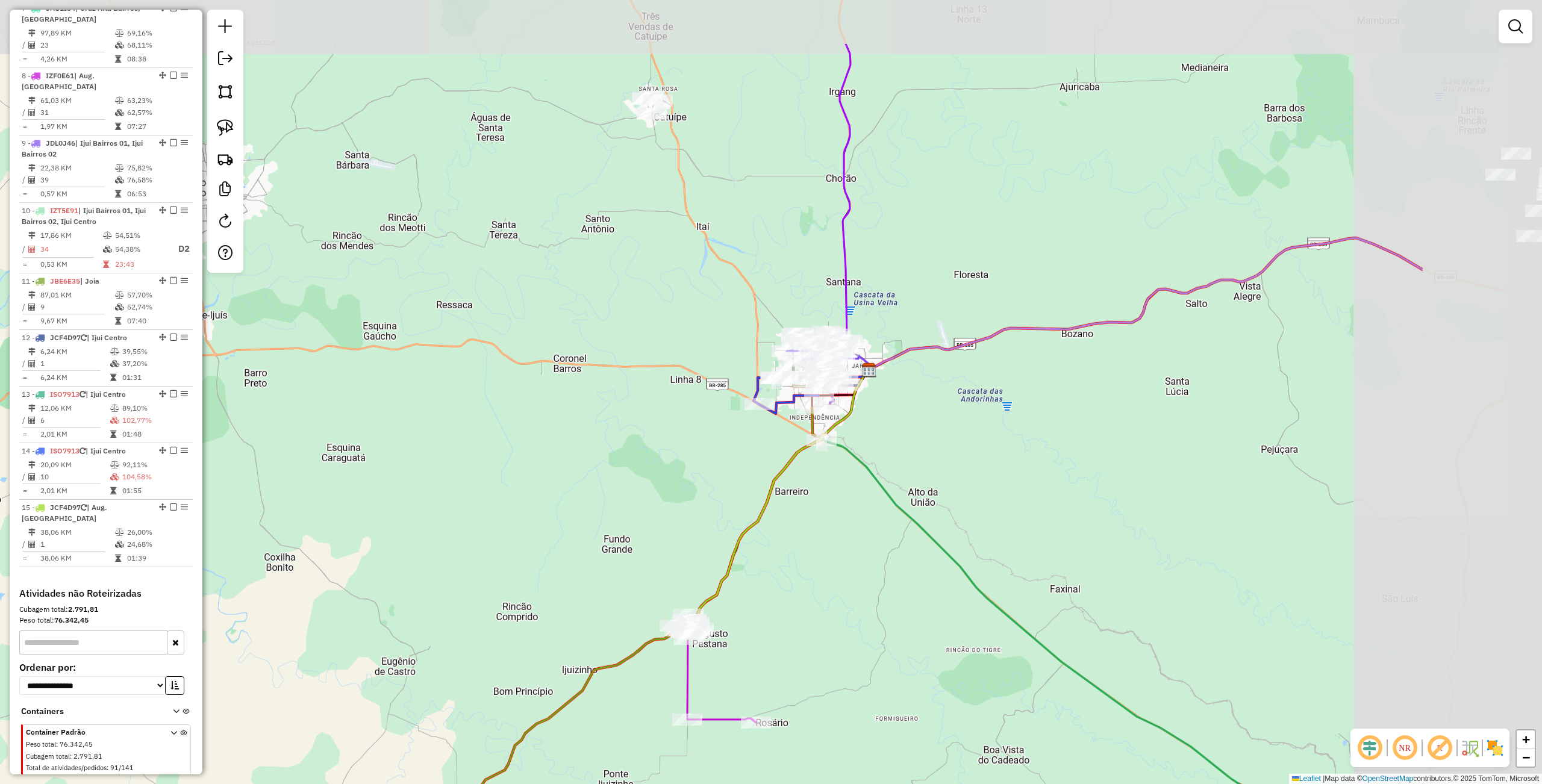
drag, startPoint x: 1187, startPoint y: 465, endPoint x: 950, endPoint y: 538, distance: 248.0
click at [963, 598] on div "Janela de atendimento Grade de atendimento Capacidade Transportadoras Veículos …" at bounding box center [771, 392] width 1542 height 784
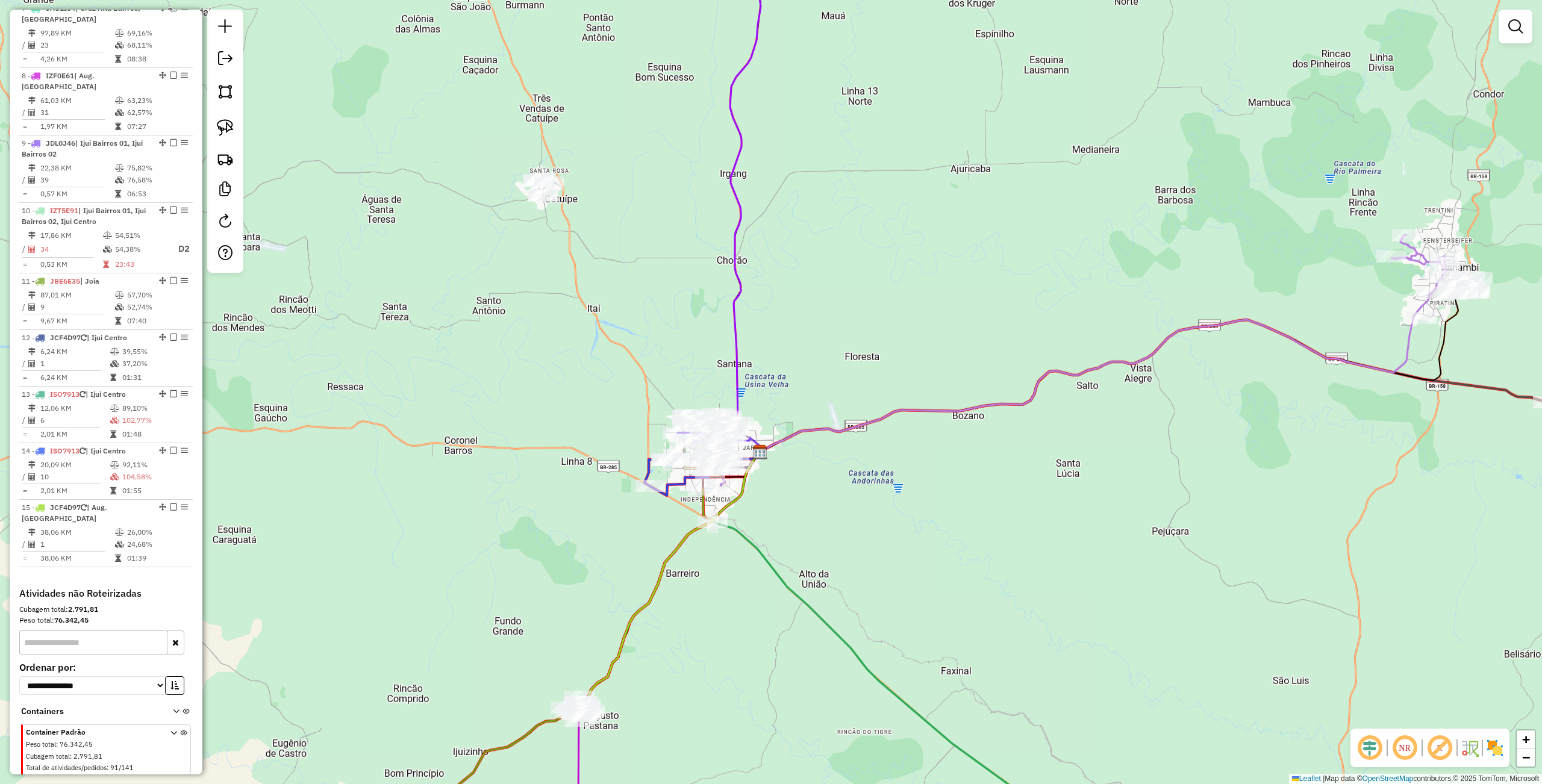
drag, startPoint x: 964, startPoint y: 473, endPoint x: 872, endPoint y: 528, distance: 107.2
click at [872, 528] on div "Janela de atendimento Grade de atendimento Capacidade Transportadoras Veículos …" at bounding box center [771, 392] width 1542 height 784
click at [223, 123] on img at bounding box center [225, 127] width 17 height 17
drag, startPoint x: 462, startPoint y: 128, endPoint x: 648, endPoint y: 190, distance: 196.1
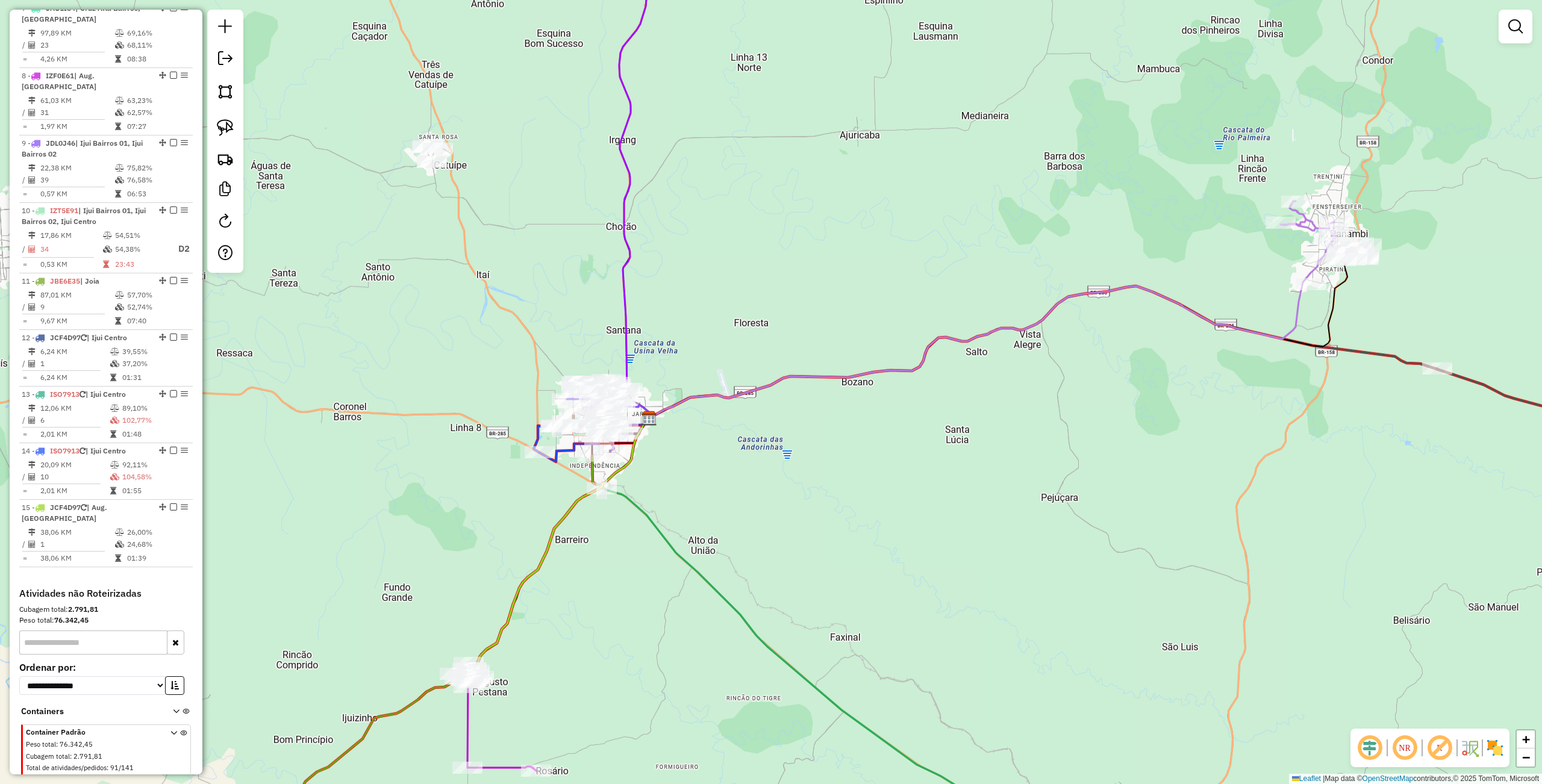
drag, startPoint x: 906, startPoint y: 490, endPoint x: 796, endPoint y: 456, distance: 115.1
click at [796, 456] on div "Janela de atendimento Grade de atendimento Capacidade Transportadoras Veículos …" at bounding box center [771, 392] width 1542 height 784
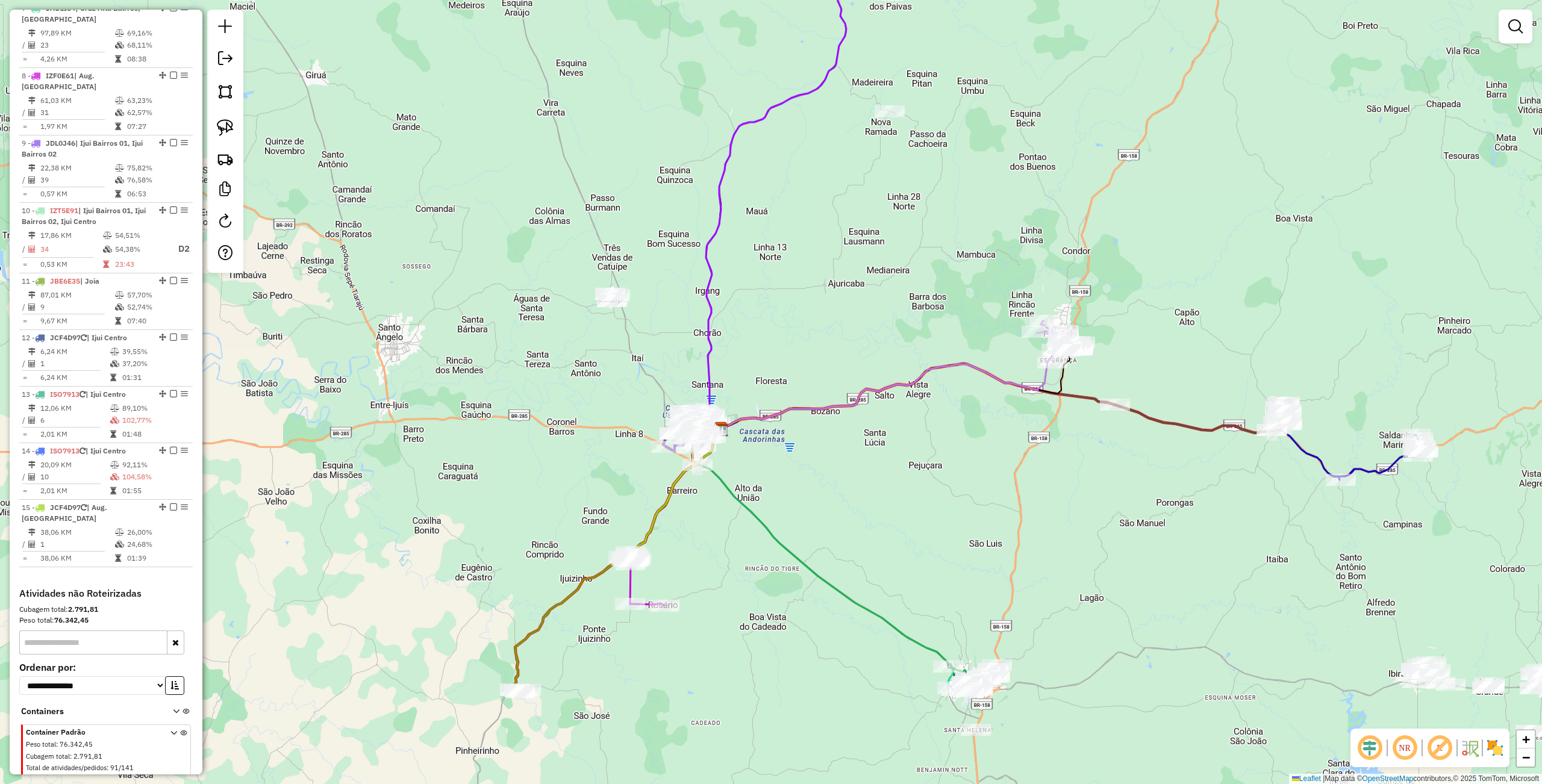
drag, startPoint x: 829, startPoint y: 388, endPoint x: 822, endPoint y: 422, distance: 34.7
click at [822, 432] on div "Janela de atendimento Grade de atendimento Capacidade Transportadoras Veículos …" at bounding box center [771, 392] width 1542 height 784
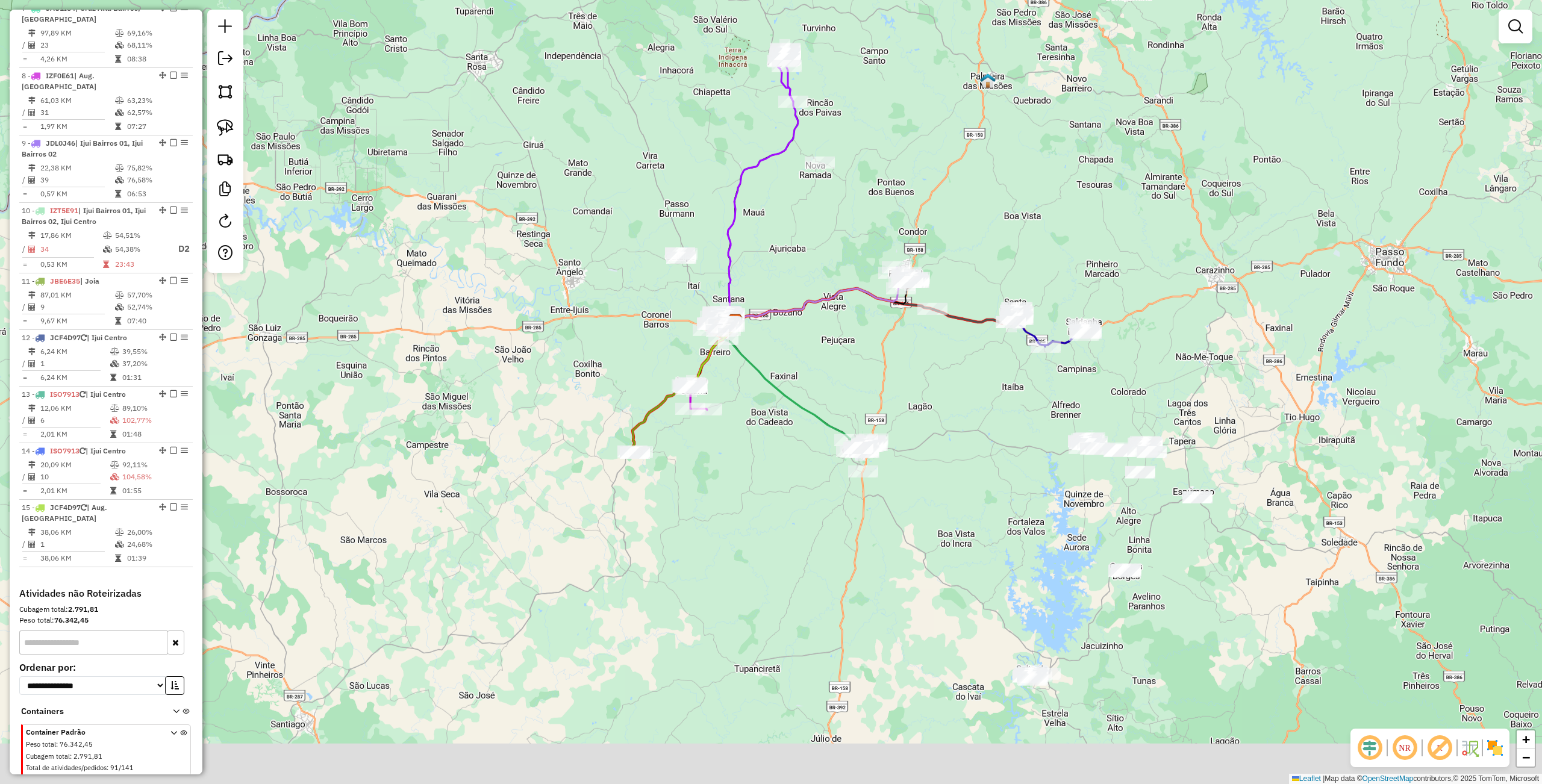
drag, startPoint x: 900, startPoint y: 313, endPoint x: 923, endPoint y: 371, distance: 62.4
click at [852, 145] on div "Janela de atendimento Grade de atendimento Capacidade Transportadoras Veículos …" at bounding box center [771, 392] width 1542 height 784
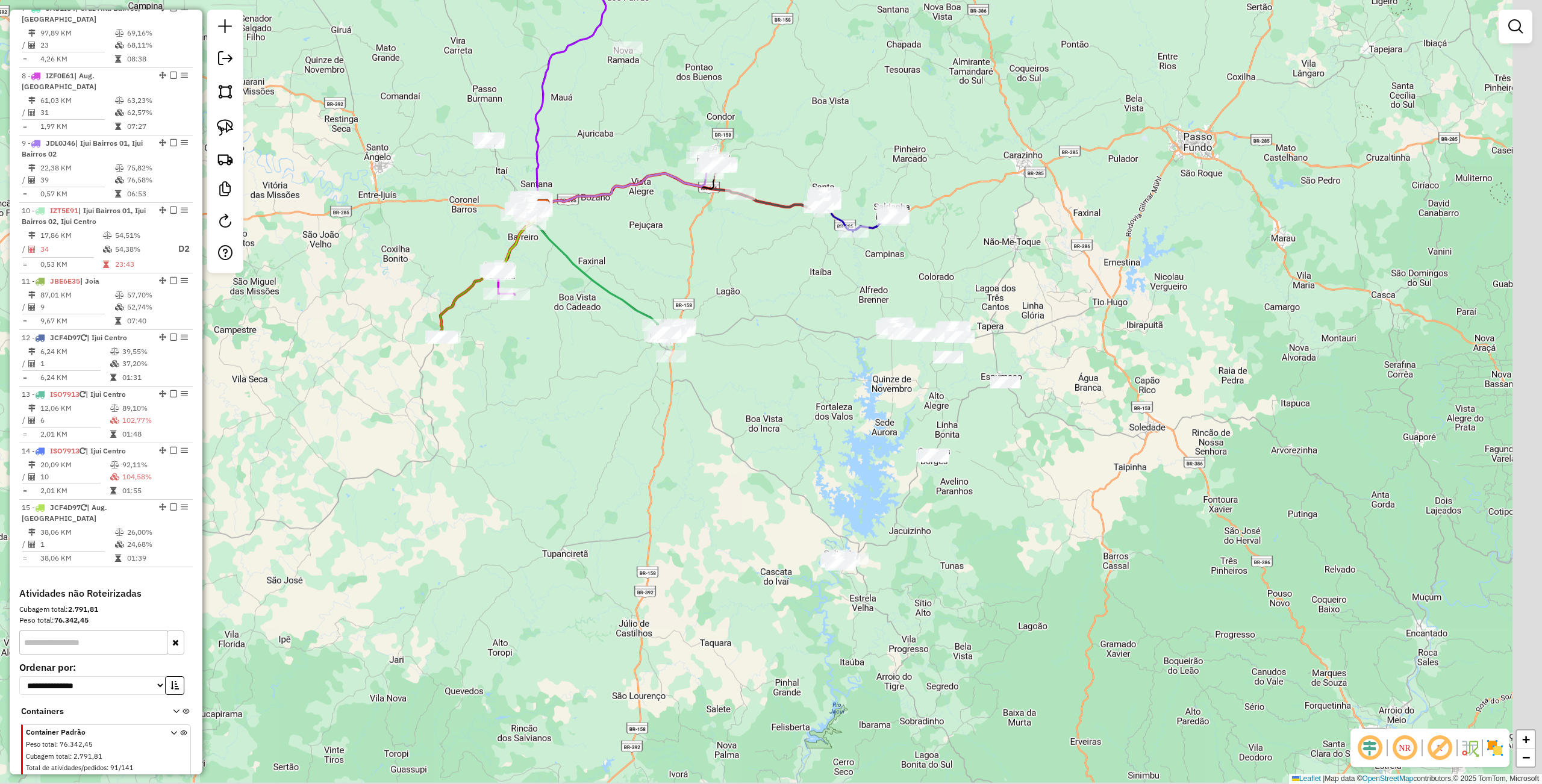
drag, startPoint x: 936, startPoint y: 468, endPoint x: 771, endPoint y: 381, distance: 186.5
click at [801, 411] on div "Janela de atendimento Grade de atendimento Capacidade Transportadoras Veículos …" at bounding box center [771, 392] width 1542 height 784
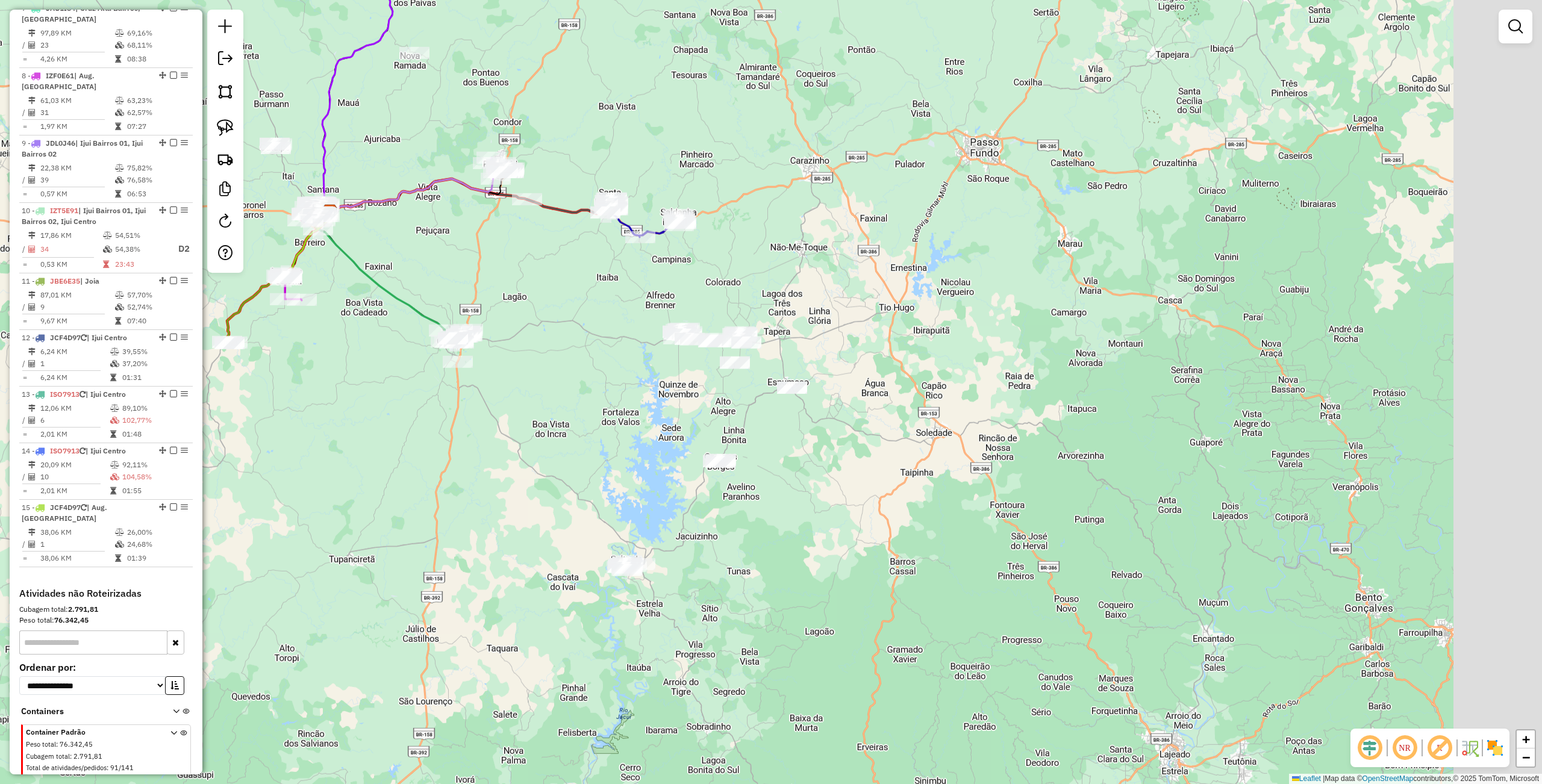
drag, startPoint x: 830, startPoint y: 415, endPoint x: 620, endPoint y: 426, distance: 210.3
click at [620, 426] on div "Janela de atendimento Grade de atendimento Capacidade Transportadoras Veículos …" at bounding box center [771, 392] width 1542 height 784
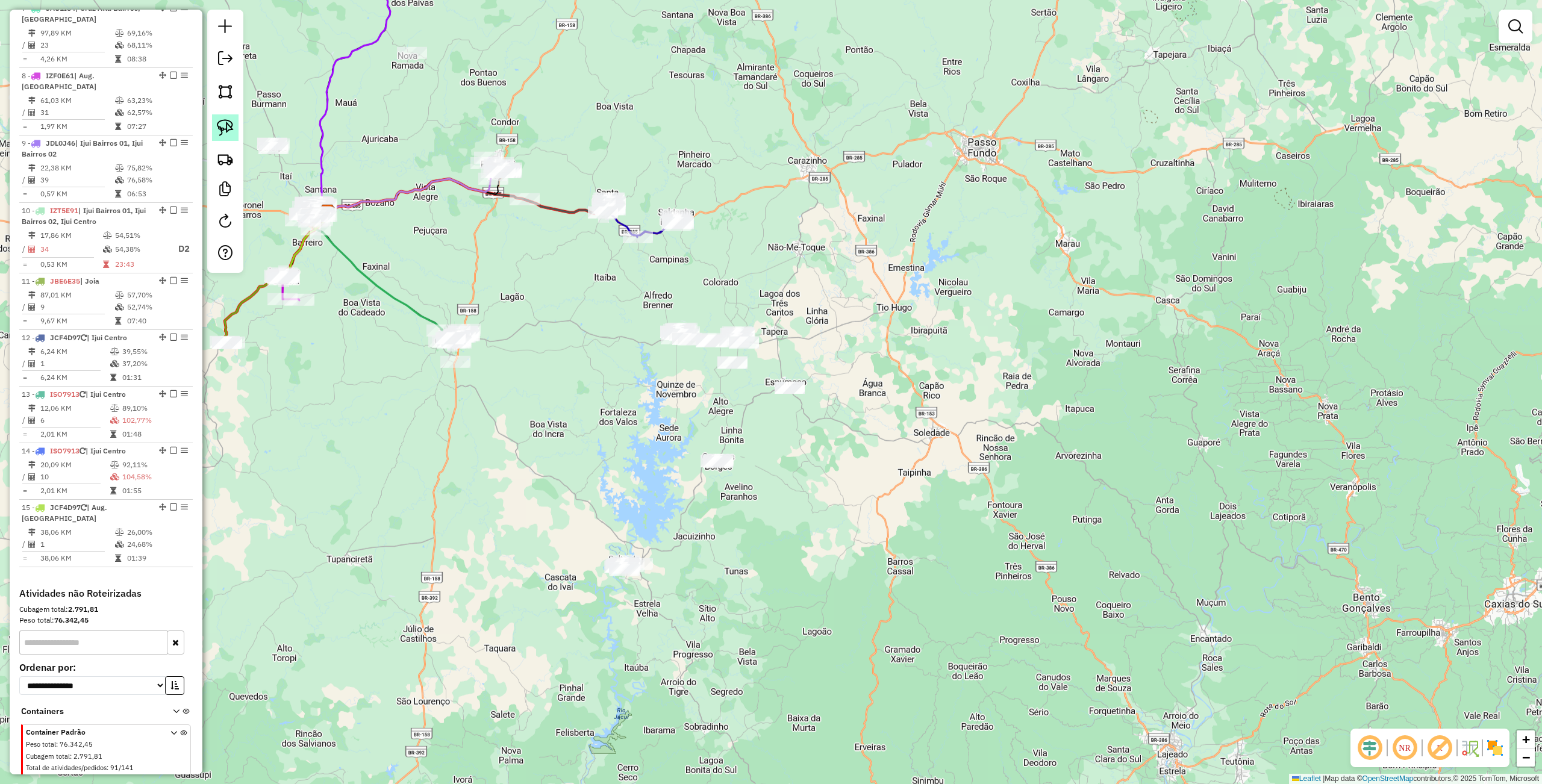
click at [228, 122] on img at bounding box center [225, 127] width 17 height 17
drag, startPoint x: 963, startPoint y: 381, endPoint x: 771, endPoint y: 396, distance: 192.6
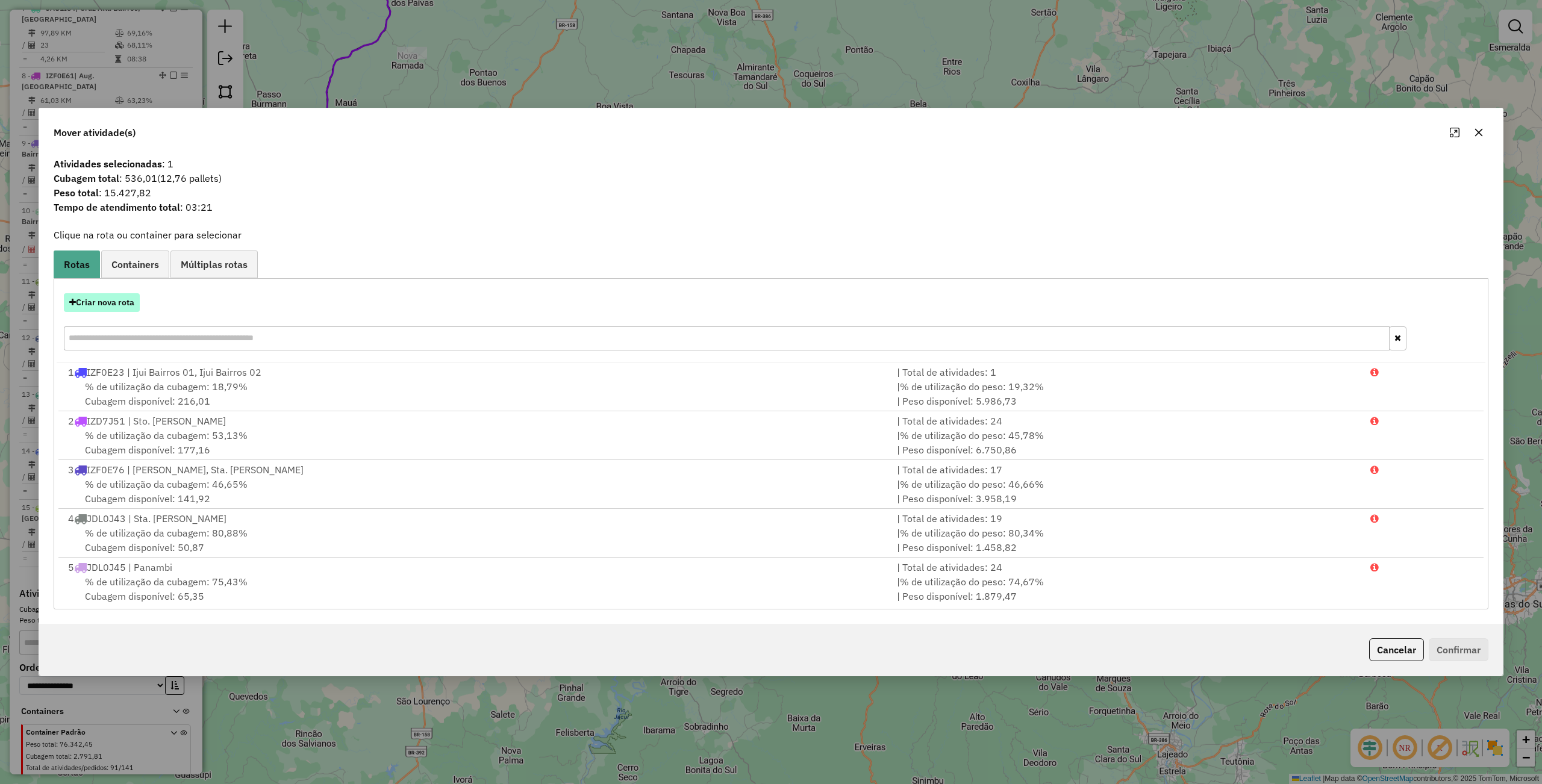
click at [116, 306] on button "Criar nova rota" at bounding box center [102, 303] width 76 height 19
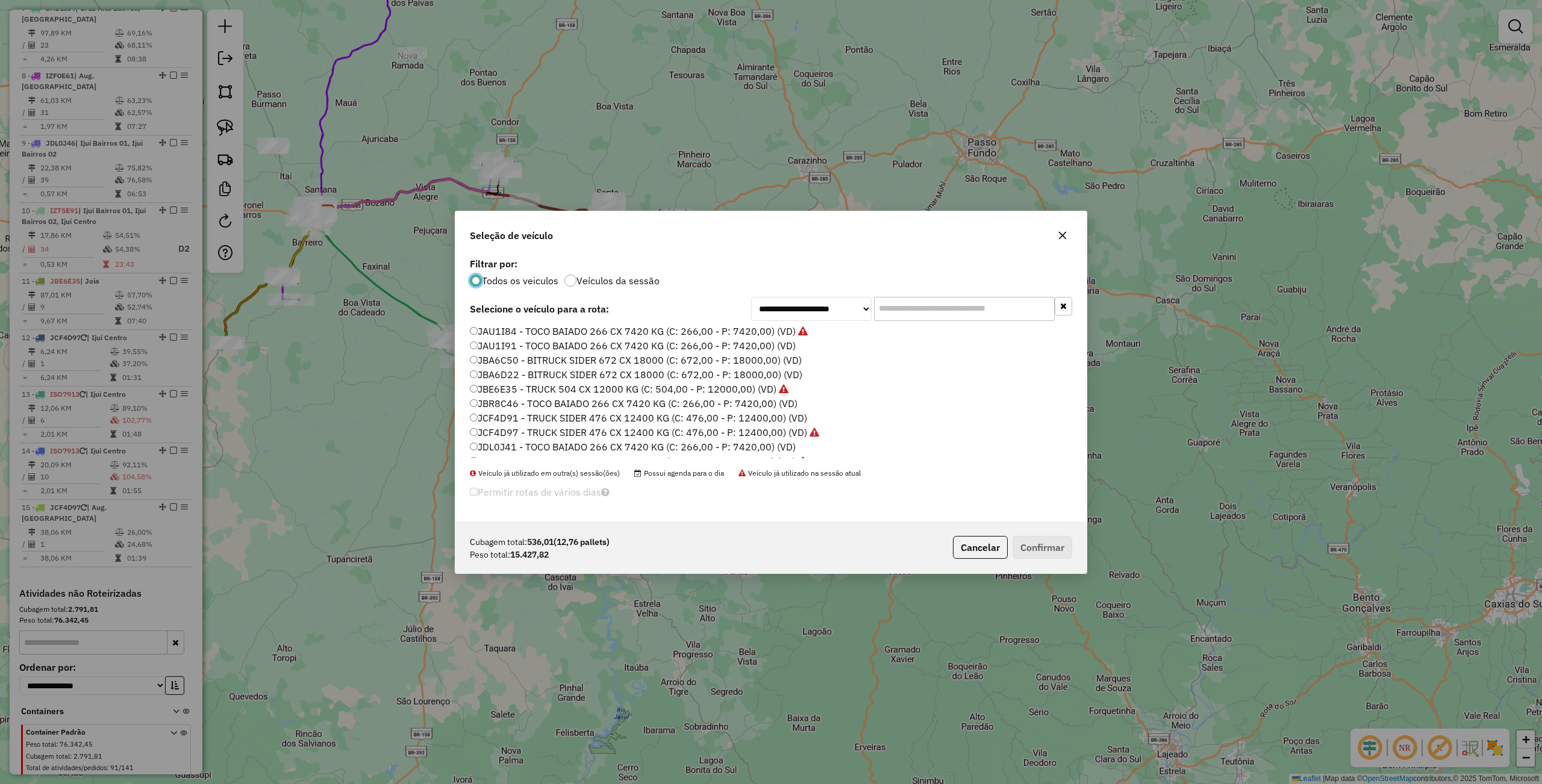
scroll to position [278, 0]
click at [503, 381] on label "JBA6C50 - BITRUCK SIDER 672 CX 18000 (C: 672,00 - P: 18000,00) (VD)" at bounding box center [635, 386] width 332 height 14
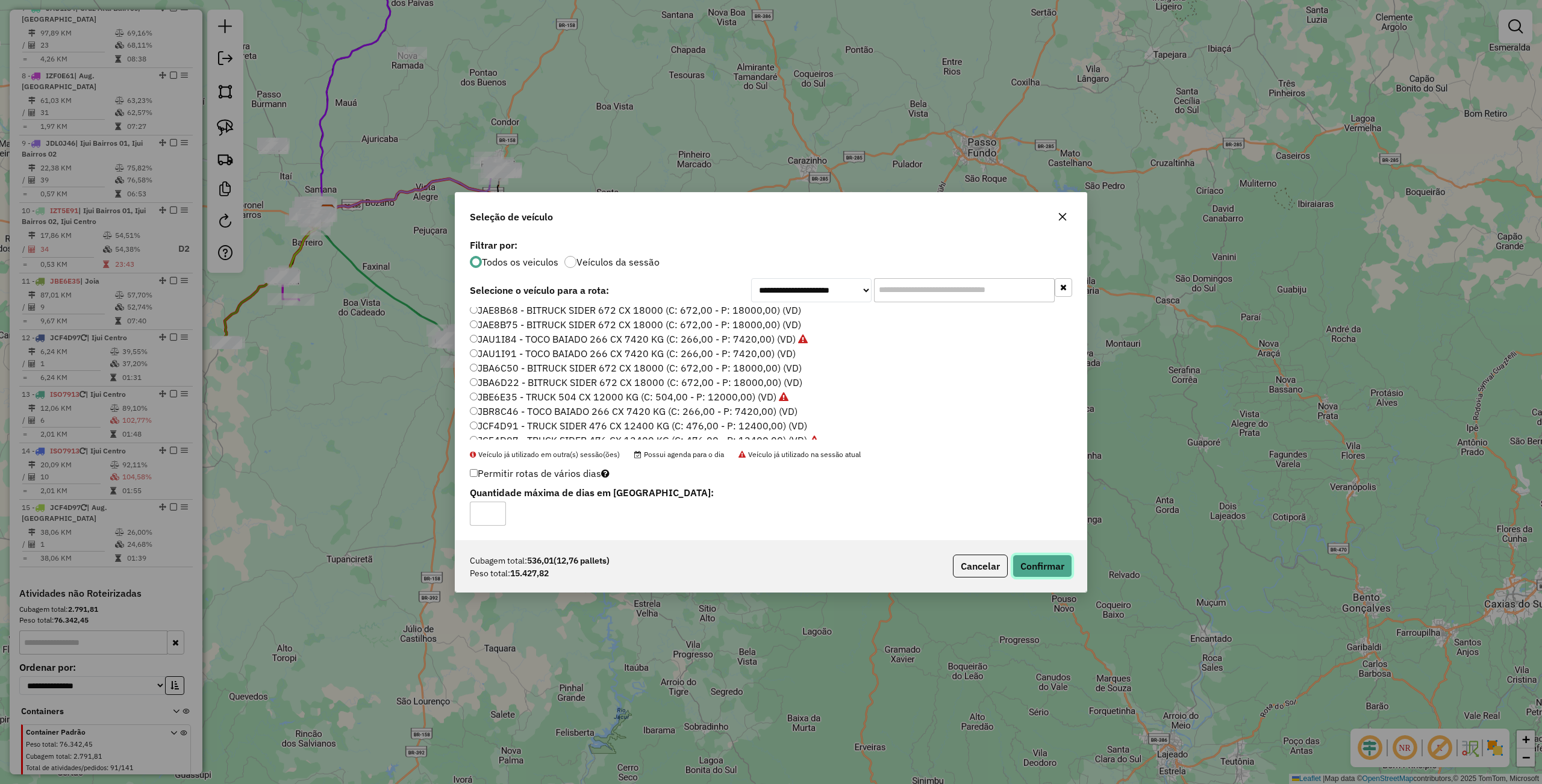
click at [1037, 564] on button "Confirmar" at bounding box center [1042, 566] width 59 height 23
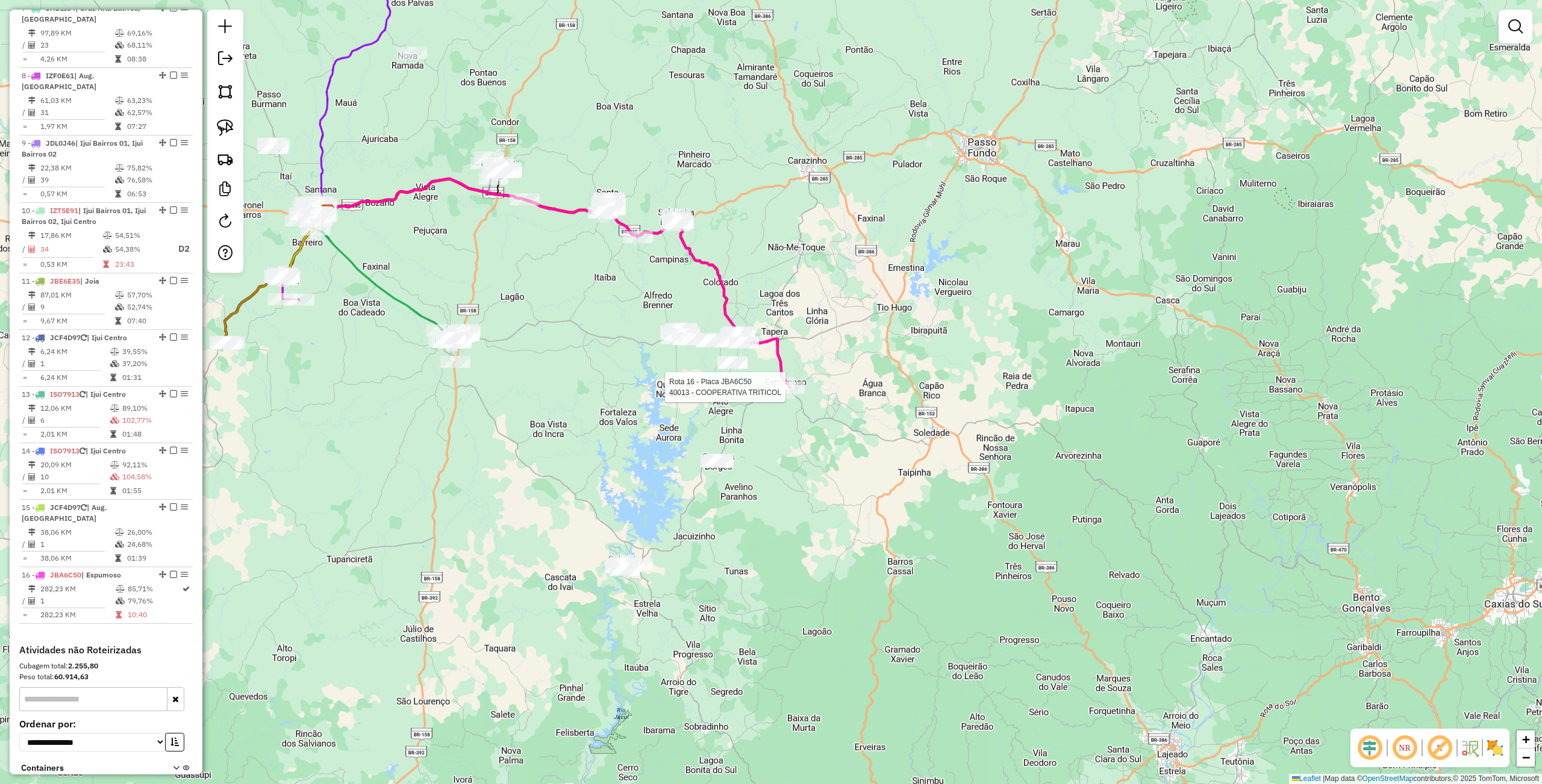
select select "**********"
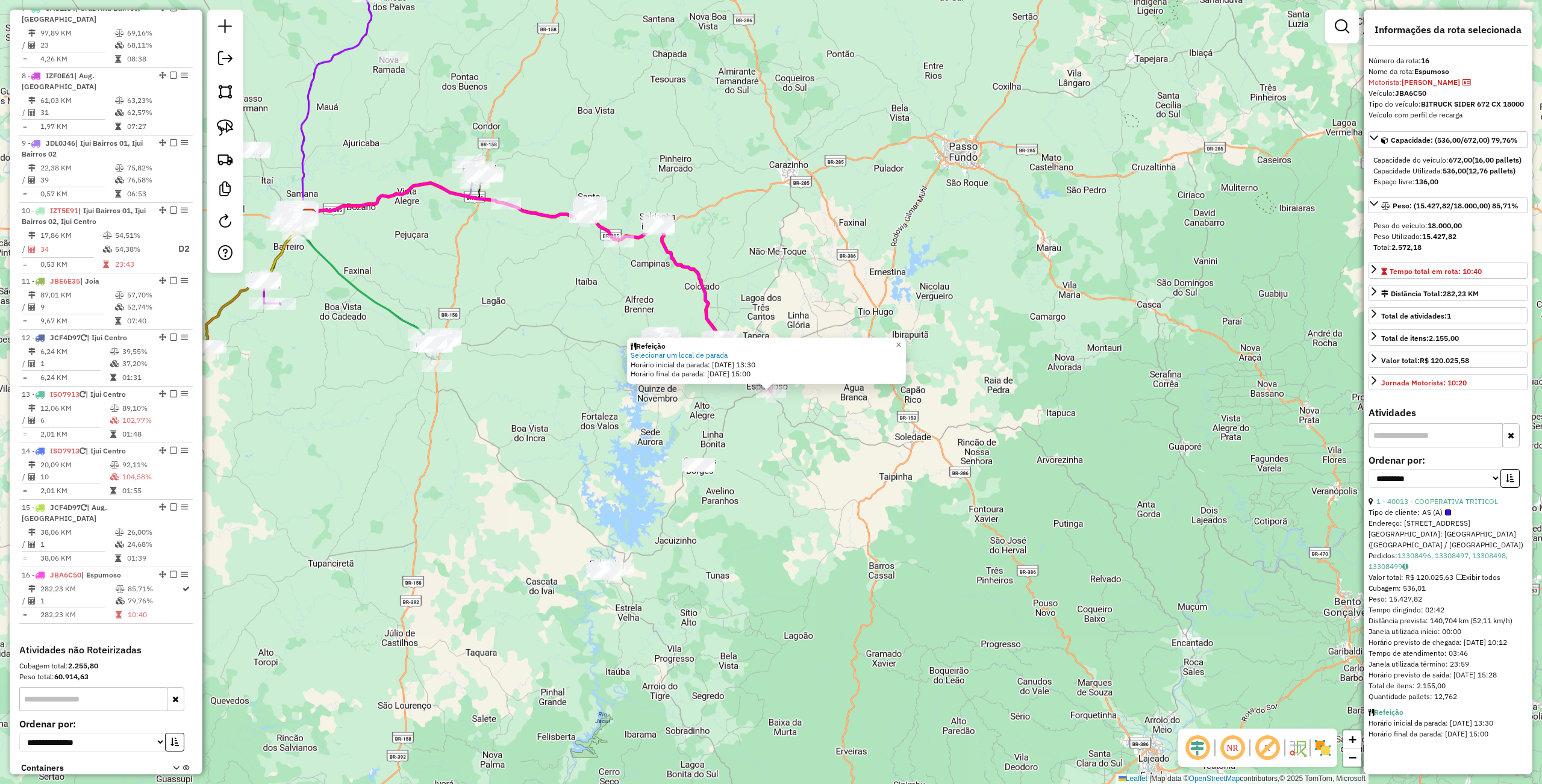
scroll to position [915, 0]
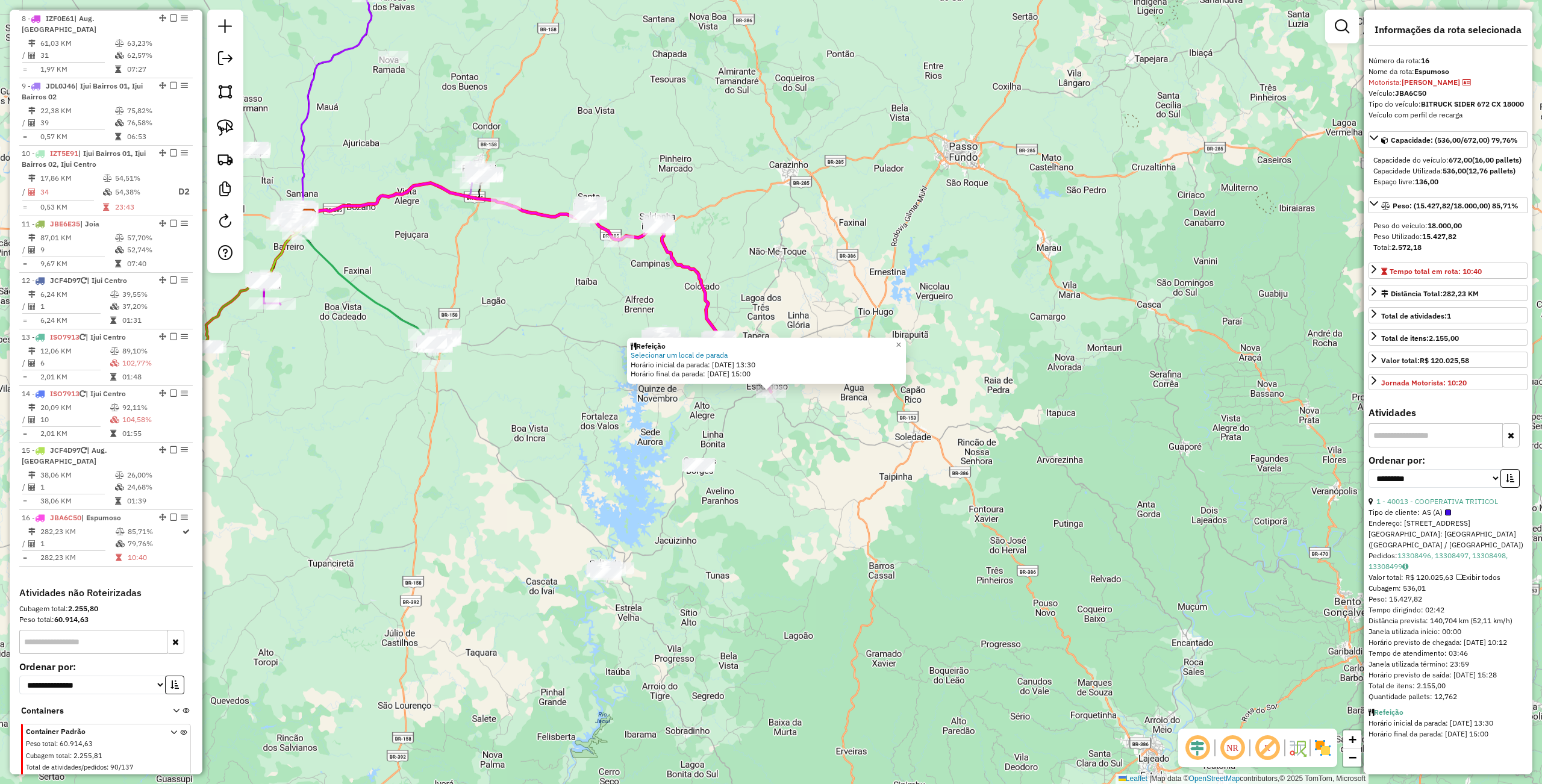
click at [750, 540] on div "Refeição Selecionar um local de parada Horário inicial da parada: 14/08/2025 13…" at bounding box center [771, 392] width 1542 height 784
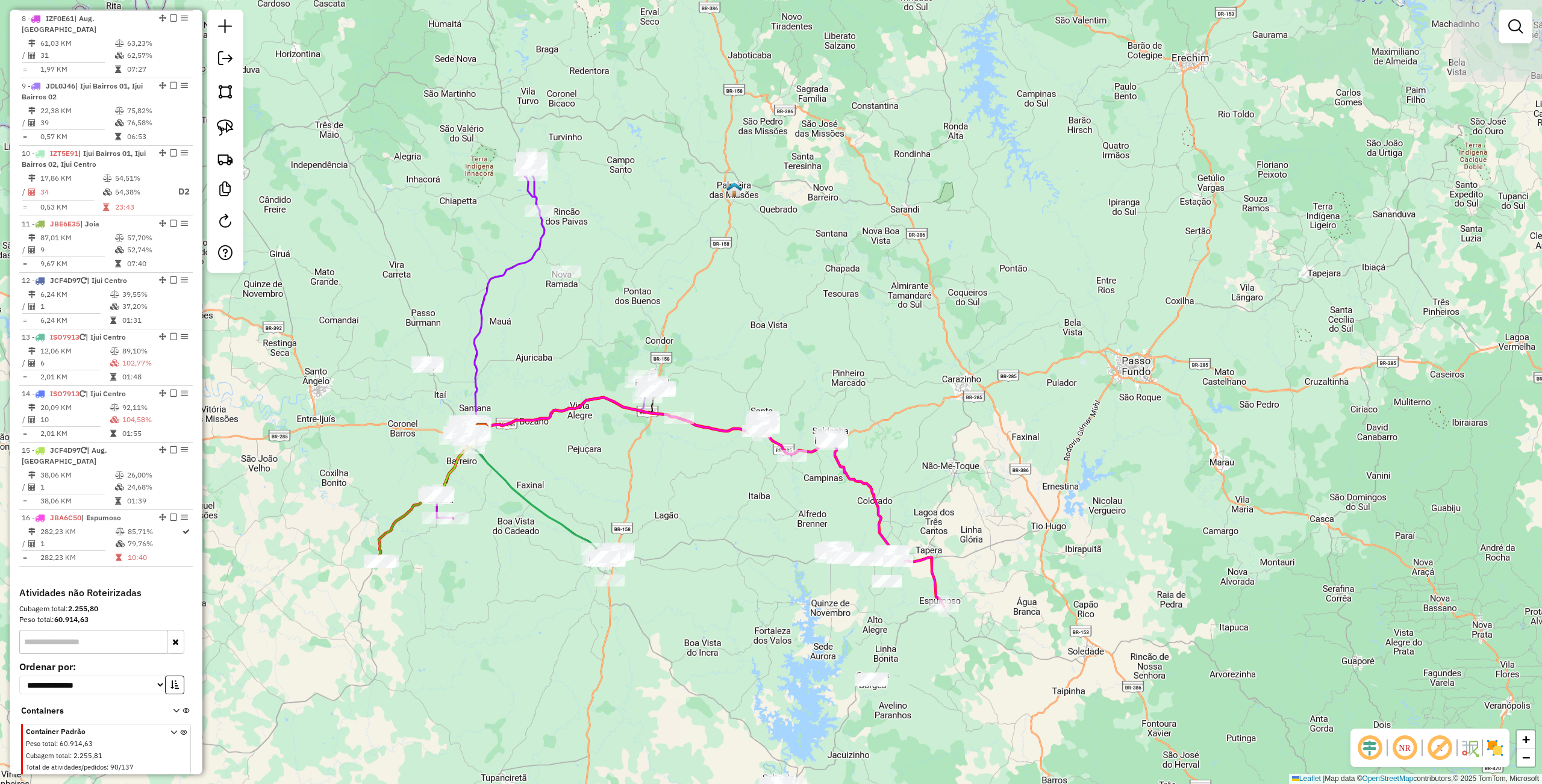
drag, startPoint x: 529, startPoint y: 414, endPoint x: 701, endPoint y: 628, distance: 274.6
click at [701, 628] on div "Janela de atendimento Grade de atendimento Capacidade Transportadoras Veículos …" at bounding box center [771, 392] width 1542 height 784
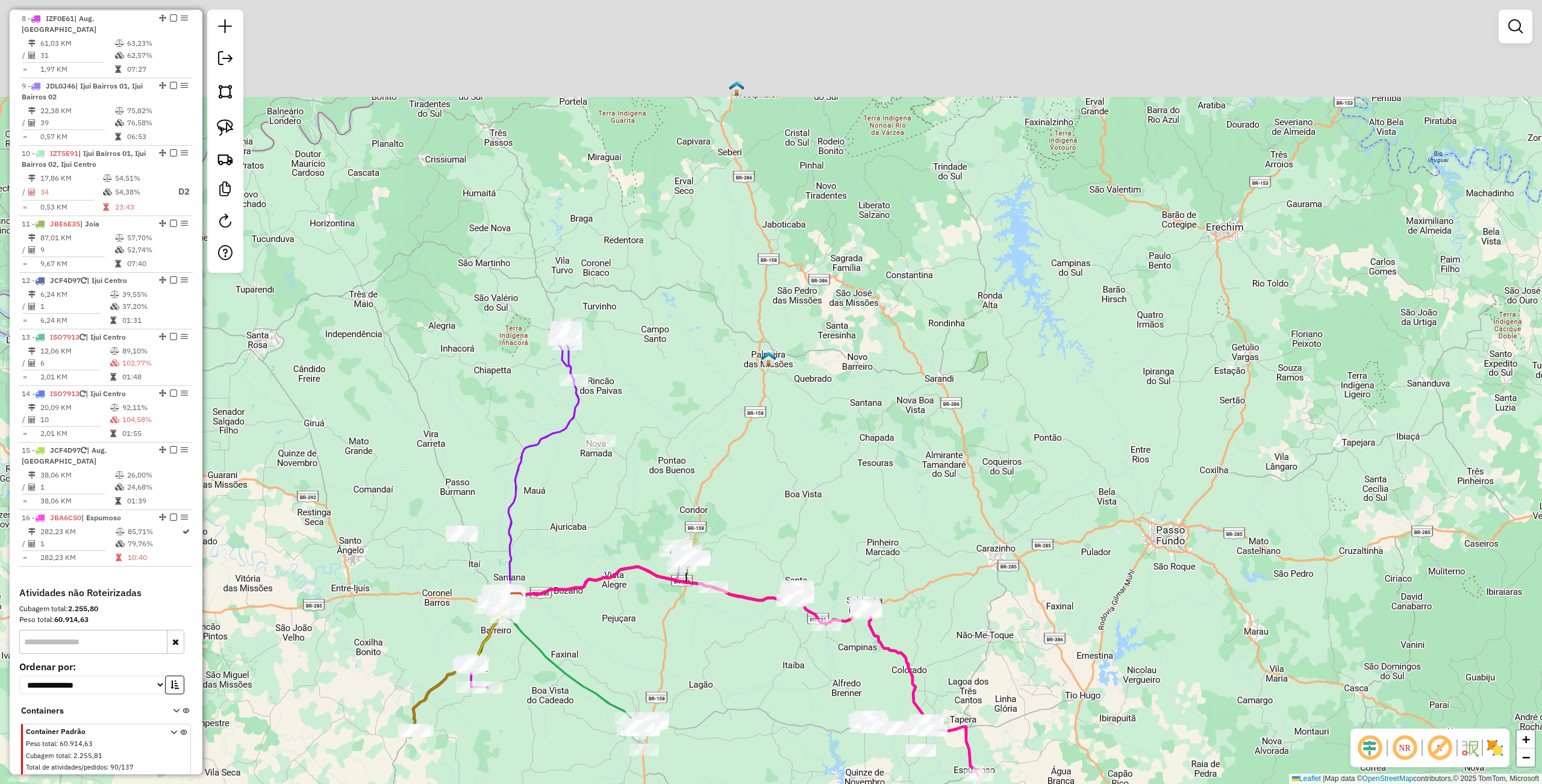
drag, startPoint x: 721, startPoint y: 593, endPoint x: 735, endPoint y: 703, distance: 110.9
click at [735, 711] on div "Janela de atendimento Grade de atendimento Capacidade Transportadoras Veículos …" at bounding box center [771, 392] width 1542 height 784
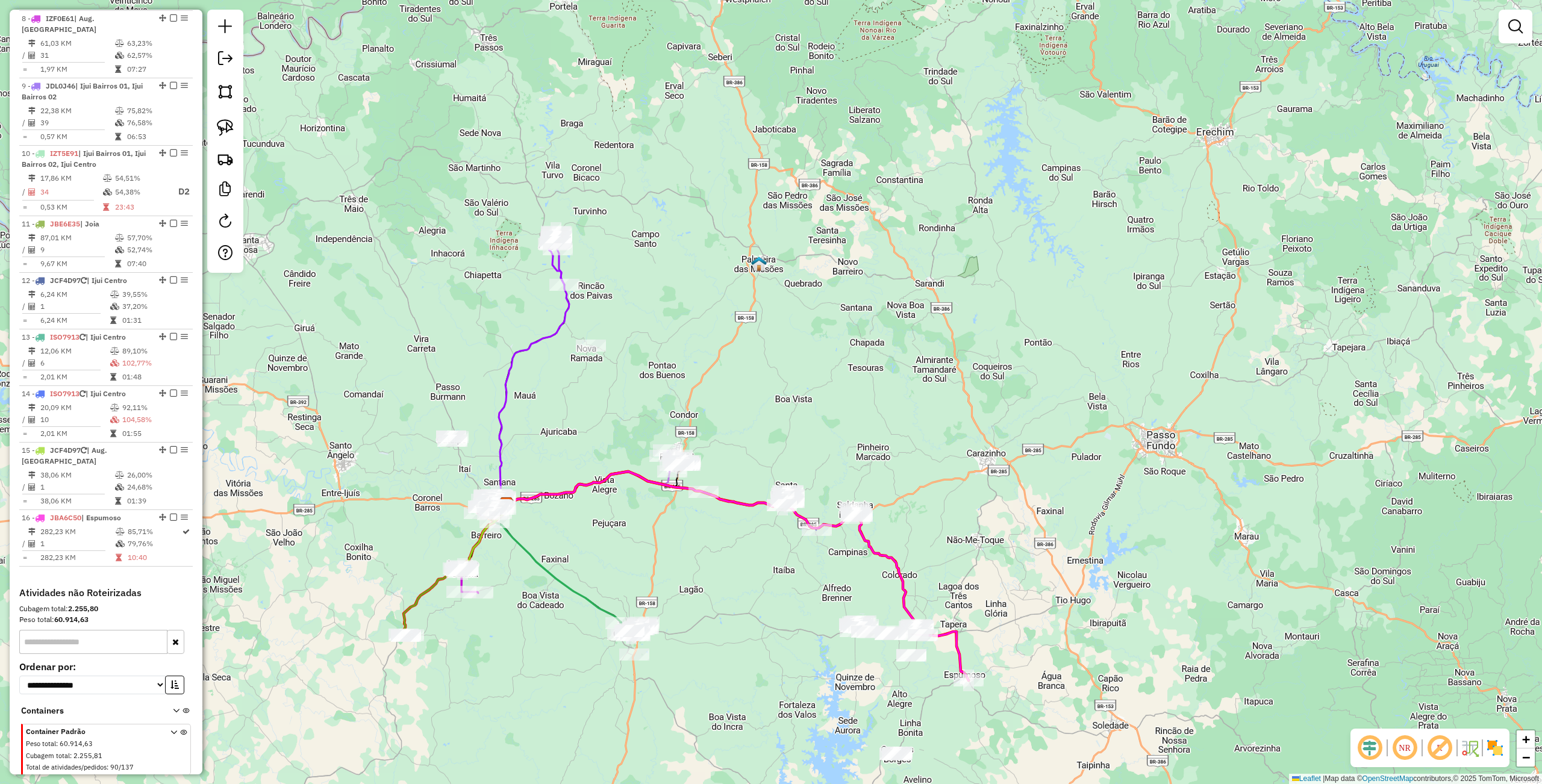
drag, startPoint x: 766, startPoint y: 748, endPoint x: 709, endPoint y: 627, distance: 133.8
click at [743, 625] on div "Janela de atendimento Grade de atendimento Capacidade Transportadoras Veículos …" at bounding box center [771, 392] width 1542 height 784
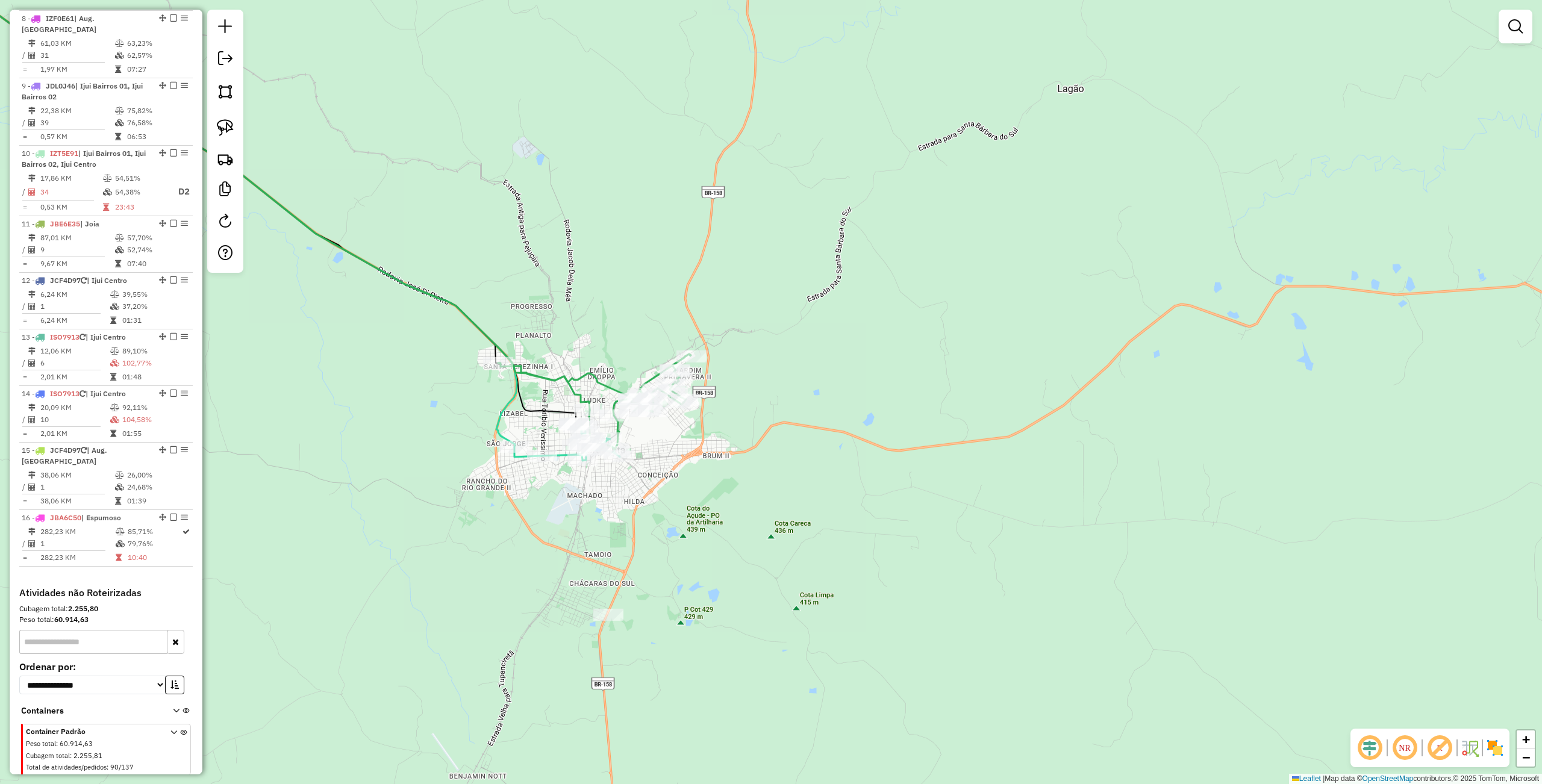
drag, startPoint x: 708, startPoint y: 663, endPoint x: 711, endPoint y: 506, distance: 157.0
click at [738, 512] on div "Janela de atendimento Grade de atendimento Capacidade Transportadoras Veículos …" at bounding box center [771, 392] width 1542 height 784
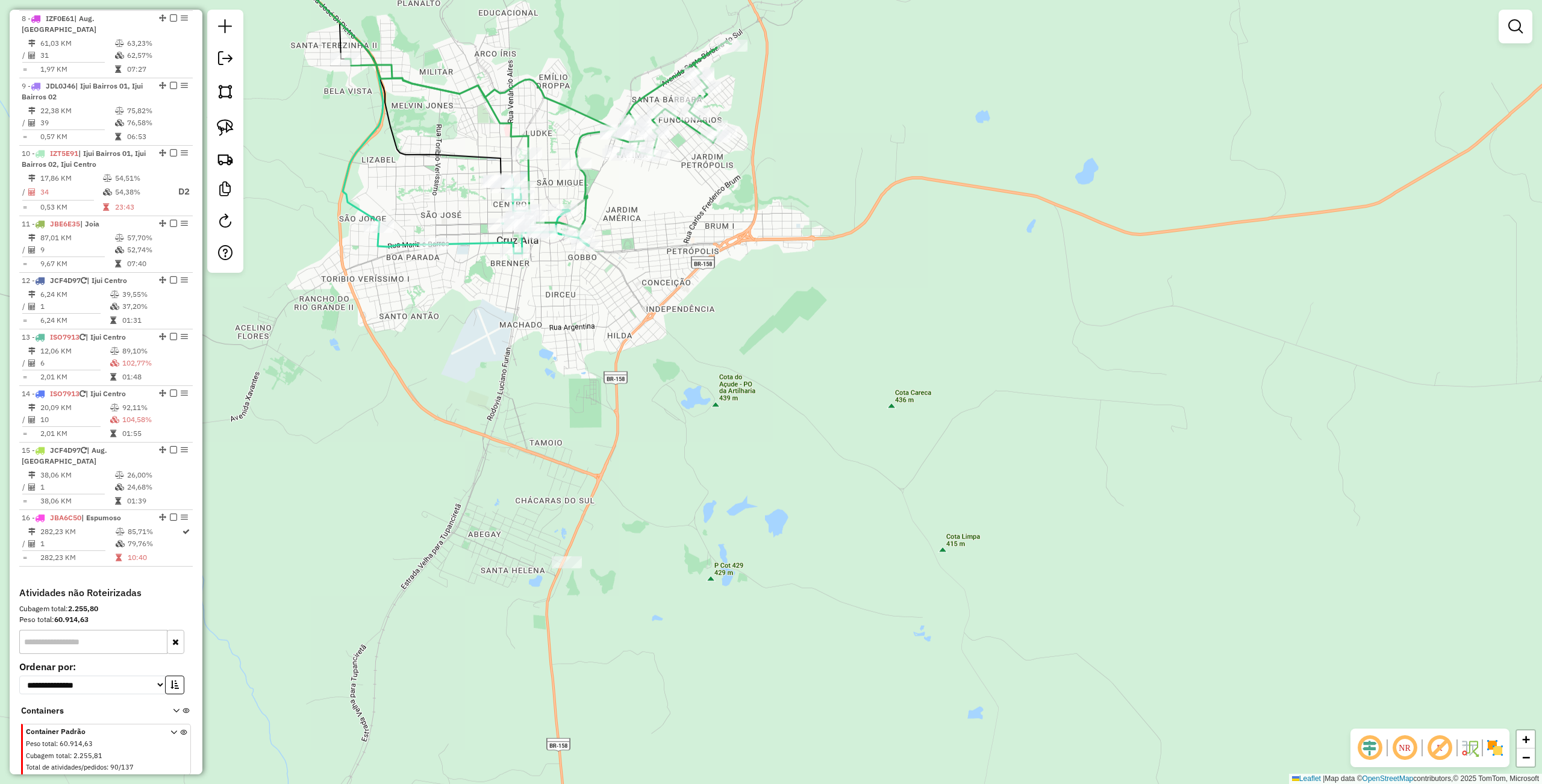
drag, startPoint x: 676, startPoint y: 532, endPoint x: 692, endPoint y: 417, distance: 116.1
click at [692, 417] on div "Janela de atendimento Grade de atendimento Capacidade Transportadoras Veículos …" at bounding box center [771, 392] width 1542 height 784
drag, startPoint x: 219, startPoint y: 118, endPoint x: 251, endPoint y: 129, distance: 33.8
click at [219, 118] on link at bounding box center [225, 127] width 26 height 26
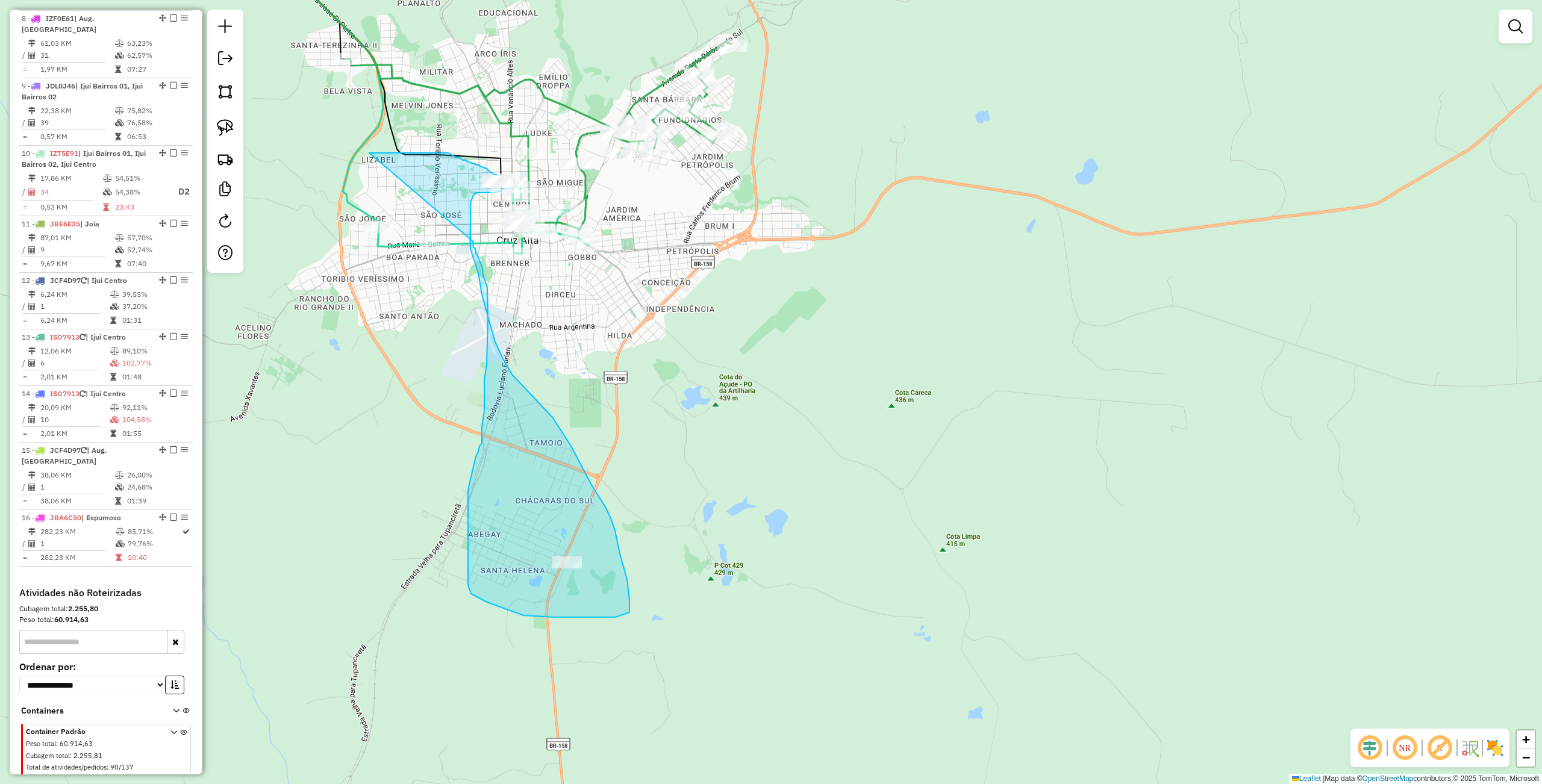
drag, startPoint x: 377, startPoint y: 153, endPoint x: 473, endPoint y: 241, distance: 130.2
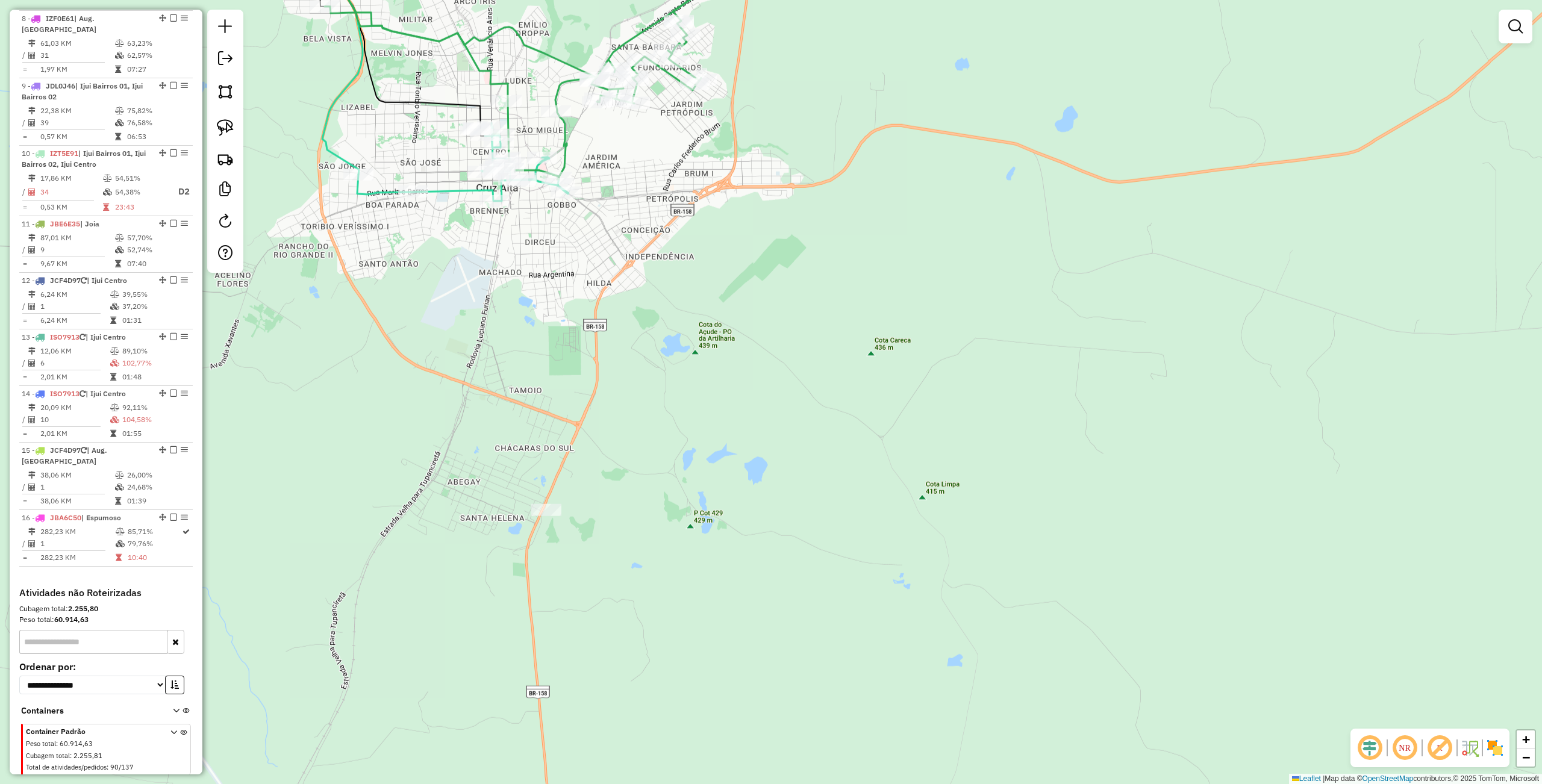
drag, startPoint x: 647, startPoint y: 460, endPoint x: 651, endPoint y: 469, distance: 9.8
click at [631, 519] on div "Janela de atendimento Grade de atendimento Capacidade Transportadoras Veículos …" at bounding box center [771, 392] width 1542 height 784
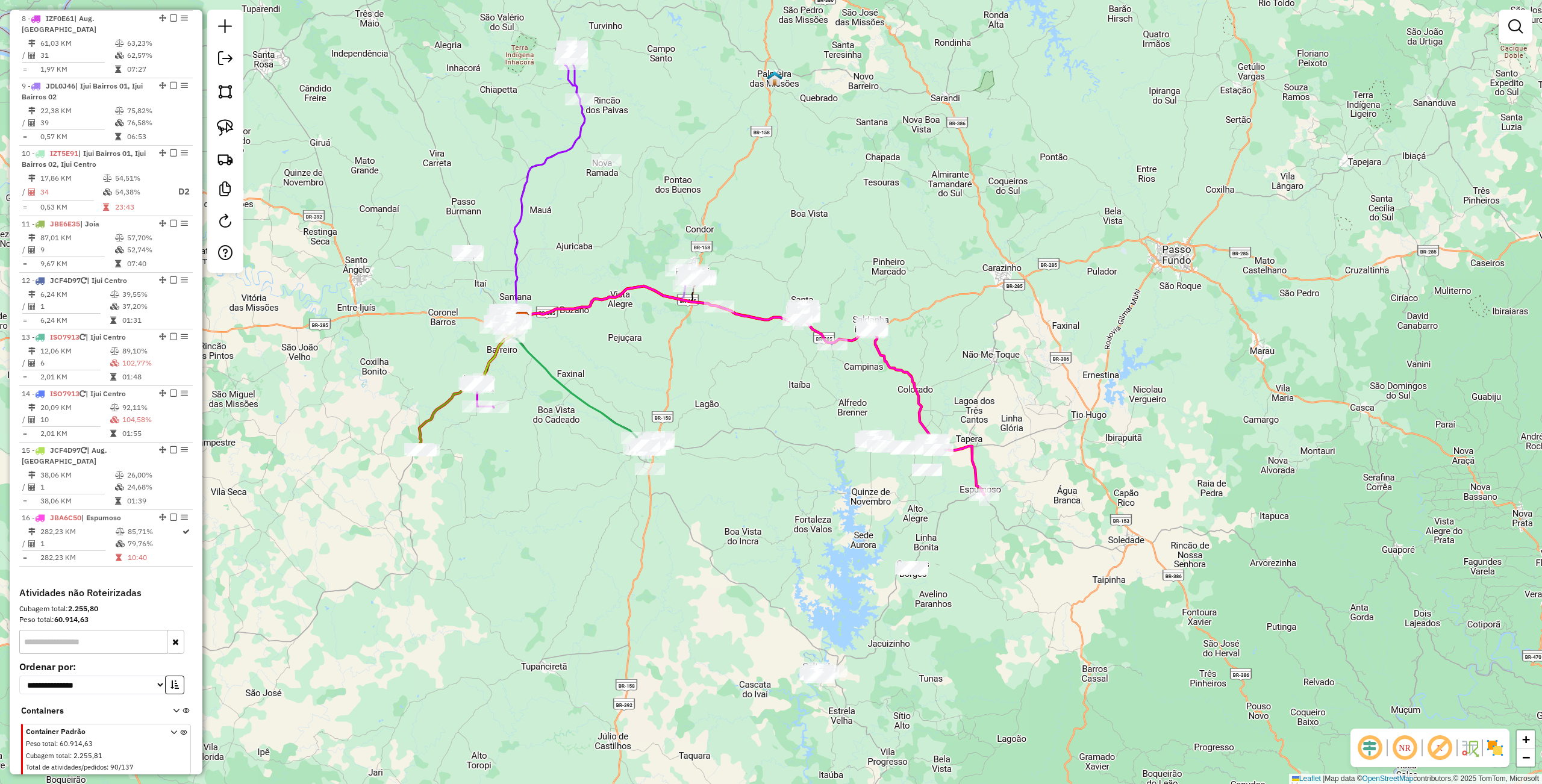
click at [559, 333] on div "Janela de atendimento Grade de atendimento Capacidade Transportadoras Veículos …" at bounding box center [771, 392] width 1542 height 784
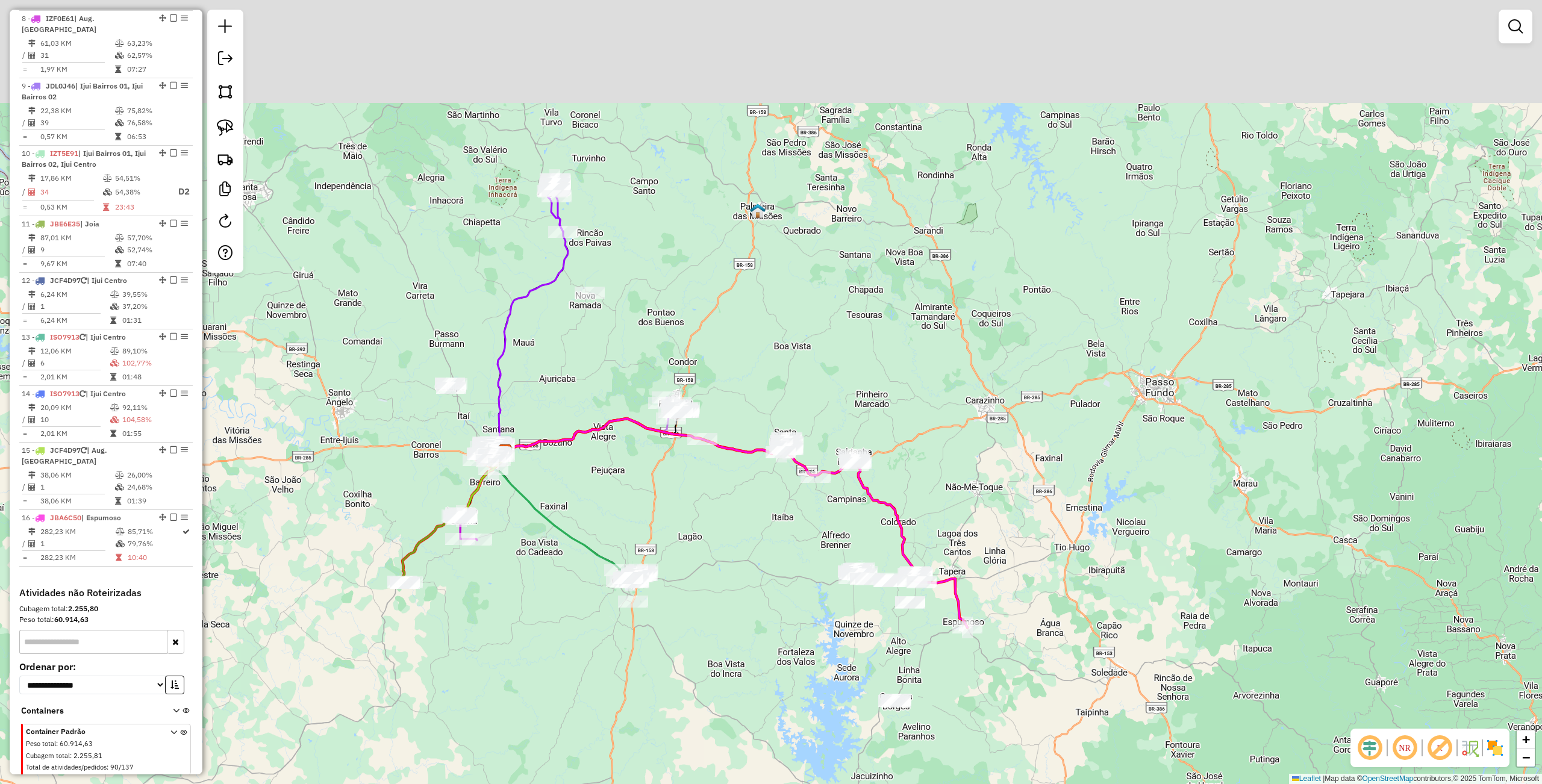
drag, startPoint x: 591, startPoint y: 230, endPoint x: 563, endPoint y: 388, distance: 160.5
click at [563, 406] on div "Janela de atendimento Grade de atendimento Capacidade Transportadoras Veículos …" at bounding box center [771, 392] width 1542 height 784
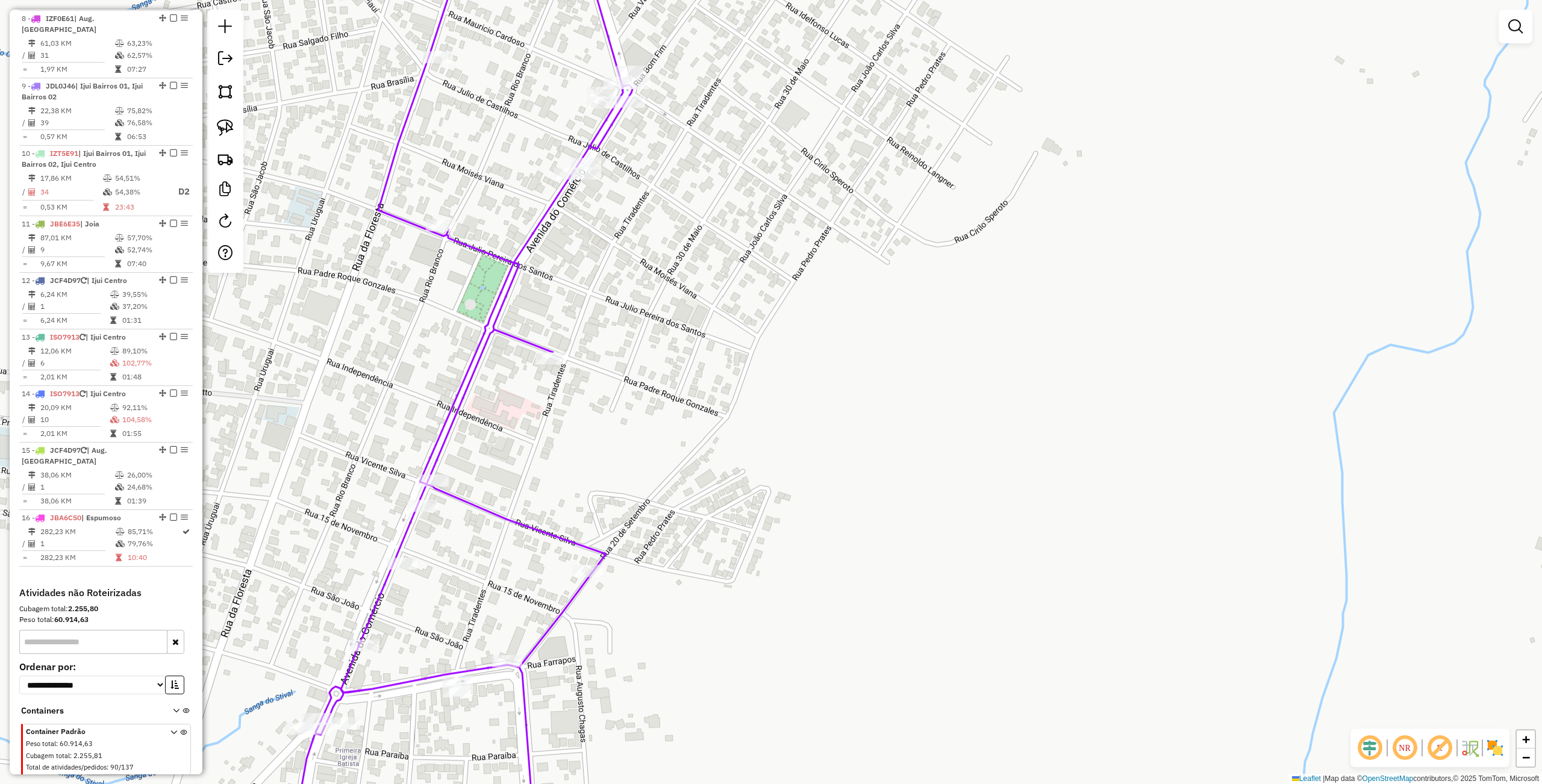
drag, startPoint x: 637, startPoint y: 256, endPoint x: 651, endPoint y: 328, distance: 73.3
click at [651, 328] on div "Janela de atendimento Grade de atendimento Capacidade Transportadoras Veículos …" at bounding box center [771, 392] width 1542 height 784
click at [230, 126] on img at bounding box center [225, 127] width 17 height 17
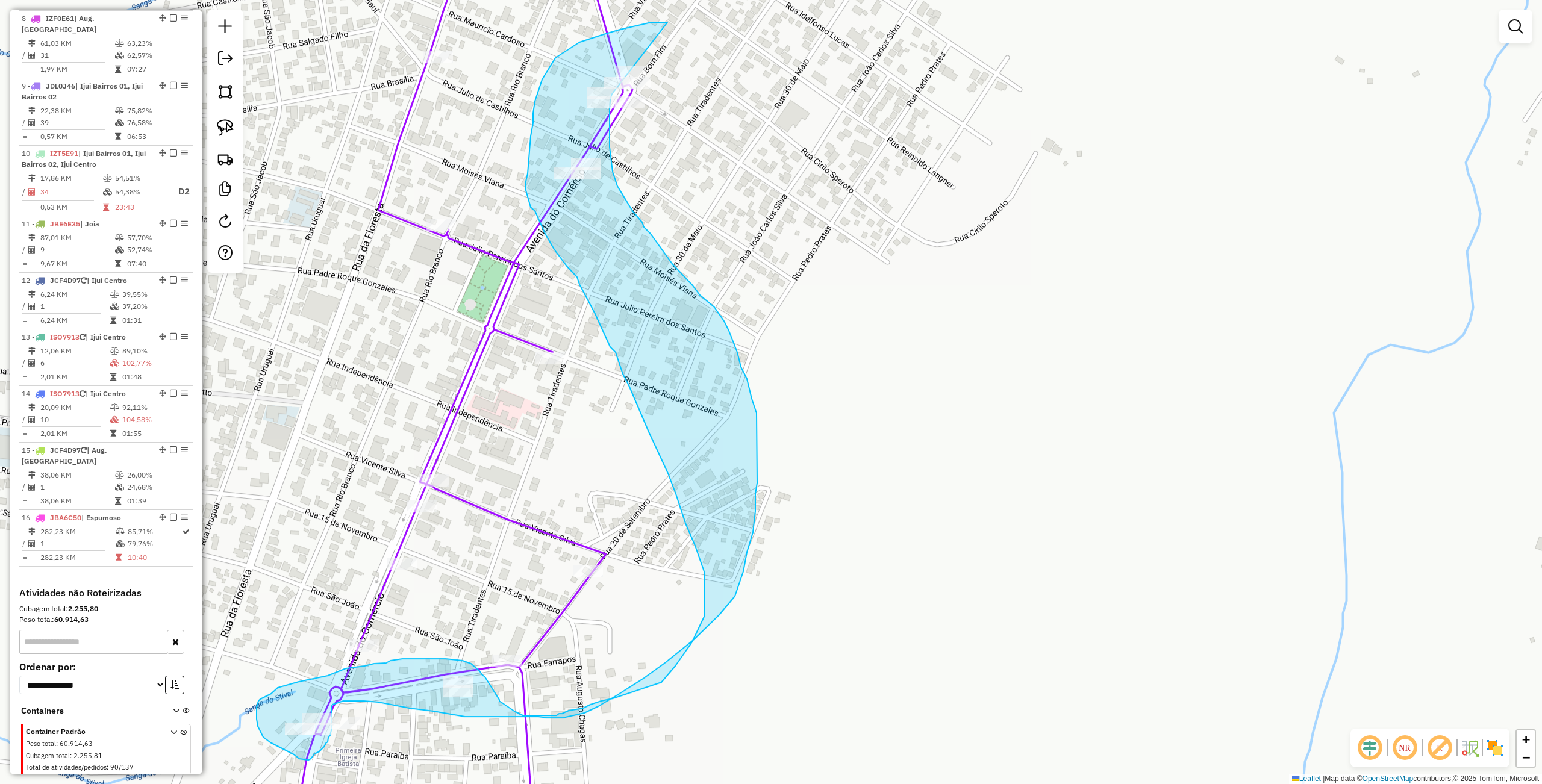
click at [613, 92] on div "Janela de atendimento Grade de atendimento Capacidade Transportadoras Veículos …" at bounding box center [771, 392] width 1542 height 784
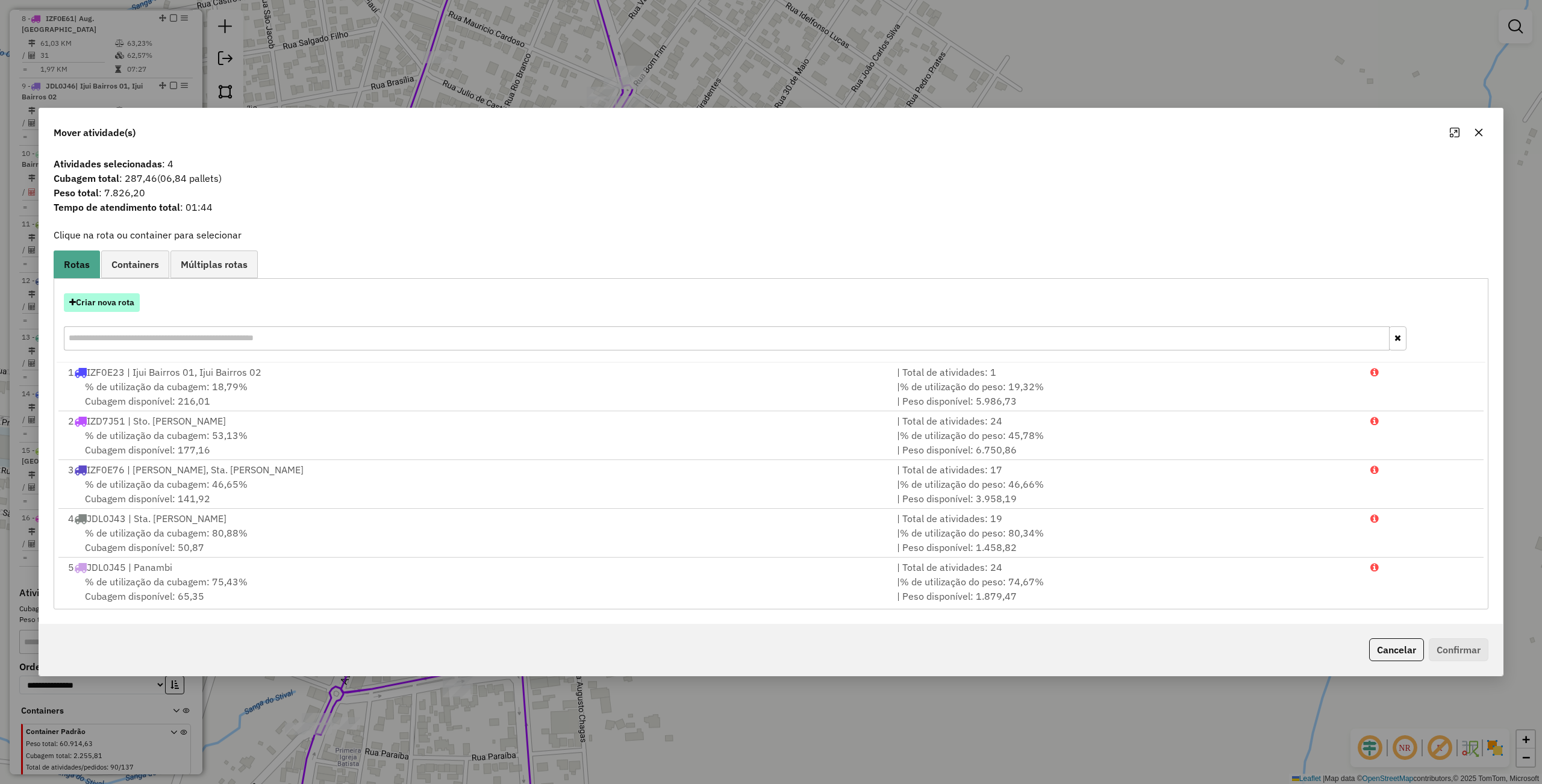
click at [77, 305] on button "Criar nova rota" at bounding box center [102, 303] width 76 height 19
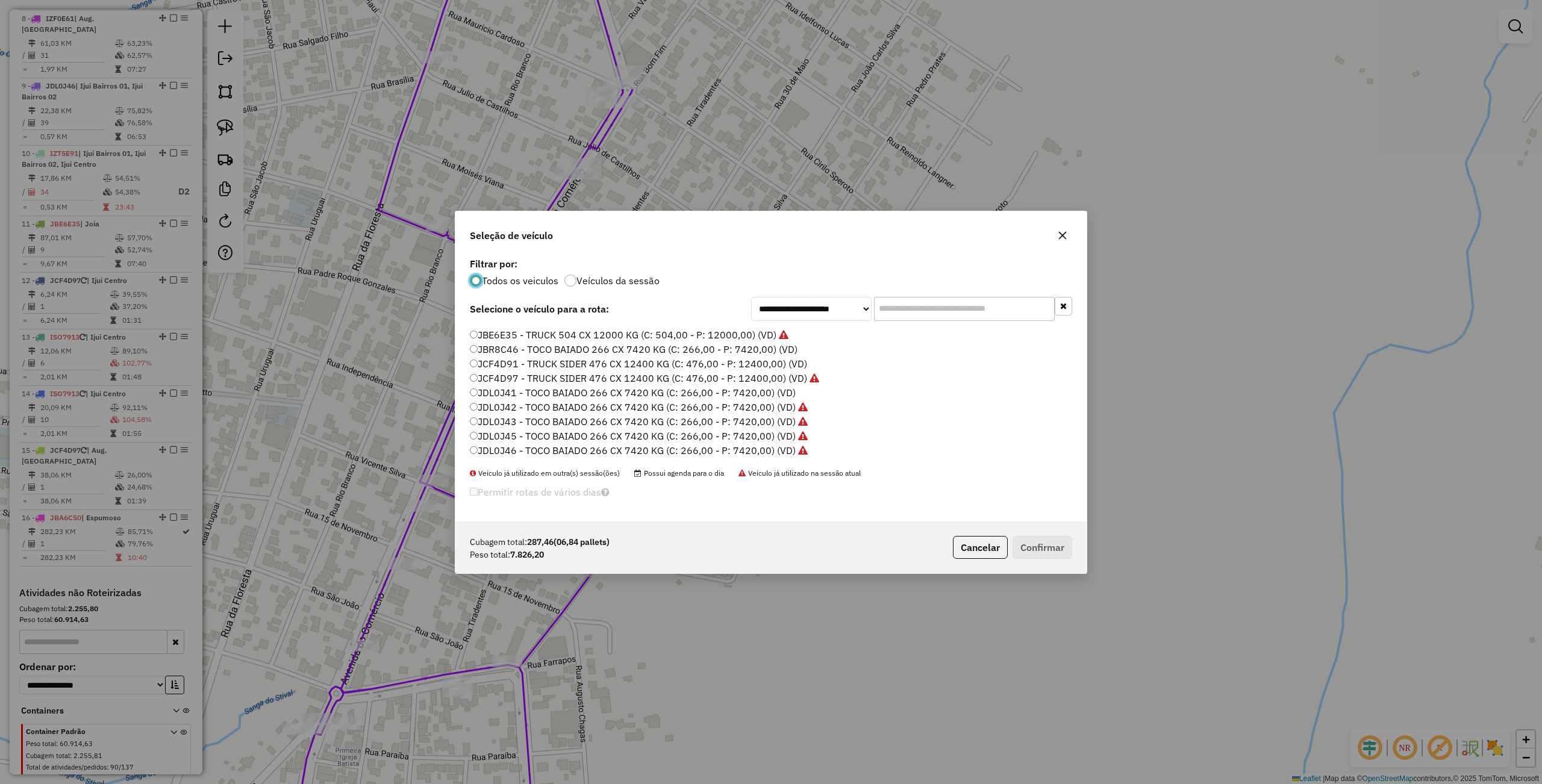
scroll to position [278, 0]
click at [511, 328] on label "JAE8B68 - BITRUCK SIDER 672 CX 18000 (C: 672,00 - P: 18000,00) (VD)" at bounding box center [635, 328] width 331 height 14
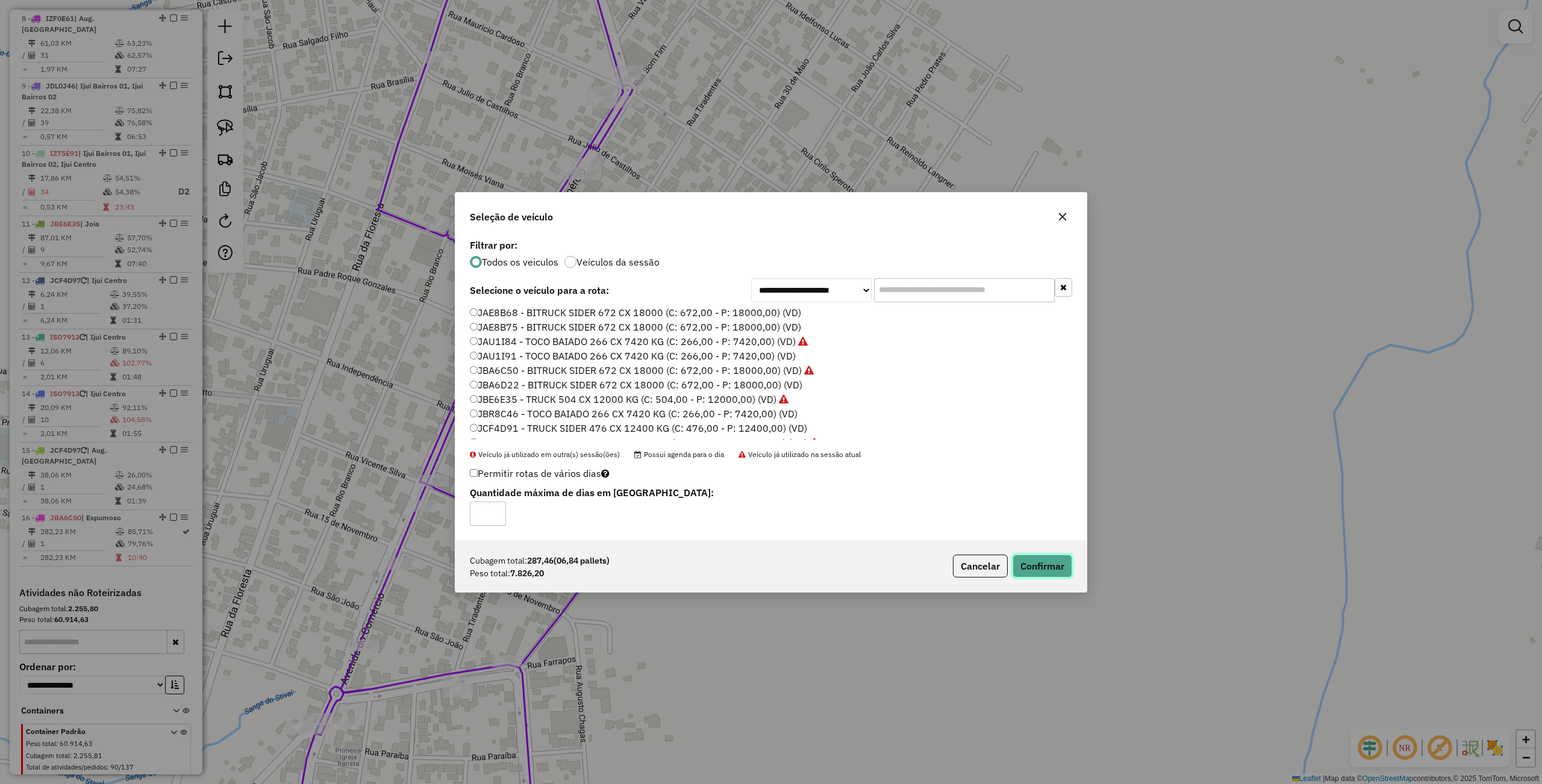
click at [1044, 565] on button "Confirmar" at bounding box center [1042, 566] width 59 height 23
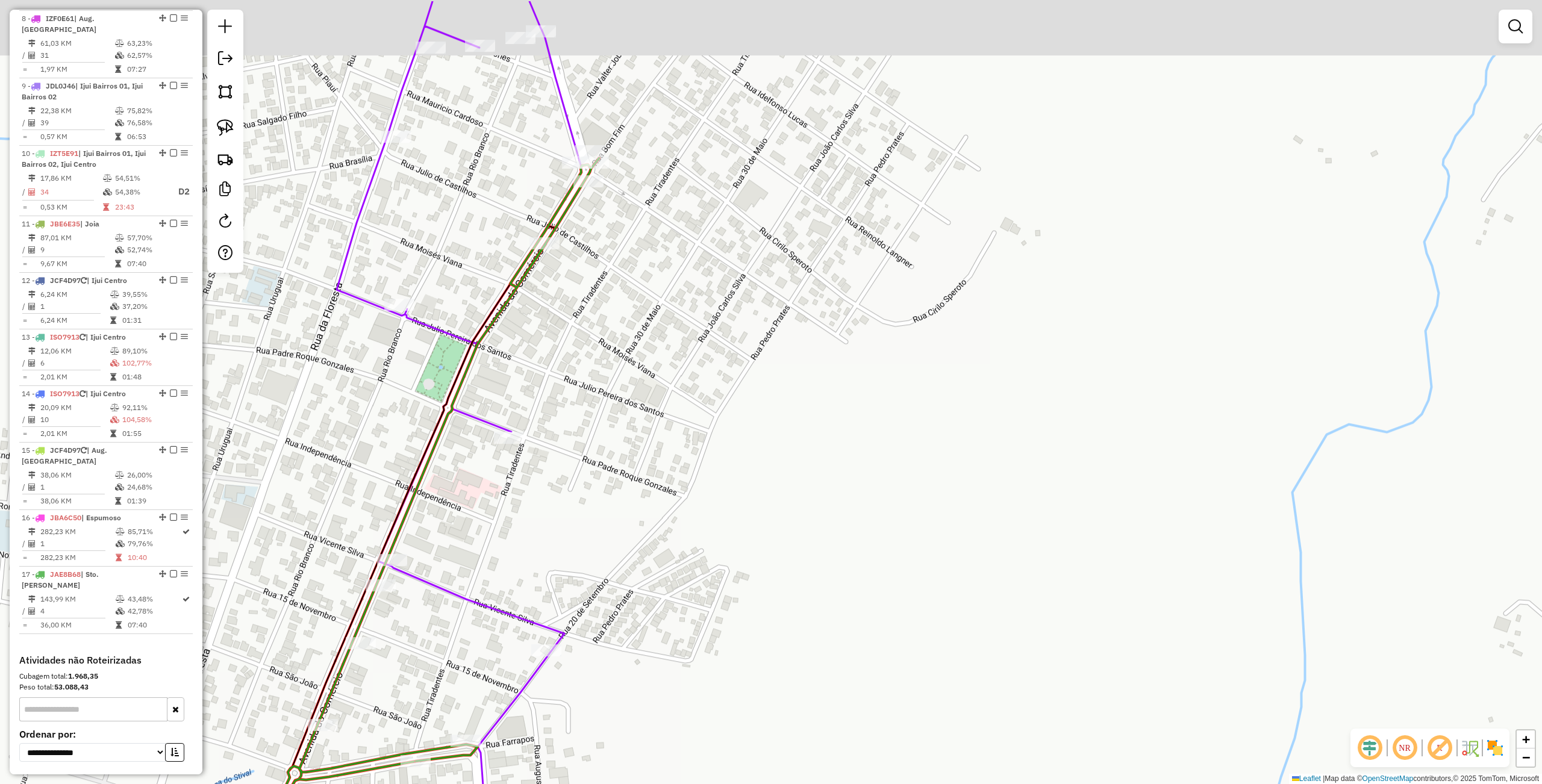
drag, startPoint x: 649, startPoint y: 218, endPoint x: 636, endPoint y: 231, distance: 18.4
click at [636, 231] on div "Janela de atendimento Grade de atendimento Capacidade Transportadoras Veículos …" at bounding box center [771, 392] width 1542 height 784
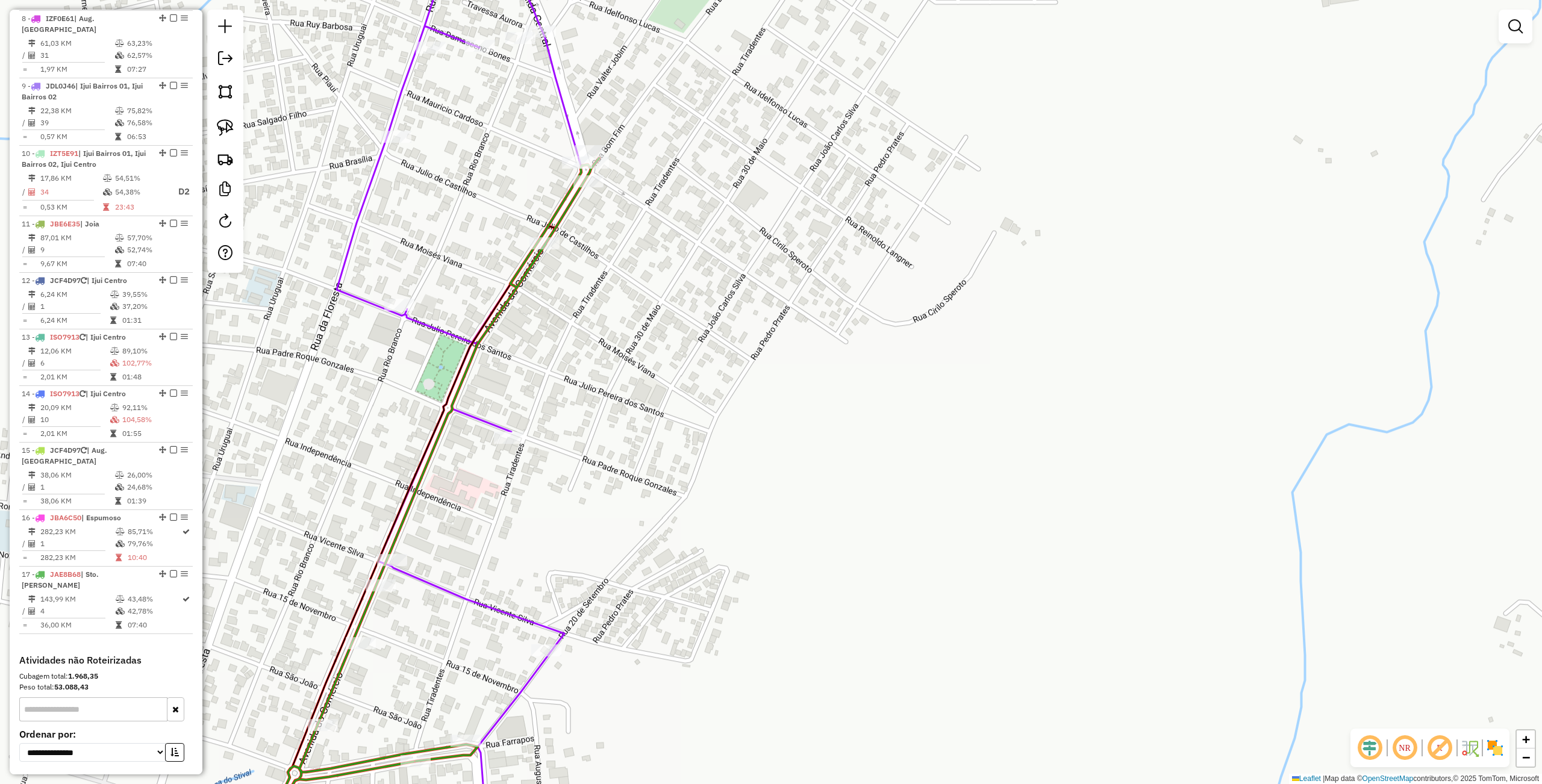
drag, startPoint x: 229, startPoint y: 121, endPoint x: 522, endPoint y: 150, distance: 294.4
click at [229, 123] on img at bounding box center [225, 127] width 17 height 17
drag, startPoint x: 560, startPoint y: 138, endPoint x: 622, endPoint y: 131, distance: 62.4
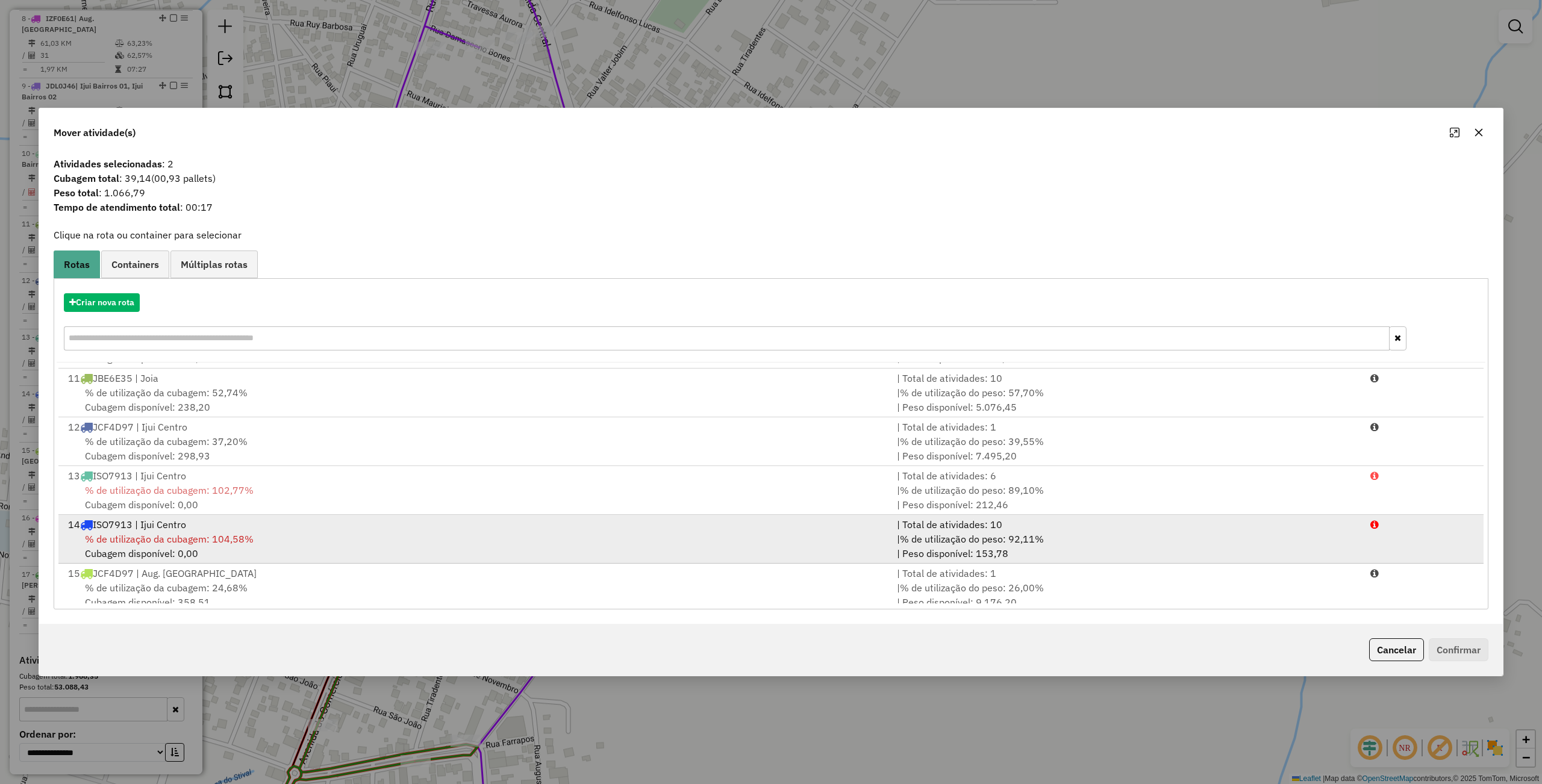
scroll to position [591, 0]
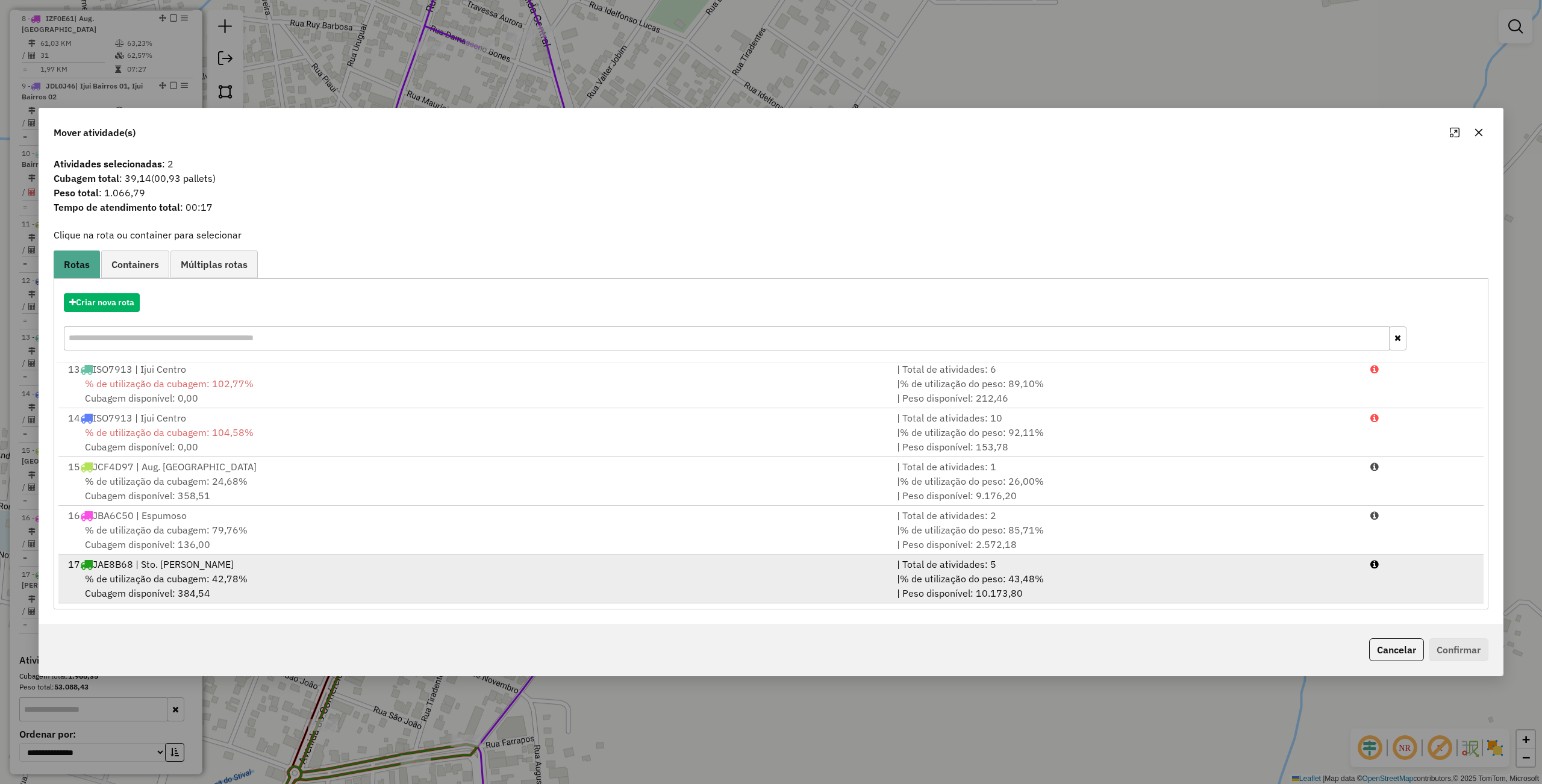
click at [300, 566] on div "17 JAE8B68 | Sto. Augusto" at bounding box center [475, 564] width 829 height 14
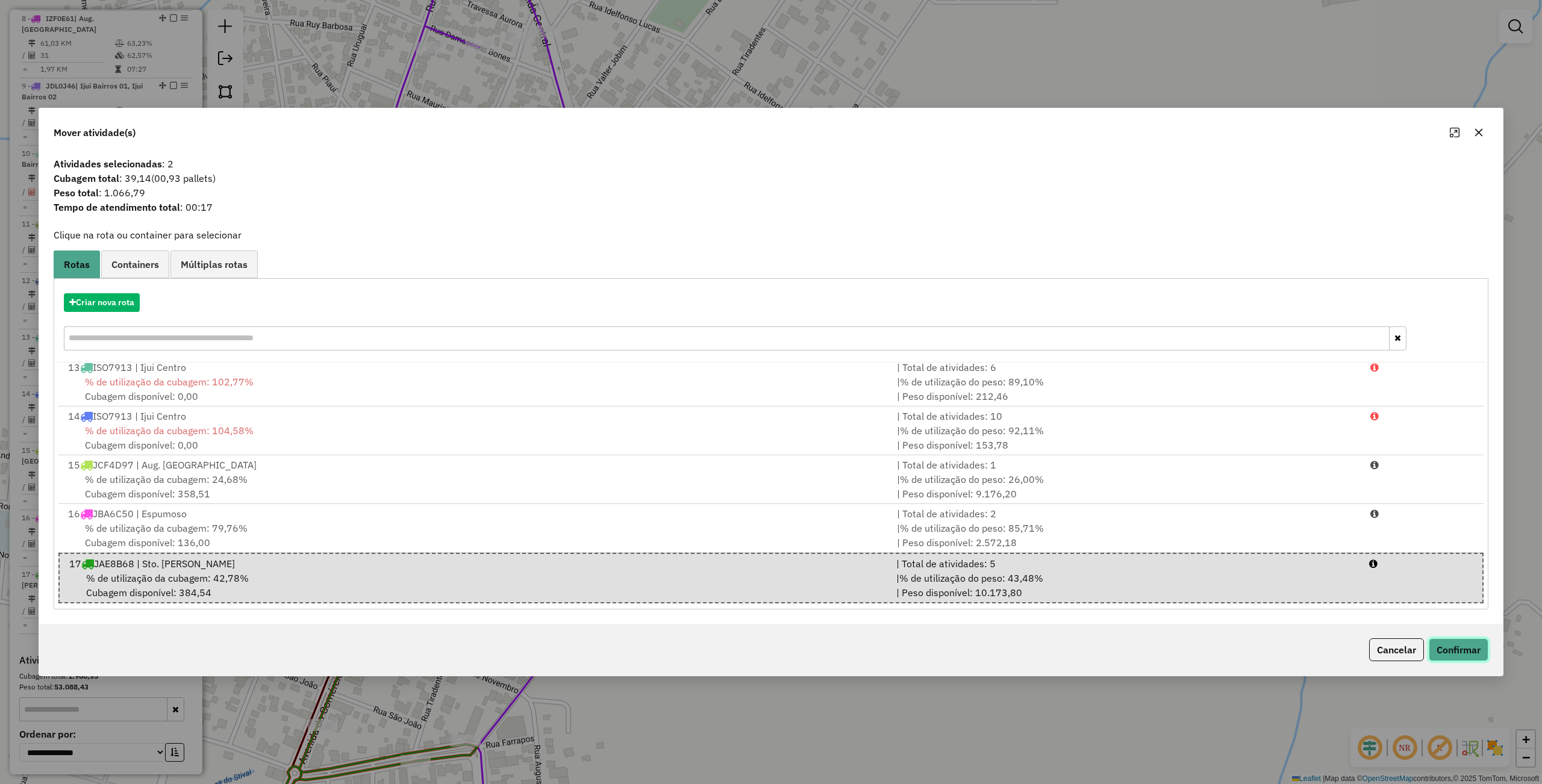
click at [1439, 650] on button "Confirmar" at bounding box center [1458, 649] width 59 height 23
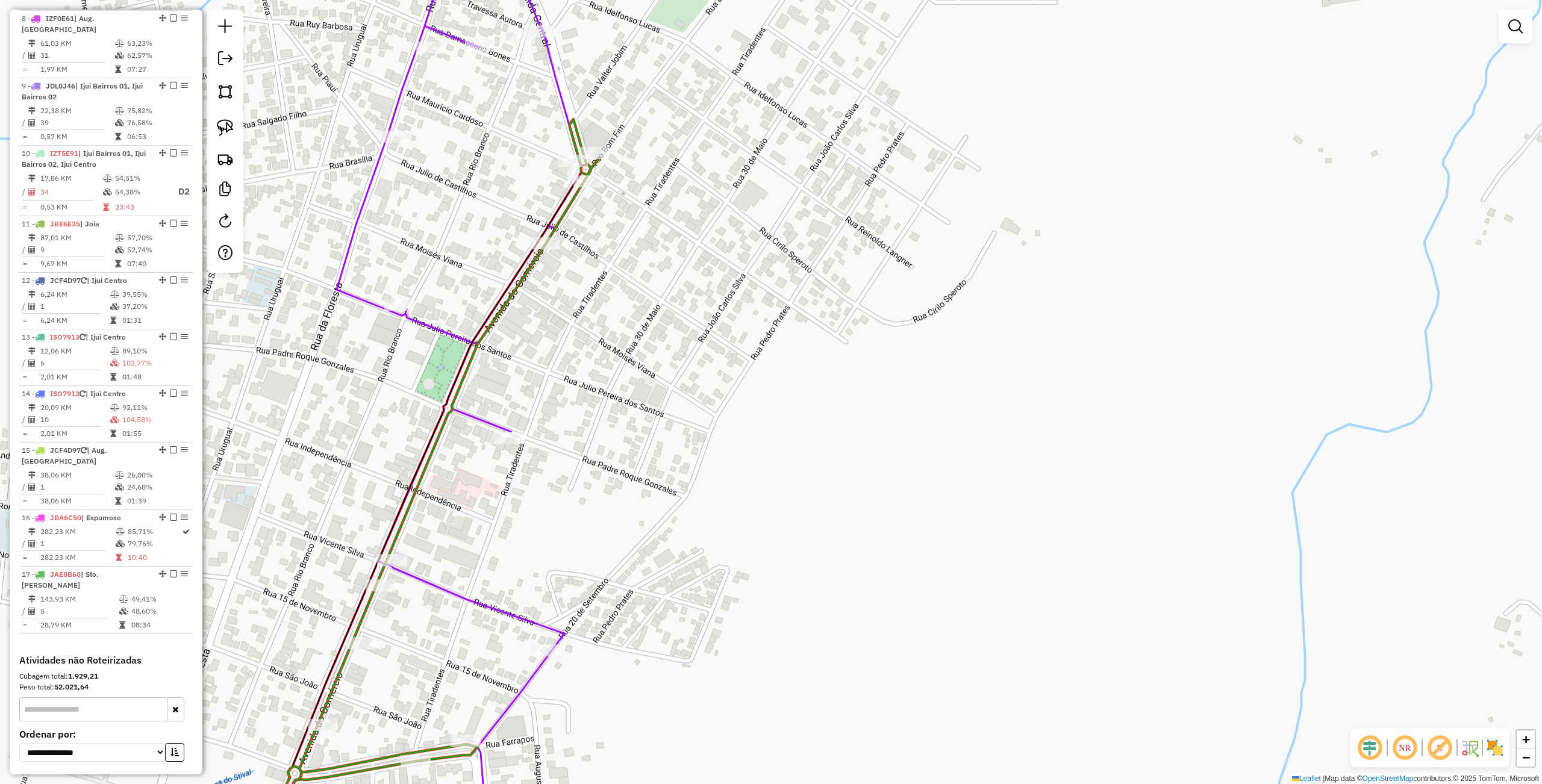
drag, startPoint x: 512, startPoint y: 238, endPoint x: 575, endPoint y: 237, distance: 63.0
click at [511, 237] on div "Janela de atendimento Grade de atendimento Capacidade Transportadoras Veículos …" at bounding box center [771, 392] width 1542 height 784
select select "**********"
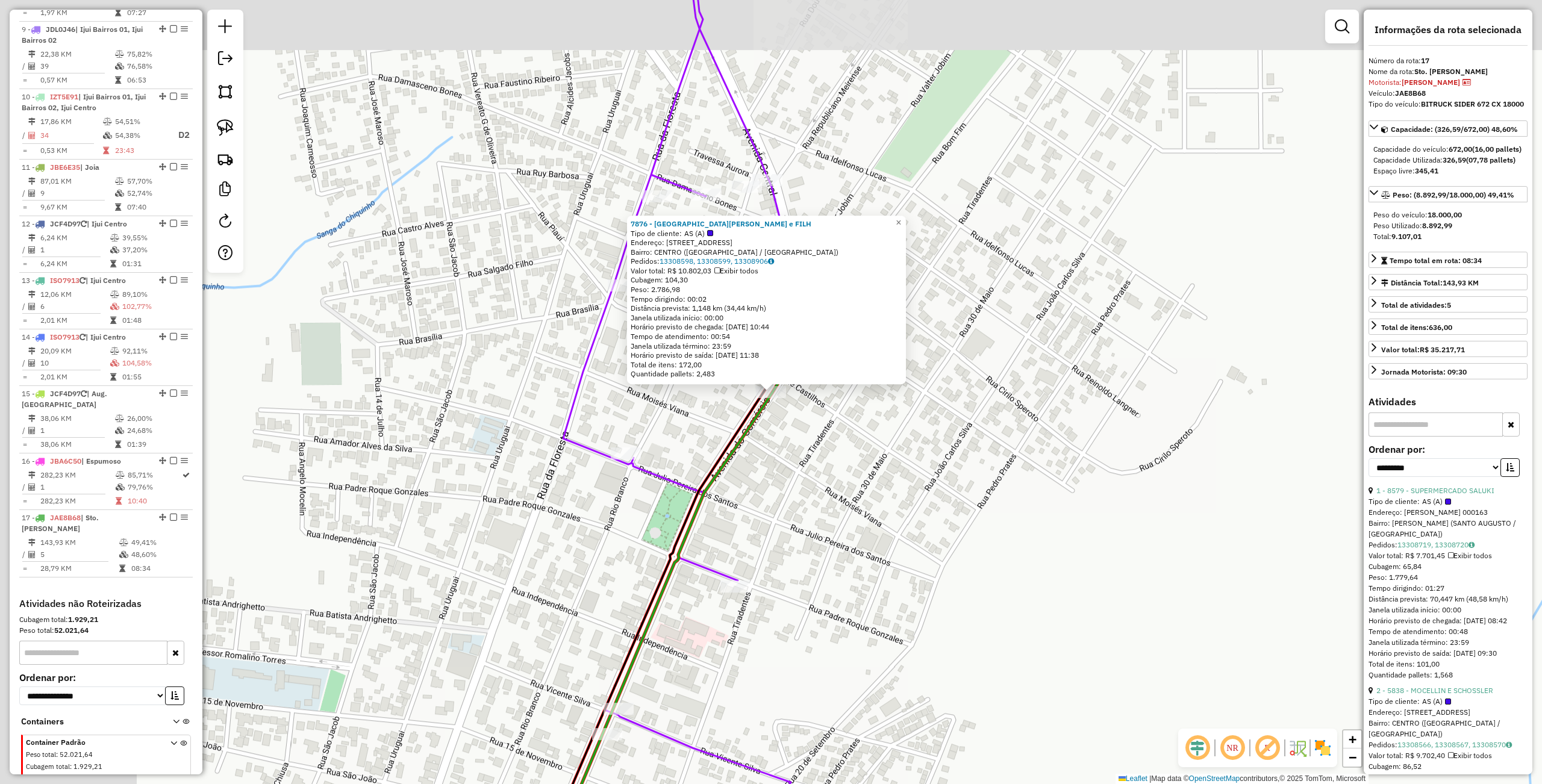
scroll to position [971, 0]
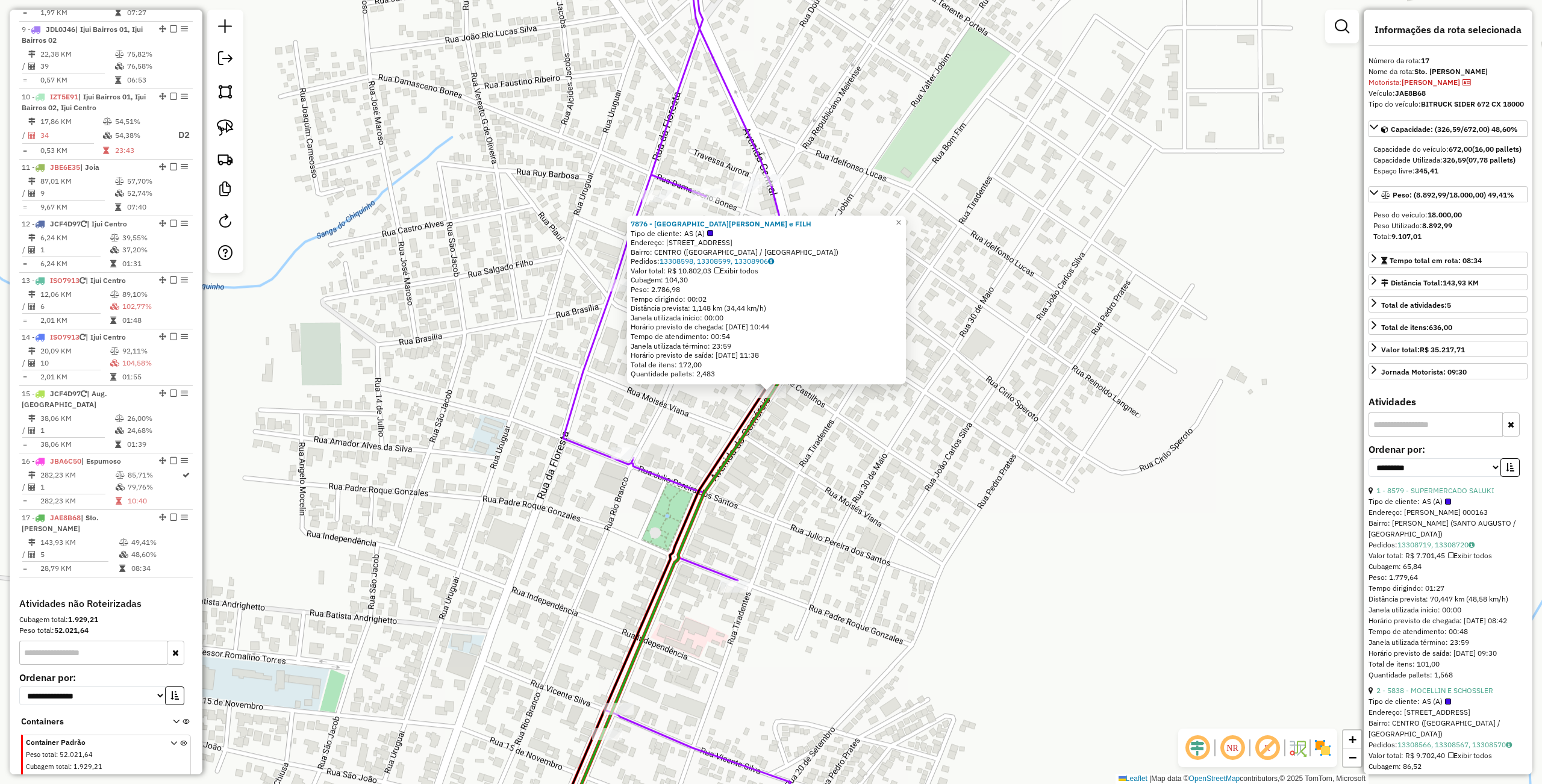
drag, startPoint x: 882, startPoint y: 473, endPoint x: 887, endPoint y: 464, distance: 10.3
click at [882, 473] on div "7876 - ROMEU FRANZEN e FILH Tipo de cliente: AS (A) Endereço: Av DO COMERCIO 16…" at bounding box center [771, 392] width 1542 height 784
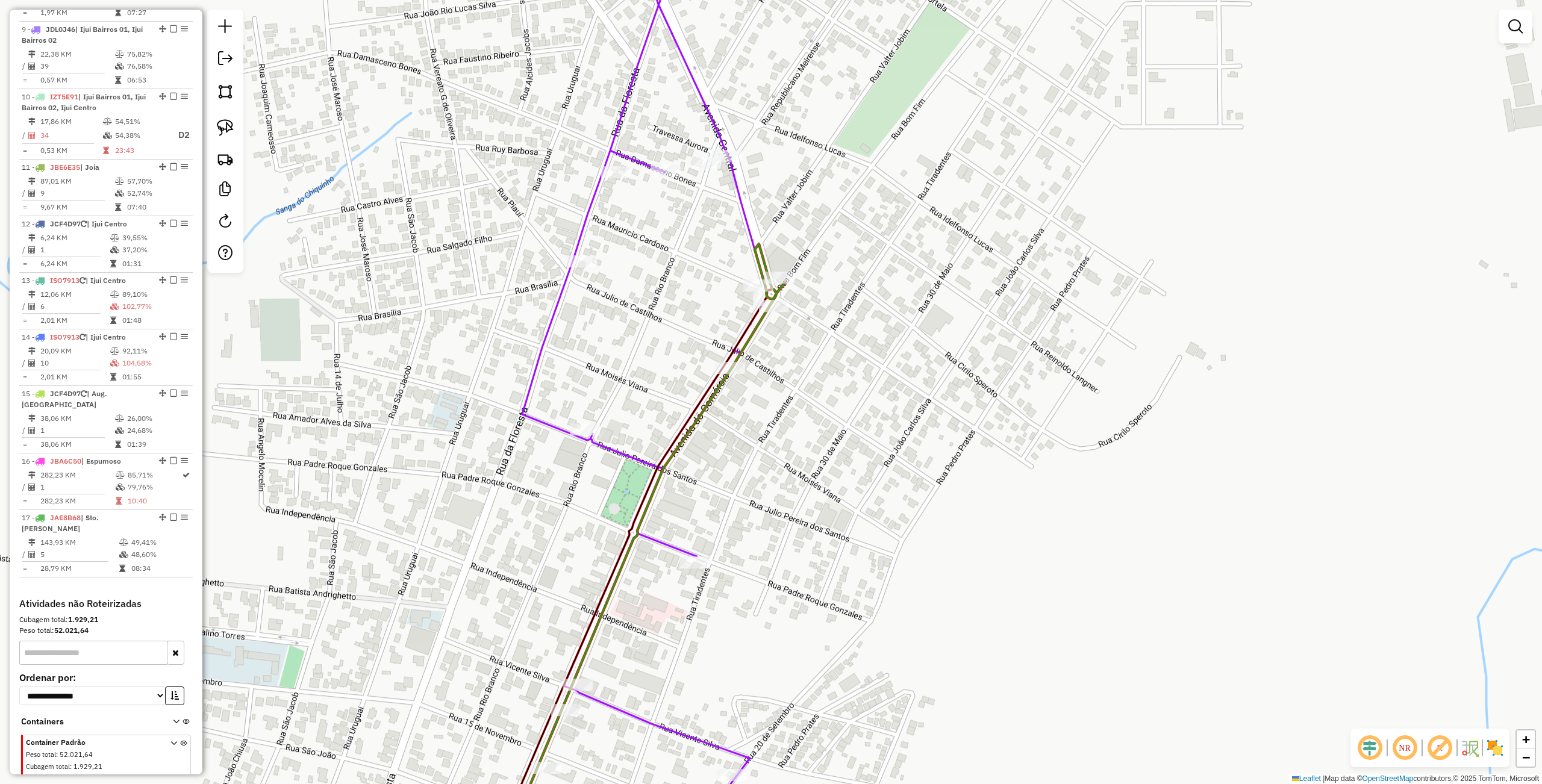
drag, startPoint x: 887, startPoint y: 464, endPoint x: 847, endPoint y: 439, distance: 47.2
click at [847, 439] on div "Janela de atendimento Grade de atendimento Capacidade Transportadoras Veículos …" at bounding box center [771, 392] width 1542 height 784
click at [220, 134] on img at bounding box center [225, 127] width 17 height 17
drag, startPoint x: 773, startPoint y: 376, endPoint x: 810, endPoint y: 379, distance: 37.1
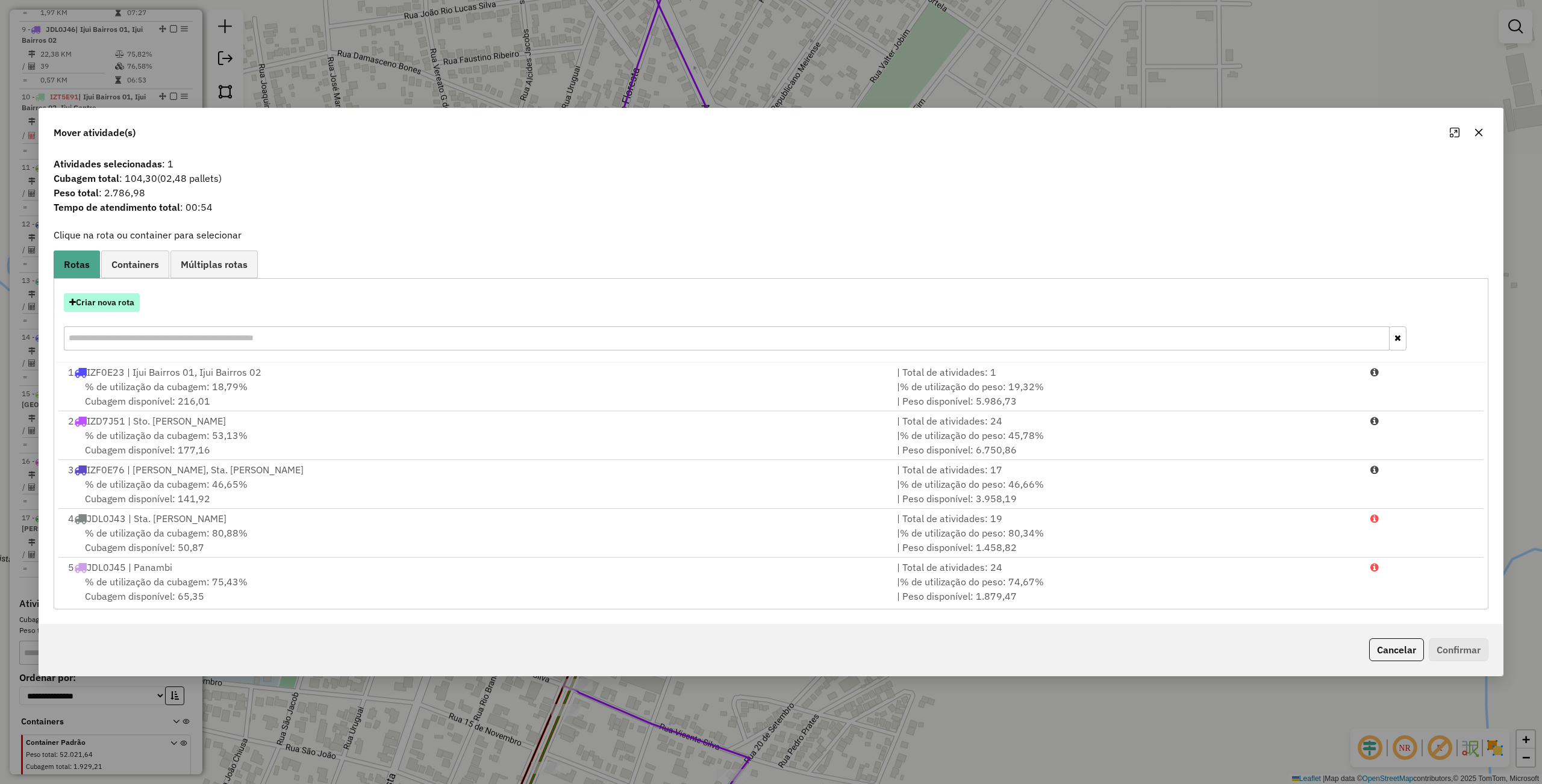
click at [104, 306] on button "Criar nova rota" at bounding box center [102, 303] width 76 height 19
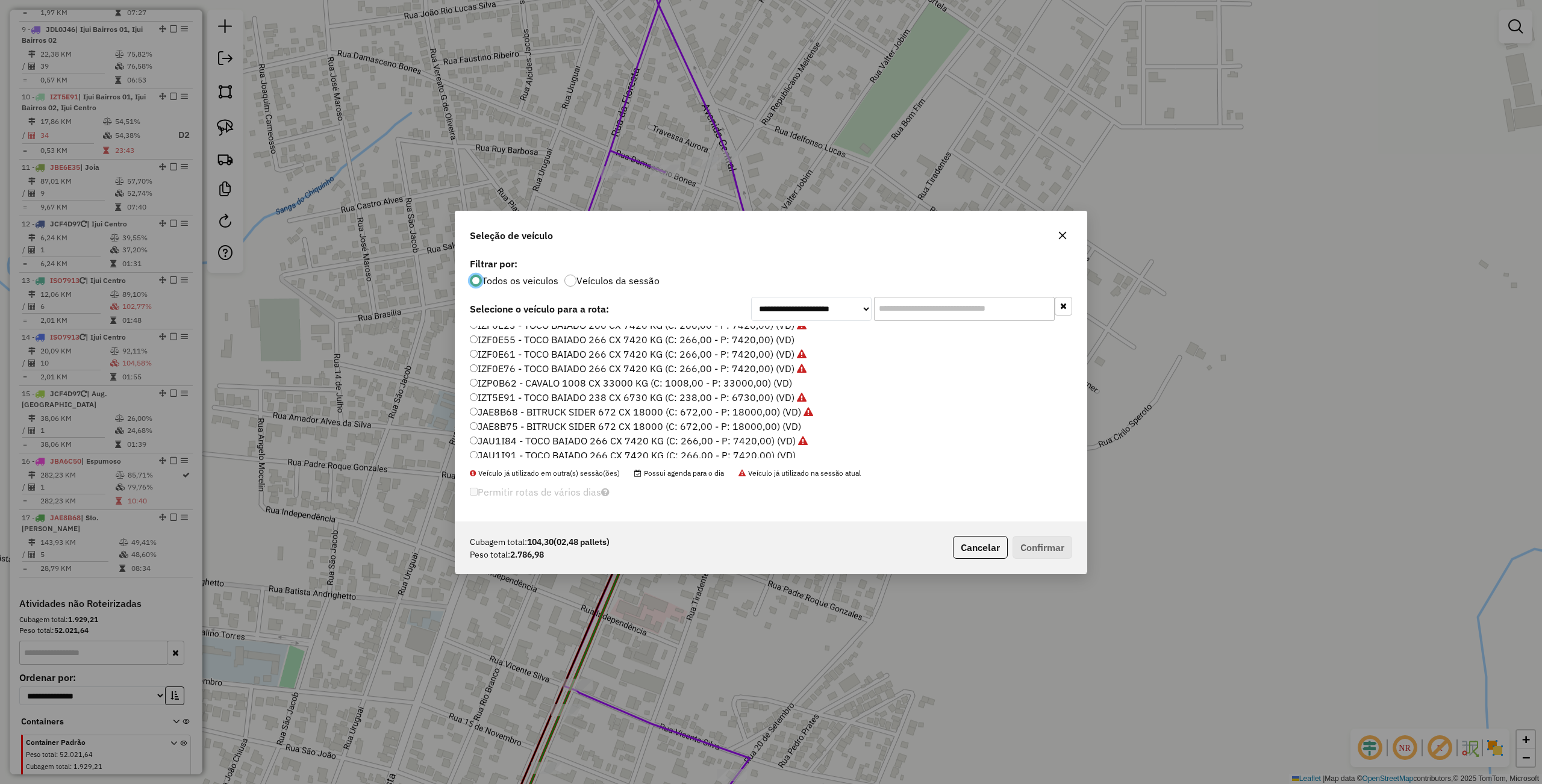
scroll to position [241, 0]
drag, startPoint x: 511, startPoint y: 366, endPoint x: 519, endPoint y: 369, distance: 8.5
click at [511, 366] on label "JAE8B68 - BITRUCK SIDER 672 CX 18000 (C: 672,00 - P: 18000,00) (VD)" at bounding box center [641, 365] width 344 height 14
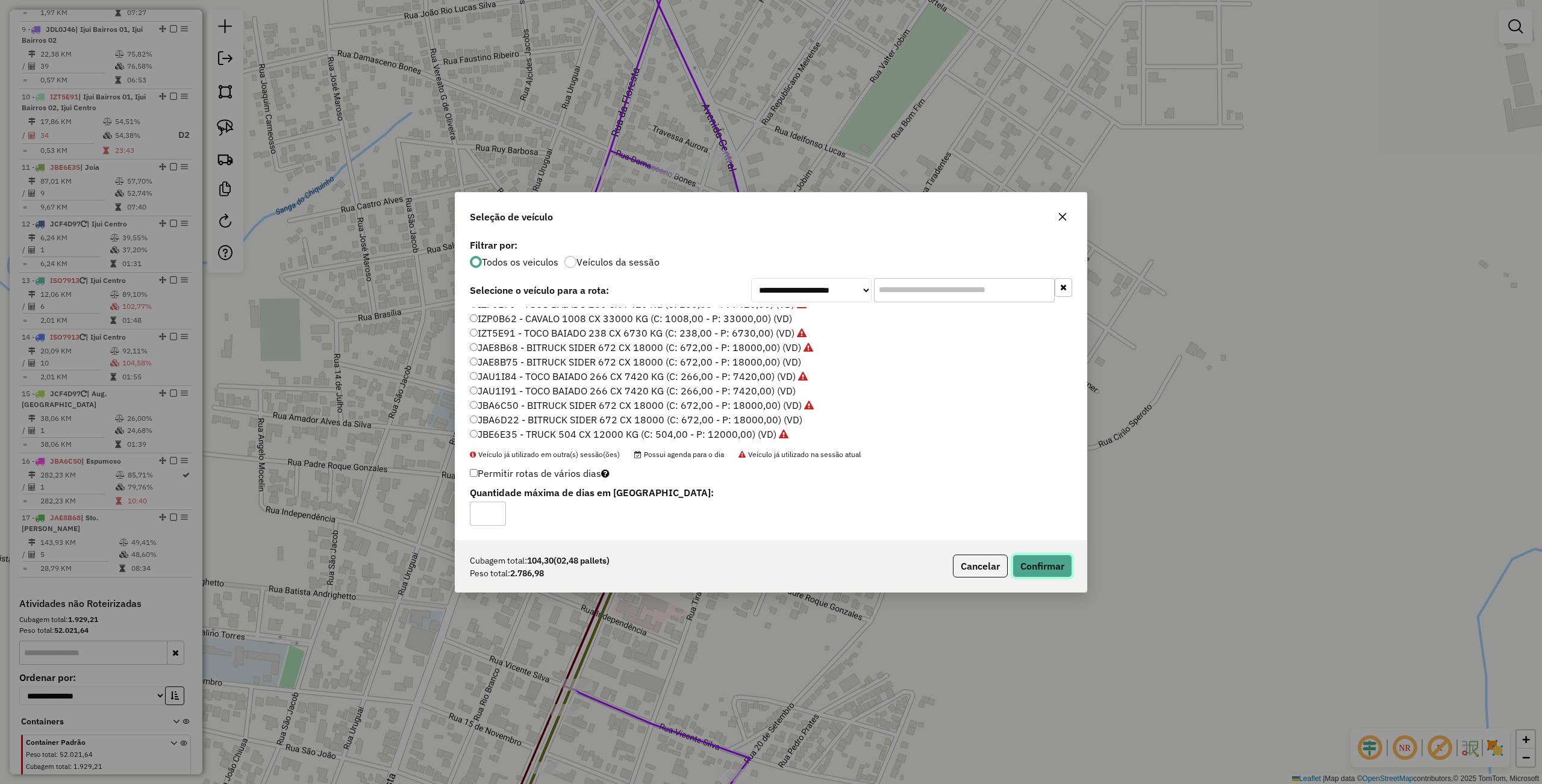
click at [1012, 564] on button "Confirmar" at bounding box center [1042, 566] width 59 height 23
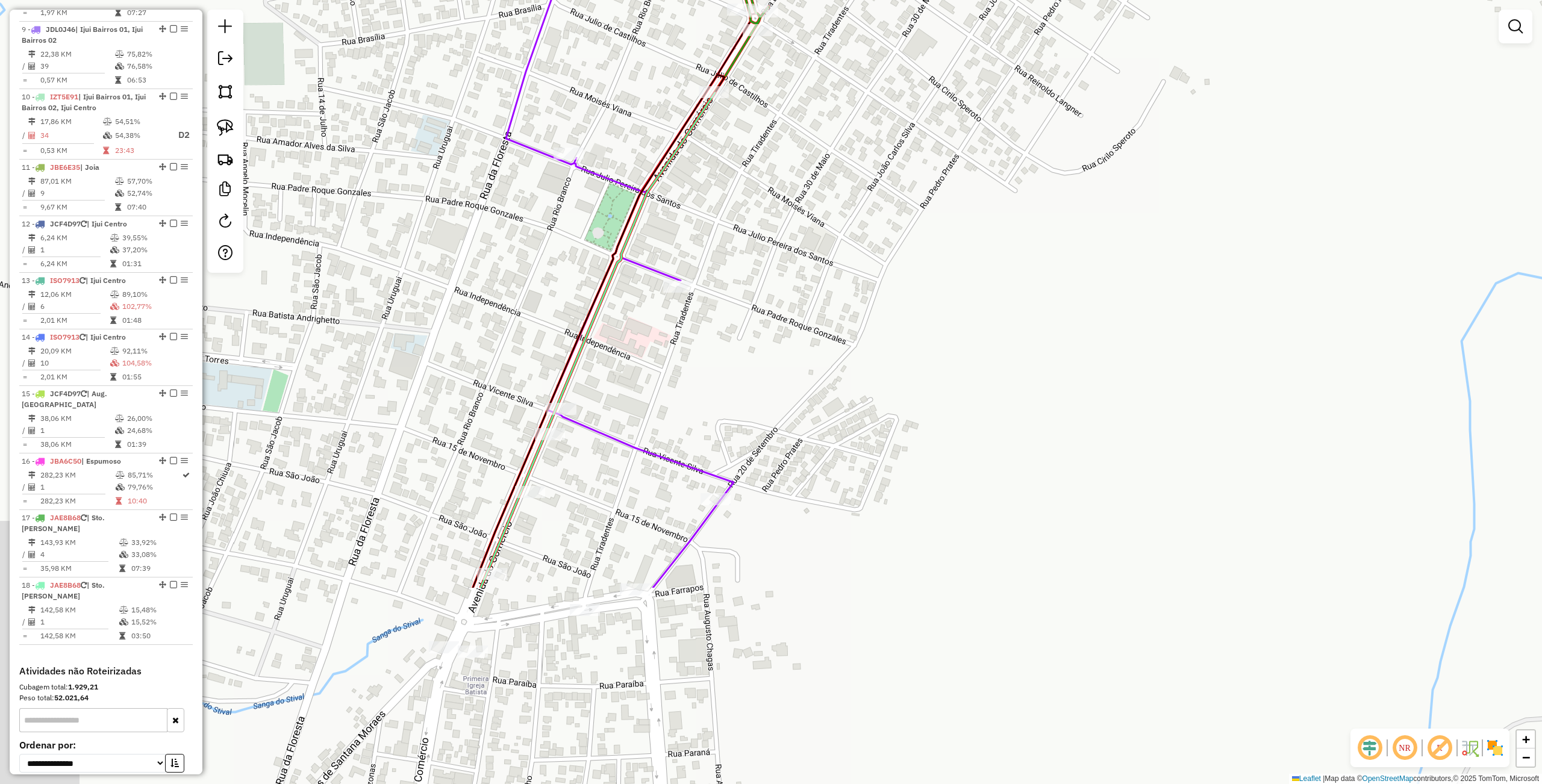
drag, startPoint x: 855, startPoint y: 679, endPoint x: 834, endPoint y: 222, distance: 457.5
click at [834, 228] on div "Janela de atendimento Grade de atendimento Capacidade Transportadoras Veículos …" at bounding box center [771, 392] width 1542 height 784
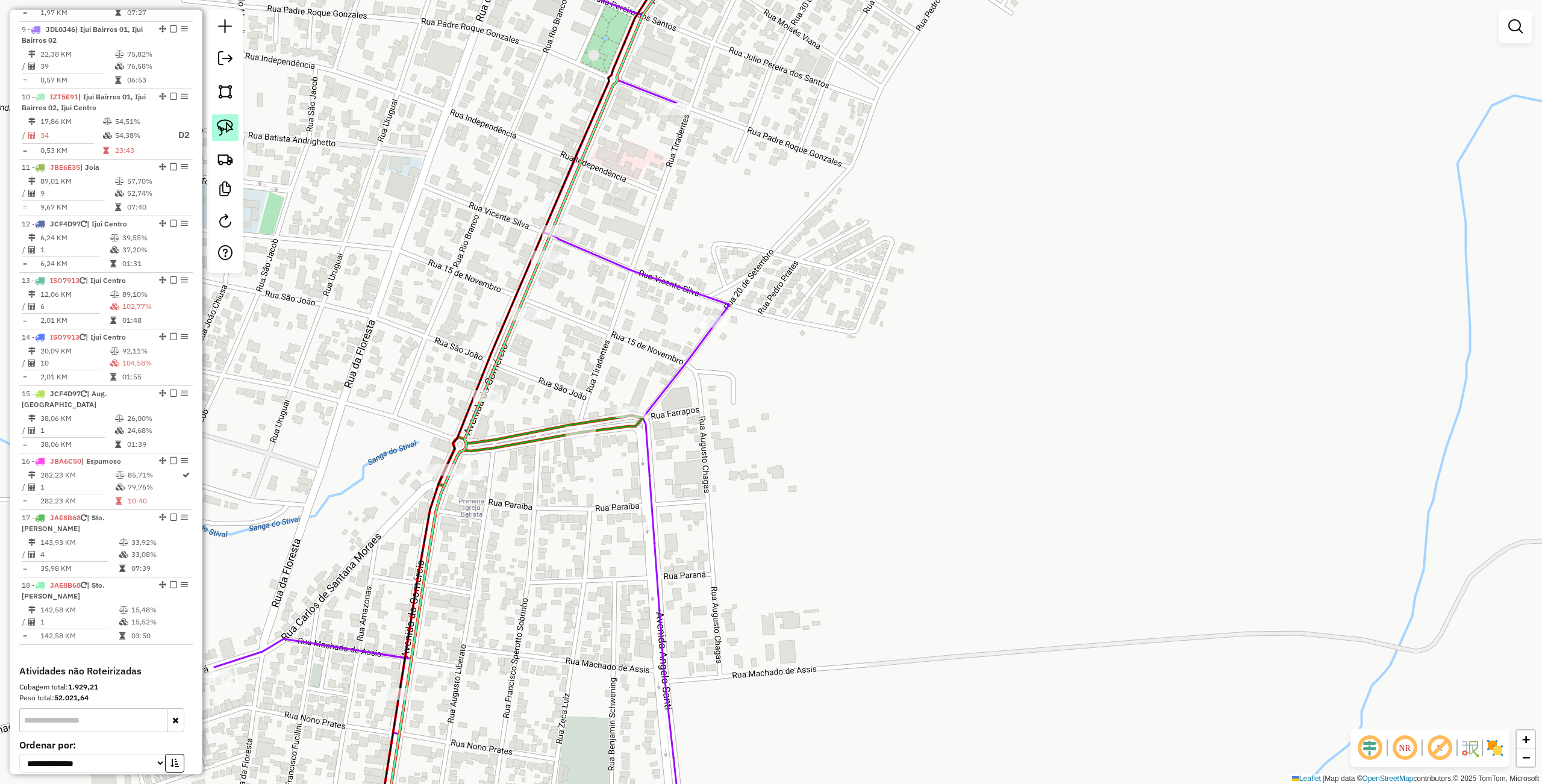
click at [235, 137] on link at bounding box center [225, 127] width 26 height 26
drag, startPoint x: 572, startPoint y: 393, endPoint x: 596, endPoint y: 439, distance: 51.9
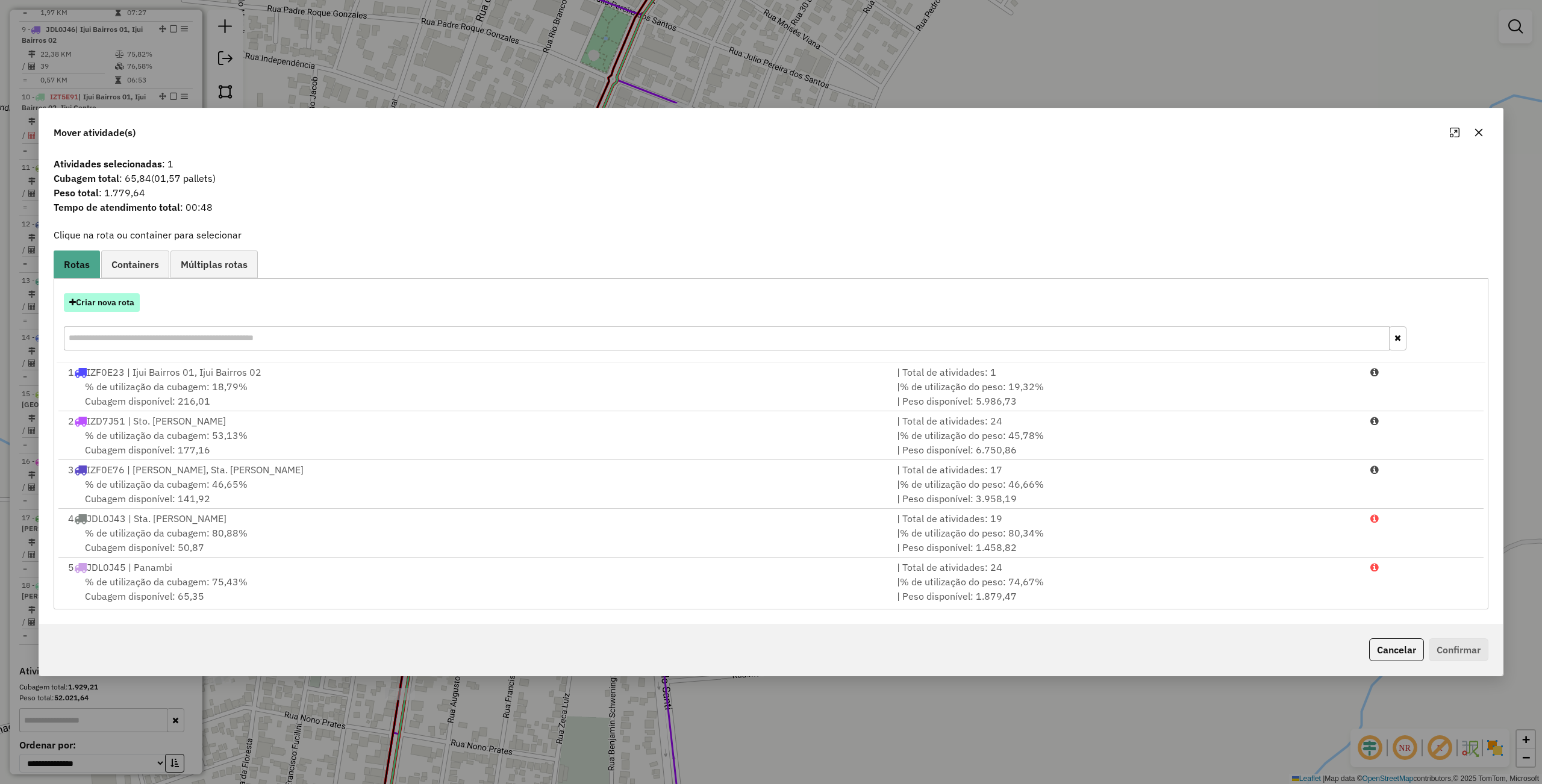
click at [109, 302] on button "Criar nova rota" at bounding box center [102, 303] width 76 height 19
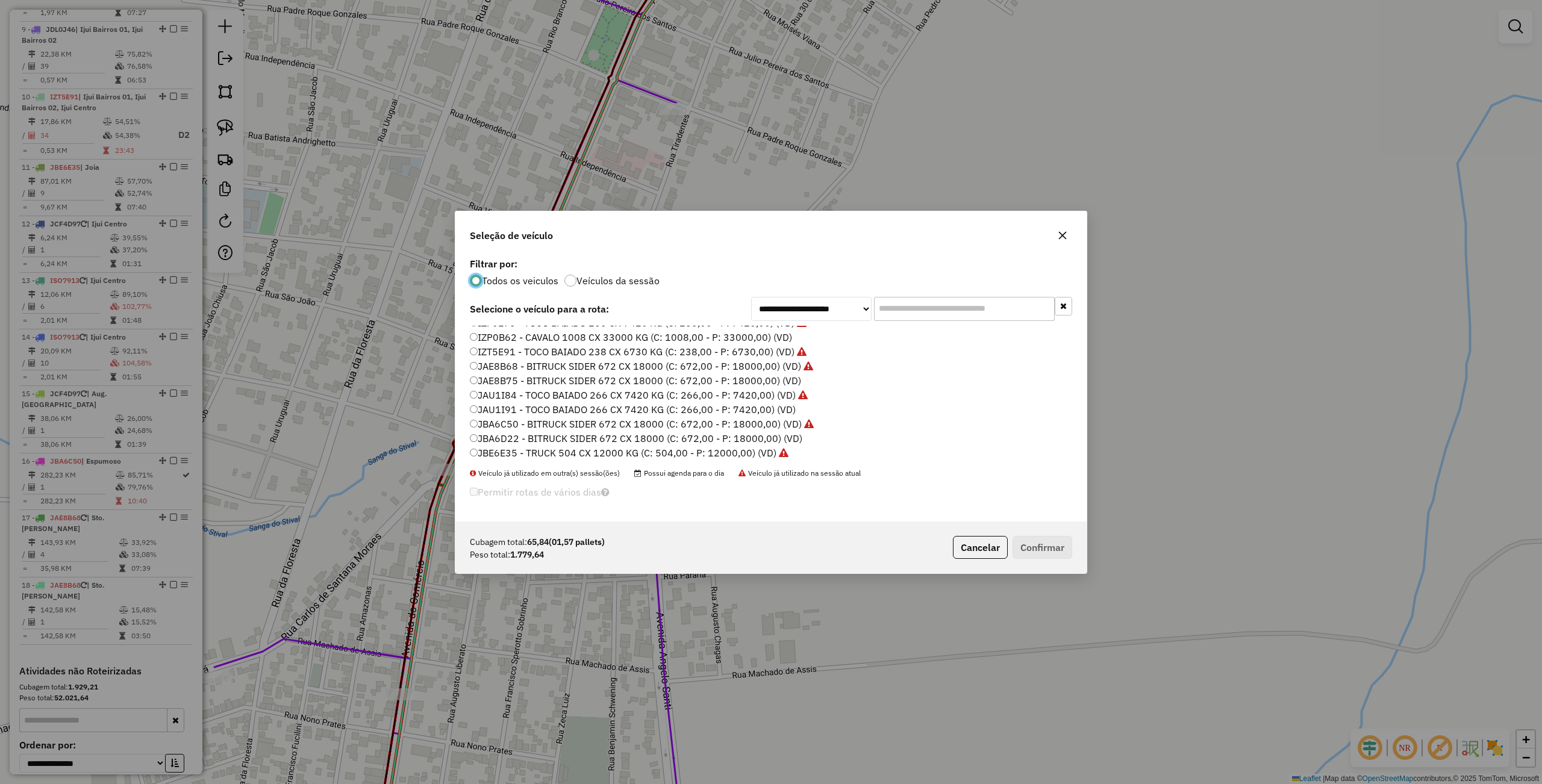
drag, startPoint x: 511, startPoint y: 366, endPoint x: 523, endPoint y: 365, distance: 12.0
click at [511, 366] on label "JAE8B68 - BITRUCK SIDER 672 CX 18000 (C: 672,00 - P: 18000,00) (VD)" at bounding box center [641, 365] width 344 height 14
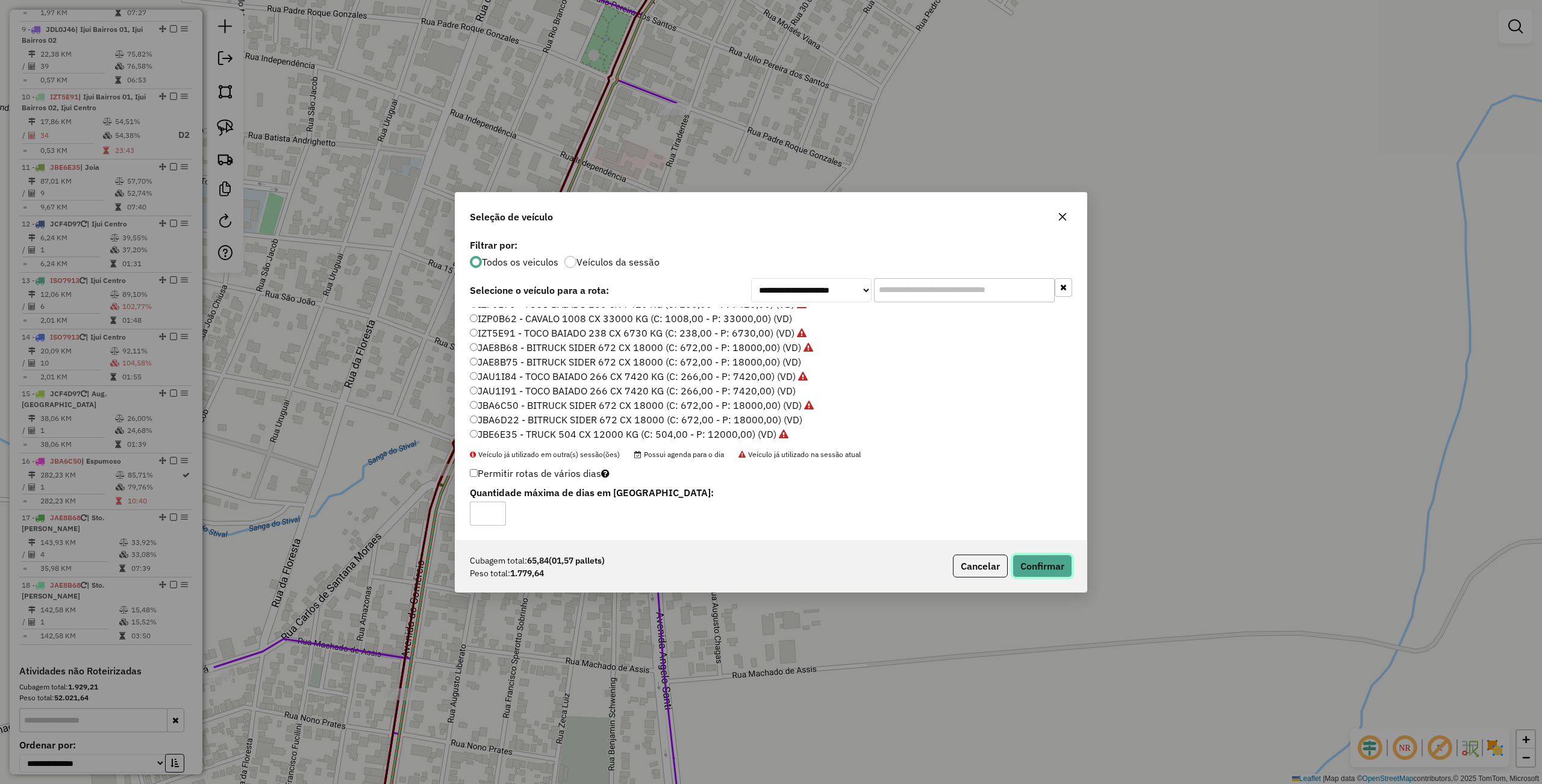
click at [1042, 564] on button "Confirmar" at bounding box center [1042, 566] width 59 height 23
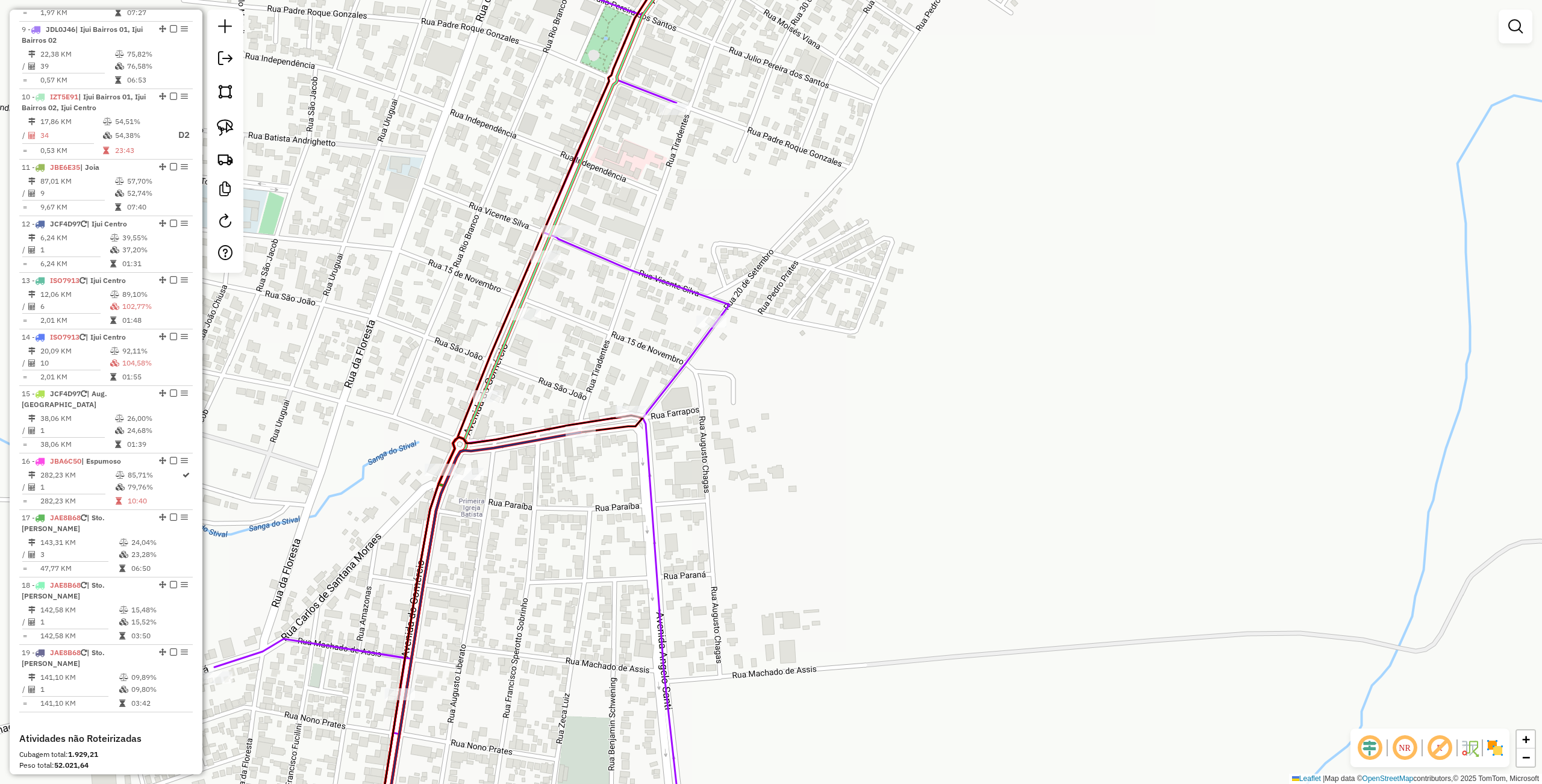
drag, startPoint x: 229, startPoint y: 131, endPoint x: 244, endPoint y: 155, distance: 28.3
click at [229, 131] on img at bounding box center [225, 127] width 17 height 17
drag, startPoint x: 286, startPoint y: 369, endPoint x: 446, endPoint y: 449, distance: 178.9
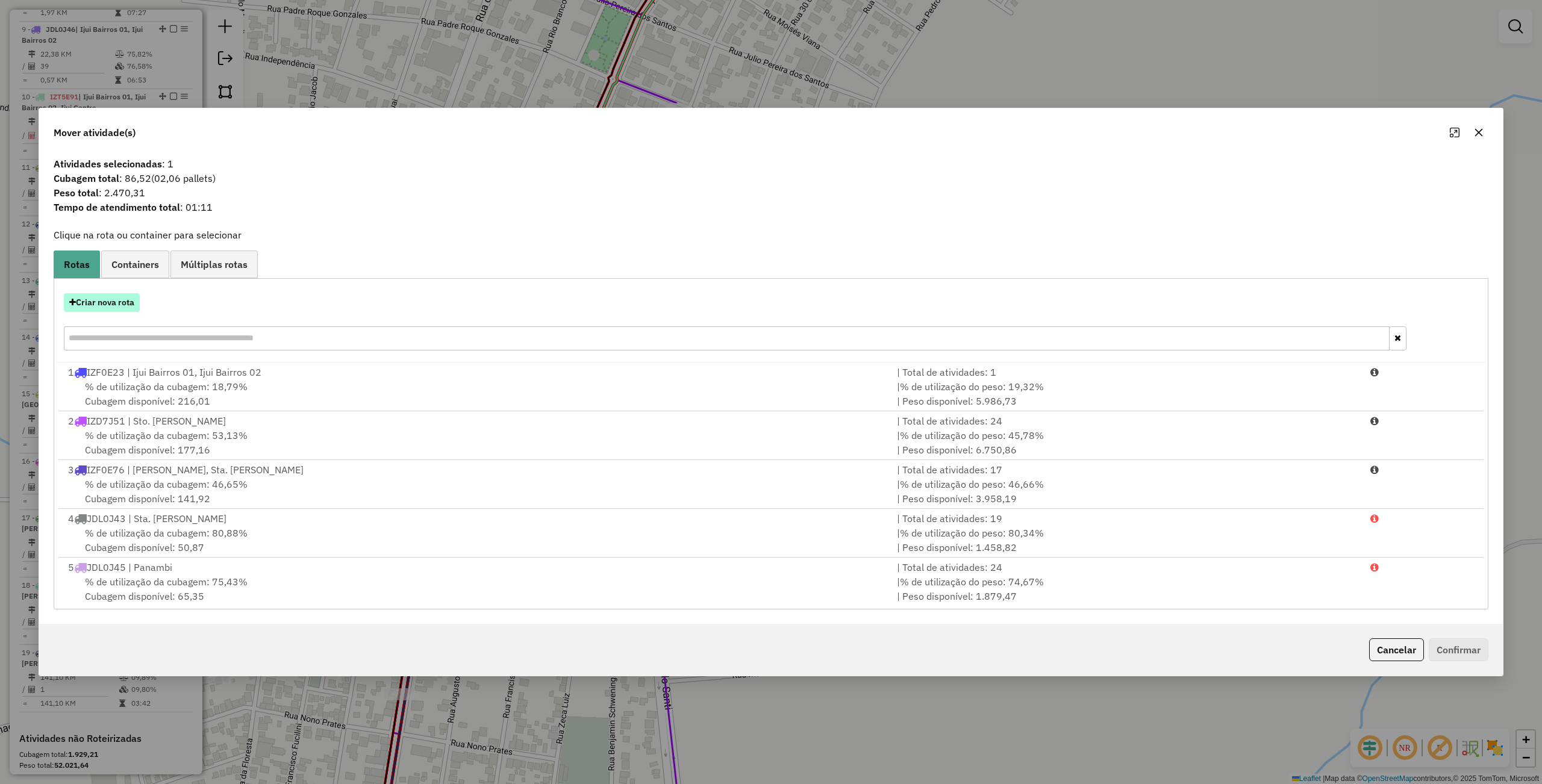
click at [99, 300] on button "Criar nova rota" at bounding box center [102, 303] width 76 height 19
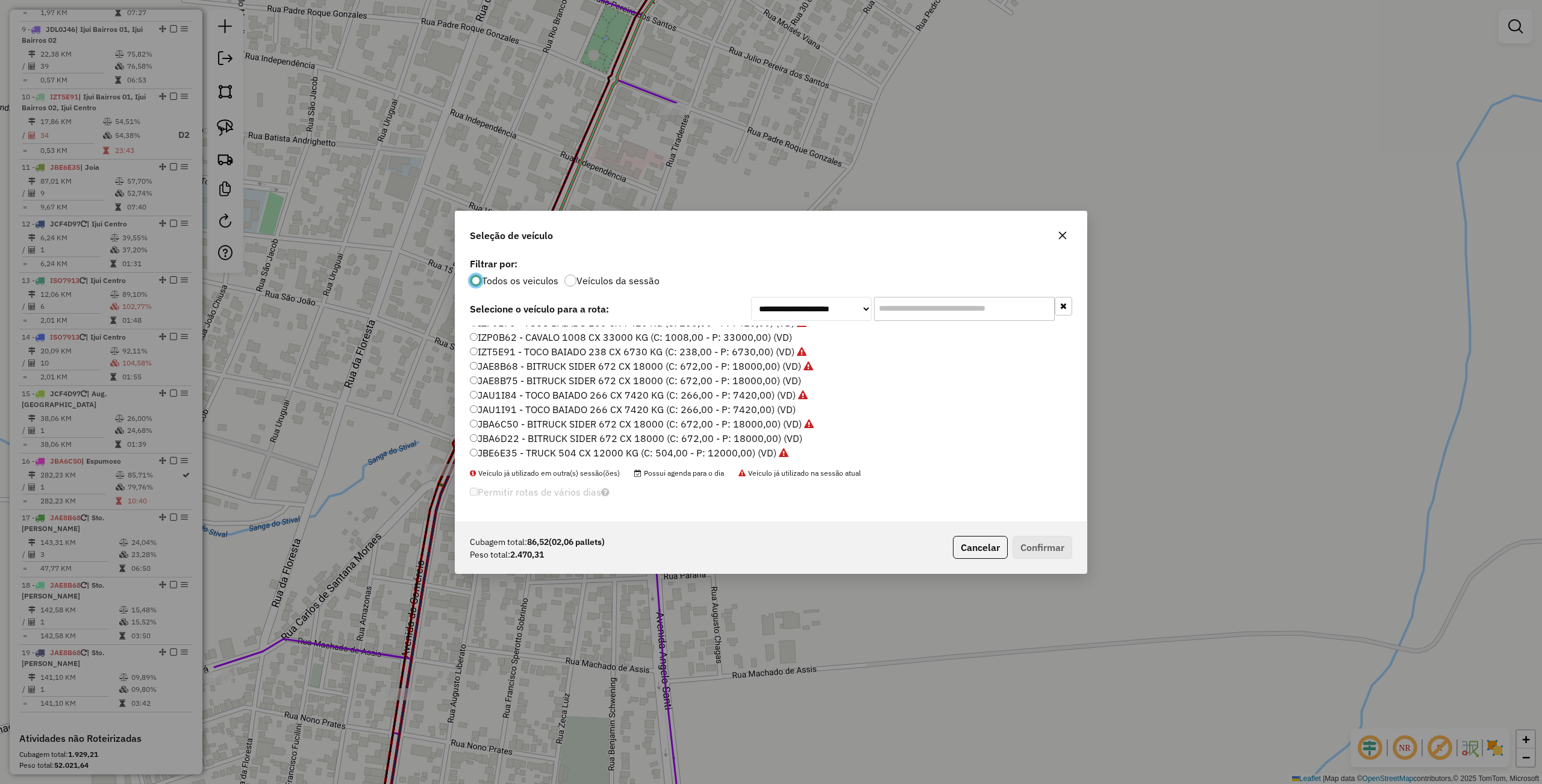
click at [506, 371] on label "JAE8B68 - BITRUCK SIDER 672 CX 18000 (C: 672,00 - P: 18000,00) (VD)" at bounding box center [641, 365] width 344 height 14
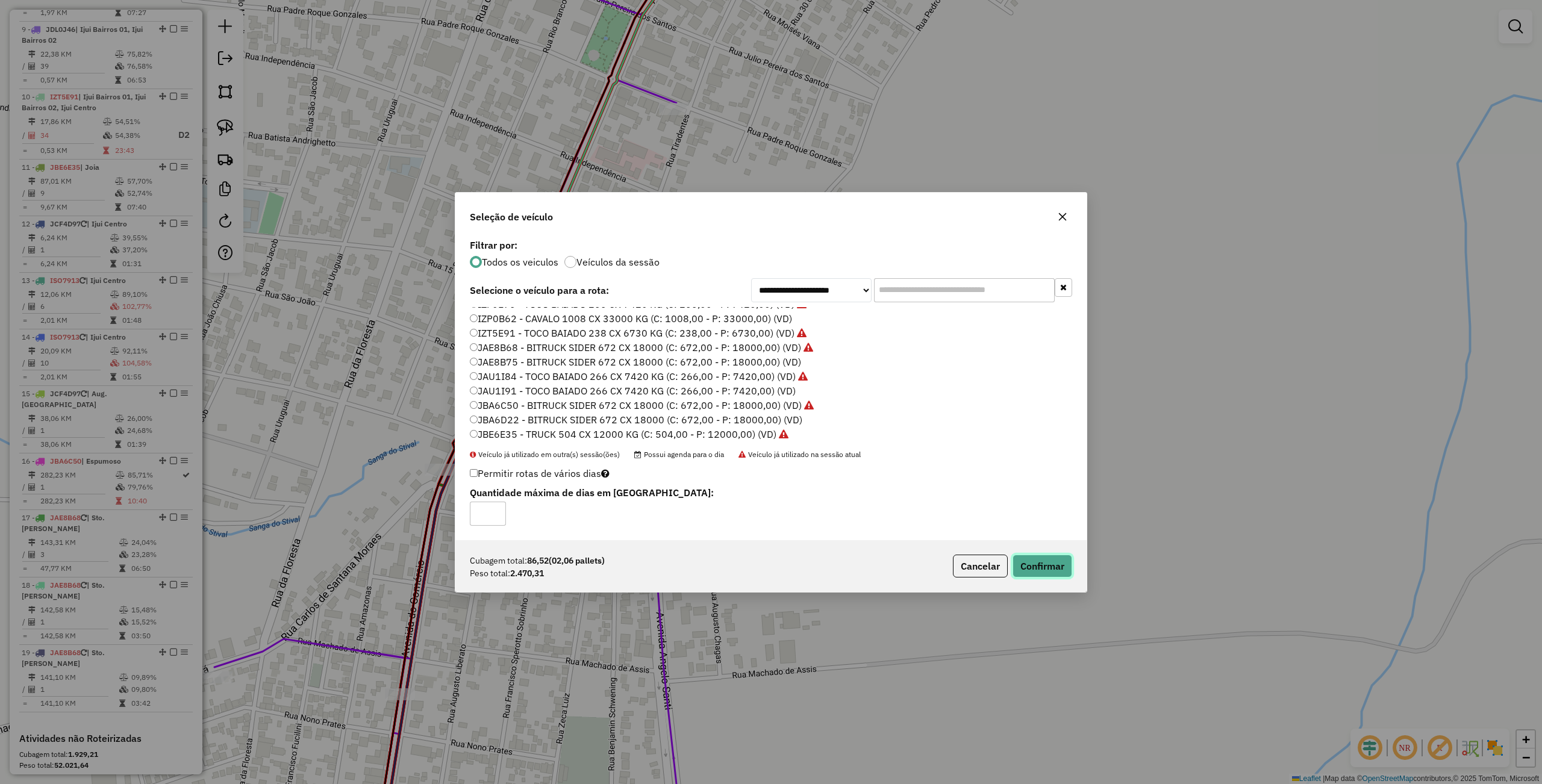
click at [1039, 569] on button "Confirmar" at bounding box center [1042, 566] width 59 height 23
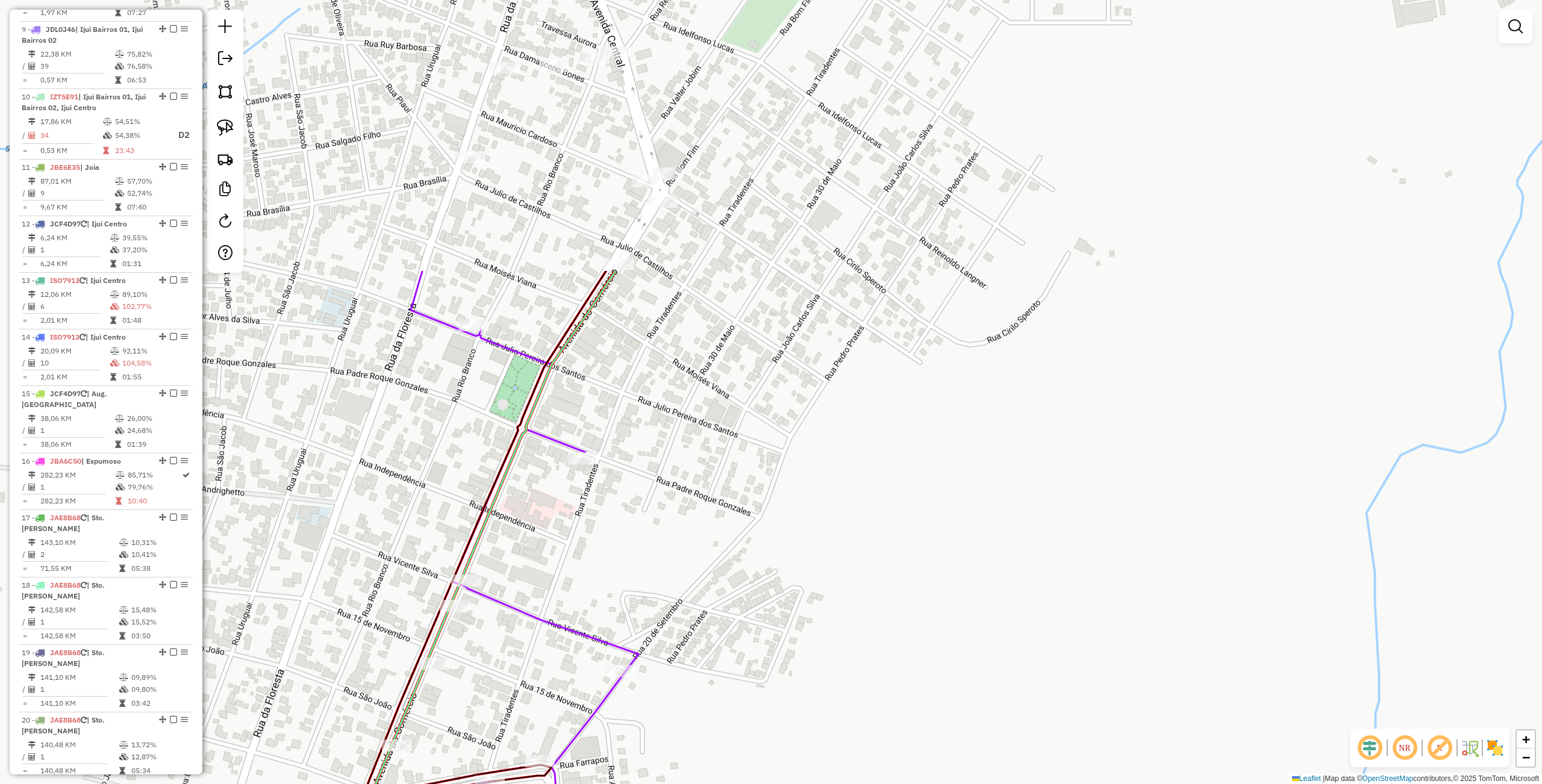
drag, startPoint x: 857, startPoint y: 220, endPoint x: 762, endPoint y: 348, distance: 159.4
click at [740, 633] on div "Janela de atendimento Grade de atendimento Capacidade Transportadoras Veículos …" at bounding box center [771, 392] width 1542 height 784
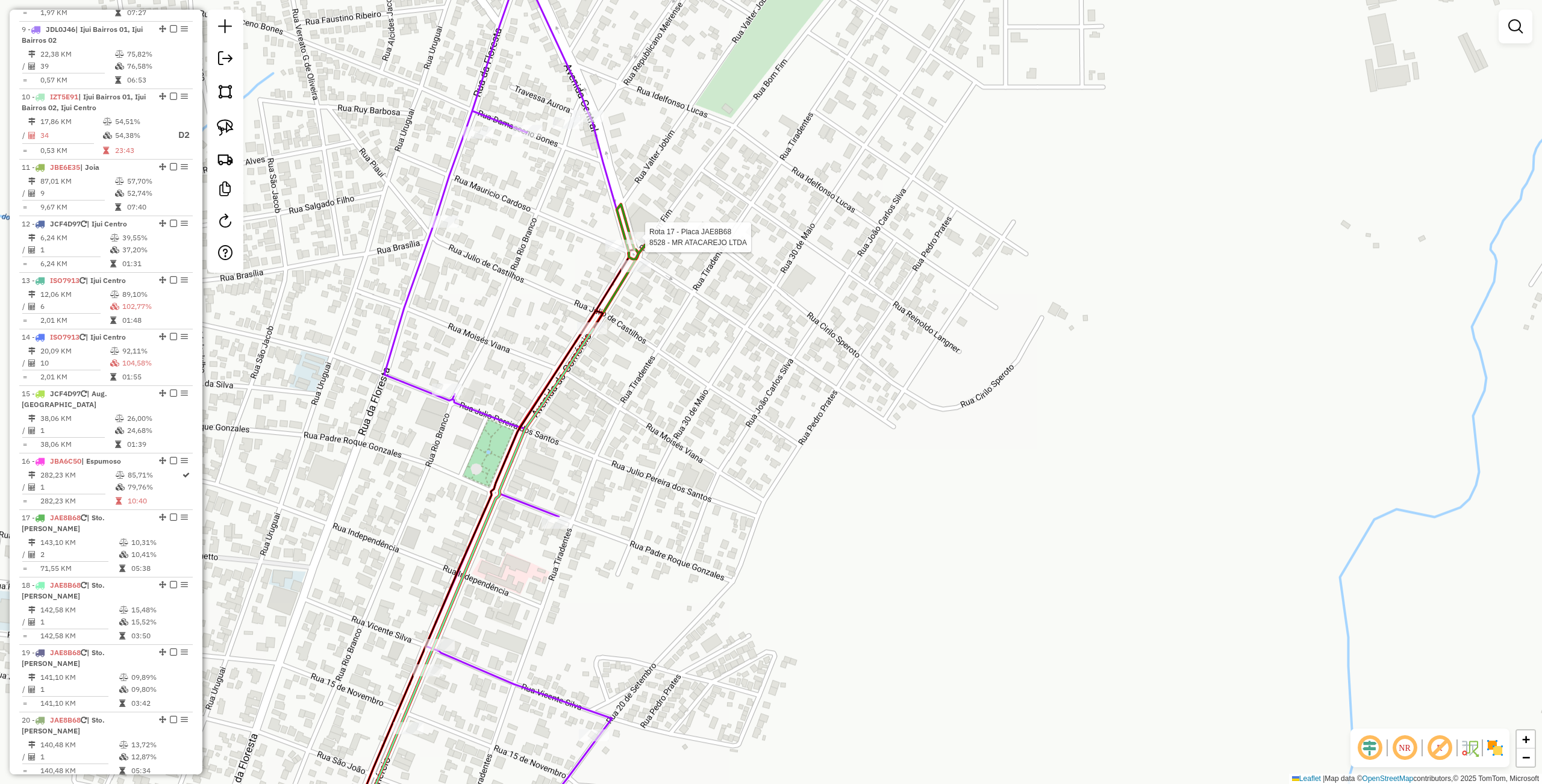
select select "**********"
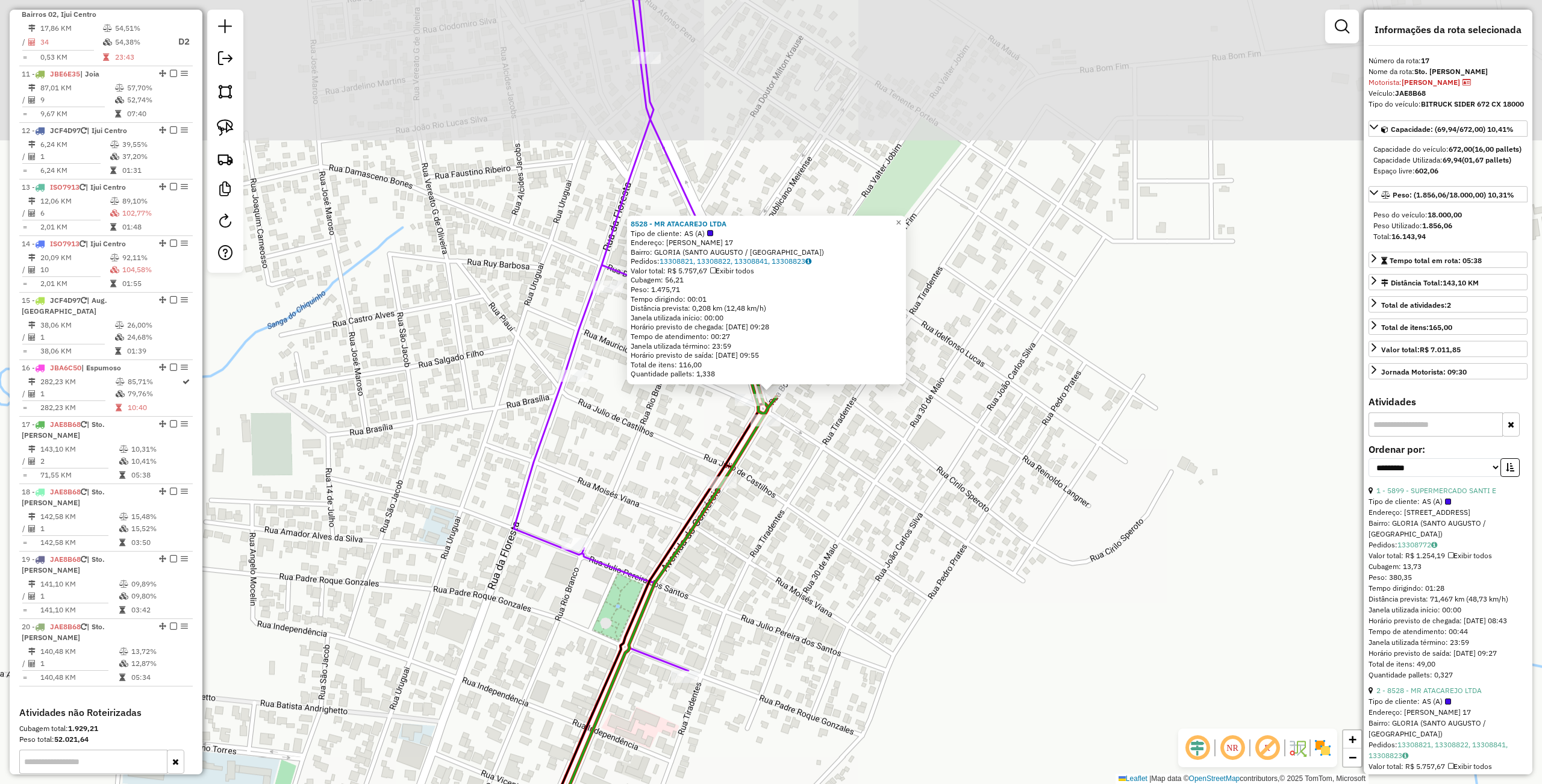
scroll to position [1142, 0]
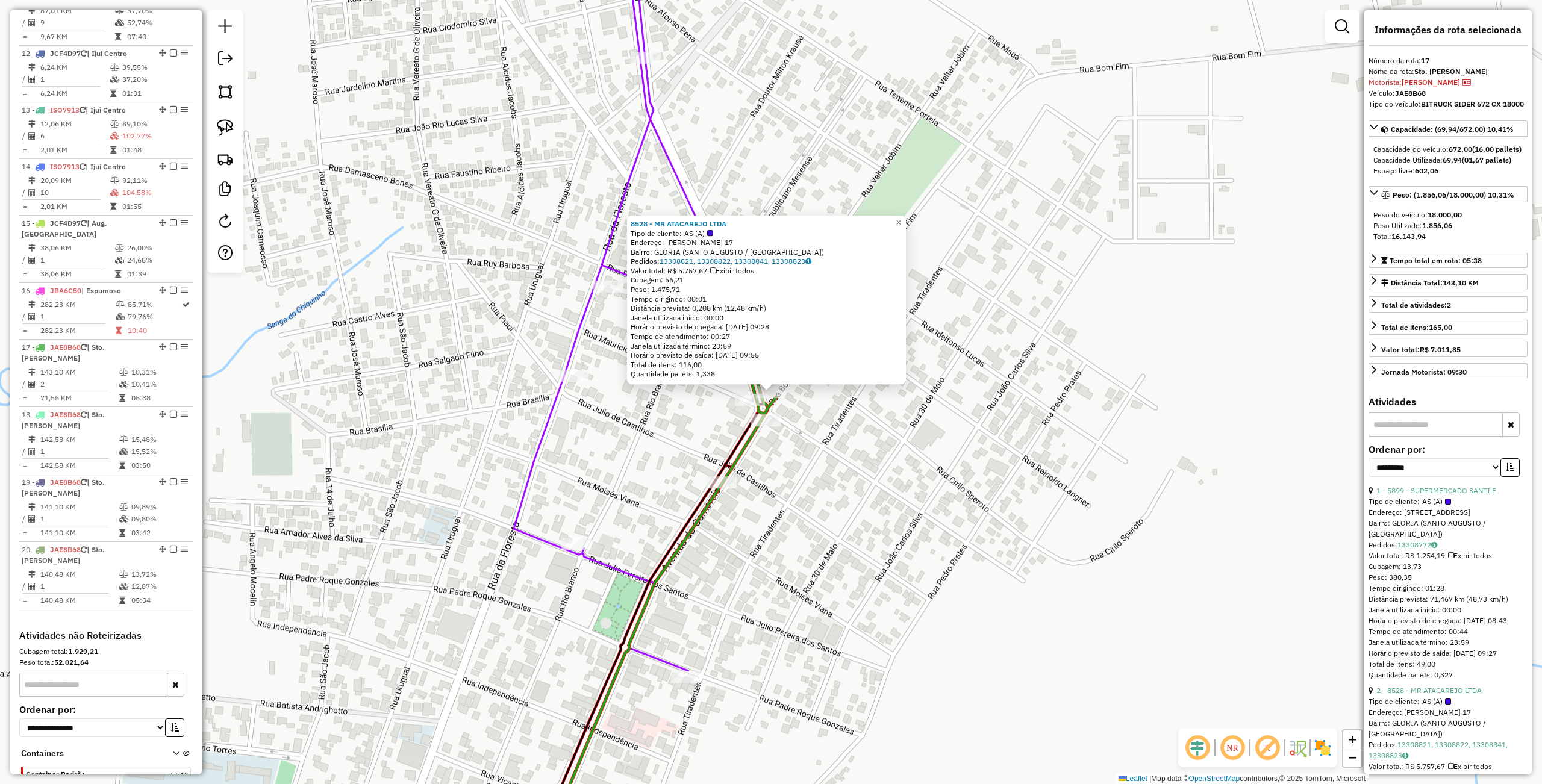
click at [639, 459] on div "8528 - MR ATACAREJO LTDA Tipo de cliente: AS (A) Endereço: R WALTER JOBIM 17 Ba…" at bounding box center [771, 392] width 1542 height 784
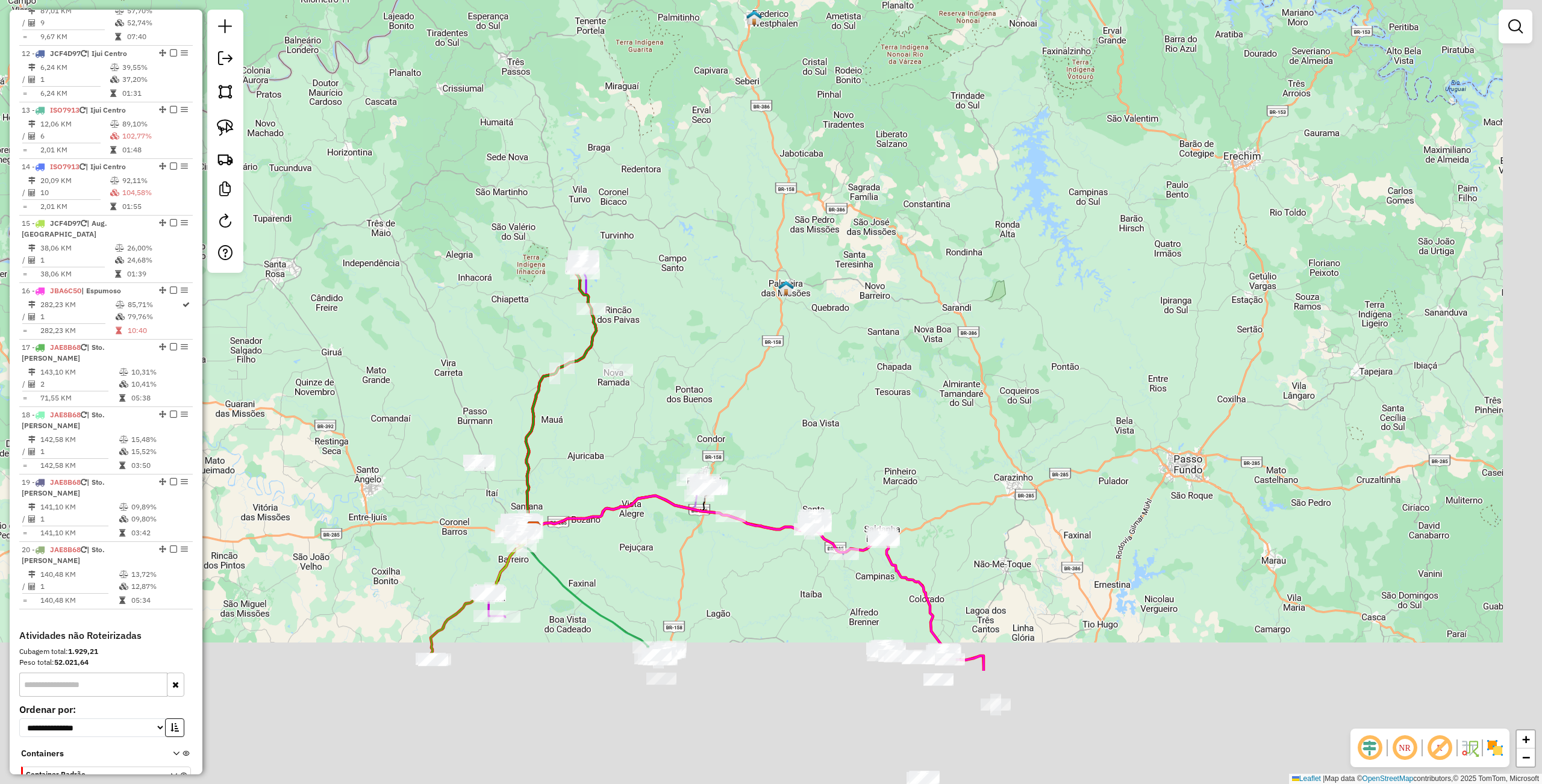
drag, startPoint x: 730, startPoint y: 646, endPoint x: 569, endPoint y: 347, distance: 339.6
click at [566, 343] on div "Janela de atendimento Grade de atendimento Capacidade Transportadoras Veículos …" at bounding box center [771, 392] width 1542 height 784
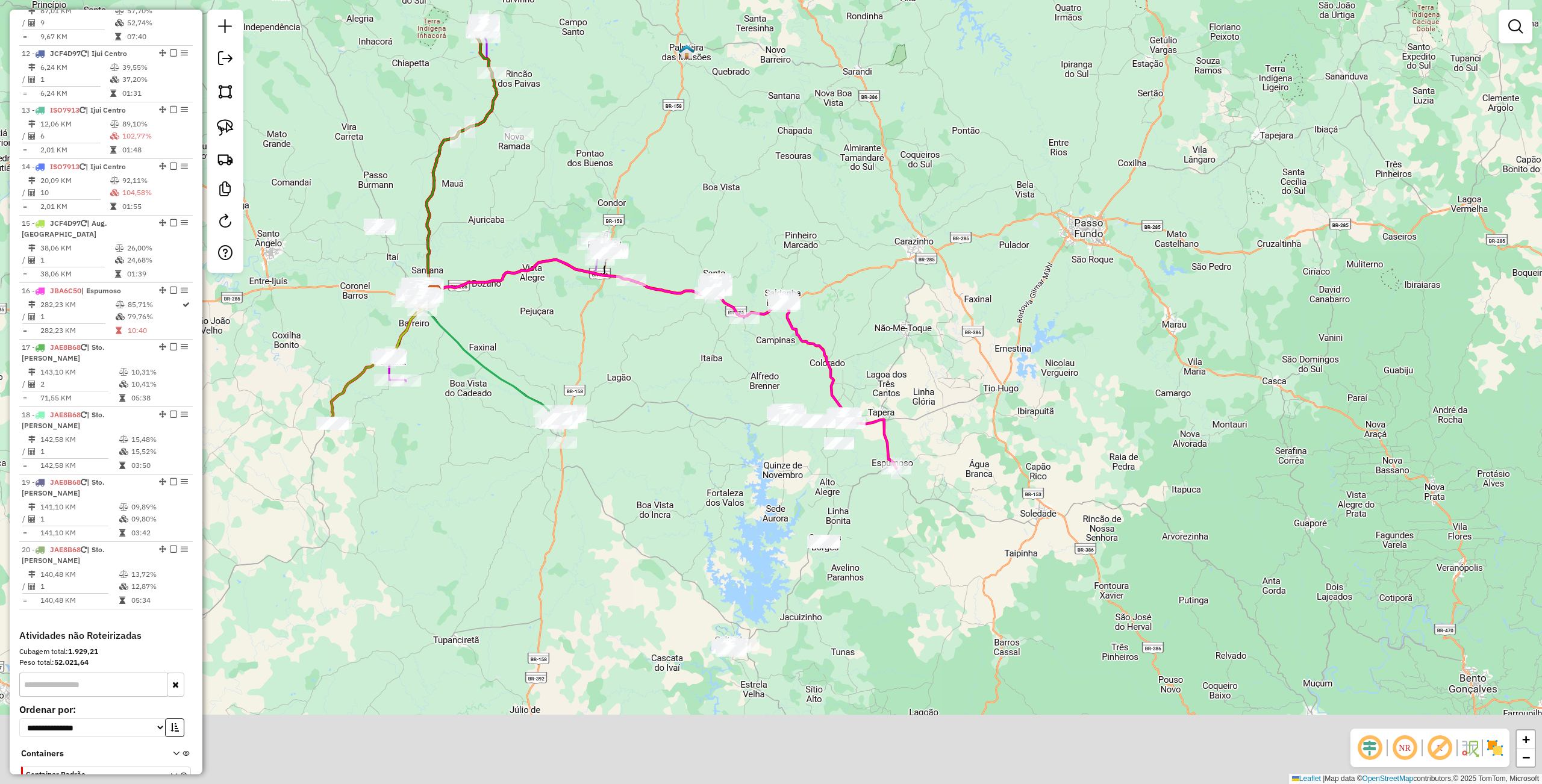
drag, startPoint x: 616, startPoint y: 478, endPoint x: 568, endPoint y: 369, distance: 119.1
click at [568, 369] on div "Janela de atendimento Grade de atendimento Capacidade Transportadoras Veículos …" at bounding box center [771, 392] width 1542 height 784
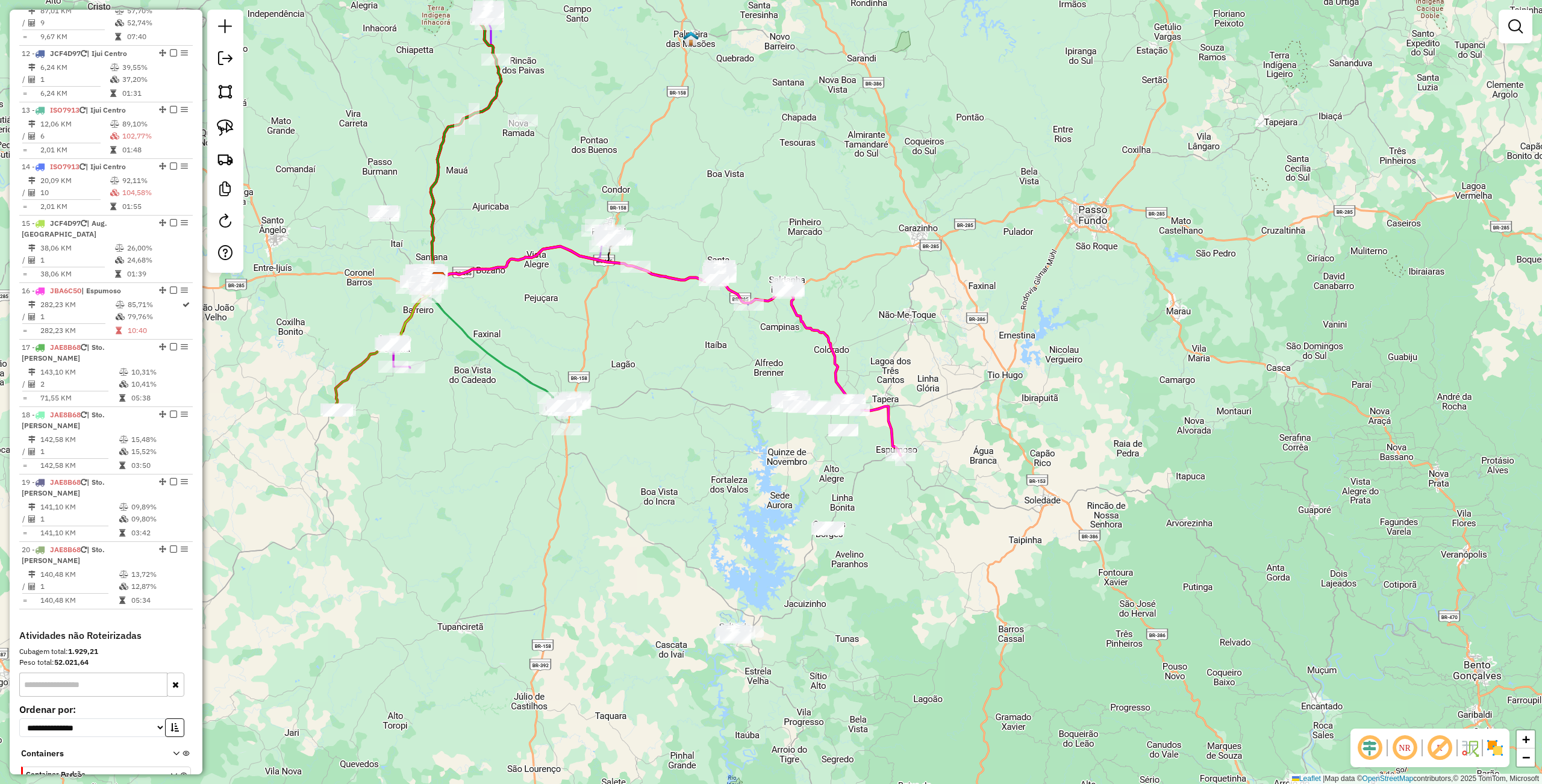
drag, startPoint x: 497, startPoint y: 386, endPoint x: 507, endPoint y: 378, distance: 12.8
click at [506, 379] on div "Janela de atendimento Grade de atendimento Capacidade Transportadoras Veículos …" at bounding box center [771, 392] width 1542 height 784
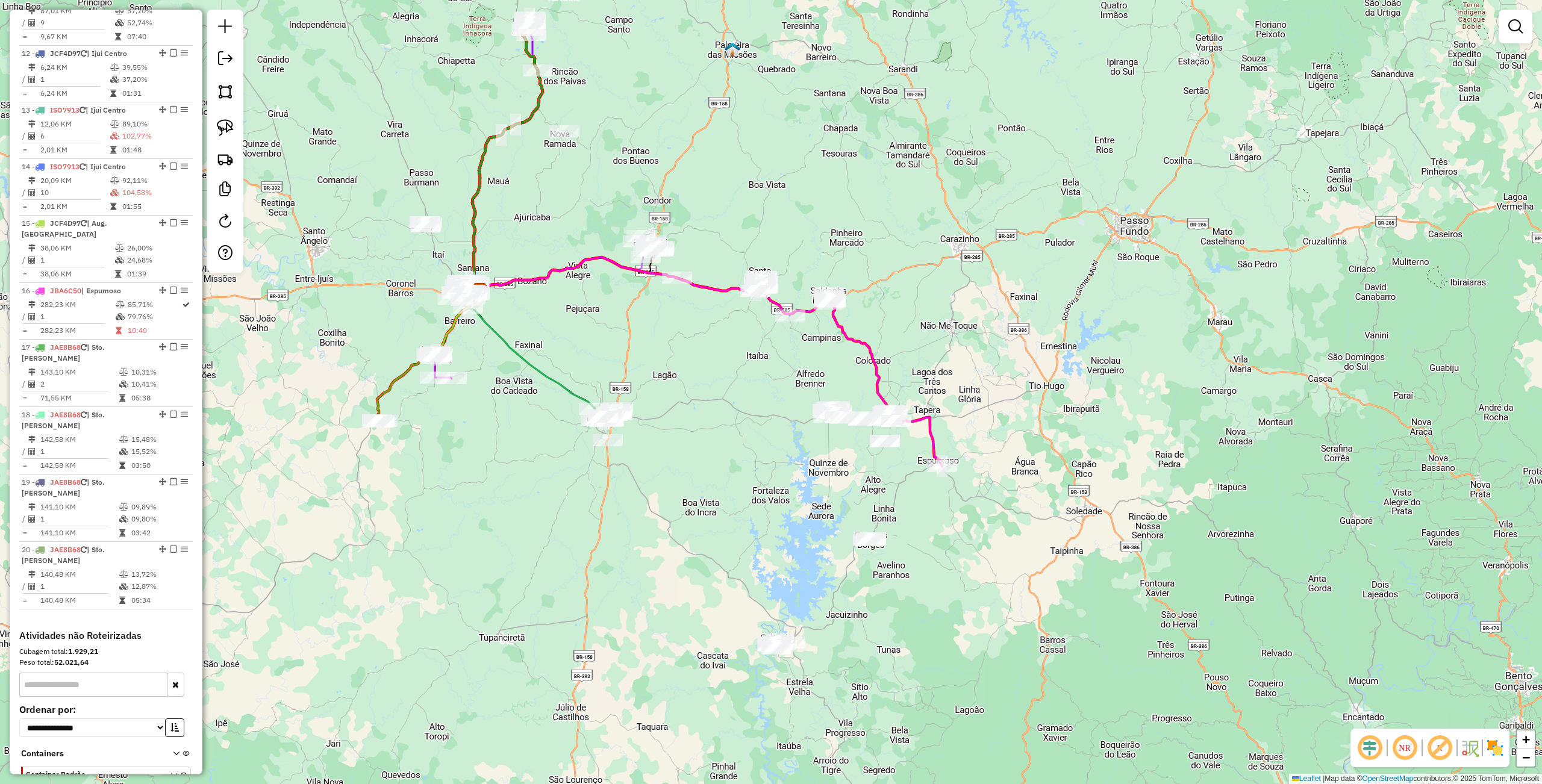
drag, startPoint x: 463, startPoint y: 369, endPoint x: 503, endPoint y: 379, distance: 41.2
click at [503, 379] on div "Janela de atendimento Grade de atendimento Capacidade Transportadoras Veículos …" at bounding box center [771, 392] width 1542 height 784
drag, startPoint x: 512, startPoint y: 399, endPoint x: 461, endPoint y: 386, distance: 52.6
click at [443, 379] on div "Janela de atendimento Grade de atendimento Capacidade Transportadoras Veículos …" at bounding box center [771, 392] width 1542 height 784
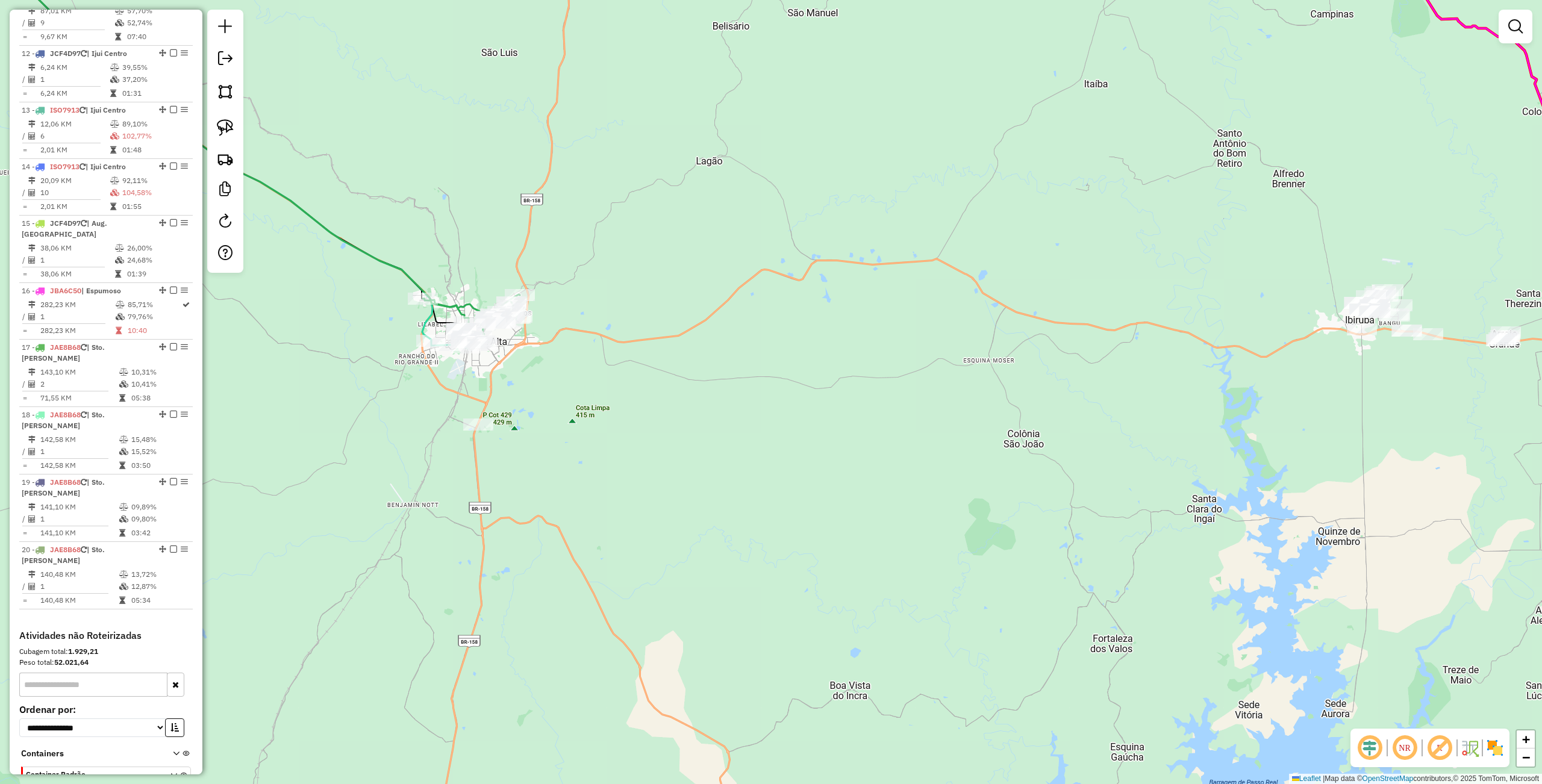
drag, startPoint x: 275, startPoint y: 271, endPoint x: 542, endPoint y: 333, distance: 274.1
click at [697, 417] on div "Rota 8 - Placa IZF0E61 18113 - NELSO JOSE LAZZARI Janela de atendimento Grade d…" at bounding box center [771, 392] width 1542 height 784
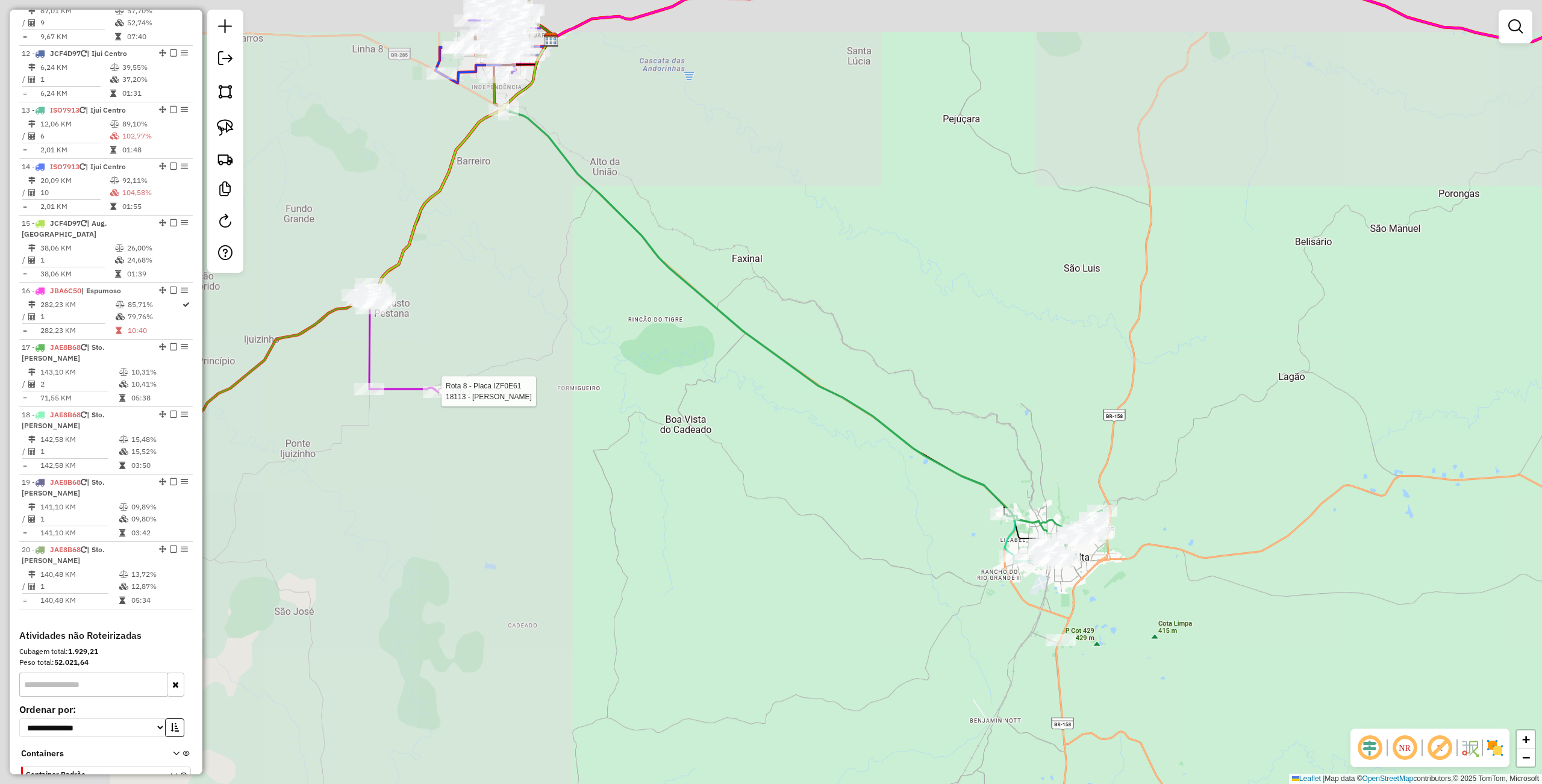
drag, startPoint x: 711, startPoint y: 379, endPoint x: 772, endPoint y: 386, distance: 61.4
click at [954, 436] on div "Rota 8 - Placa IZF0E61 18113 - NELSO JOSE LAZZARI Janela de atendimento Grade d…" at bounding box center [771, 392] width 1542 height 784
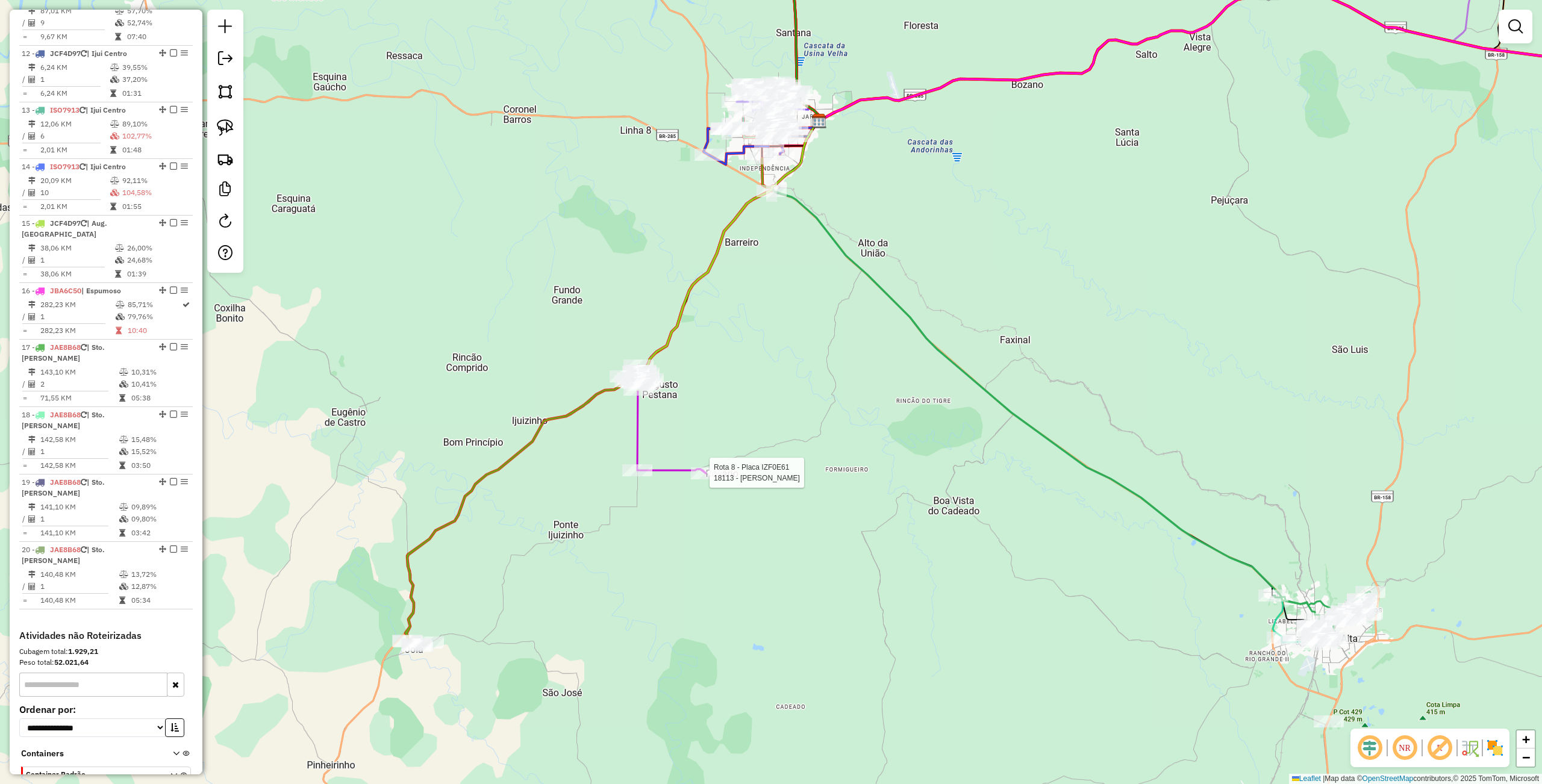
drag, startPoint x: 719, startPoint y: 391, endPoint x: 716, endPoint y: 424, distance: 33.1
click at [769, 429] on div "Rota 8 - Placa IZF0E61 18113 - NELSO JOSE LAZZARI Janela de atendimento Grade d…" at bounding box center [771, 392] width 1542 height 784
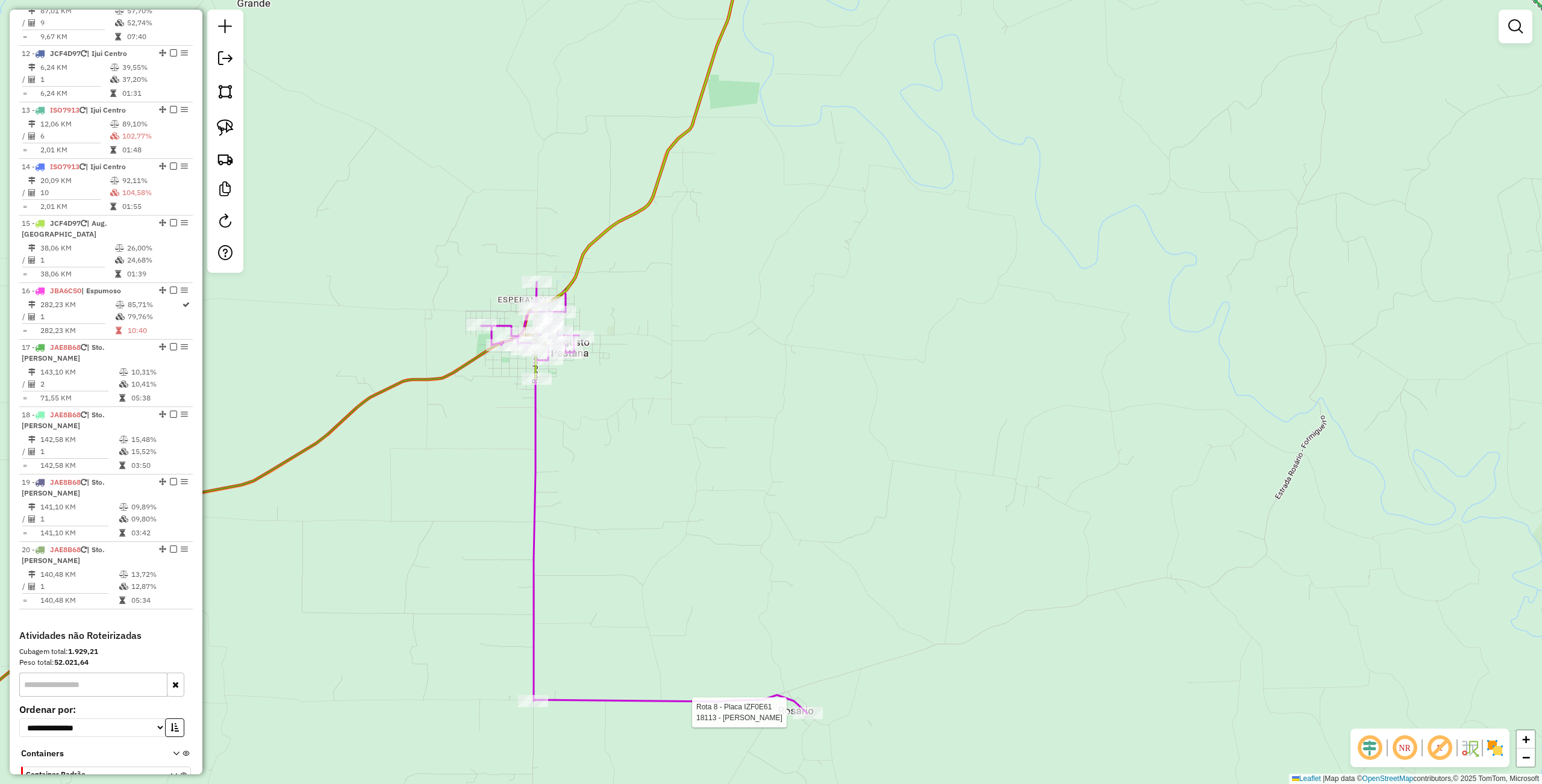
drag, startPoint x: 614, startPoint y: 425, endPoint x: 513, endPoint y: 390, distance: 106.9
click at [612, 451] on div "Rota 8 - Placa IZF0E61 18113 - NELSO JOSE LAZZARI Janela de atendimento Grade d…" at bounding box center [771, 392] width 1542 height 784
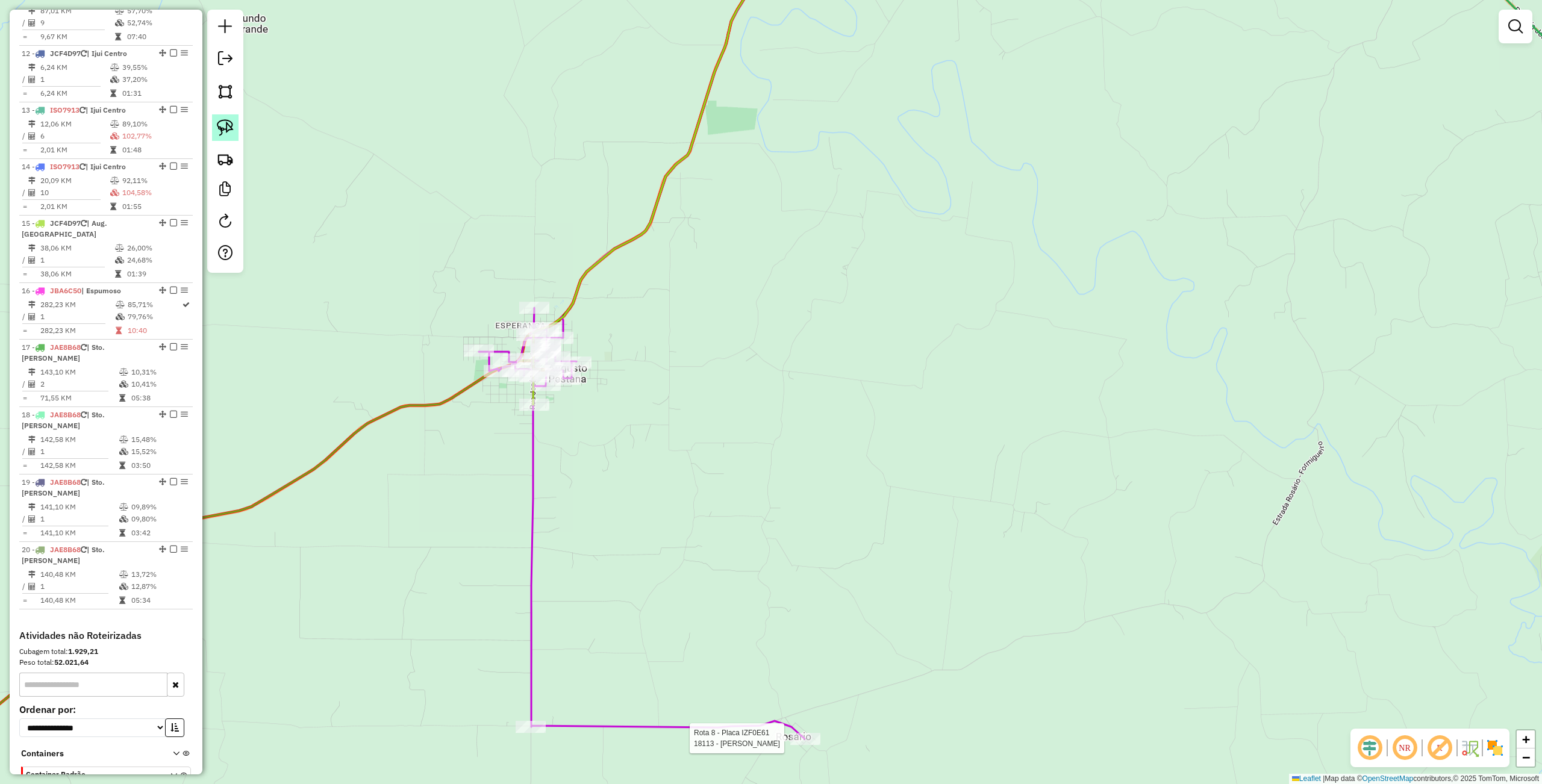
click at [222, 123] on img at bounding box center [225, 127] width 17 height 17
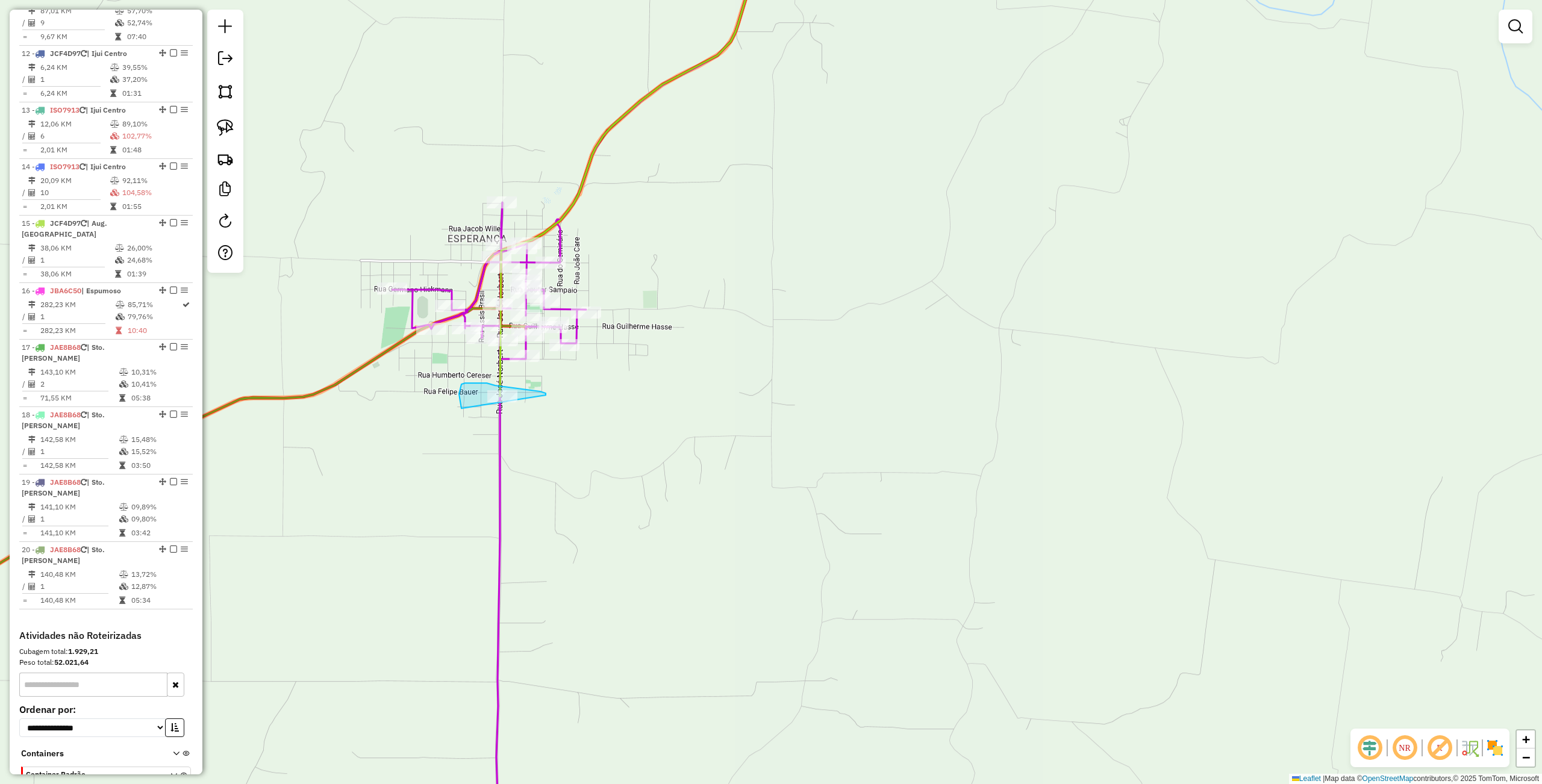
drag, startPoint x: 545, startPoint y: 393, endPoint x: 538, endPoint y: 427, distance: 34.7
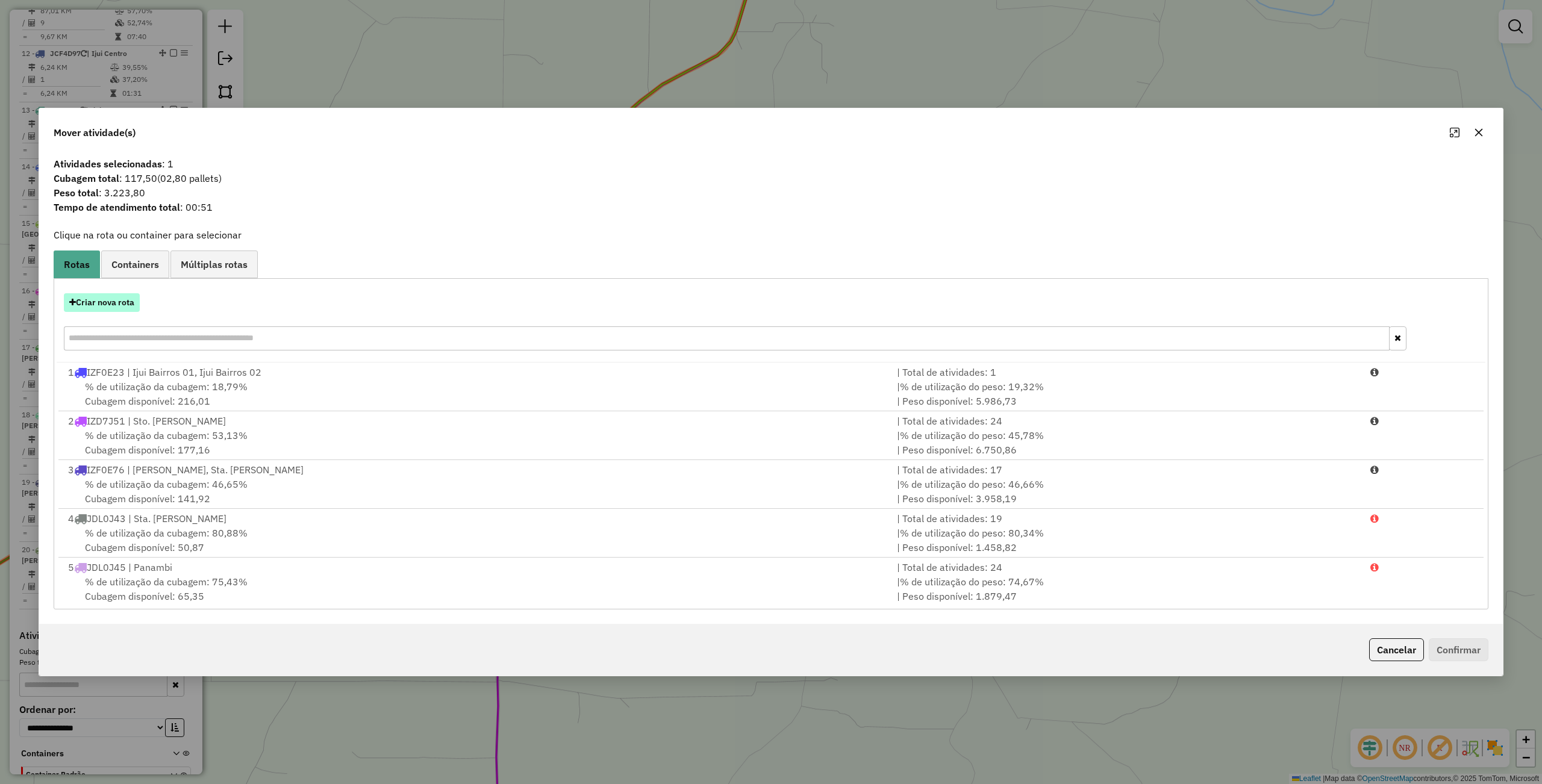
click at [129, 301] on button "Criar nova rota" at bounding box center [102, 303] width 76 height 19
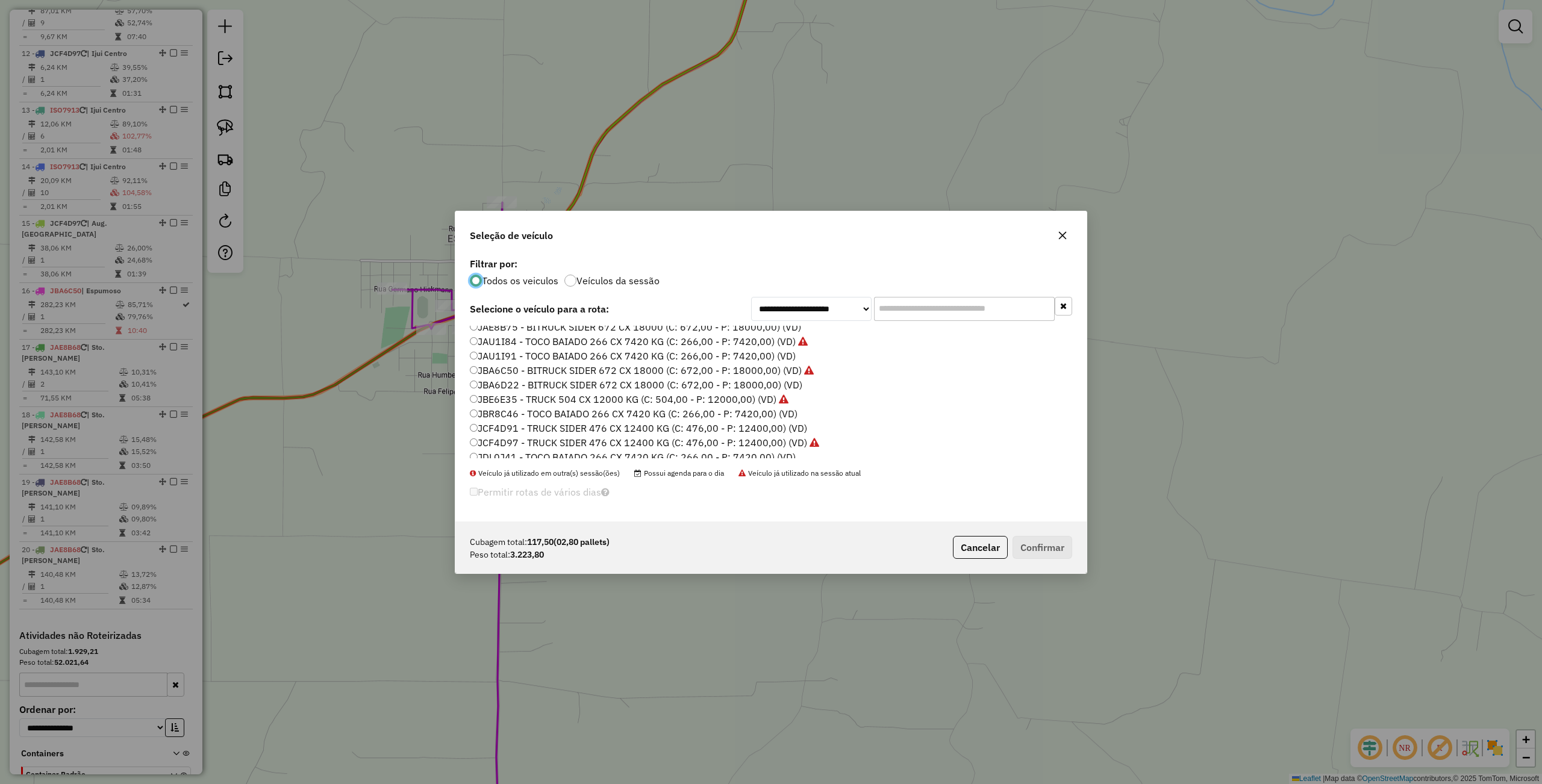
scroll to position [278, 0]
click at [499, 403] on label "JBA6D22 - BITRUCK SIDER 672 CX 18000 (C: 672,00 - P: 18000,00) (VD)" at bounding box center [636, 401] width 332 height 14
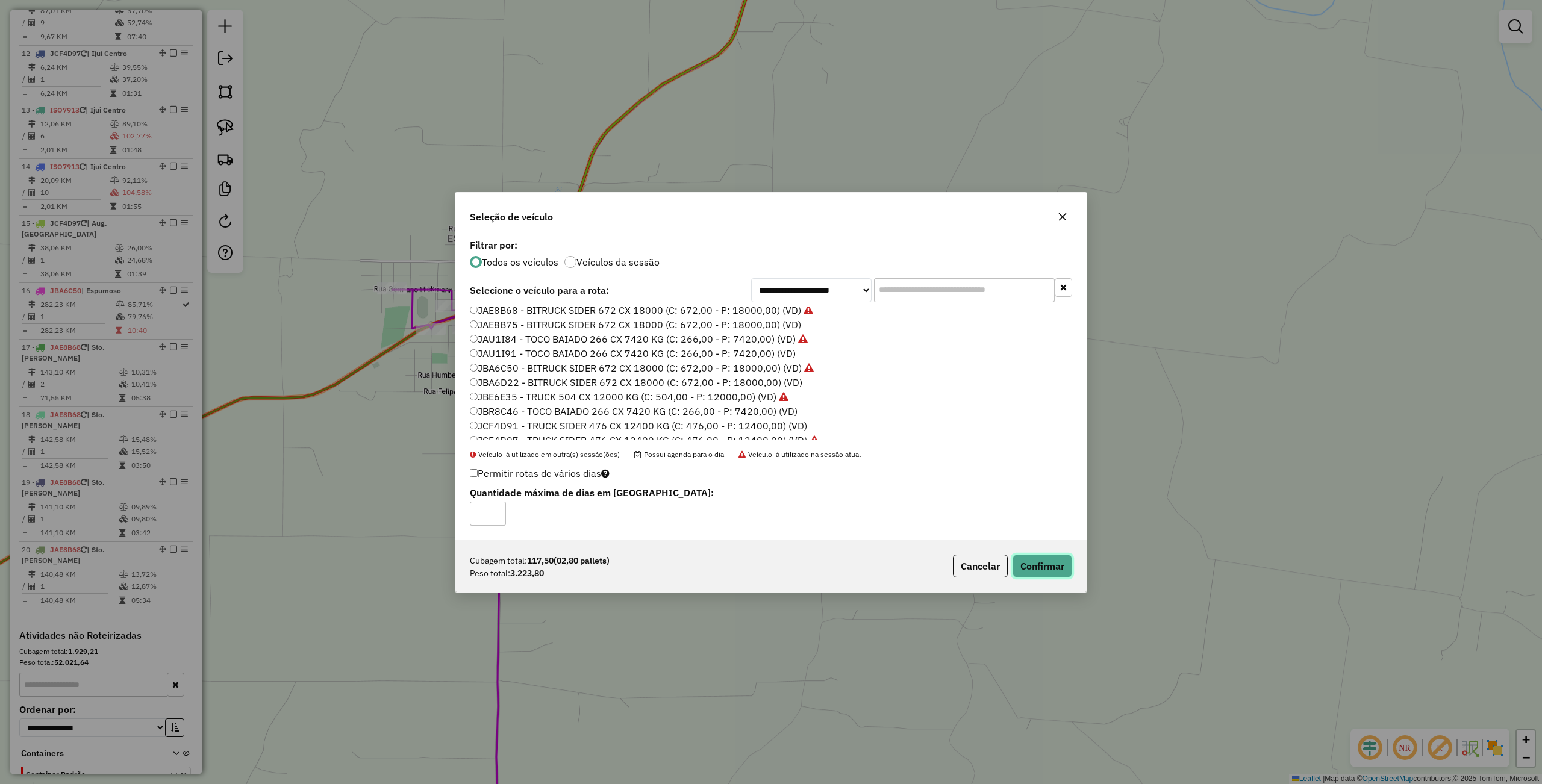
click at [1036, 559] on button "Confirmar" at bounding box center [1042, 566] width 59 height 23
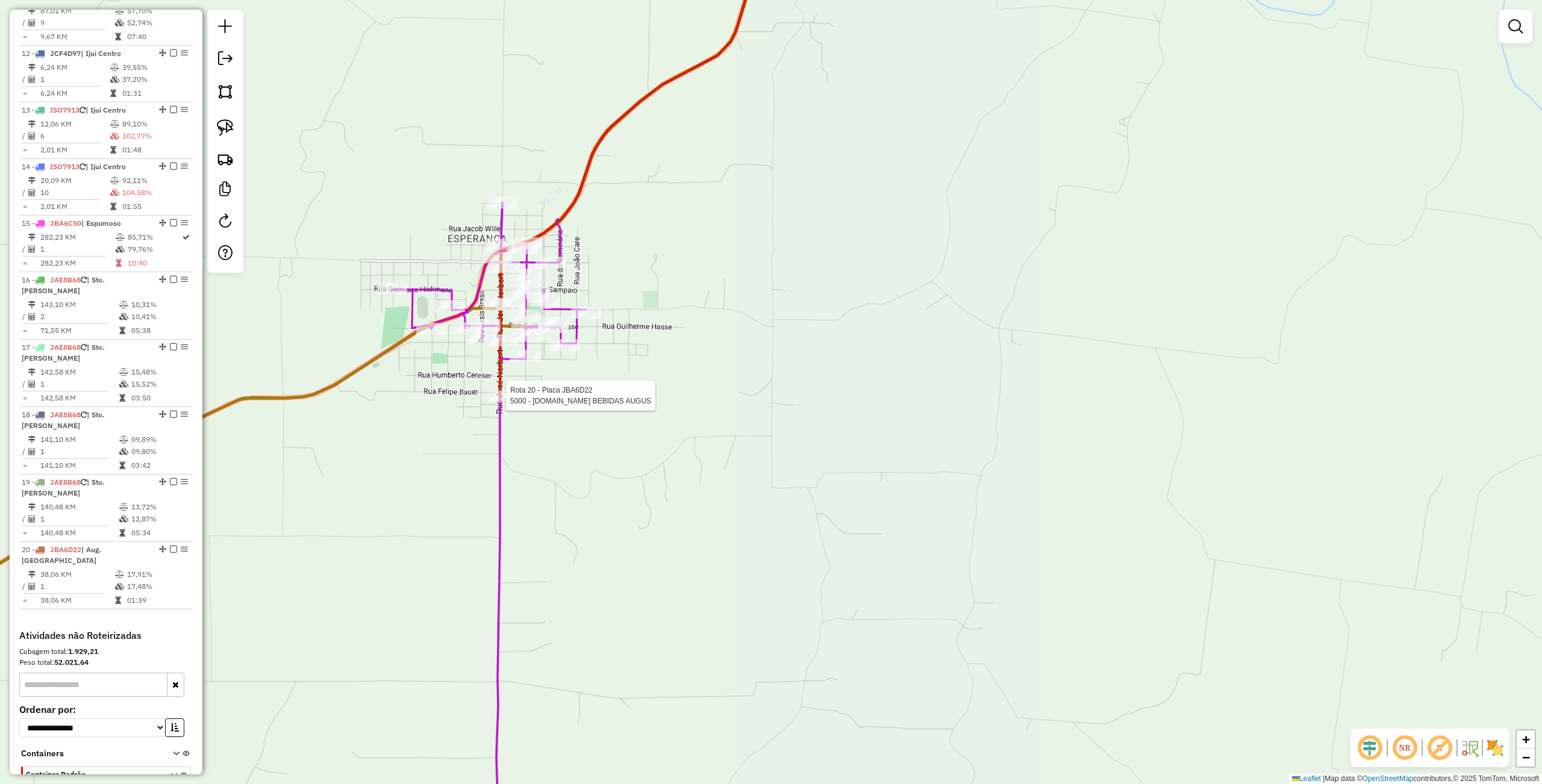
select select "**********"
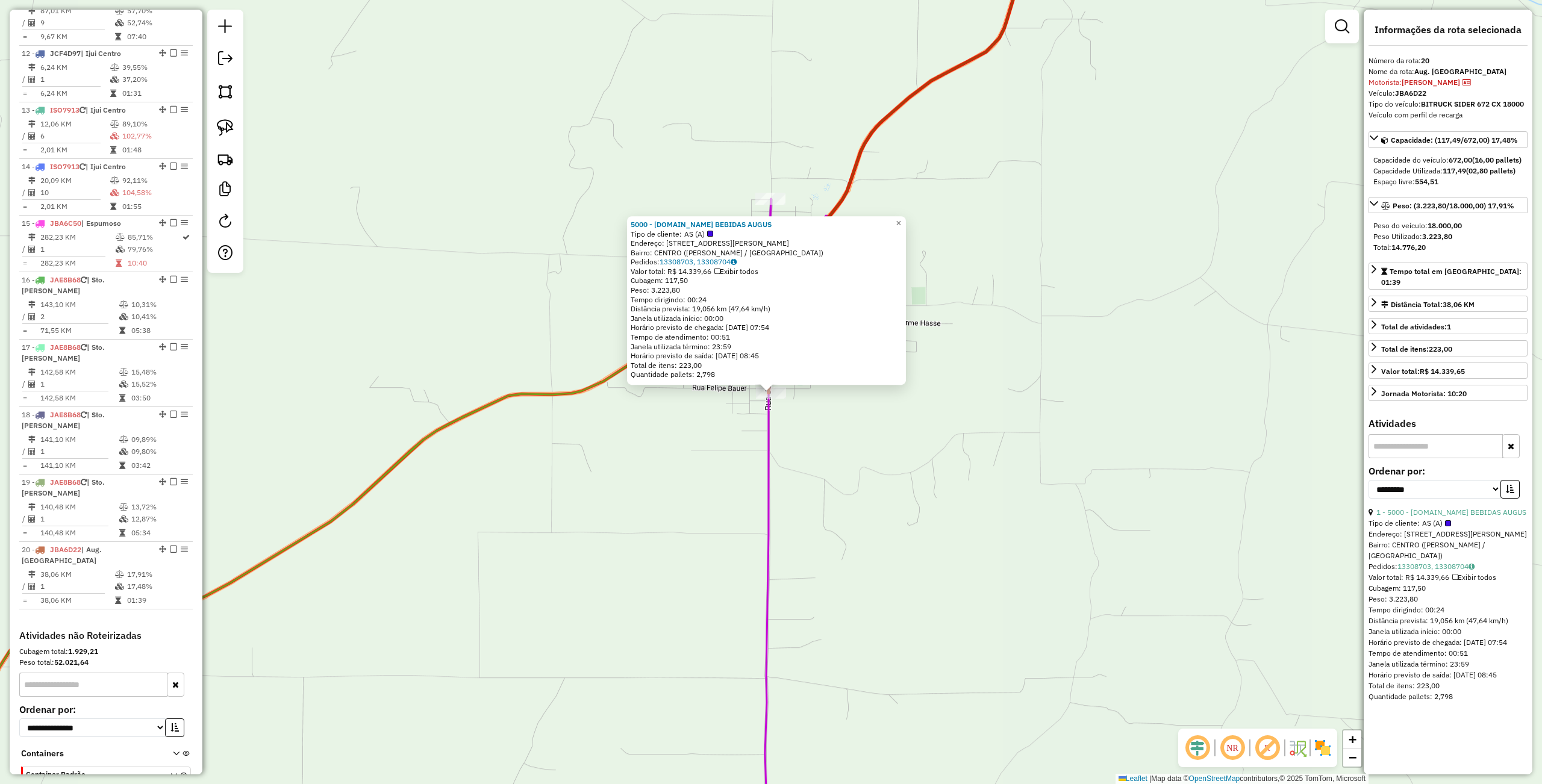
click at [1010, 452] on div "Rota 20 - Placa JBA6D22 5000 - COM.DE BEBIDAS AUGUS 5000 - COM.DE BEBIDAS AUGUS…" at bounding box center [771, 392] width 1542 height 784
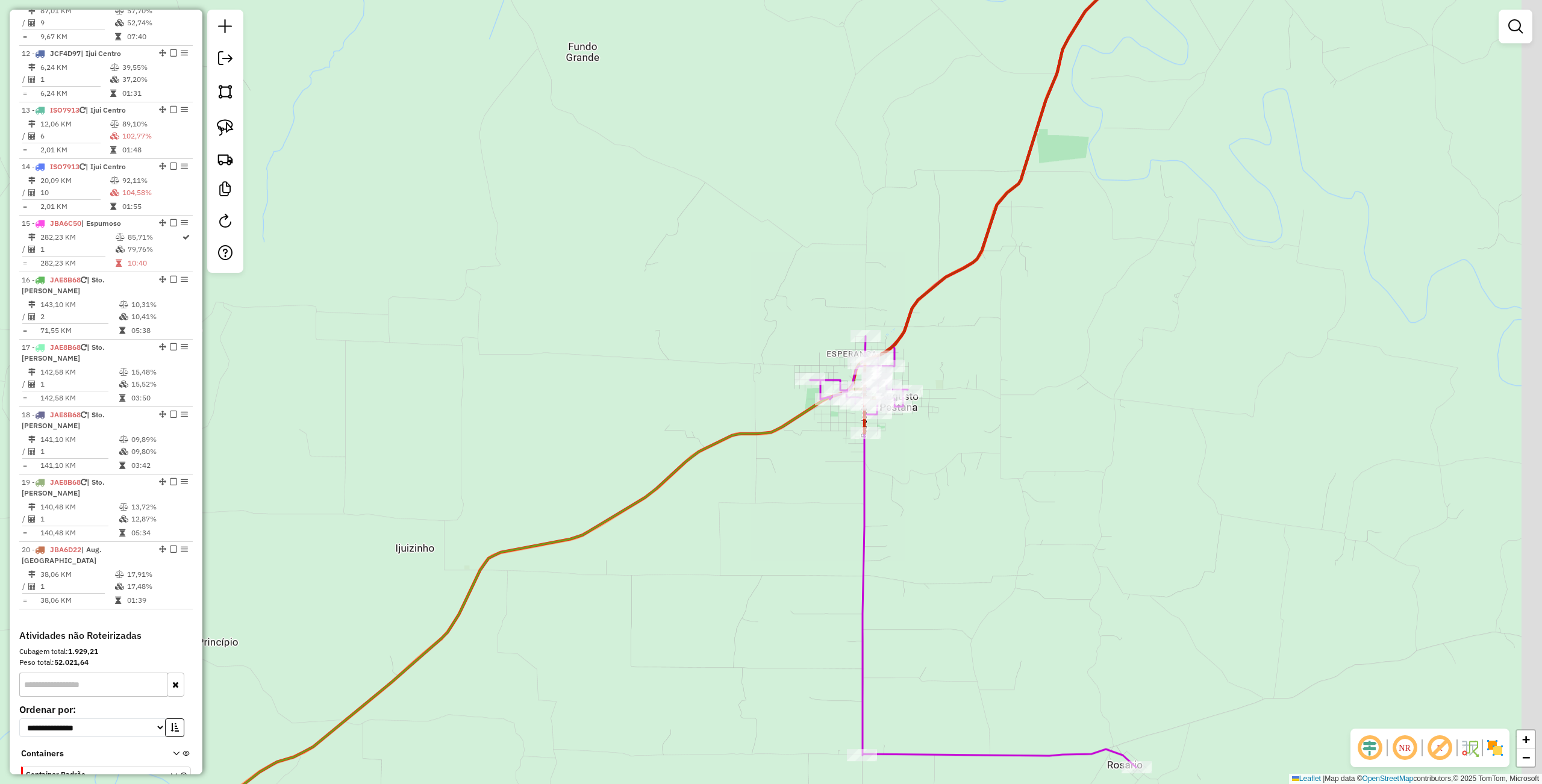
drag, startPoint x: 1011, startPoint y: 449, endPoint x: 901, endPoint y: 482, distance: 114.8
click at [890, 487] on div "Janela de atendimento Grade de atendimento Capacidade Transportadoras Veículos …" at bounding box center [771, 392] width 1542 height 784
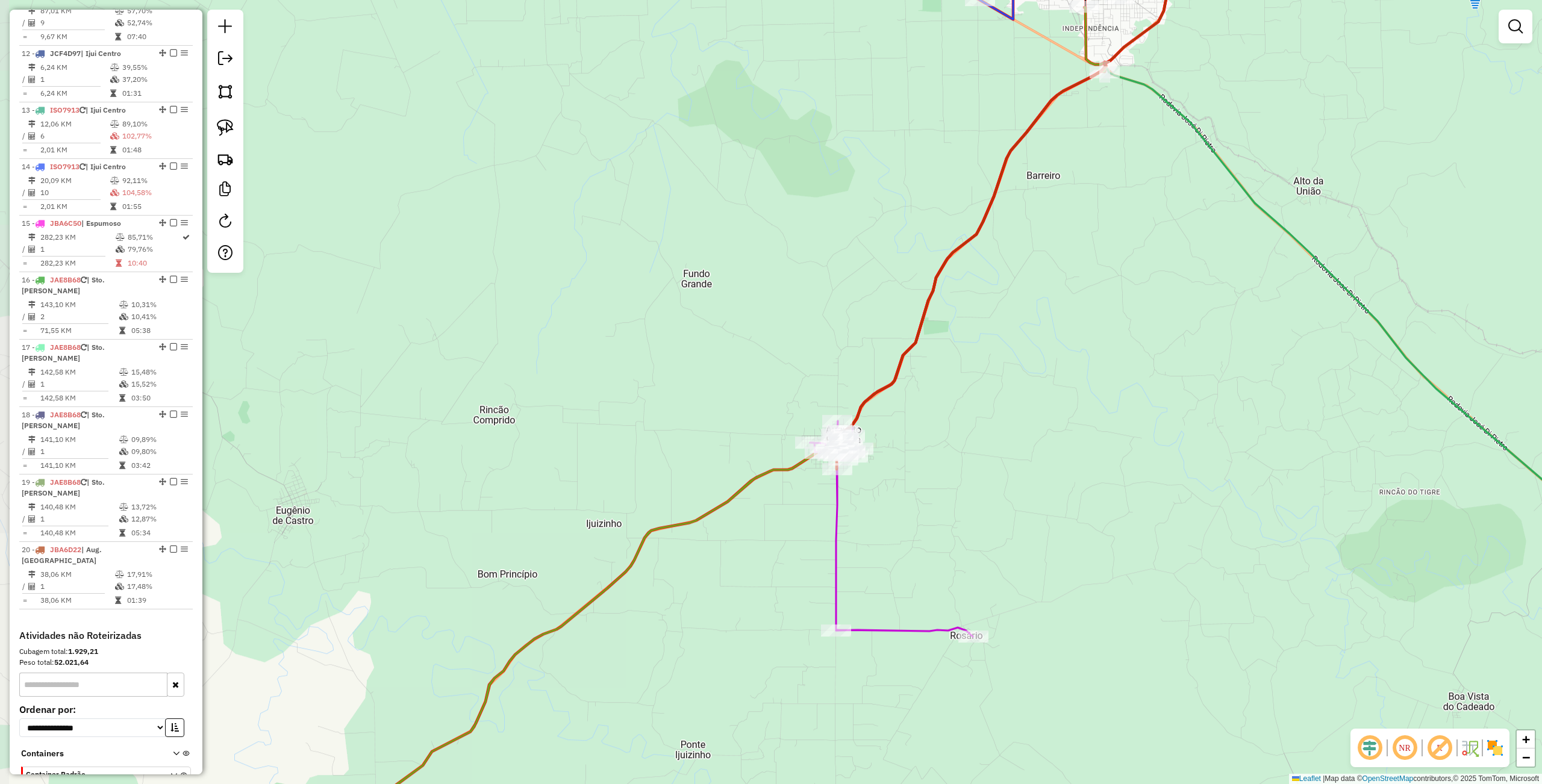
drag, startPoint x: 1036, startPoint y: 478, endPoint x: 588, endPoint y: 425, distance: 451.1
click at [588, 429] on div "Janela de atendimento Grade de atendimento Capacidade Transportadoras Veículos …" at bounding box center [771, 392] width 1542 height 784
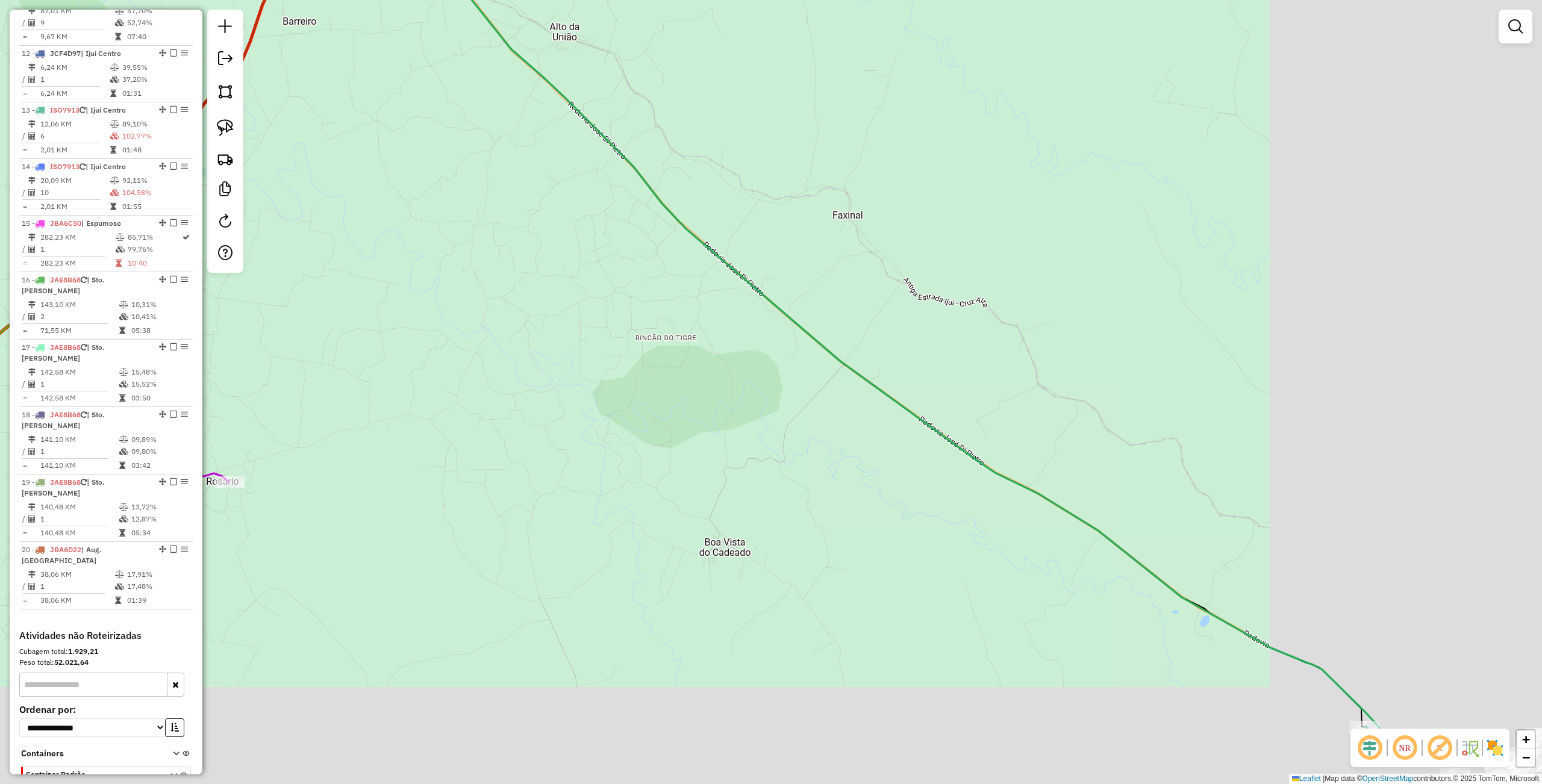
drag, startPoint x: 632, startPoint y: 407, endPoint x: 909, endPoint y: 462, distance: 282.4
click at [562, 364] on div "Janela de atendimento Grade de atendimento Capacidade Transportadoras Veículos …" at bounding box center [771, 392] width 1542 height 784
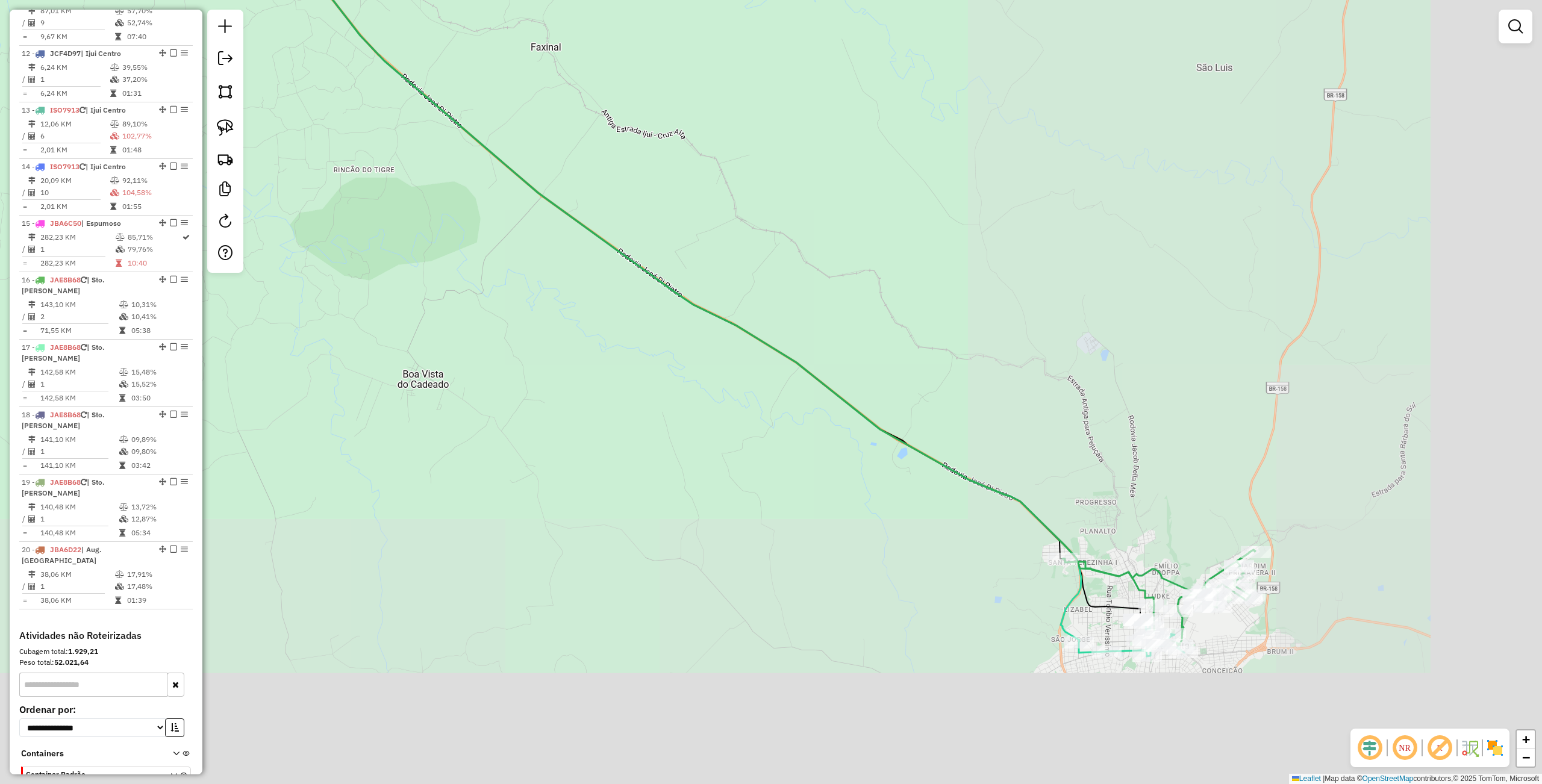
drag, startPoint x: 646, startPoint y: 321, endPoint x: 915, endPoint y: 444, distance: 295.8
click at [542, 266] on div "Janela de atendimento Grade de atendimento Capacidade Transportadoras Veículos …" at bounding box center [771, 392] width 1542 height 784
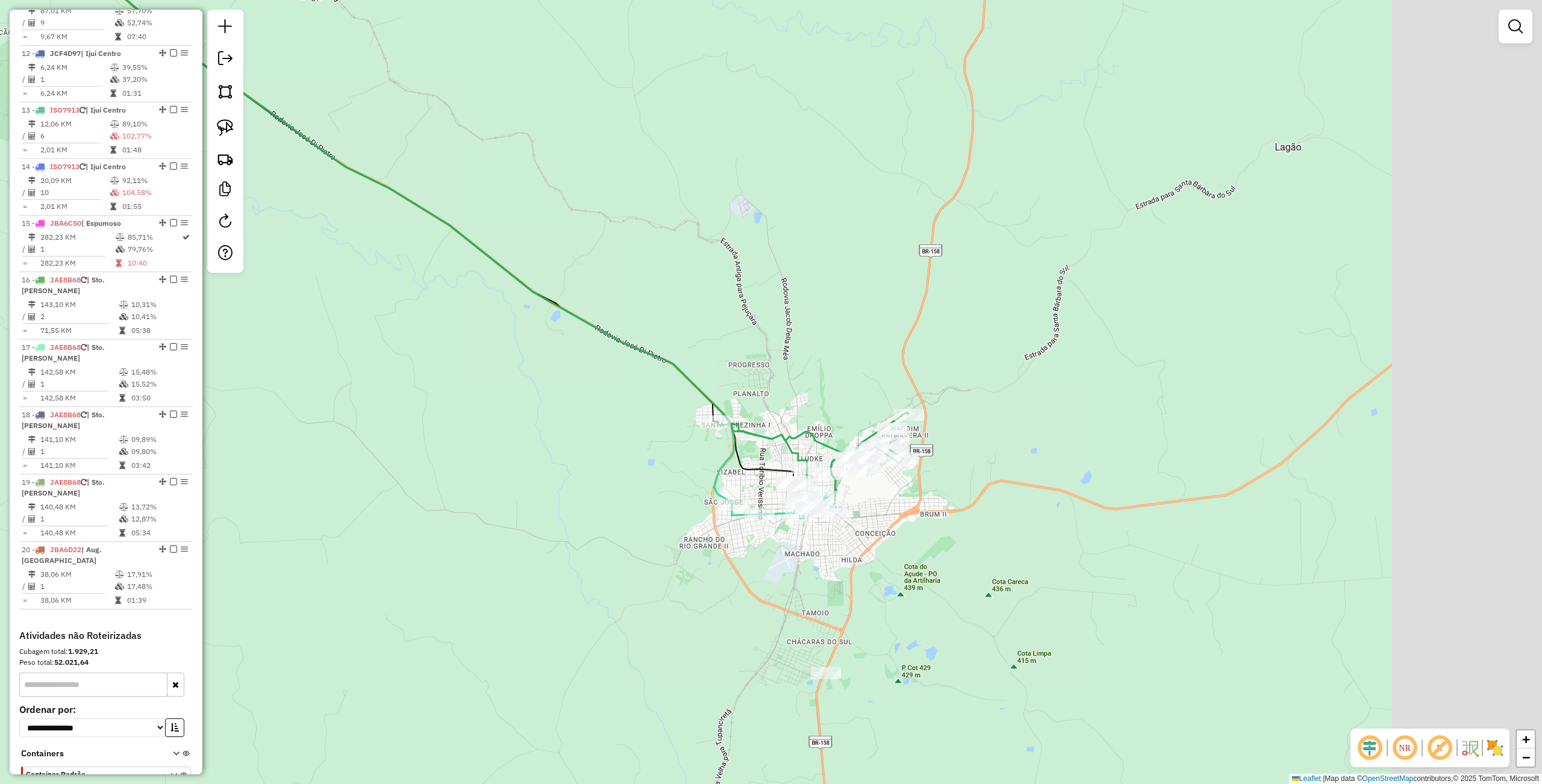
drag, startPoint x: 919, startPoint y: 470, endPoint x: 607, endPoint y: 369, distance: 327.9
click at [612, 377] on div "Janela de atendimento Grade de atendimento Capacidade Transportadoras Veículos …" at bounding box center [771, 392] width 1542 height 784
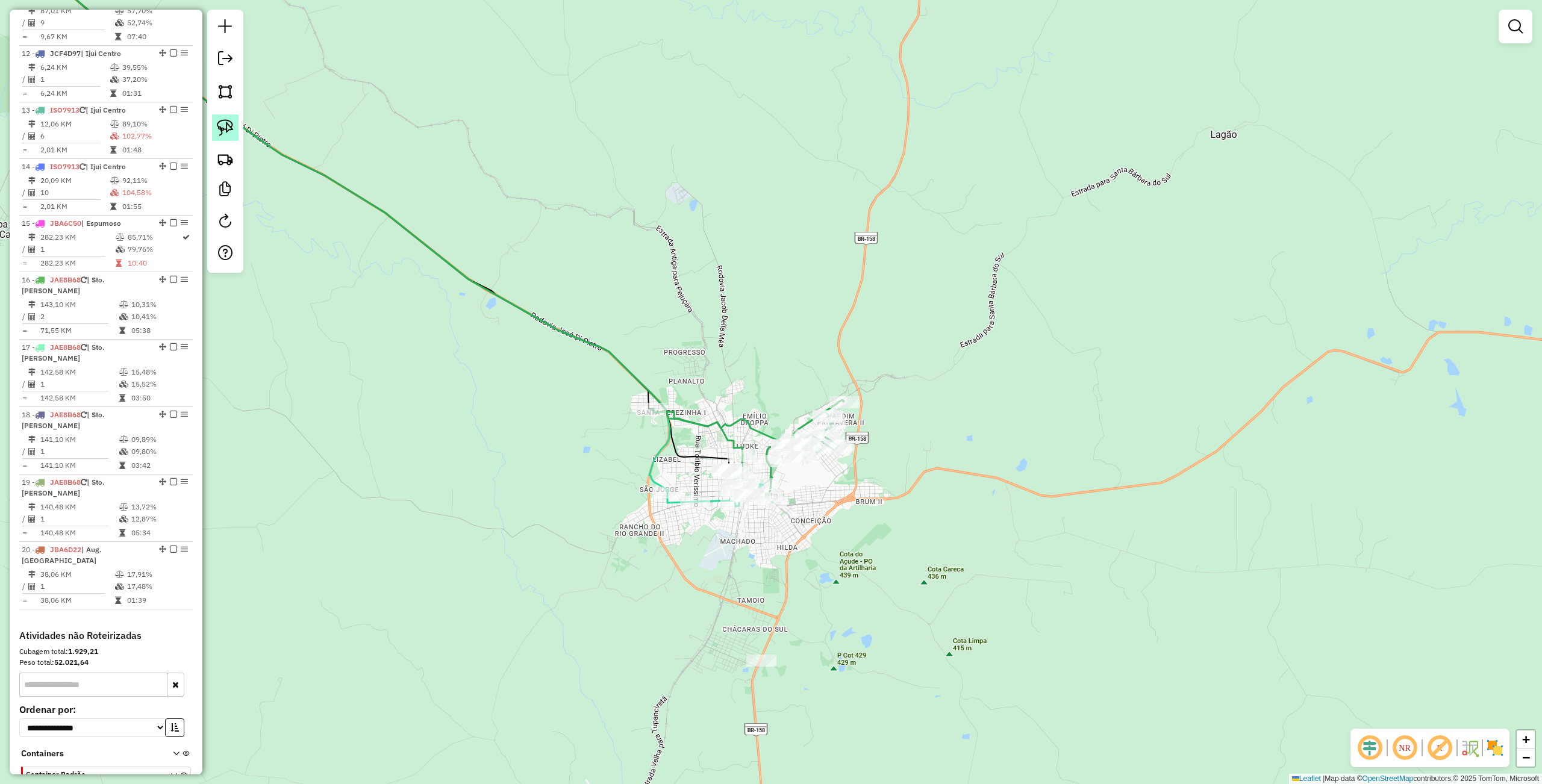
click at [222, 131] on img at bounding box center [225, 127] width 17 height 17
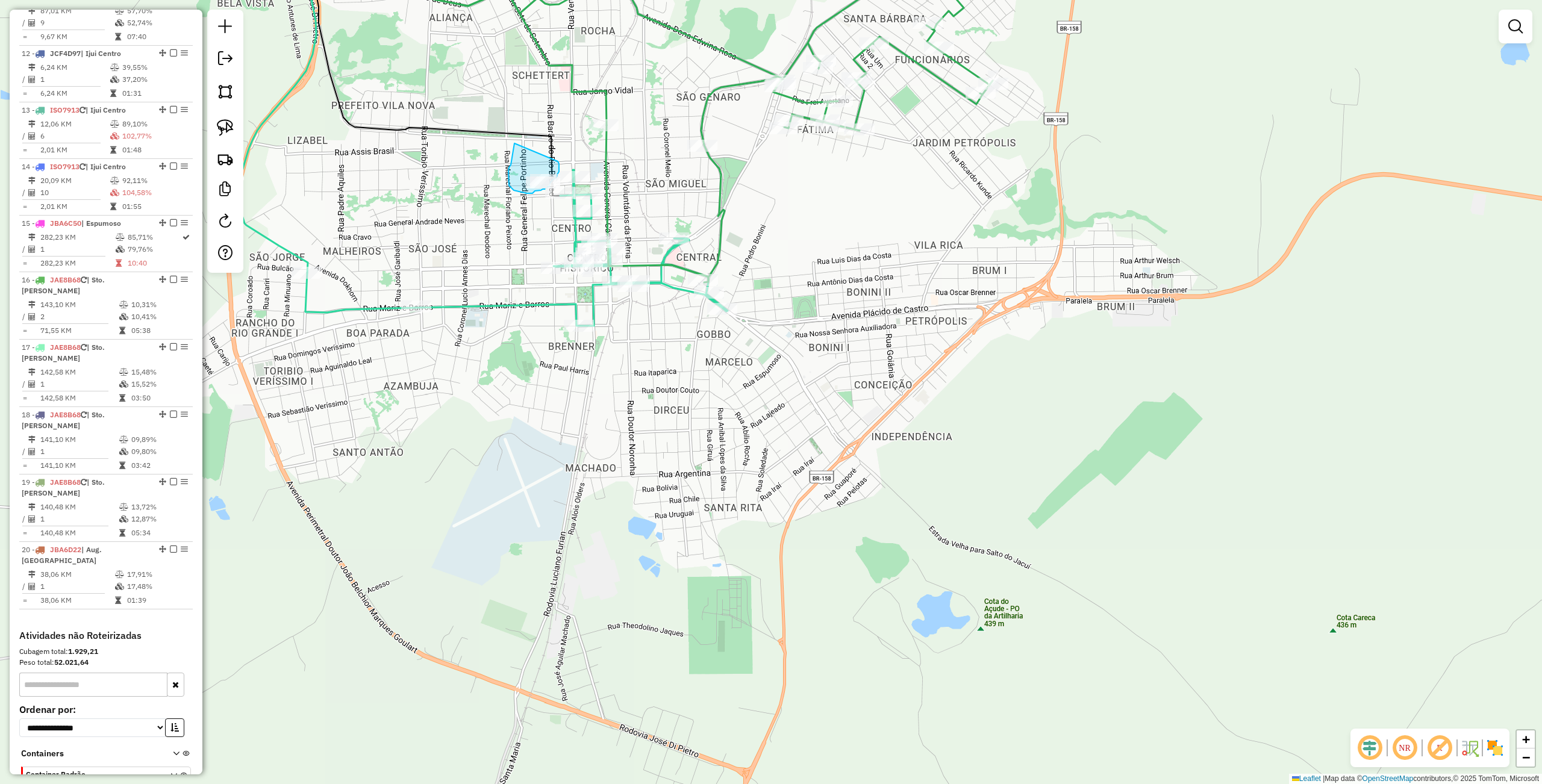
drag, startPoint x: 515, startPoint y: 143, endPoint x: 557, endPoint y: 161, distance: 45.7
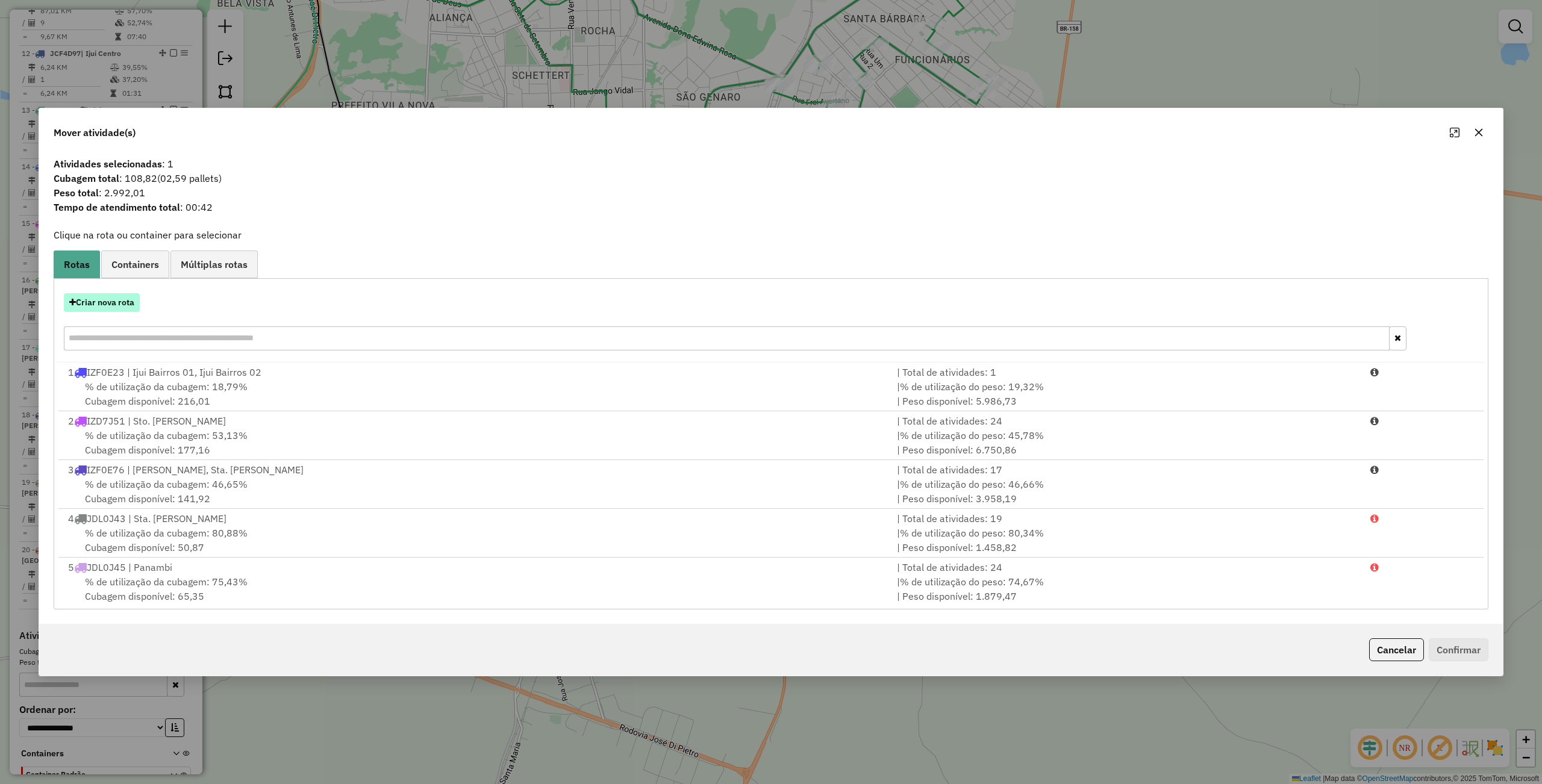
click at [77, 301] on button "Criar nova rota" at bounding box center [102, 303] width 76 height 19
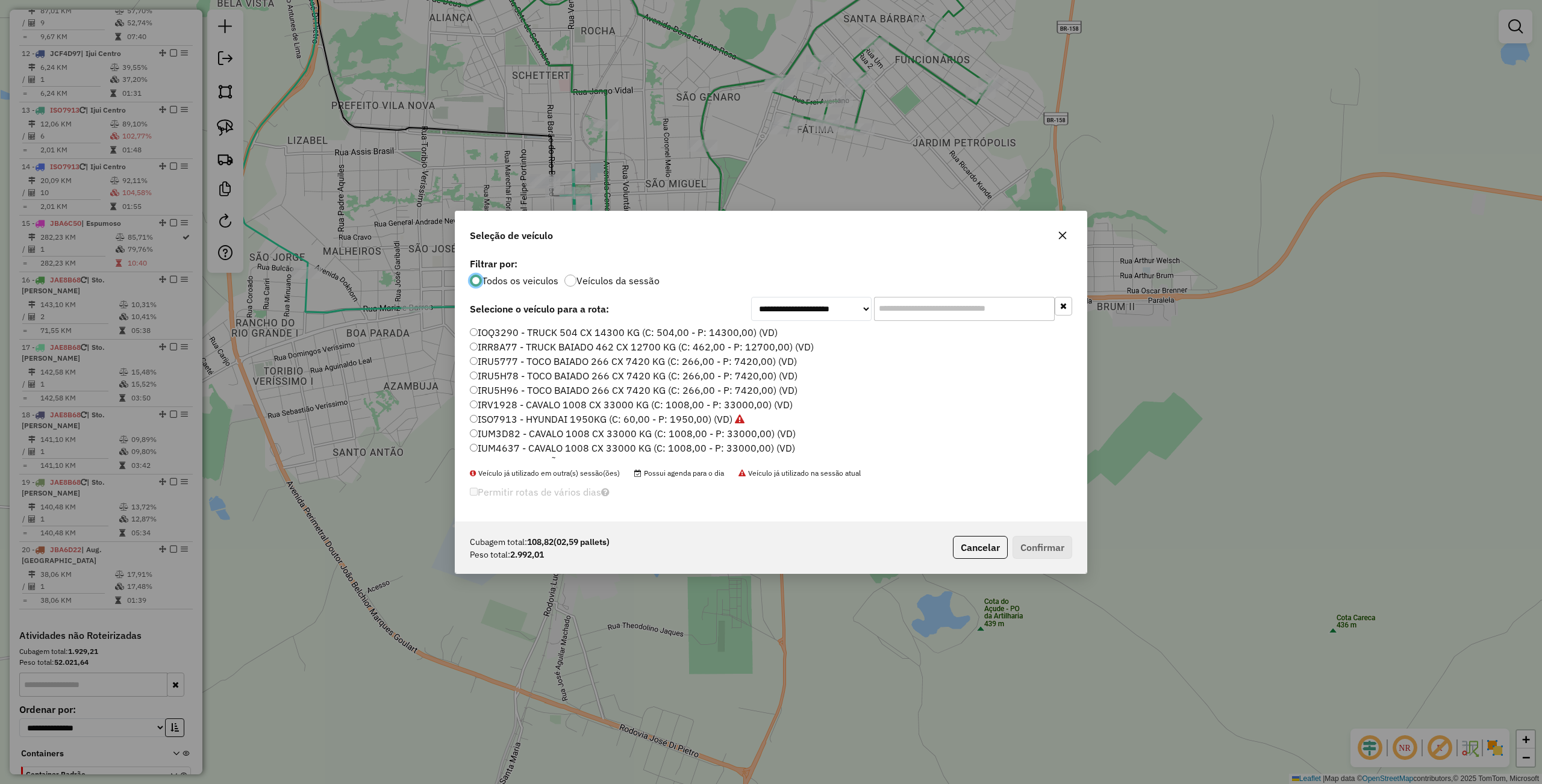
scroll to position [241, 0]
click at [509, 437] on label "JBA6D22 - BITRUCK SIDER 672 CX 18000 (C: 672,00 - P: 18000,00) (VD)" at bounding box center [641, 438] width 344 height 14
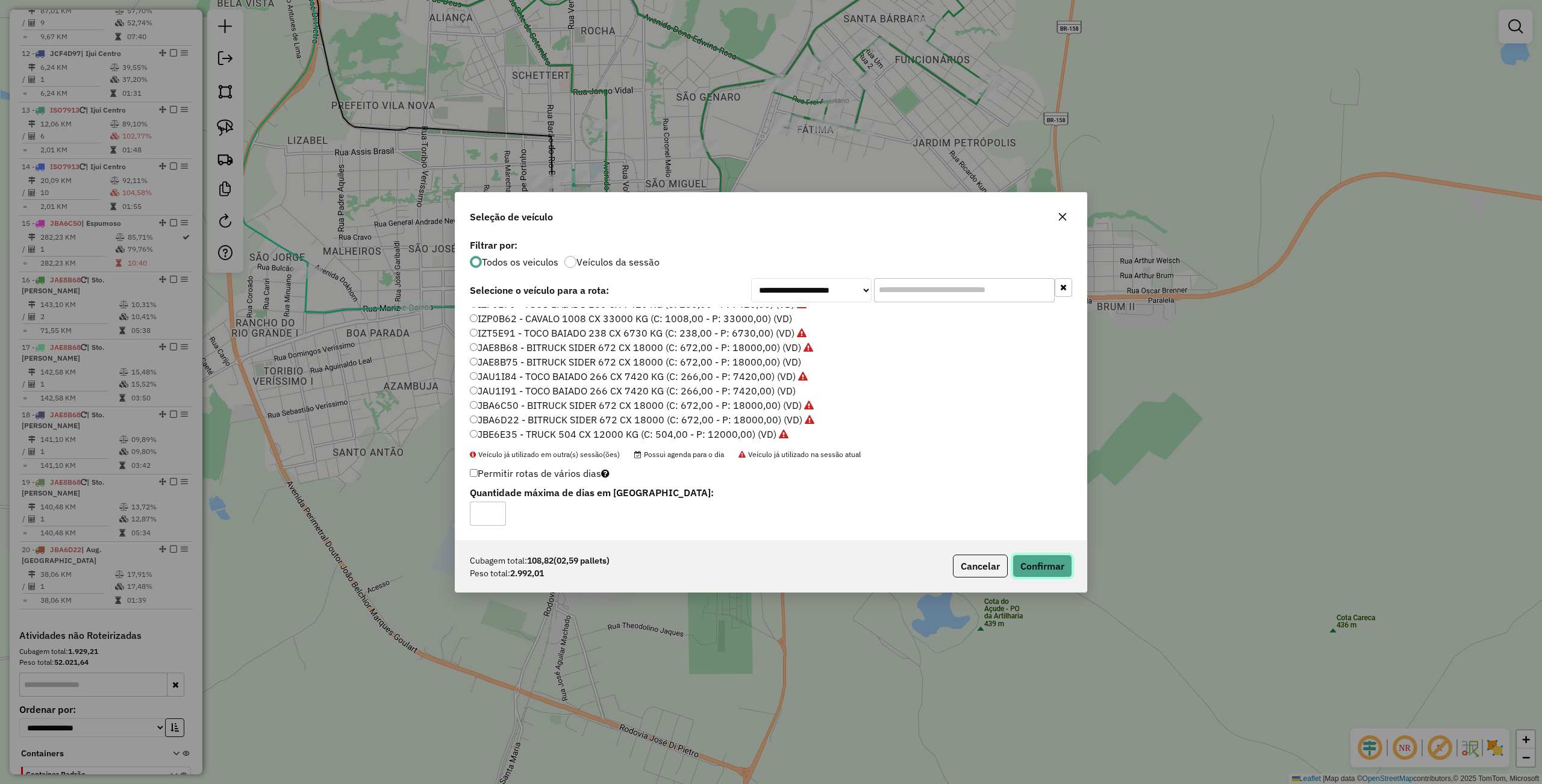
click at [1027, 570] on button "Confirmar" at bounding box center [1042, 566] width 59 height 23
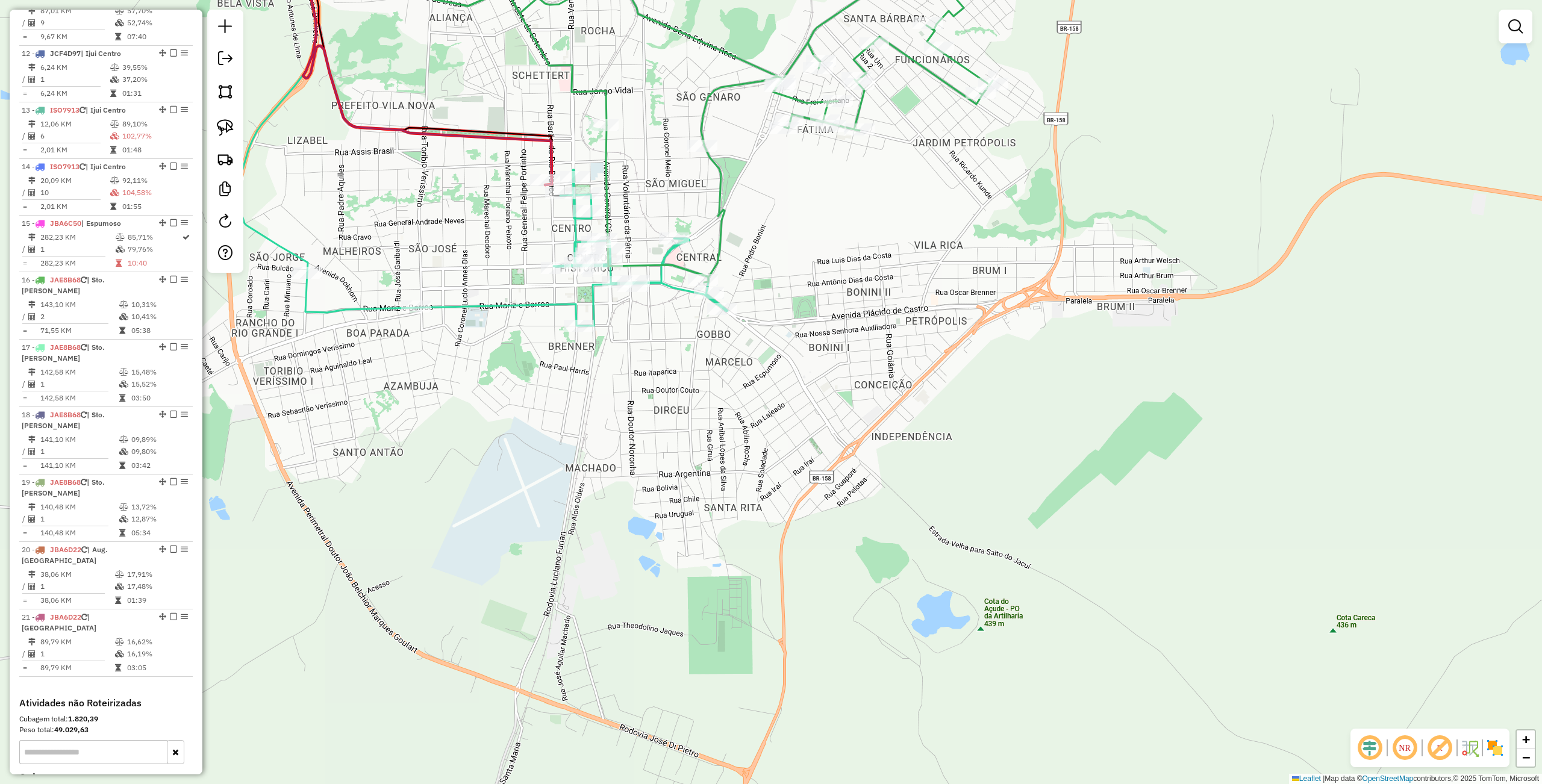
click at [766, 479] on div "Janela de atendimento Grade de atendimento Capacidade Transportadoras Veículos …" at bounding box center [771, 392] width 1542 height 784
click at [232, 127] on img at bounding box center [225, 127] width 17 height 17
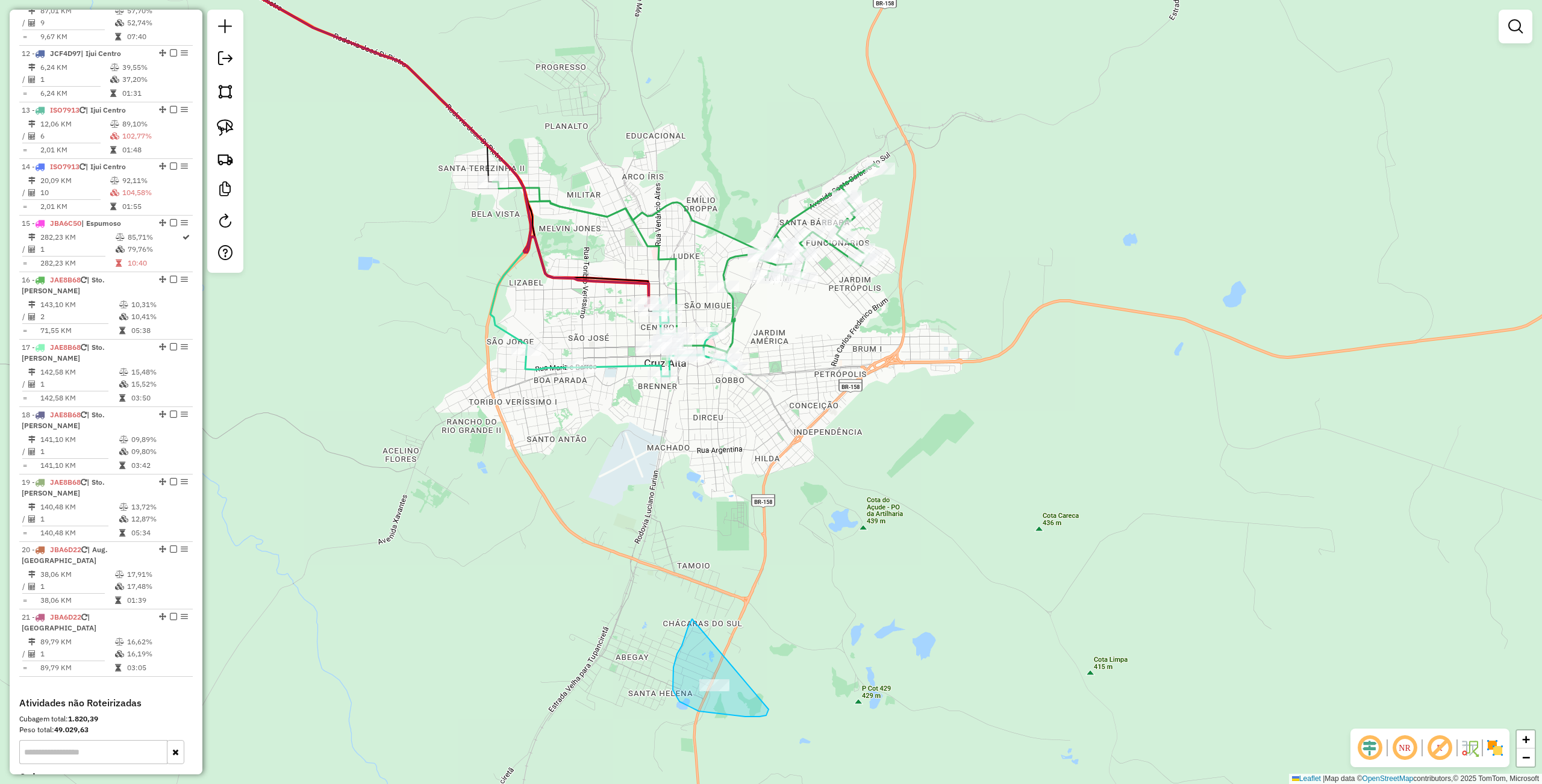
drag, startPoint x: 674, startPoint y: 667, endPoint x: 769, endPoint y: 701, distance: 100.9
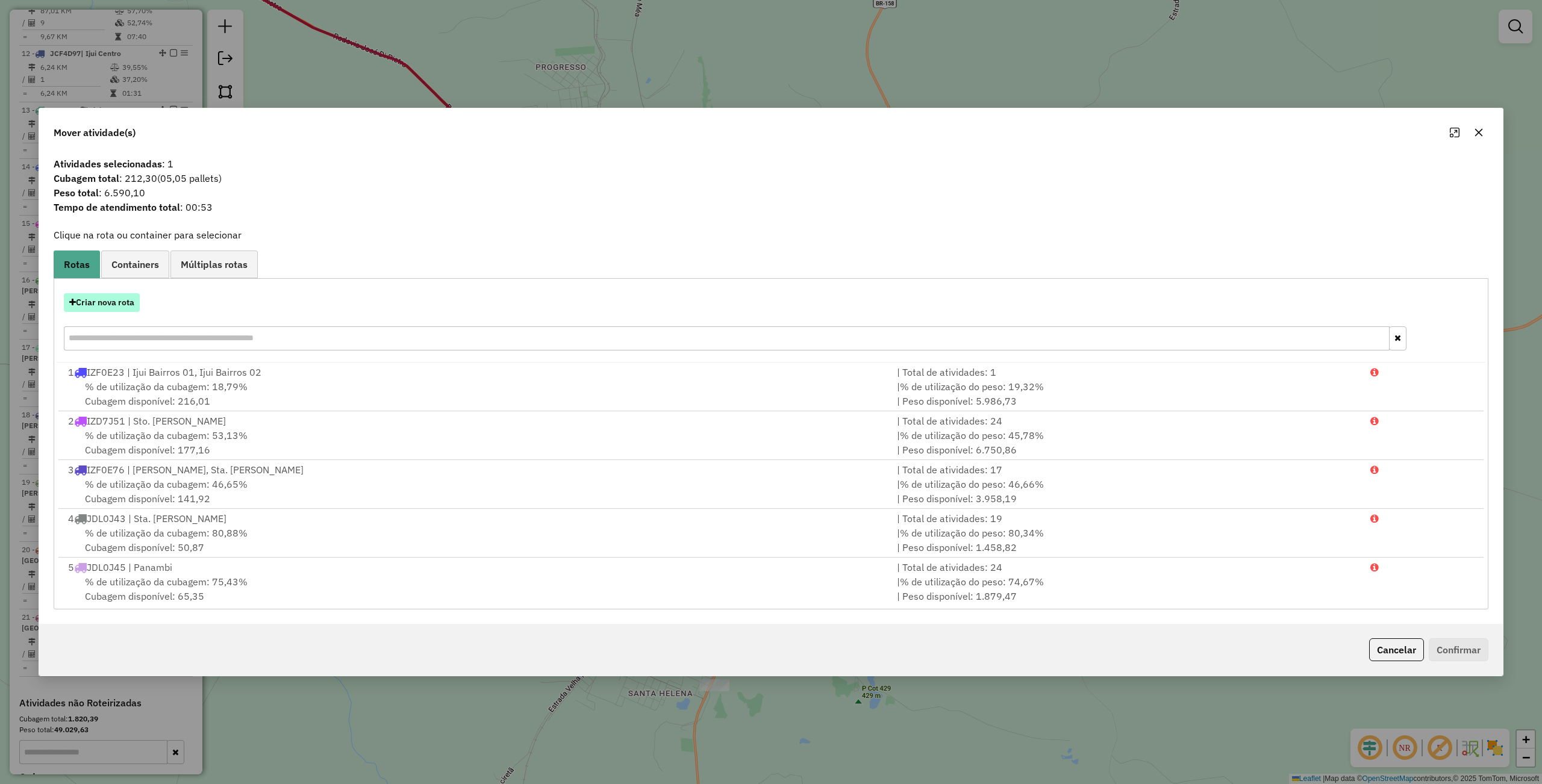
click at [100, 306] on button "Criar nova rota" at bounding box center [102, 303] width 76 height 19
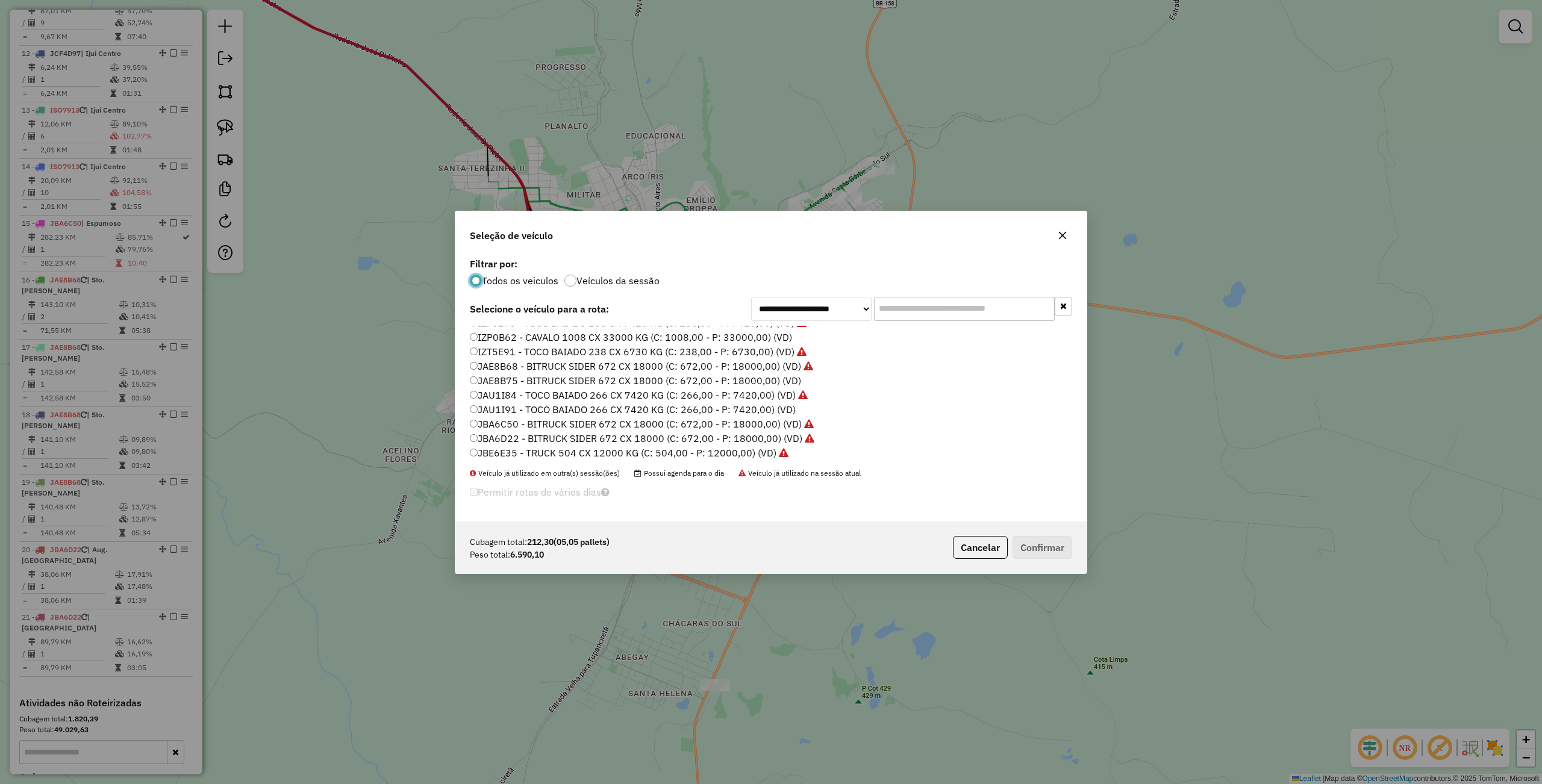
click at [509, 434] on label "JBA6D22 - BITRUCK SIDER 672 CX 18000 (C: 672,00 - P: 18000,00) (VD)" at bounding box center [641, 438] width 344 height 14
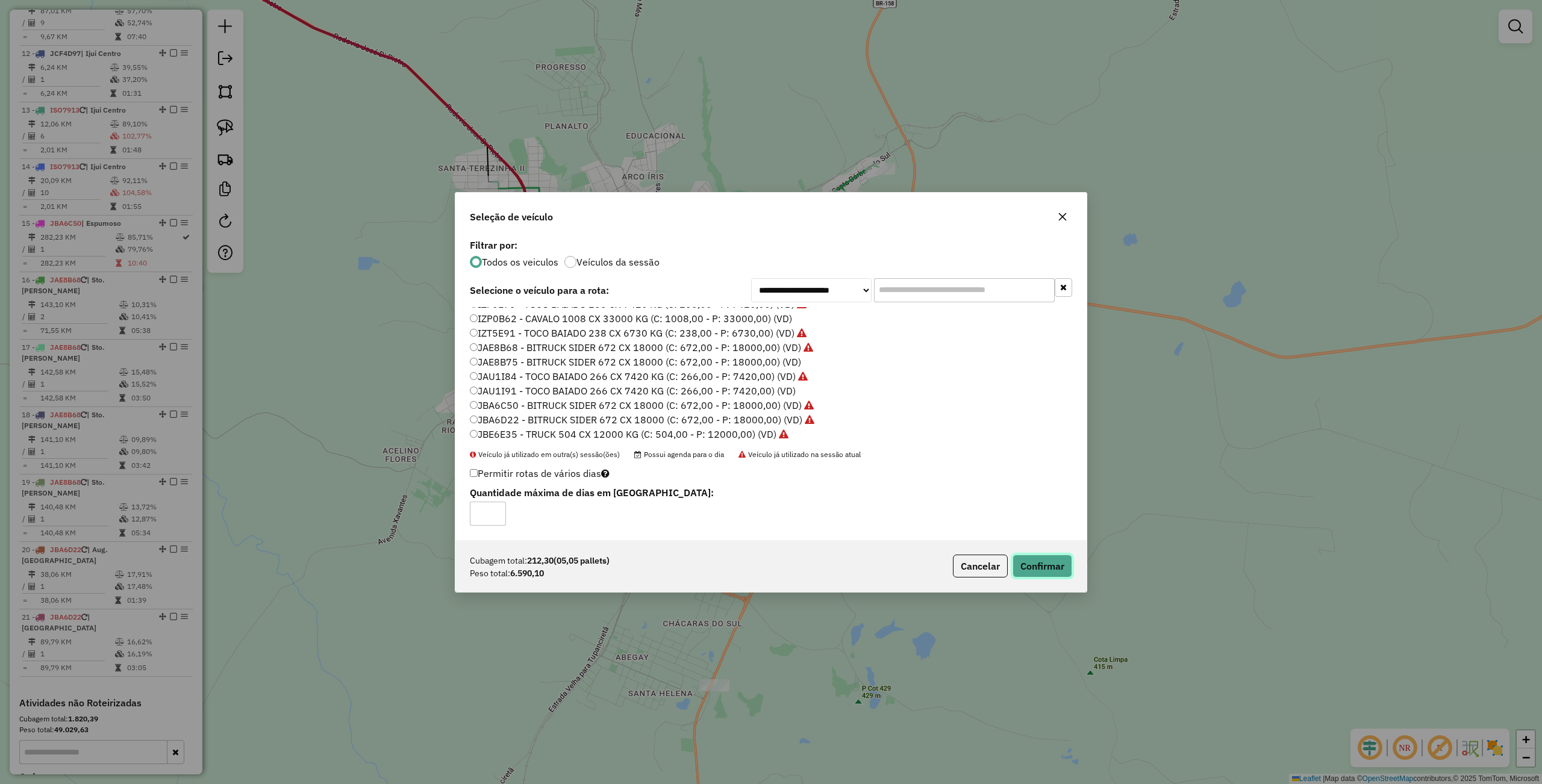
click at [1031, 568] on button "Confirmar" at bounding box center [1042, 566] width 59 height 23
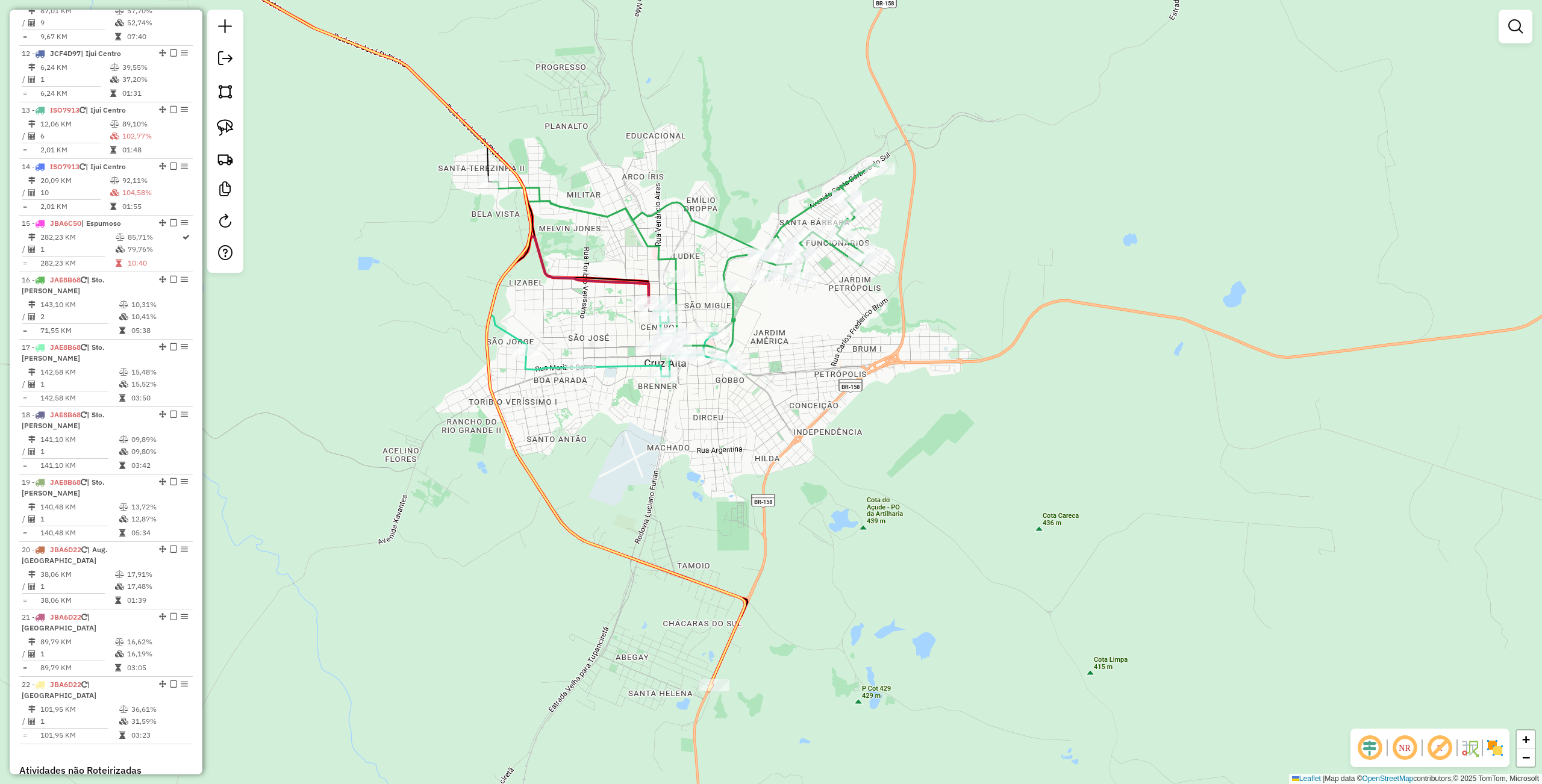
drag, startPoint x: 982, startPoint y: 575, endPoint x: 984, endPoint y: 570, distance: 5.4
click at [982, 575] on div "Janela de atendimento Grade de atendimento Capacidade Transportadoras Veículos …" at bounding box center [771, 392] width 1542 height 784
drag, startPoint x: 902, startPoint y: 578, endPoint x: 902, endPoint y: 571, distance: 7.0
click at [902, 571] on div "Janela de atendimento Grade de atendimento Capacidade Transportadoras Veículos …" at bounding box center [771, 392] width 1542 height 784
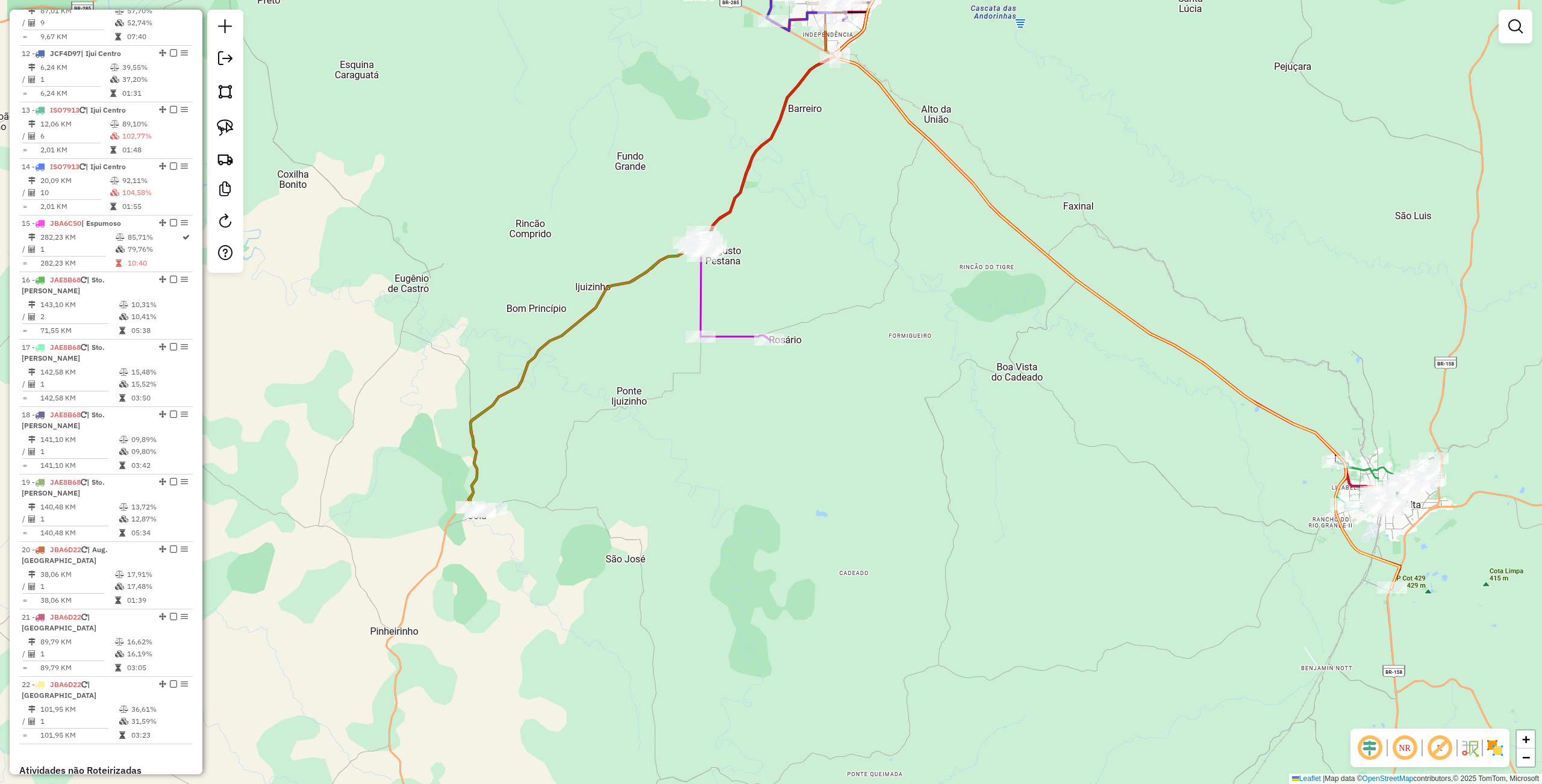
drag, startPoint x: 344, startPoint y: 531, endPoint x: 692, endPoint y: 509, distance: 348.7
click at [855, 532] on div "Janela de atendimento Grade de atendimento Capacidade Transportadoras Veículos …" at bounding box center [771, 392] width 1542 height 784
drag, startPoint x: 160, startPoint y: 484, endPoint x: 150, endPoint y: 648, distance: 164.3
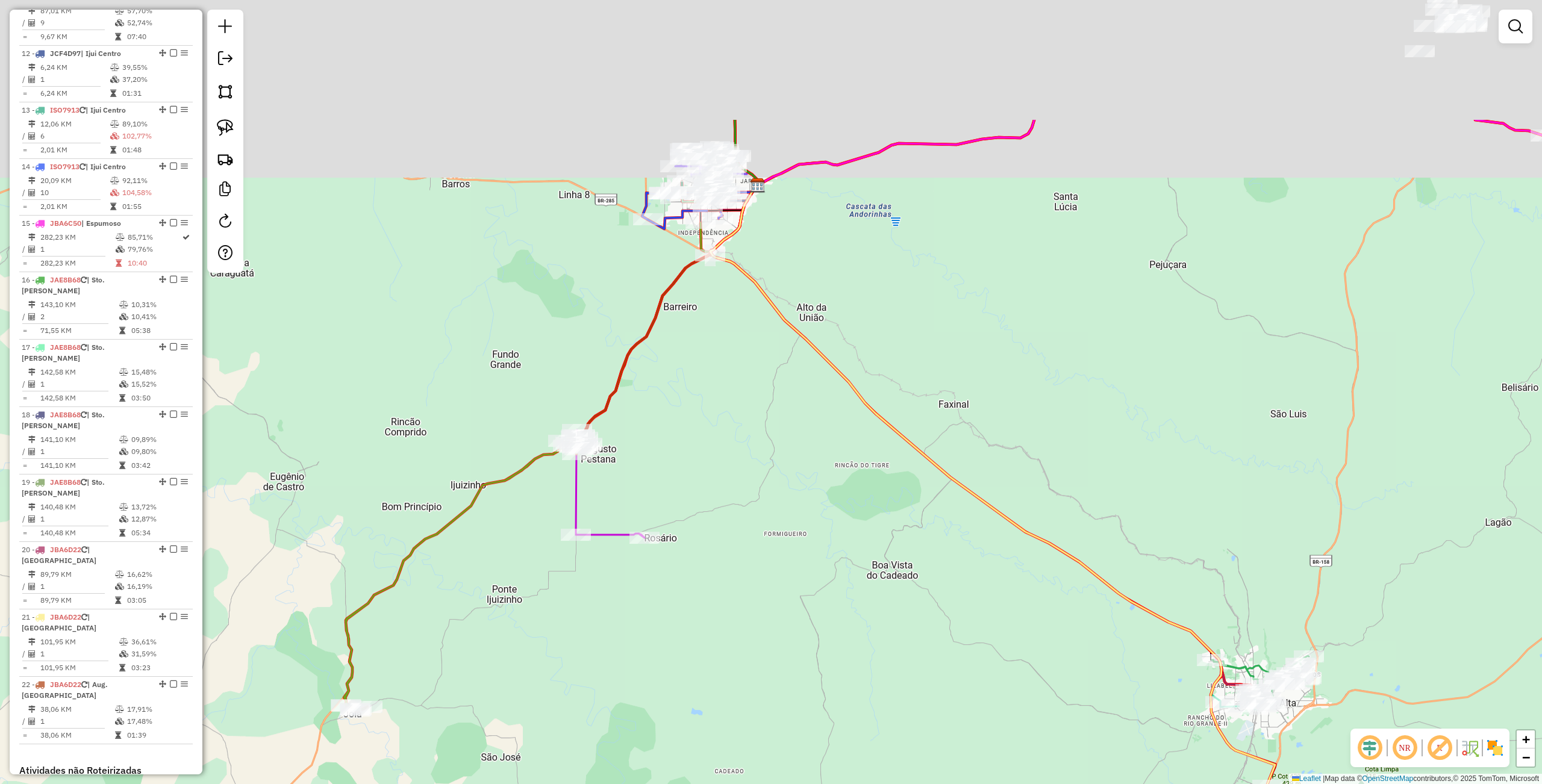
drag, startPoint x: 767, startPoint y: 502, endPoint x: 708, endPoint y: 518, distance: 61.1
click at [638, 711] on div "Janela de atendimento Grade de atendimento Capacidade Transportadoras Veículos …" at bounding box center [771, 392] width 1542 height 784
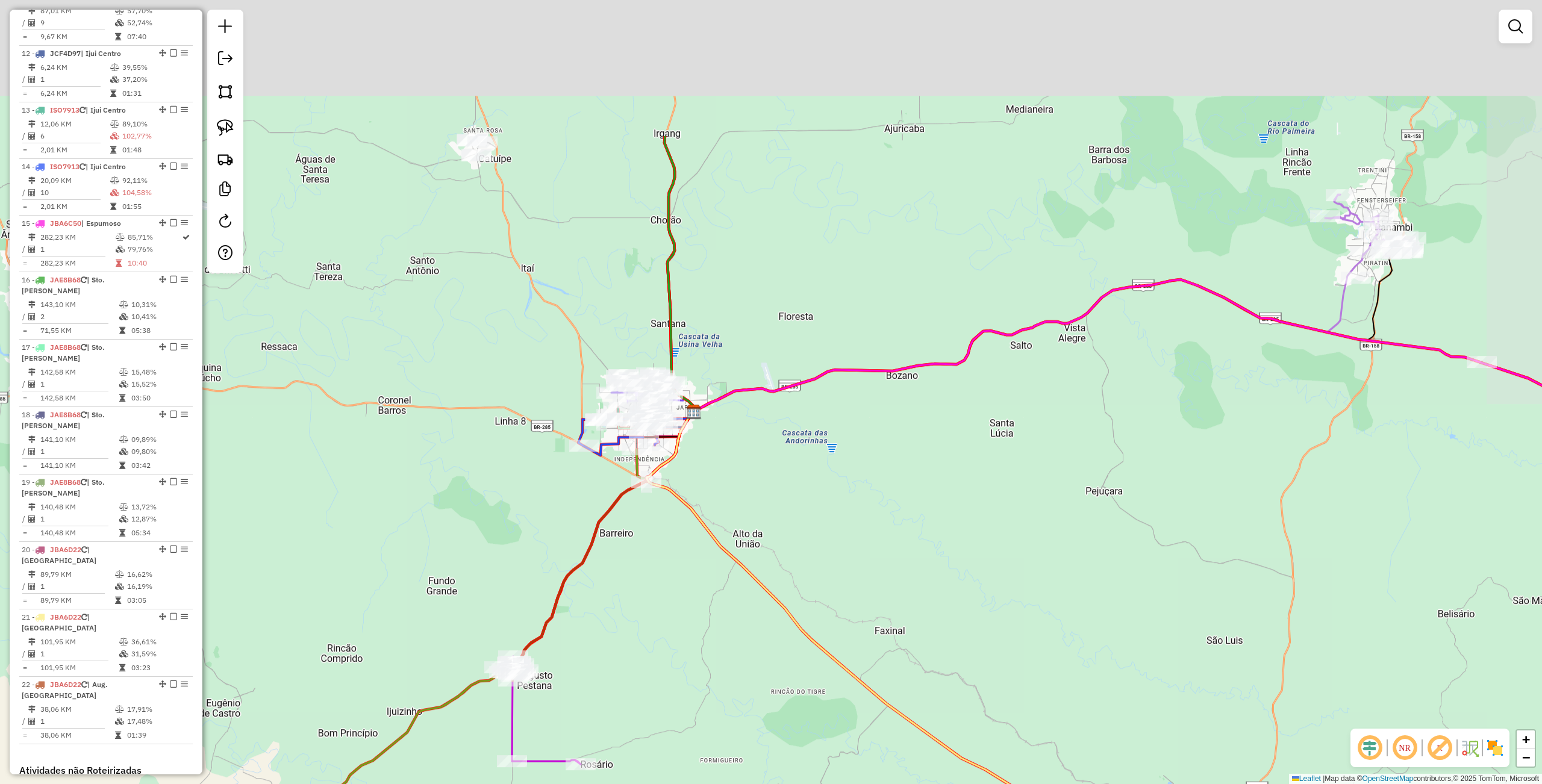
drag, startPoint x: 765, startPoint y: 434, endPoint x: 705, endPoint y: 649, distance: 223.2
click at [705, 649] on div "Janela de atendimento Grade de atendimento Capacidade Transportadoras Veículos …" at bounding box center [771, 392] width 1542 height 784
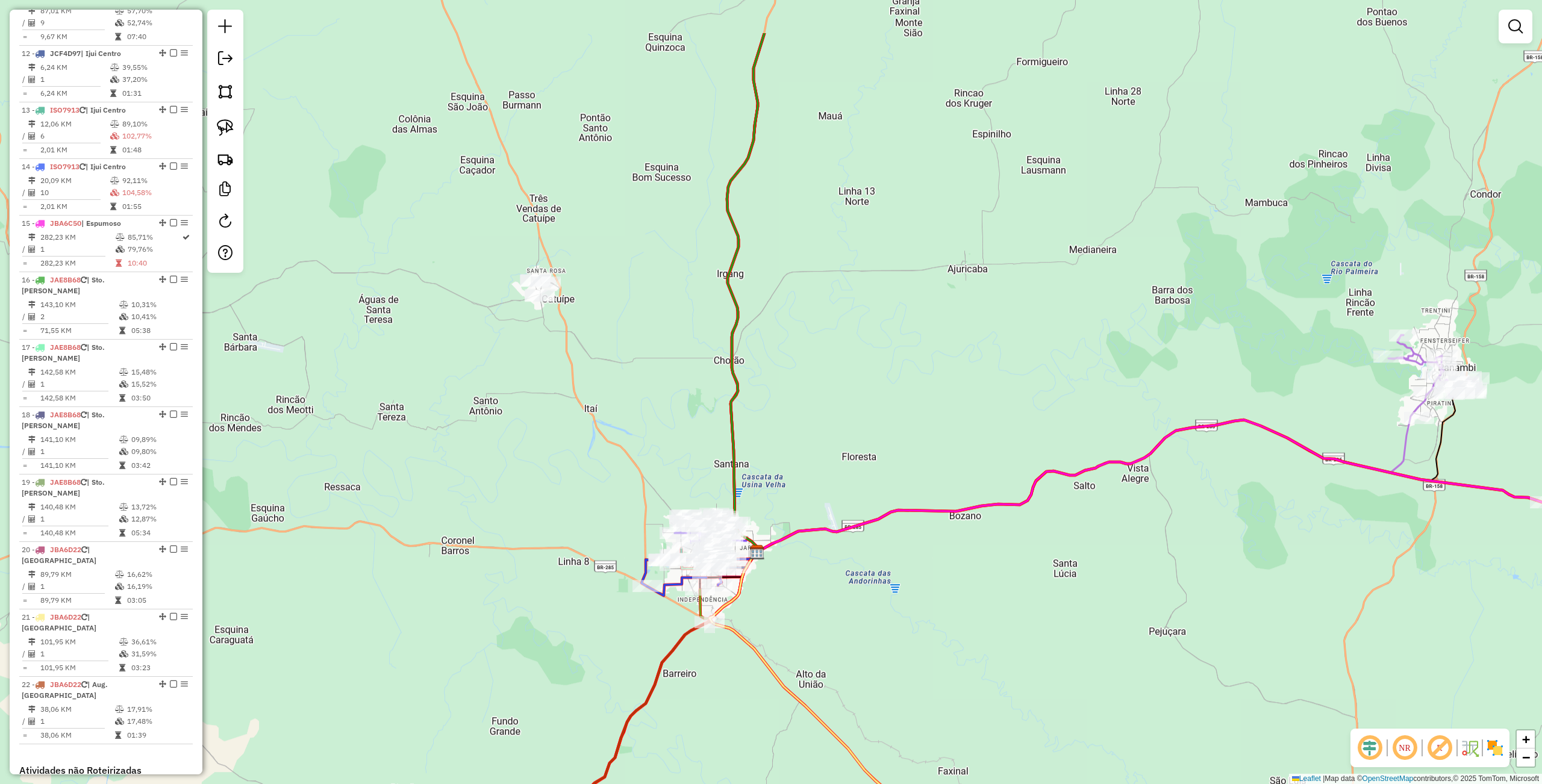
drag, startPoint x: 726, startPoint y: 544, endPoint x: 772, endPoint y: 641, distance: 107.4
click at [788, 657] on div "Janela de atendimento Grade de atendimento Capacidade Transportadoras Veículos …" at bounding box center [771, 392] width 1542 height 784
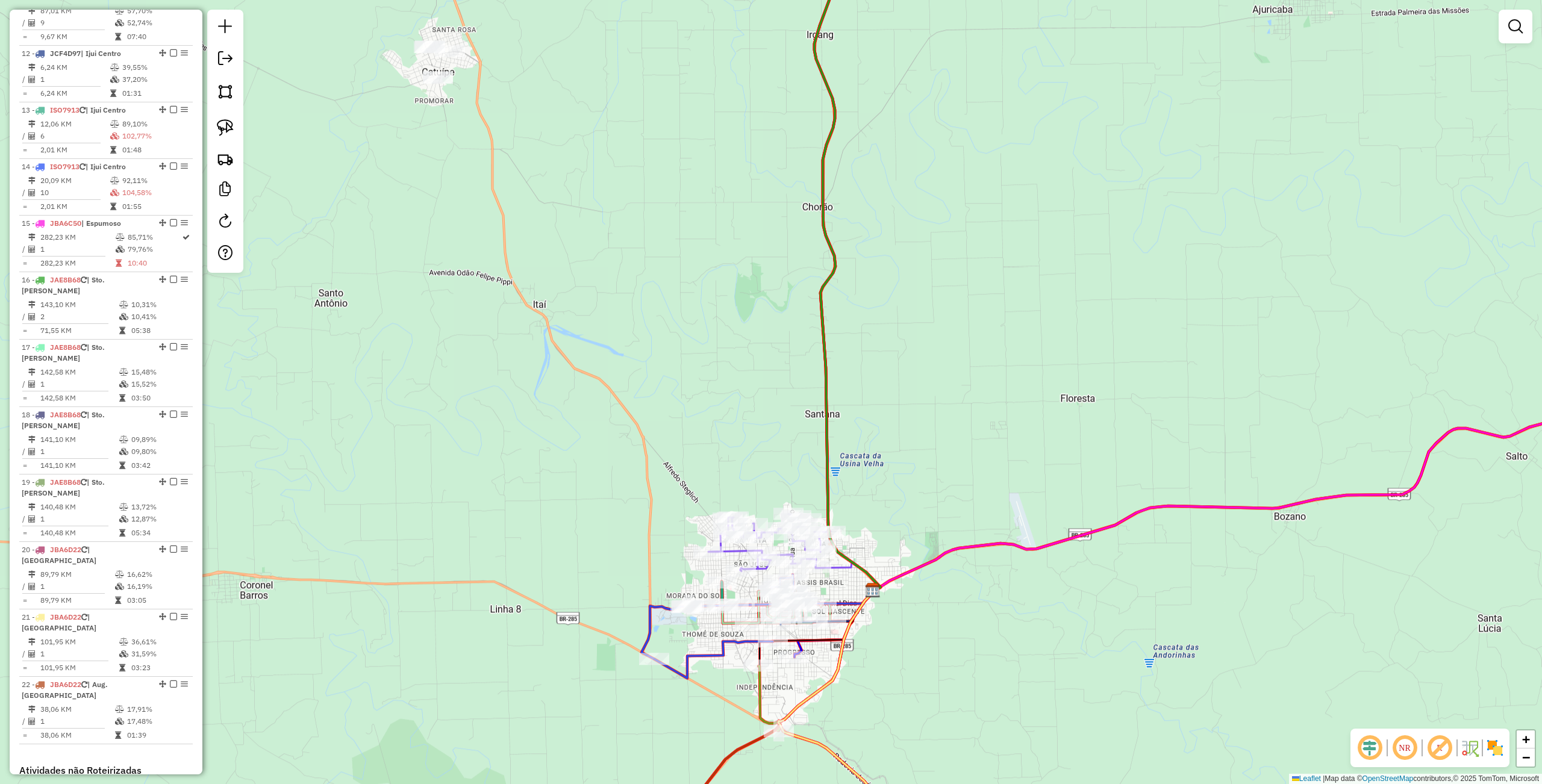
drag, startPoint x: 785, startPoint y: 630, endPoint x: 850, endPoint y: 681, distance: 82.6
click at [854, 688] on div "Janela de atendimento Grade de atendimento Capacidade Transportadoras Veículos …" at bounding box center [771, 392] width 1542 height 784
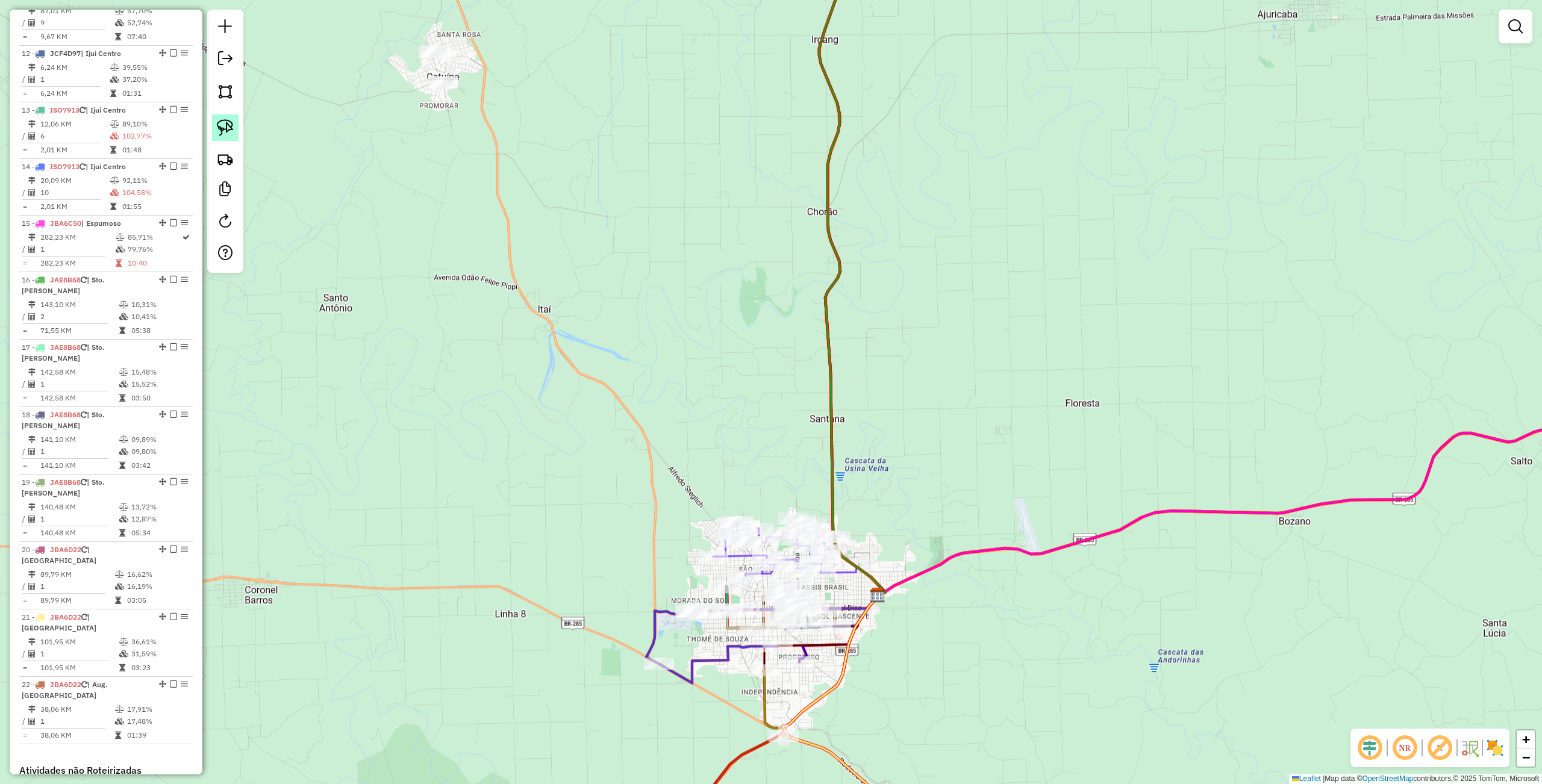
click at [225, 129] on img at bounding box center [225, 127] width 17 height 17
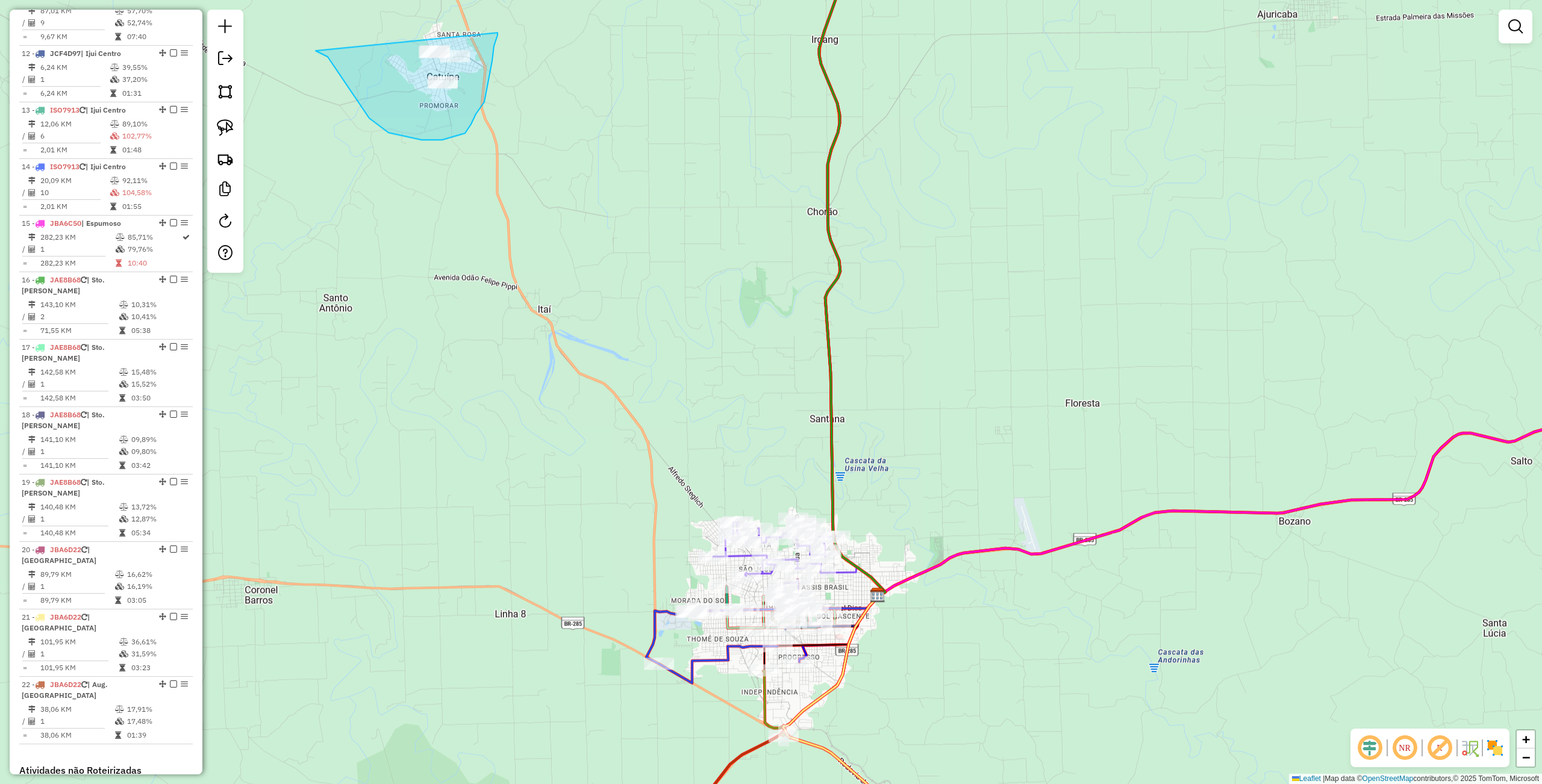
drag, startPoint x: 316, startPoint y: 51, endPoint x: 506, endPoint y: 25, distance: 191.8
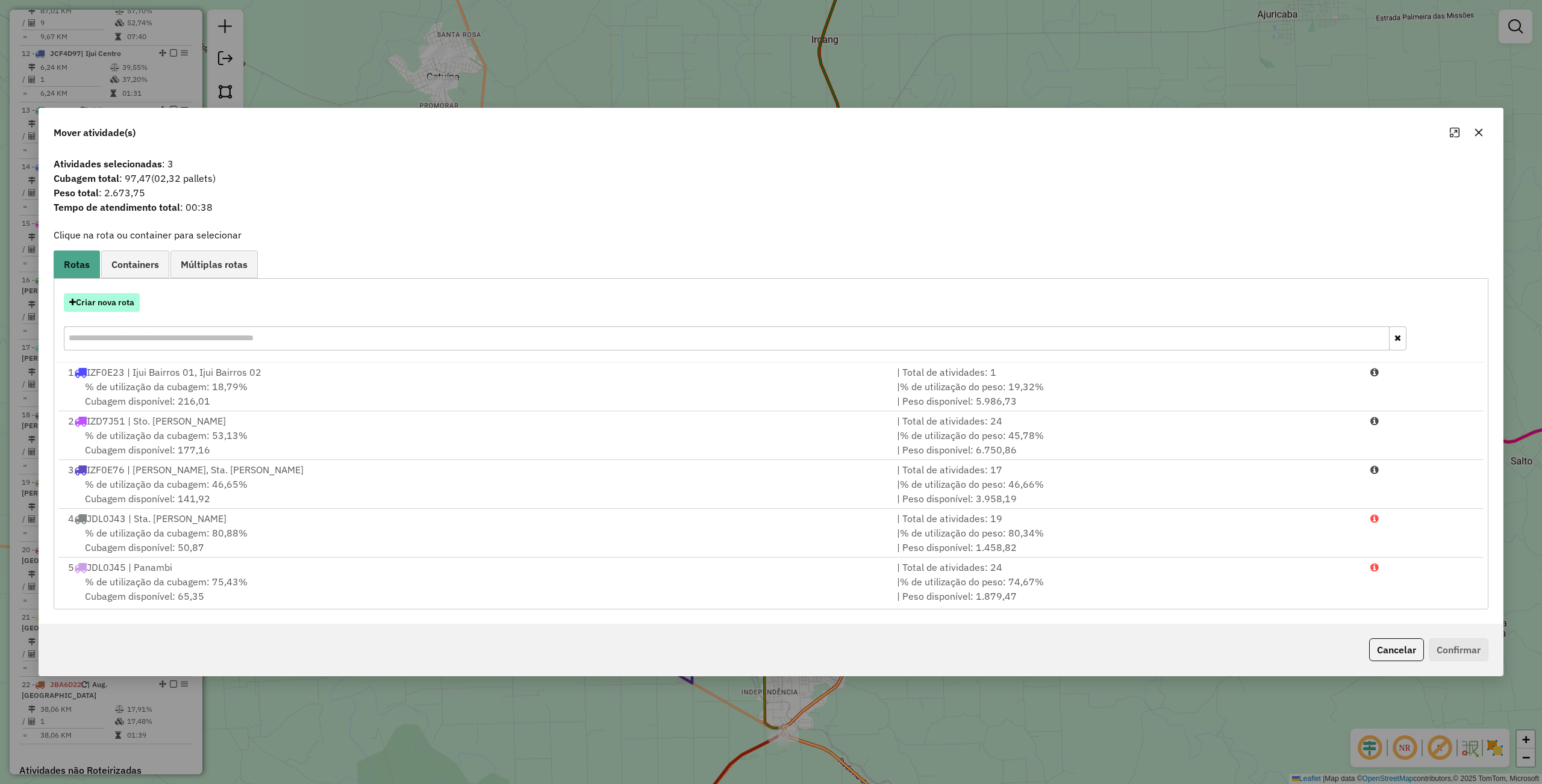
click at [107, 304] on button "Criar nova rota" at bounding box center [102, 303] width 76 height 19
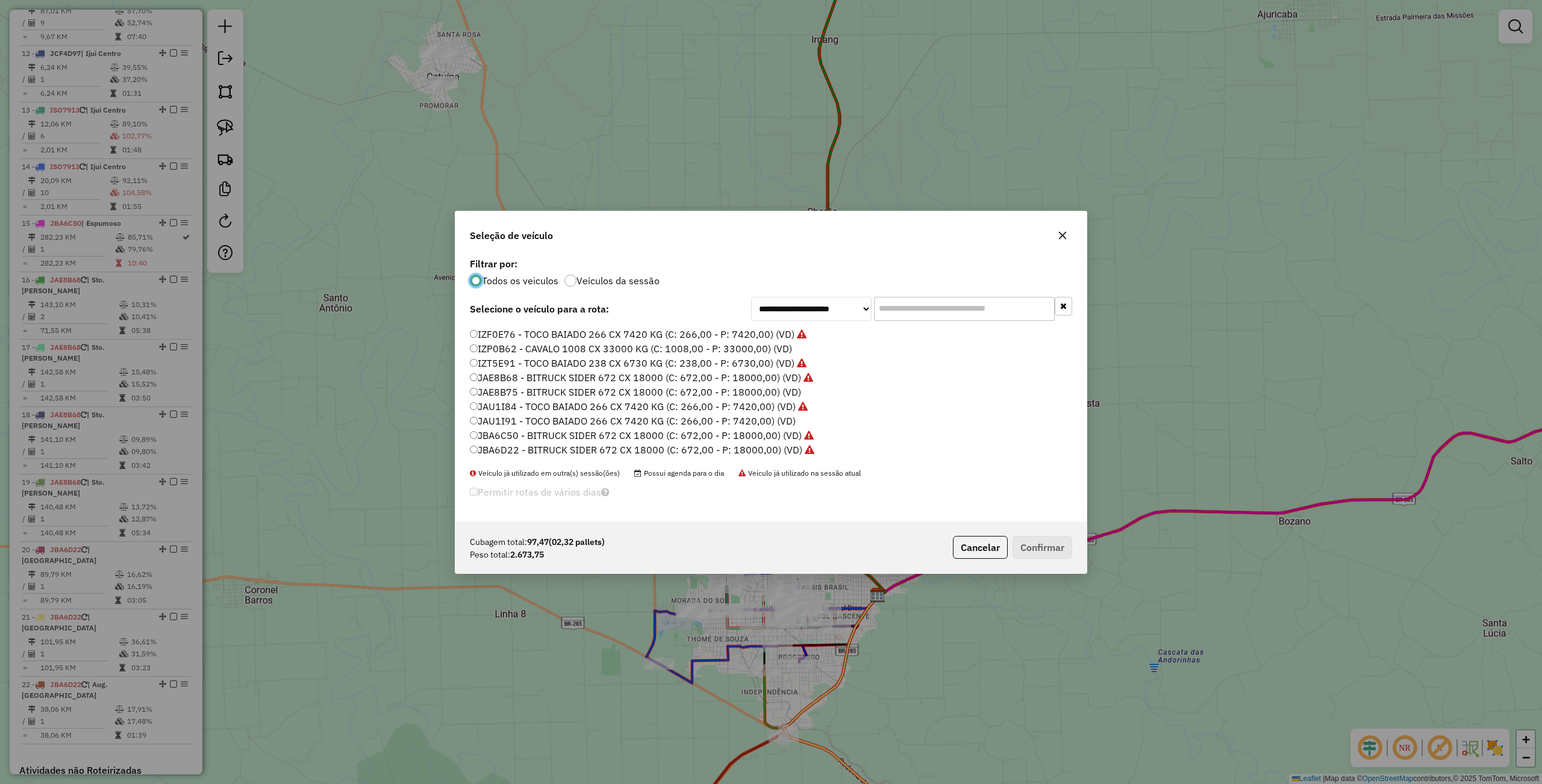
scroll to position [358, 0]
click at [507, 347] on label "JBR8C46 - TOCO BAIADO 266 CX 7420 KG (C: 266,00 - P: 7420,00) (VD)" at bounding box center [633, 349] width 328 height 14
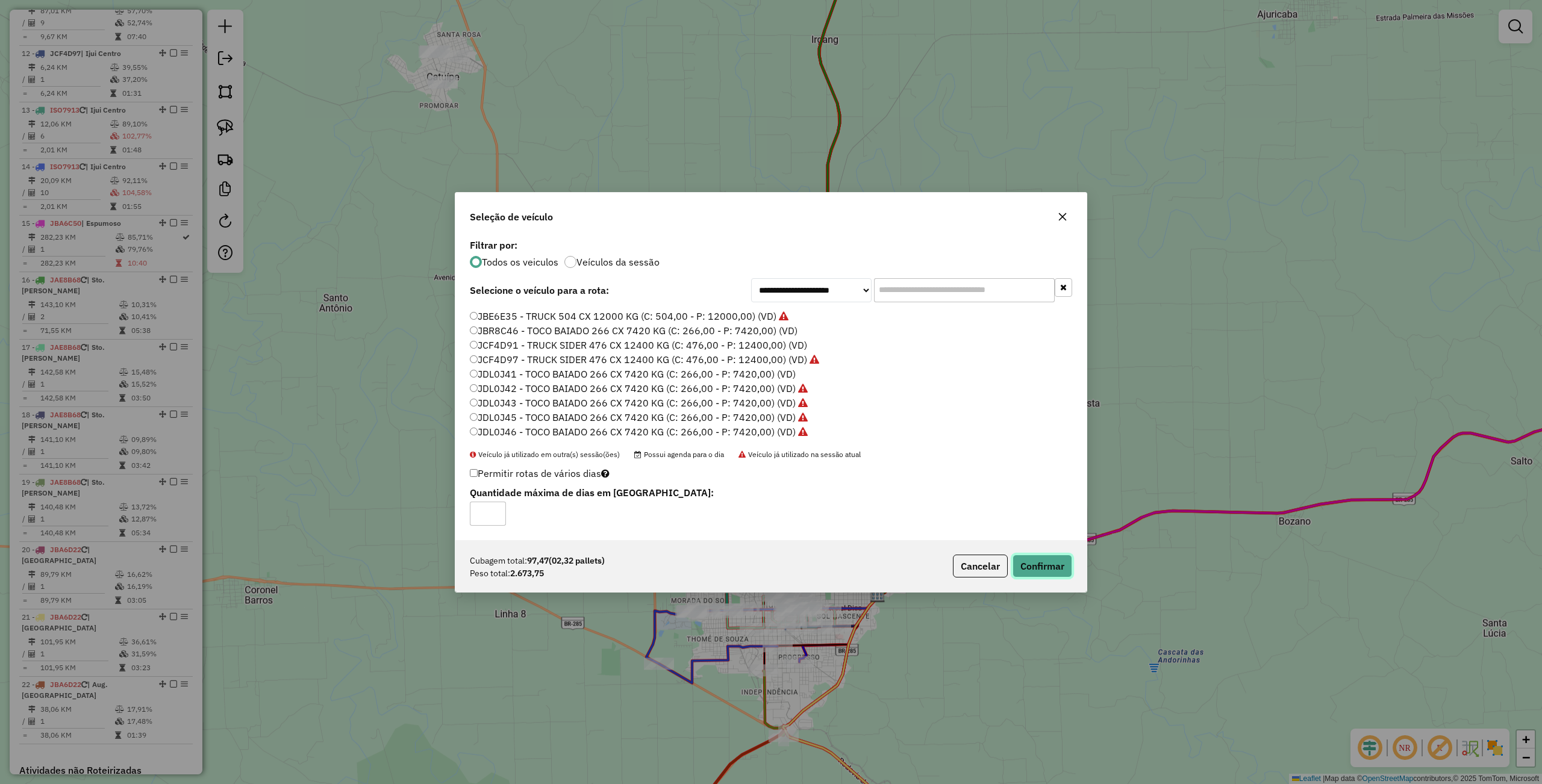
click at [1027, 570] on button "Confirmar" at bounding box center [1042, 566] width 59 height 23
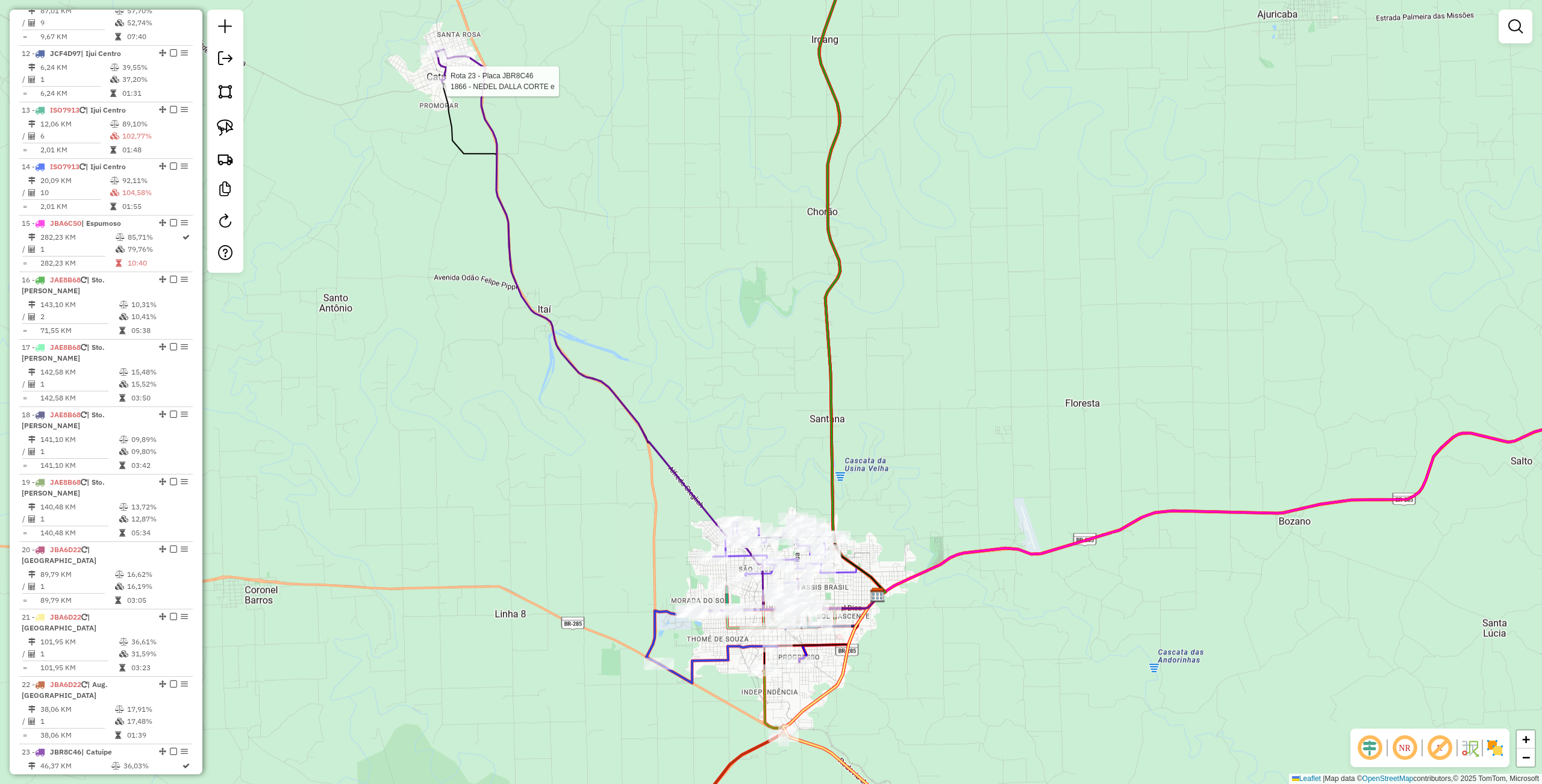
select select "**********"
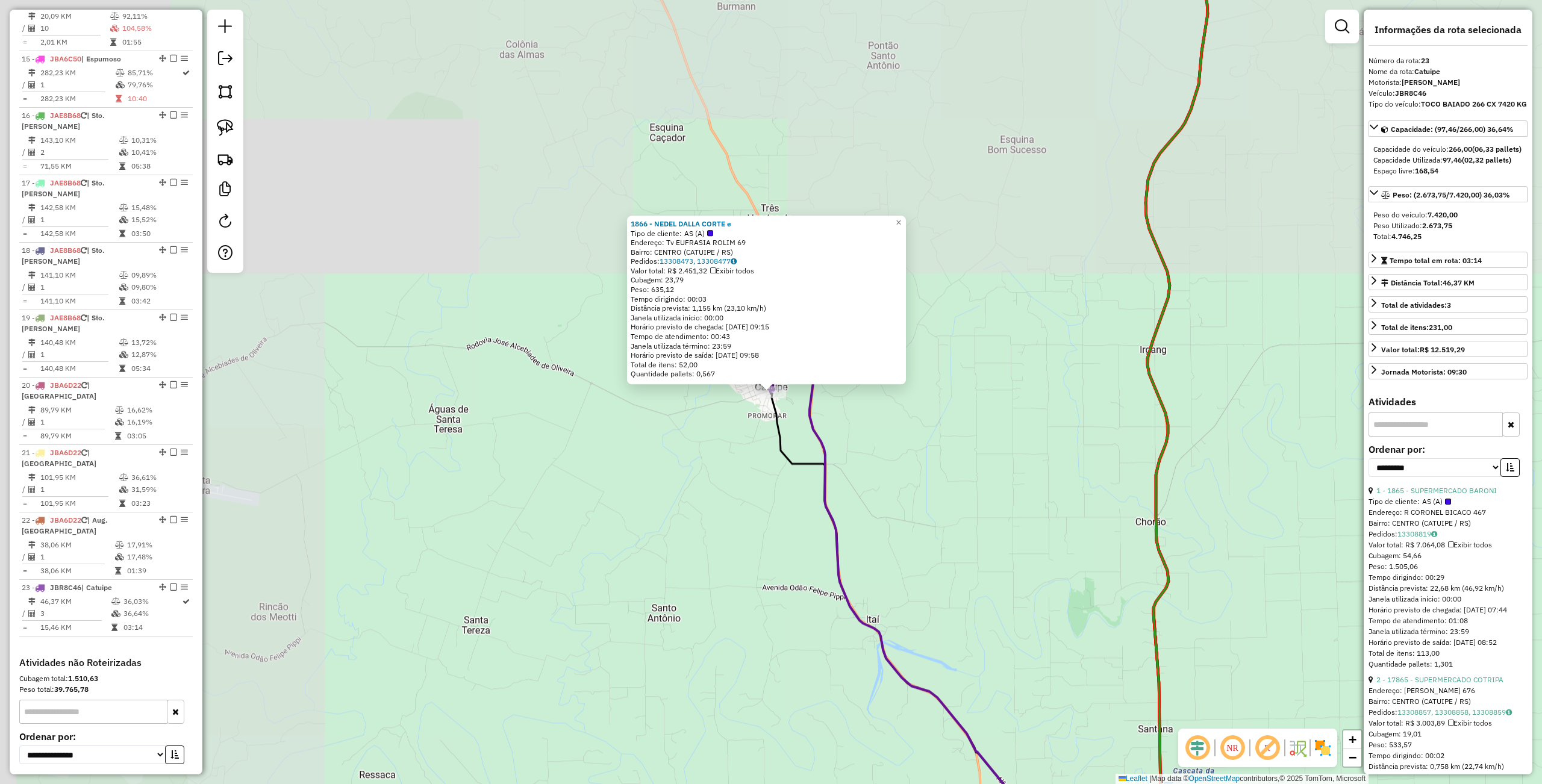
scroll to position [1334, 0]
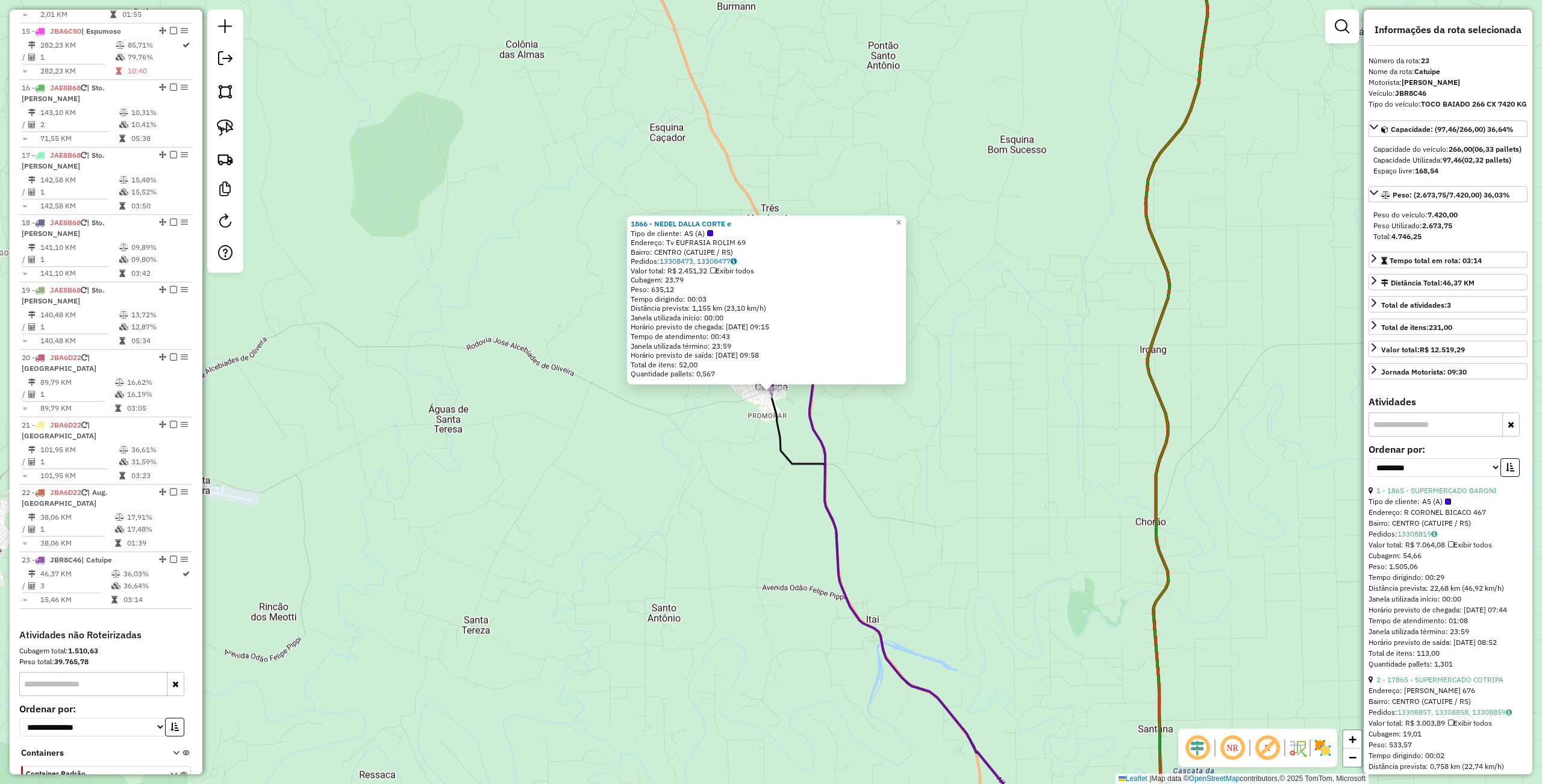
click at [666, 512] on div "1866 - NEDEL DALLA CORTE e Tipo de cliente: AS (A) Endereço: Tv EUFRASIA ROLIM …" at bounding box center [771, 392] width 1542 height 784
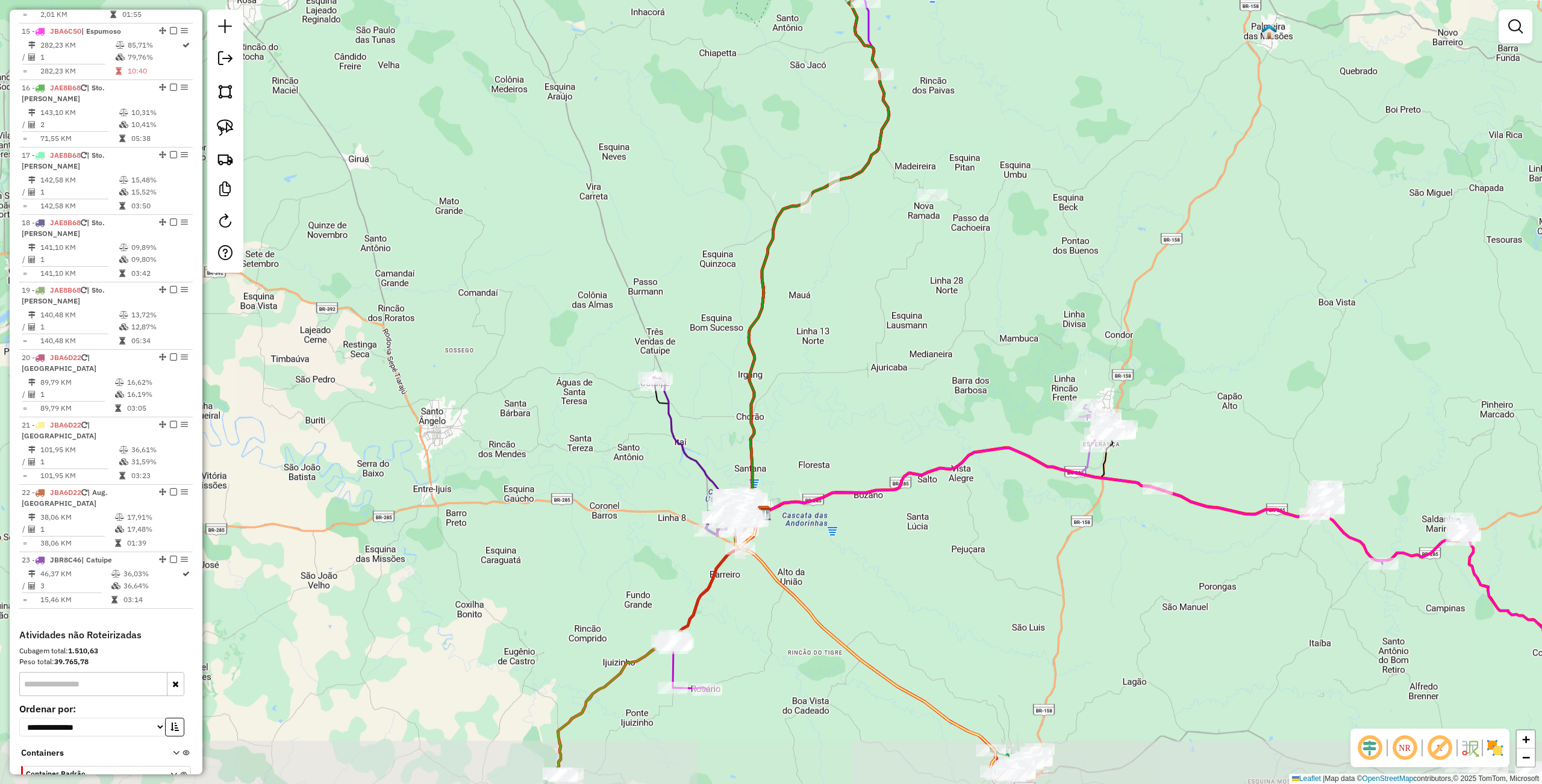
drag, startPoint x: 683, startPoint y: 585, endPoint x: 642, endPoint y: 491, distance: 102.6
click at [642, 491] on div "Janela de atendimento Grade de atendimento Capacidade Transportadoras Veículos …" at bounding box center [771, 392] width 1542 height 784
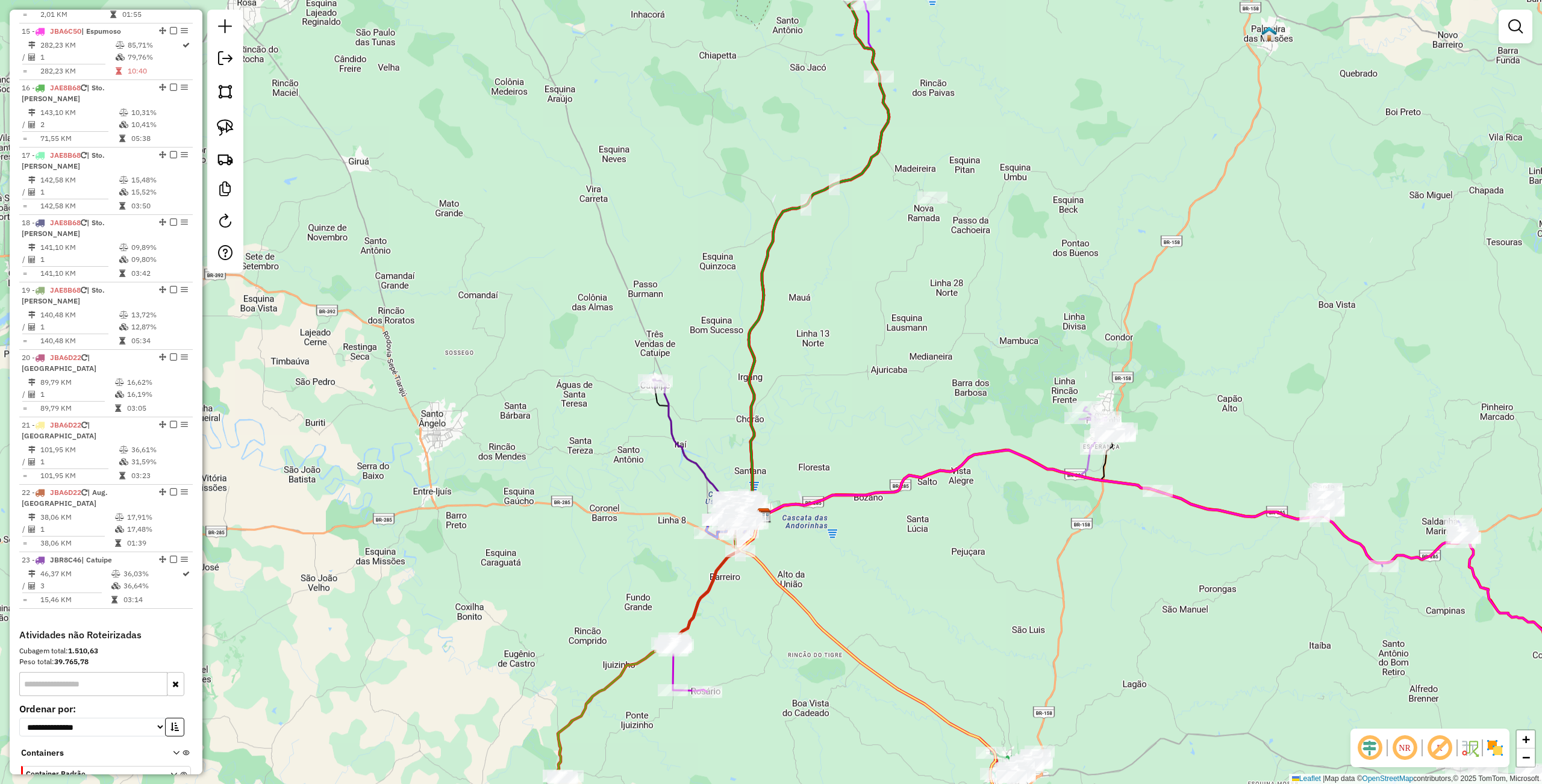
drag, startPoint x: 762, startPoint y: 584, endPoint x: 742, endPoint y: 585, distance: 20.0
click at [747, 610] on div "Janela de atendimento Grade de atendimento Capacidade Transportadoras Veículos …" at bounding box center [771, 392] width 1542 height 784
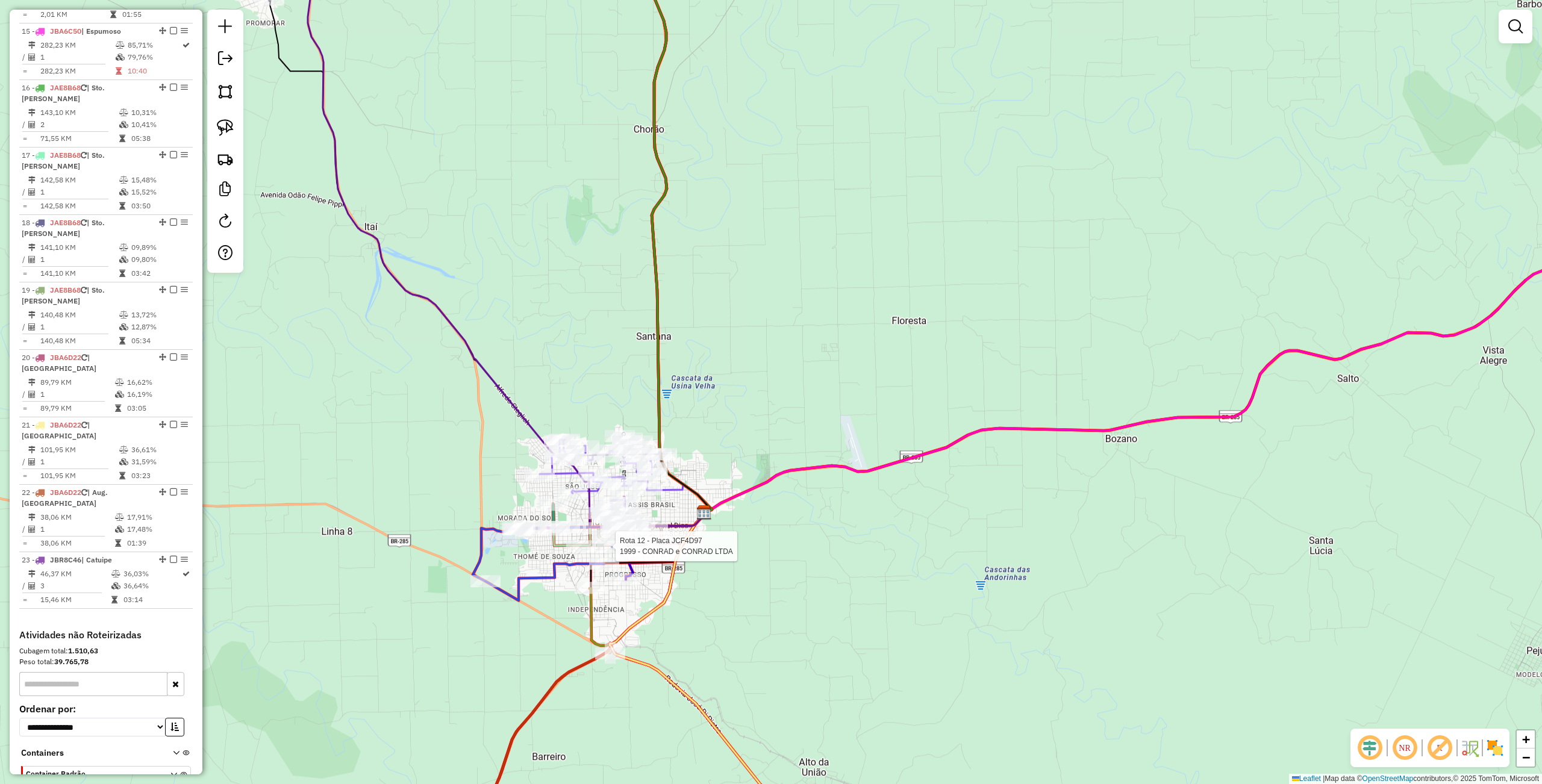
select select "**********"
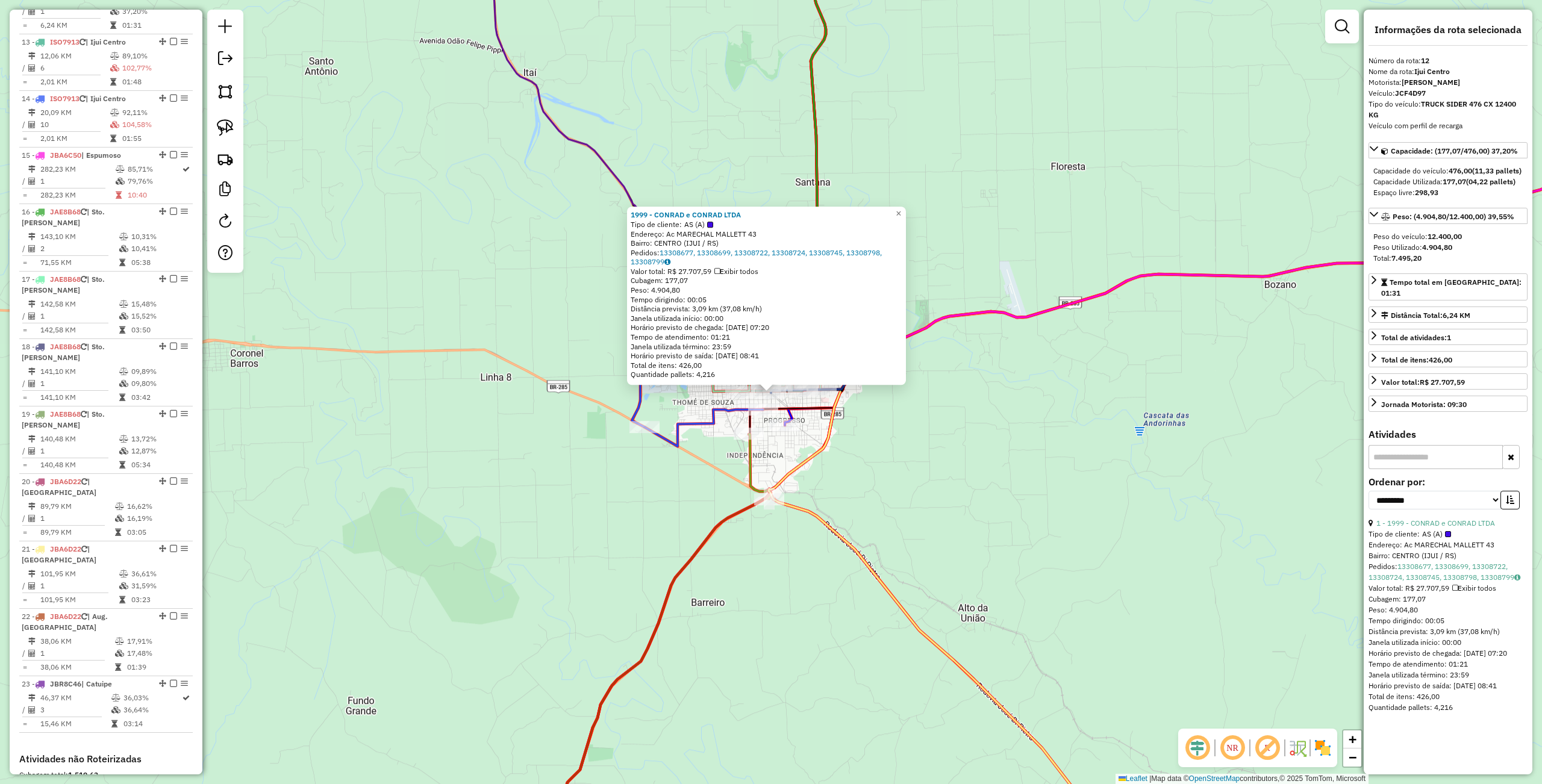
scroll to position [1158, 0]
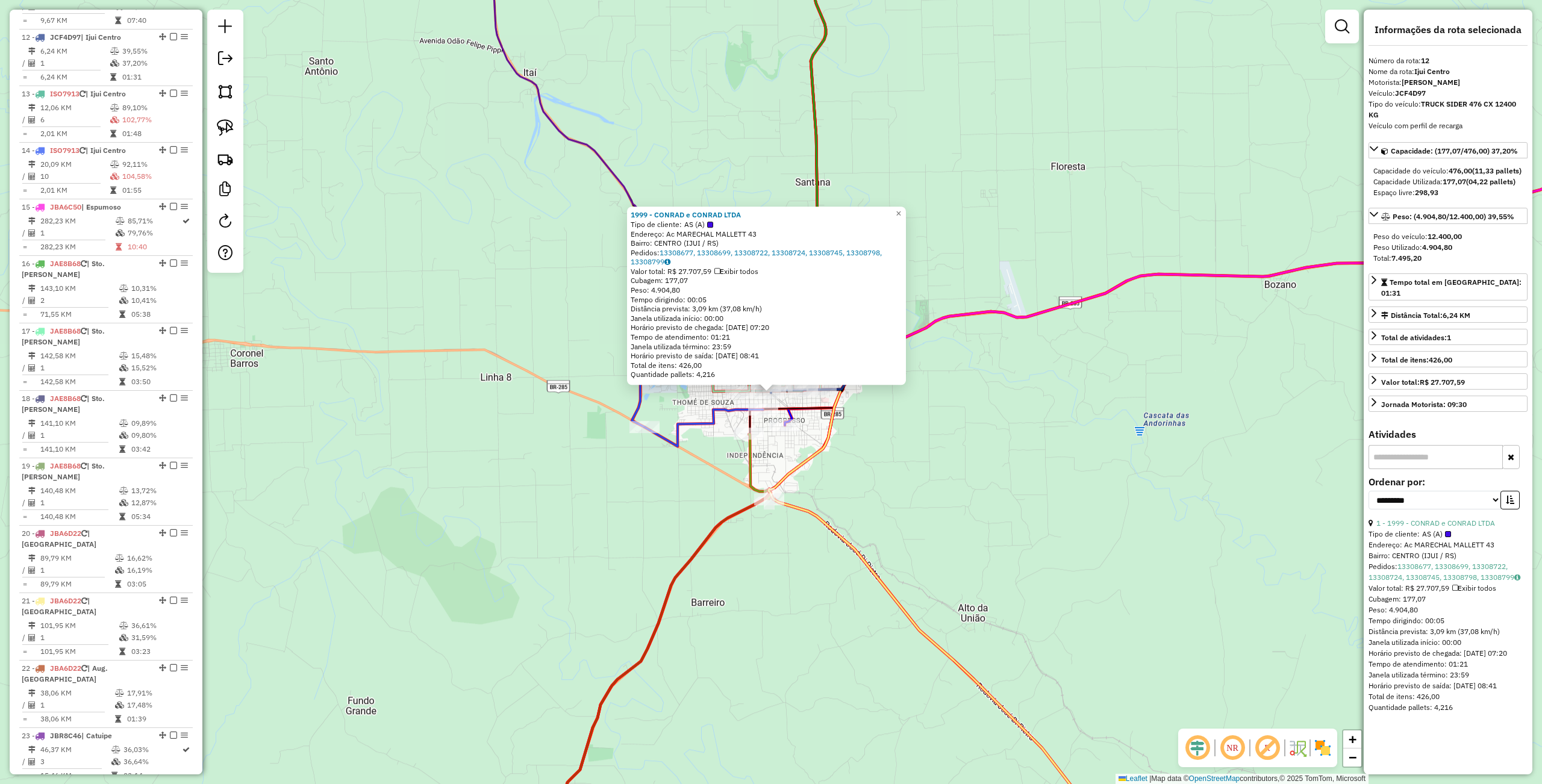
click at [697, 559] on icon at bounding box center [682, 610] width 361 height 504
click at [558, 530] on div "1999 - CONRAD e CONRAD LTDA Tipo de cliente: AS (A) Endereço: Ac MARECHAL MALLE…" at bounding box center [771, 392] width 1542 height 784
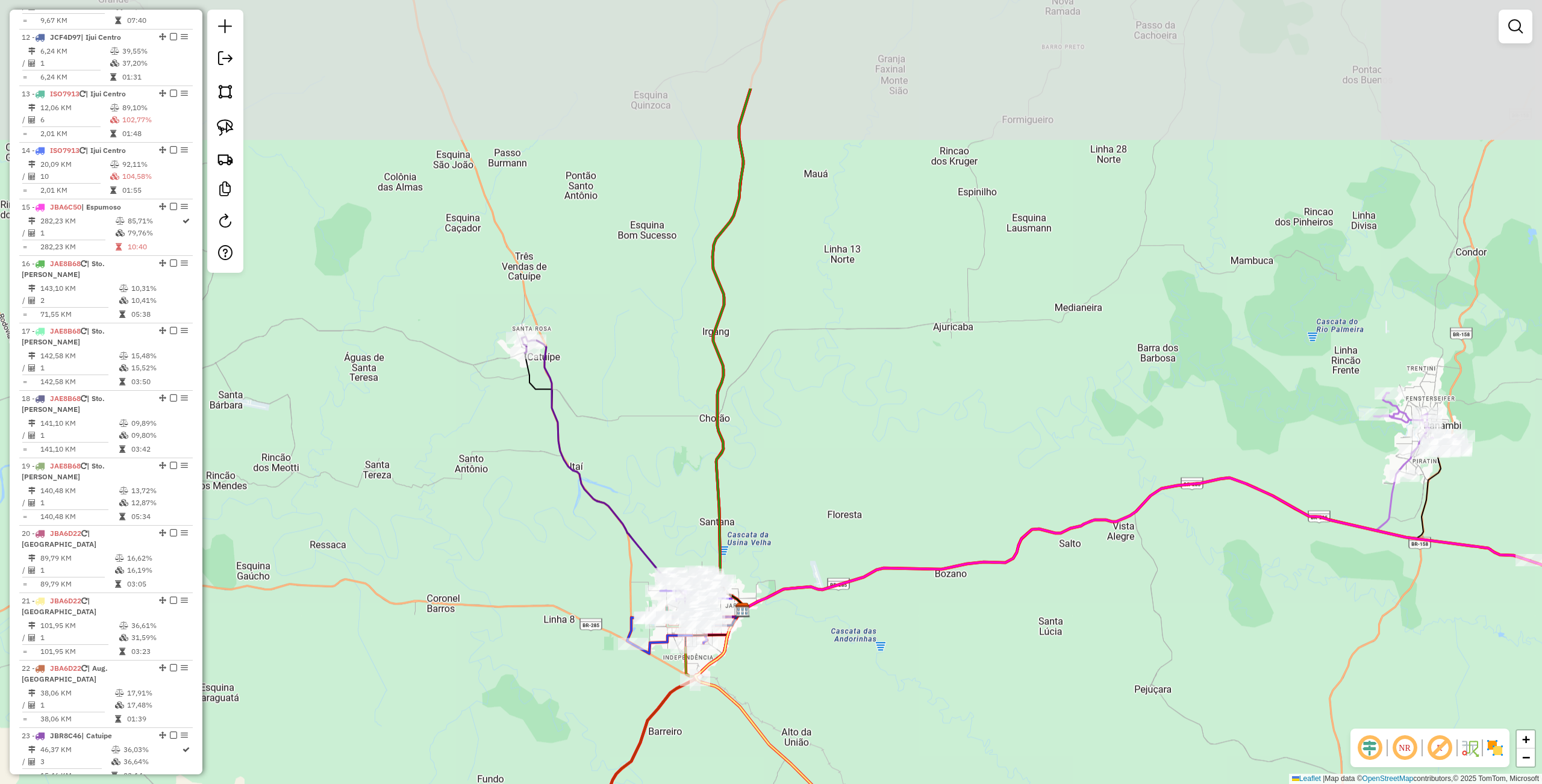
drag, startPoint x: 526, startPoint y: 365, endPoint x: 522, endPoint y: 396, distance: 31.3
click at [559, 487] on div "Janela de atendimento Grade de atendimento Capacidade Transportadoras Veículos …" at bounding box center [771, 392] width 1542 height 784
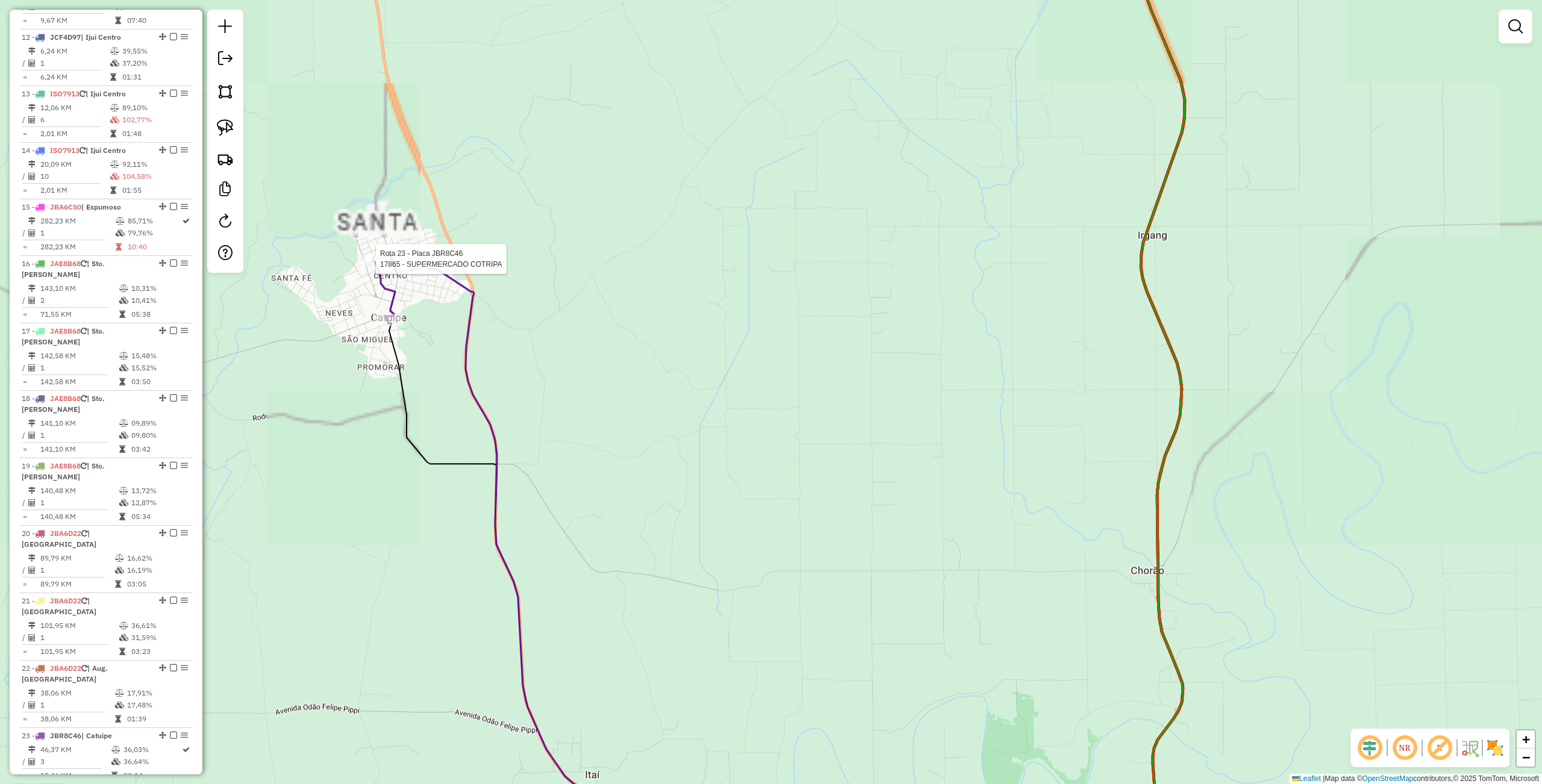
select select "**********"
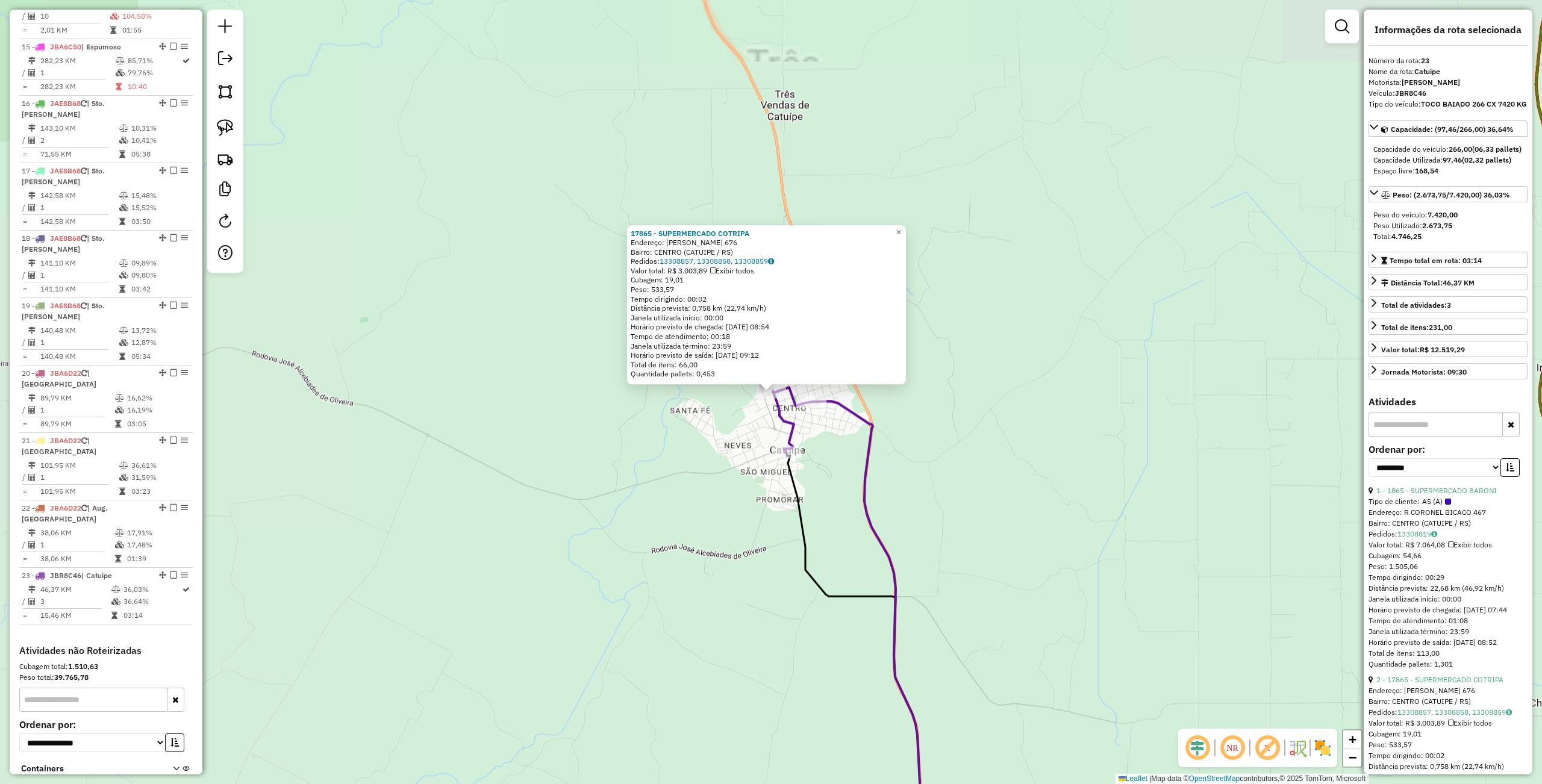
scroll to position [1334, 0]
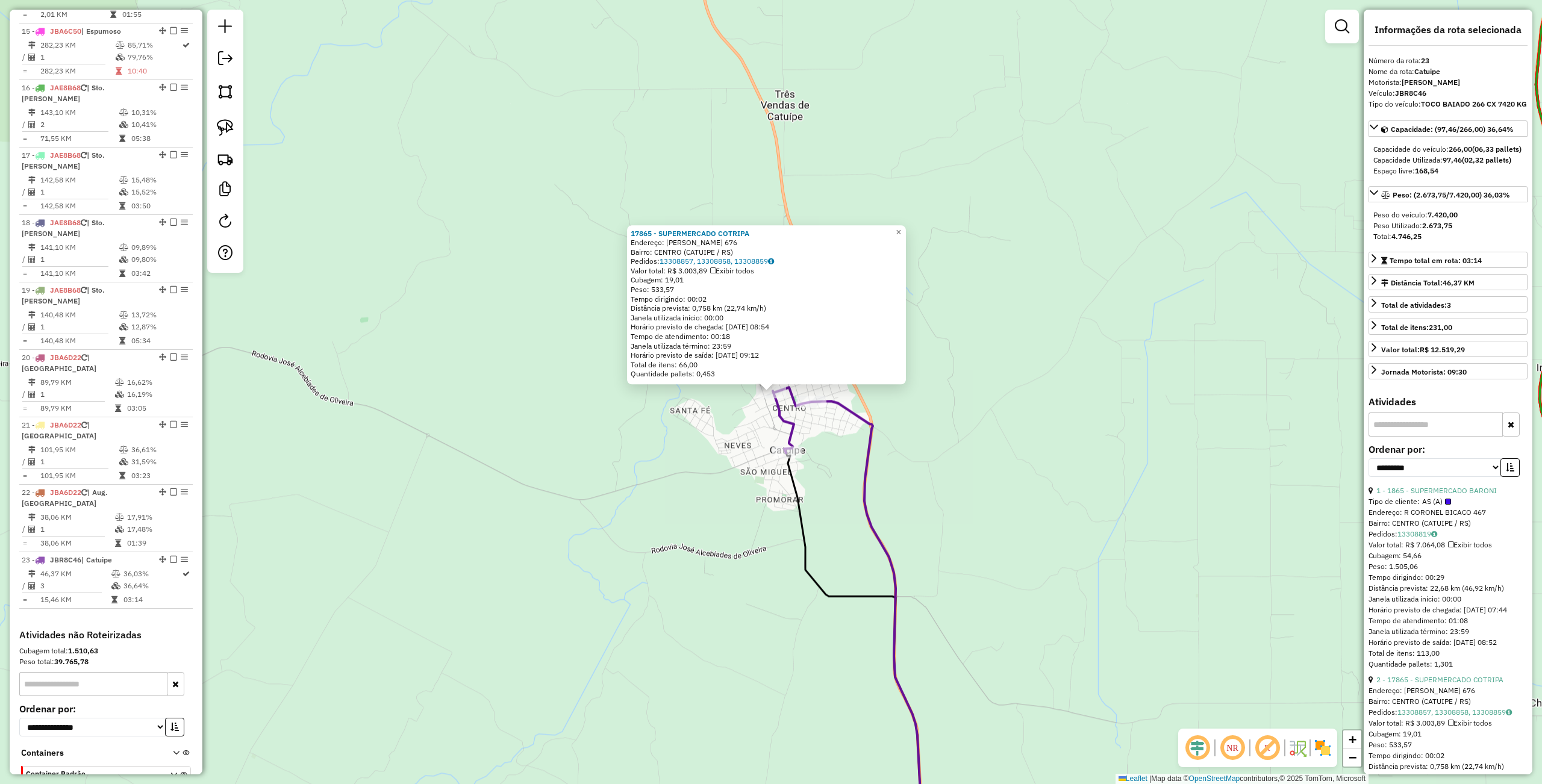
click at [555, 441] on div "17865 - SUPERMERCADO COTRIPA Endereço: JOSE MOTA 676 Bairro: CENTRO (CATUIPE / …" at bounding box center [771, 392] width 1542 height 784
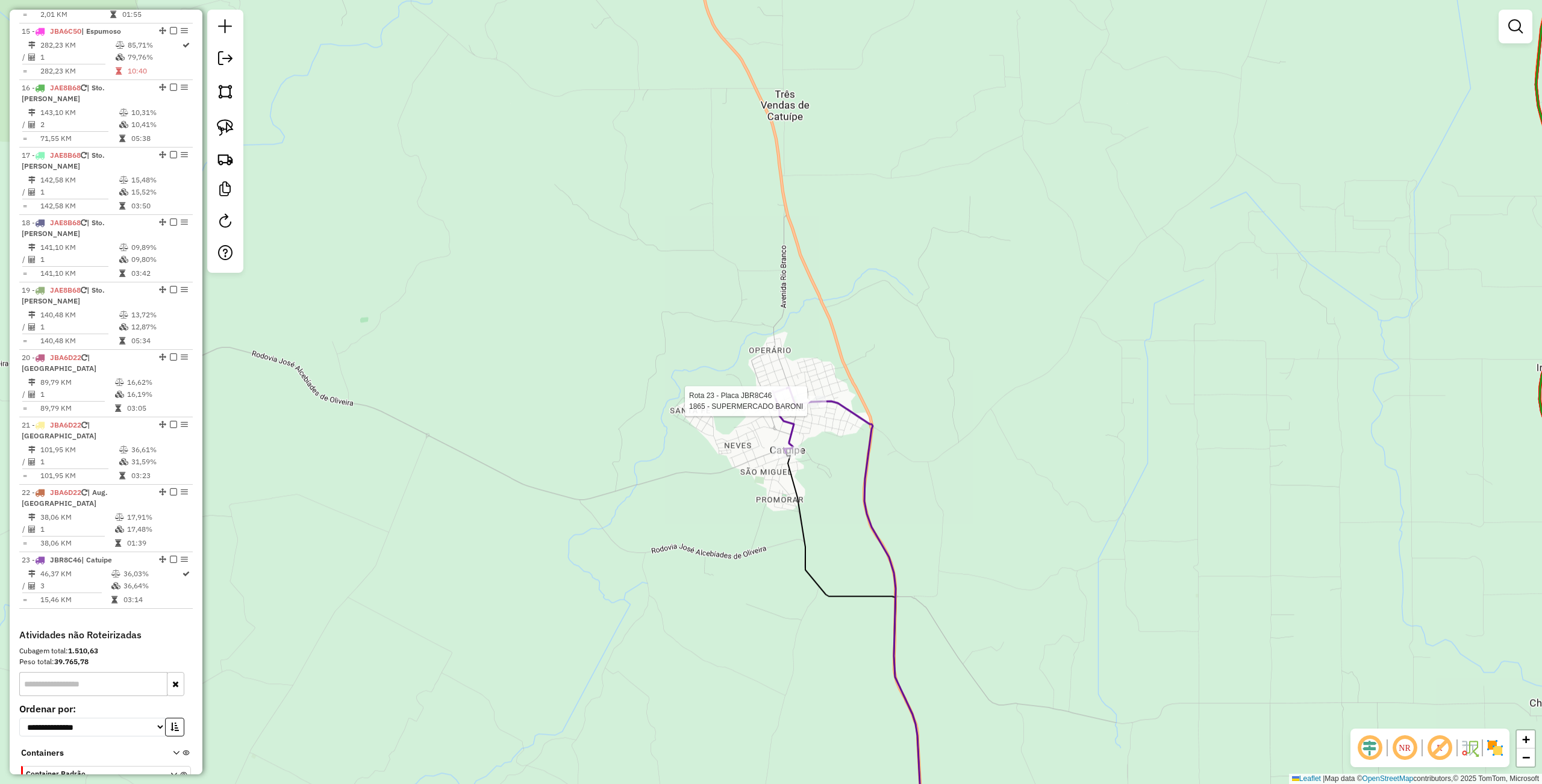
select select "**********"
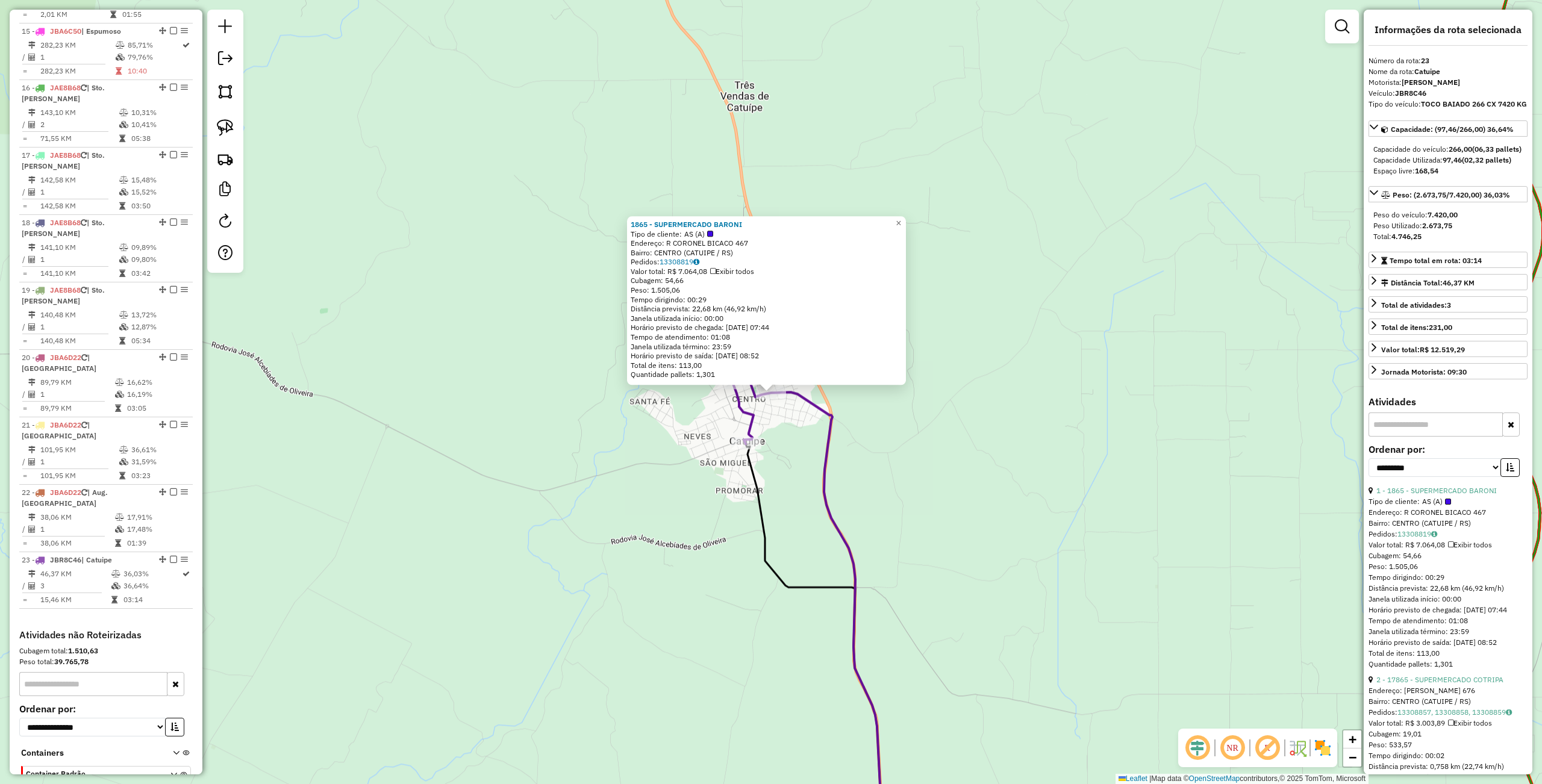
click at [811, 458] on div "1865 - SUPERMERCADO BARONI Tipo de cliente: AS (A) Endereço: R CORONEL BICACO 4…" at bounding box center [771, 392] width 1542 height 784
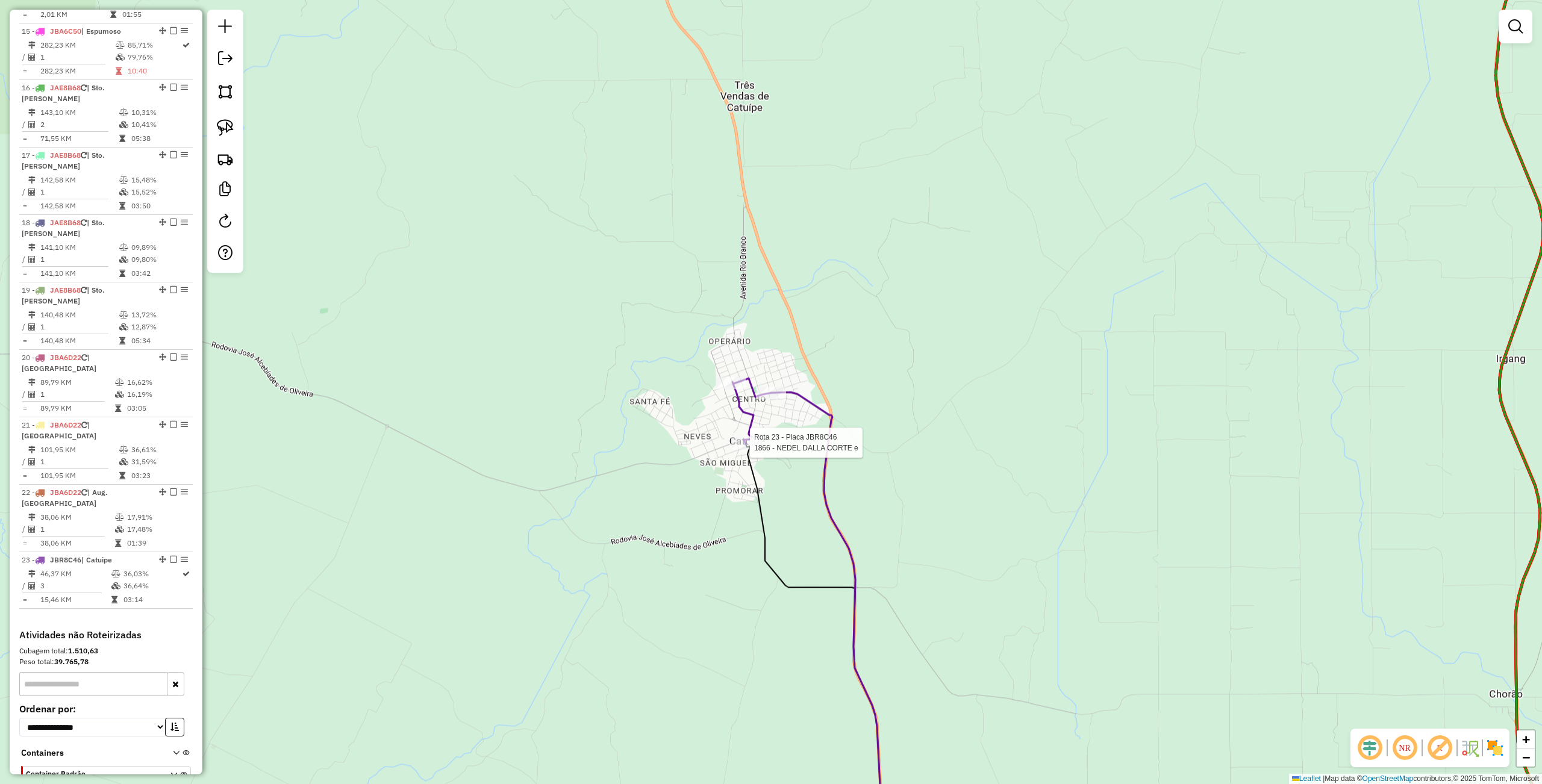
select select "**********"
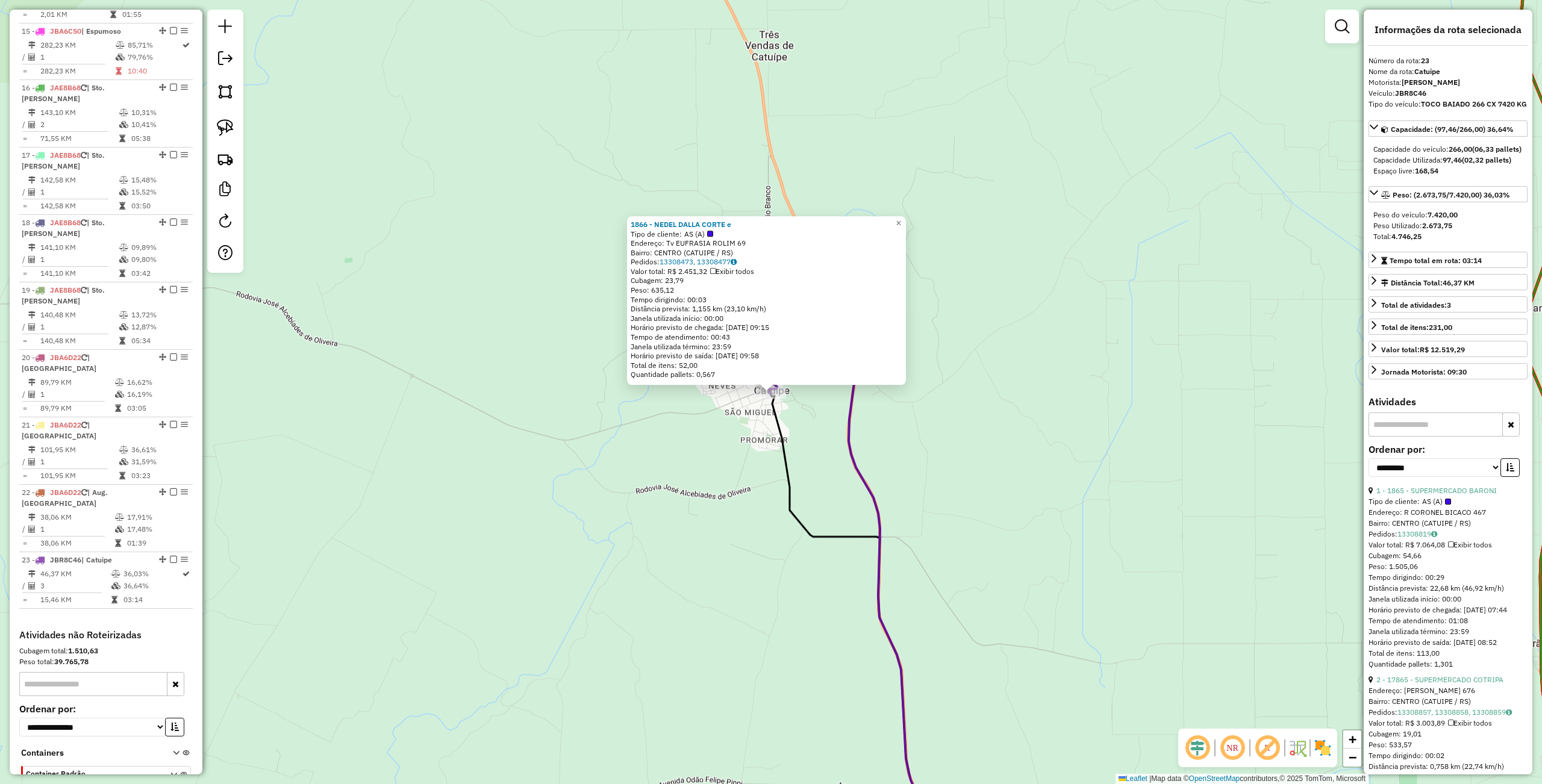
click at [750, 456] on div "1866 - NEDEL DALLA CORTE e Tipo de cliente: AS (A) Endereço: Tv EUFRASIA ROLIM …" at bounding box center [771, 392] width 1542 height 784
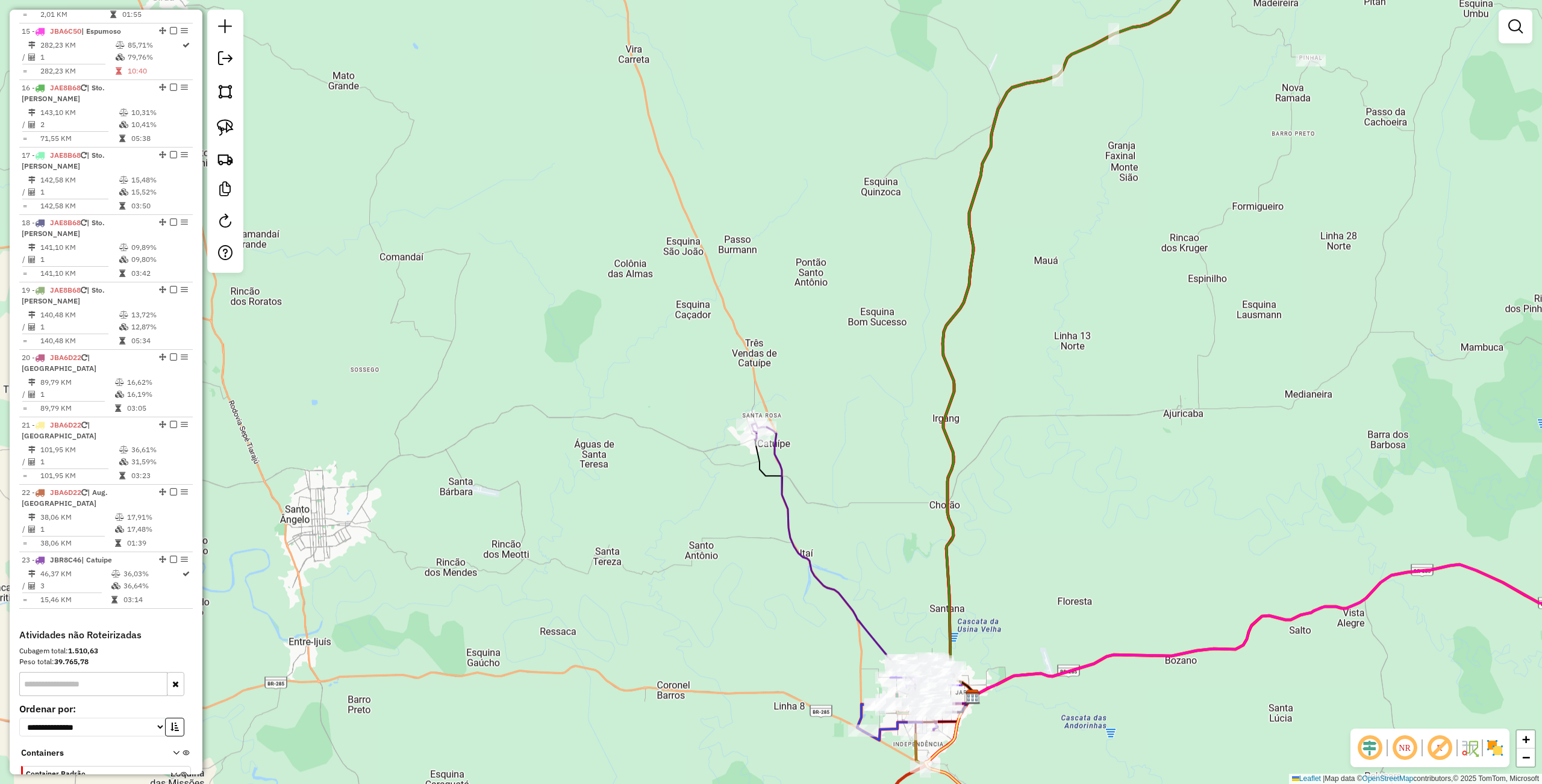
click at [804, 499] on div "Janela de atendimento Grade de atendimento Capacidade Transportadoras Veículos …" at bounding box center [771, 392] width 1542 height 784
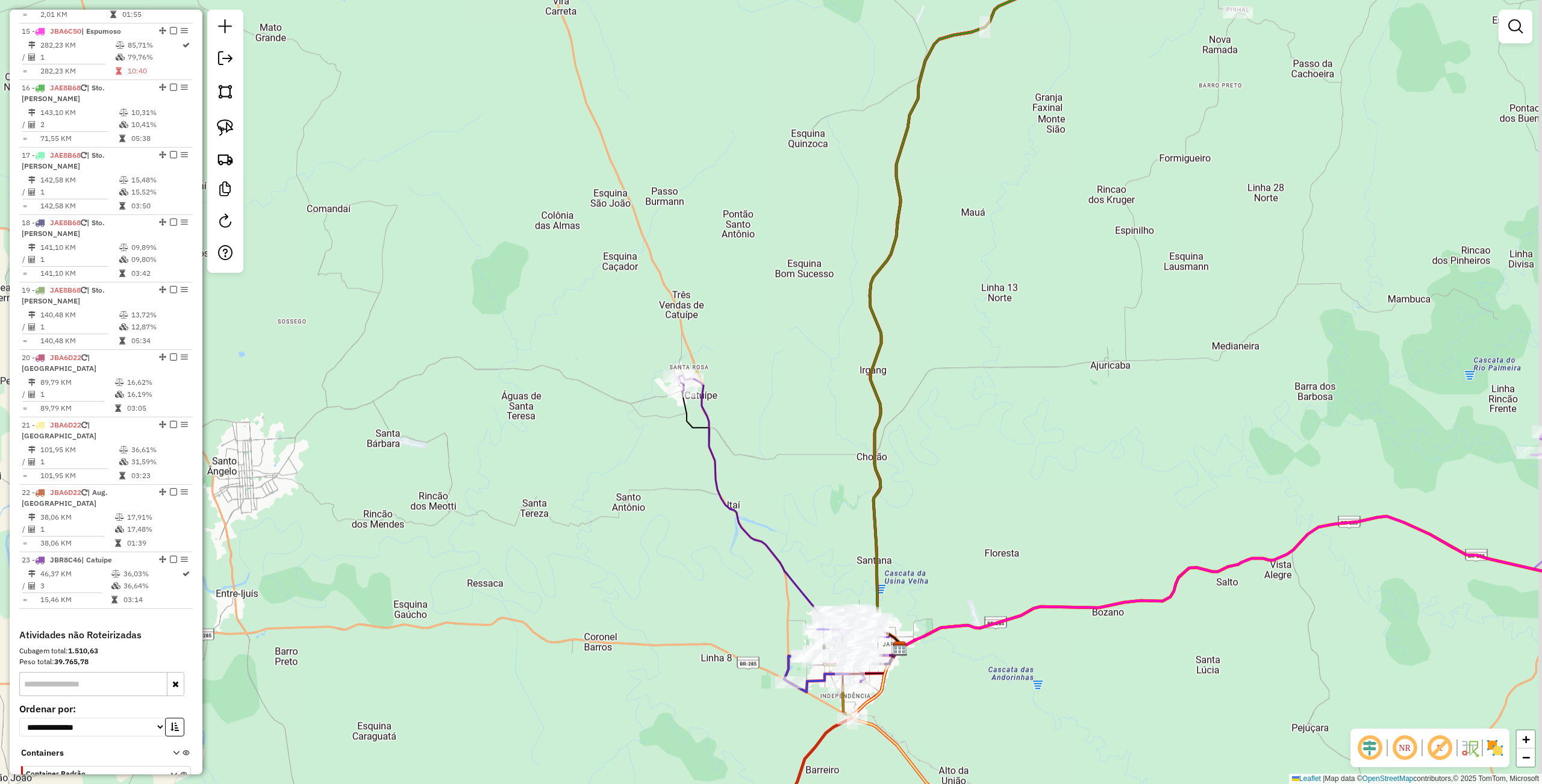
drag, startPoint x: 832, startPoint y: 528, endPoint x: 739, endPoint y: 460, distance: 115.2
click at [740, 466] on div "Janela de atendimento Grade de atendimento Capacidade Transportadoras Veículos …" at bounding box center [771, 392] width 1542 height 784
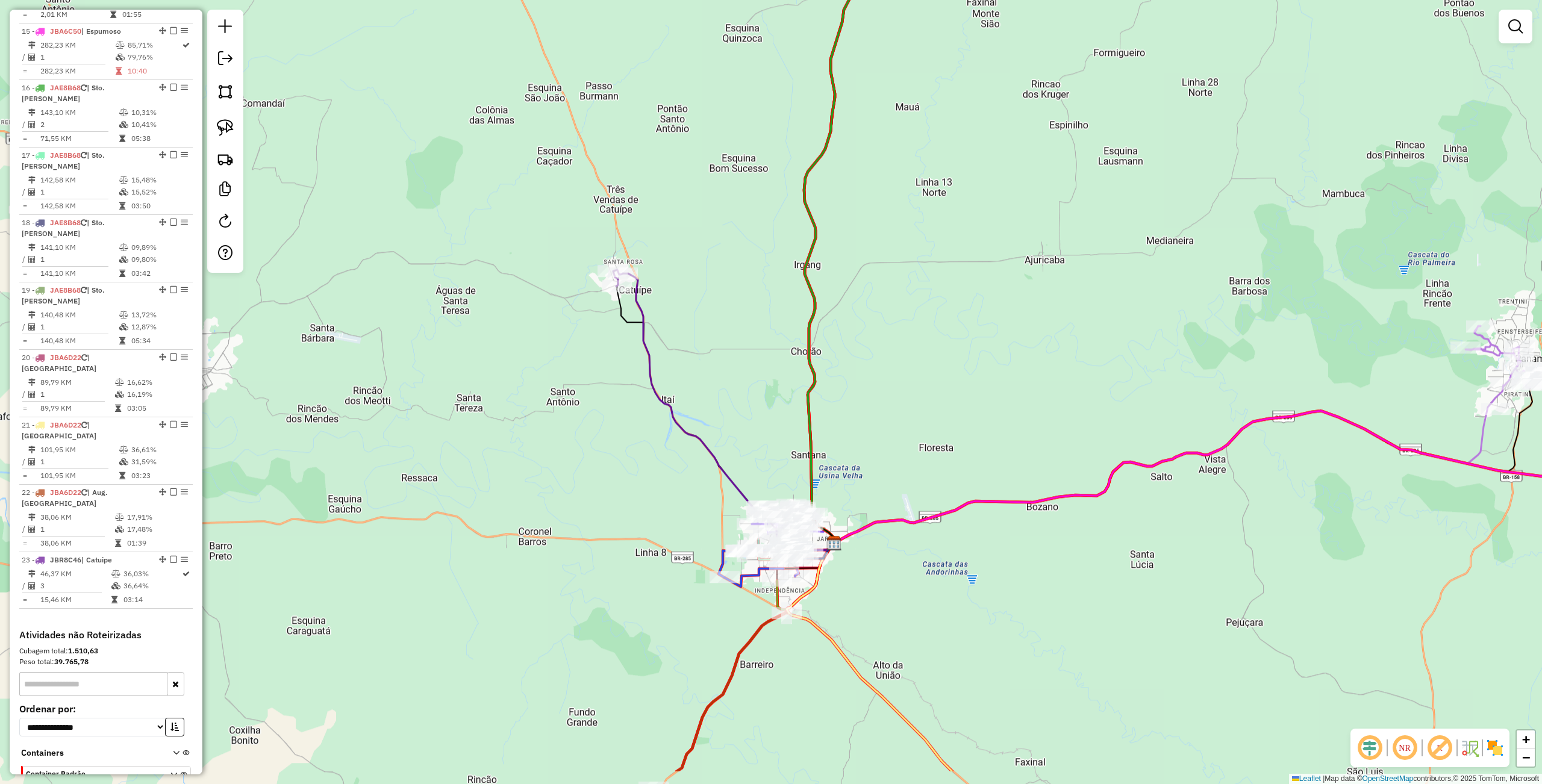
drag, startPoint x: 744, startPoint y: 464, endPoint x: 697, endPoint y: 369, distance: 106.0
click at [697, 369] on div "Janela de atendimento Grade de atendimento Capacidade Transportadoras Veículos …" at bounding box center [771, 392] width 1542 height 784
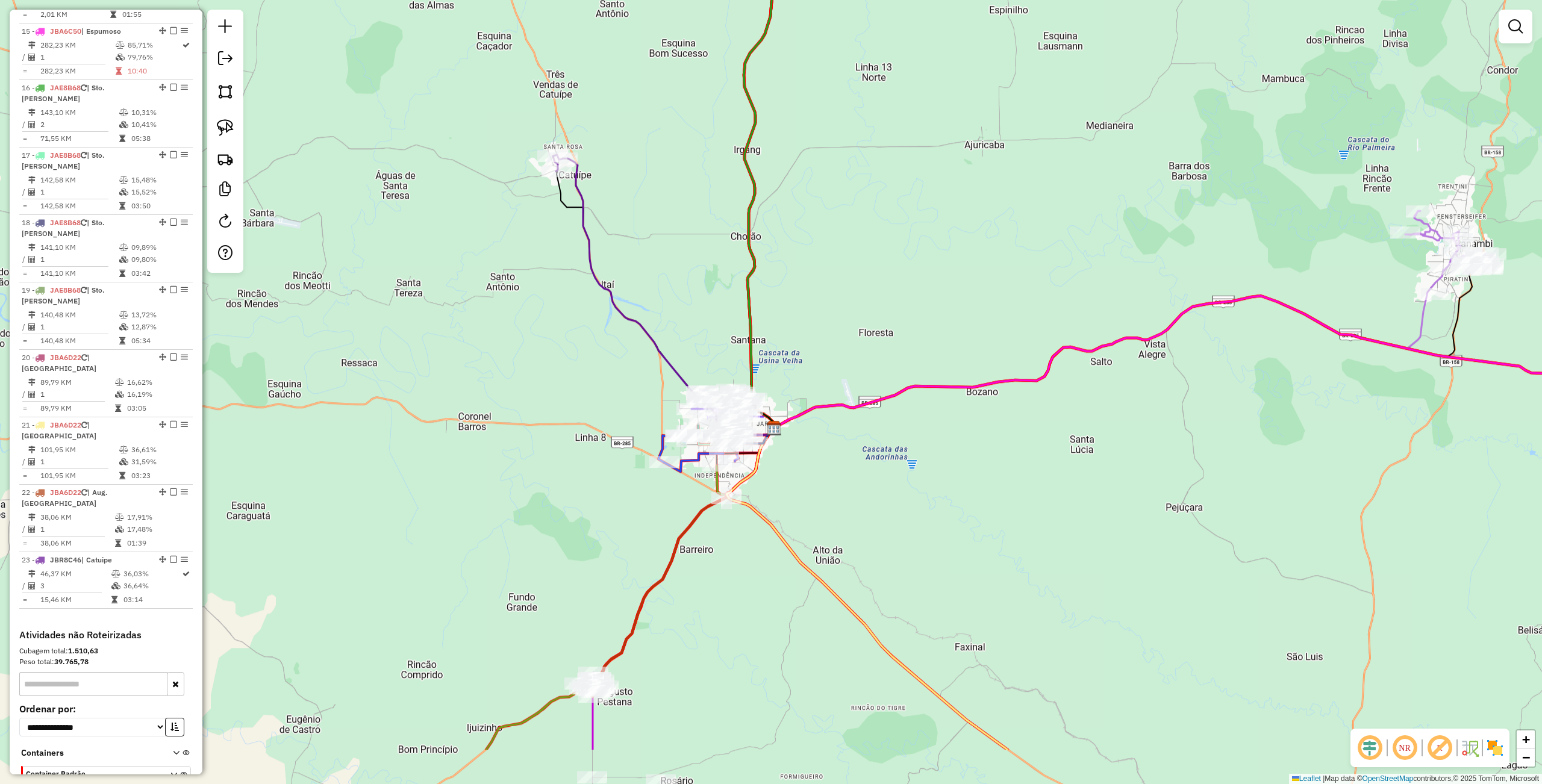
drag, startPoint x: 880, startPoint y: 621, endPoint x: 822, endPoint y: 521, distance: 115.6
click at [822, 521] on div "Janela de atendimento Grade de atendimento Capacidade Transportadoras Veículos …" at bounding box center [771, 392] width 1542 height 784
click at [819, 517] on div "Janela de atendimento Grade de atendimento Capacidade Transportadoras Veículos …" at bounding box center [771, 392] width 1542 height 784
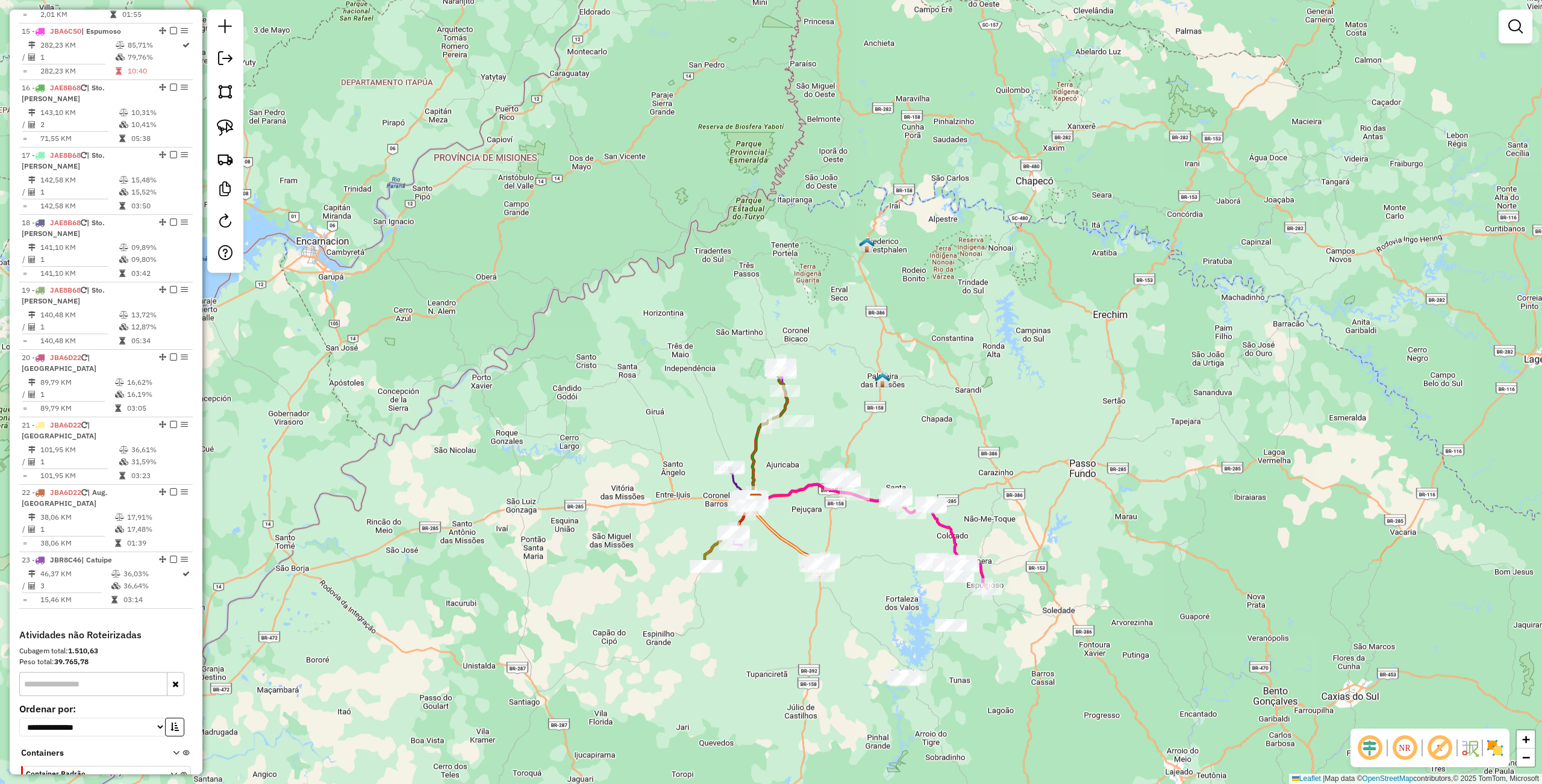
drag, startPoint x: 872, startPoint y: 517, endPoint x: 813, endPoint y: 517, distance: 59.0
click at [813, 517] on div "Janela de atendimento Grade de atendimento Capacidade Transportadoras Veículos …" at bounding box center [771, 392] width 1542 height 784
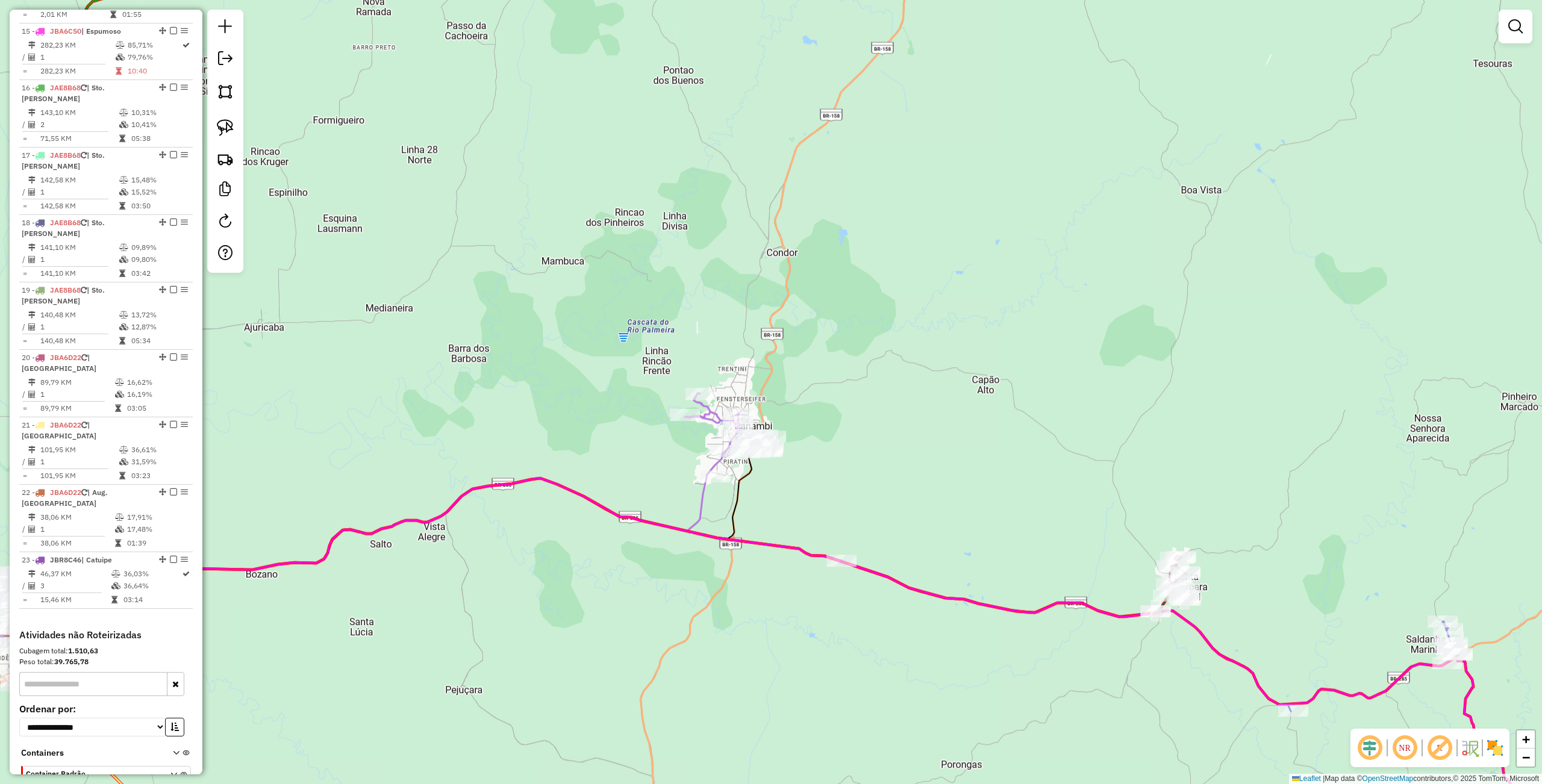
drag, startPoint x: 203, startPoint y: 113, endPoint x: 215, endPoint y: 113, distance: 12.0
click at [203, 113] on div "Janela de atendimento Grade de atendimento Capacidade Transportadoras Veículos …" at bounding box center [771, 392] width 1542 height 784
click at [235, 119] on link at bounding box center [225, 127] width 26 height 26
drag, startPoint x: 633, startPoint y: 494, endPoint x: 793, endPoint y: 479, distance: 160.7
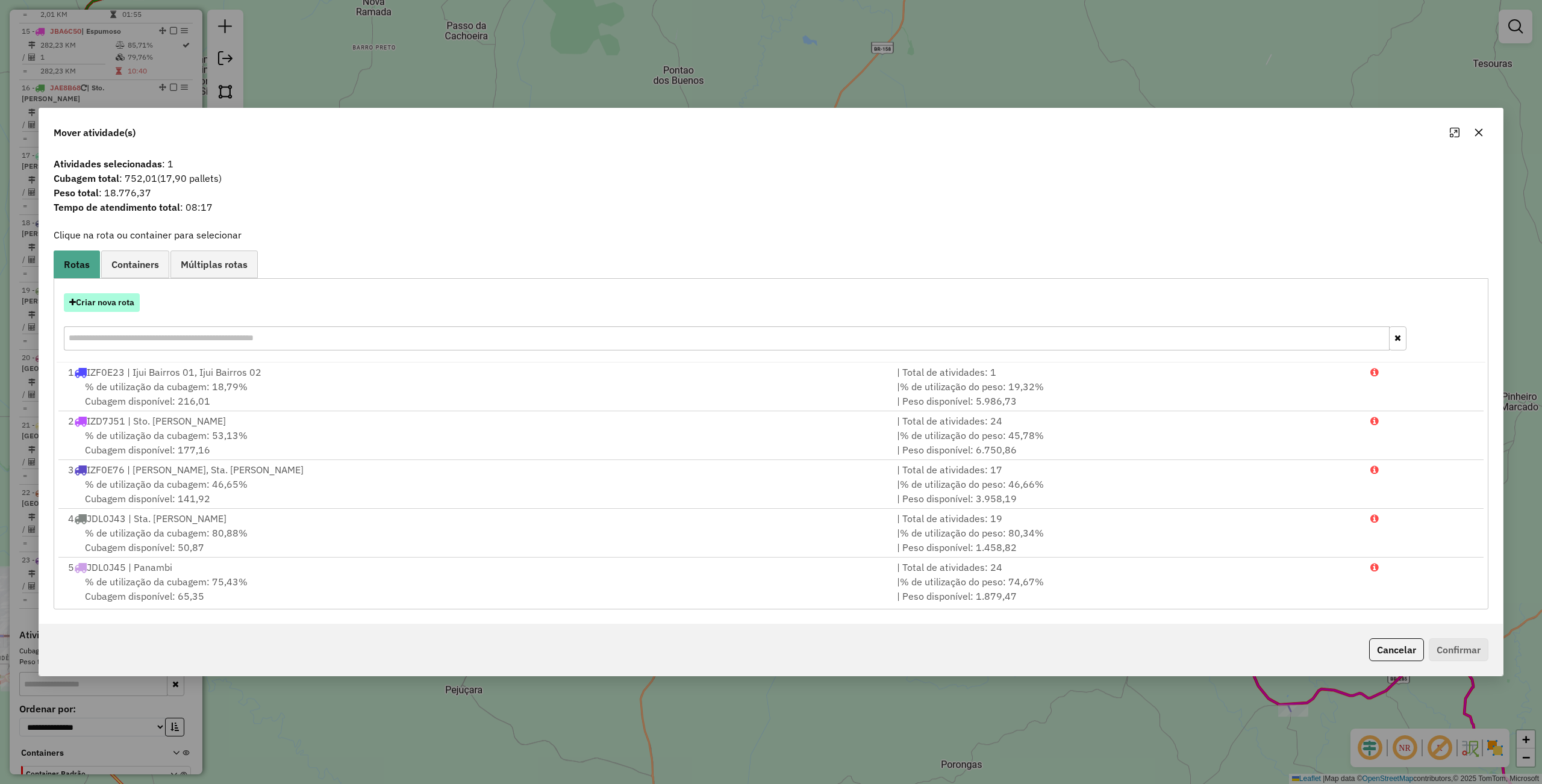
click at [126, 309] on button "Criar nova rota" at bounding box center [102, 303] width 76 height 19
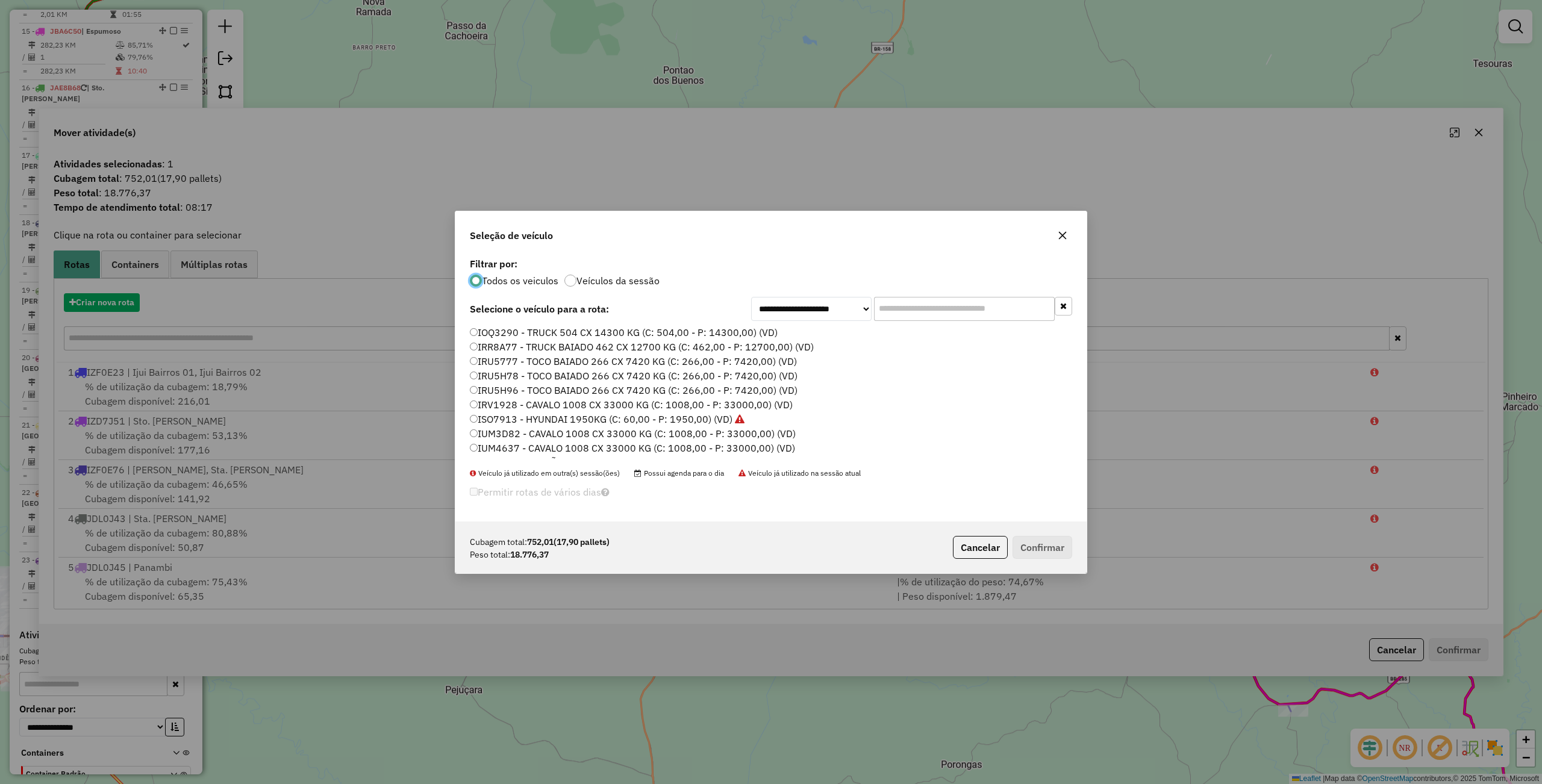
scroll to position [6, 4]
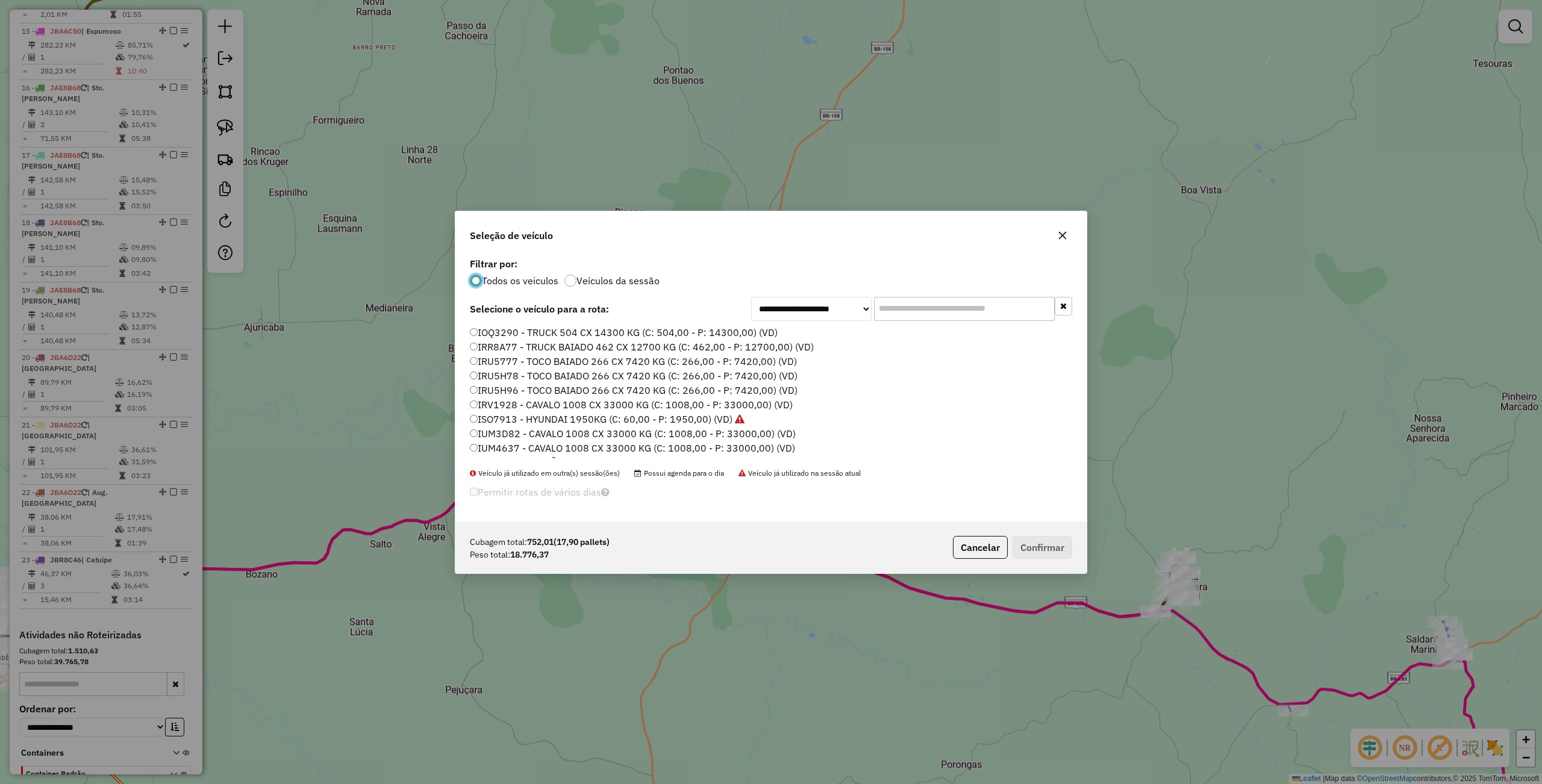
click at [502, 446] on label "IUM4637 - CAVALO 1008 CX 33000 KG (C: 1008,00 - P: 33000,00) (VD)" at bounding box center [632, 448] width 325 height 14
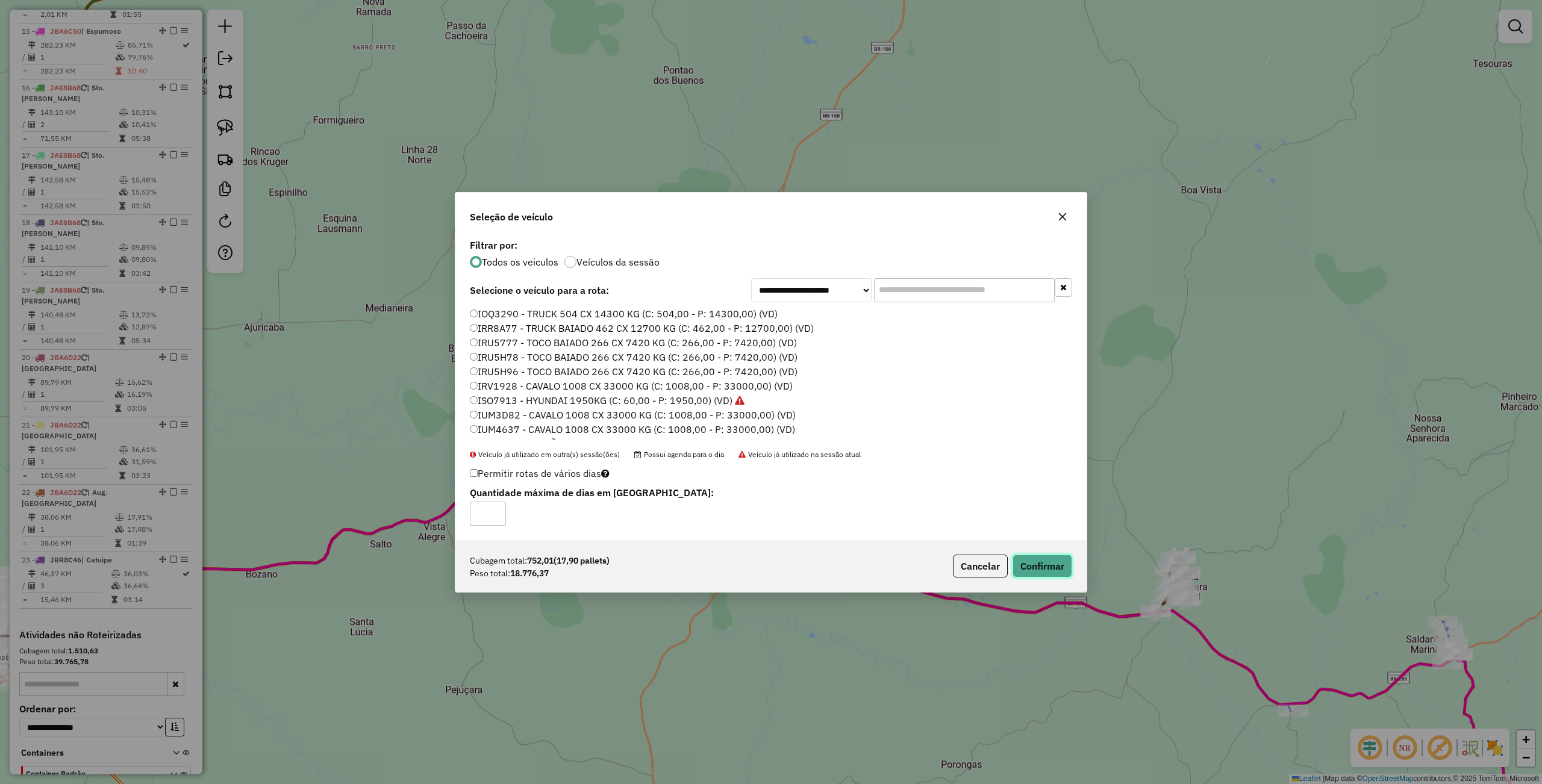
click at [1050, 557] on button "Confirmar" at bounding box center [1042, 566] width 59 height 23
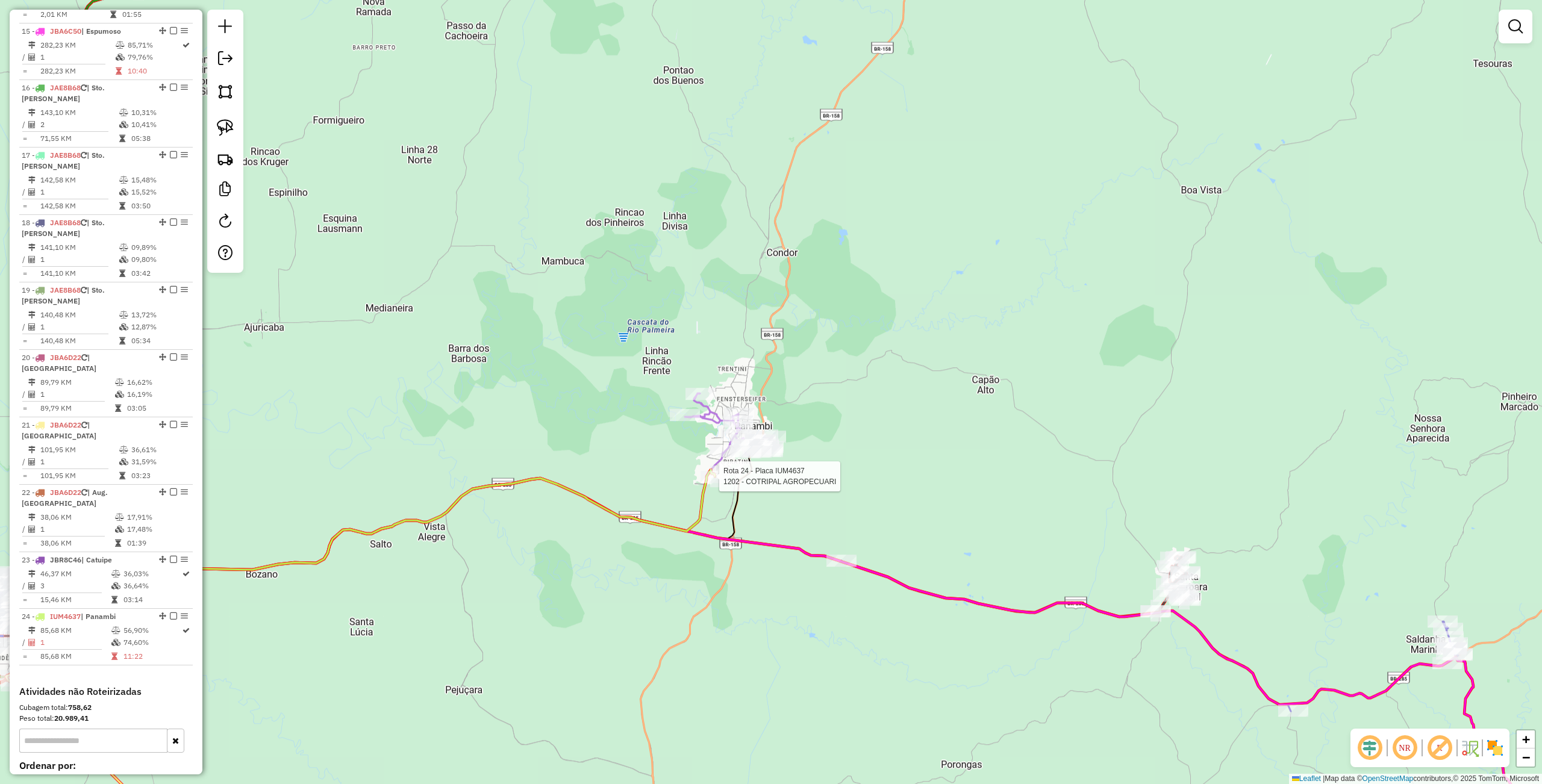
select select "**********"
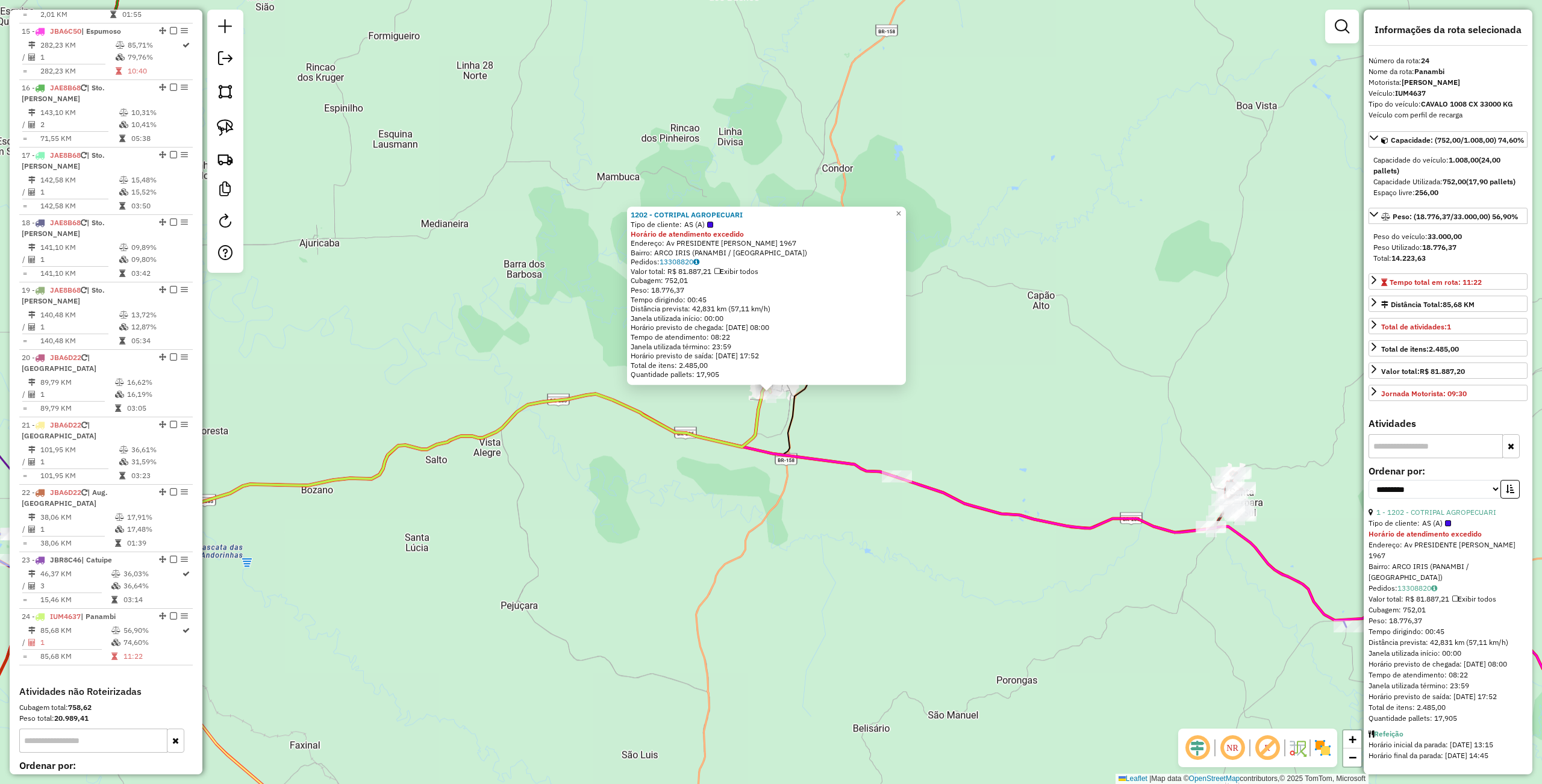
scroll to position [1390, 0]
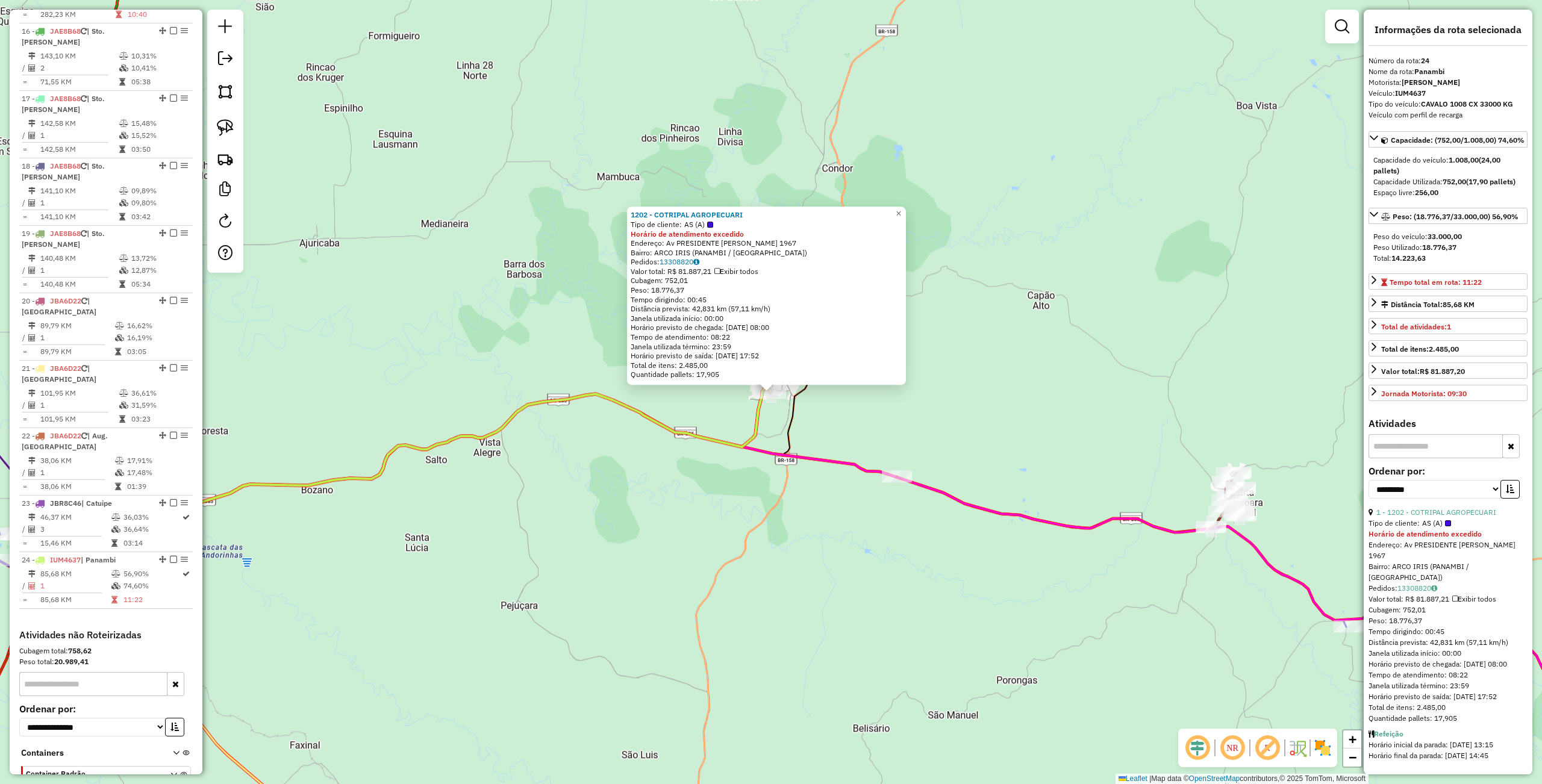
click at [435, 409] on div "1202 - COTRIPAL AGROPECUARI Tipo de cliente: AS (A) Horário de atendimento exce…" at bounding box center [771, 392] width 1542 height 784
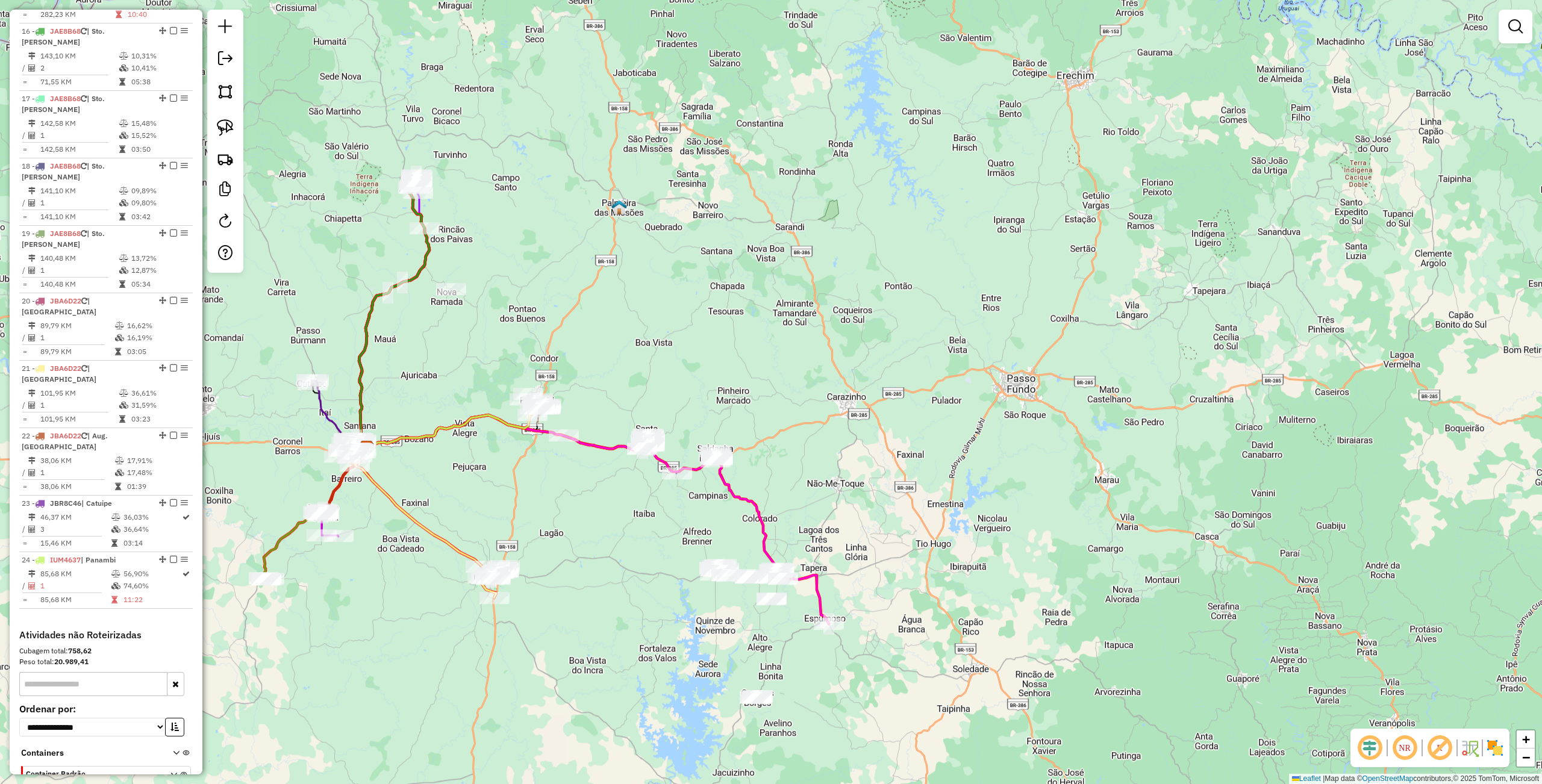
drag, startPoint x: 537, startPoint y: 275, endPoint x: 469, endPoint y: 343, distance: 96.2
click at [575, 401] on div "Janela de atendimento Grade de atendimento Capacidade Transportadoras Veículos …" at bounding box center [771, 392] width 1542 height 784
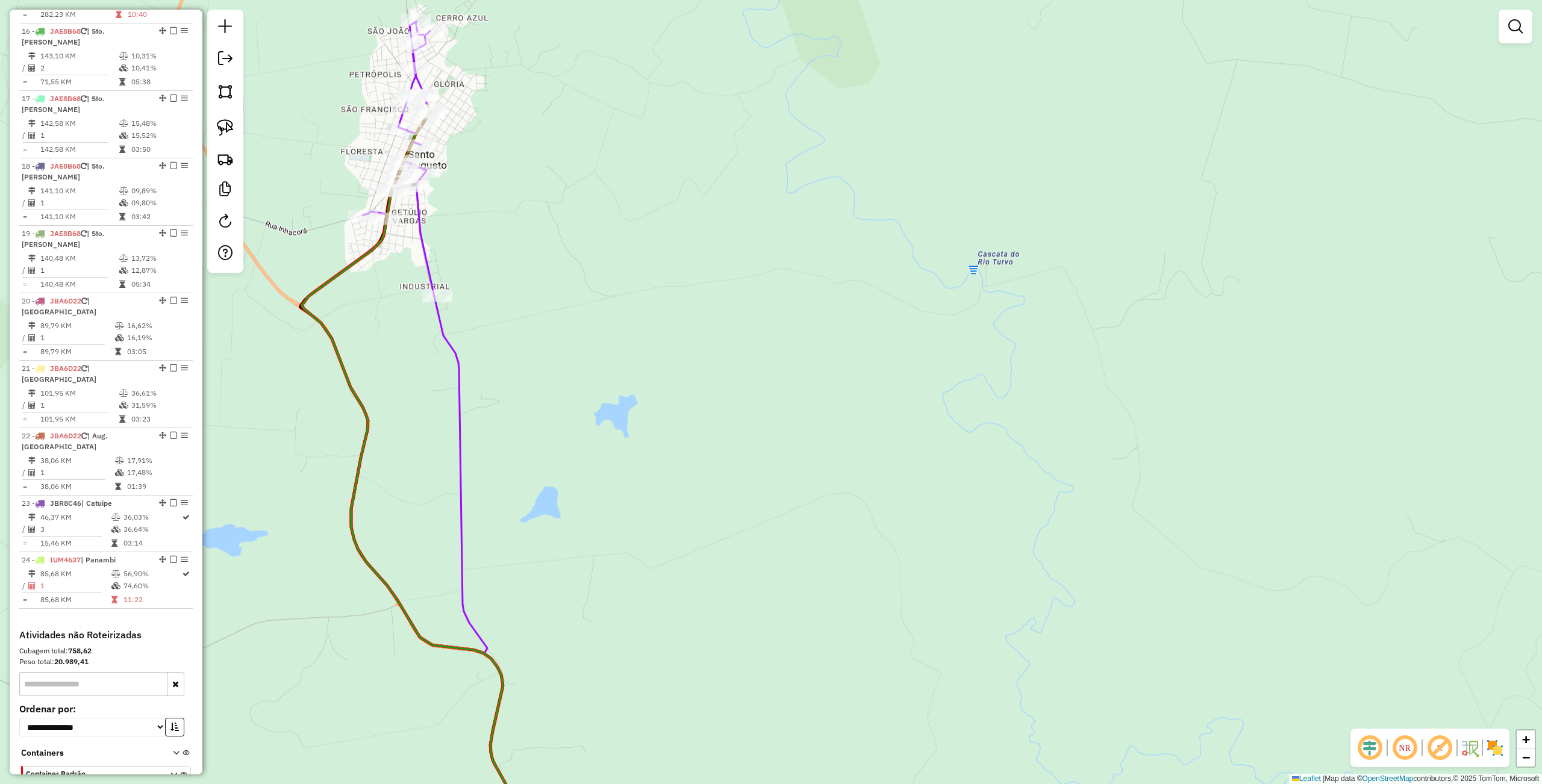
drag, startPoint x: 653, startPoint y: 369, endPoint x: 667, endPoint y: 357, distance: 18.4
click at [667, 358] on div "Rota 19 - Placa JAE8B68 5838 - MOCELLIN E SCHOSSLER Rota 2 - Placa IZD7J51 1136…" at bounding box center [771, 392] width 1542 height 784
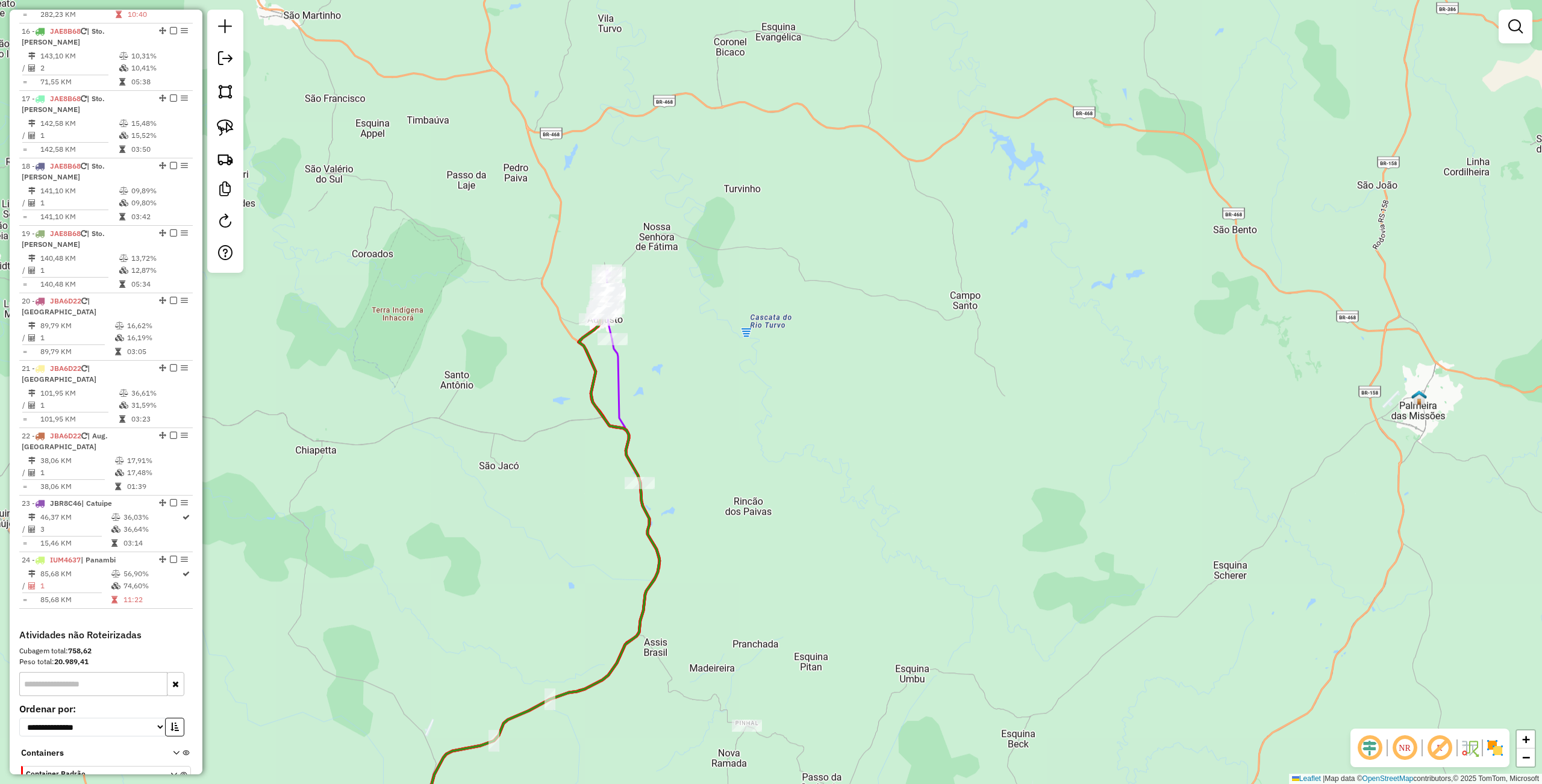
drag, startPoint x: 741, startPoint y: 511, endPoint x: 831, endPoint y: 104, distance: 416.8
click at [812, 104] on div "Janela de atendimento Grade de atendimento Capacidade Transportadoras Veículos …" at bounding box center [771, 392] width 1542 height 784
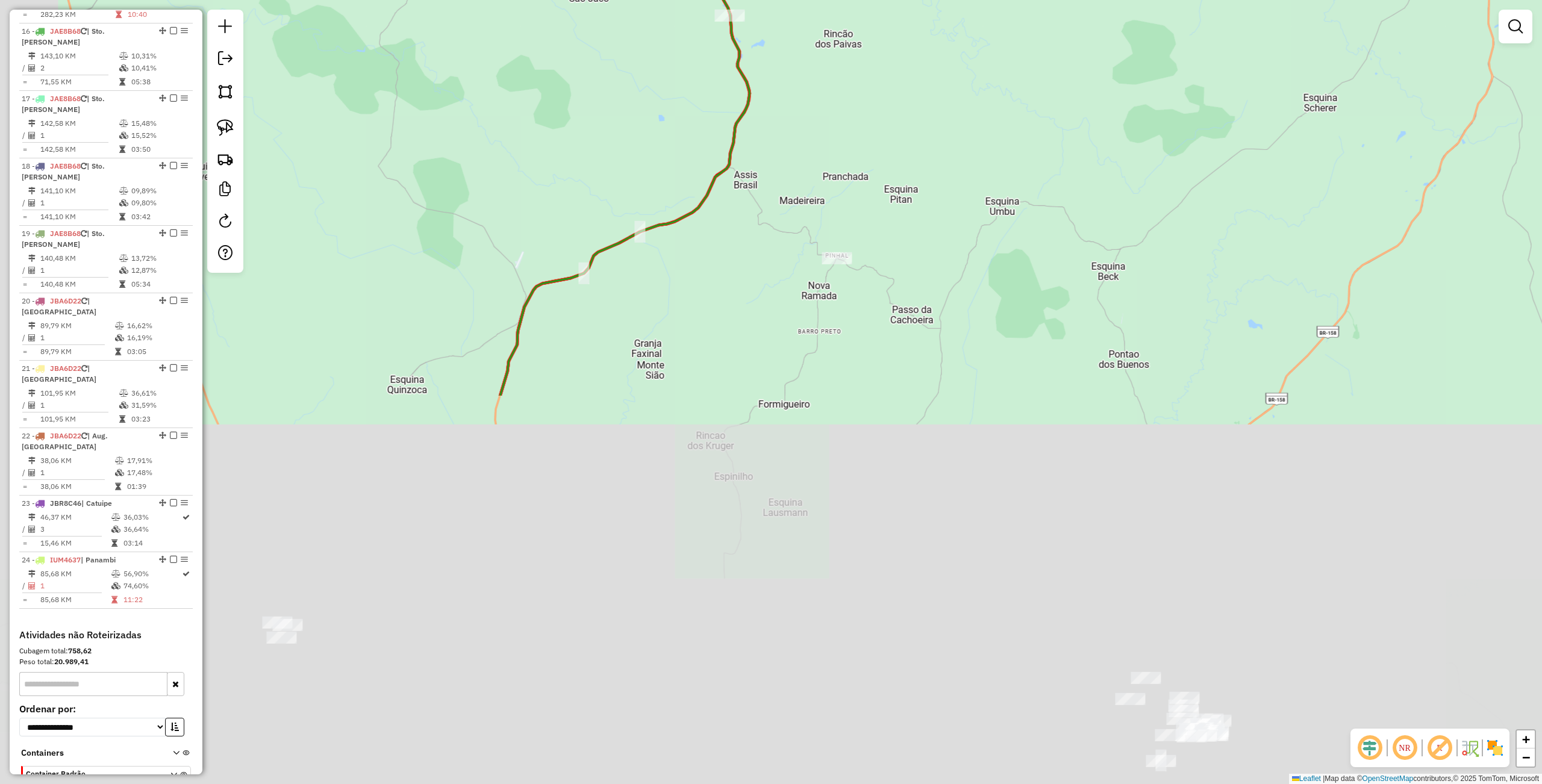
click at [725, 203] on div "Janela de atendimento Grade de atendimento Capacidade Transportadoras Veículos …" at bounding box center [771, 392] width 1542 height 784
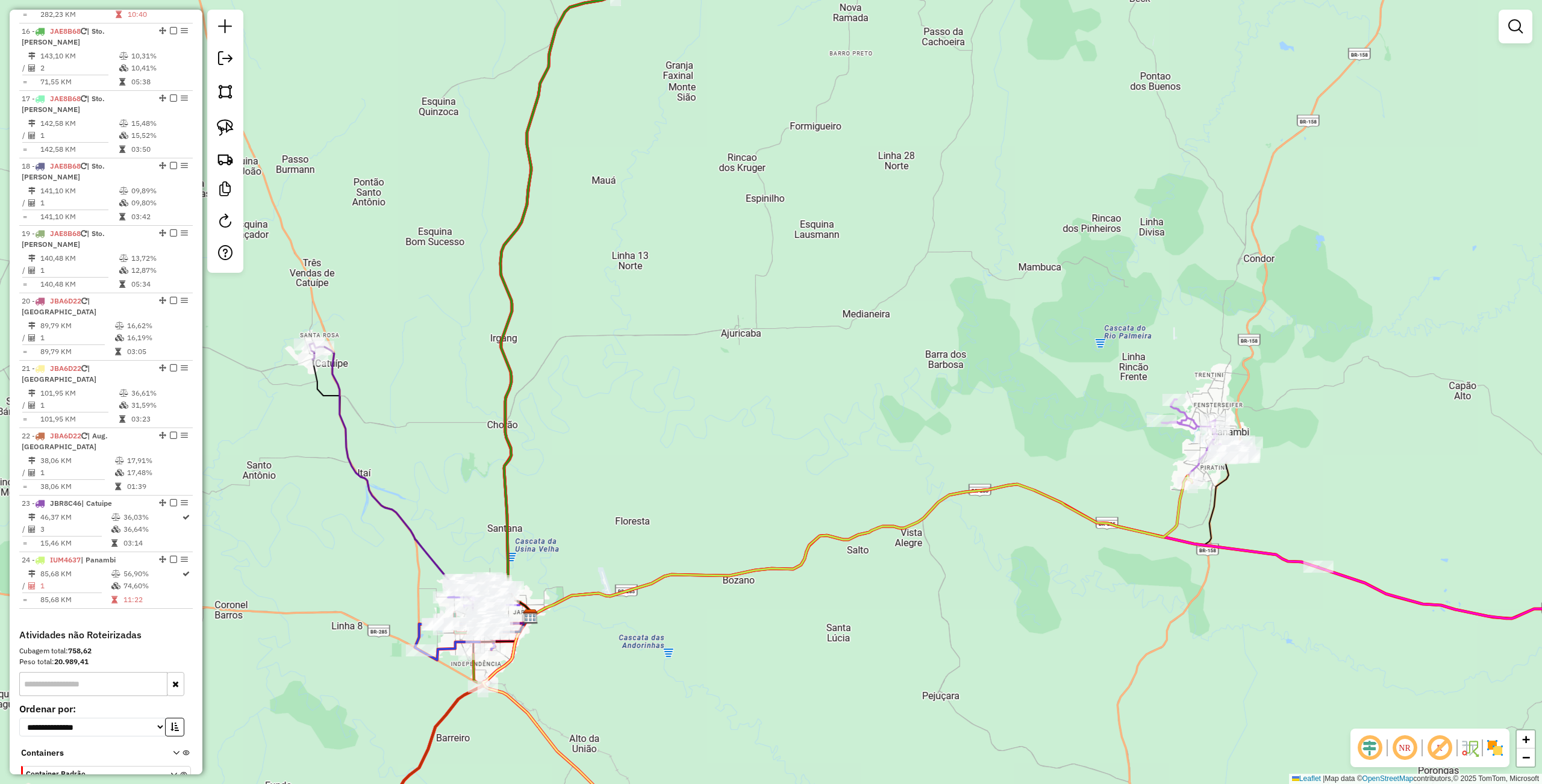
drag, startPoint x: 397, startPoint y: 522, endPoint x: 726, endPoint y: 187, distance: 469.5
click at [530, 347] on icon at bounding box center [424, 485] width 211 height 277
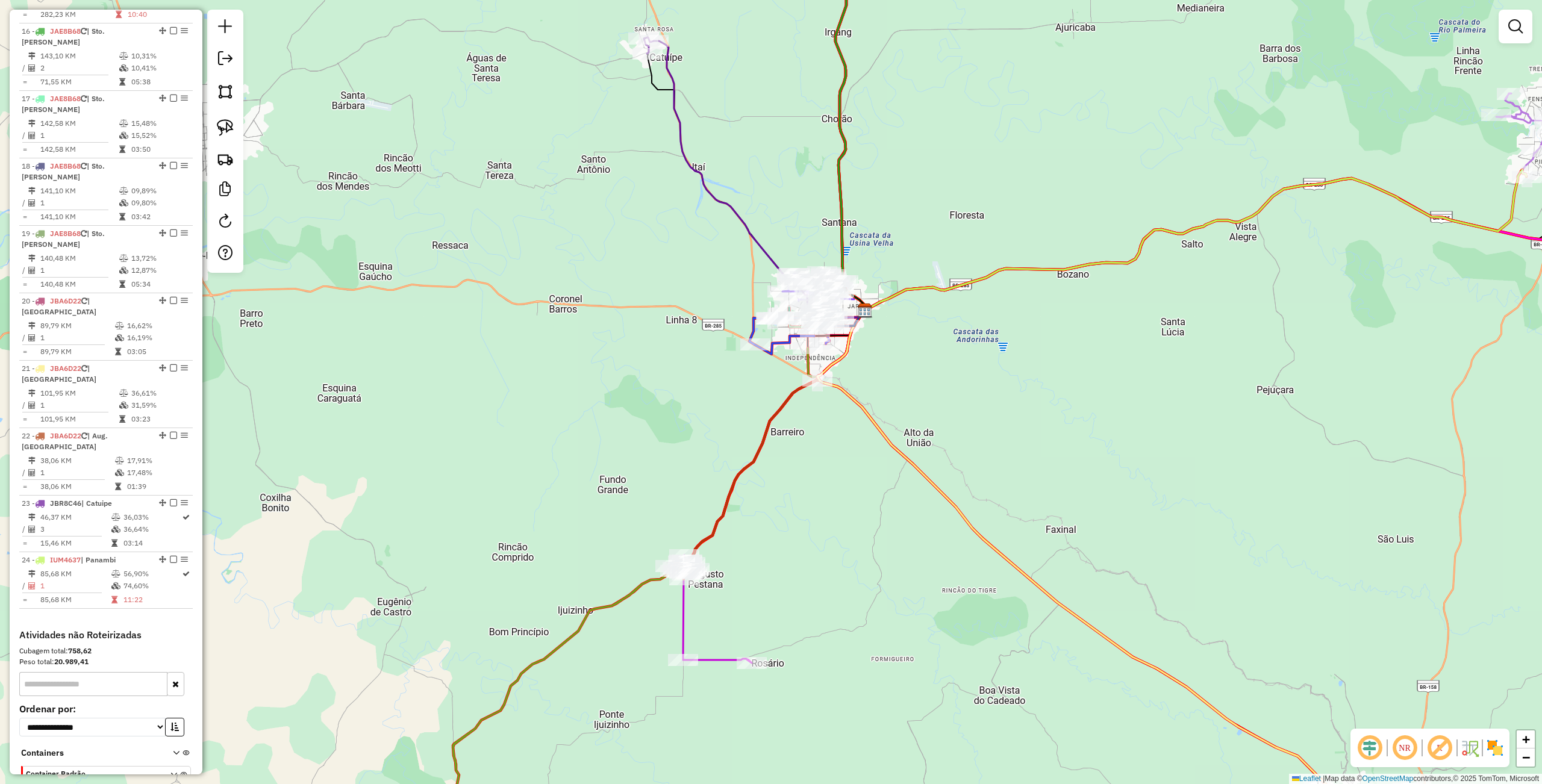
drag, startPoint x: 790, startPoint y: 605, endPoint x: 762, endPoint y: 563, distance: 50.5
click at [762, 563] on div "Janela de atendimento Grade de atendimento Capacidade Transportadoras Veículos …" at bounding box center [771, 392] width 1542 height 784
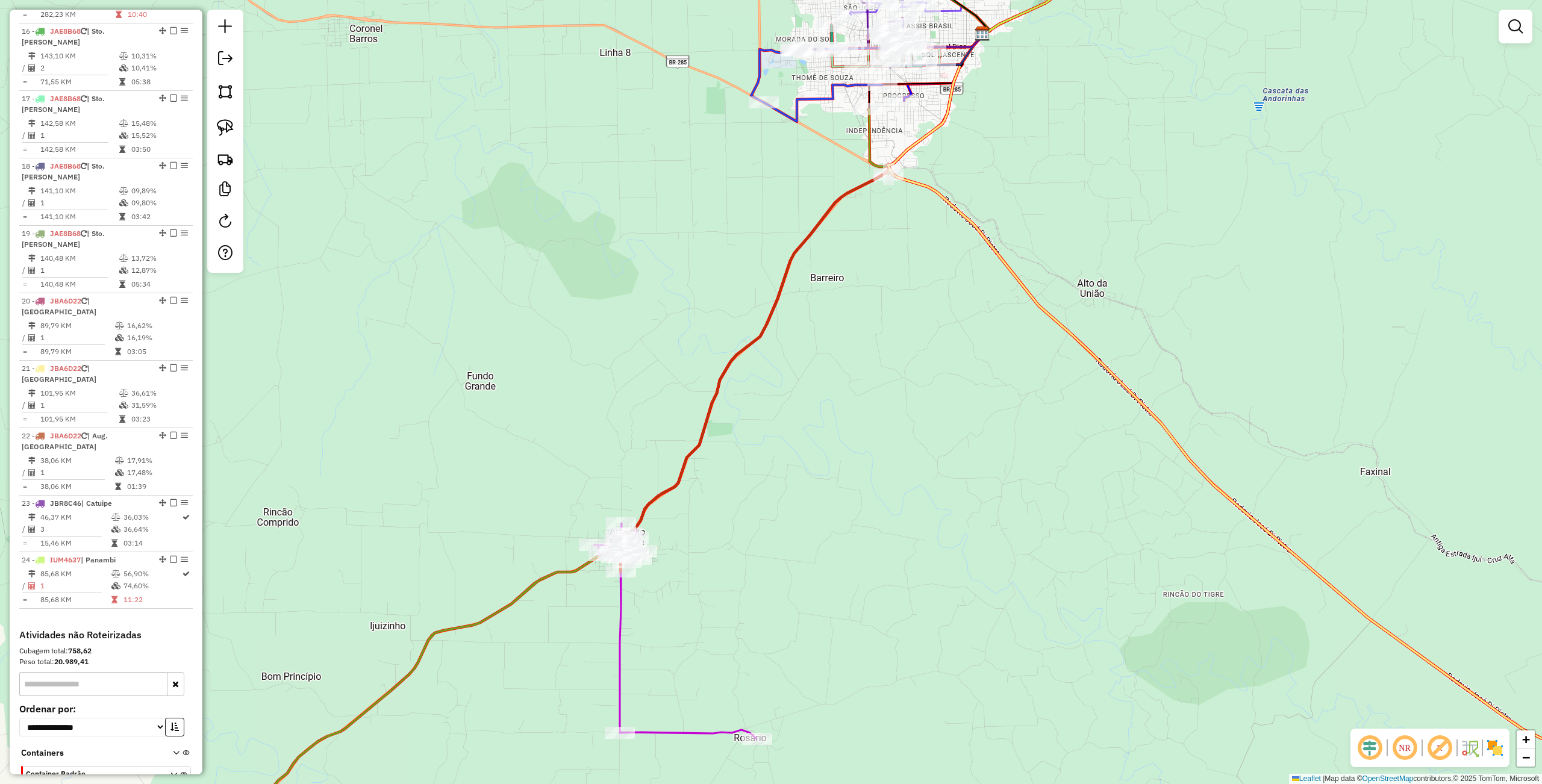
drag, startPoint x: 693, startPoint y: 480, endPoint x: 697, endPoint y: 517, distance: 37.2
click at [701, 517] on div "Janela de atendimento Grade de atendimento Capacidade Transportadoras Veículos …" at bounding box center [771, 392] width 1542 height 784
select select "**********"
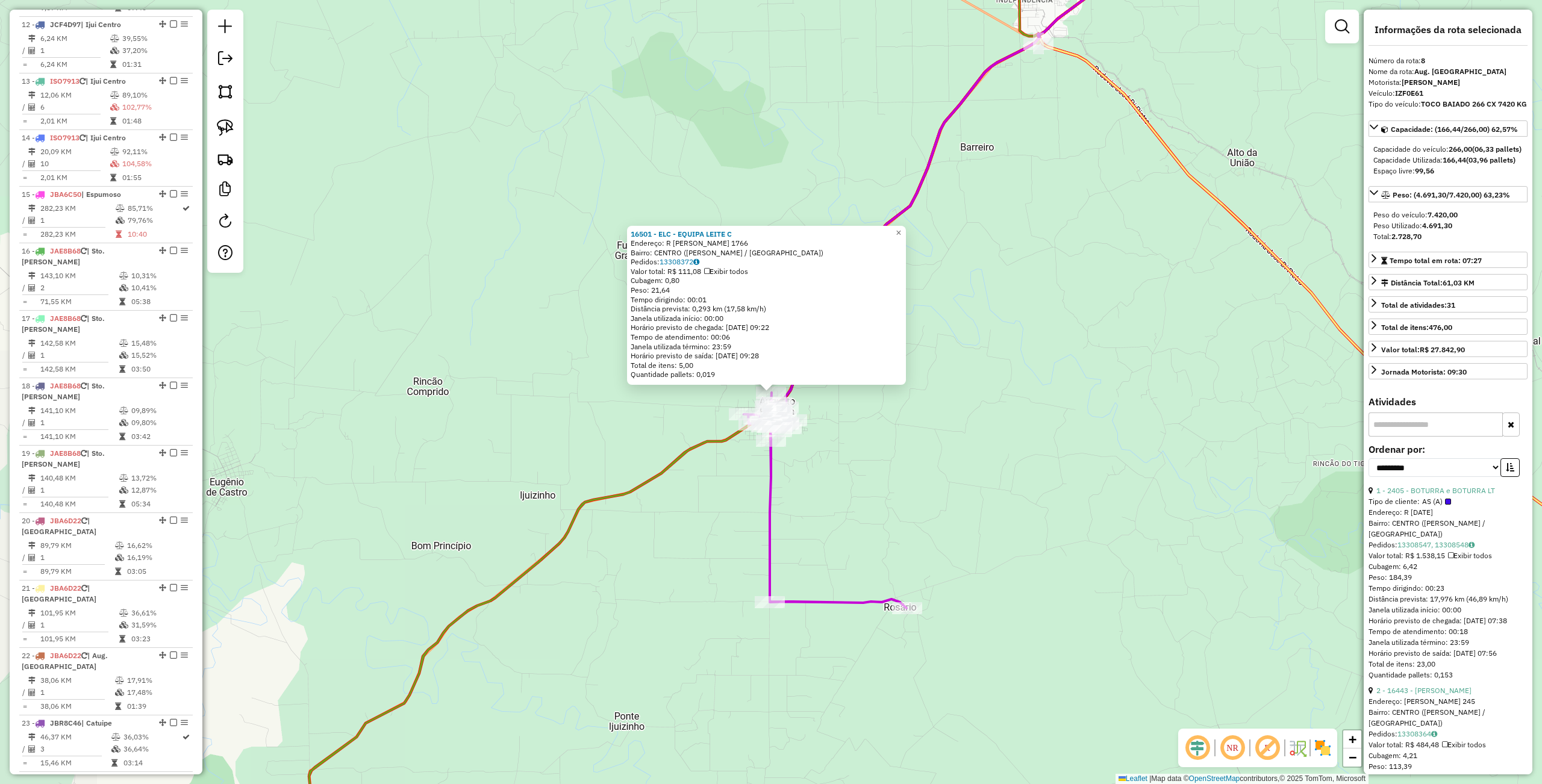
scroll to position [906, 0]
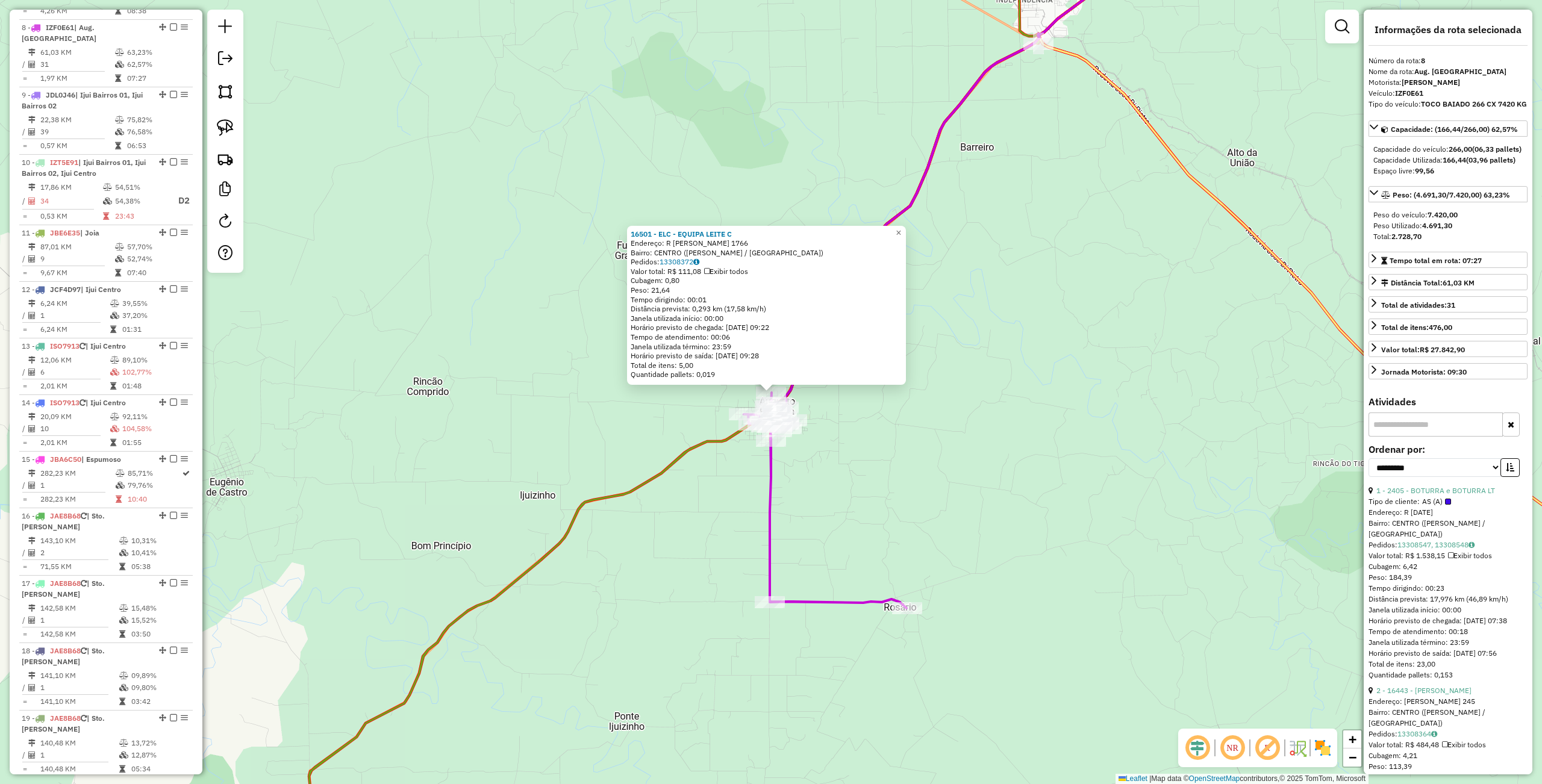
click at [1243, 585] on div "16501 - ELC - EQUIPA LEITE C Endereço: R JOSE NORBERT 1766 Bairro: CENTRO (AUGU…" at bounding box center [771, 392] width 1542 height 784
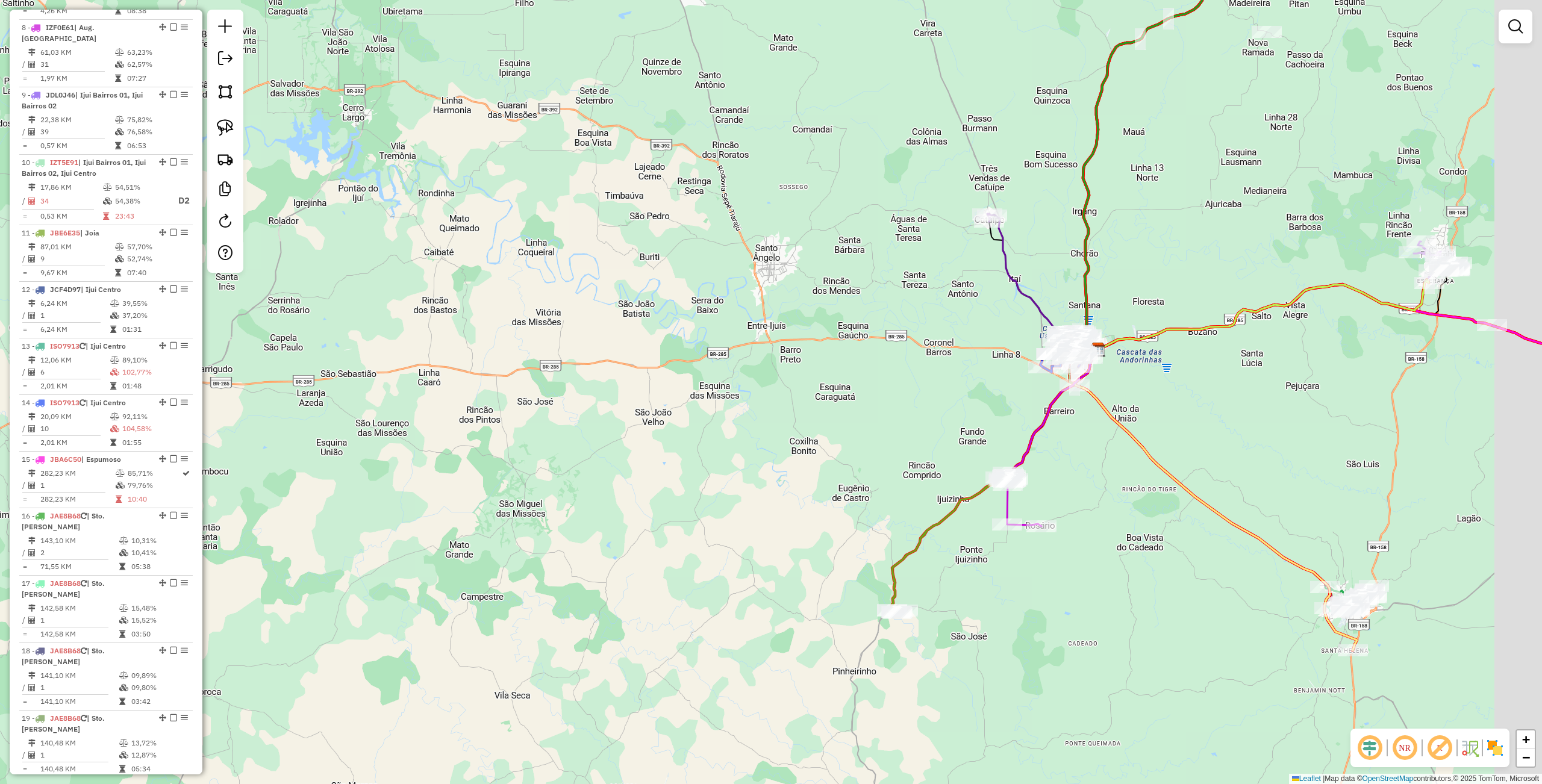
drag, startPoint x: 1259, startPoint y: 663, endPoint x: 921, endPoint y: 646, distance: 338.4
click at [1134, 605] on div "Janela de atendimento Grade de atendimento Capacidade Transportadoras Veículos …" at bounding box center [771, 392] width 1542 height 784
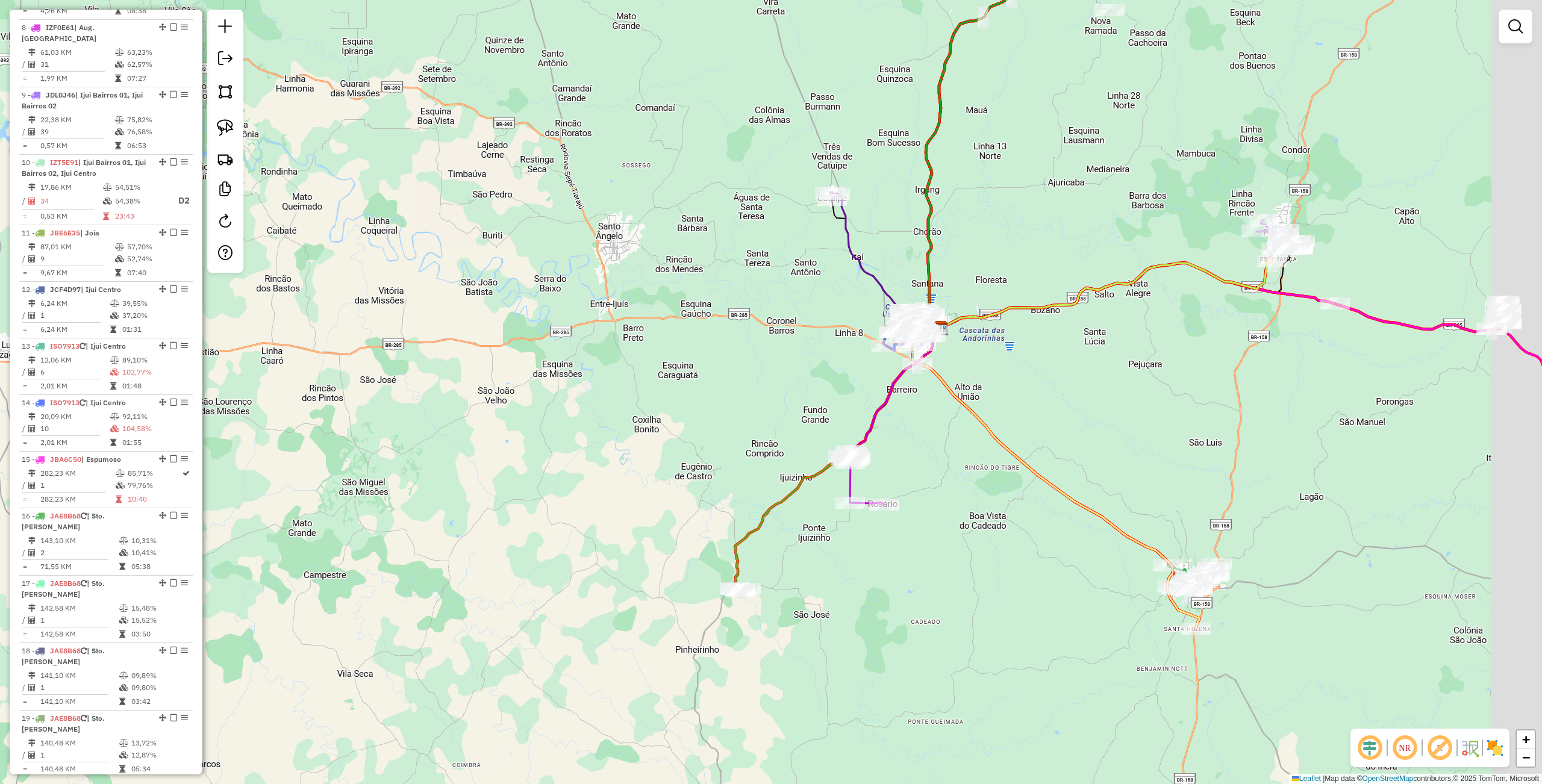
drag, startPoint x: 1067, startPoint y: 605, endPoint x: 928, endPoint y: 591, distance: 139.7
click at [928, 591] on div "Janela de atendimento Grade de atendimento Capacidade Transportadoras Veículos …" at bounding box center [771, 392] width 1542 height 784
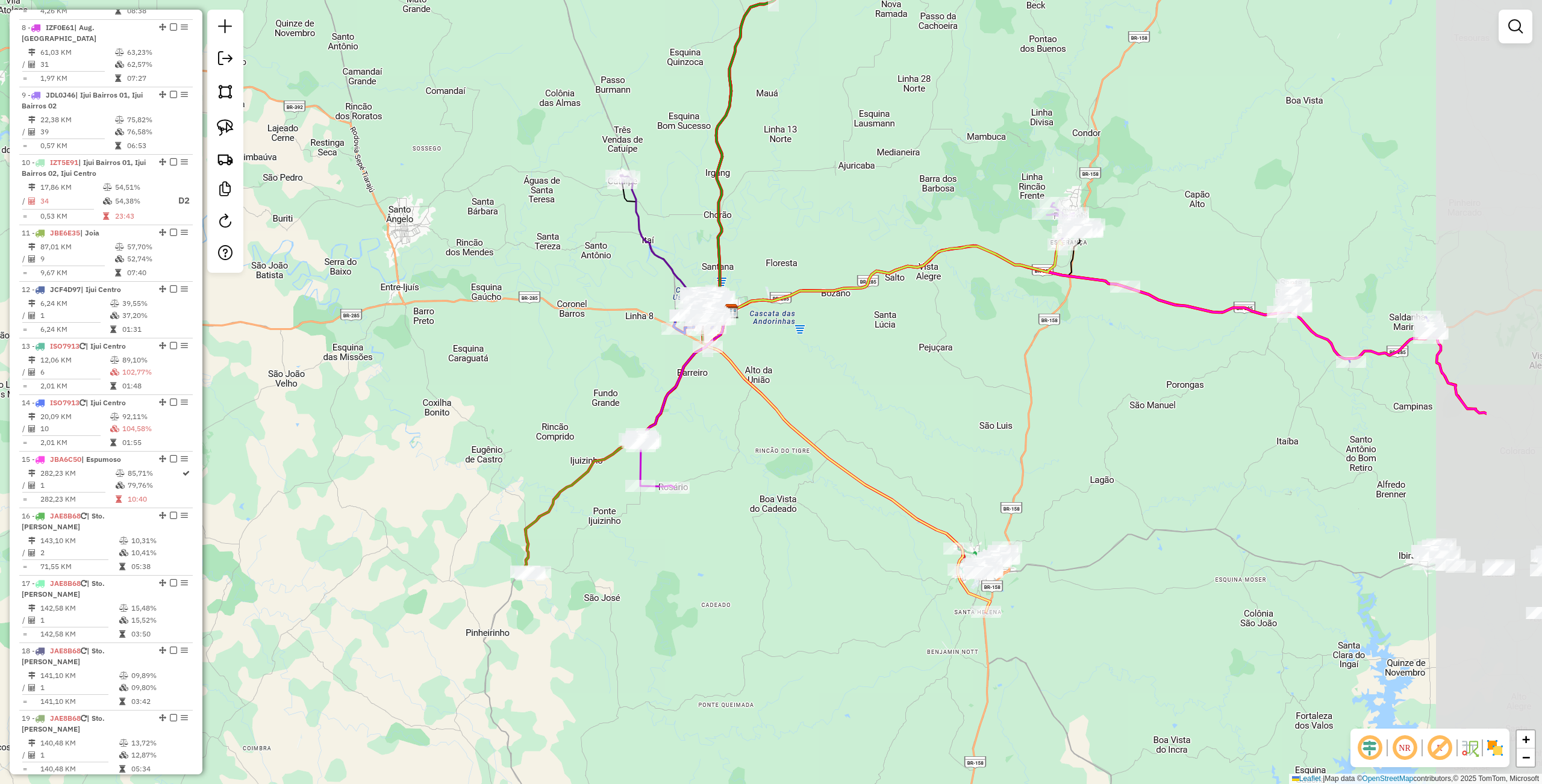
drag, startPoint x: 1010, startPoint y: 590, endPoint x: 800, endPoint y: 573, distance: 210.7
click at [800, 573] on div "Janela de atendimento Grade de atendimento Capacidade Transportadoras Veículos …" at bounding box center [771, 392] width 1542 height 784
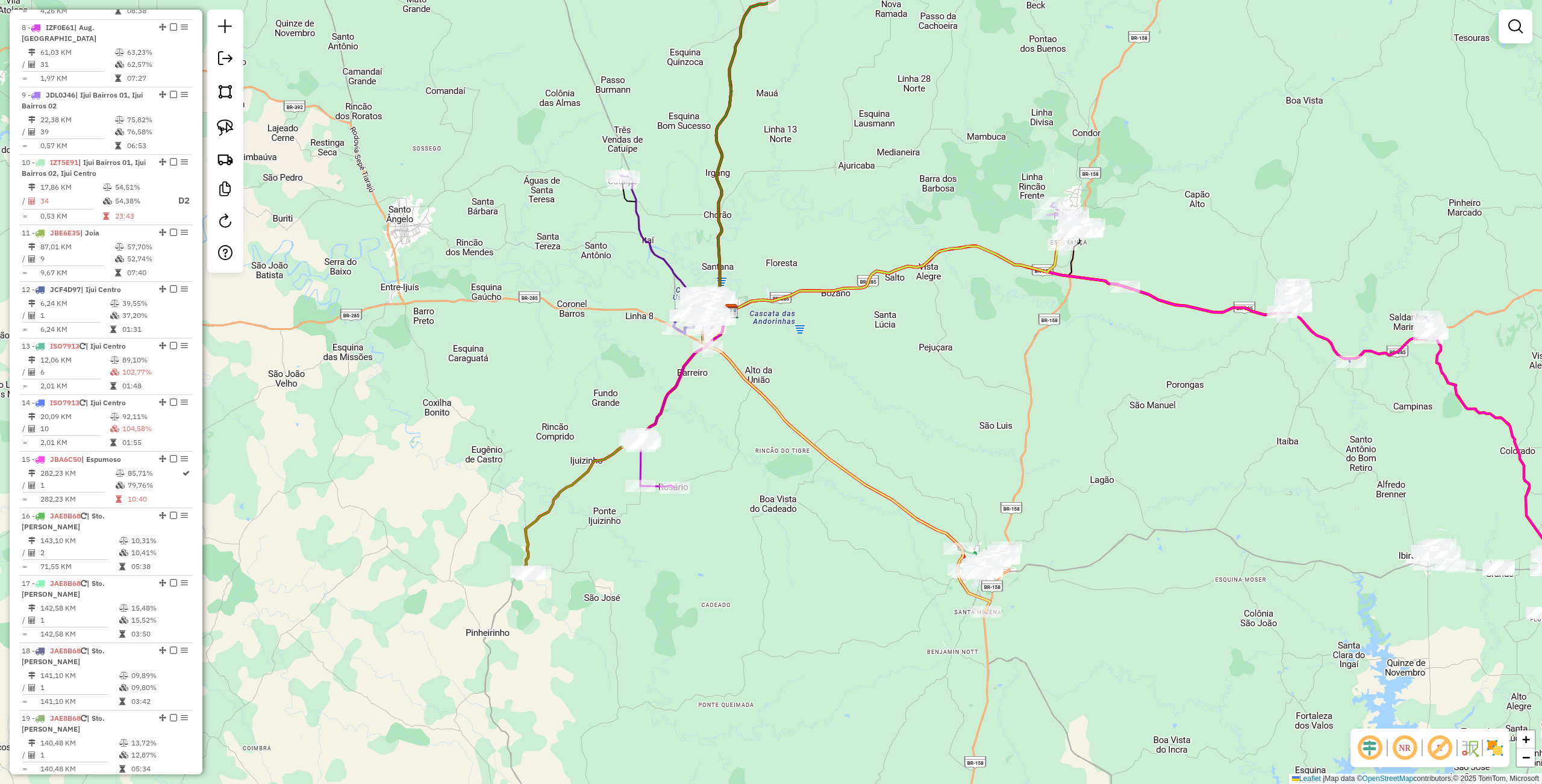
drag, startPoint x: 854, startPoint y: 580, endPoint x: 772, endPoint y: 582, distance: 82.0
click at [755, 579] on div "Janela de atendimento Grade de atendimento Capacidade Transportadoras Veículos …" at bounding box center [771, 392] width 1542 height 784
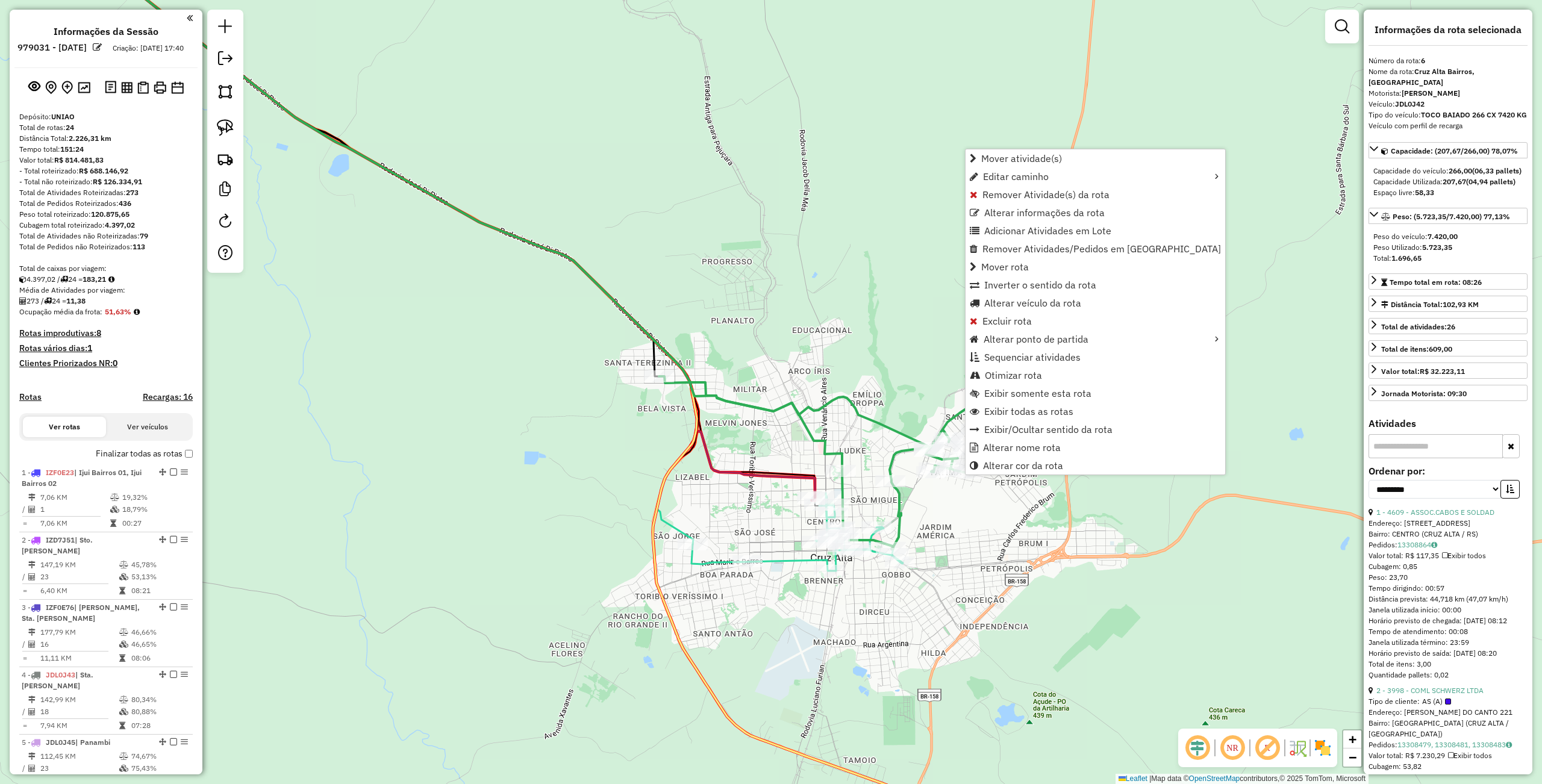
select select "**********"
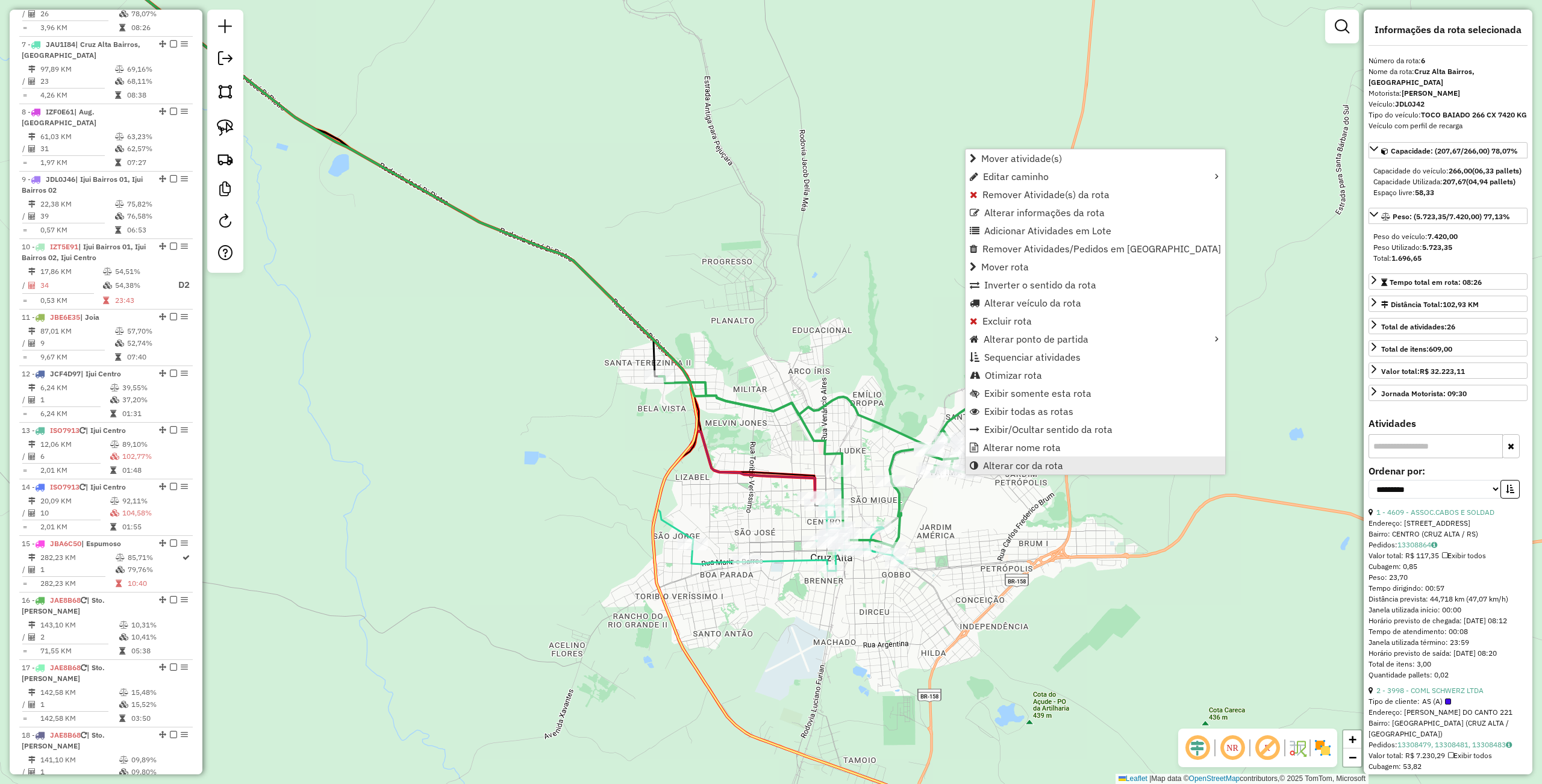
scroll to position [771, 0]
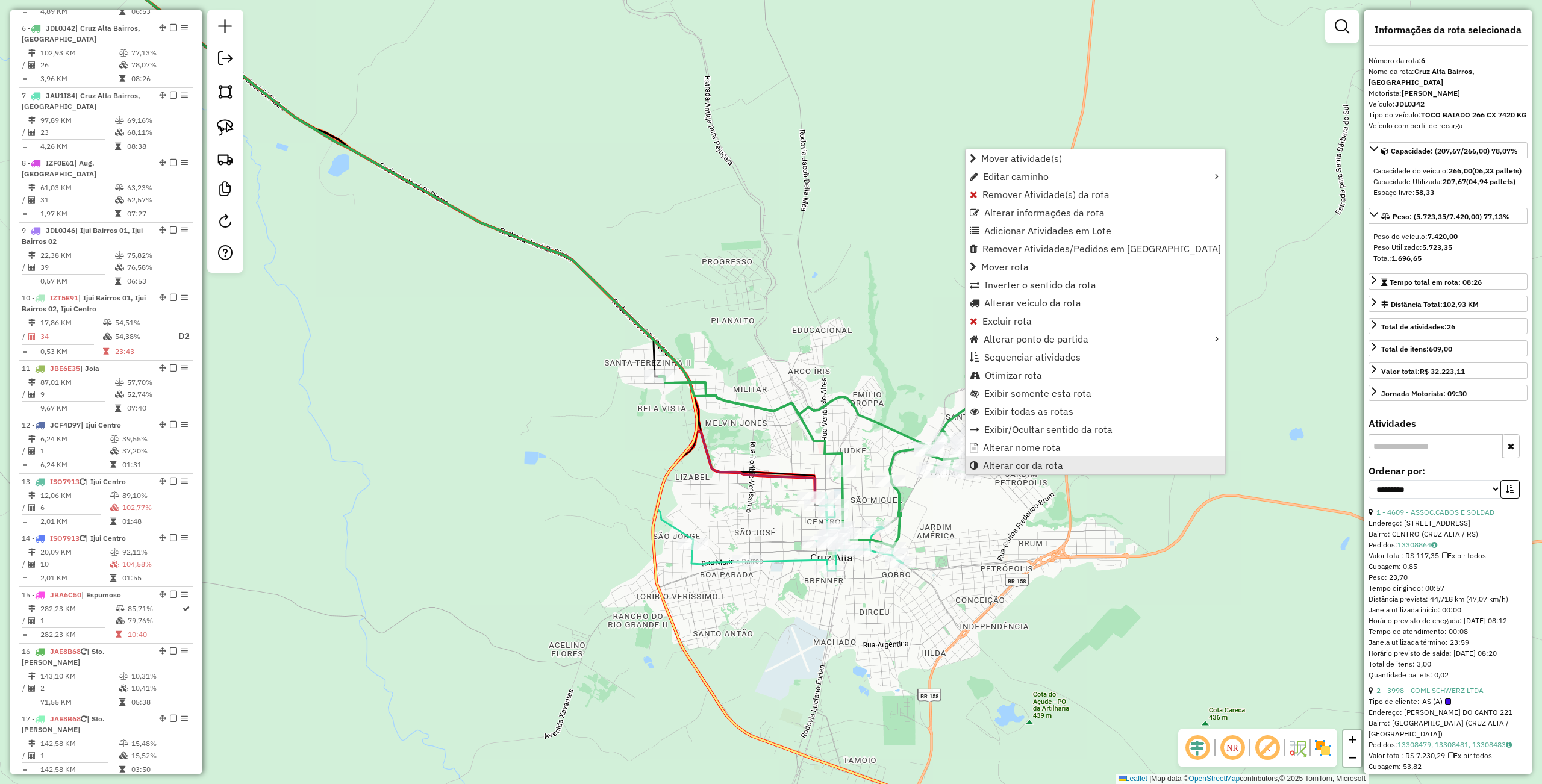
click at [1013, 473] on link "Alterar cor da rota" at bounding box center [1096, 465] width 260 height 18
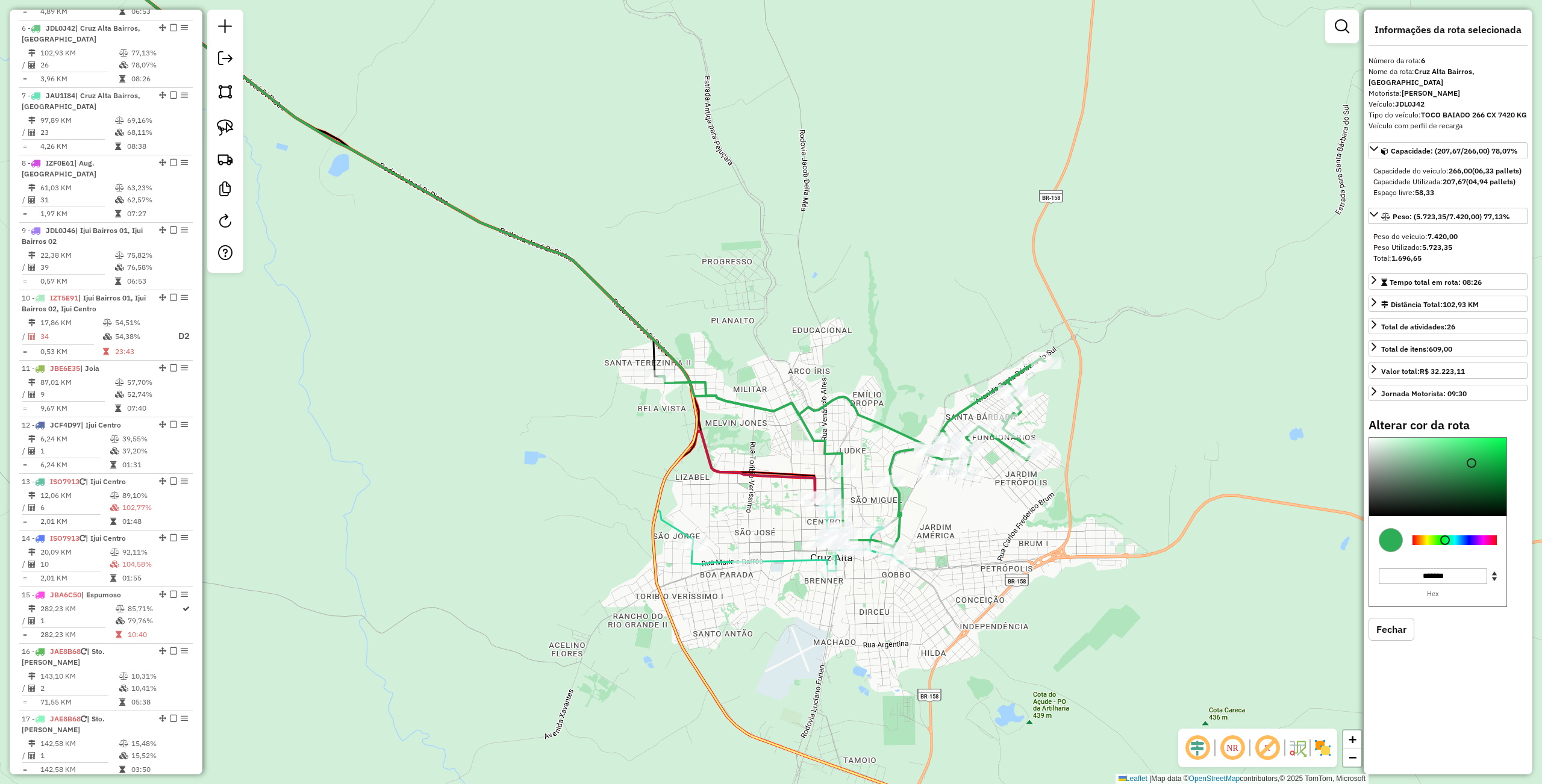
type input "*******"
click at [1466, 545] on div at bounding box center [1454, 540] width 85 height 9
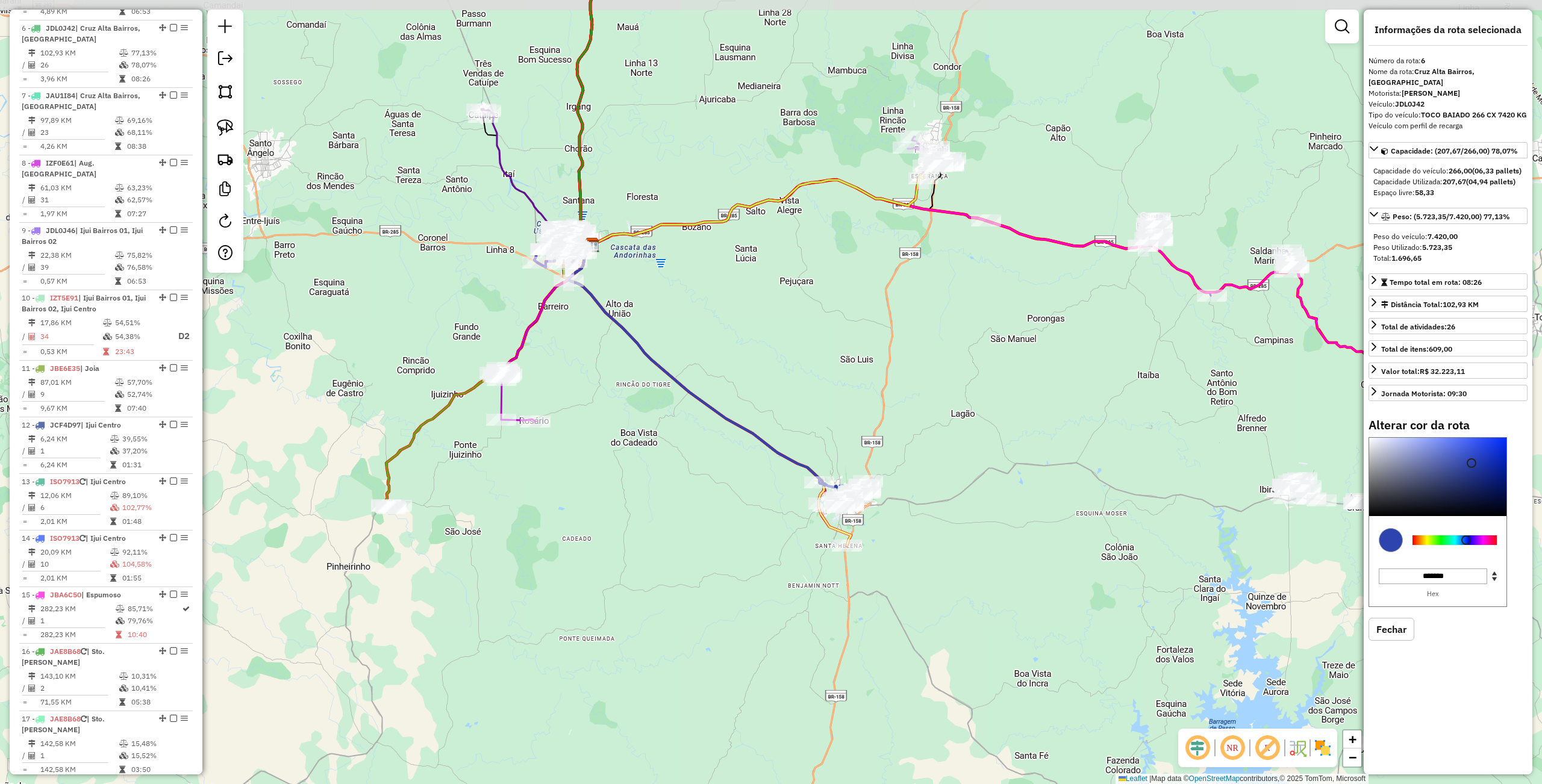
drag, startPoint x: 533, startPoint y: 465, endPoint x: 656, endPoint y: 456, distance: 123.3
click at [689, 492] on div "Janela de atendimento Grade de atendimento Capacidade Transportadoras Veículos …" at bounding box center [771, 392] width 1542 height 784
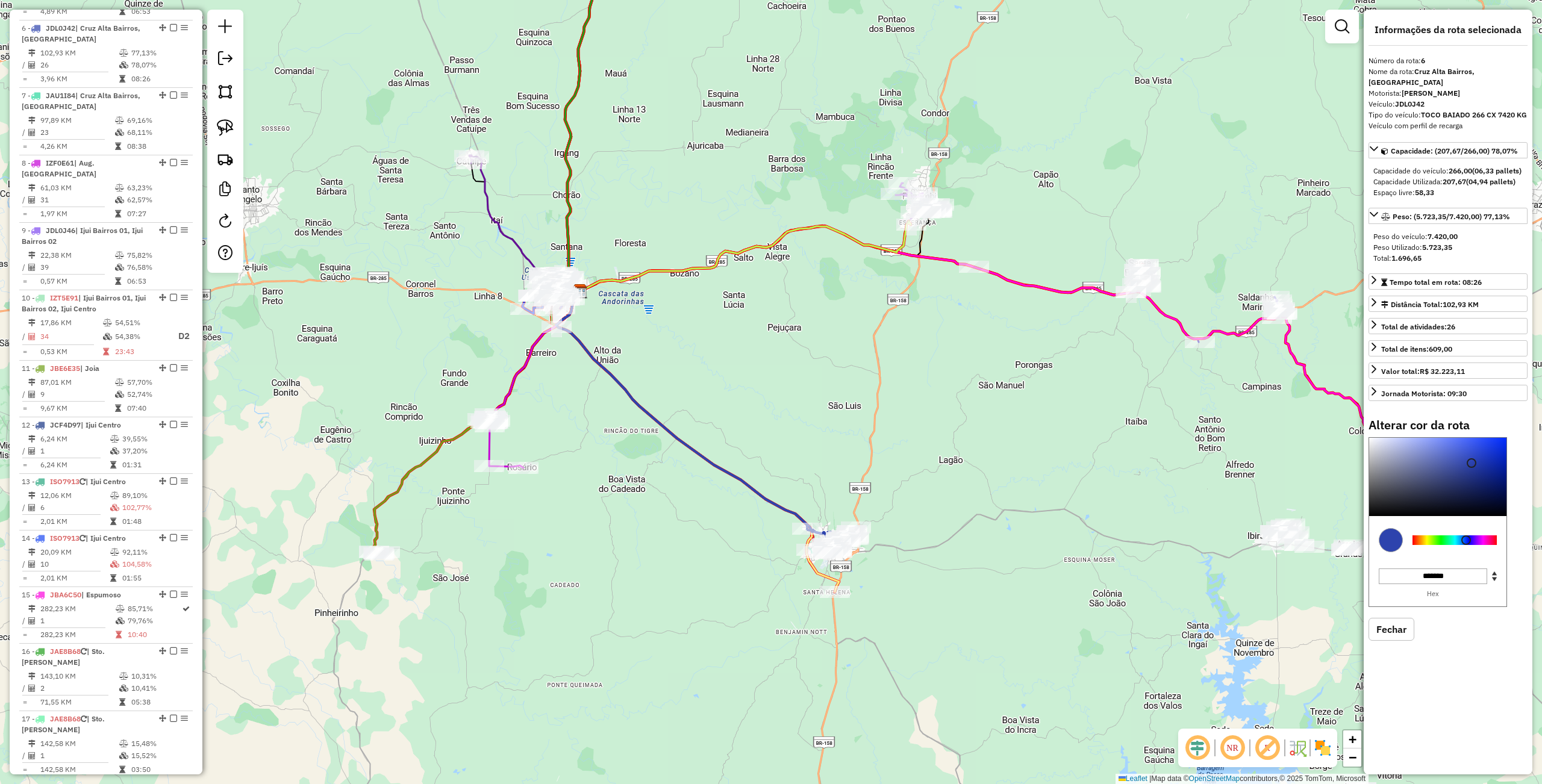
click at [653, 460] on div "Janela de atendimento Grade de atendimento Capacidade Transportadoras Veículos …" at bounding box center [771, 392] width 1542 height 784
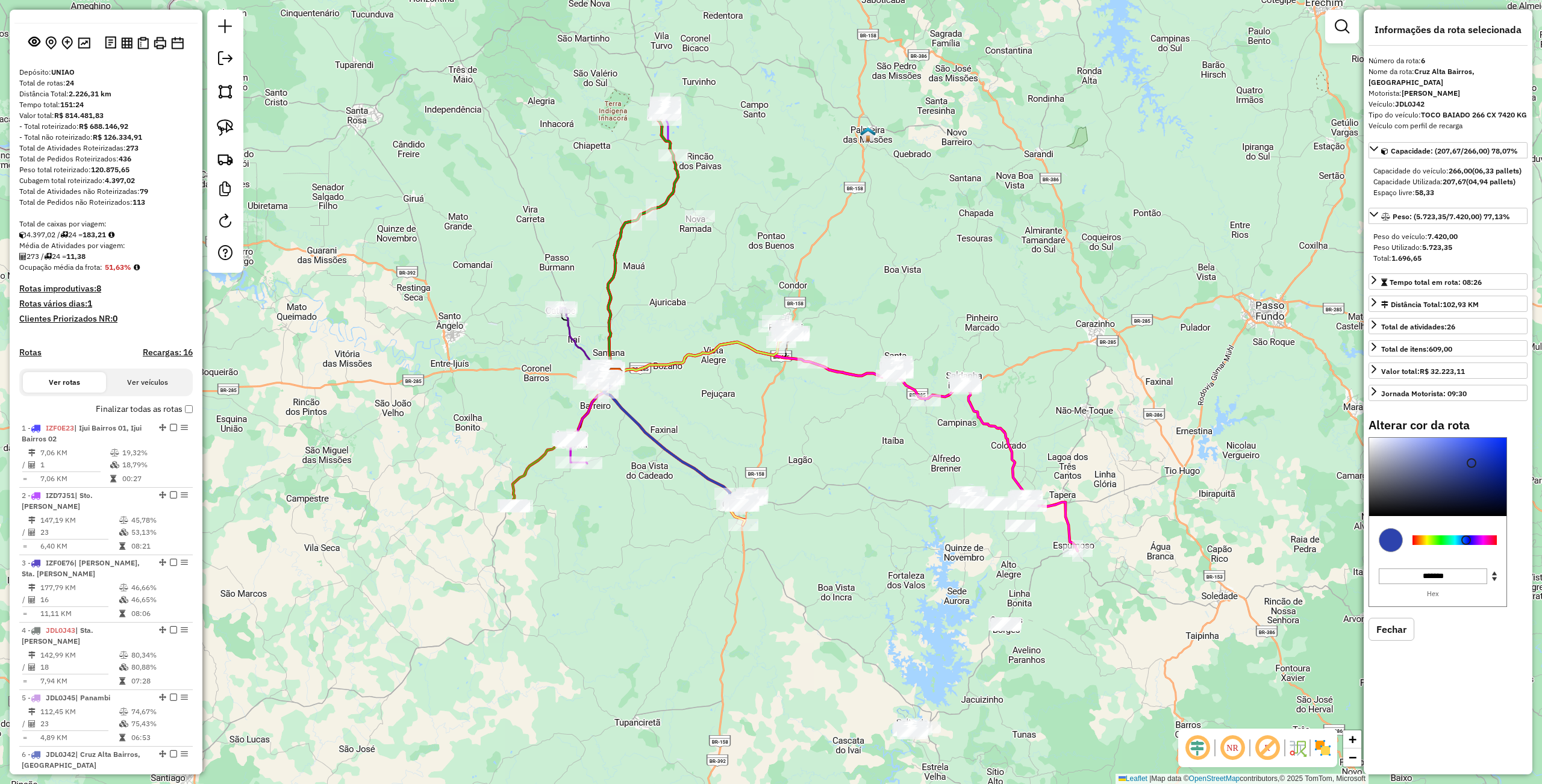
scroll to position [0, 0]
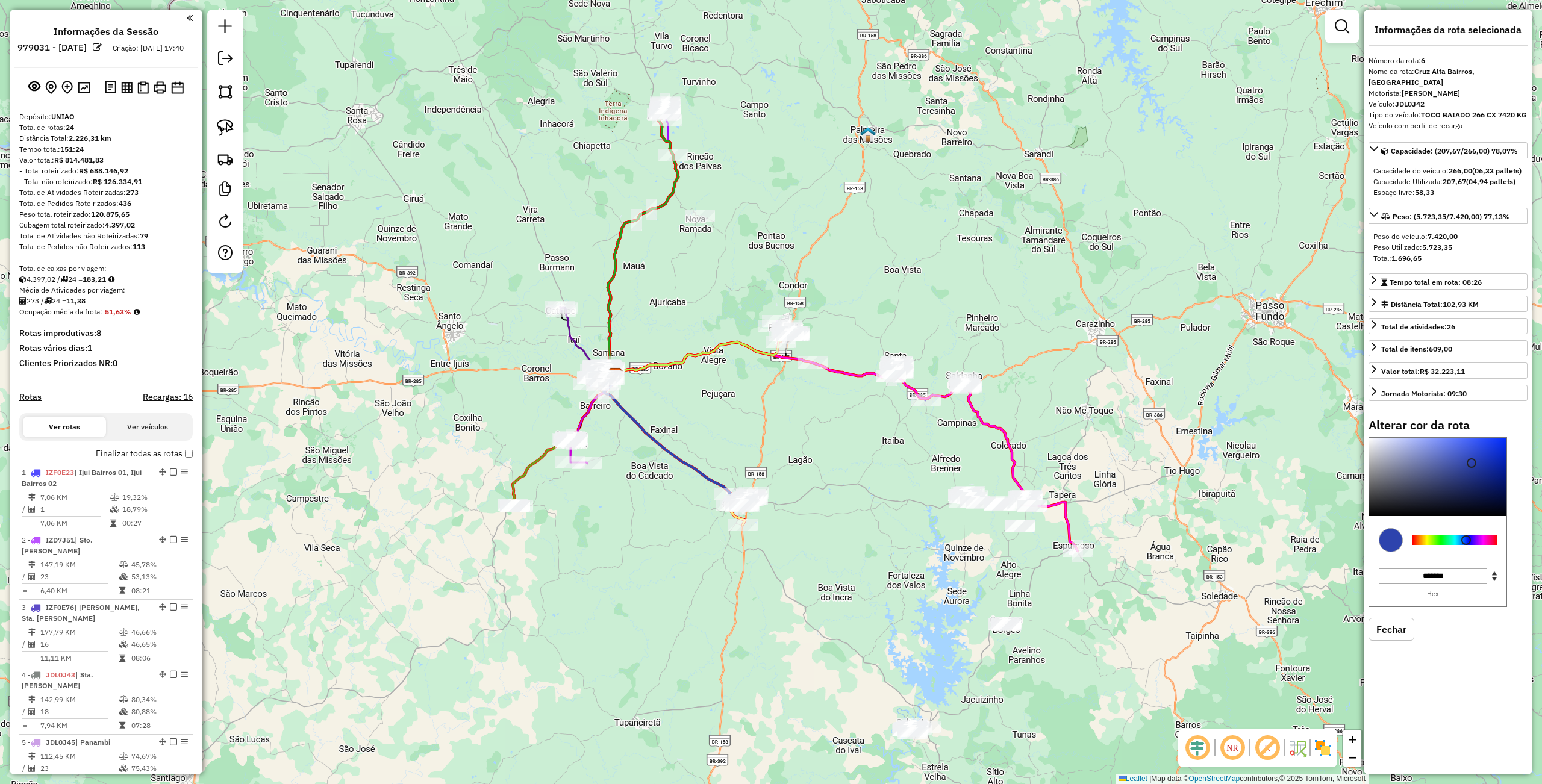
click at [353, 394] on div "Janela de atendimento Grade de atendimento Capacidade Transportadoras Veículos …" at bounding box center [771, 392] width 1542 height 784
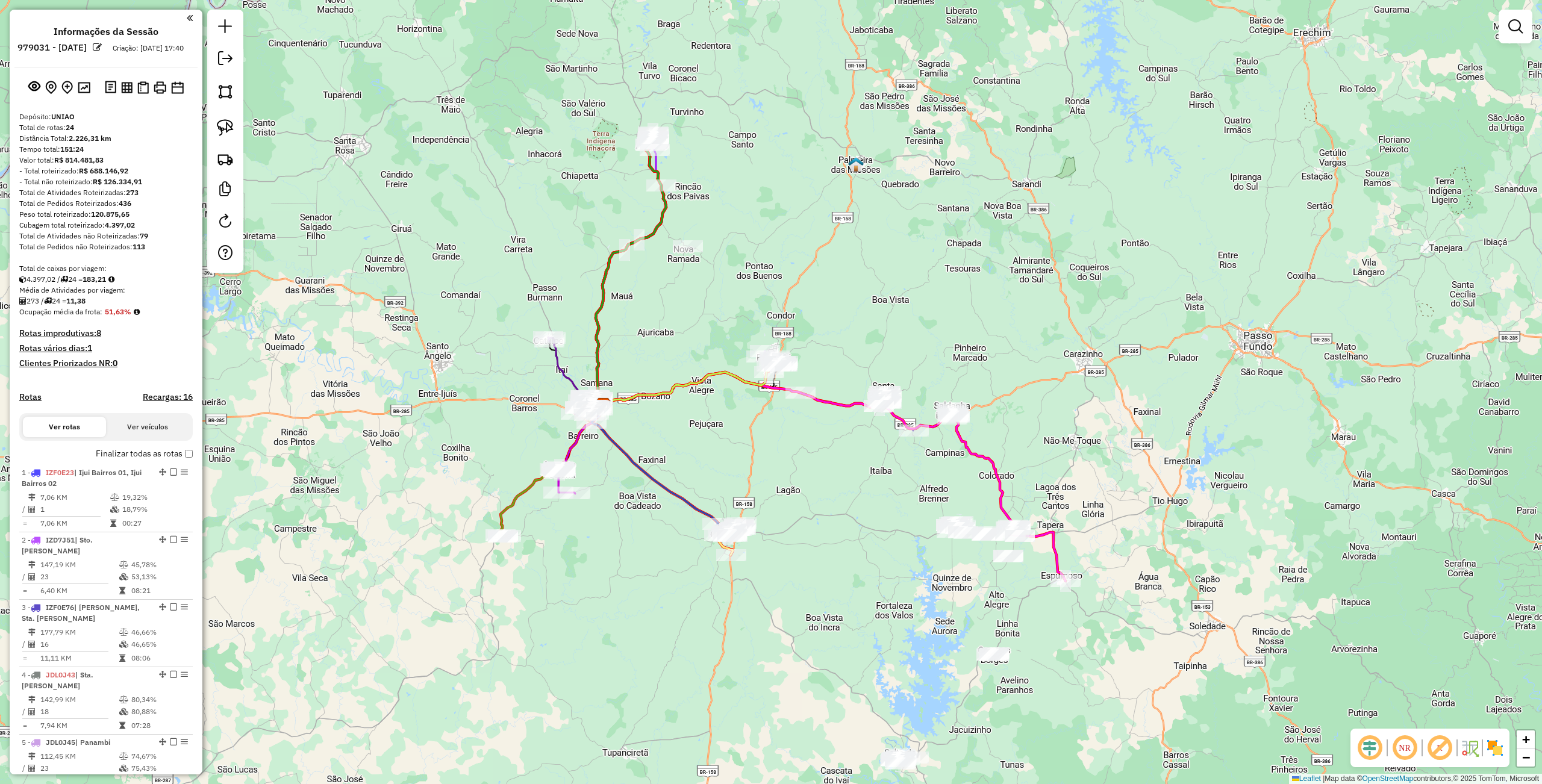
drag, startPoint x: 439, startPoint y: 434, endPoint x: 401, endPoint y: 445, distance: 39.6
click at [439, 455] on div "Janela de atendimento Grade de atendimento Capacidade Transportadoras Veículos …" at bounding box center [771, 392] width 1542 height 784
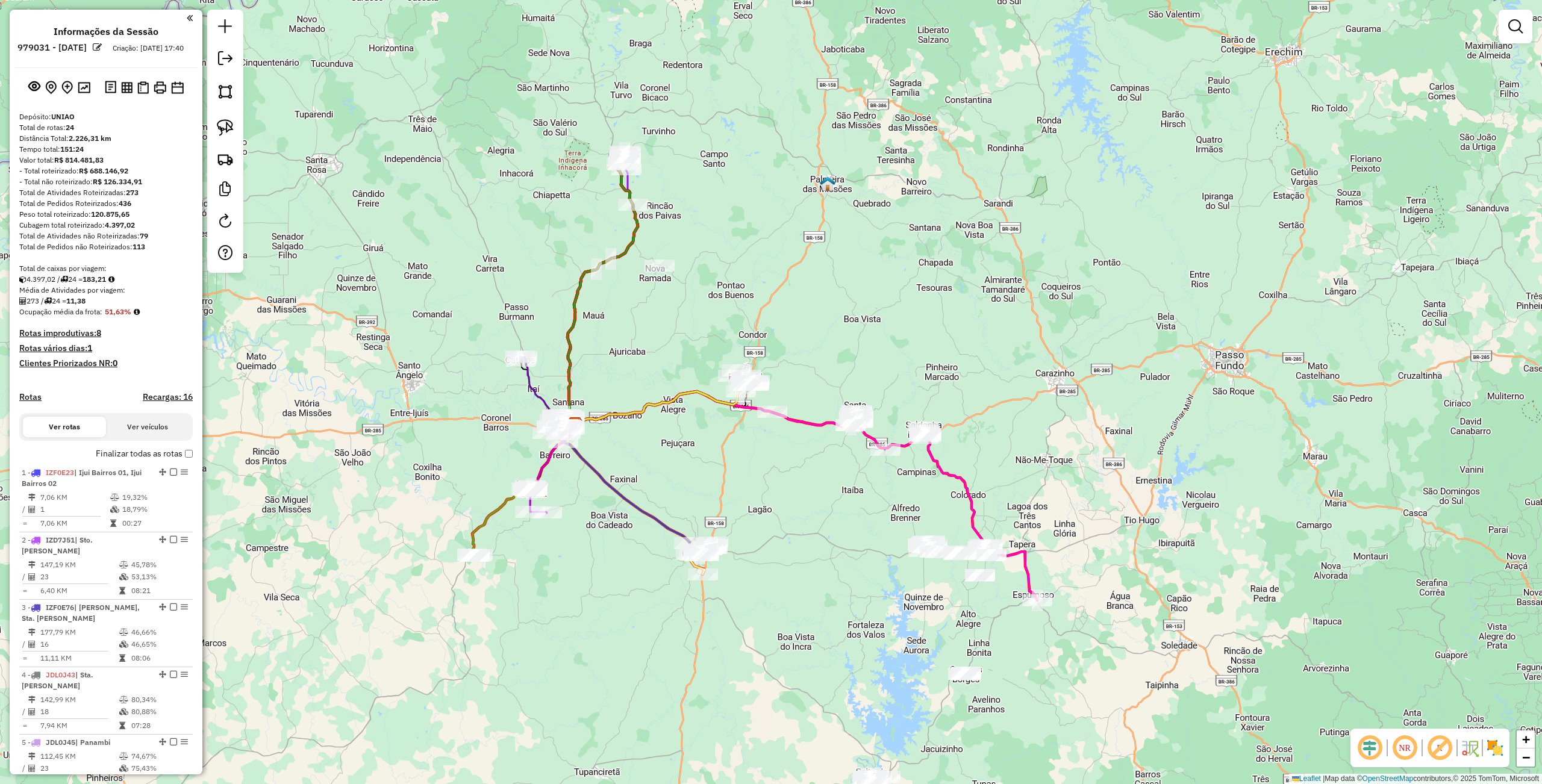
drag, startPoint x: 571, startPoint y: 540, endPoint x: 545, endPoint y: 552, distance: 28.6
click at [545, 552] on div "Janela de atendimento Grade de atendimento Capacidade Transportadoras Veículos …" at bounding box center [771, 392] width 1542 height 784
drag, startPoint x: 613, startPoint y: 482, endPoint x: 588, endPoint y: 526, distance: 50.6
click at [601, 549] on icon at bounding box center [631, 486] width 137 height 124
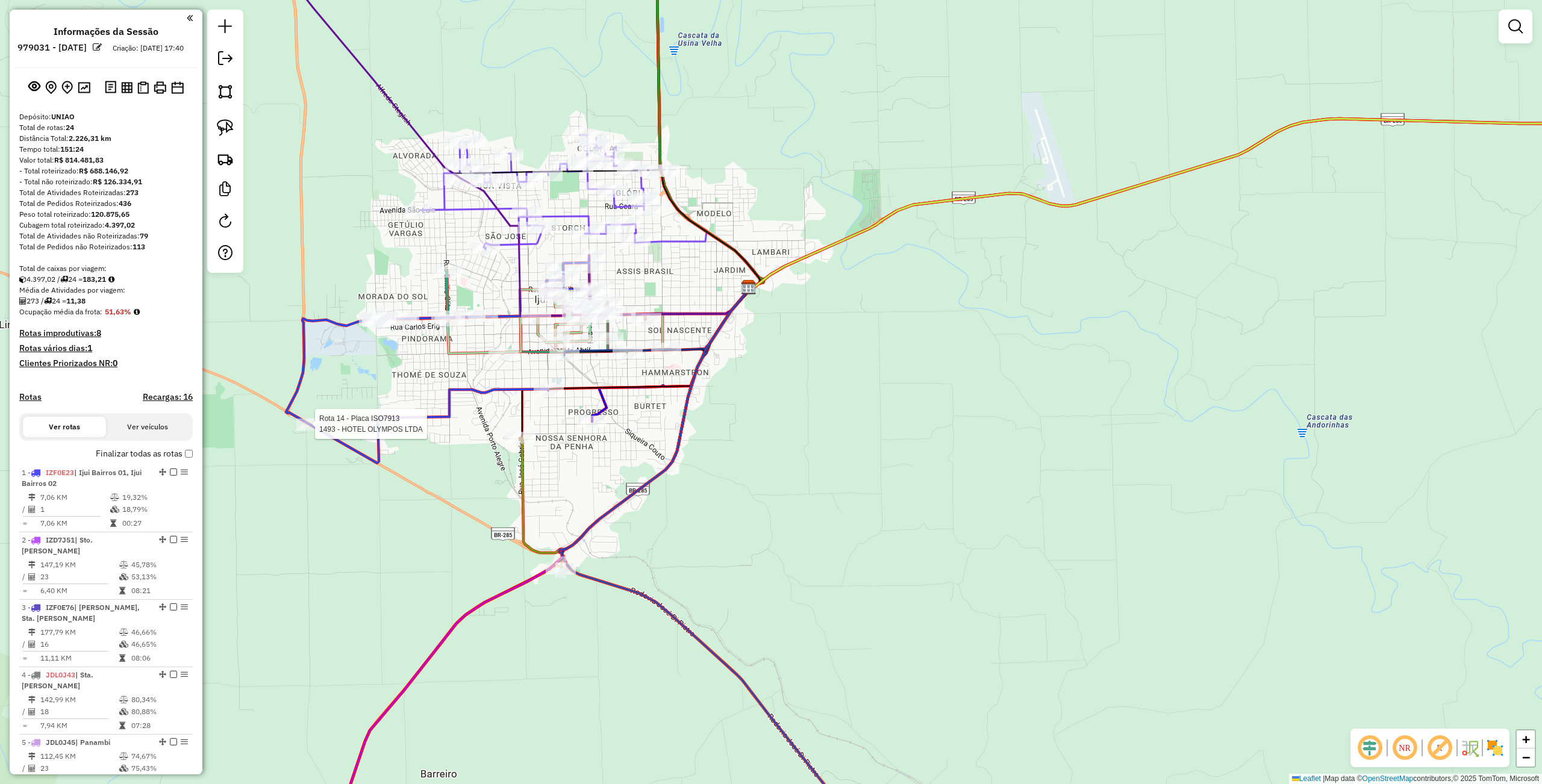
select select "**********"
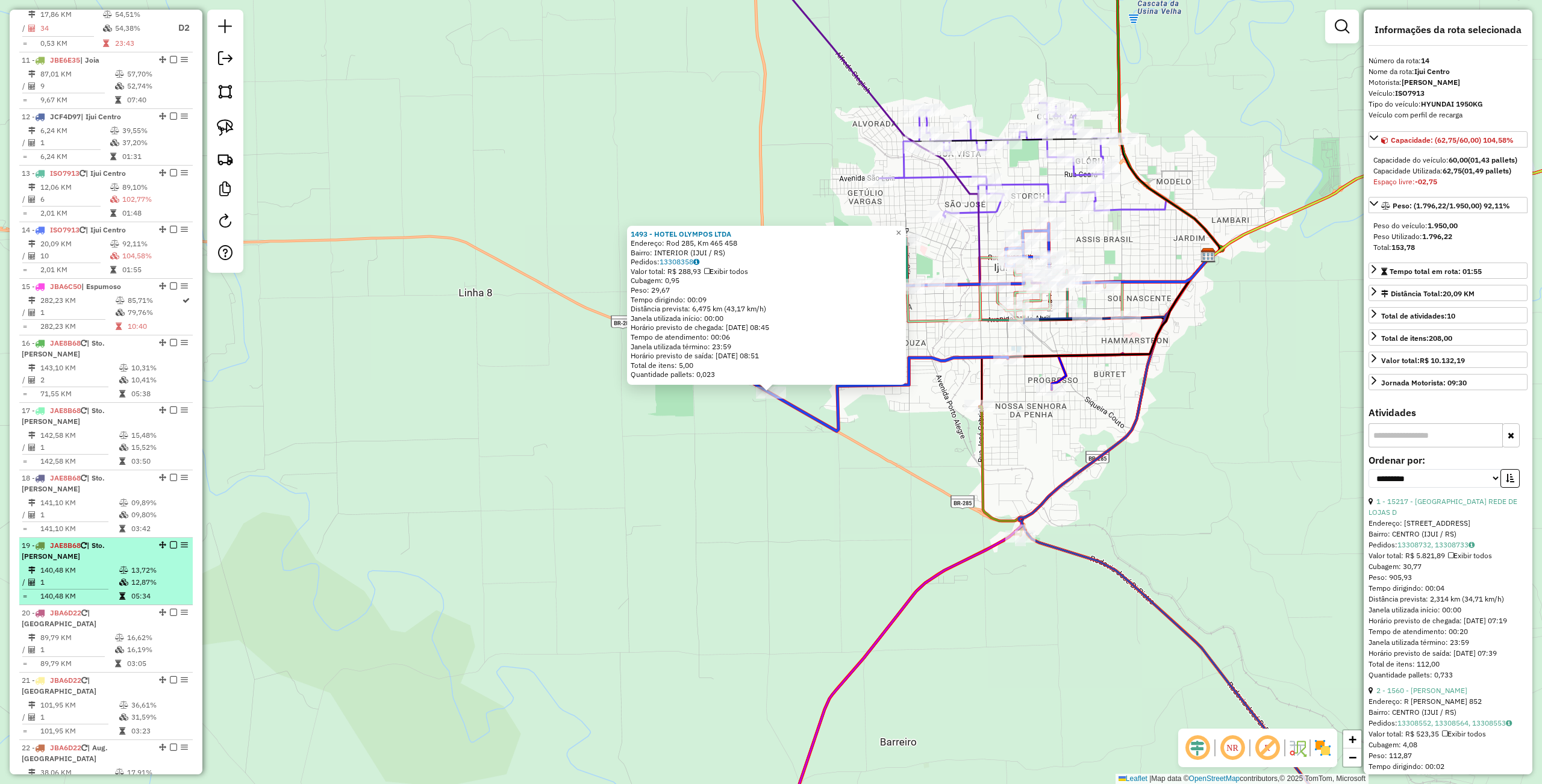
scroll to position [1271, 0]
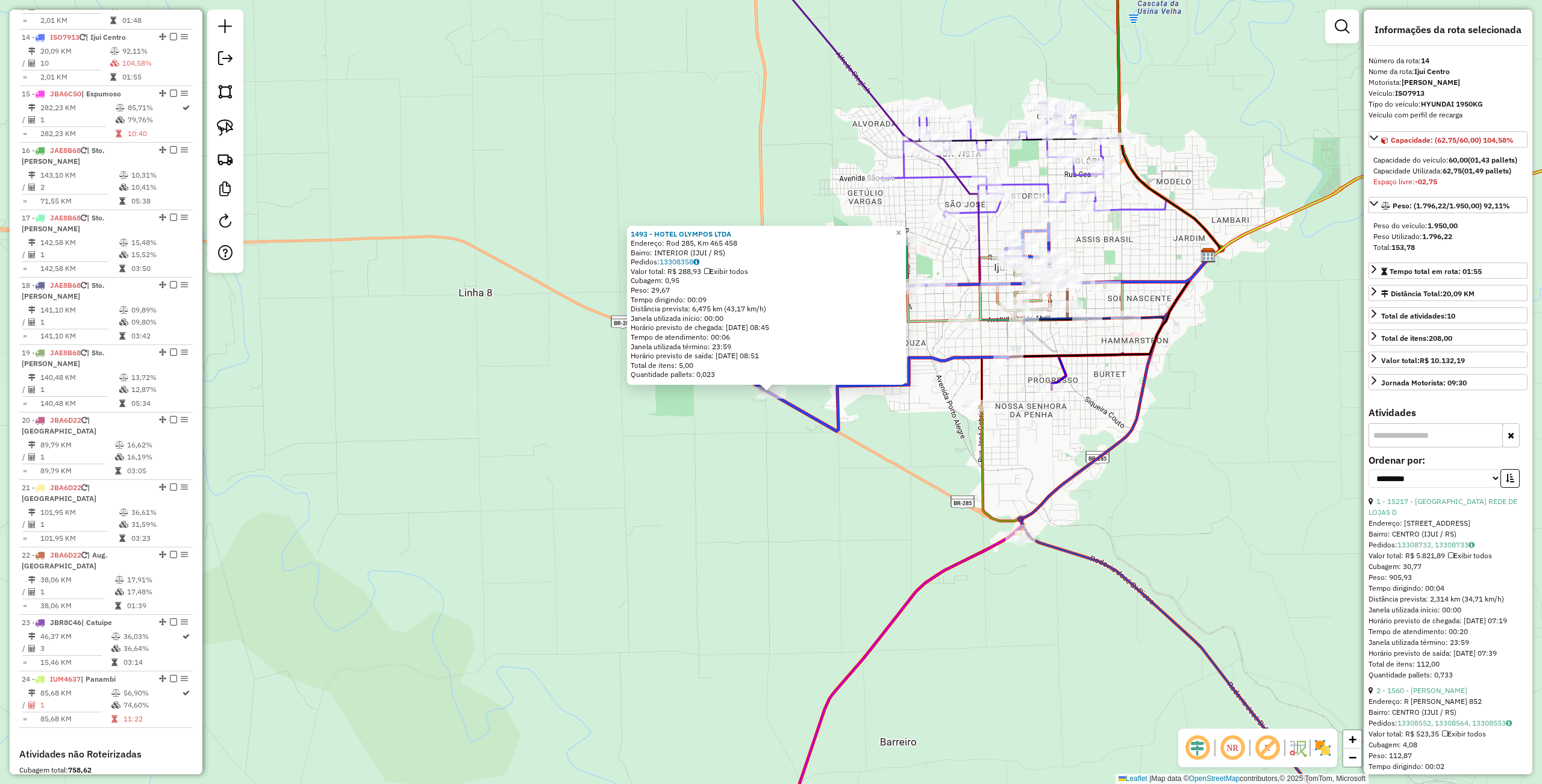
drag, startPoint x: 583, startPoint y: 542, endPoint x: 799, endPoint y: 530, distance: 216.3
click at [583, 542] on div "1493 - HOTEL OLYMPOS LTDA Endereço: Rod 285, Km 465 458 Bairro: INTERIOR (IJUI …" at bounding box center [771, 392] width 1542 height 784
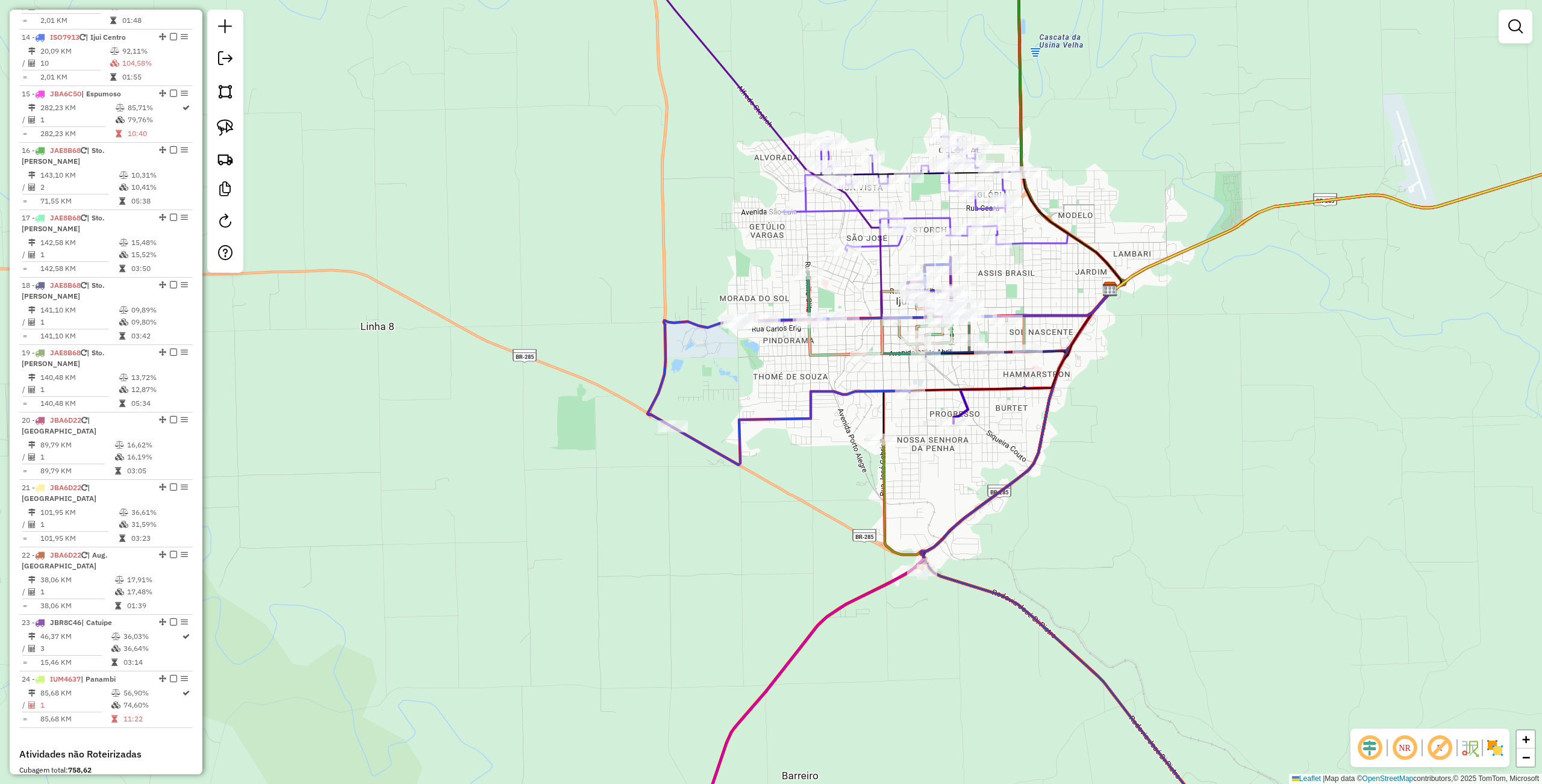
drag, startPoint x: 826, startPoint y: 521, endPoint x: 727, endPoint y: 555, distance: 104.7
click at [727, 555] on div "Janela de atendimento Grade de atendimento Capacidade Transportadoras Veículos …" at bounding box center [771, 392] width 1542 height 784
click at [921, 576] on div at bounding box center [921, 570] width 30 height 12
select select "**********"
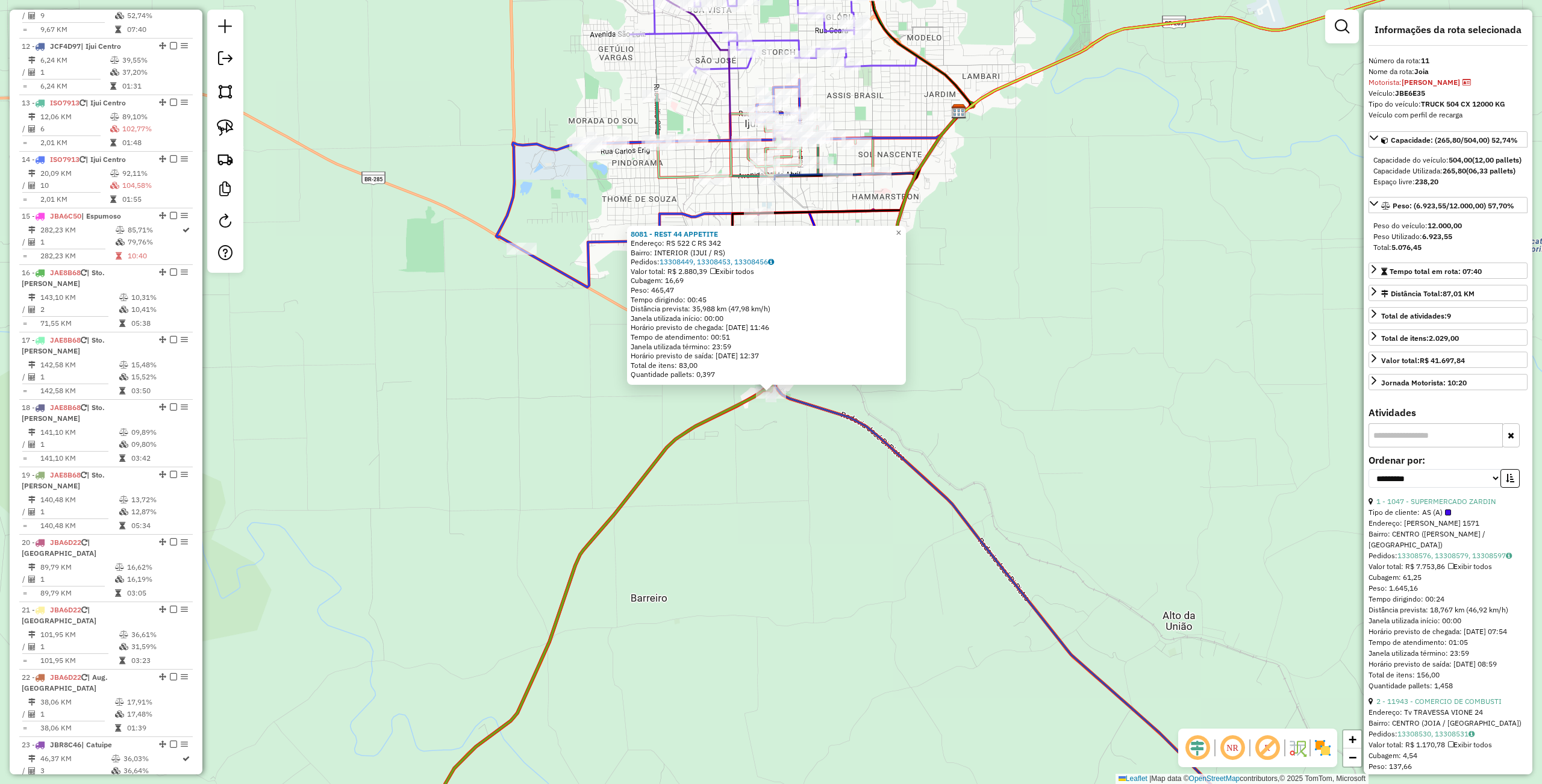
scroll to position [1101, 0]
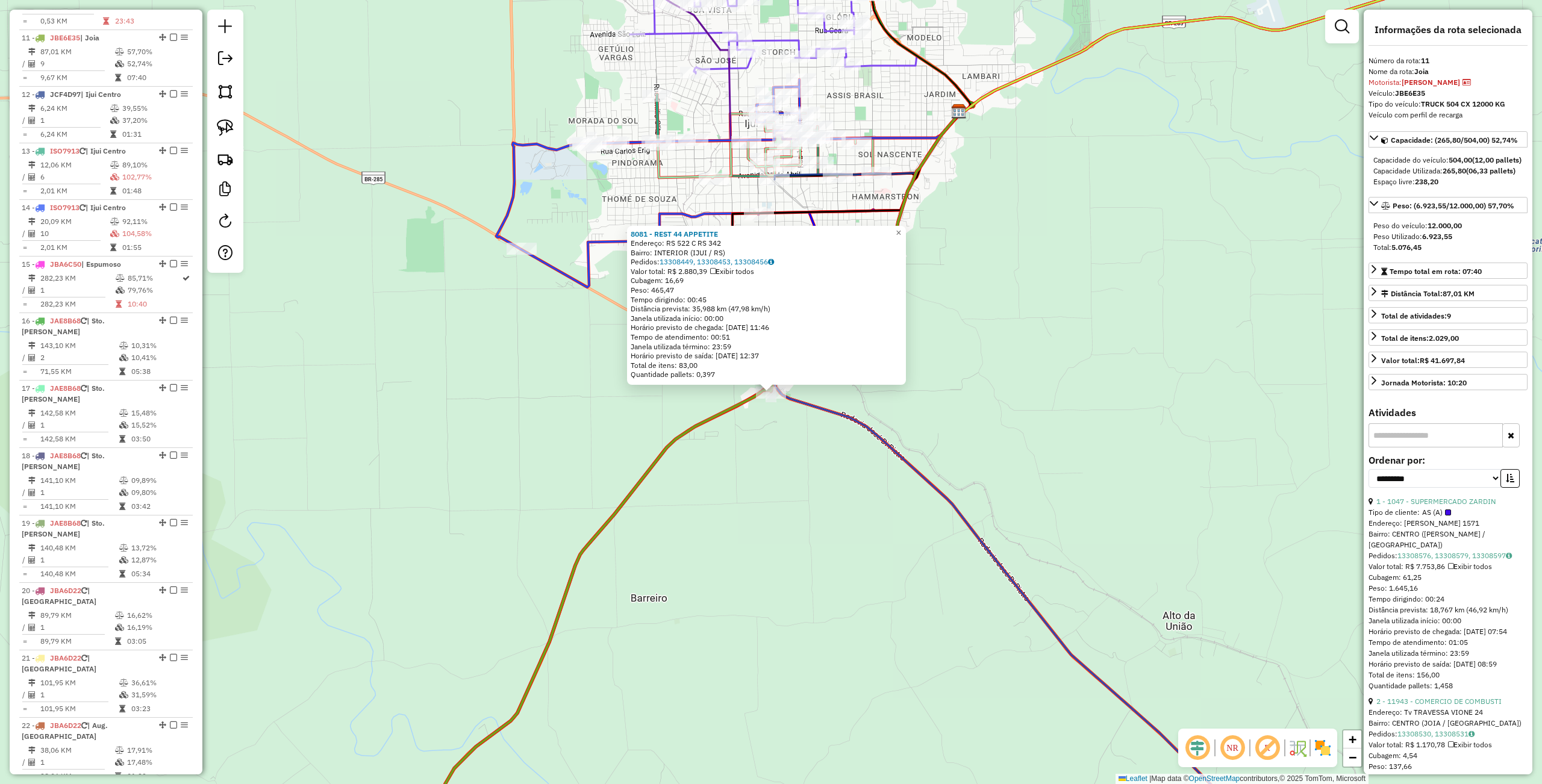
drag, startPoint x: 762, startPoint y: 557, endPoint x: 902, endPoint y: 513, distance: 146.8
click at [762, 558] on div "8081 - REST 44 APPETITE Endereço: RS 522 C RS 342 Bairro: INTERIOR (IJUI / [GEO…" at bounding box center [771, 392] width 1542 height 784
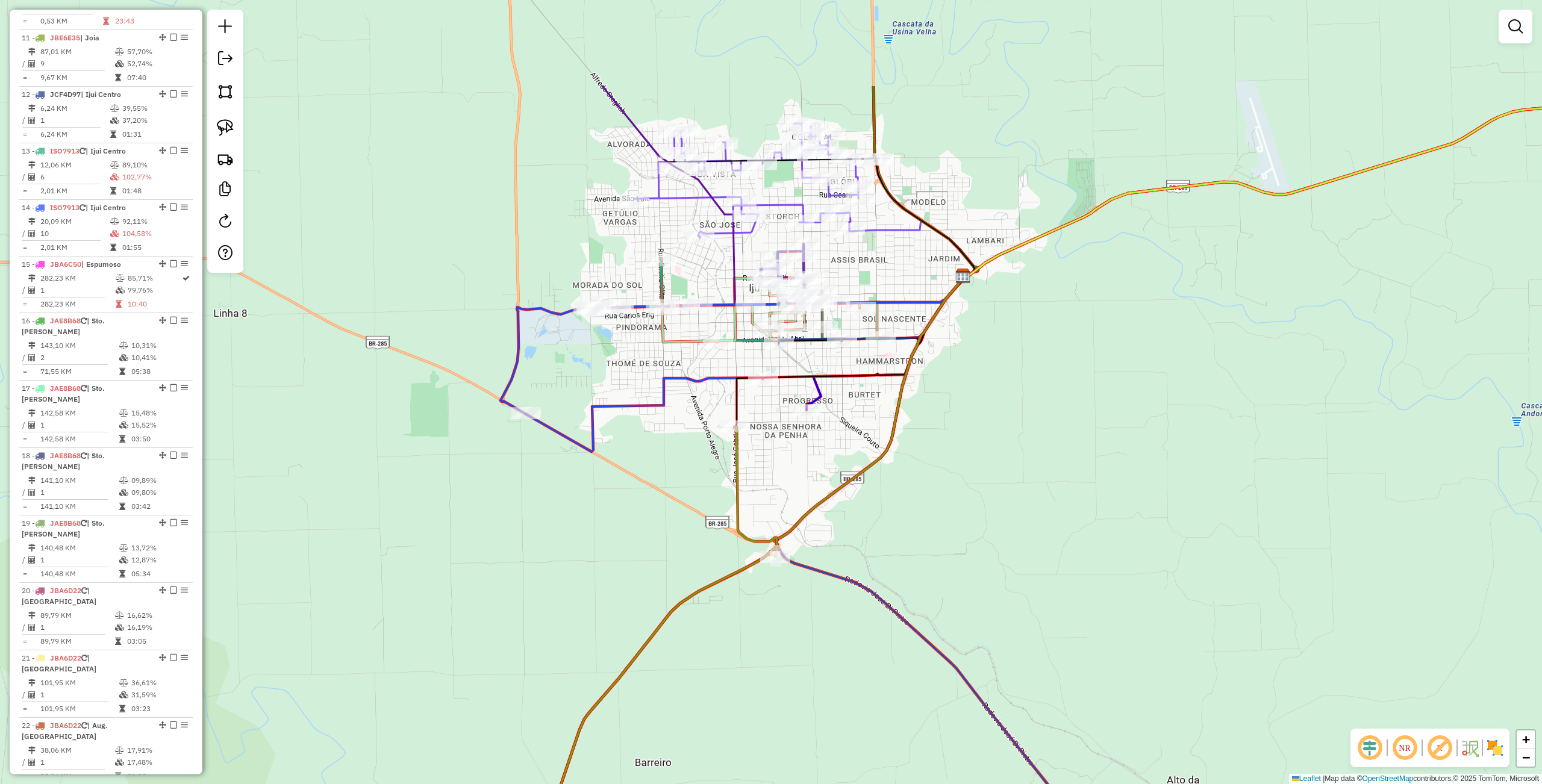
click at [1119, 528] on div "Janela de atendimento Grade de atendimento Capacidade Transportadoras Veículos …" at bounding box center [771, 392] width 1542 height 784
click at [596, 316] on div at bounding box center [591, 309] width 30 height 12
select select "**********"
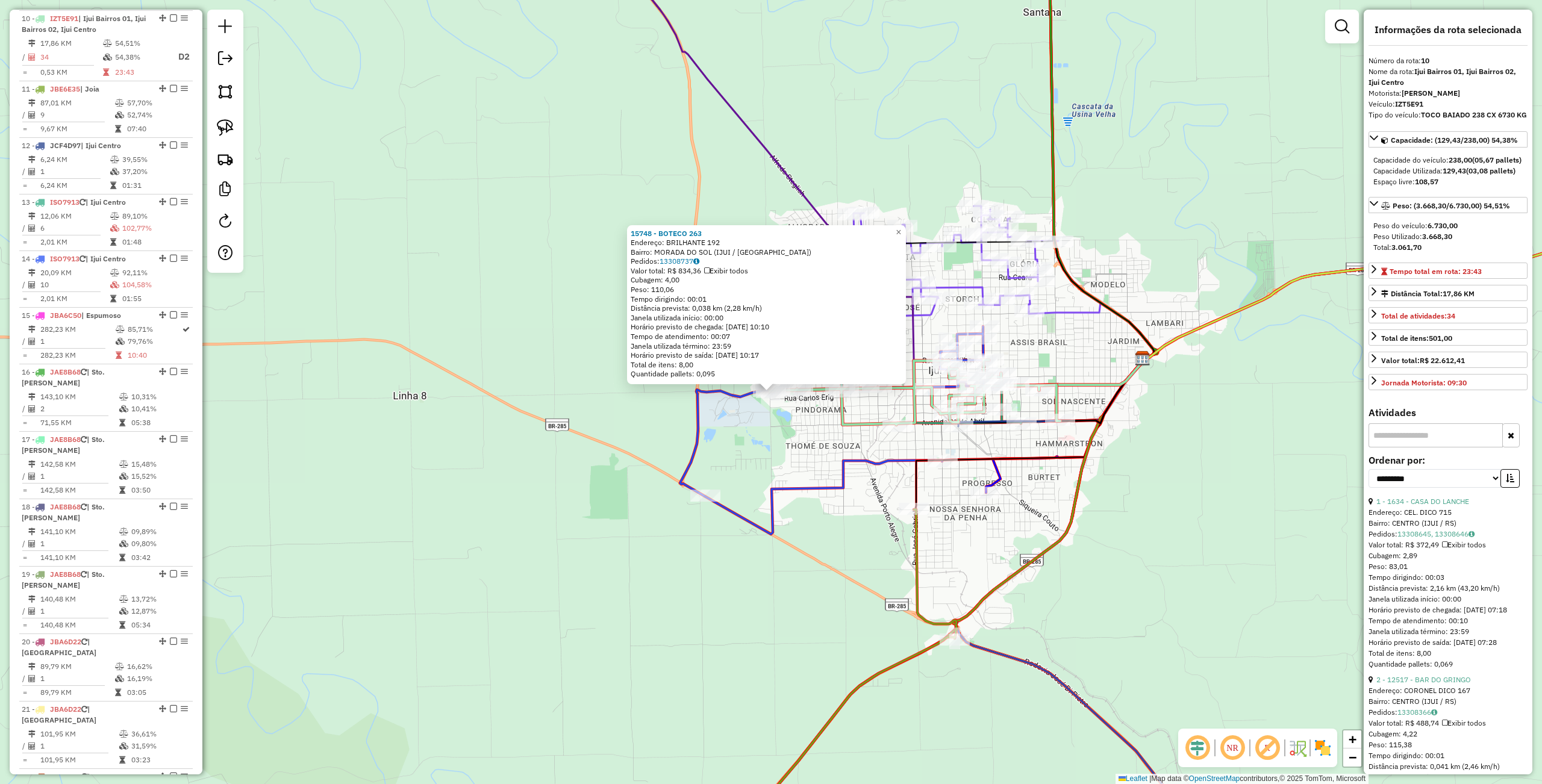
scroll to position [1031, 0]
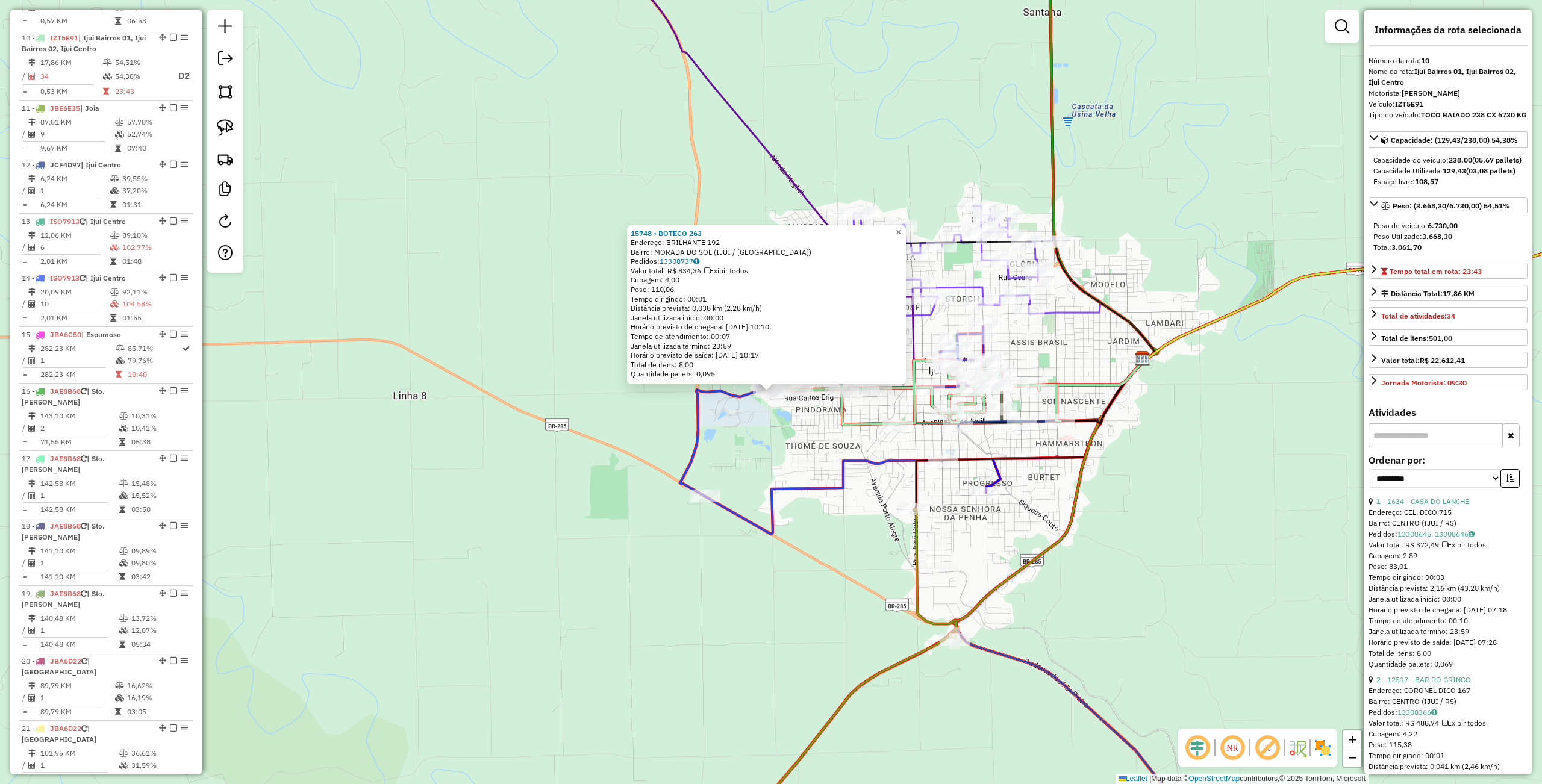
click at [618, 460] on div "15748 - BOTECO 263 Endereço: BRILHANTE 192 Bairro: [GEOGRAPHIC_DATA] (IJUI / [G…" at bounding box center [771, 392] width 1542 height 784
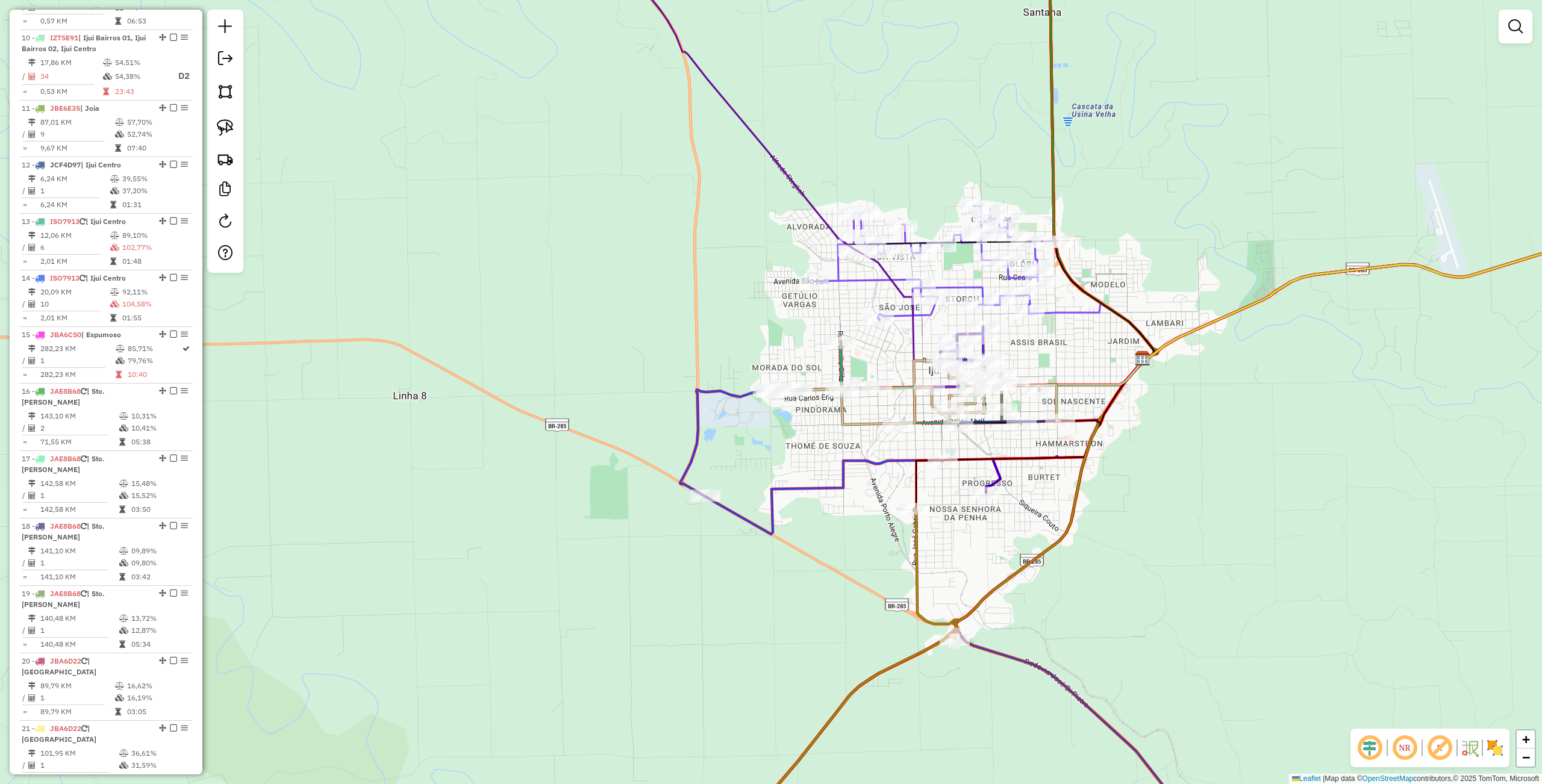
click at [1020, 227] on div "Rota 9 - Placa JDL0J46 480 - MERCADO MILLE Janela de atendimento Grade de atend…" at bounding box center [771, 392] width 1542 height 784
select select "**********"
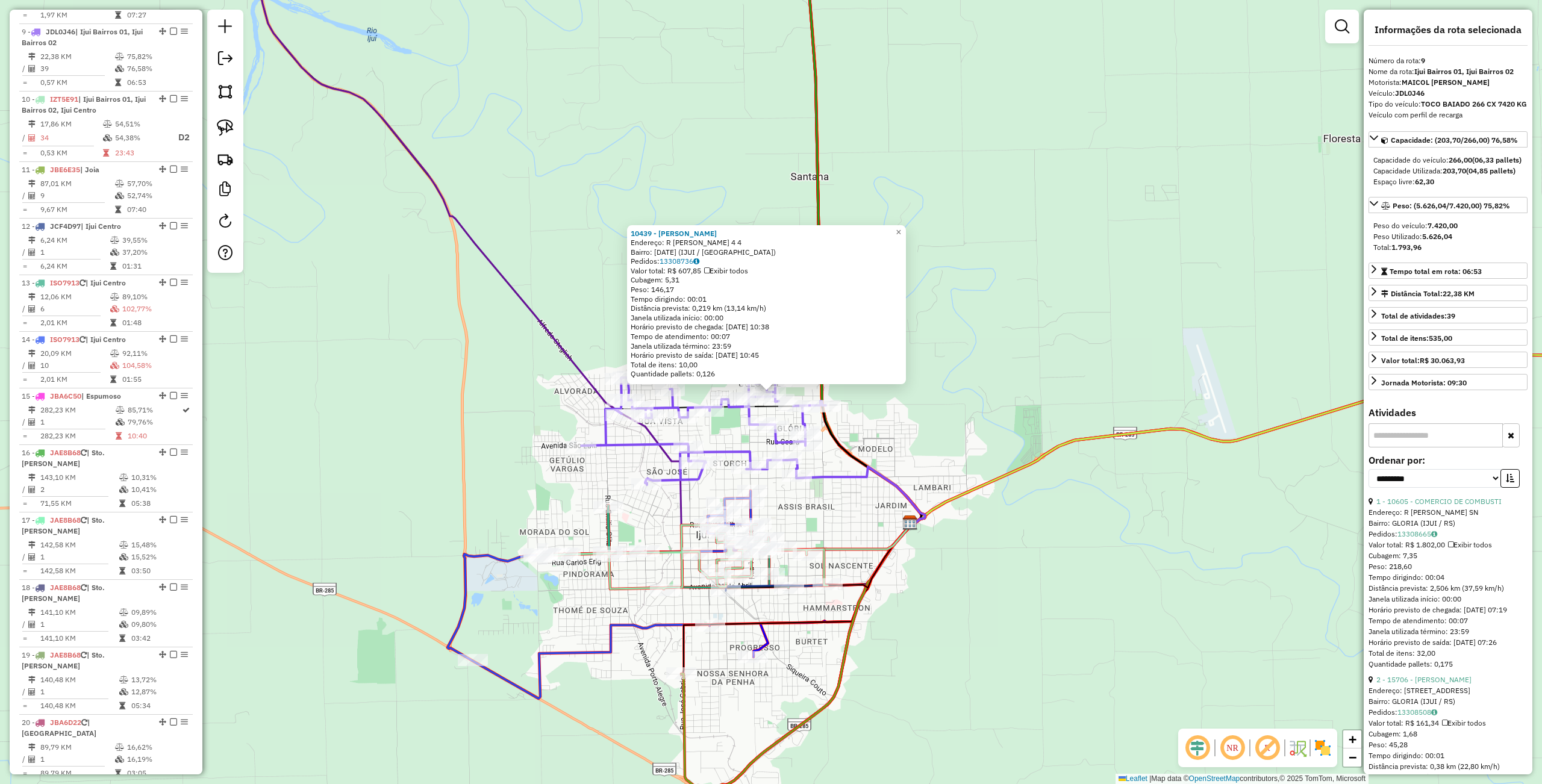
scroll to position [963, 0]
drag, startPoint x: 435, startPoint y: 422, endPoint x: 642, endPoint y: 501, distance: 221.6
click at [435, 422] on div "10439 - [PERSON_NAME]: R [PERSON_NAME] FILHO 4 4 Bairro: [DATE] (IJUI / [GEOGRA…" at bounding box center [771, 392] width 1542 height 784
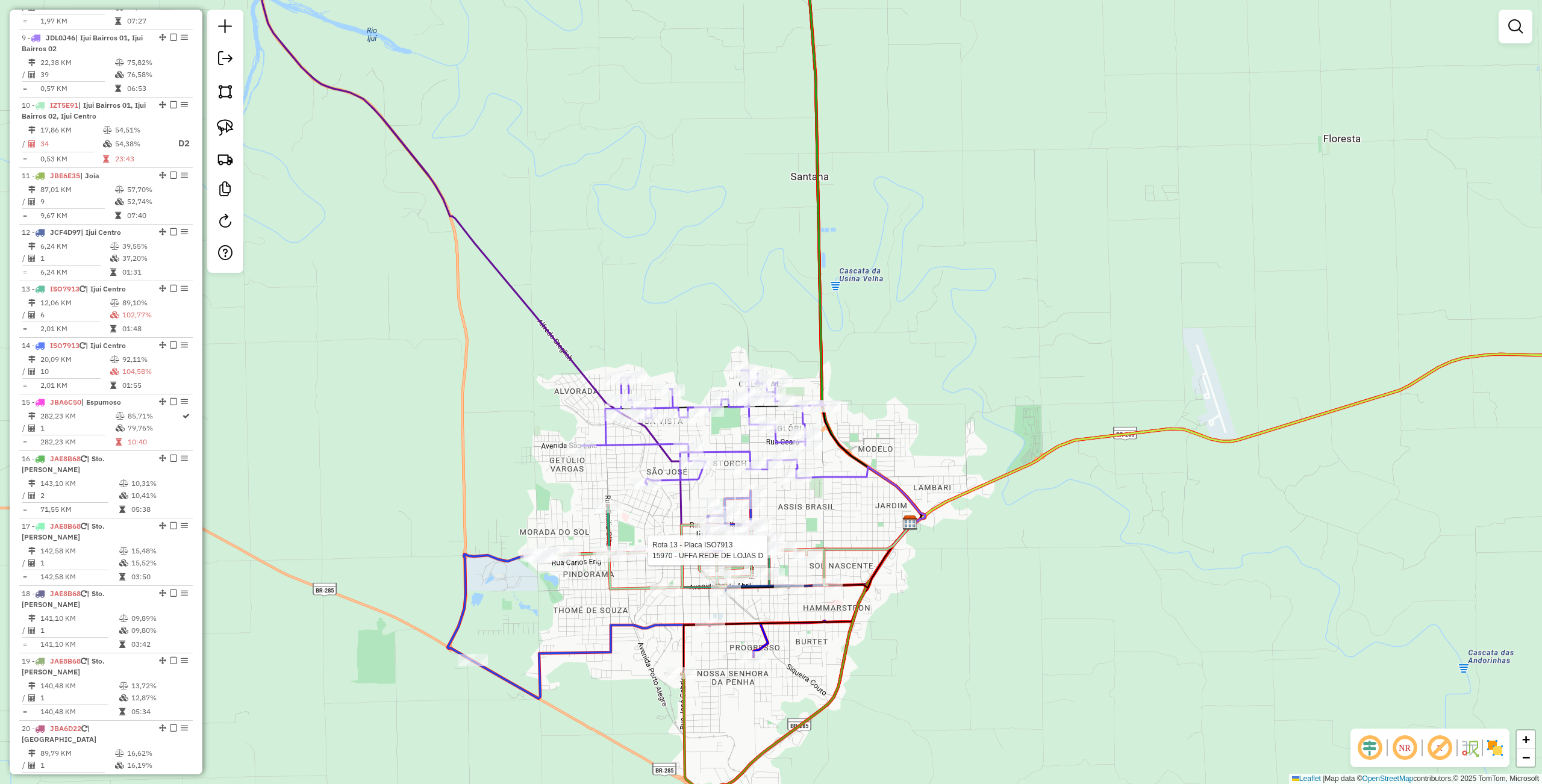
select select "**********"
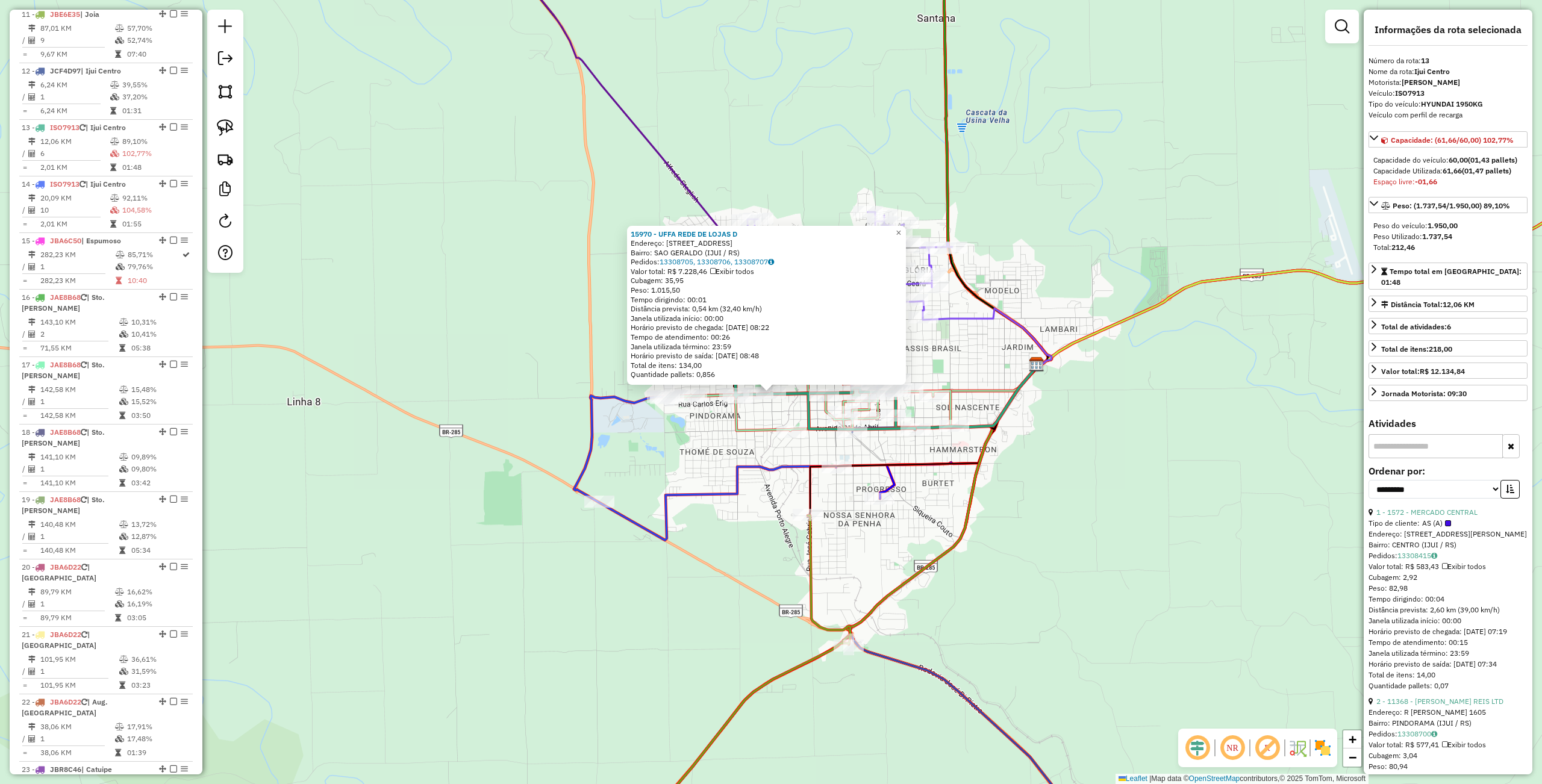
scroll to position [1214, 0]
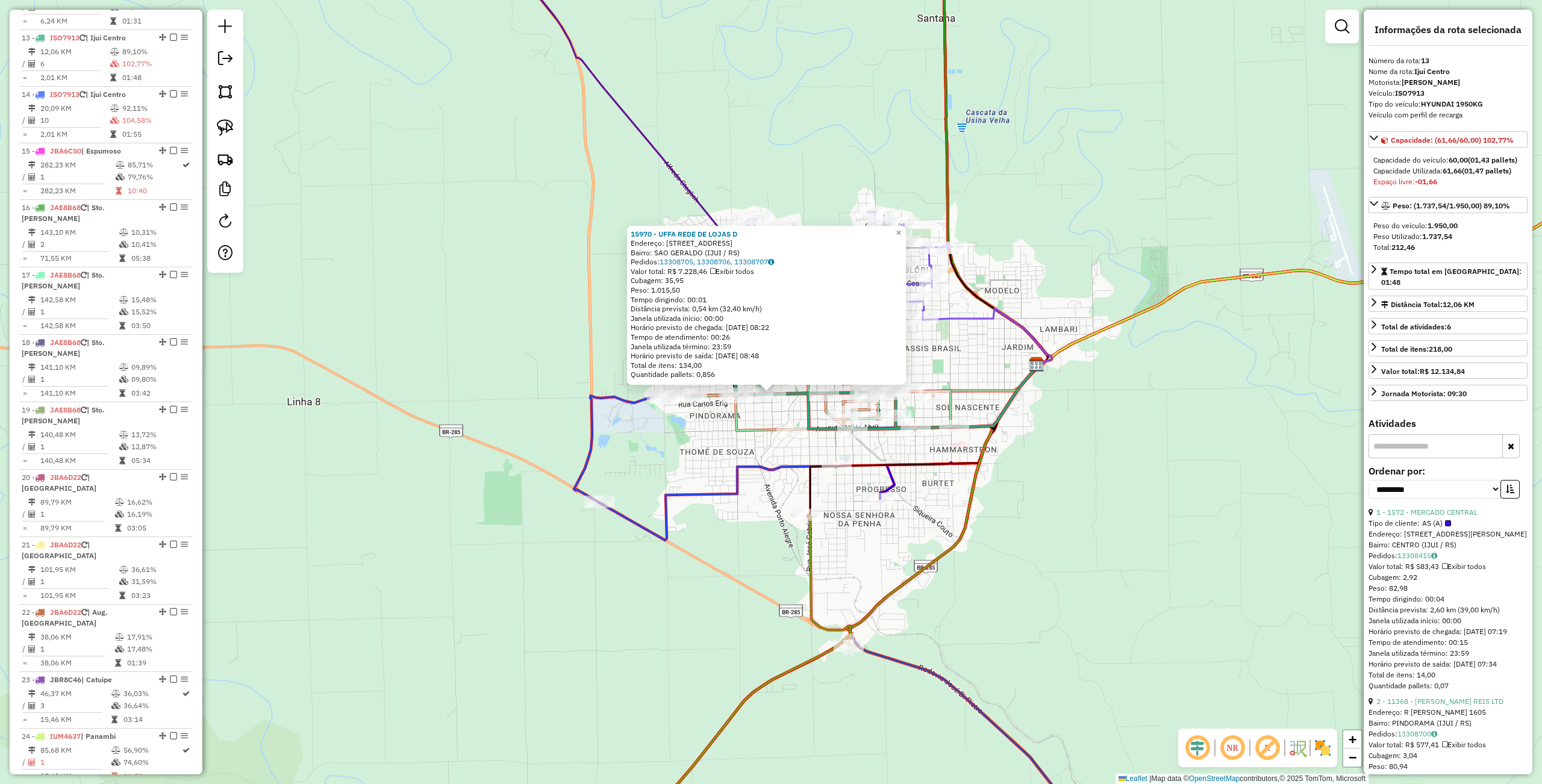
drag, startPoint x: 578, startPoint y: 509, endPoint x: 625, endPoint y: 523, distance: 49.0
click at [578, 509] on div "15970 - [GEOGRAPHIC_DATA] REDE DE LOJAS D Endereço: R SAO FRANCISCO 409 Bairro:…" at bounding box center [771, 392] width 1542 height 784
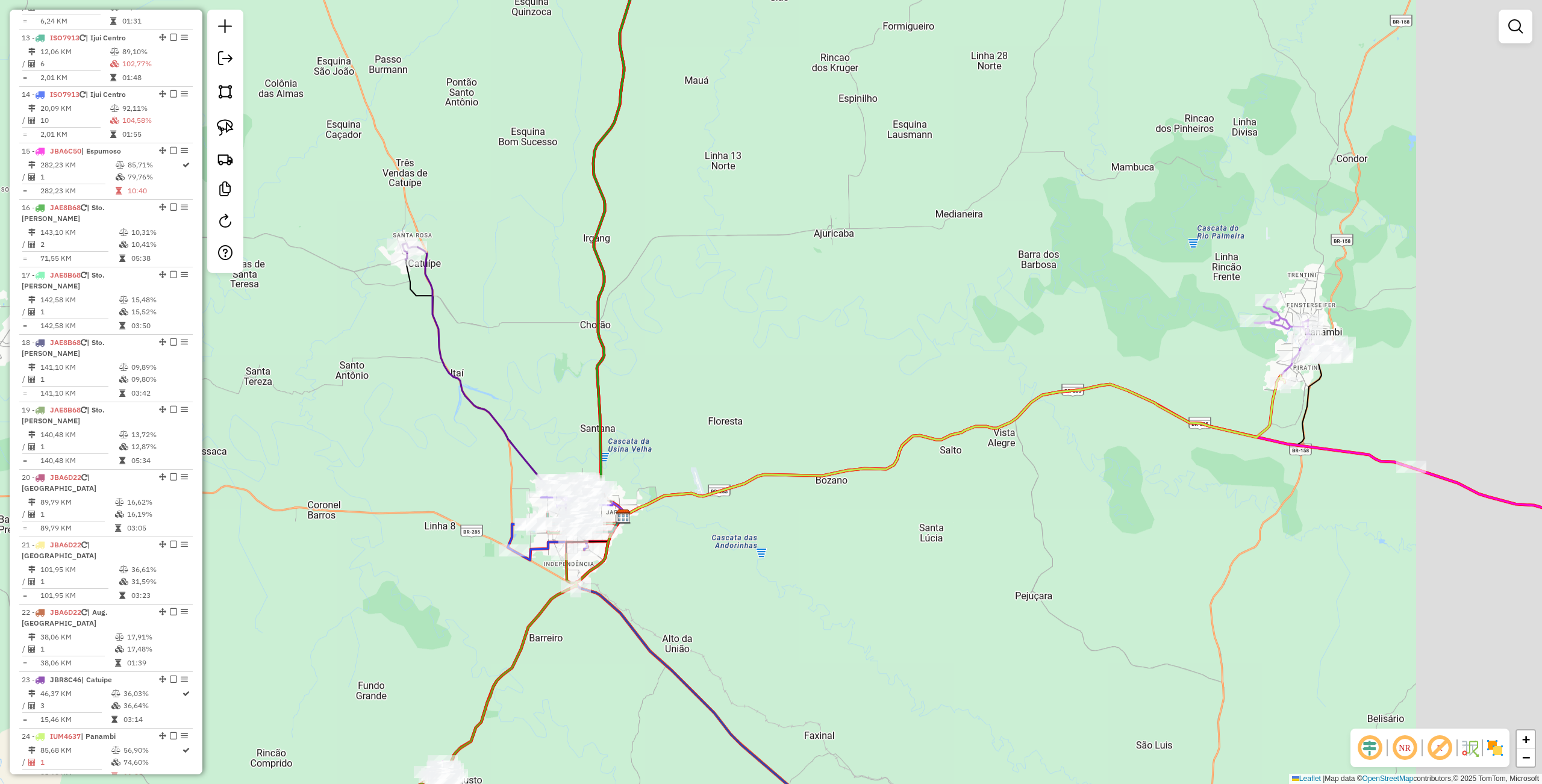
drag, startPoint x: 952, startPoint y: 468, endPoint x: 701, endPoint y: 508, distance: 254.2
click at [623, 501] on icon at bounding box center [954, 446] width 662 height 141
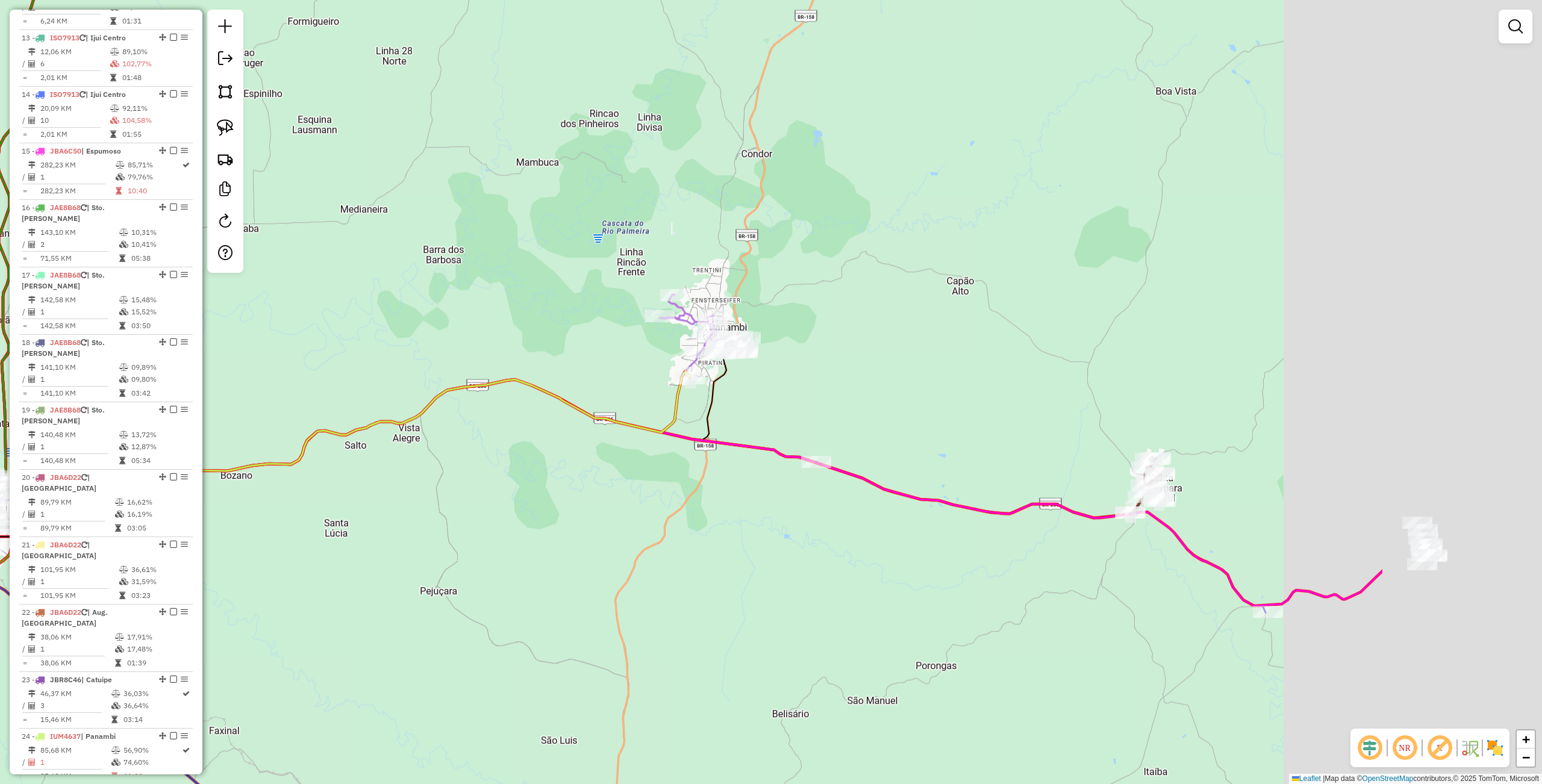
drag, startPoint x: 682, startPoint y: 507, endPoint x: 349, endPoint y: 464, distance: 335.8
click at [336, 469] on div "Janela de atendimento Grade de atendimento Capacidade Transportadoras Veículos …" at bounding box center [771, 392] width 1542 height 784
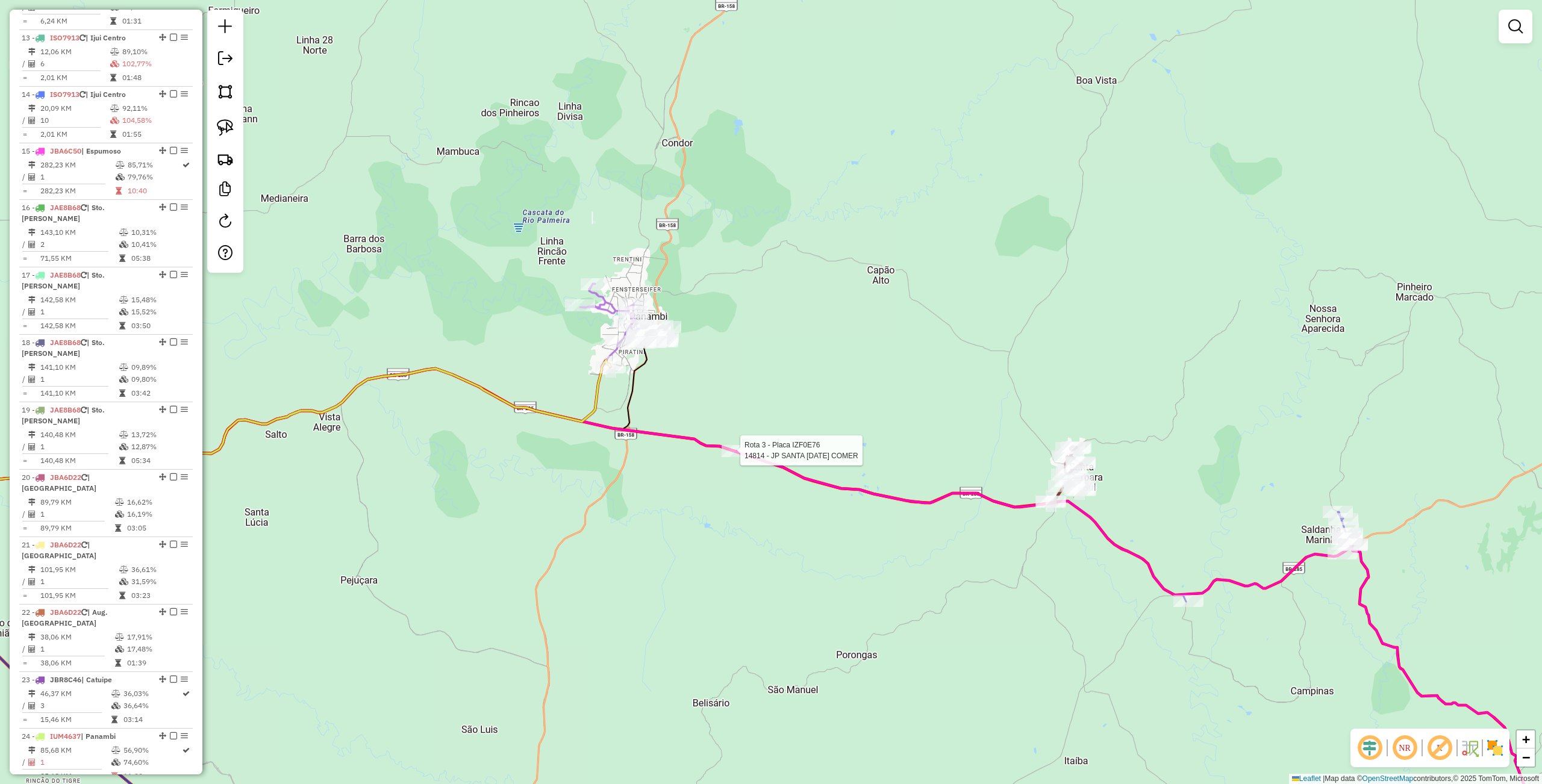
select select "**********"
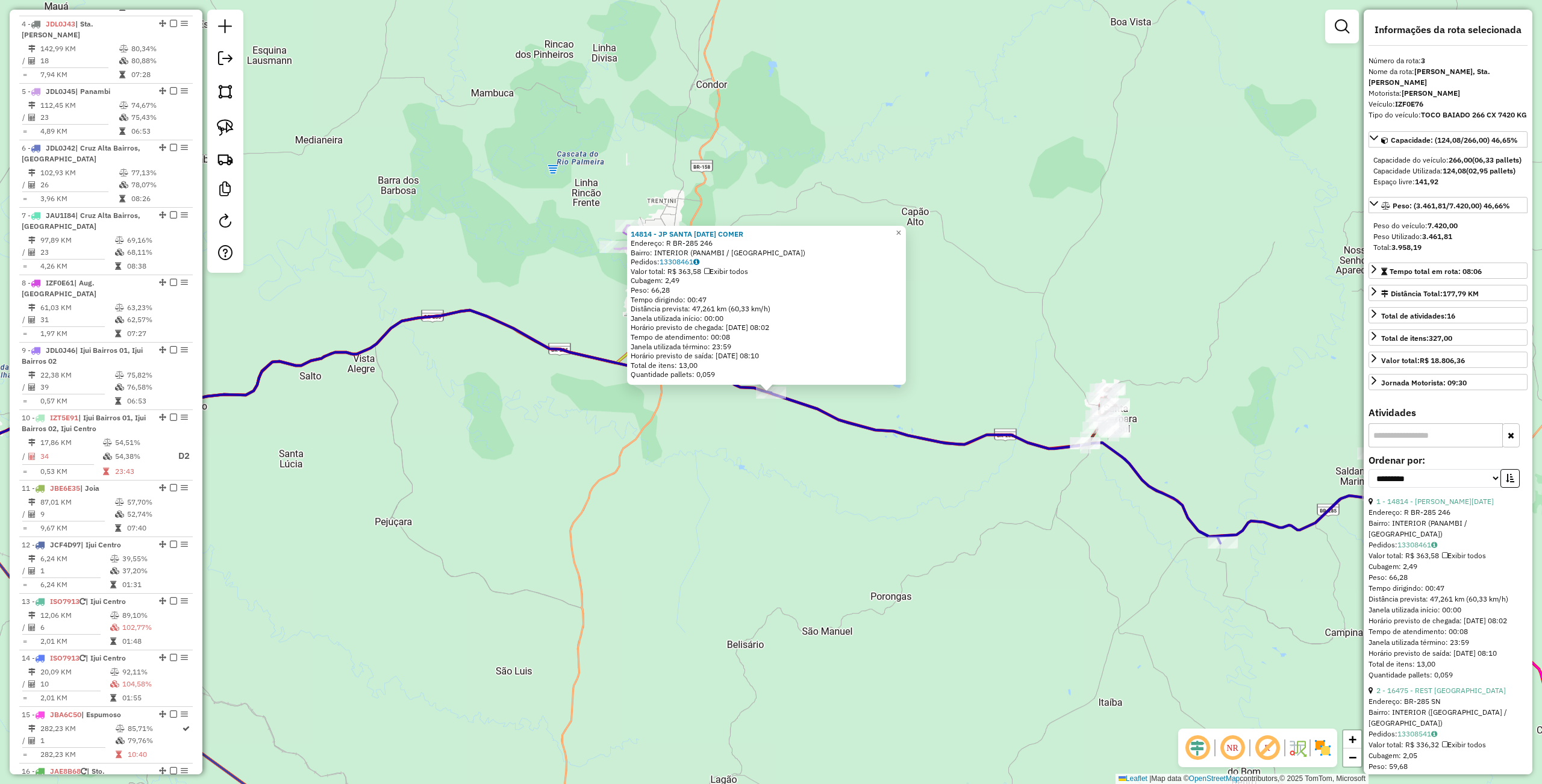
scroll to position [590, 0]
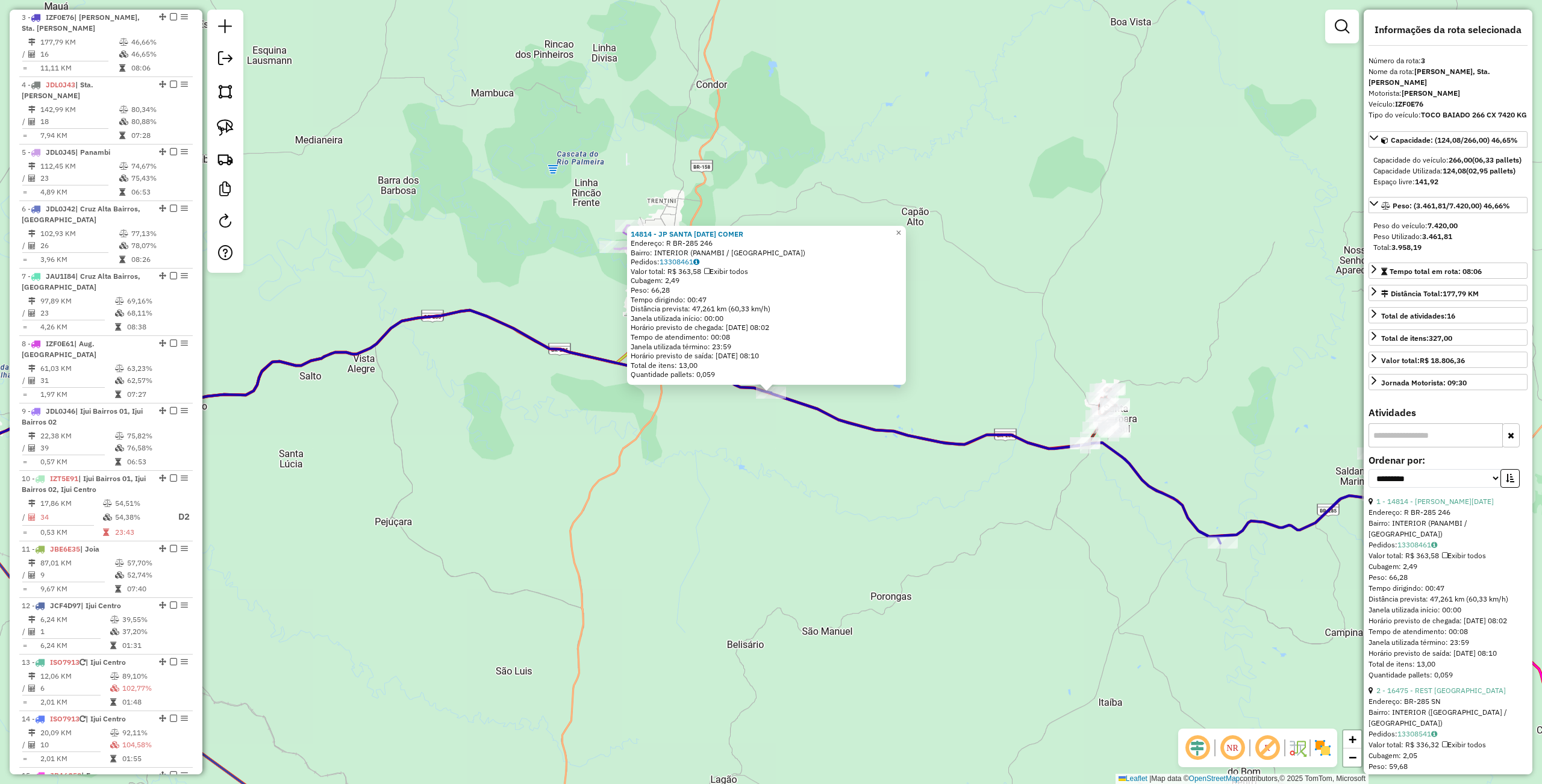
click at [822, 525] on div "14814 - JP SANTA [DATE] COMER Endereço: R BR-285 246 Bairro: INTERIOR (PANAMBI …" at bounding box center [771, 392] width 1542 height 784
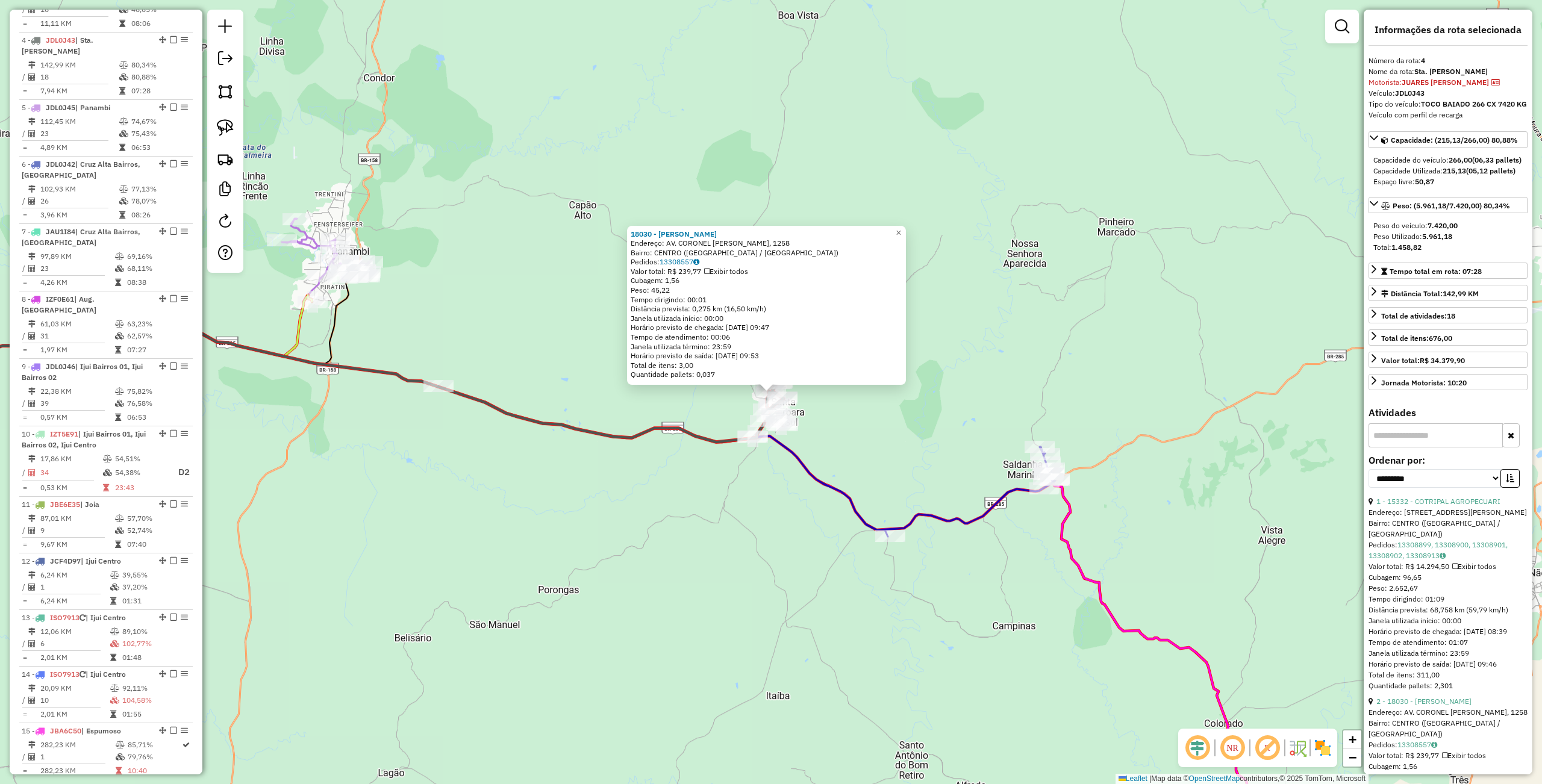
scroll to position [657, 0]
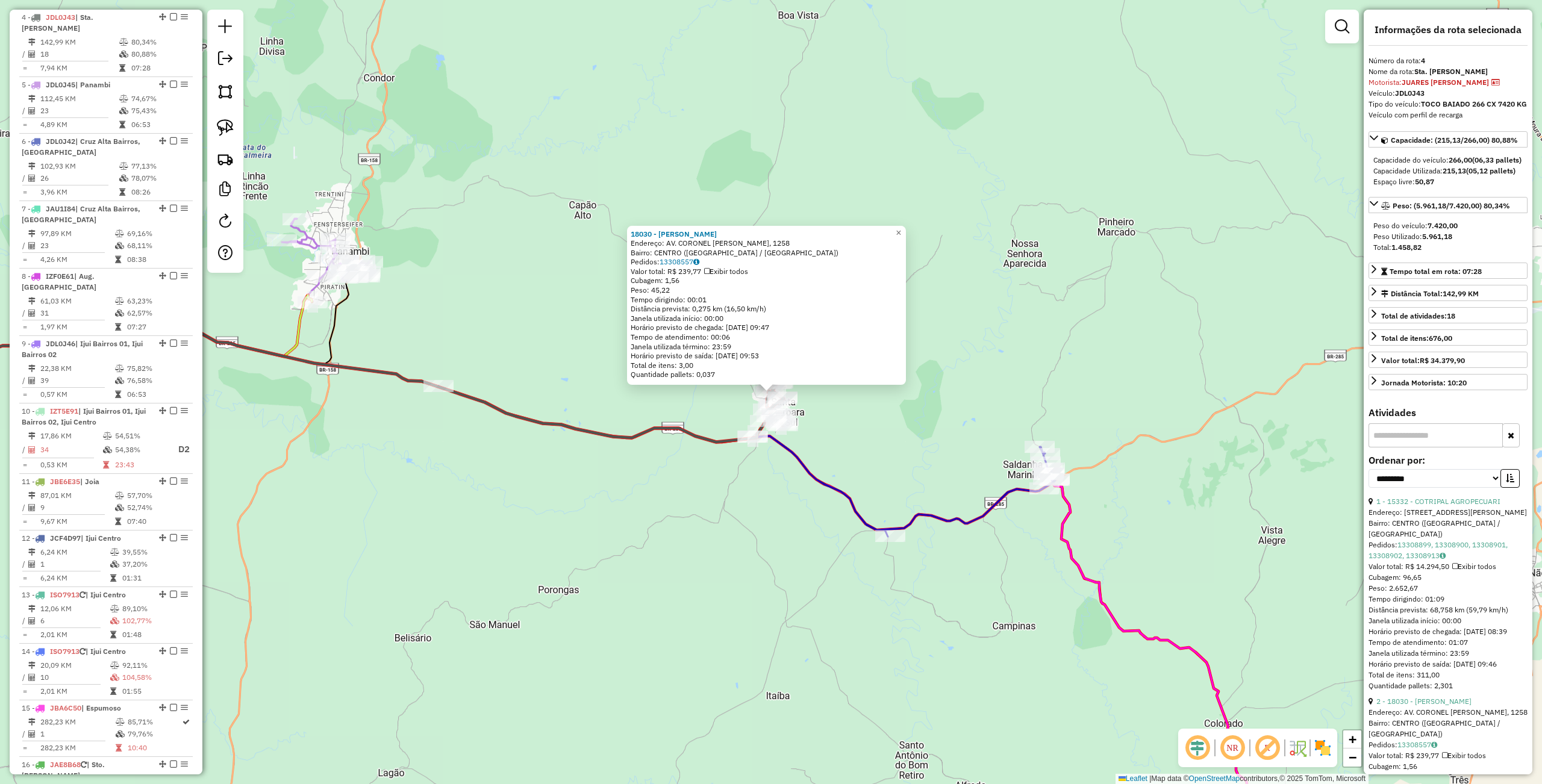
drag, startPoint x: 554, startPoint y: 578, endPoint x: 595, endPoint y: 569, distance: 42.0
click at [554, 578] on div "18030 - [PERSON_NAME]: AV. CORONEL [PERSON_NAME], 1258 Bairro: [GEOGRAPHIC_DATA…" at bounding box center [771, 392] width 1542 height 784
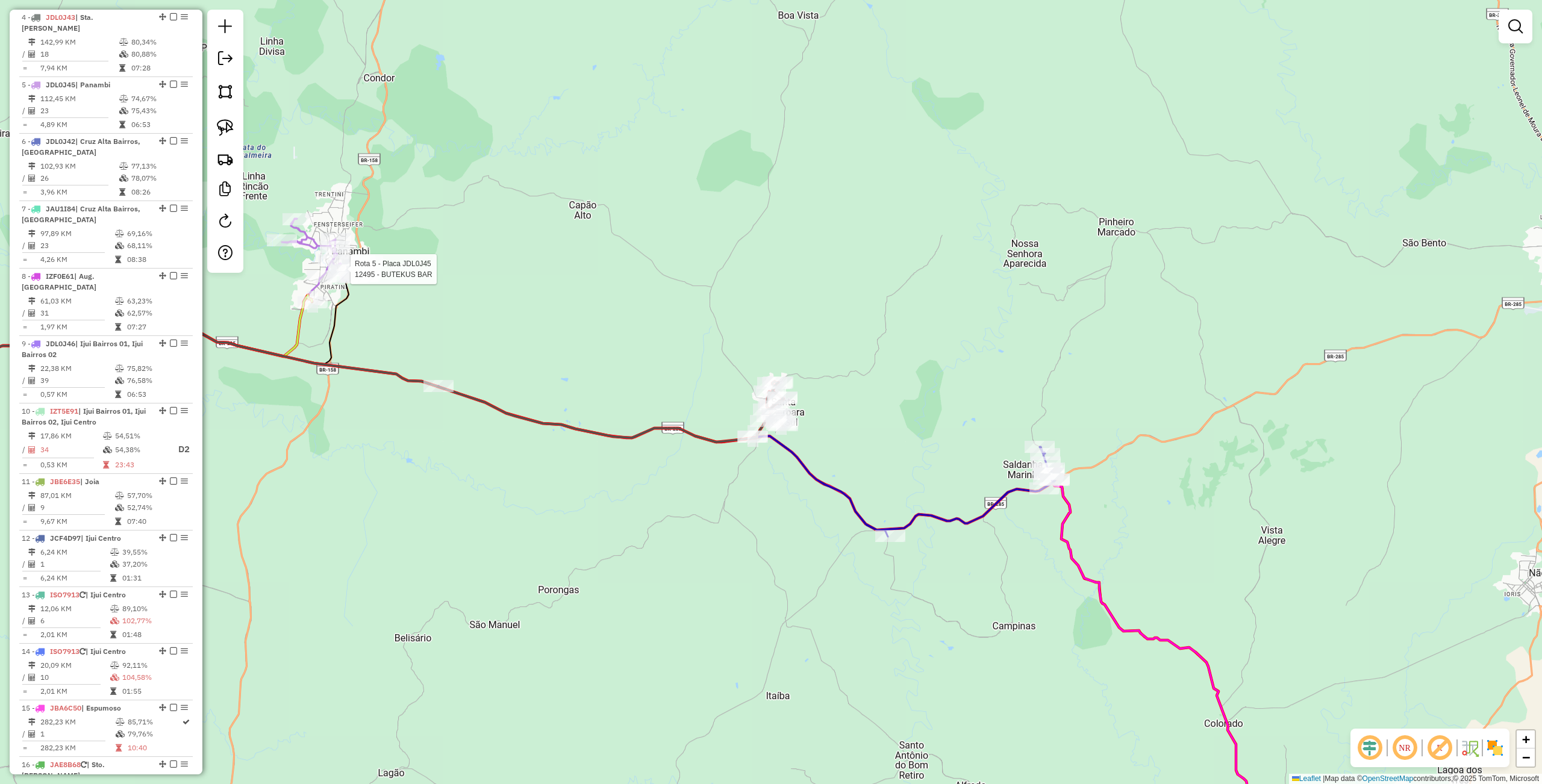
select select "**********"
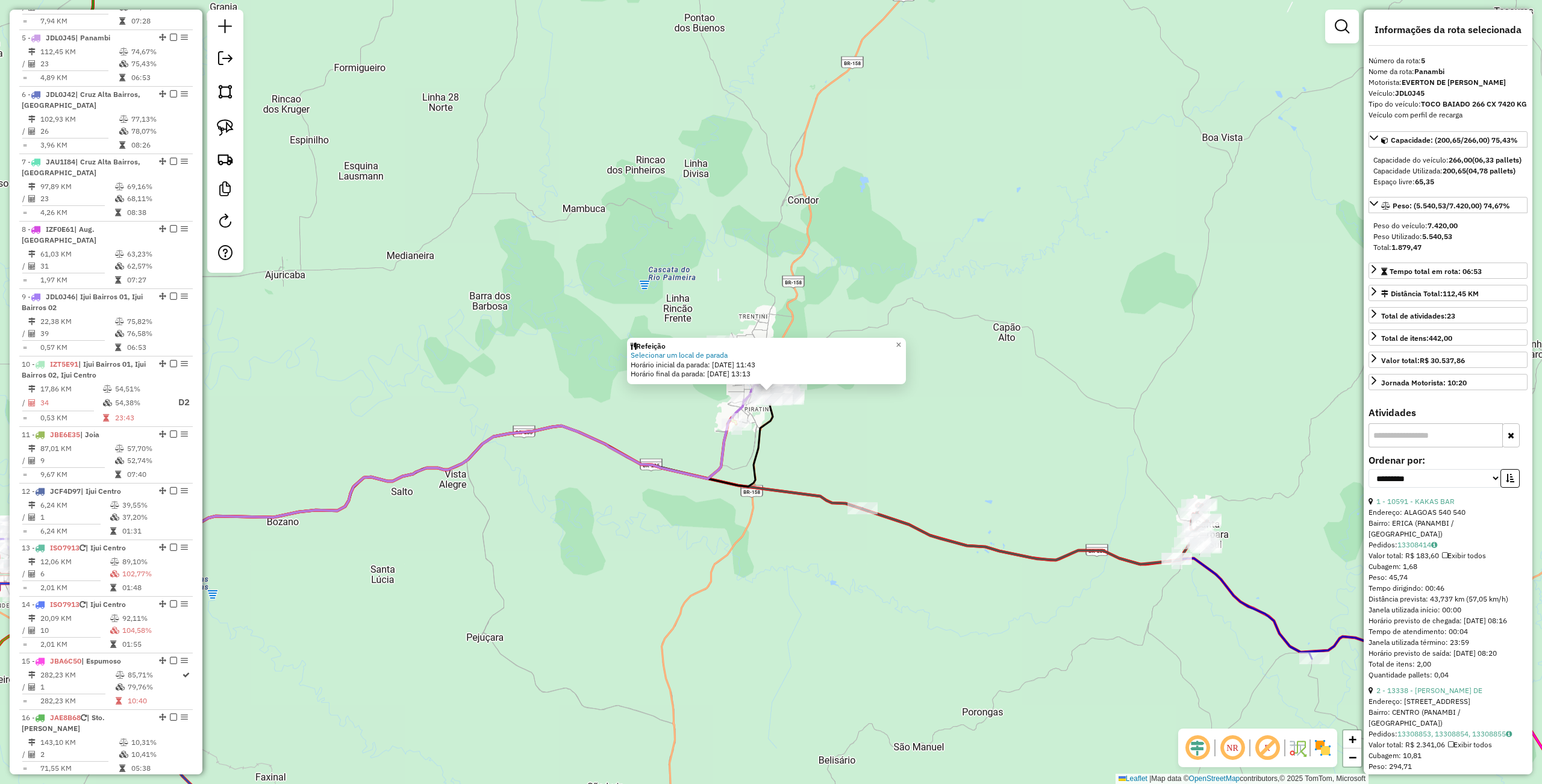
scroll to position [714, 0]
click at [670, 547] on div "Rota 5 - Placa JDL0J45 12495 - BUTEKUS BAR Refeição Selecionar um local de para…" at bounding box center [771, 392] width 1542 height 784
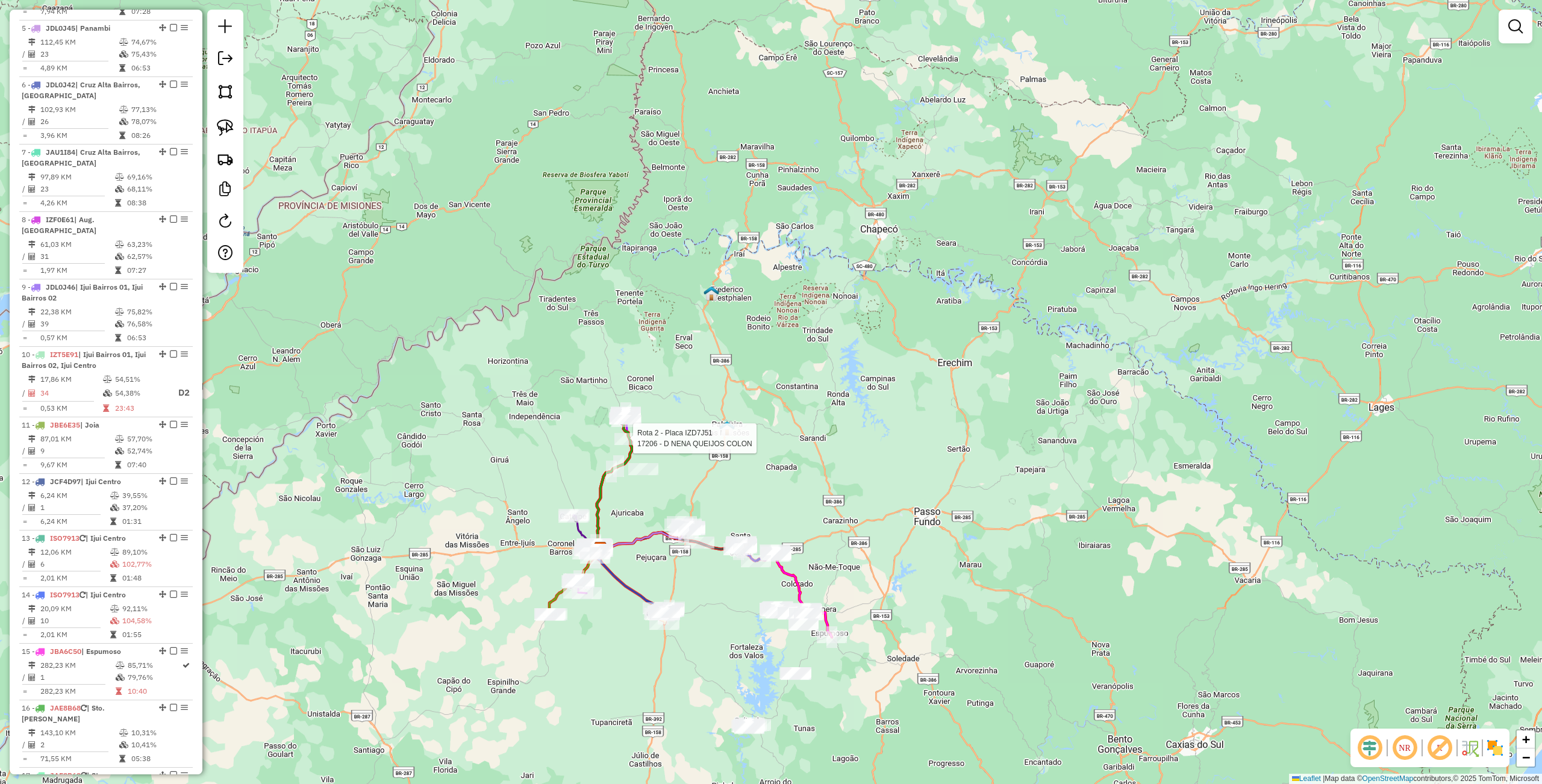
select select "**********"
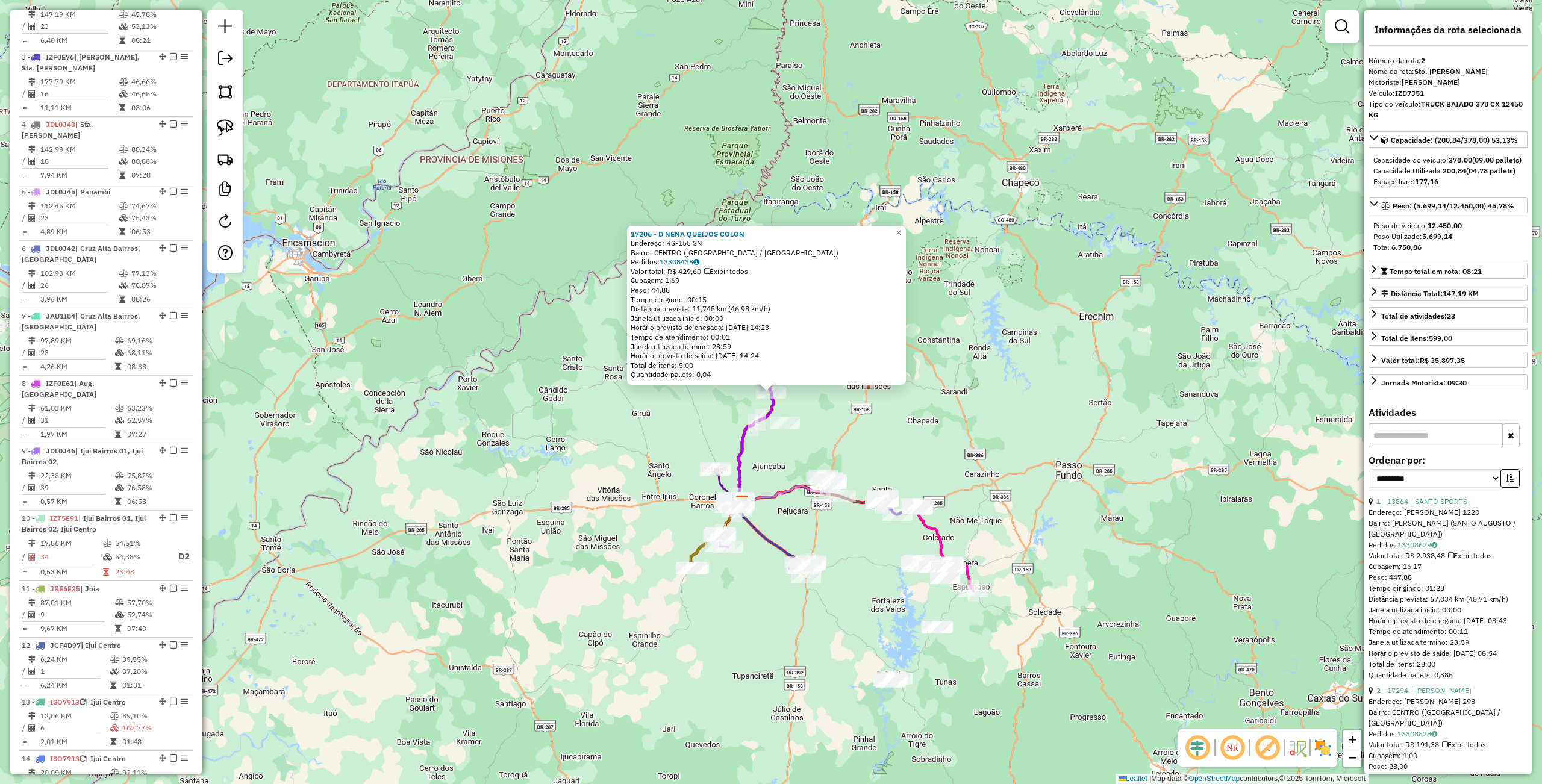
scroll to position [532, 0]
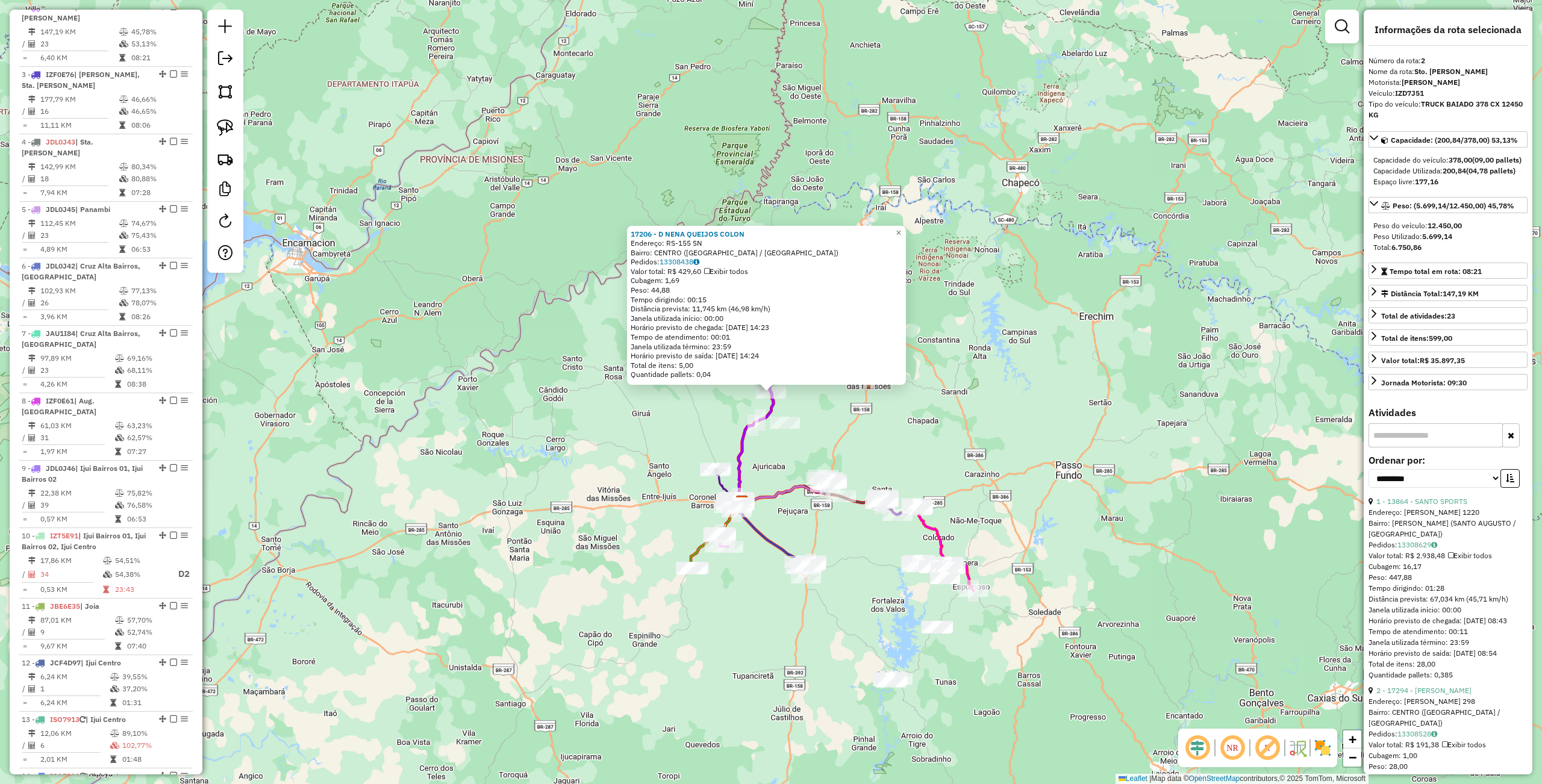
drag, startPoint x: 620, startPoint y: 555, endPoint x: 649, endPoint y: 591, distance: 46.2
click at [620, 555] on div "17206 - D NENA QUEIJOS COLON Endereço: RS-155 SN Bairro: [GEOGRAPHIC_DATA] ([GE…" at bounding box center [771, 392] width 1542 height 784
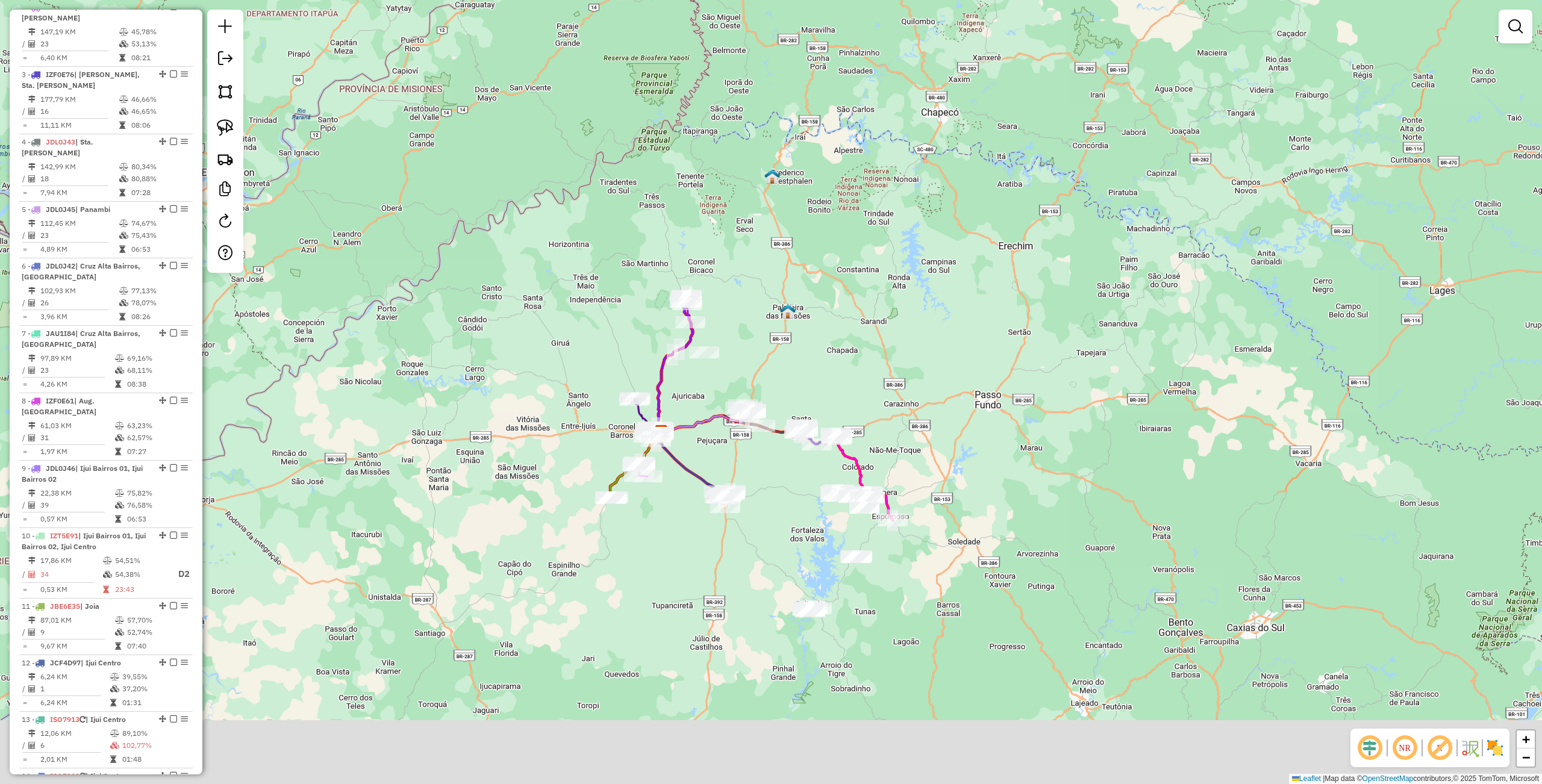
drag, startPoint x: 677, startPoint y: 615, endPoint x: 648, endPoint y: 585, distance: 41.7
click at [648, 585] on div "Janela de atendimento Grade de atendimento Capacidade Transportadoras Veículos …" at bounding box center [771, 392] width 1542 height 784
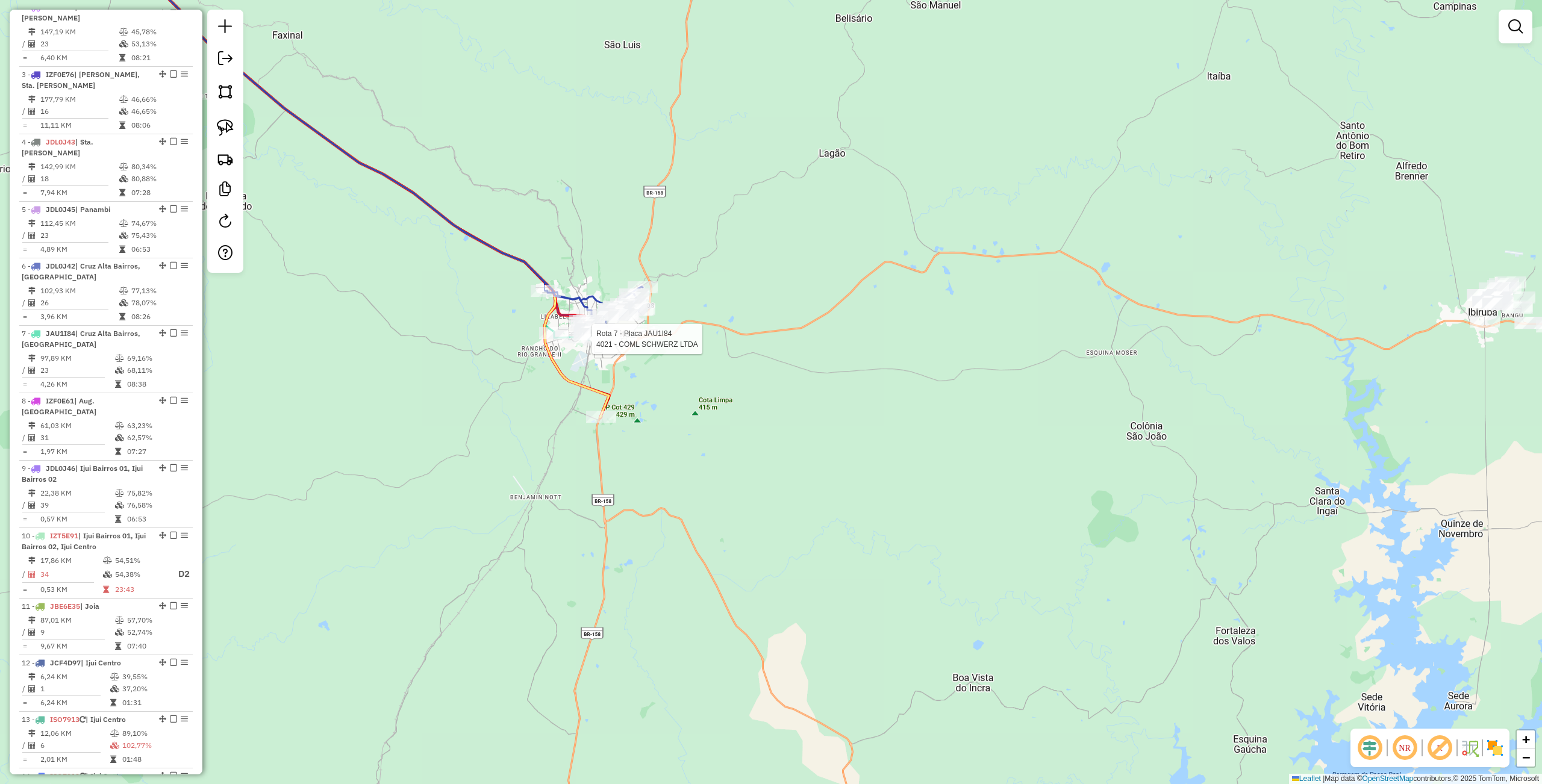
select select "**********"
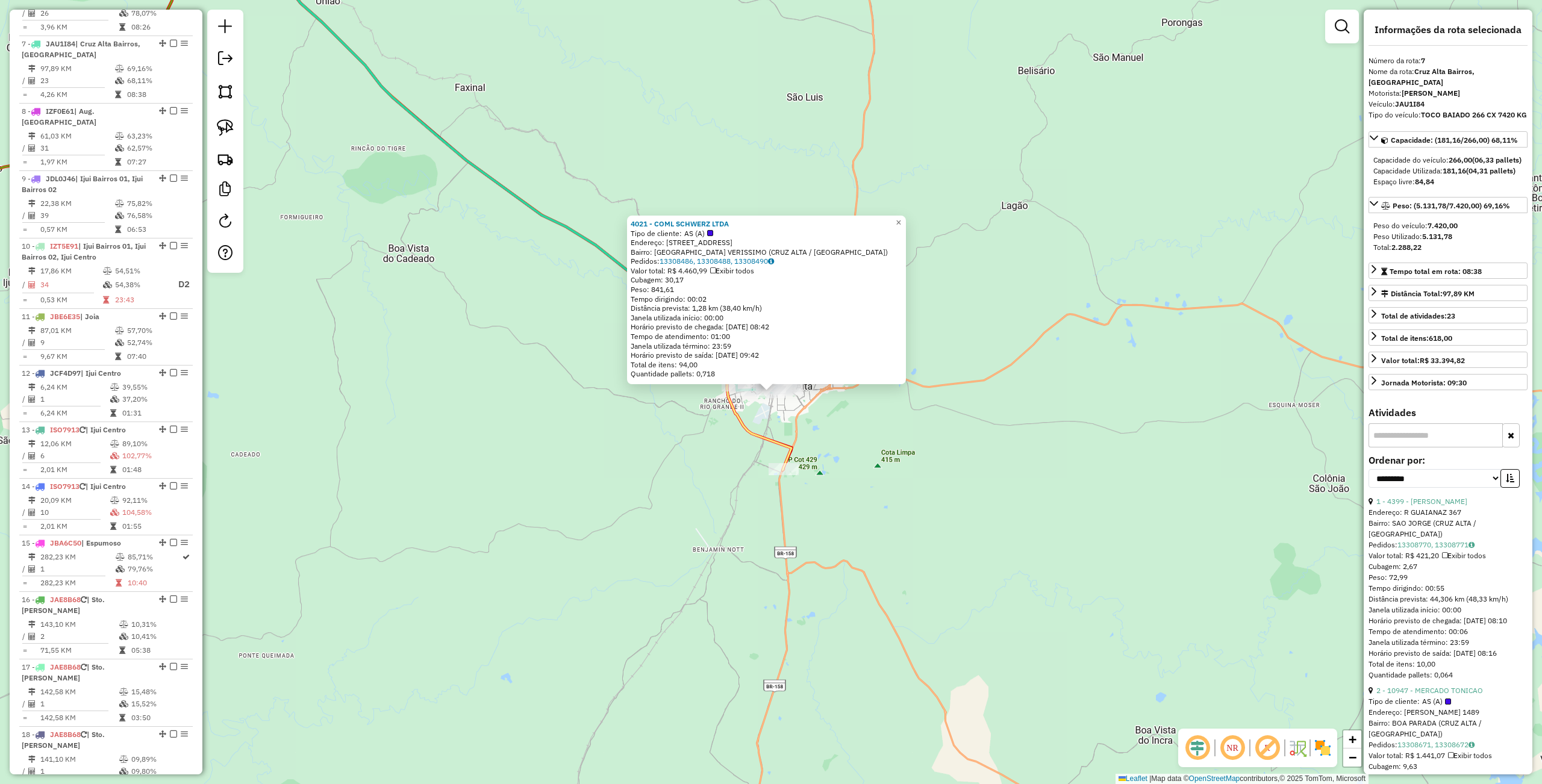
scroll to position [839, 0]
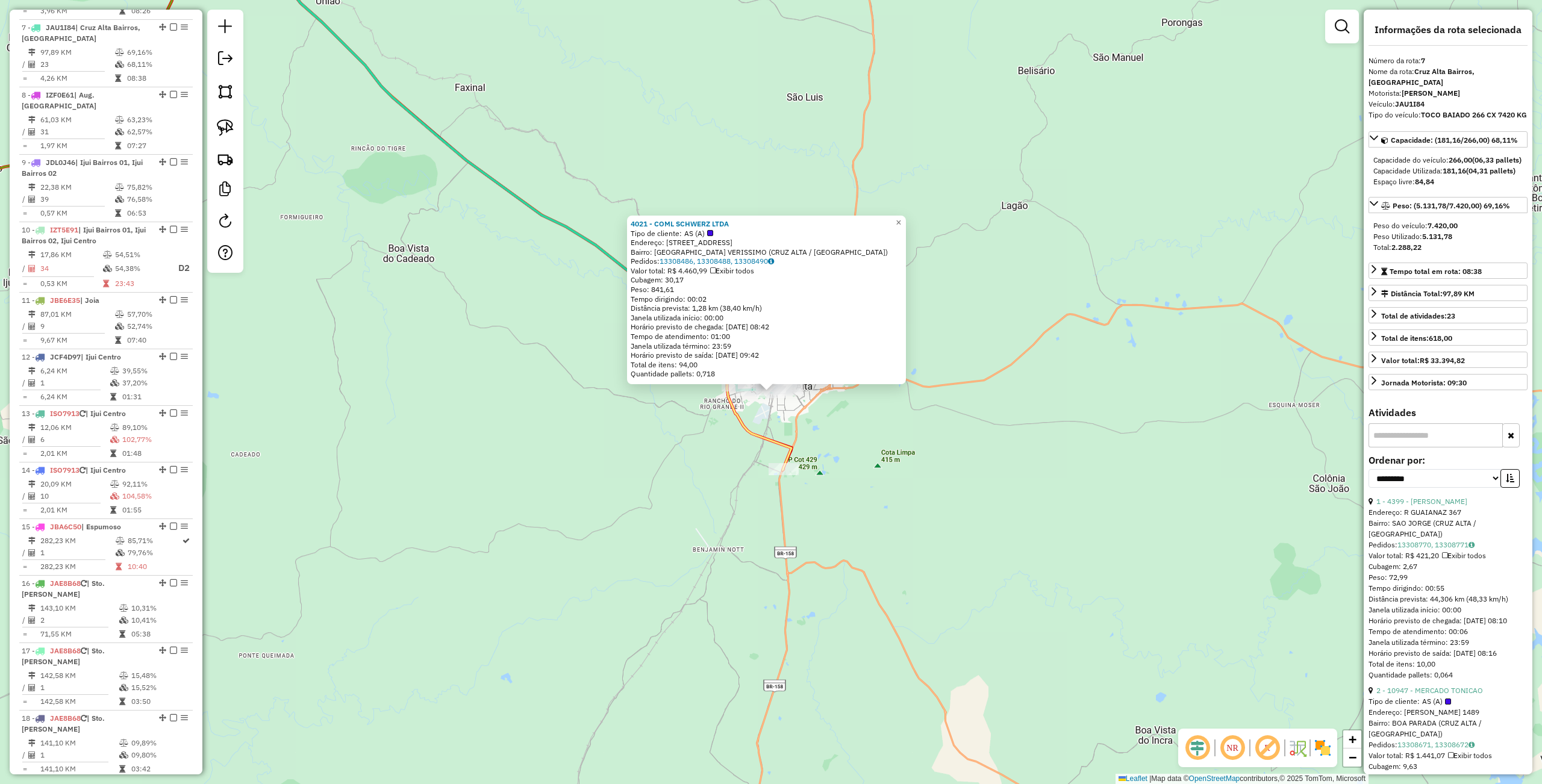
click at [610, 554] on div "4021 - COML SCHWERZ LTDA Tipo de cliente: AS (A) Endereço: [STREET_ADDRESS] [GE…" at bounding box center [771, 392] width 1542 height 784
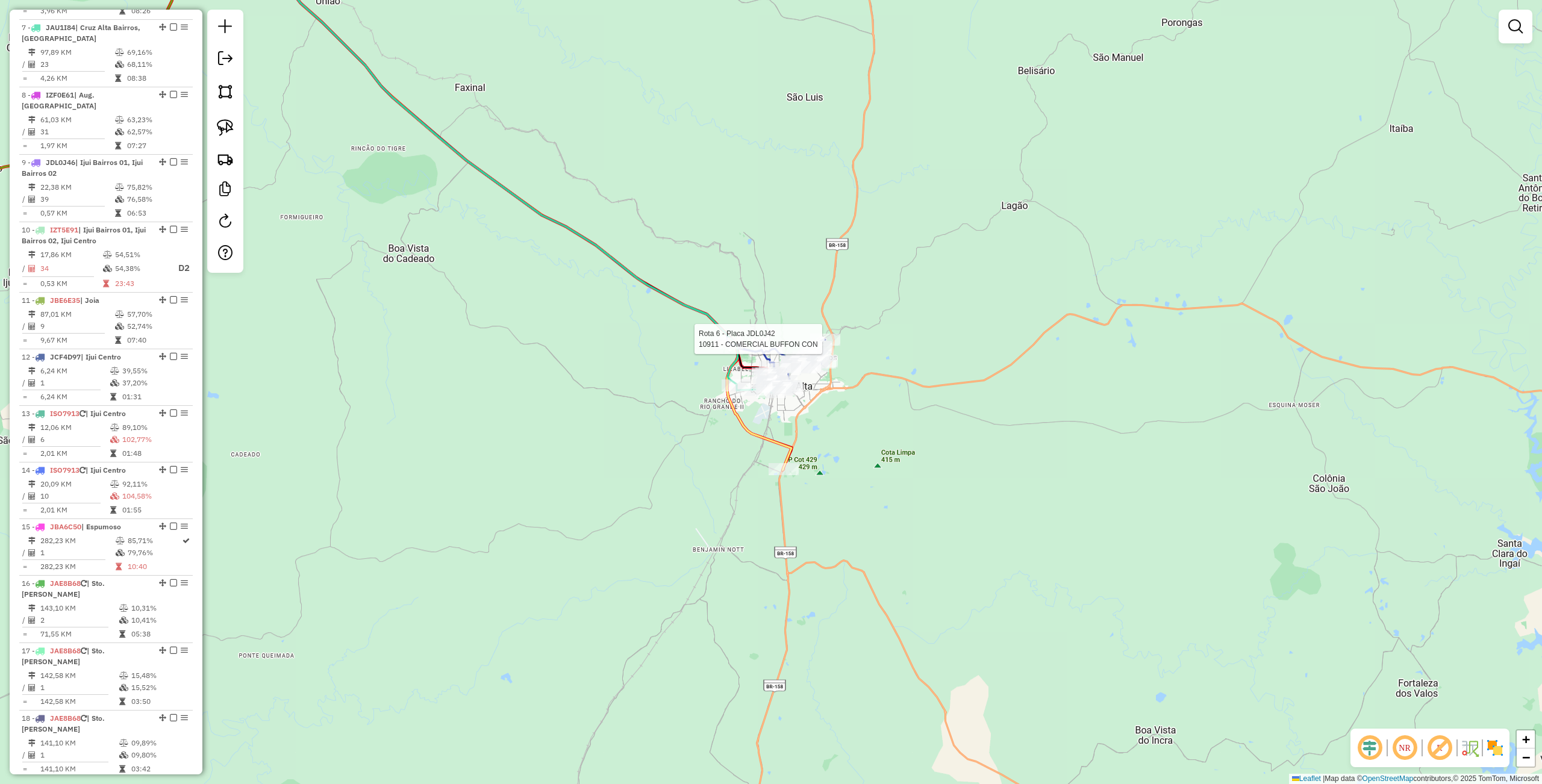
select select "**********"
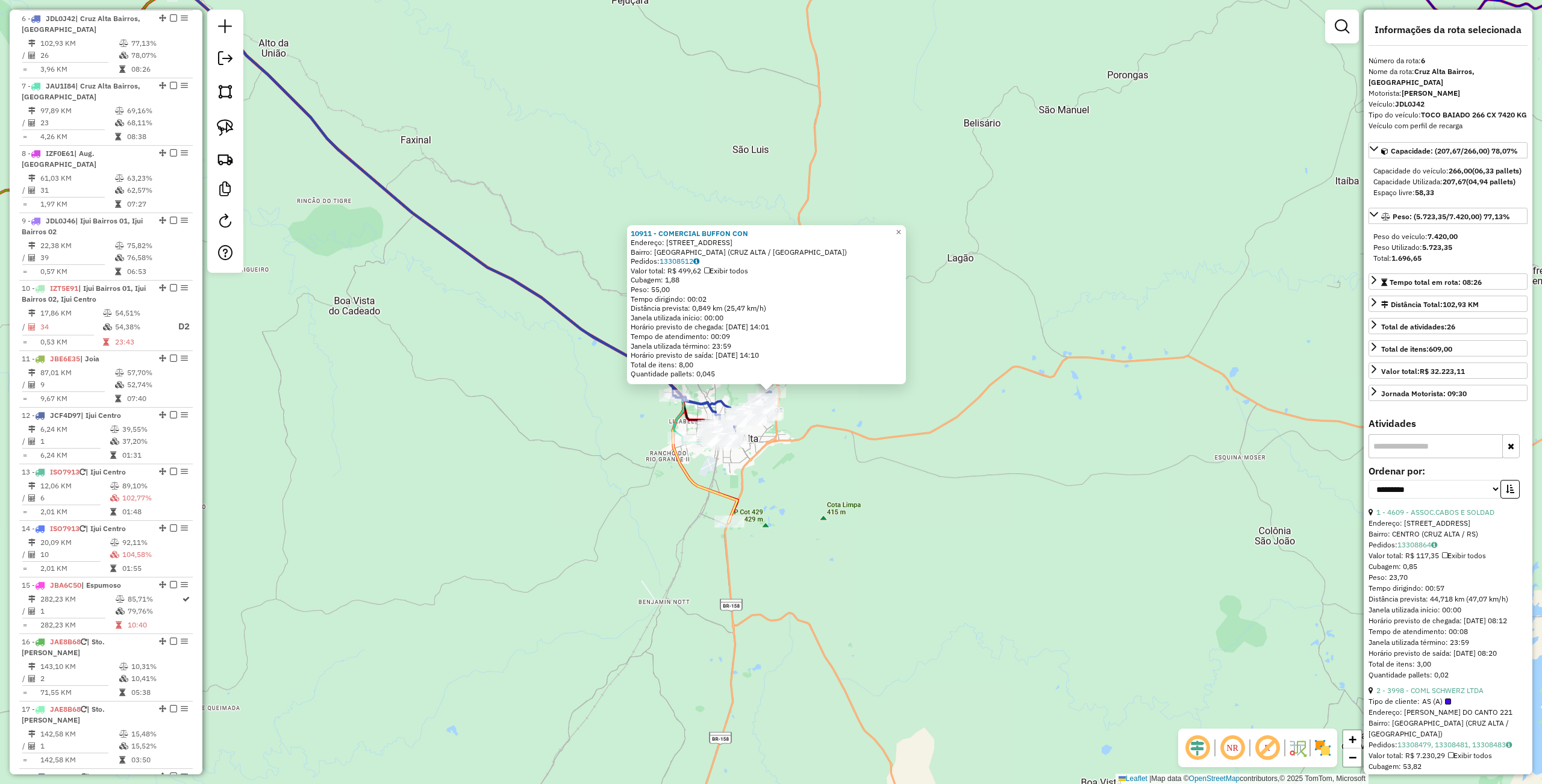
scroll to position [771, 0]
click at [668, 543] on div "10911 - COMERCIAL BUFFON CON Endereço: [STREET_ADDRESS] ([GEOGRAPHIC_DATA] / [G…" at bounding box center [771, 392] width 1542 height 784
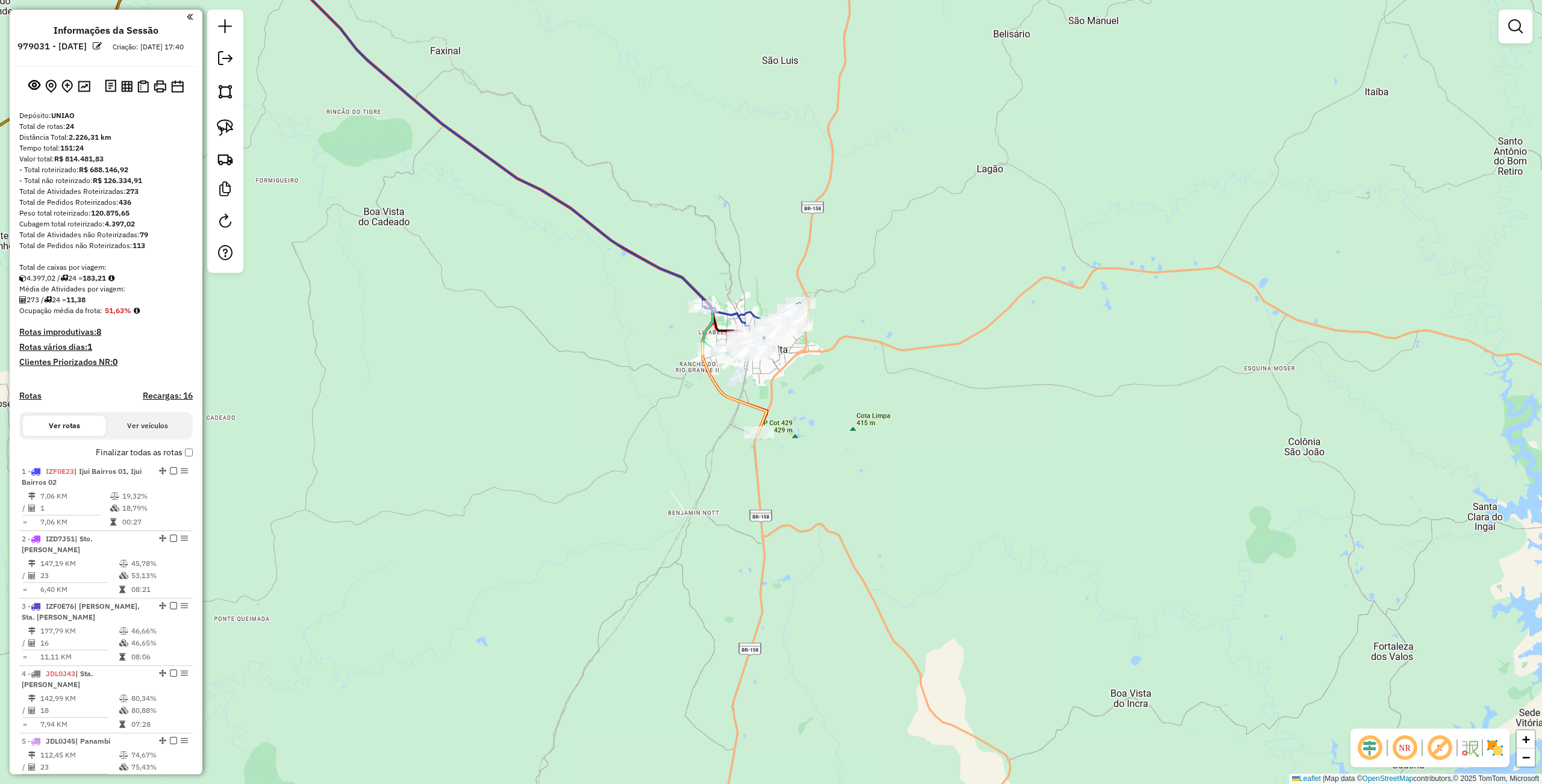
scroll to position [0, 0]
click at [104, 489] on div "1 - IZF0E23 | Ijui Bairros 01, Ijui Bairros 02" at bounding box center [85, 477] width 127 height 21
select select "**********"
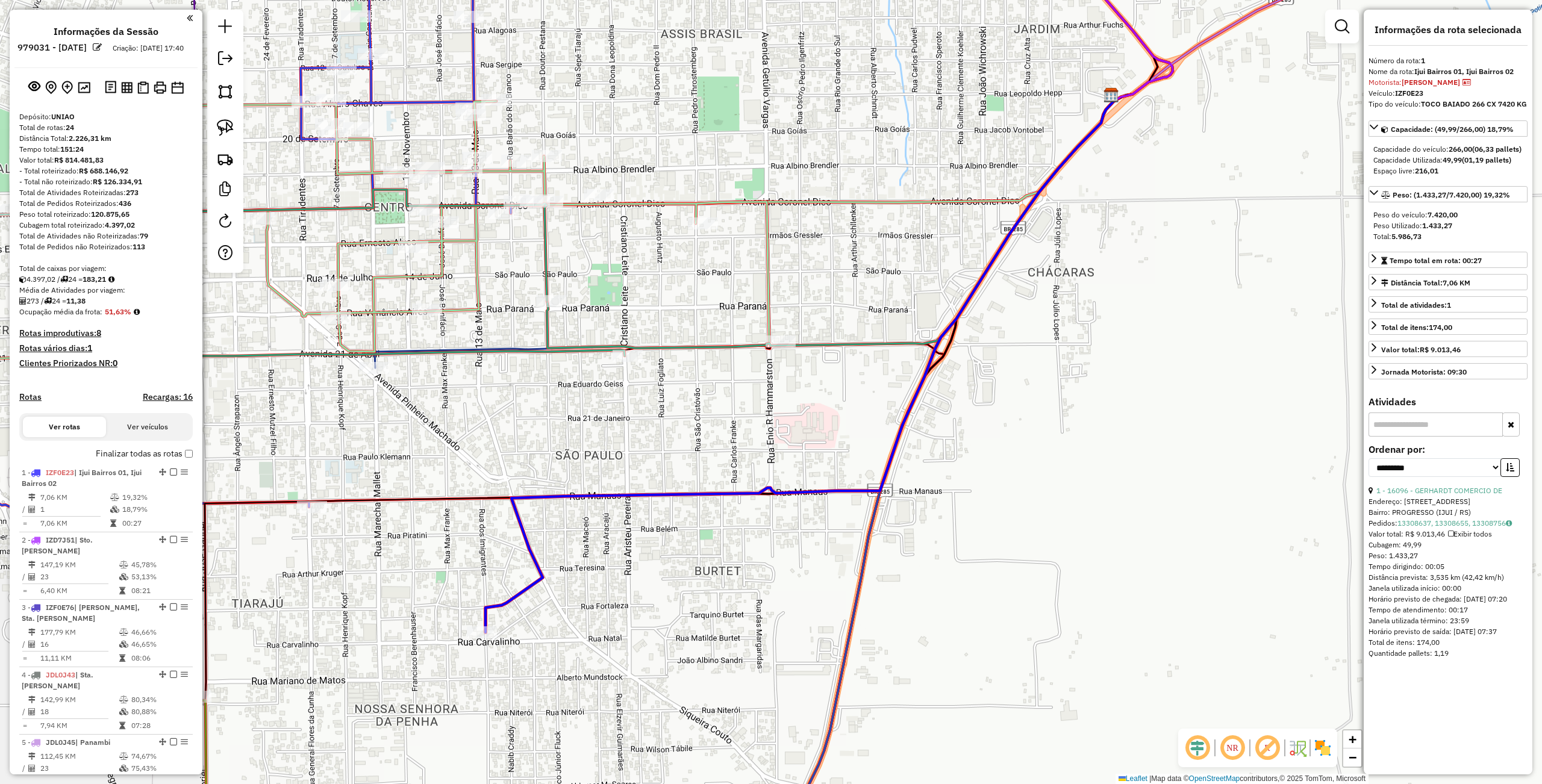
drag, startPoint x: 524, startPoint y: 665, endPoint x: 586, endPoint y: 576, distance: 108.5
click at [578, 593] on div "Janela de atendimento Grade de atendimento Capacidade Transportadoras Veículos …" at bounding box center [771, 392] width 1542 height 784
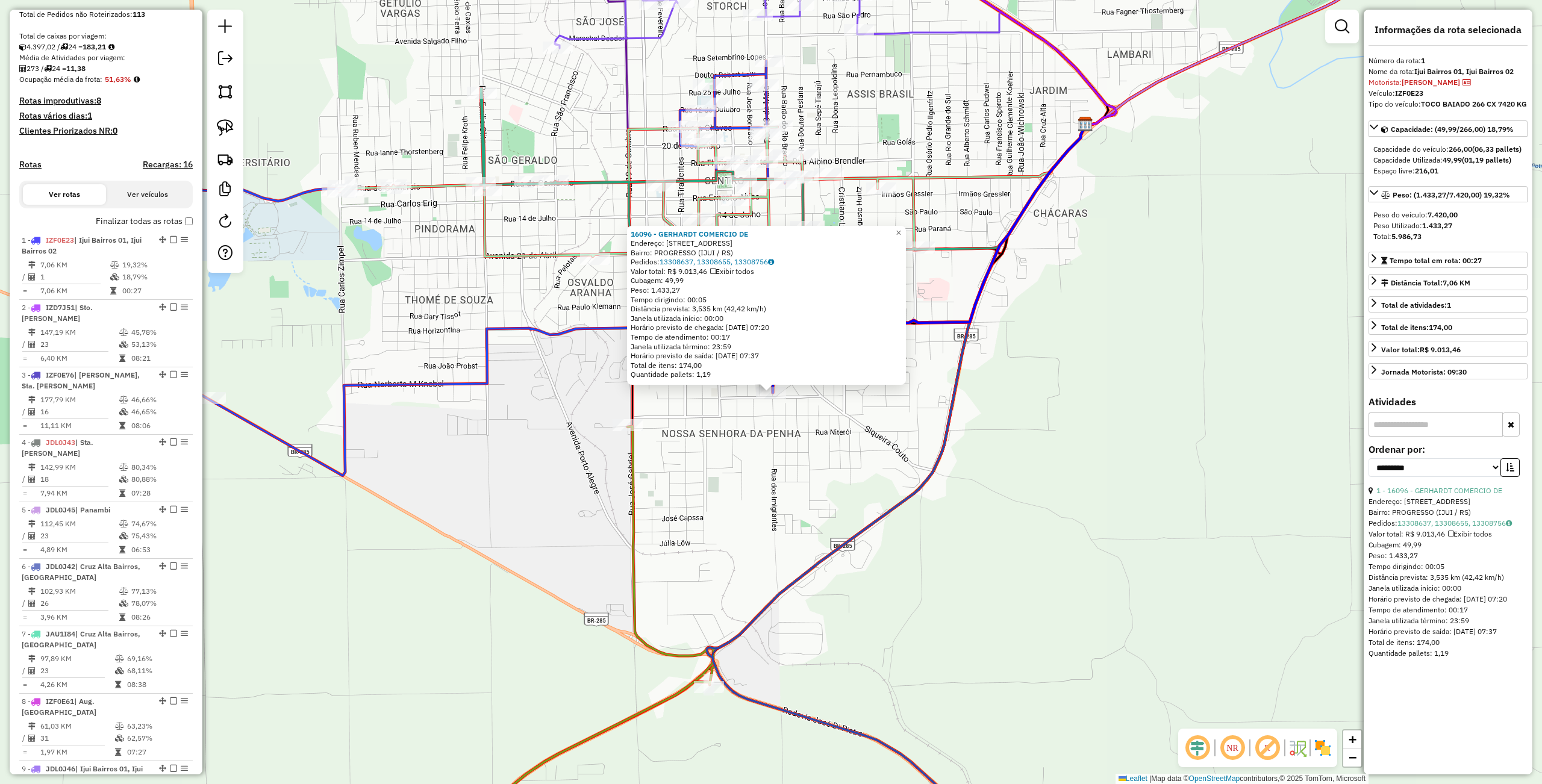
scroll to position [465, 0]
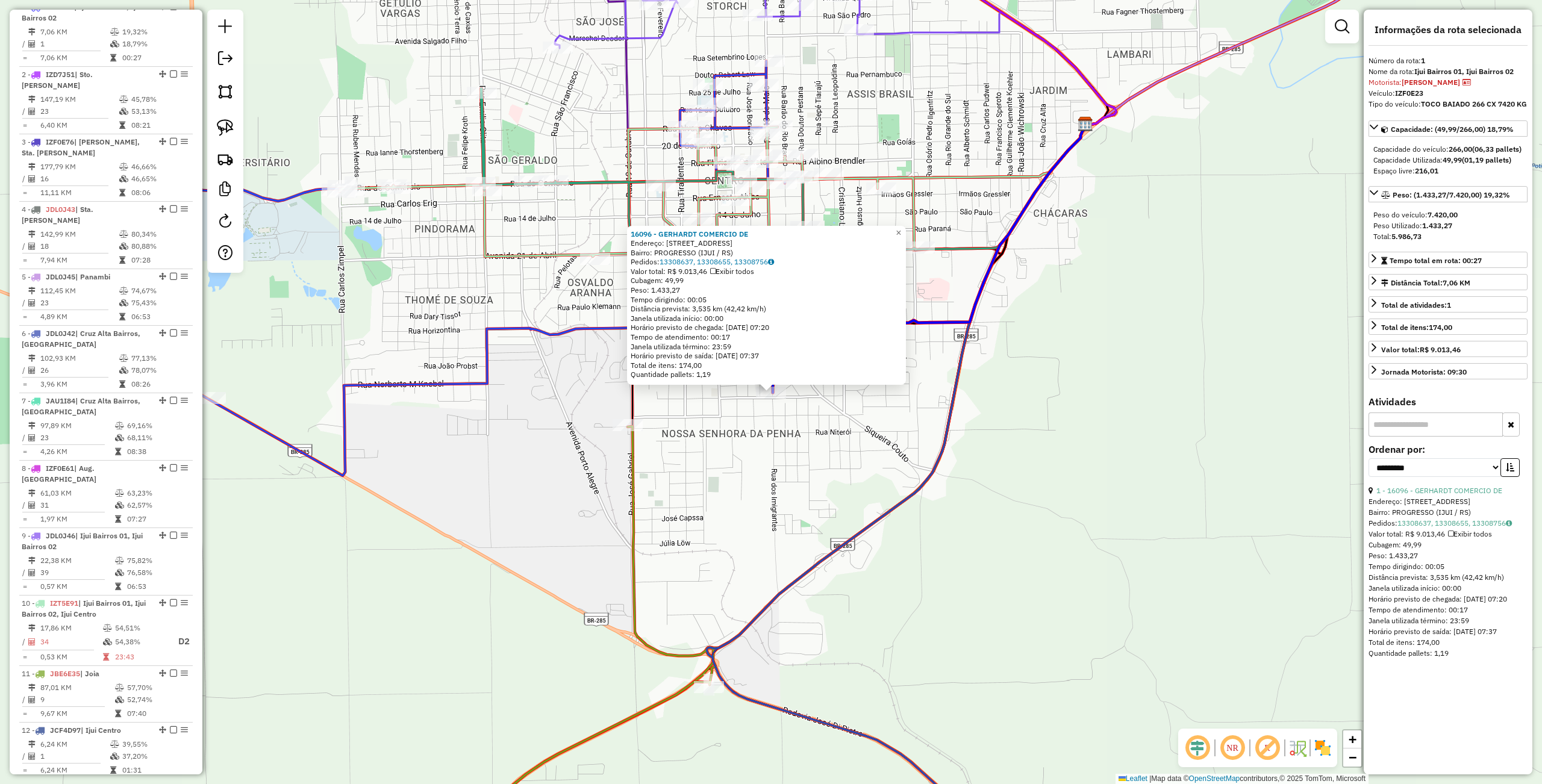
click at [743, 496] on div "16096 - GERHARDT COMERCIO DE Endereço: R DOS IMIGRANTES 372 Bairro: PROGRESSO (…" at bounding box center [771, 392] width 1542 height 784
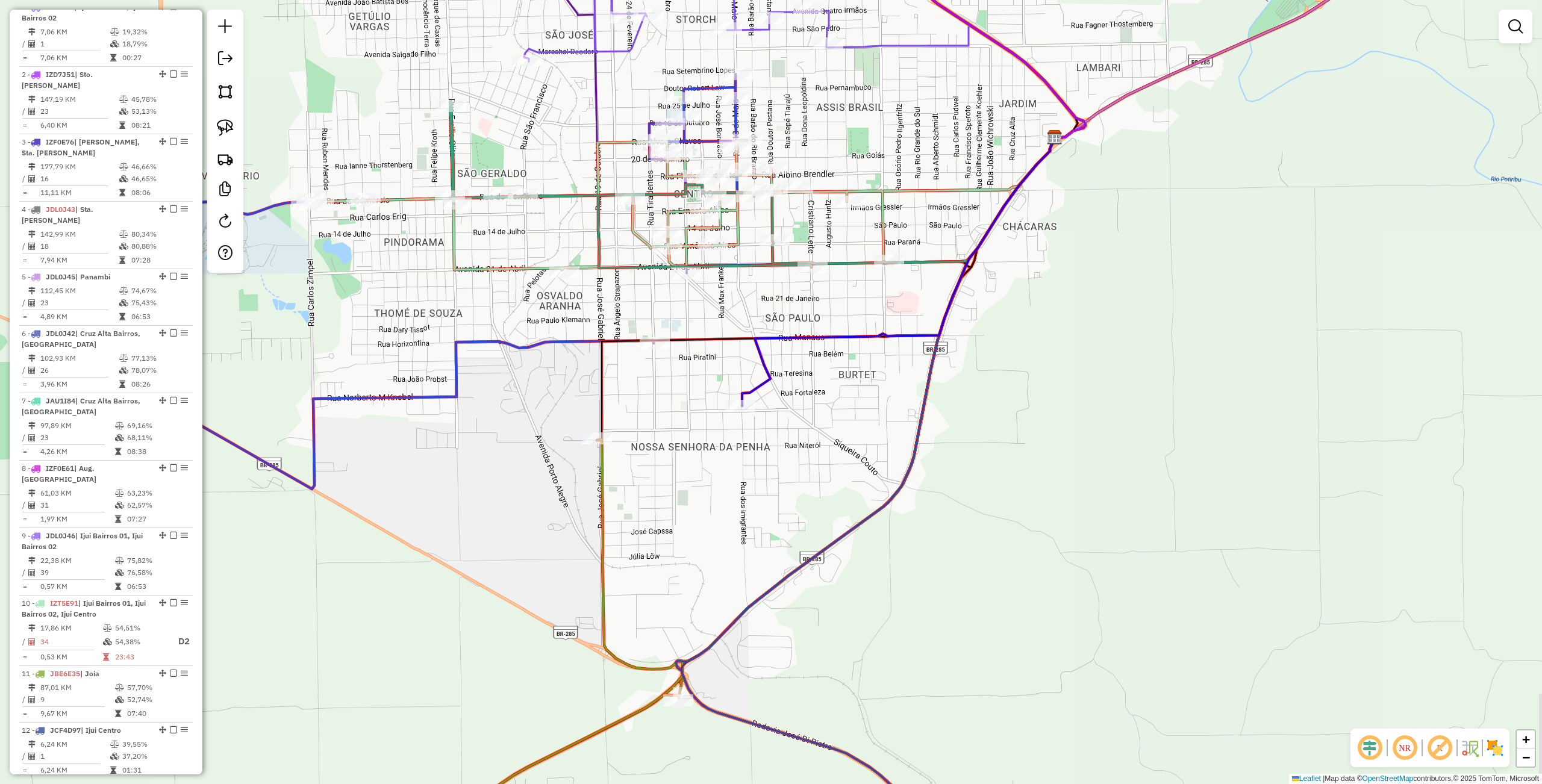
drag, startPoint x: 792, startPoint y: 472, endPoint x: 762, endPoint y: 485, distance: 32.7
click at [762, 485] on div "Janela de atendimento Grade de atendimento Capacidade Transportadoras Veículos …" at bounding box center [771, 392] width 1542 height 784
click at [226, 119] on img at bounding box center [225, 127] width 17 height 17
drag, startPoint x: 790, startPoint y: 388, endPoint x: 729, endPoint y: 420, distance: 68.9
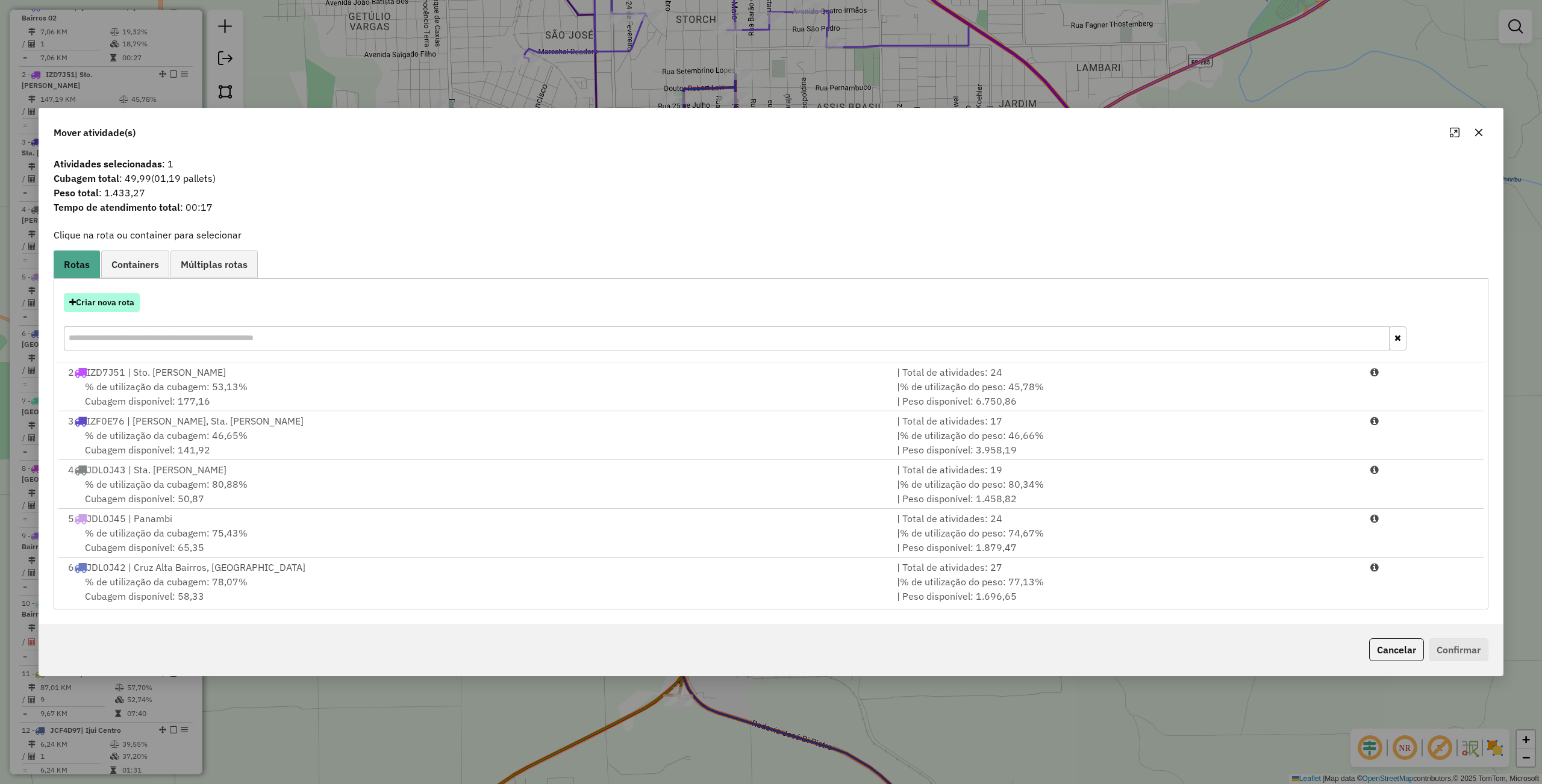
click at [118, 295] on button "Criar nova rota" at bounding box center [102, 303] width 76 height 19
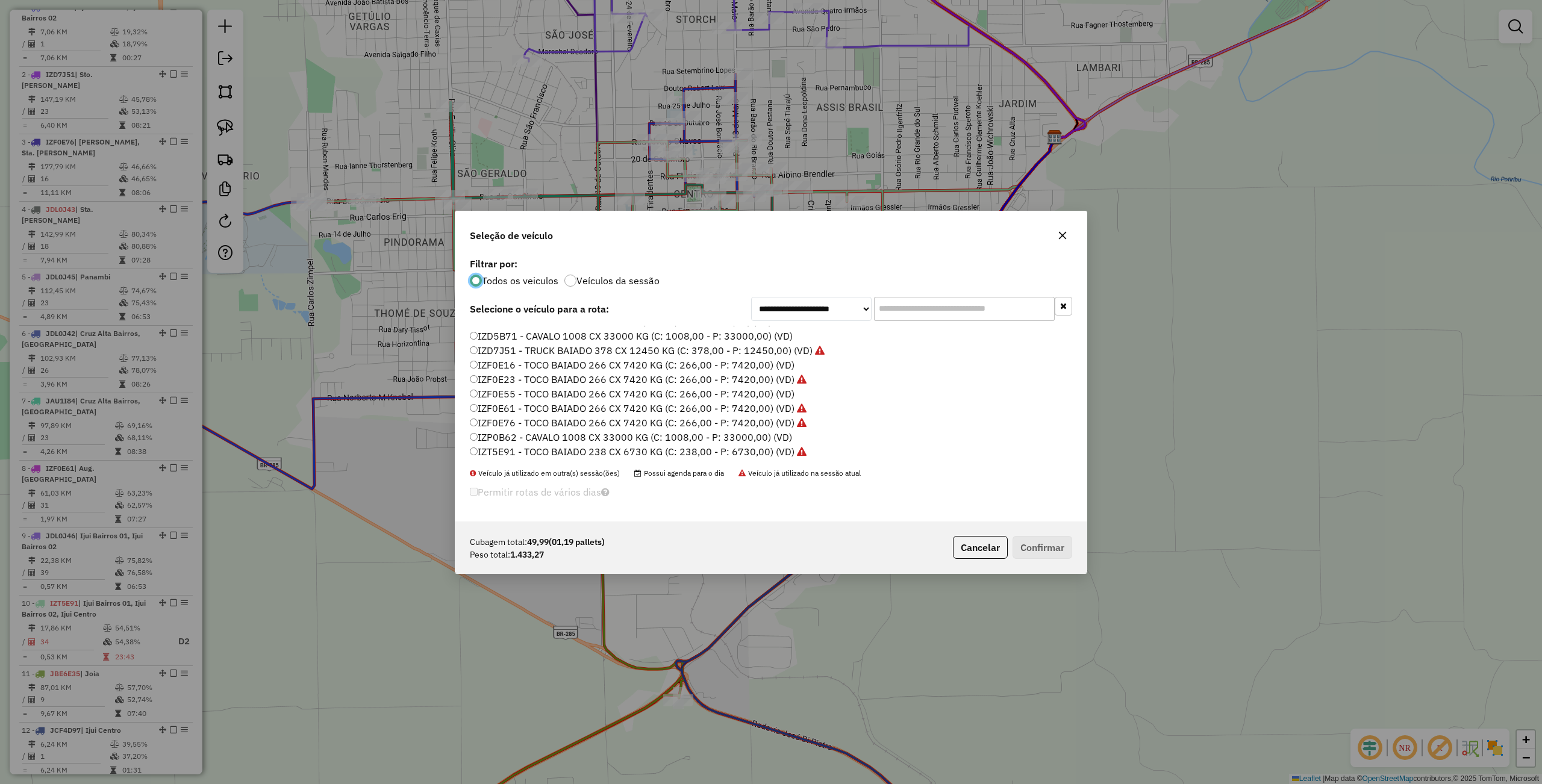
scroll to position [358, 0]
click at [507, 372] on label "JCF4D97 - TRUCK SIDER 476 CX 12400 KG (C: 476,00 - P: 12400,00) (VD)" at bounding box center [644, 378] width 349 height 14
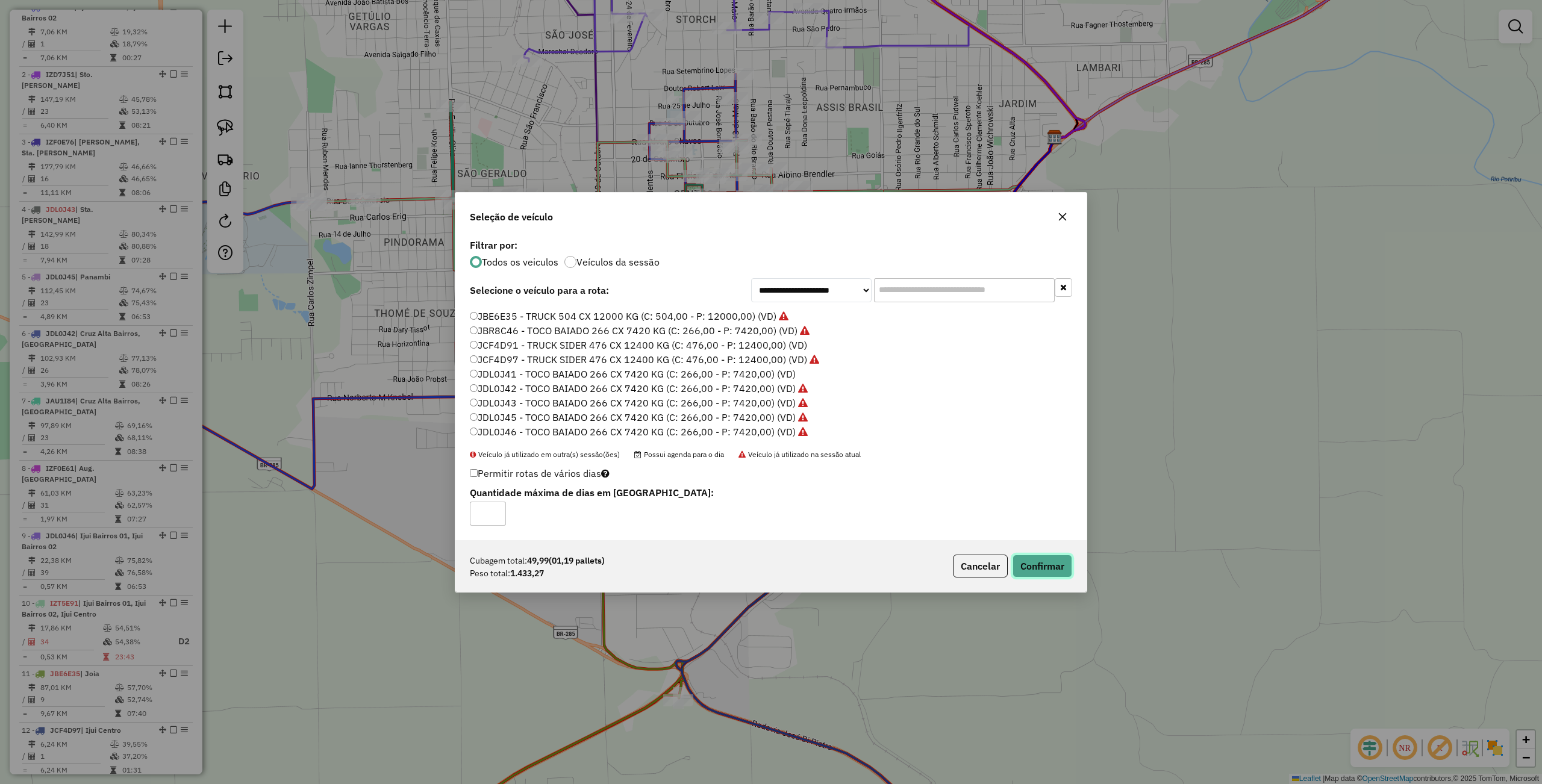
click at [1031, 556] on button "Confirmar" at bounding box center [1042, 566] width 59 height 23
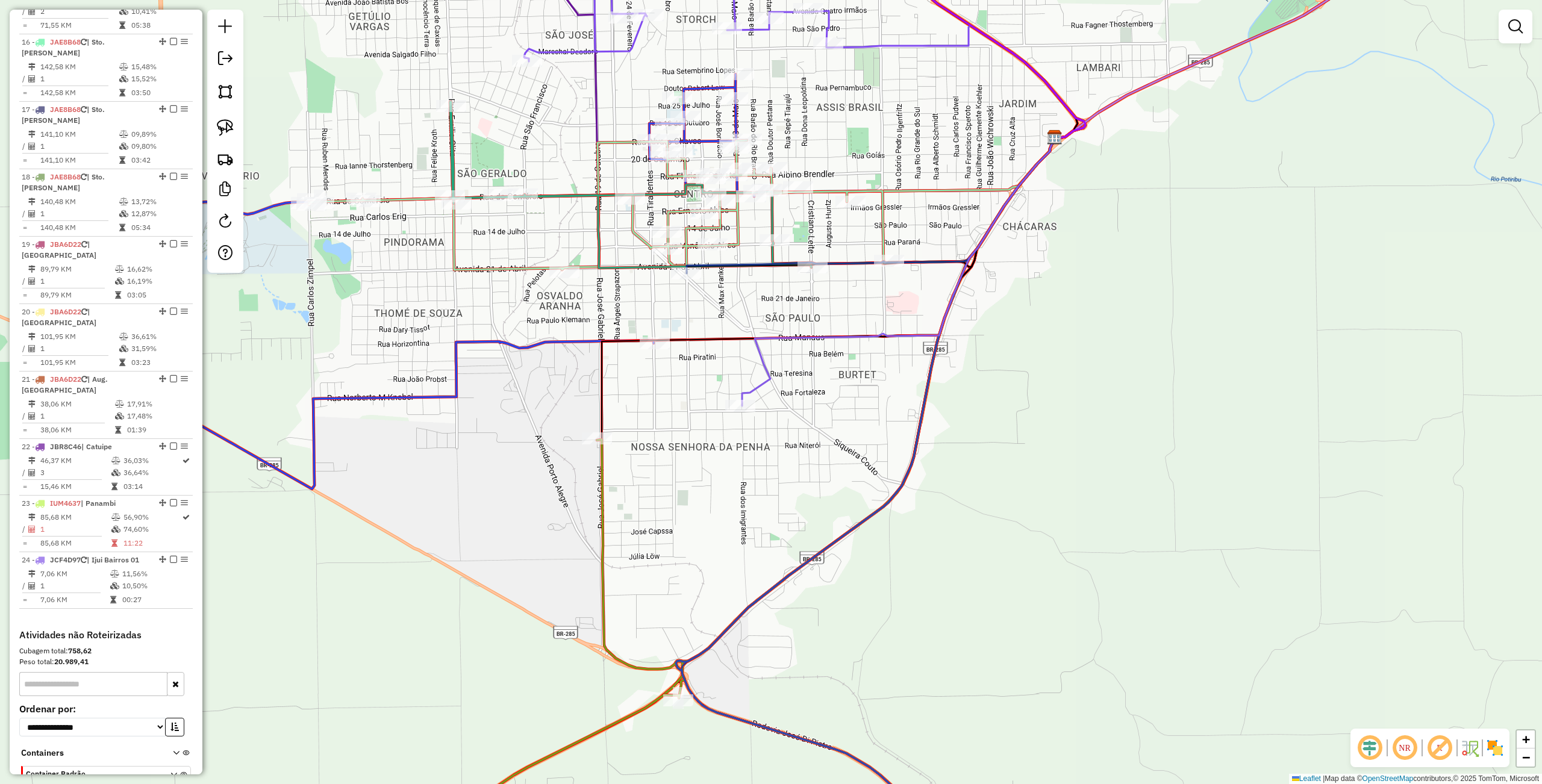
scroll to position [1219, 0]
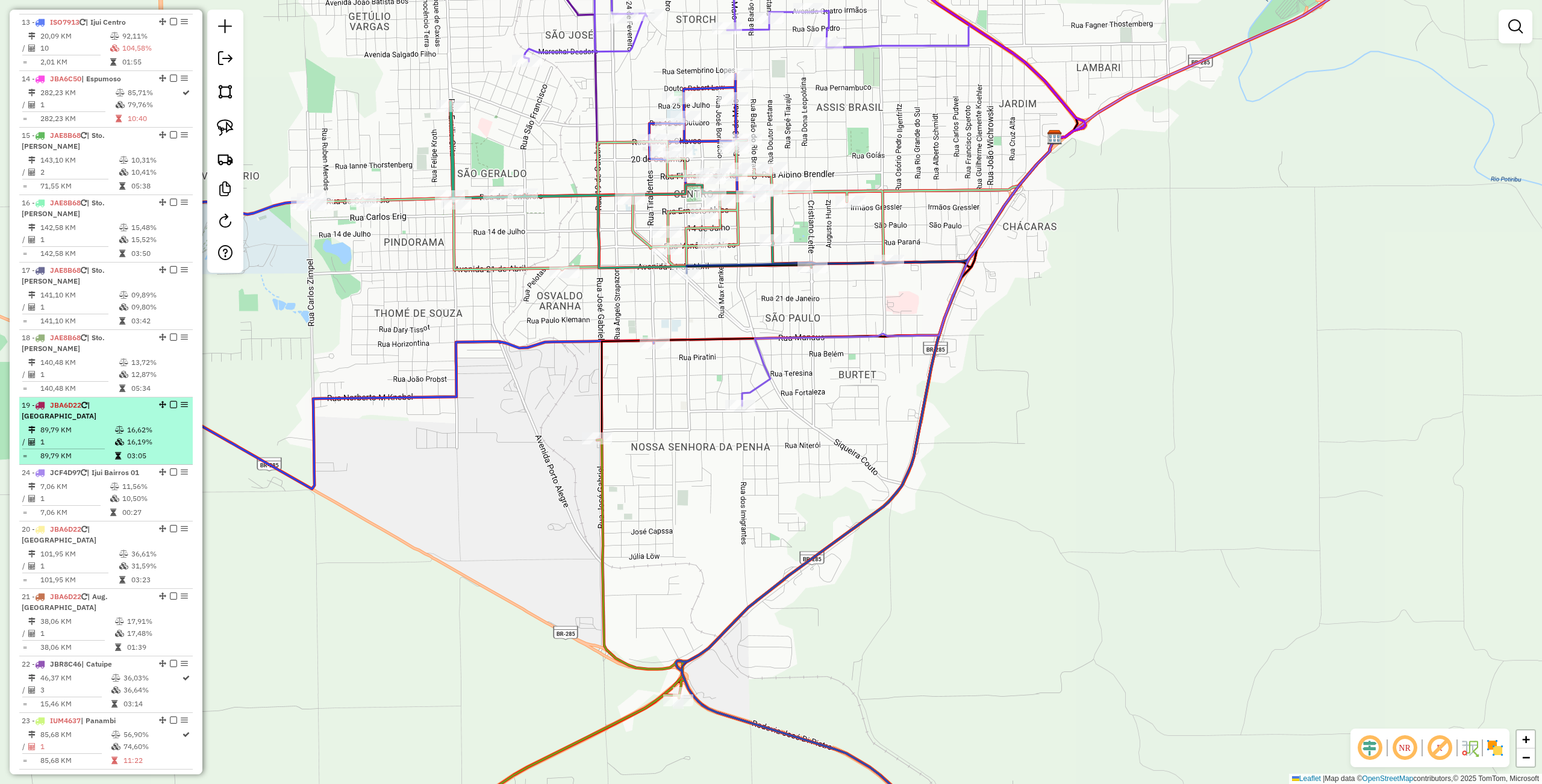
drag, startPoint x: 158, startPoint y: 648, endPoint x: 178, endPoint y: 396, distance: 252.8
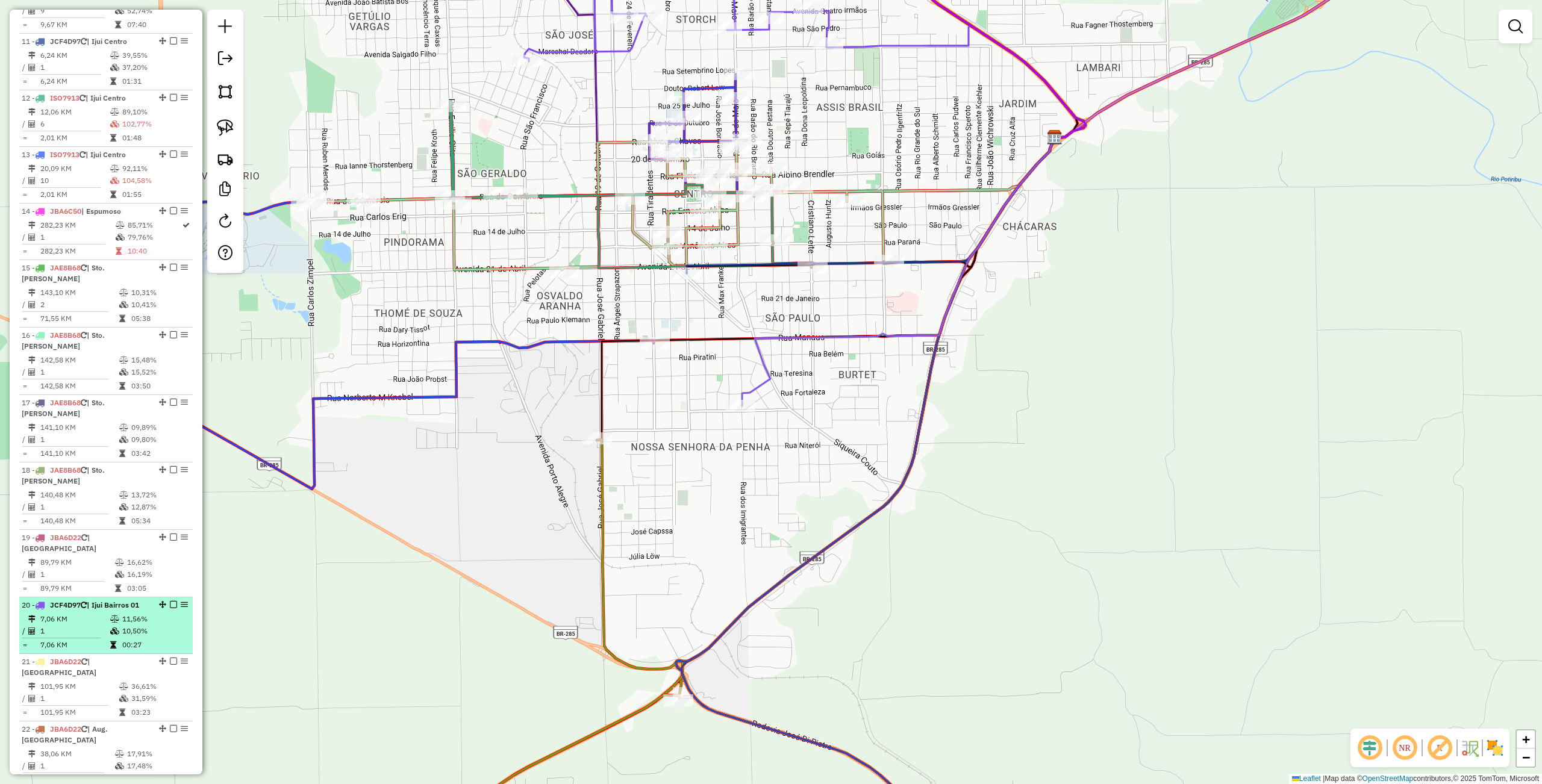
scroll to position [1059, 0]
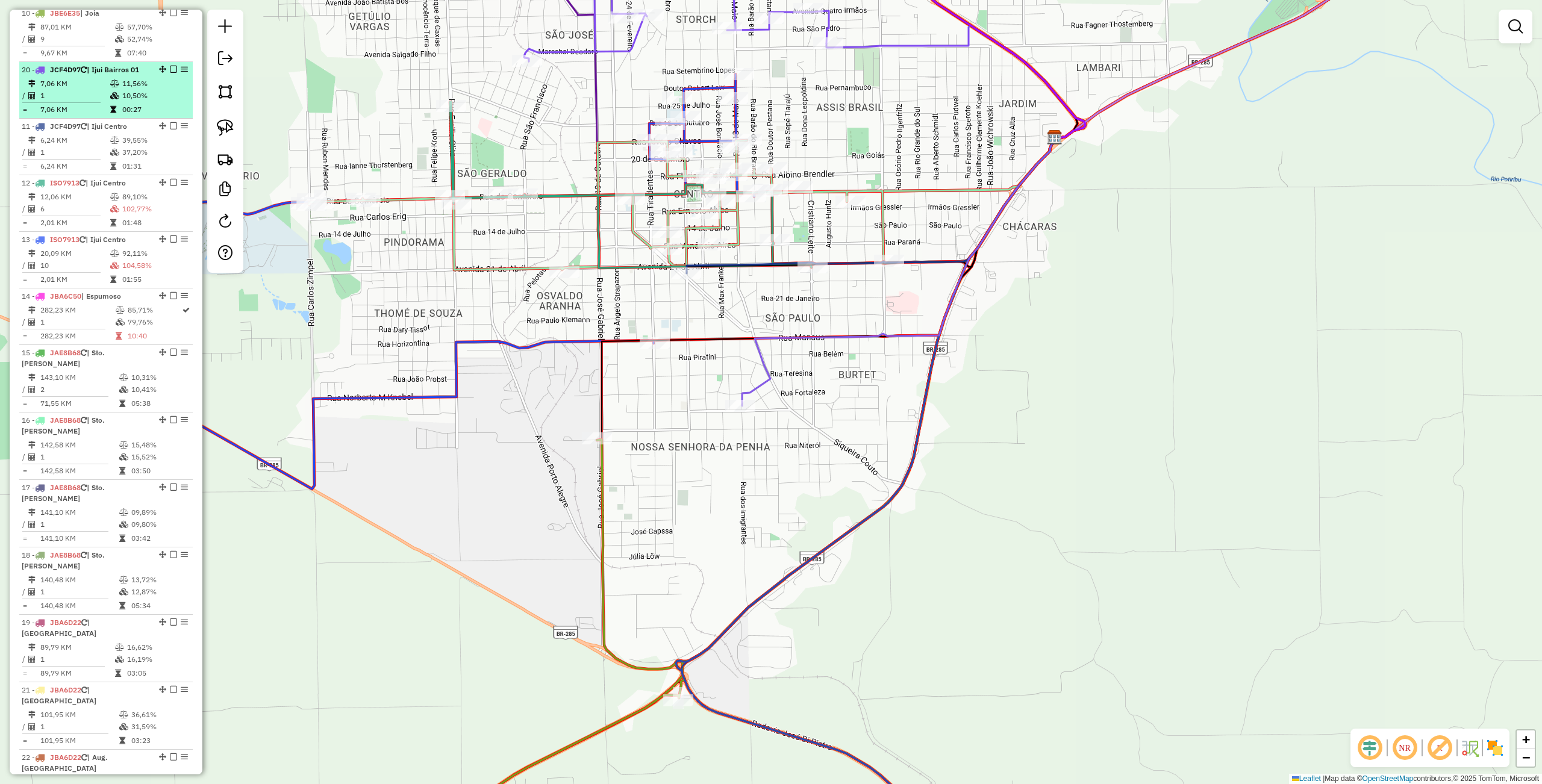
drag, startPoint x: 158, startPoint y: 570, endPoint x: 173, endPoint y: 63, distance: 507.2
select select "**********"
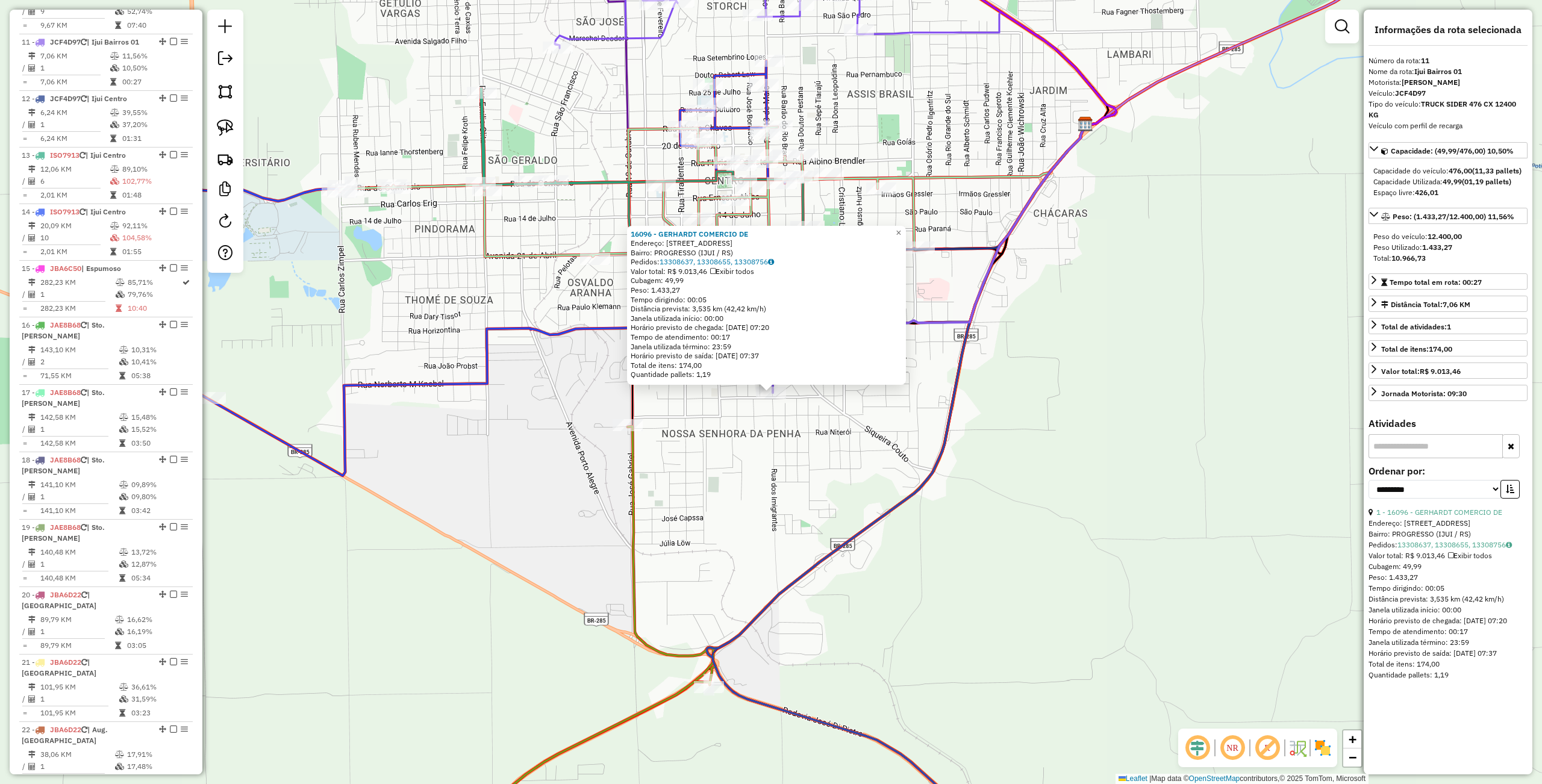
scroll to position [1091, 0]
click at [707, 574] on div "16096 - GERHARDT COMERCIO DE Endereço: R DOS IMIGRANTES 372 Bairro: PROGRESSO (…" at bounding box center [771, 392] width 1542 height 784
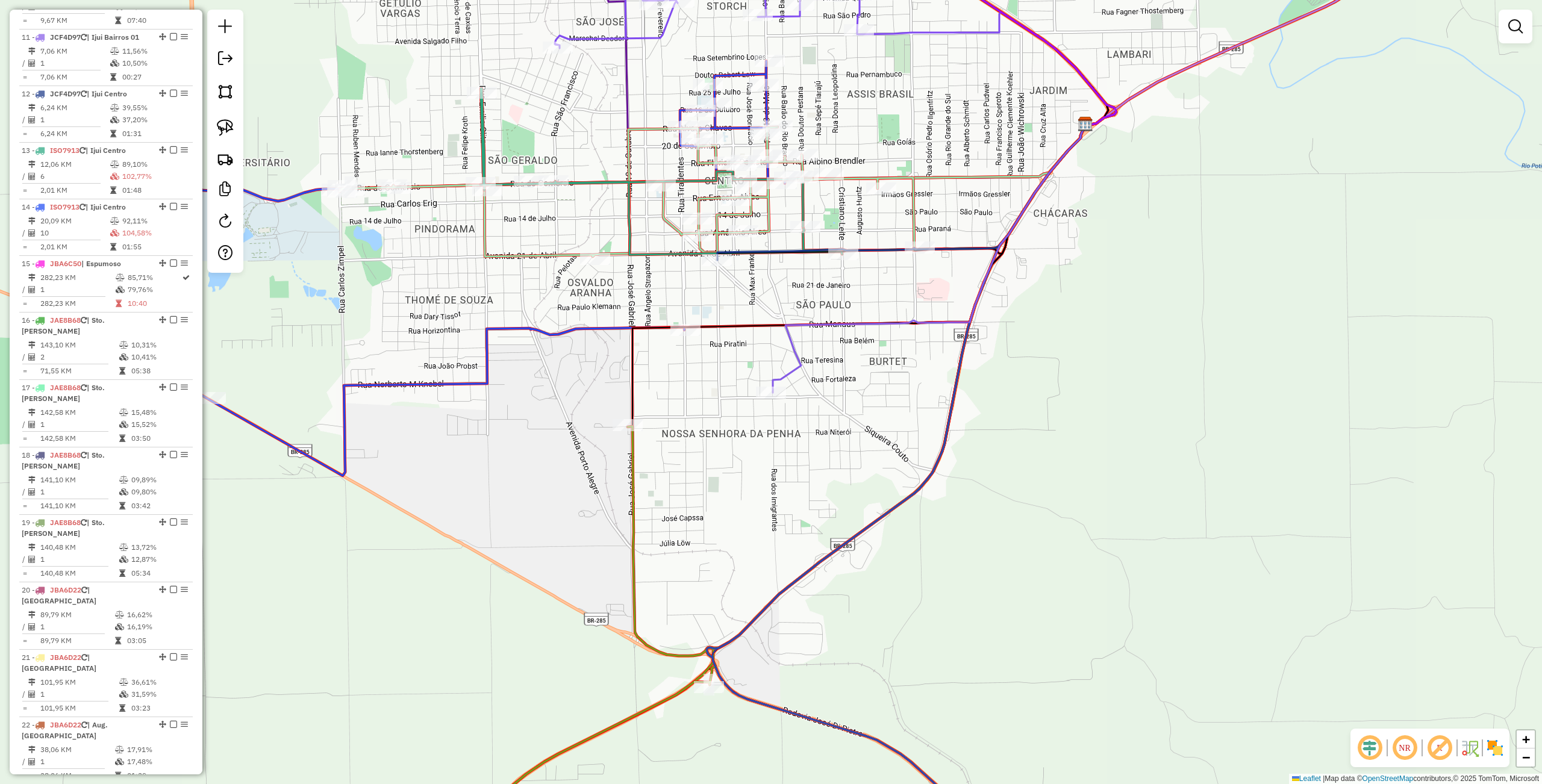
drag, startPoint x: 382, startPoint y: 473, endPoint x: 263, endPoint y: 437, distance: 124.3
click at [382, 475] on div "Janela de atendimento Grade de atendimento Capacidade Transportadoras Veículos …" at bounding box center [771, 392] width 1542 height 784
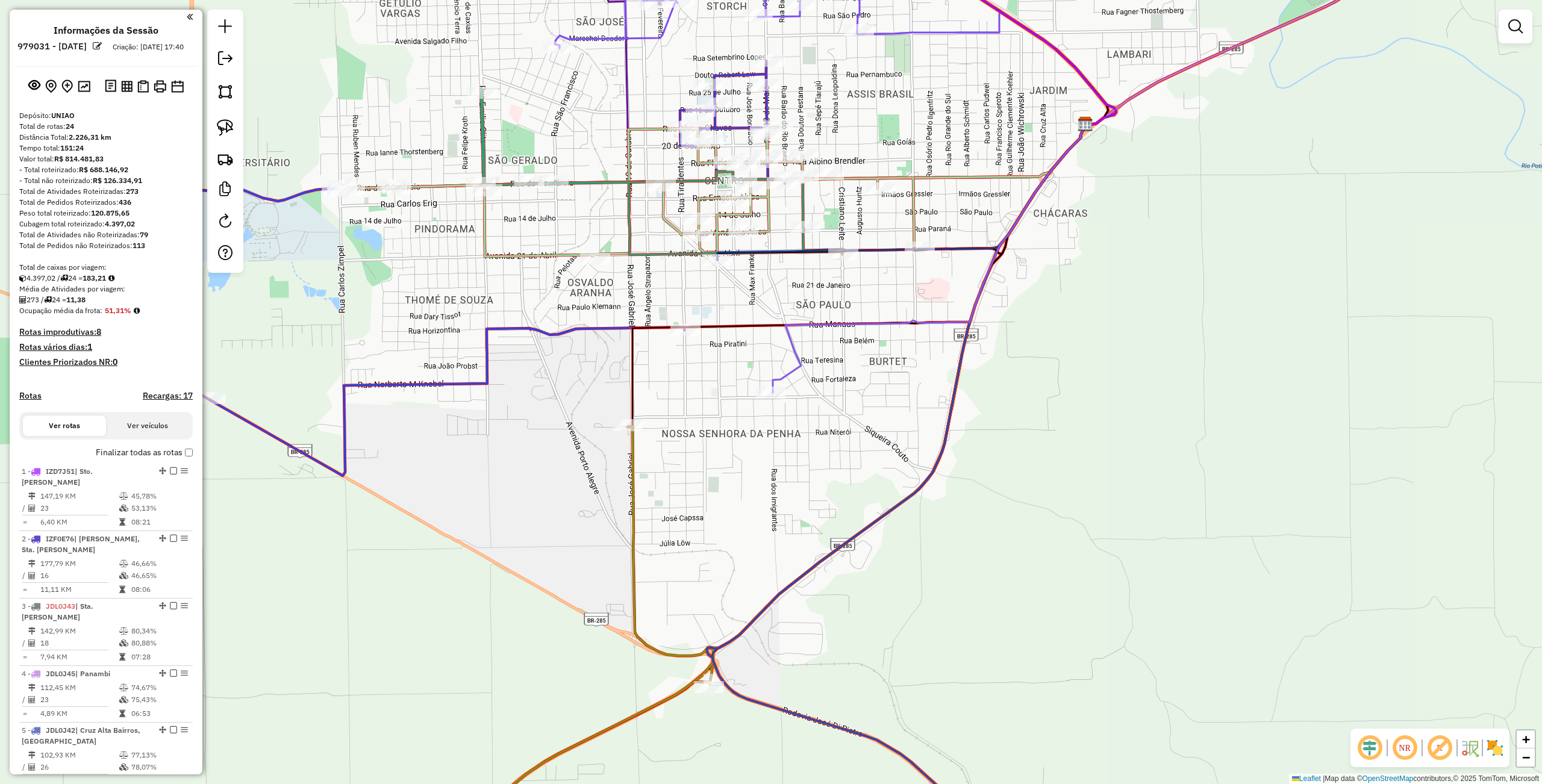
scroll to position [0, 0]
click at [583, 614] on div "Janela de atendimento Grade de atendimento Capacidade Transportadoras Veículos …" at bounding box center [771, 392] width 1542 height 784
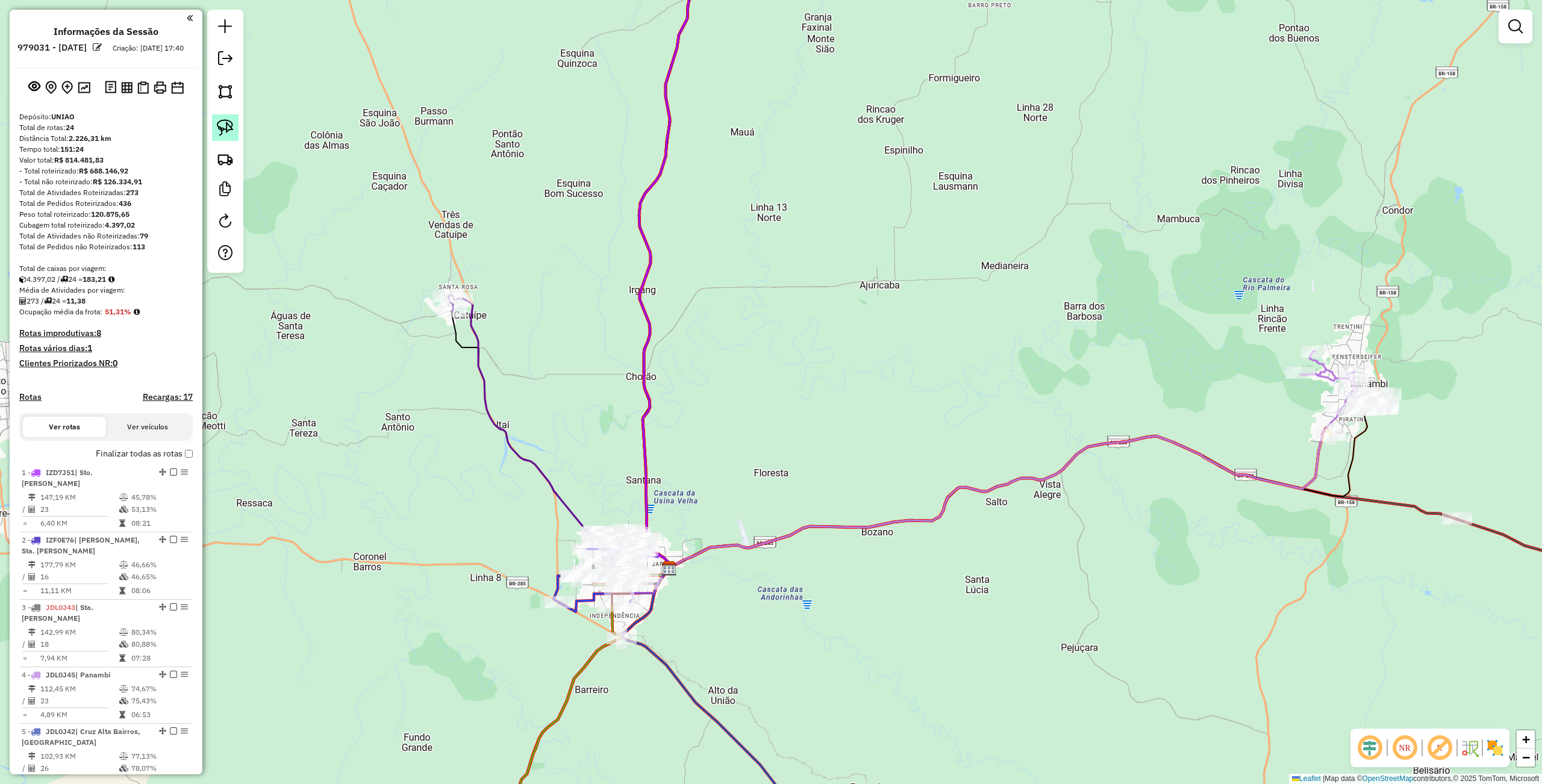
click at [227, 119] on link at bounding box center [225, 127] width 26 height 26
drag, startPoint x: 364, startPoint y: 210, endPoint x: 564, endPoint y: 311, distance: 224.1
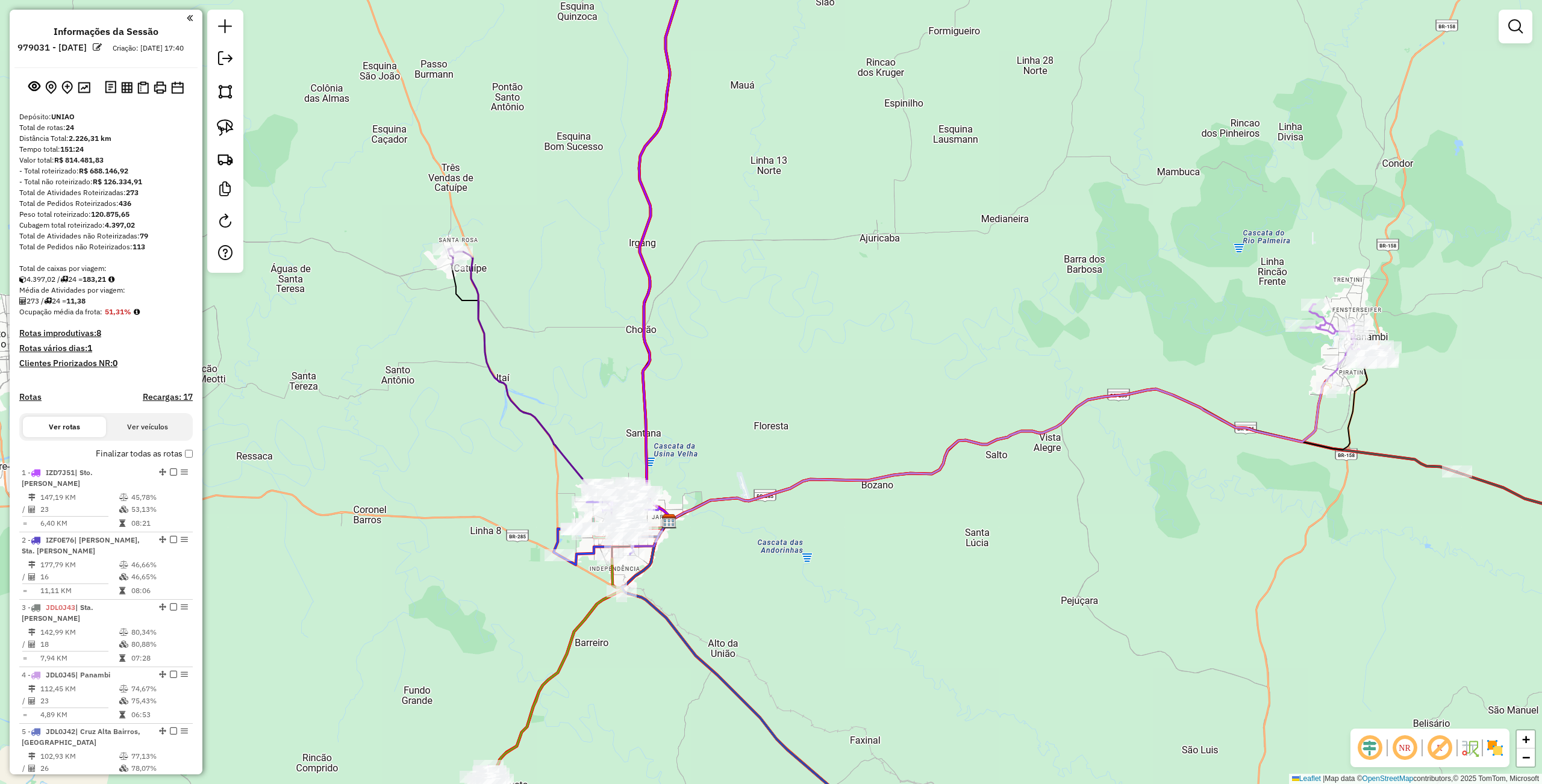
drag, startPoint x: 779, startPoint y: 615, endPoint x: 771, endPoint y: 533, distance: 82.4
click at [772, 536] on div "Janela de atendimento Grade de atendimento Capacidade Transportadoras Veículos …" at bounding box center [771, 392] width 1542 height 784
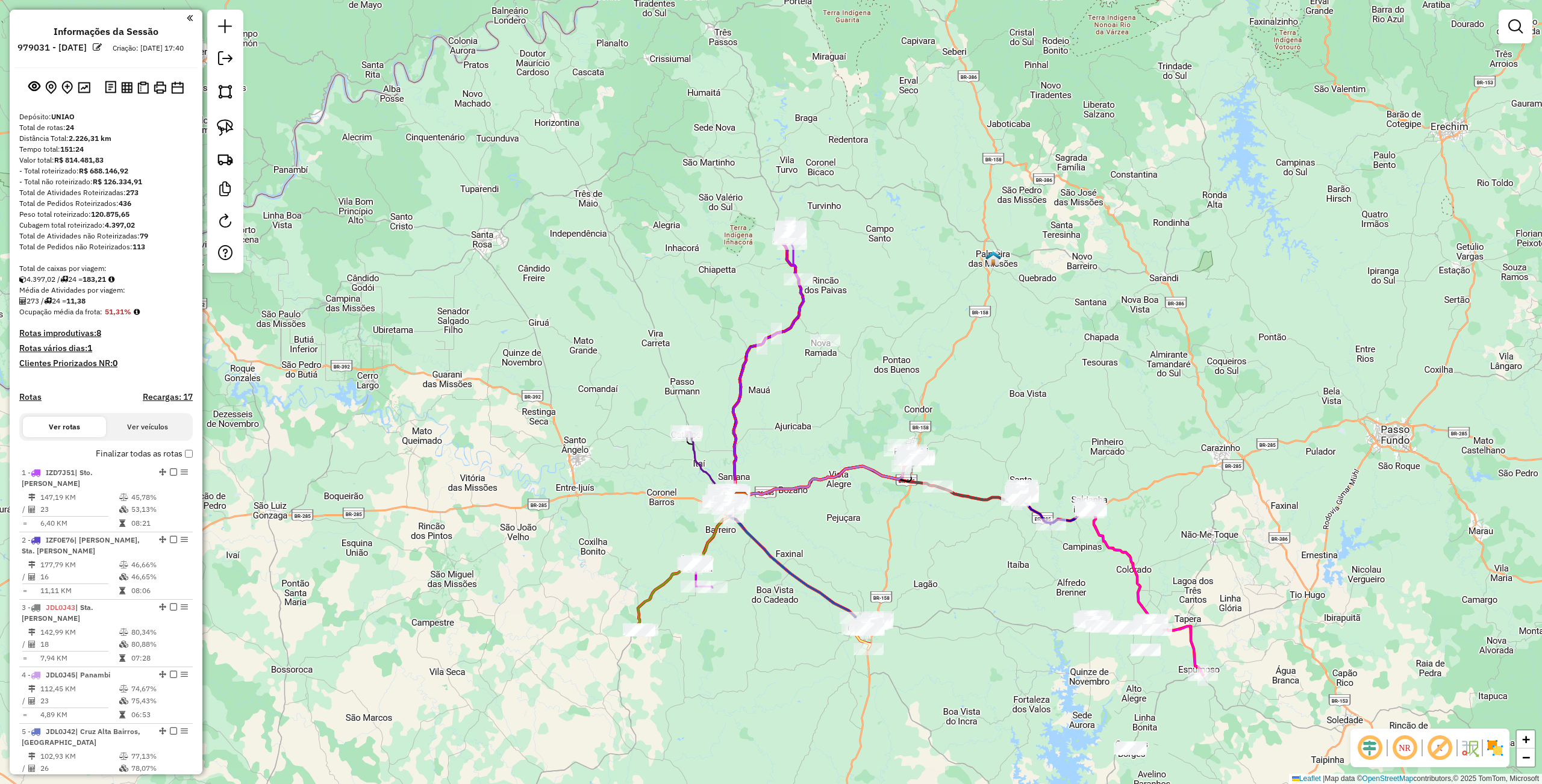
click at [476, 286] on div "Janela de atendimento Grade de atendimento Capacidade Transportadoras Veículos …" at bounding box center [771, 392] width 1542 height 784
drag, startPoint x: 1155, startPoint y: 635, endPoint x: 1000, endPoint y: 570, distance: 168.1
click at [983, 549] on div at bounding box center [988, 547] width 30 height 12
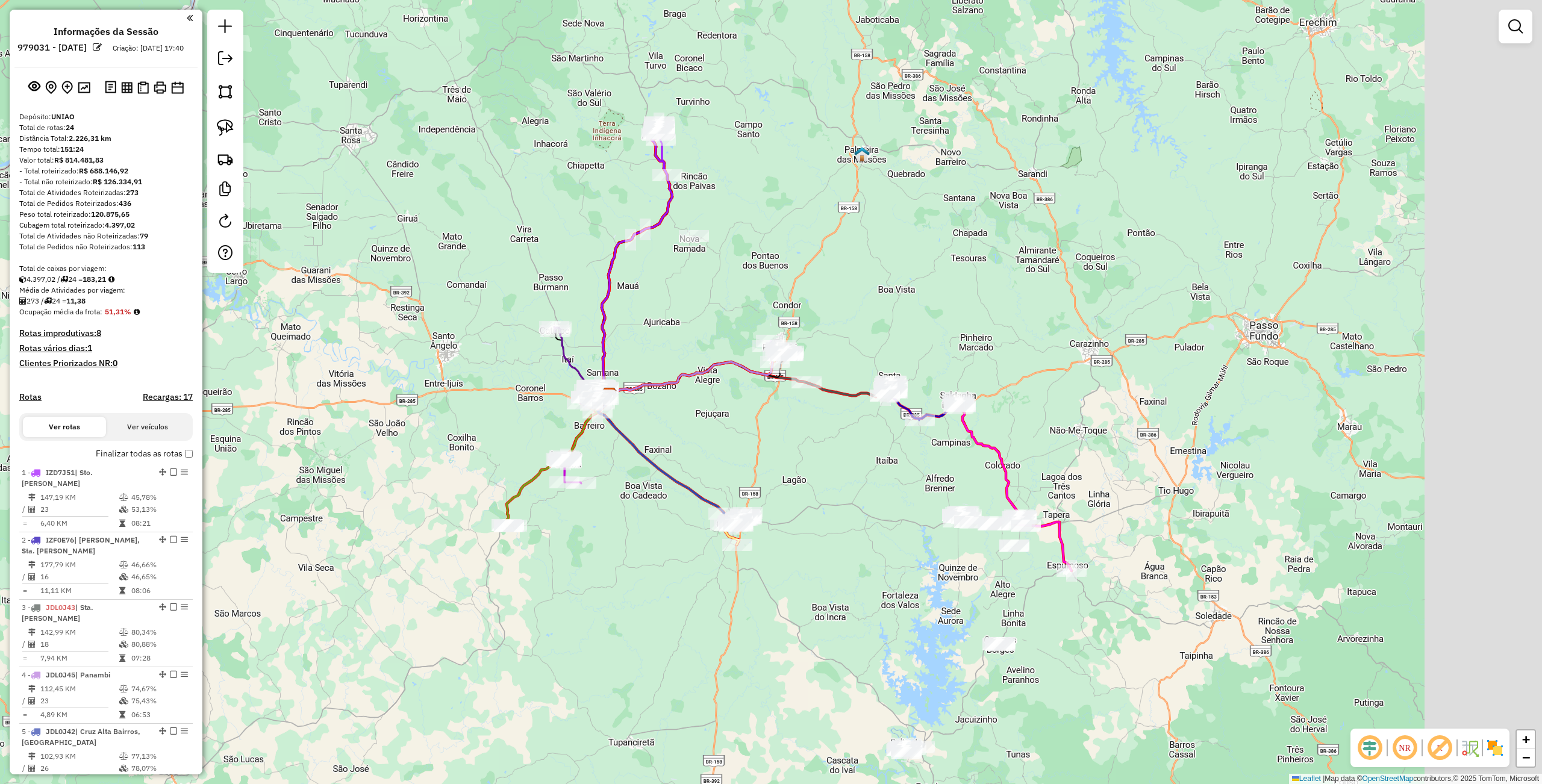
drag, startPoint x: 996, startPoint y: 591, endPoint x: 778, endPoint y: 445, distance: 262.4
click at [797, 453] on div "Janela de atendimento Grade de atendimento Capacidade Transportadoras Veículos …" at bounding box center [771, 392] width 1542 height 784
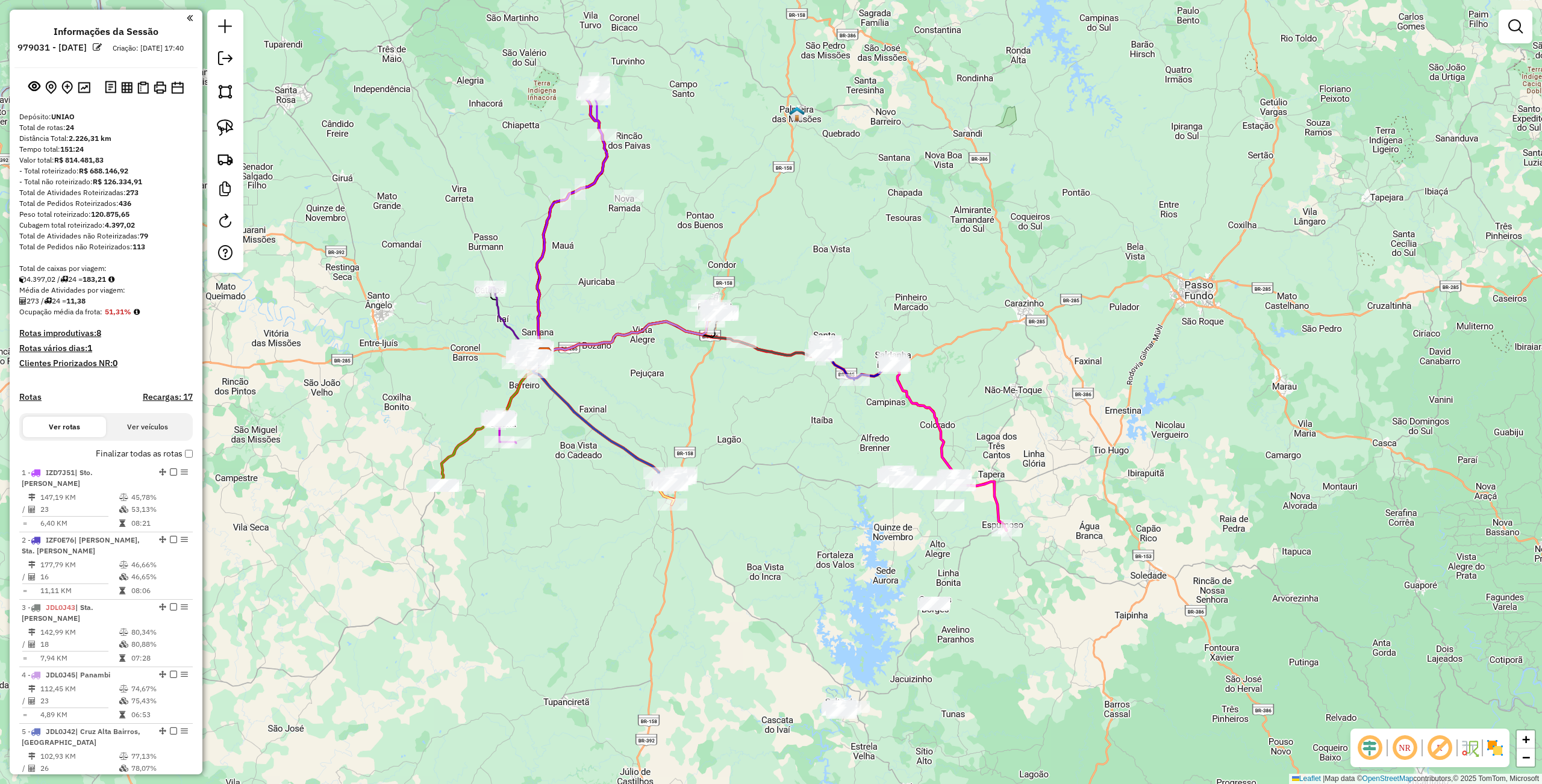
click at [851, 464] on div "Janela de atendimento Grade de atendimento Capacidade Transportadoras Veículos …" at bounding box center [771, 392] width 1542 height 784
click at [224, 62] on em at bounding box center [225, 59] width 14 height 14
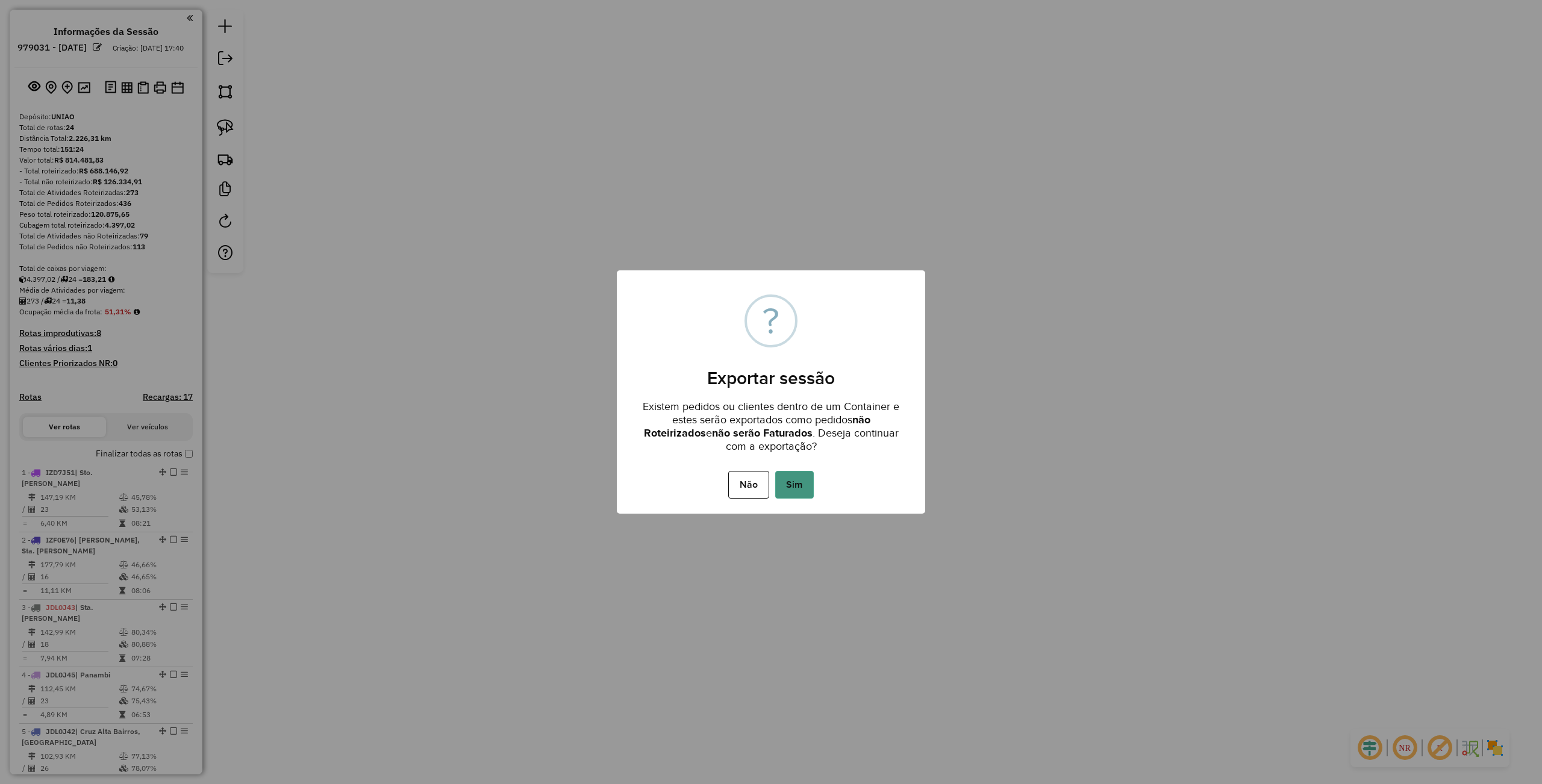
click at [789, 492] on button "Sim" at bounding box center [794, 484] width 39 height 28
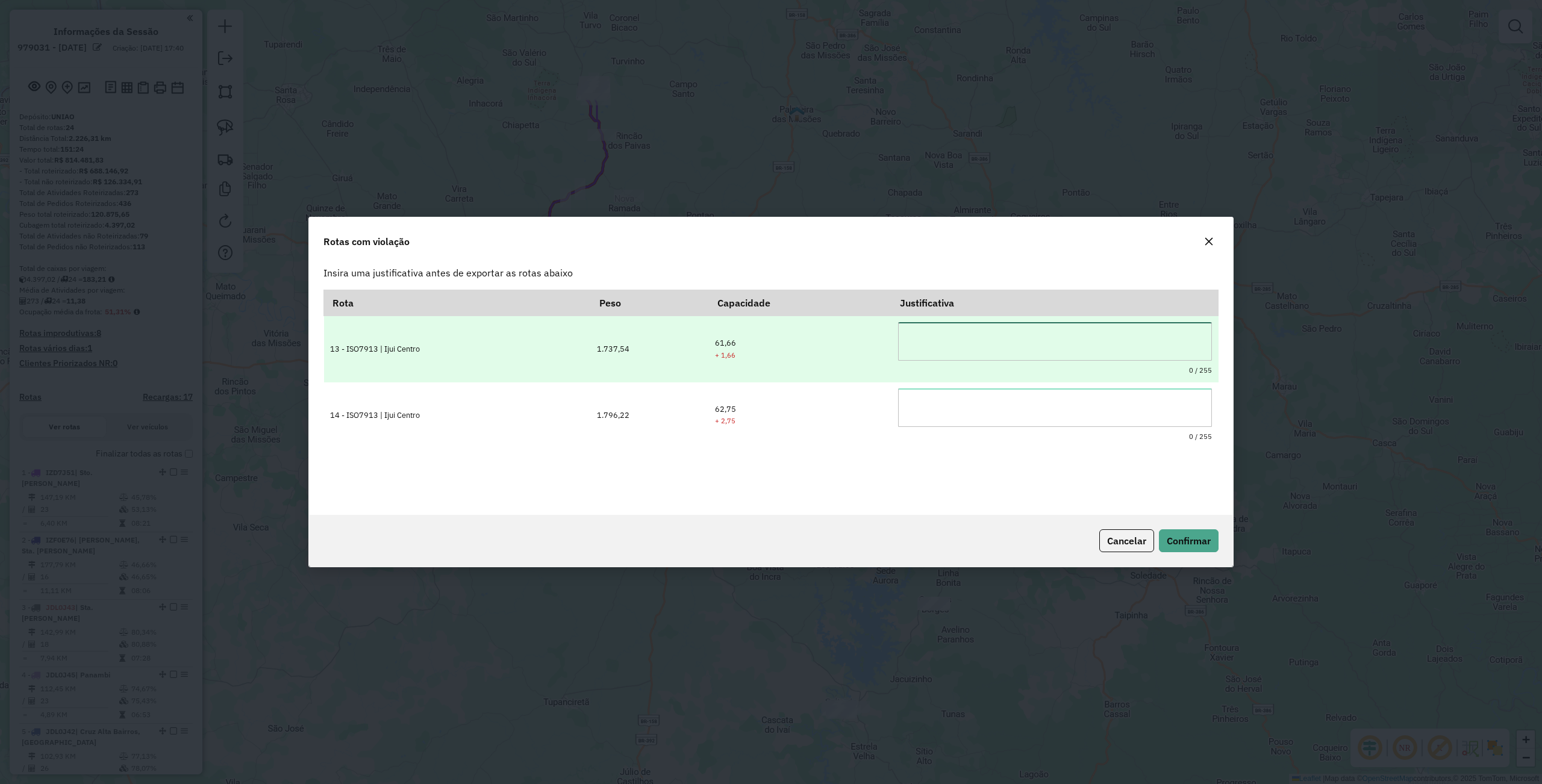
click at [947, 341] on textarea at bounding box center [1054, 341] width 313 height 39
drag, startPoint x: 1007, startPoint y: 332, endPoint x: 825, endPoint y: 328, distance: 182.0
click at [825, 328] on tr "**********" at bounding box center [771, 349] width 894 height 66
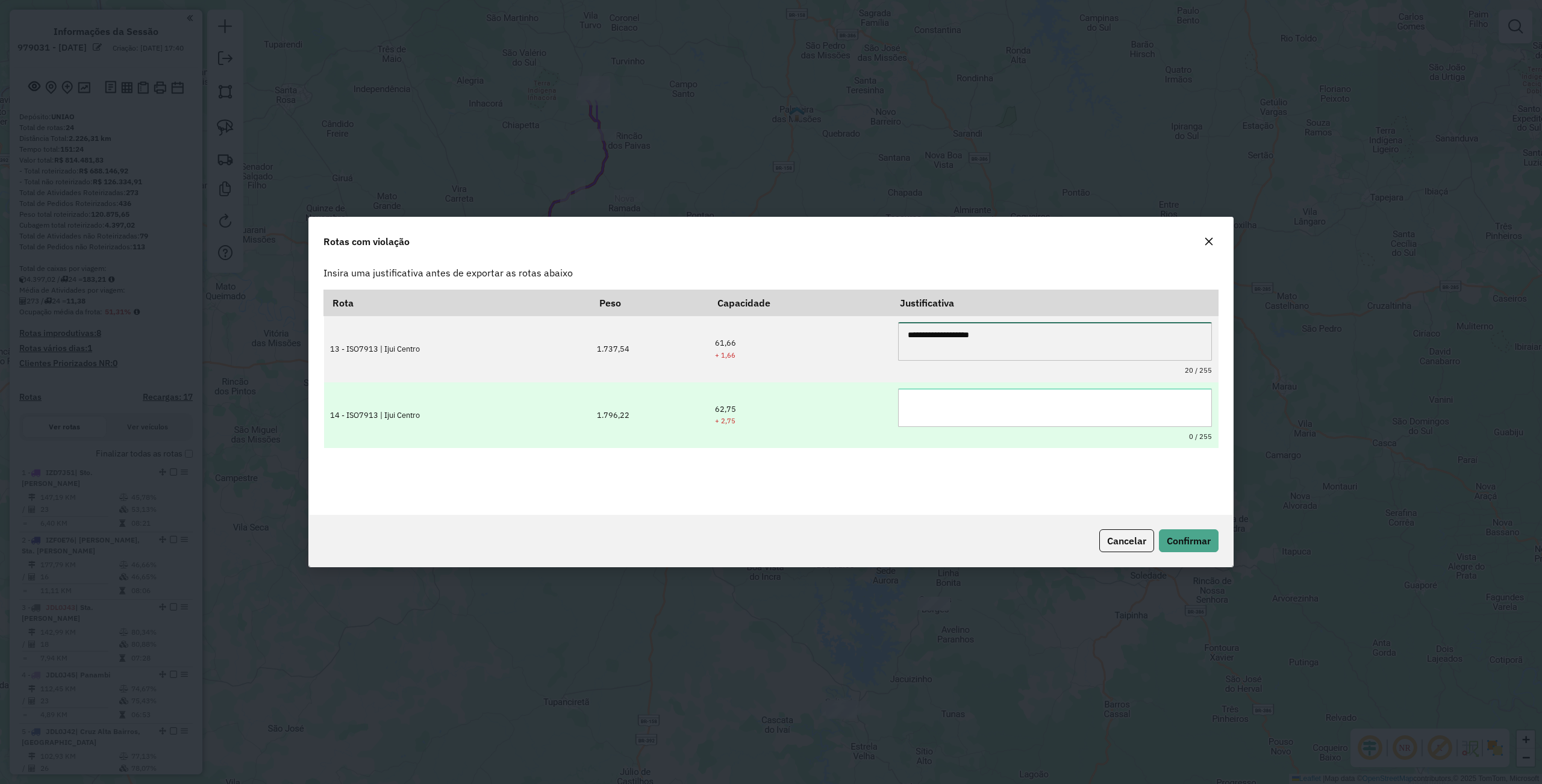
type textarea "**********"
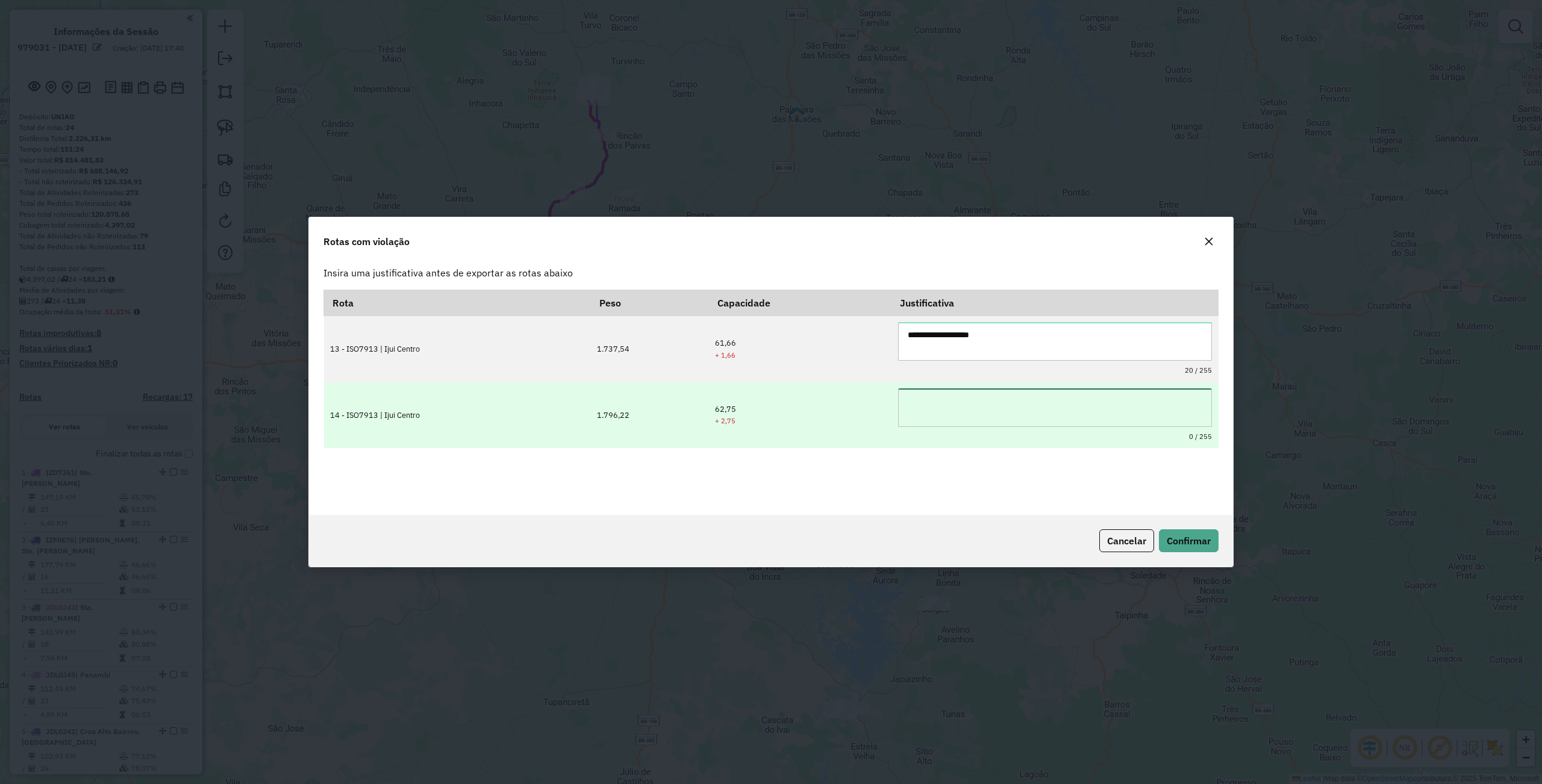
click at [948, 414] on textarea at bounding box center [1054, 407] width 313 height 39
paste textarea "**********"
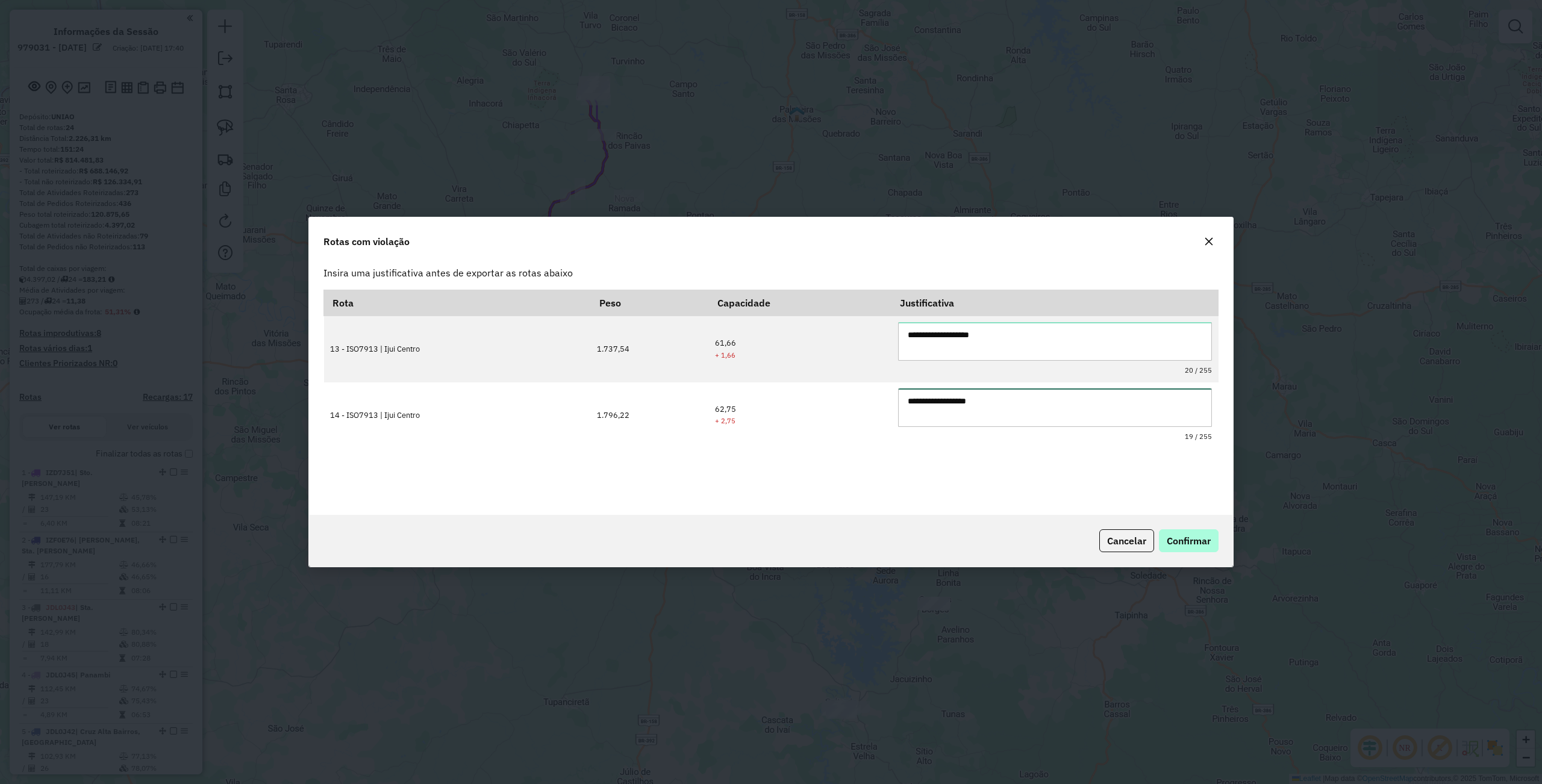
type textarea "**********"
click at [1198, 547] on button "Confirmar" at bounding box center [1188, 540] width 59 height 23
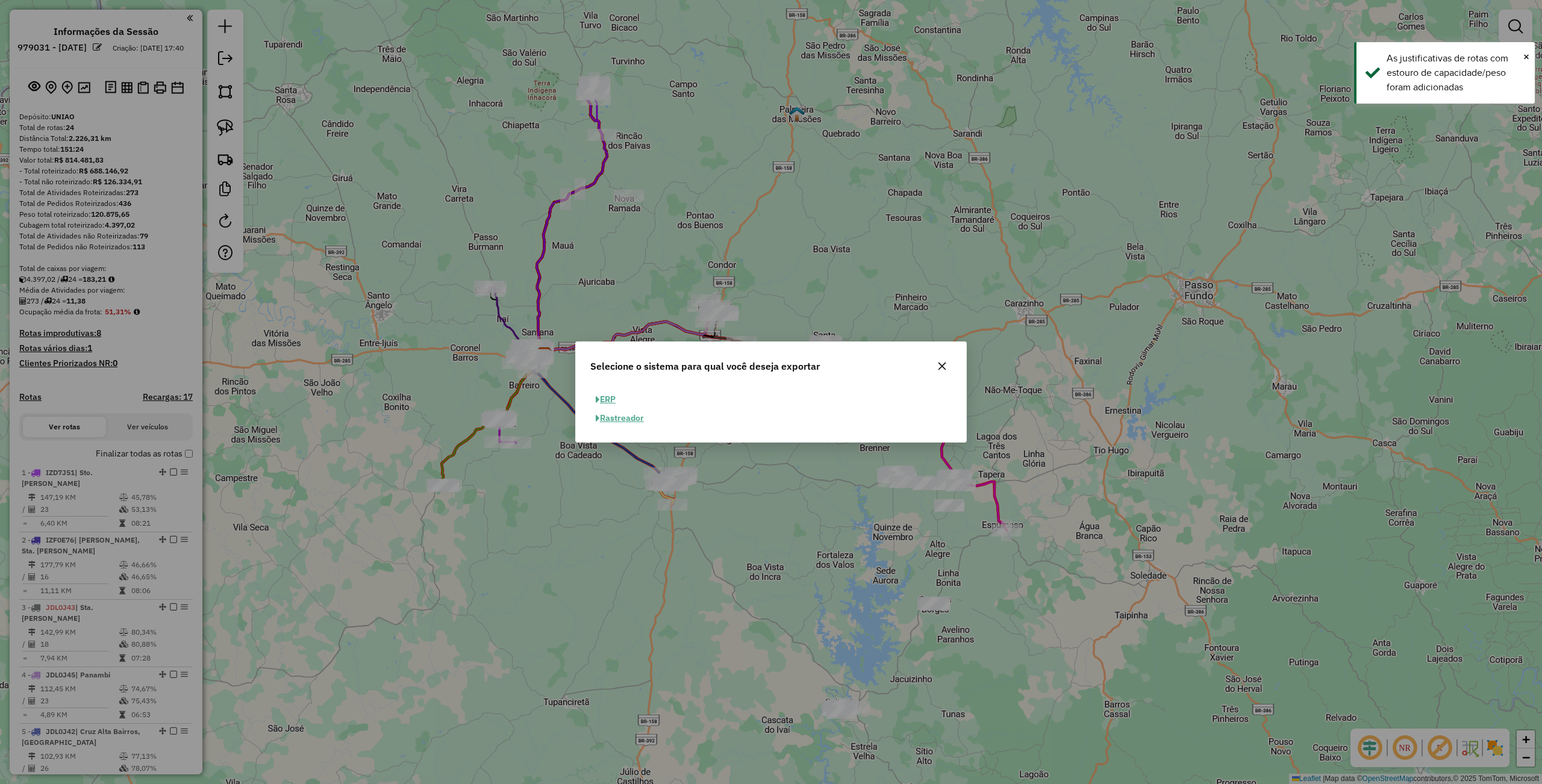
click at [616, 403] on button "ERP" at bounding box center [606, 400] width 31 height 19
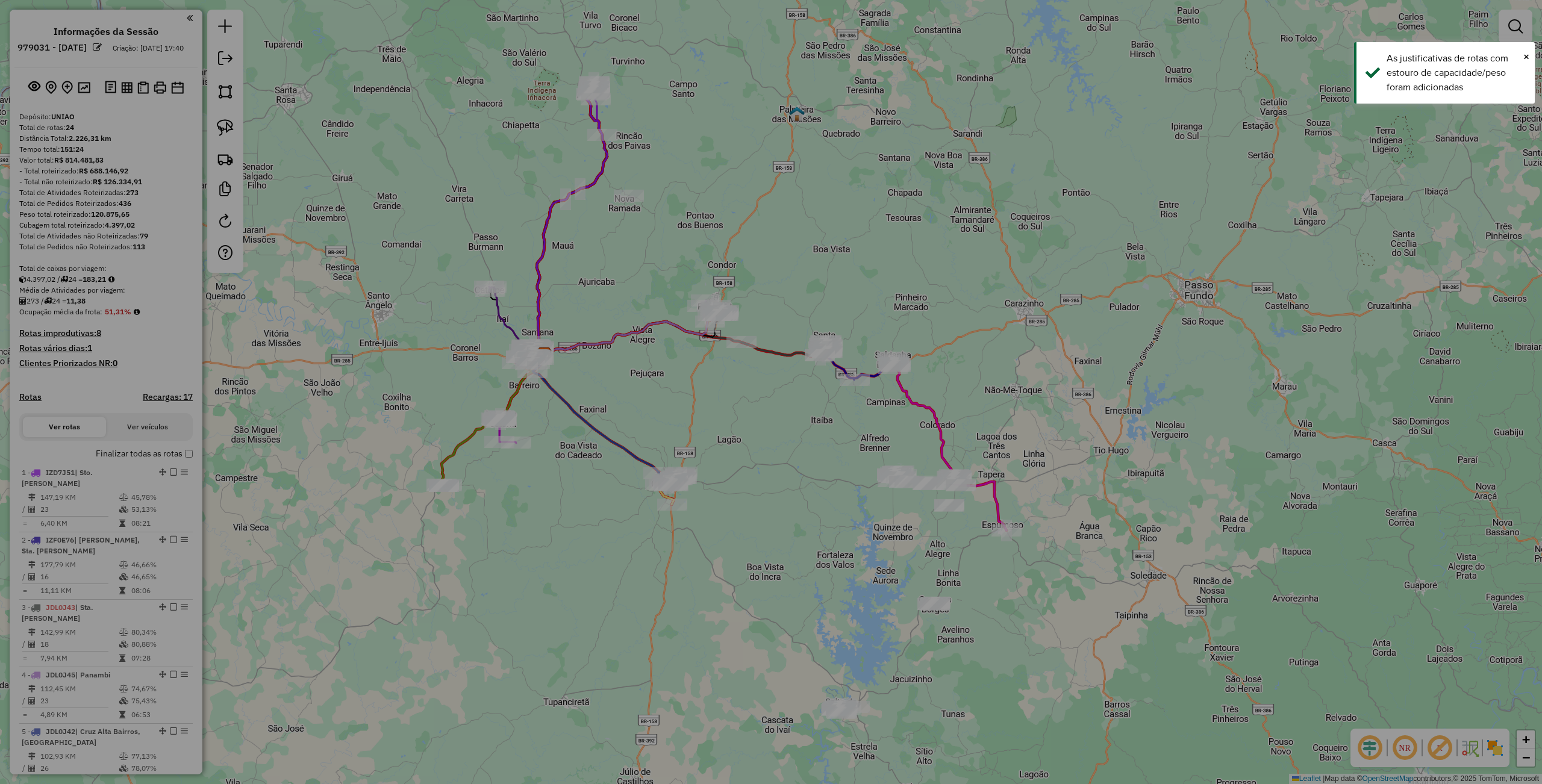
select select "**"
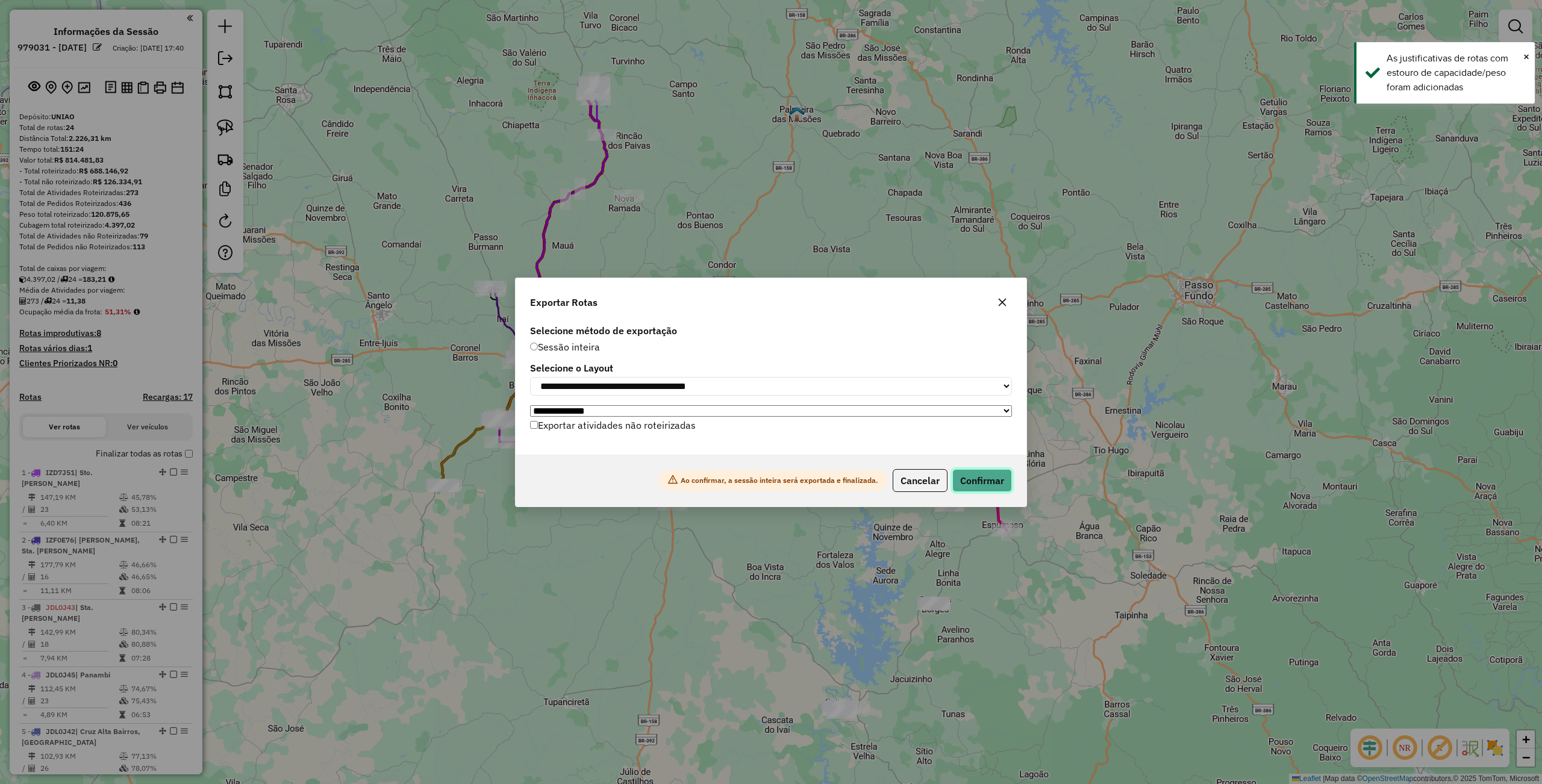
click at [965, 484] on button "Confirmar" at bounding box center [982, 480] width 59 height 23
